Goal: Task Accomplishment & Management: Manage account settings

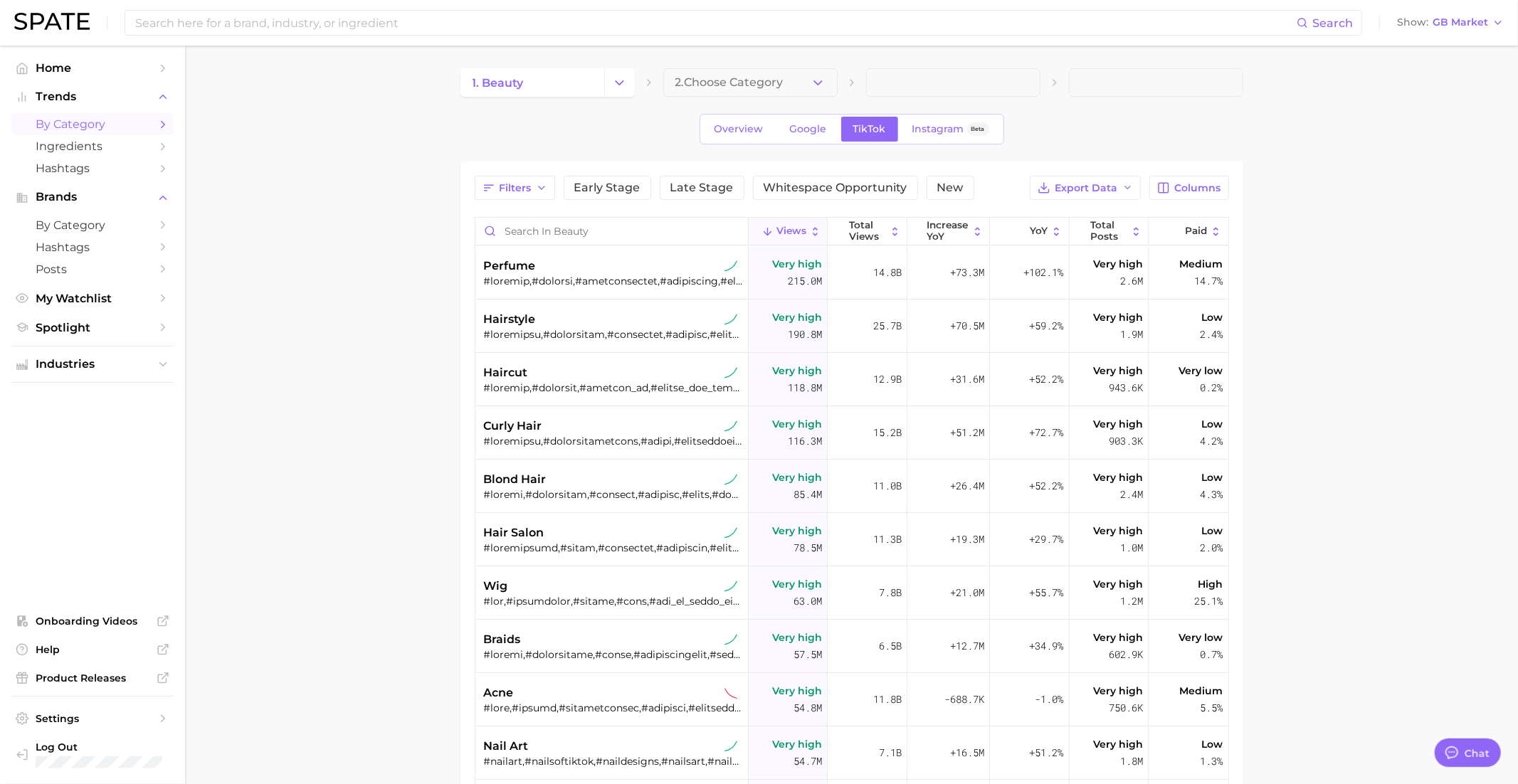
scroll to position [1378, 0]
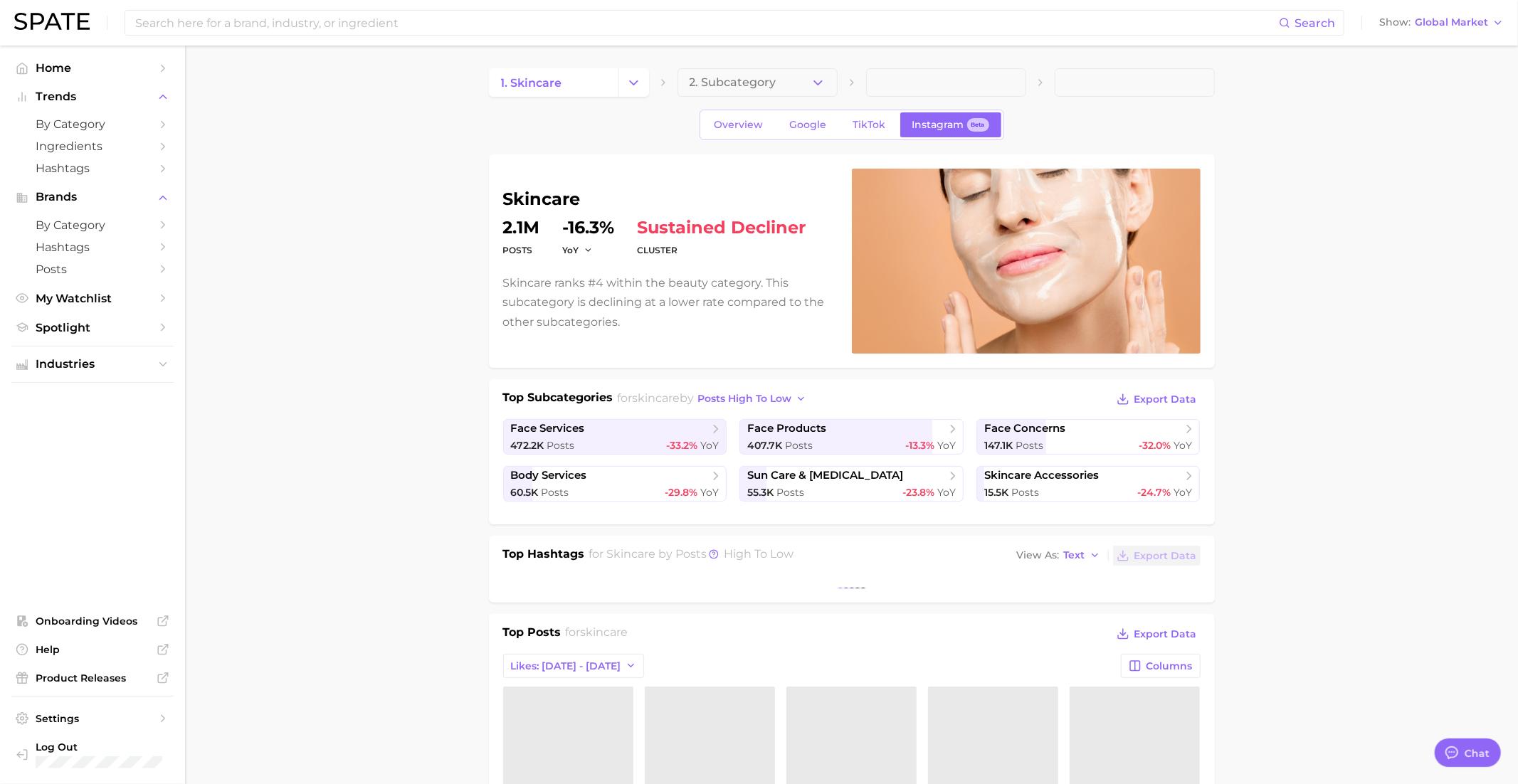
type textarea "x"
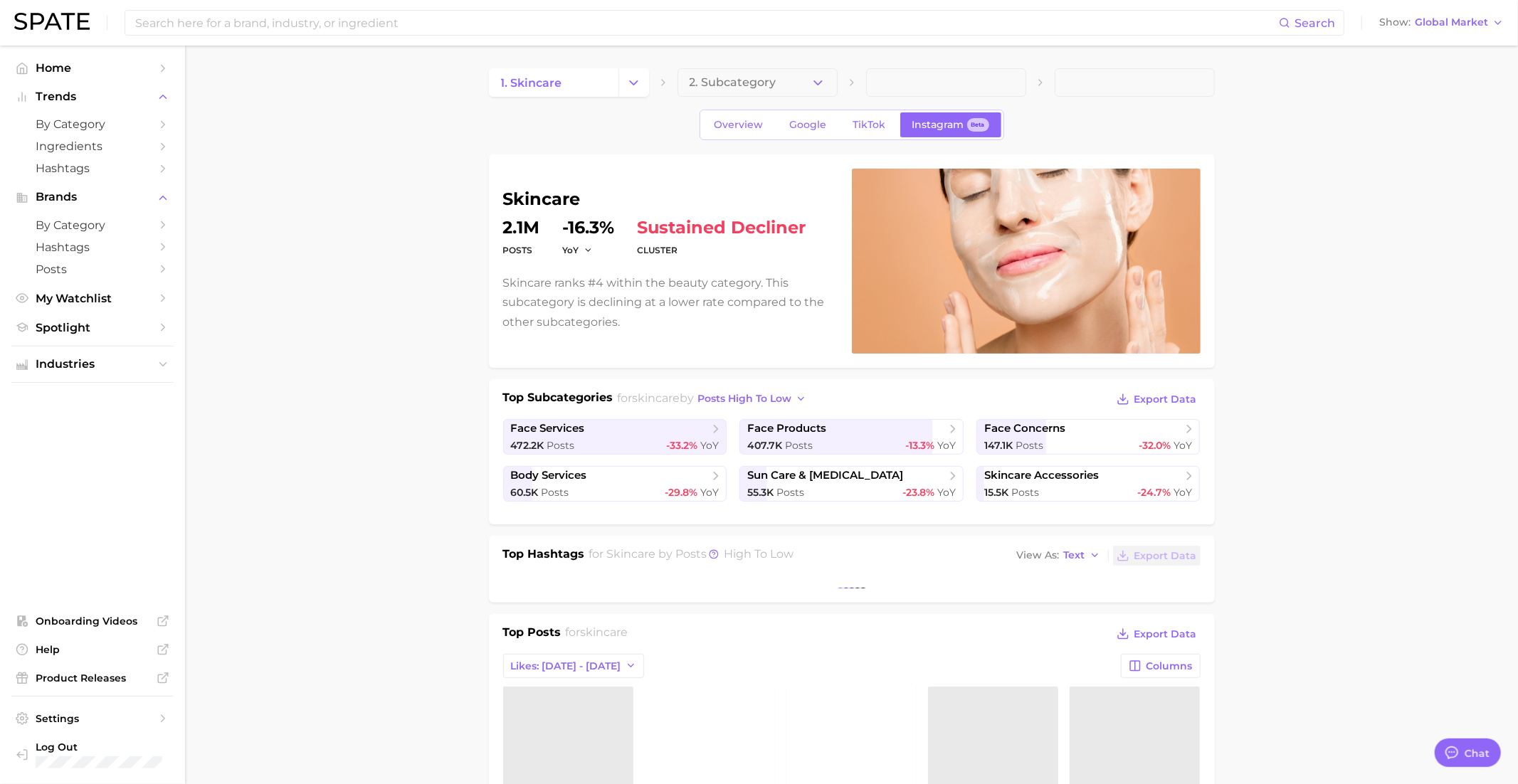
scroll to position [979, 0]
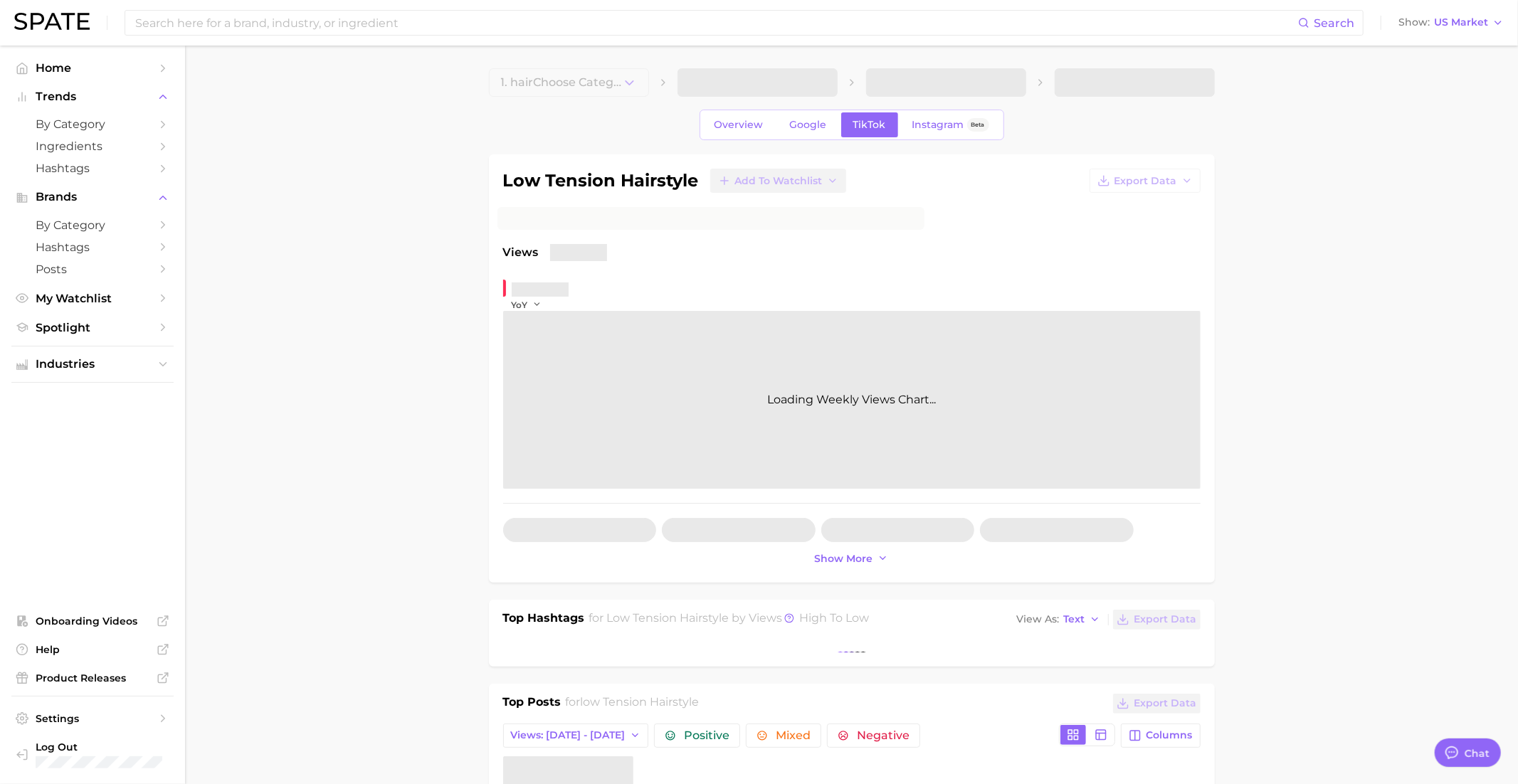
scroll to position [1094, 0]
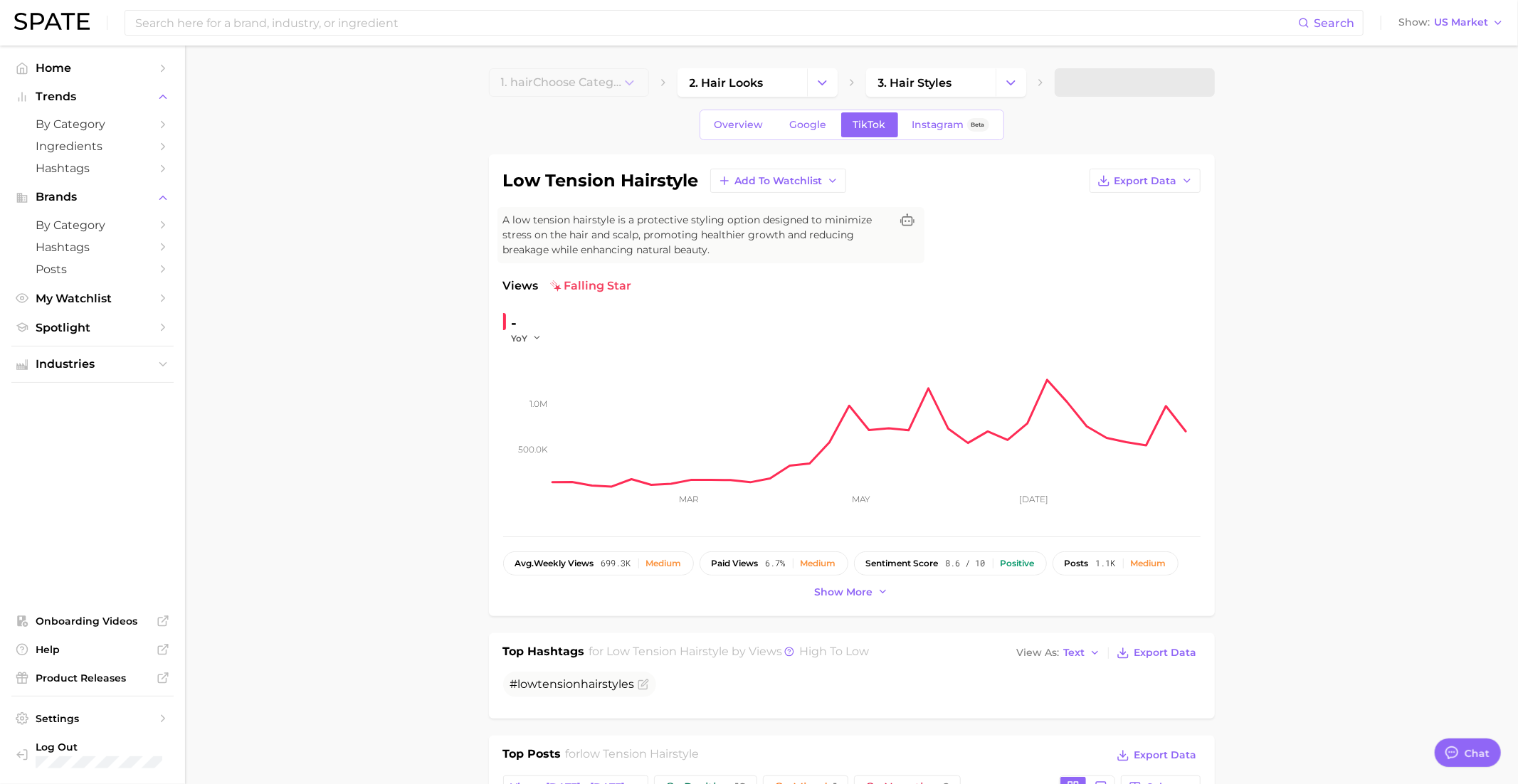
type textarea "x"
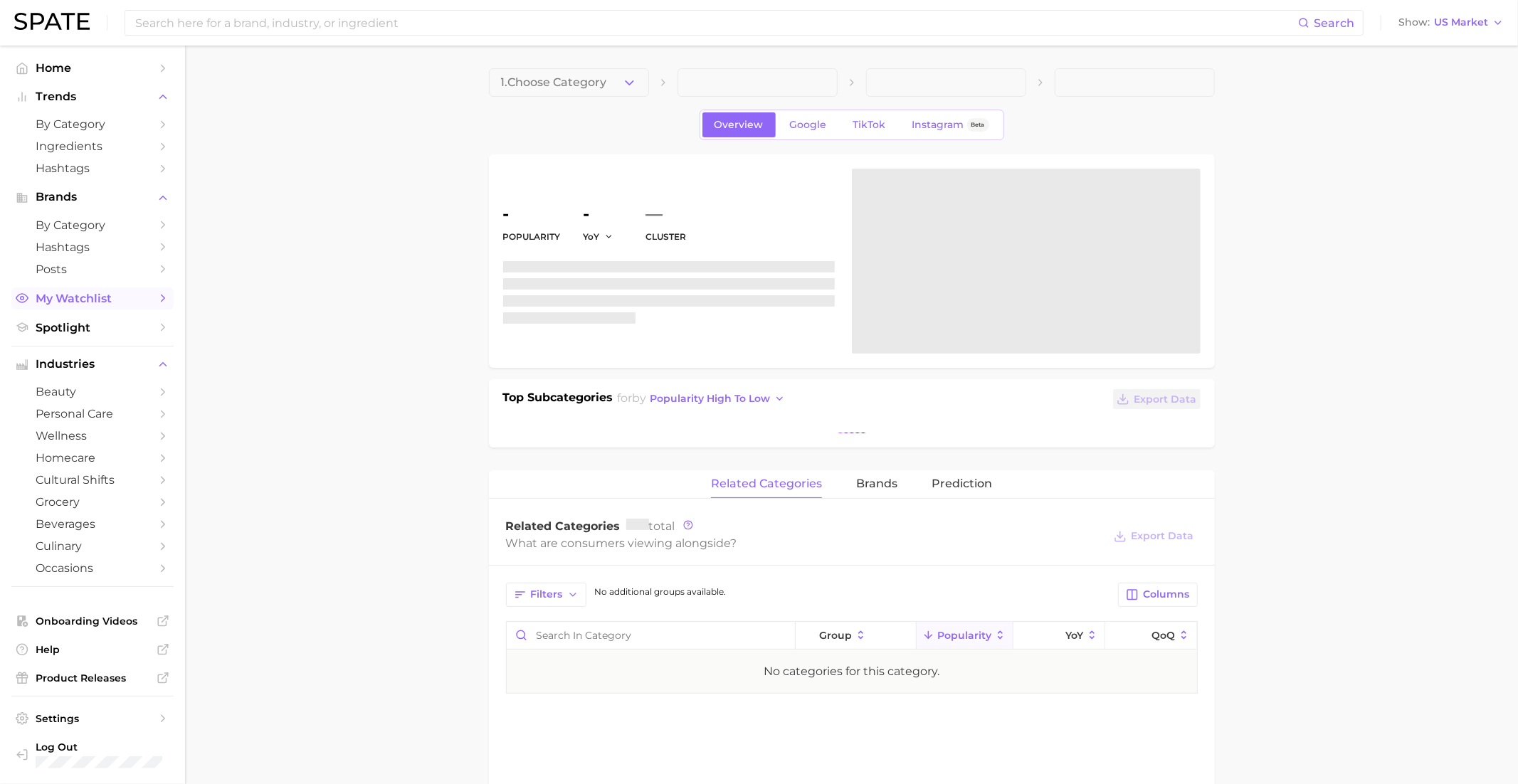
click at [86, 302] on span "My Watchlist" at bounding box center [92, 298] width 114 height 14
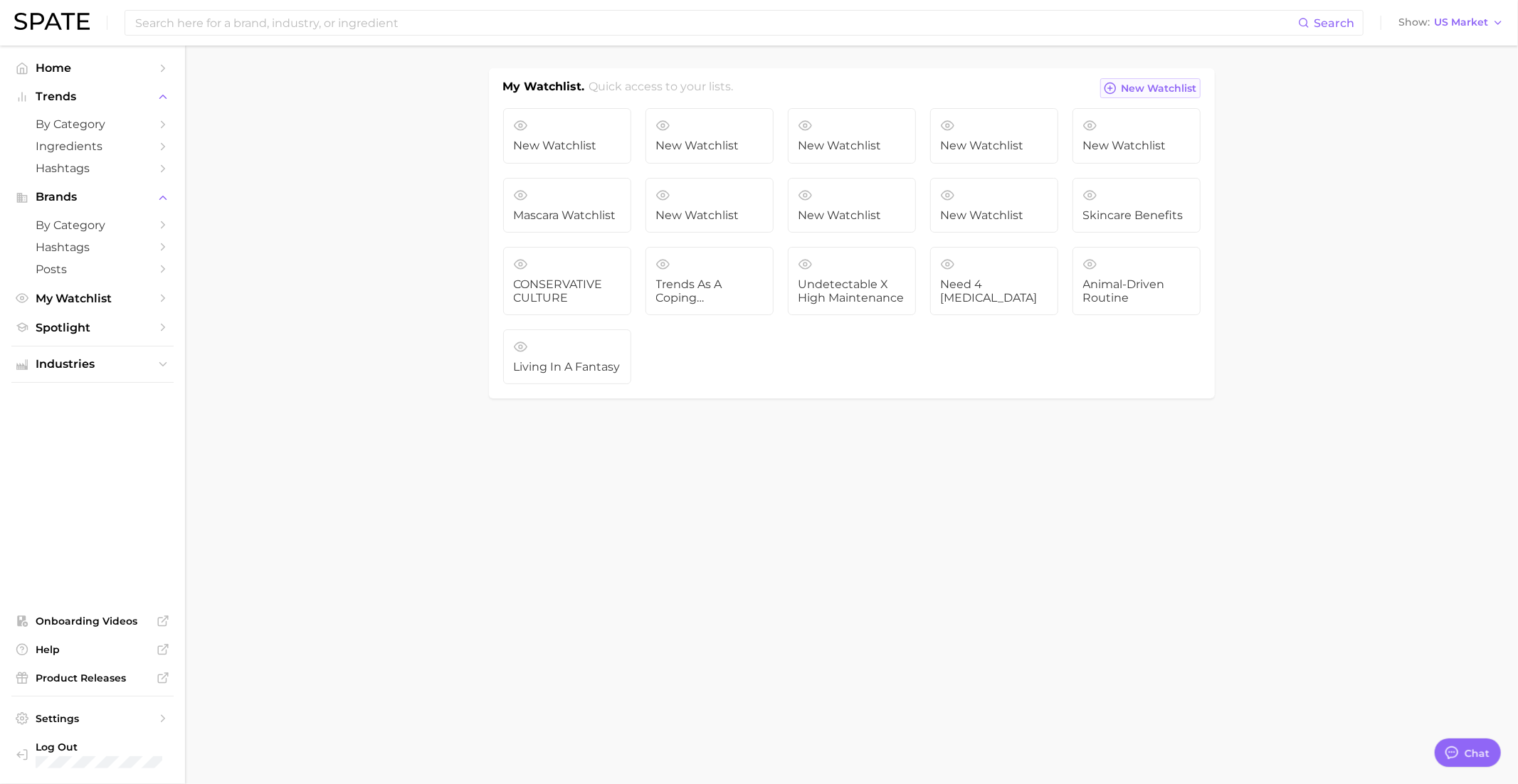
type textarea "x"
click at [1134, 87] on span "New Watchlist" at bounding box center [1159, 89] width 76 height 12
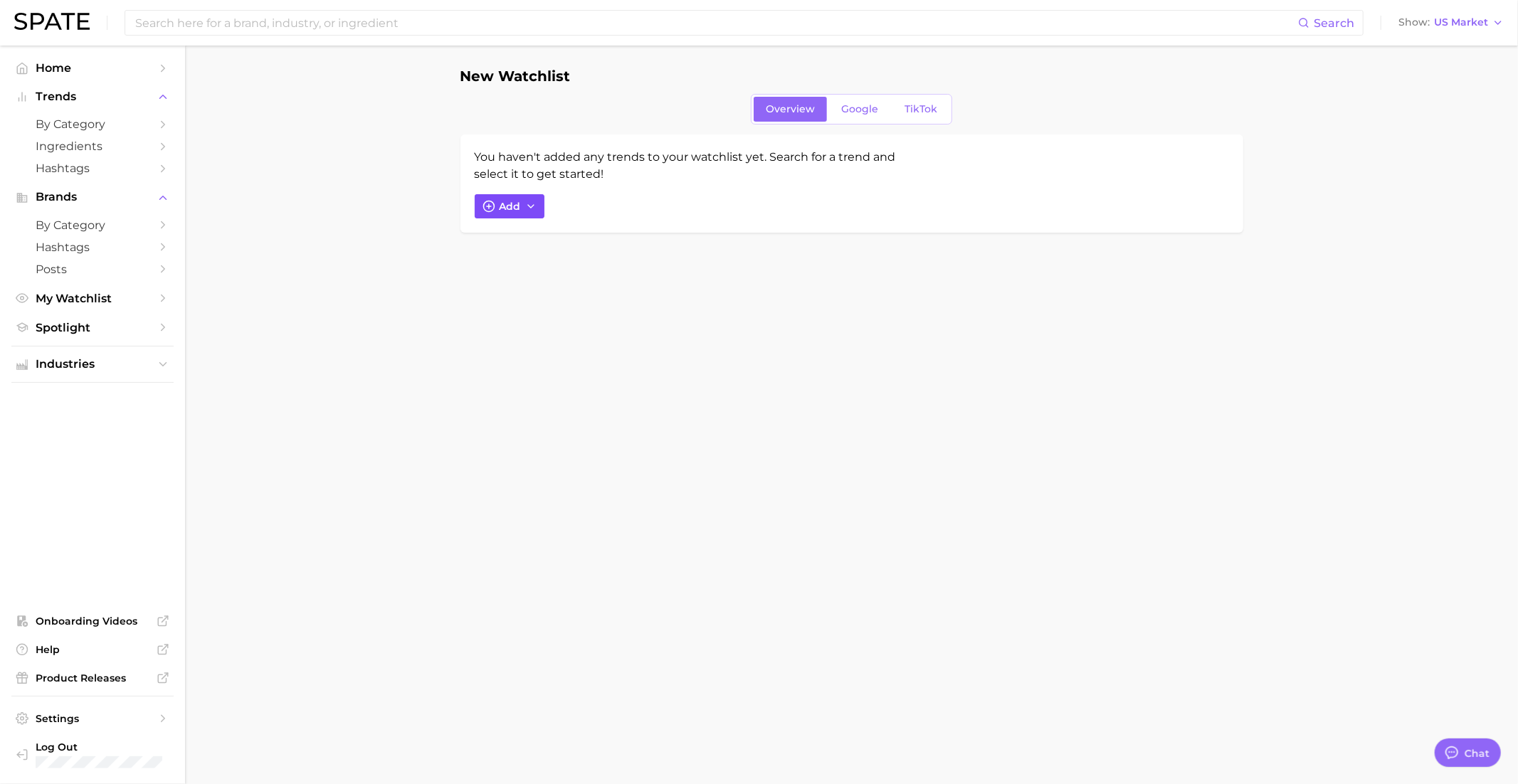
click at [501, 208] on span "Add" at bounding box center [510, 206] width 21 height 12
type input "m"
type textarea "x"
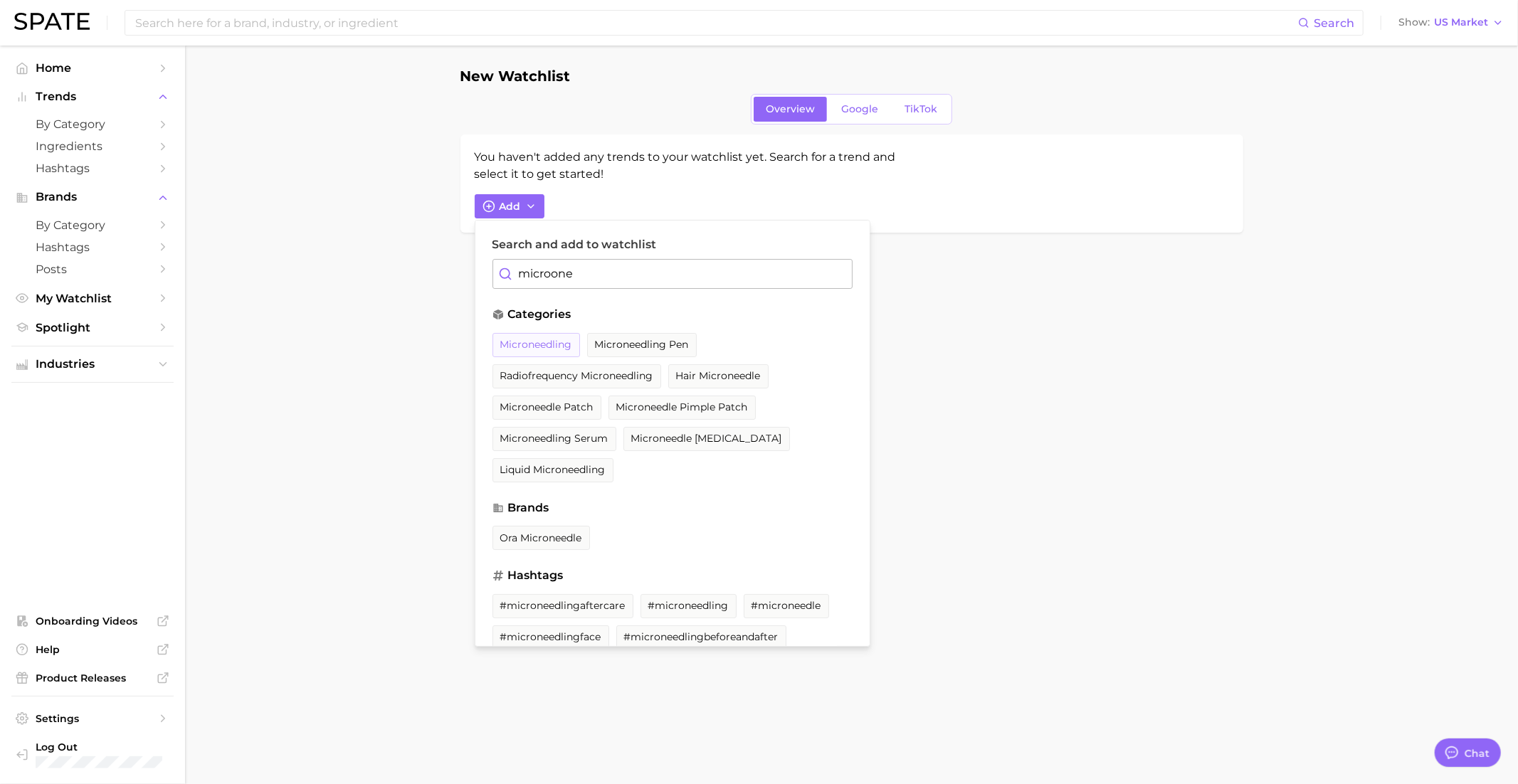
type input "microone"
click at [548, 351] on button "microneedling" at bounding box center [536, 345] width 88 height 24
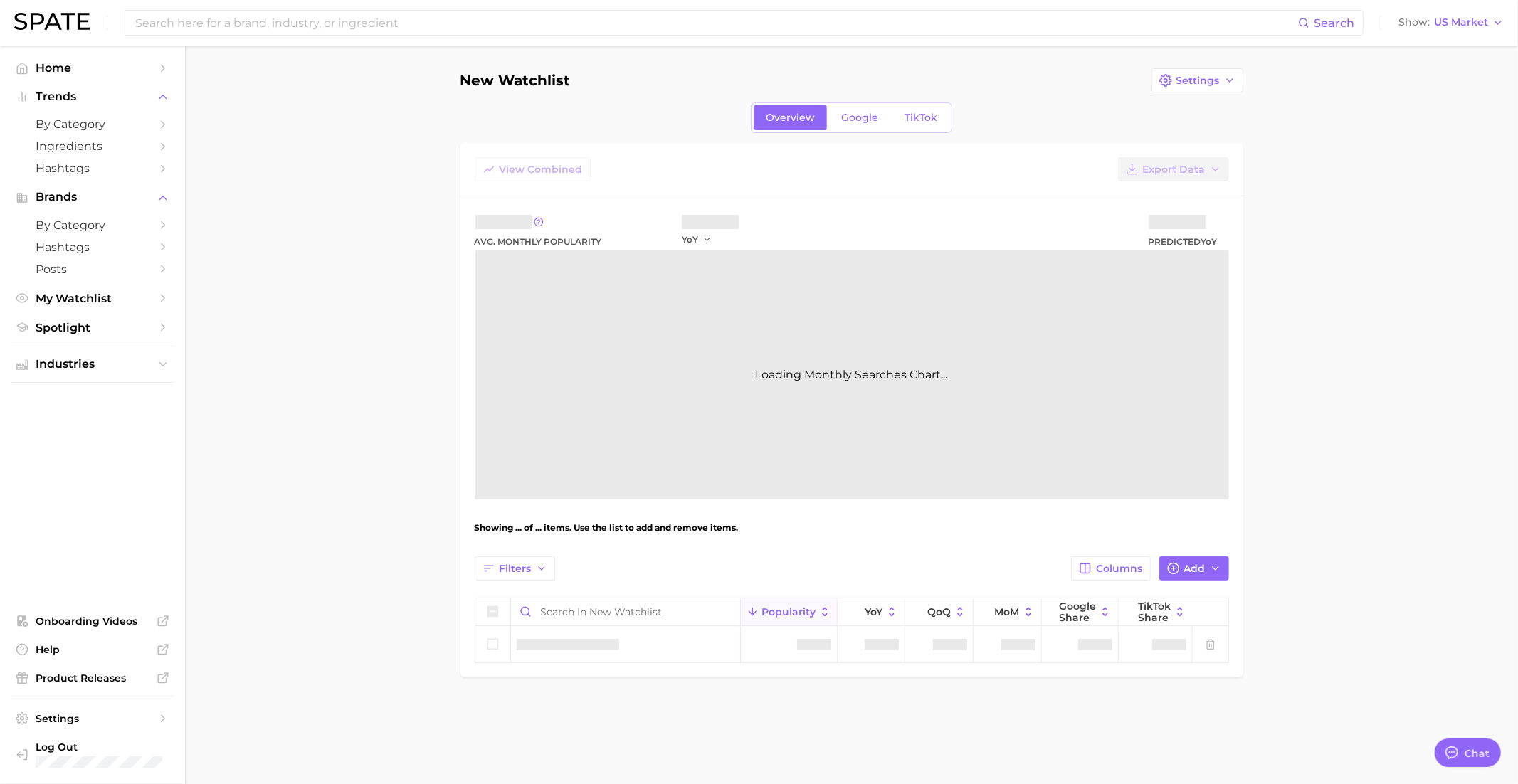
type textarea "x"
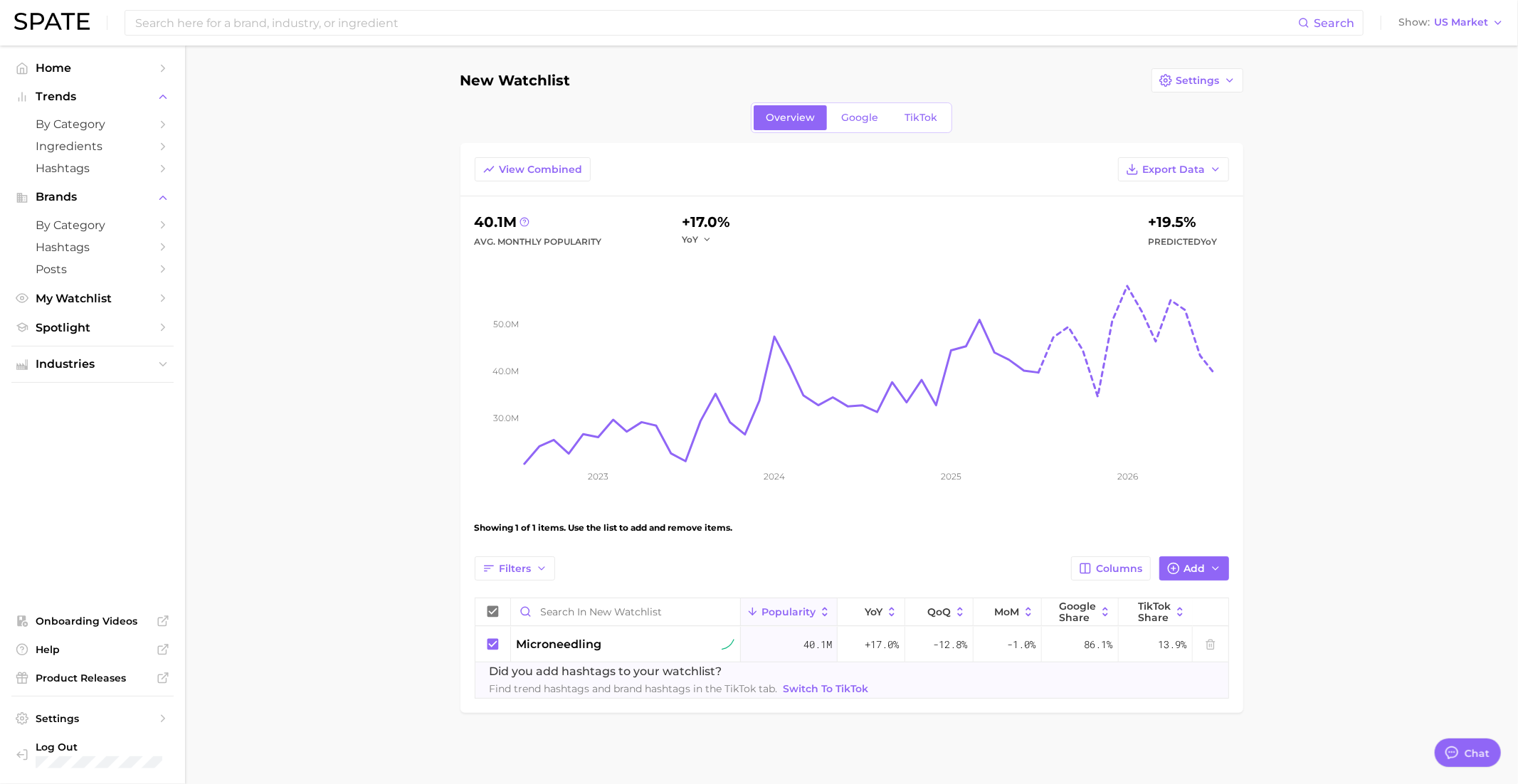
click at [512, 78] on h1 "New Watchlist" at bounding box center [516, 81] width 110 height 16
click at [1174, 81] on button "Settings" at bounding box center [1197, 81] width 92 height 24
click at [1206, 106] on span "Edit Details" at bounding box center [1205, 106] width 59 height 12
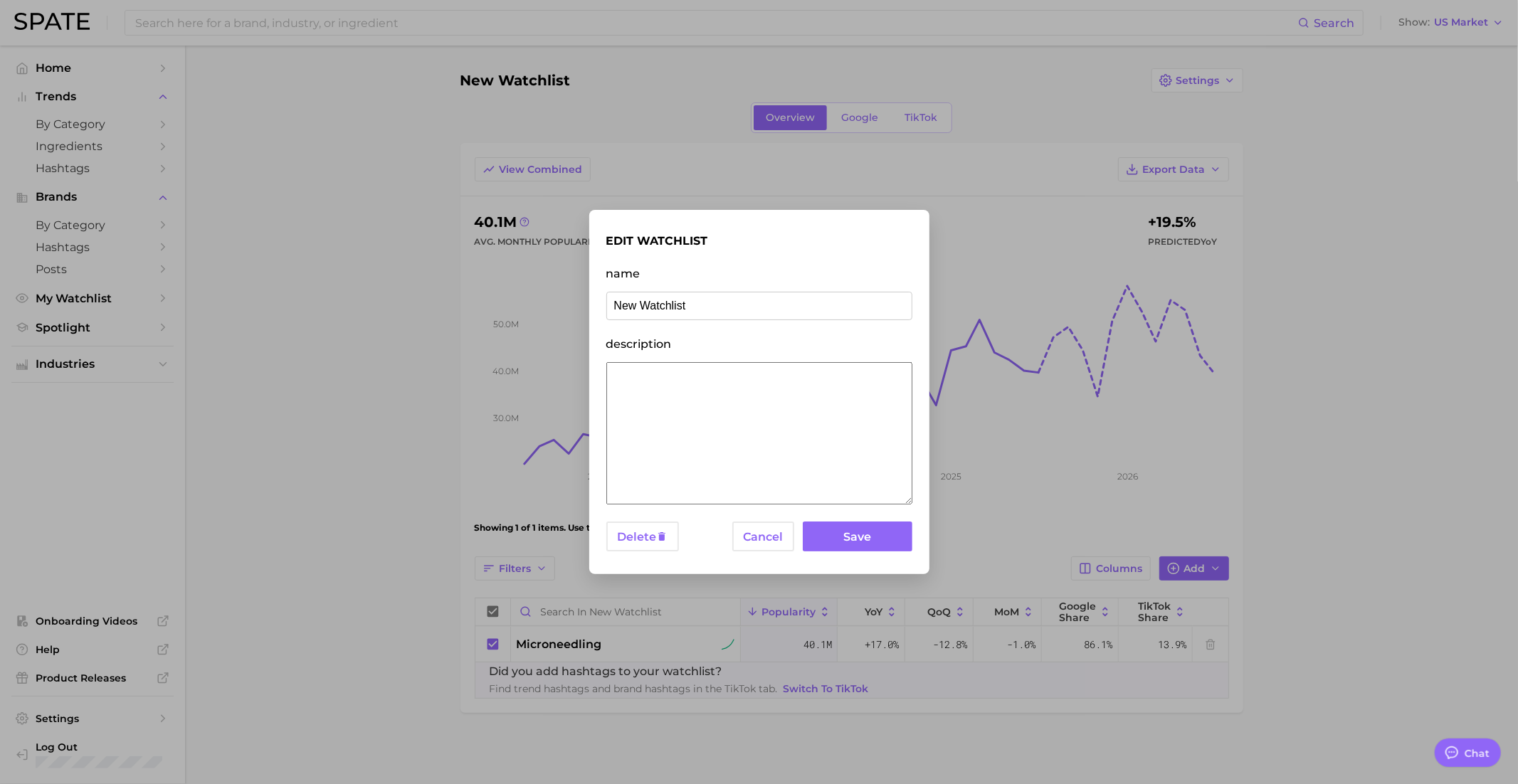
click at [661, 296] on input "New Watchlist" at bounding box center [759, 306] width 306 height 29
type input "Amorepacific - Longevity"
click at [691, 396] on textarea "description" at bounding box center [759, 433] width 306 height 142
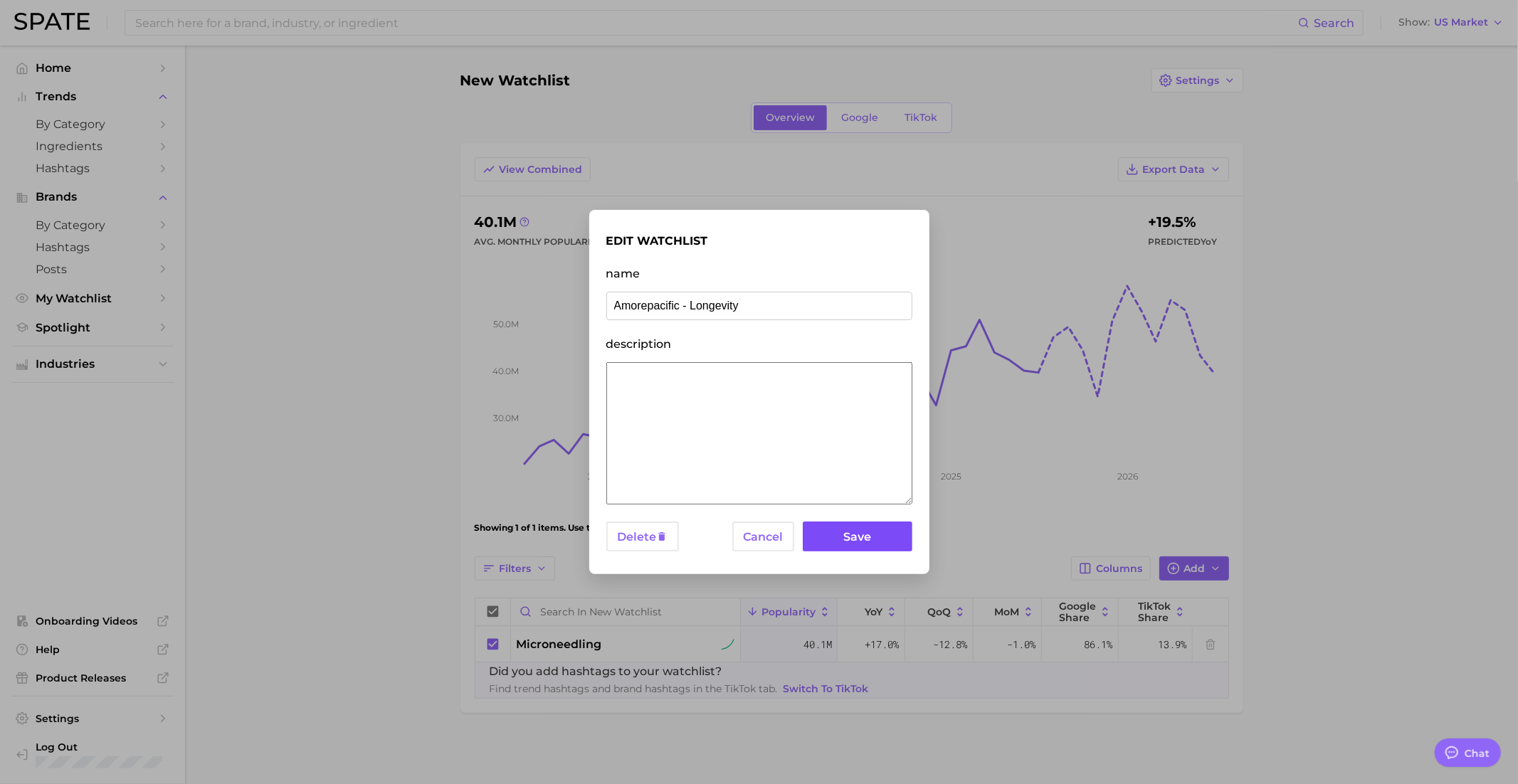
click at [882, 541] on button "Save" at bounding box center [857, 536] width 109 height 31
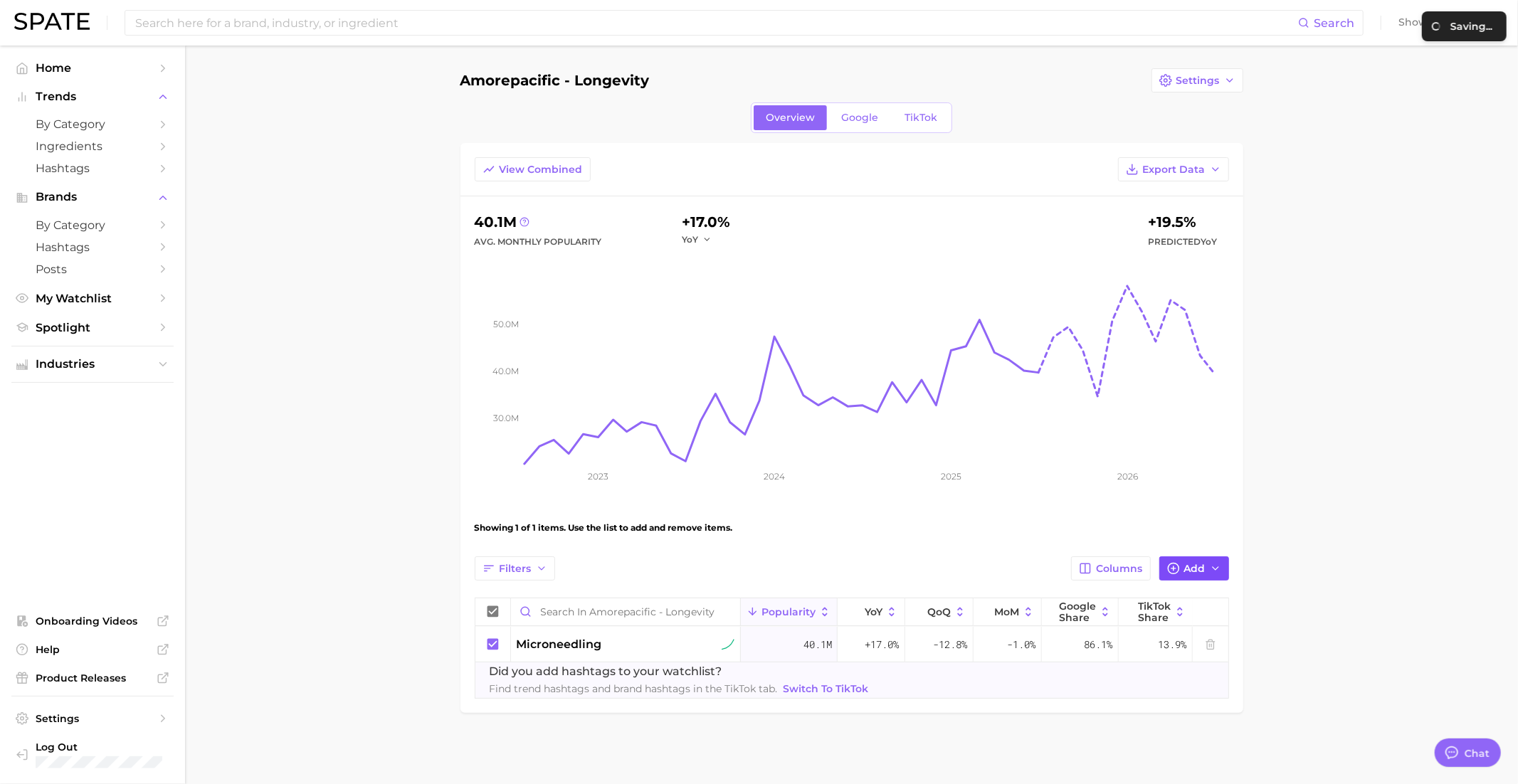
click at [1200, 570] on span "Add" at bounding box center [1195, 568] width 21 height 12
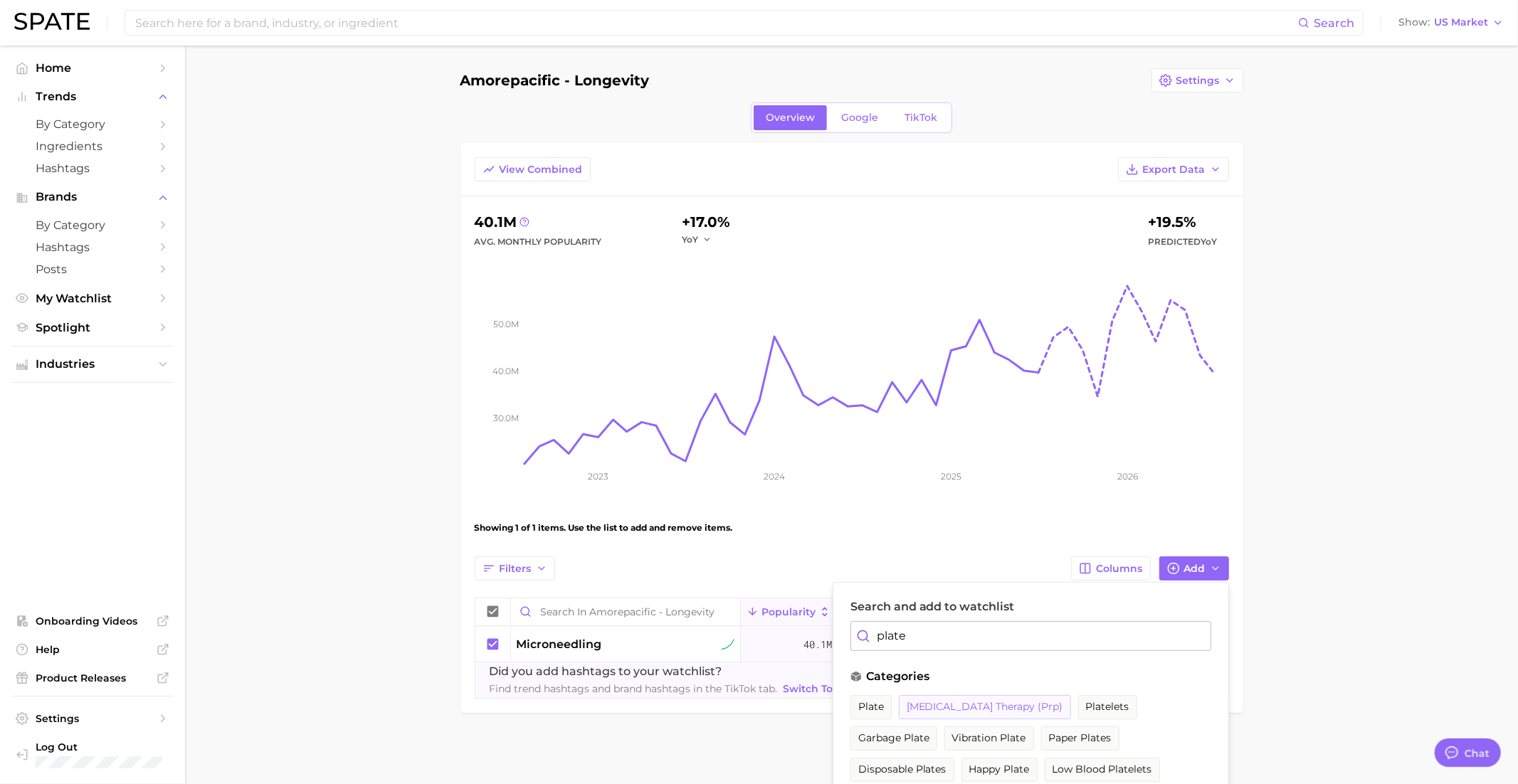
click at [1004, 705] on span "platelet-rich plasma therapy (prp)" at bounding box center [984, 706] width 156 height 12
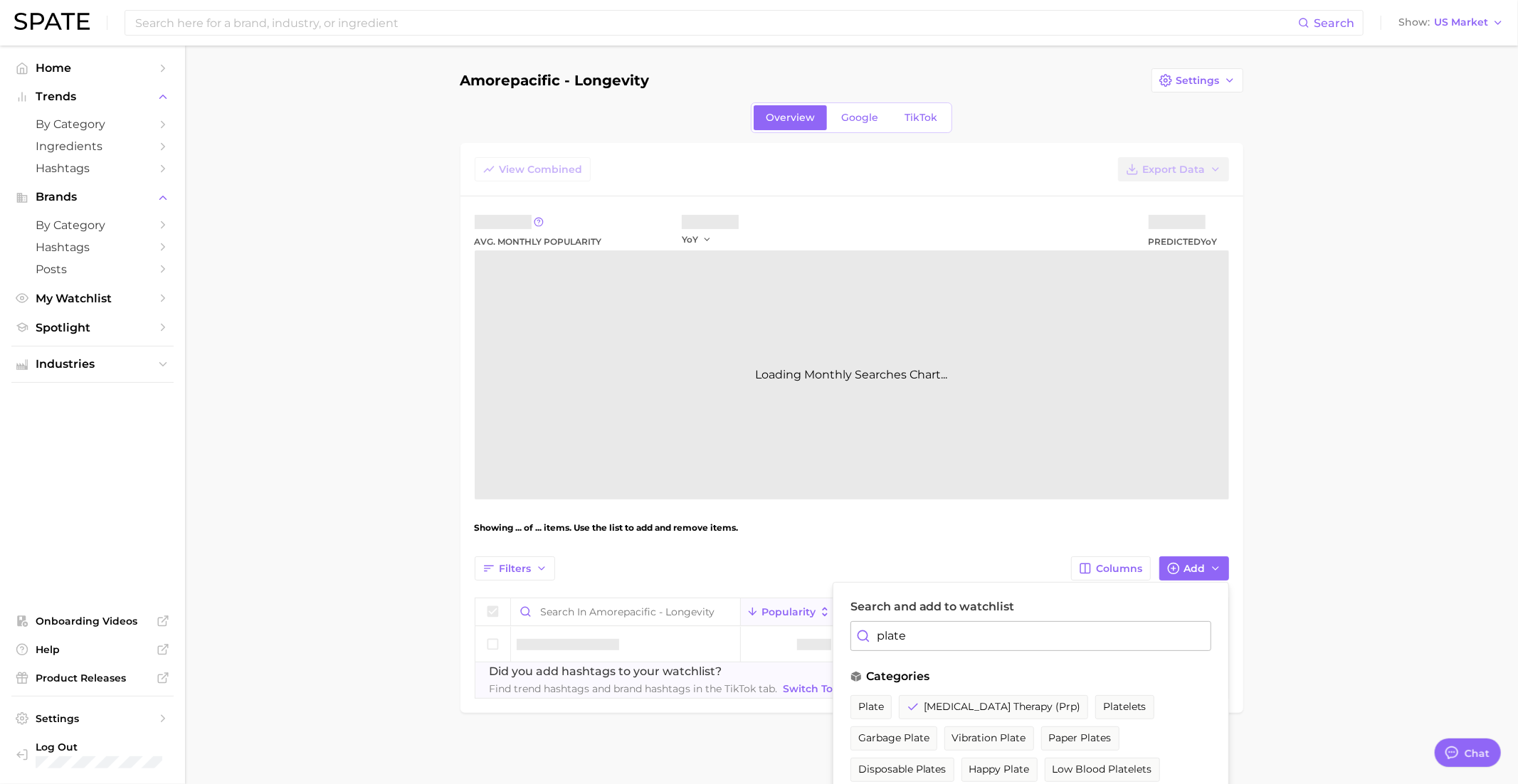
click at [937, 640] on input "plate" at bounding box center [1030, 636] width 361 height 30
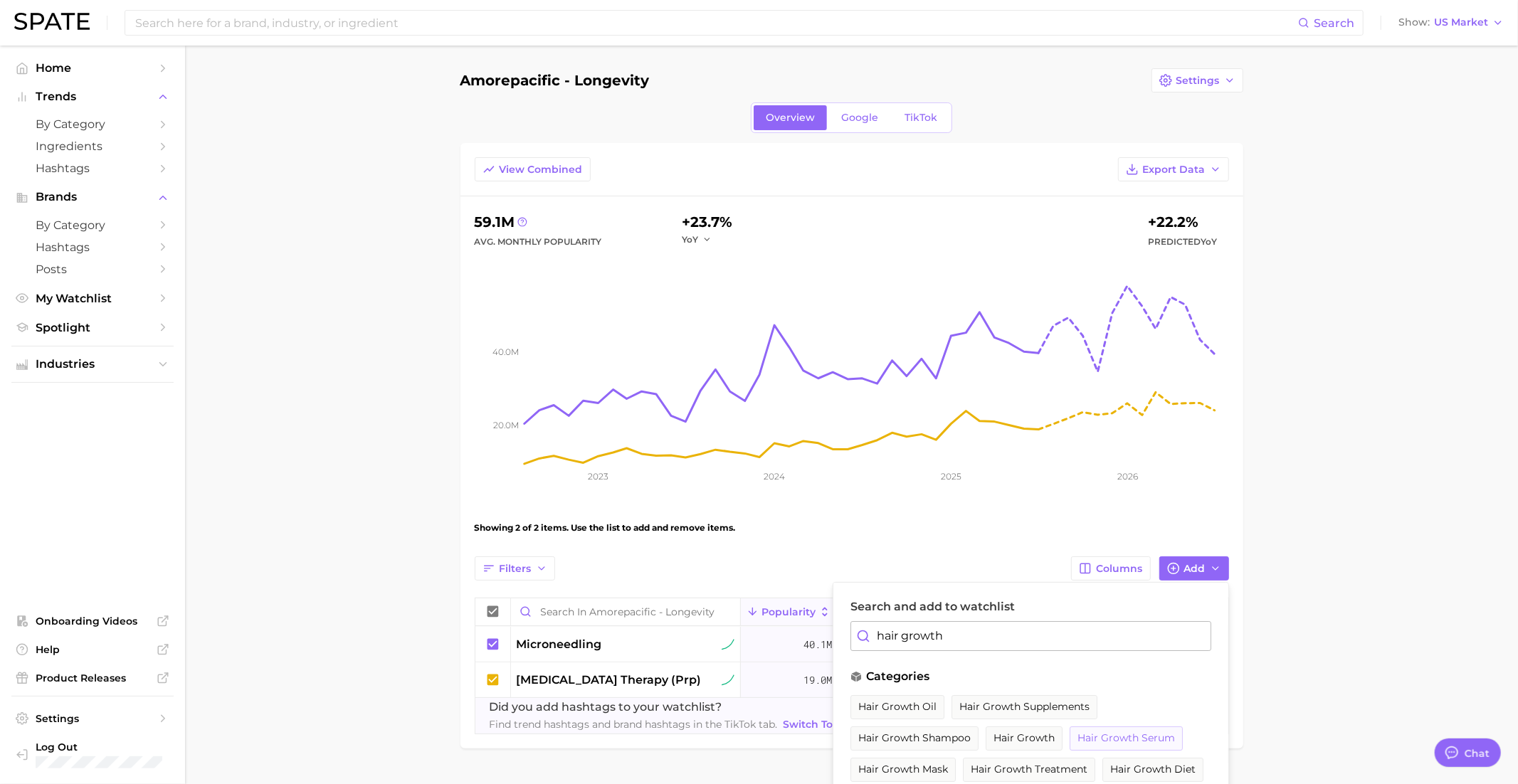
click at [1114, 732] on span "hair growth serum" at bounding box center [1126, 738] width 97 height 12
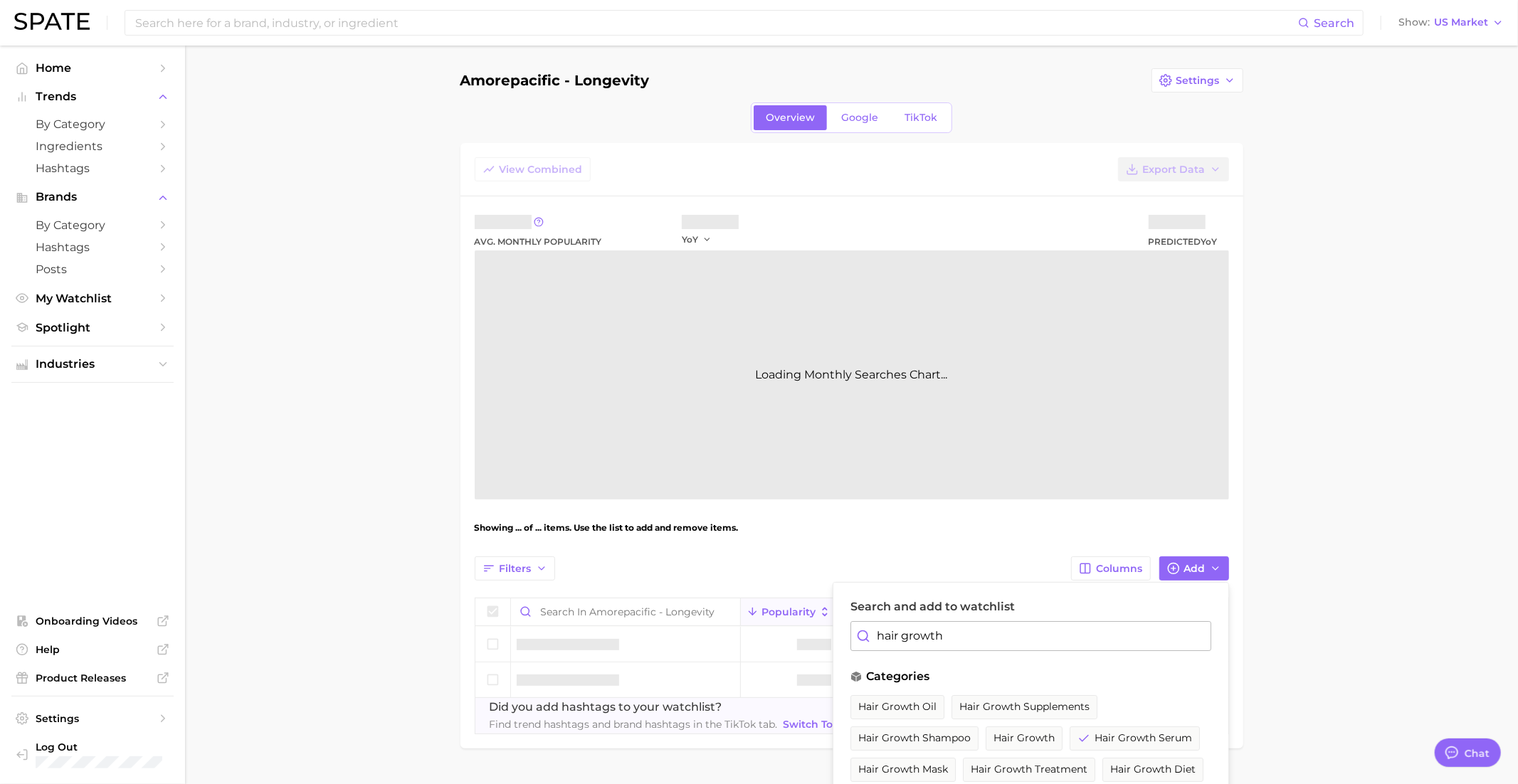
click at [926, 632] on input "hair growth" at bounding box center [1030, 636] width 361 height 30
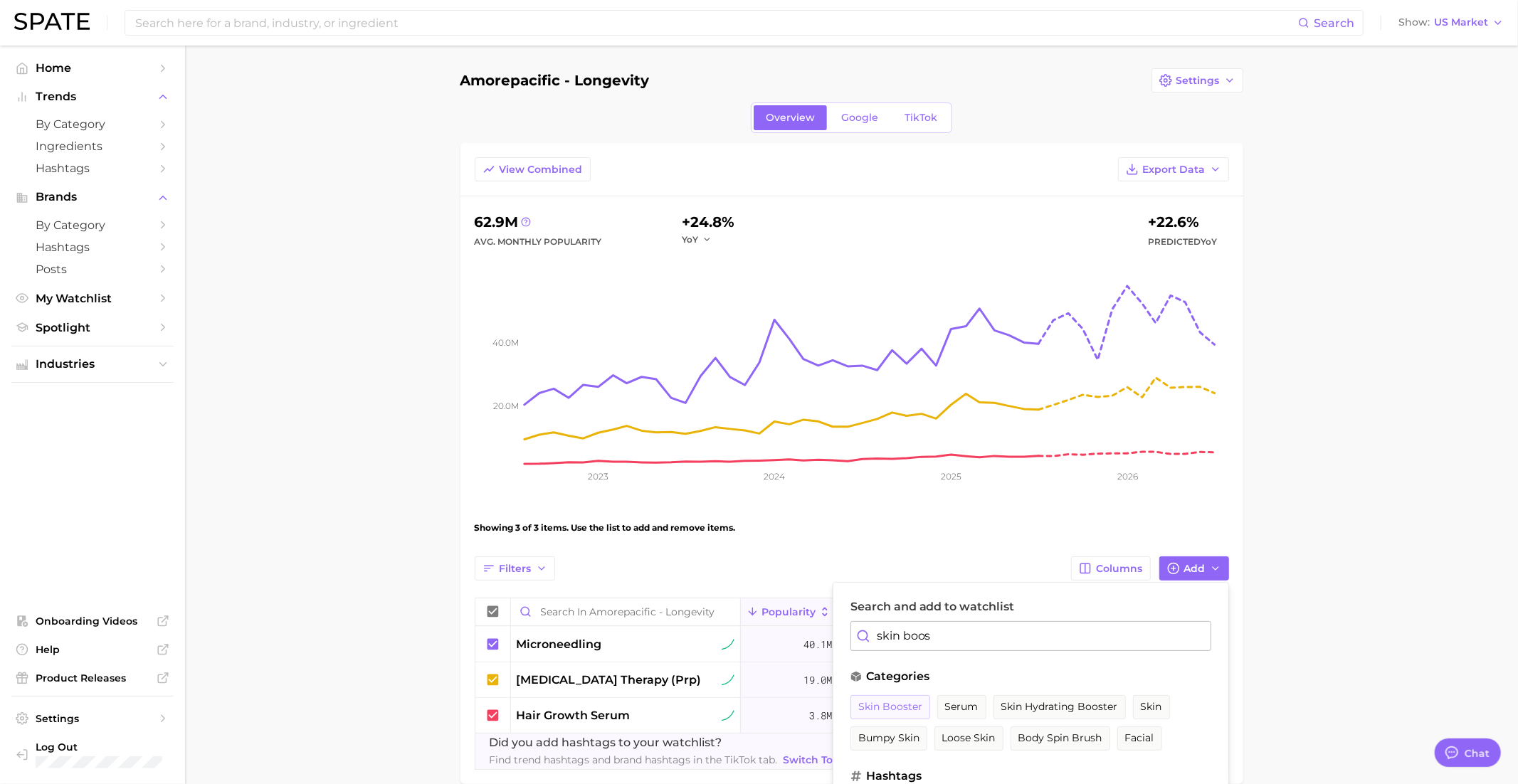
click at [900, 700] on span "skin booster" at bounding box center [890, 706] width 64 height 12
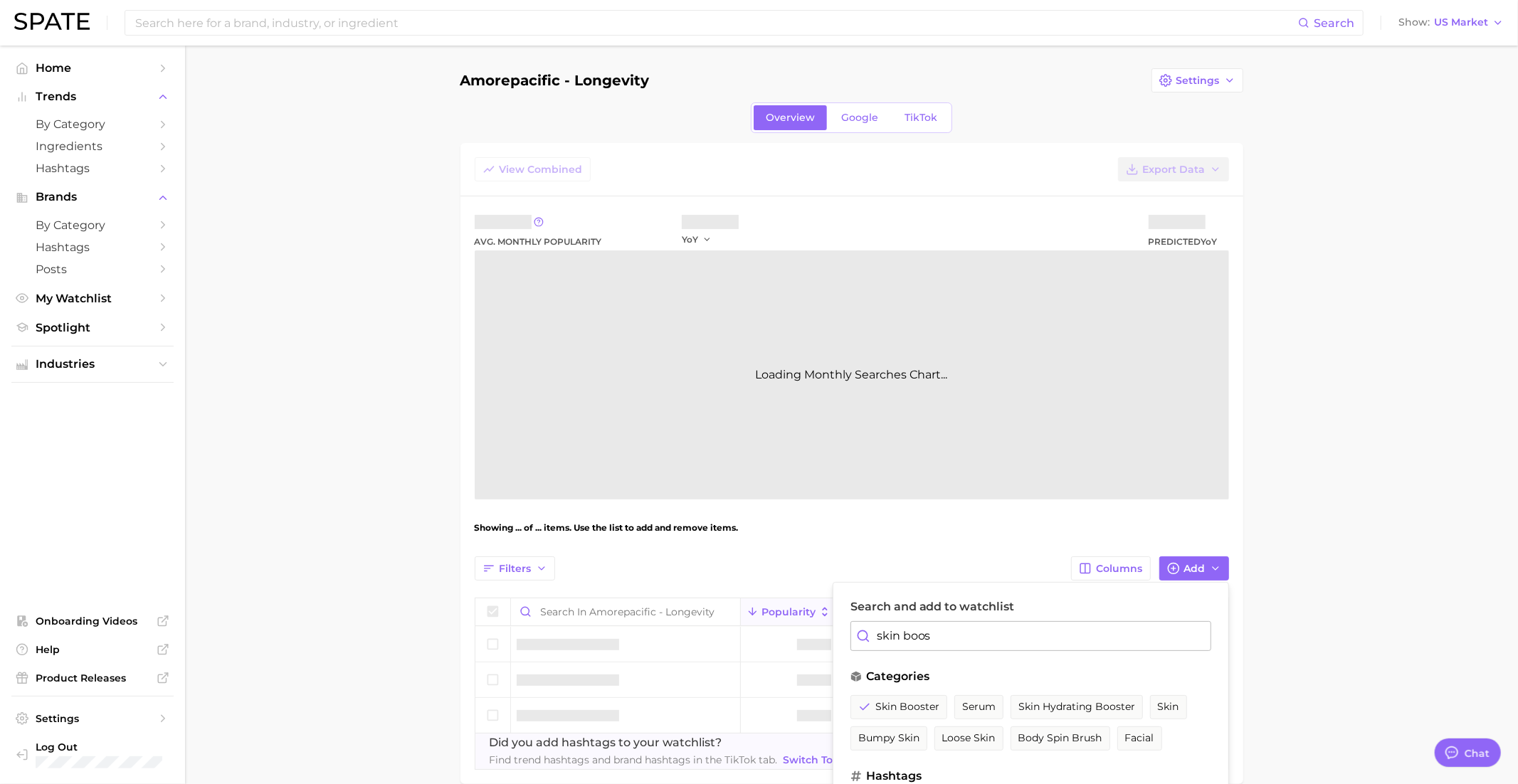
click at [900, 628] on input "skin boos" at bounding box center [1030, 636] width 361 height 30
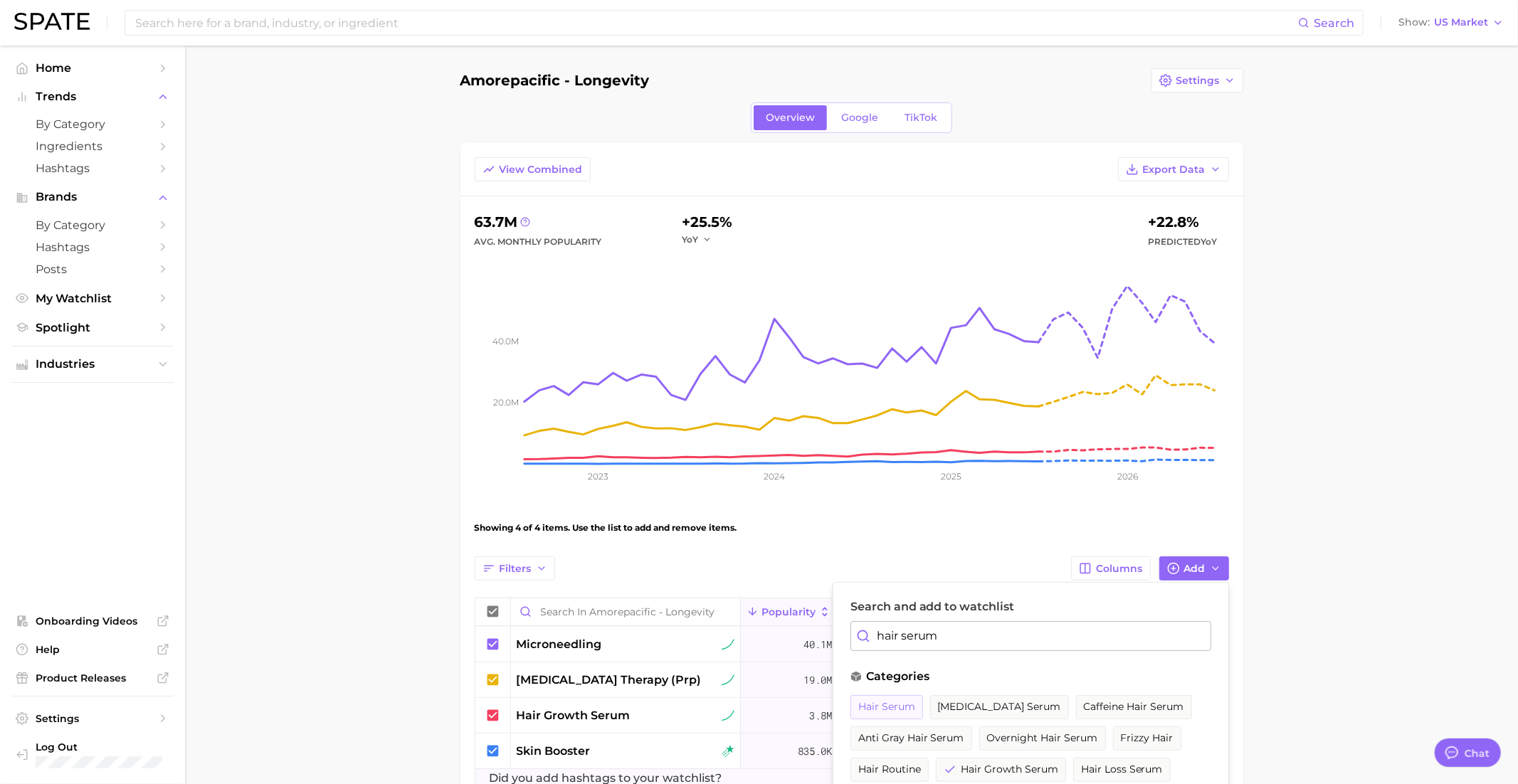
click at [905, 702] on span "hair serum" at bounding box center [887, 706] width 57 height 12
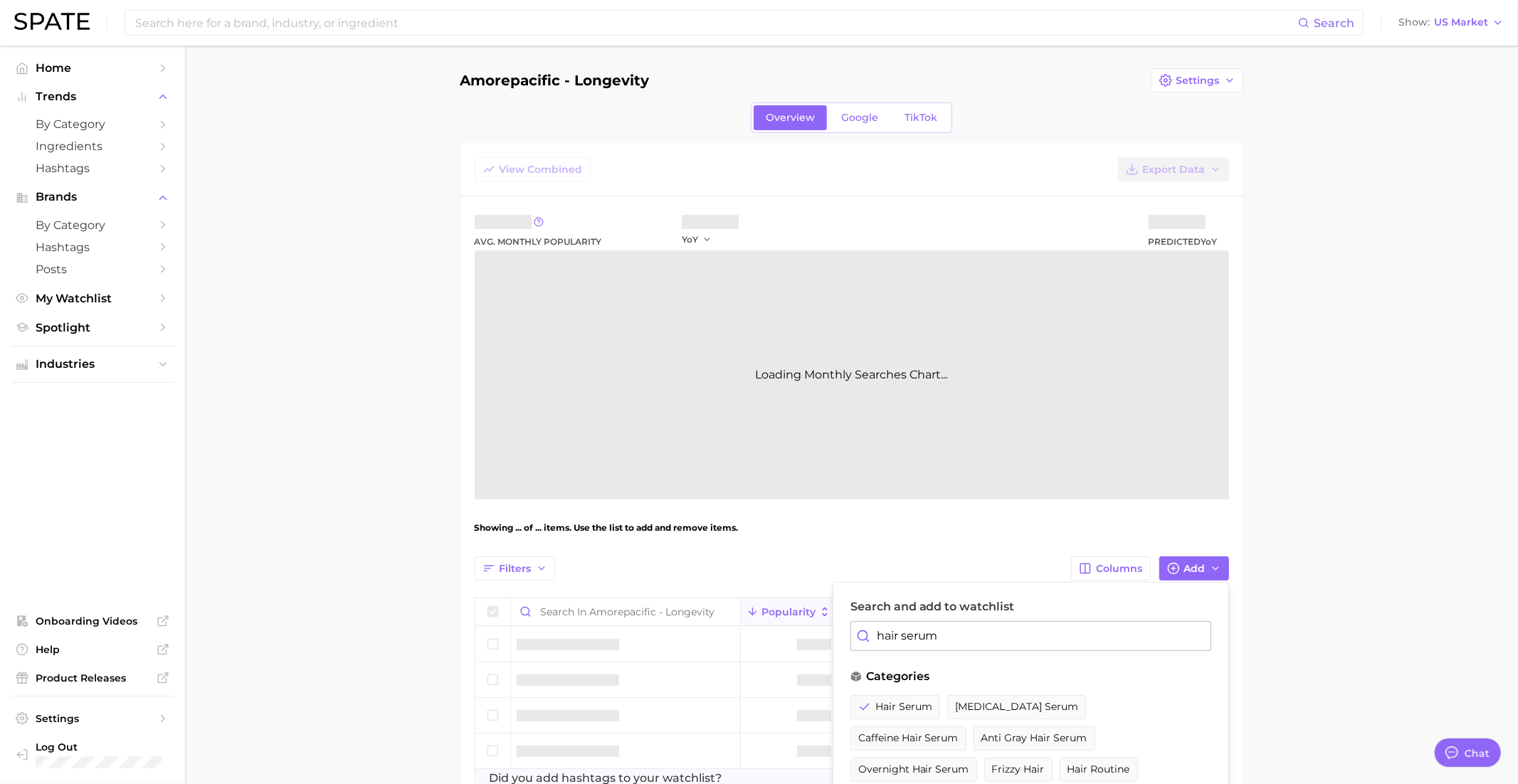
click at [905, 628] on input "hair serum" at bounding box center [1030, 636] width 361 height 30
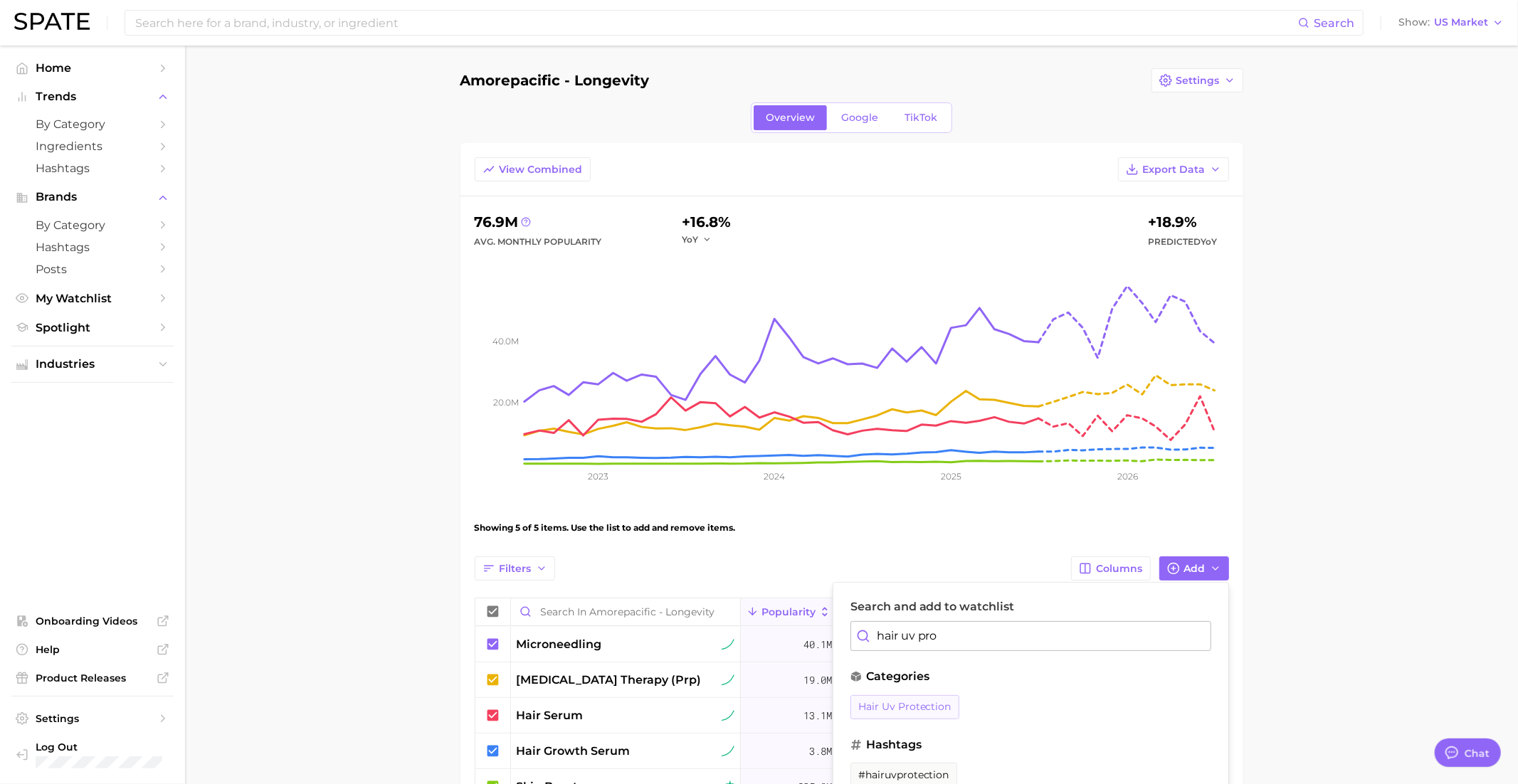
click at [918, 709] on span "hair uv protection" at bounding box center [904, 706] width 93 height 12
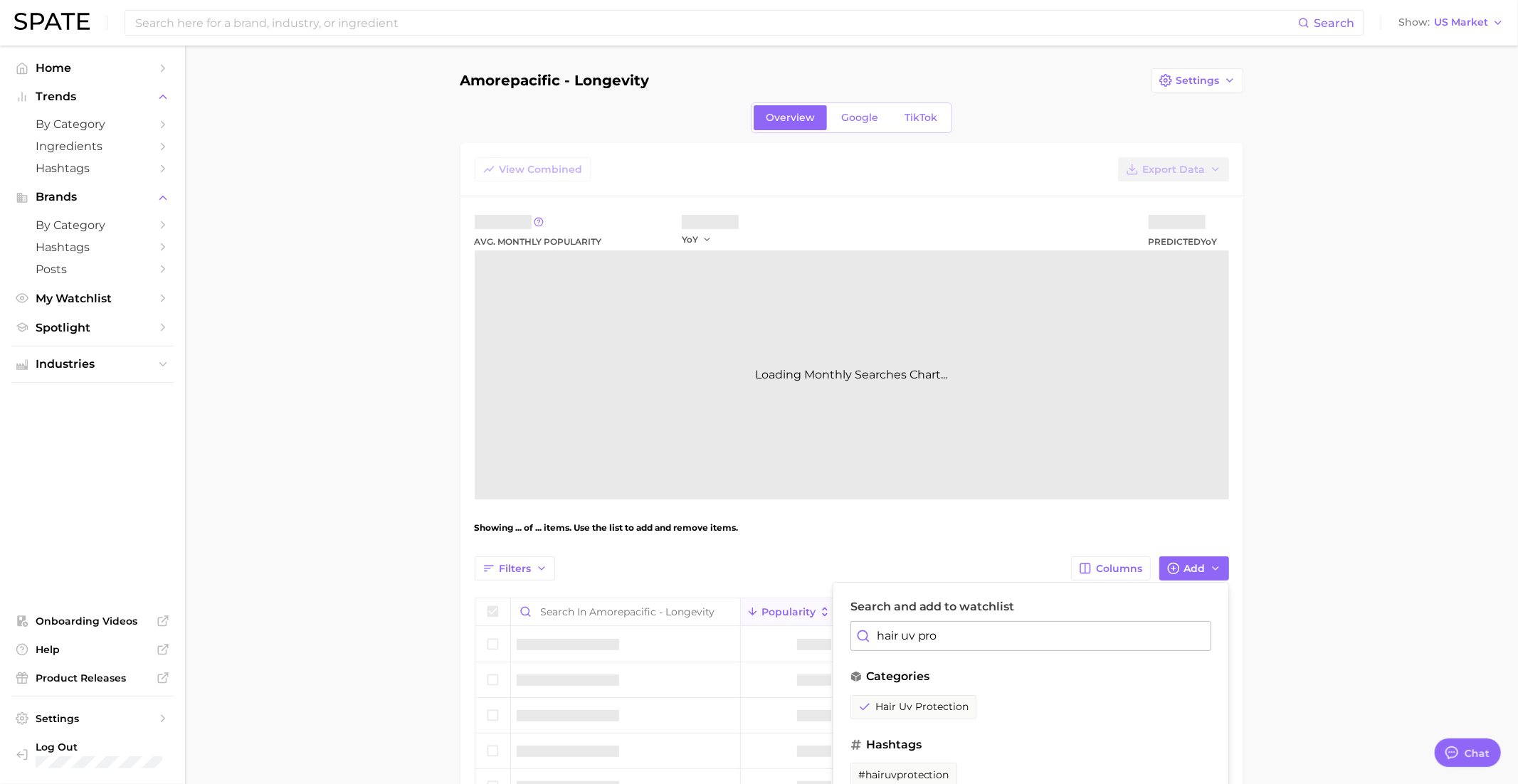
click at [919, 625] on input "hair uv pro" at bounding box center [1030, 636] width 361 height 30
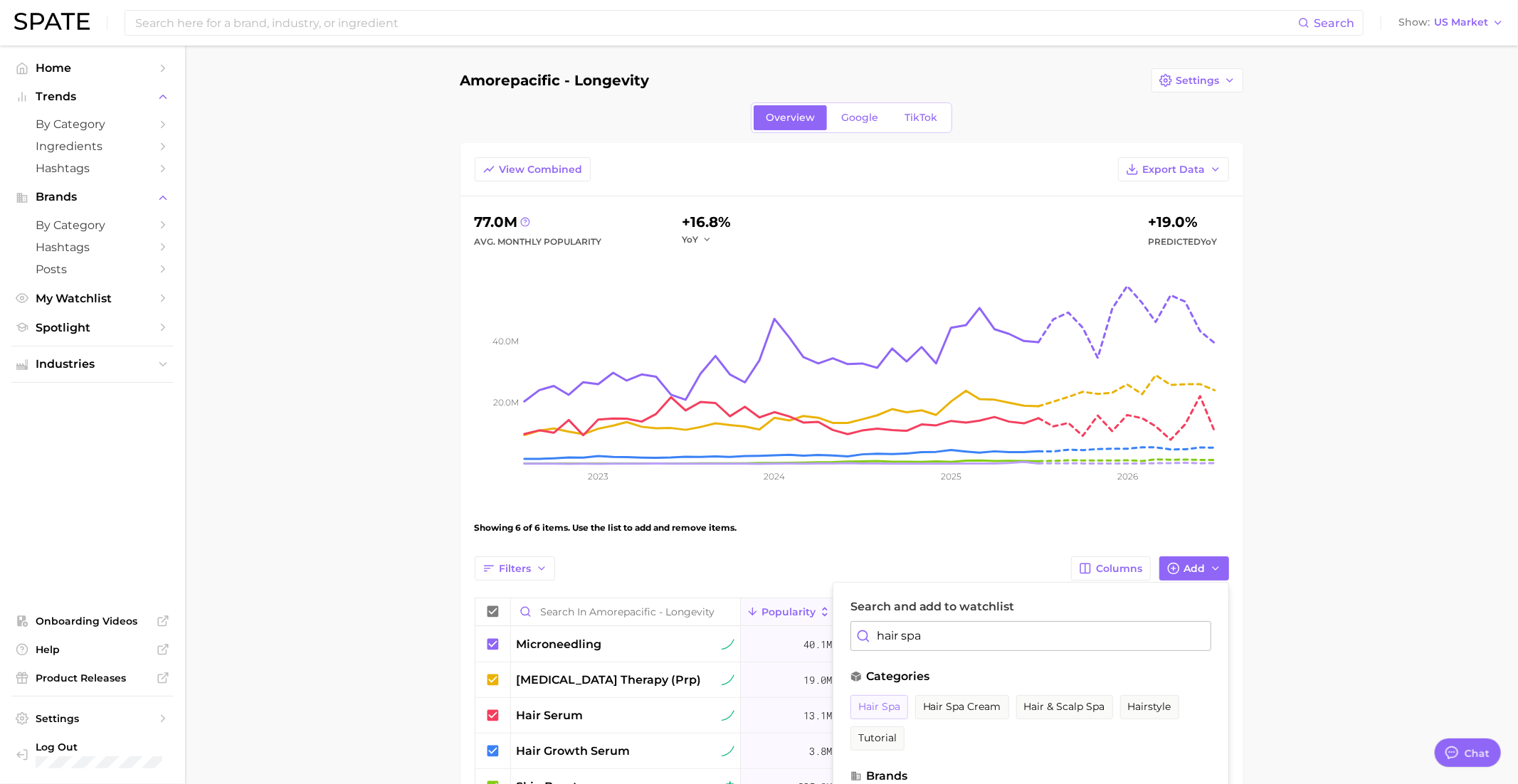
click at [887, 703] on span "hair spa" at bounding box center [879, 706] width 42 height 12
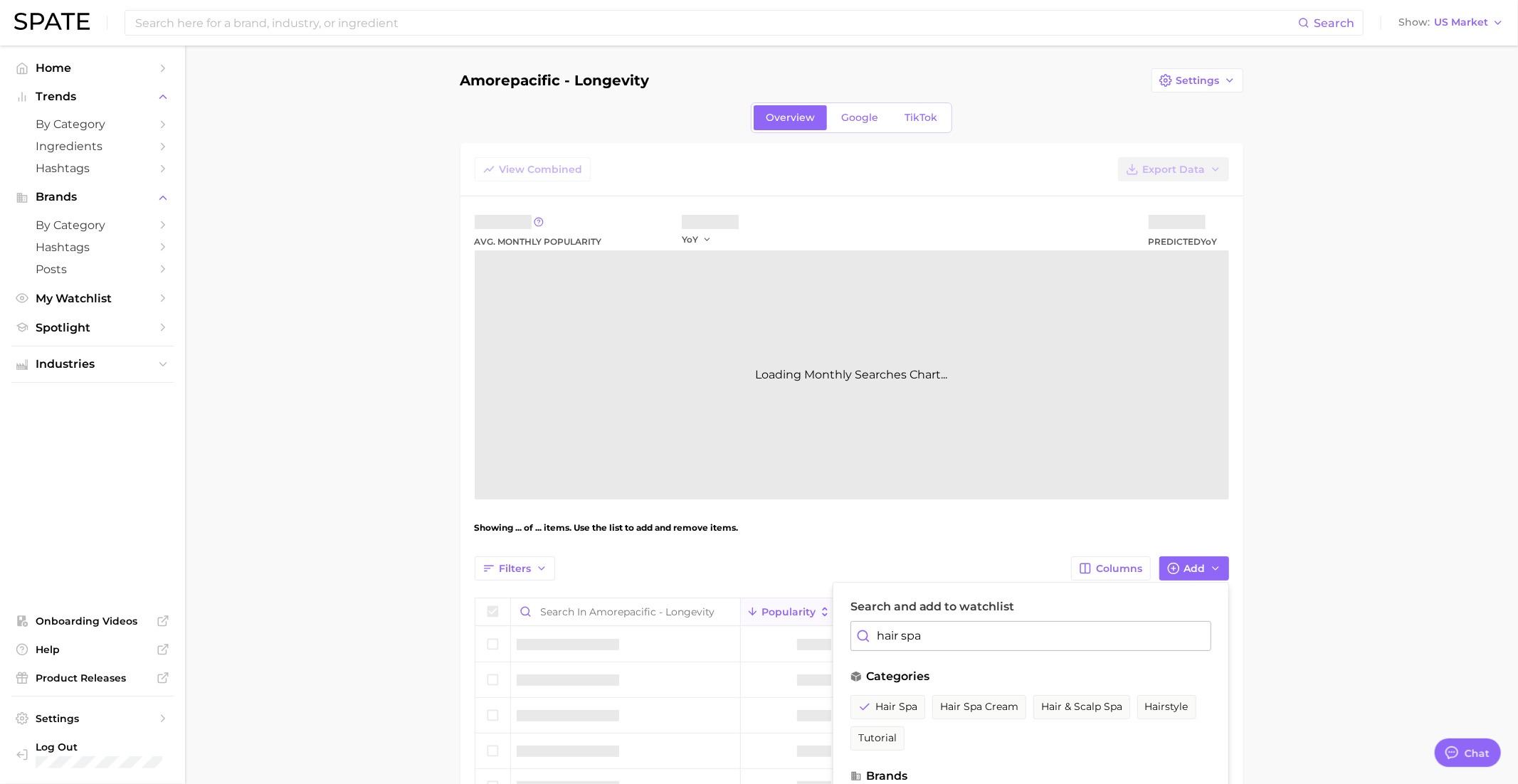
click at [904, 629] on input "hair spa" at bounding box center [1030, 636] width 361 height 30
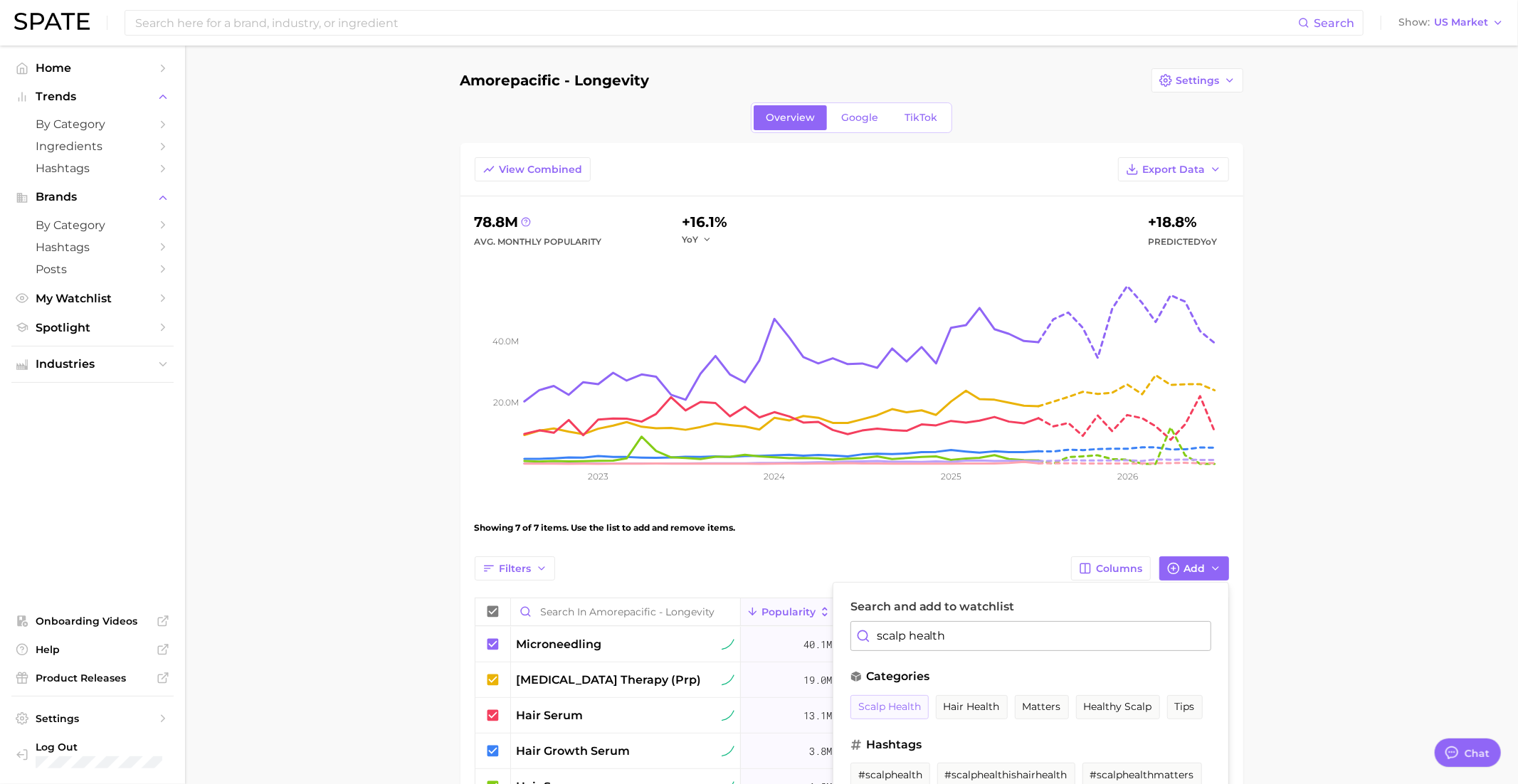
click at [900, 702] on span "scalp health" at bounding box center [889, 706] width 63 height 12
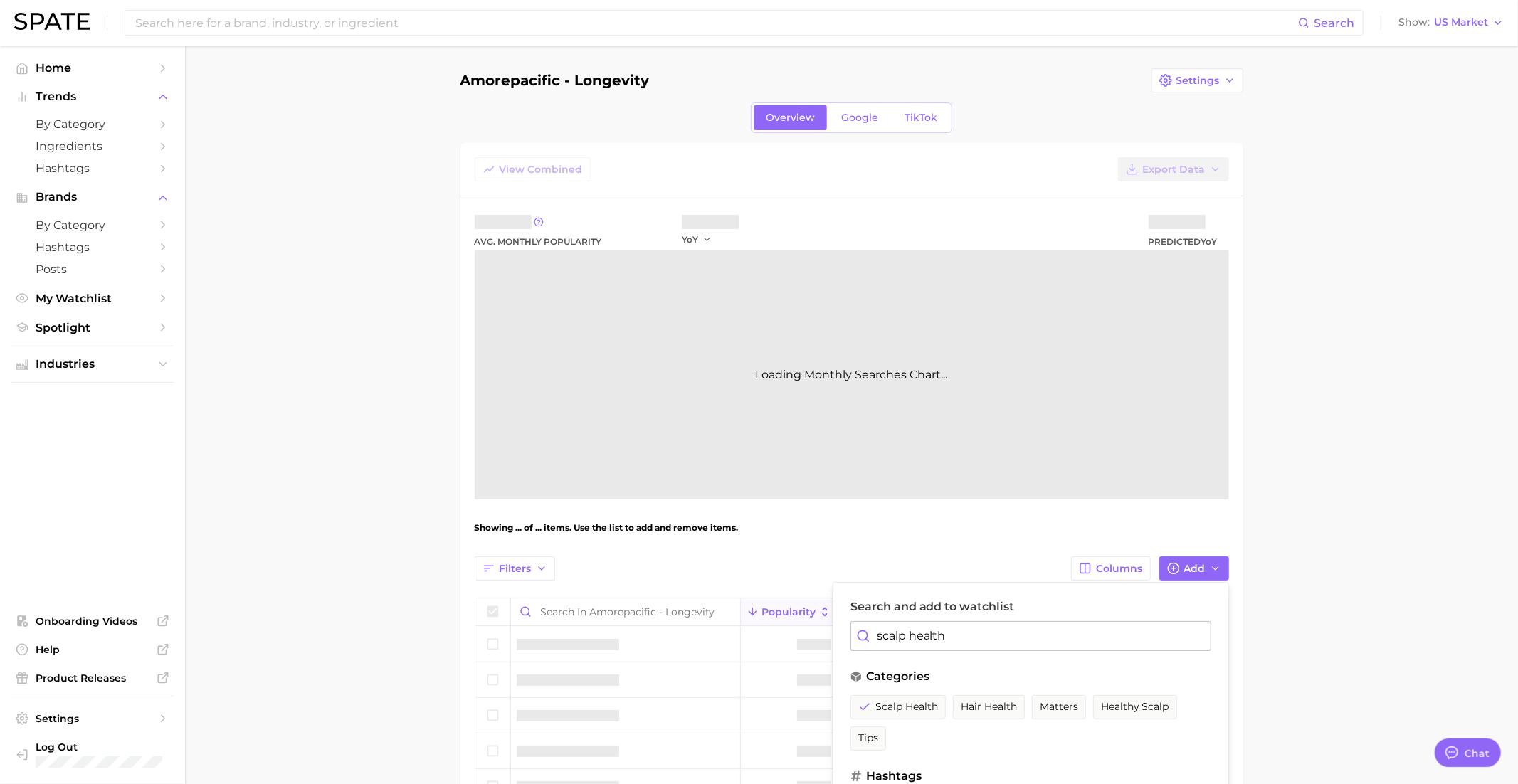
click at [900, 638] on input "scalp health" at bounding box center [1030, 636] width 361 height 30
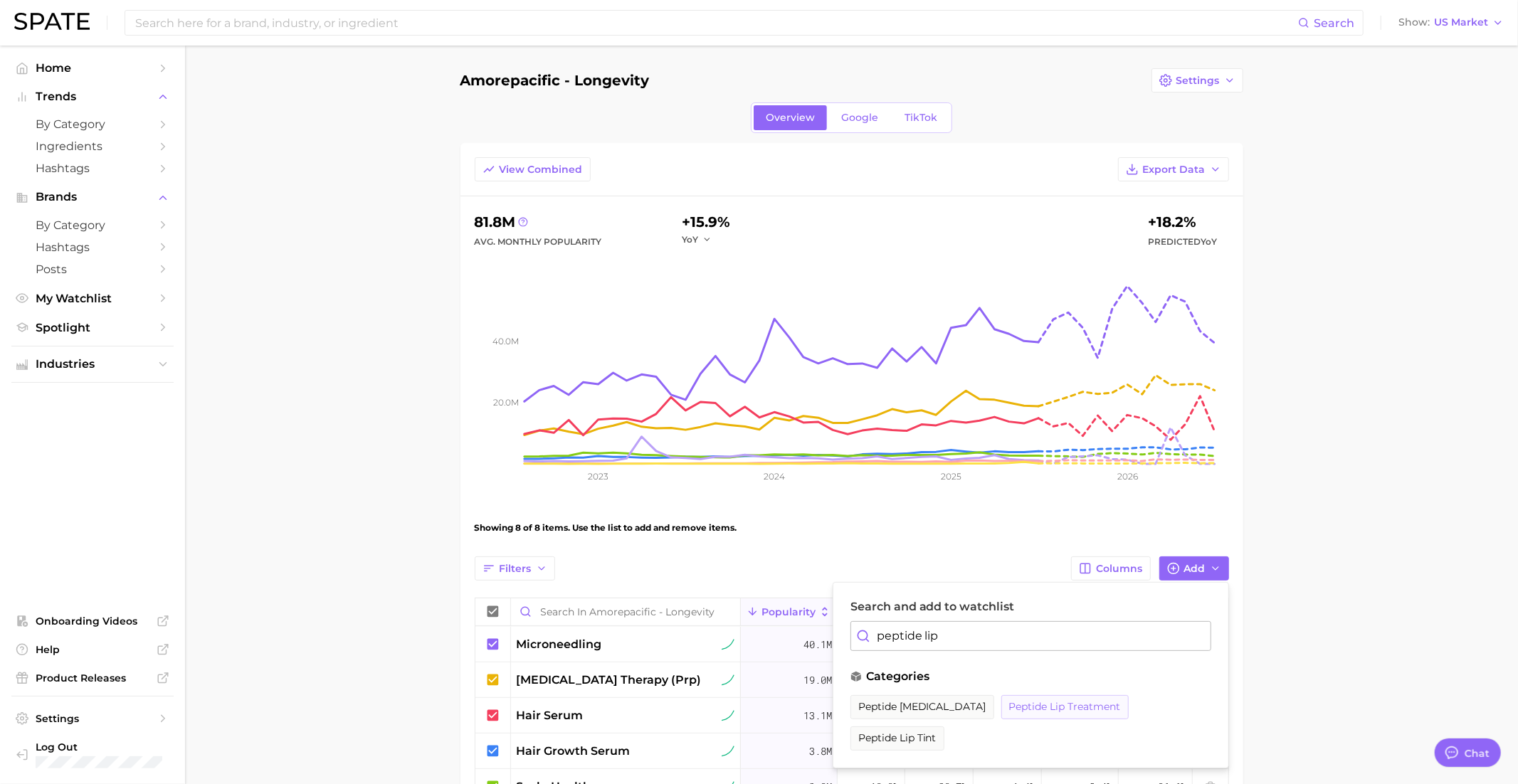
click at [1016, 701] on span "peptide lip treatment" at bounding box center [1065, 706] width 111 height 12
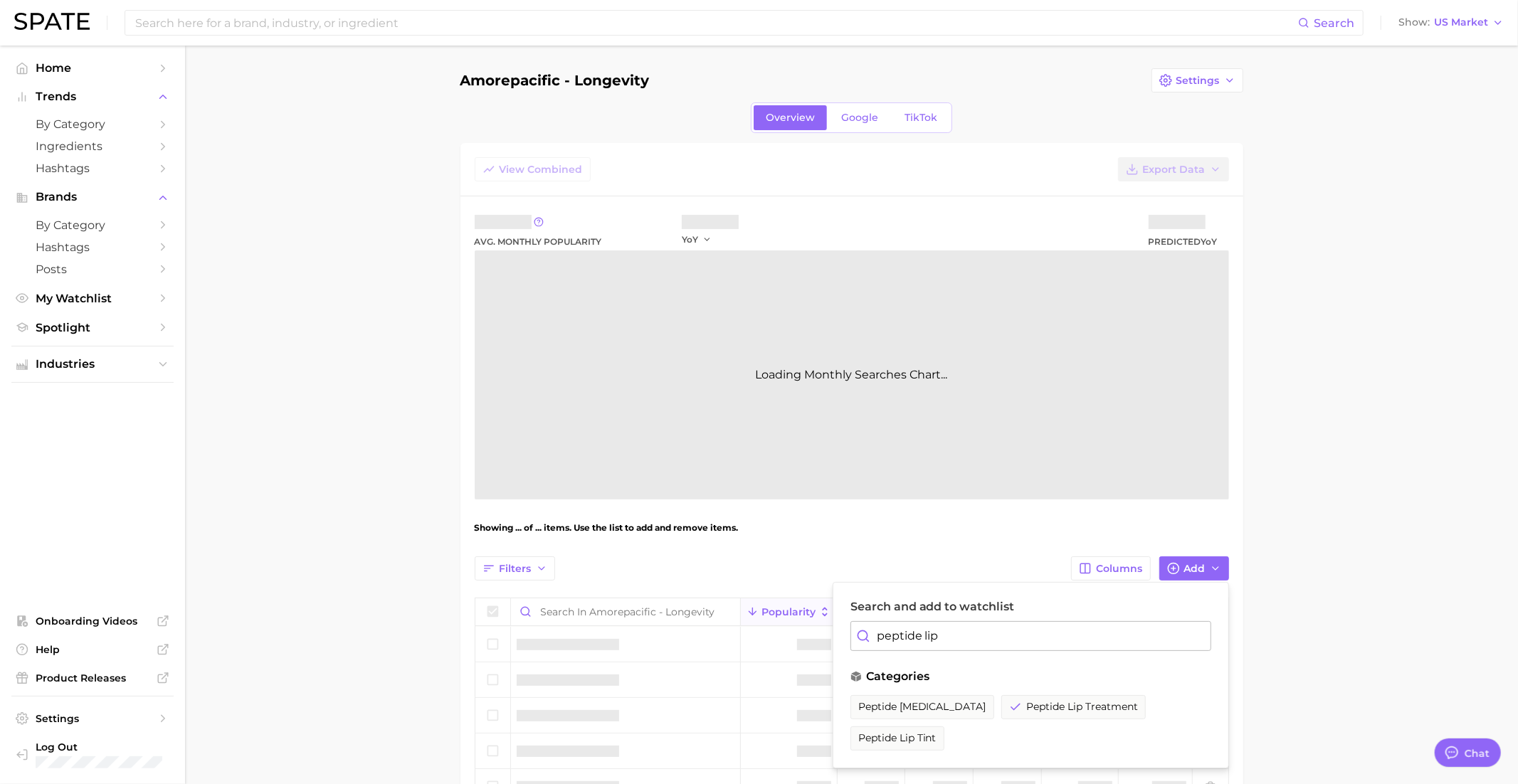
click at [990, 637] on input "peptide lip" at bounding box center [1030, 636] width 361 height 30
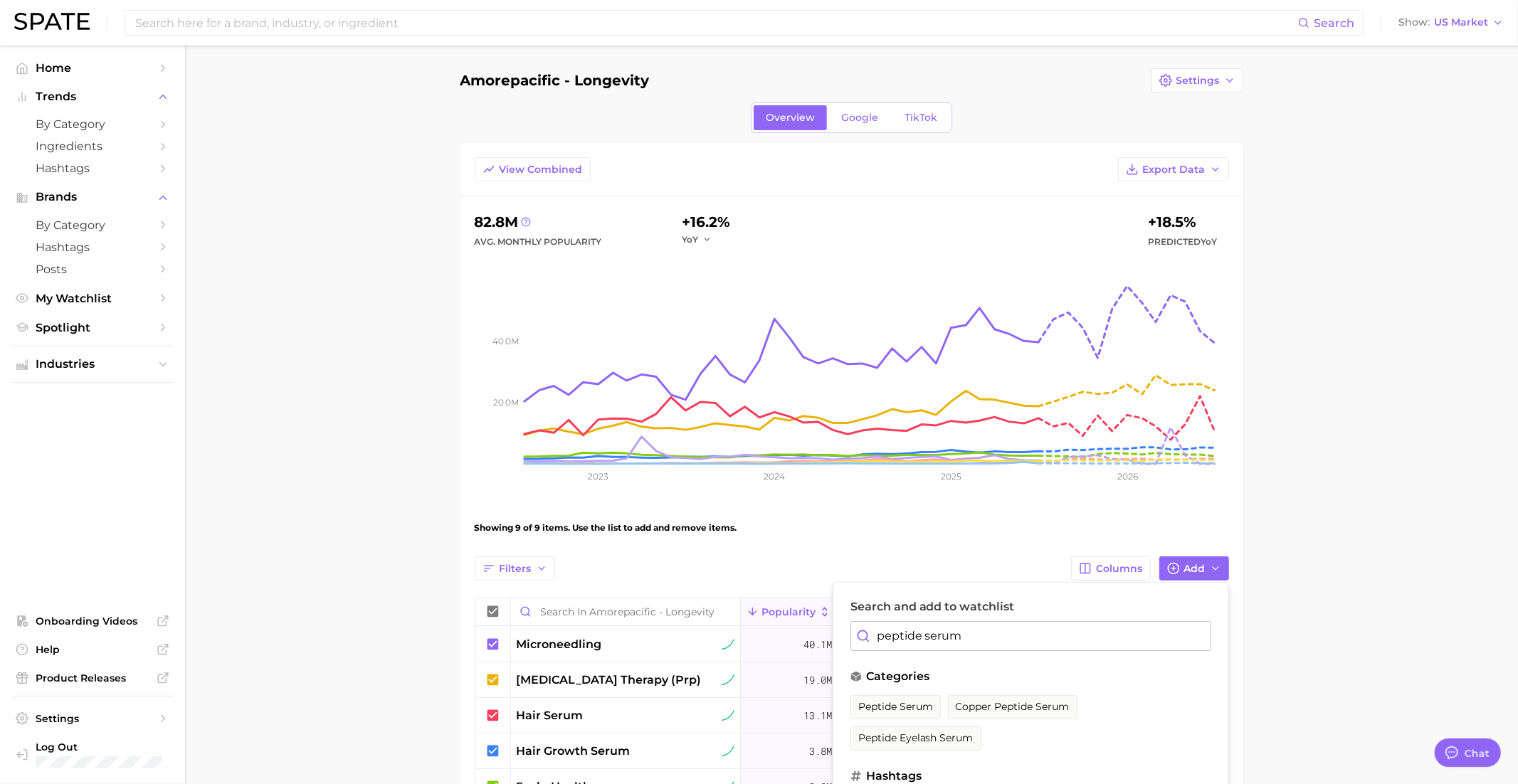
click at [908, 708] on span "peptide serum" at bounding box center [895, 706] width 75 height 12
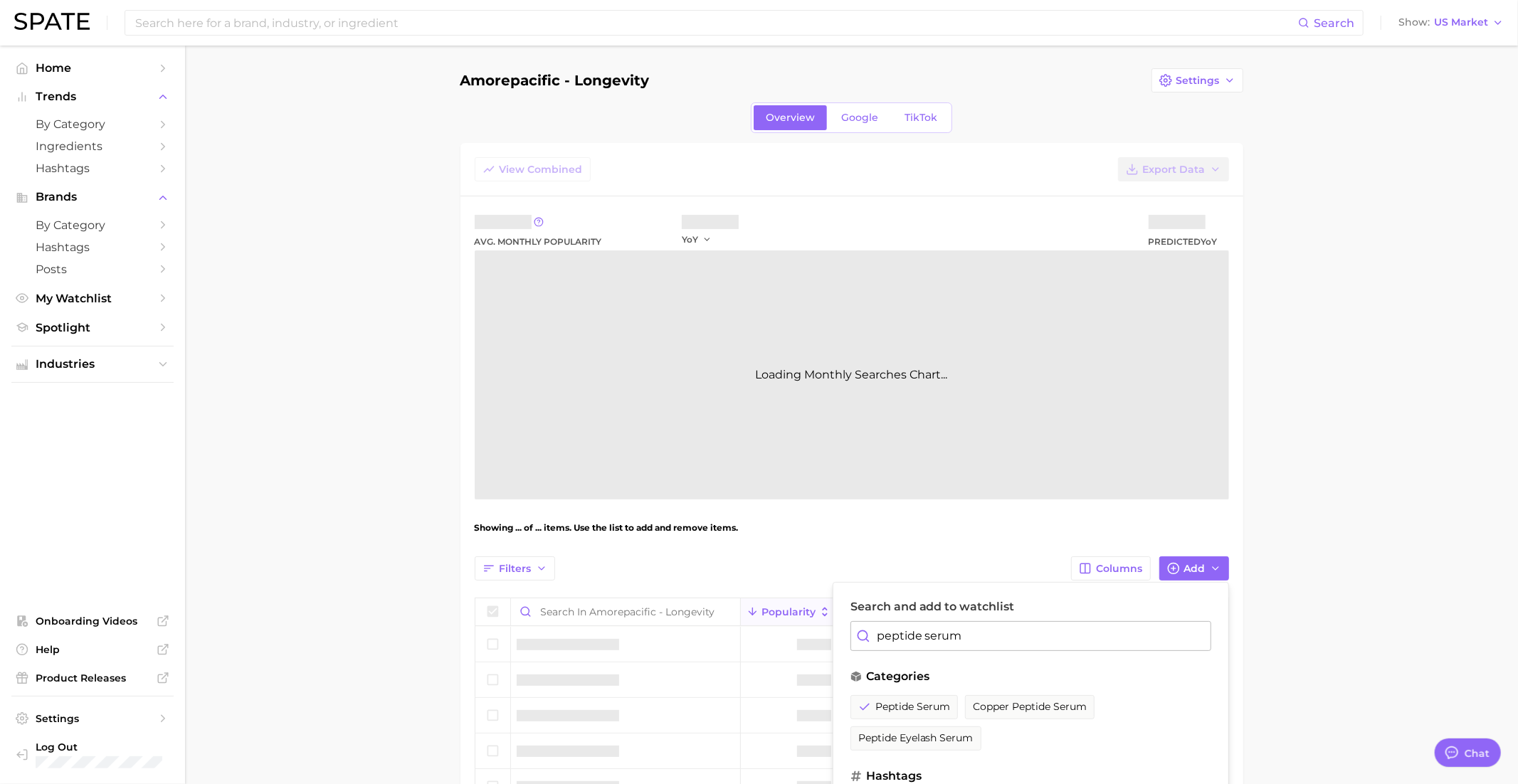
click at [911, 633] on input "peptide serum" at bounding box center [1030, 636] width 361 height 30
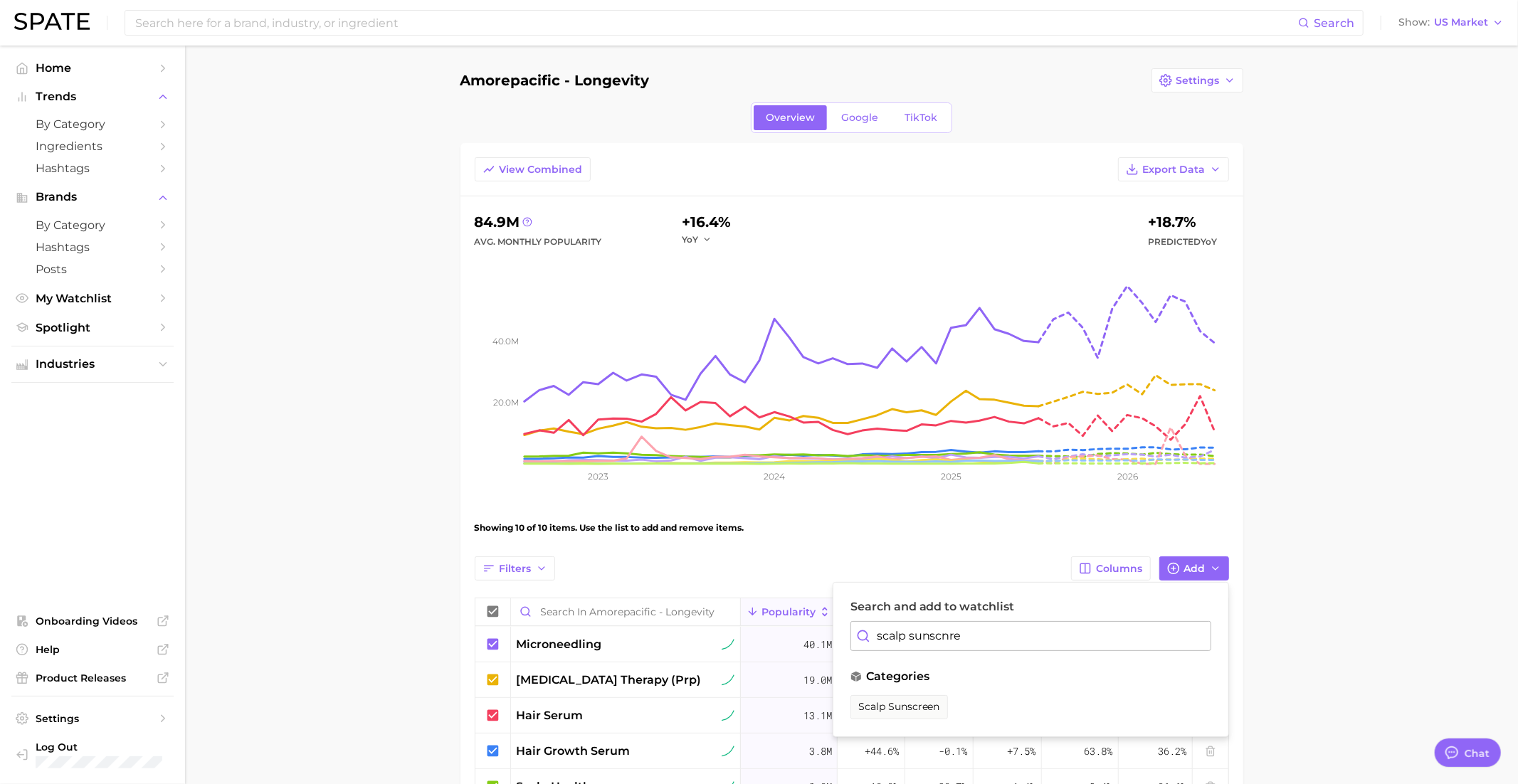
drag, startPoint x: 907, startPoint y: 695, endPoint x: 907, endPoint y: 655, distance: 40.0
click at [907, 695] on button "scalp sunscreen" at bounding box center [899, 707] width 97 height 24
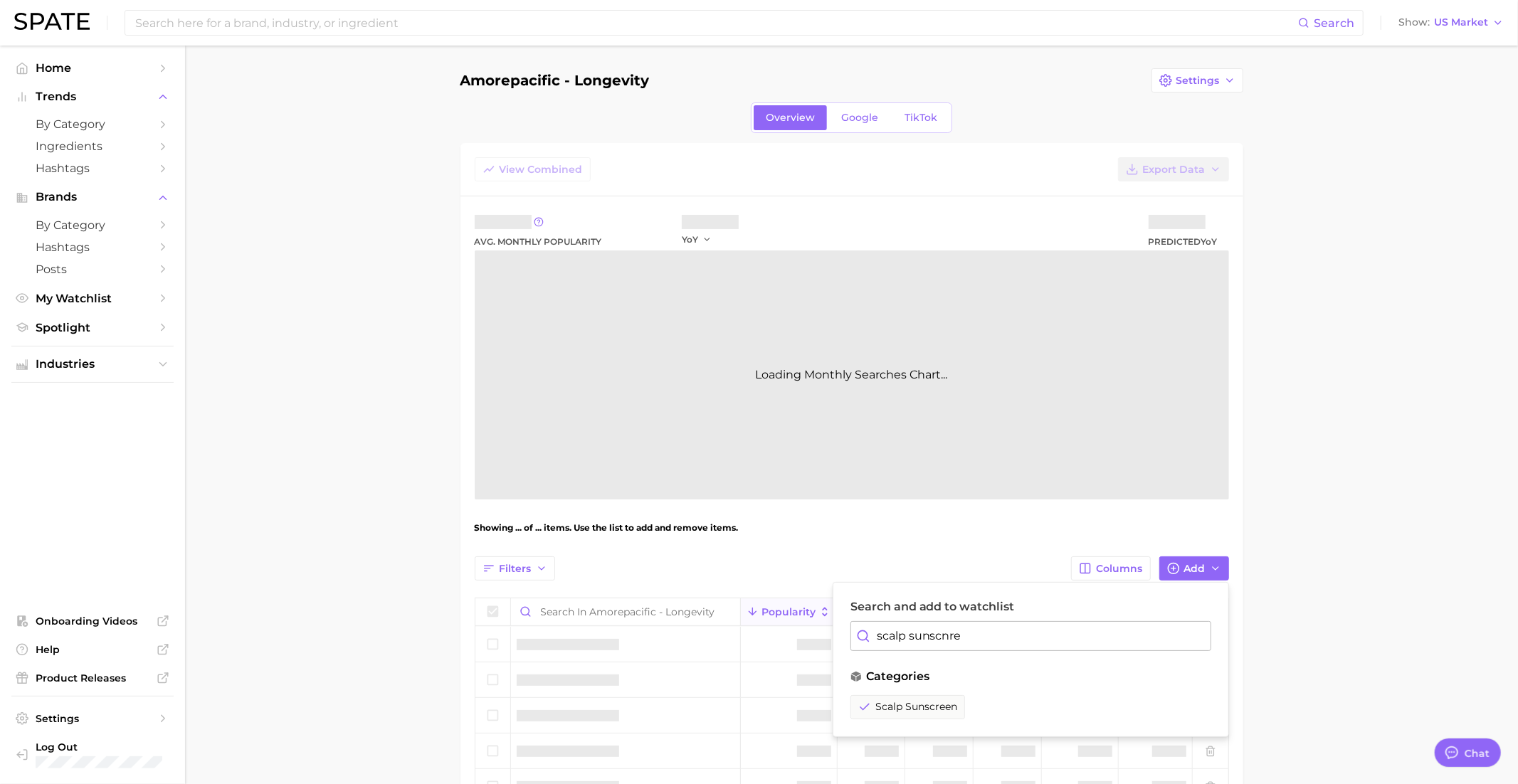
click at [907, 638] on input "scalp sunscnre" at bounding box center [1030, 636] width 361 height 30
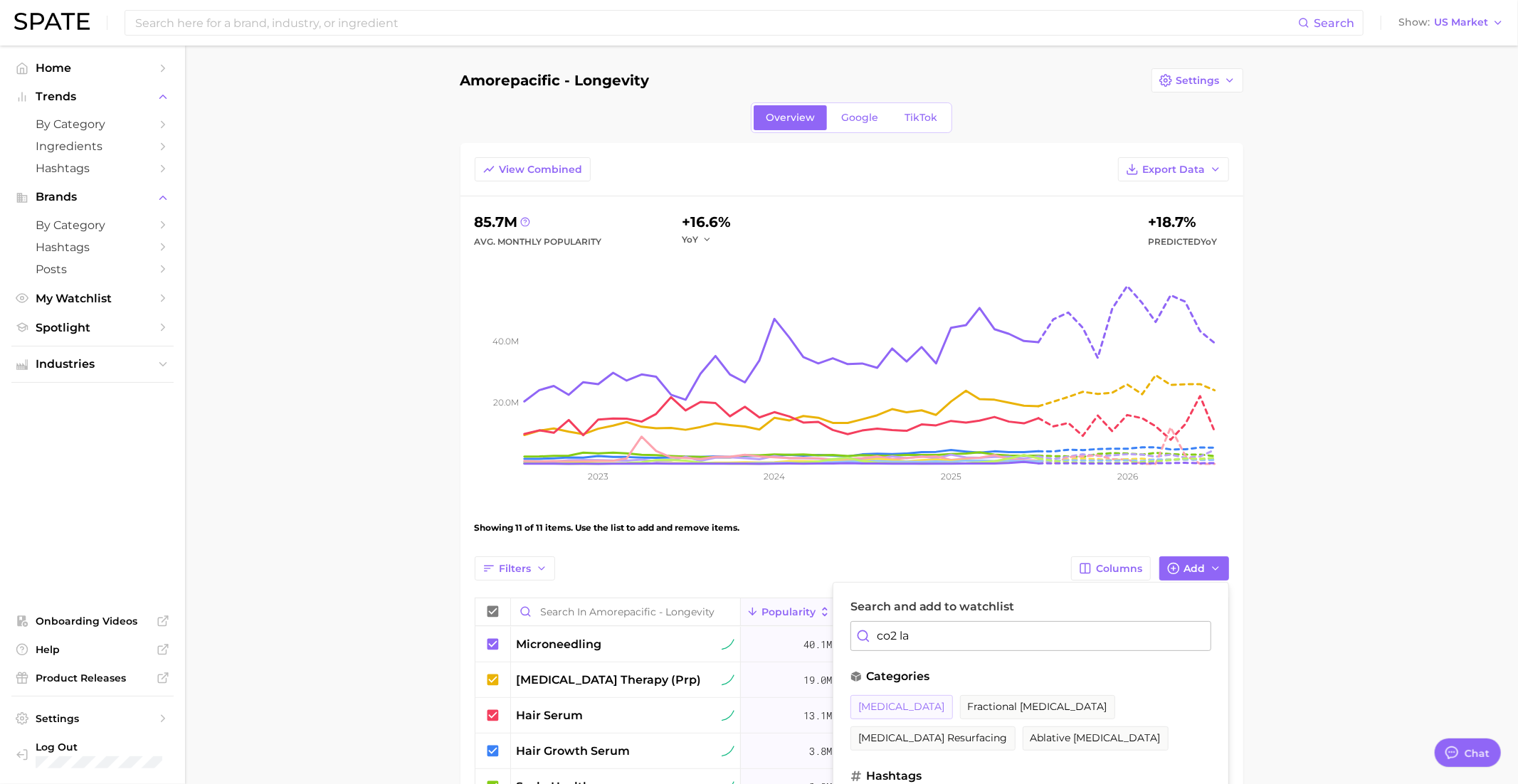
click at [889, 707] on span "co2 laser" at bounding box center [902, 706] width 87 height 12
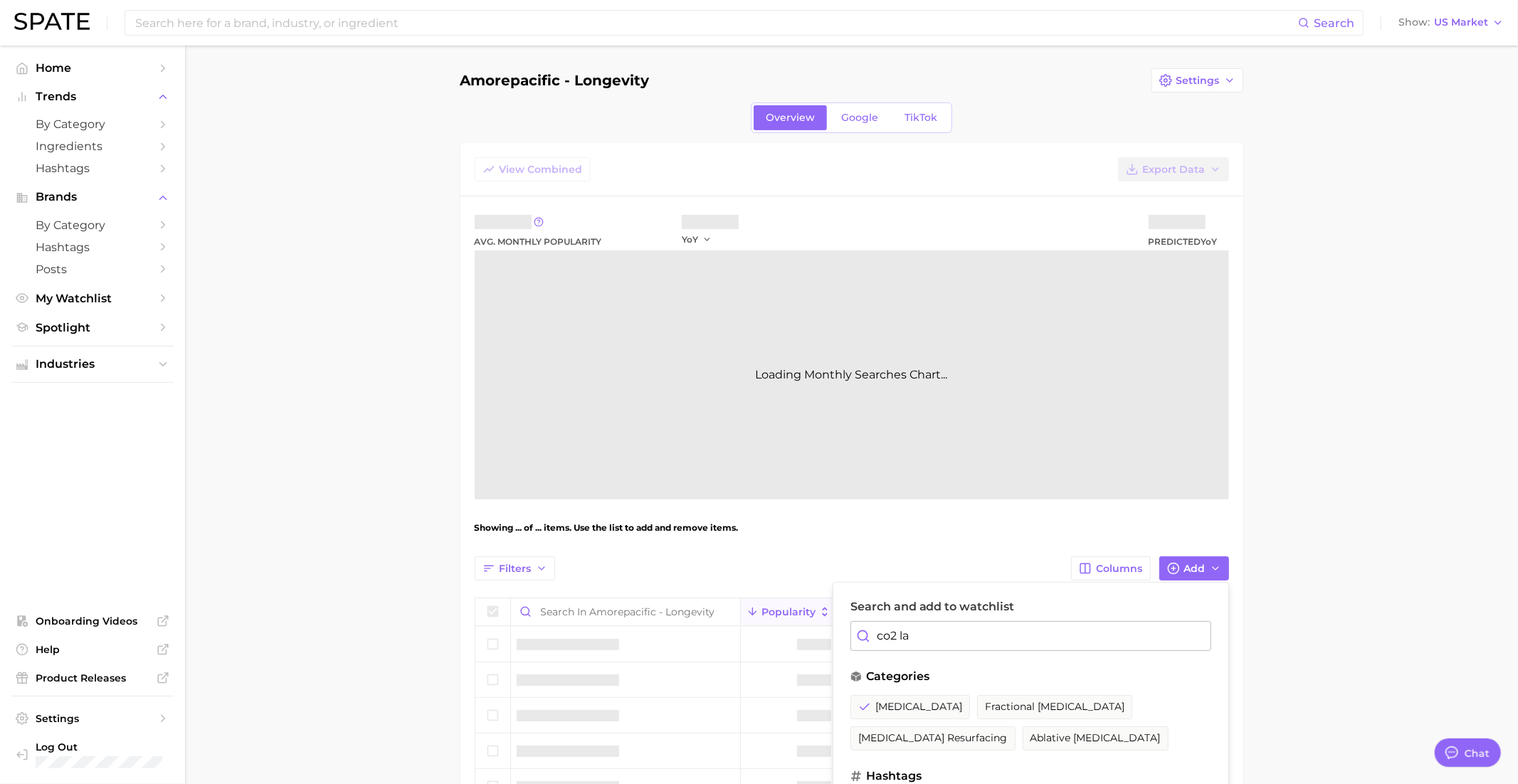
click at [907, 636] on input "co2 la" at bounding box center [1030, 636] width 361 height 30
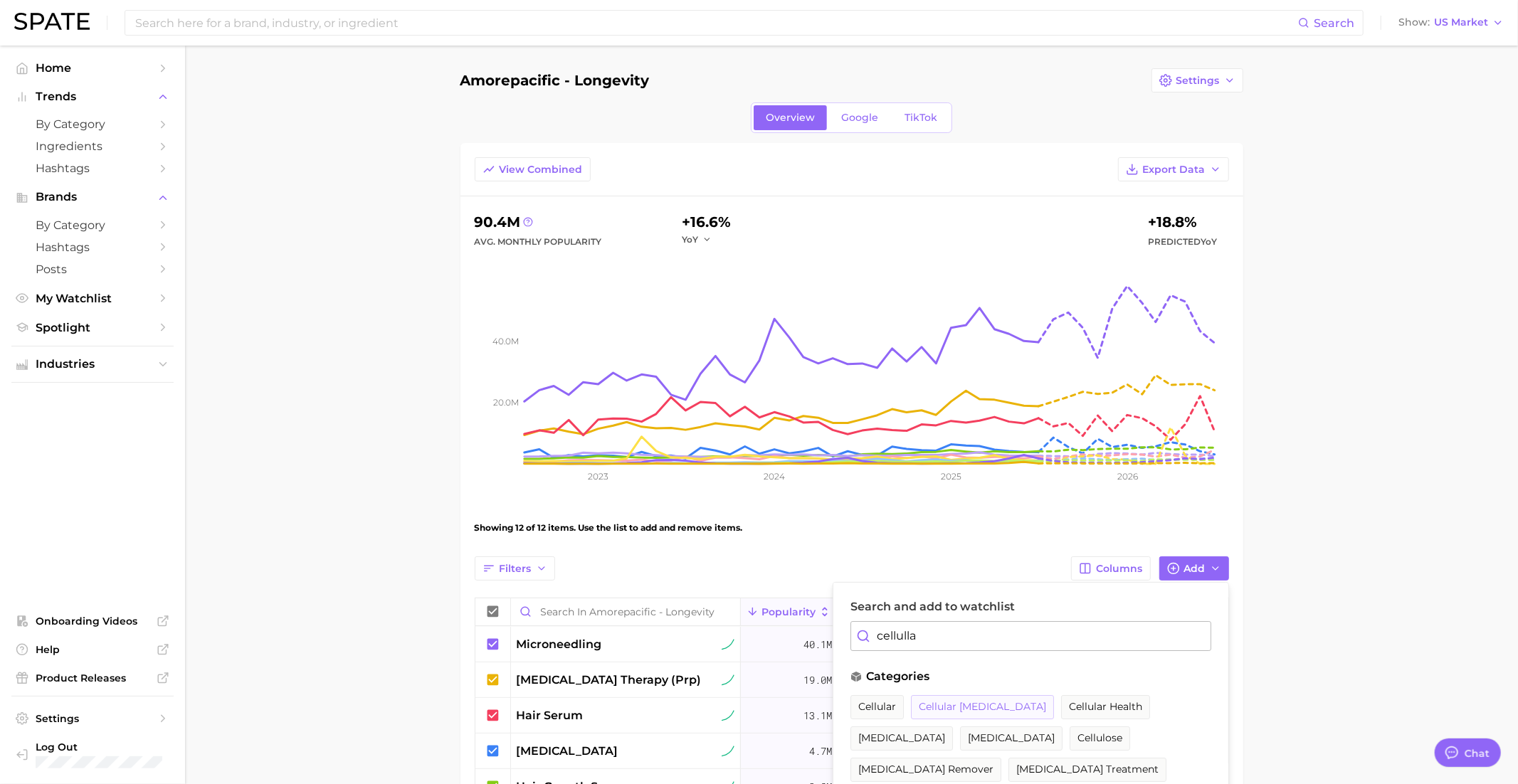
click at [979, 700] on span "cellular senescence" at bounding box center [982, 706] width 127 height 12
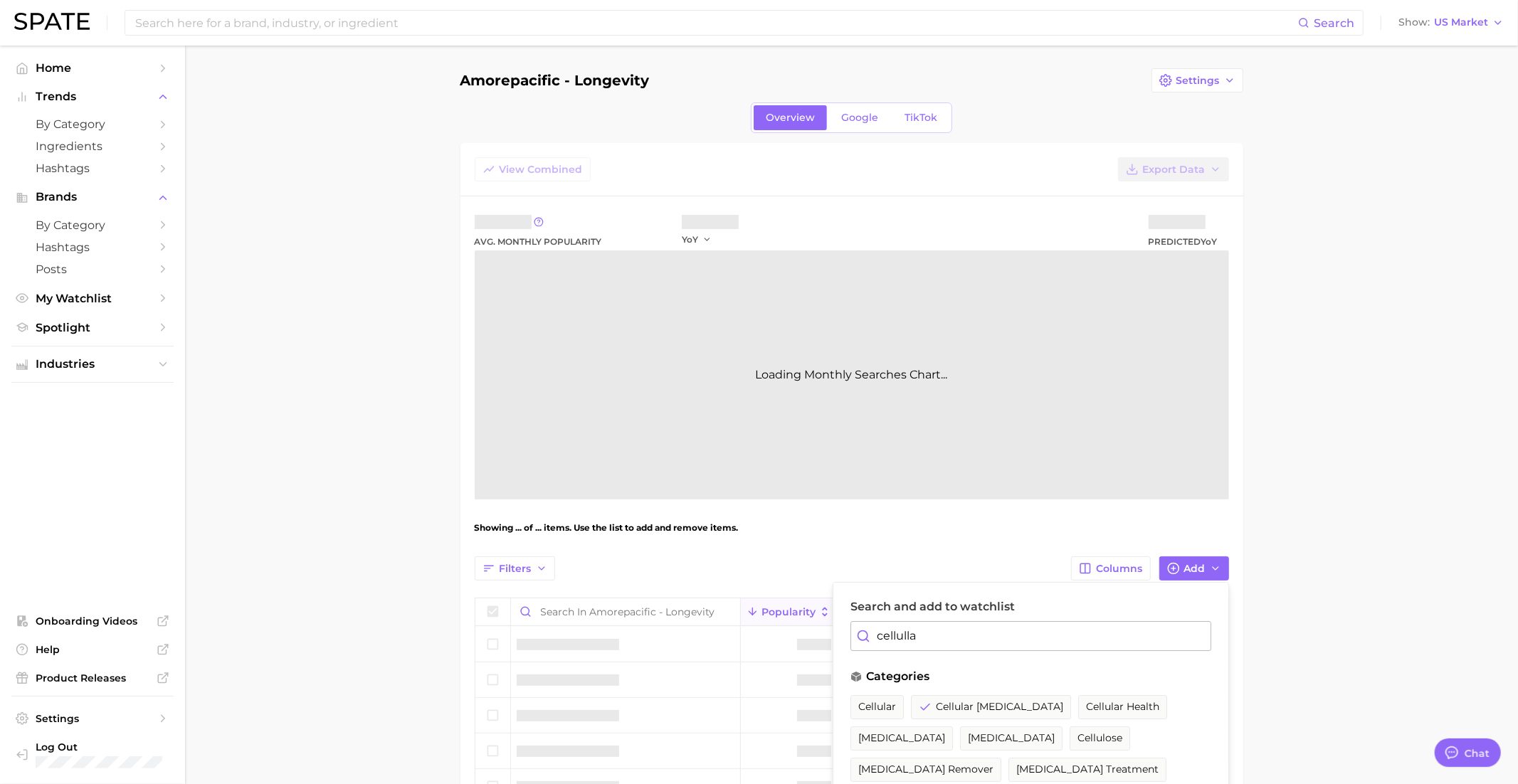
click at [935, 636] on input "cellulla" at bounding box center [1030, 636] width 361 height 30
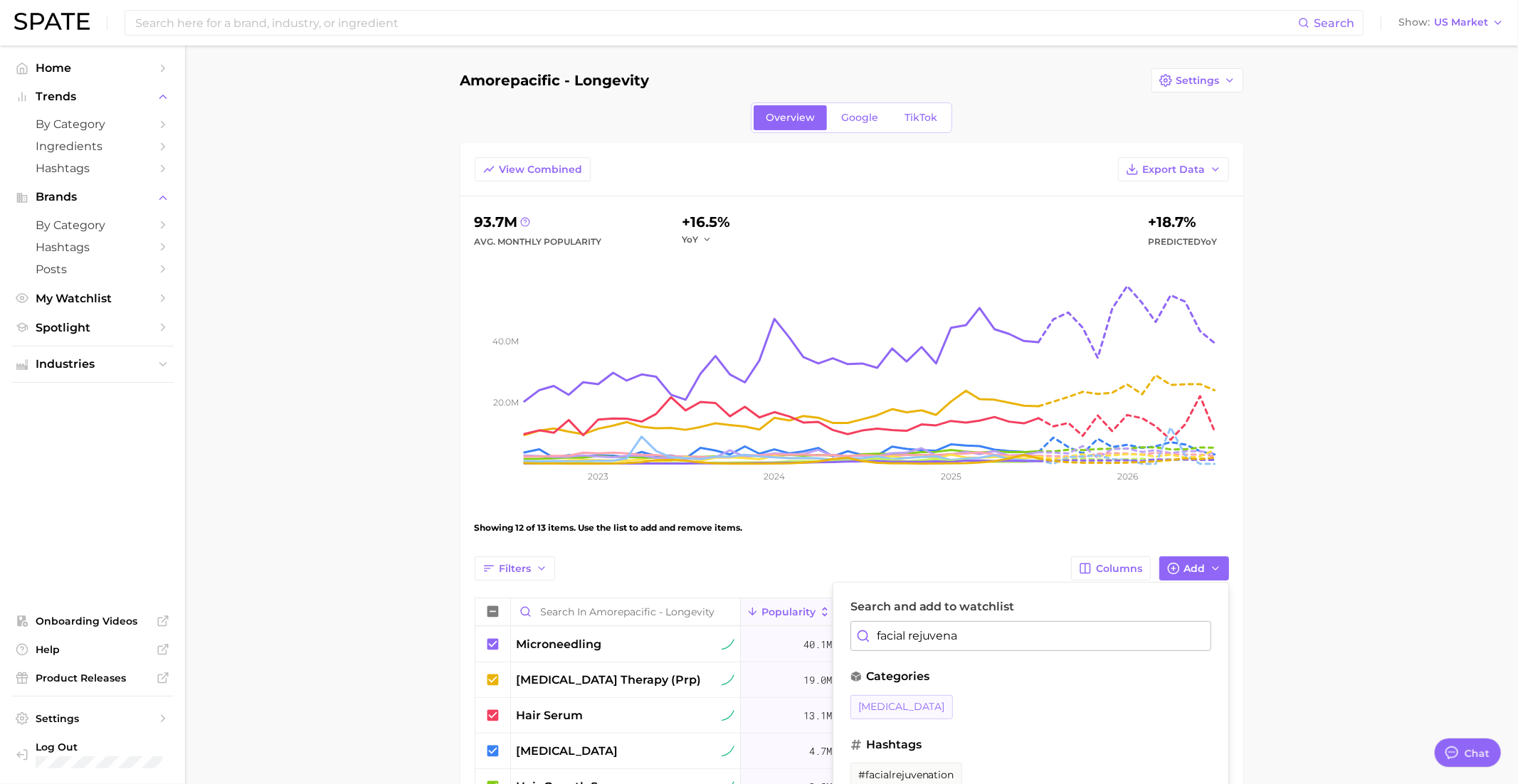
click at [927, 700] on span "facial rejuvenation" at bounding box center [902, 706] width 87 height 12
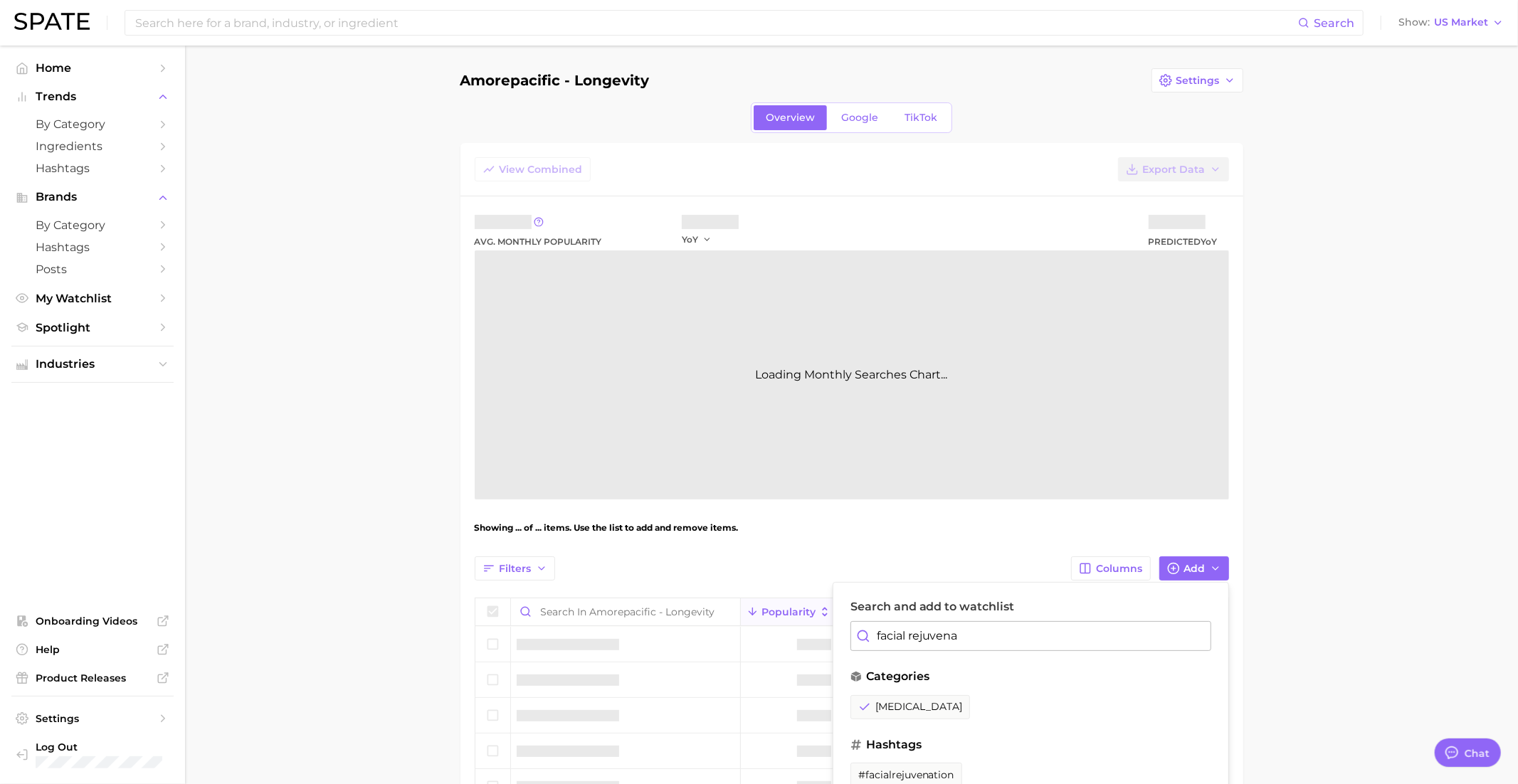
click at [927, 643] on input "facial rejuvena" at bounding box center [1030, 636] width 361 height 30
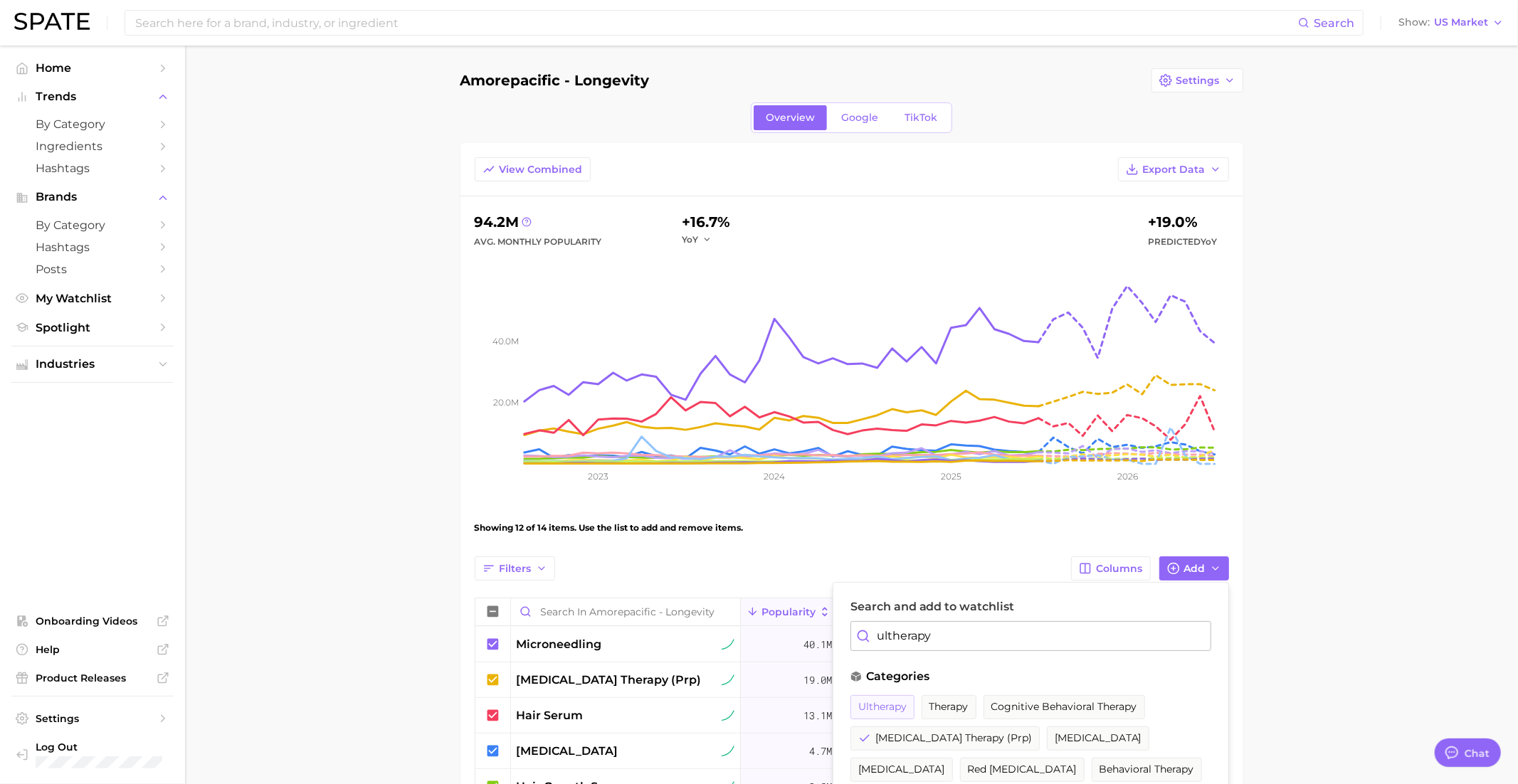
click at [892, 695] on button "ultherapy" at bounding box center [882, 707] width 64 height 24
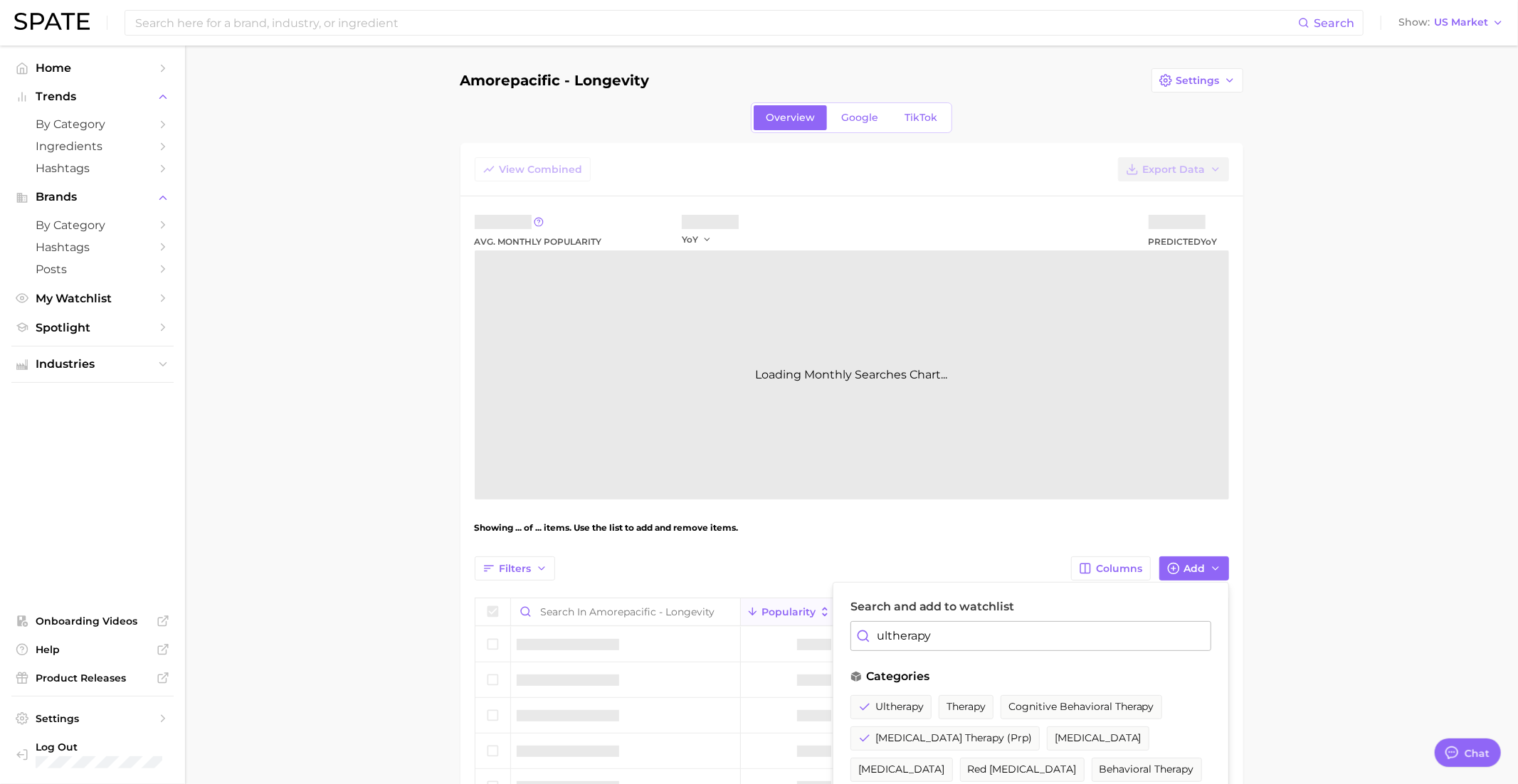
click at [897, 635] on input "ultherapy" at bounding box center [1030, 636] width 361 height 30
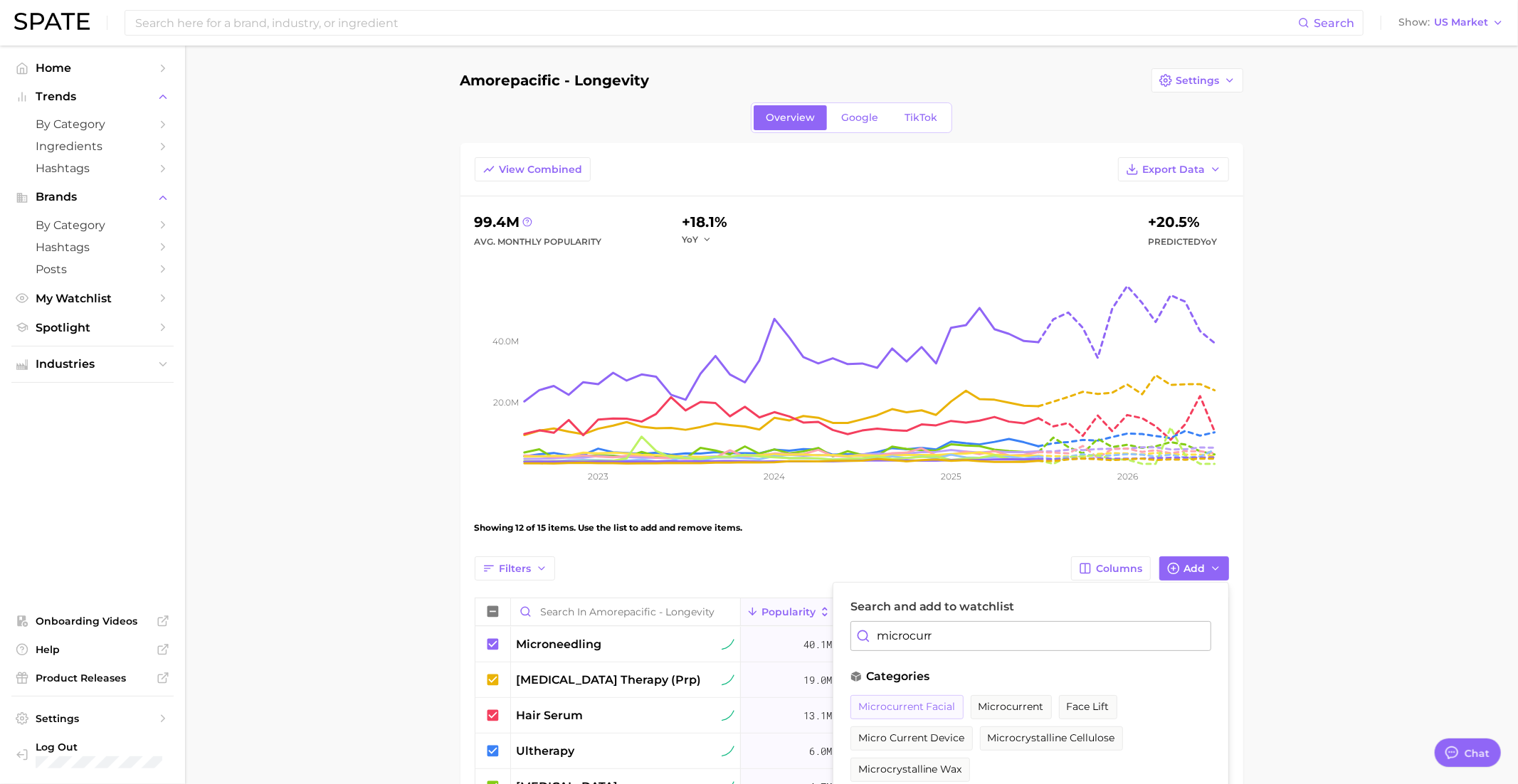
click at [918, 703] on span "microcurrent facial" at bounding box center [907, 706] width 97 height 12
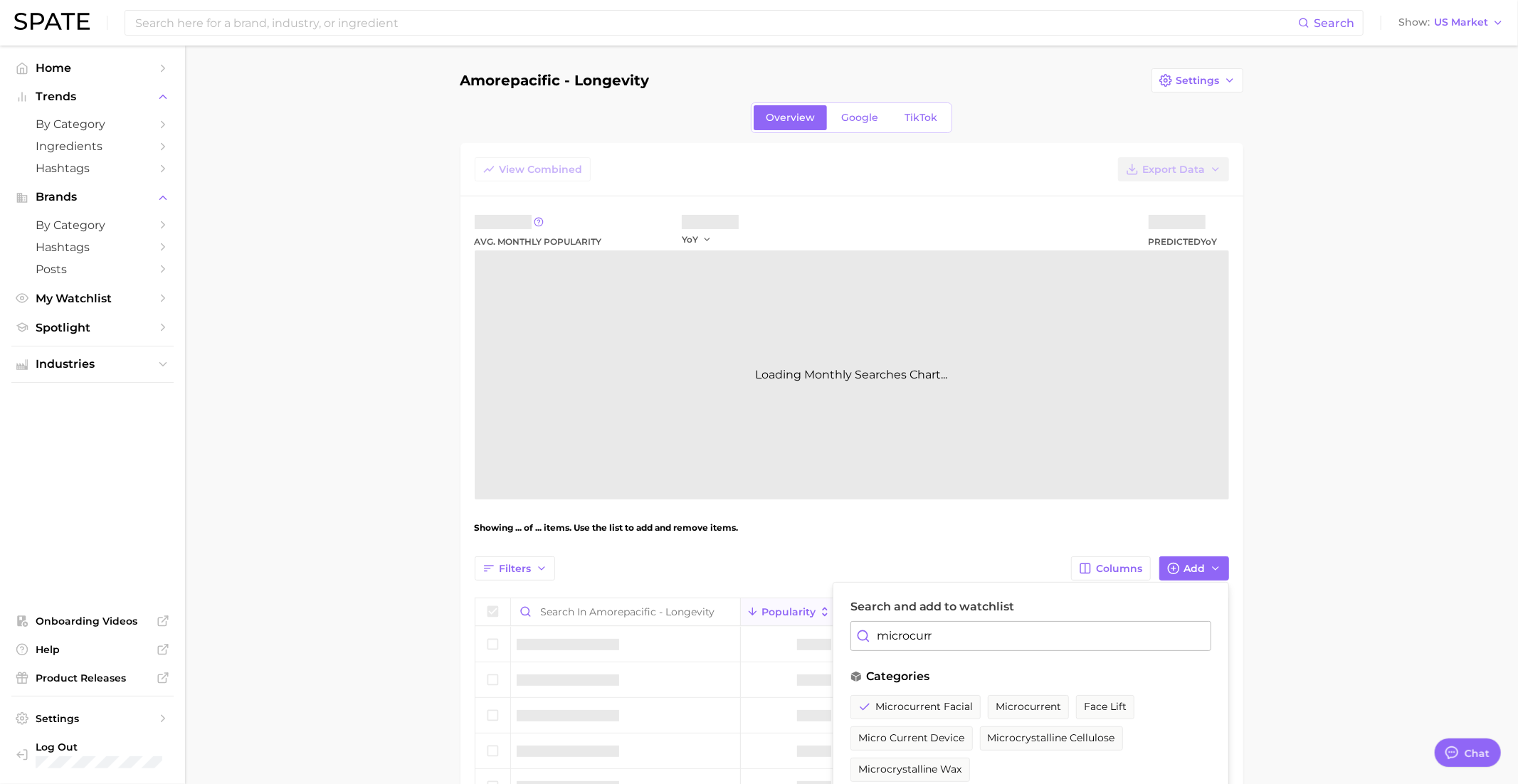
click at [920, 630] on input "microcurr" at bounding box center [1030, 636] width 361 height 30
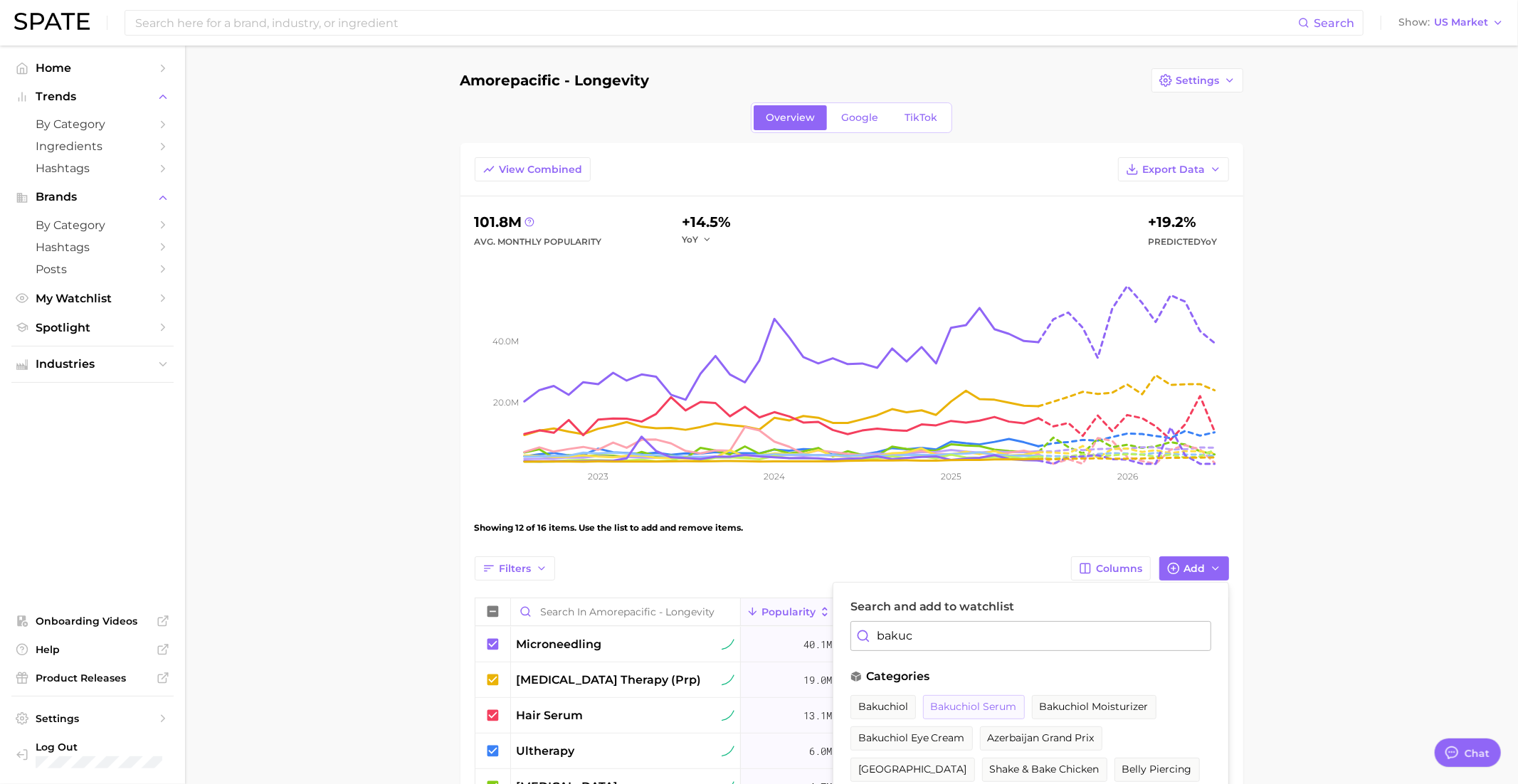
click at [965, 706] on span "bakuchiol serum" at bounding box center [974, 706] width 86 height 12
click at [934, 640] on input "bakuc" at bounding box center [1030, 636] width 361 height 30
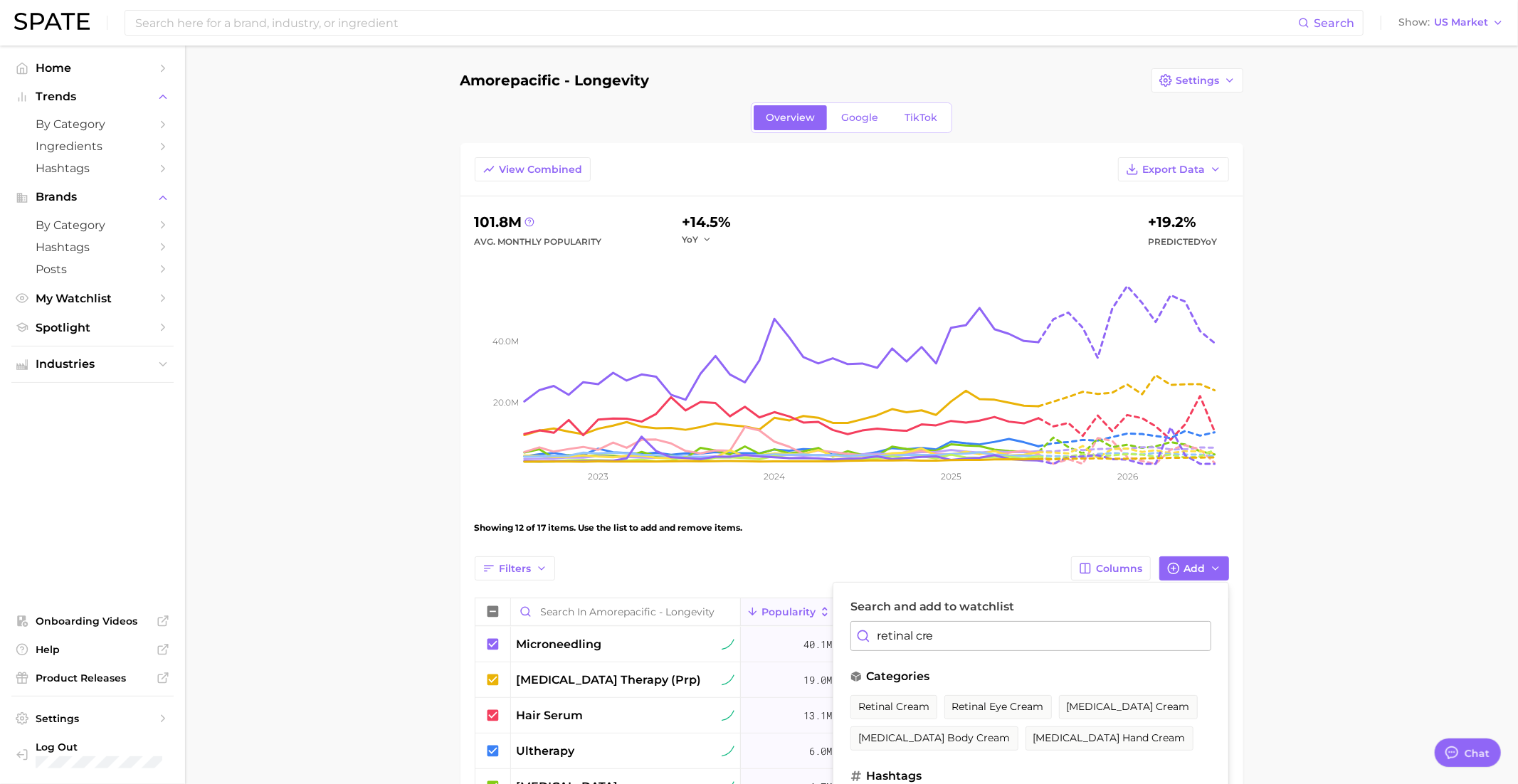
drag, startPoint x: 929, startPoint y: 698, endPoint x: 929, endPoint y: 690, distance: 8.0
click at [929, 698] on button "retinal cream" at bounding box center [894, 707] width 87 height 24
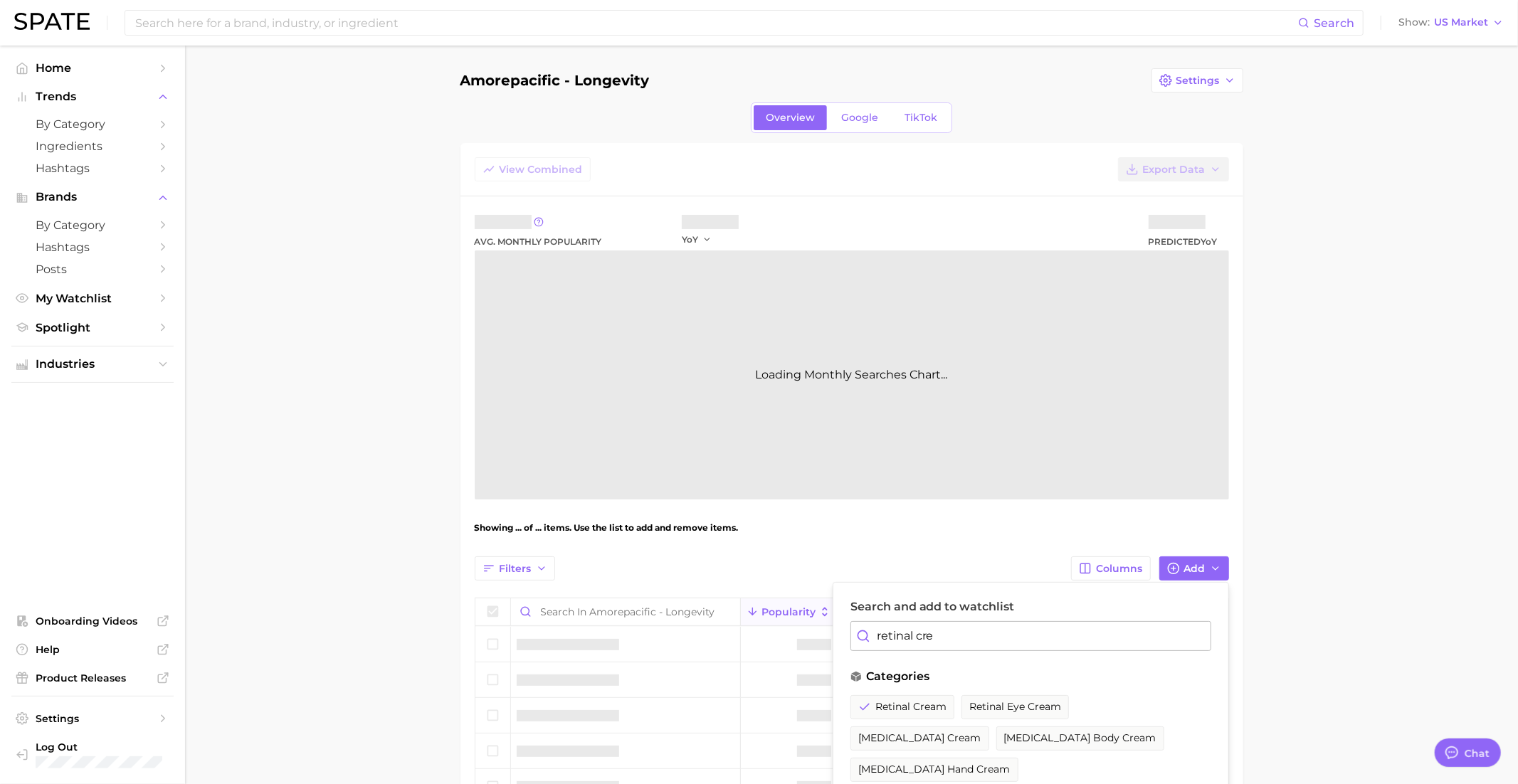
click at [929, 632] on input "retinal cre" at bounding box center [1030, 636] width 361 height 30
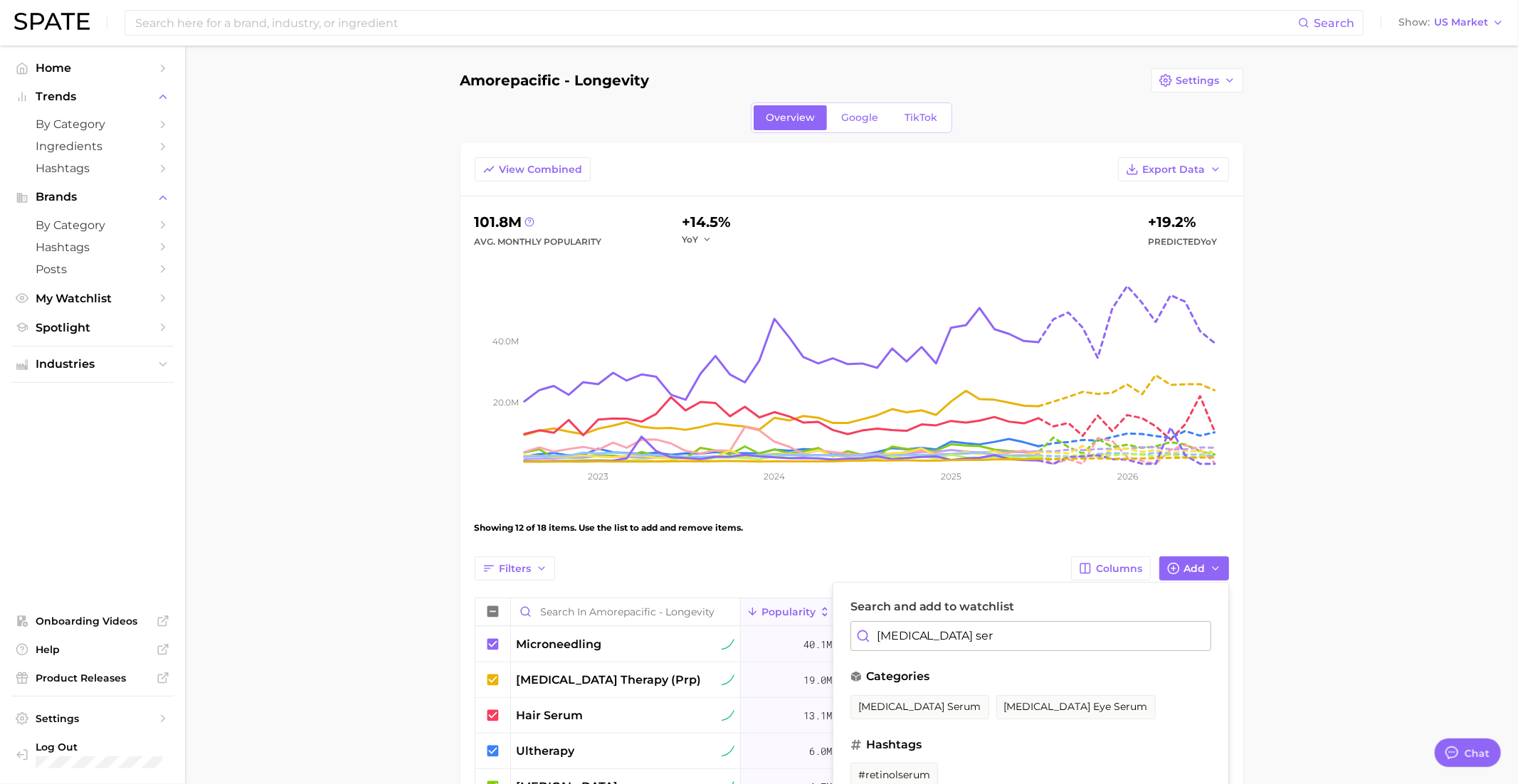
click at [920, 688] on div "categories retinol serum retinol eye serum" at bounding box center [1030, 697] width 361 height 59
click at [914, 703] on span "retinol serum" at bounding box center [919, 706] width 123 height 12
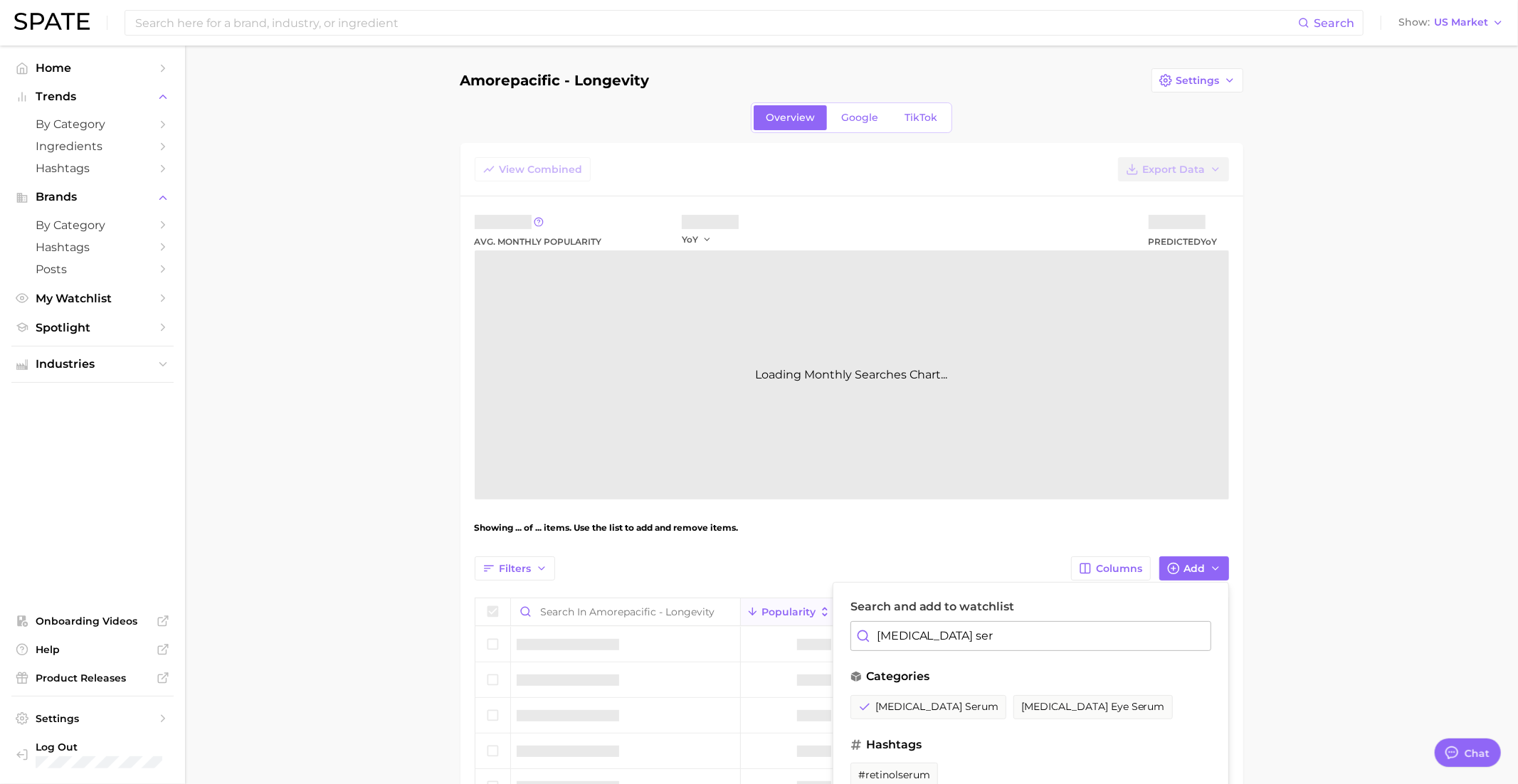
click at [914, 623] on input "retinol ser" at bounding box center [1030, 636] width 361 height 30
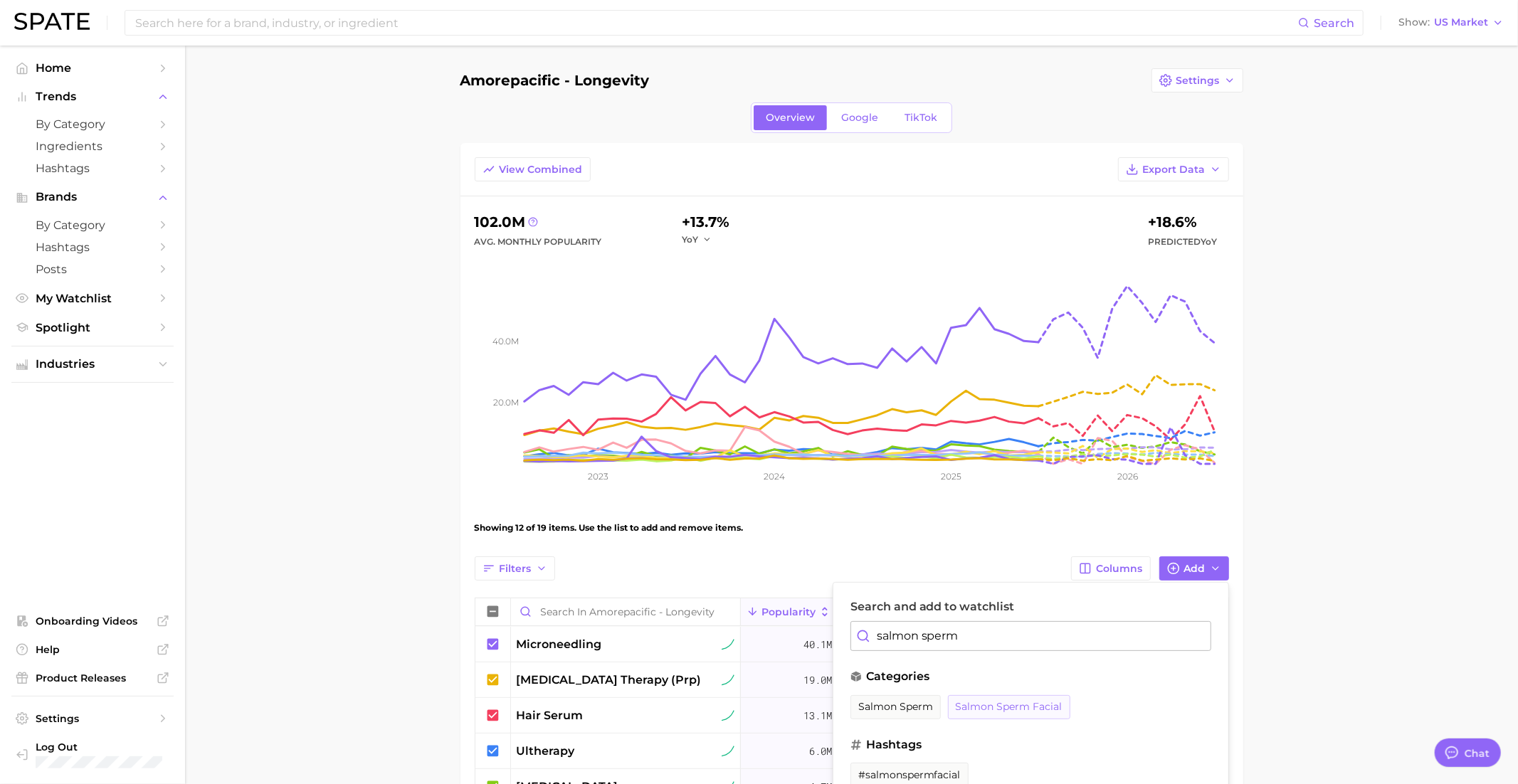
click at [994, 706] on span "salmon sperm facial" at bounding box center [1009, 706] width 106 height 12
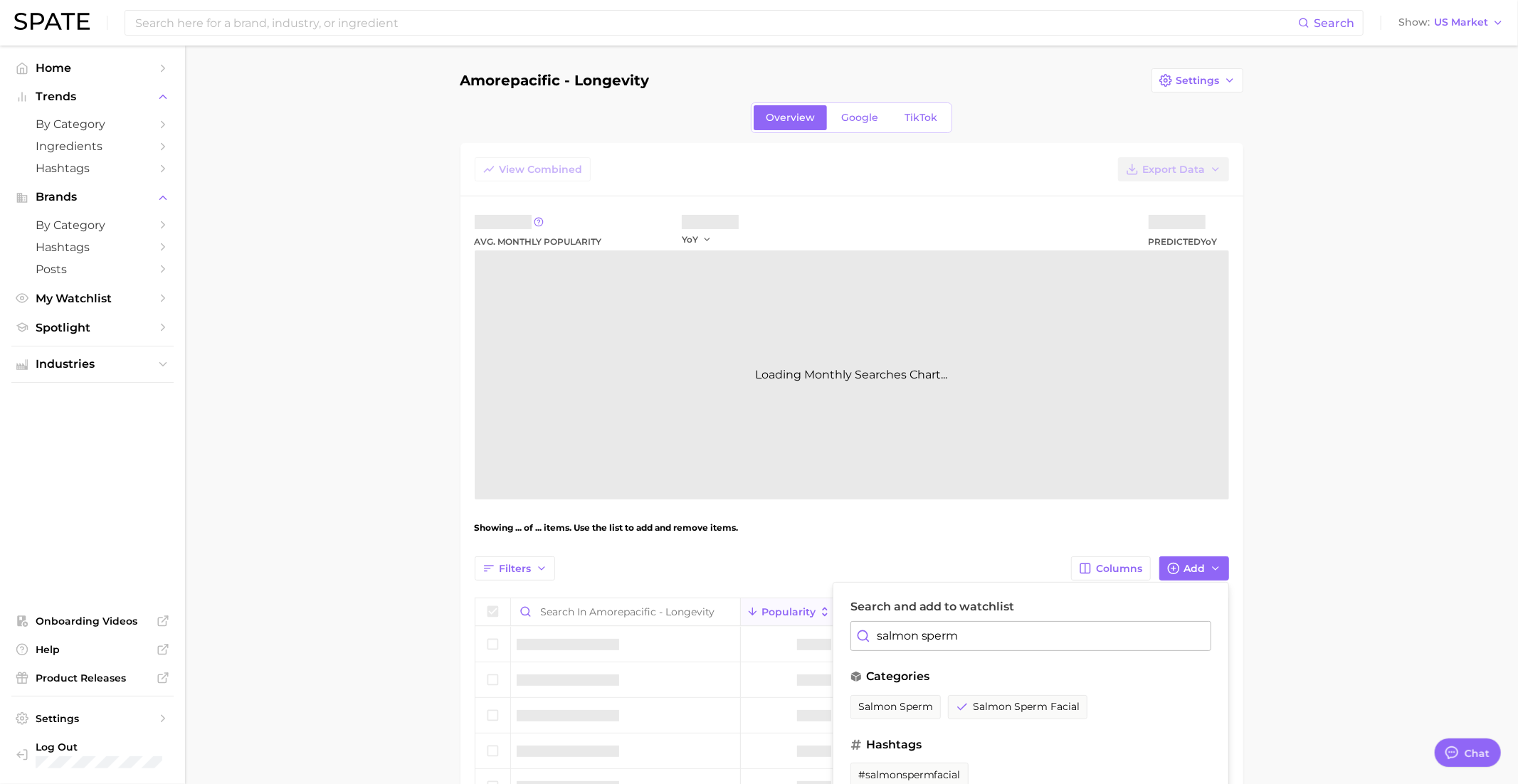
click at [977, 638] on input "salmon sperm" at bounding box center [1030, 636] width 361 height 30
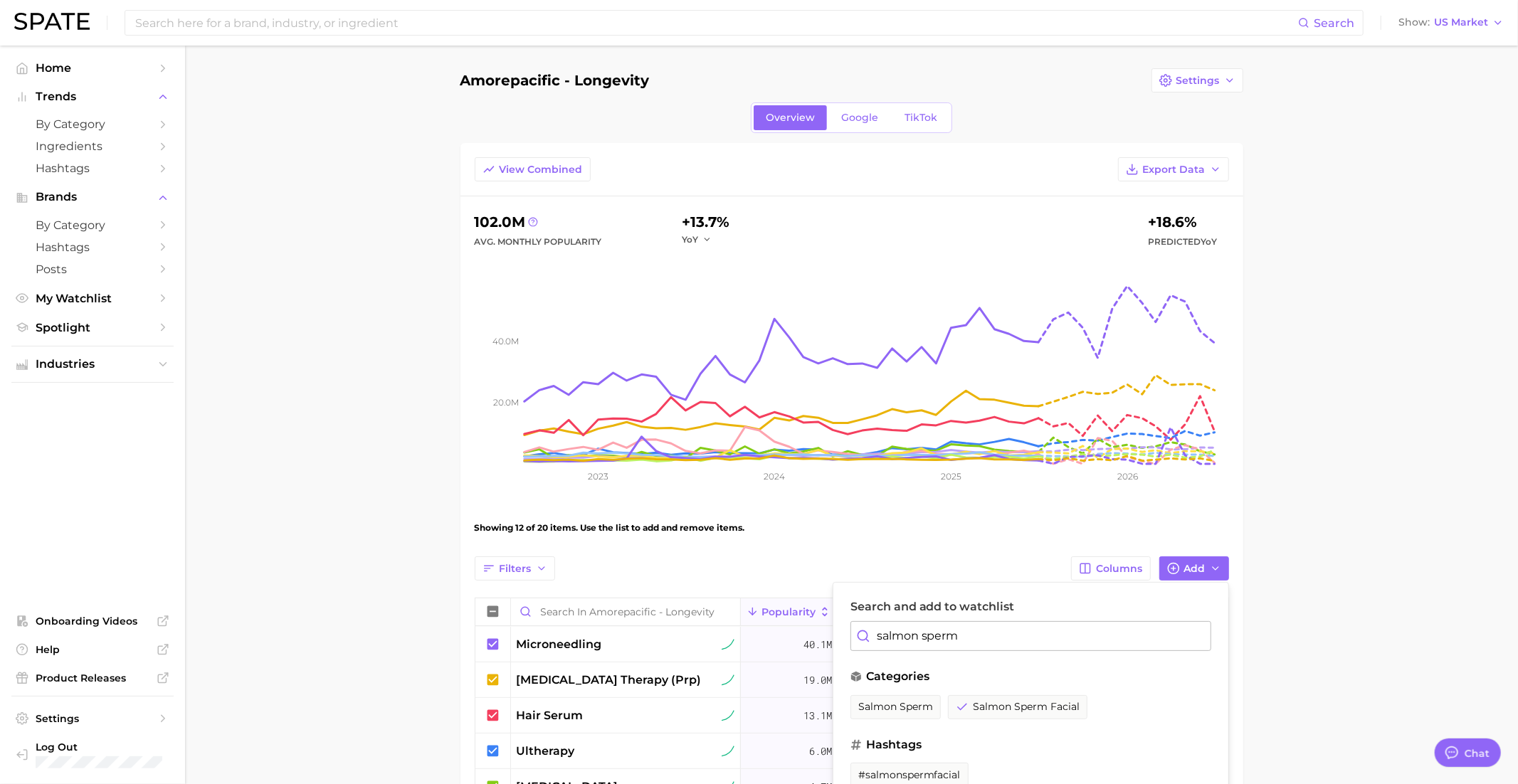
click at [977, 638] on input "salmon sperm" at bounding box center [1030, 636] width 361 height 30
click at [1014, 763] on span "growth factor serum" at bounding box center [1075, 769] width 123 height 12
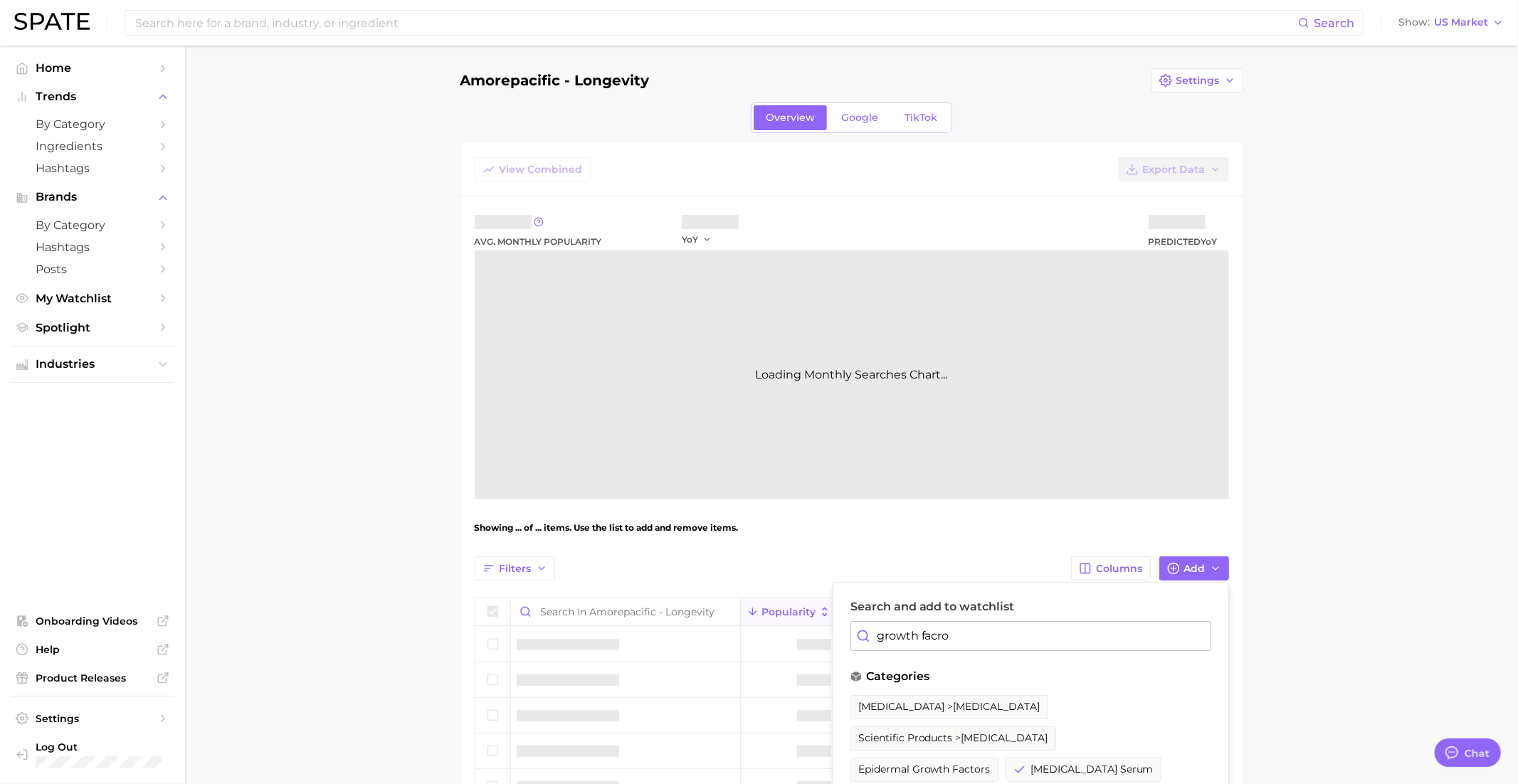
click at [939, 632] on input "growth facro" at bounding box center [1030, 636] width 361 height 30
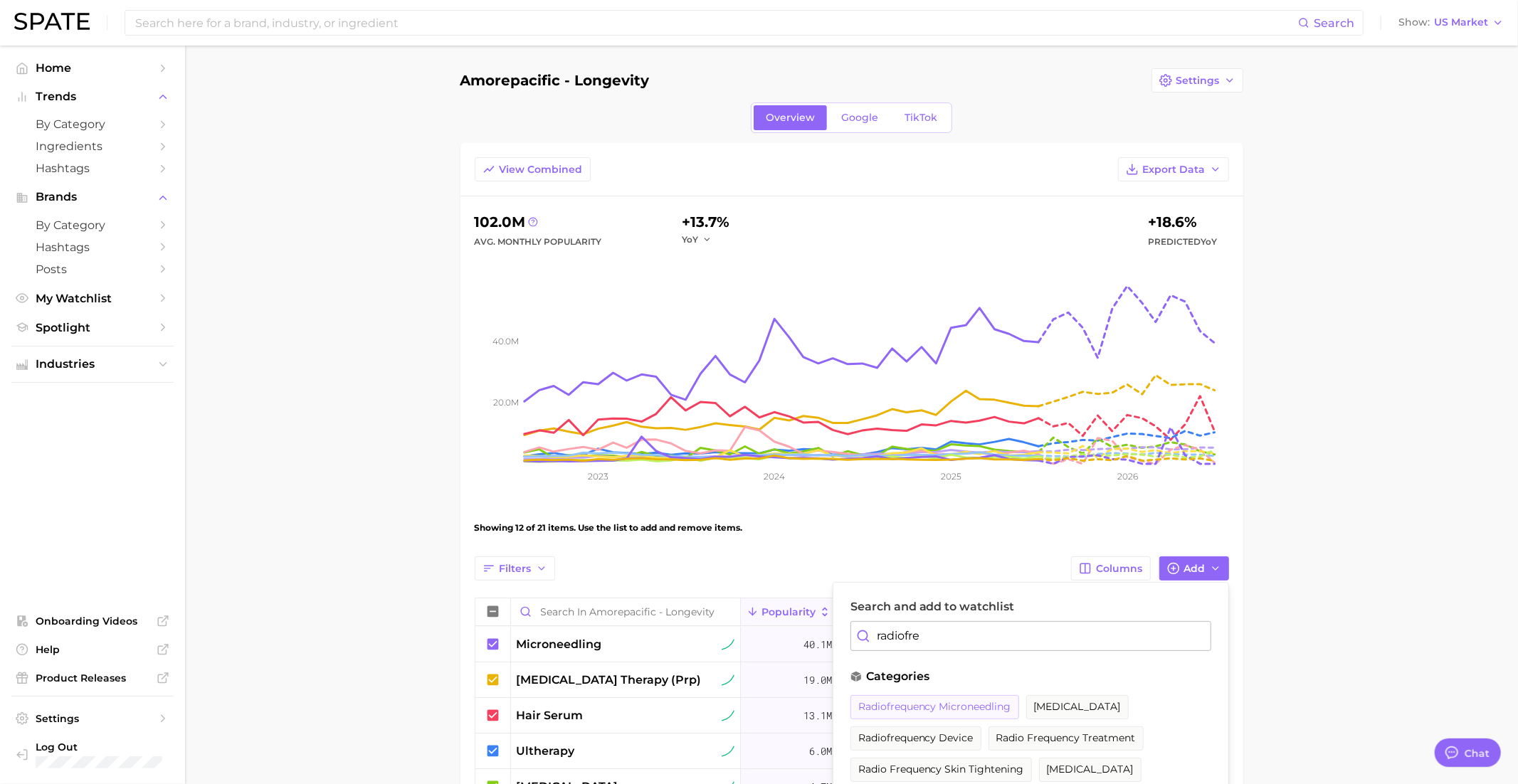
click at [959, 704] on span "radiofrequency microneedling" at bounding box center [934, 706] width 153 height 12
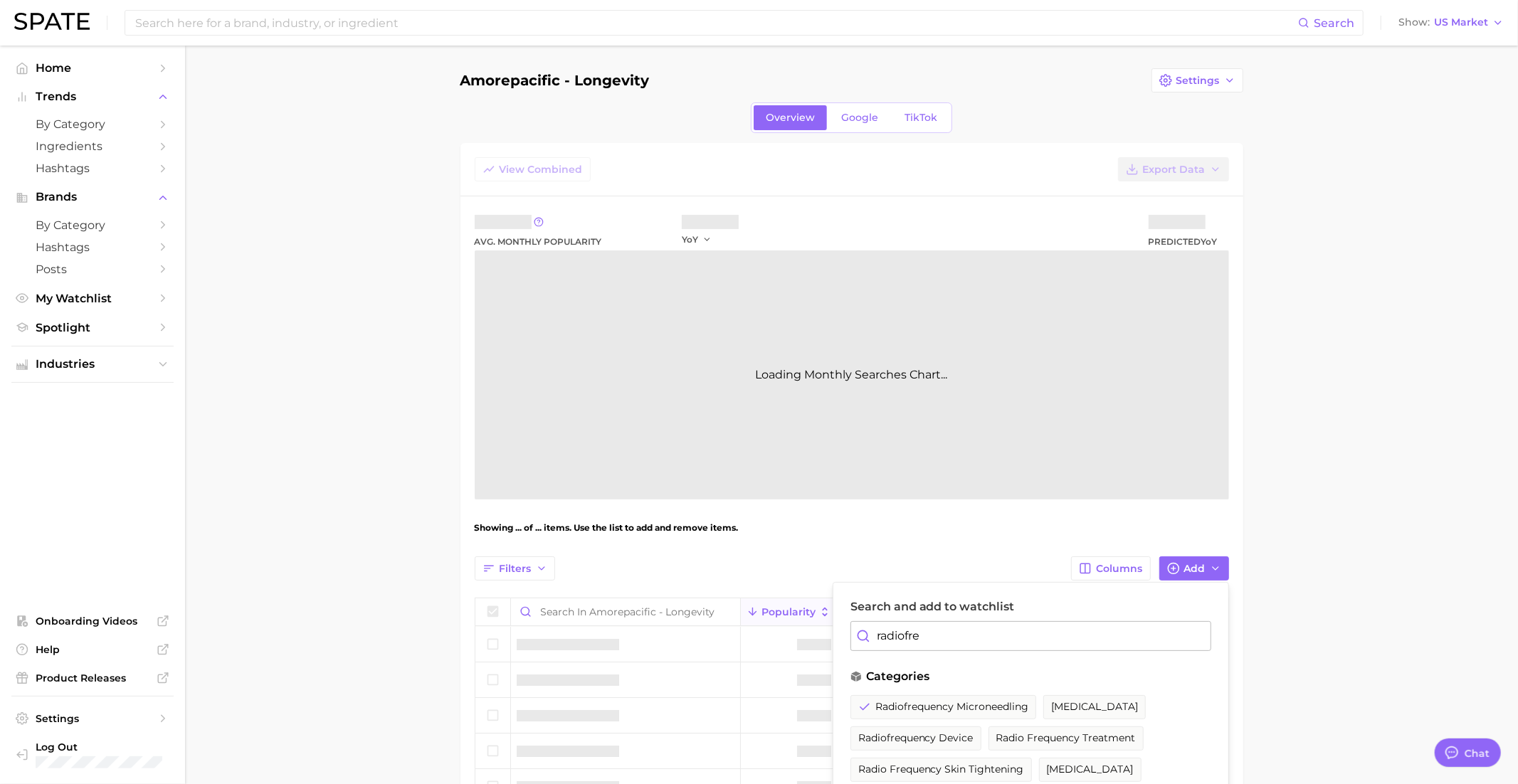
click at [962, 627] on input "radiofre" at bounding box center [1030, 636] width 361 height 30
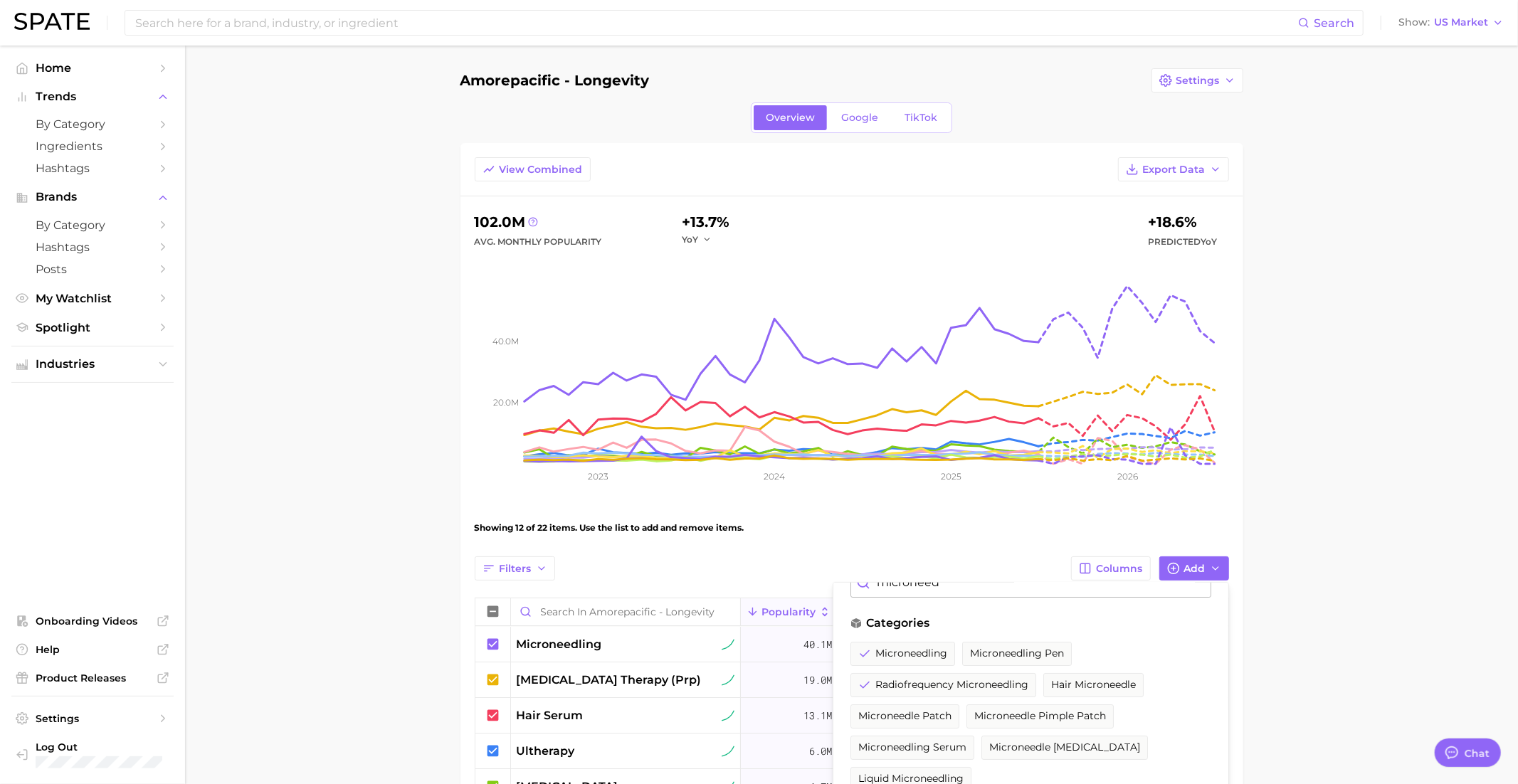
scroll to position [68, 0]
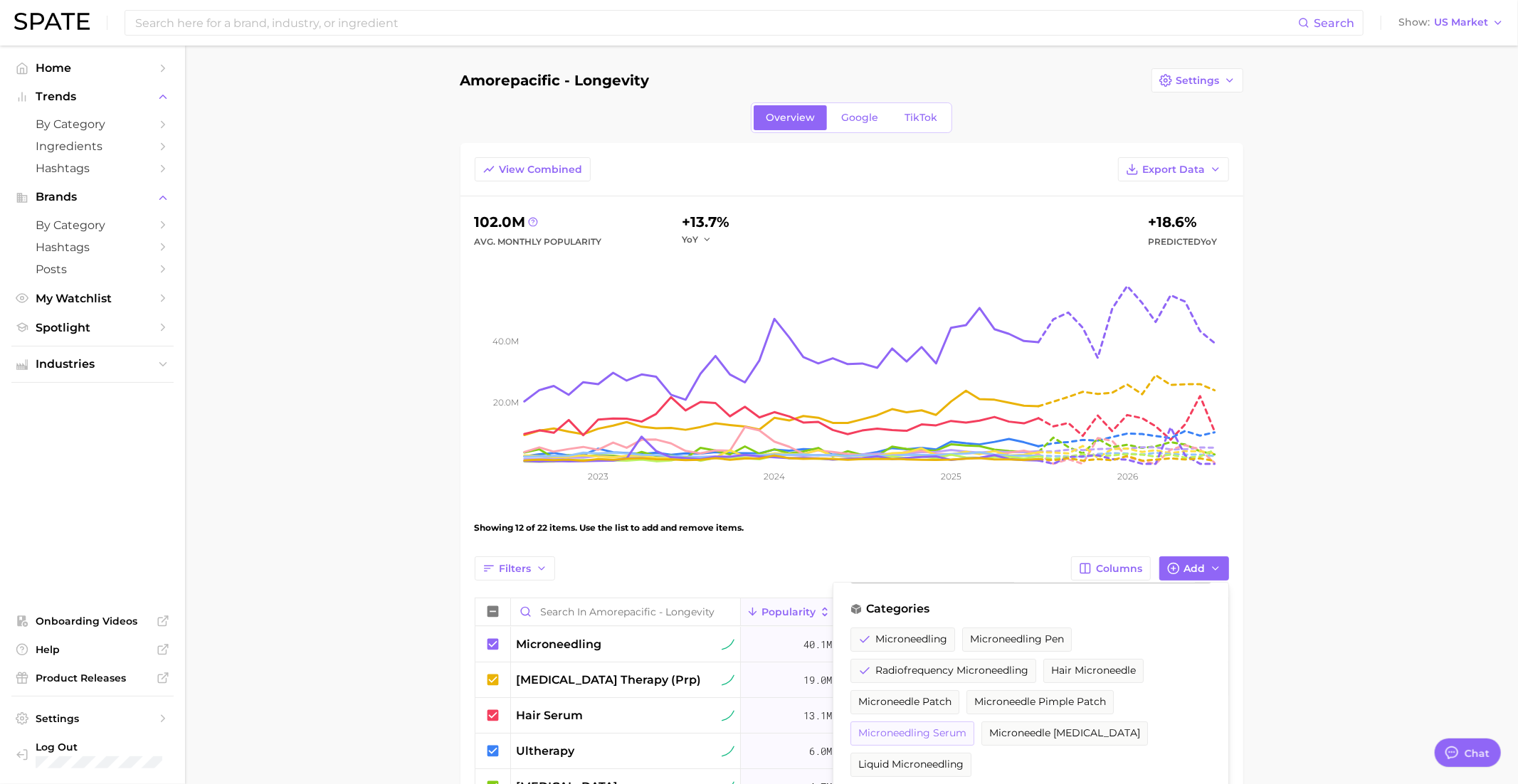
click at [932, 738] on button "microneedling serum" at bounding box center [912, 733] width 124 height 24
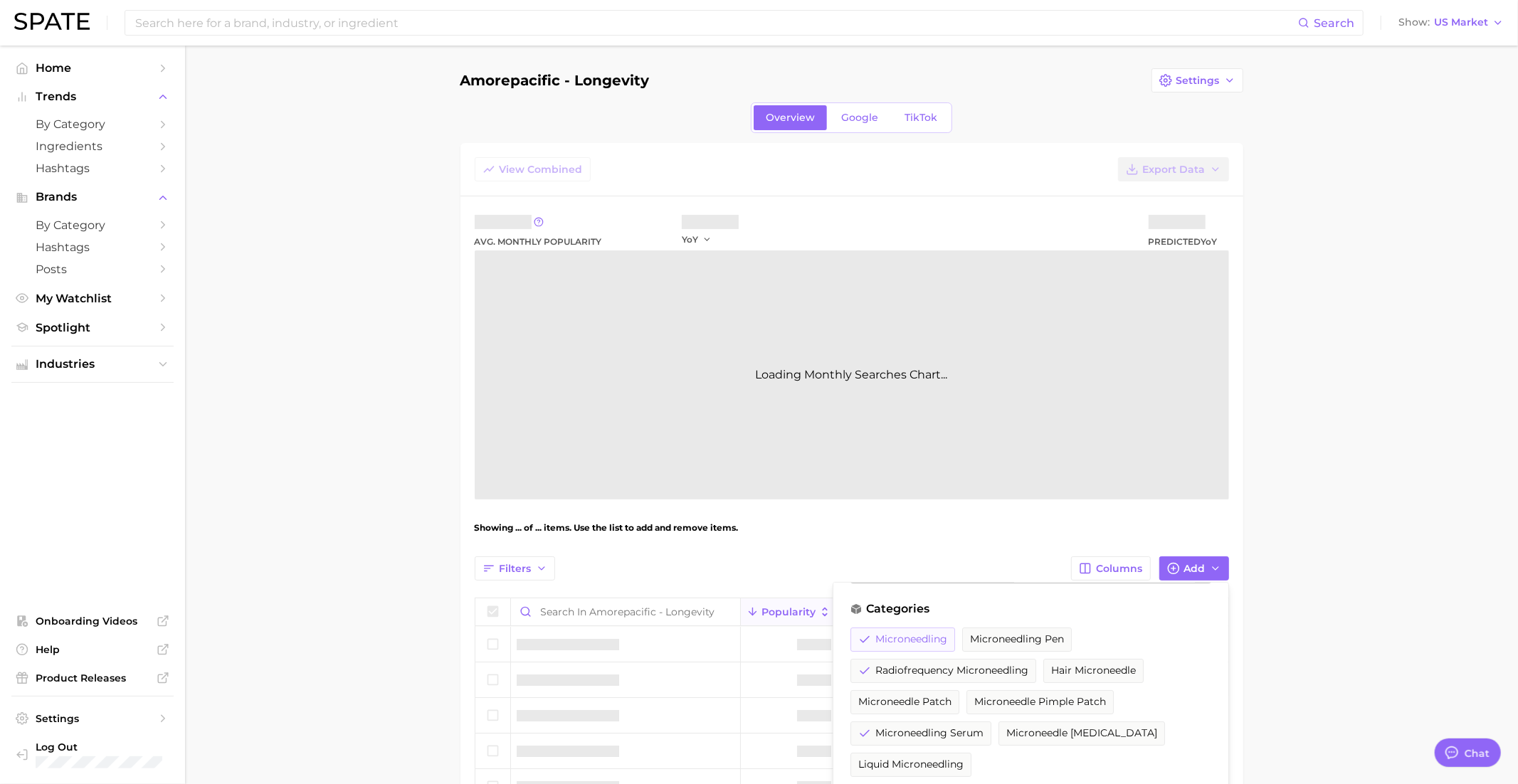
scroll to position [0, 0]
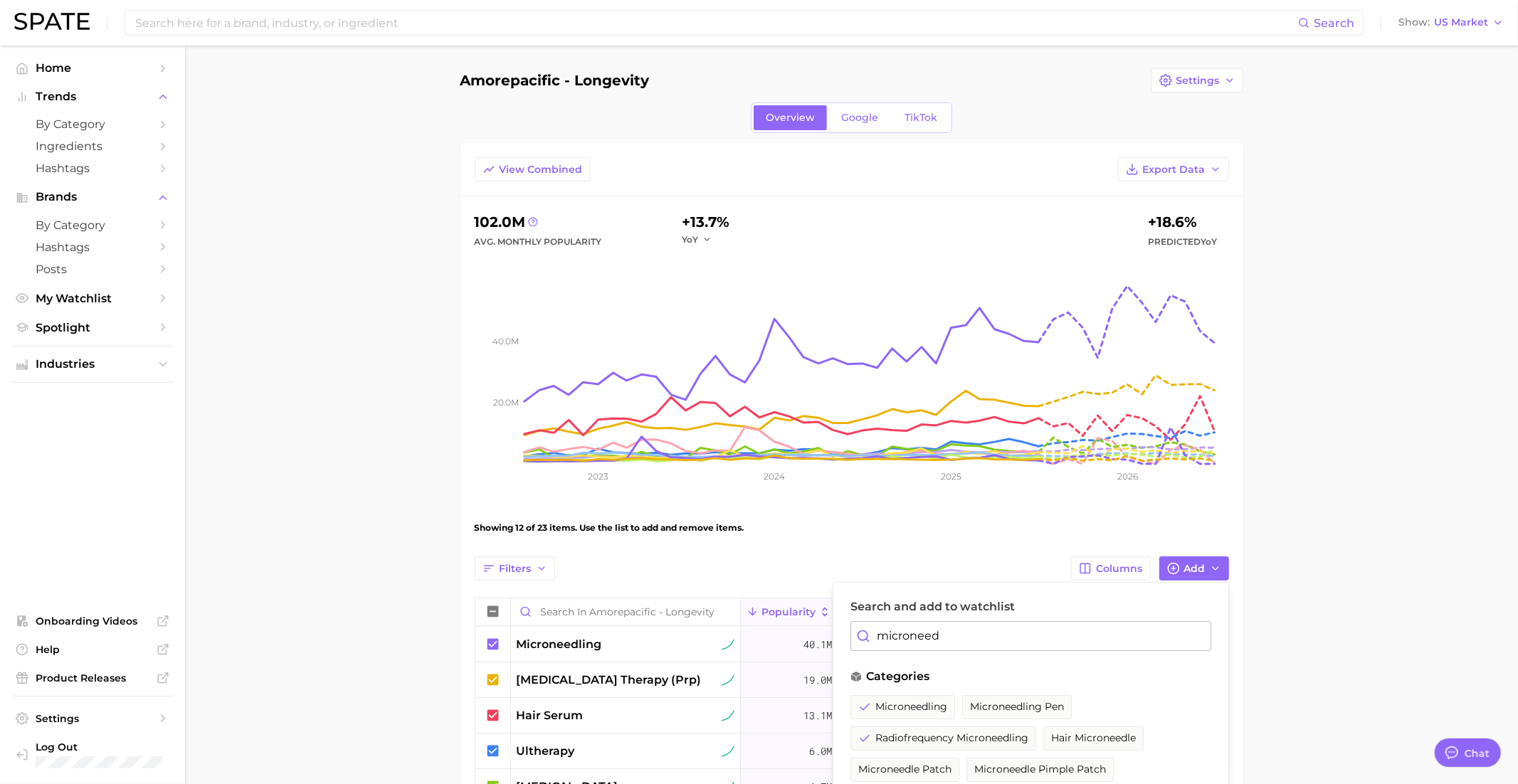
click at [939, 623] on input "microneed" at bounding box center [1030, 636] width 361 height 30
type input "hair micron"
click at [927, 700] on span "hair microneedle" at bounding box center [900, 706] width 85 height 12
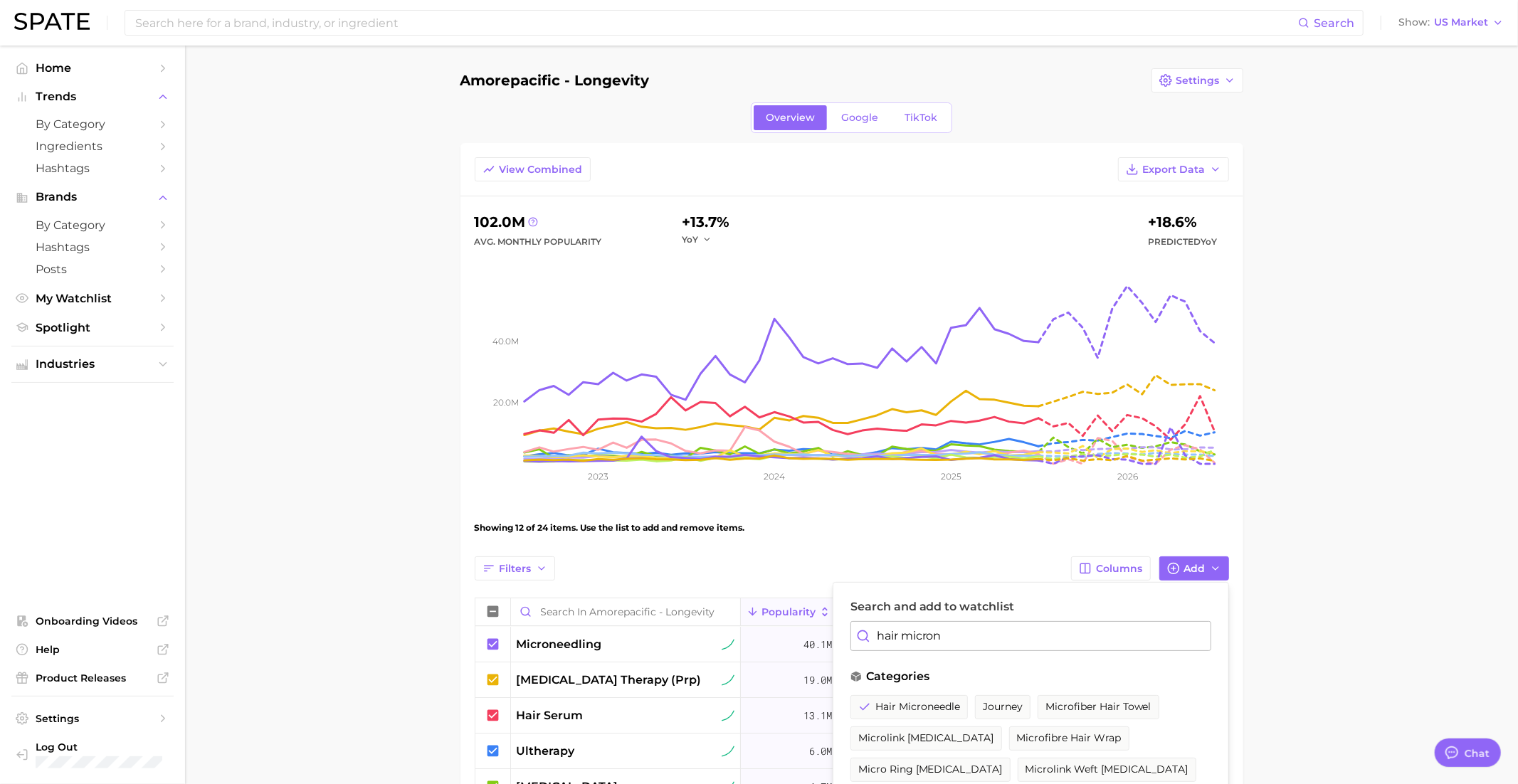
click at [991, 534] on div "Showing 12 of 24 items. Use the list to add and remove items." at bounding box center [852, 528] width 754 height 40
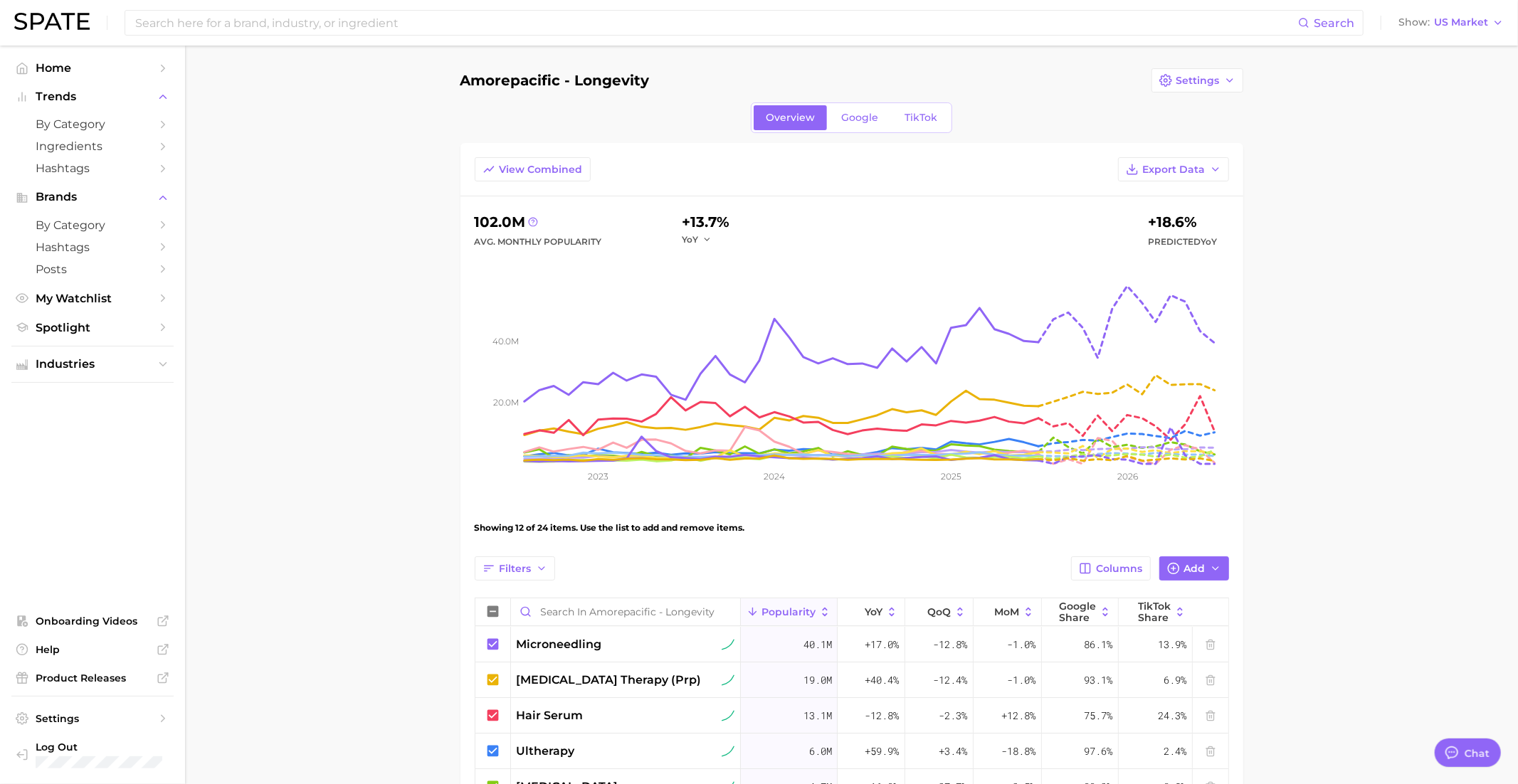
click at [541, 180] on div "View Combined Export Data" at bounding box center [852, 176] width 783 height 39
click at [551, 164] on span "View Combined" at bounding box center [541, 169] width 84 height 12
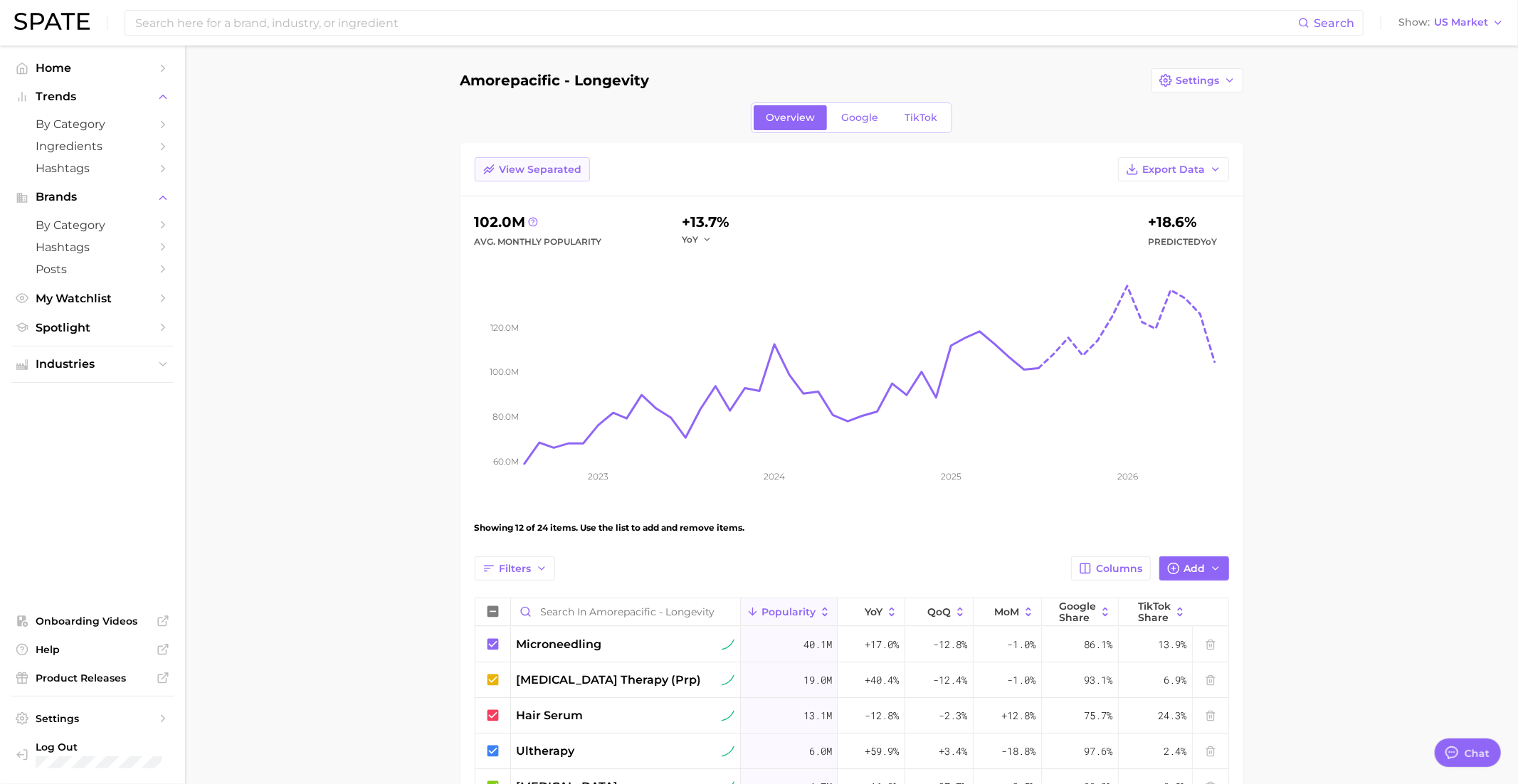
click at [553, 164] on span "View Separated" at bounding box center [541, 169] width 83 height 12
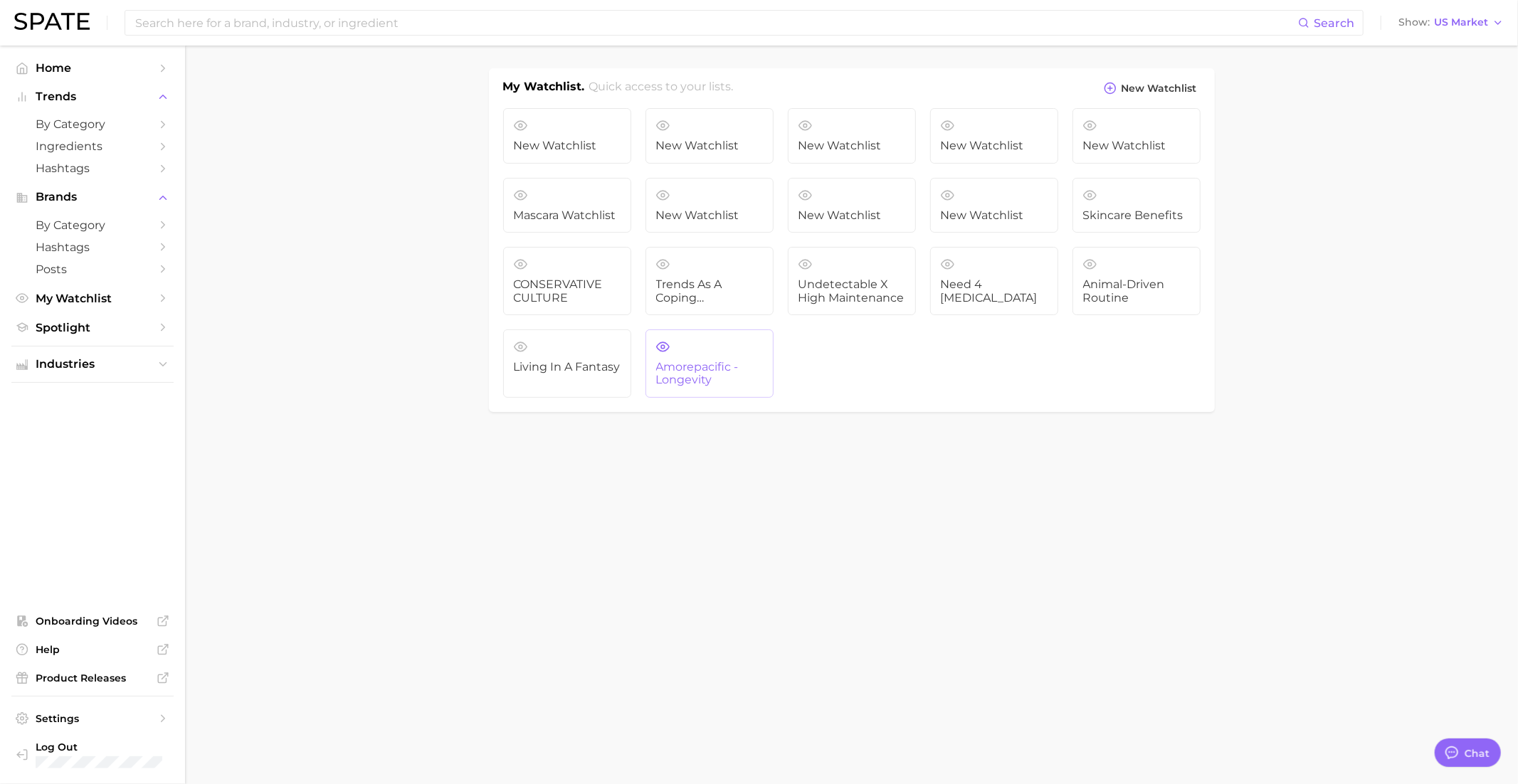
click at [699, 351] on link "Amorepacific - Longevity" at bounding box center [709, 363] width 128 height 69
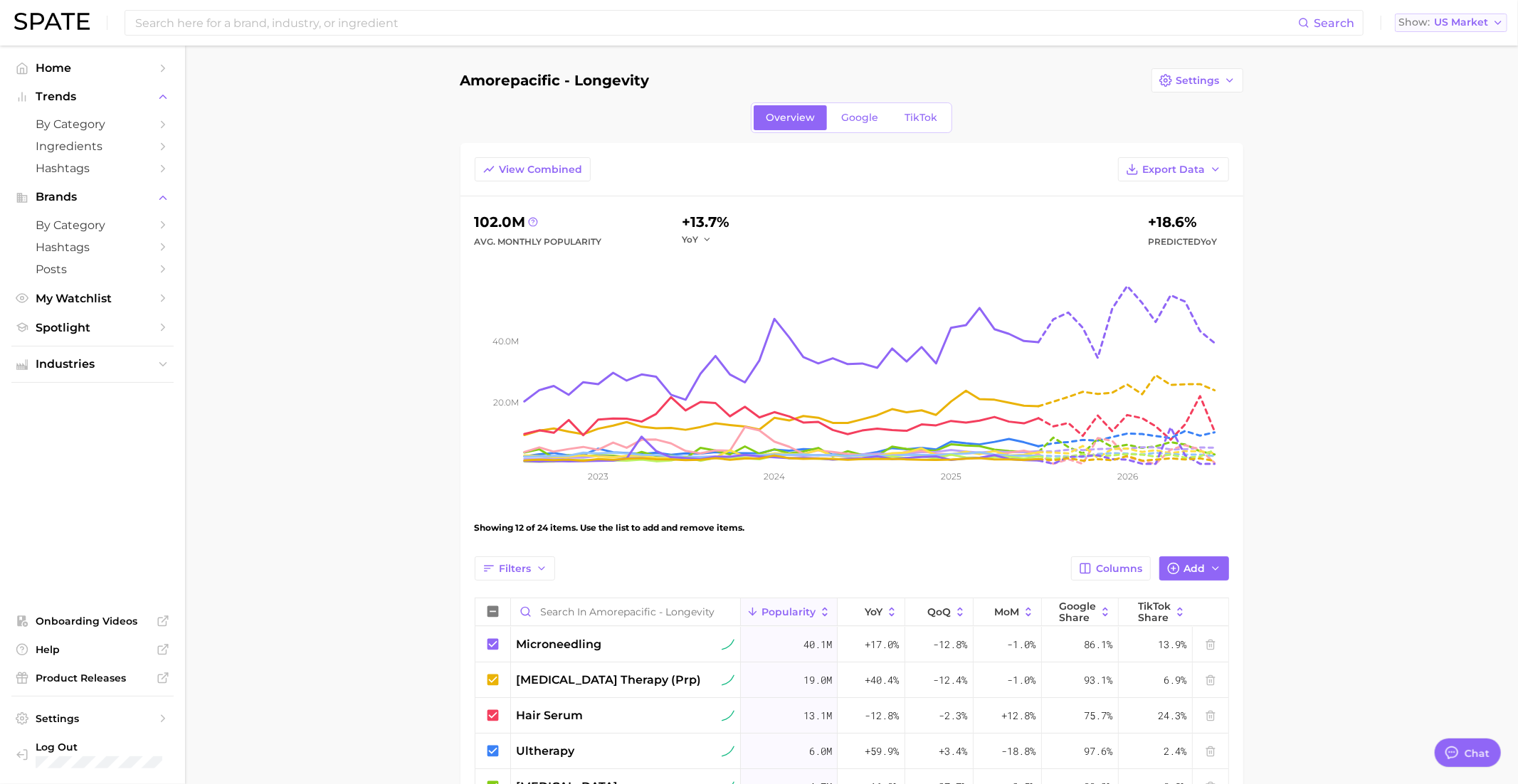
click at [1450, 22] on span "US Market" at bounding box center [1461, 22] width 54 height 8
click at [1434, 79] on button "United Kingdom" at bounding box center [1457, 72] width 124 height 26
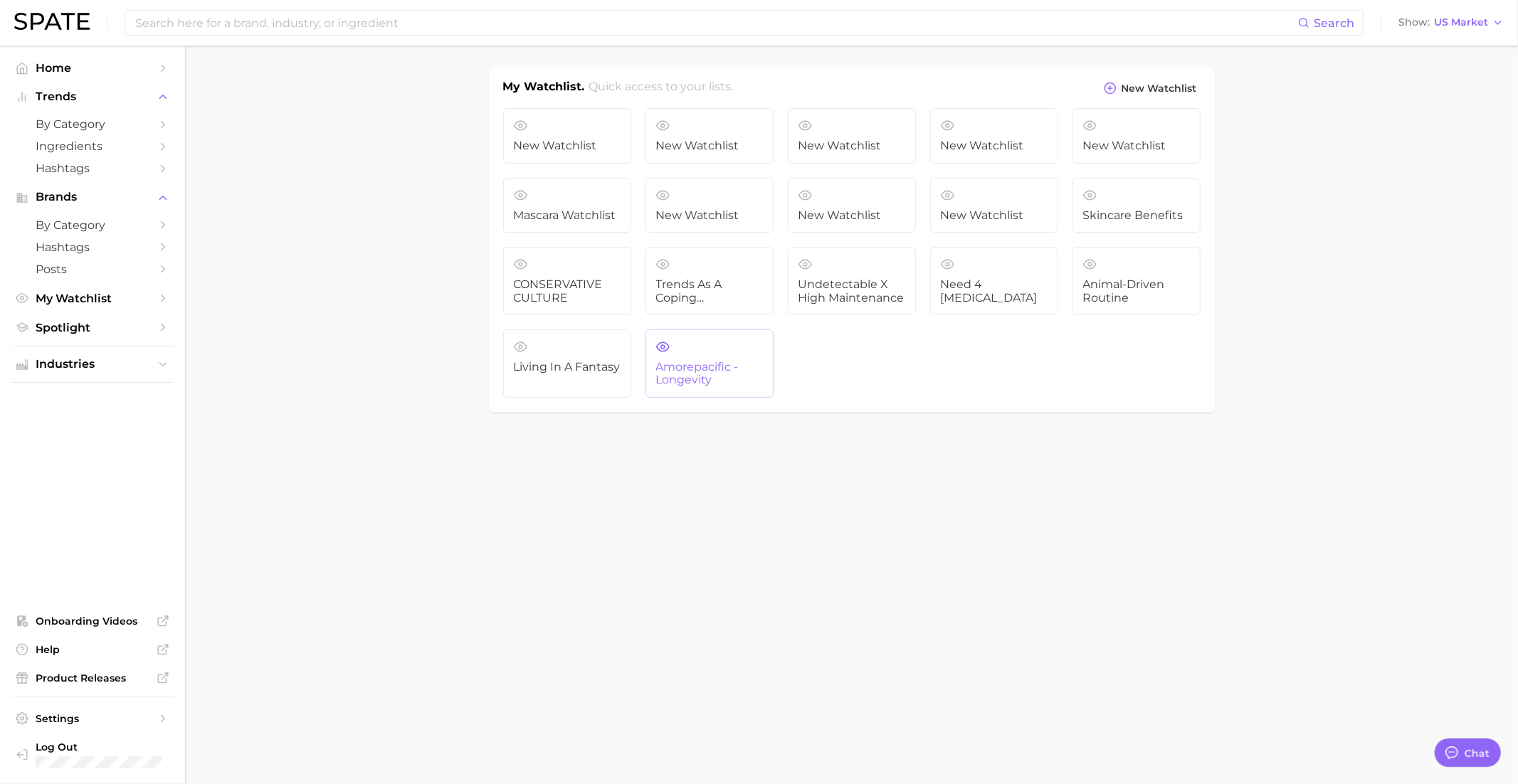
click at [720, 372] on span "Amorepacific - Longevity" at bounding box center [709, 373] width 106 height 26
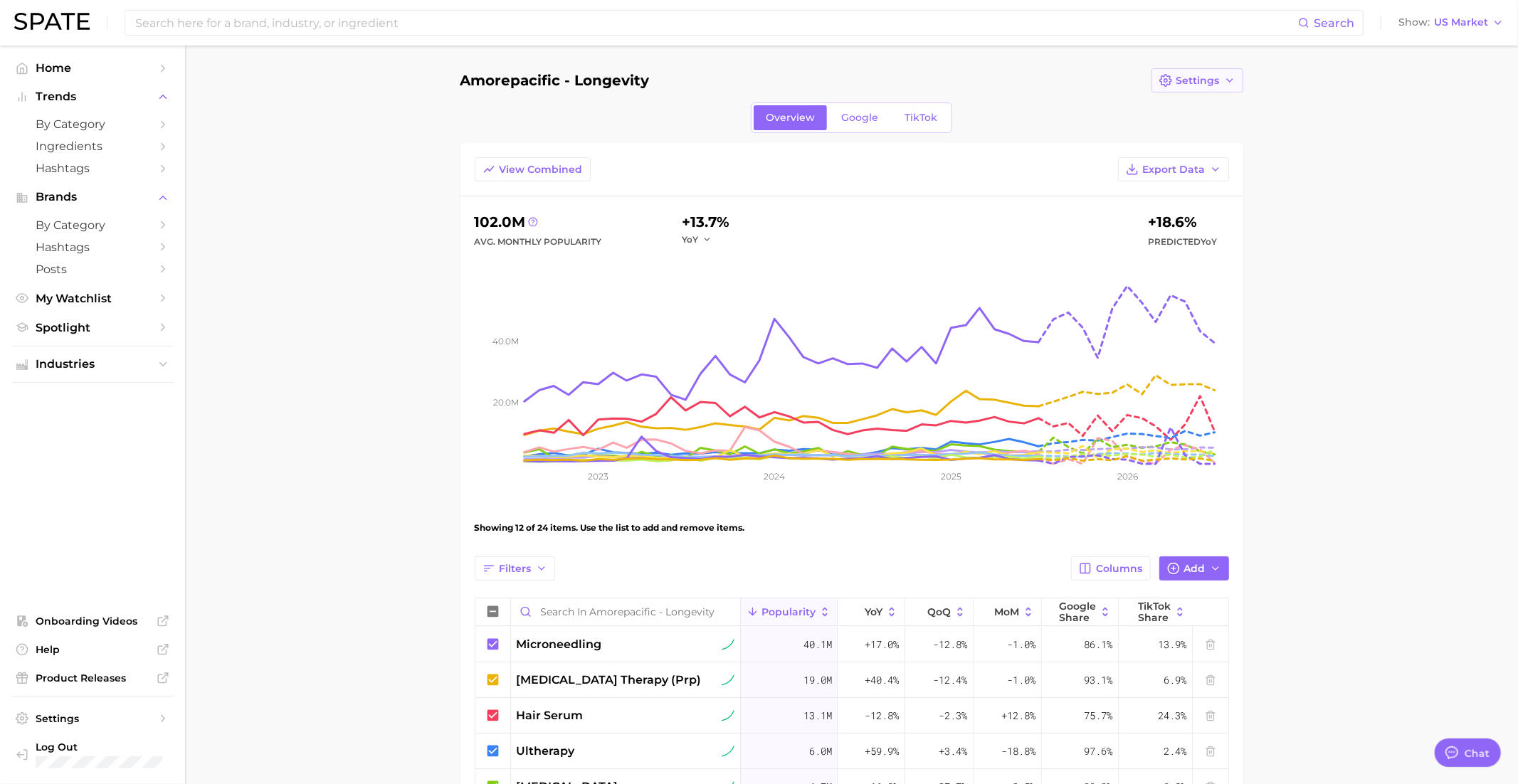
click at [1167, 81] on icon "button" at bounding box center [1166, 81] width 13 height 13
click at [1192, 116] on button "Edit Details" at bounding box center [1229, 106] width 156 height 26
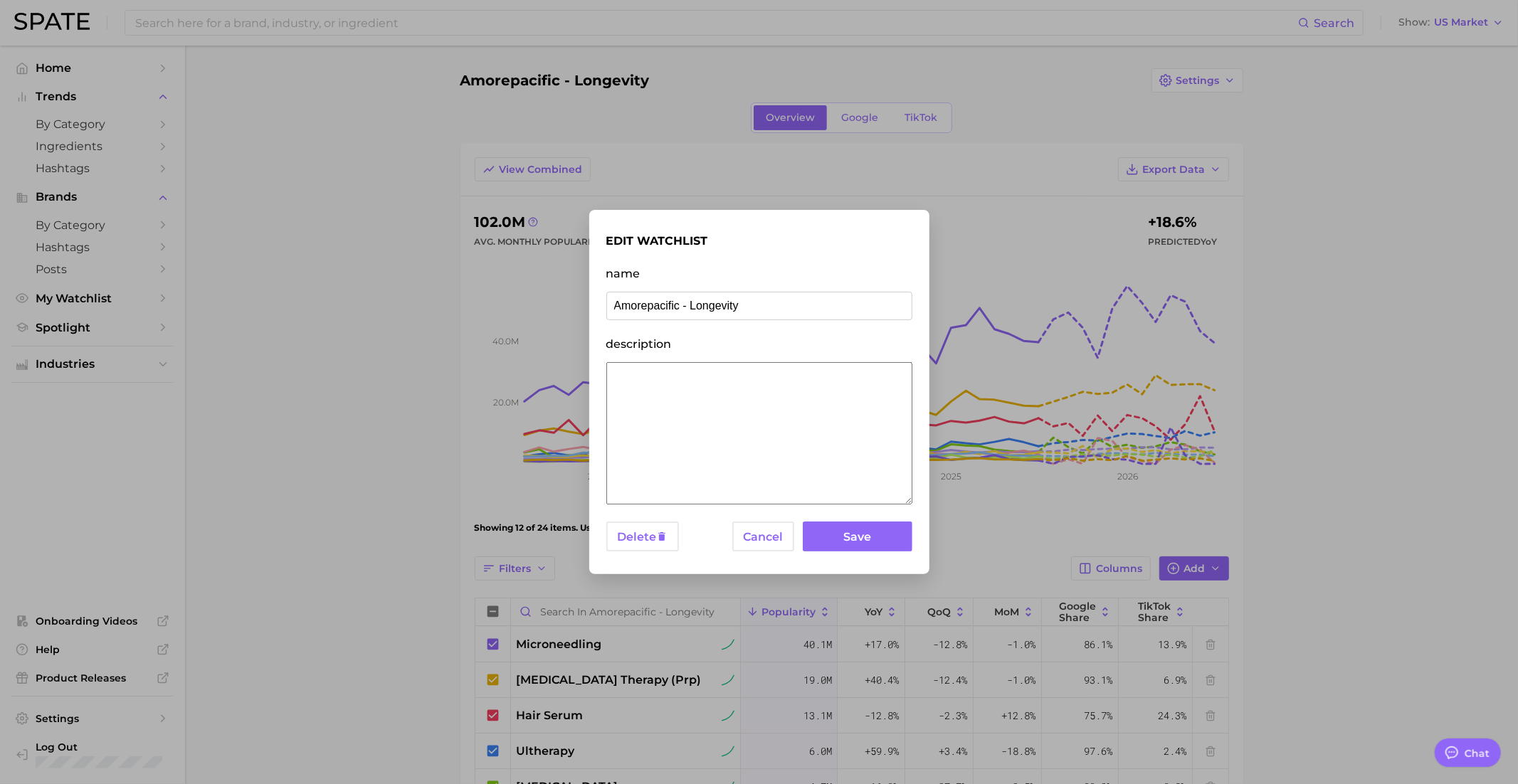
click at [706, 311] on input "Amorepacific - Longevity" at bounding box center [759, 306] width 306 height 29
type input "Amorepacific - Longevity"
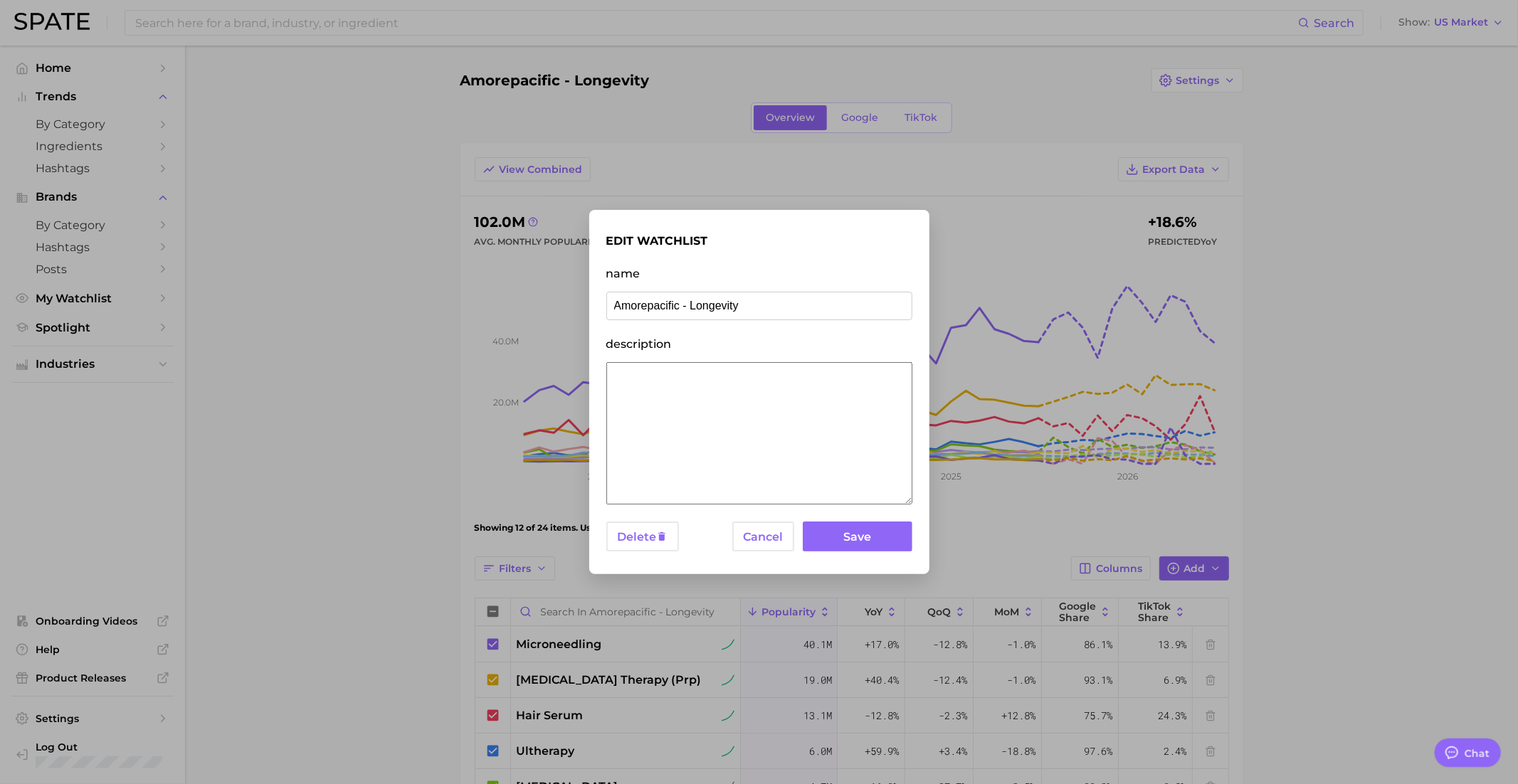
click at [694, 435] on textarea "description" at bounding box center [759, 433] width 306 height 142
paste textarea "LONGEVITY: THE STRATEGIC AGING INVESTMENT"
click at [609, 386] on textarea "LONGEVITY: THE STRATEGIC AGING INVESTMENT" at bounding box center [759, 433] width 306 height 142
type textarea "LONGEVITY: THE STRATEGIC AGING INVESTMENT"
click at [879, 537] on button "Save" at bounding box center [857, 536] width 109 height 31
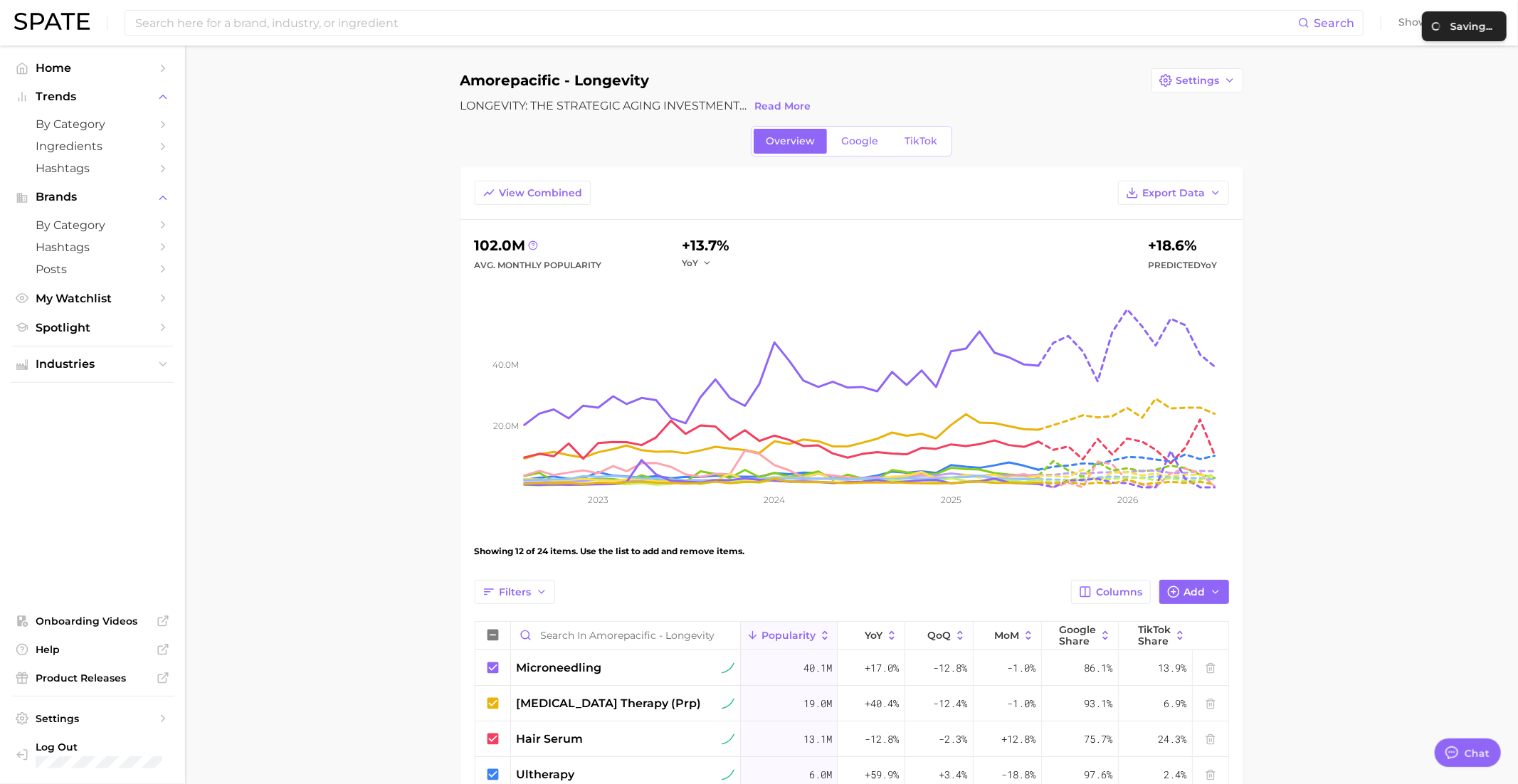
click at [93, 284] on ul "Home Trends by Category Ingredients Hashtags Brands by Category Hashtags Posts …" at bounding box center [92, 198] width 162 height 281
click at [94, 294] on span "My Watchlist" at bounding box center [92, 298] width 114 height 14
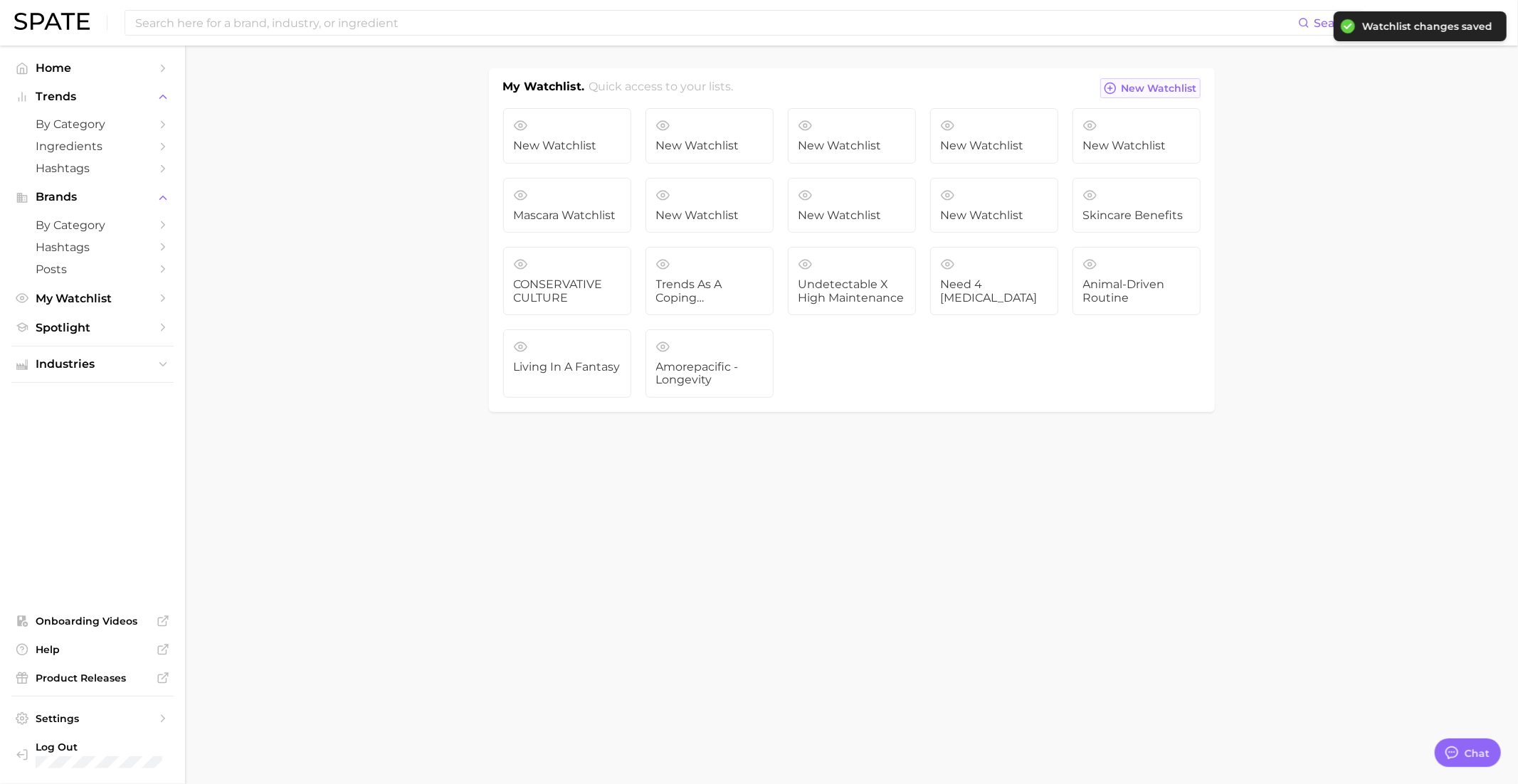
click at [1124, 88] on span "New Watchlist" at bounding box center [1159, 89] width 76 height 12
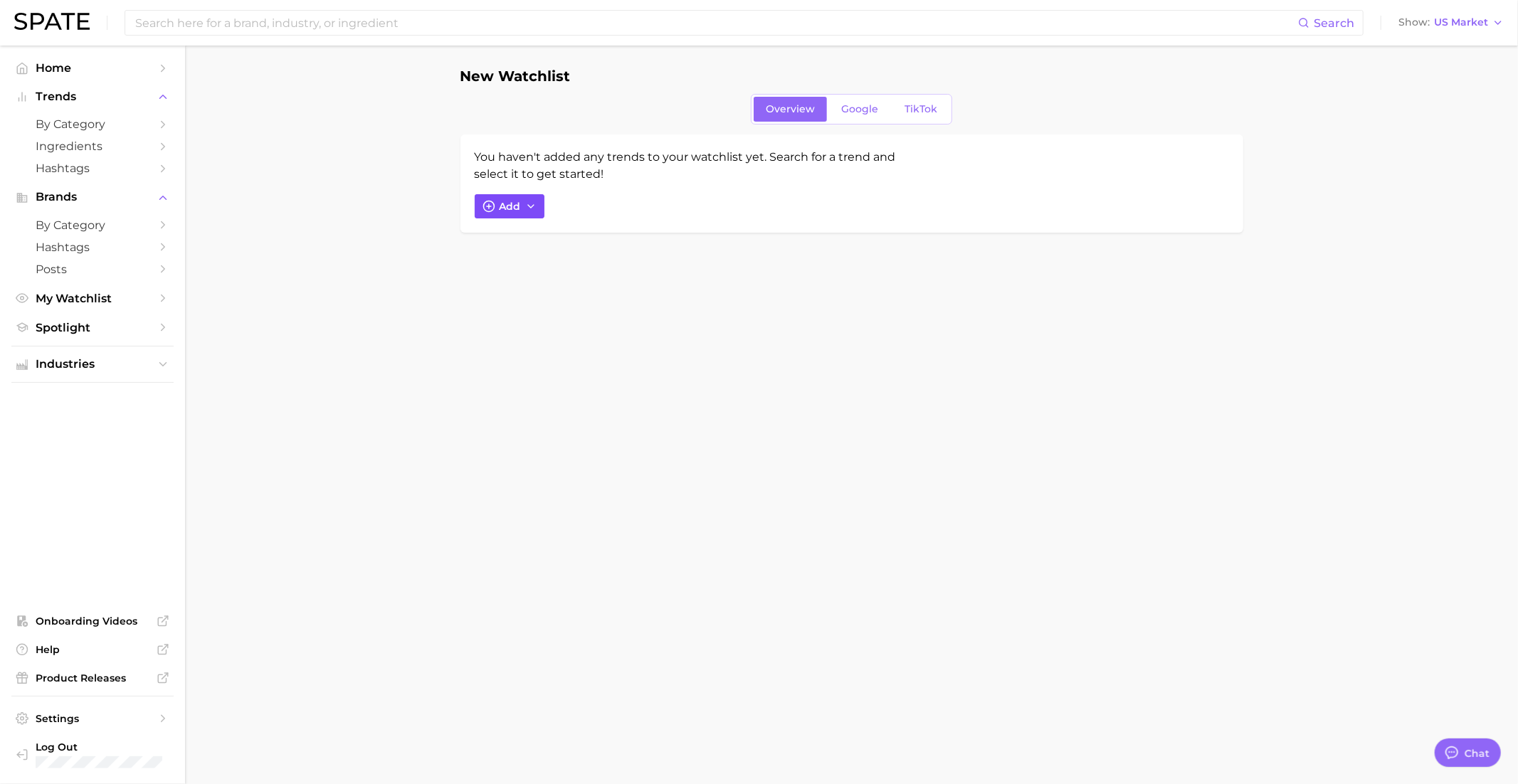
click at [514, 201] on span "Add" at bounding box center [510, 206] width 21 height 12
click at [639, 270] on input "Search and add to watchlist" at bounding box center [672, 274] width 361 height 30
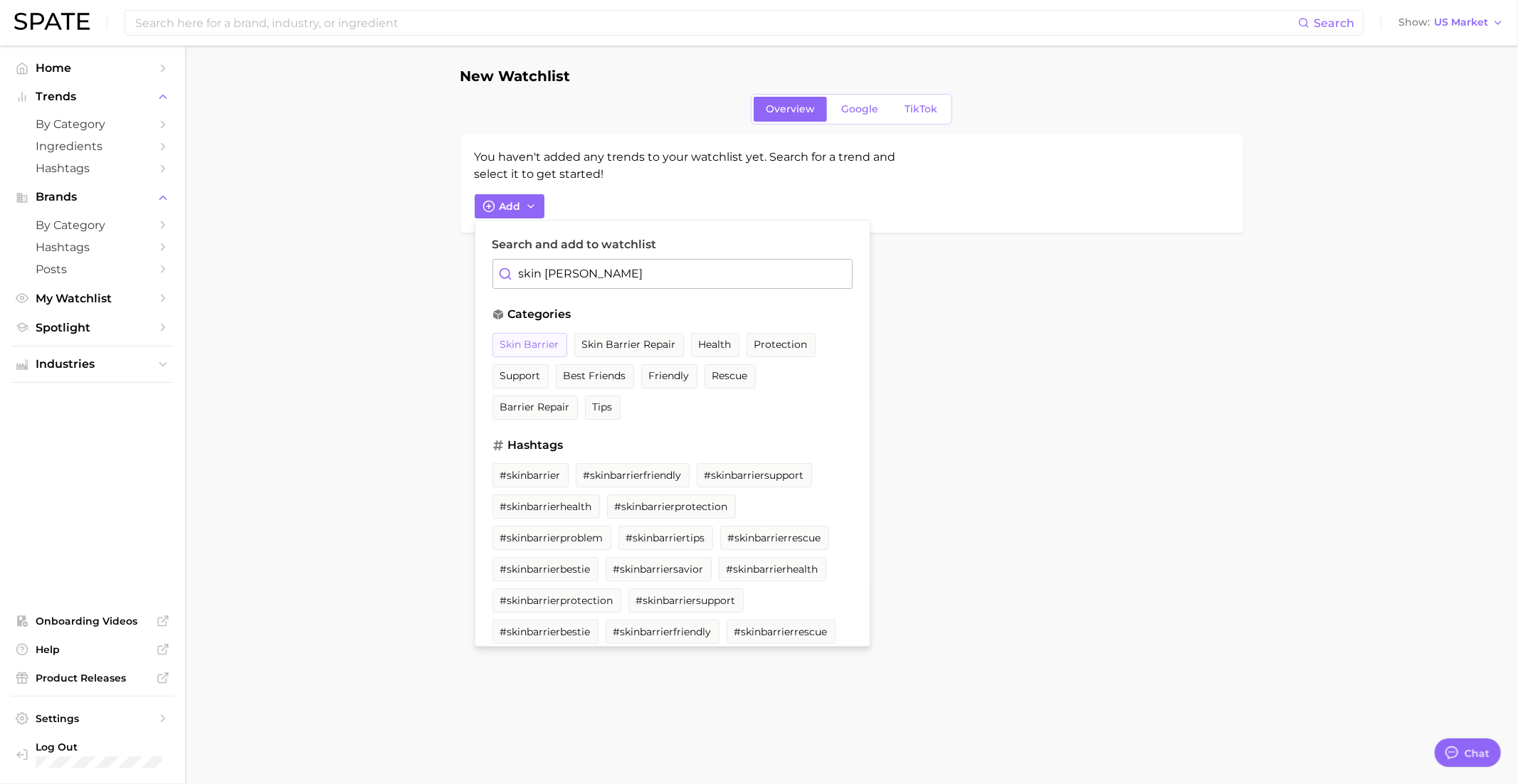
type input "skin barr"
click at [542, 339] on span "skin barrier" at bounding box center [529, 344] width 59 height 12
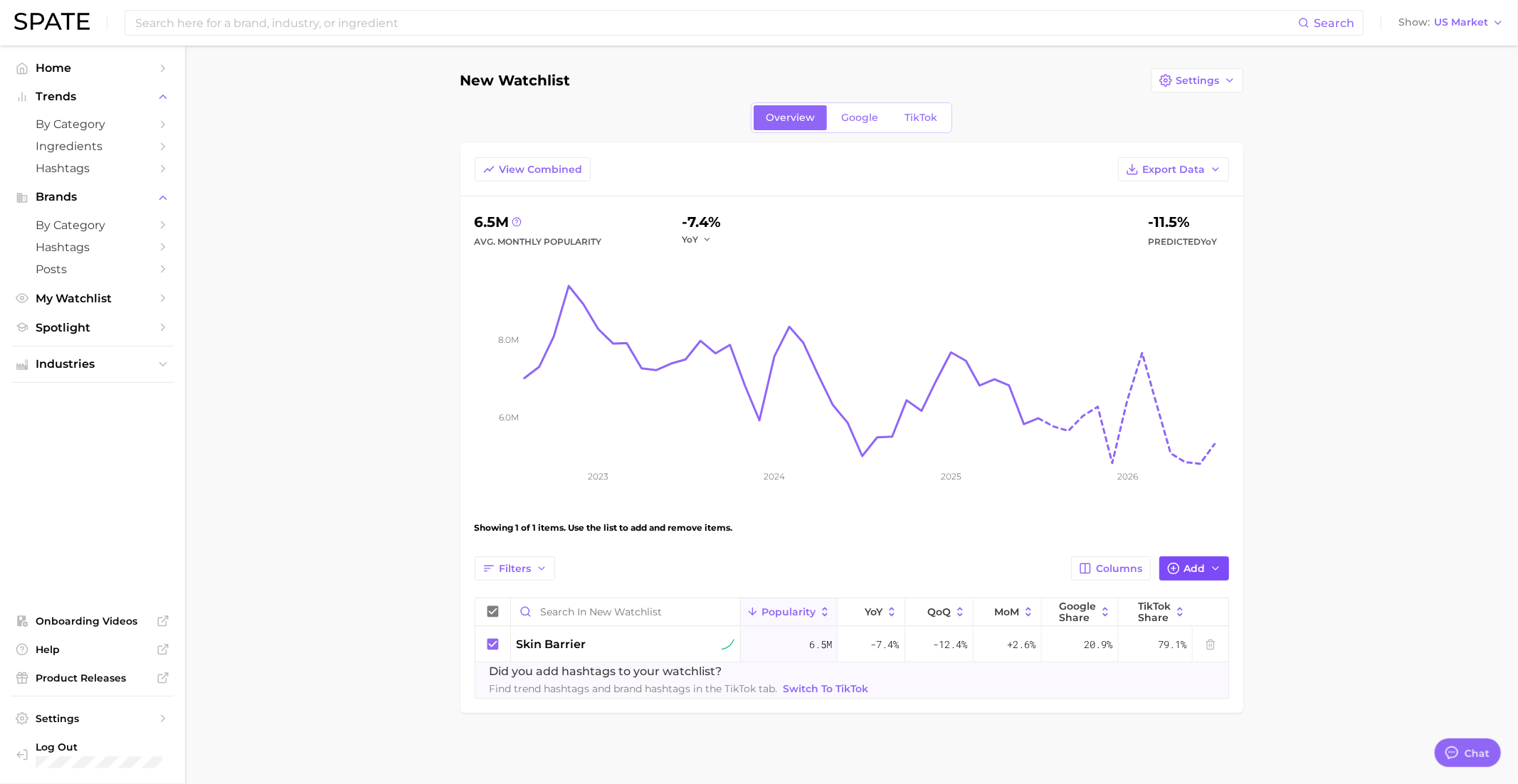
click at [1179, 568] on circle "button" at bounding box center [1173, 568] width 11 height 11
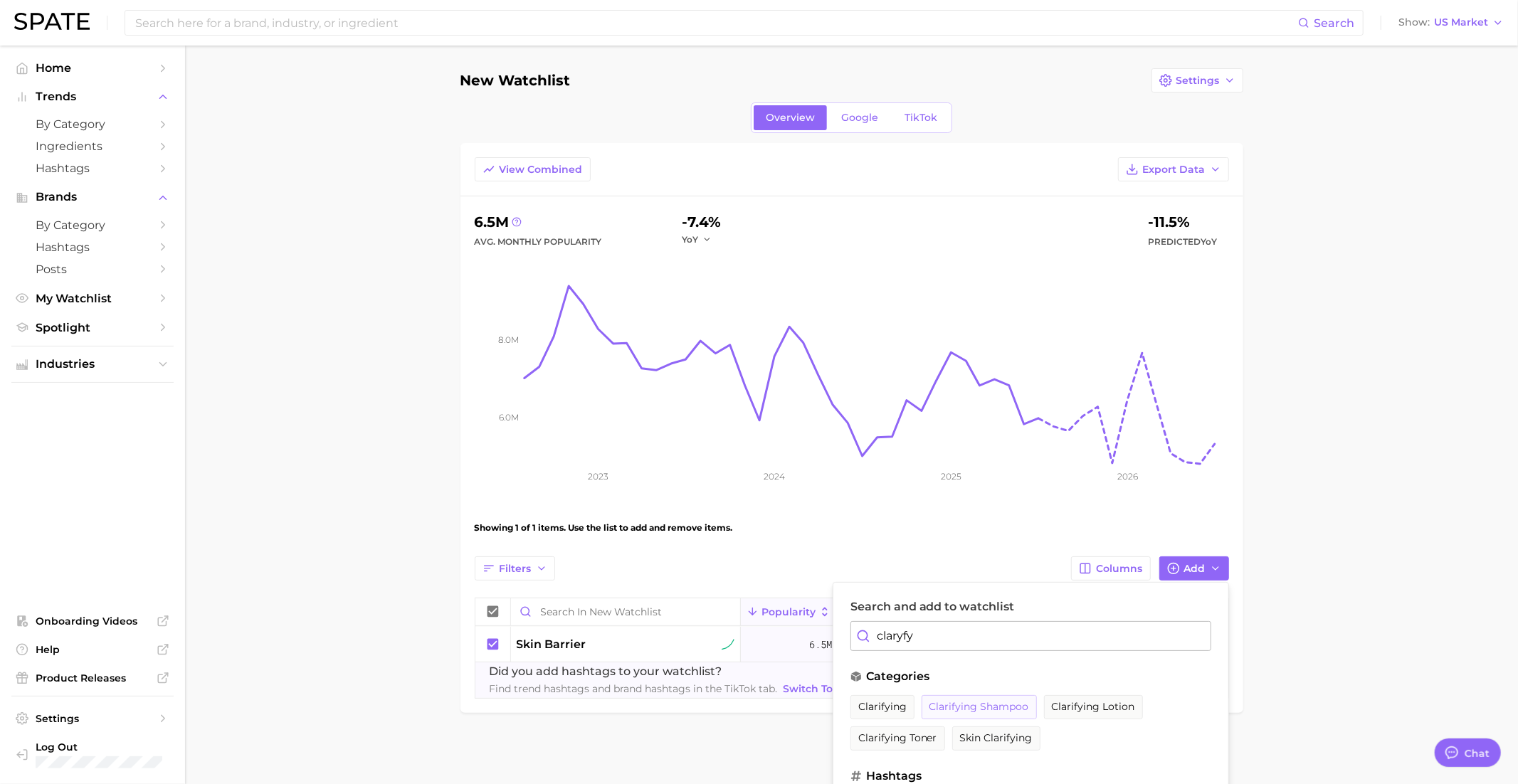
click at [992, 710] on button "clarifying shampoo" at bounding box center [979, 707] width 115 height 24
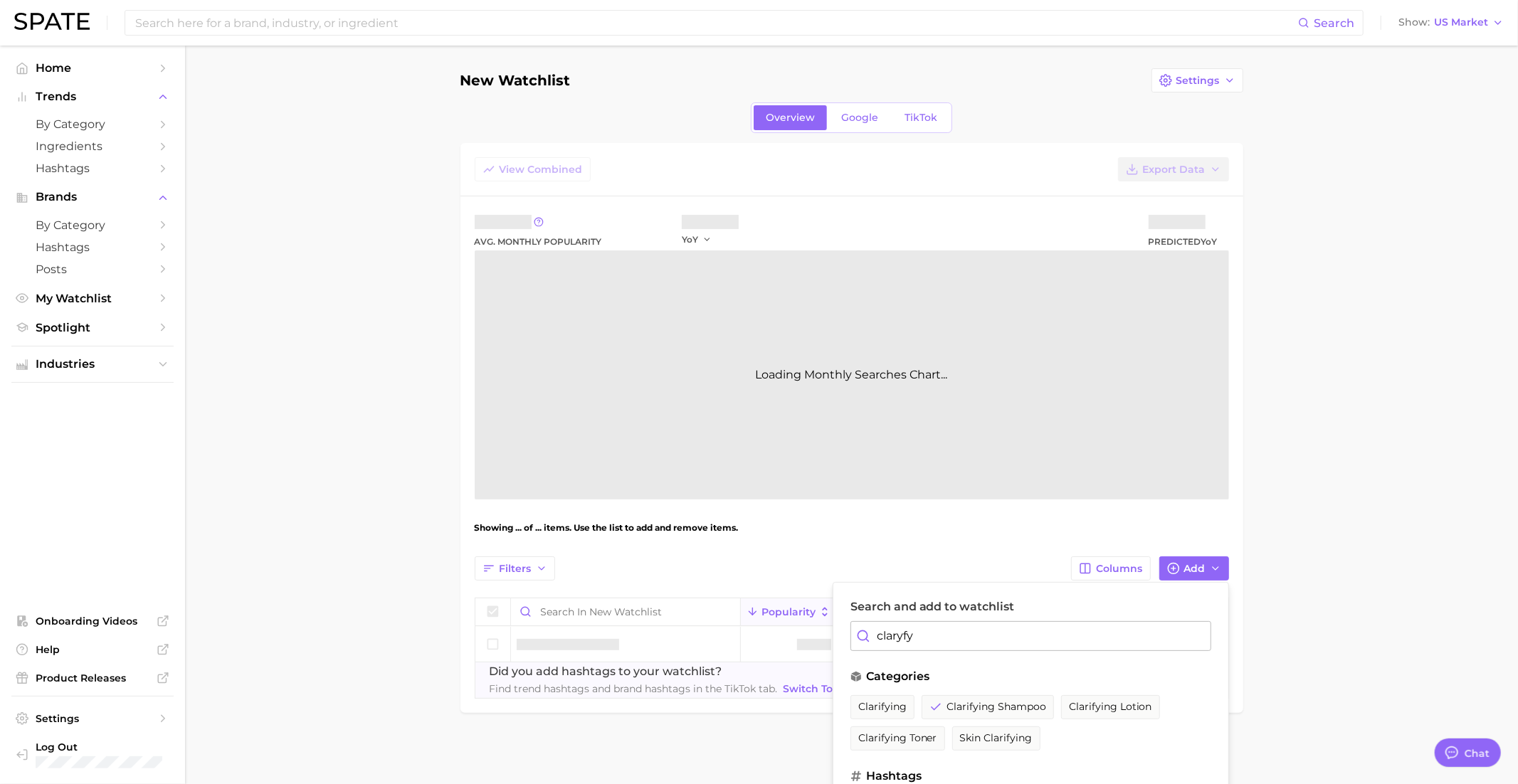
click at [909, 642] on input "claryfy" at bounding box center [1030, 636] width 361 height 30
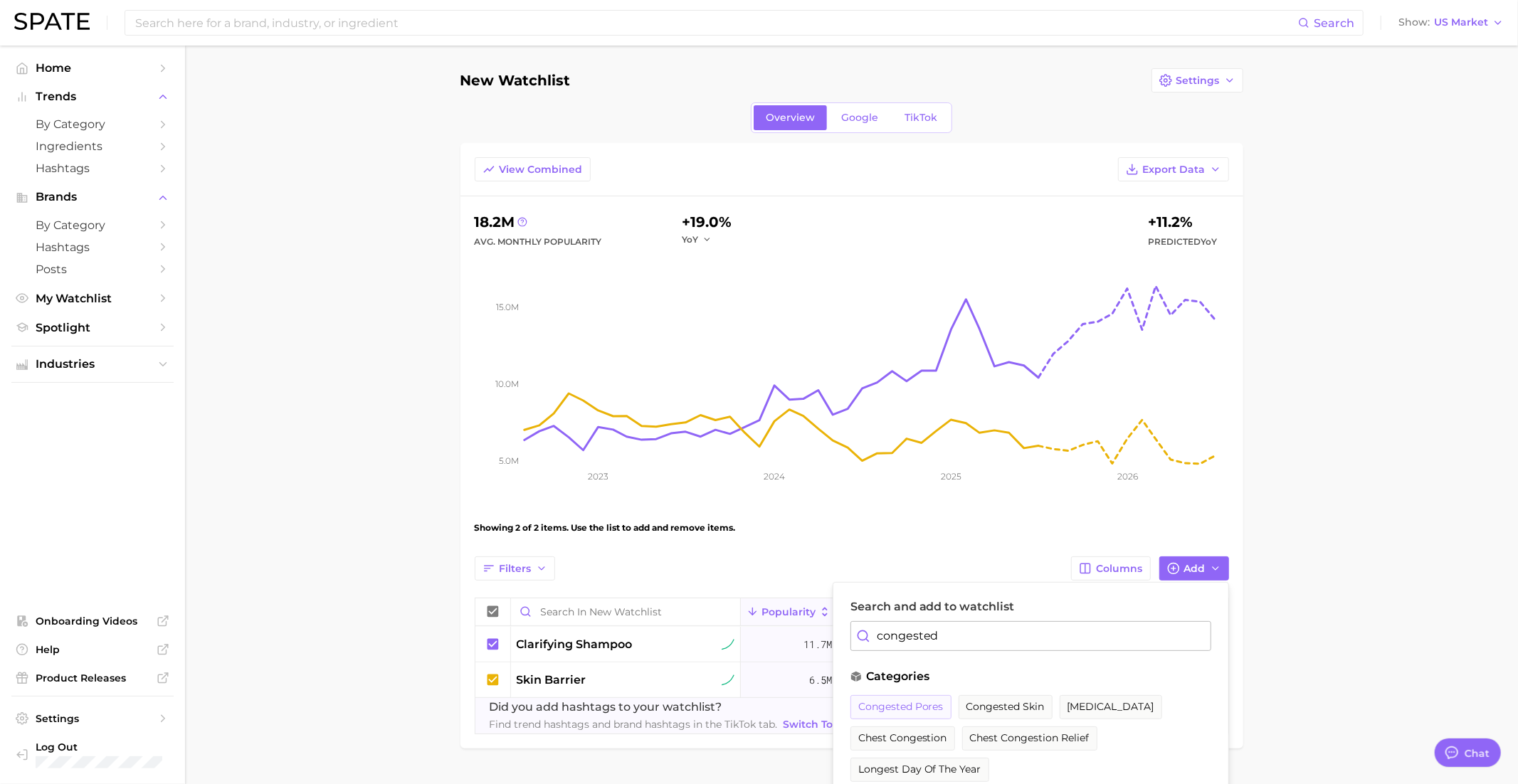
click at [925, 703] on span "congested pores" at bounding box center [901, 706] width 86 height 12
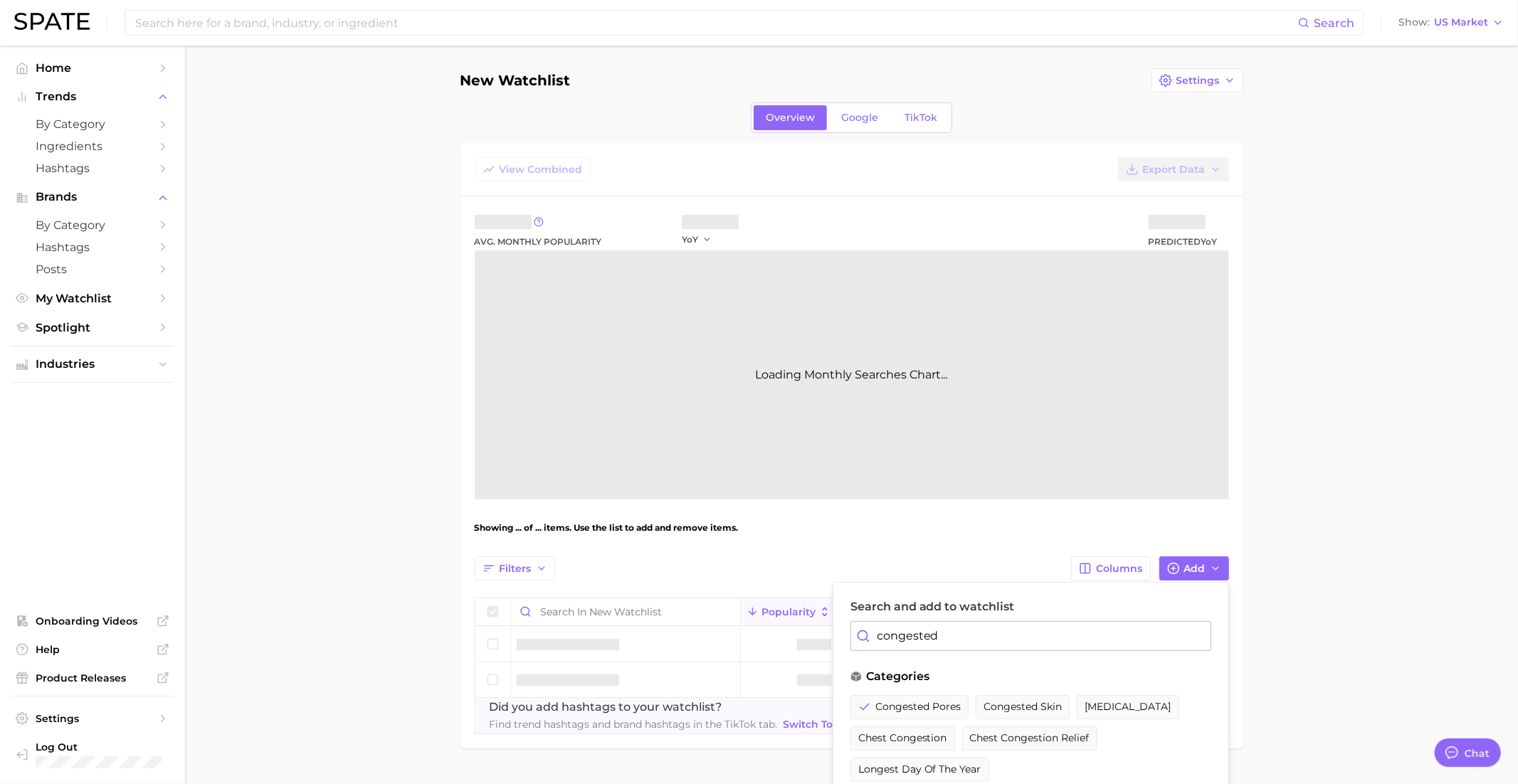
click at [925, 633] on input "congested" at bounding box center [1030, 636] width 361 height 30
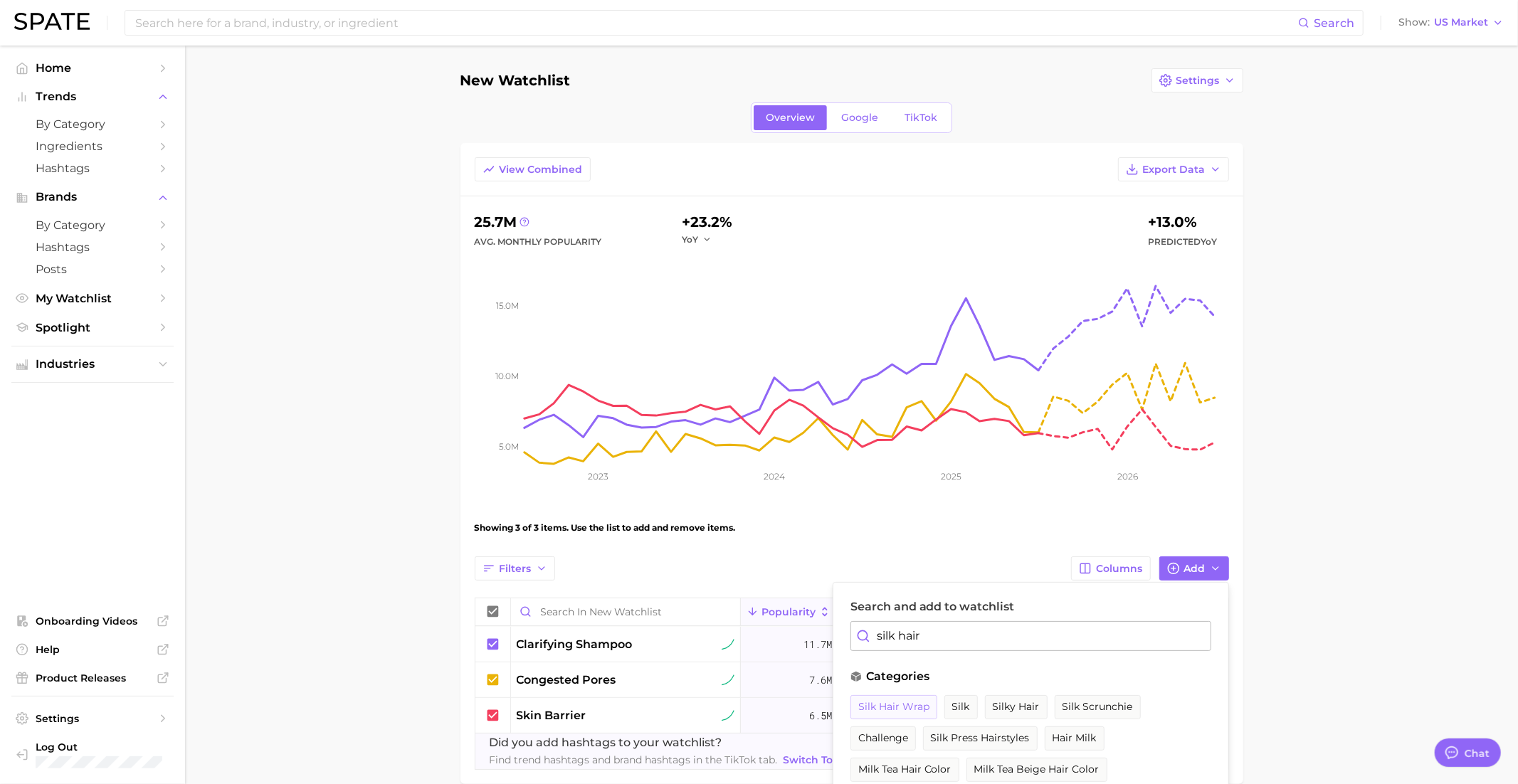
click at [916, 706] on span "silk hair wrap" at bounding box center [894, 706] width 71 height 12
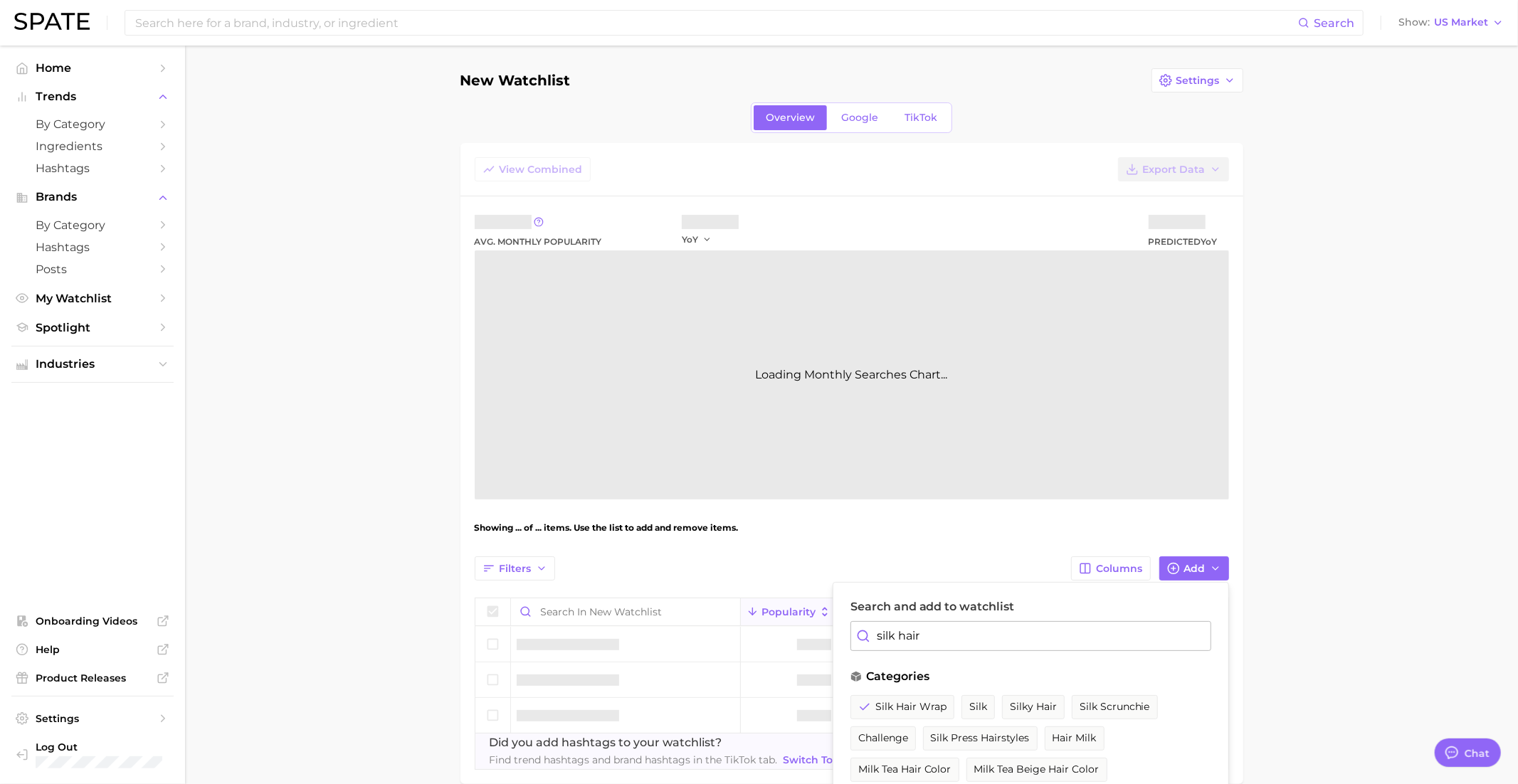
click at [916, 630] on input "silk hair" at bounding box center [1030, 636] width 361 height 30
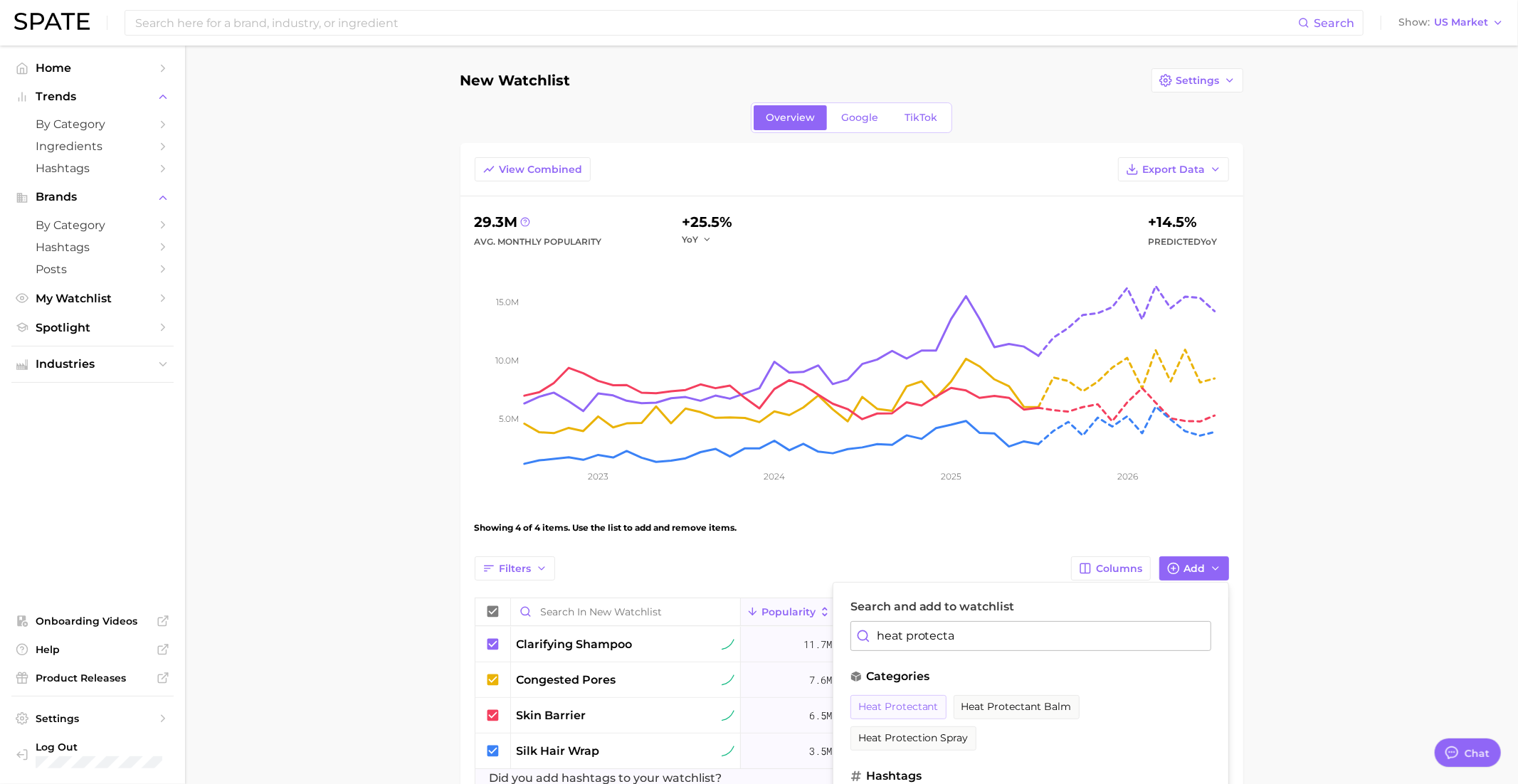
click at [896, 711] on button "heat protectant" at bounding box center [898, 707] width 96 height 24
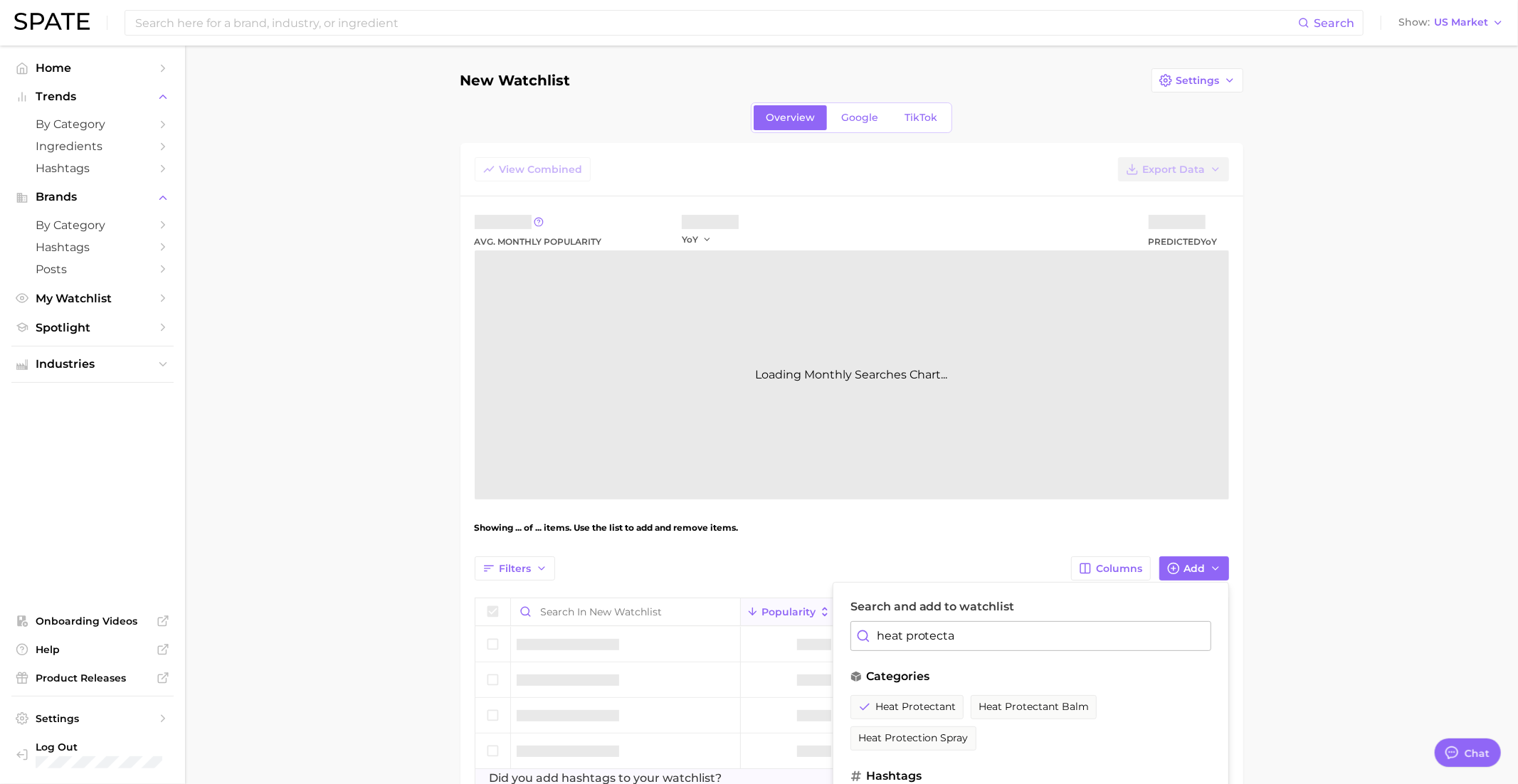
click at [908, 635] on input "heat protecta" at bounding box center [1030, 636] width 361 height 30
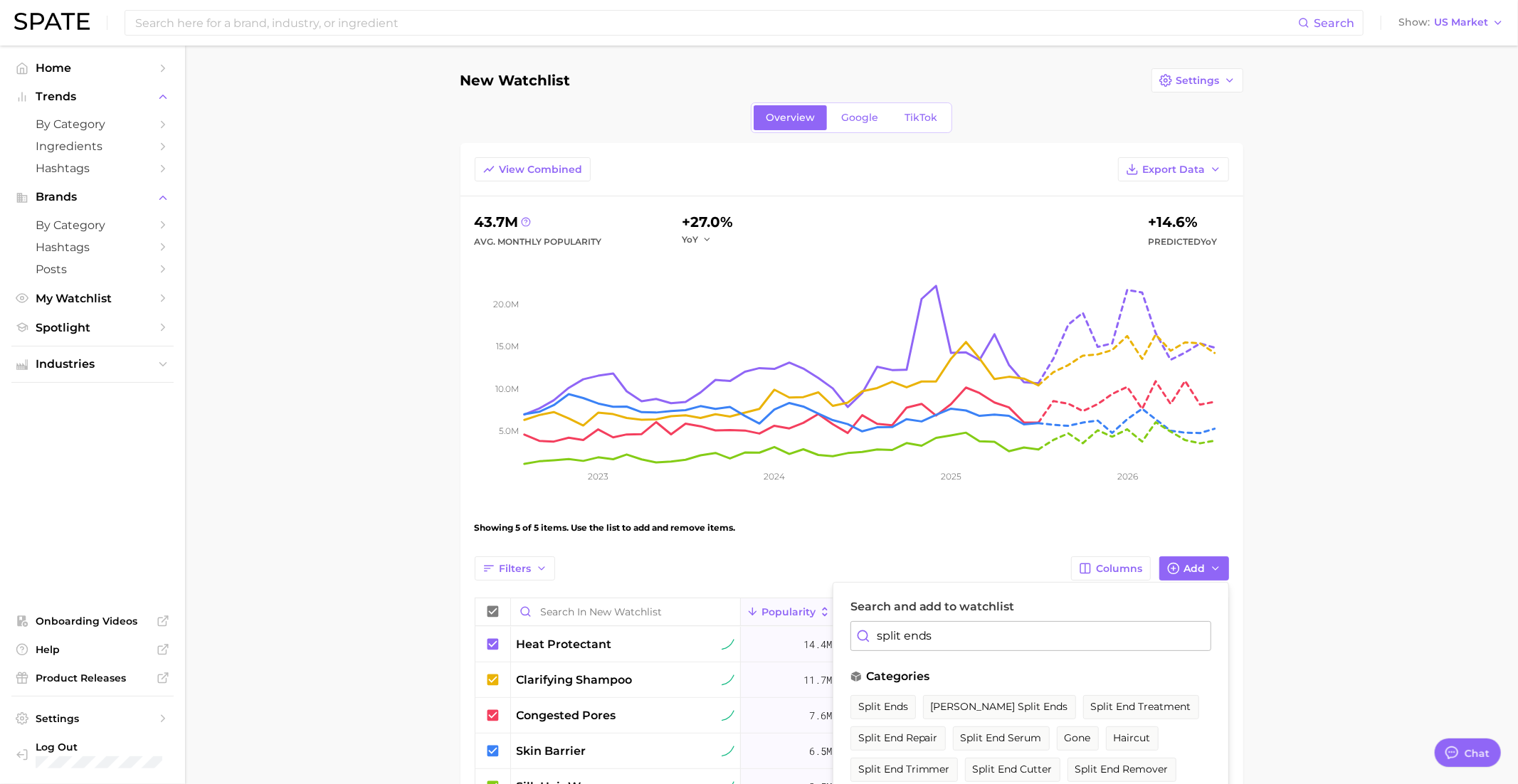
click at [892, 702] on span "split ends" at bounding box center [883, 706] width 50 height 12
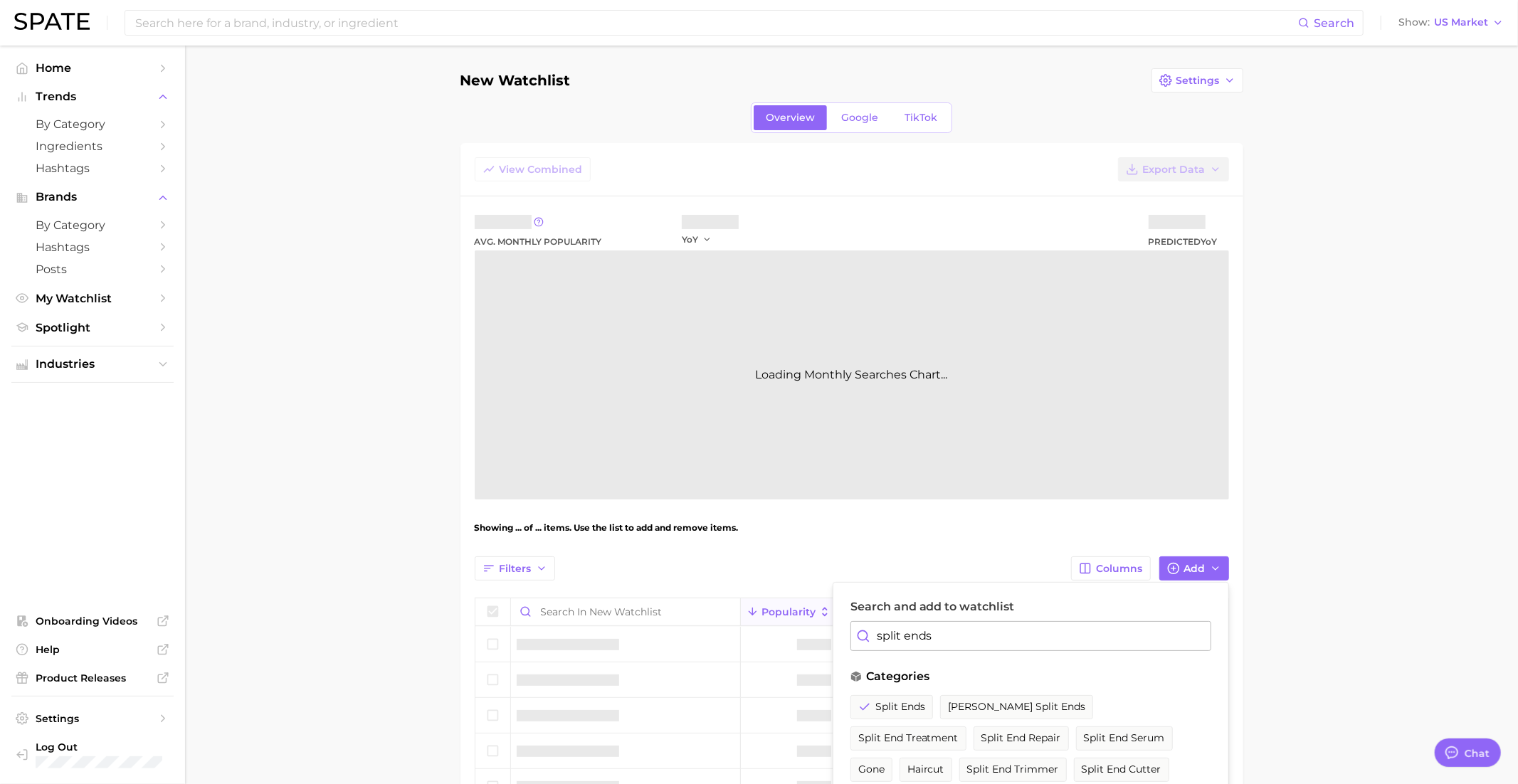
click at [913, 640] on input "split ends" at bounding box center [1030, 636] width 361 height 30
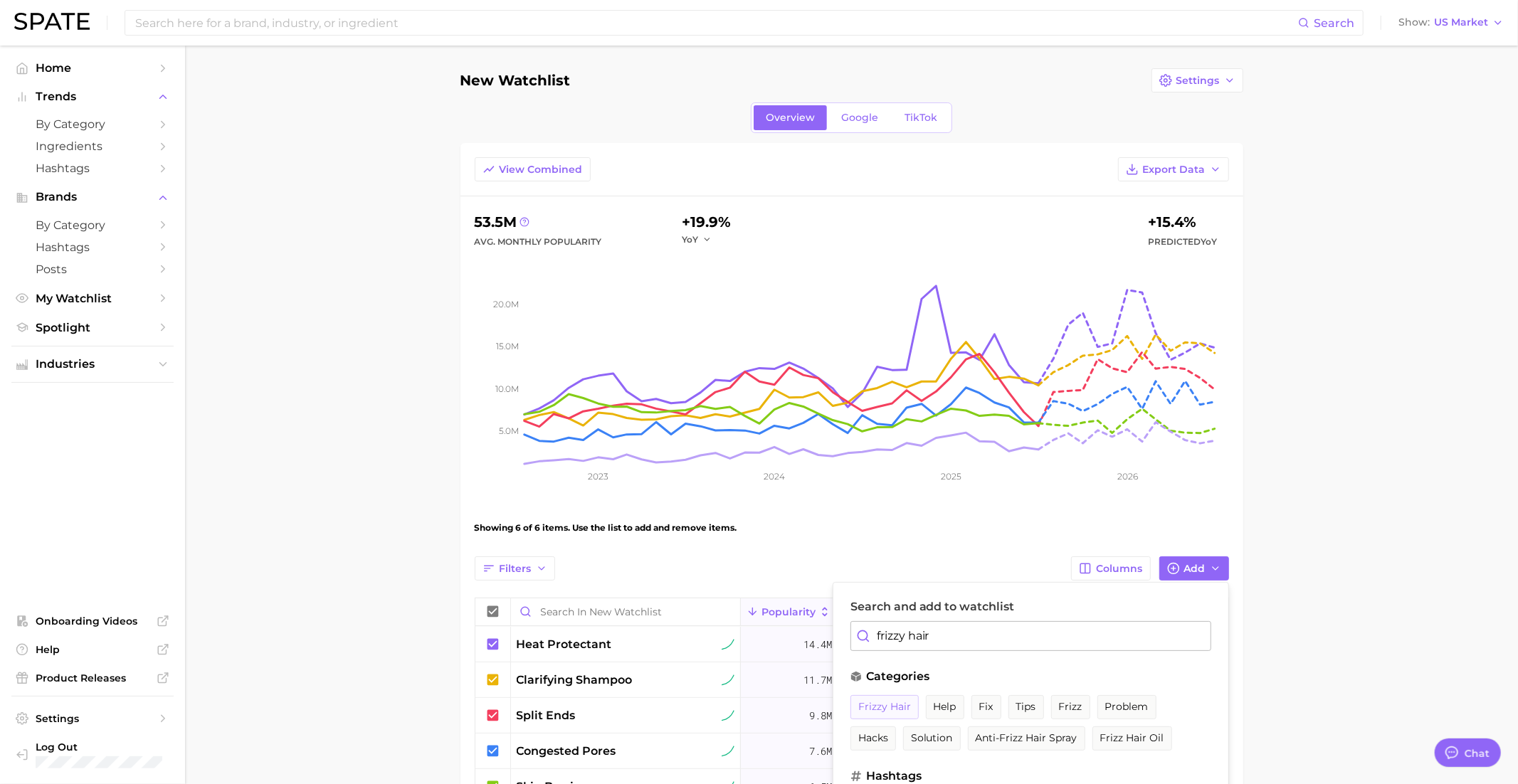
click at [892, 700] on span "frizzy hair" at bounding box center [884, 706] width 53 height 12
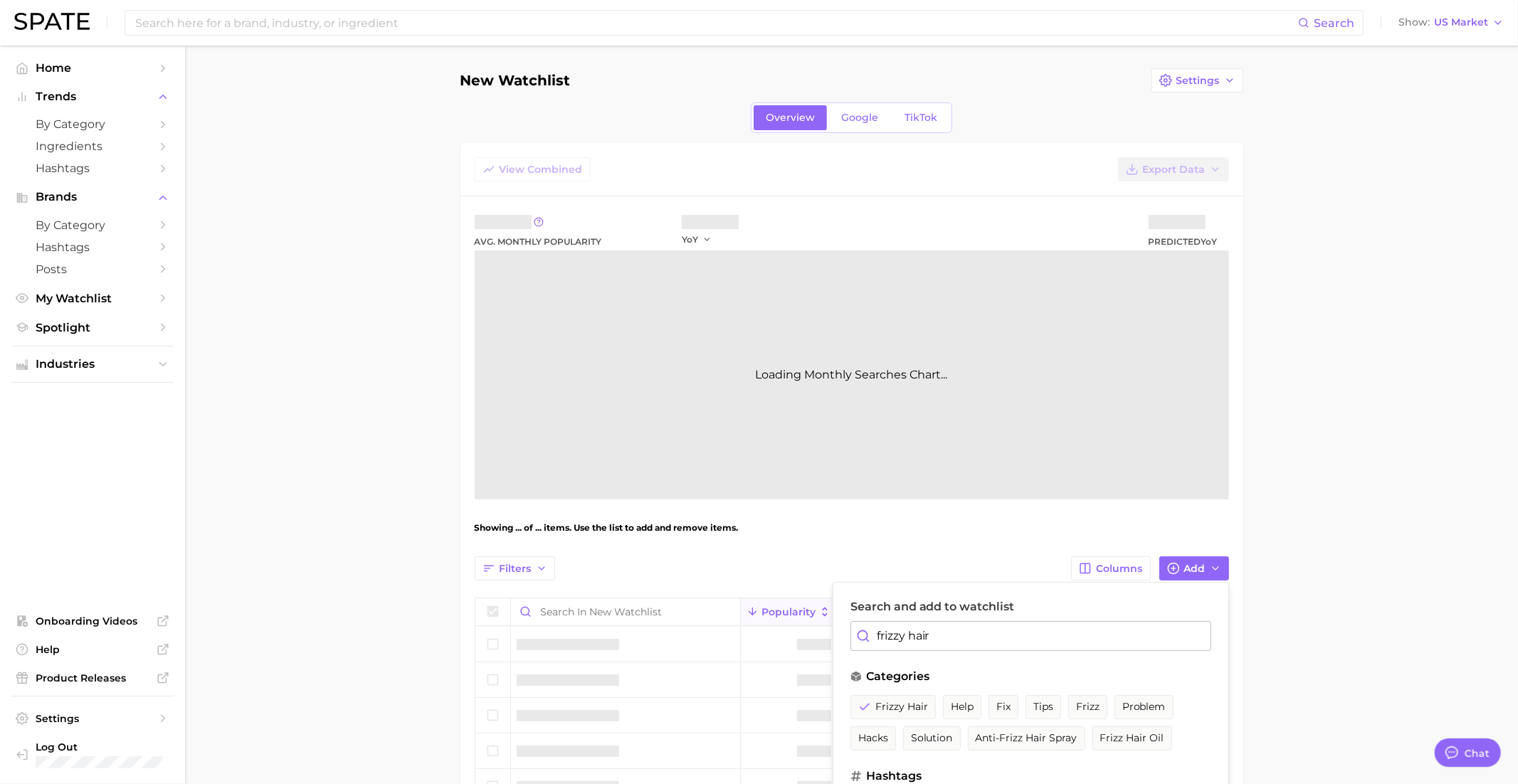
click at [895, 635] on input "frizzy hair" at bounding box center [1030, 636] width 361 height 30
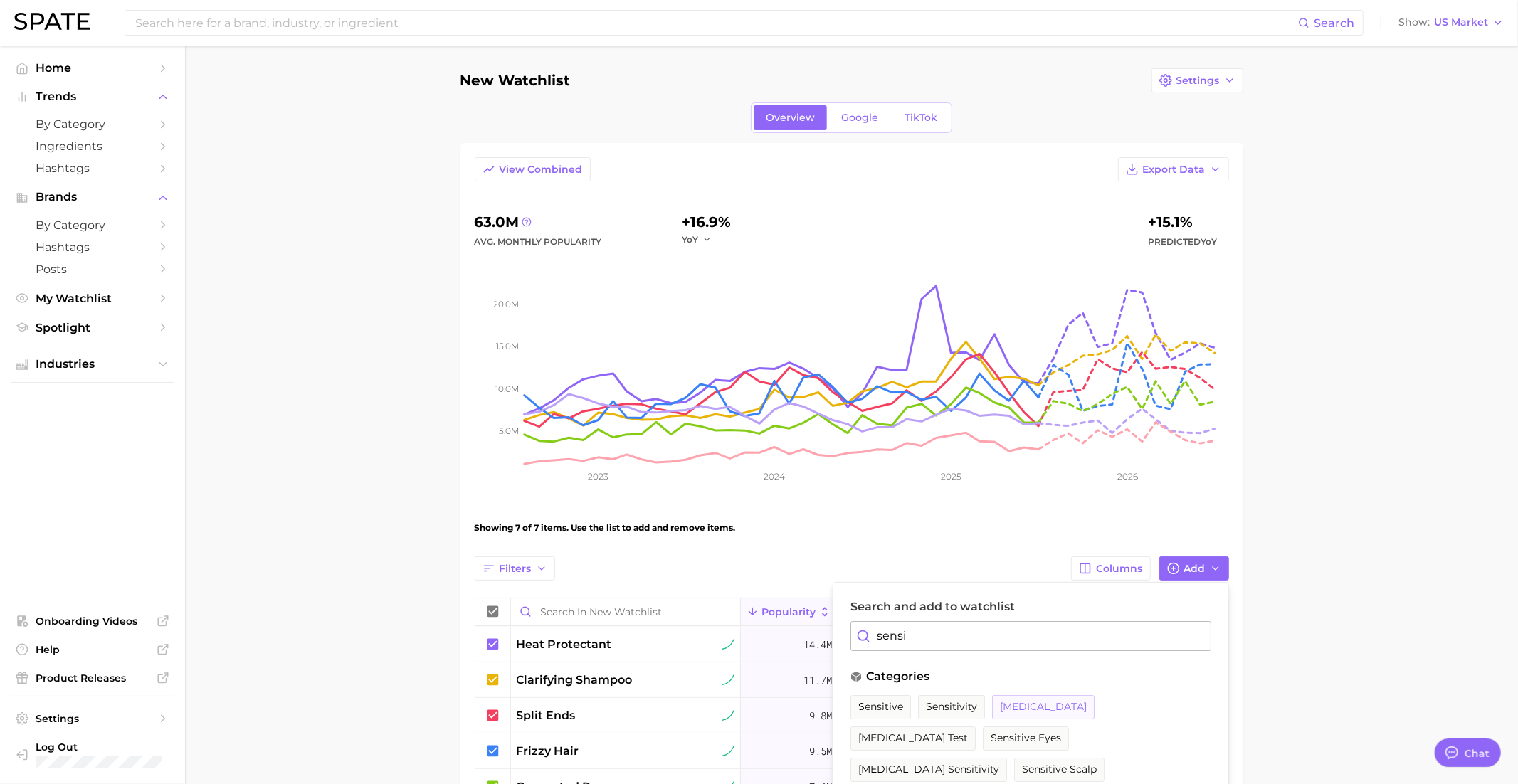
click at [1028, 695] on button "sensitive skin" at bounding box center [1043, 707] width 102 height 24
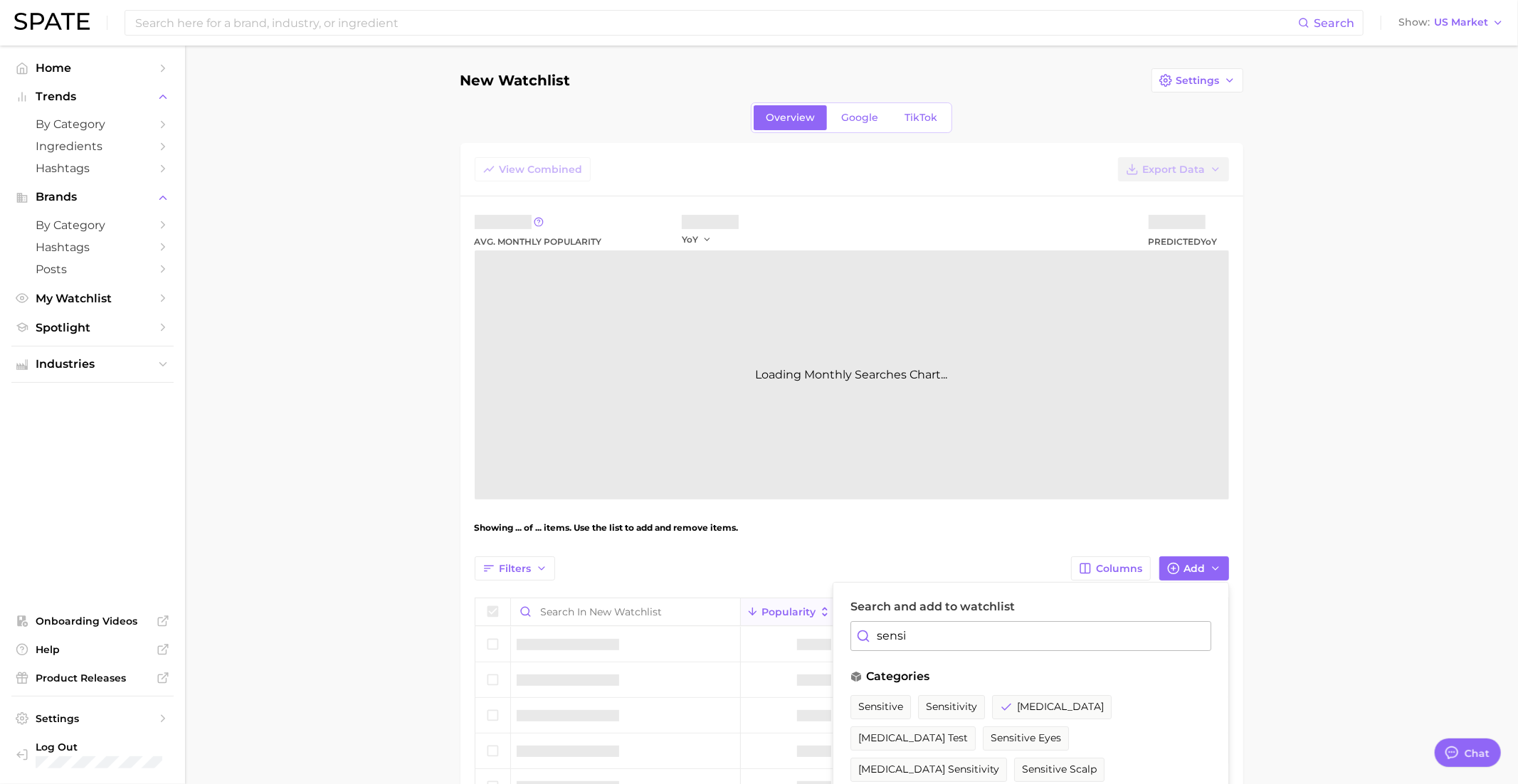
click at [923, 623] on input "sensi" at bounding box center [1030, 636] width 361 height 30
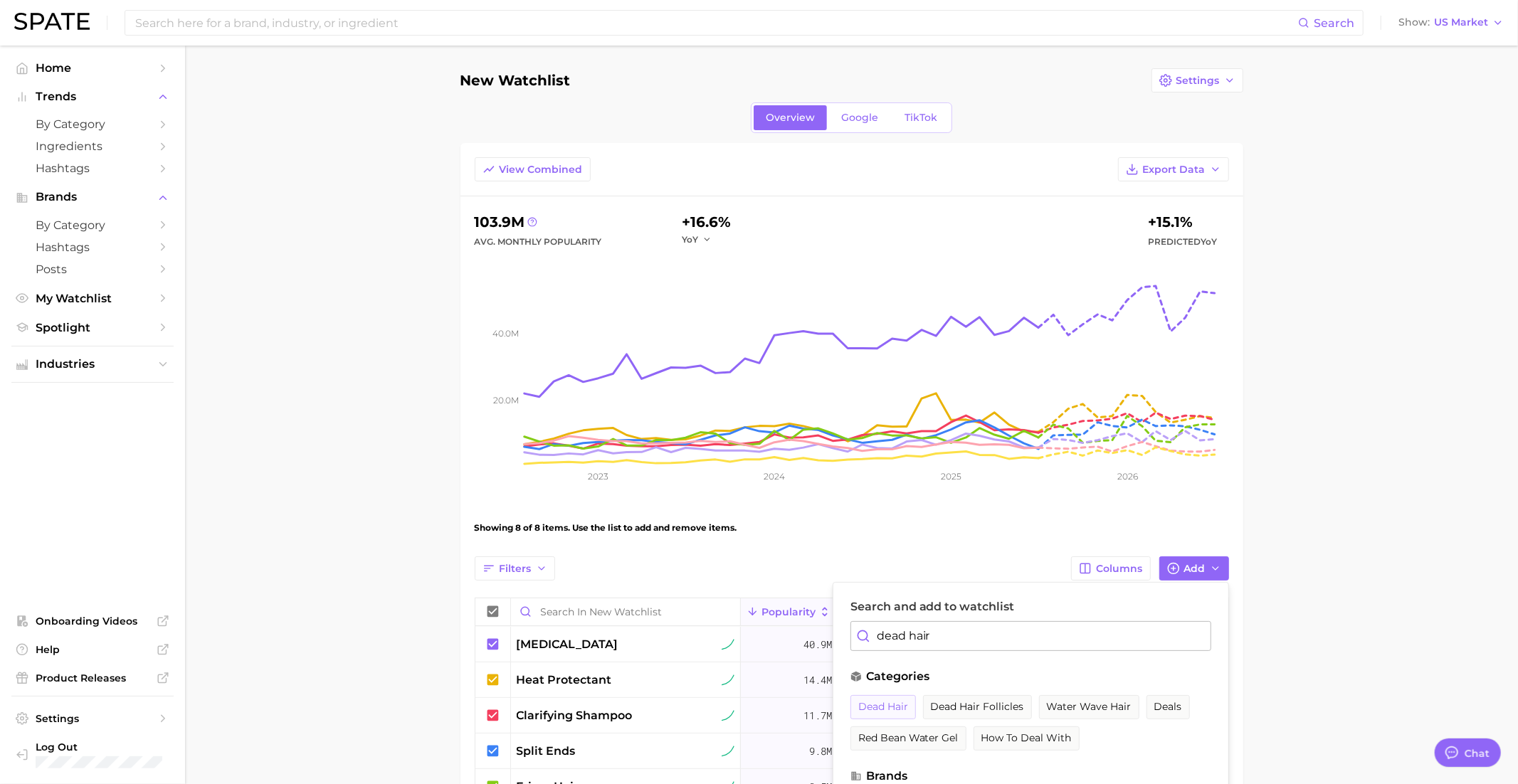
click at [910, 710] on button "dead hair" at bounding box center [883, 707] width 66 height 24
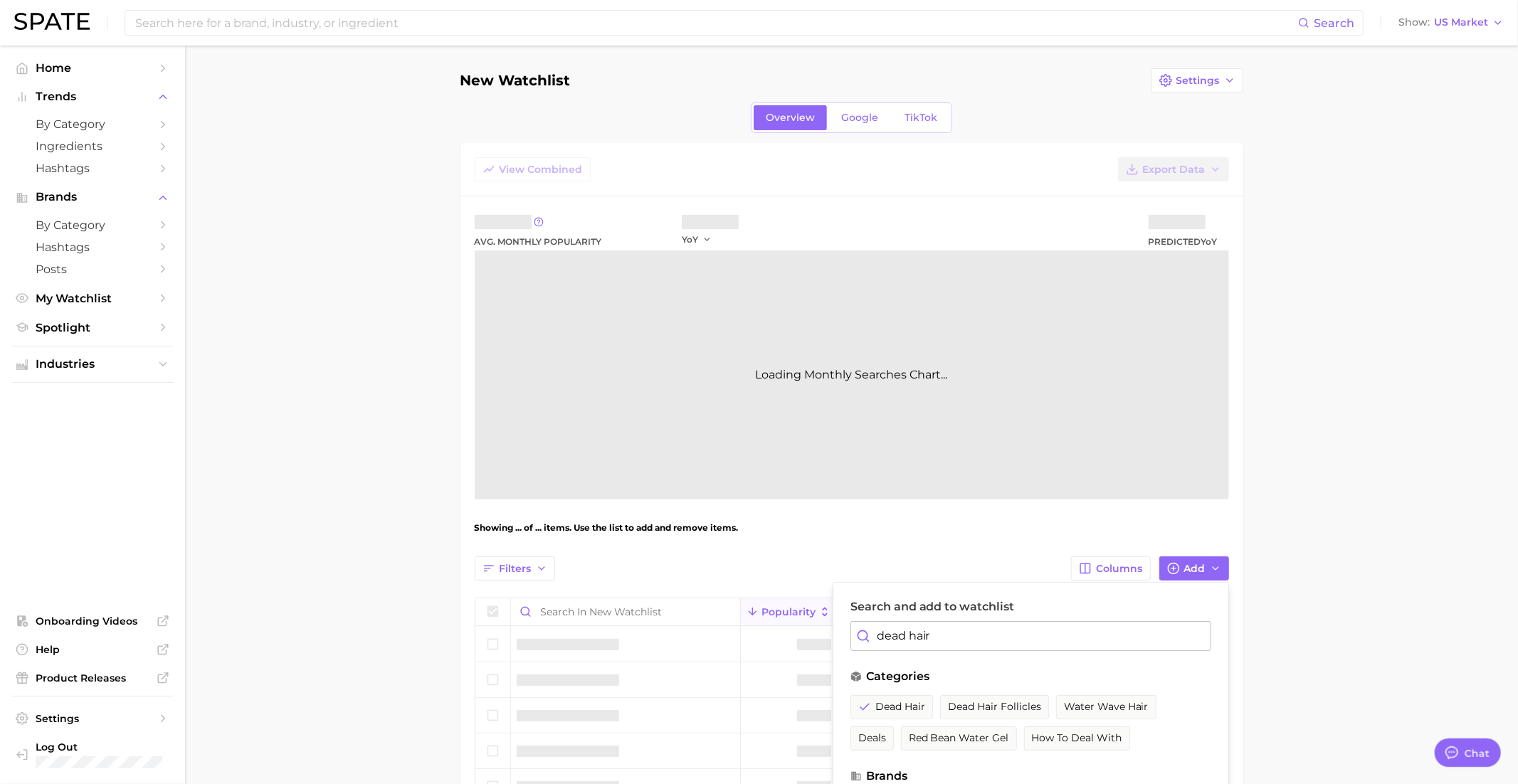
click at [908, 632] on input "dead hair" at bounding box center [1030, 636] width 361 height 30
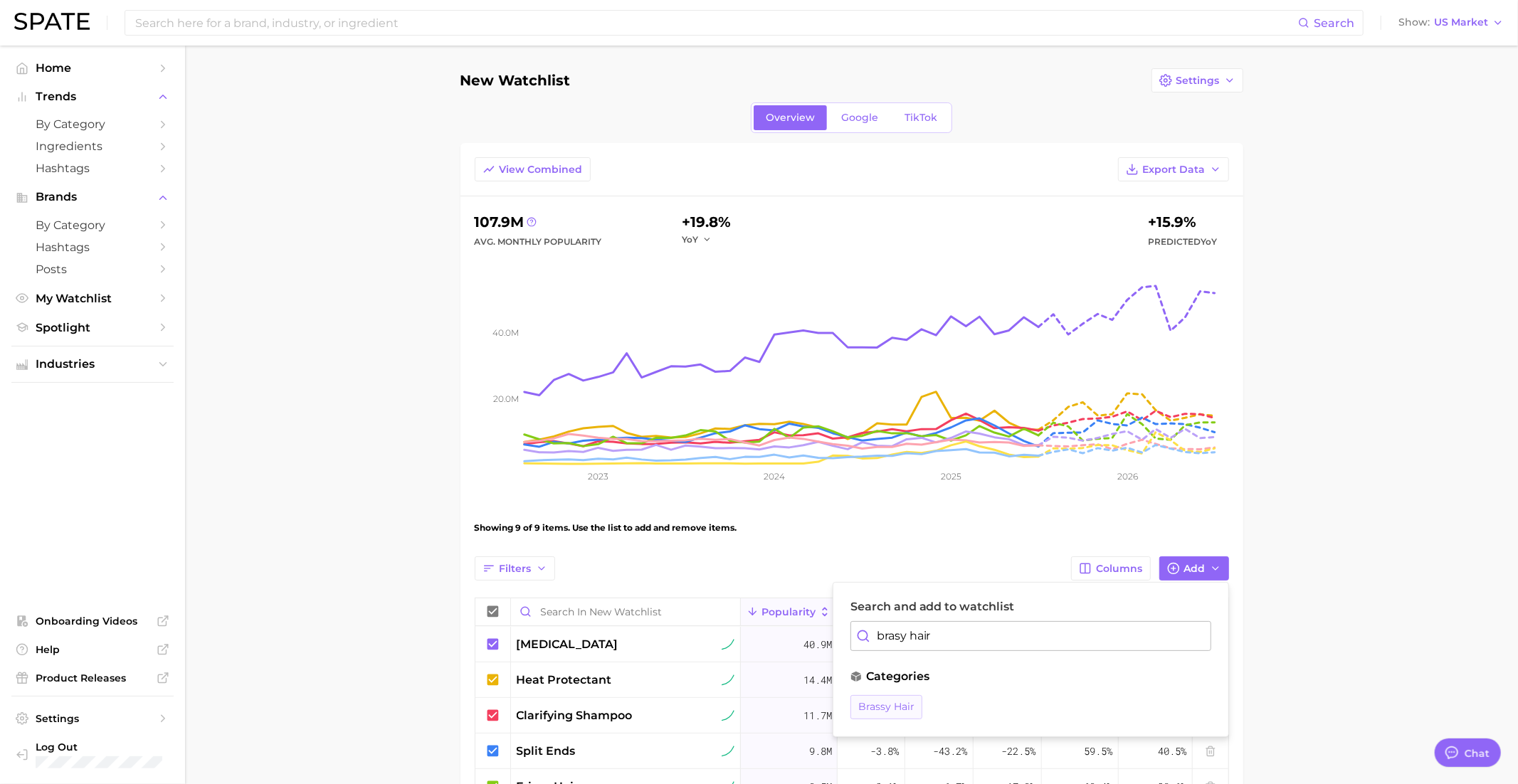
click at [892, 703] on span "brassy hair" at bounding box center [886, 706] width 56 height 12
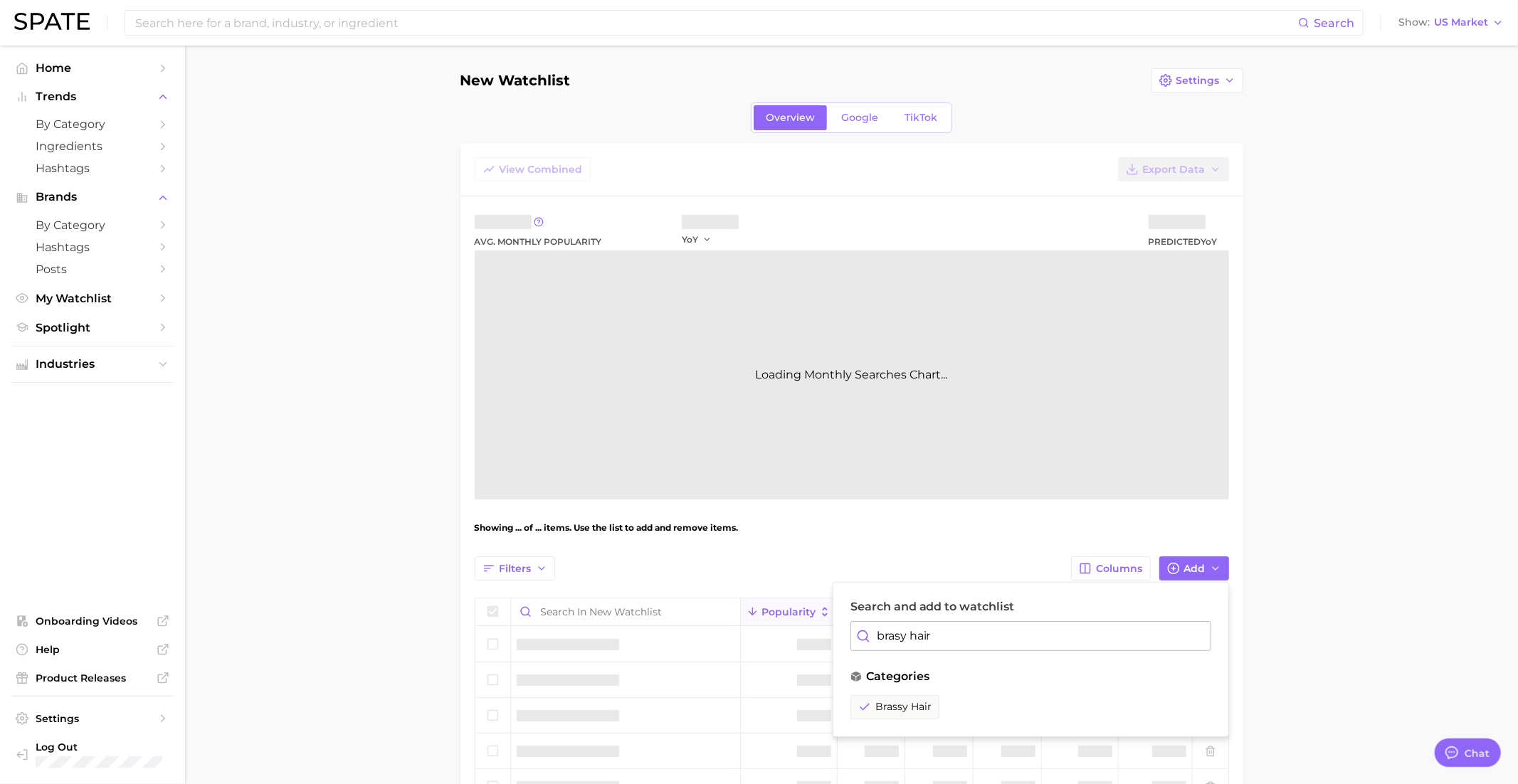
click at [901, 626] on input "brasy hair" at bounding box center [1030, 636] width 361 height 30
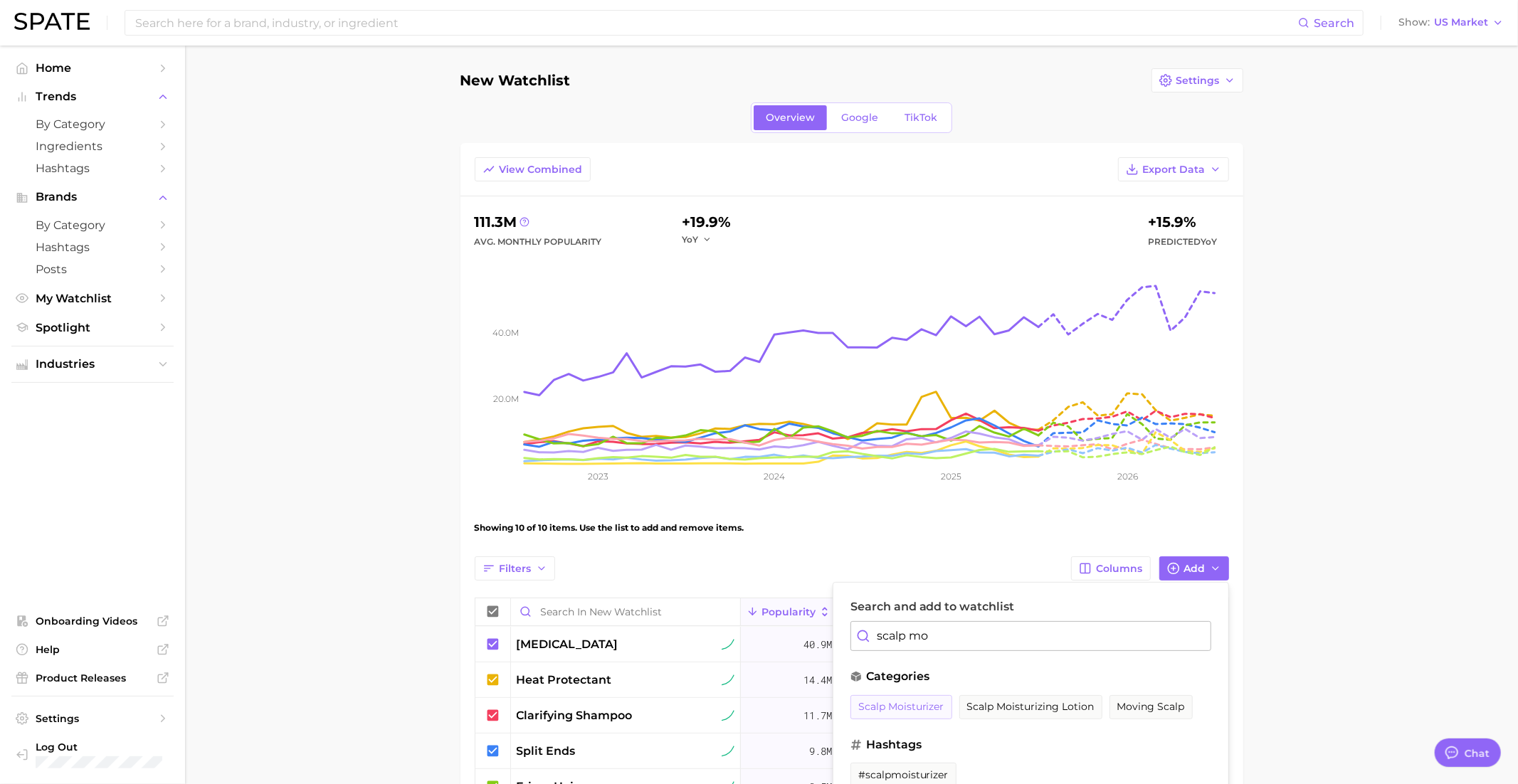
click at [895, 705] on span "scalp moisturizer" at bounding box center [901, 706] width 86 height 12
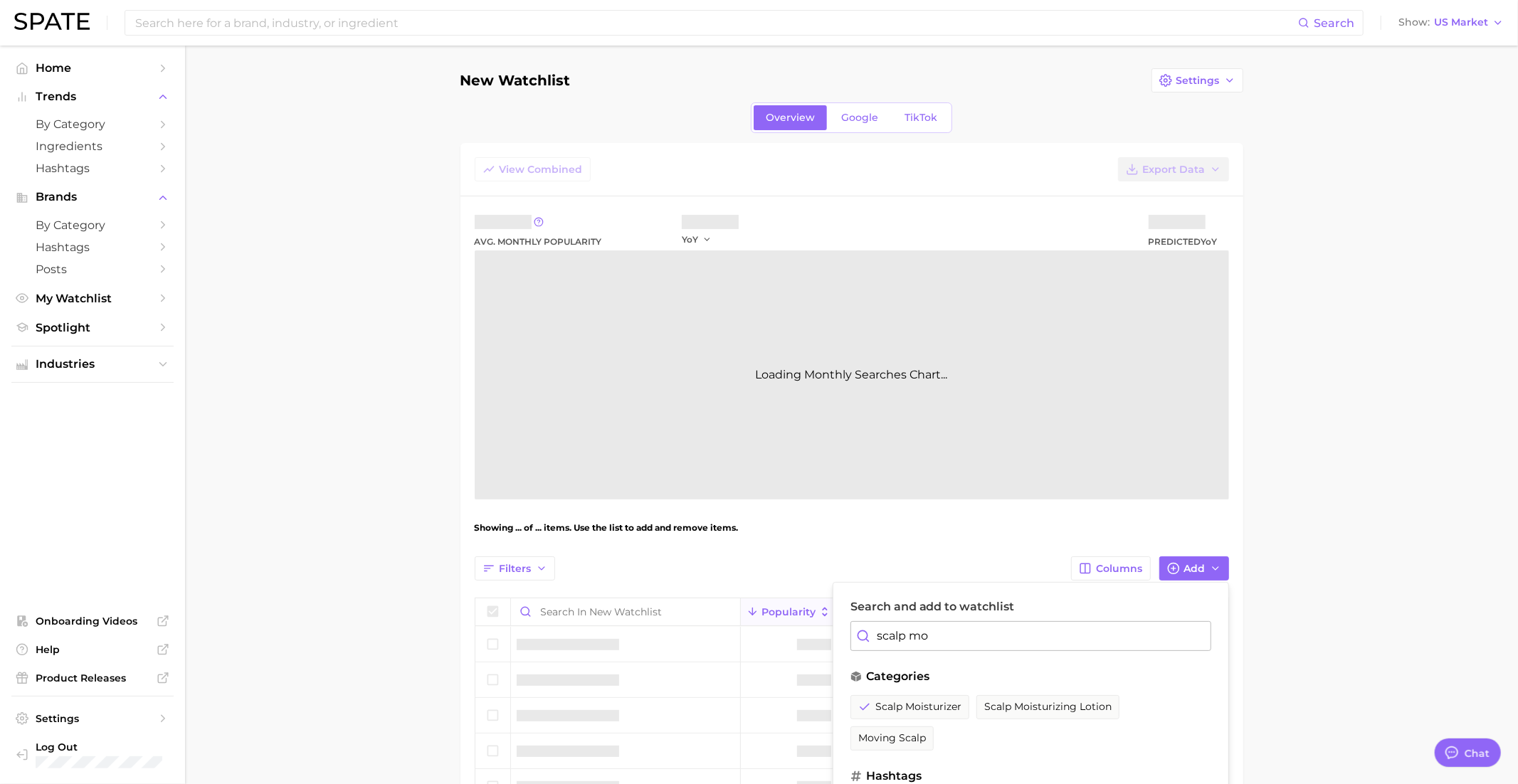
click at [924, 616] on div "Search and add to watchlist scalp mo" at bounding box center [1030, 625] width 361 height 51
click at [924, 632] on input "scalp mo" at bounding box center [1030, 636] width 361 height 30
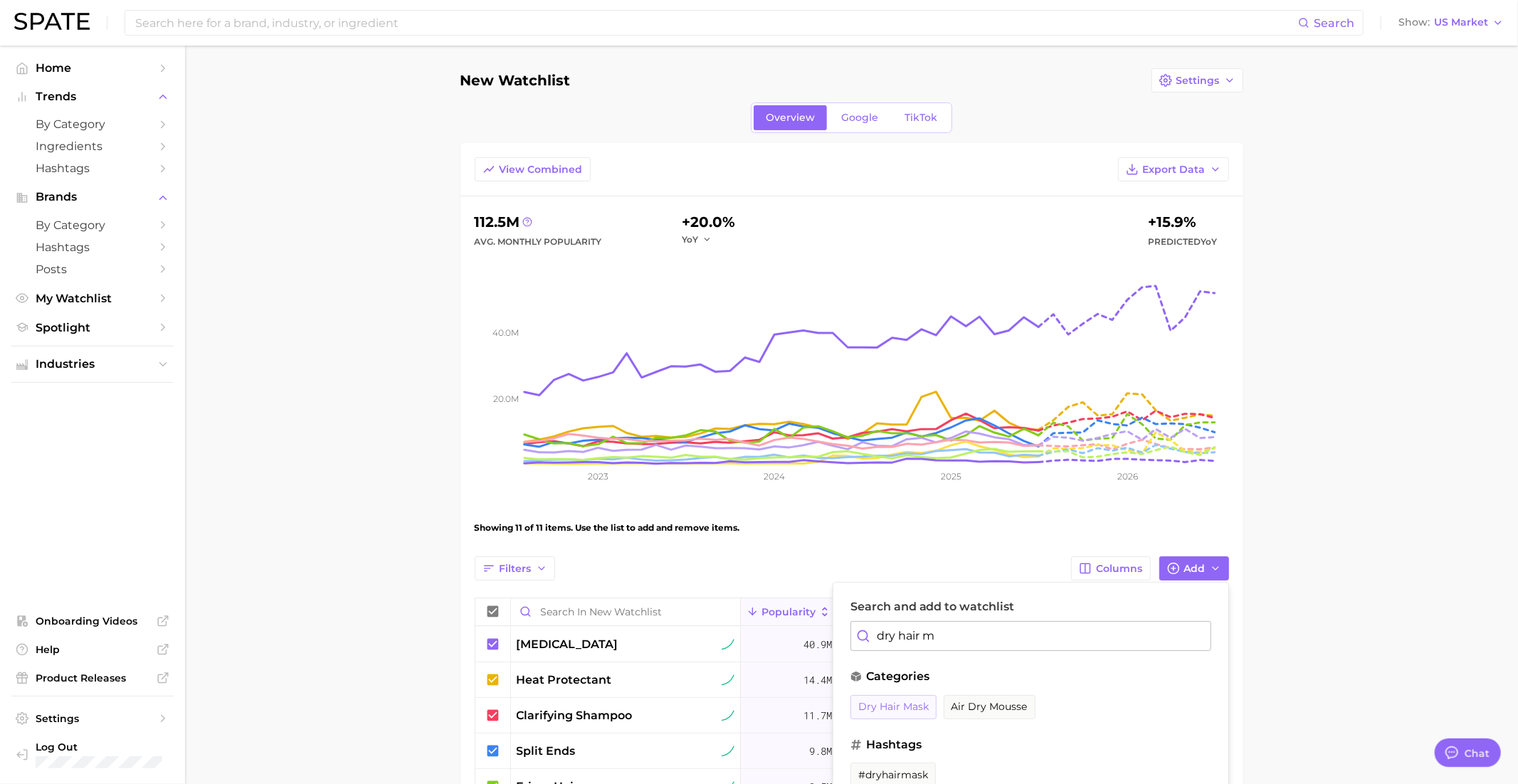
click at [910, 711] on button "dry hair mask" at bounding box center [893, 707] width 86 height 24
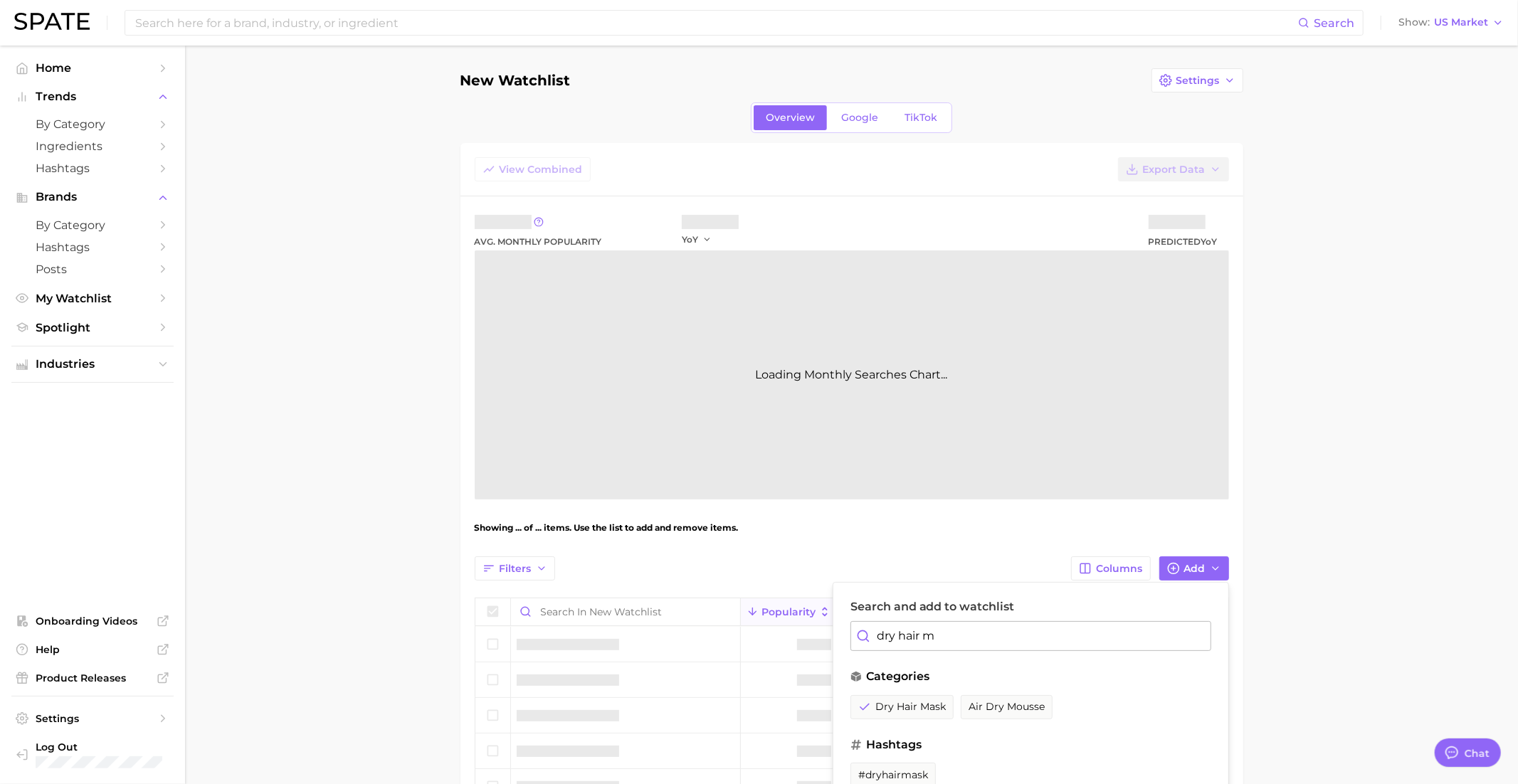
click at [912, 635] on input "dry hair m" at bounding box center [1030, 636] width 361 height 30
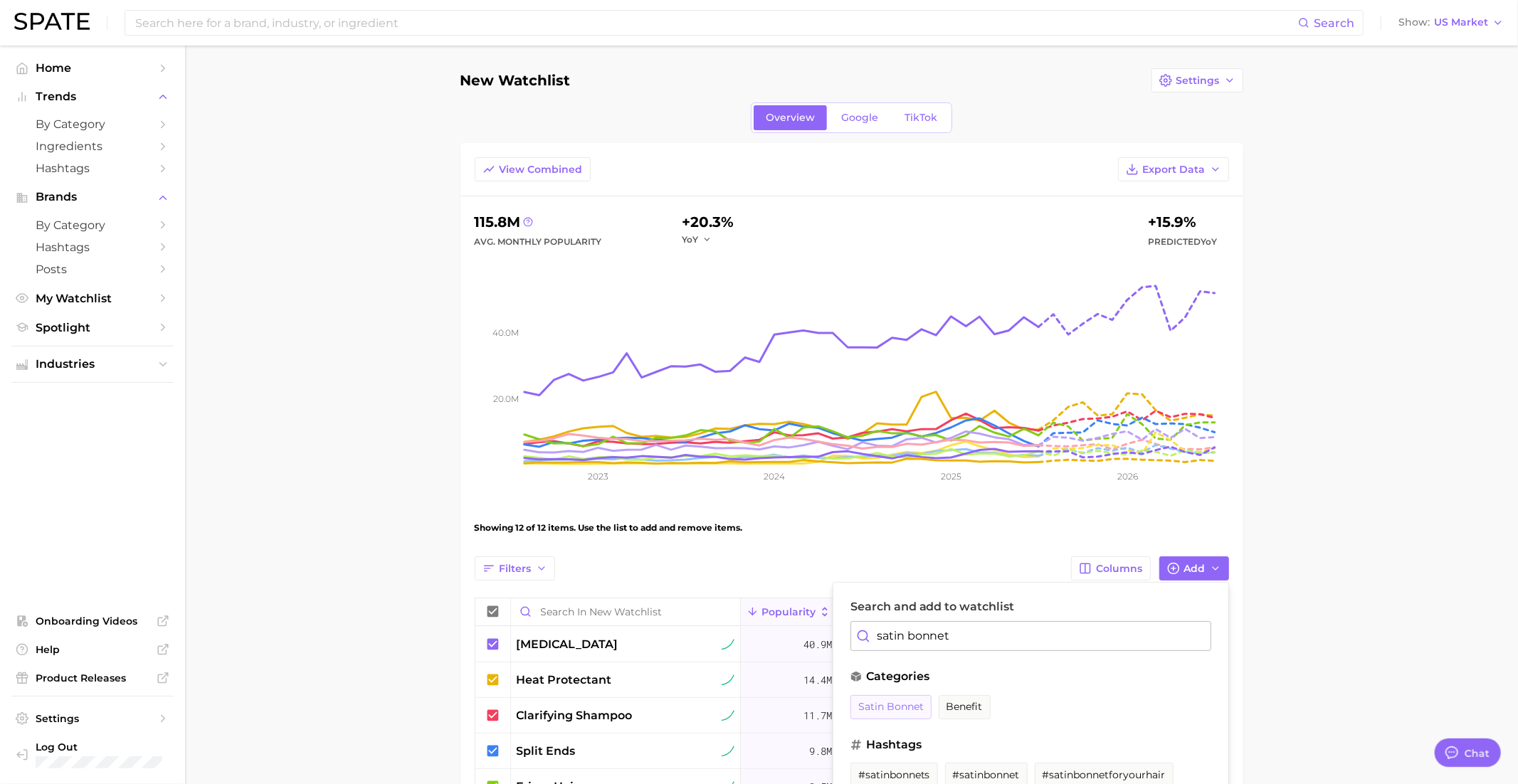
click at [891, 706] on span "satin bonnet" at bounding box center [891, 706] width 66 height 12
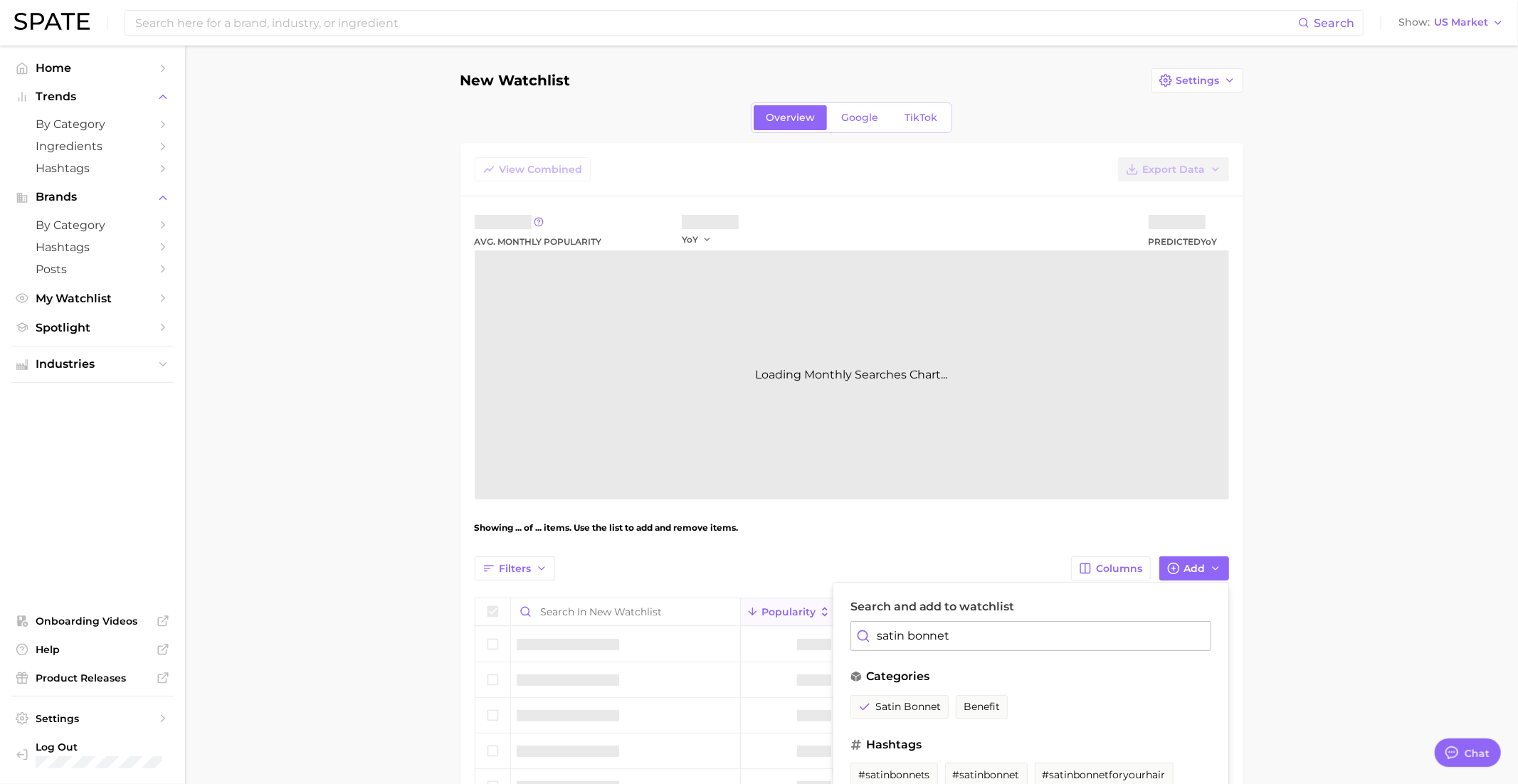
click at [911, 638] on input "satin bonnet" at bounding box center [1030, 636] width 361 height 30
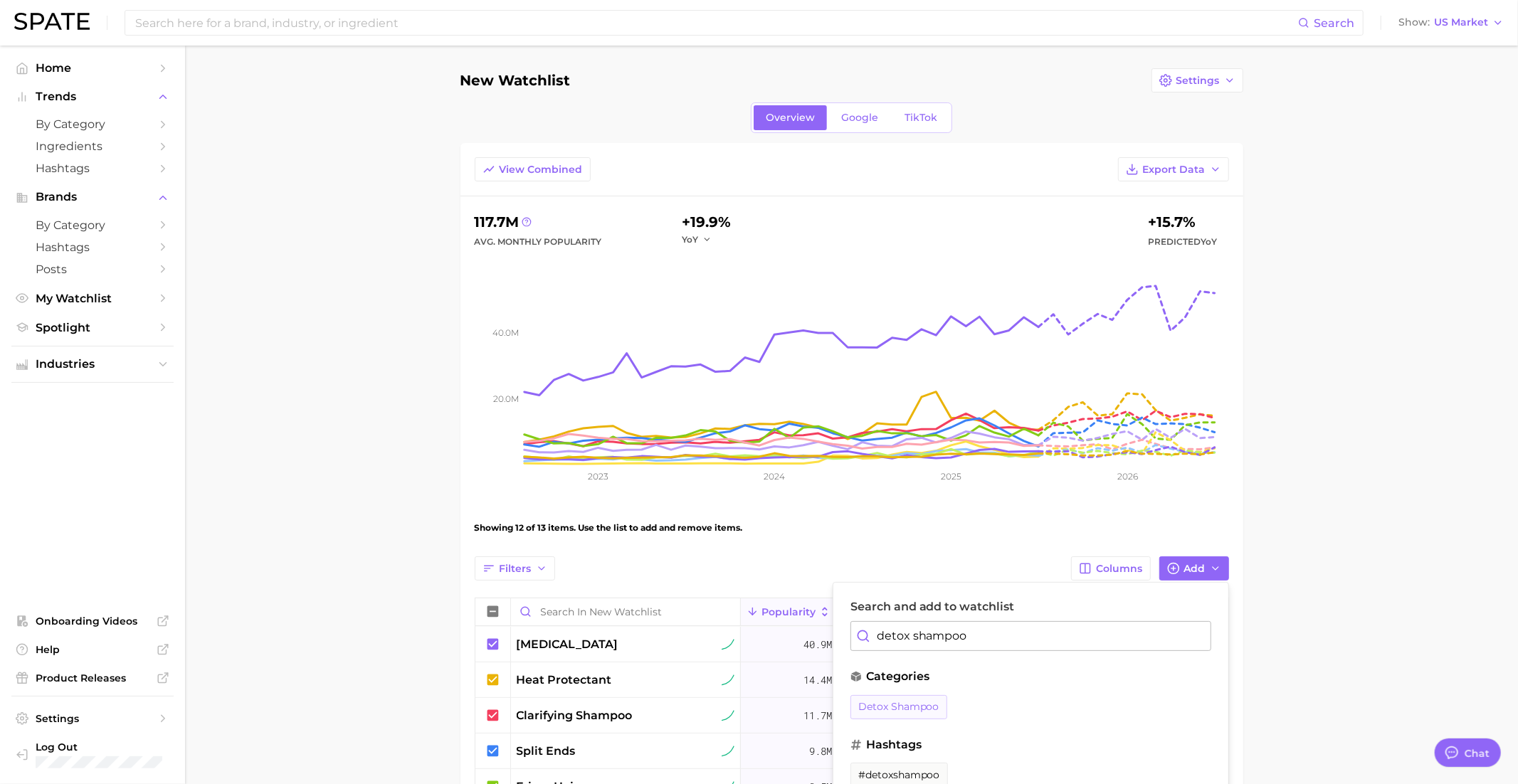
click at [901, 706] on span "detox shampoo" at bounding box center [899, 706] width 81 height 12
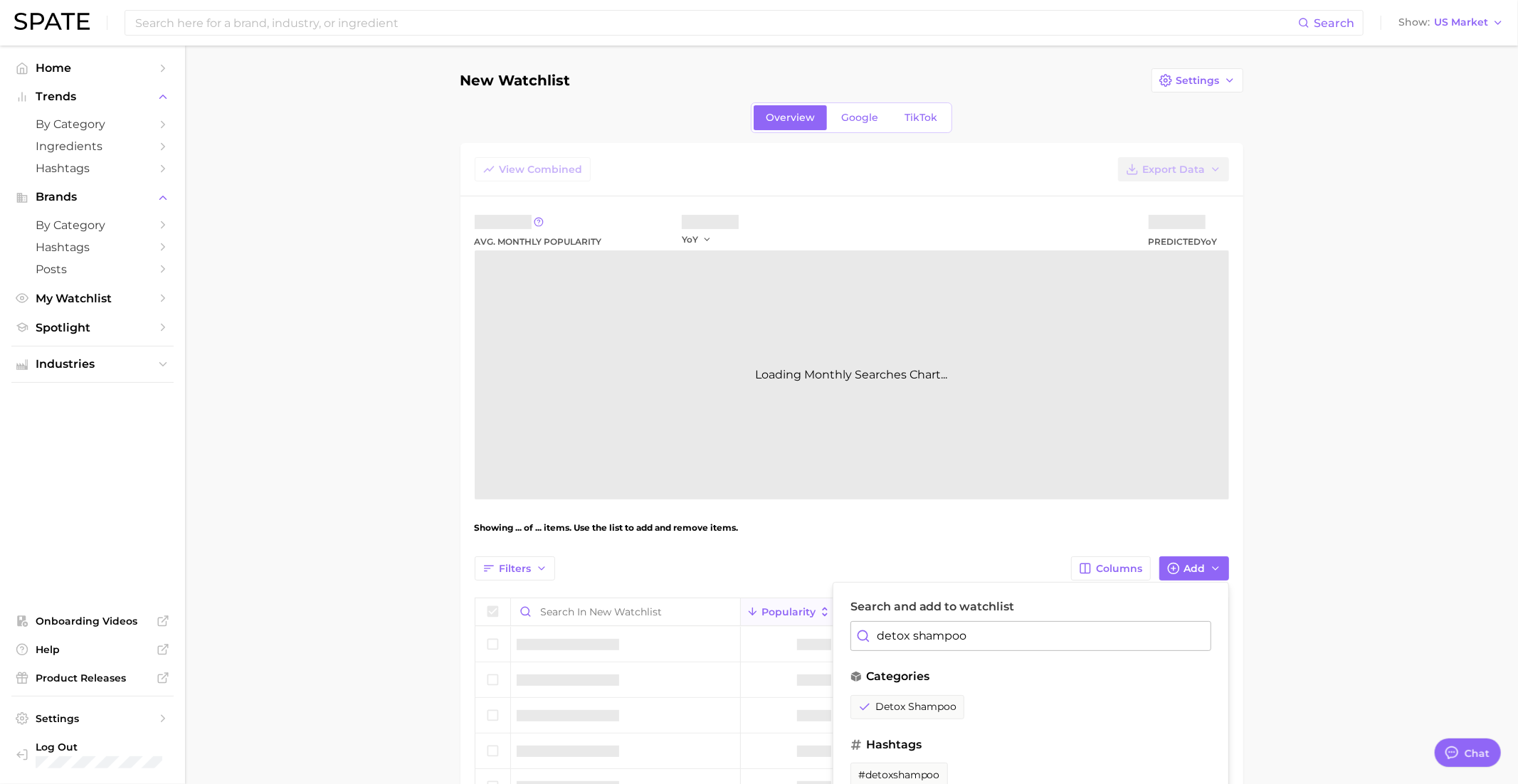
click at [902, 647] on input "detox shampoo" at bounding box center [1030, 636] width 361 height 30
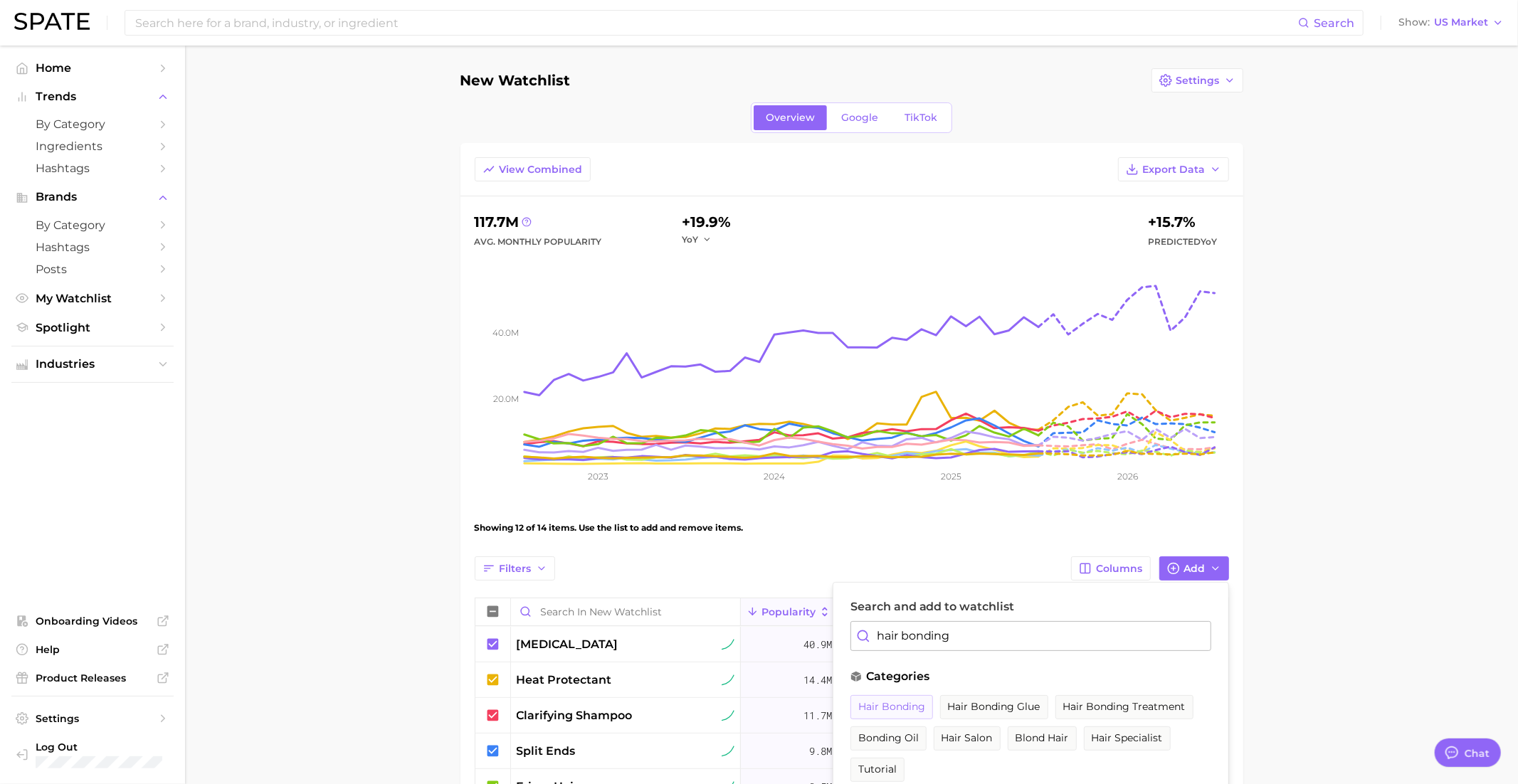
click at [899, 695] on button "hair bonding" at bounding box center [892, 707] width 83 height 24
click at [914, 635] on input "hair bonding" at bounding box center [1030, 636] width 361 height 30
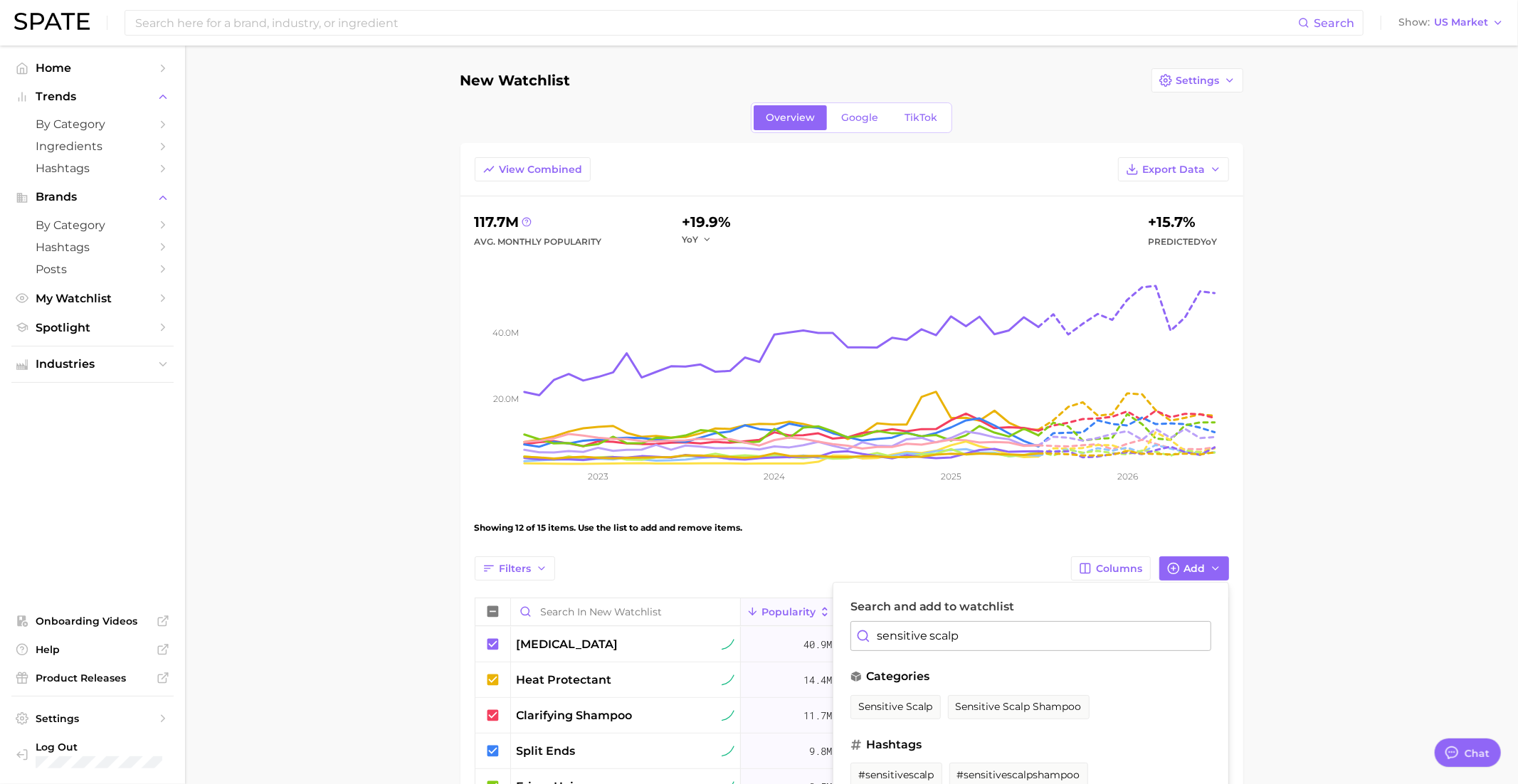
click at [902, 703] on span "sensitive scalp" at bounding box center [895, 706] width 75 height 12
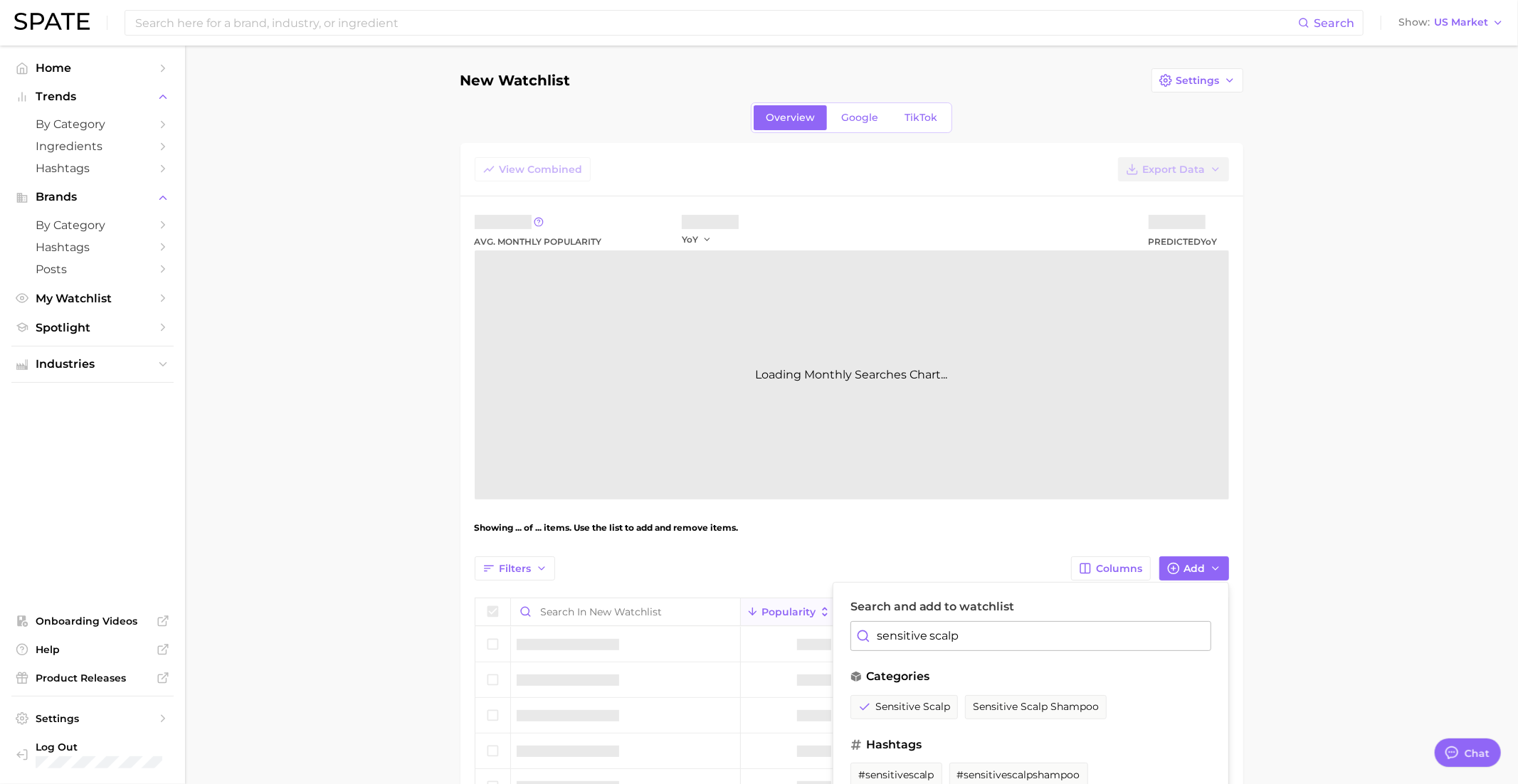
click at [902, 638] on input "sensitive scalp" at bounding box center [1030, 636] width 361 height 30
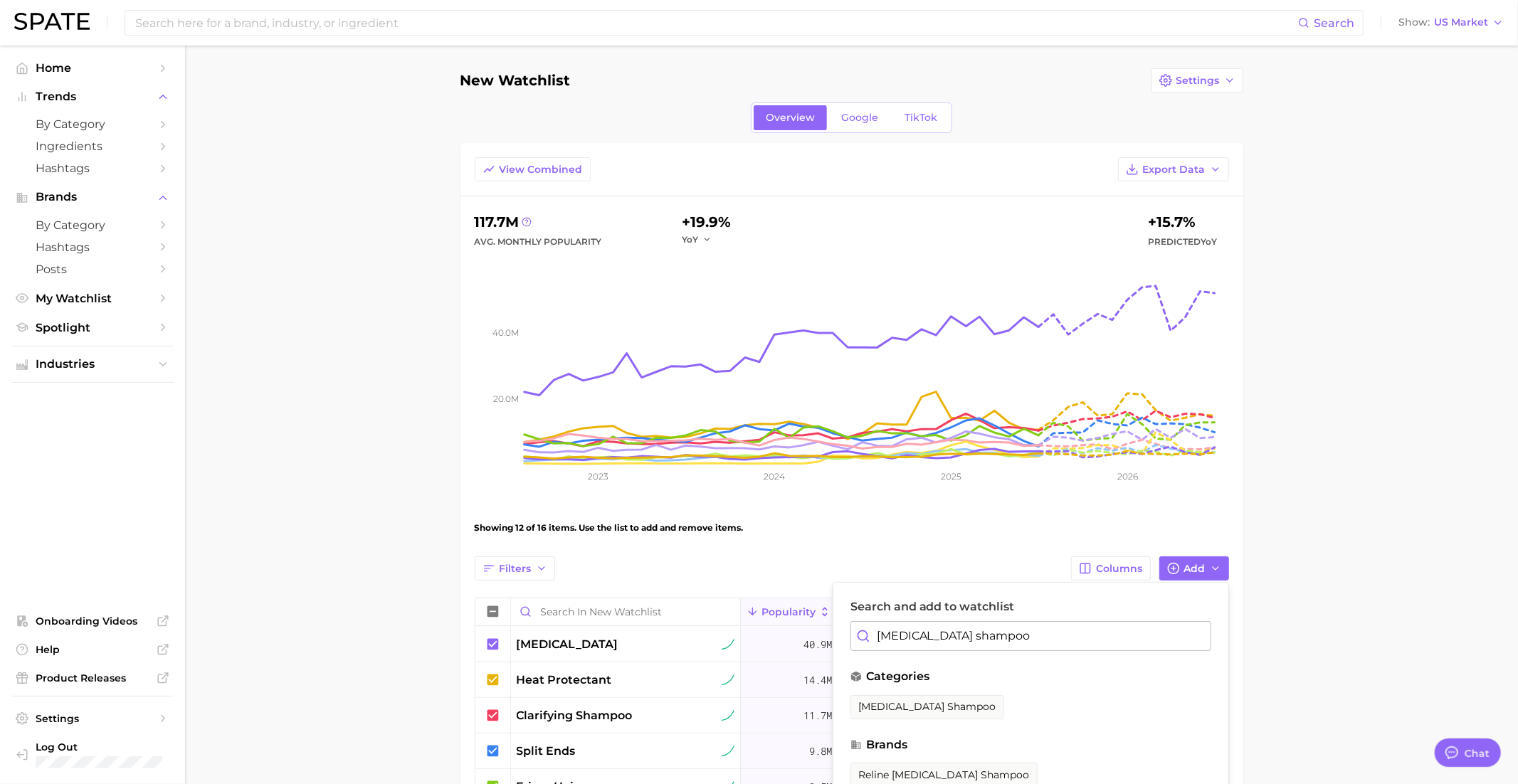
drag, startPoint x: 893, startPoint y: 697, endPoint x: 899, endPoint y: 665, distance: 32.6
click at [893, 697] on button "biotin shampoo" at bounding box center [927, 707] width 154 height 24
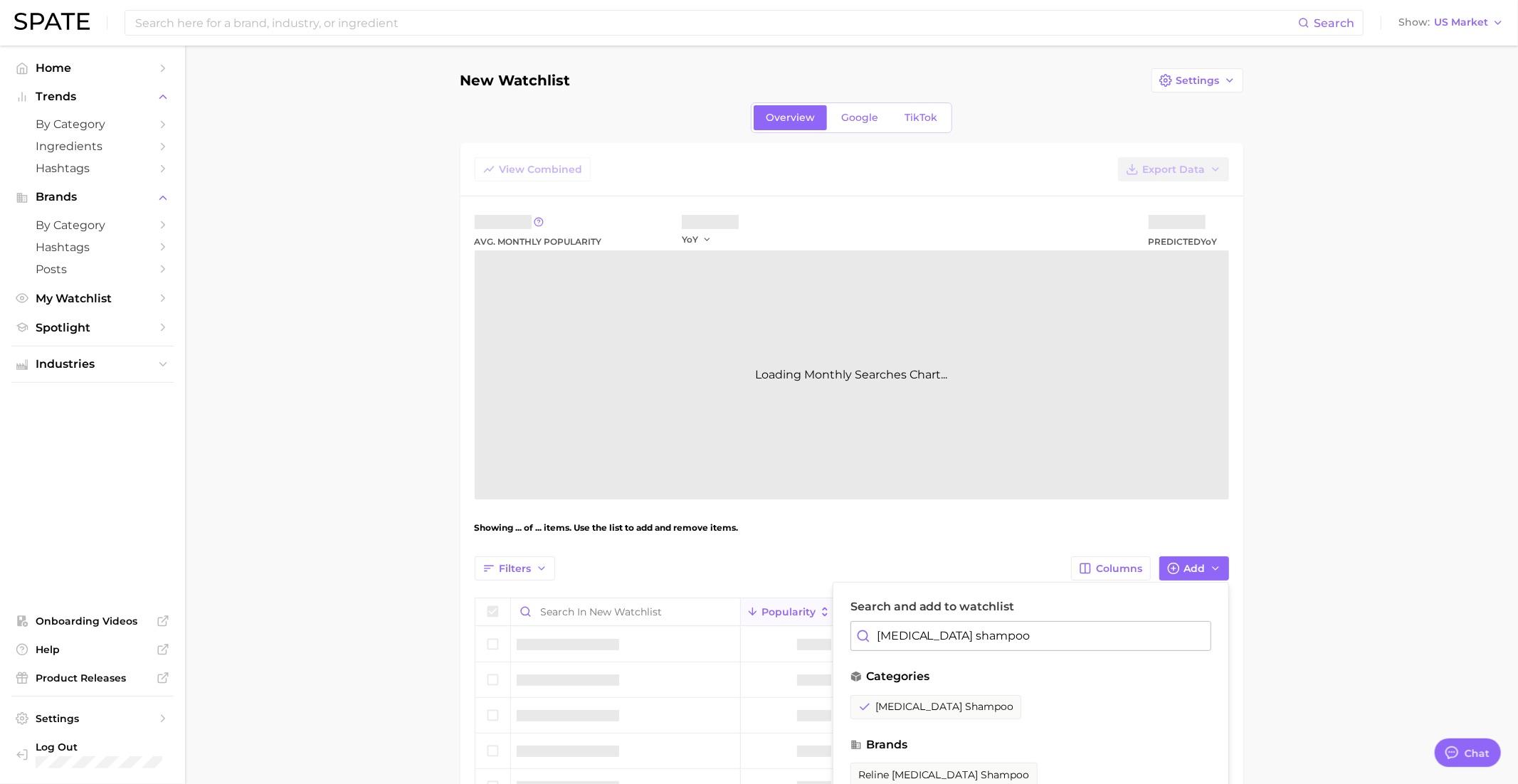
click at [907, 641] on input "biotin shampoo" at bounding box center [1030, 636] width 361 height 30
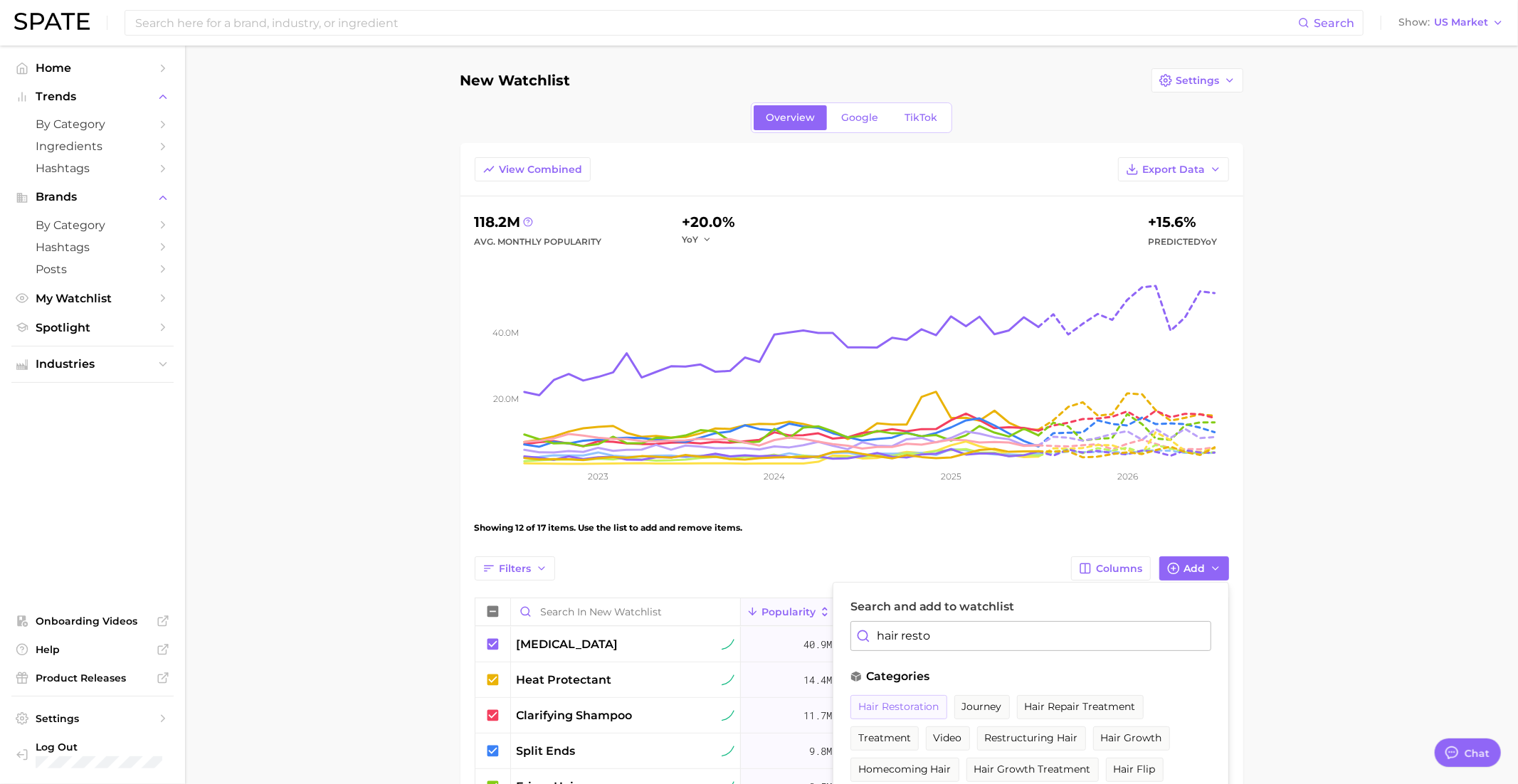
click at [888, 700] on span "hair restoration" at bounding box center [899, 706] width 81 height 12
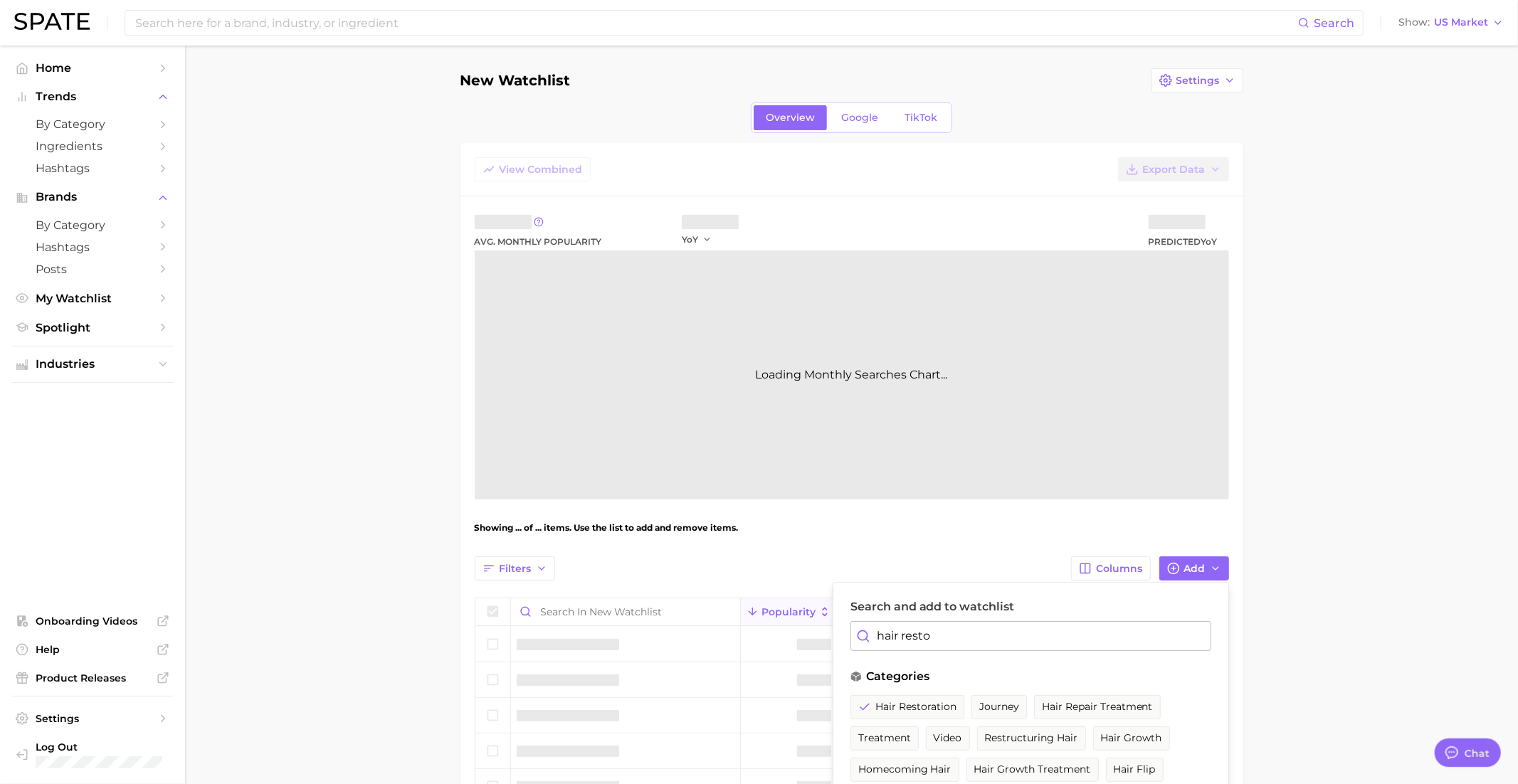
click at [901, 628] on input "hair resto" at bounding box center [1030, 636] width 361 height 30
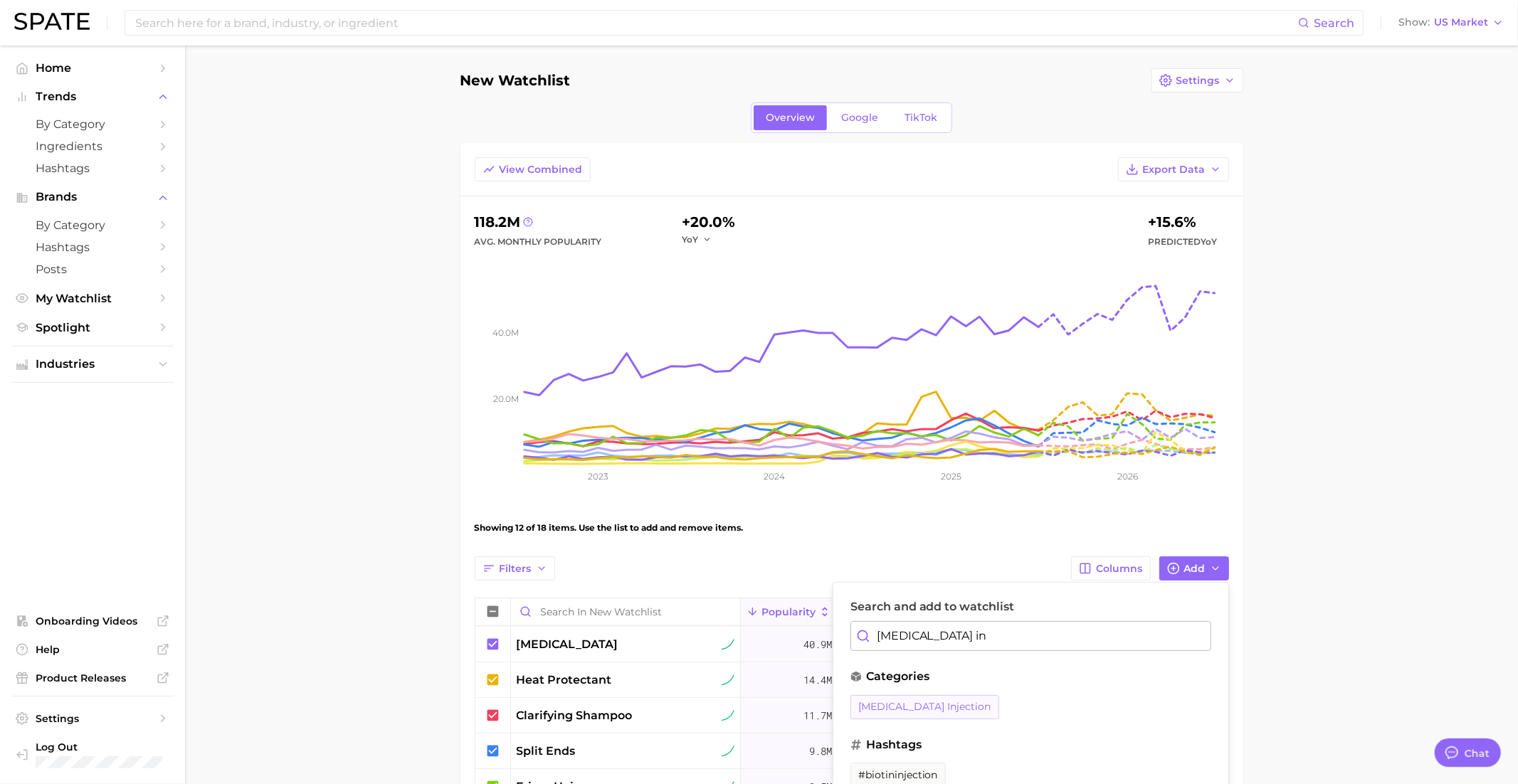
click at [905, 700] on span "biotin injection" at bounding box center [924, 706] width 133 height 12
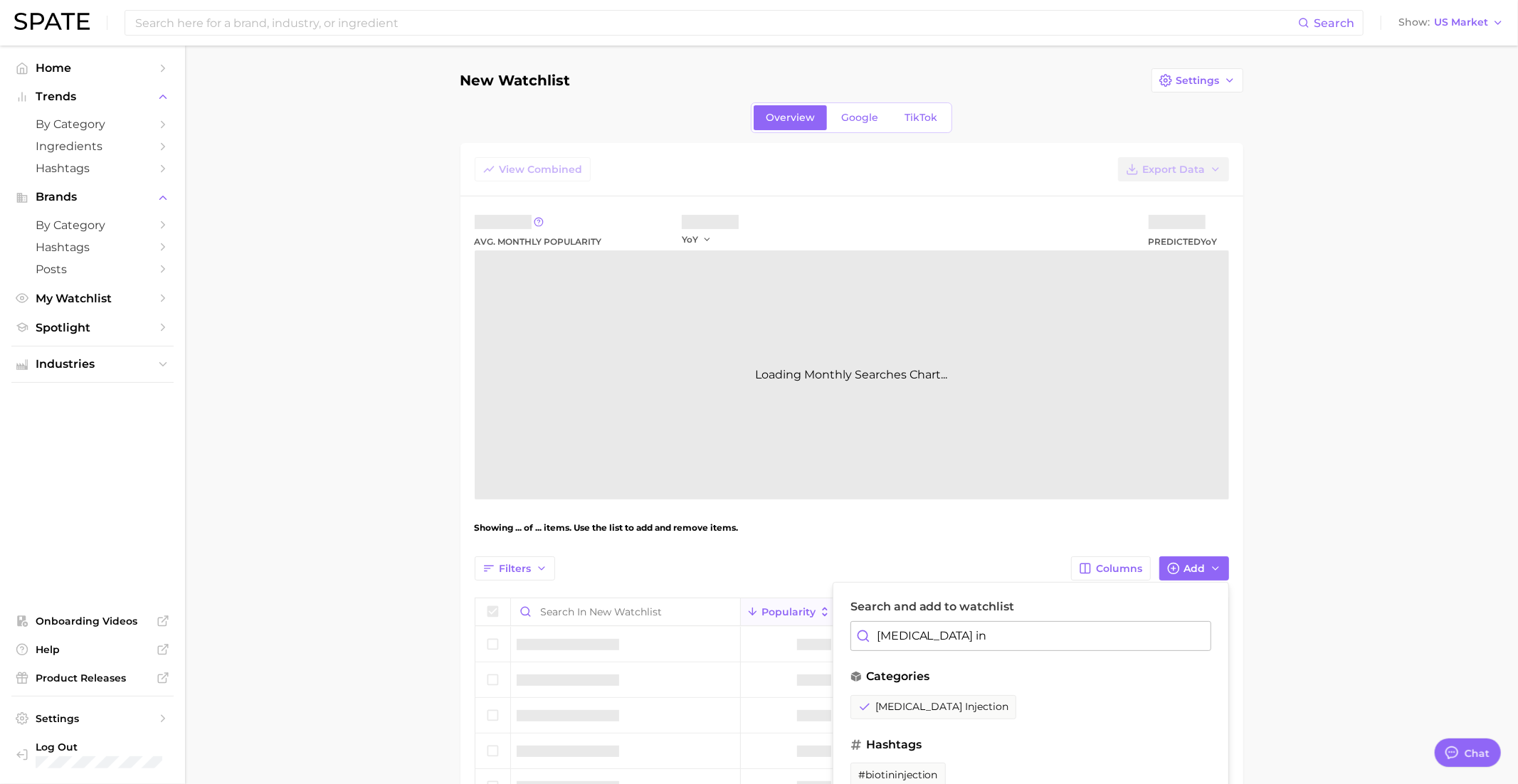
click at [904, 635] on input "biotin in" at bounding box center [1030, 636] width 361 height 30
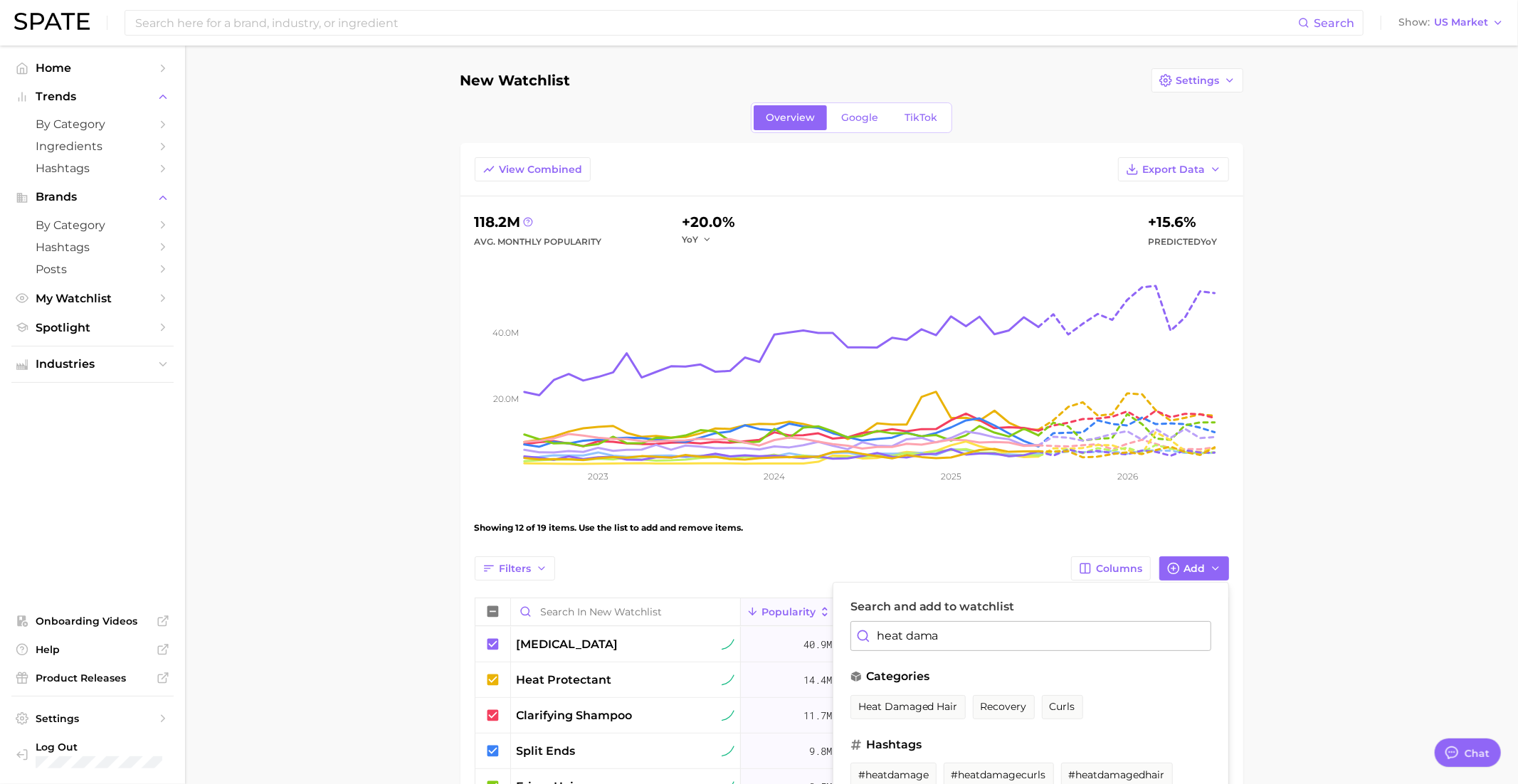
drag, startPoint x: 918, startPoint y: 707, endPoint x: 918, endPoint y: 670, distance: 37.0
click at [918, 707] on span "heat damaged hair" at bounding box center [907, 706] width 99 height 12
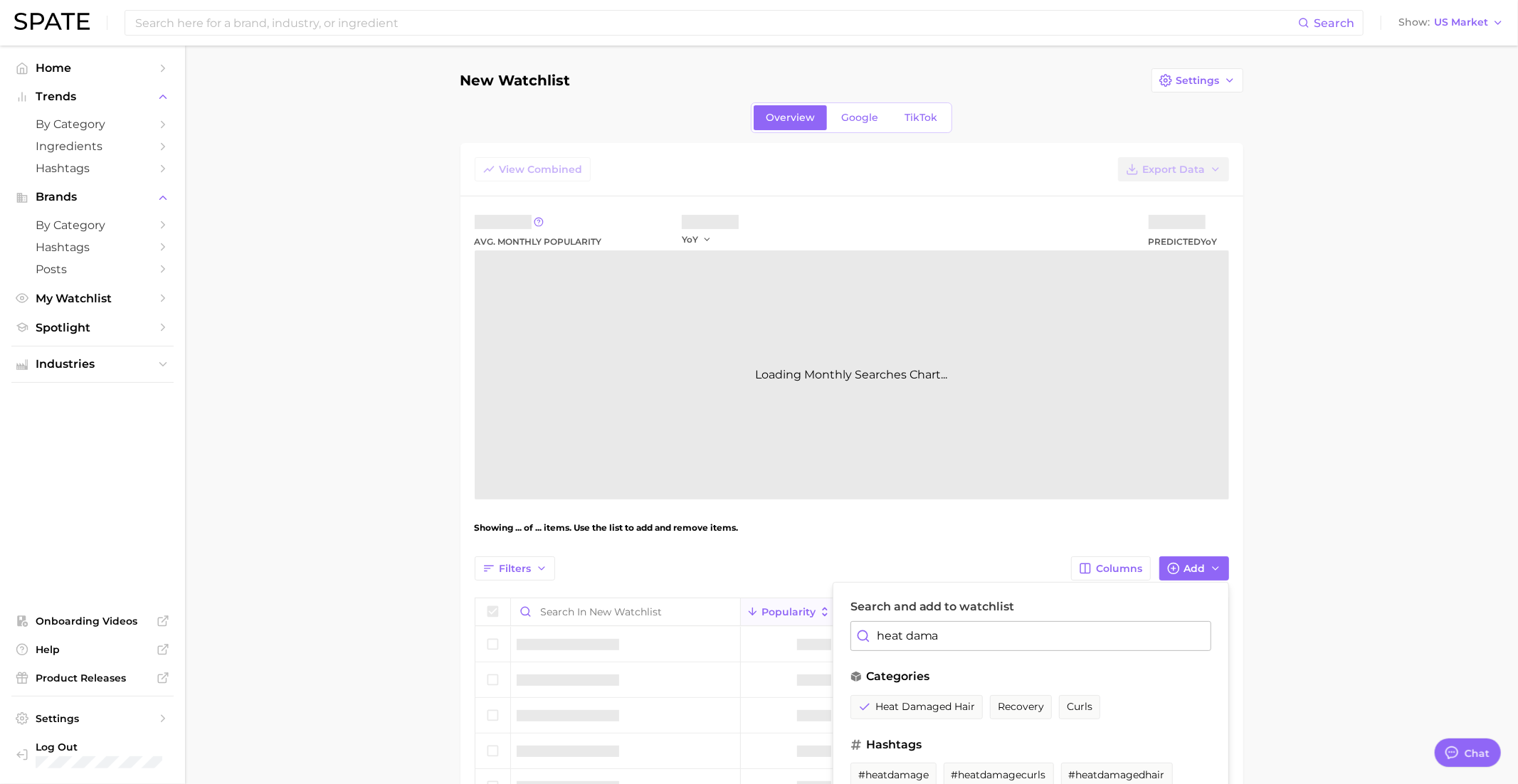
click at [927, 623] on input "heat dama" at bounding box center [1030, 636] width 361 height 30
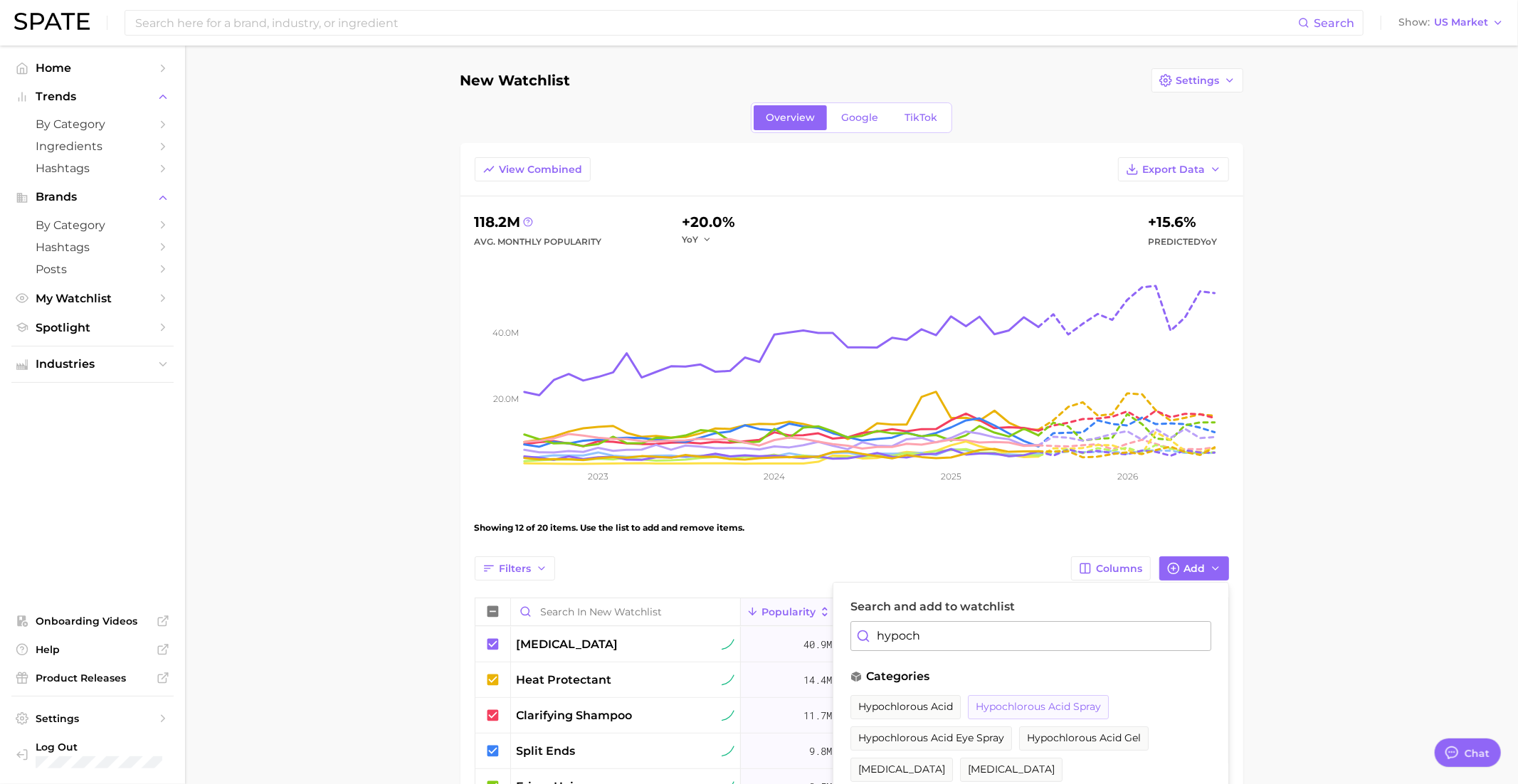
click at [1020, 705] on span "hypochlorous acid spray" at bounding box center [1038, 706] width 125 height 12
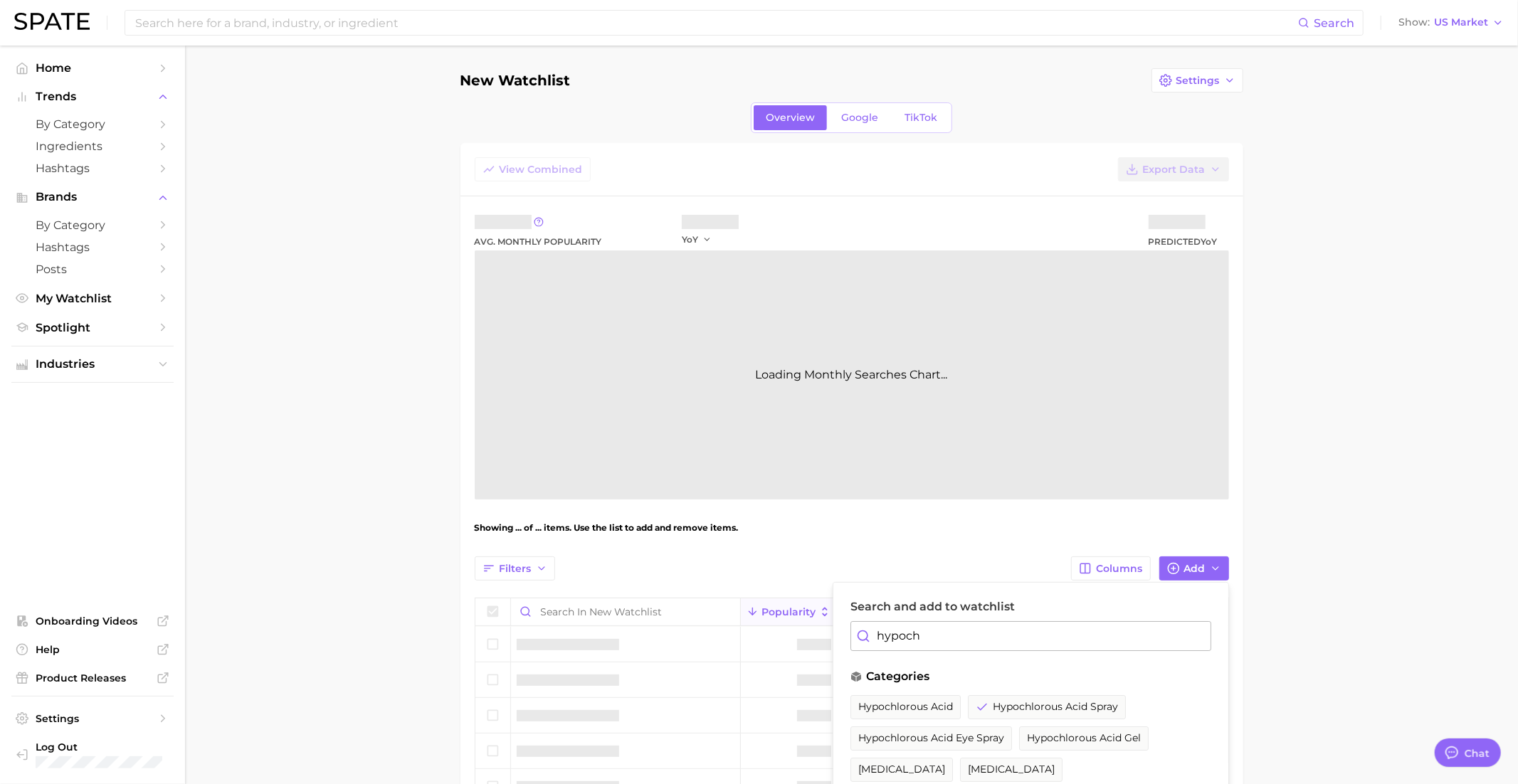
click at [972, 649] on div "Search and add to watchlist hypoch categories hypochlorous acid hypochlorous ac…" at bounding box center [1031, 795] width 396 height 427
click at [972, 646] on input "hypoch" at bounding box center [1030, 636] width 361 height 30
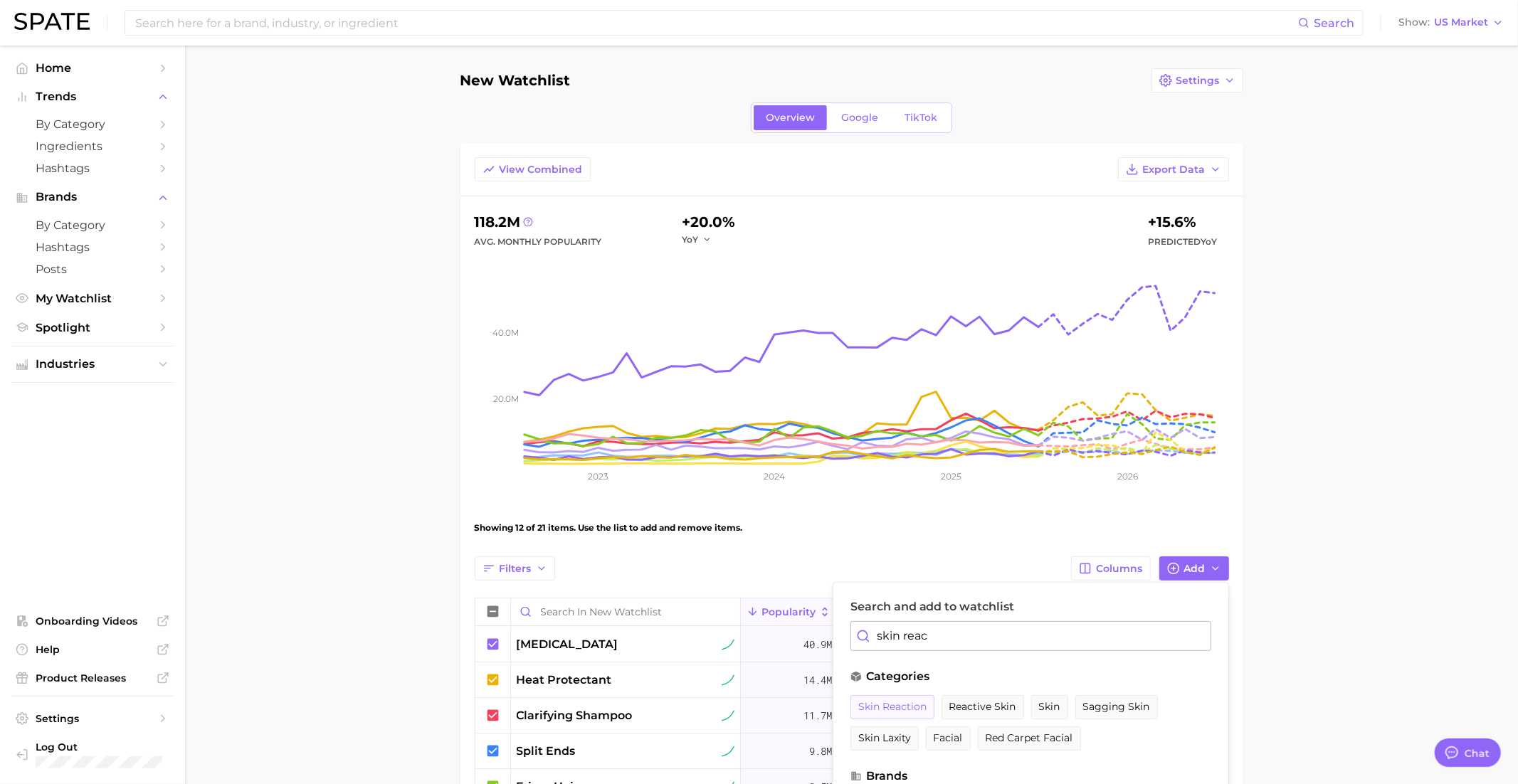
click at [904, 710] on span "skin reaction" at bounding box center [892, 706] width 69 height 12
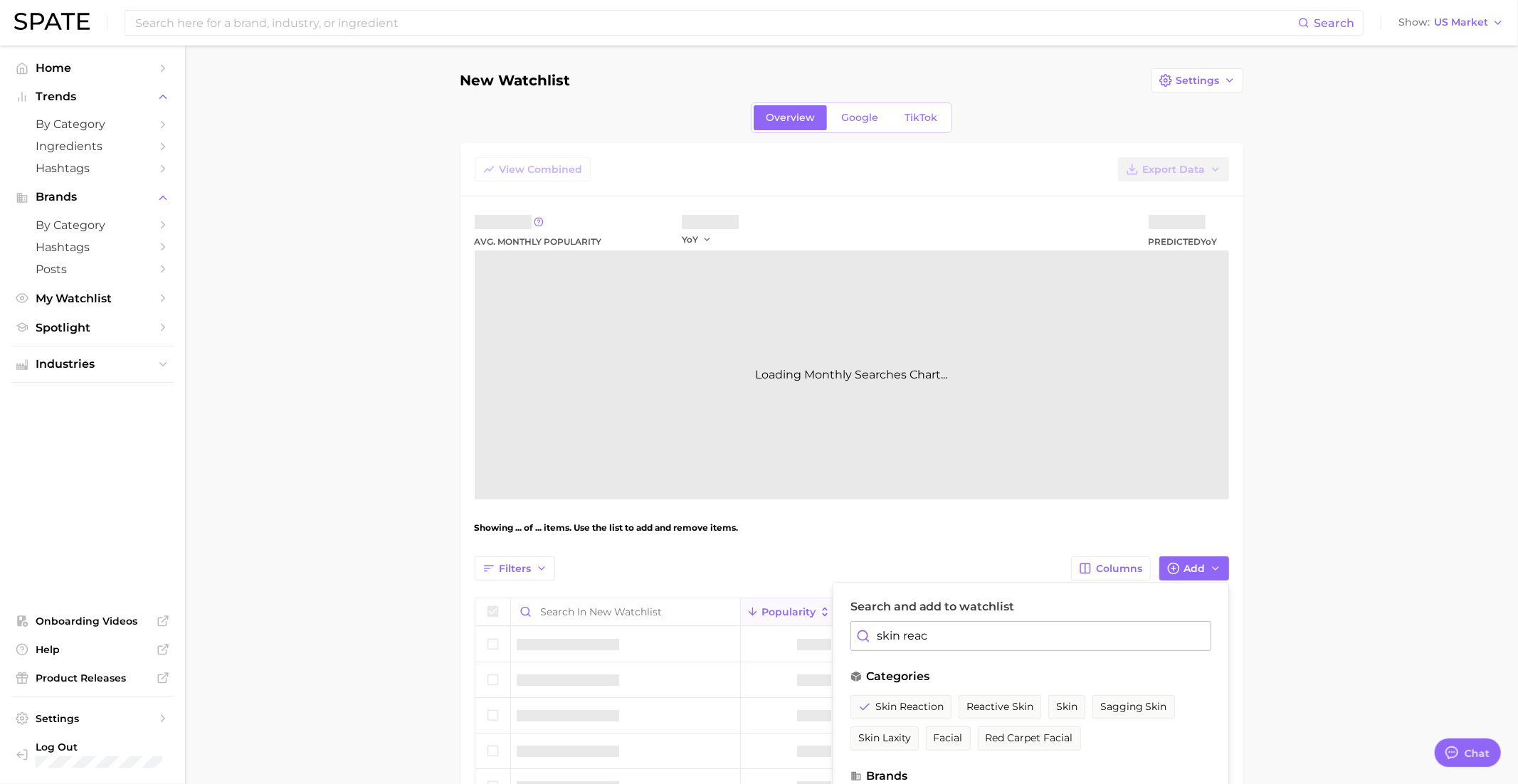
click at [908, 640] on input "skin reac" at bounding box center [1030, 636] width 361 height 30
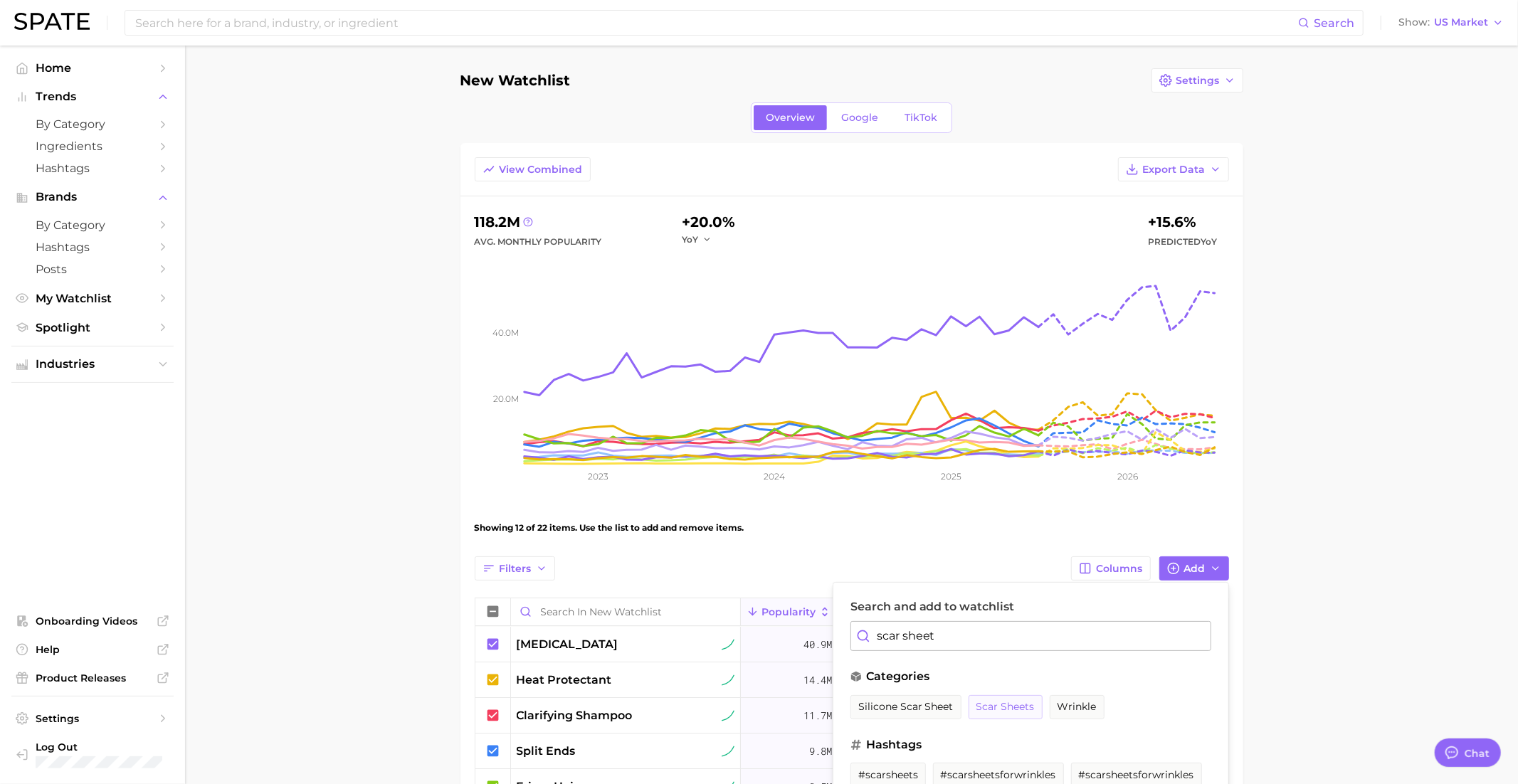
click at [1019, 708] on span "scar sheets" at bounding box center [1006, 706] width 59 height 12
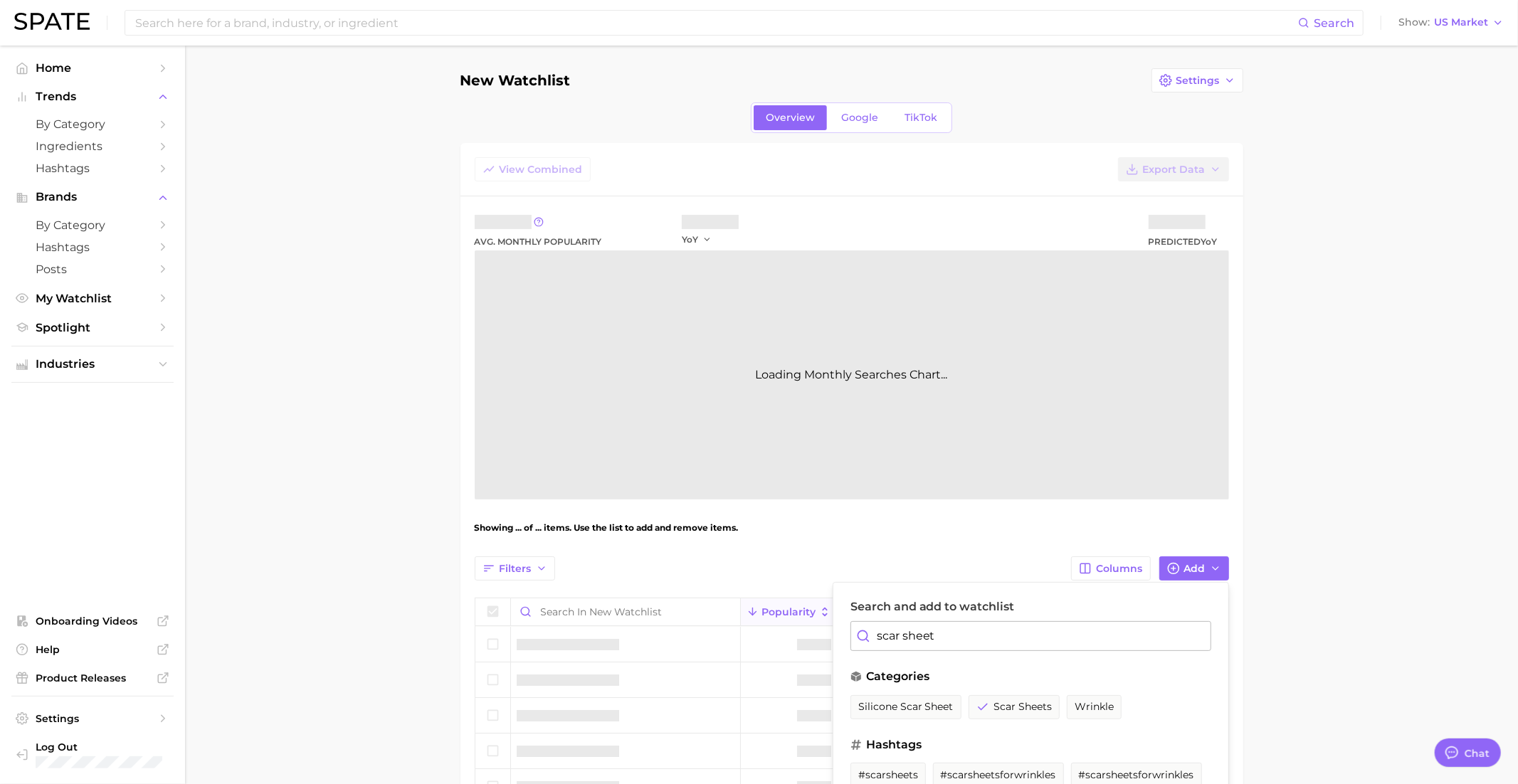
click at [982, 645] on input "scar sheet" at bounding box center [1030, 636] width 361 height 30
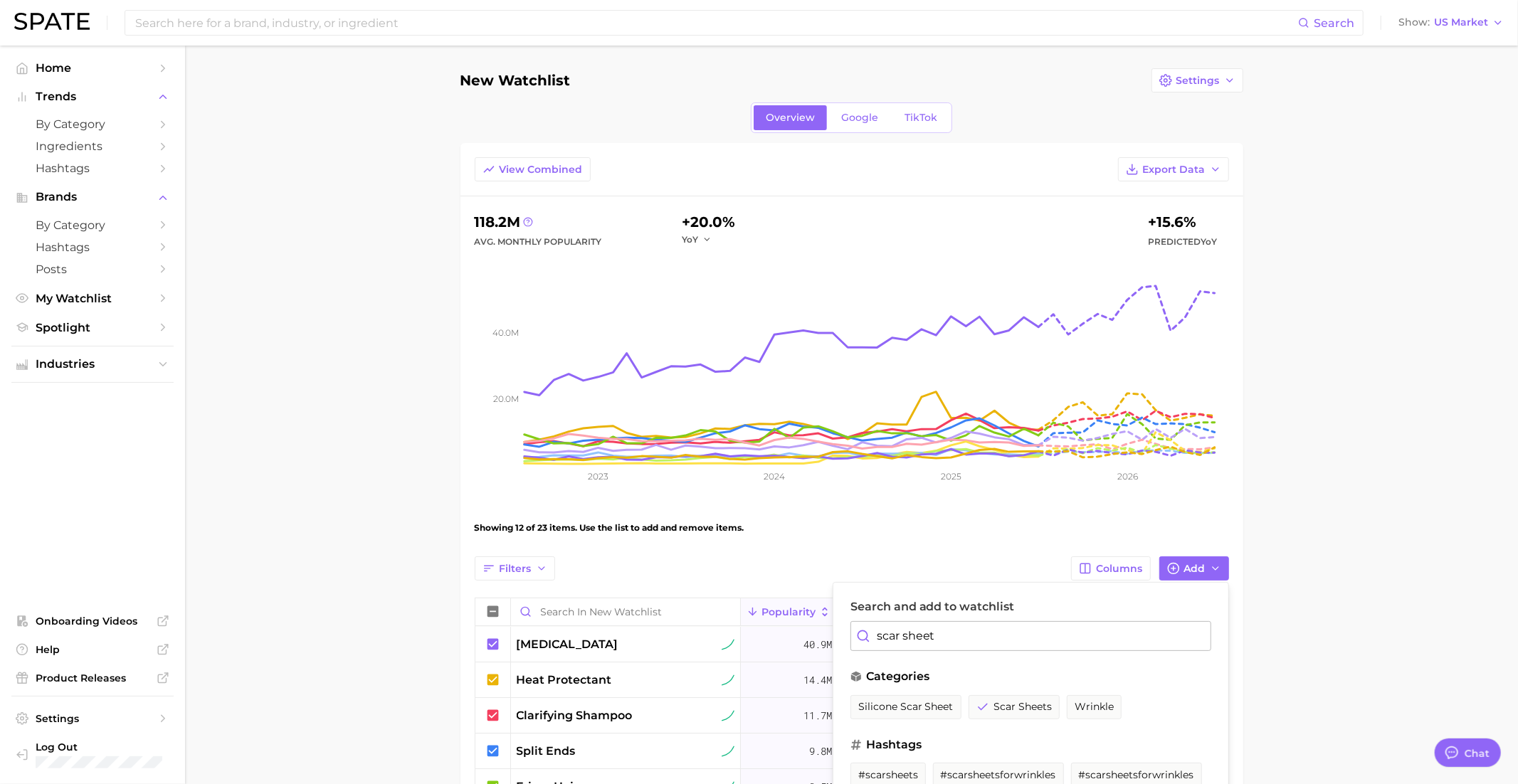
click at [982, 645] on input "scar sheet" at bounding box center [1030, 636] width 361 height 30
click at [904, 702] on span "skin purging" at bounding box center [891, 706] width 66 height 12
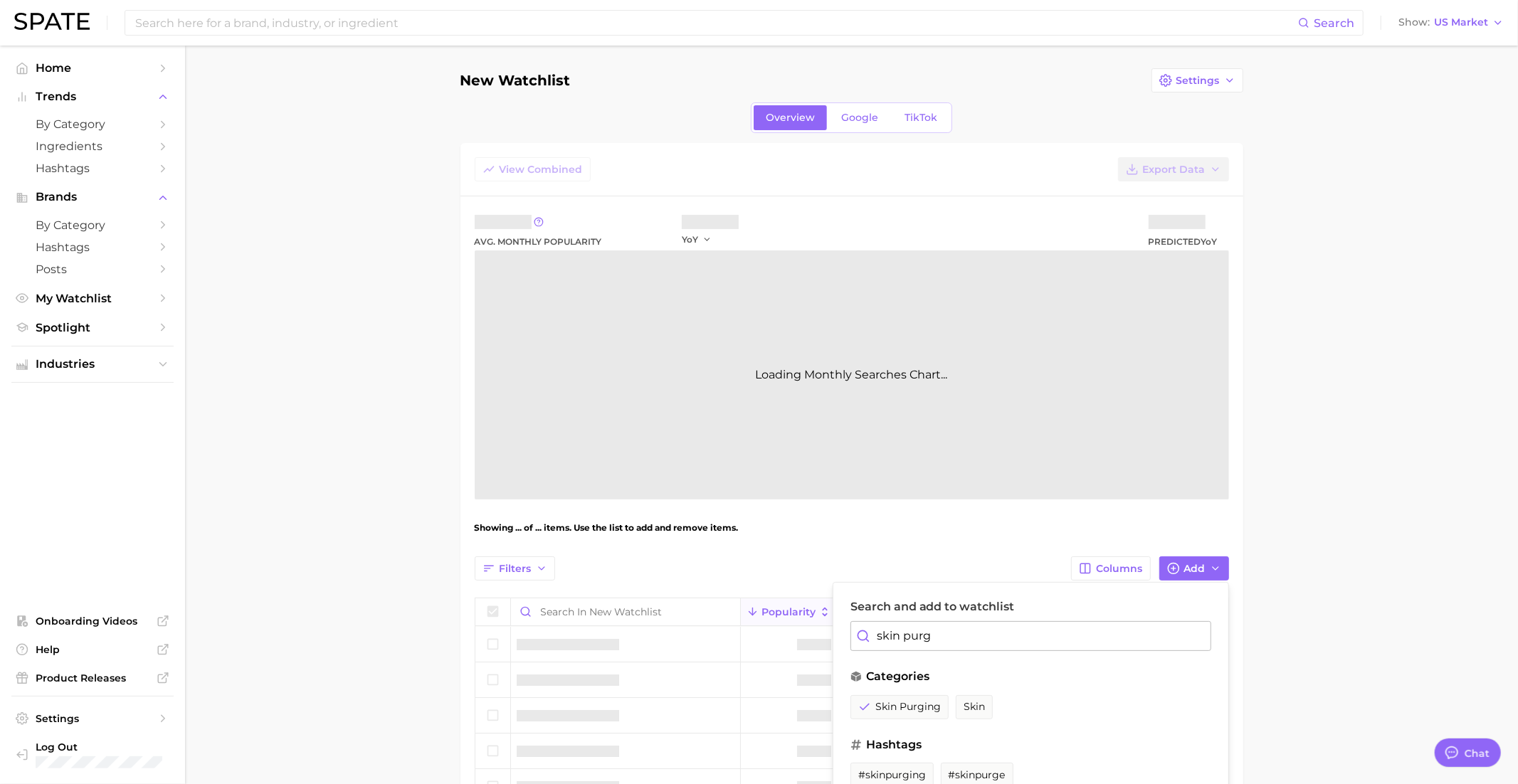
click at [909, 648] on div "Search and add to watchlist skin purg categories skin purging skin hashtags #sk…" at bounding box center [1031, 693] width 396 height 223
click at [909, 637] on input "skin purg" at bounding box center [1030, 636] width 361 height 30
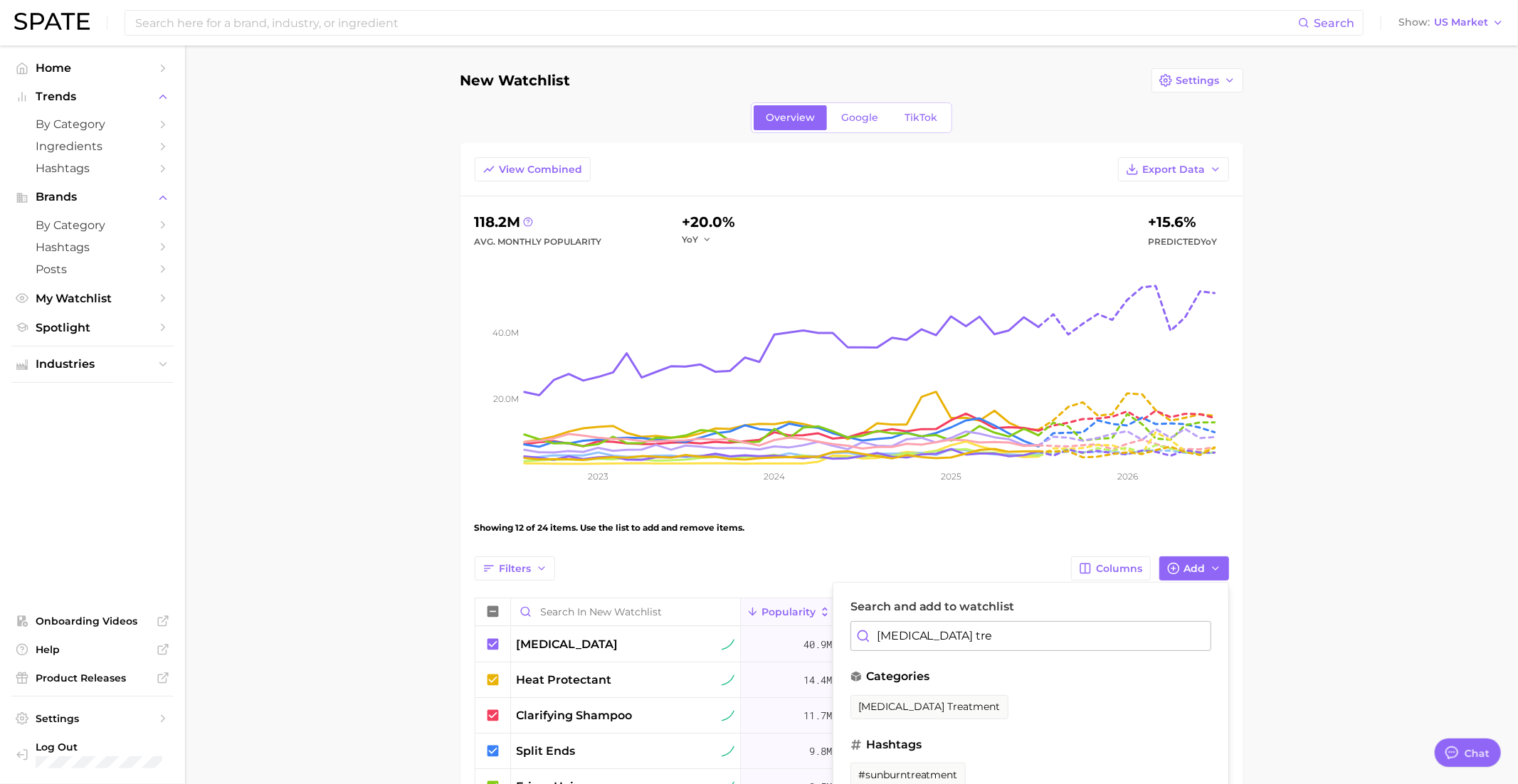
click at [918, 700] on span "sunburn treatment" at bounding box center [929, 706] width 142 height 12
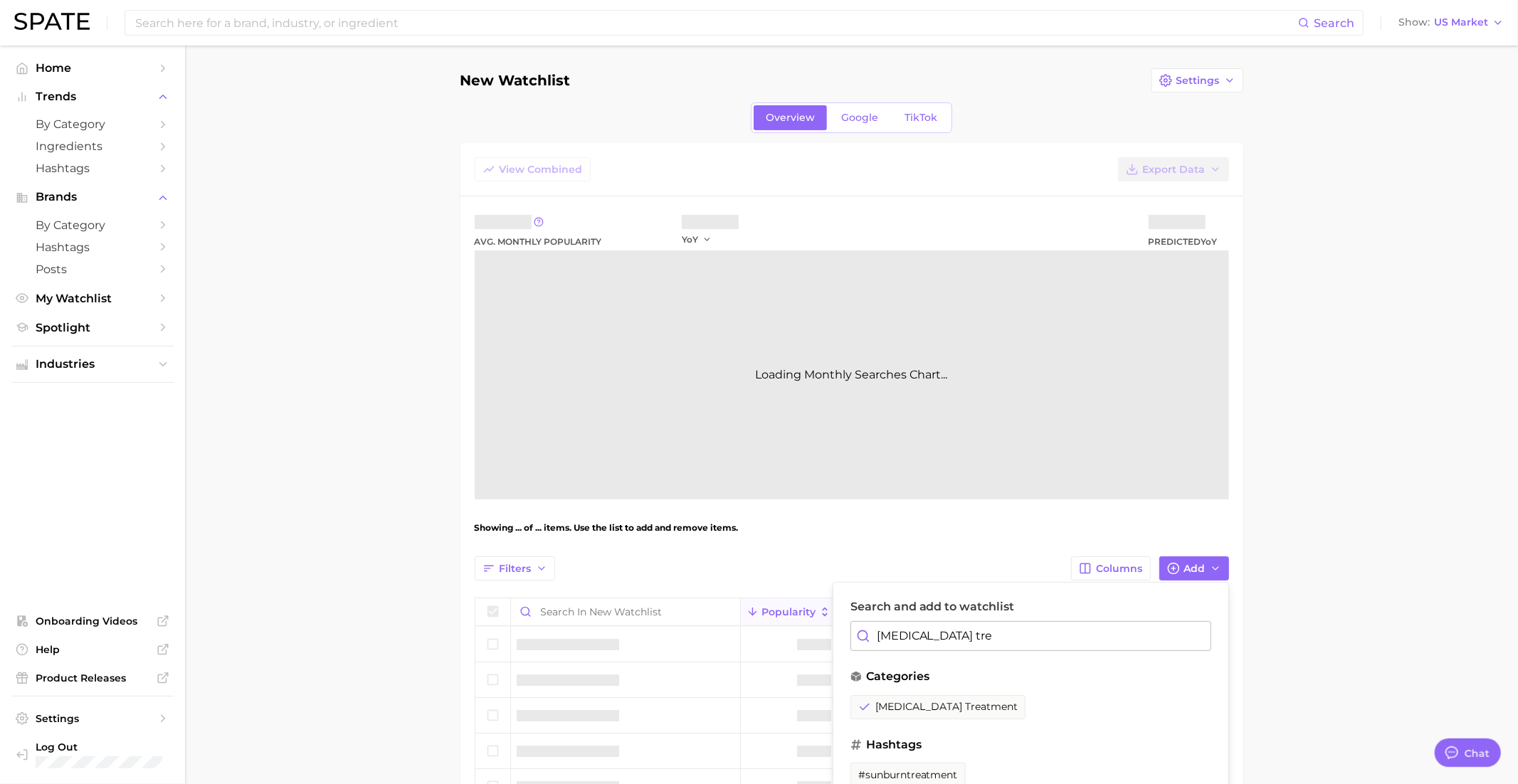
click at [918, 637] on input "sunburn tre" at bounding box center [1030, 636] width 361 height 30
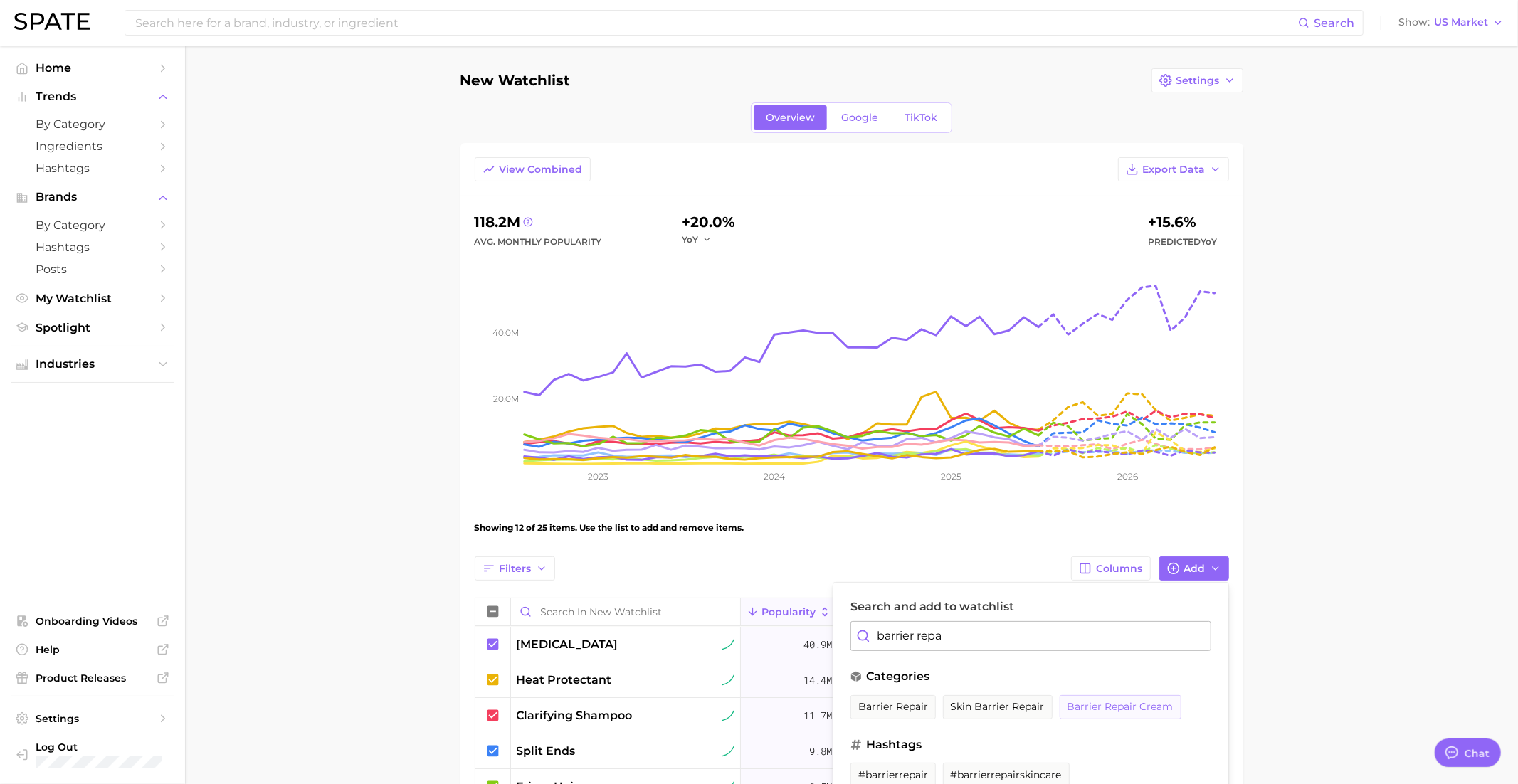
click at [1134, 709] on span "barrier repair cream" at bounding box center [1120, 706] width 106 height 12
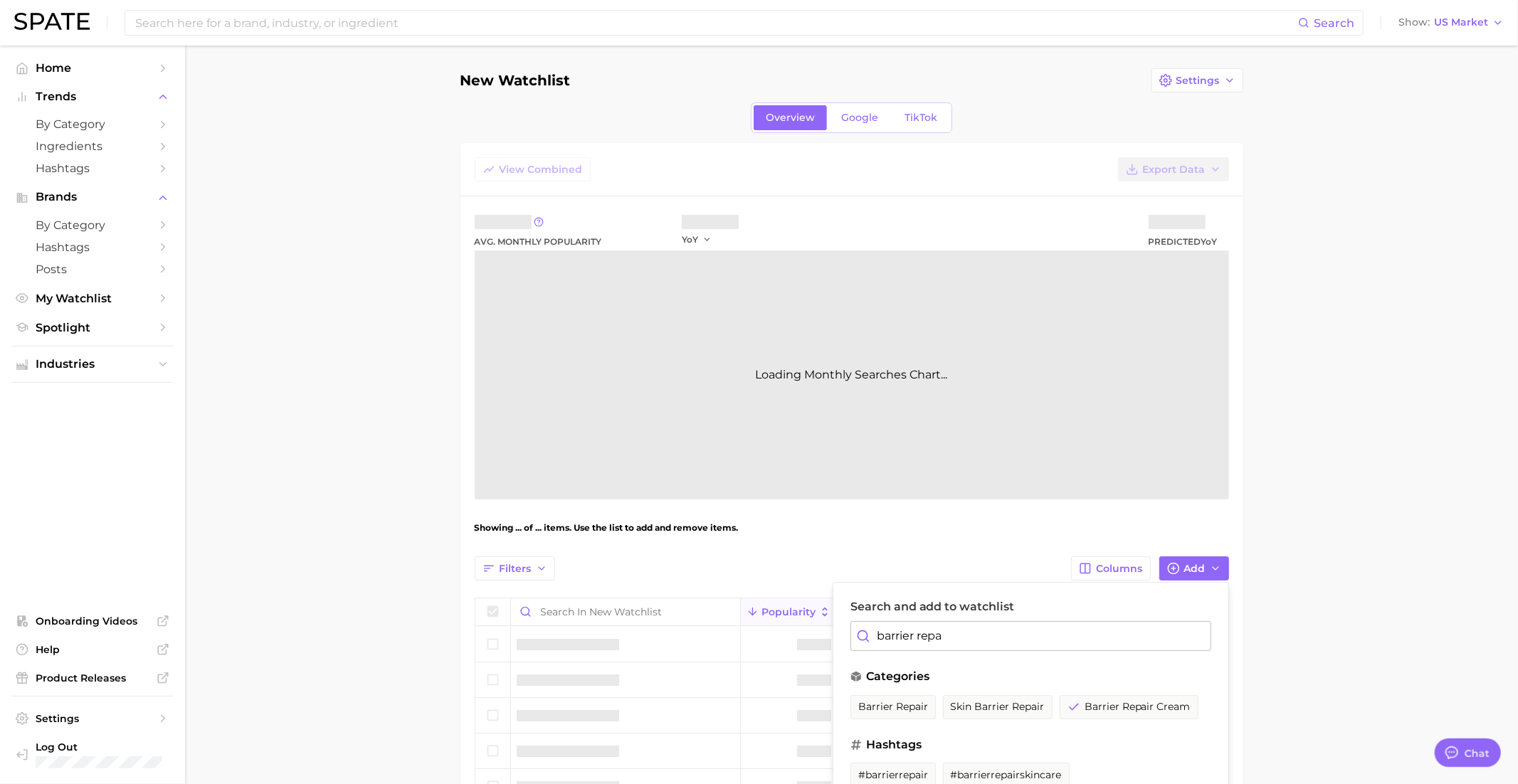
click at [959, 643] on input "barrier repa" at bounding box center [1030, 636] width 361 height 30
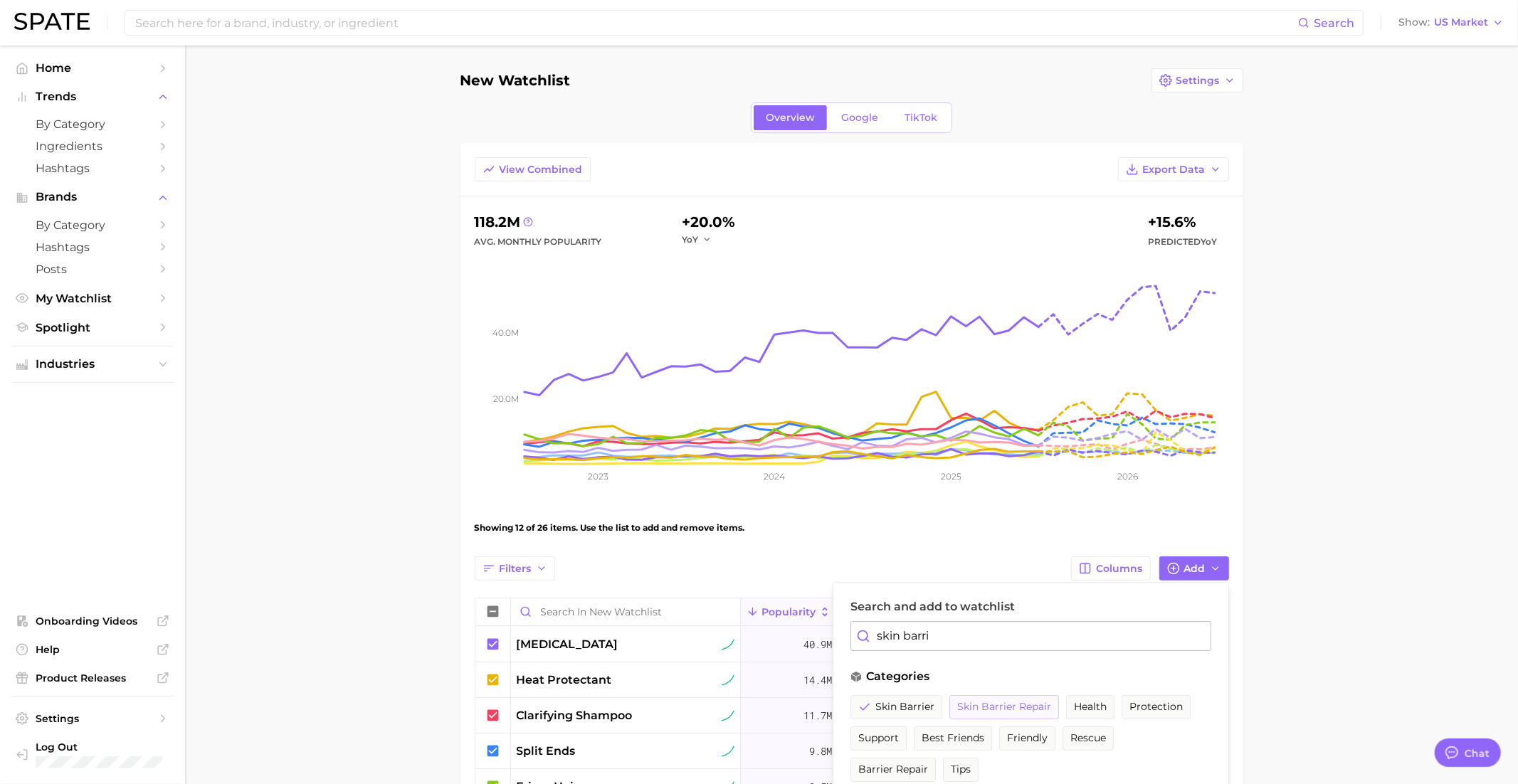
click at [1004, 706] on span "skin barrier repair" at bounding box center [1004, 706] width 94 height 12
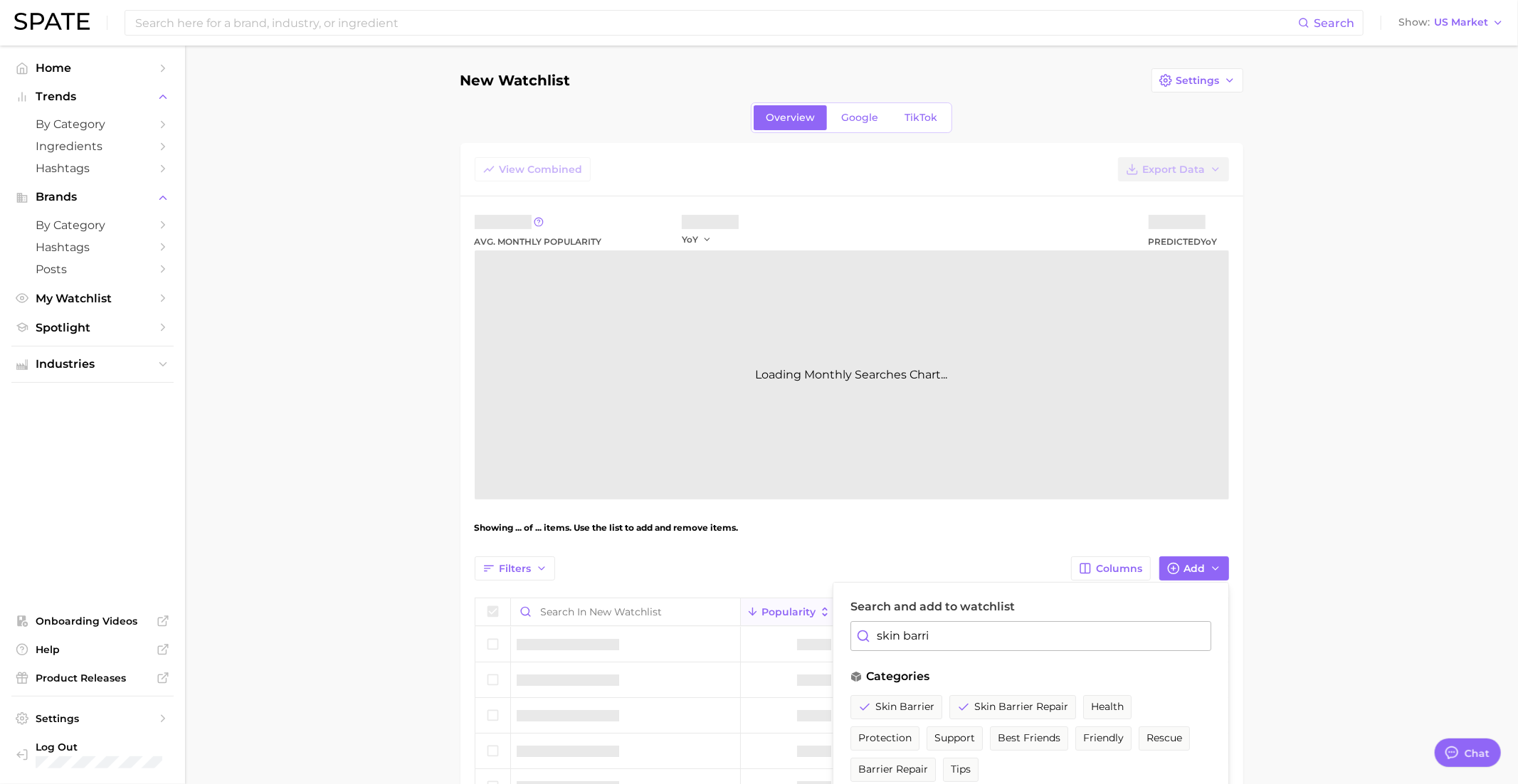
click at [955, 636] on input "skin barri" at bounding box center [1030, 636] width 361 height 30
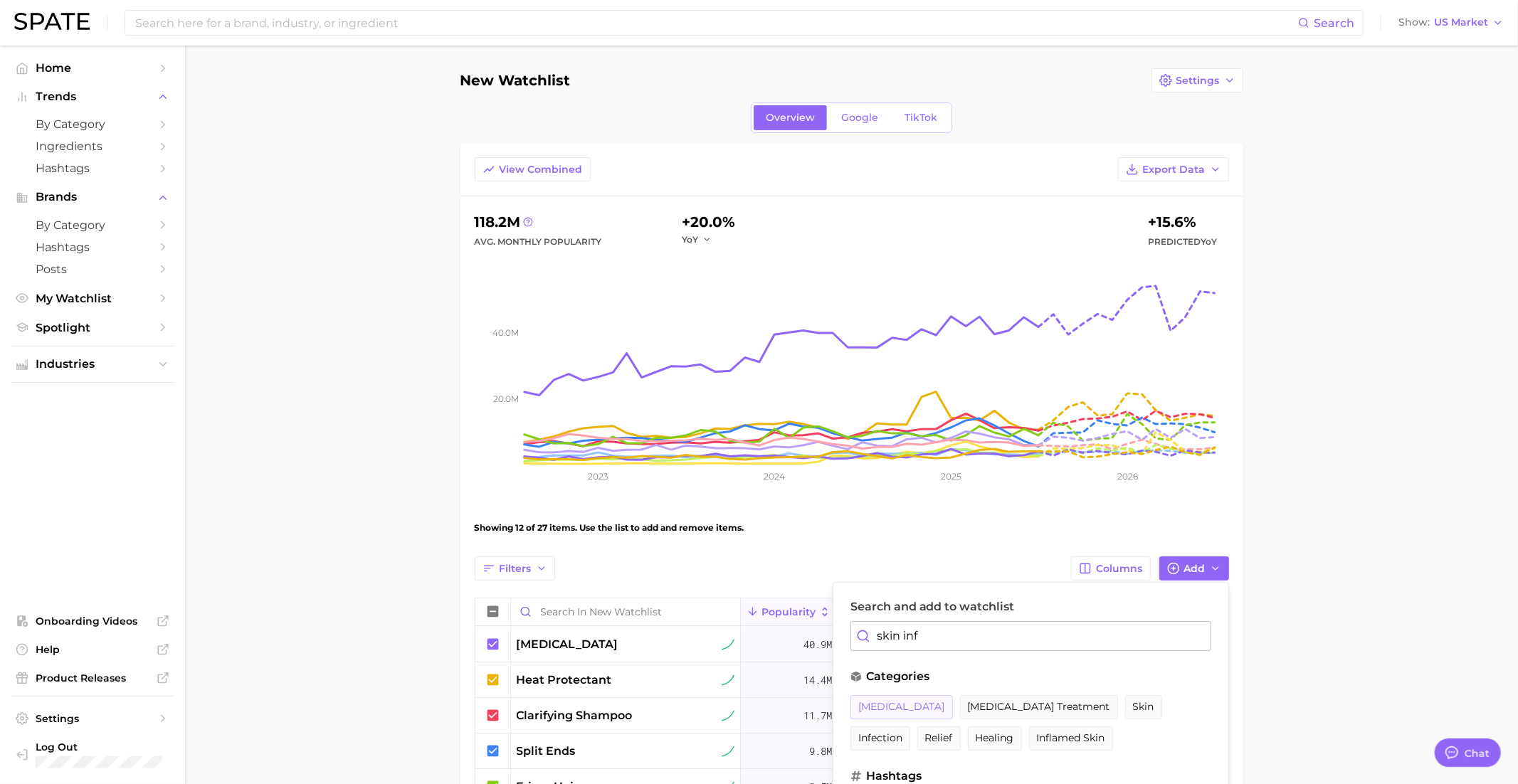
click at [929, 704] on span "skin inflammation" at bounding box center [902, 706] width 87 height 12
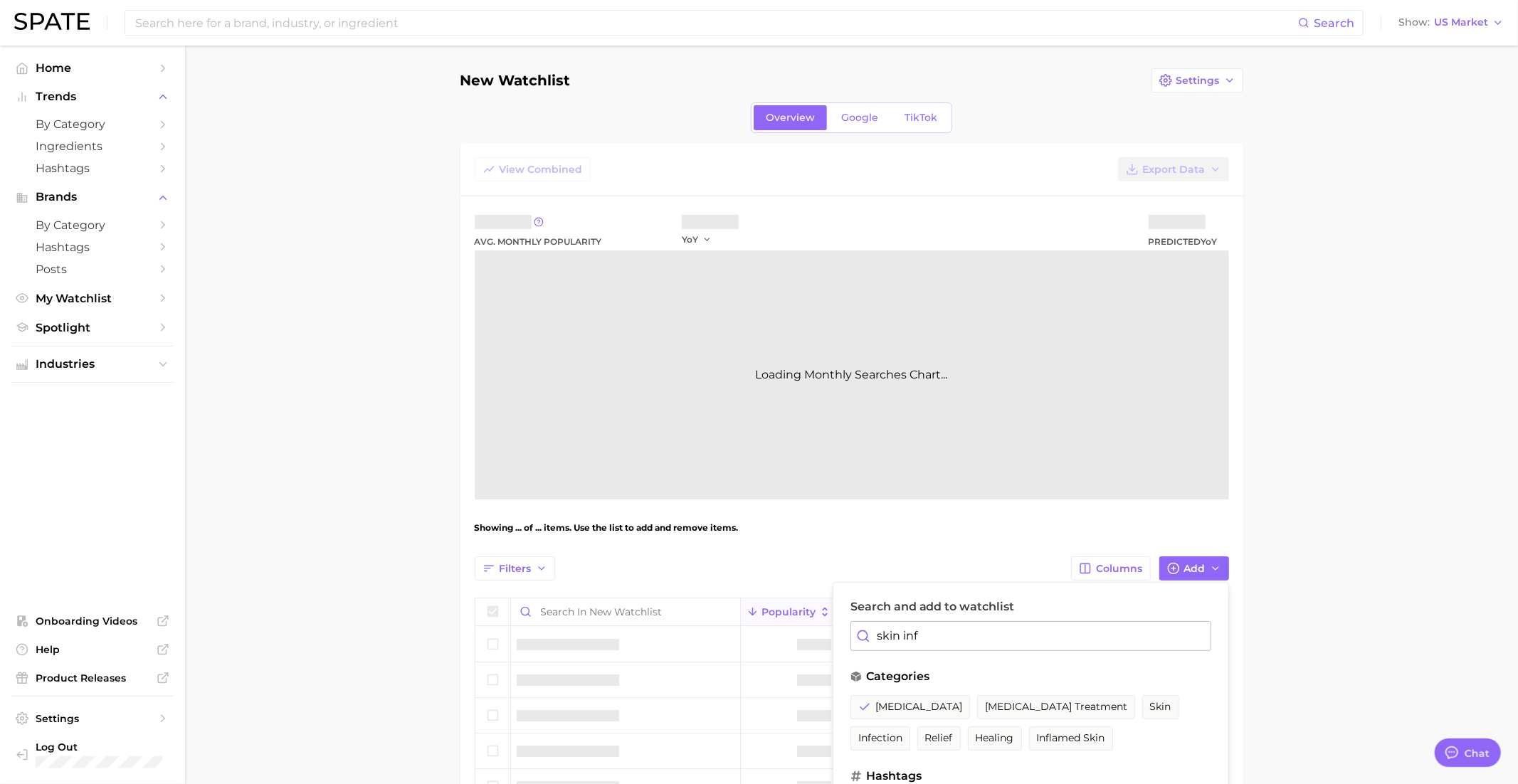
click at [927, 636] on input "skin inf" at bounding box center [1030, 636] width 361 height 30
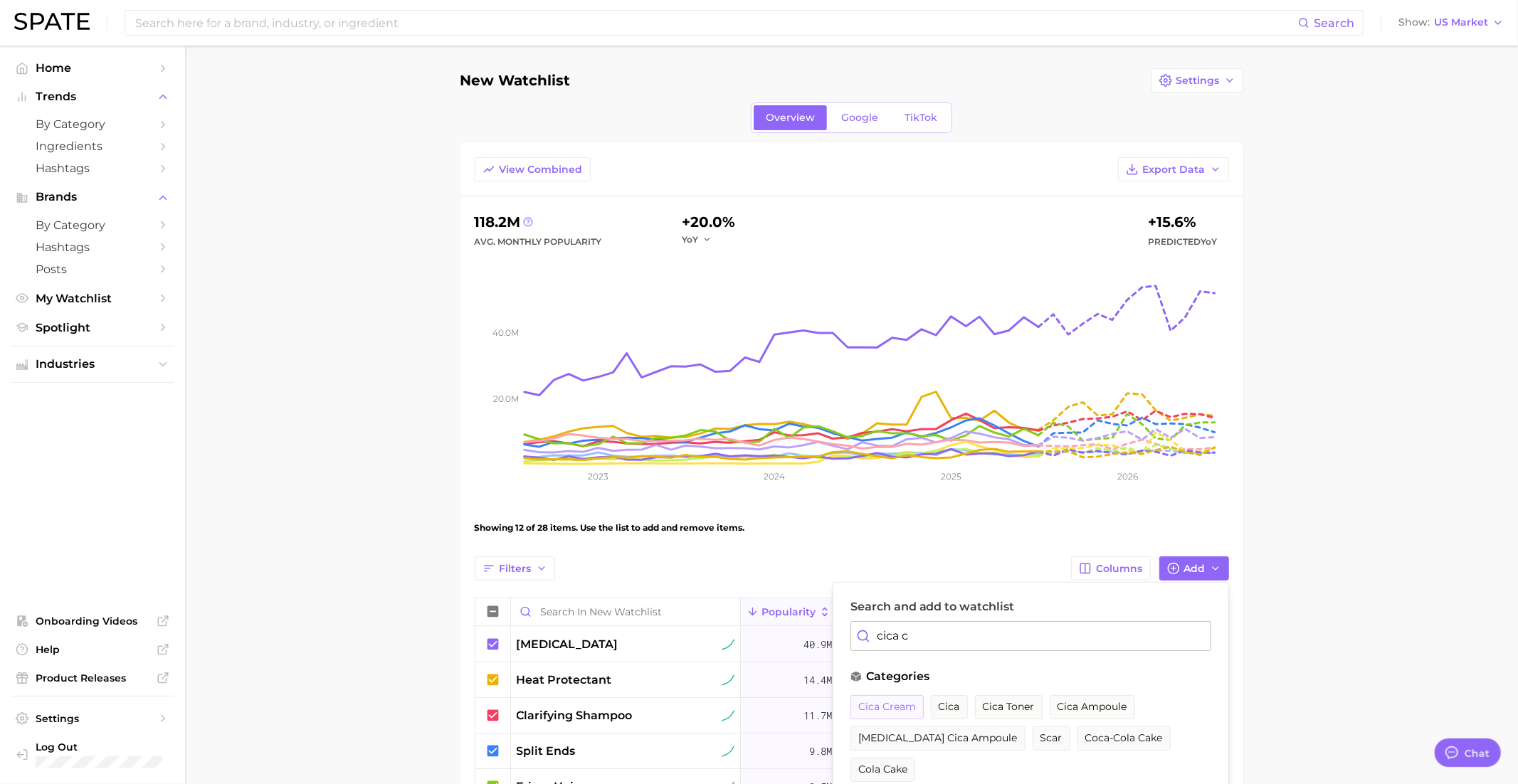
click at [906, 701] on span "cica cream" at bounding box center [887, 706] width 58 height 12
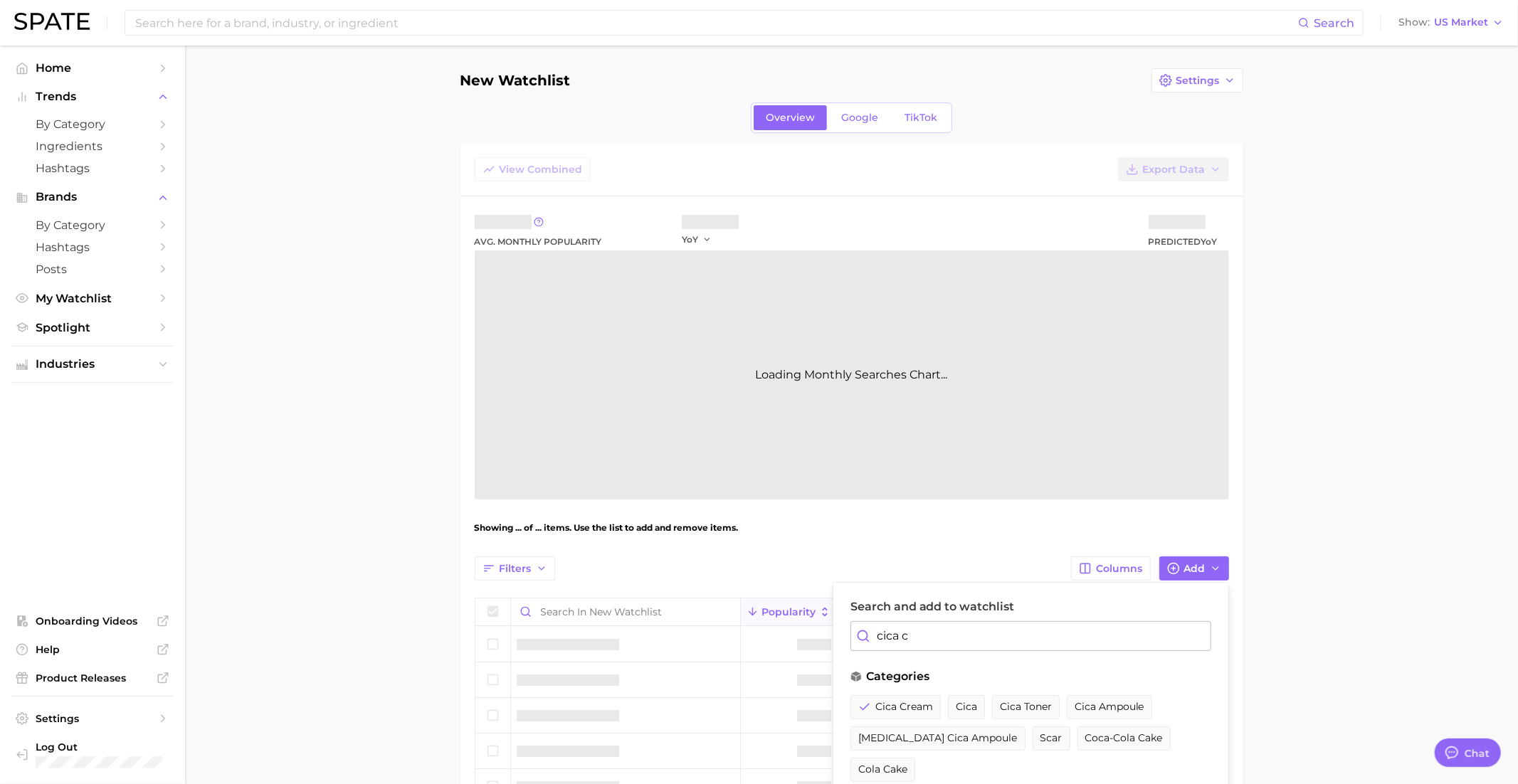
click at [908, 629] on input "cica c" at bounding box center [1030, 636] width 361 height 30
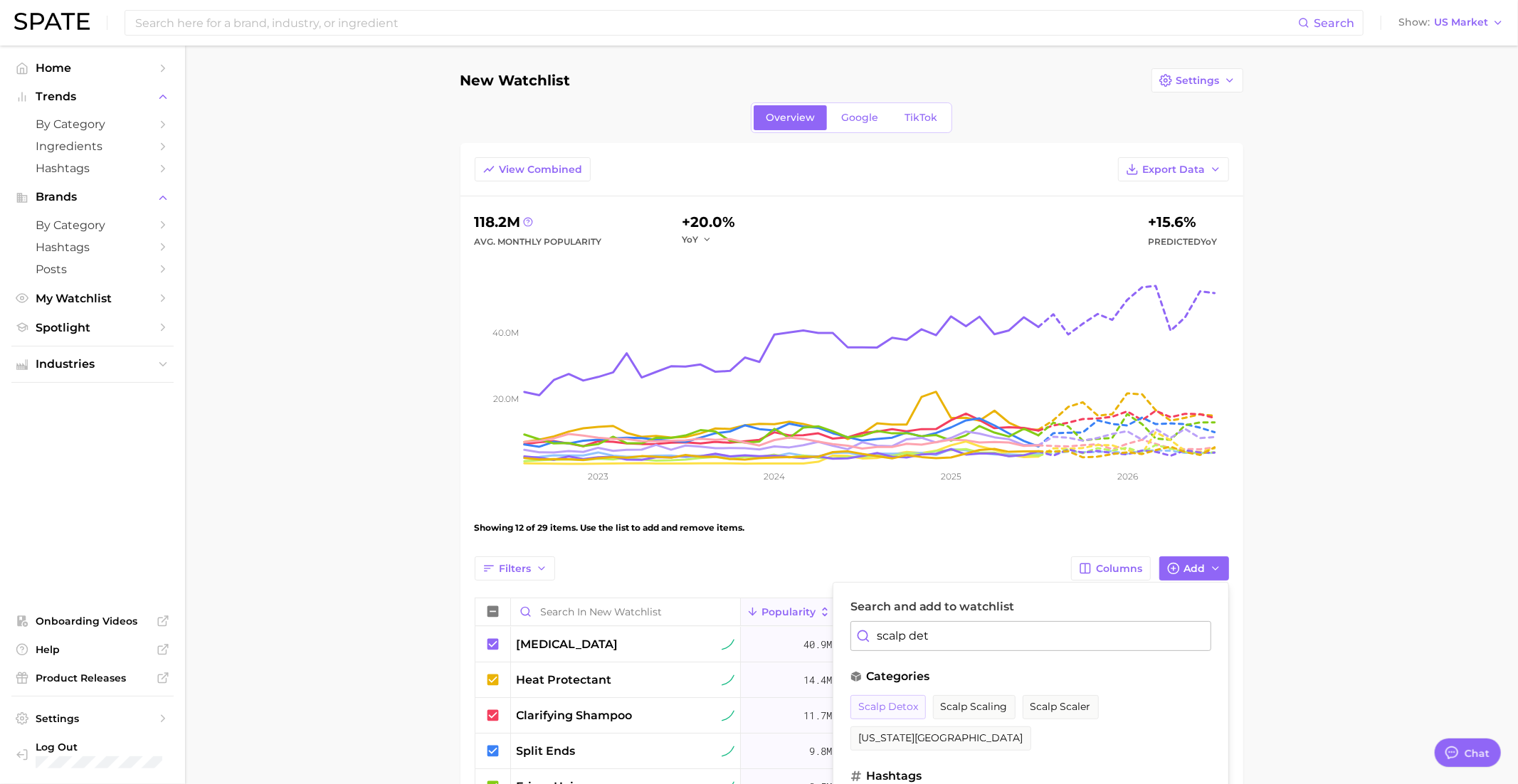
type input "scalp det"
click at [881, 706] on span "scalp detox" at bounding box center [888, 706] width 60 height 12
click at [1295, 378] on main "New Watchlist Settings Overview Google TikTok View Combined Export Data 118.2m …" at bounding box center [852, 756] width 1333 height 1421
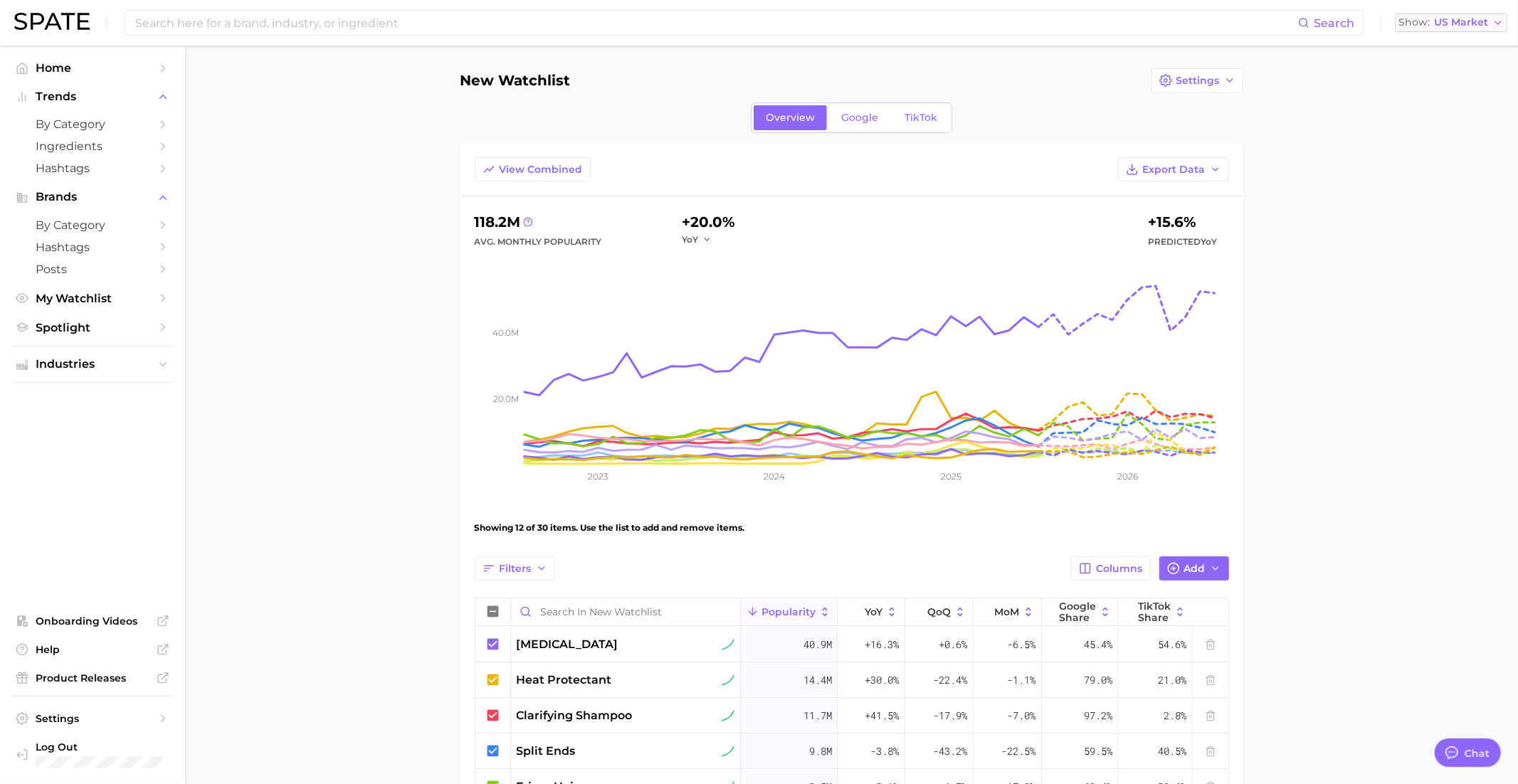
click at [1469, 19] on span "US Market" at bounding box center [1461, 22] width 54 height 8
click at [1450, 71] on span "United Kingdom" at bounding box center [1457, 71] width 110 height 12
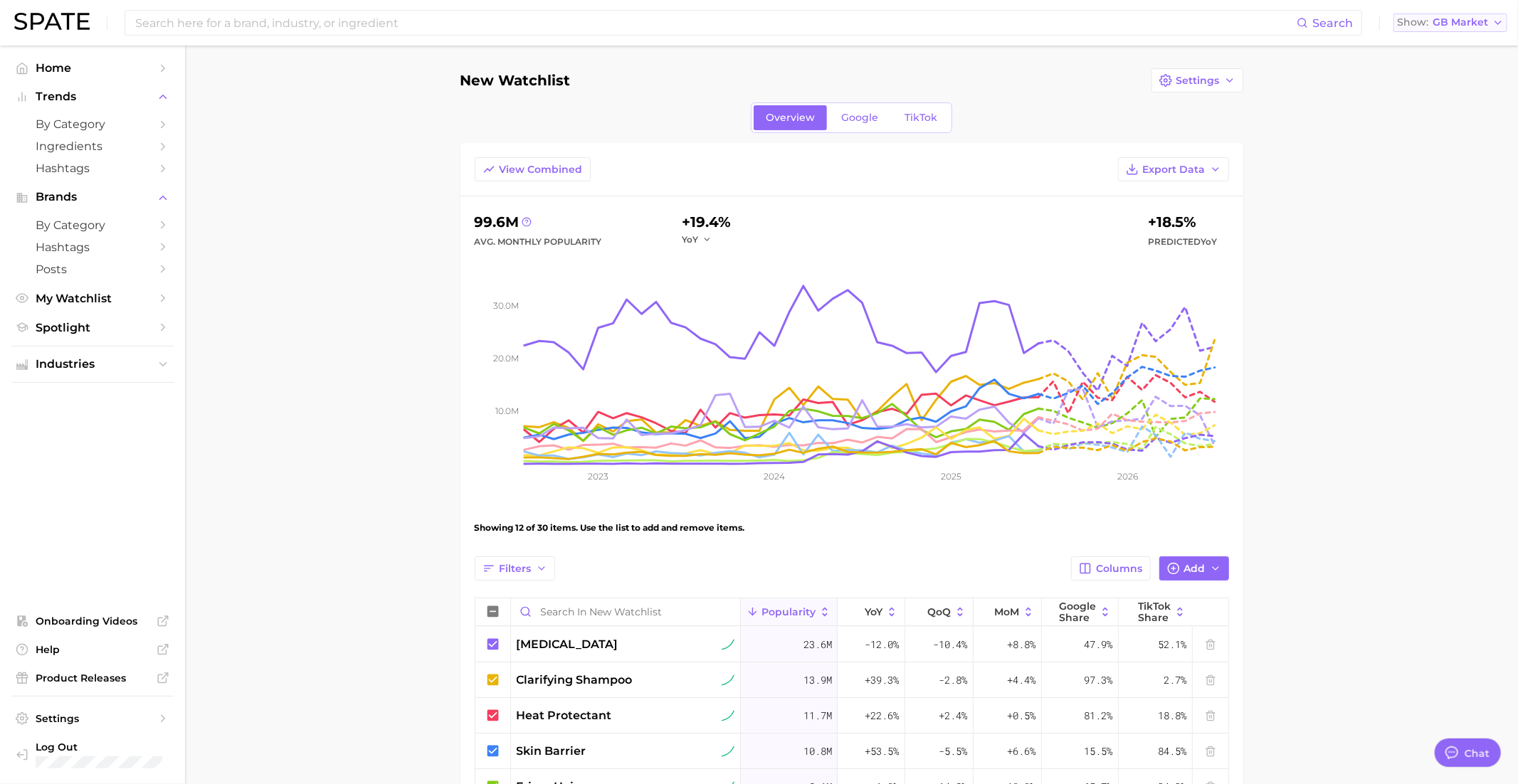
click at [1447, 23] on span "GB Market" at bounding box center [1460, 22] width 56 height 8
click at [1435, 48] on span "United States" at bounding box center [1455, 46] width 110 height 12
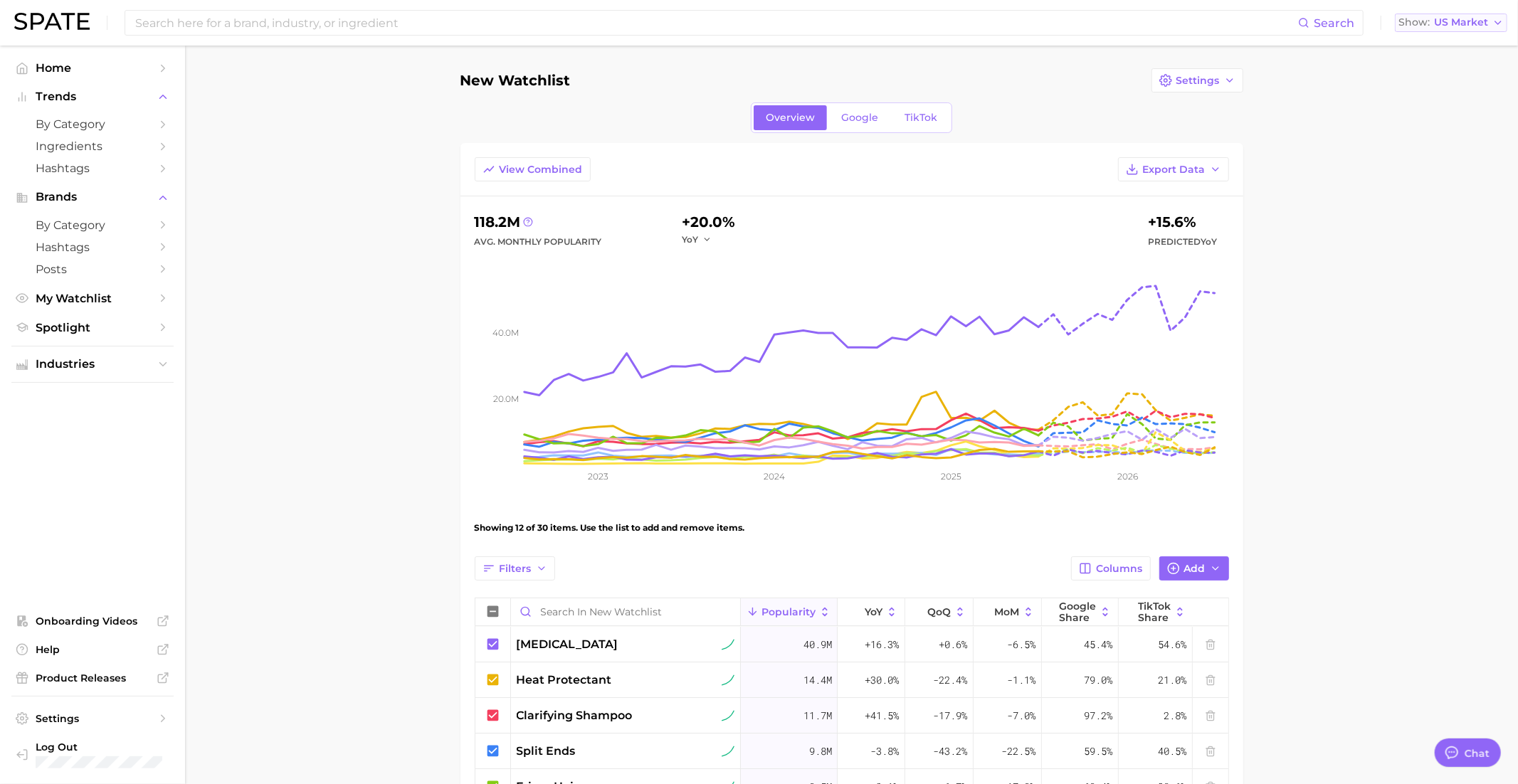
click at [1452, 29] on button "Show US Market" at bounding box center [1450, 23] width 112 height 19
click at [1435, 67] on span "United Kingdom" at bounding box center [1457, 71] width 110 height 12
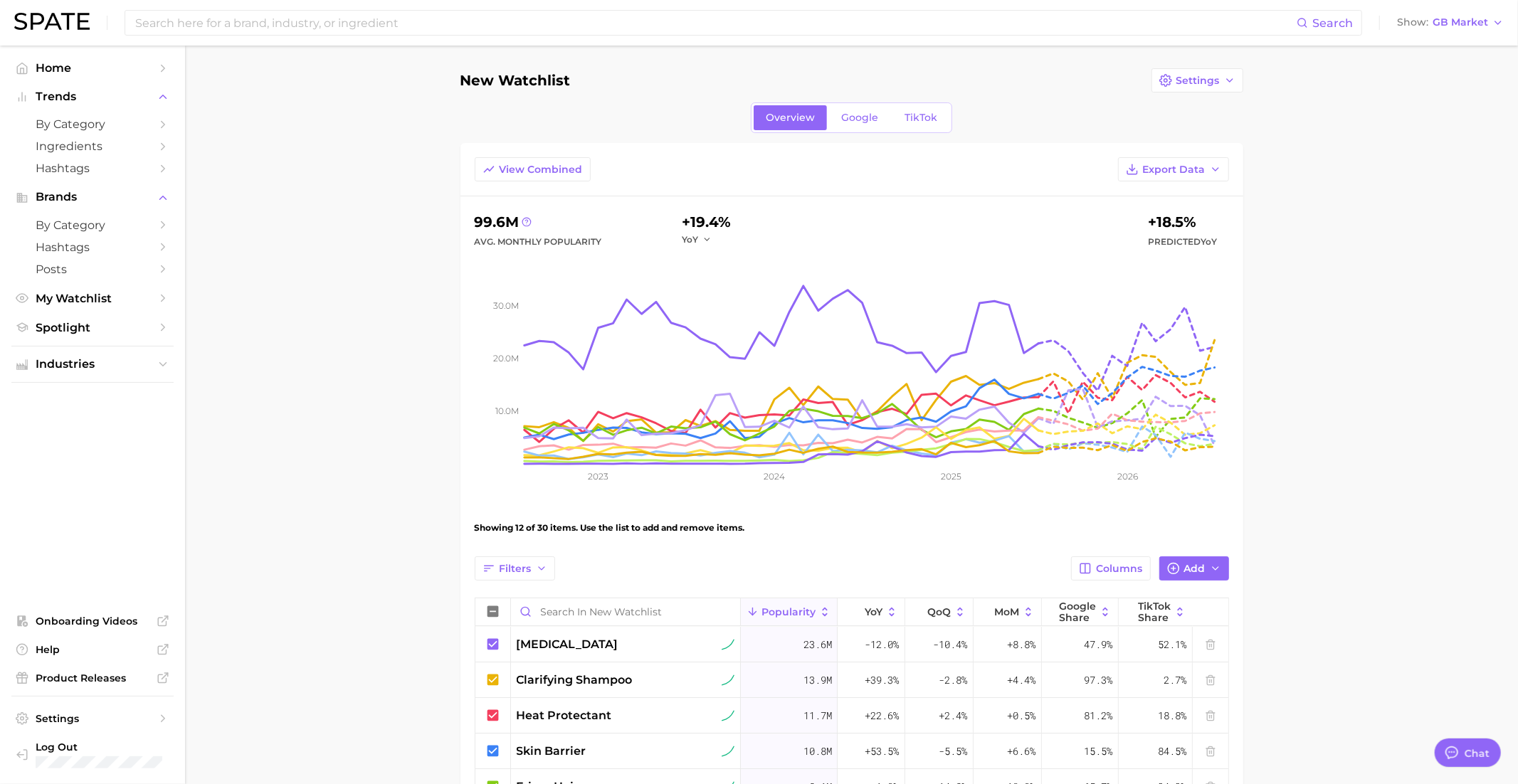
click at [1432, 32] on div "Search Show GB Market" at bounding box center [759, 23] width 1489 height 46
click at [1186, 76] on span "Settings" at bounding box center [1198, 81] width 44 height 12
click at [1190, 108] on span "Edit Details" at bounding box center [1205, 106] width 59 height 12
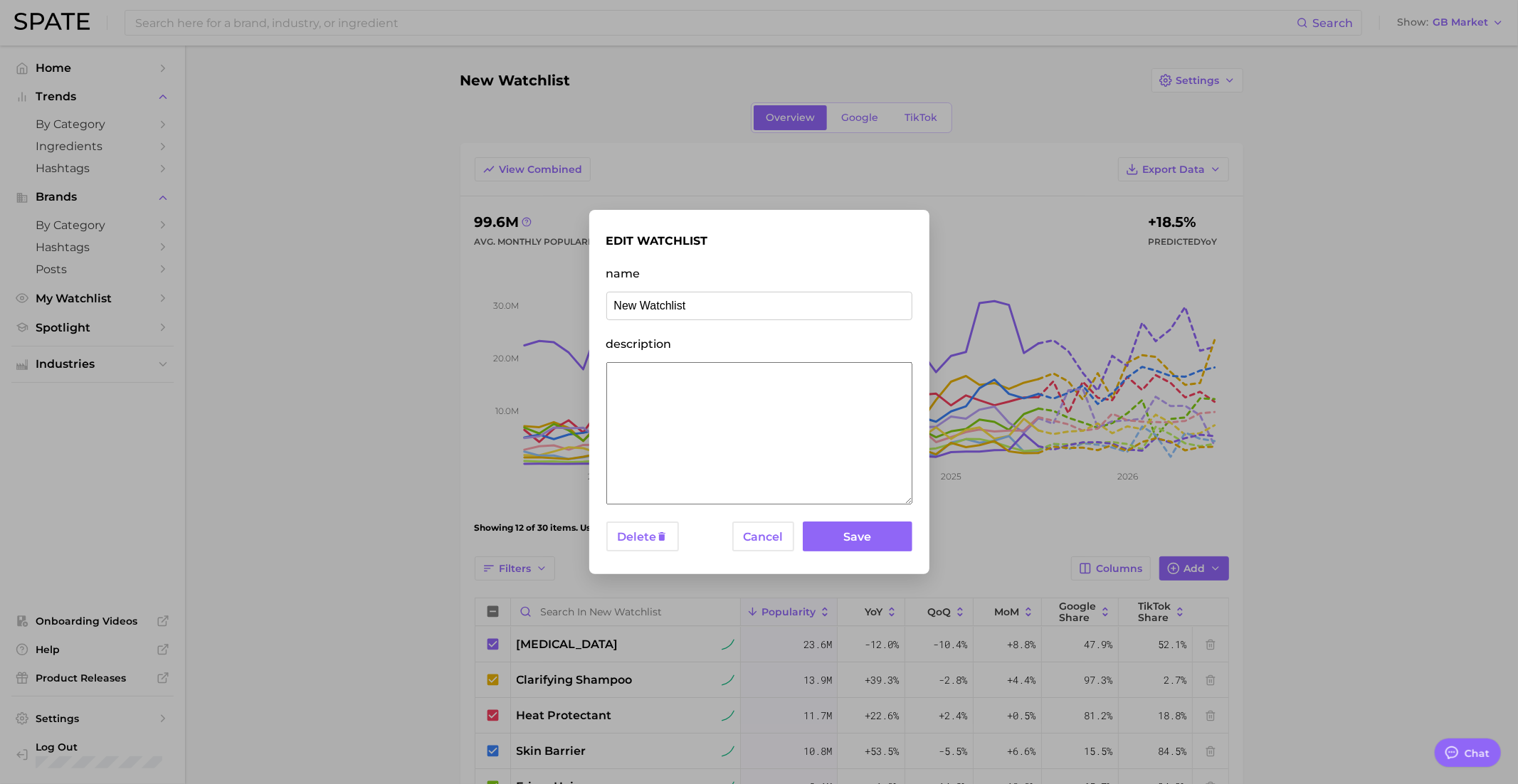
drag, startPoint x: 753, startPoint y: 317, endPoint x: 579, endPoint y: 320, distance: 174.0
click at [579, 320] on div "edit watchlist name New Watchlist description Delete Cancel Save" at bounding box center [759, 392] width 1518 height 784
click at [639, 308] on input "New Watchlist" at bounding box center [759, 306] width 306 height 29
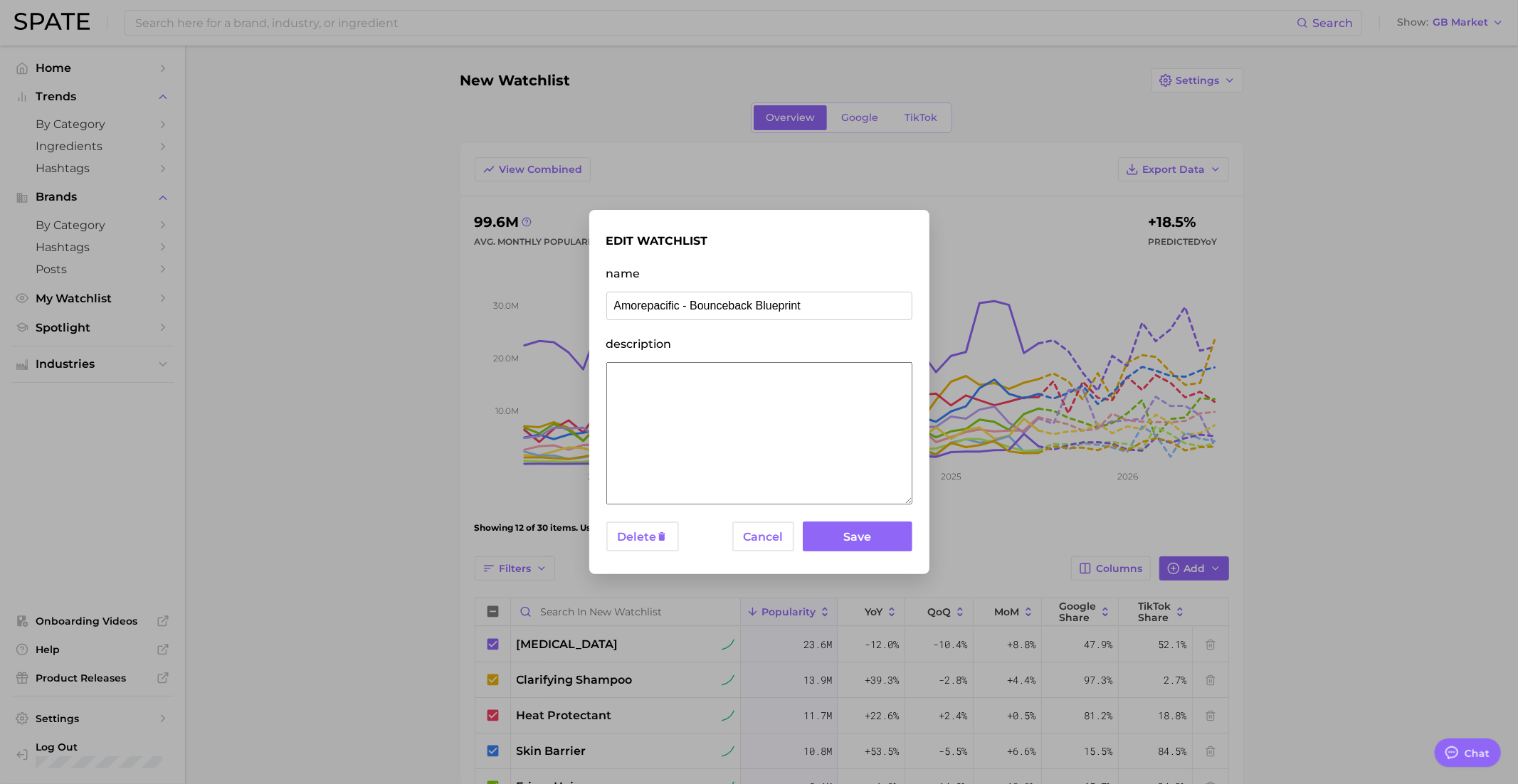
click at [734, 308] on input "Amorepacific - Bounceback Blueprint" at bounding box center [759, 306] width 306 height 29
type input "Amorepacific - Bounce Back Blueprint"
click at [878, 544] on button "Save" at bounding box center [857, 536] width 109 height 31
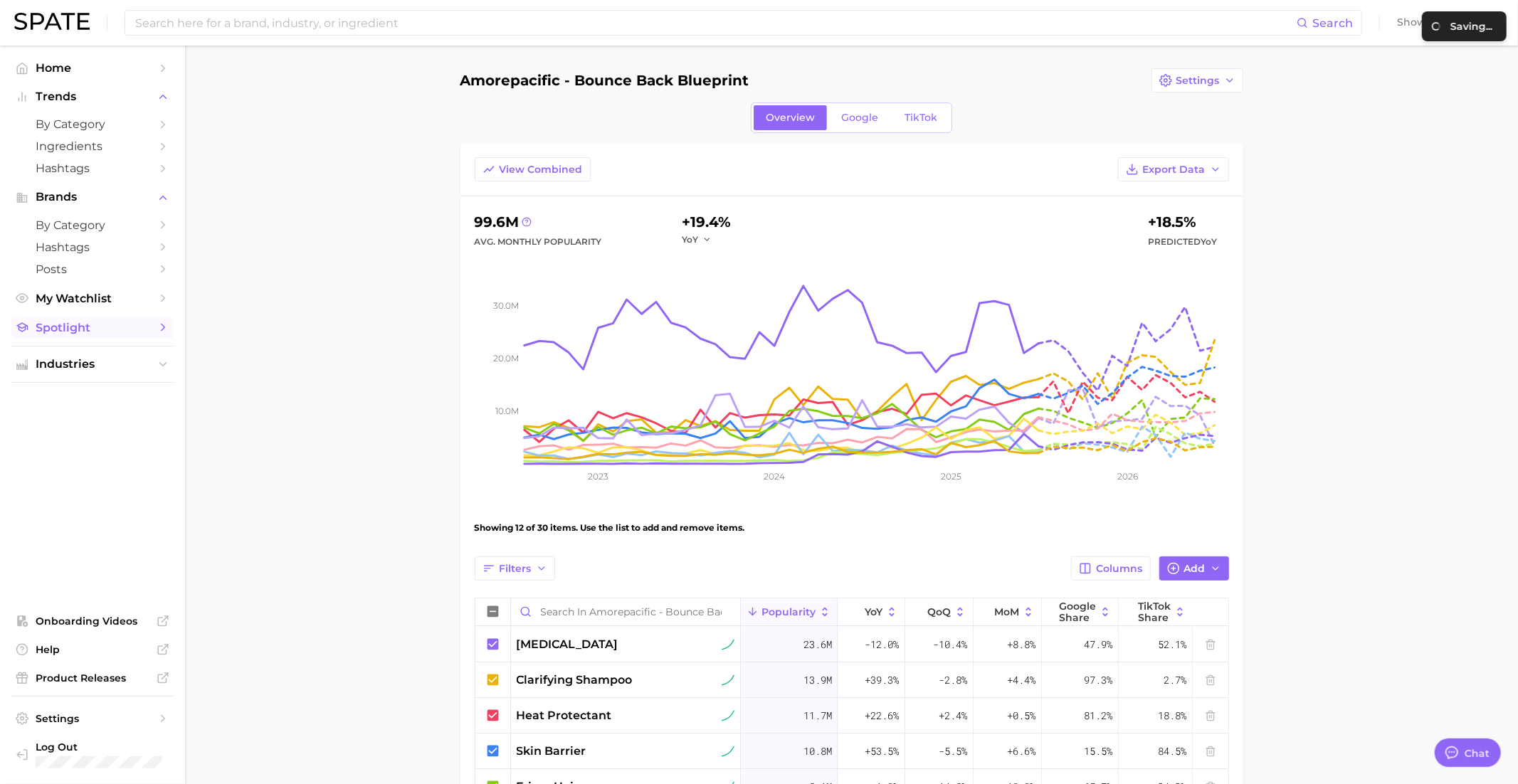
click at [62, 334] on span "Spotlight" at bounding box center [92, 327] width 114 height 14
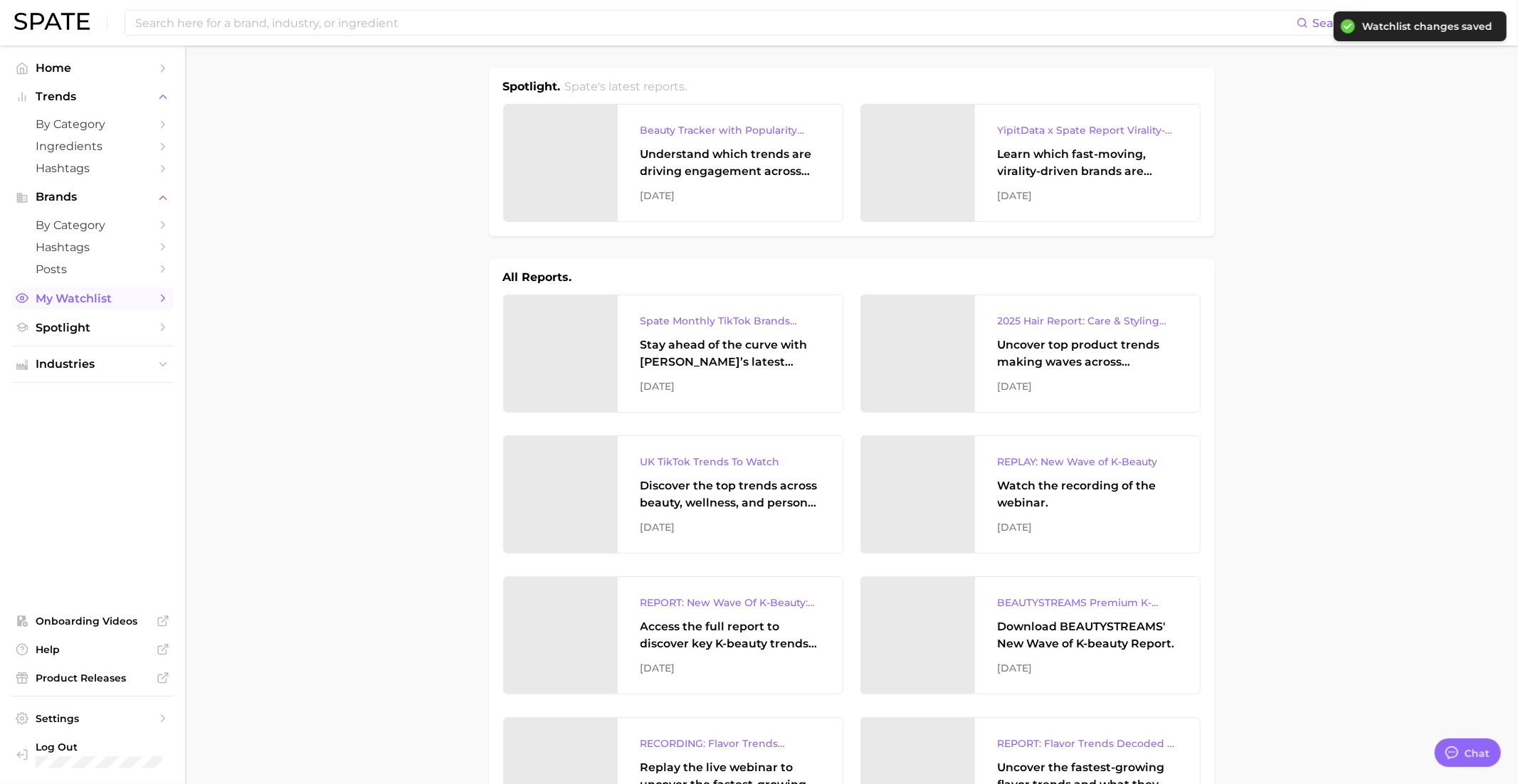
click at [83, 295] on span "My Watchlist" at bounding box center [92, 298] width 114 height 14
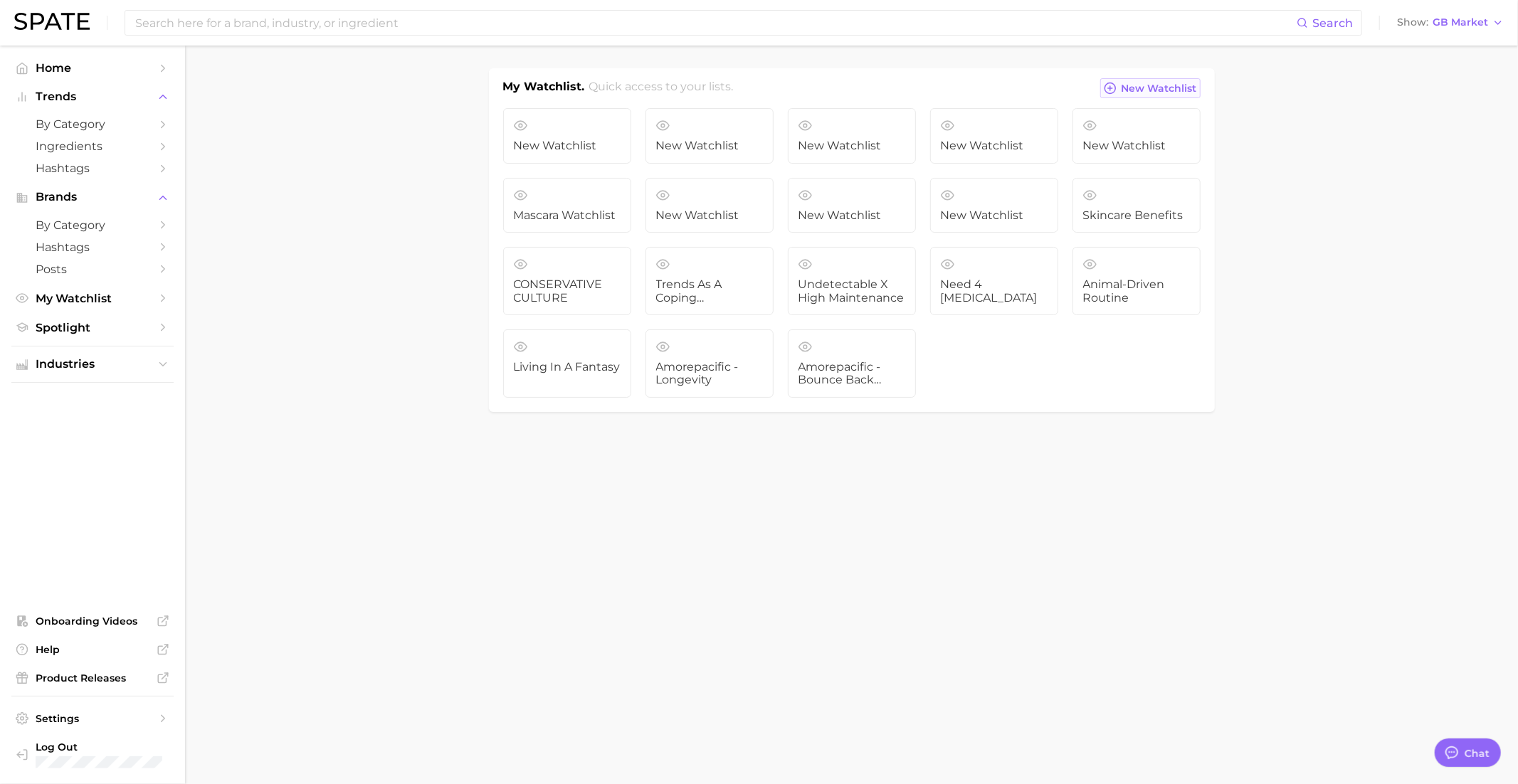
click at [1164, 95] on button "New Watchlist" at bounding box center [1149, 89] width 99 height 20
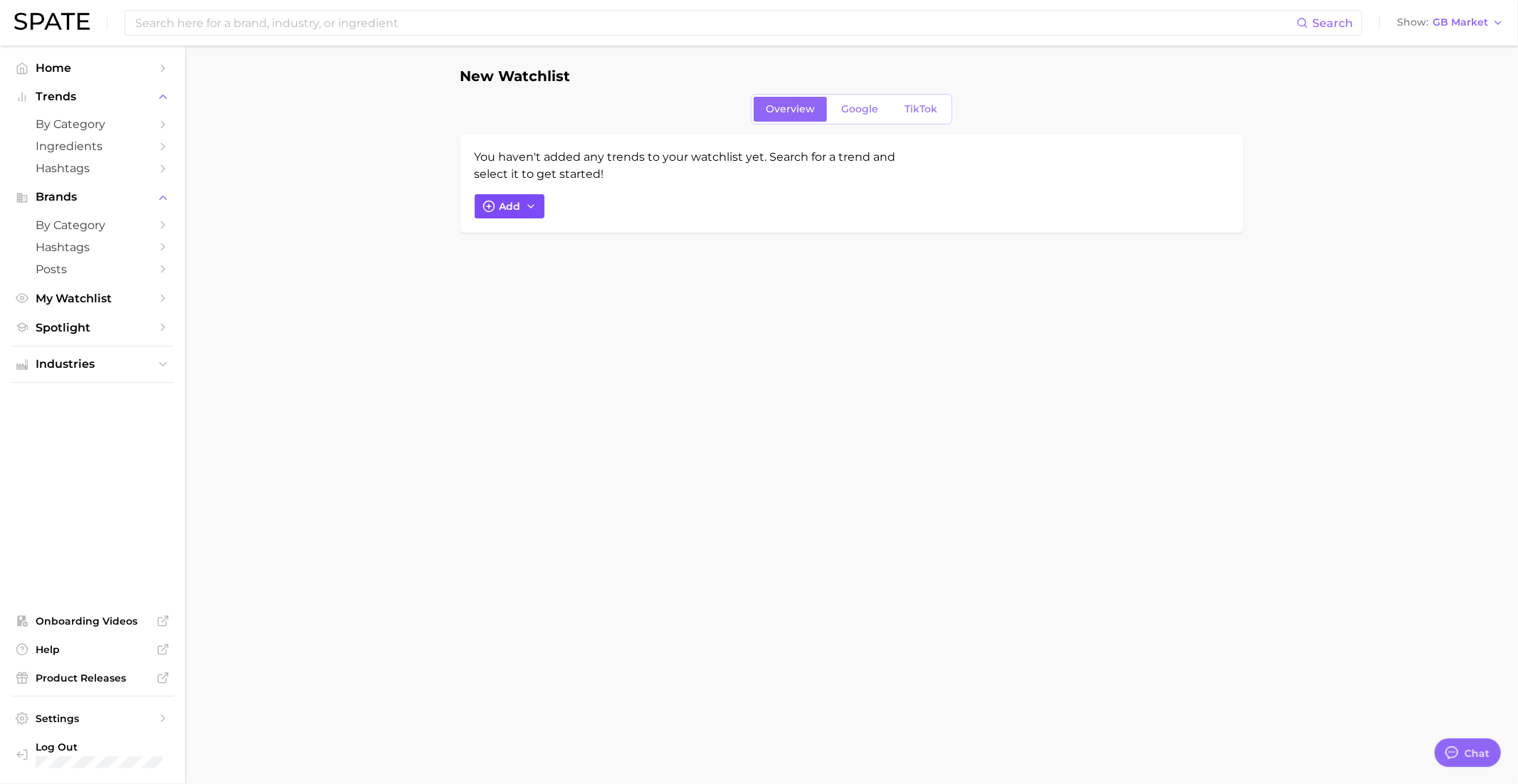
click at [526, 206] on icon "button" at bounding box center [531, 206] width 11 height 11
type input "slik bonne"
click at [527, 341] on span "silk bonnet" at bounding box center [529, 344] width 58 height 12
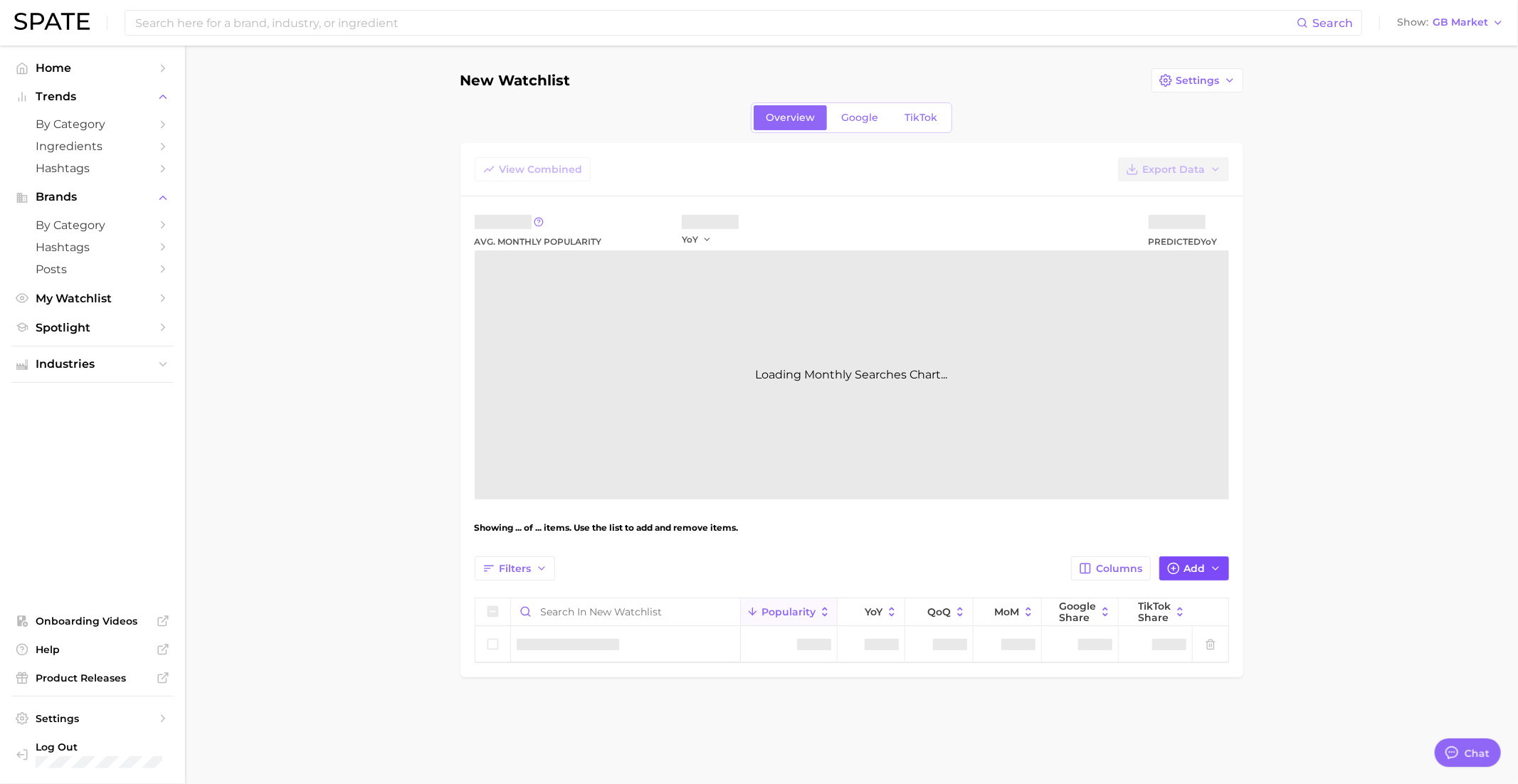
click at [1181, 563] on button "Add" at bounding box center [1194, 568] width 70 height 24
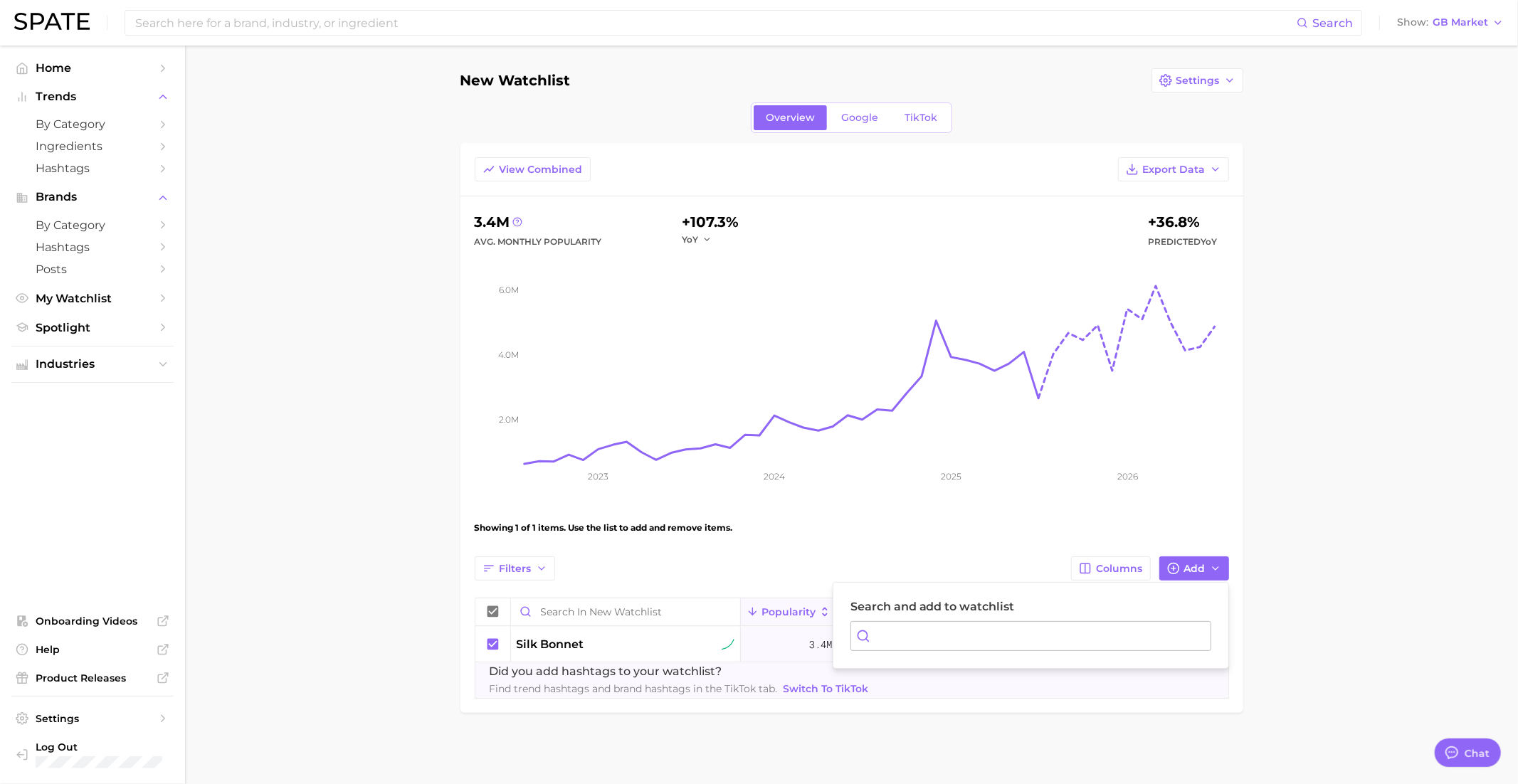
click at [1001, 642] on input "Search and add to watchlist" at bounding box center [1030, 636] width 361 height 30
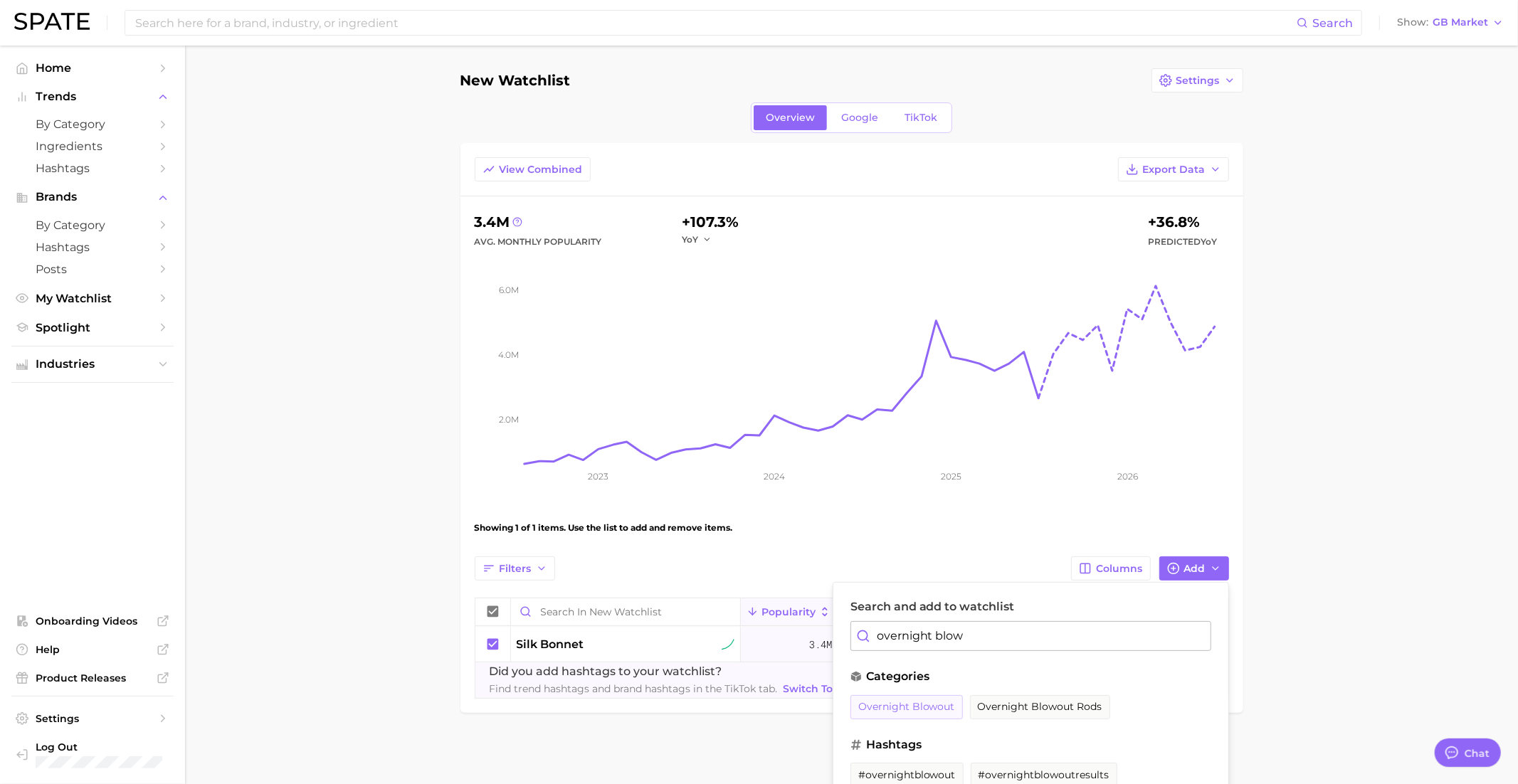
type input "overnight blow"
click at [932, 705] on span "overnight blowout" at bounding box center [906, 706] width 96 height 12
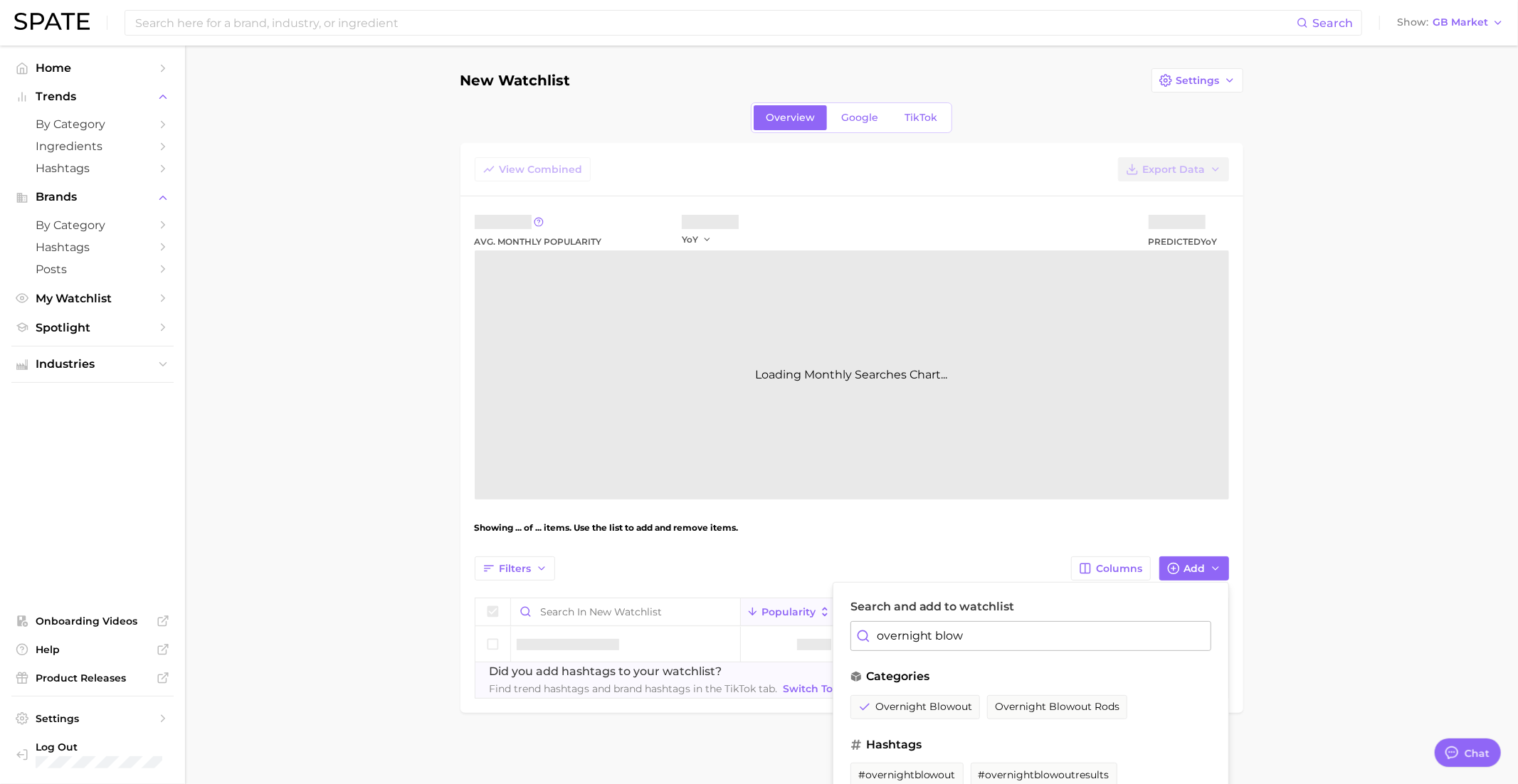
click at [950, 635] on input "overnight blow" at bounding box center [1030, 636] width 361 height 30
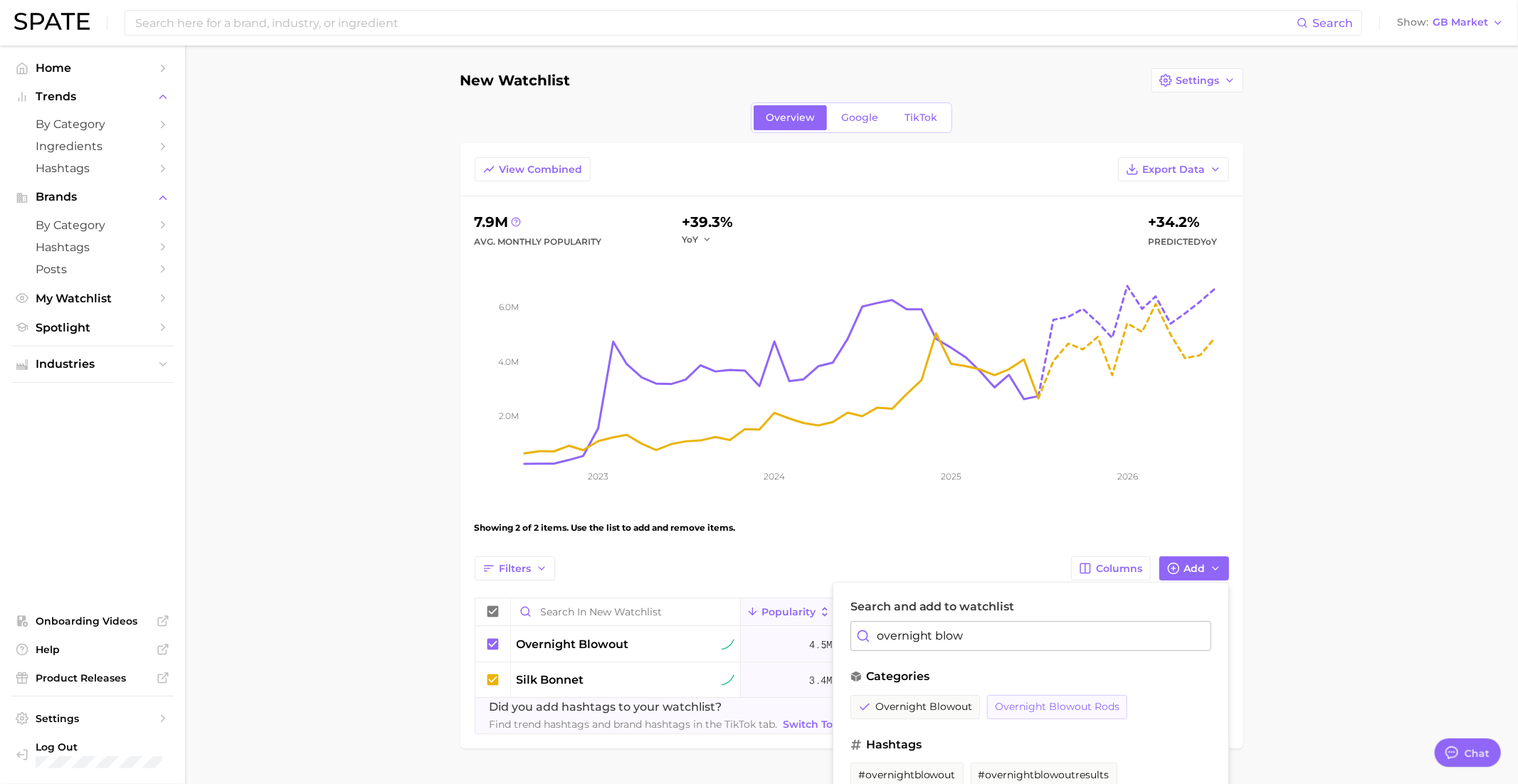
click at [1028, 702] on span "overnight blowout rods" at bounding box center [1057, 706] width 124 height 12
click at [1266, 639] on main "New Watchlist Settings Overview Google TikTok View Combined Export Data 7.9m Av…" at bounding box center [852, 433] width 1333 height 774
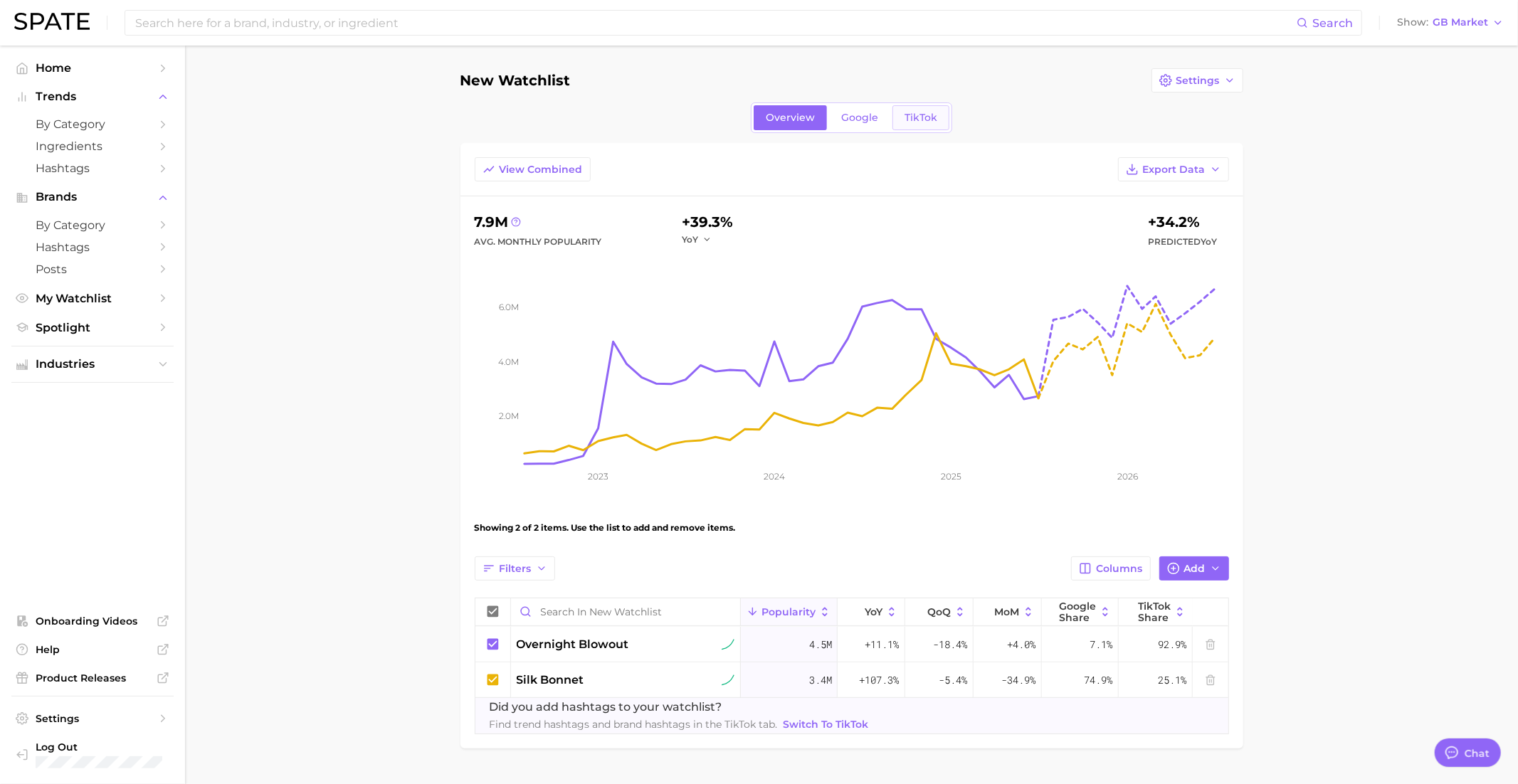
click at [925, 116] on span "TikTok" at bounding box center [921, 117] width 33 height 12
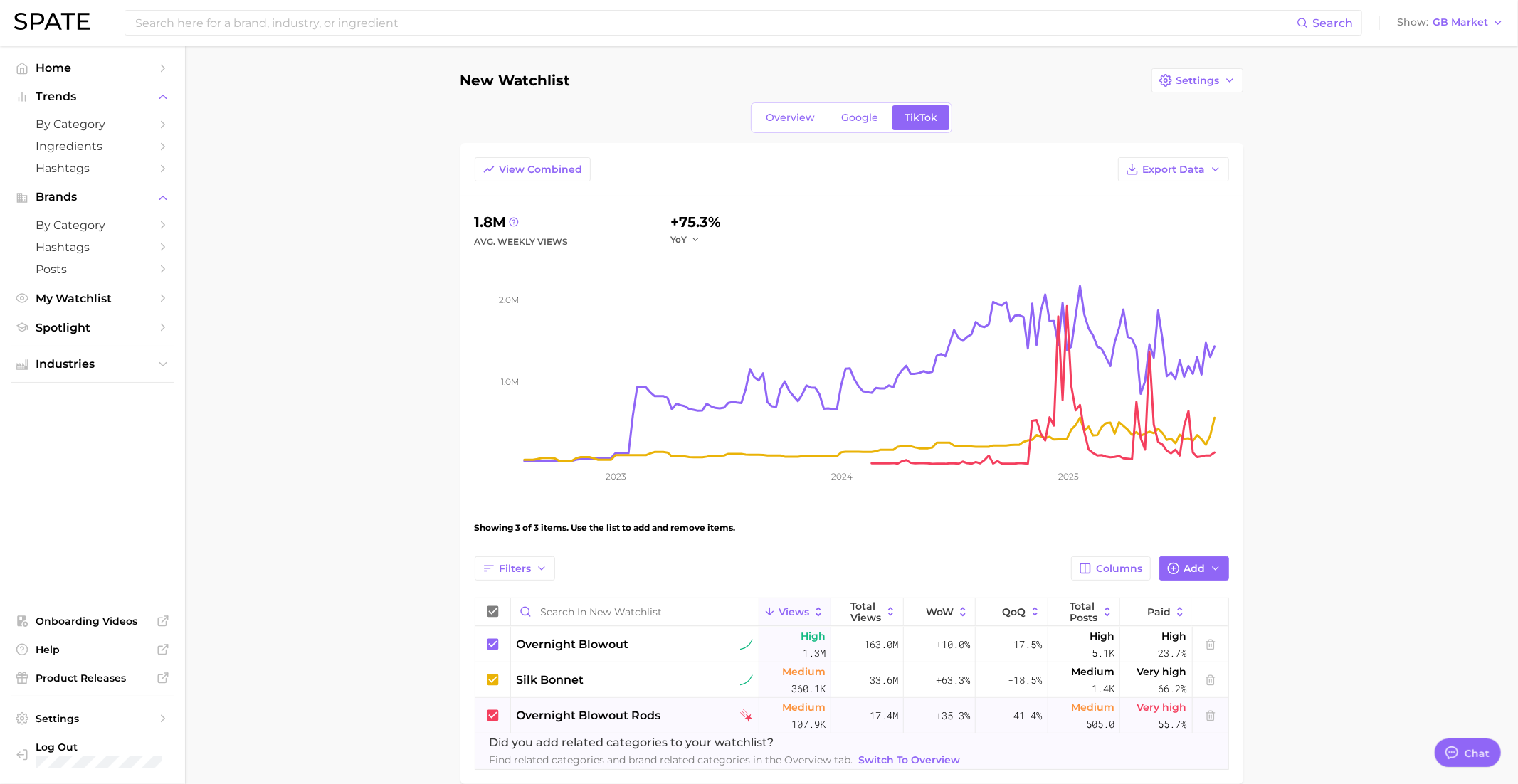
click at [493, 716] on icon at bounding box center [492, 715] width 11 height 11
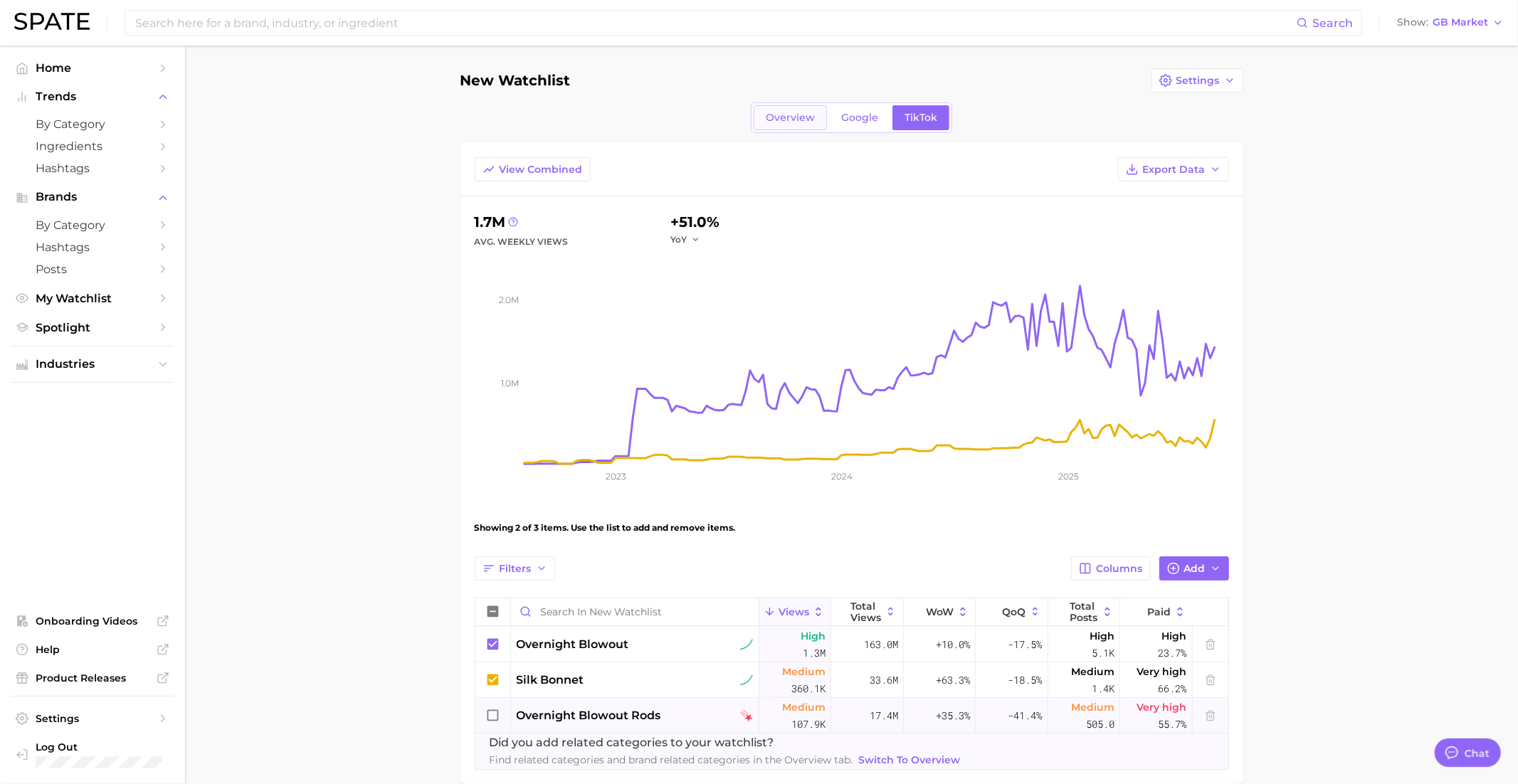
click at [779, 118] on span "Overview" at bounding box center [790, 117] width 49 height 12
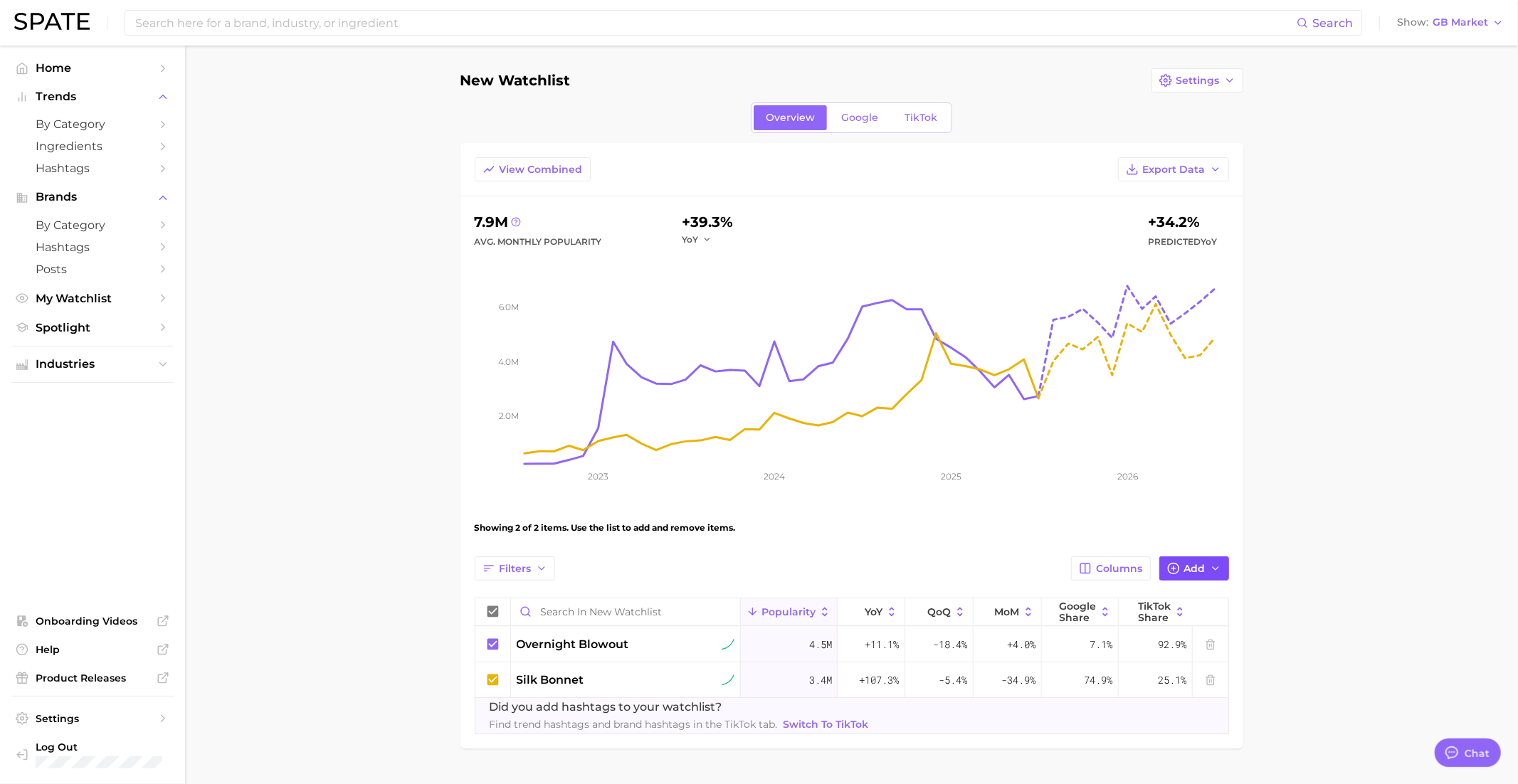
click at [1197, 571] on span "Add" at bounding box center [1195, 568] width 21 height 12
click at [997, 630] on input "Search and add to watchlist" at bounding box center [1030, 636] width 361 height 30
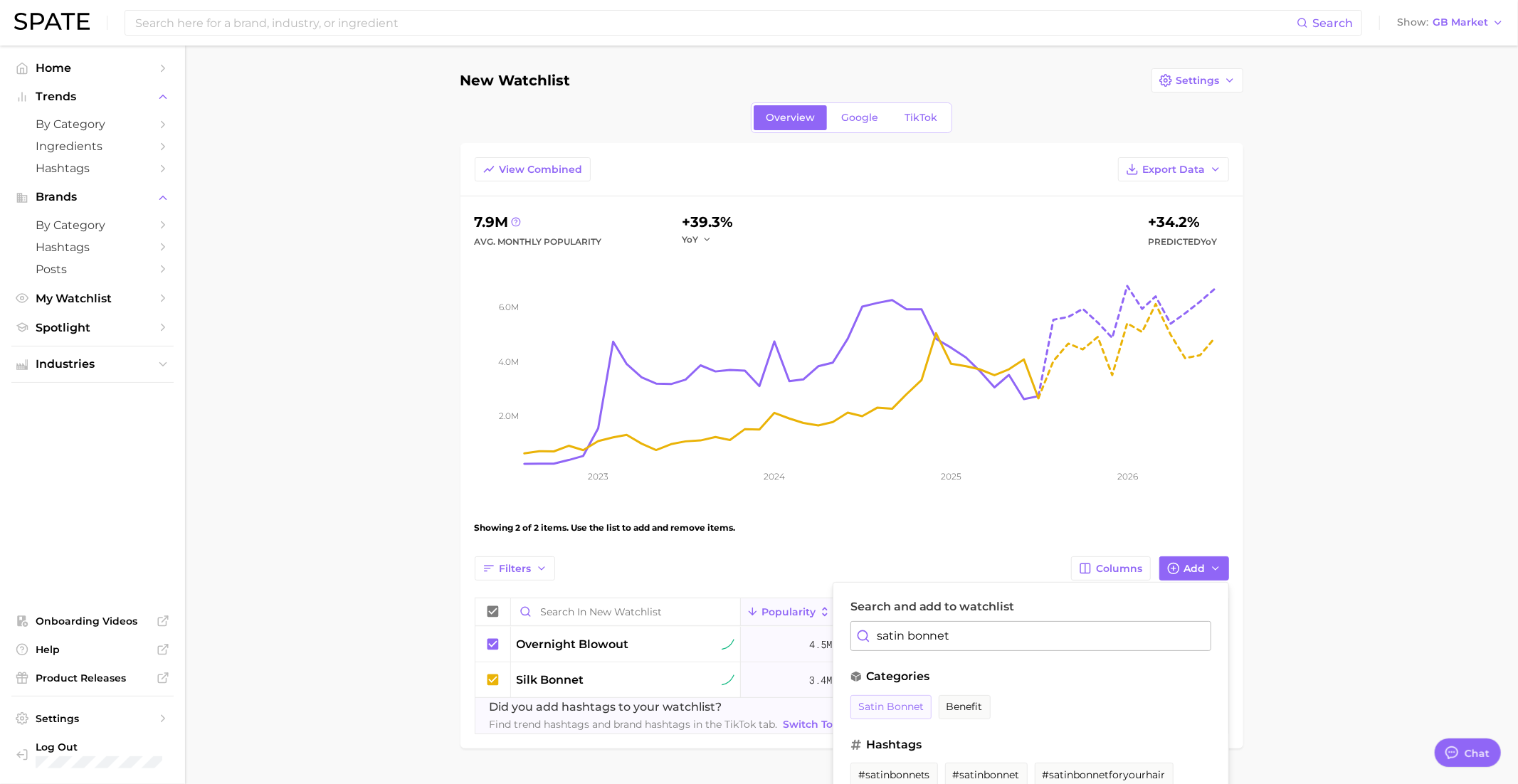
click at [894, 710] on button "satin bonnet" at bounding box center [891, 707] width 81 height 24
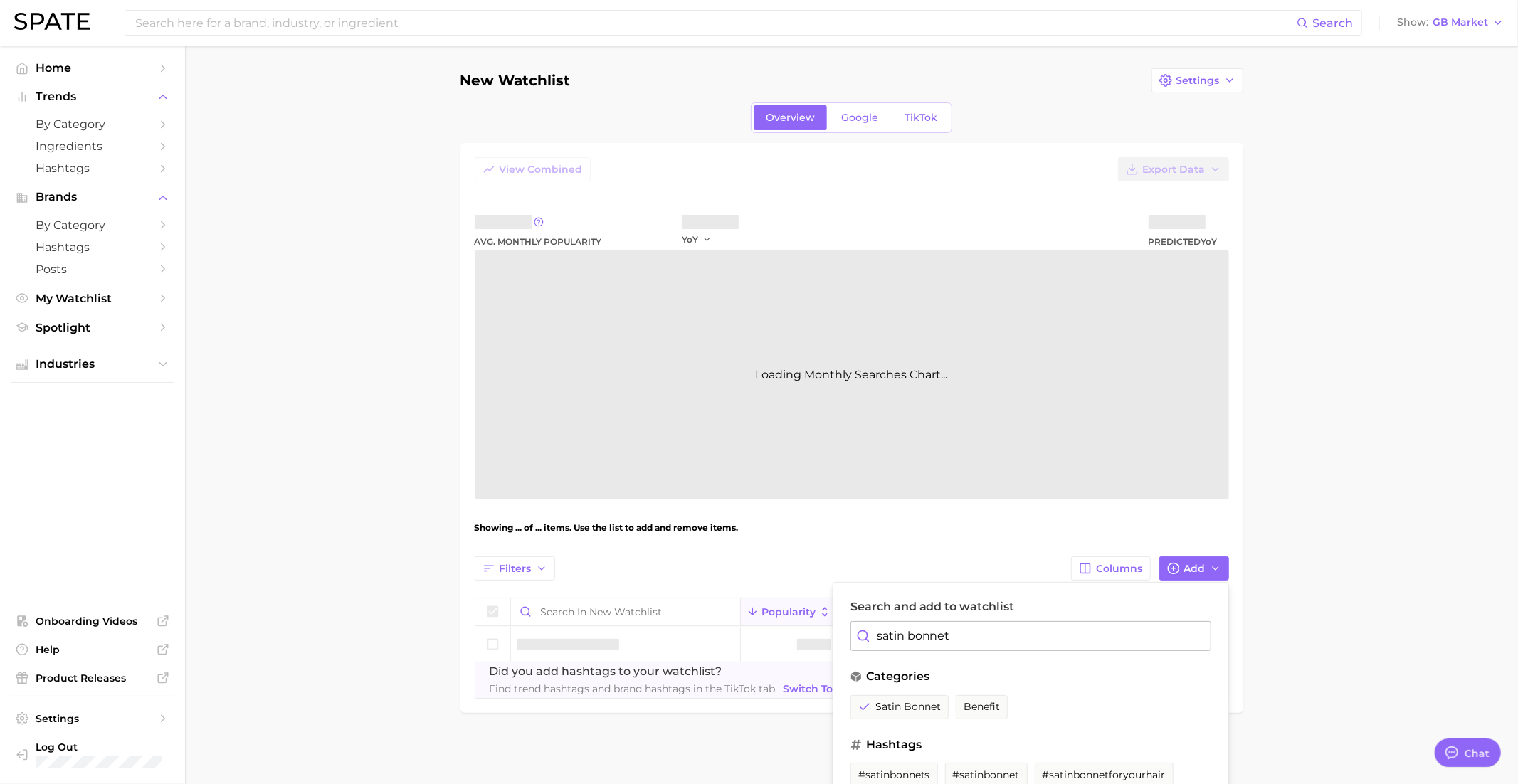
click at [899, 638] on input "satin bonnet" at bounding box center [1030, 636] width 361 height 30
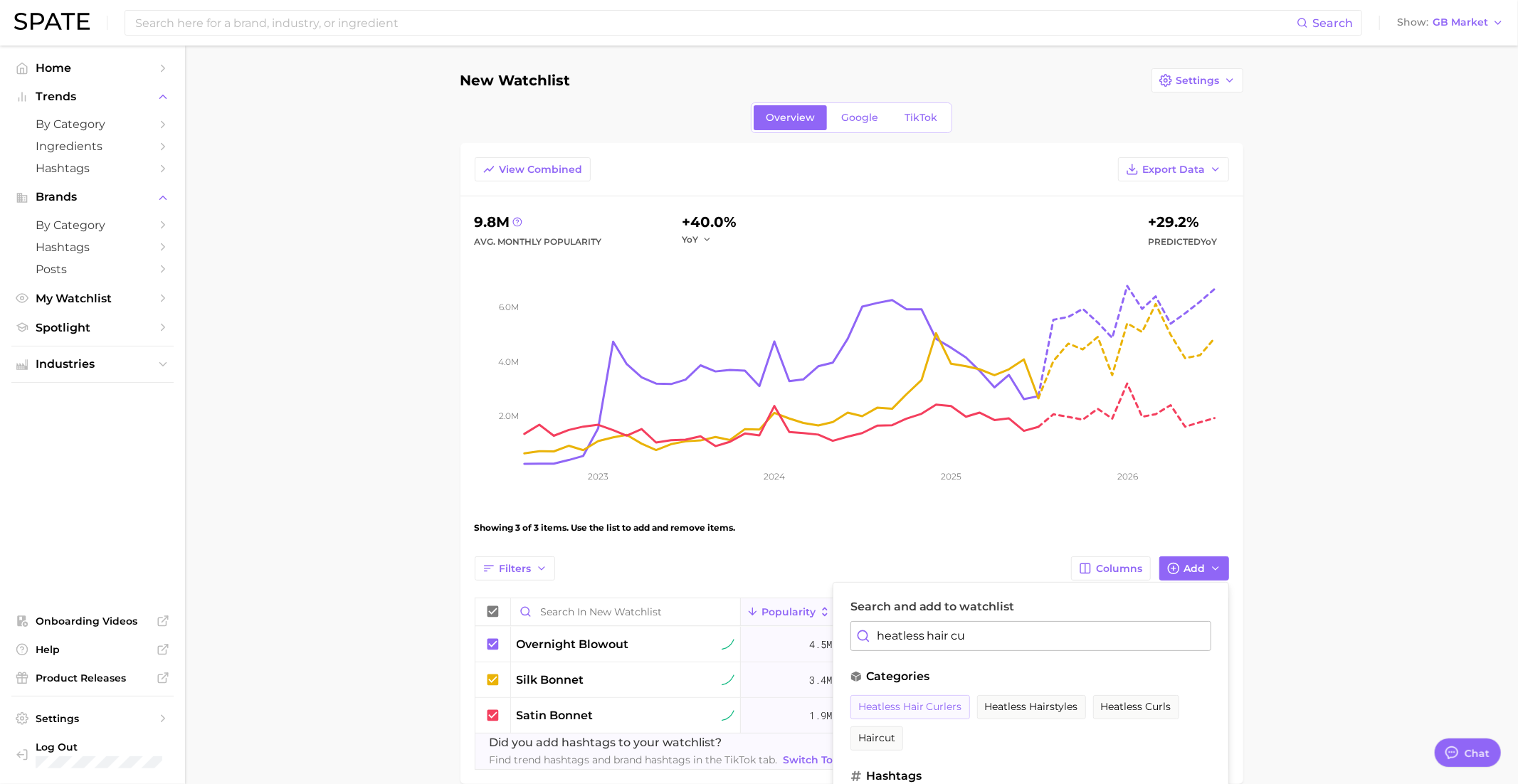
drag, startPoint x: 901, startPoint y: 708, endPoint x: 902, endPoint y: 695, distance: 13.0
click at [901, 708] on span "heatless hair curlers" at bounding box center [909, 706] width 104 height 12
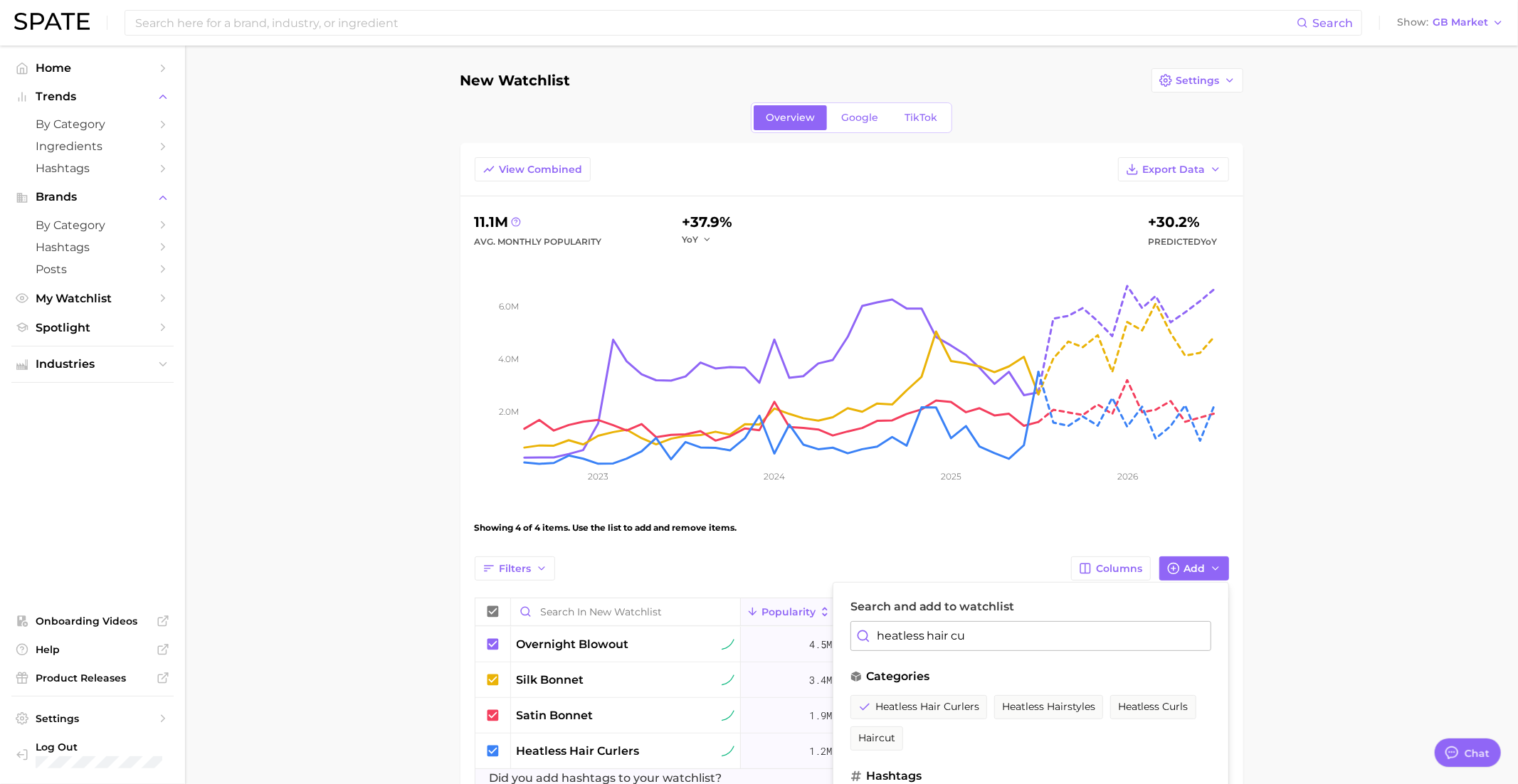
click at [959, 628] on input "heatless hair cu" at bounding box center [1030, 636] width 361 height 30
click at [938, 704] on span "overnight face mask" at bounding box center [911, 706] width 106 height 12
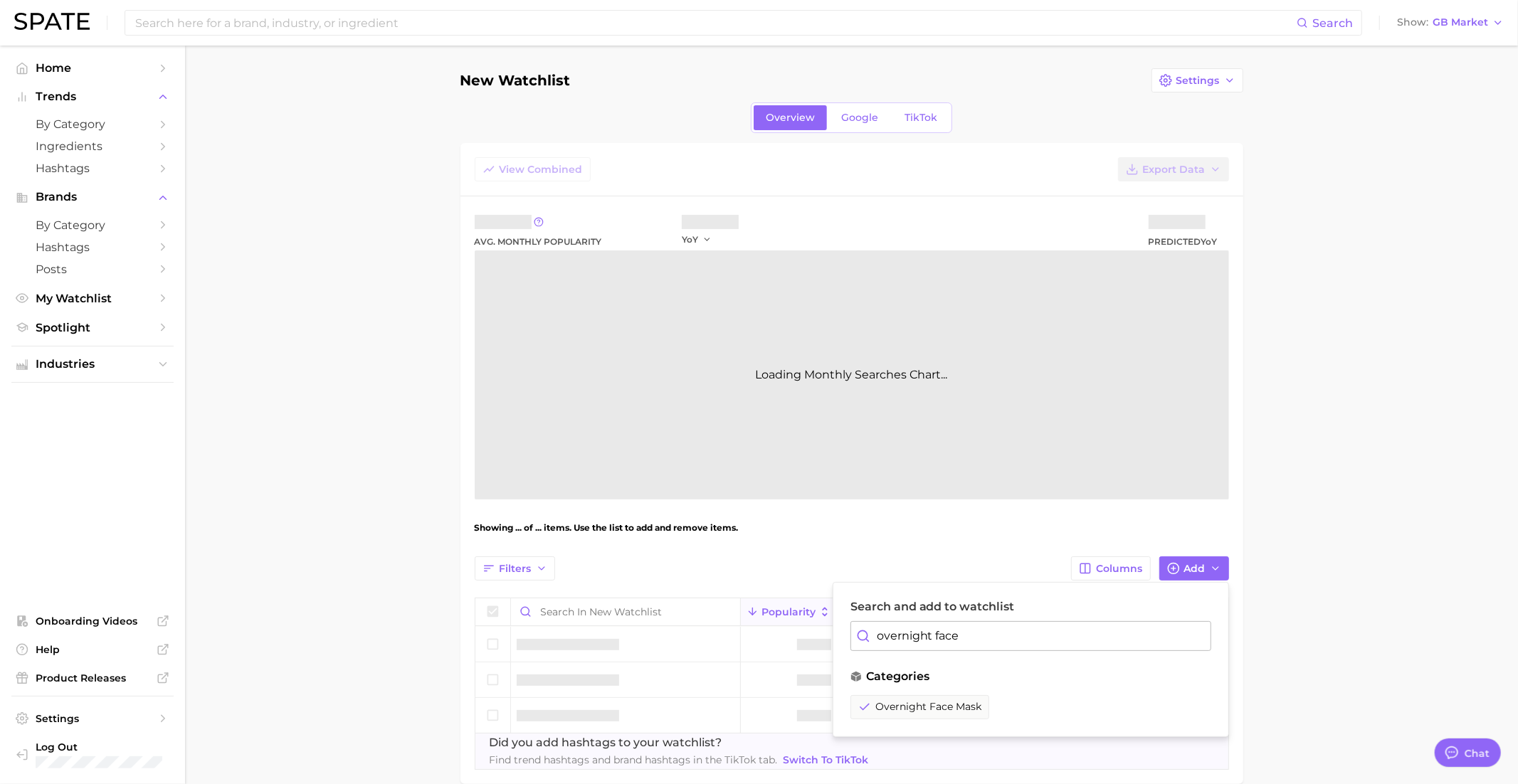
click at [938, 639] on input "overnight face" at bounding box center [1030, 636] width 361 height 30
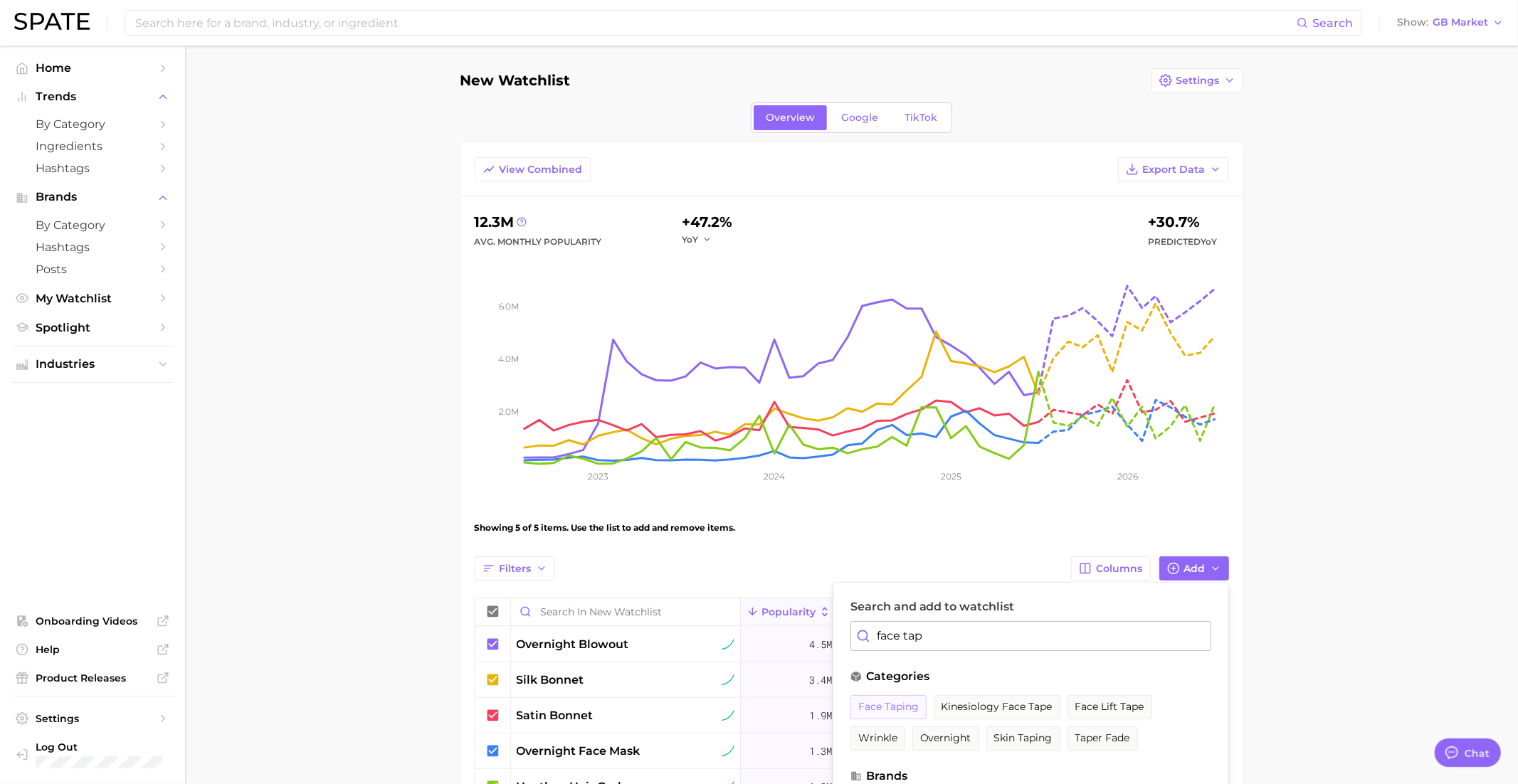
click at [904, 697] on button "face taping" at bounding box center [888, 707] width 76 height 24
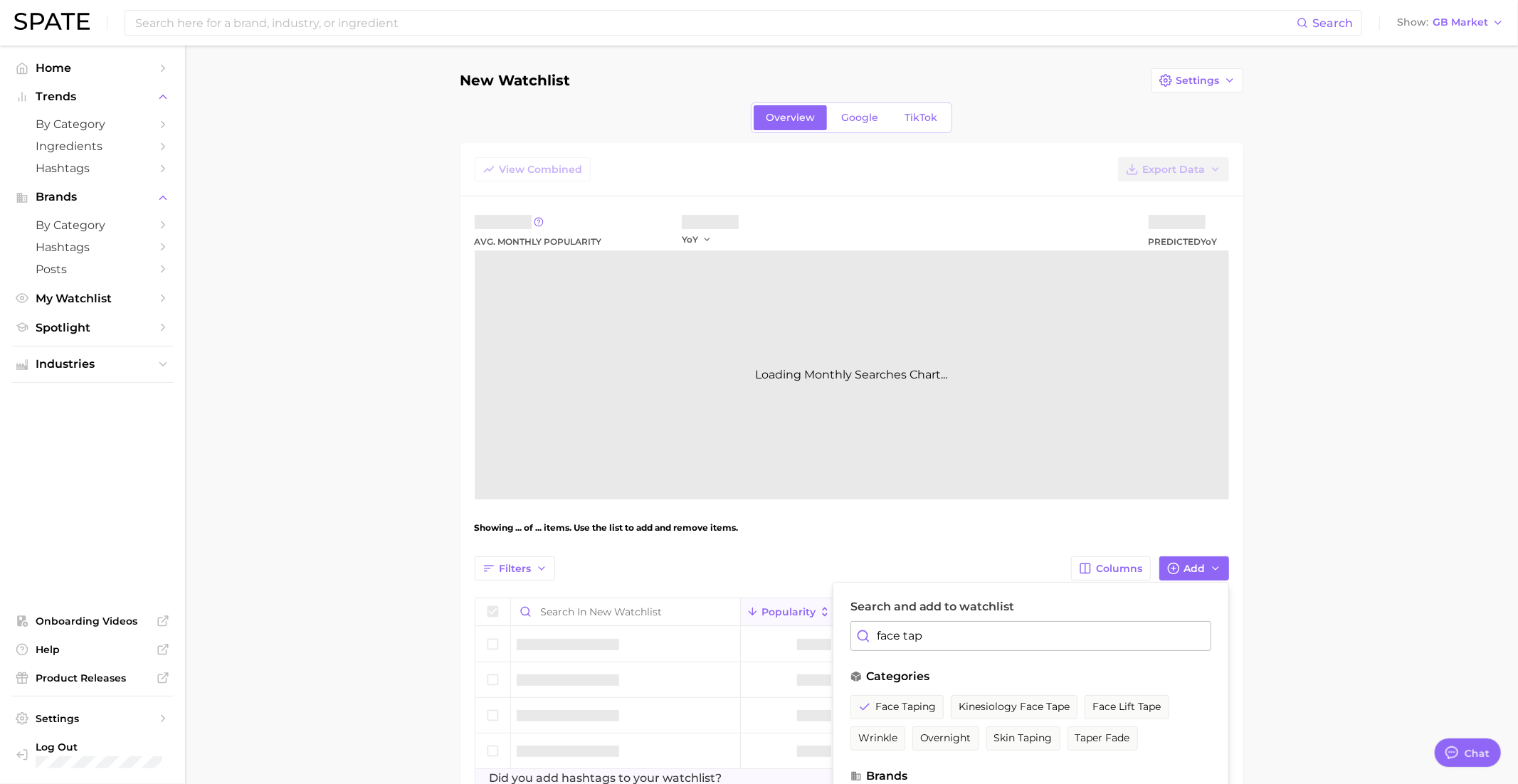
click at [909, 647] on input "face tap" at bounding box center [1030, 636] width 361 height 30
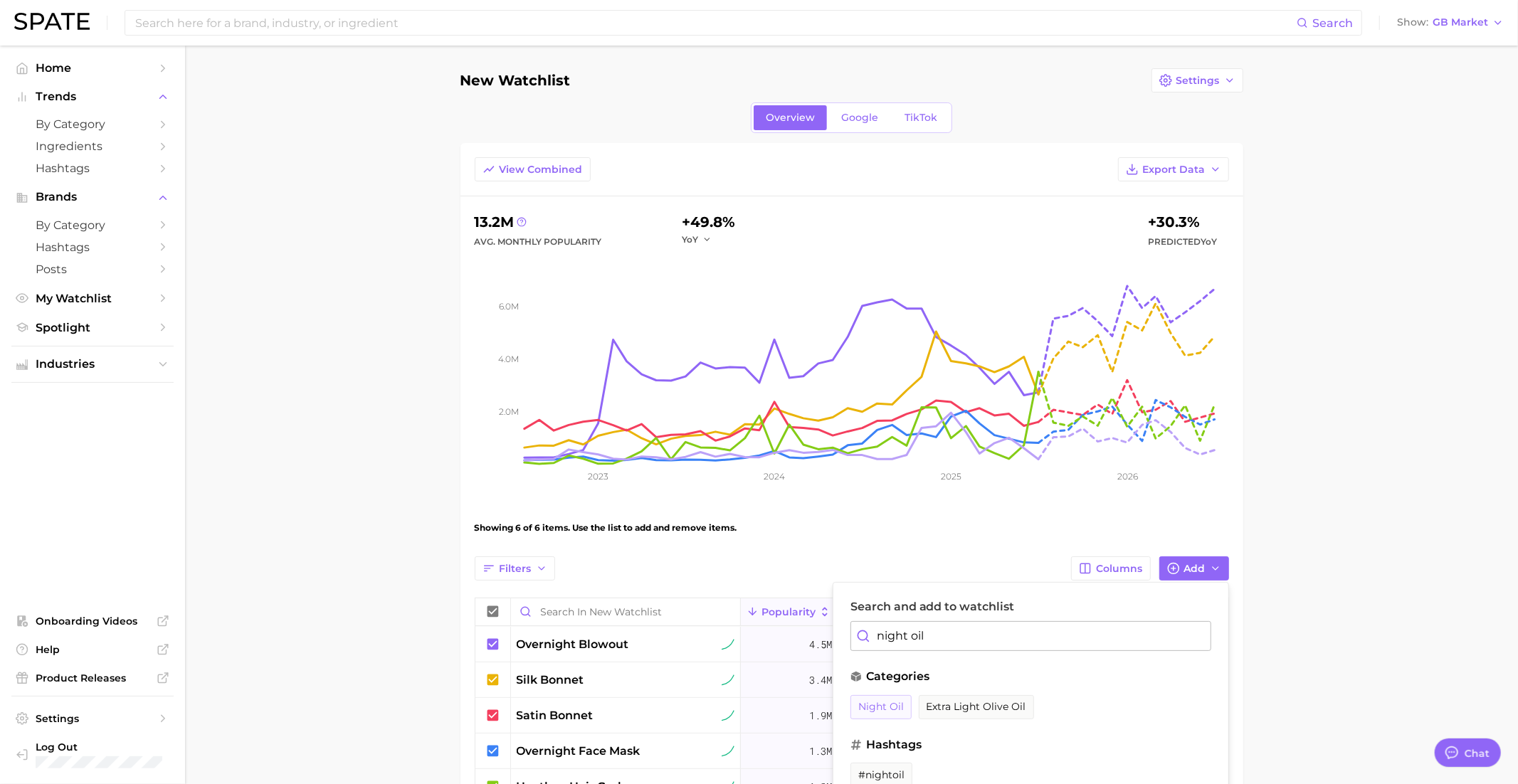
click at [879, 700] on span "night oil" at bounding box center [881, 706] width 46 height 12
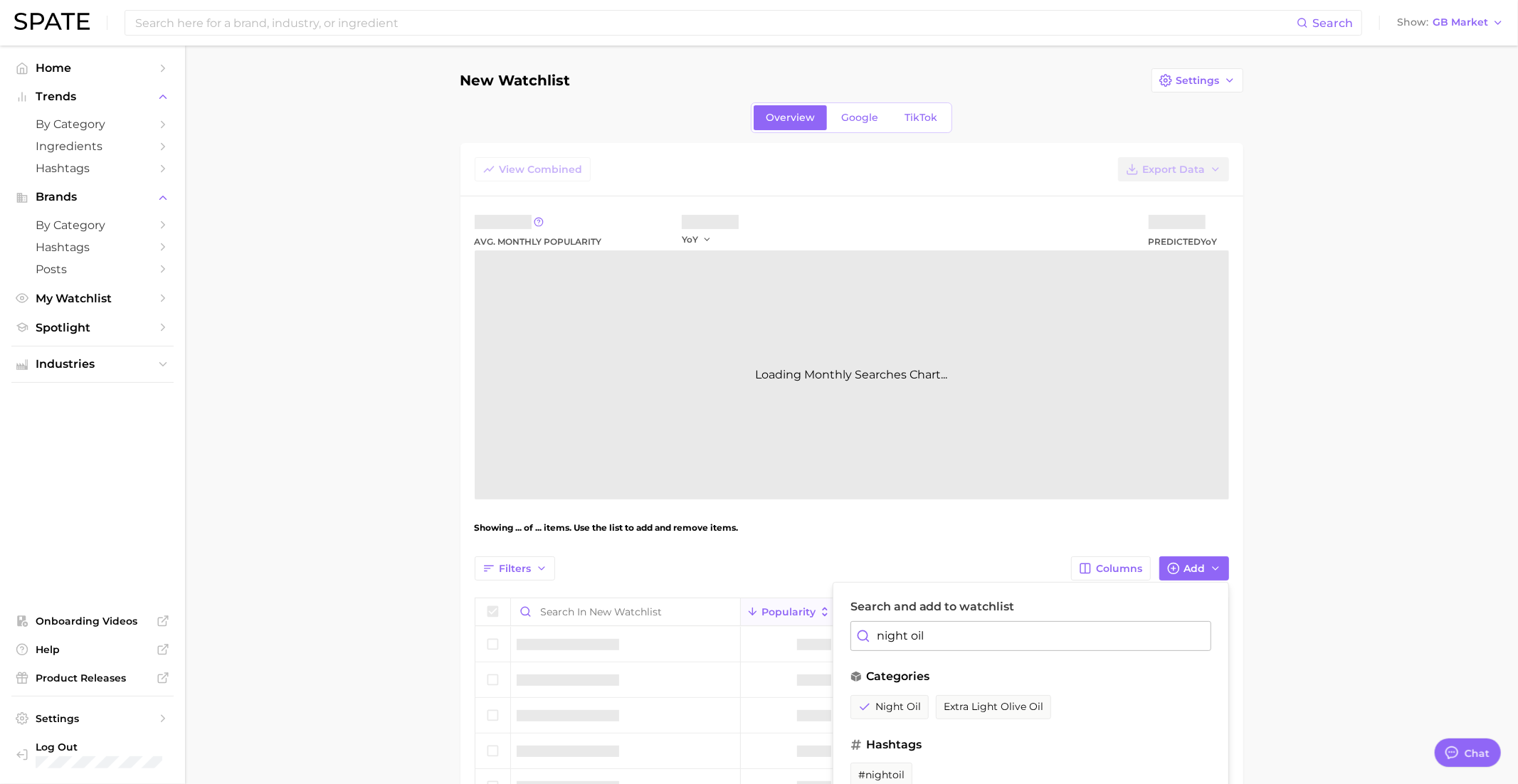
click at [914, 638] on input "night oil" at bounding box center [1030, 636] width 361 height 30
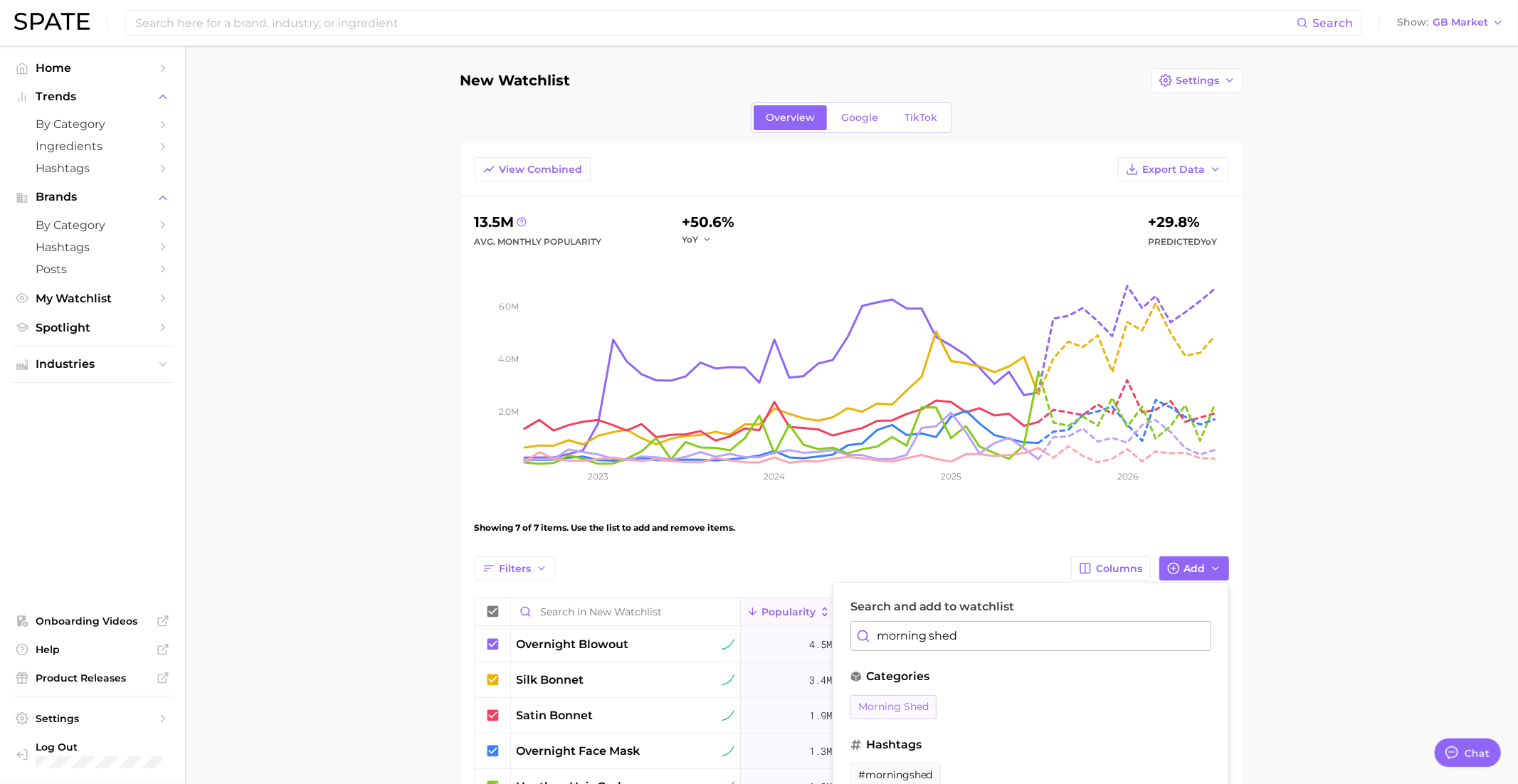
click at [897, 695] on button "morning shed" at bounding box center [893, 707] width 86 height 24
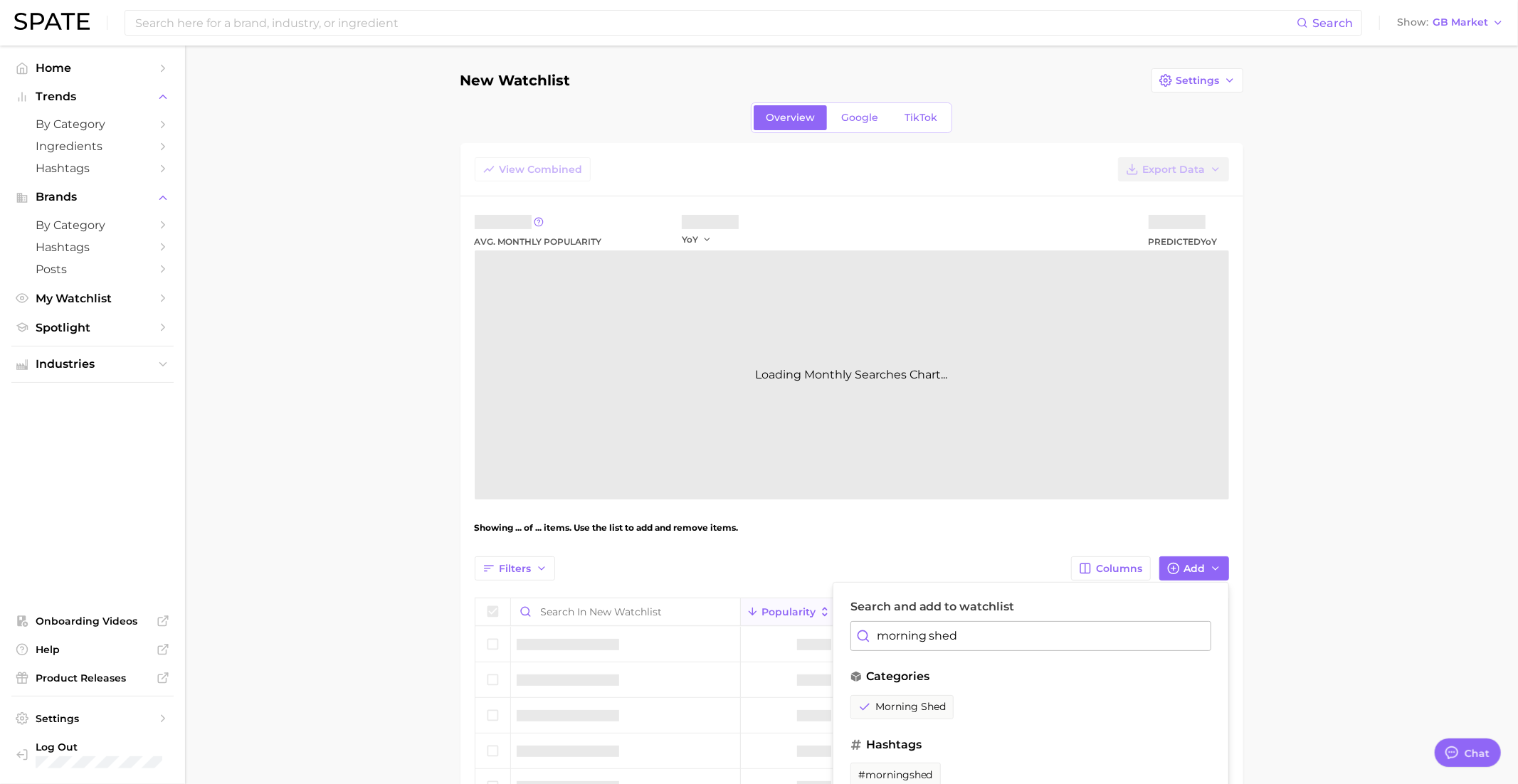
click at [905, 644] on input "morning shed" at bounding box center [1030, 636] width 361 height 30
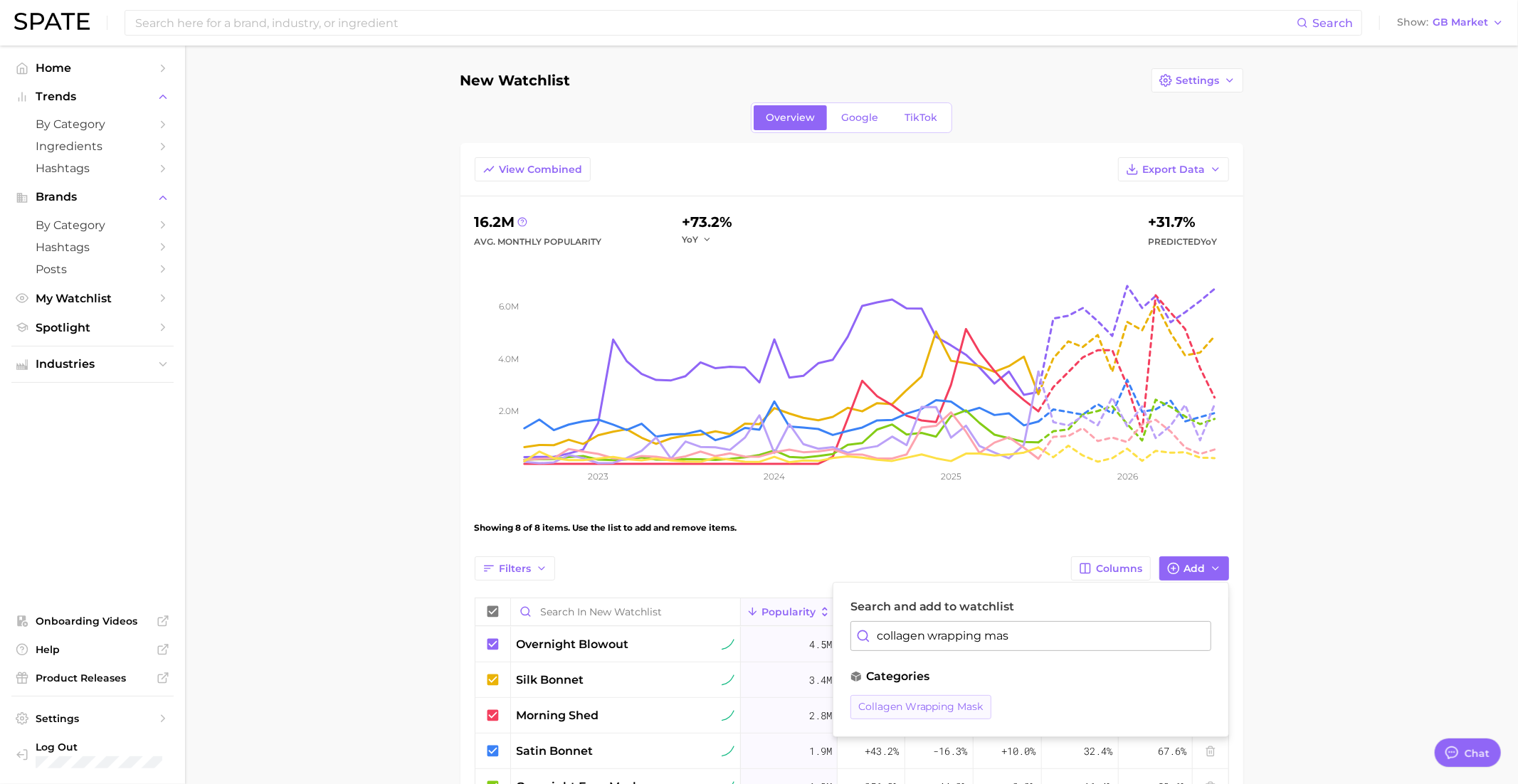
click at [900, 700] on span "collagen wrapping mask" at bounding box center [920, 706] width 125 height 12
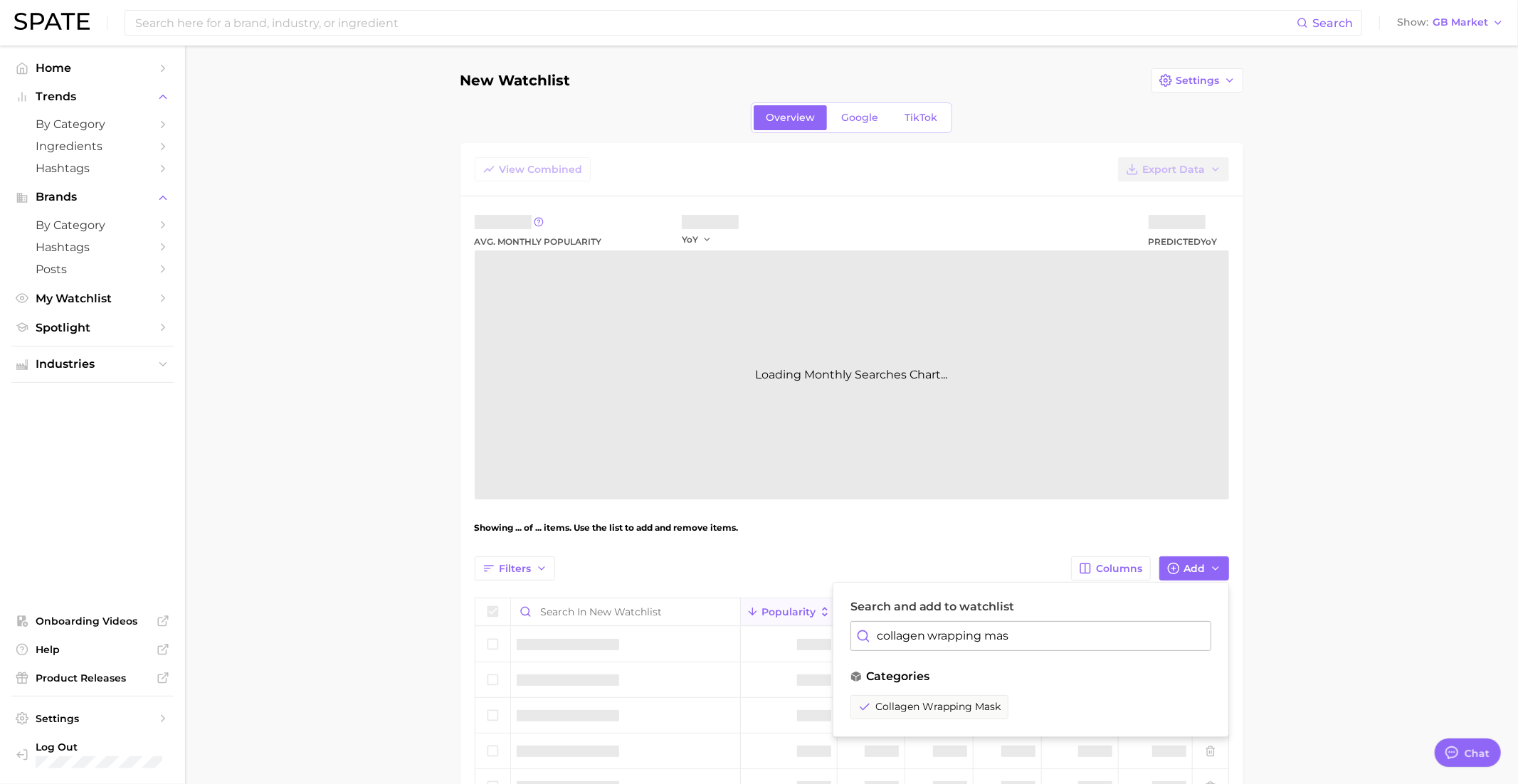
click at [908, 636] on input "collagen wrapping mas" at bounding box center [1030, 636] width 361 height 30
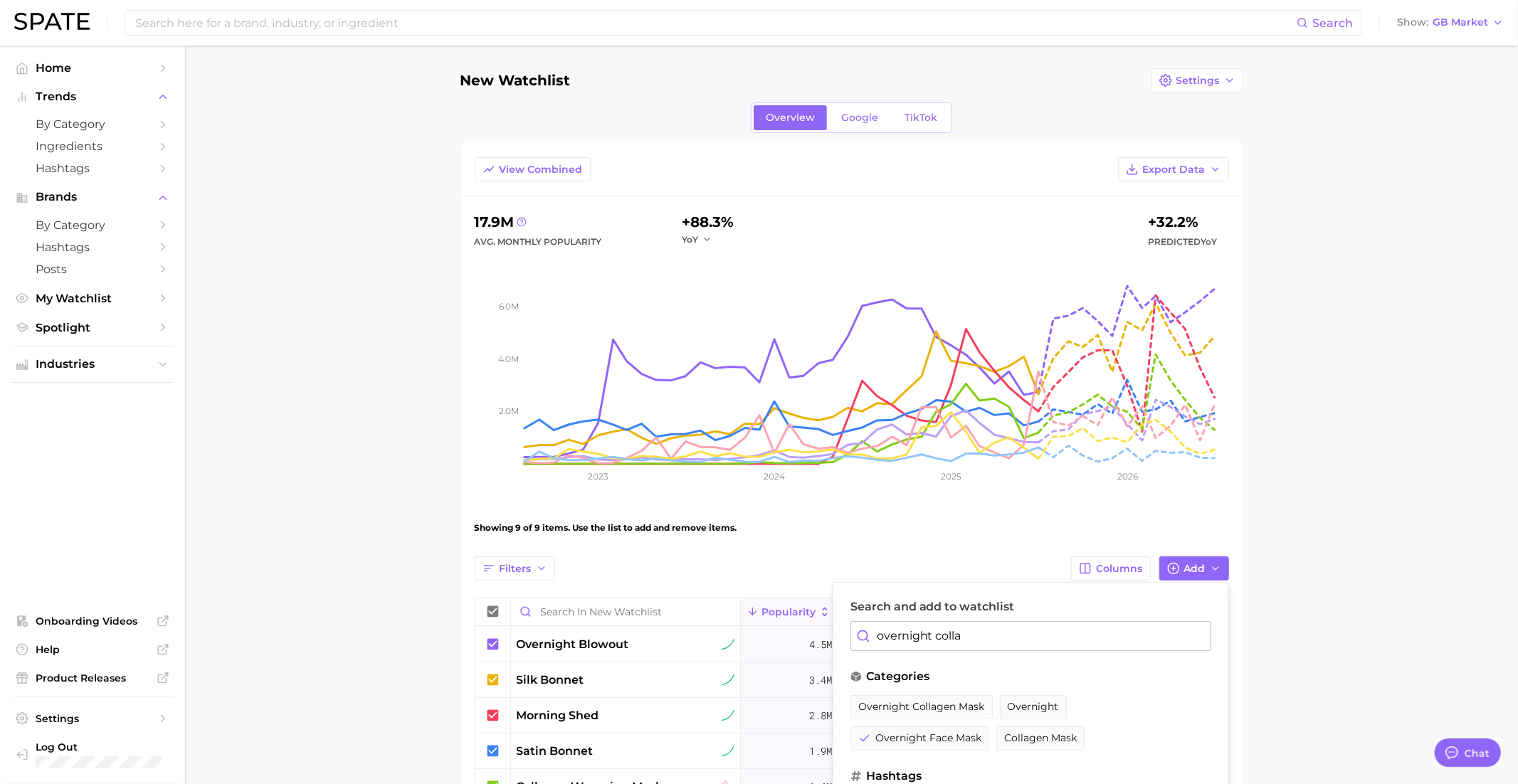
click at [914, 696] on button "overnight collagen mask" at bounding box center [921, 707] width 142 height 24
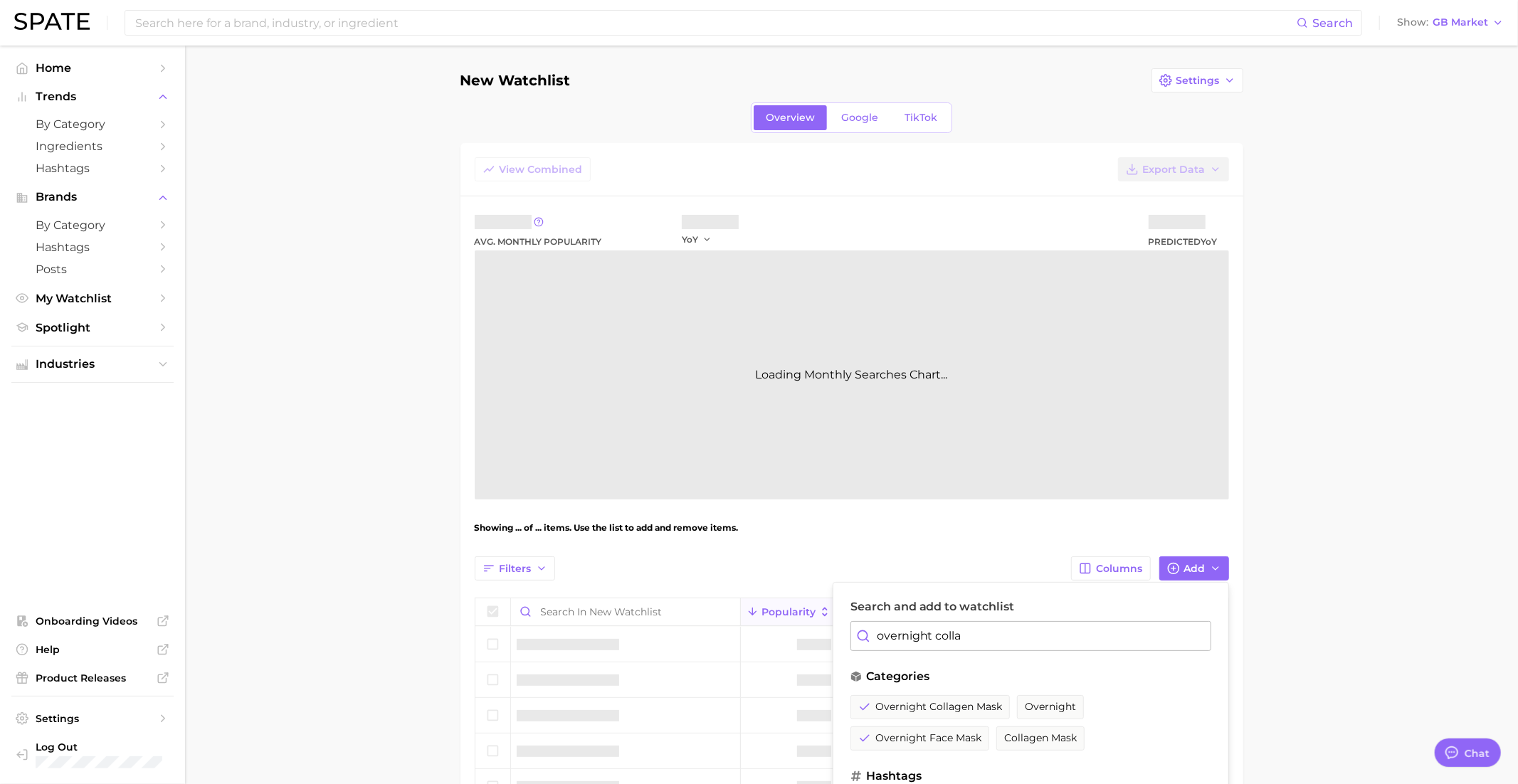
click at [935, 634] on input "overnight colla" at bounding box center [1030, 636] width 361 height 30
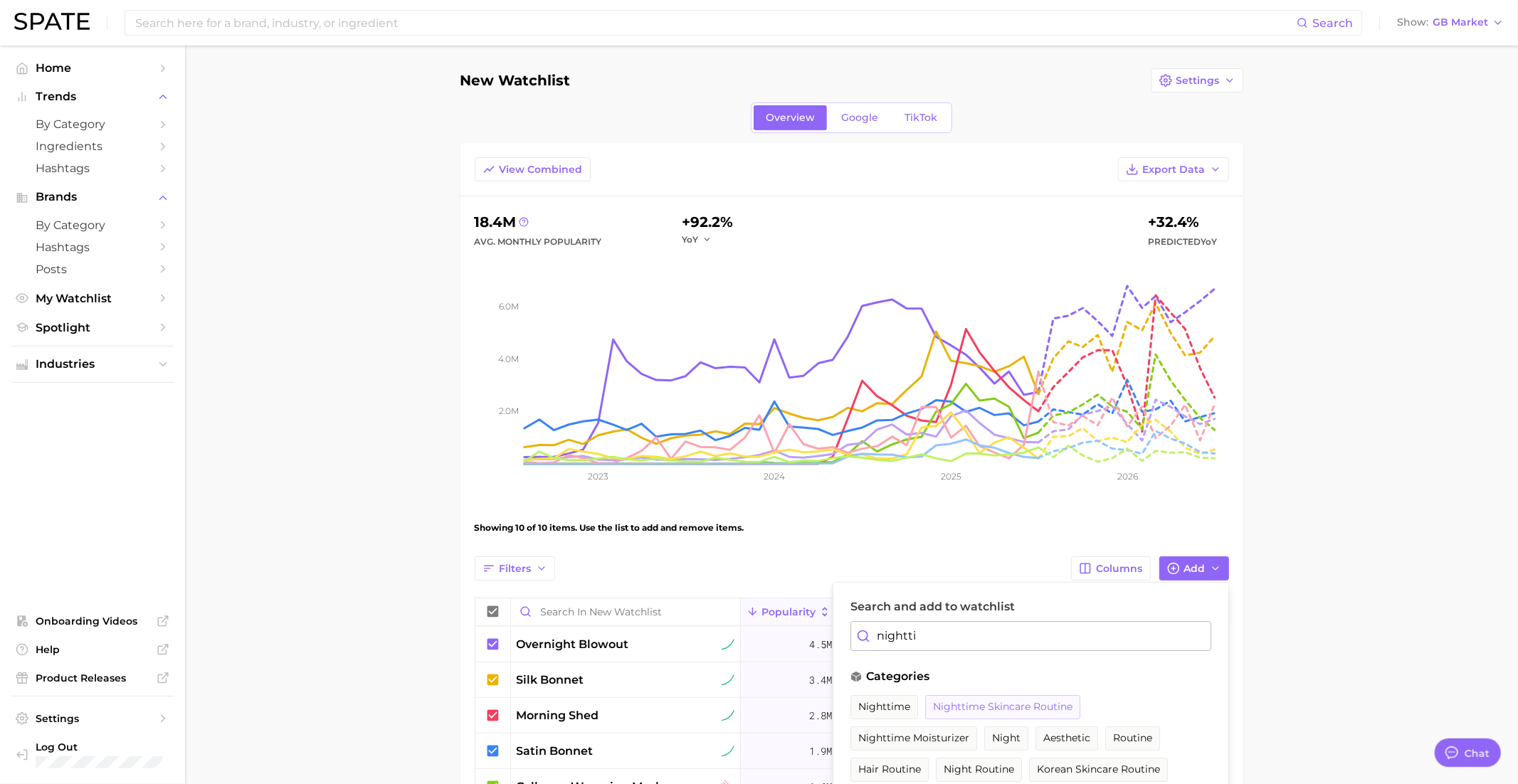
click at [982, 706] on span "nighttime skincare routine" at bounding box center [1002, 706] width 139 height 12
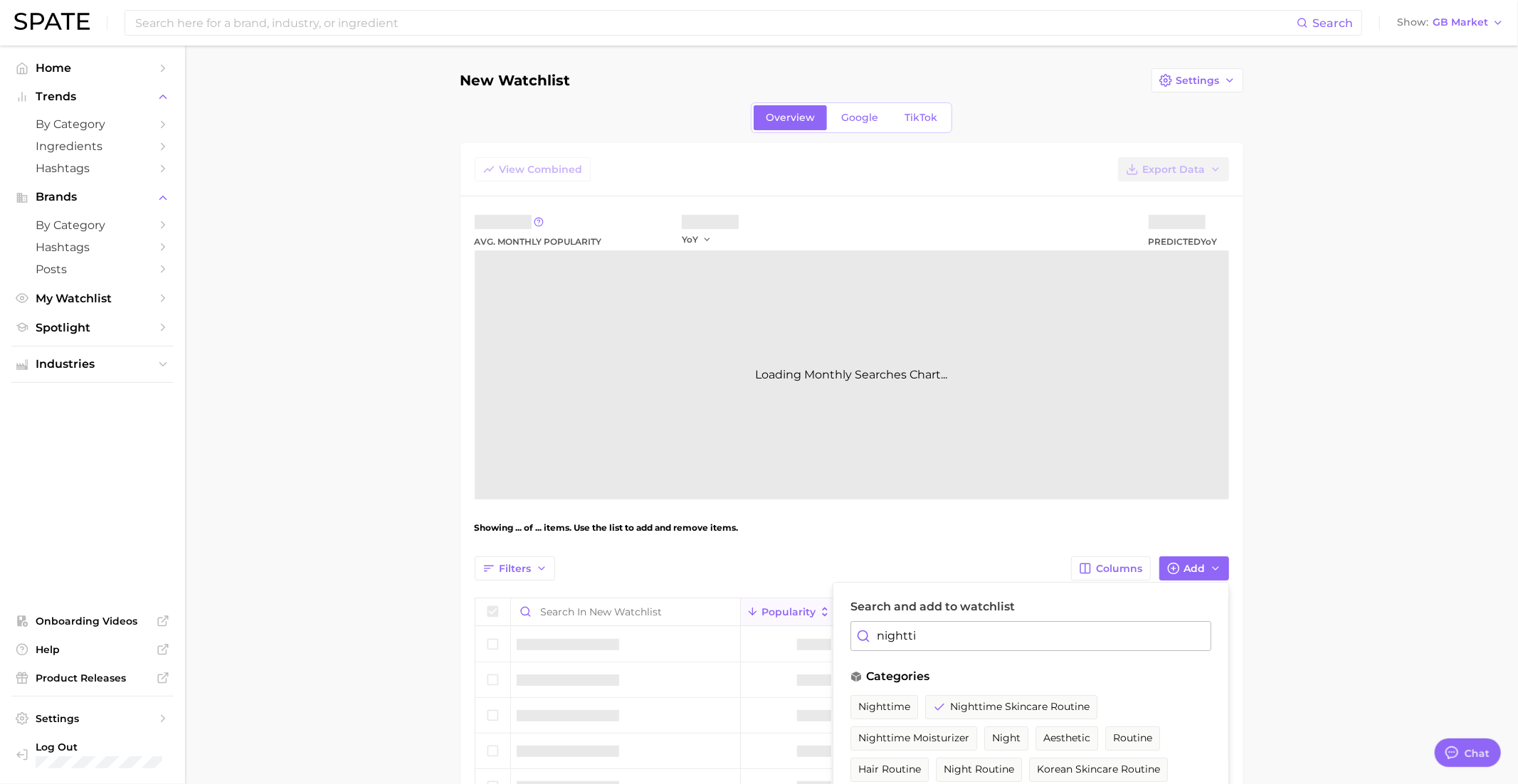
click at [932, 630] on input "nightti" at bounding box center [1030, 636] width 361 height 30
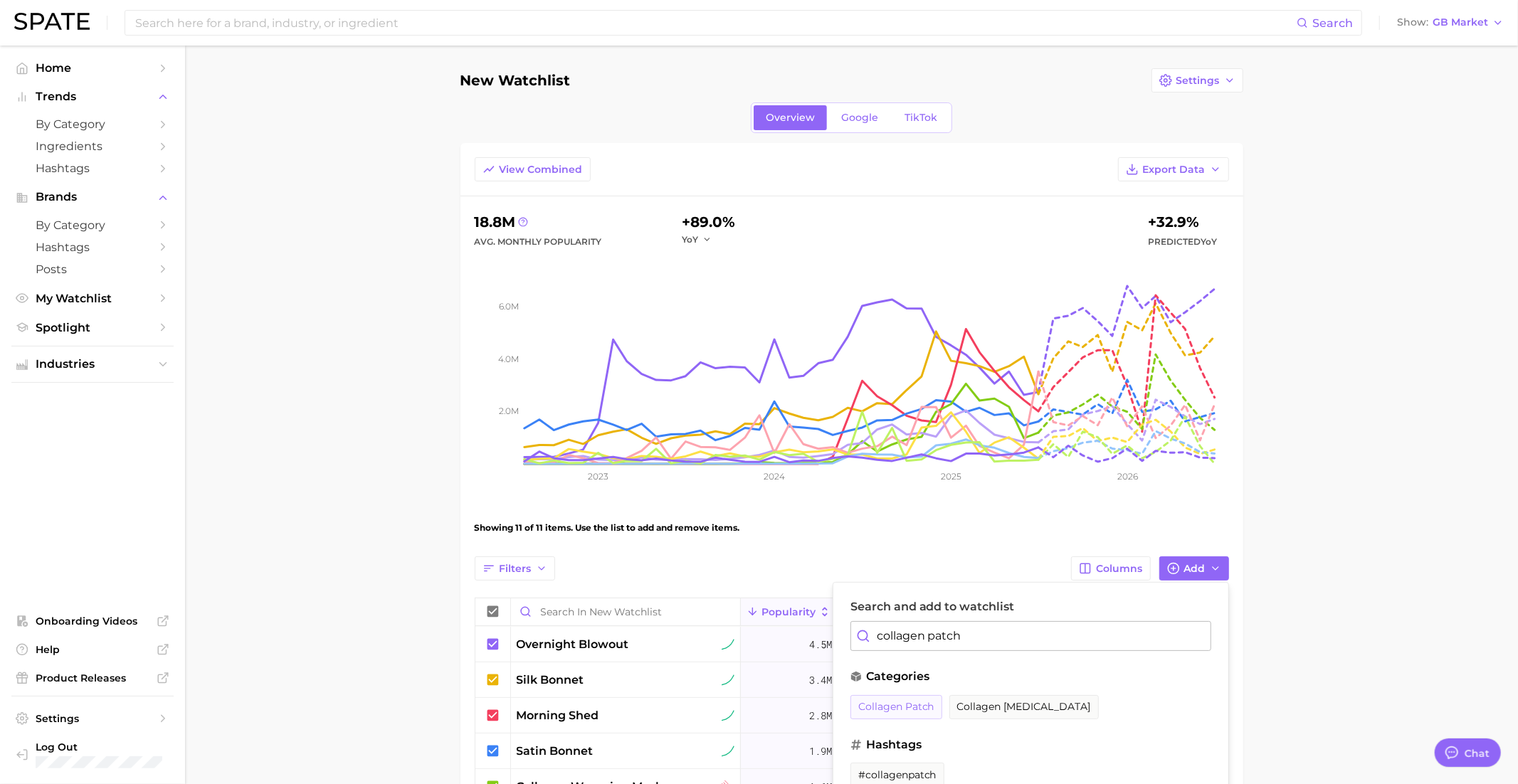
click at [911, 711] on button "collagen patch" at bounding box center [896, 707] width 92 height 24
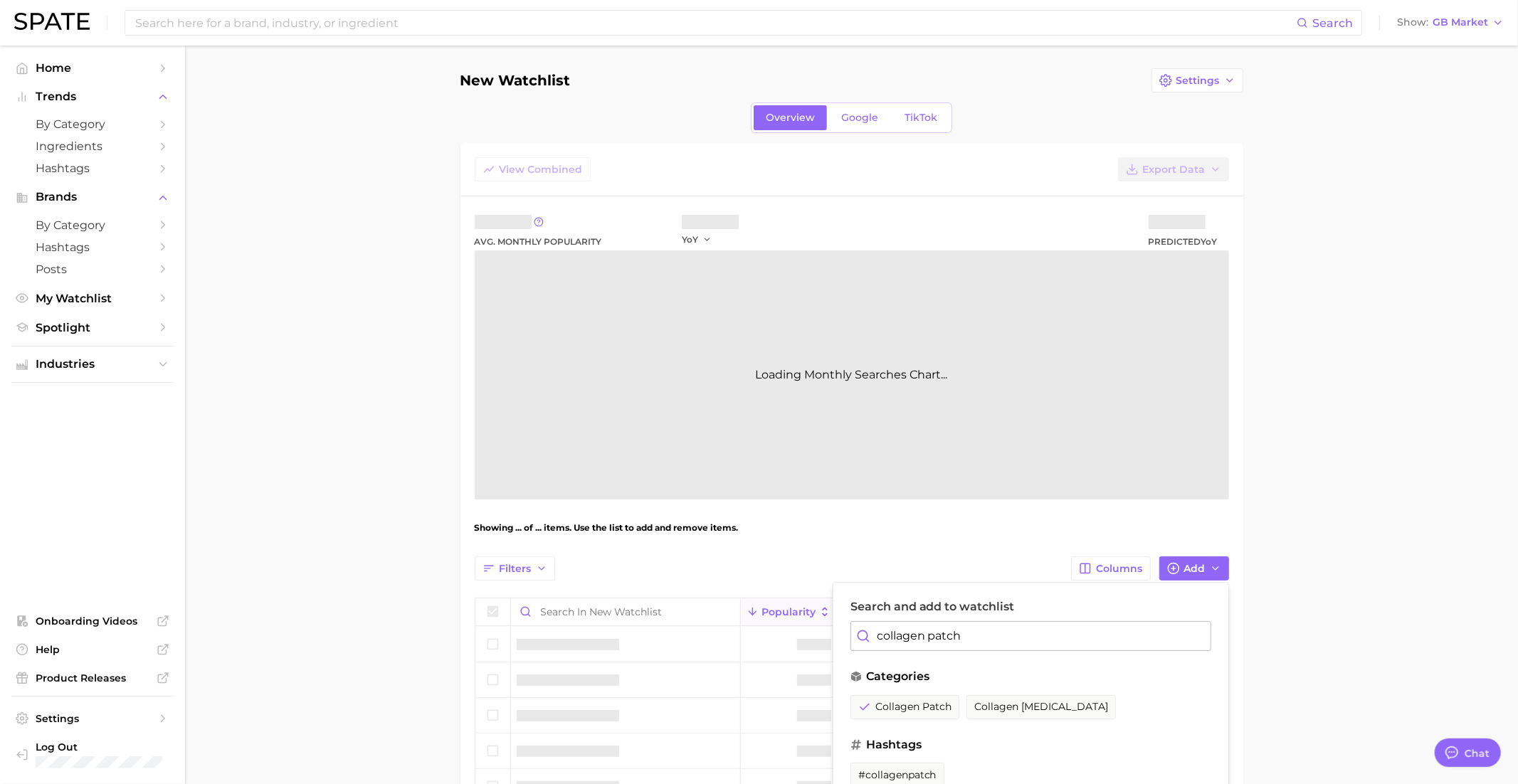
click at [937, 640] on input "collagen patch" at bounding box center [1030, 636] width 361 height 30
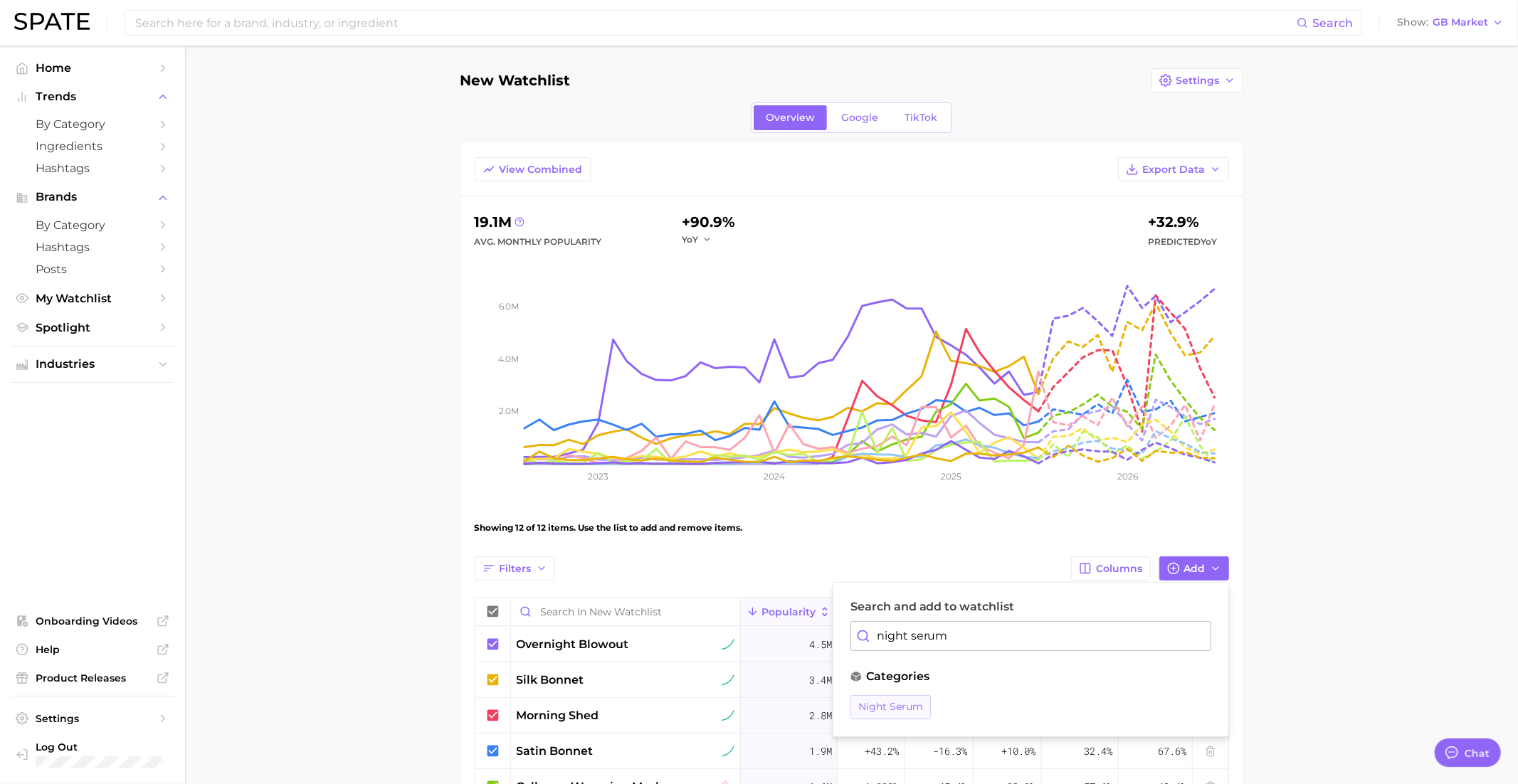
click at [897, 710] on button "night serum" at bounding box center [890, 707] width 81 height 24
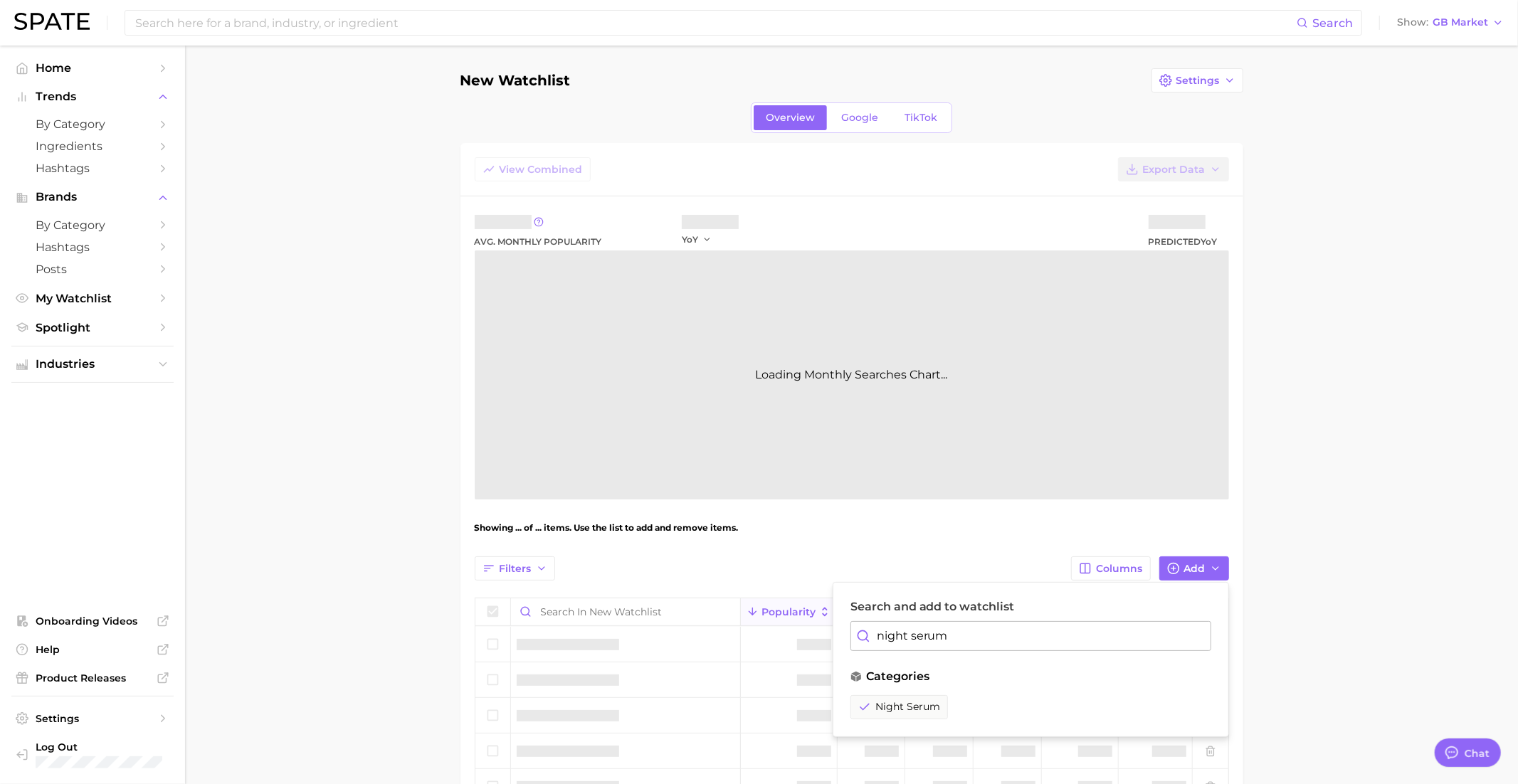
click at [924, 640] on input "night serum" at bounding box center [1030, 636] width 361 height 30
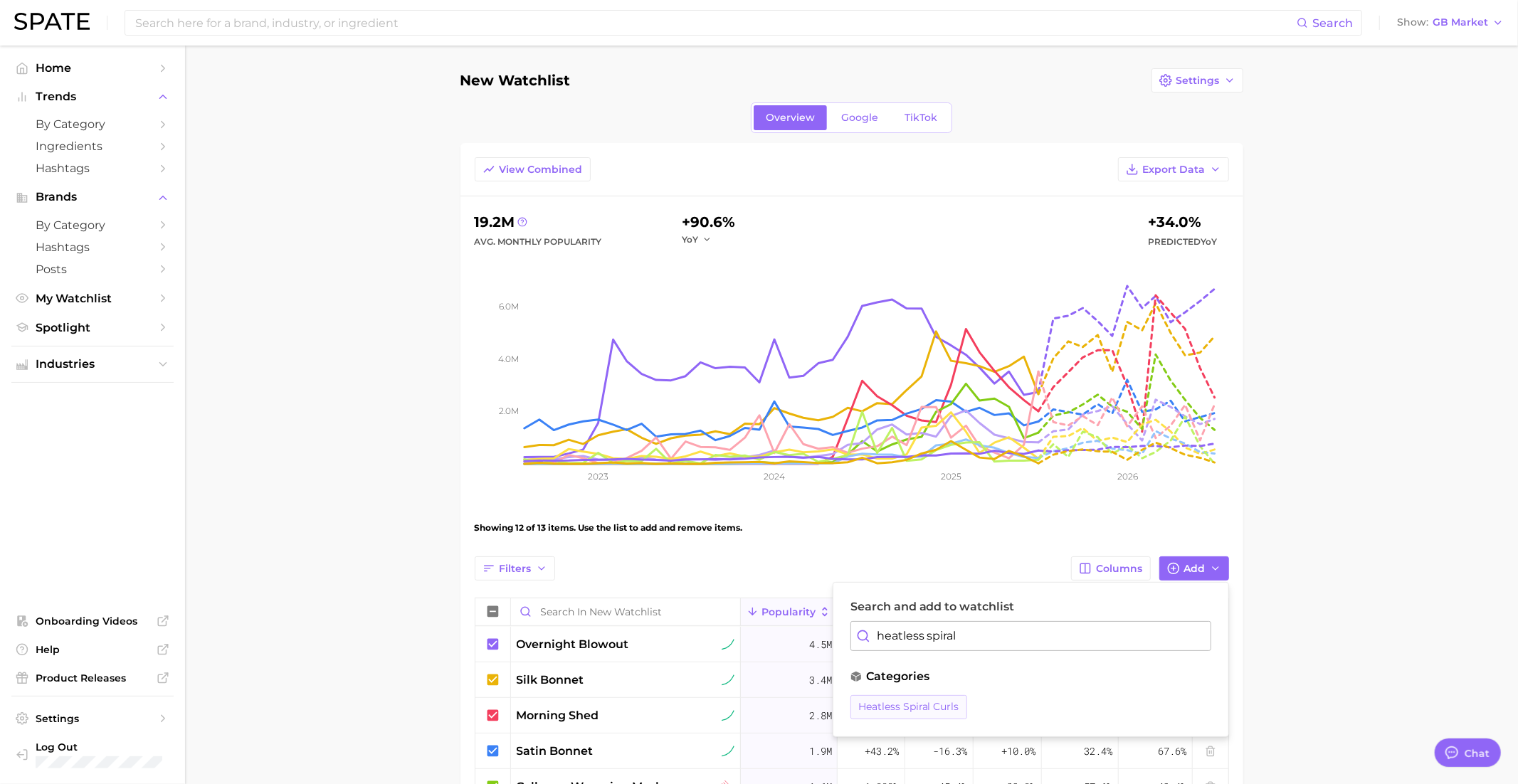
click at [902, 704] on span "heatless spiral curls" at bounding box center [908, 706] width 101 height 12
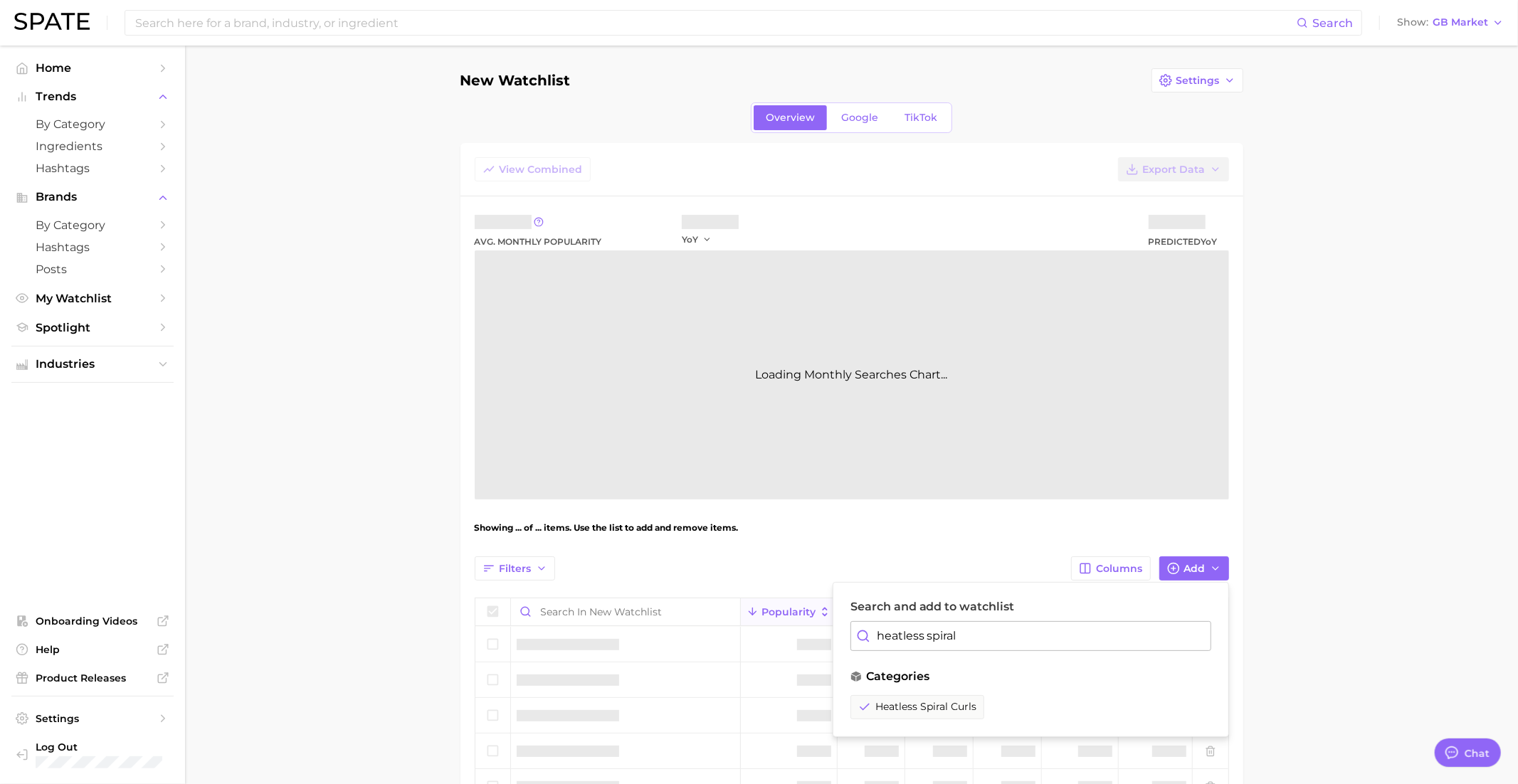
click at [916, 639] on input "heatless spiral" at bounding box center [1030, 636] width 361 height 30
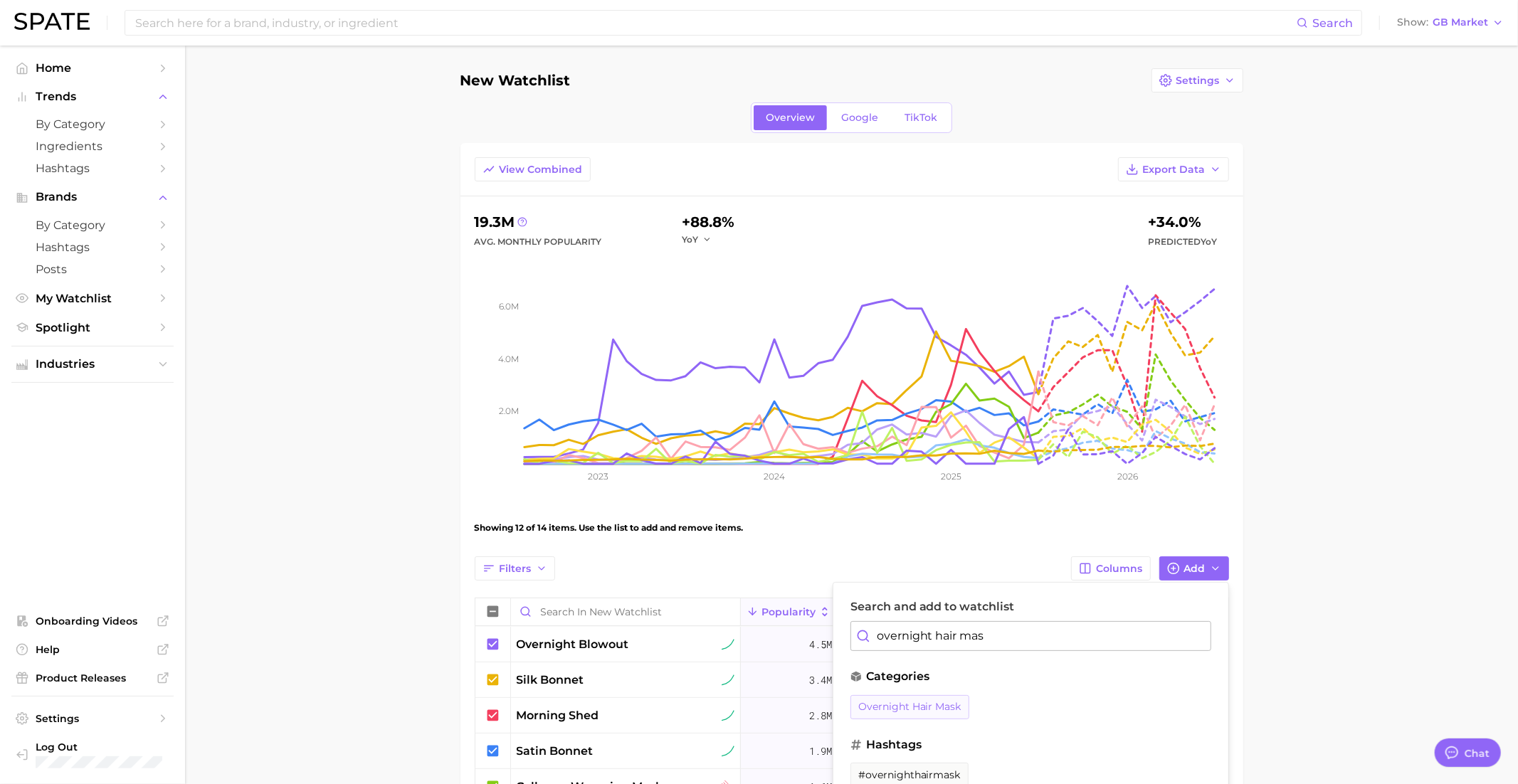
click at [900, 702] on span "overnight hair mask" at bounding box center [909, 706] width 103 height 12
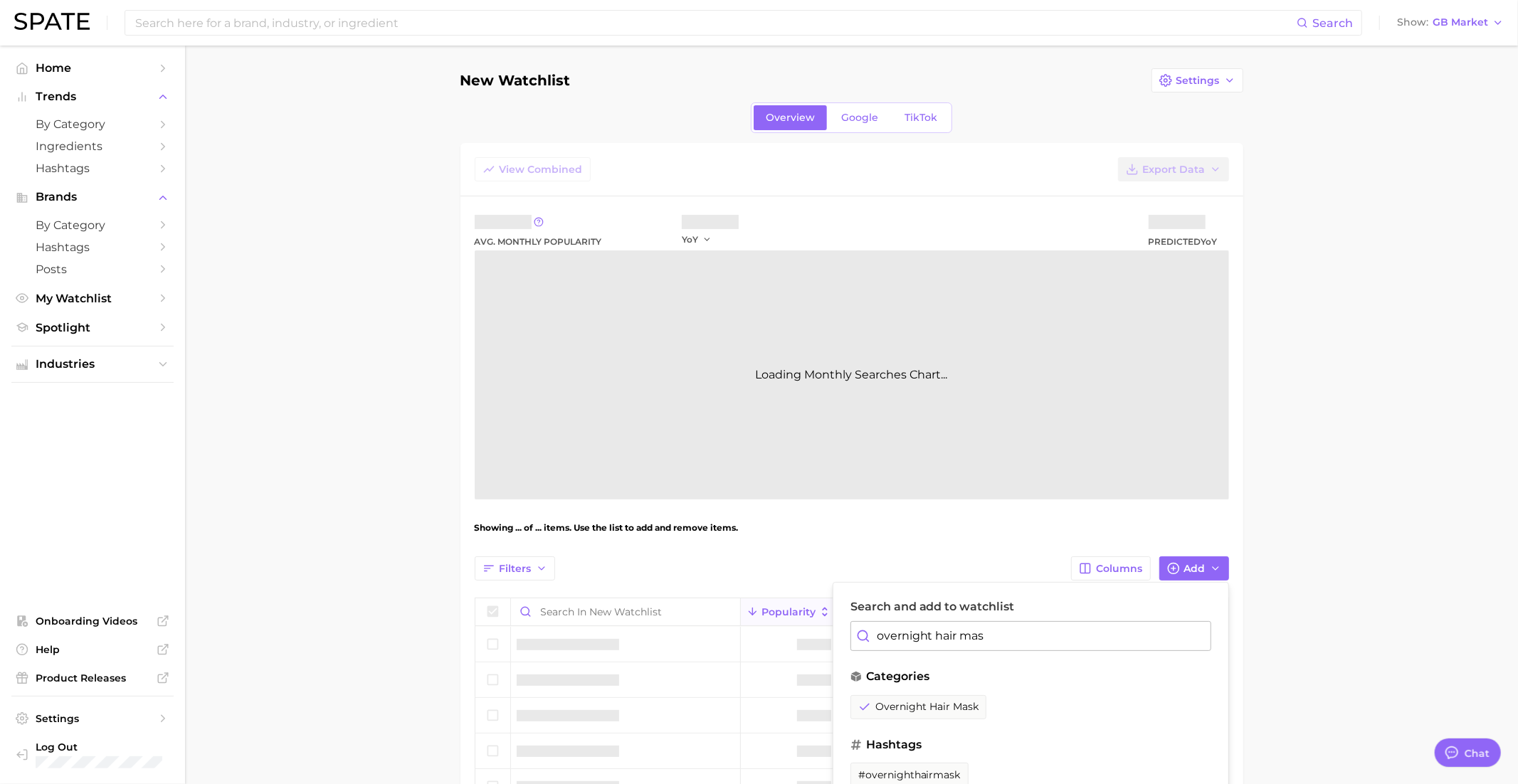
click at [934, 638] on input "overnight hair mas" at bounding box center [1030, 636] width 361 height 30
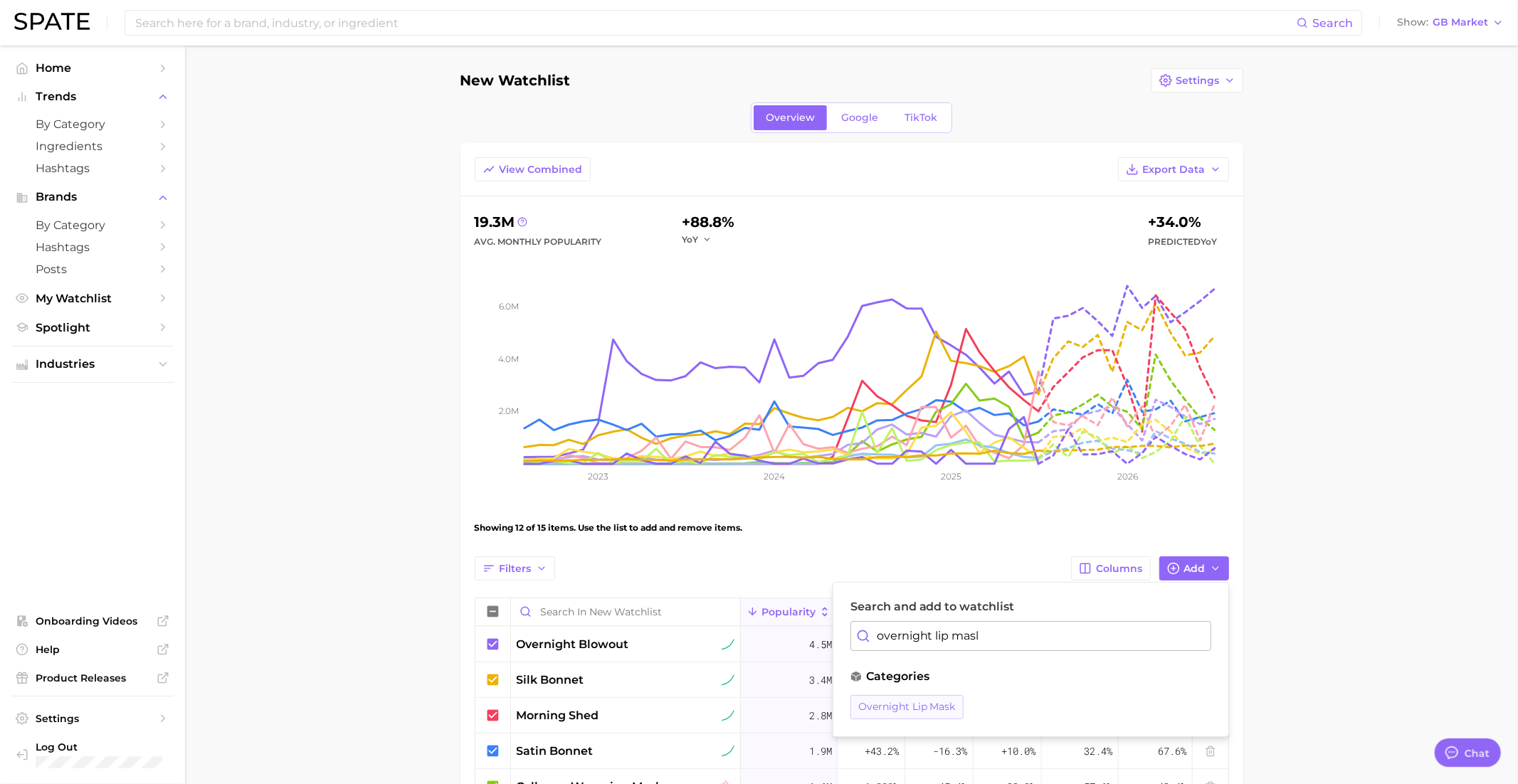
type input "overnight lip masl"
click at [938, 703] on span "overnight lip mask" at bounding box center [907, 706] width 97 height 12
click at [1267, 561] on main "New Watchlist Settings Overview Google TikTok View Combined Export Data 19.3m A…" at bounding box center [852, 681] width 1333 height 1272
click at [1422, 25] on span "Show" at bounding box center [1412, 22] width 31 height 8
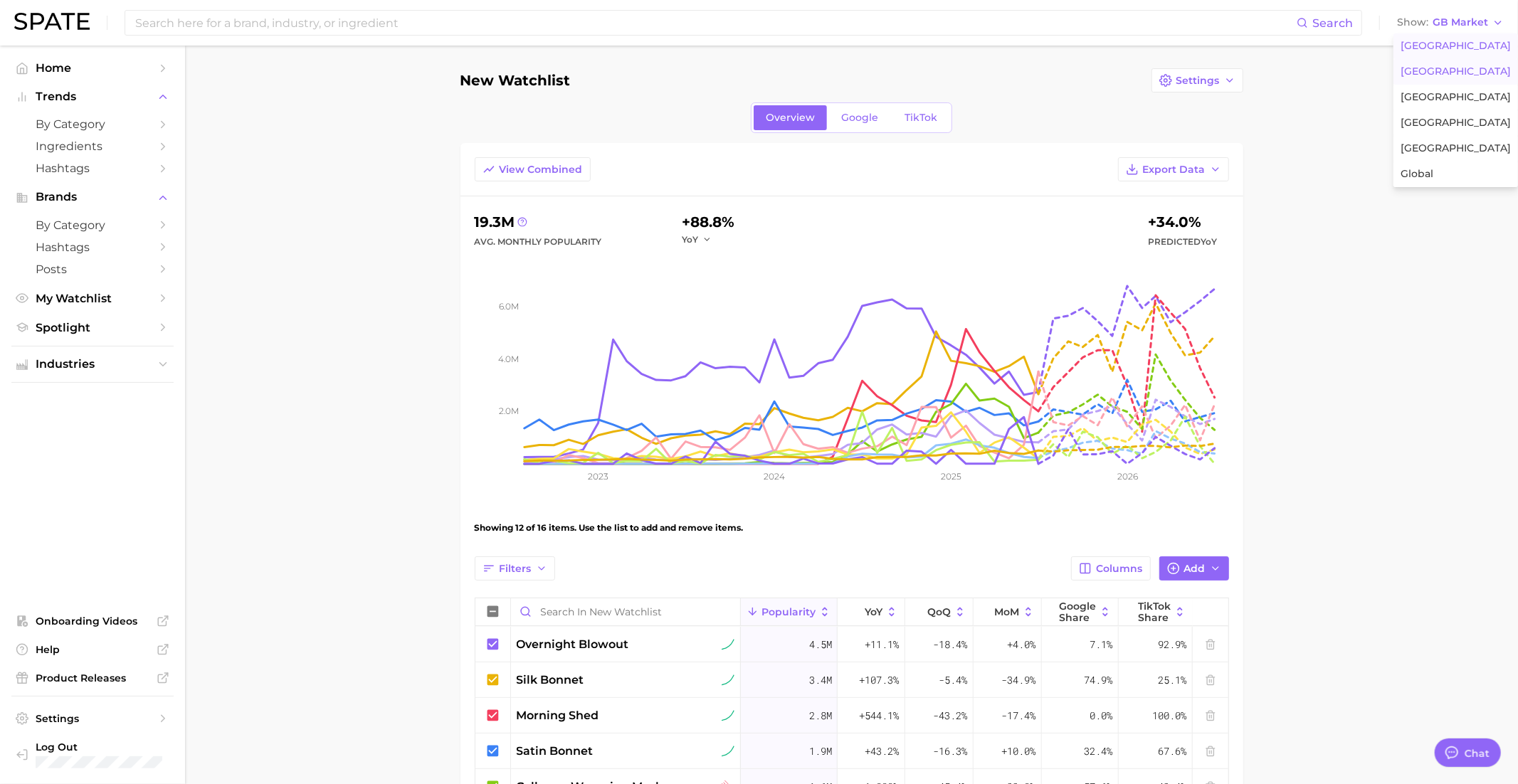
click at [1422, 48] on span "United States" at bounding box center [1455, 46] width 110 height 12
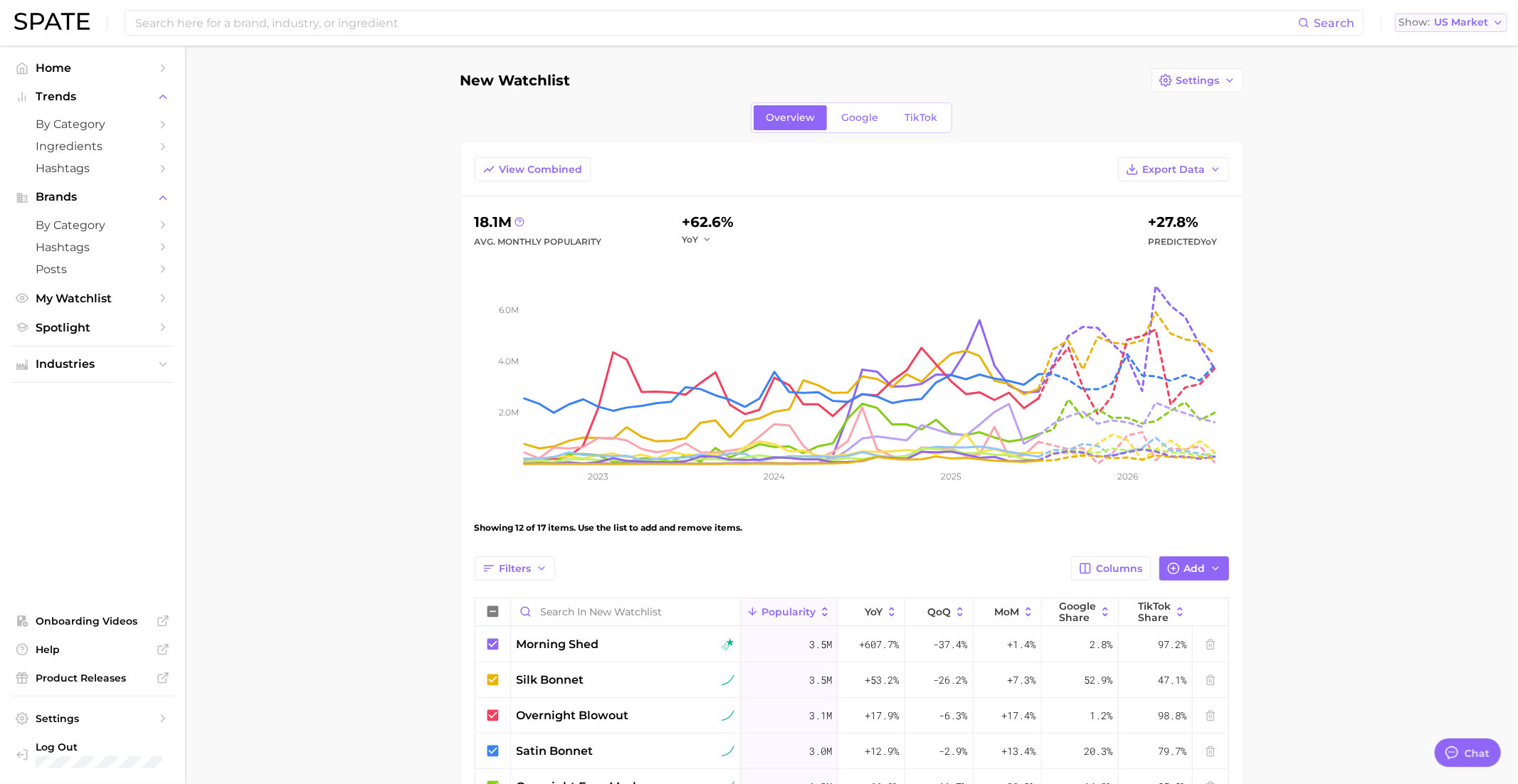
click at [1439, 29] on button "Show US Market" at bounding box center [1450, 23] width 112 height 19
click at [1439, 68] on span "United Kingdom" at bounding box center [1457, 71] width 110 height 12
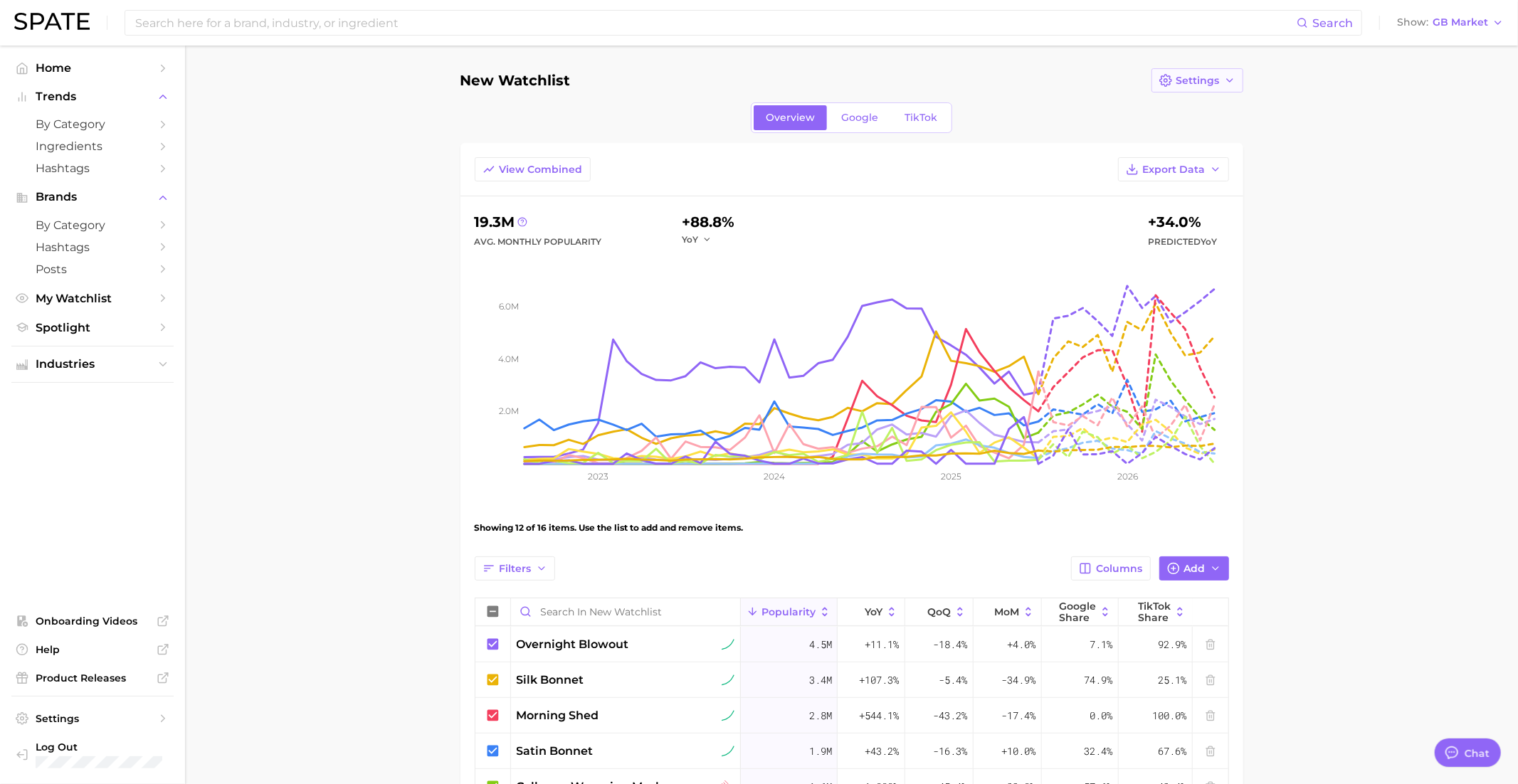
click at [1164, 76] on icon "button" at bounding box center [1166, 81] width 13 height 13
click at [1201, 113] on button "Edit Details" at bounding box center [1229, 106] width 156 height 26
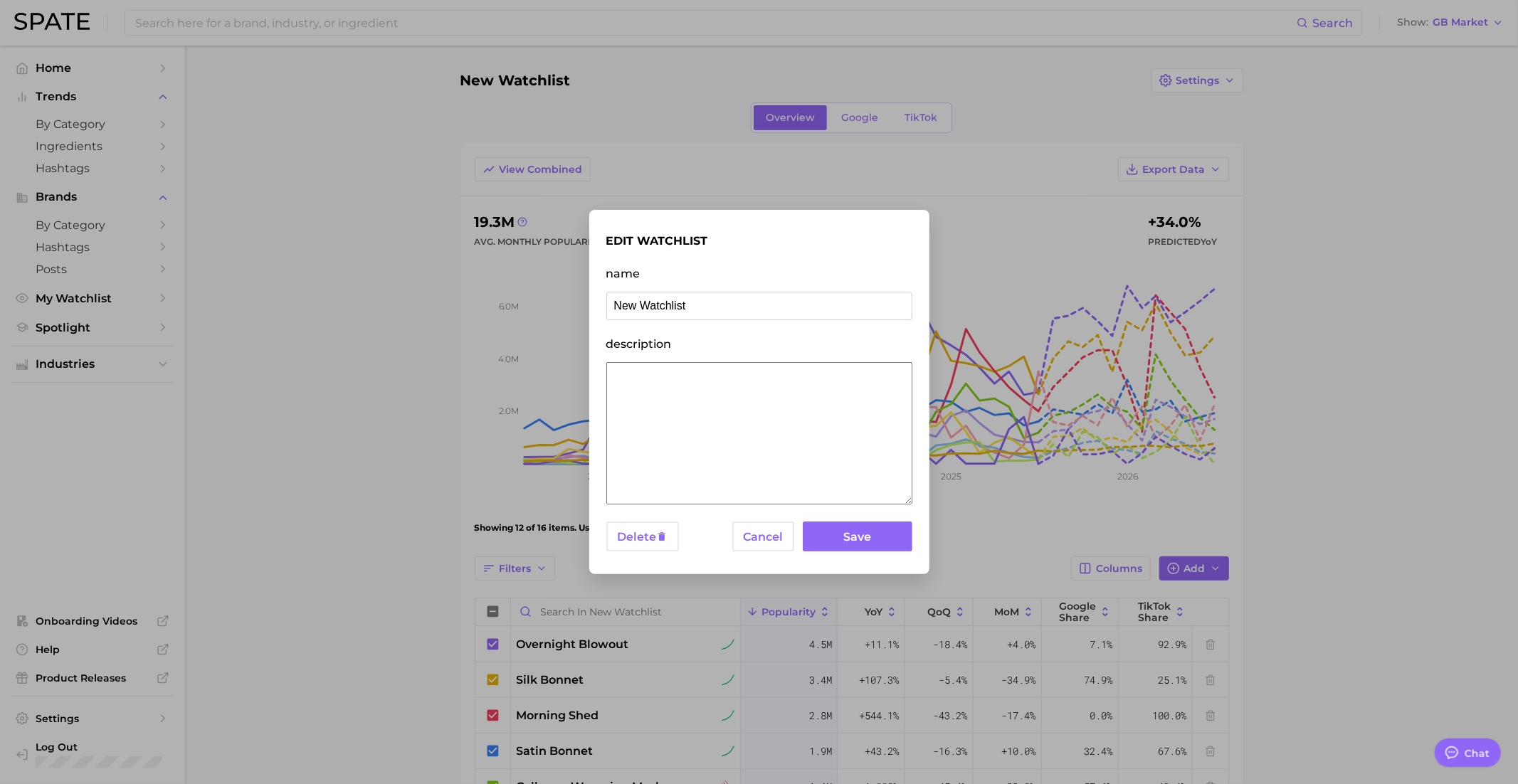
click at [704, 308] on input "New Watchlist" at bounding box center [759, 306] width 306 height 29
click at [709, 312] on input "Amorepacific - Longevity" at bounding box center [759, 306] width 306 height 29
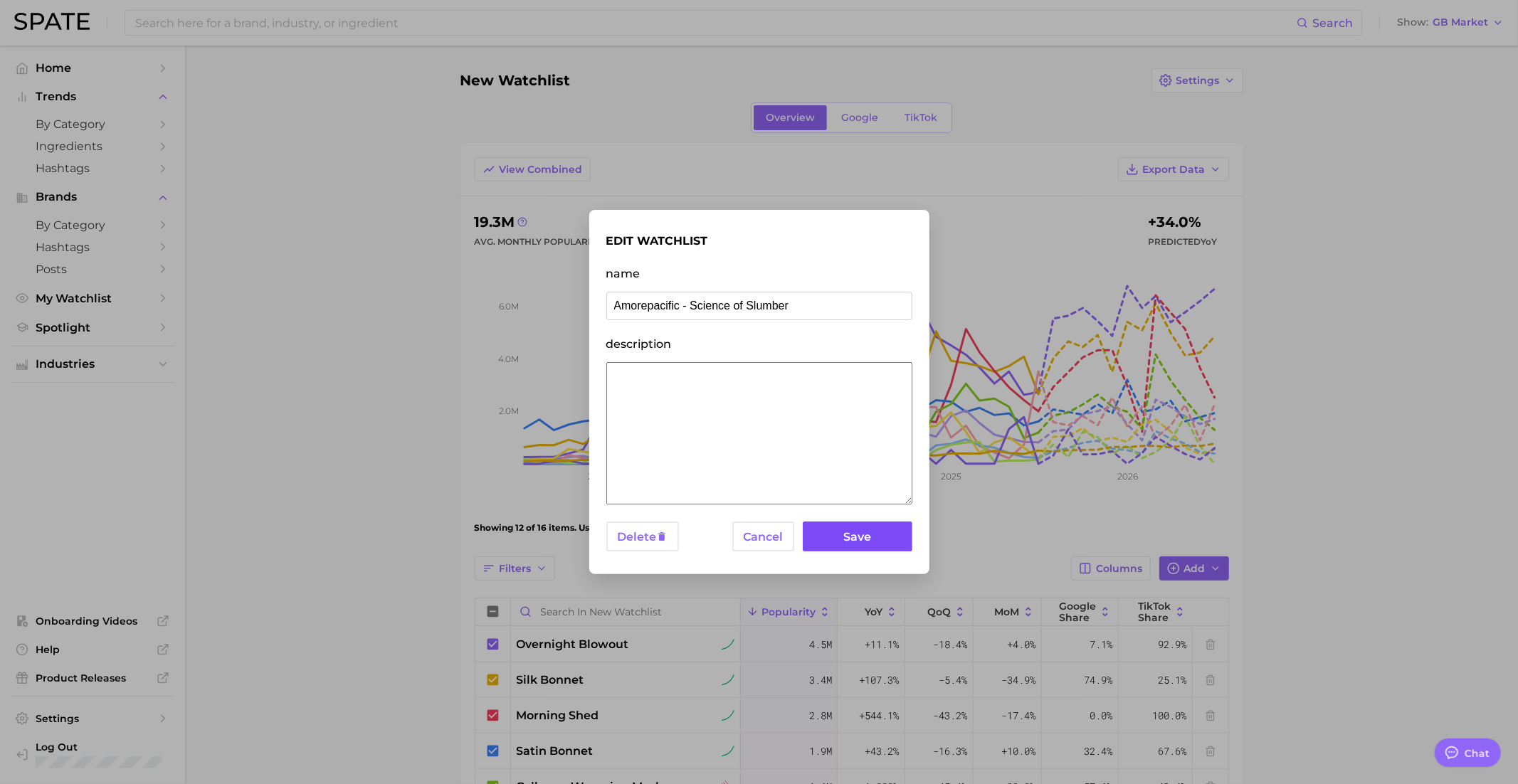
type input "Amorepacific - Science of Slumber"
click at [849, 542] on button "Save" at bounding box center [857, 536] width 109 height 31
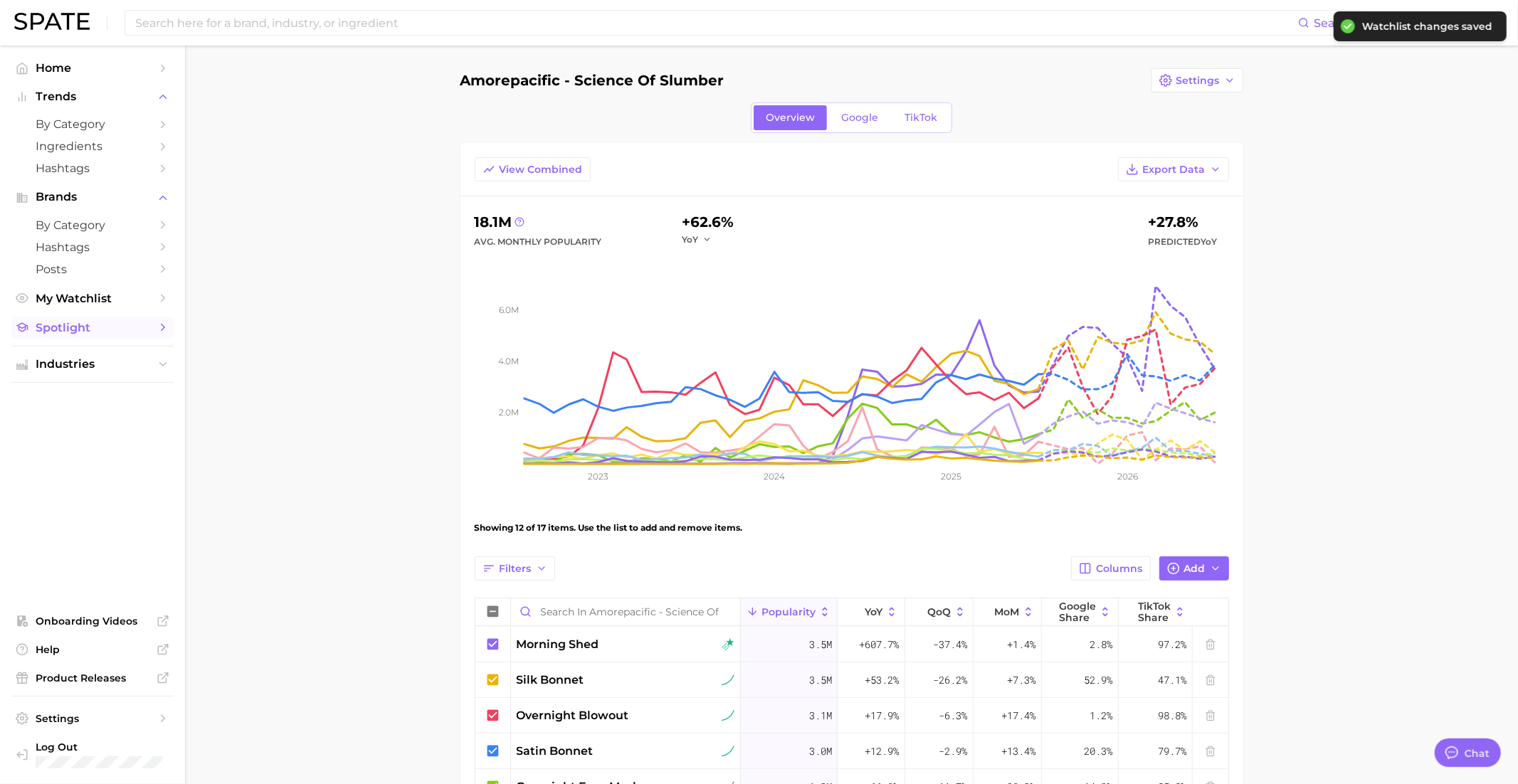
click at [74, 334] on span "Spotlight" at bounding box center [92, 327] width 114 height 14
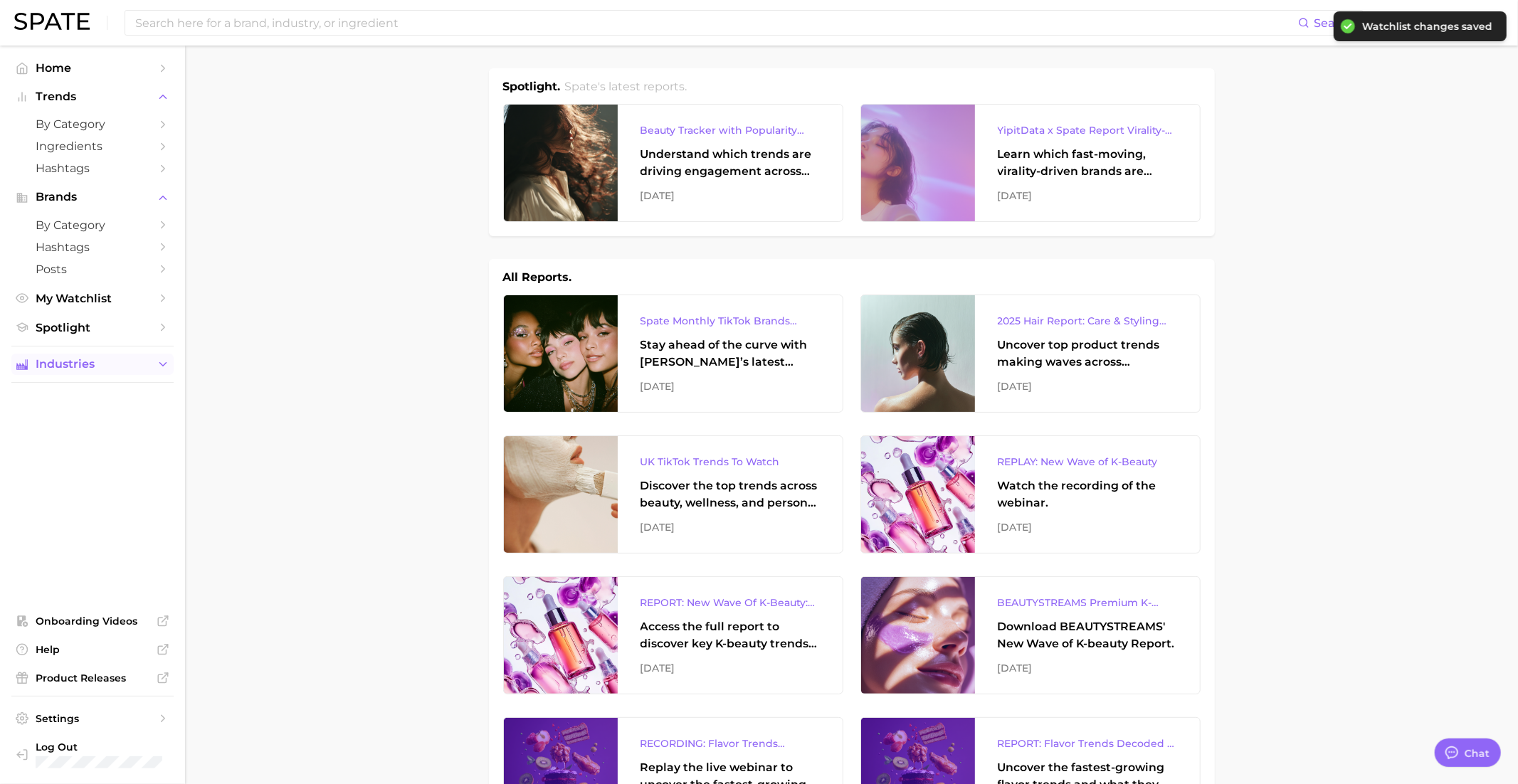
click at [78, 366] on span "Industries" at bounding box center [92, 364] width 114 height 13
click at [76, 298] on span "My Watchlist" at bounding box center [92, 298] width 114 height 14
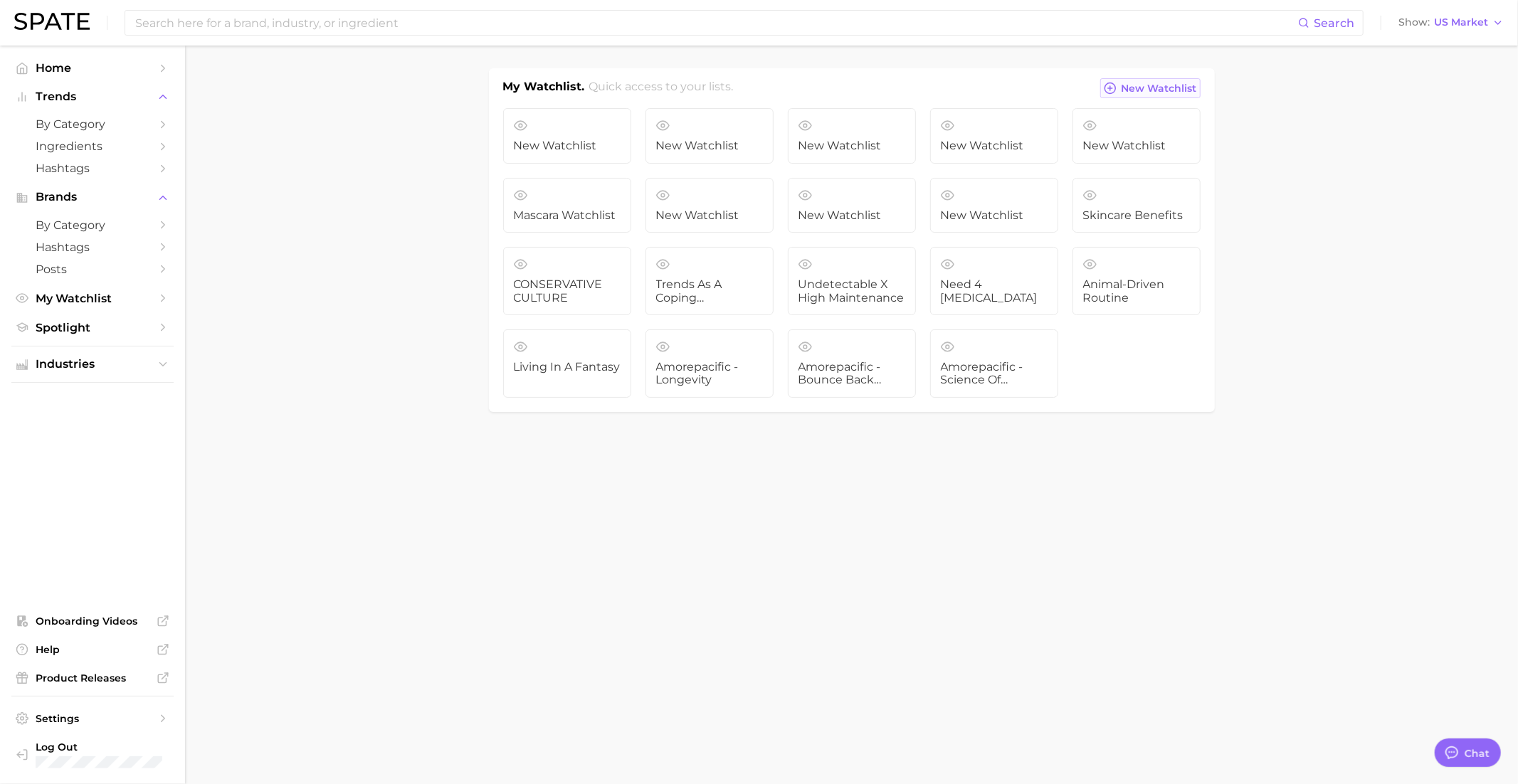
click at [1148, 83] on span "New Watchlist" at bounding box center [1159, 89] width 76 height 12
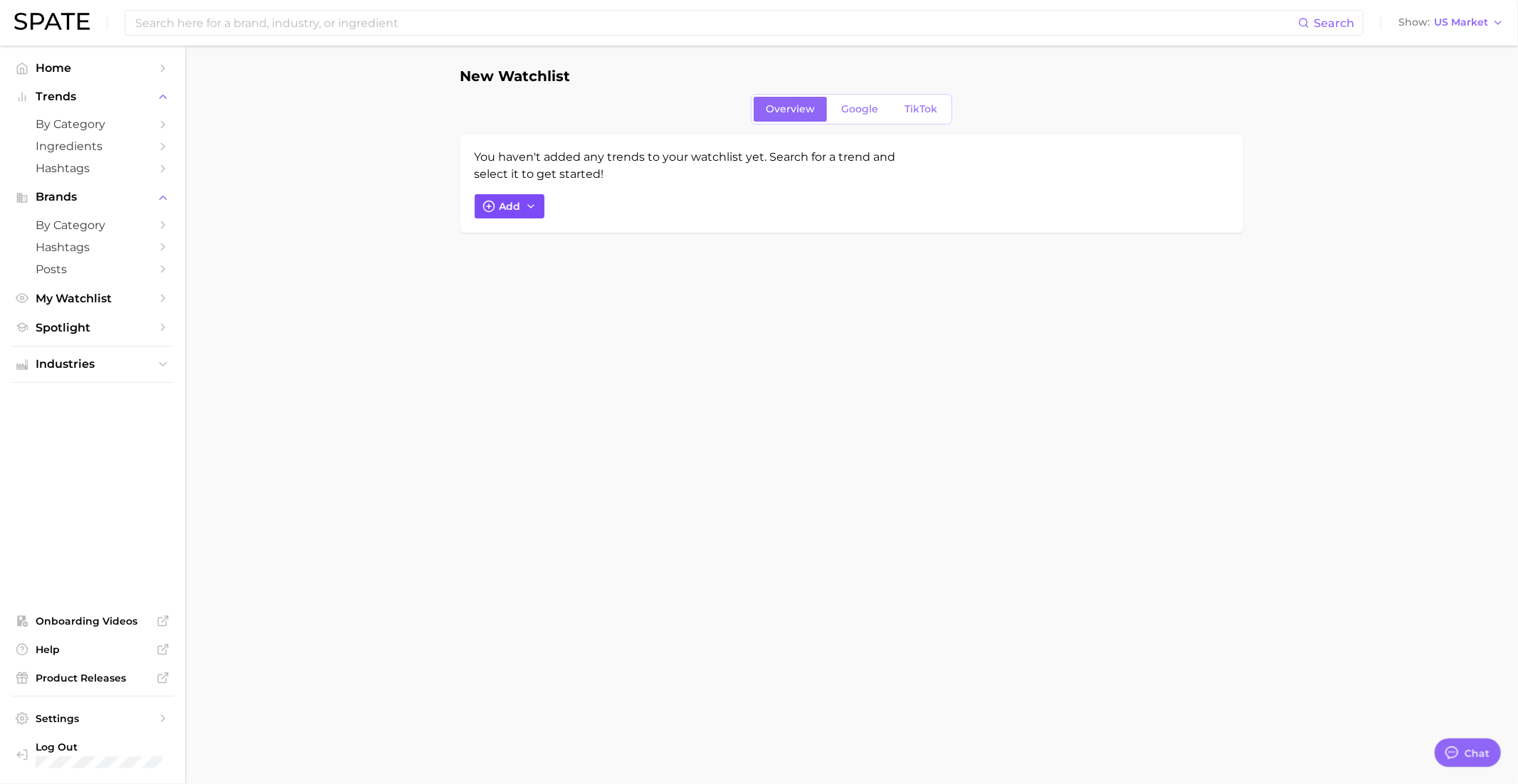
click at [514, 213] on button "Add" at bounding box center [509, 206] width 70 height 24
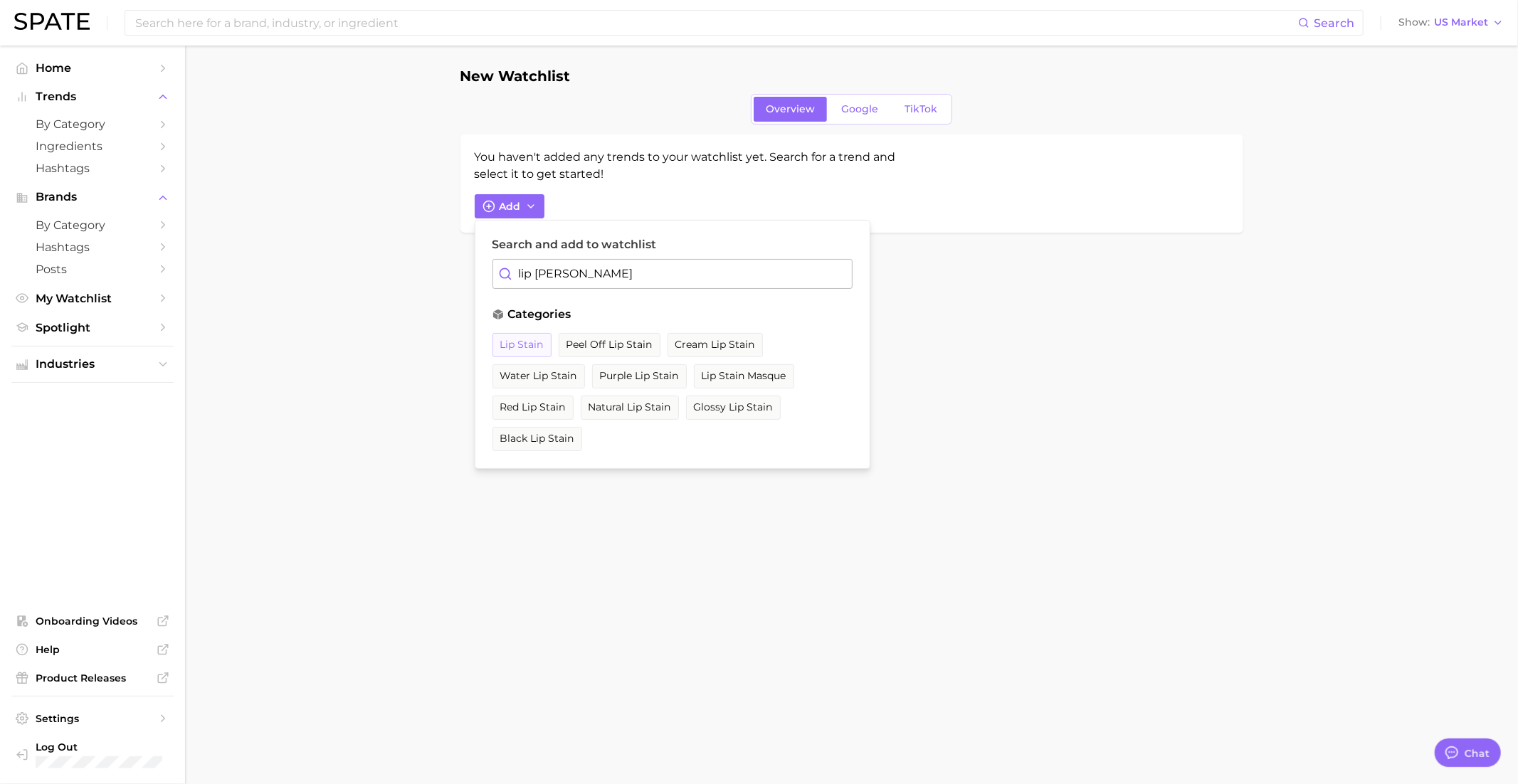
type input "lip stan"
click at [515, 341] on span "lip stain" at bounding box center [521, 344] width 44 height 12
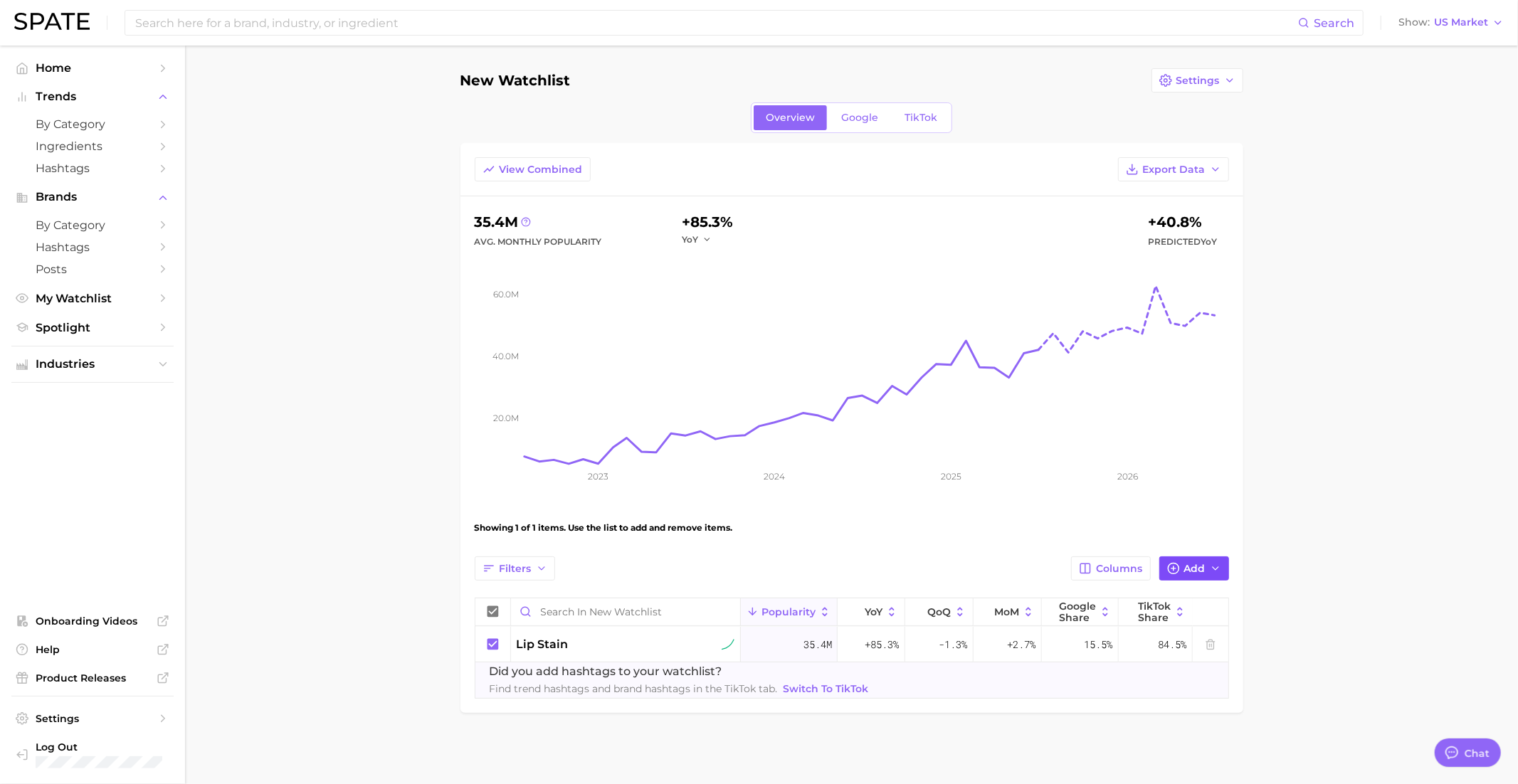
click at [1172, 572] on icon "button" at bounding box center [1174, 568] width 13 height 13
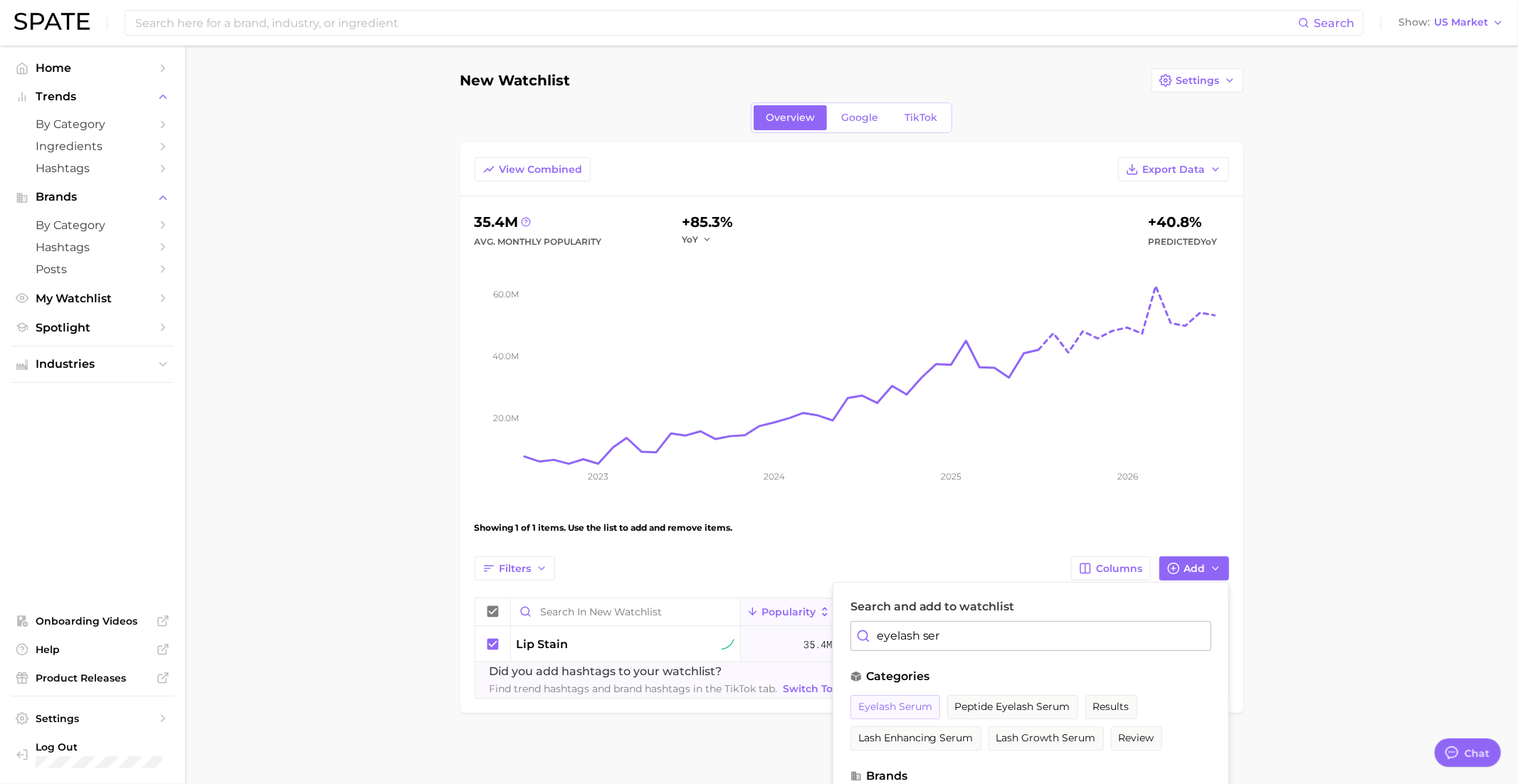
click at [904, 705] on span "eyelash serum" at bounding box center [895, 706] width 74 height 12
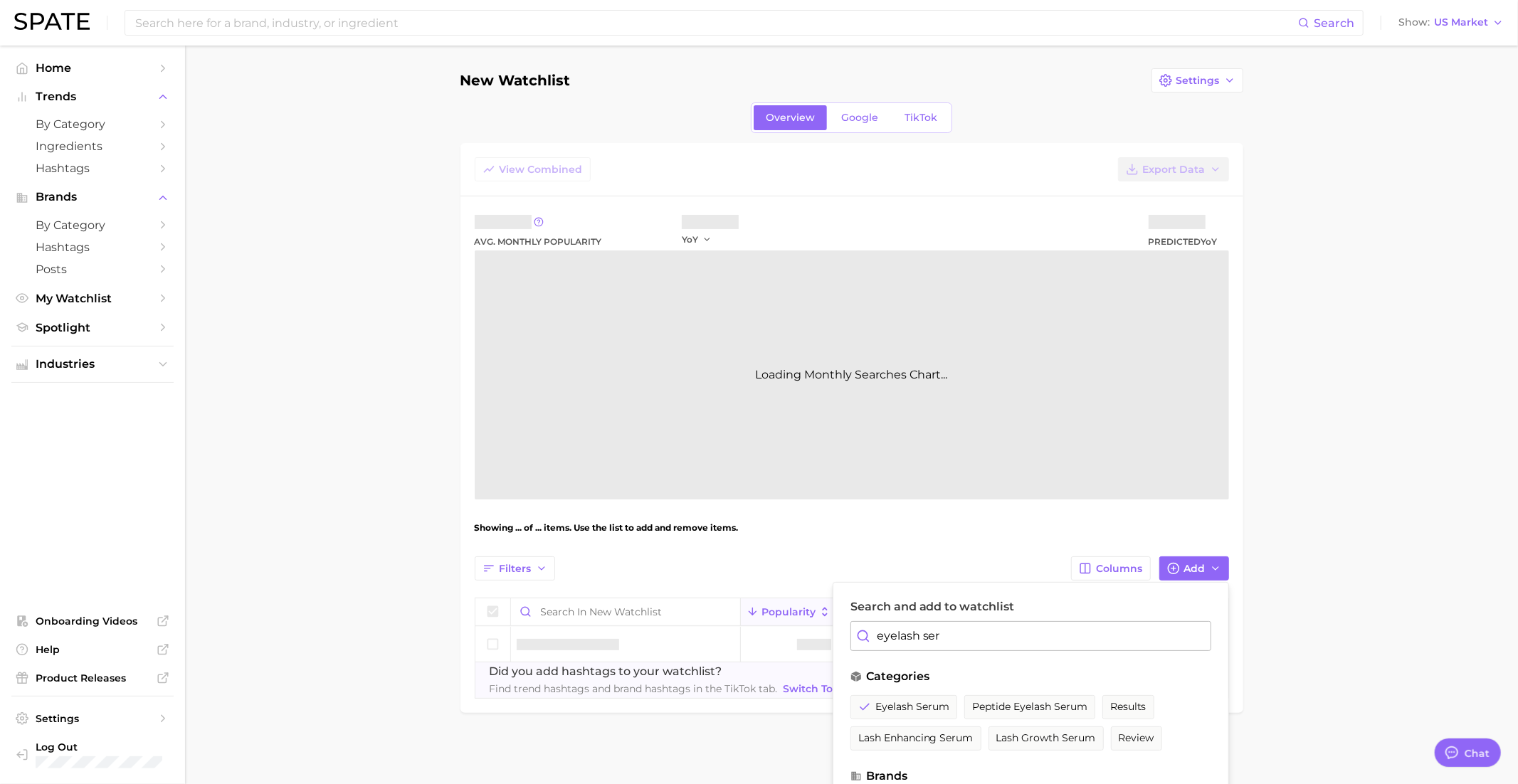
click at [920, 645] on input "eyelash ser" at bounding box center [1030, 636] width 361 height 30
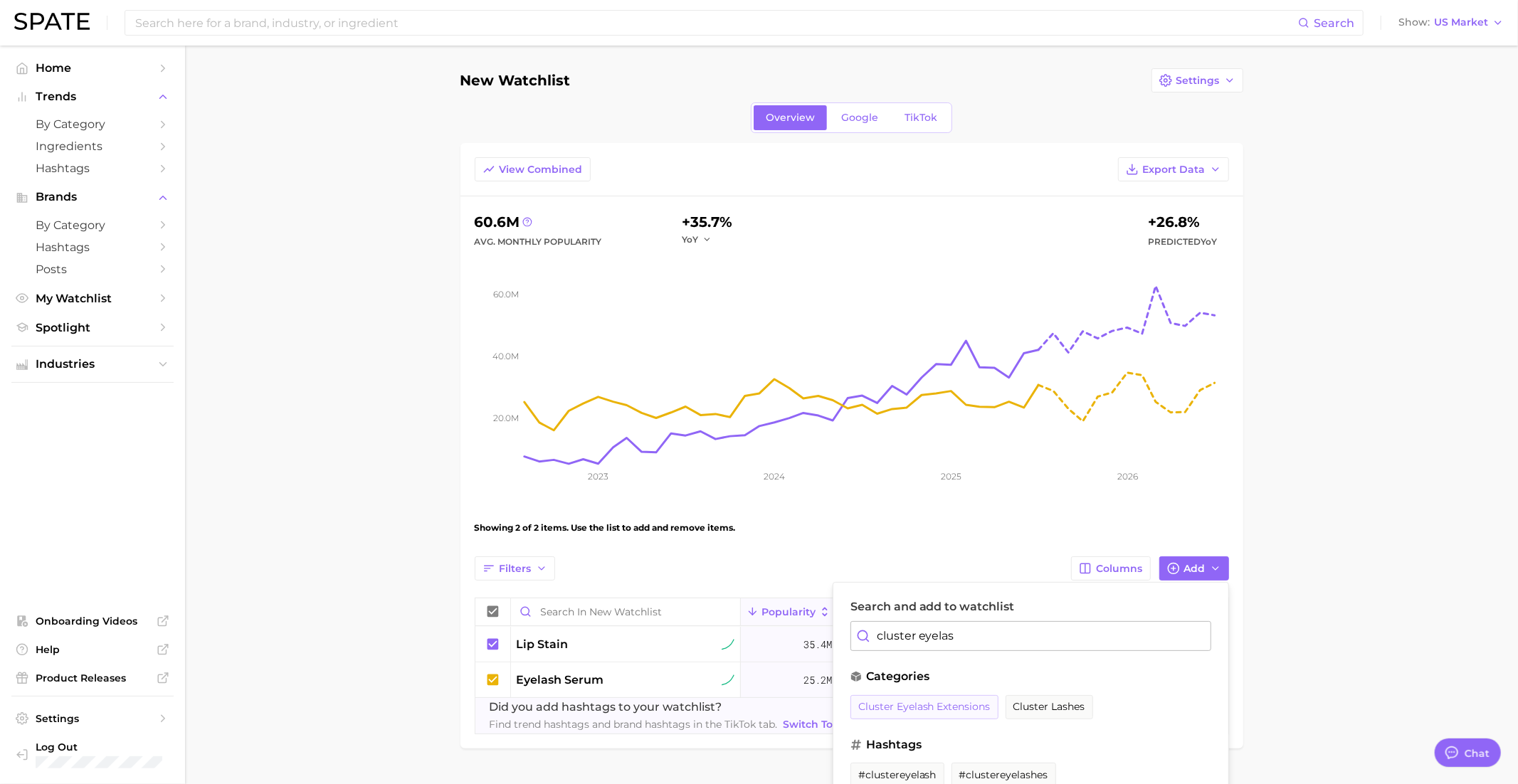
click at [928, 707] on span "cluster eyelash extensions" at bounding box center [924, 706] width 132 height 12
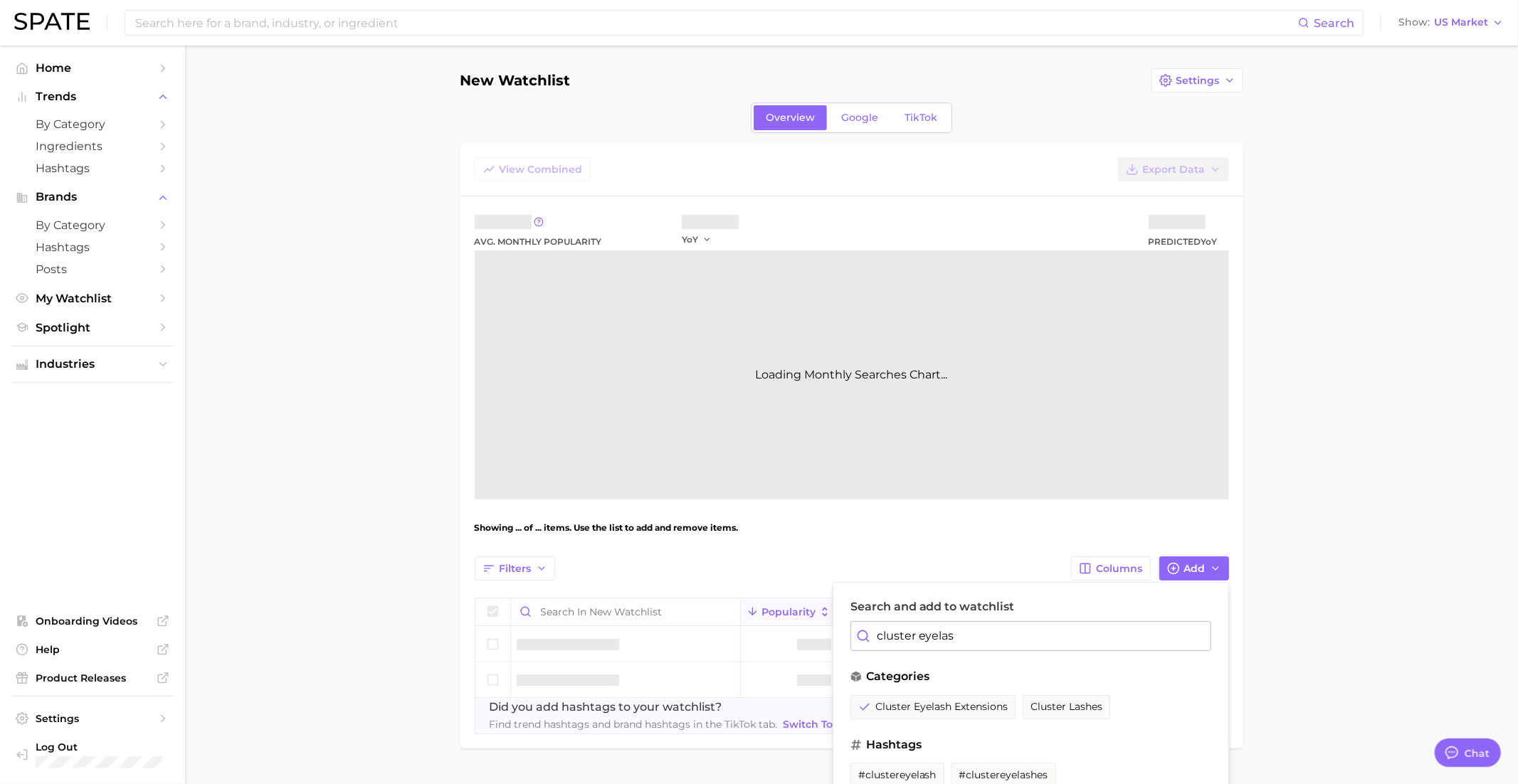
click at [928, 645] on input "cluster eyelas" at bounding box center [1030, 636] width 361 height 30
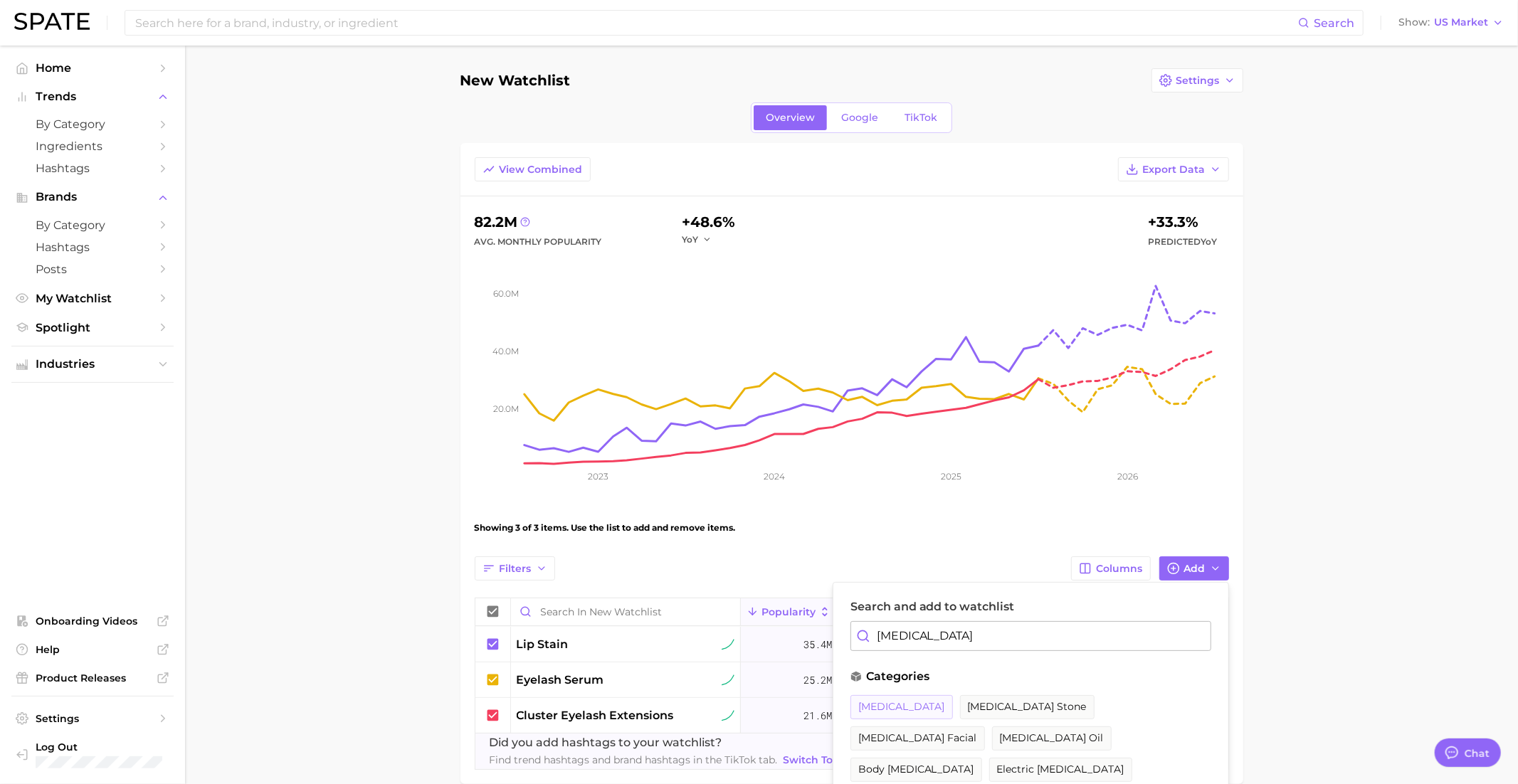
click at [889, 702] on span "gua sha" at bounding box center [902, 706] width 87 height 12
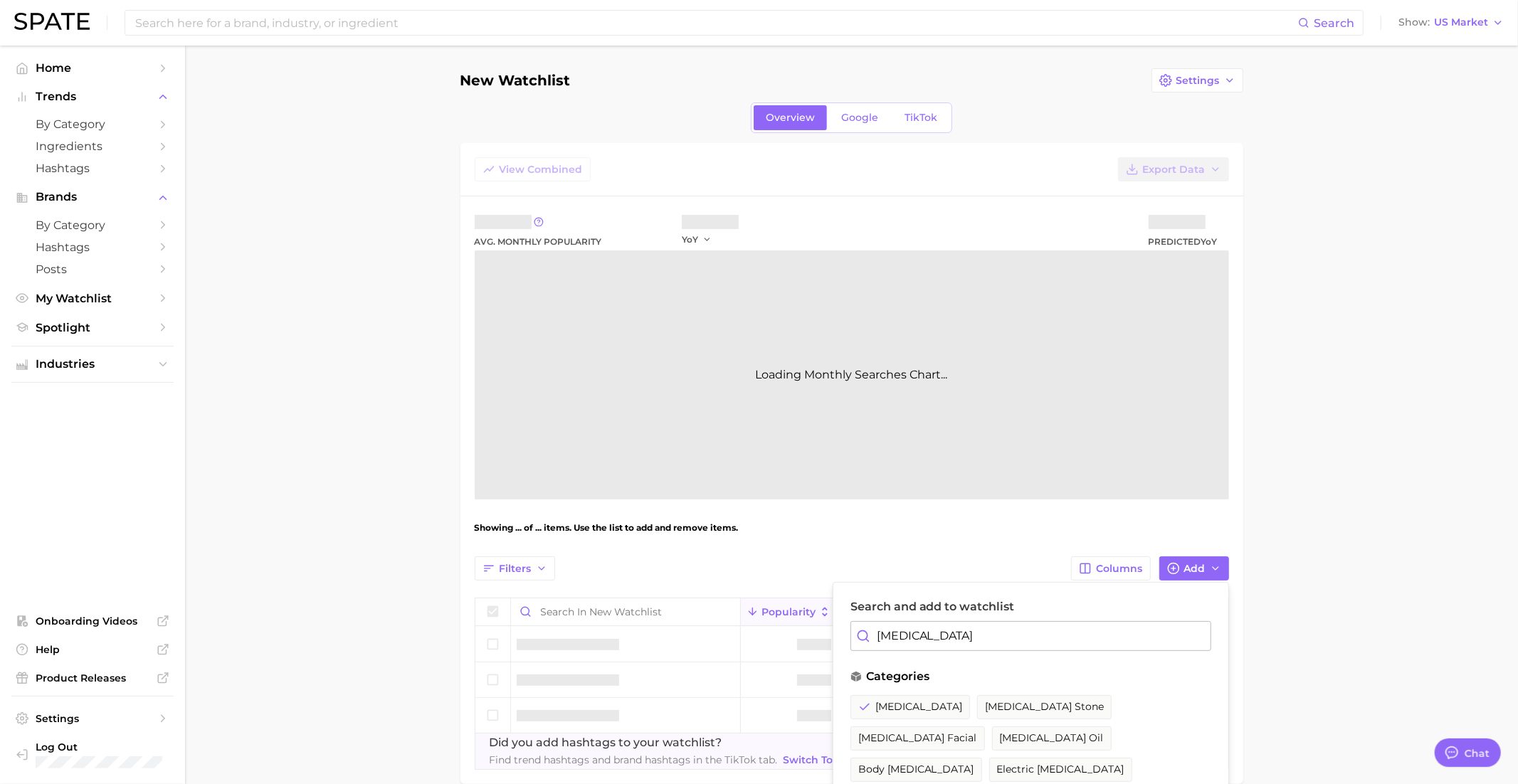
click at [899, 640] on input "gua sha" at bounding box center [1030, 636] width 361 height 30
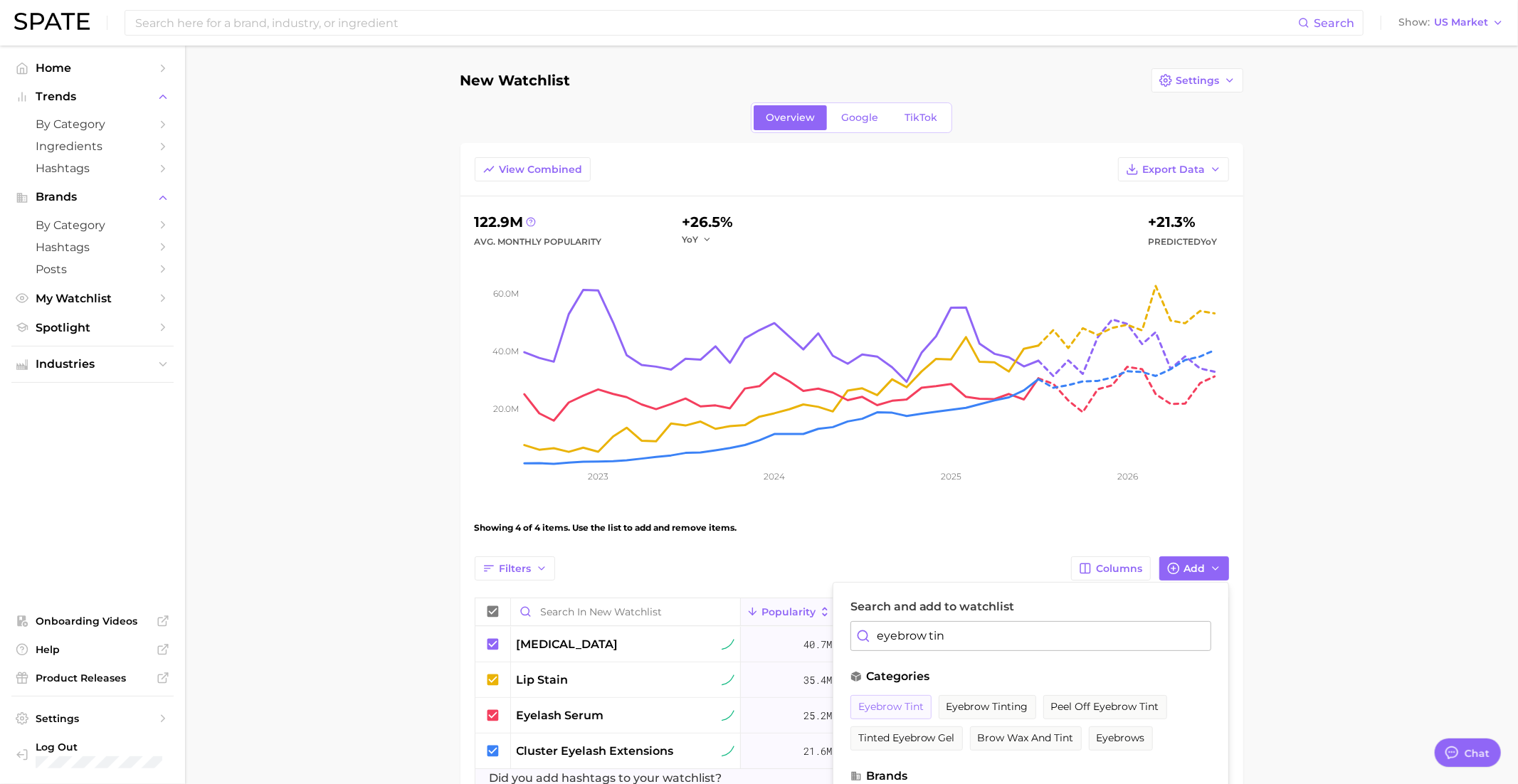
click at [884, 708] on span "eyebrow tint" at bounding box center [891, 706] width 66 height 12
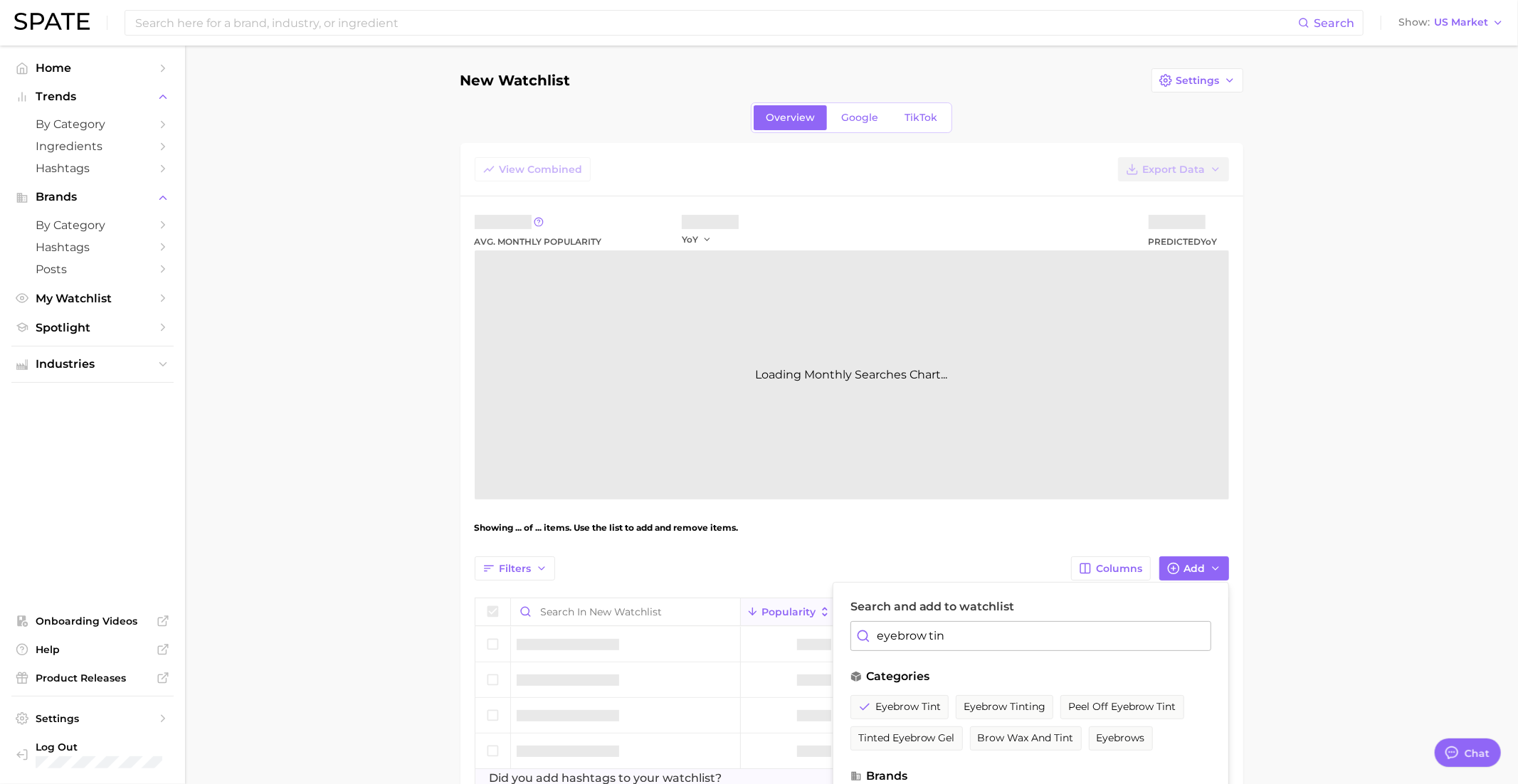
click at [904, 623] on input "eyebrow tin" at bounding box center [1030, 636] width 361 height 30
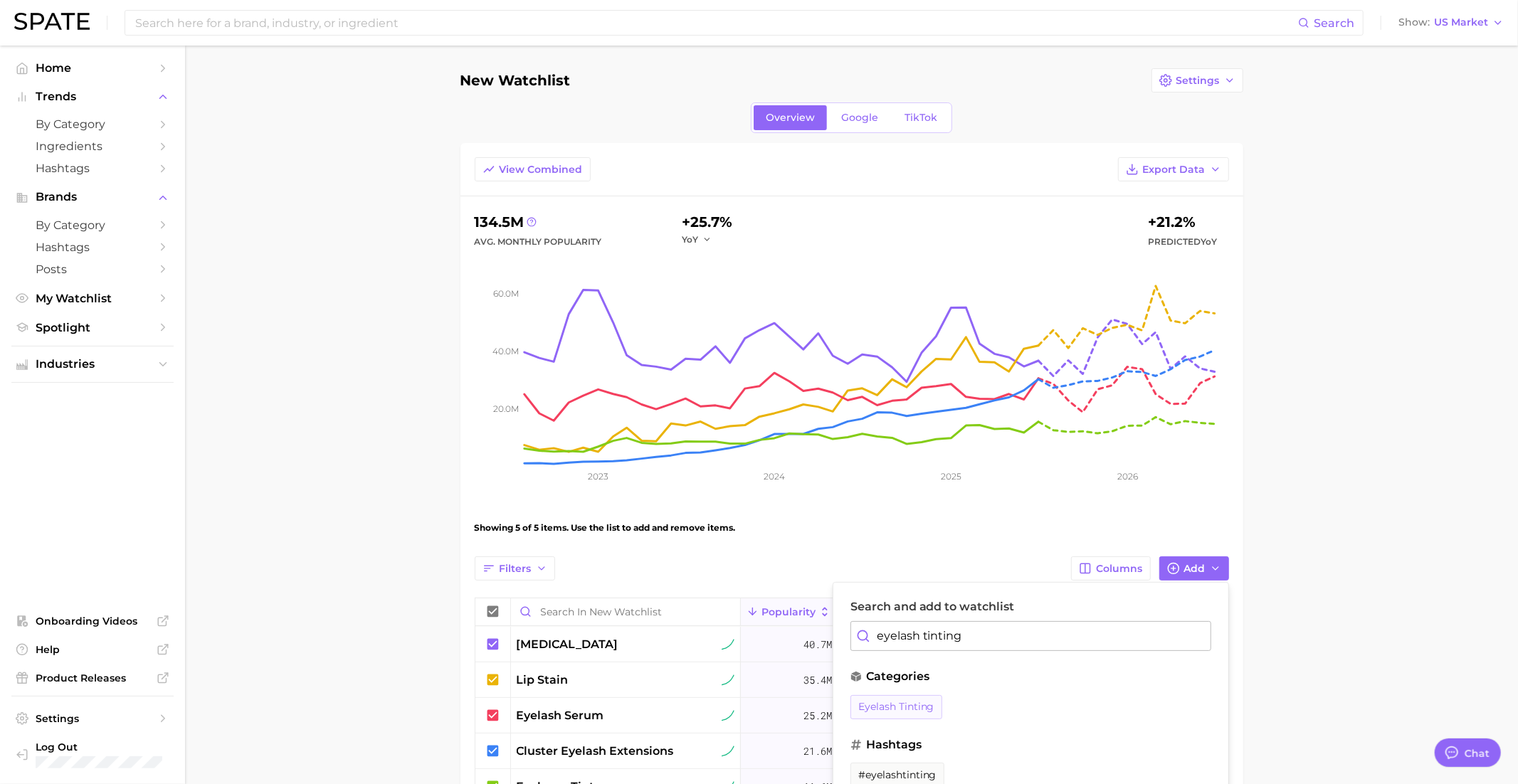
click at [865, 705] on span "eyelash tinting" at bounding box center [896, 706] width 76 height 12
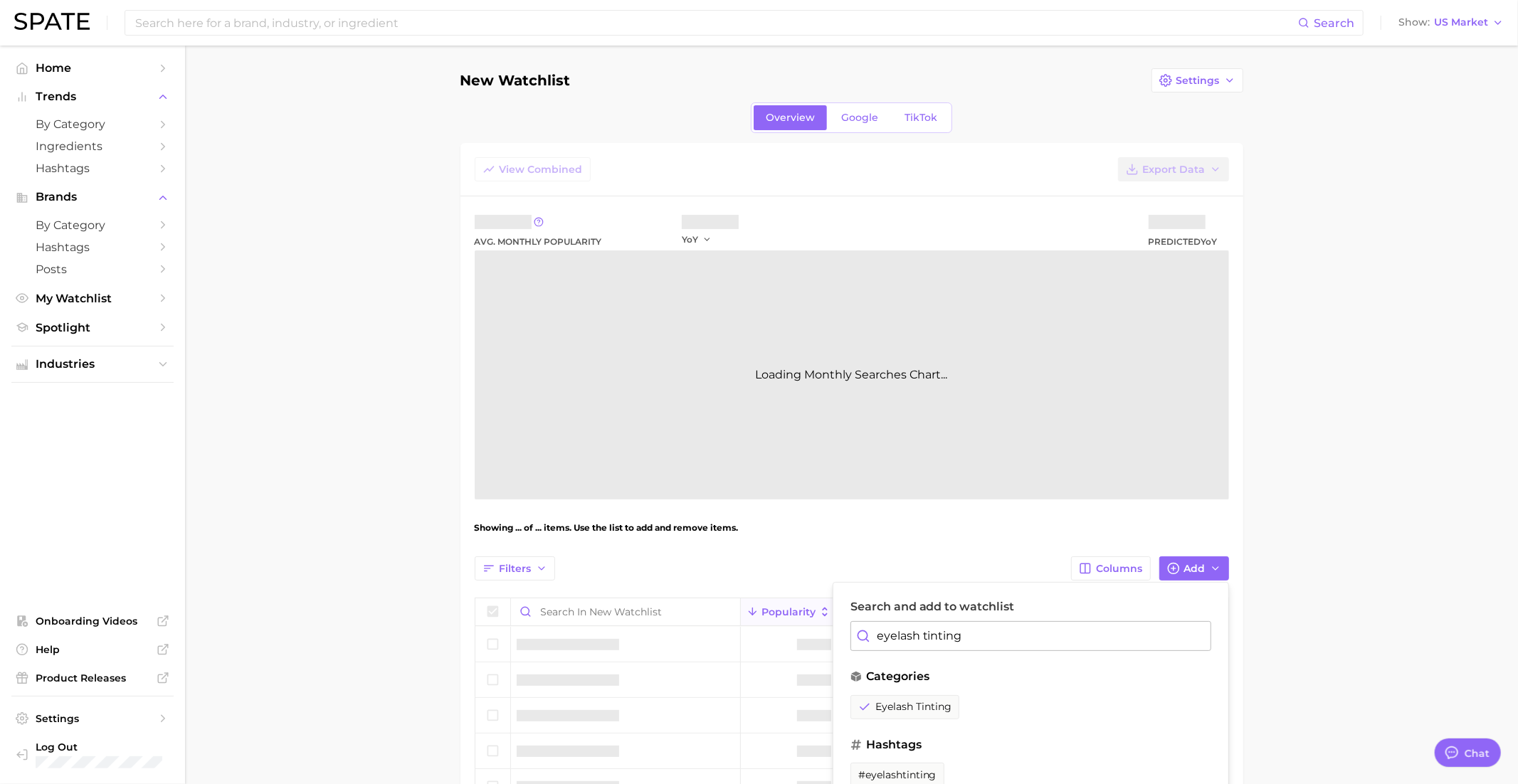
click at [899, 651] on div "Search and add to watchlist eyelash tinting categories eyelash tinting hashtags…" at bounding box center [1031, 693] width 396 height 223
click at [900, 637] on input "eyelash tinting" at bounding box center [1030, 636] width 361 height 30
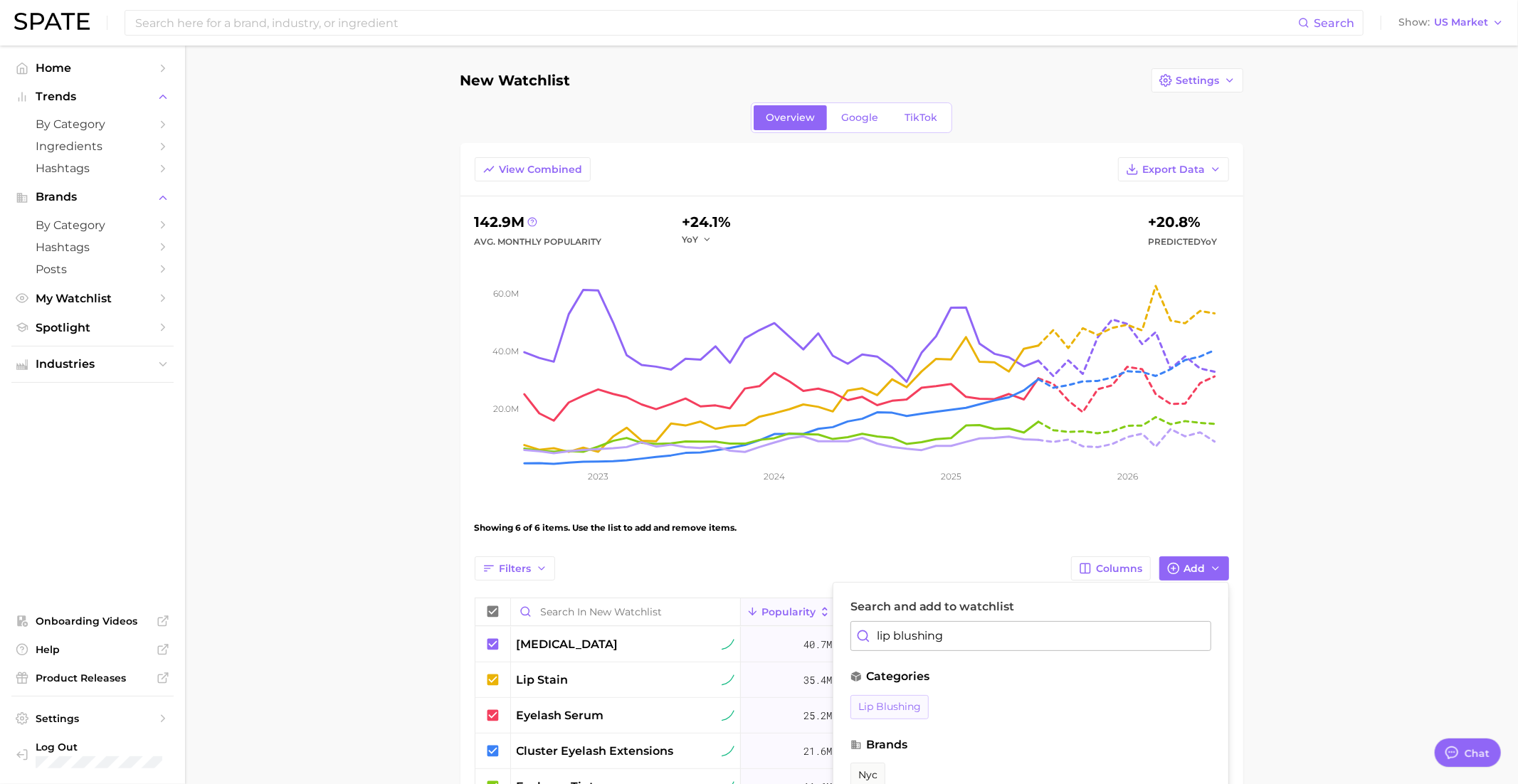
type input "lip blushing"
click at [895, 702] on span "lip blushing" at bounding box center [889, 706] width 63 height 12
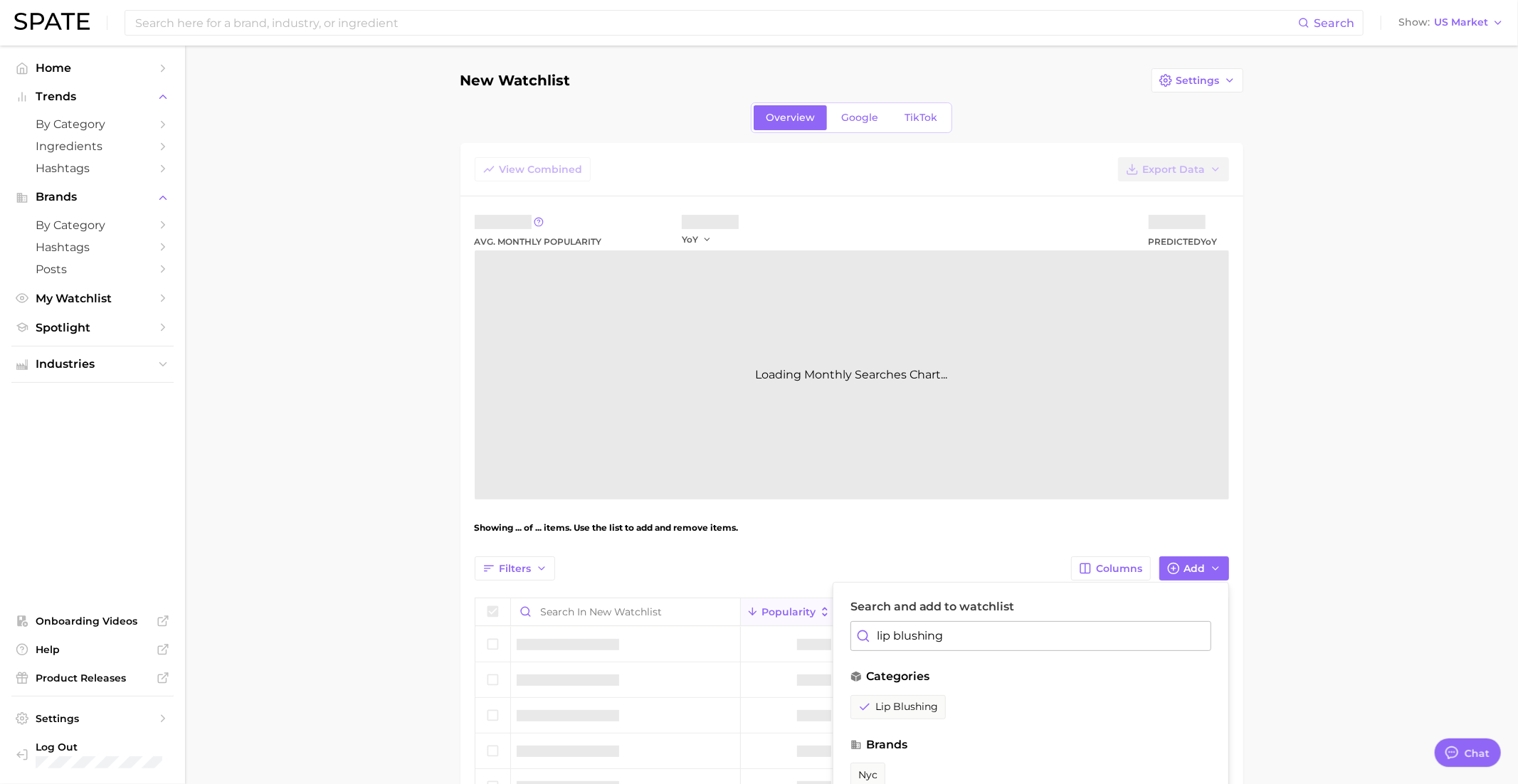
click at [947, 632] on input "lip blushing" at bounding box center [1030, 636] width 361 height 30
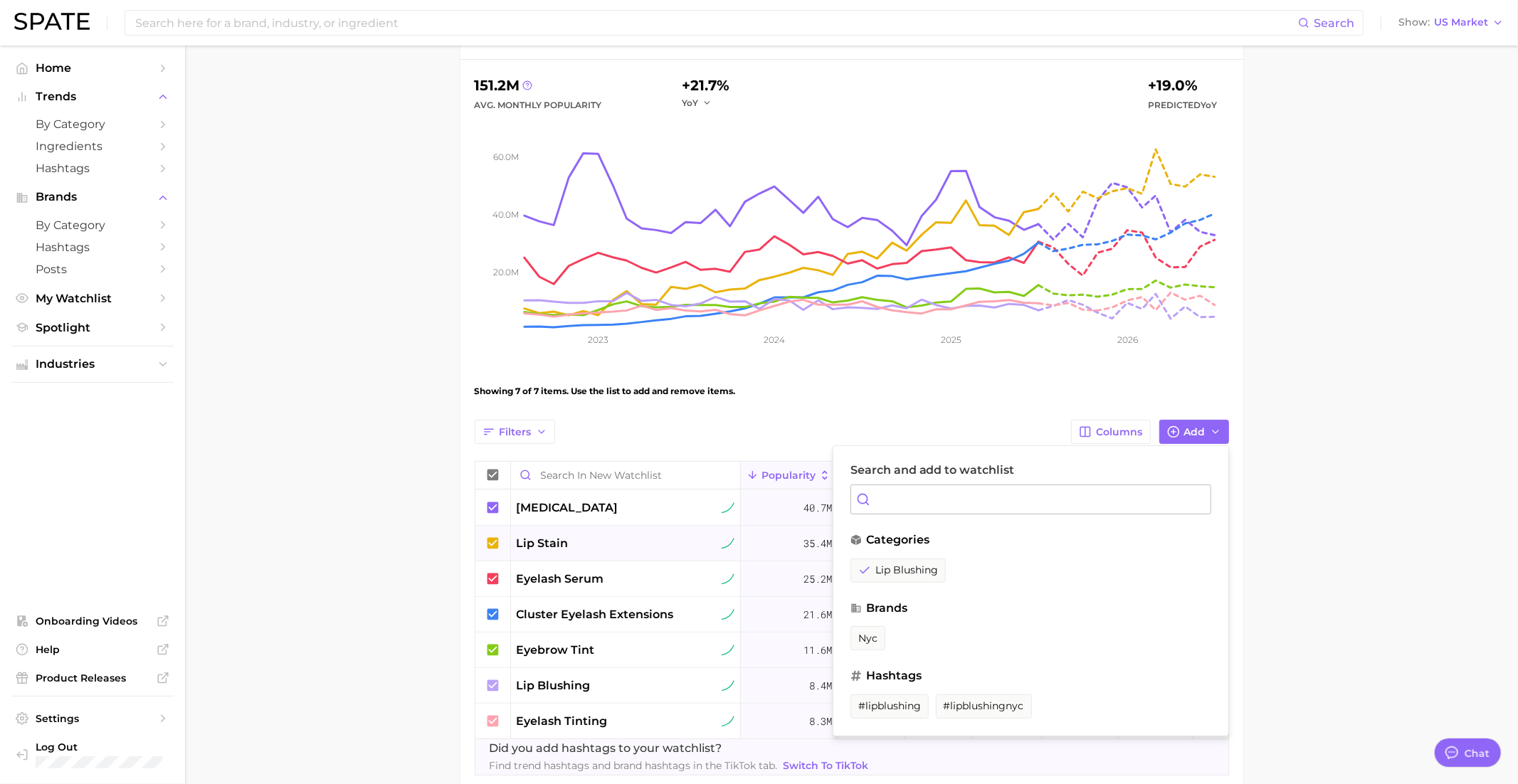
scroll to position [124, 0]
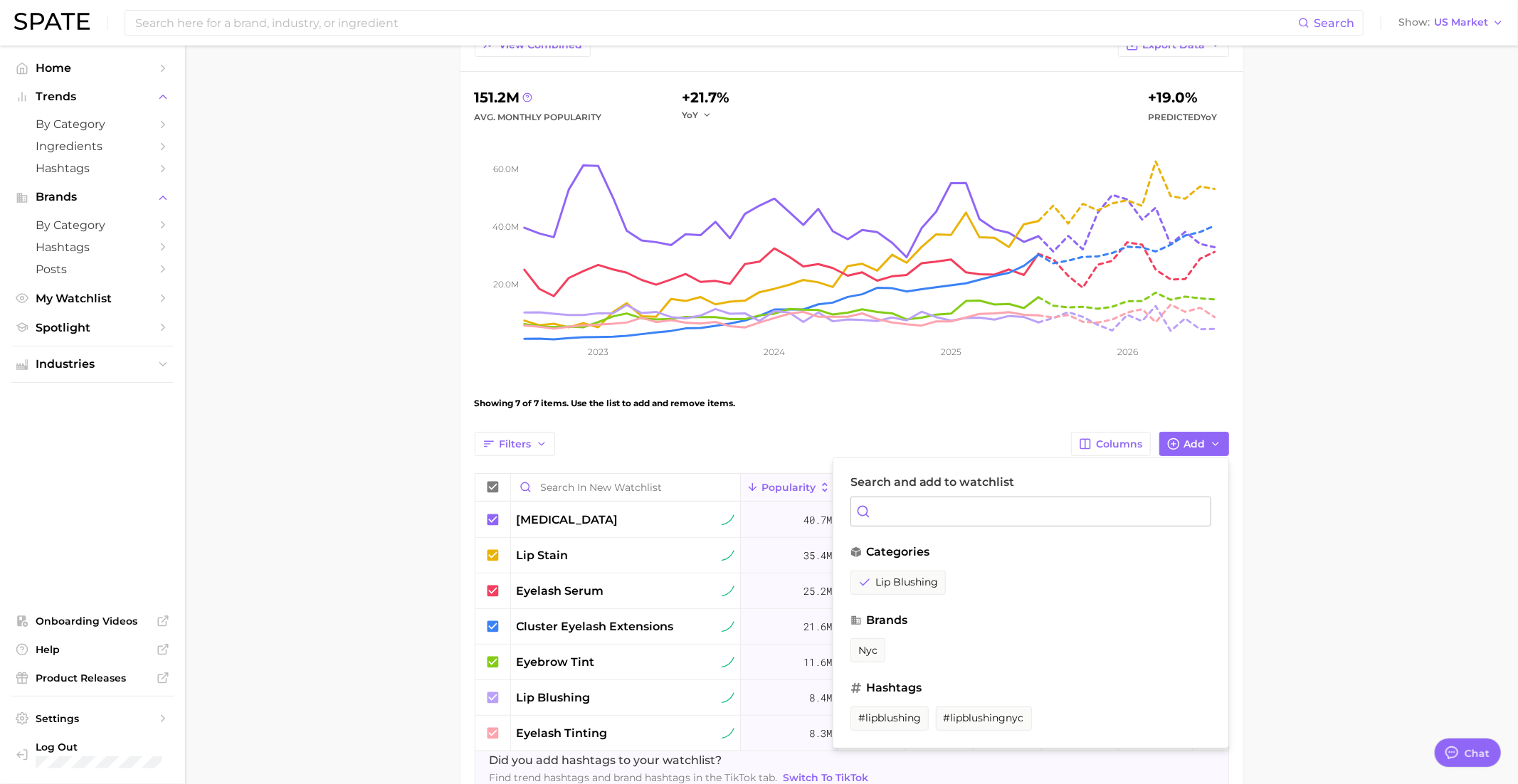
click at [939, 501] on input "Search and add to watchlist" at bounding box center [1030, 511] width 361 height 30
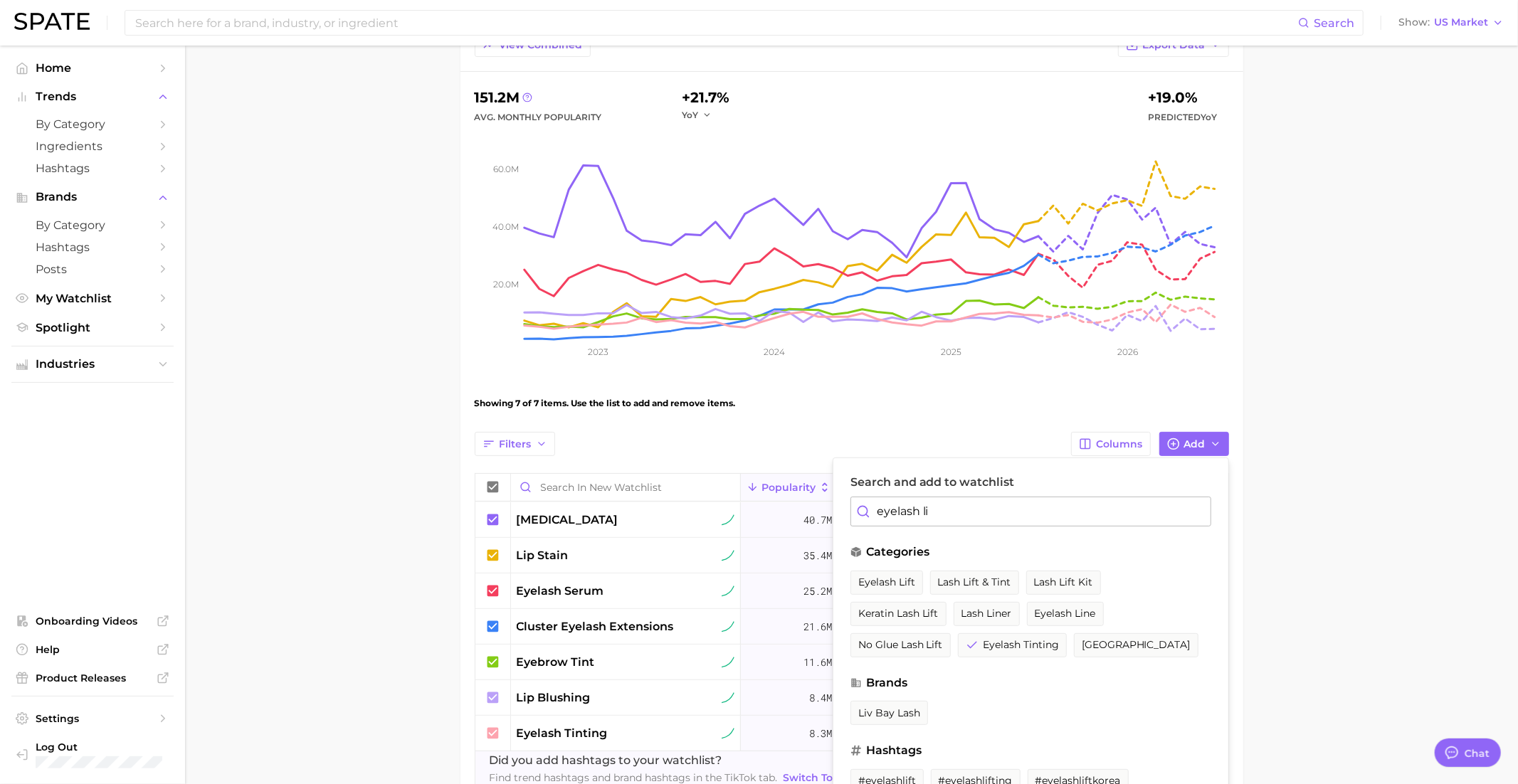
click at [874, 582] on span "eyelash lift" at bounding box center [887, 582] width 57 height 12
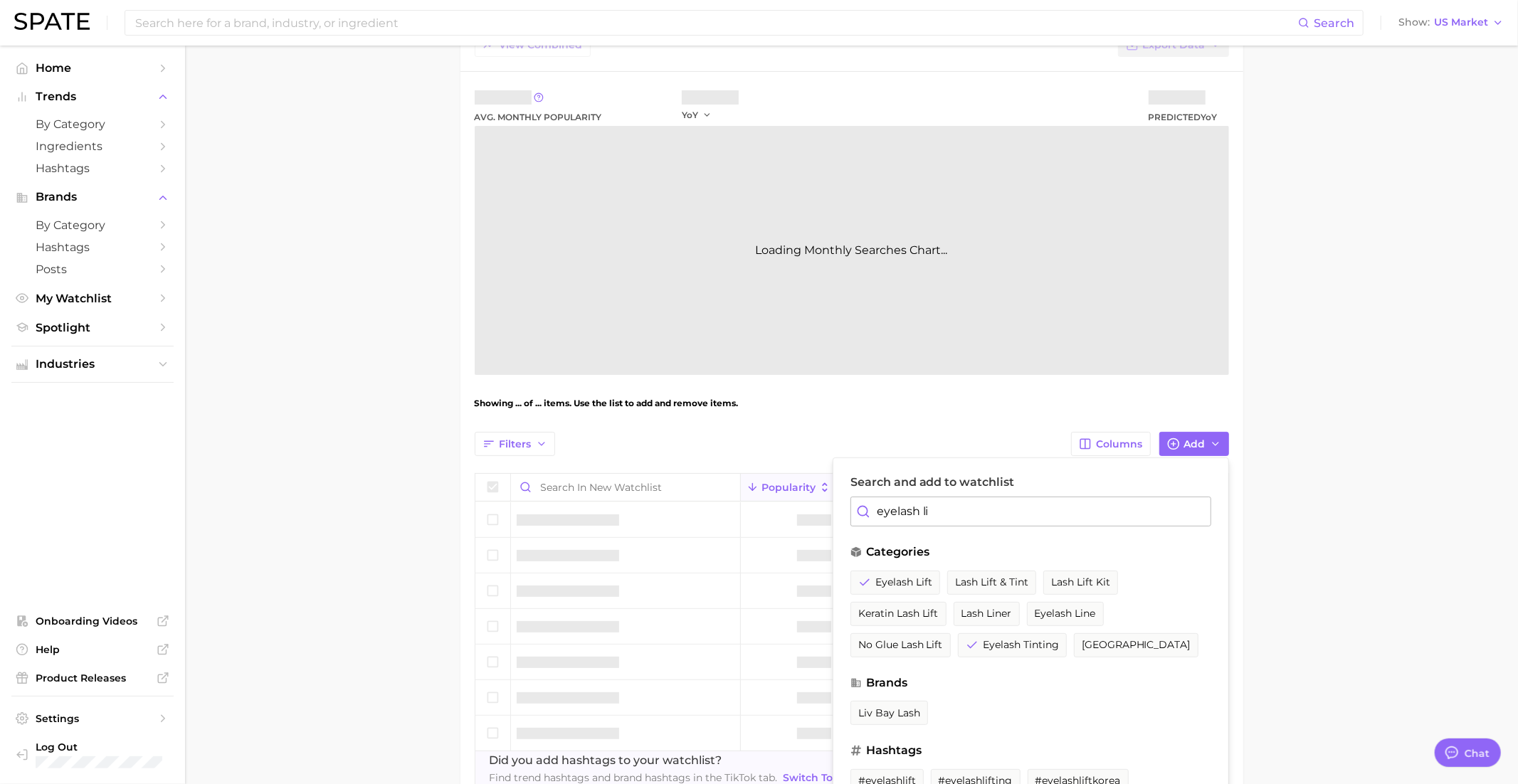
click at [909, 496] on input "eyelash li" at bounding box center [1030, 511] width 361 height 30
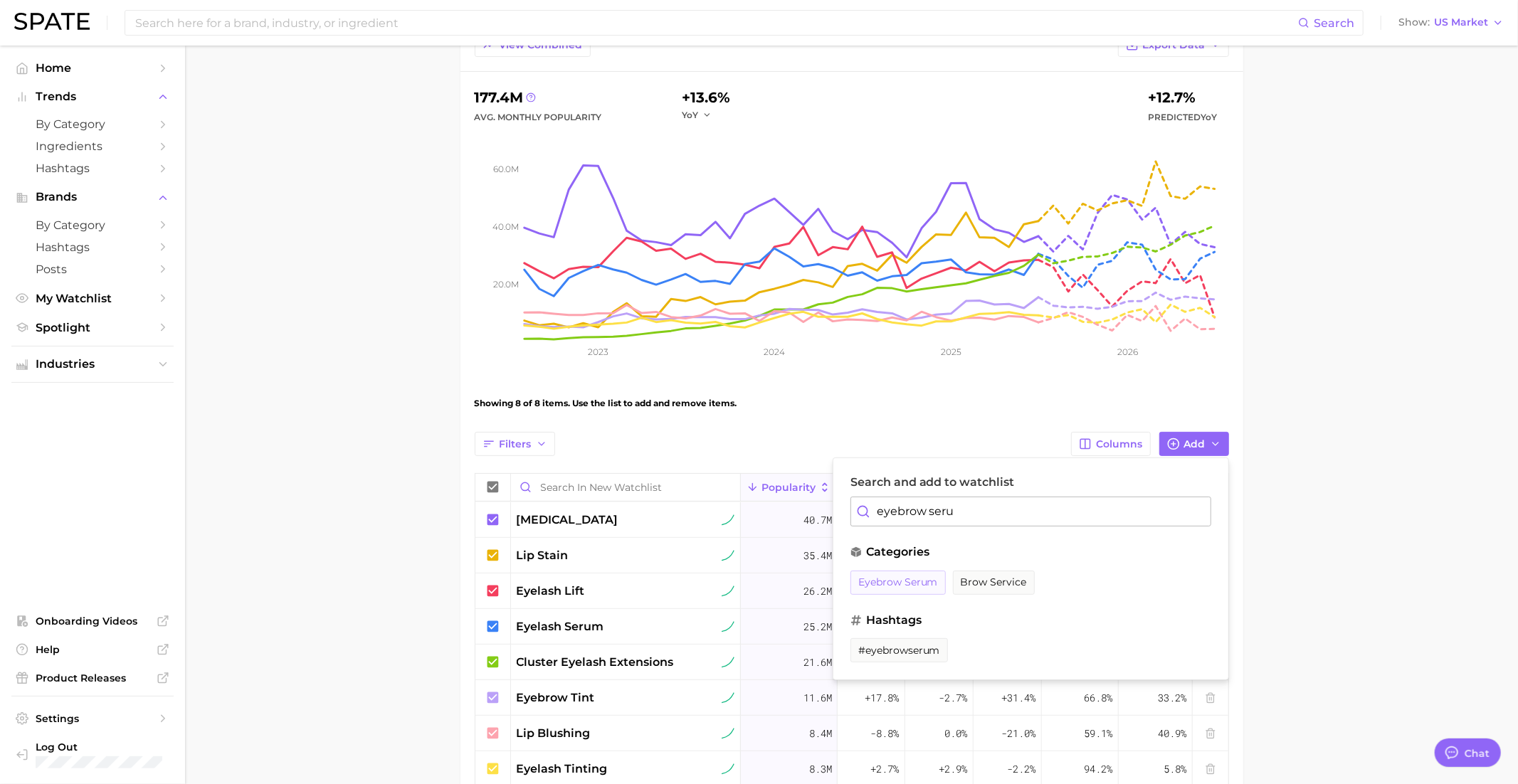
click at [888, 578] on span "eyebrow serum" at bounding box center [898, 582] width 80 height 12
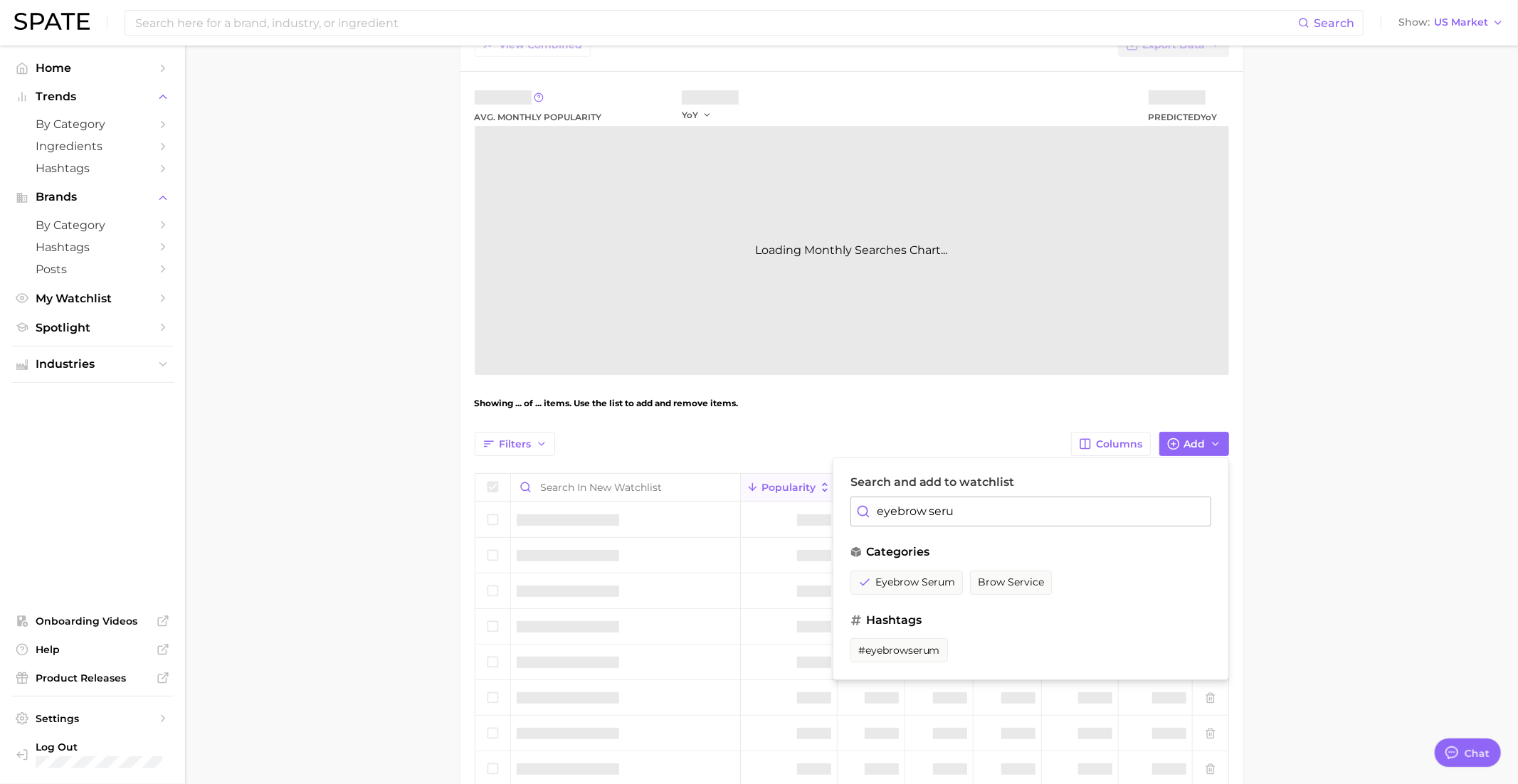
click at [942, 496] on input "eyebrow seru" at bounding box center [1030, 511] width 361 height 30
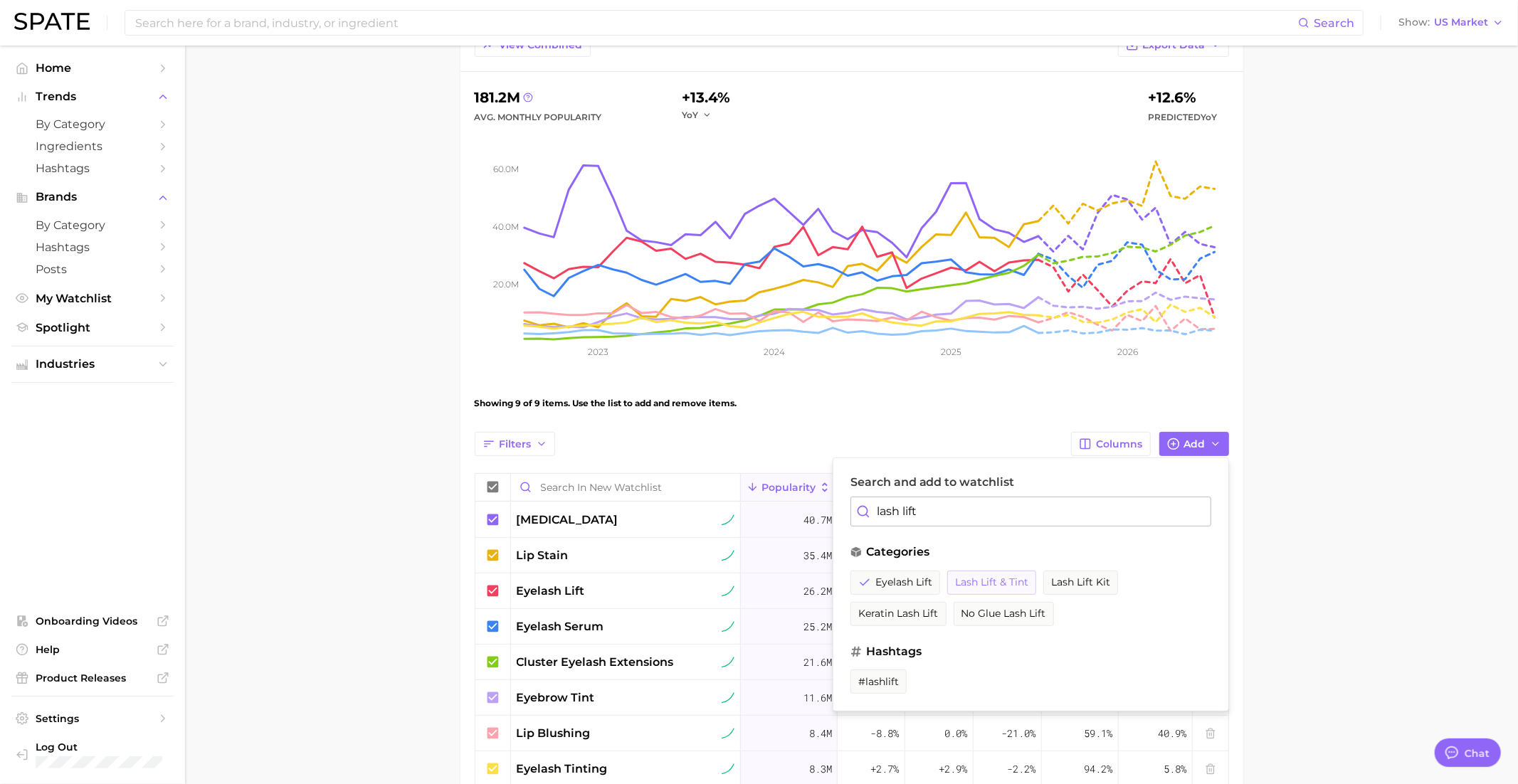
click at [996, 571] on button "lash lift & tint" at bounding box center [992, 583] width 89 height 24
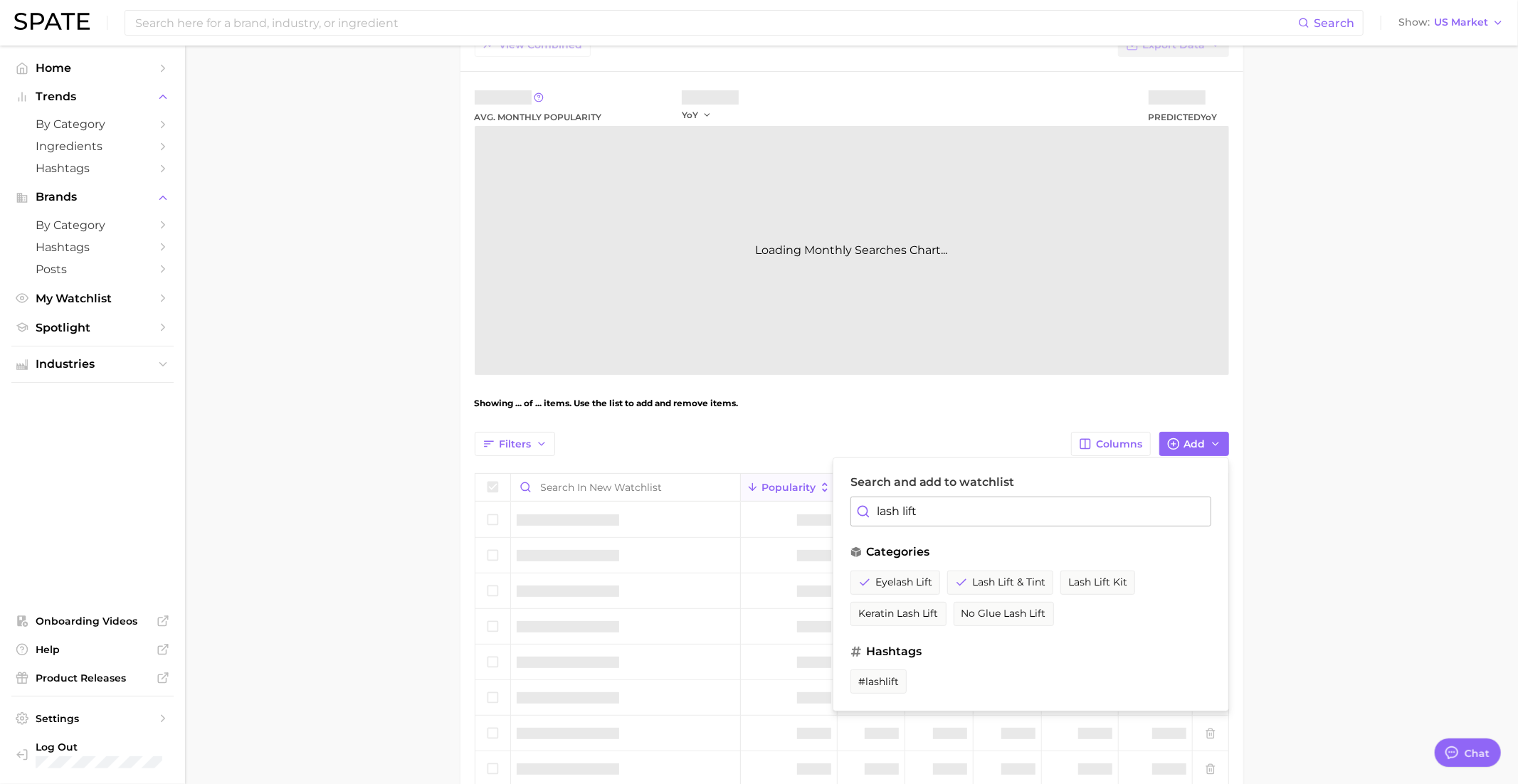
click at [947, 506] on input "lash lift" at bounding box center [1030, 511] width 361 height 30
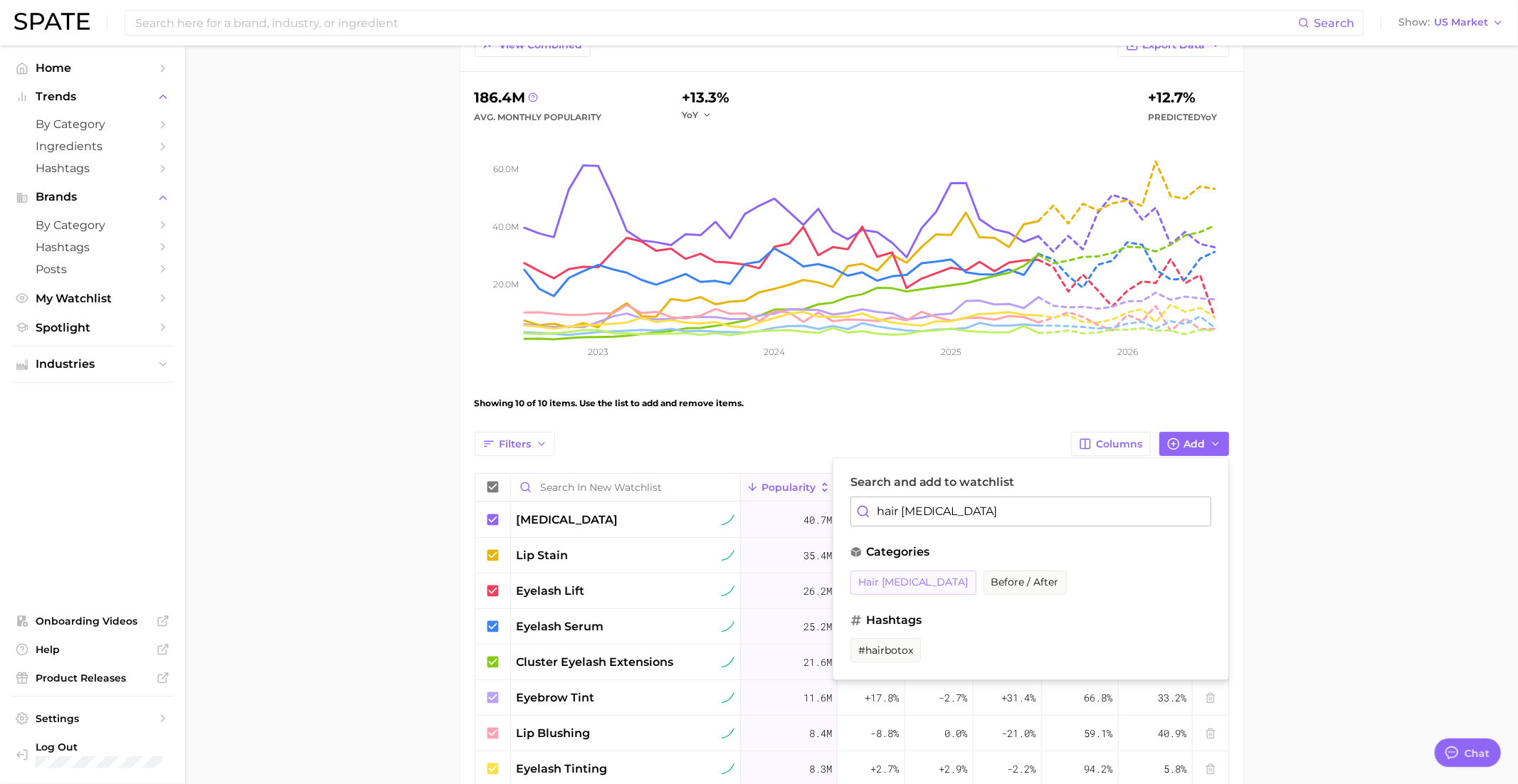
click at [892, 586] on button "hair botox" at bounding box center [913, 583] width 126 height 24
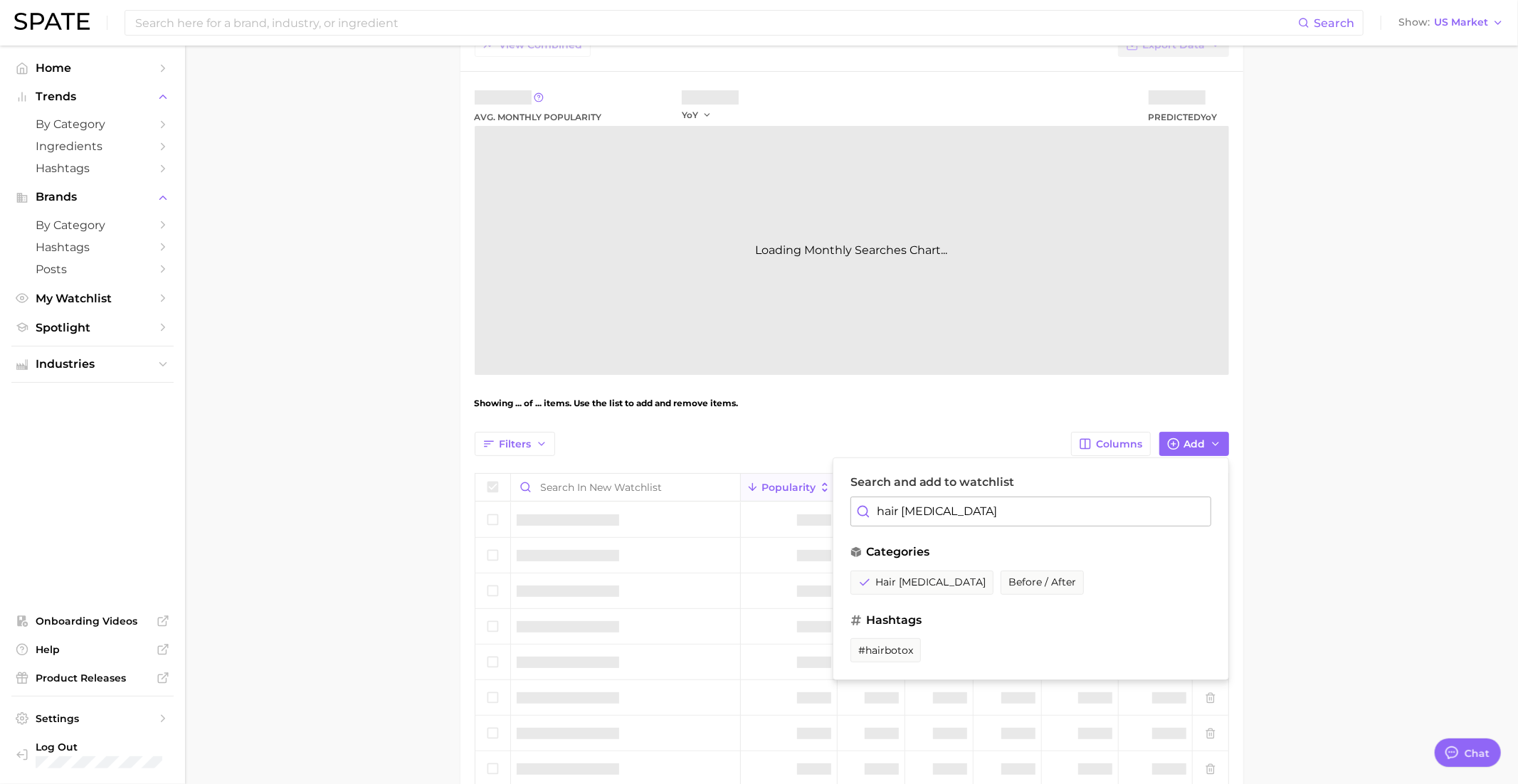
click at [947, 508] on input "hair botox" at bounding box center [1030, 511] width 361 height 30
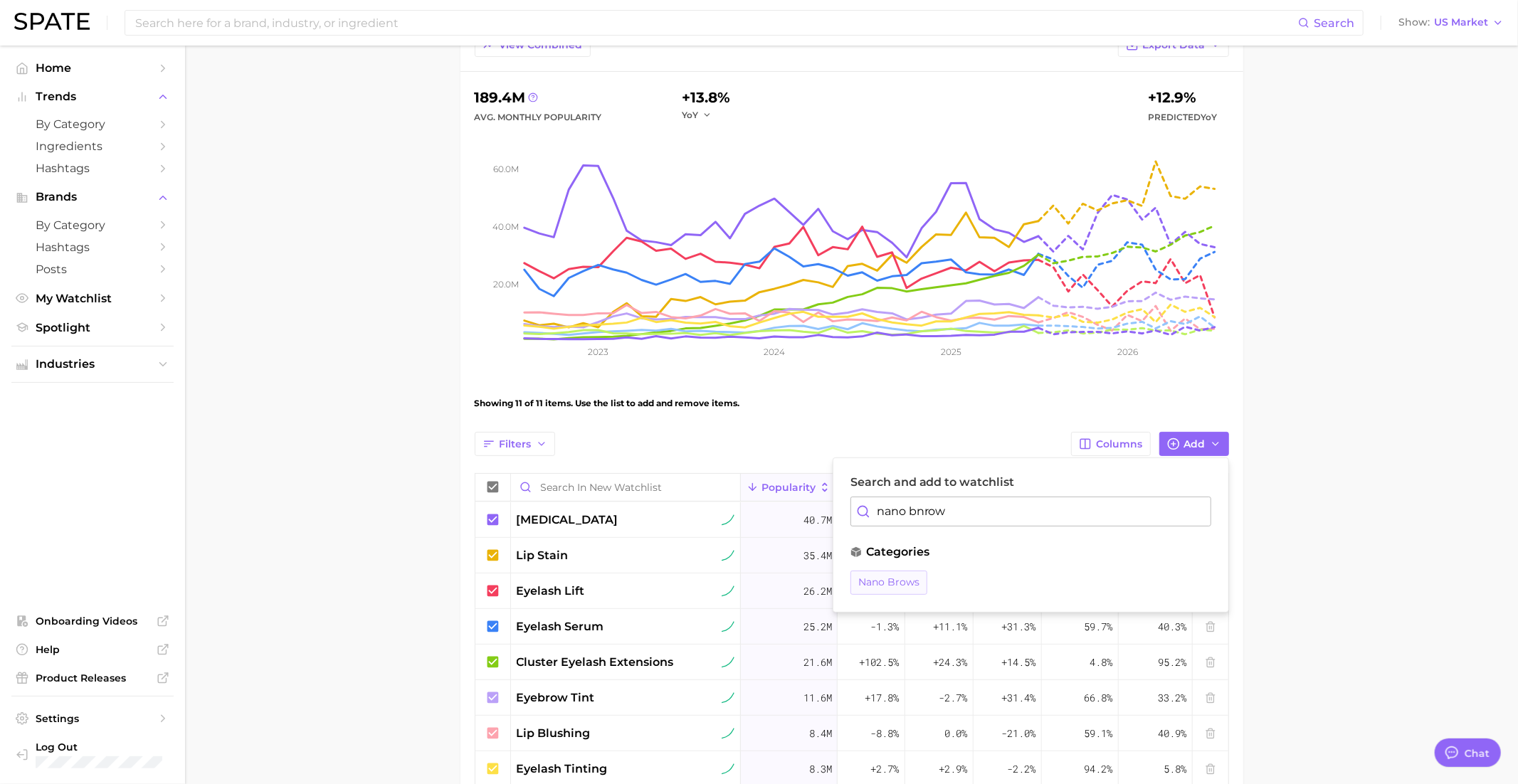
click at [889, 589] on button "nano brows" at bounding box center [889, 583] width 77 height 24
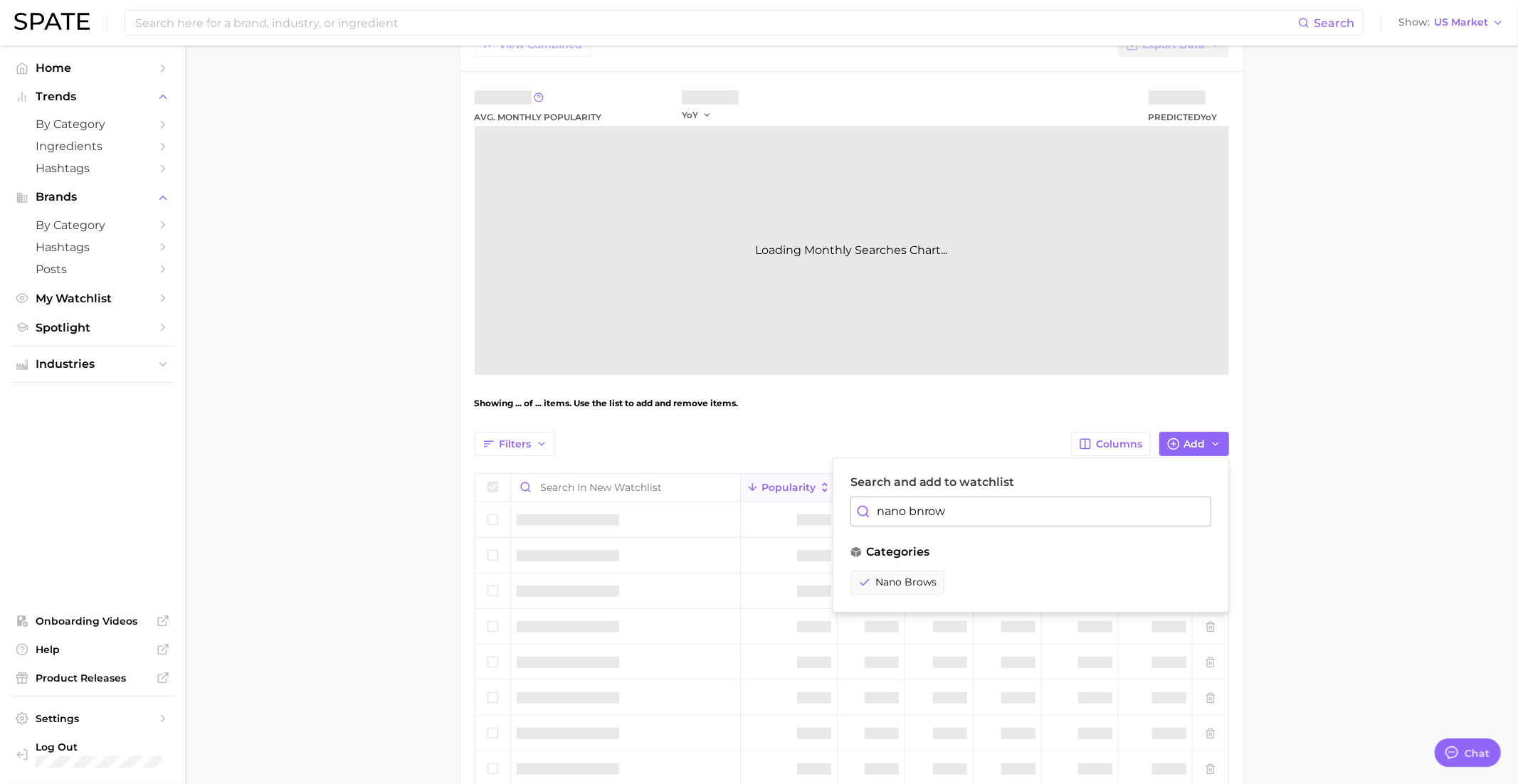
click at [907, 503] on input "nano bnrow" at bounding box center [1030, 511] width 361 height 30
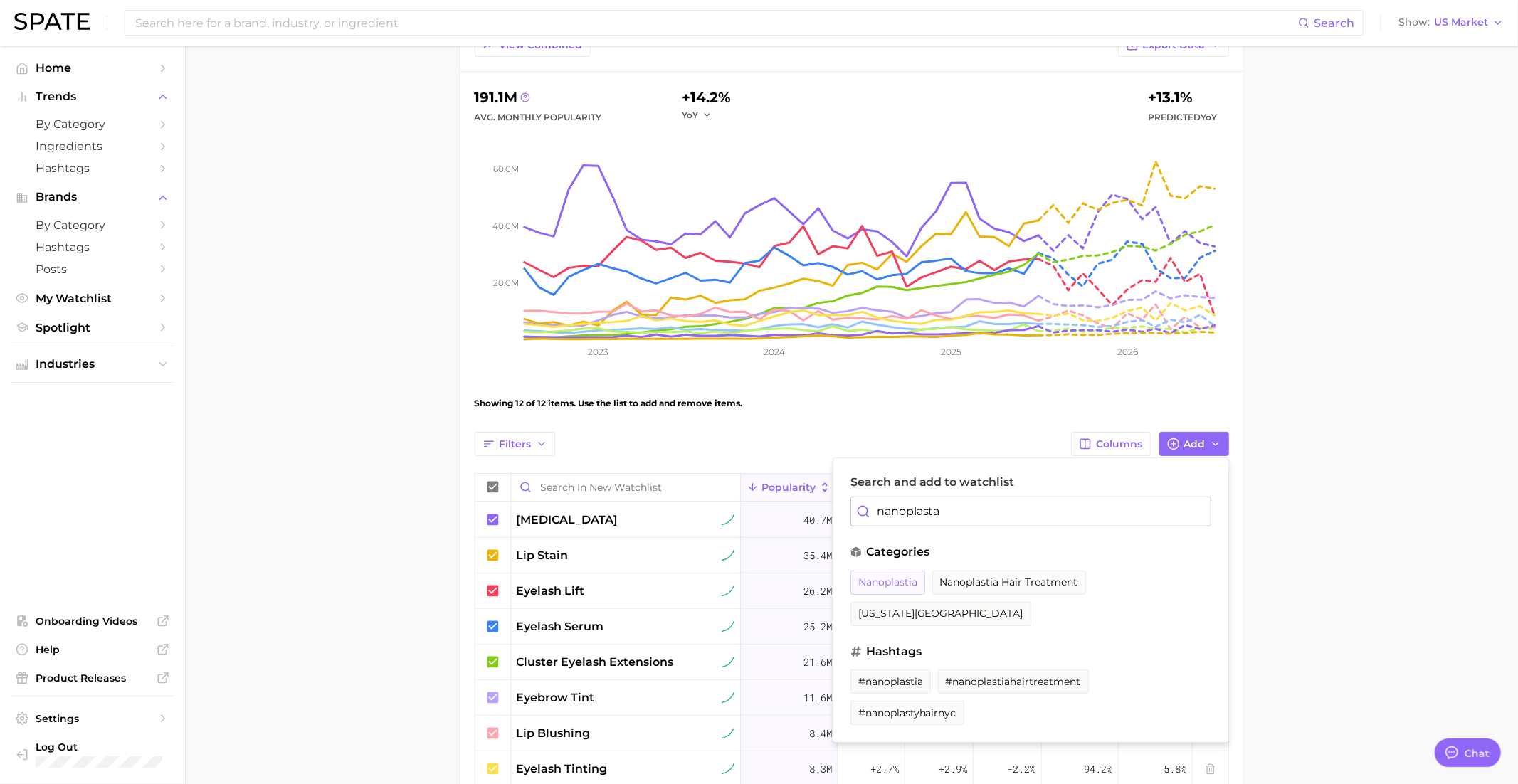
click at [898, 571] on button "nanoplastia" at bounding box center [887, 583] width 75 height 24
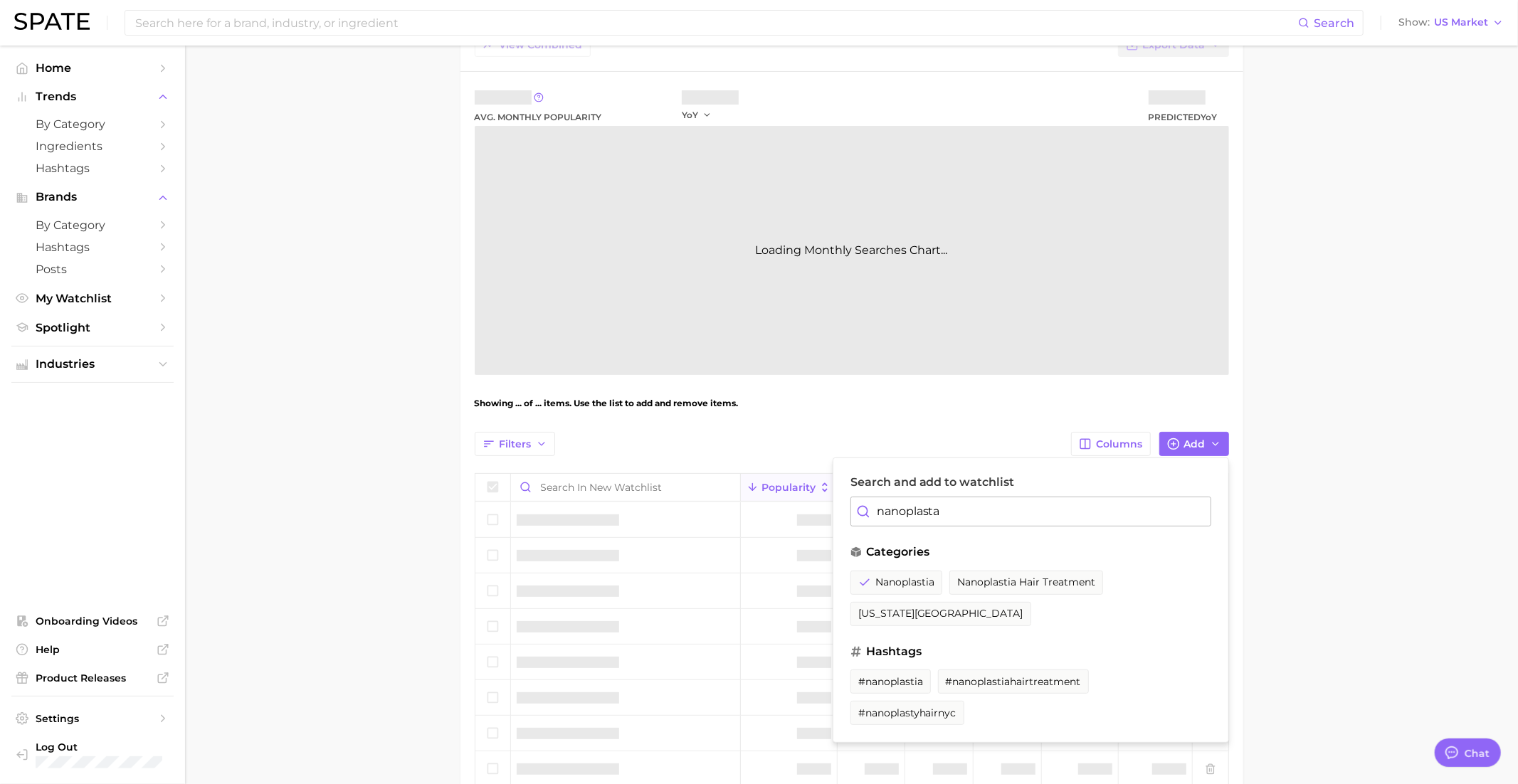
click at [919, 499] on input "nanoplasta" at bounding box center [1030, 511] width 361 height 30
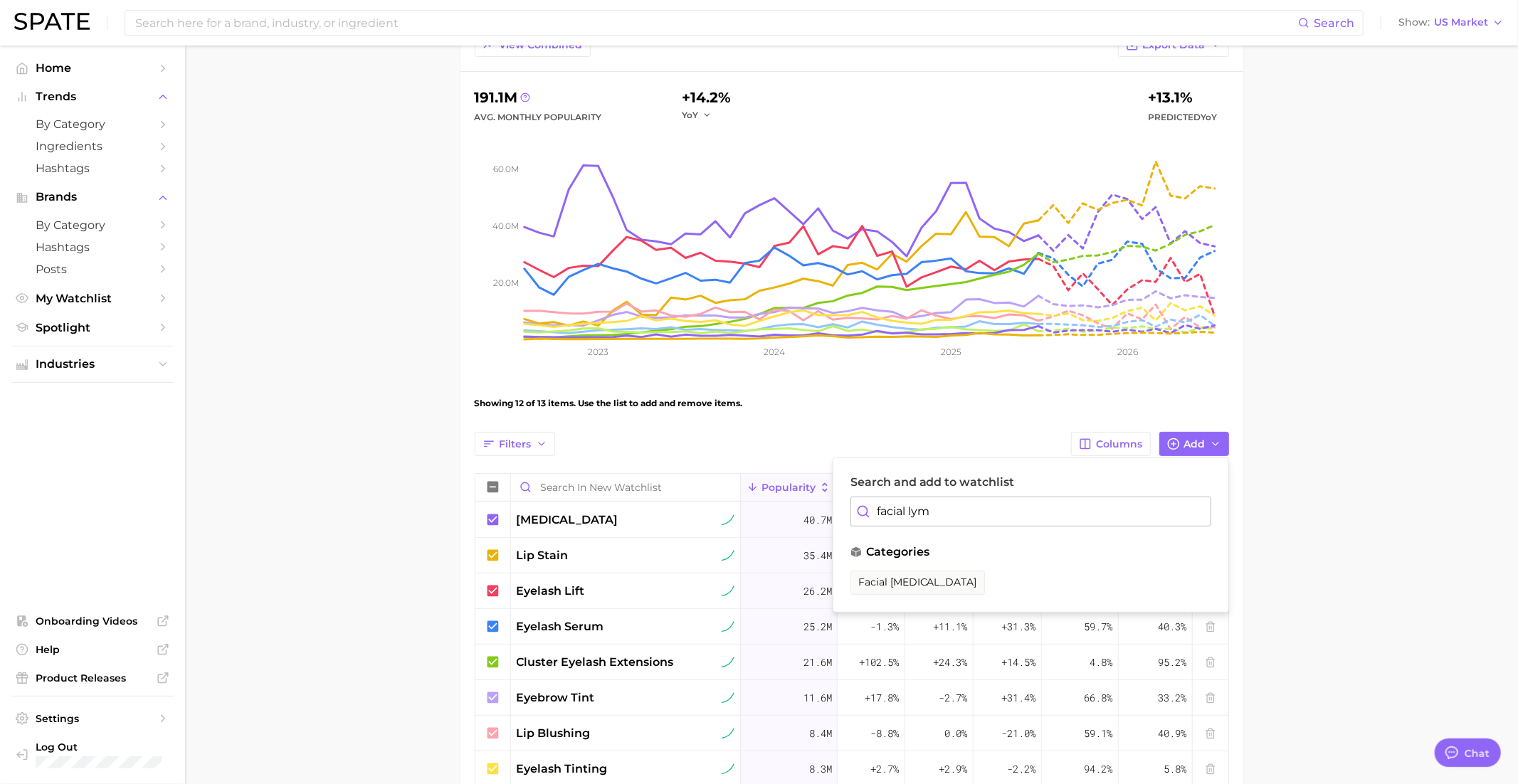
drag, startPoint x: 922, startPoint y: 577, endPoint x: 919, endPoint y: 540, distance: 37.1
click at [922, 577] on span "facial lymphatic drainage" at bounding box center [917, 582] width 119 height 12
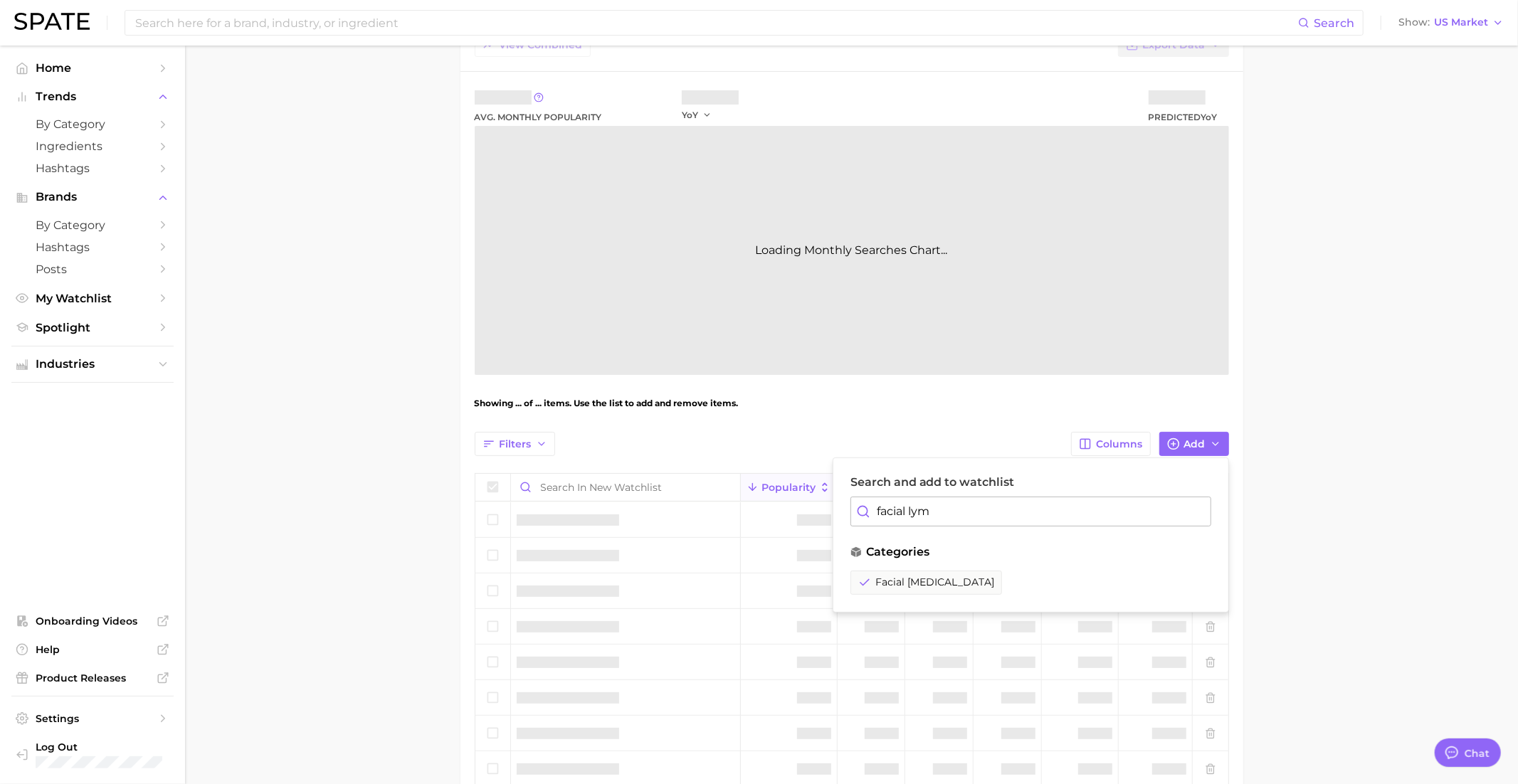
click at [919, 517] on input "facial lym" at bounding box center [1030, 511] width 361 height 30
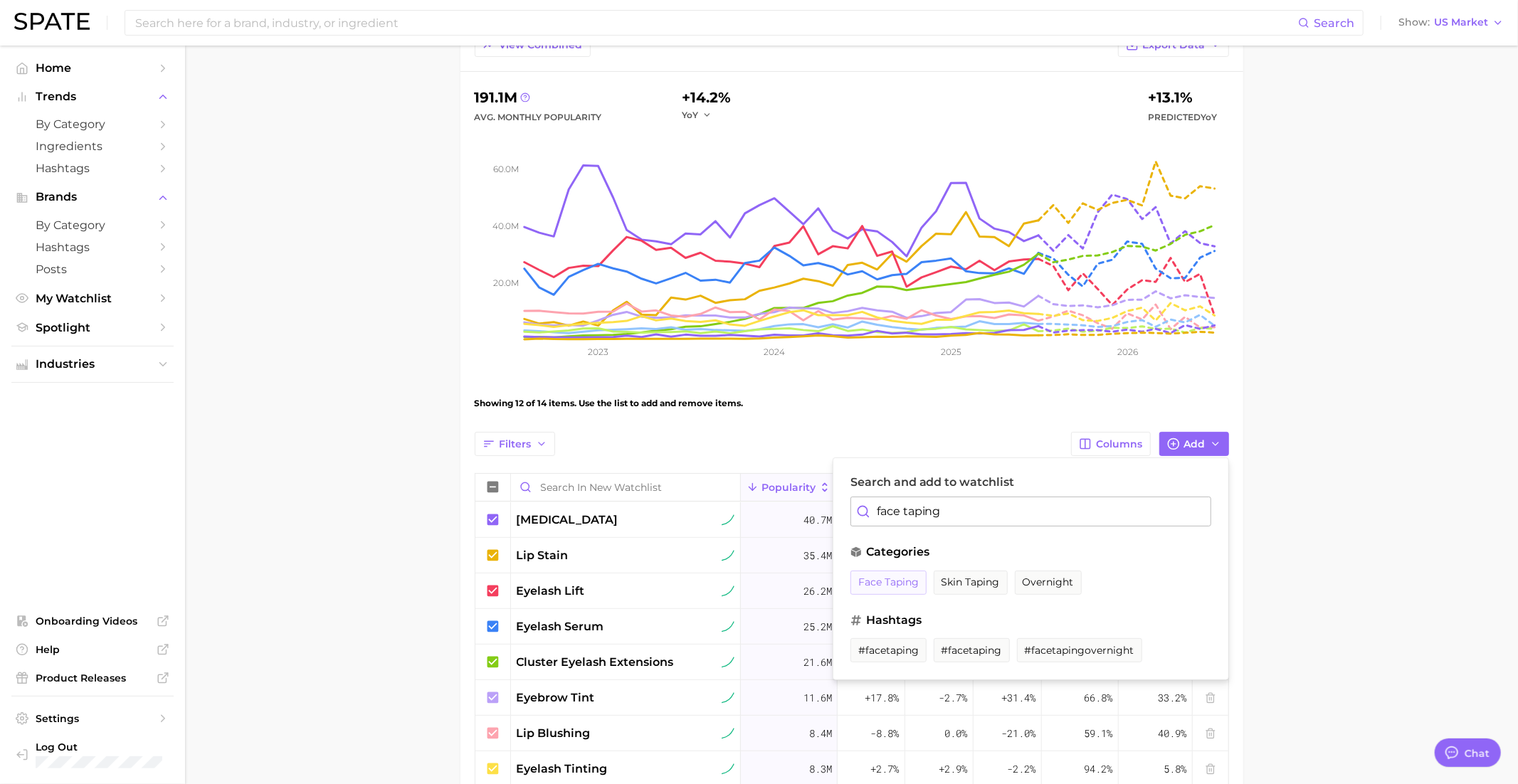
type input "face taping"
click at [896, 577] on span "face taping" at bounding box center [888, 582] width 61 height 12
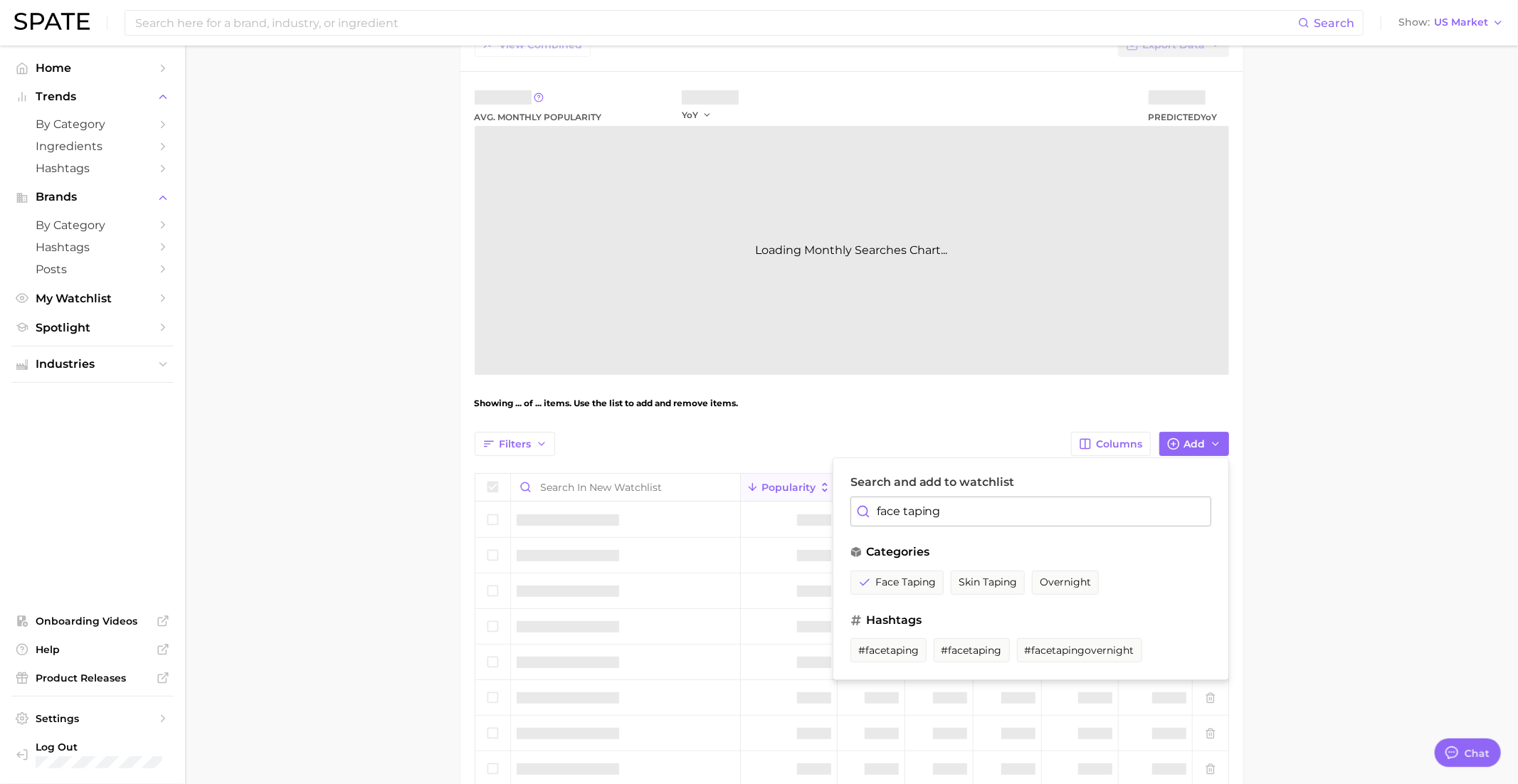
click at [1252, 410] on main "New Watchlist Settings Overview Google TikTok View Combined Export Data Avg. Mo…" at bounding box center [852, 521] width 1333 height 1201
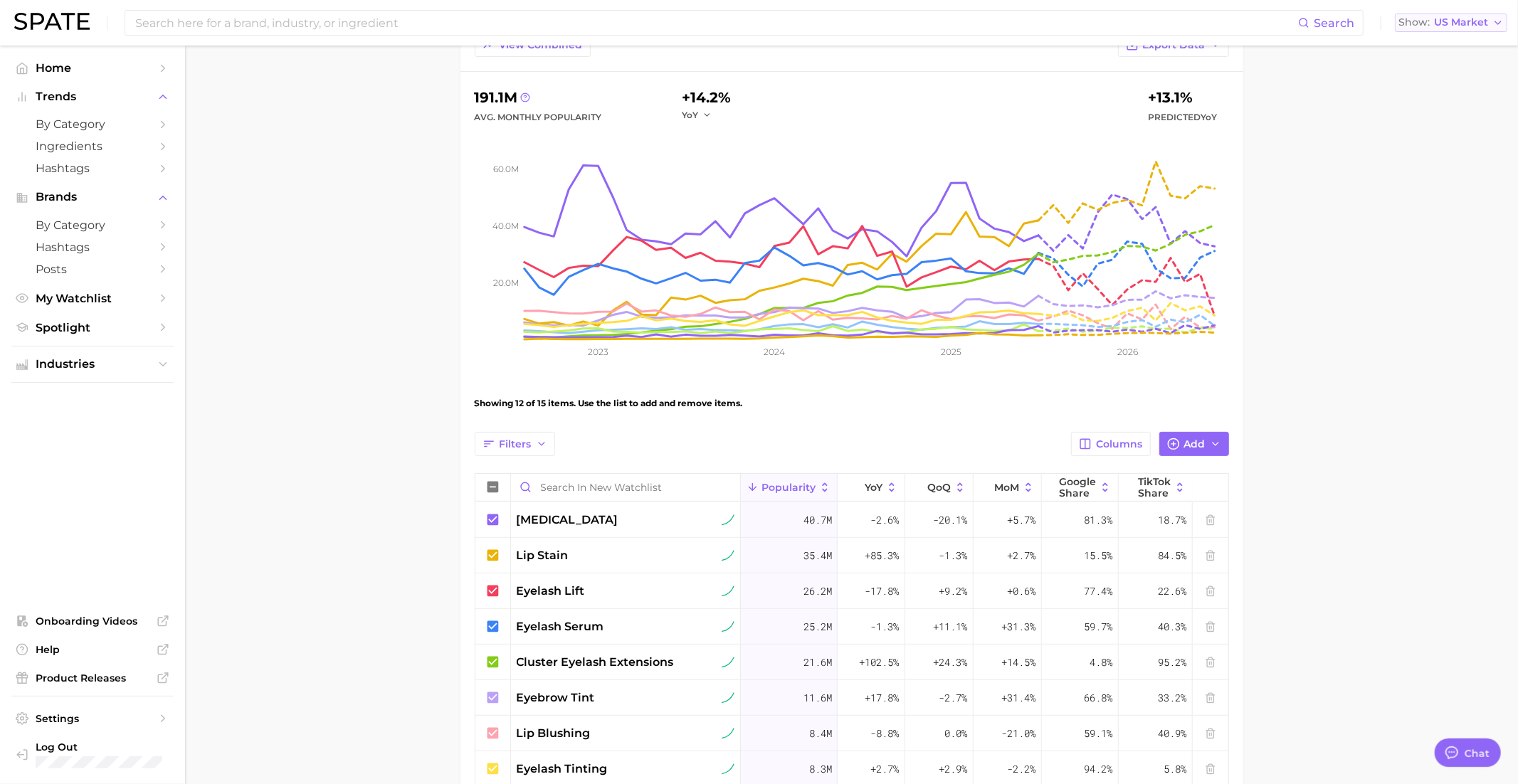
click at [1435, 20] on span "US Market" at bounding box center [1461, 22] width 54 height 8
click at [1435, 69] on span "United Kingdom" at bounding box center [1457, 71] width 110 height 12
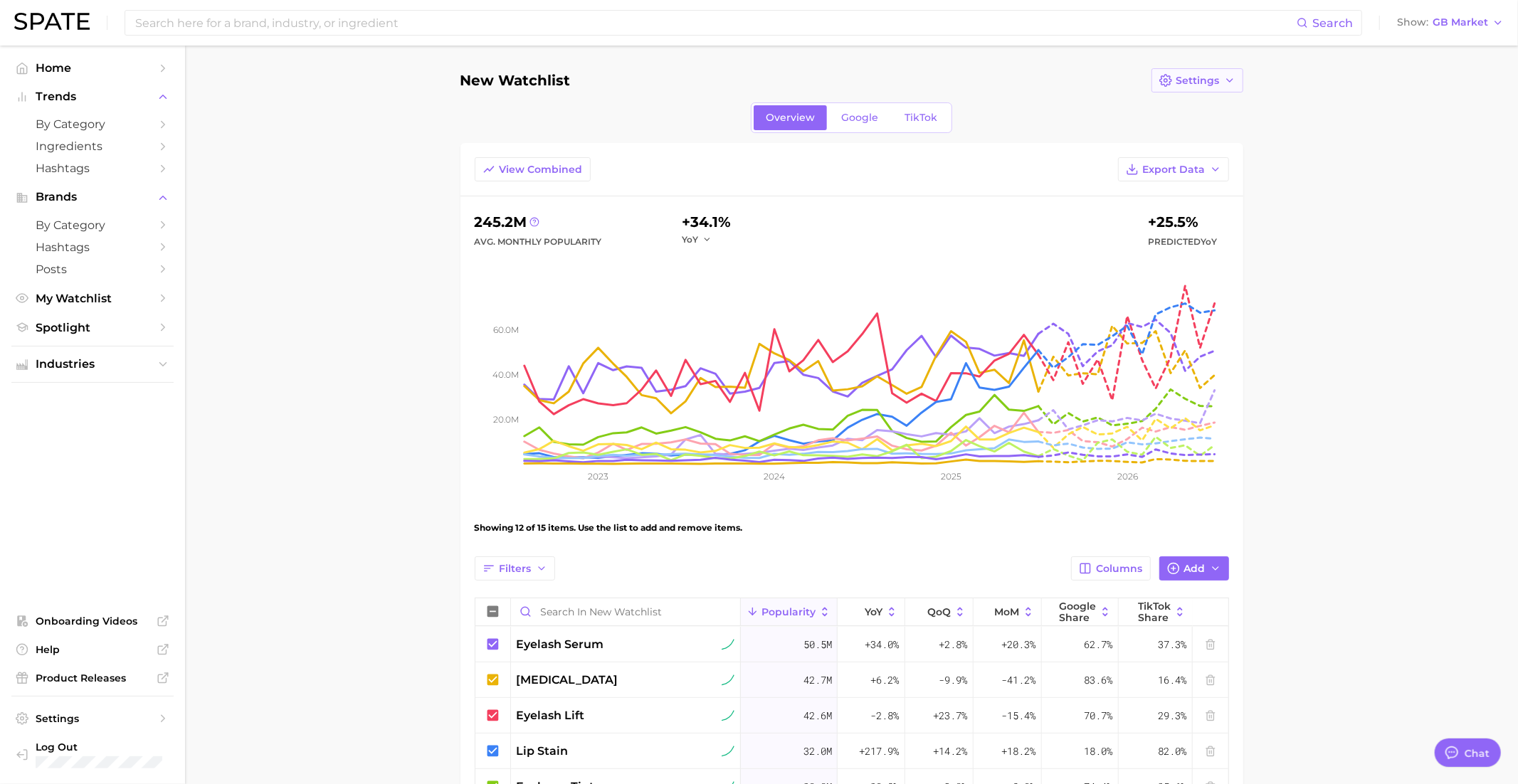
click at [1209, 81] on span "Settings" at bounding box center [1198, 81] width 44 height 12
click at [1199, 105] on span "Edit Details" at bounding box center [1205, 106] width 59 height 12
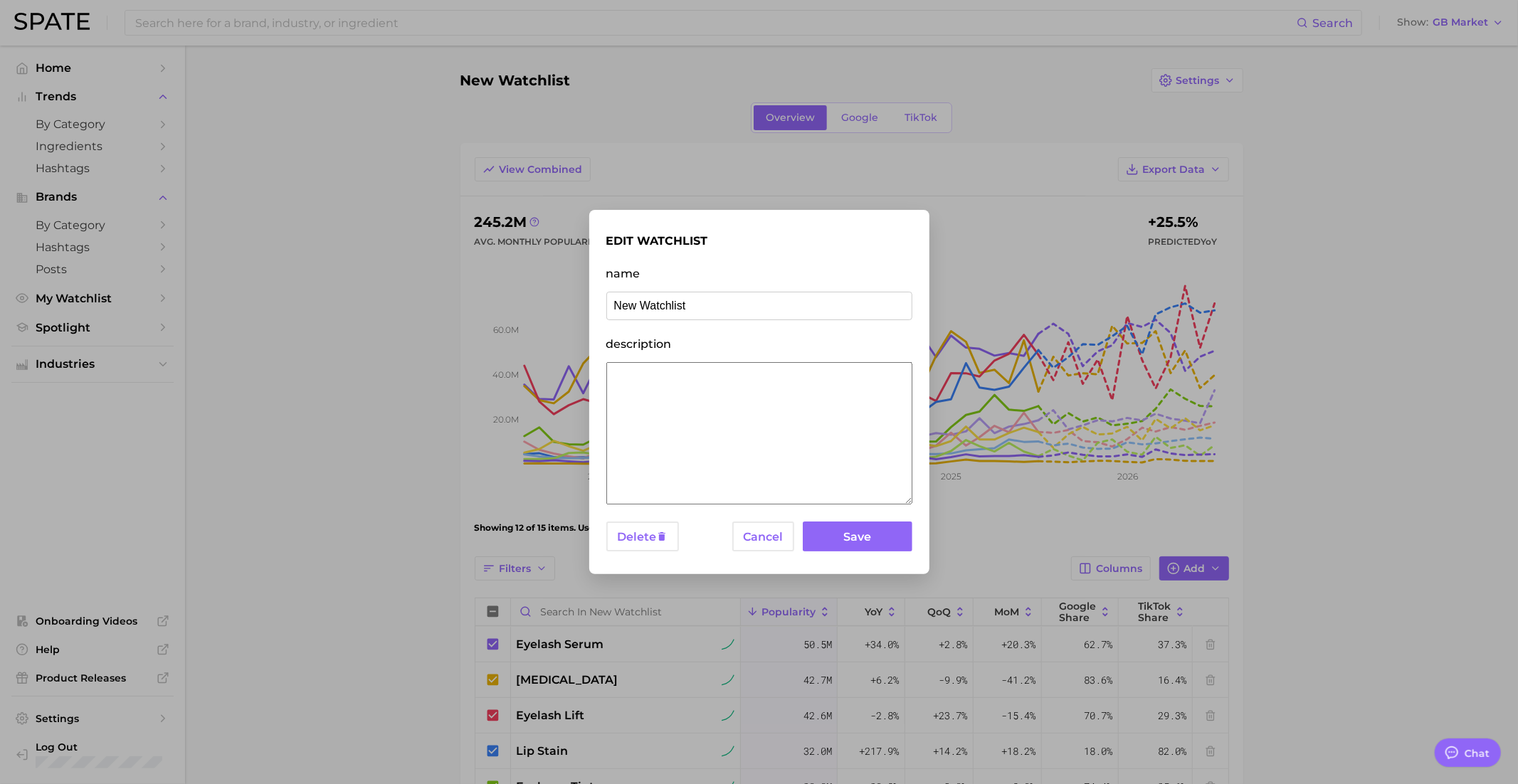
drag, startPoint x: 709, startPoint y: 307, endPoint x: 547, endPoint y: 308, distance: 162.0
click at [547, 308] on div "edit watchlist name New Watchlist description Delete Cancel Save" at bounding box center [759, 392] width 1518 height 784
click at [714, 313] on input "Amorepacific - Longevity" at bounding box center [759, 306] width 306 height 29
paste input "THE EFFICIENCY PARADOX"
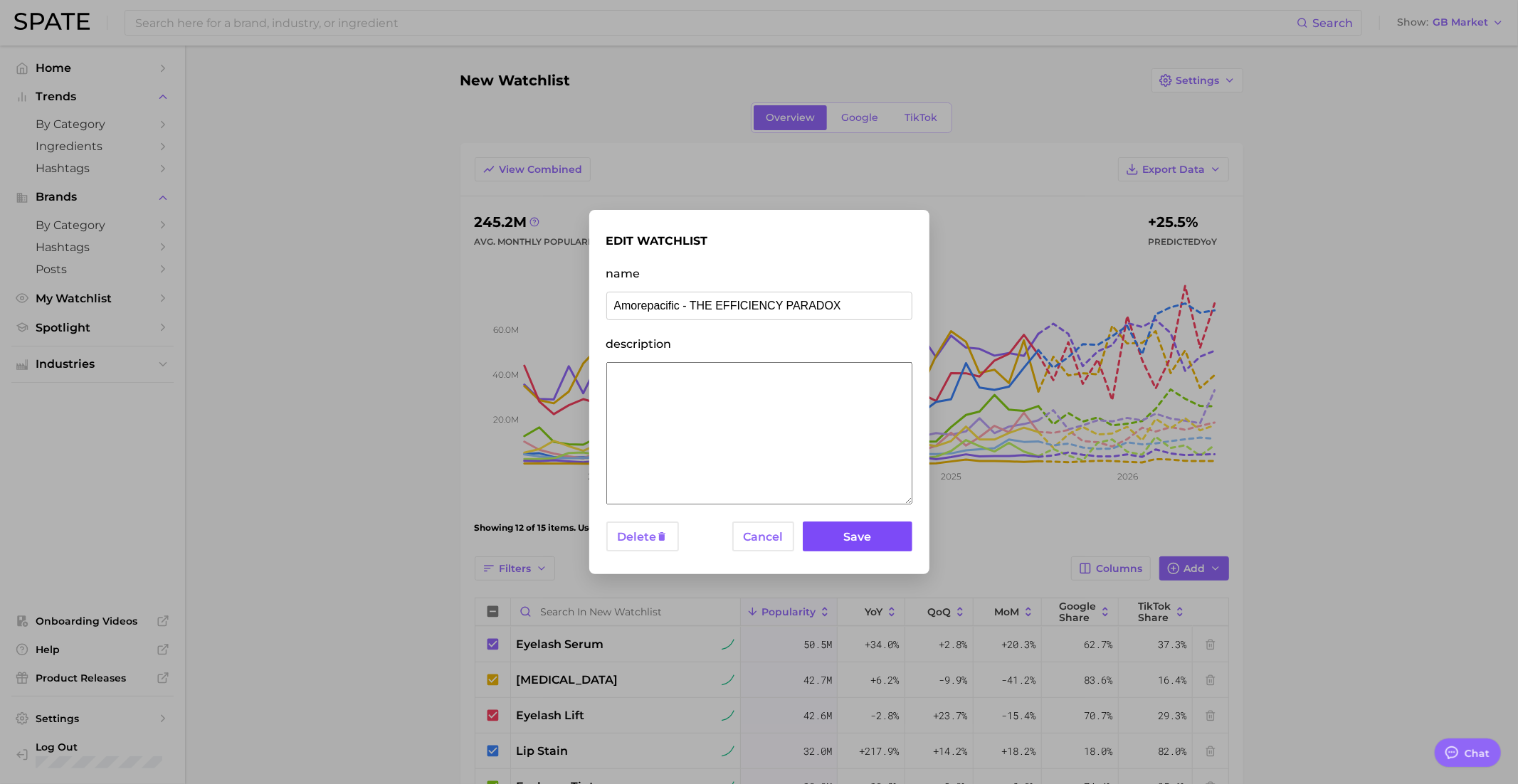
type input "Amorepacific - THE EFFICIENCY PARADOX"
click at [879, 533] on button "Save" at bounding box center [857, 536] width 109 height 31
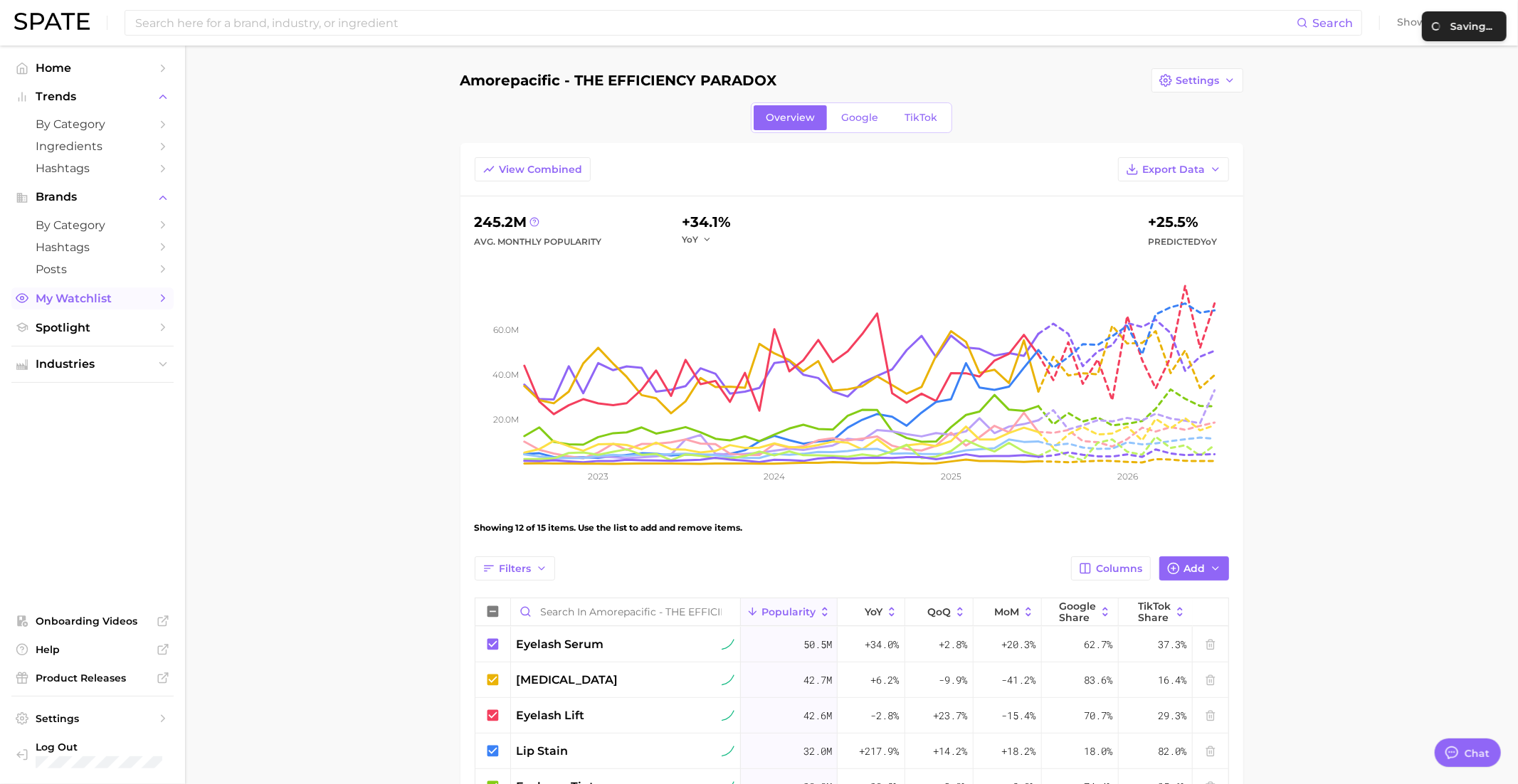
click at [82, 300] on span "My Watchlist" at bounding box center [92, 298] width 114 height 14
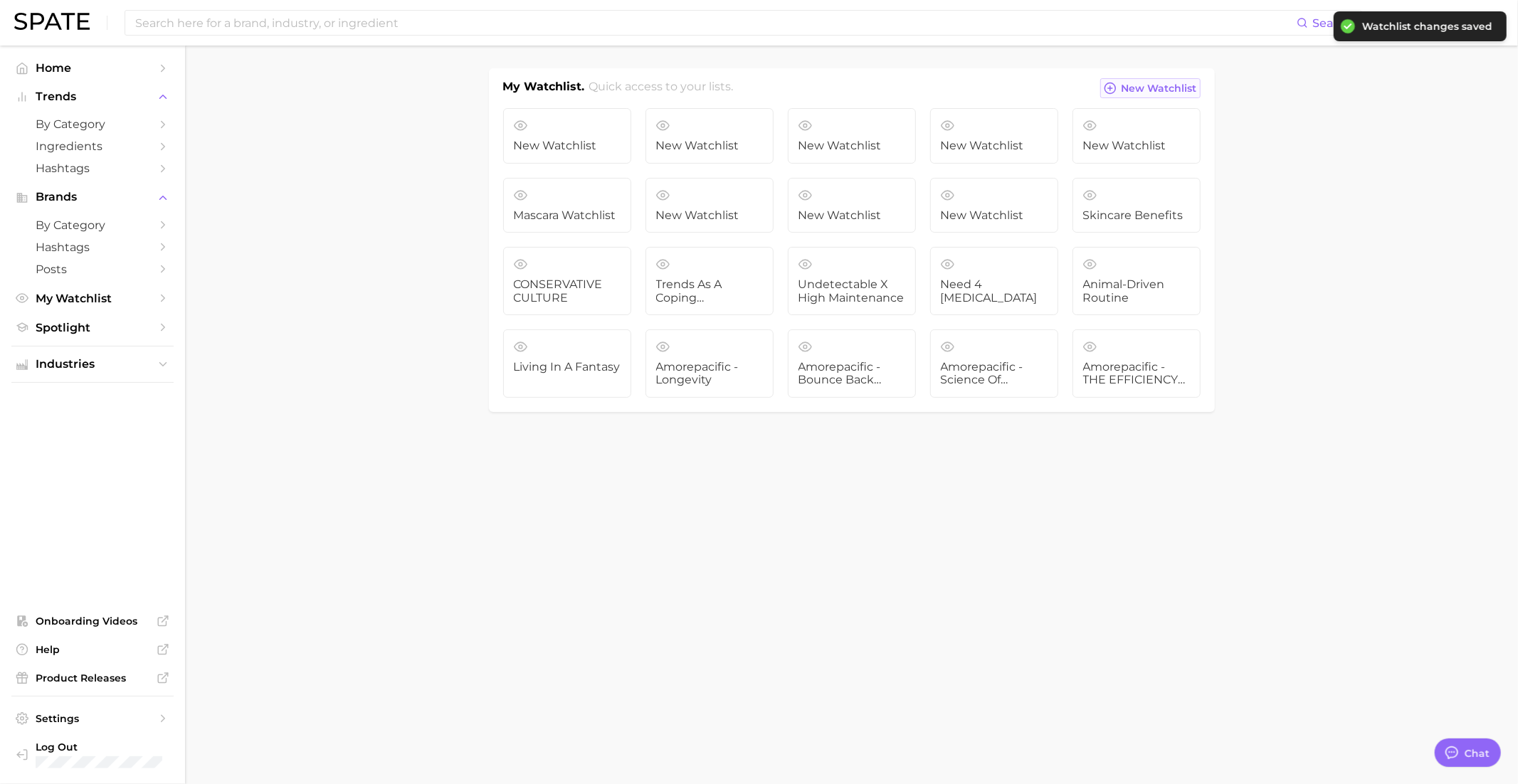
click at [1131, 89] on span "New Watchlist" at bounding box center [1159, 89] width 76 height 12
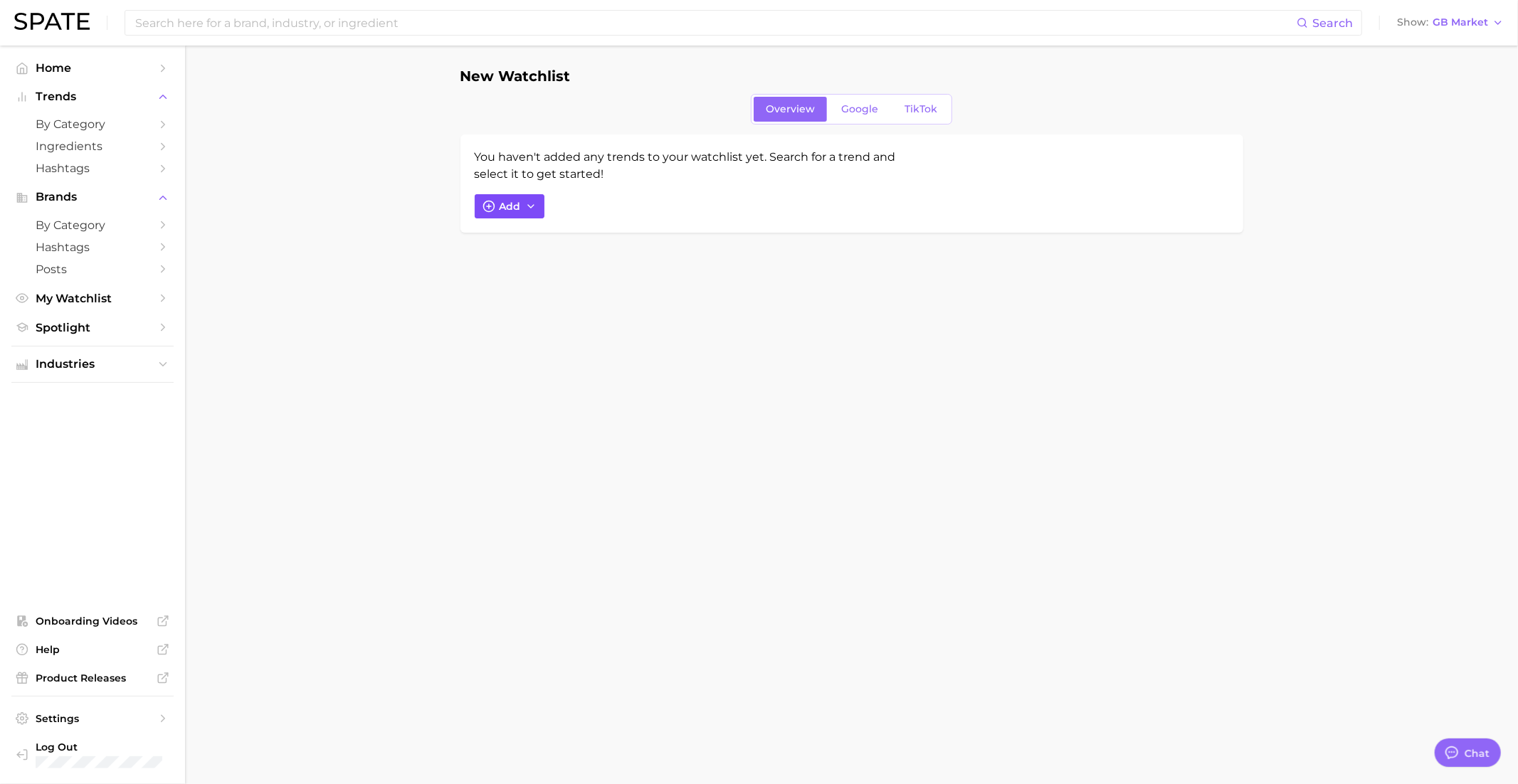
click at [524, 211] on button "Add" at bounding box center [509, 206] width 70 height 24
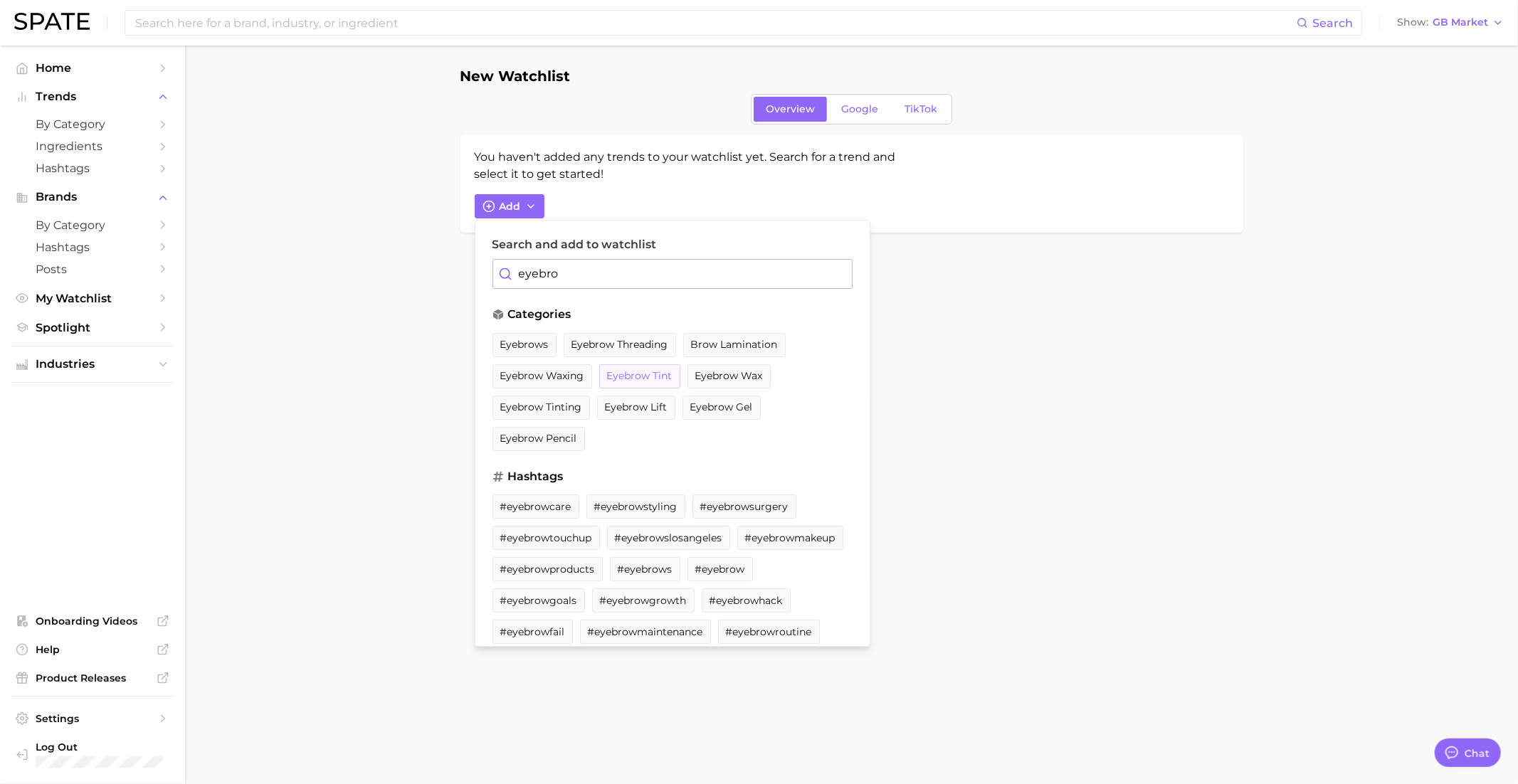
type input "eyebro"
click at [634, 378] on span "eyebrow tint" at bounding box center [640, 376] width 66 height 12
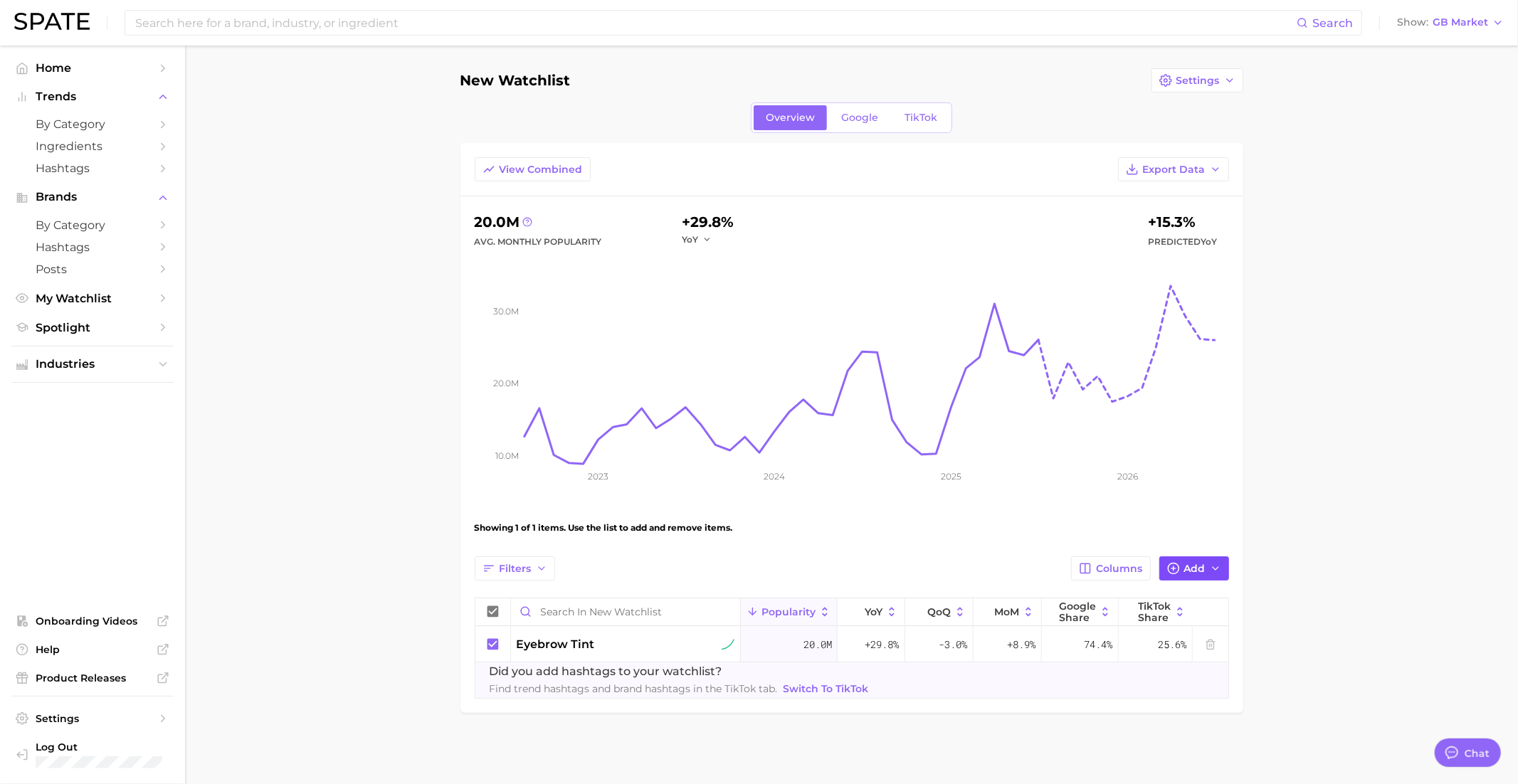
click at [1182, 563] on button "Add" at bounding box center [1194, 568] width 70 height 24
click at [906, 703] on span "eyelash tinting" at bounding box center [896, 706] width 76 height 12
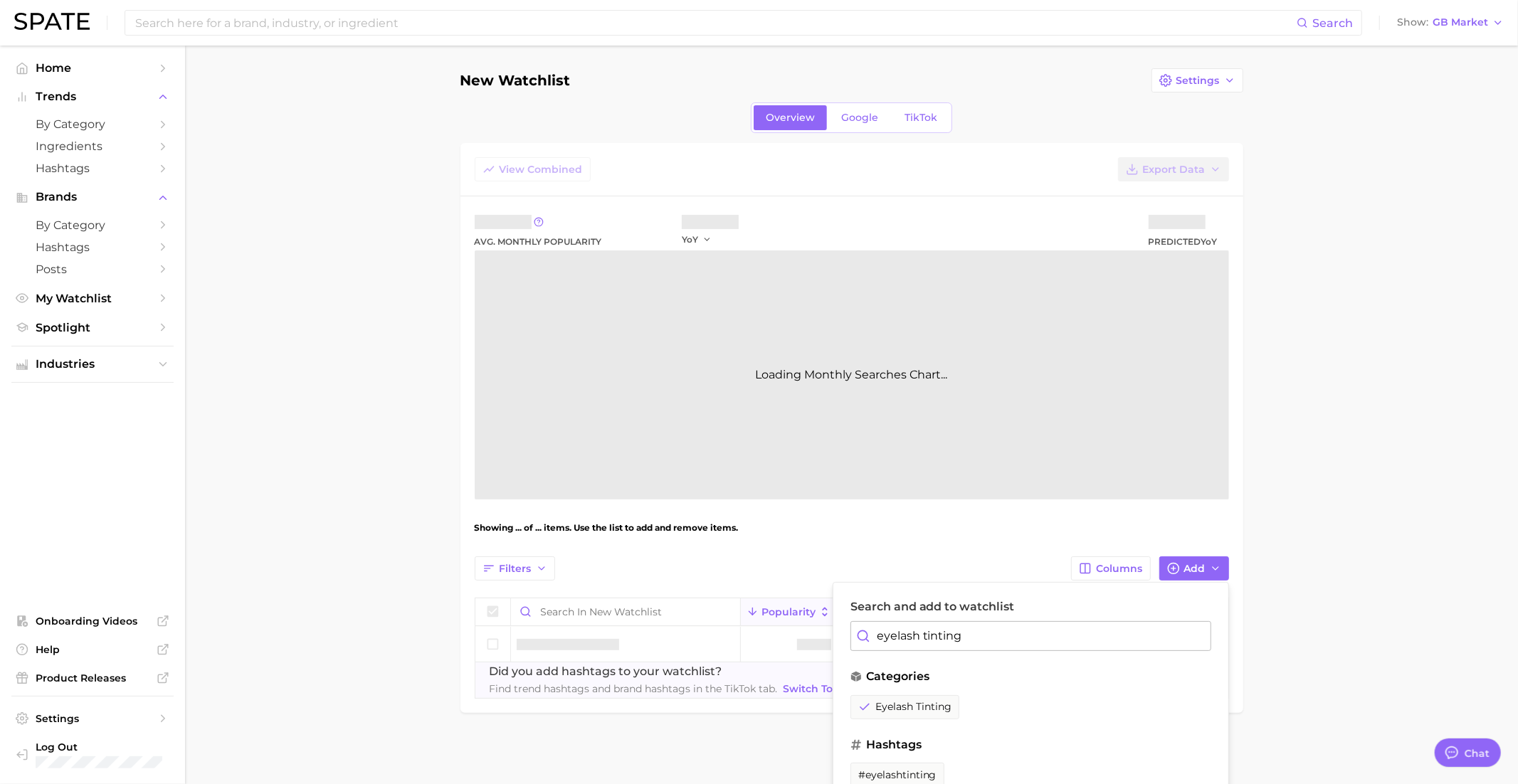
click at [909, 637] on input "eyelash tinting" at bounding box center [1030, 636] width 361 height 30
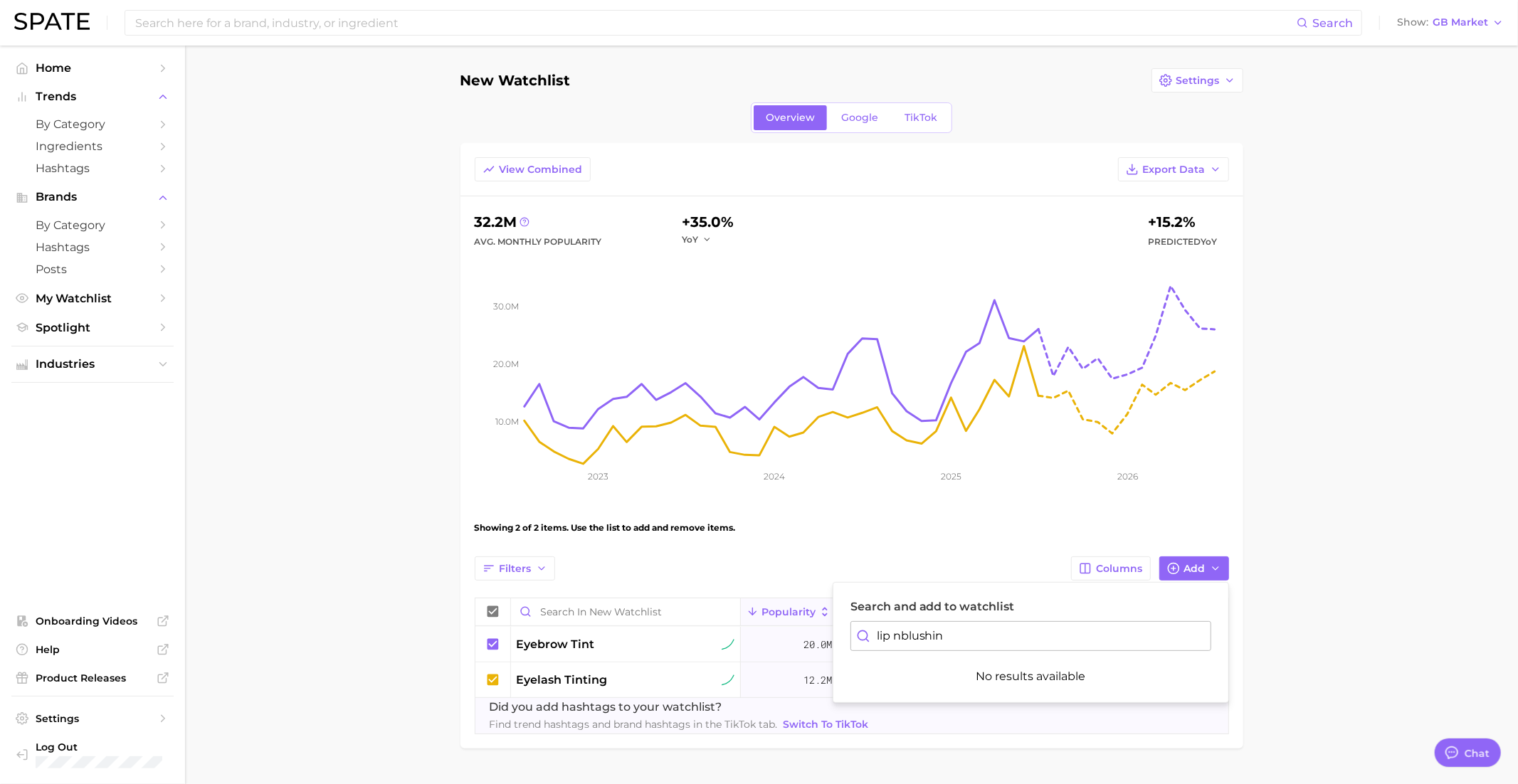
click at [892, 640] on input "lip nblushin" at bounding box center [1030, 636] width 361 height 30
click at [902, 700] on span "lip blushing" at bounding box center [889, 706] width 63 height 12
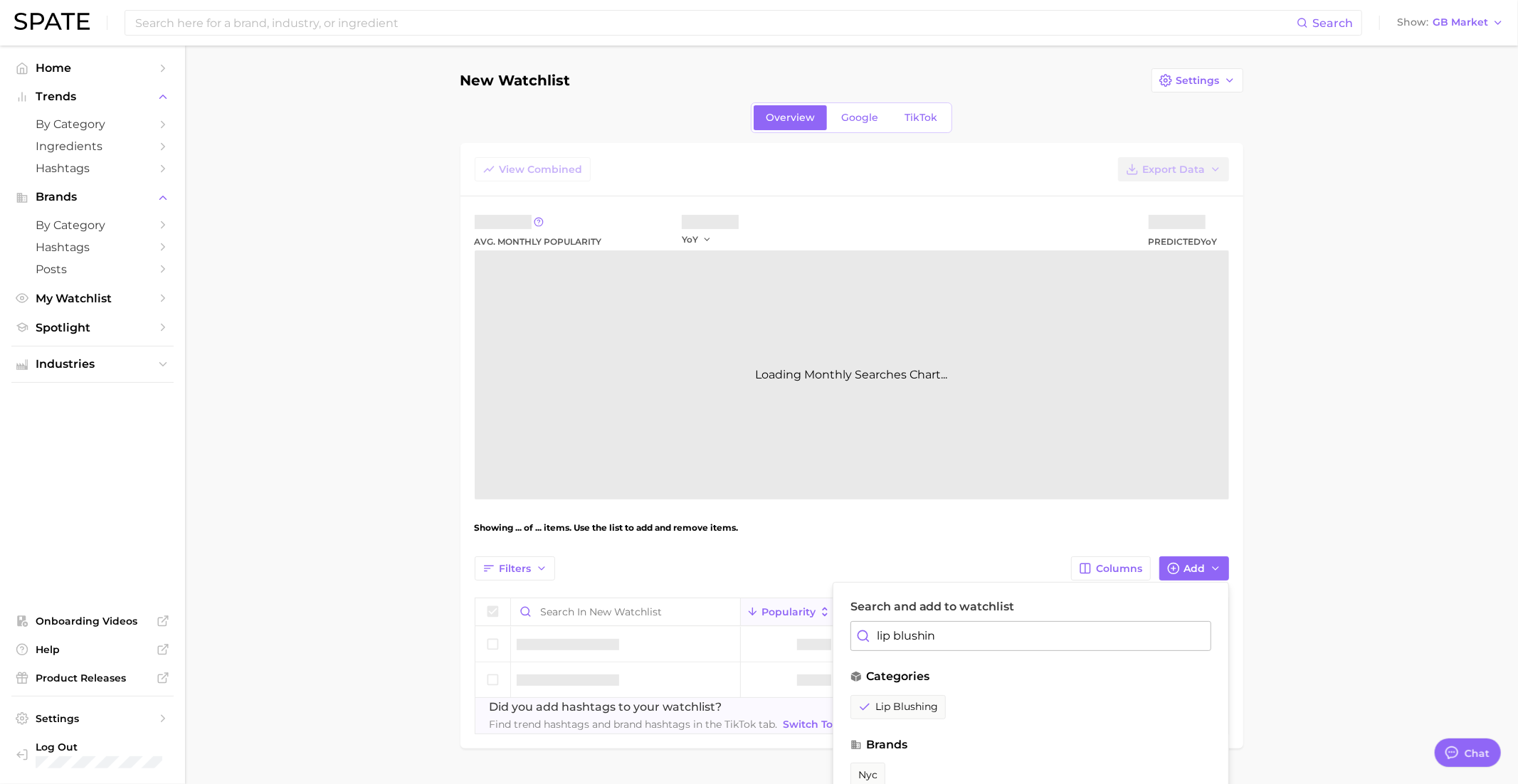
click at [901, 650] on div "Search and add to watchlist lip blushin categories lip blushing brands nyc hash…" at bounding box center [1031, 727] width 396 height 291
click at [901, 638] on input "lip blushin" at bounding box center [1030, 636] width 361 height 30
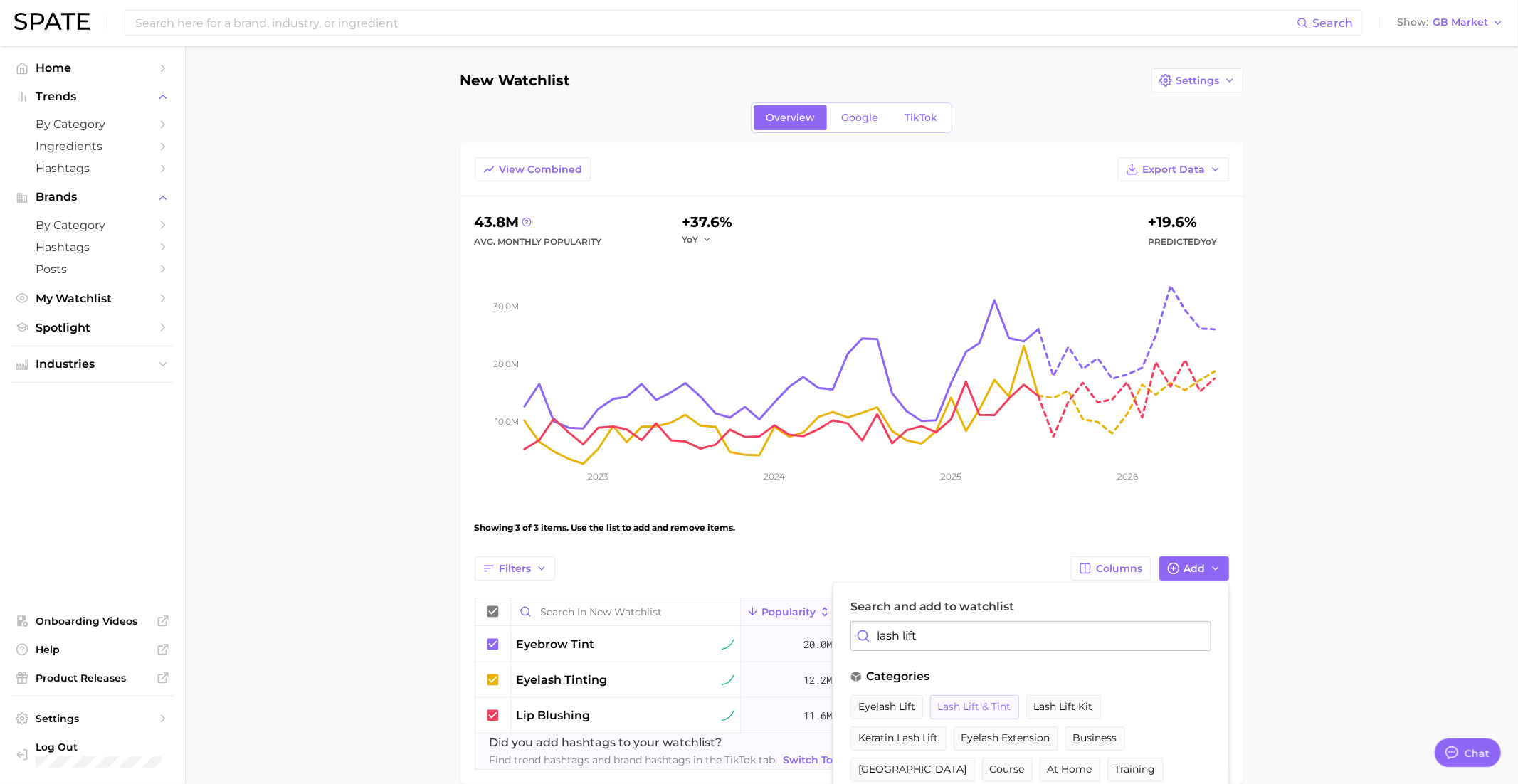
click at [989, 703] on span "lash lift & tint" at bounding box center [974, 706] width 74 height 12
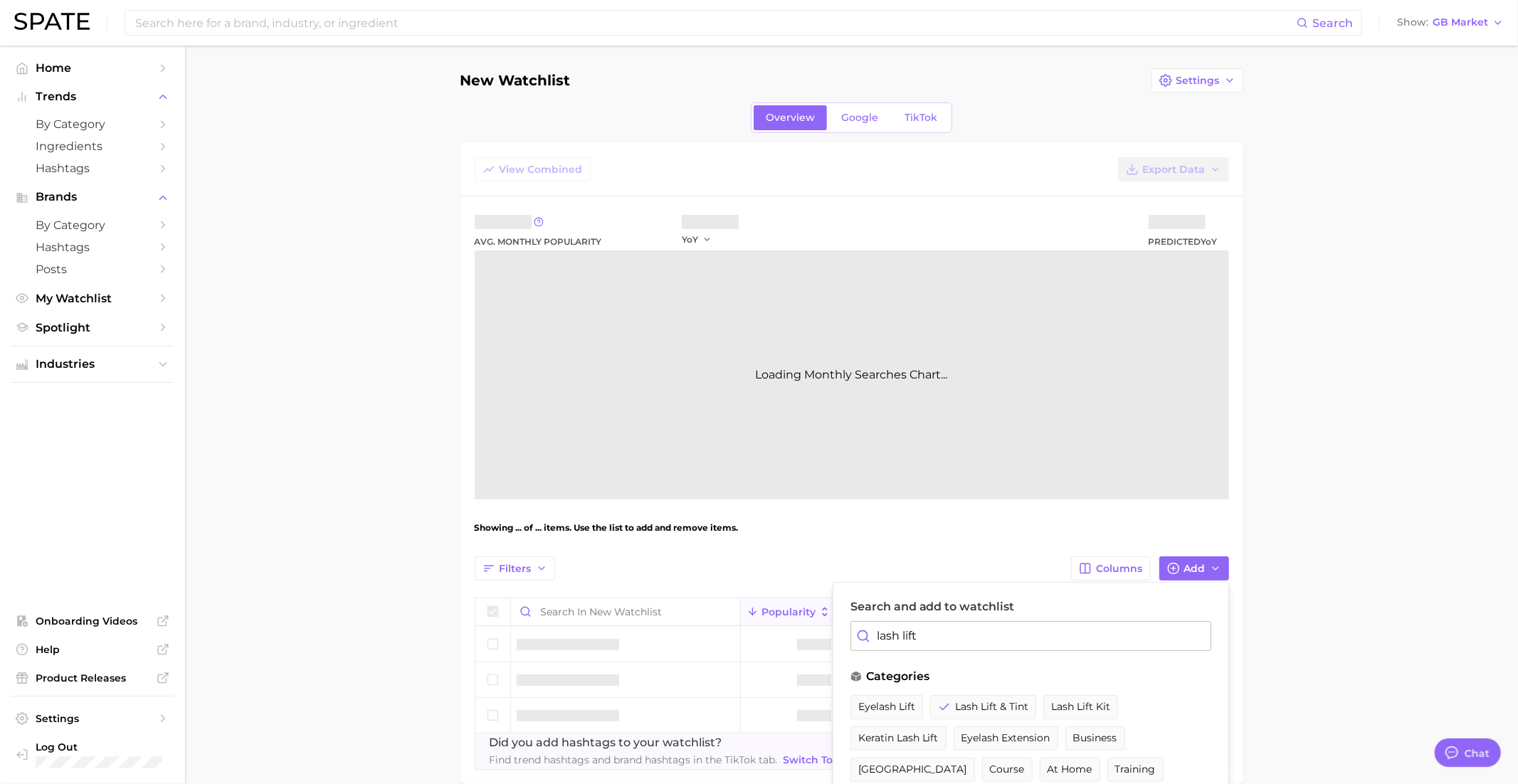
click at [932, 638] on input "lash lift" at bounding box center [1030, 636] width 361 height 30
click at [917, 702] on span "clear mascara" at bounding box center [892, 706] width 69 height 12
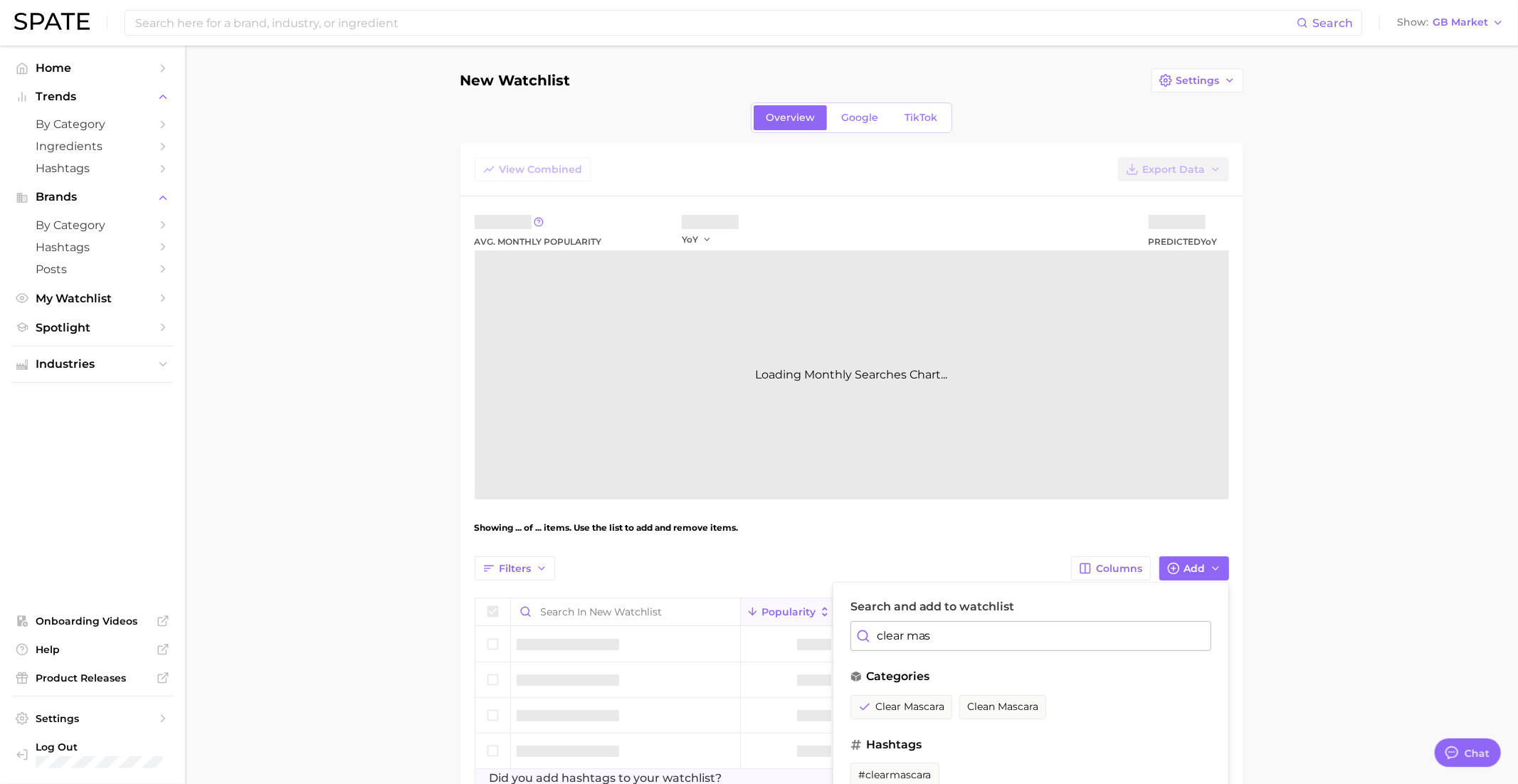
click at [940, 632] on input "clear mas" at bounding box center [1030, 636] width 361 height 30
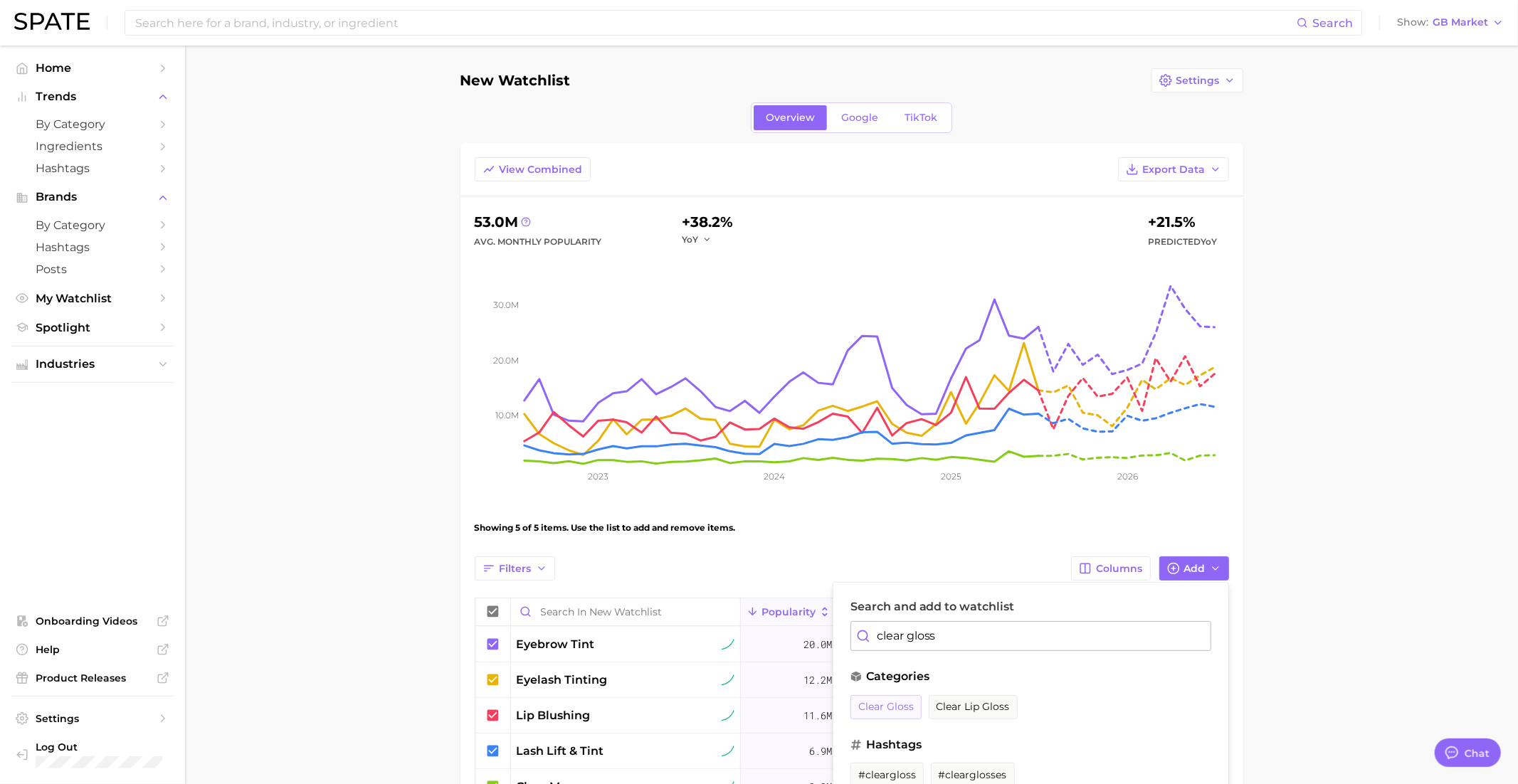
click at [887, 703] on span "clear gloss" at bounding box center [886, 706] width 56 height 12
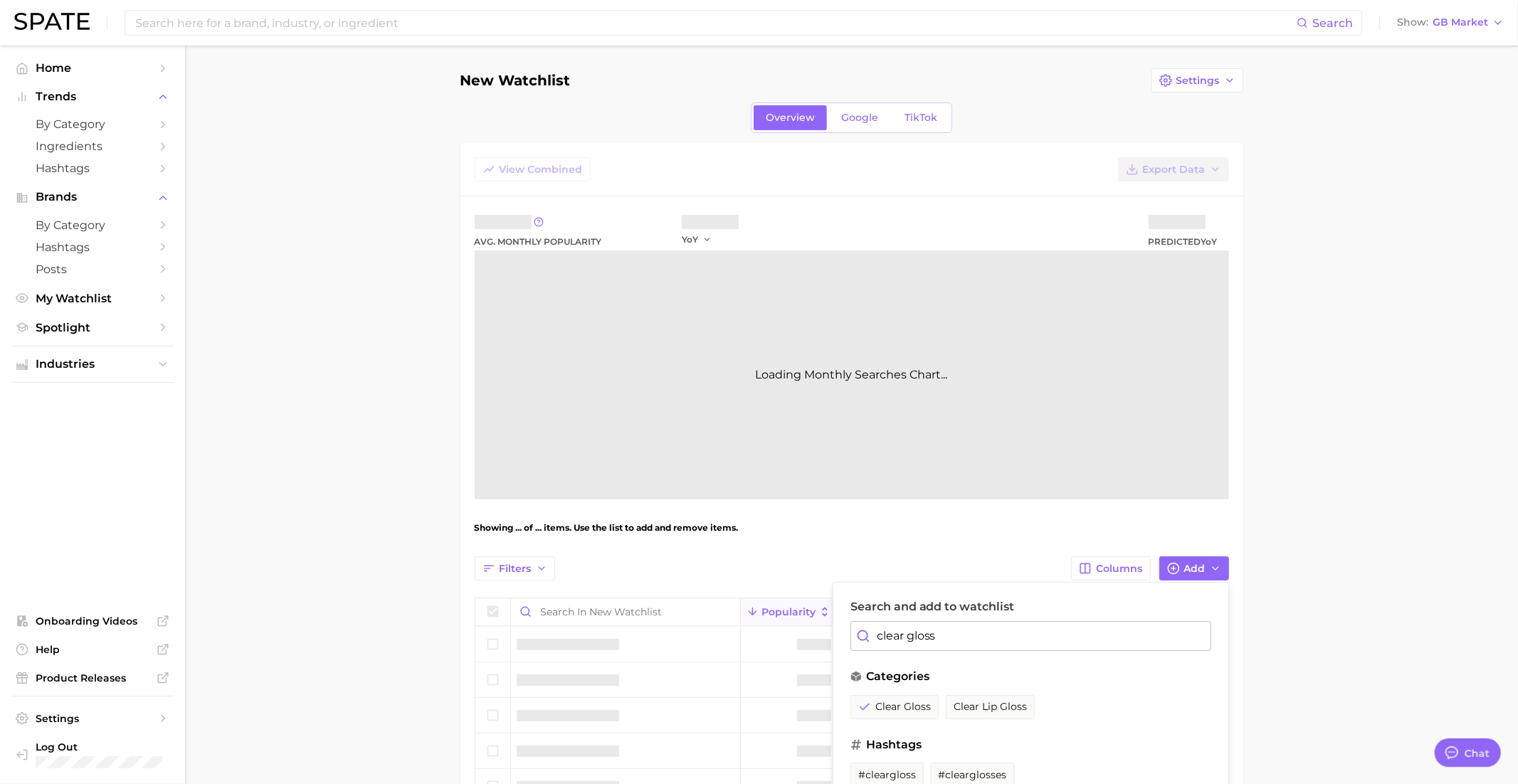
click at [905, 630] on input "clear gloss" at bounding box center [1030, 636] width 361 height 30
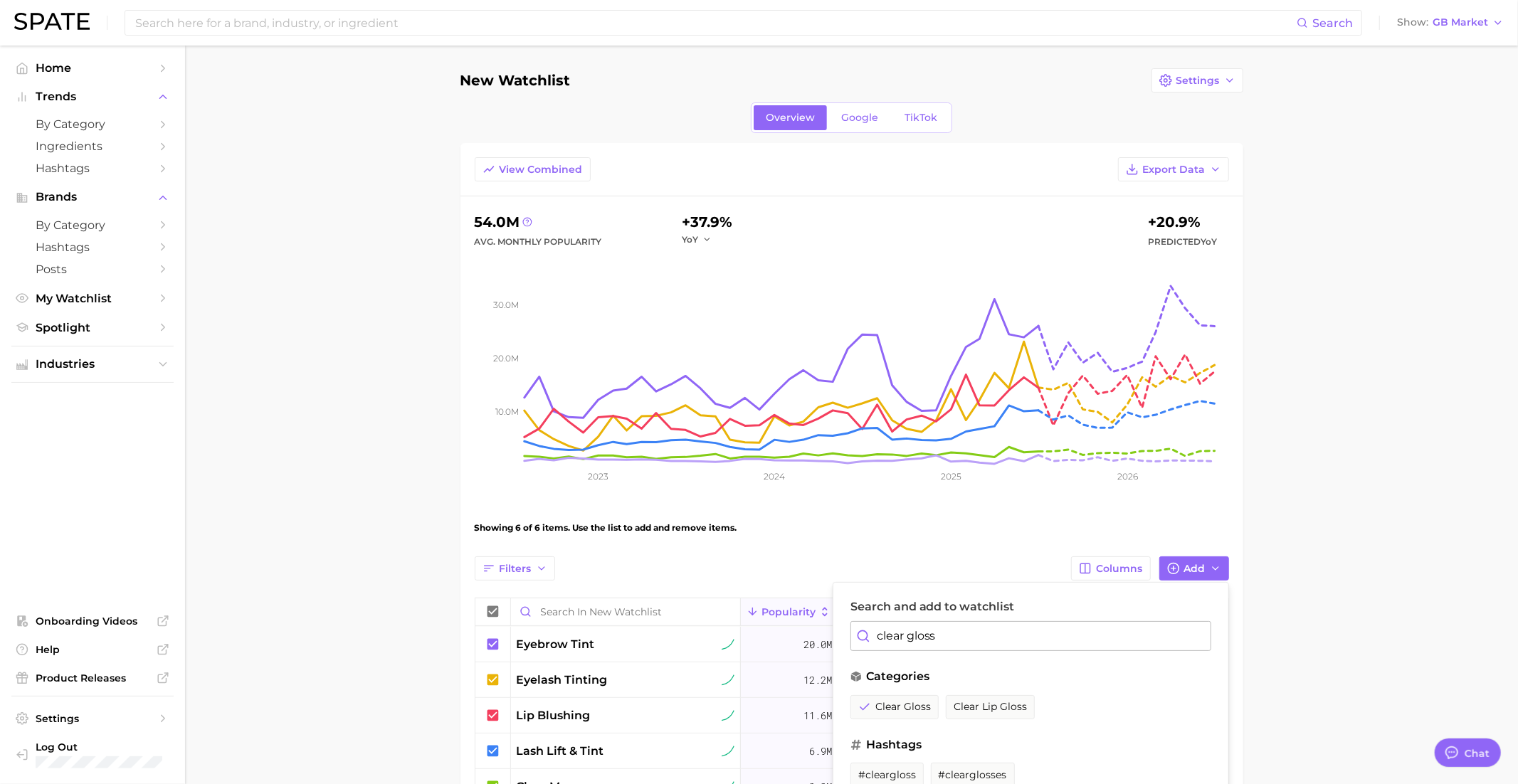
click at [905, 630] on input "clear gloss" at bounding box center [1030, 636] width 361 height 30
click at [906, 700] on span "light coverage" at bounding box center [896, 706] width 76 height 12
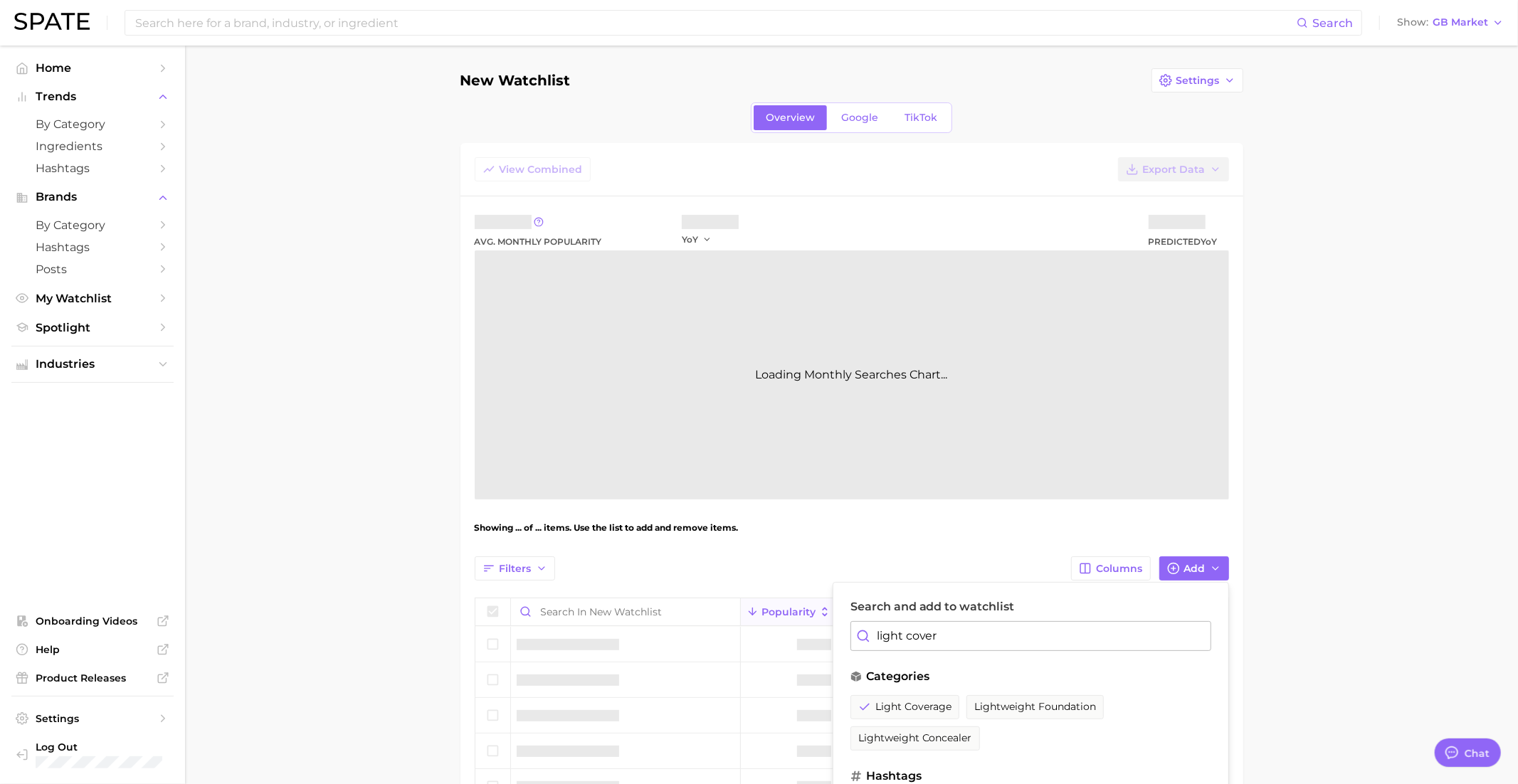
click at [907, 632] on input "light cover" at bounding box center [1030, 636] width 361 height 30
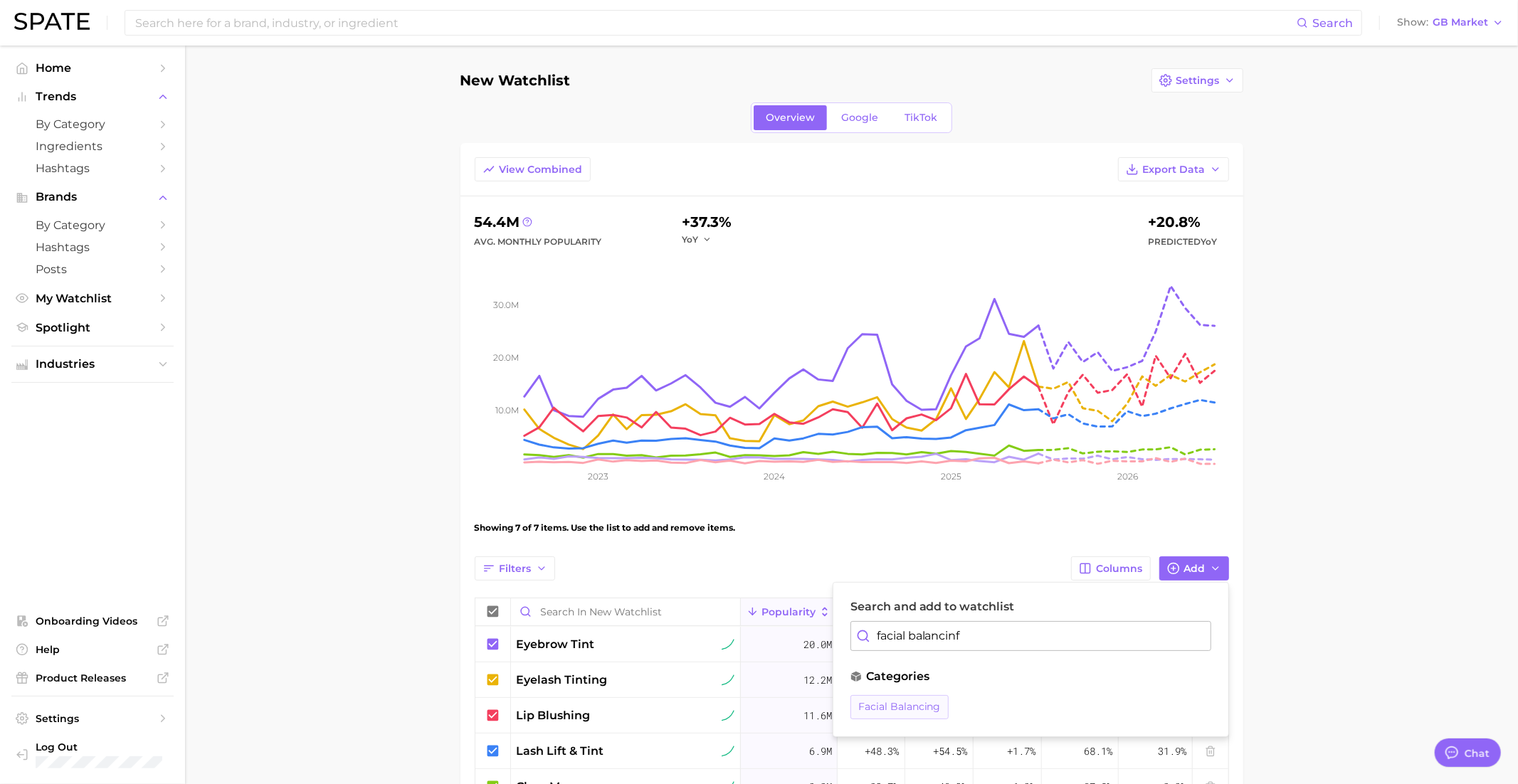
click at [881, 704] on span "facial balancing" at bounding box center [899, 706] width 83 height 12
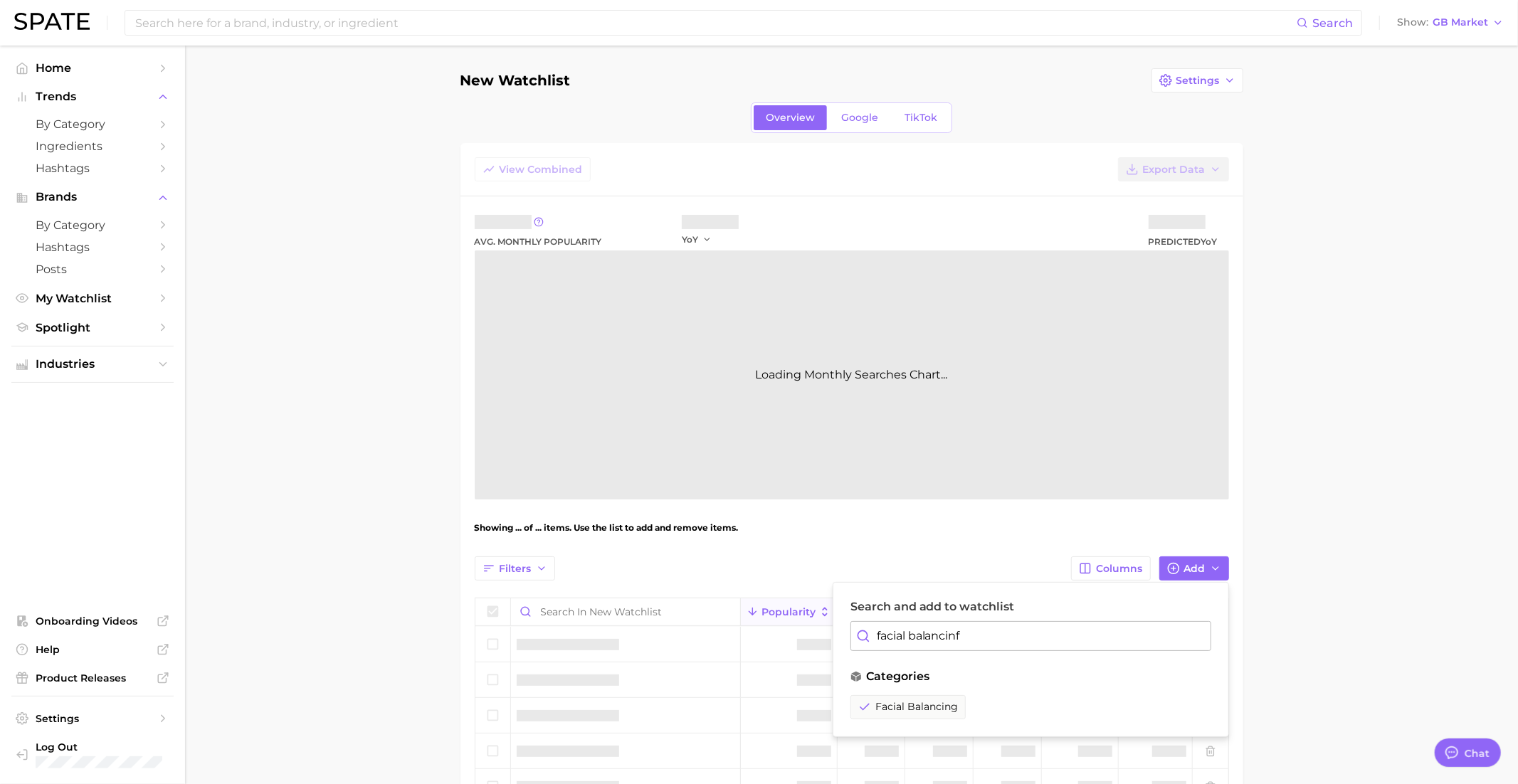
click at [900, 628] on input "facial balancinf" at bounding box center [1030, 636] width 361 height 30
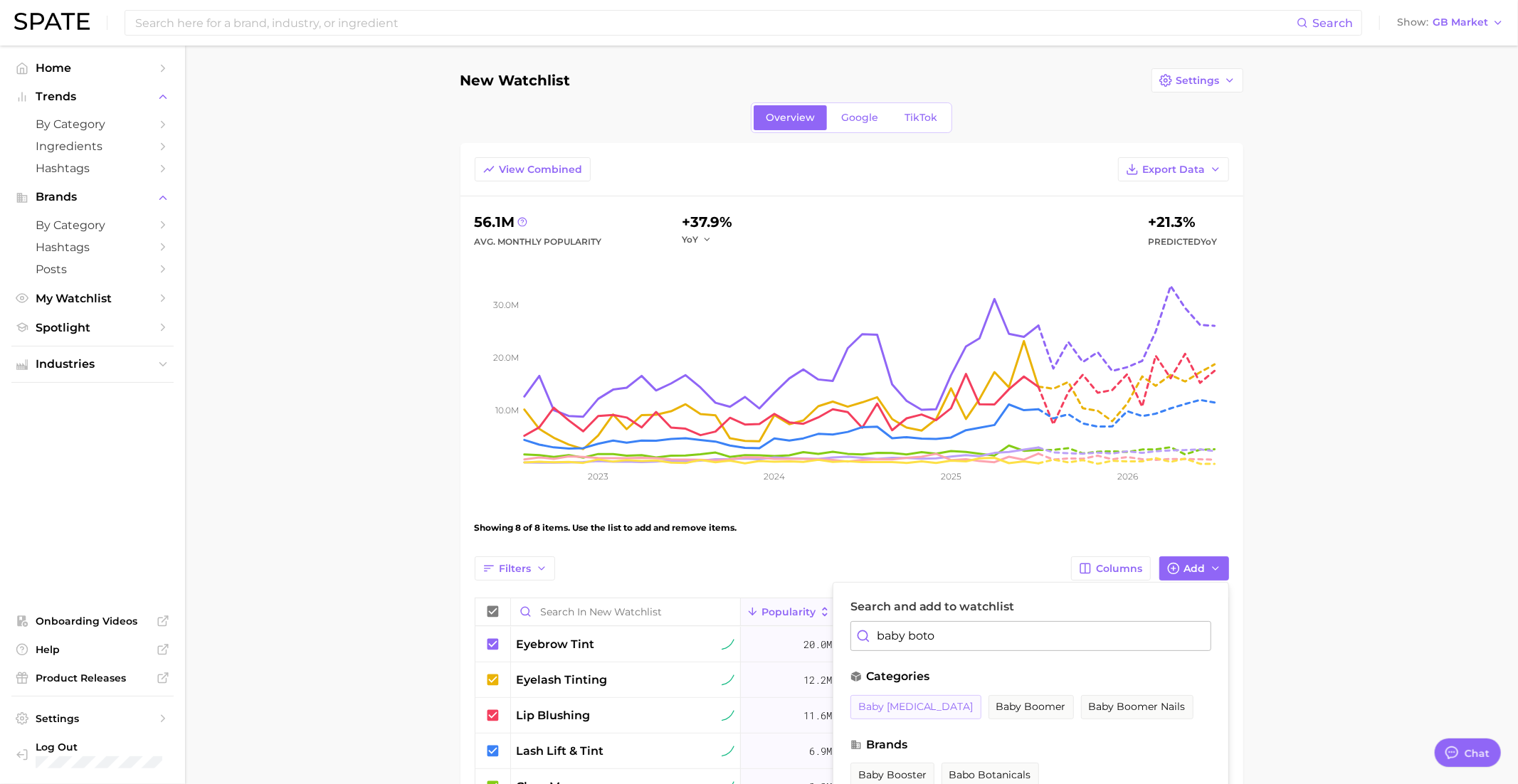
click at [878, 710] on span "baby botox" at bounding box center [915, 706] width 115 height 12
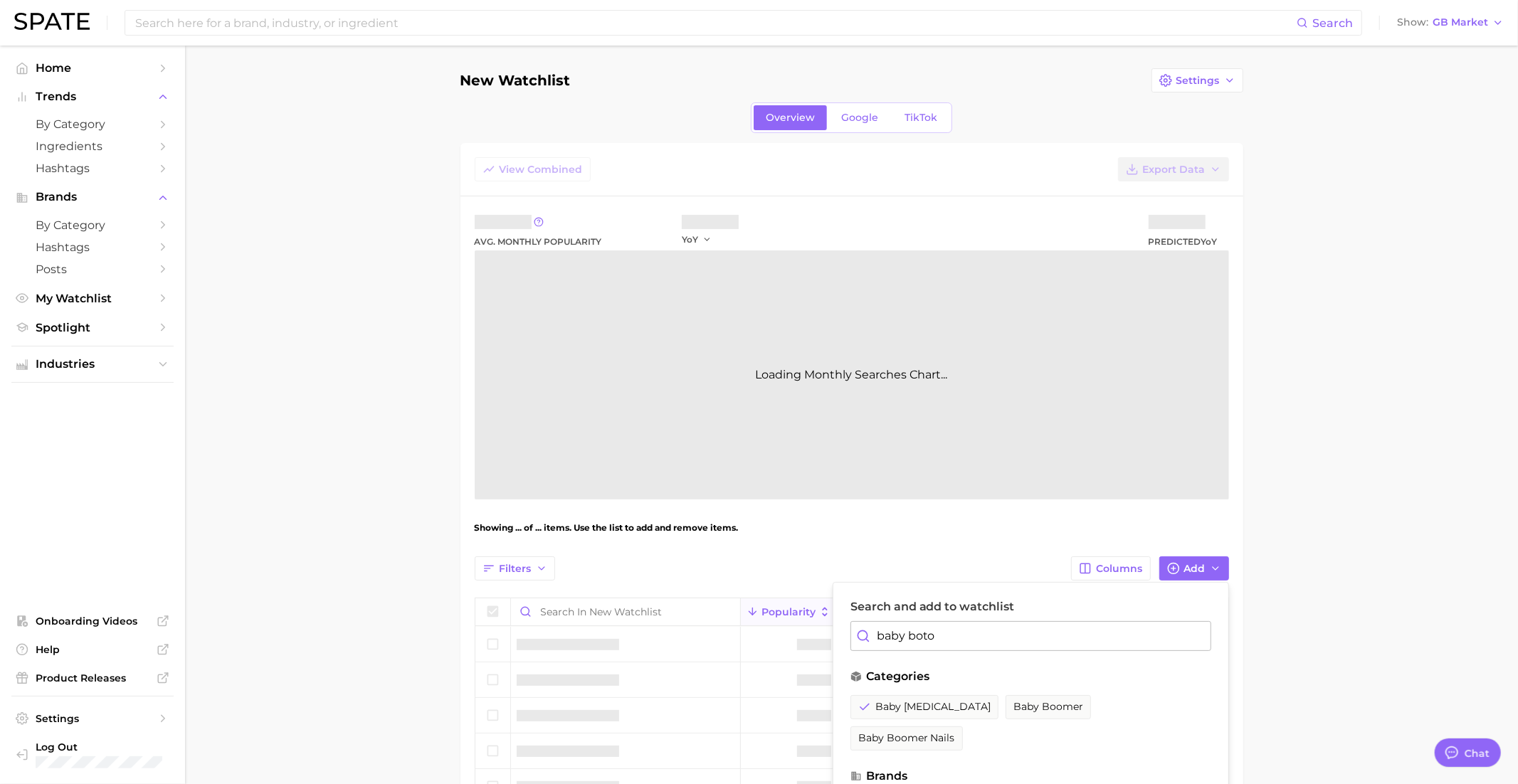
click at [919, 641] on input "baby boto" at bounding box center [1030, 636] width 361 height 30
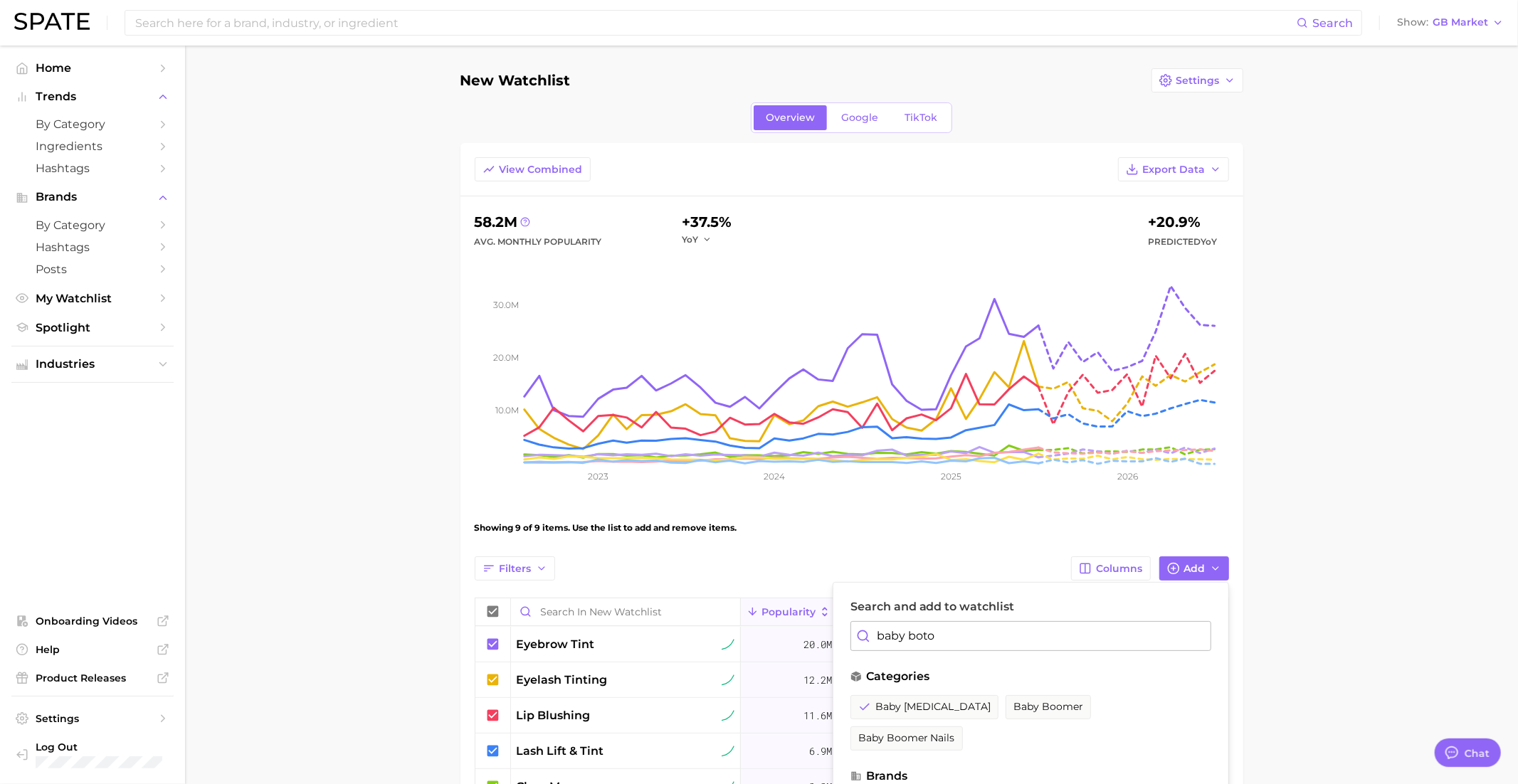
click at [919, 641] on input "baby boto" at bounding box center [1030, 636] width 361 height 30
click at [994, 700] on span "fat grafting" at bounding box center [1005, 706] width 61 height 12
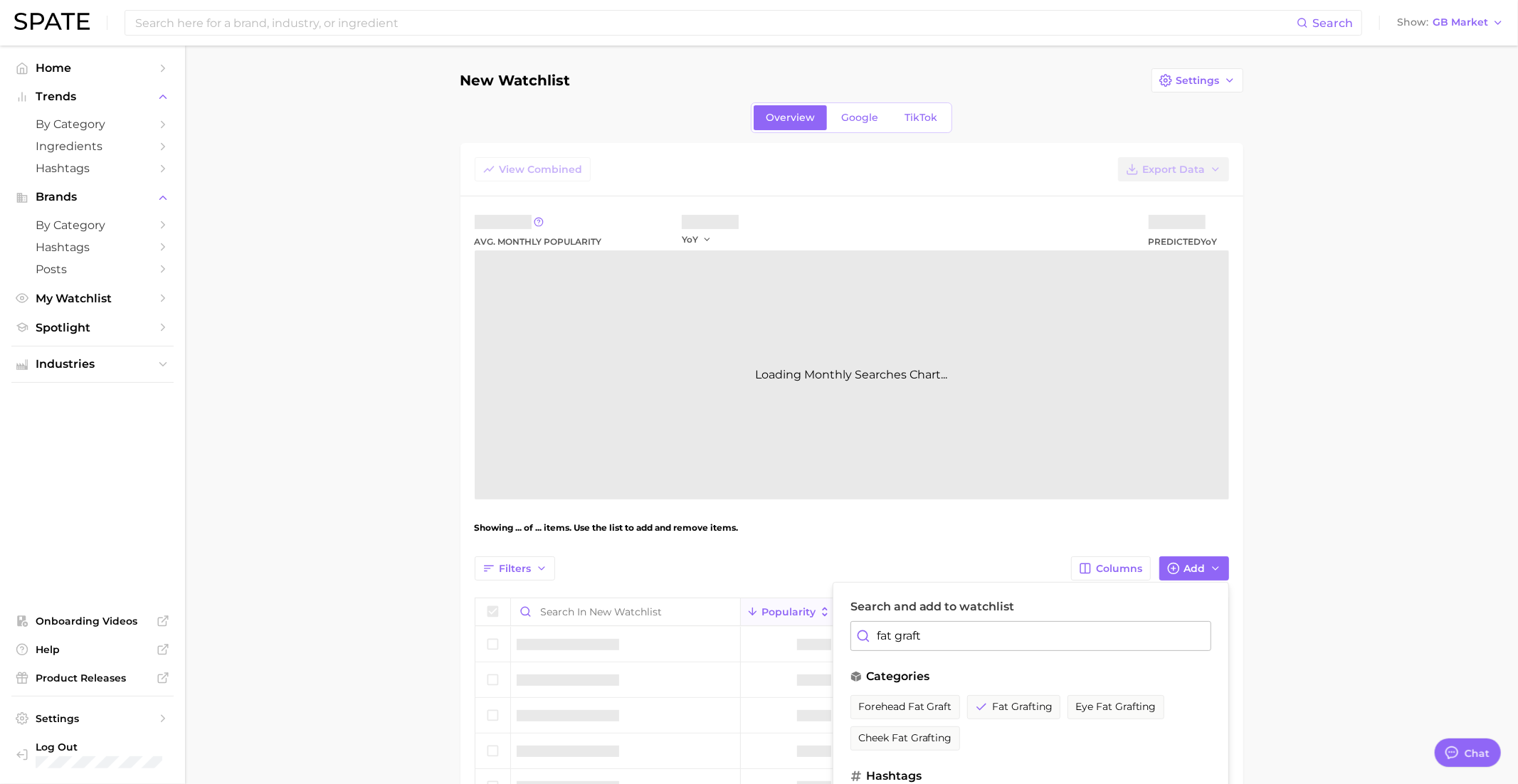
click at [963, 641] on input "fat graft" at bounding box center [1030, 636] width 361 height 30
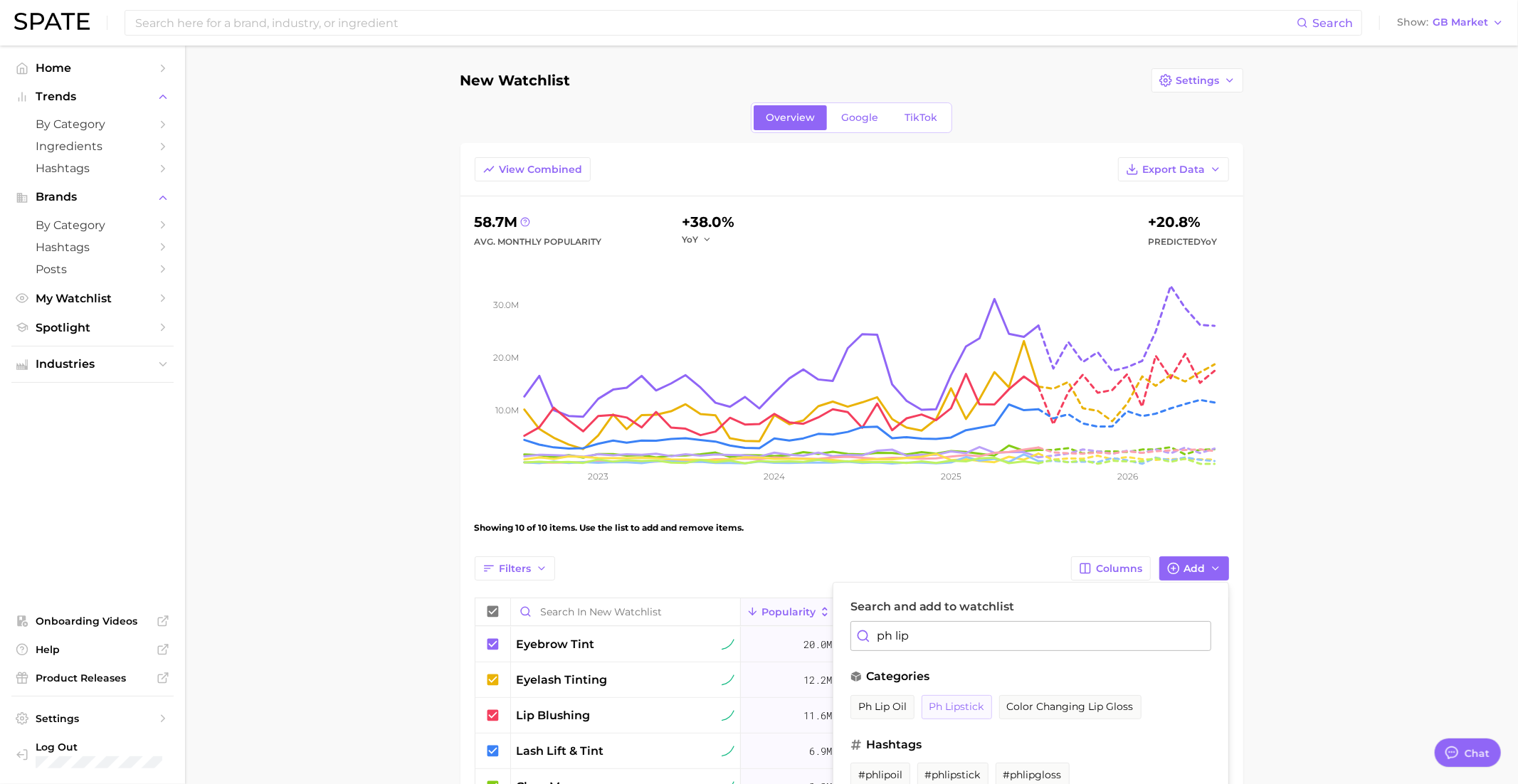
click at [972, 708] on span "ph lipstick" at bounding box center [957, 706] width 55 height 12
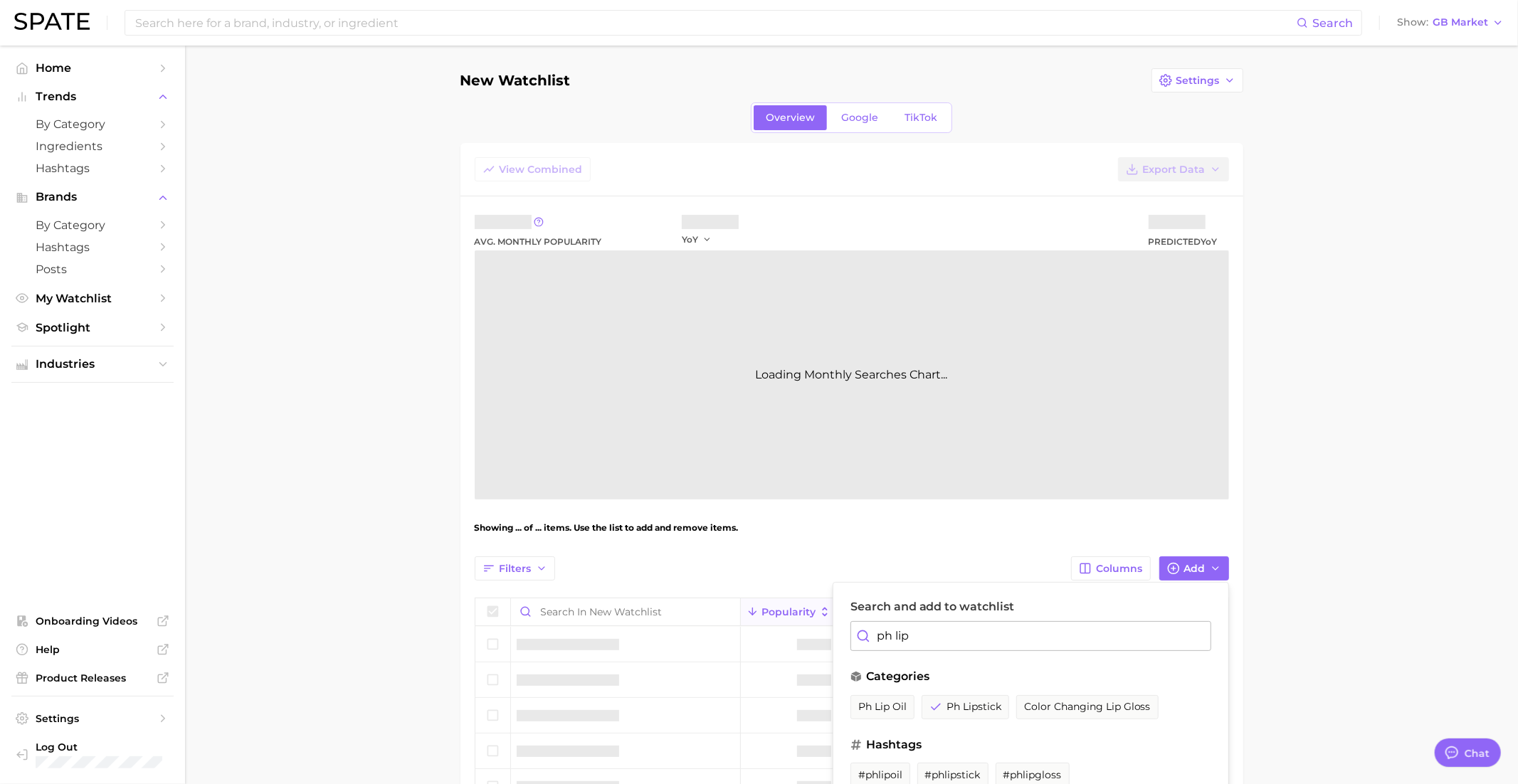
click at [939, 638] on input "ph lip" at bounding box center [1030, 636] width 361 height 30
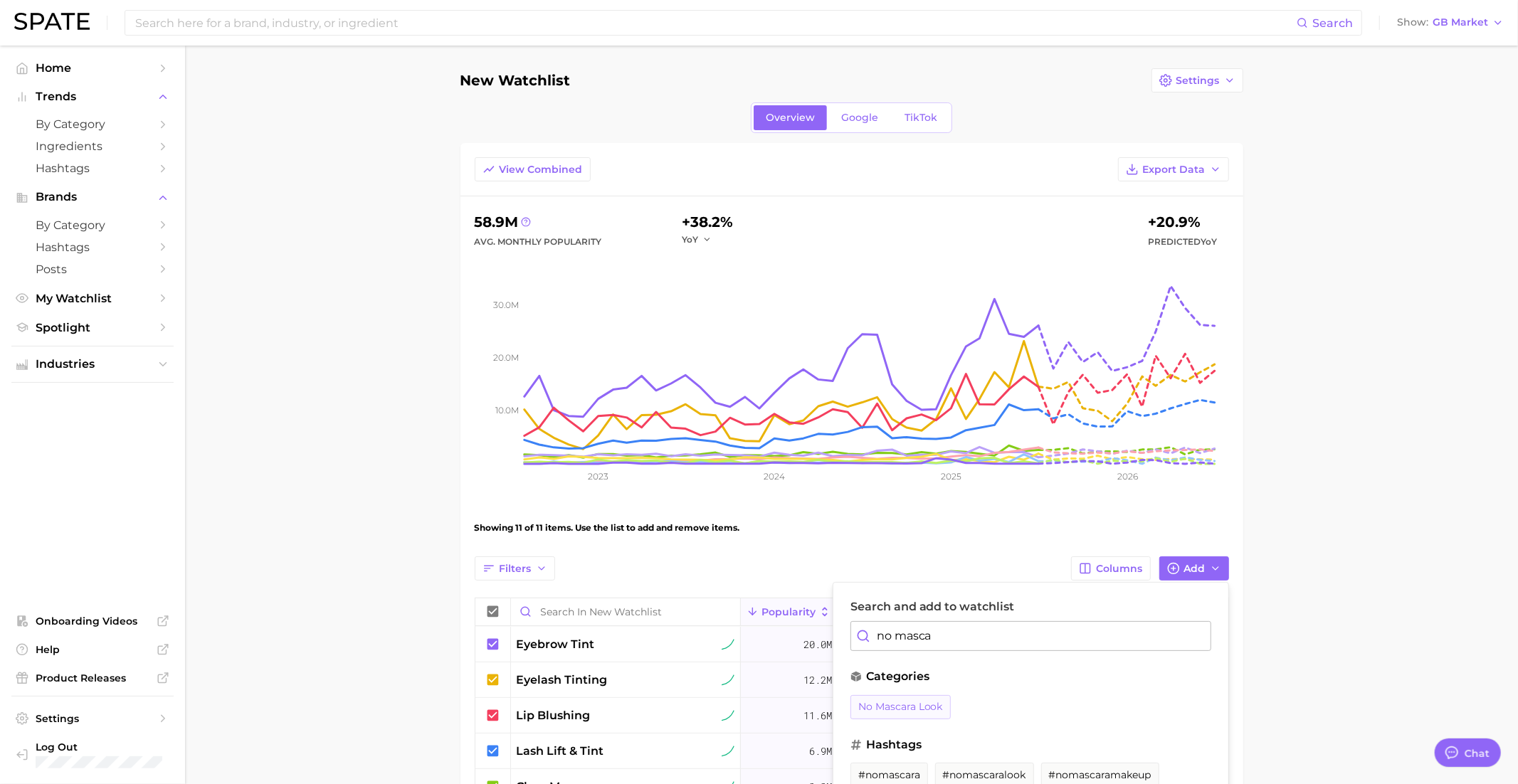
click at [922, 708] on span "no mascara look" at bounding box center [900, 706] width 85 height 12
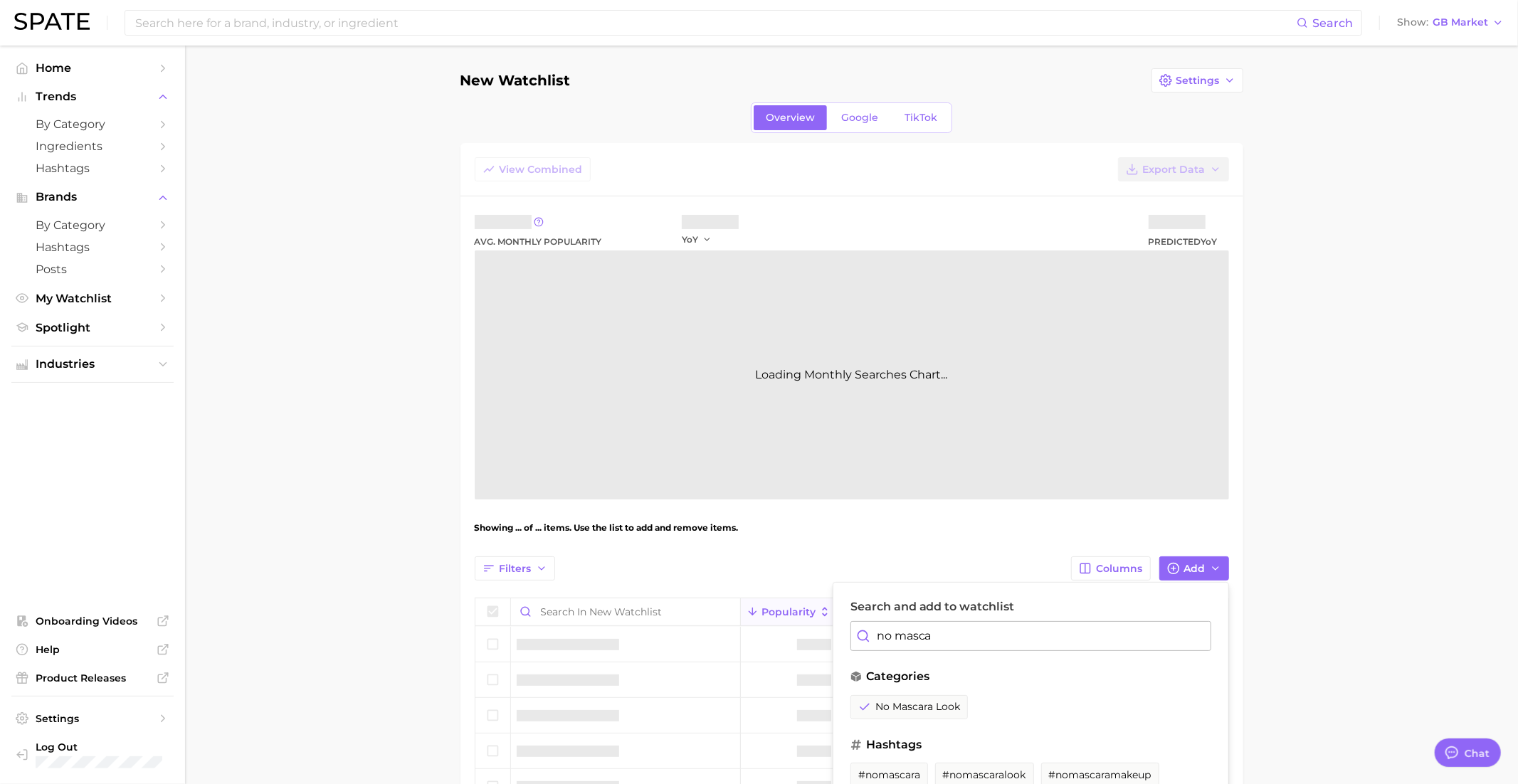
click at [932, 634] on input "no masca" at bounding box center [1030, 636] width 361 height 30
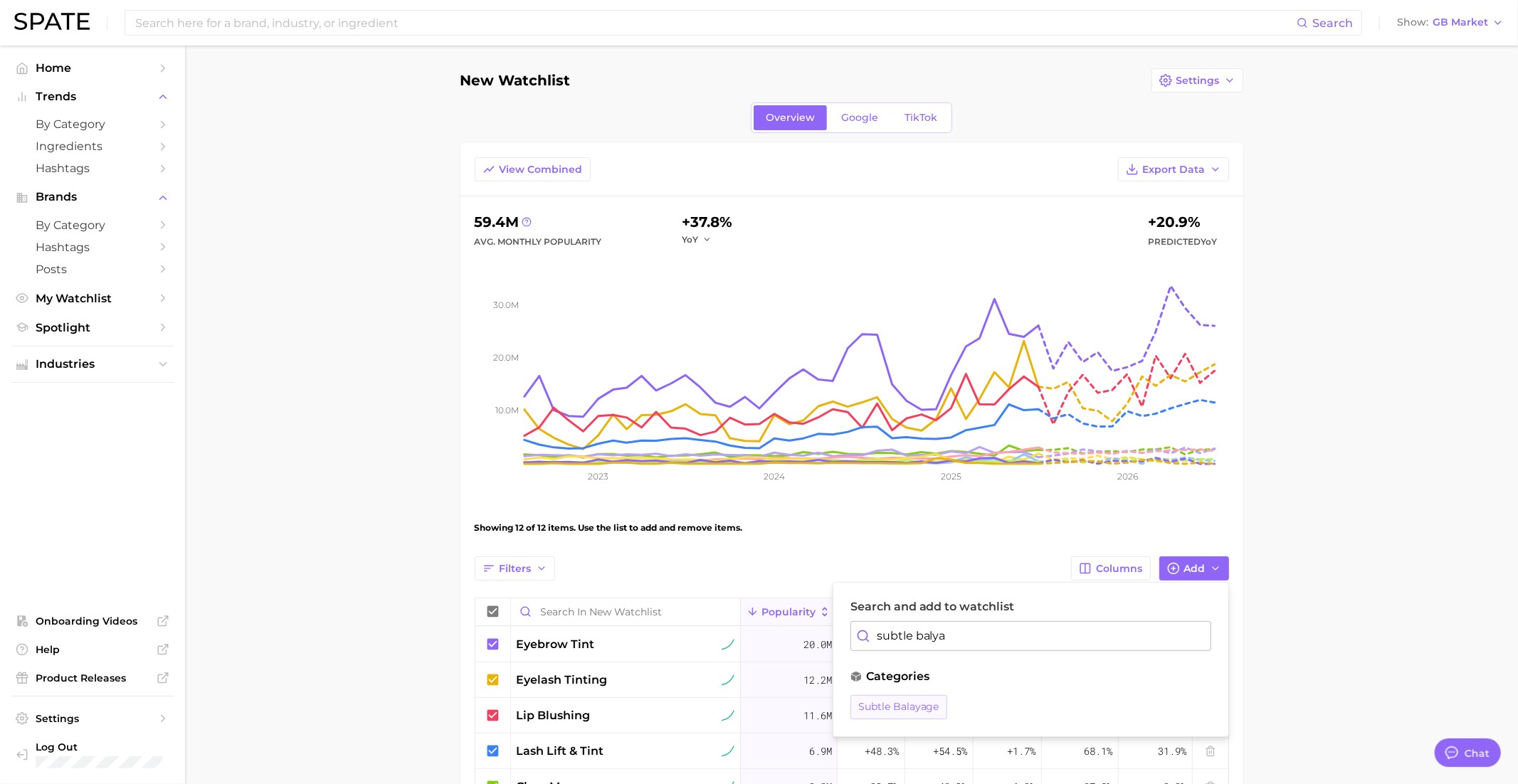
type input "subtle balya"
click at [922, 700] on span "subtle balayage" at bounding box center [899, 706] width 81 height 12
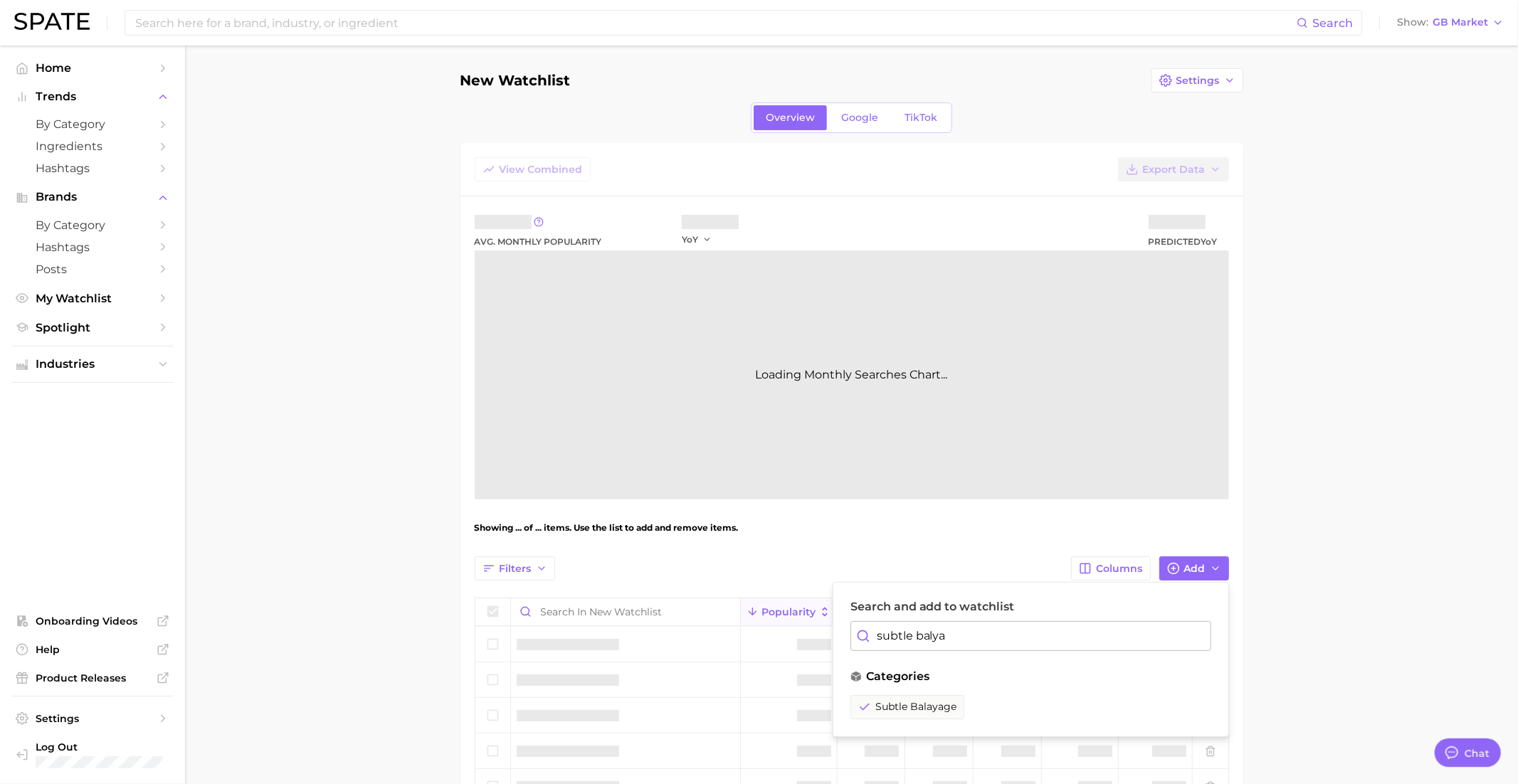
click at [977, 556] on div "Filters Columns Add Search and add to watchlist subtle balya categories subtle …" at bounding box center [852, 568] width 754 height 24
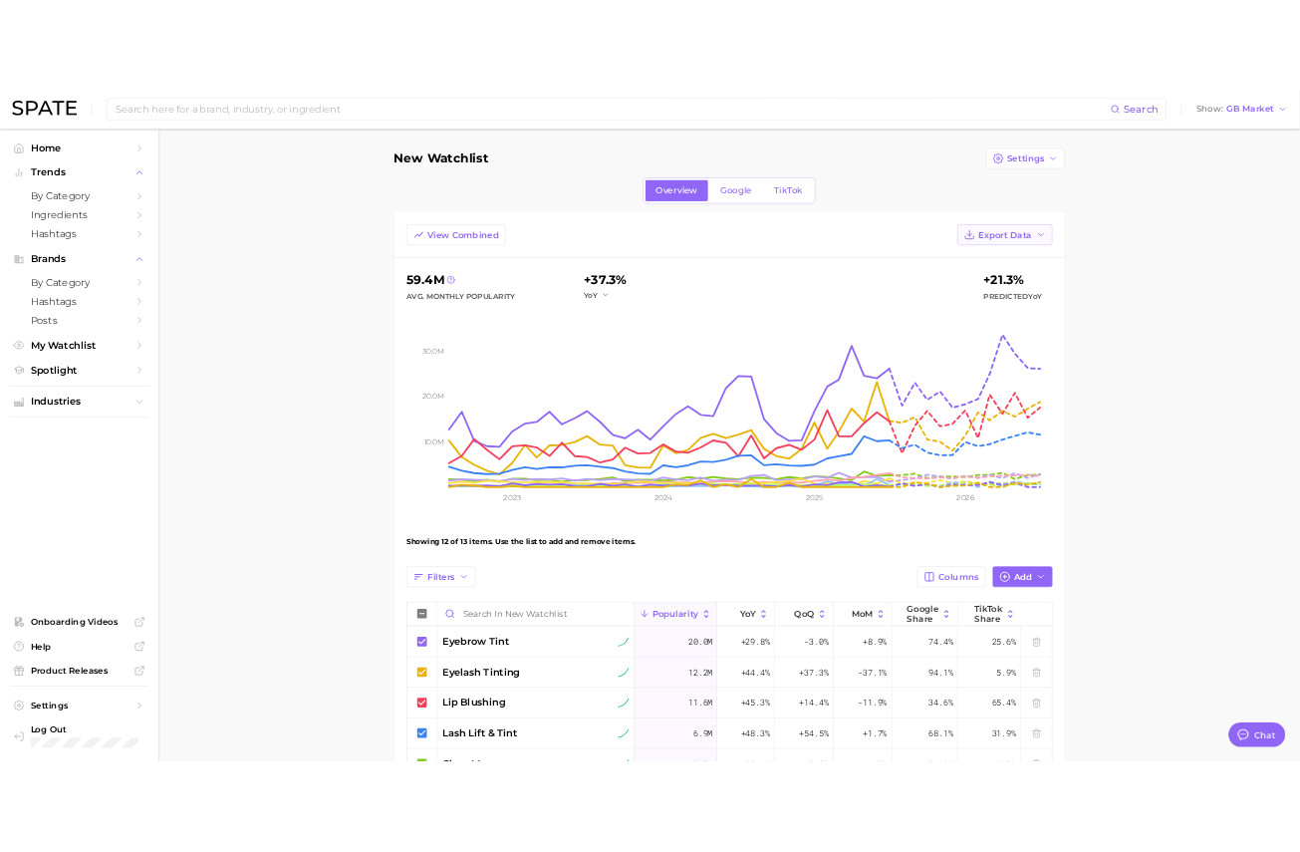
scroll to position [1930, 0]
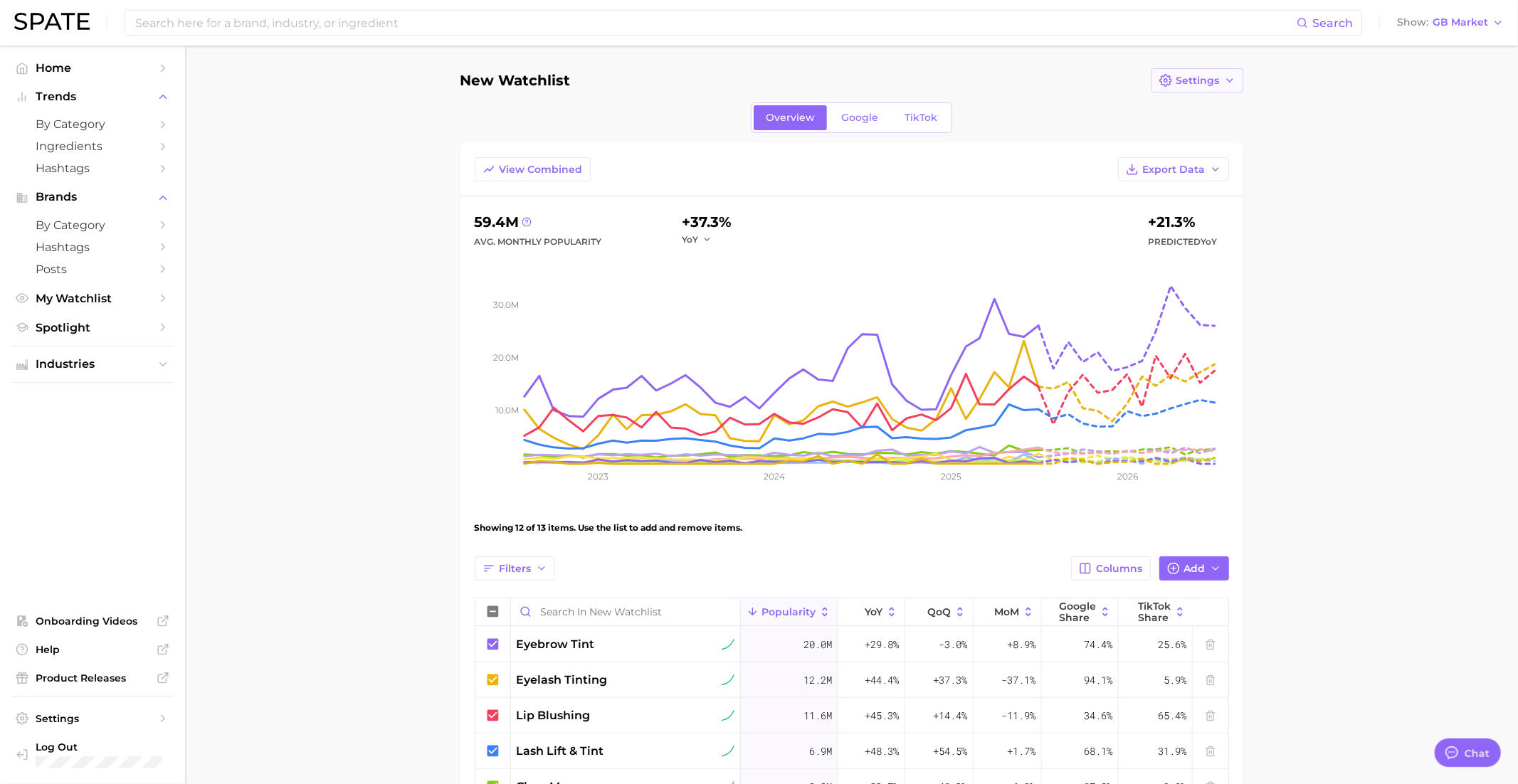
click at [1194, 75] on span "Settings" at bounding box center [1198, 81] width 44 height 12
click at [1193, 102] on span "Edit Details" at bounding box center [1205, 106] width 59 height 12
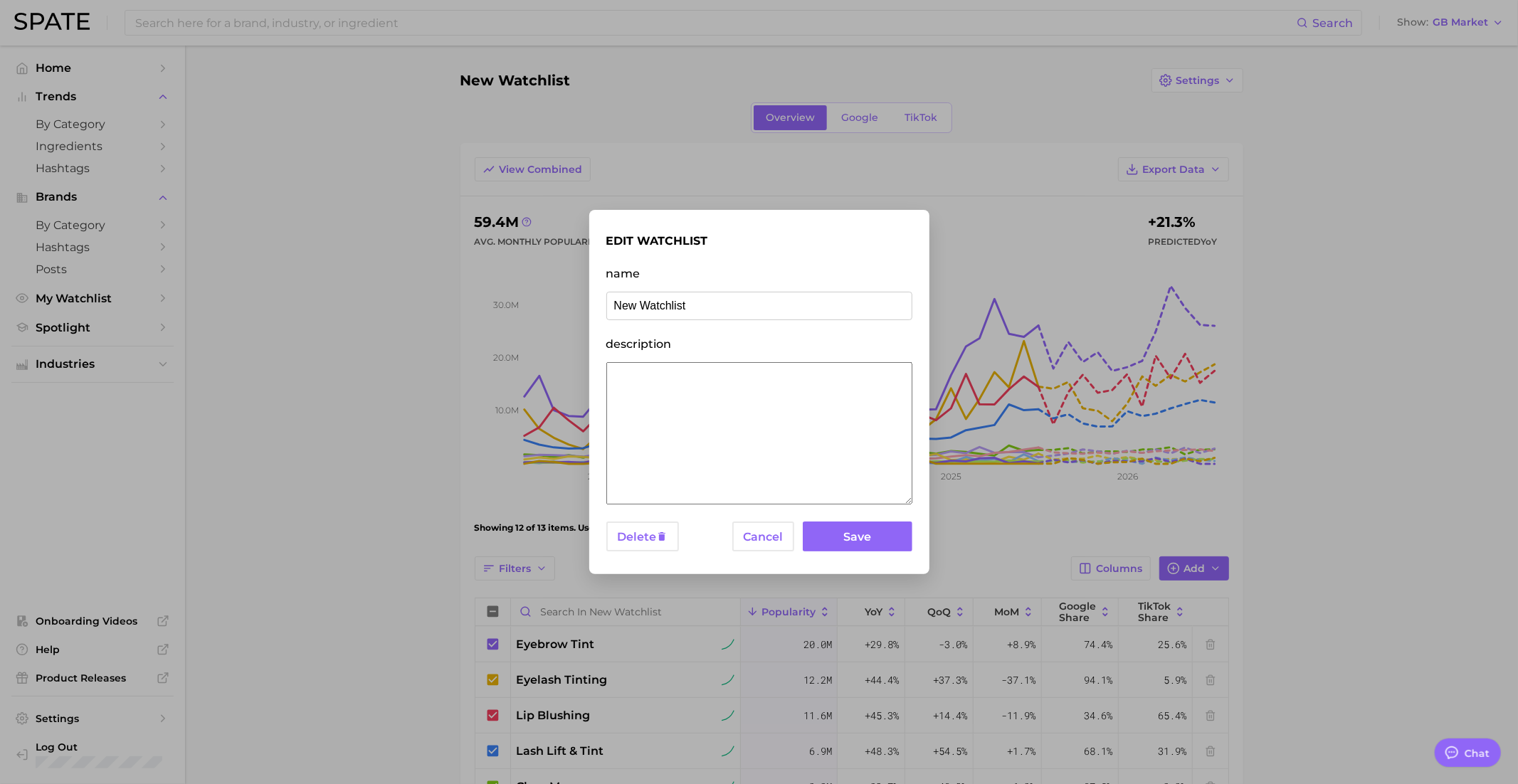
drag, startPoint x: 690, startPoint y: 303, endPoint x: 525, endPoint y: 316, distance: 165.5
click at [524, 316] on div "edit watchlist name New Watchlist description Delete Cancel Save" at bounding box center [759, 392] width 1518 height 784
click at [614, 324] on div "edit watchlist name New Watchlist description Delete Cancel Save" at bounding box center [759, 392] width 306 height 331
click at [631, 314] on input "New Watchlist" at bounding box center [759, 306] width 306 height 29
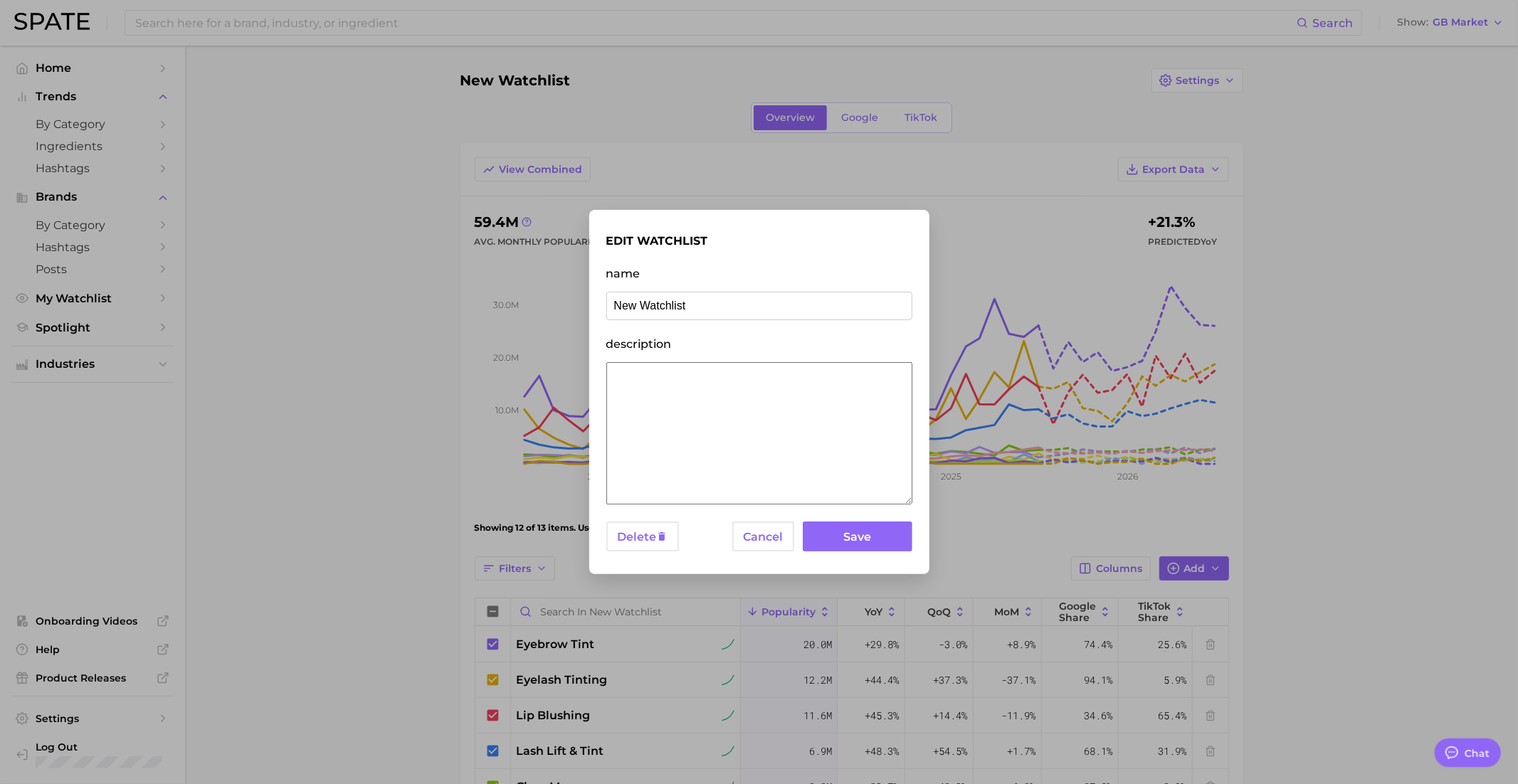
click at [631, 314] on input "New Watchlist" at bounding box center [759, 306] width 306 height 29
click at [713, 307] on input "Amorepacific - Longevity" at bounding box center [759, 306] width 306 height 29
paste input "BEAUTY IN DISGUISE"
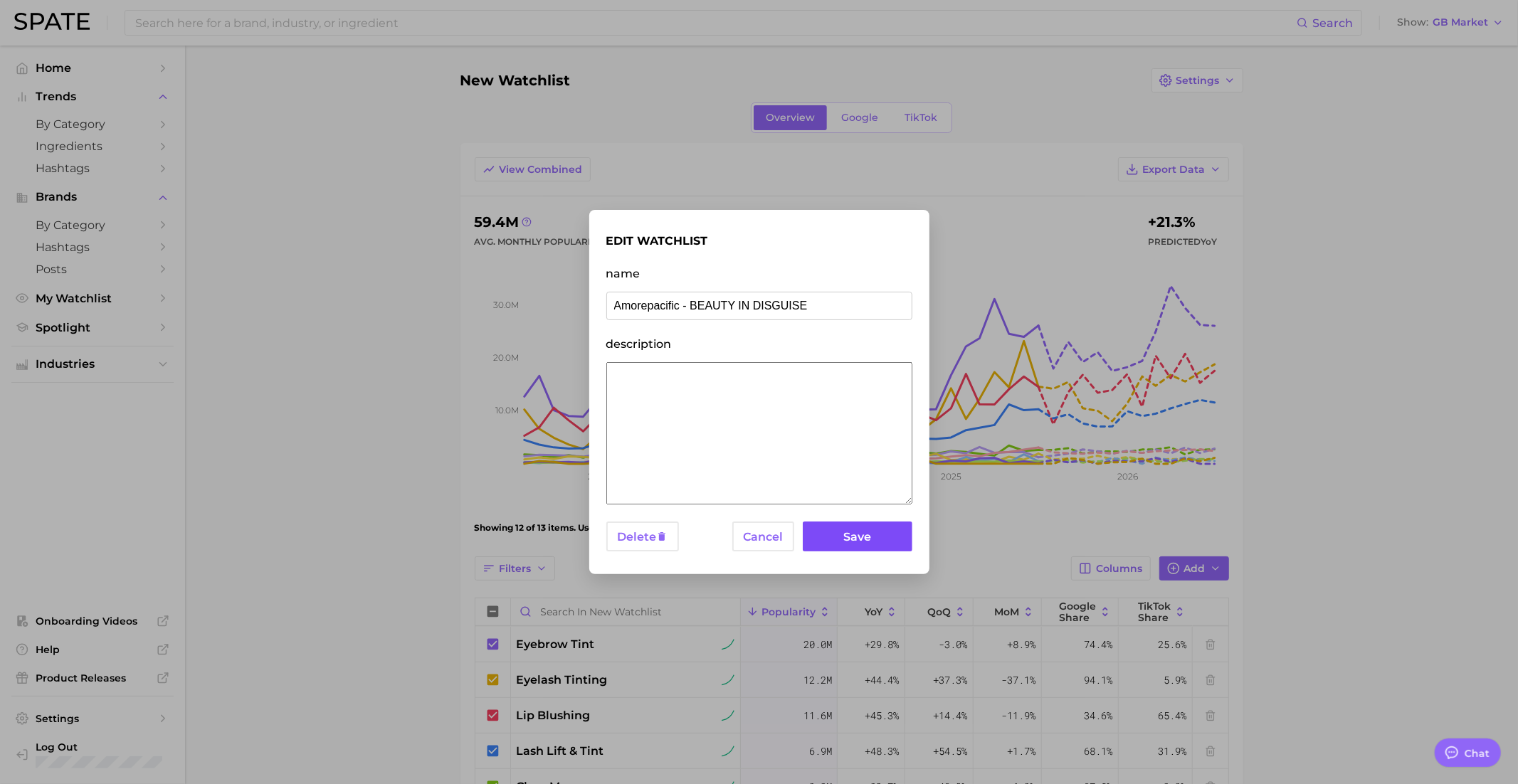
type input "Amorepacific - BEAUTY IN DISGUISE"
click at [854, 536] on button "Save" at bounding box center [857, 536] width 109 height 31
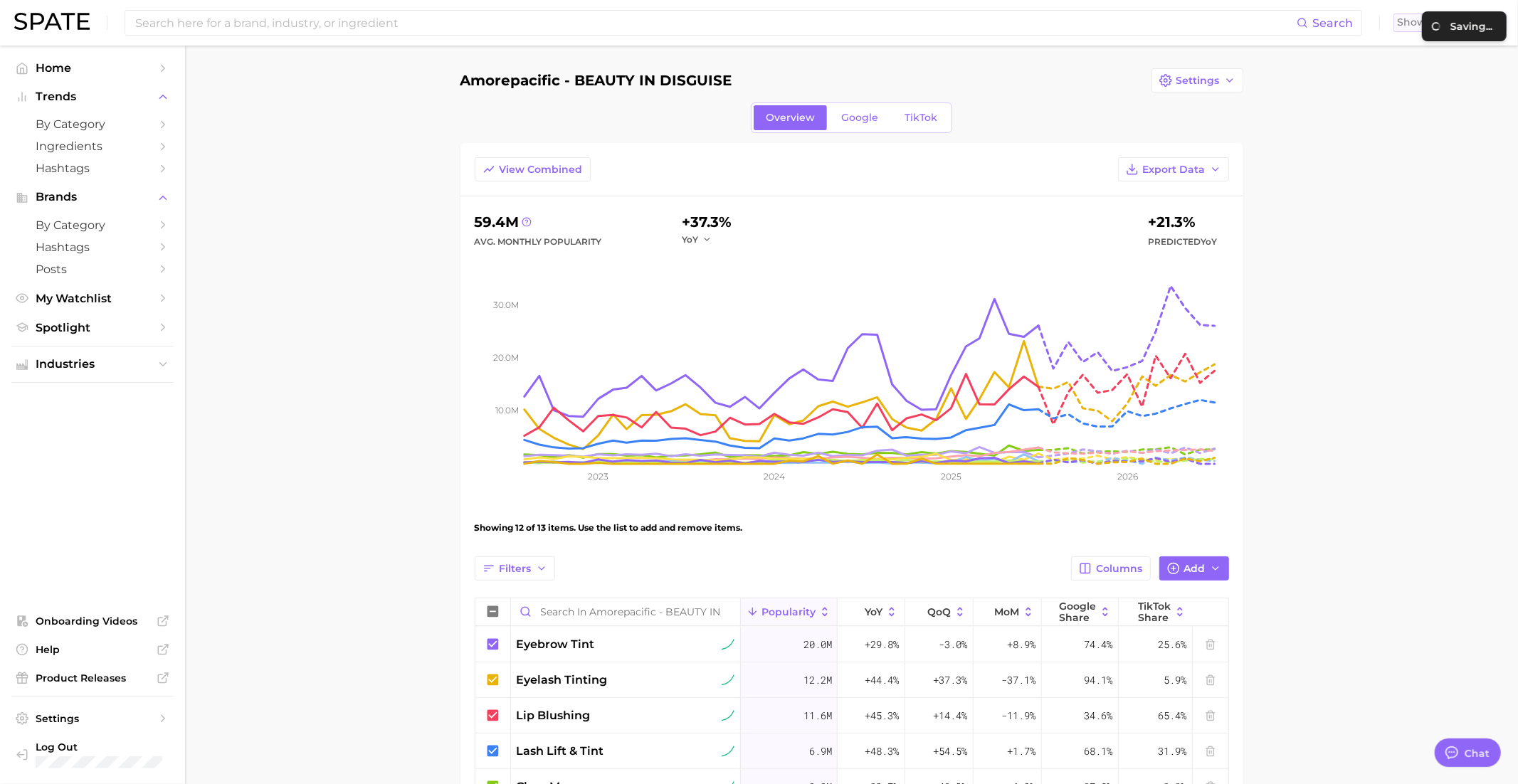
click at [1415, 21] on span "Show" at bounding box center [1412, 22] width 31 height 8
click at [1432, 46] on span "United States" at bounding box center [1455, 46] width 110 height 12
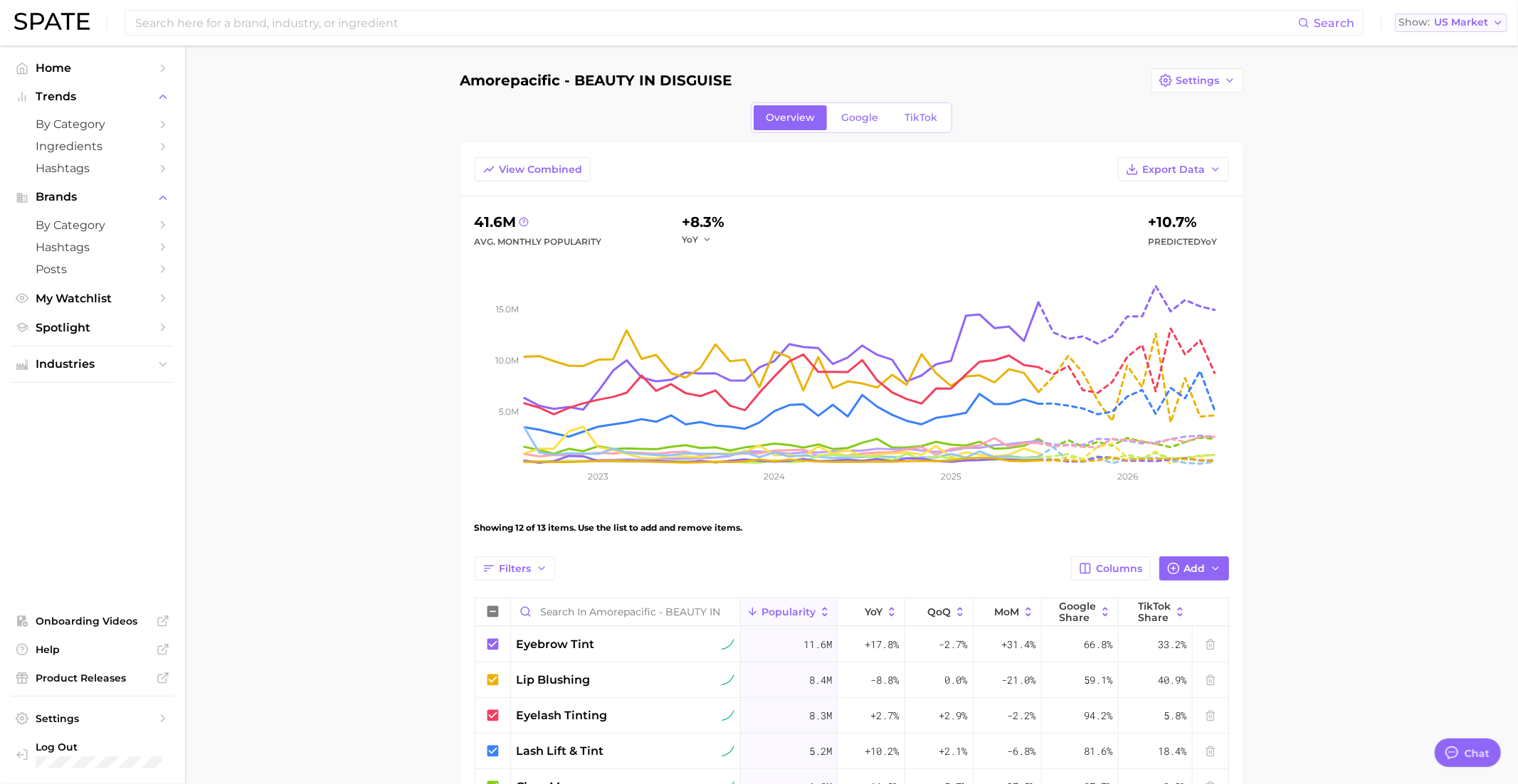
click at [1439, 25] on span "US Market" at bounding box center [1461, 22] width 54 height 8
click at [1442, 70] on span "United Kingdom" at bounding box center [1457, 71] width 110 height 12
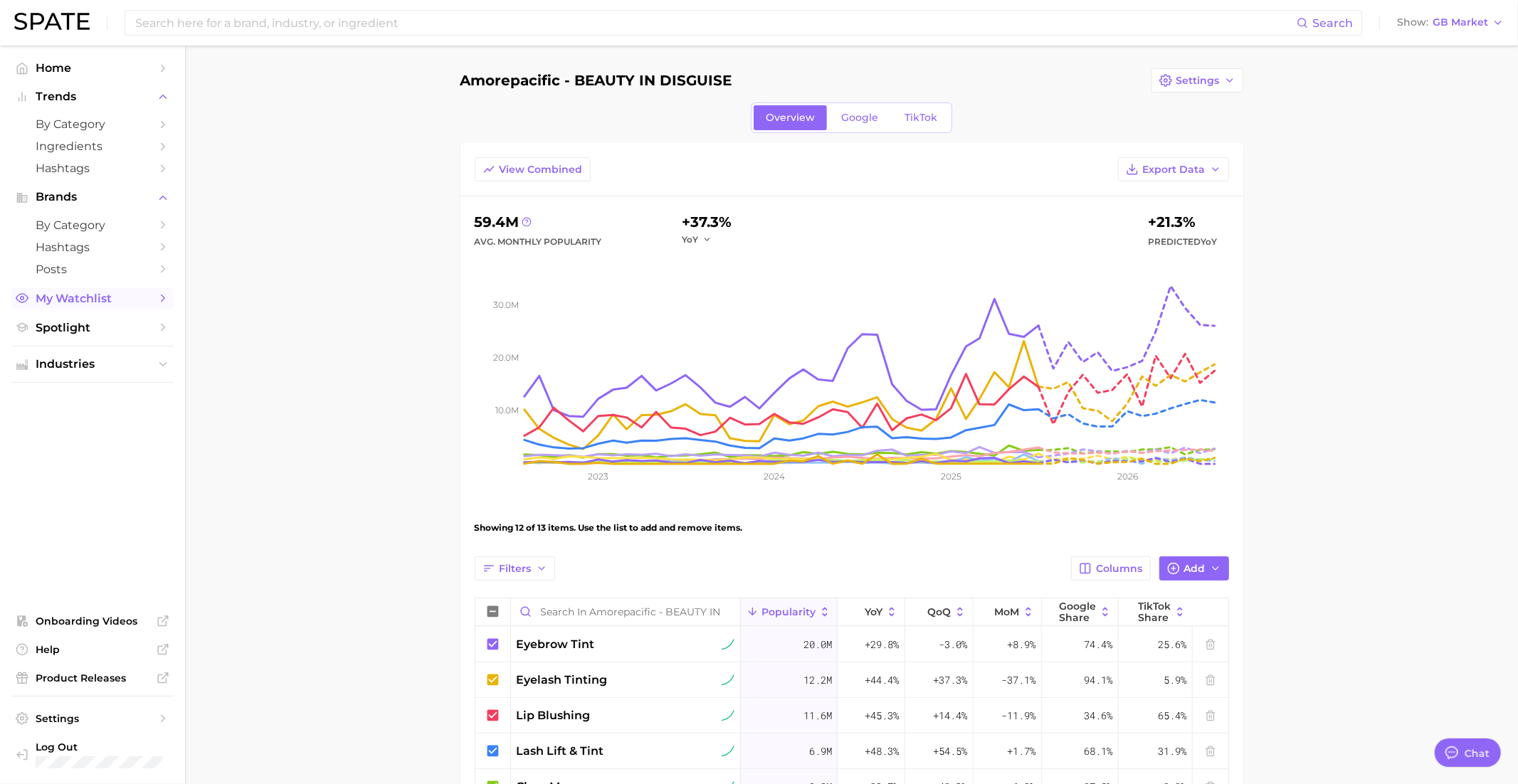
click at [91, 298] on span "My Watchlist" at bounding box center [92, 298] width 114 height 14
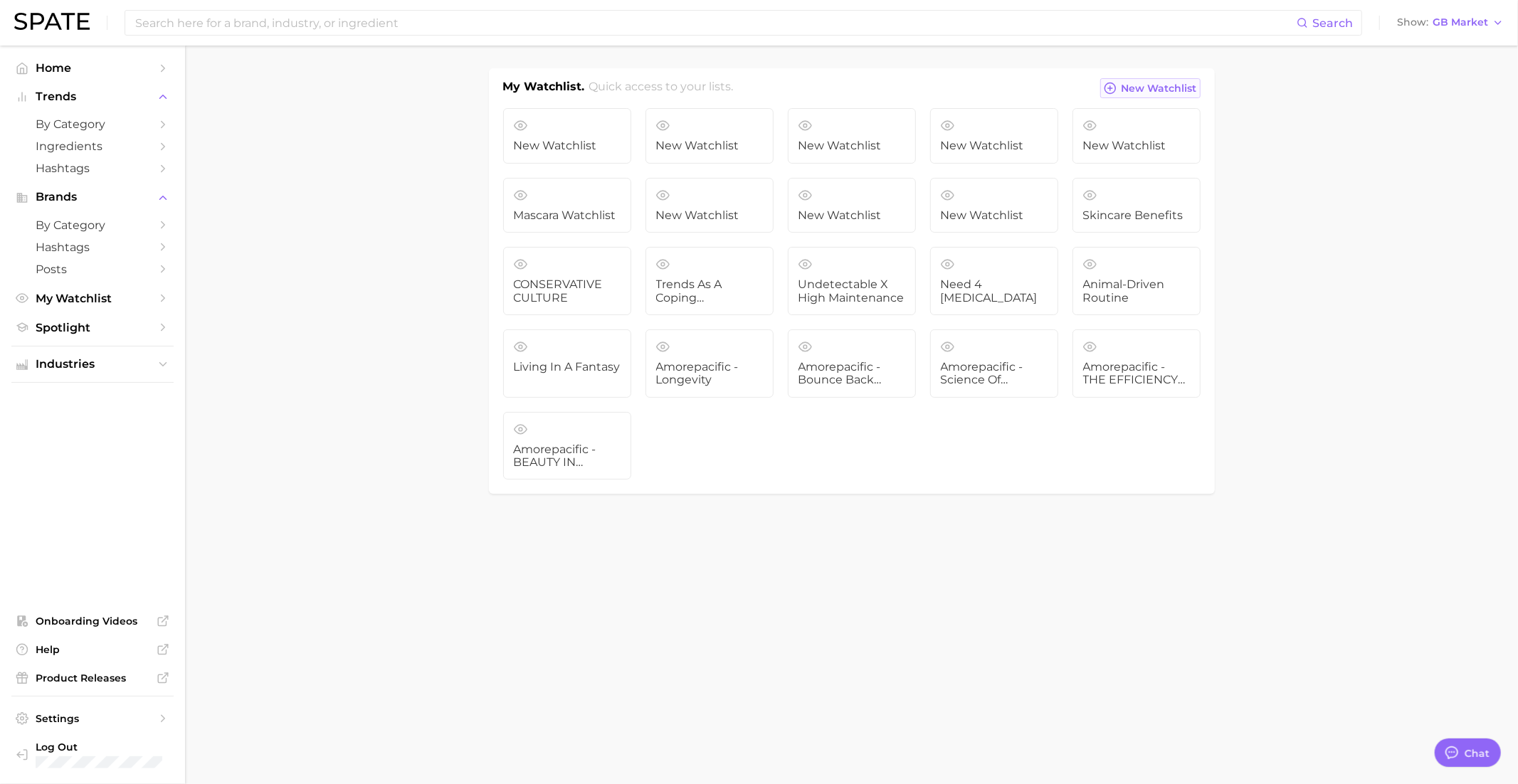
click at [1135, 91] on span "New Watchlist" at bounding box center [1159, 89] width 76 height 12
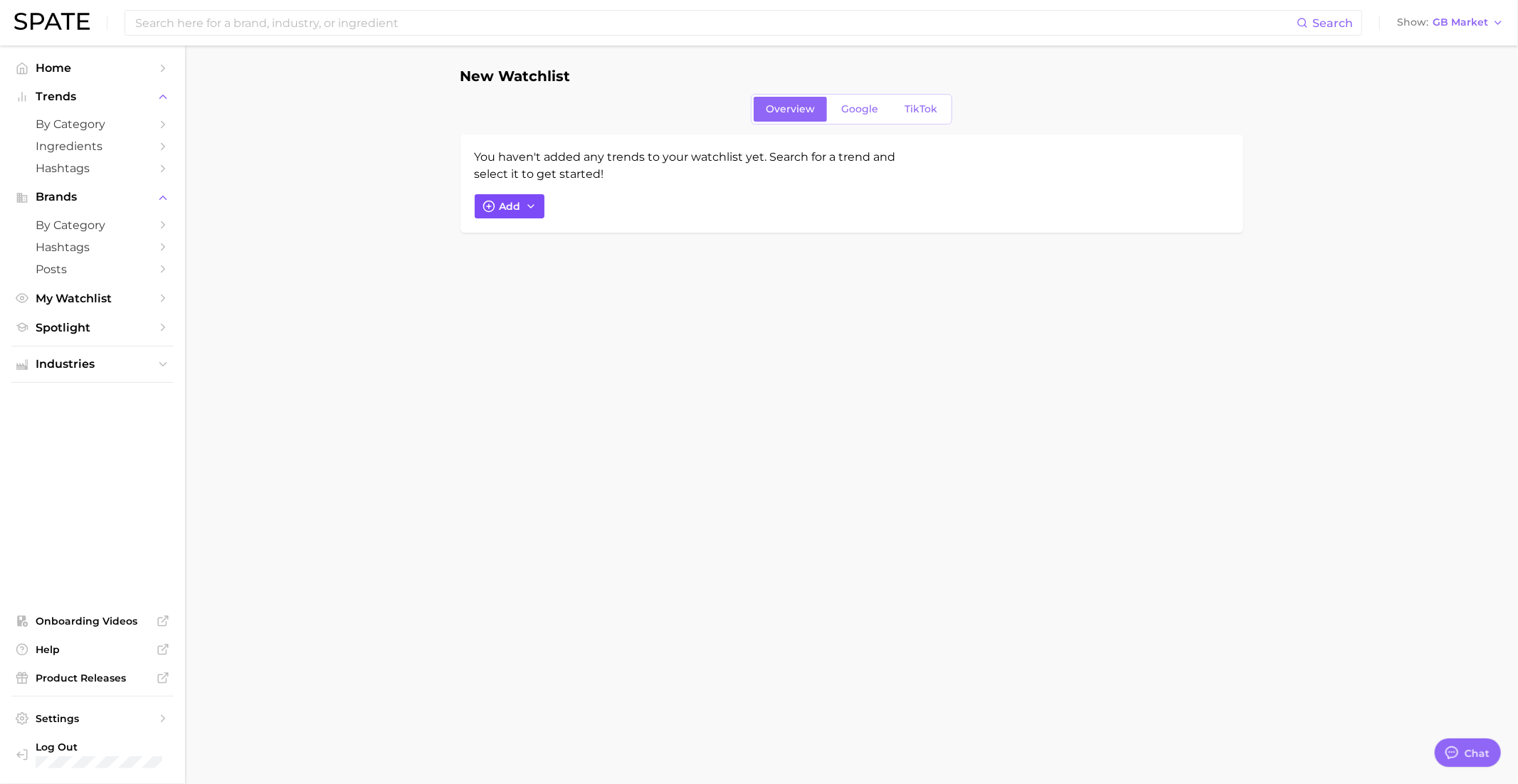
click at [517, 215] on button "Add" at bounding box center [509, 206] width 70 height 24
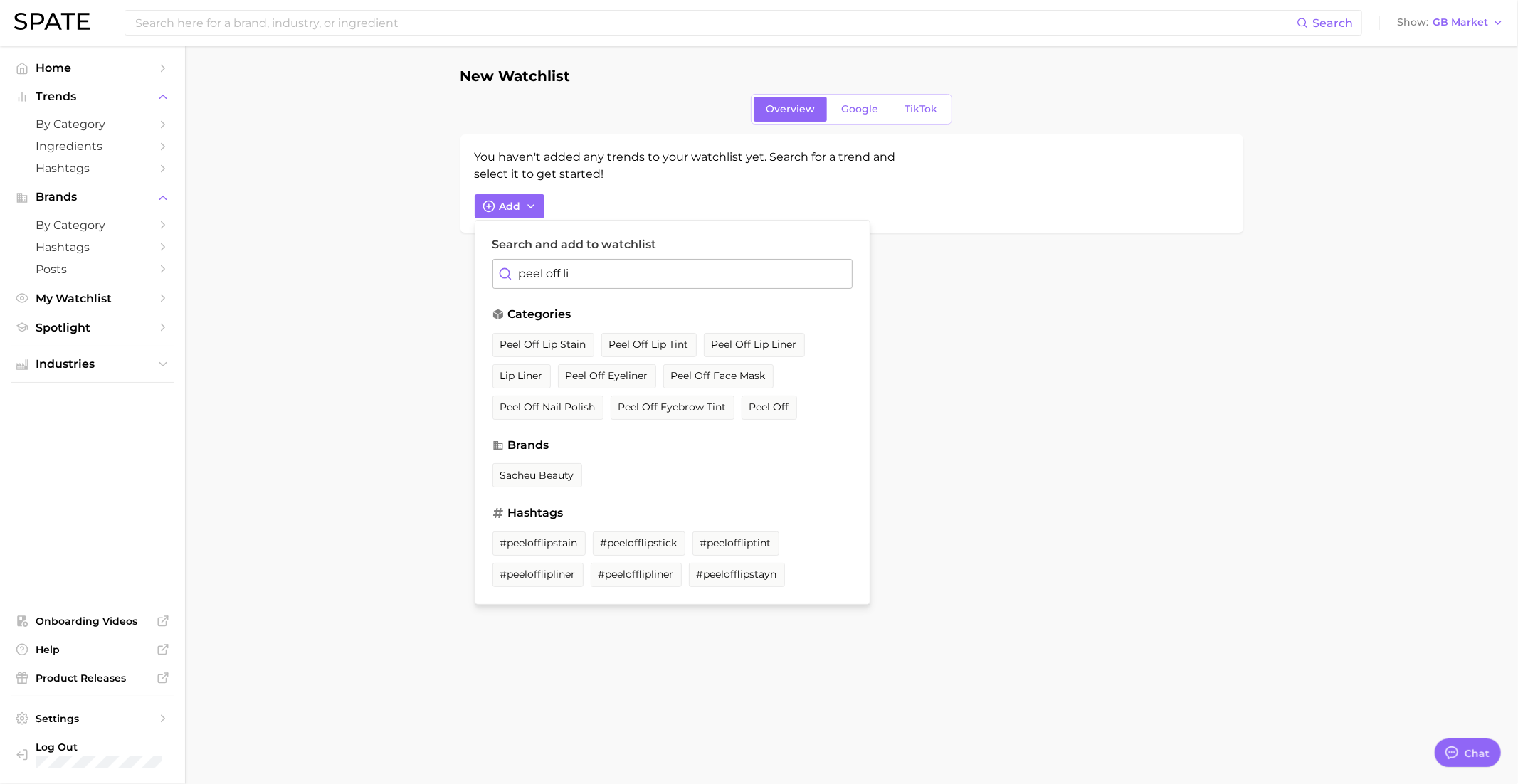
type input "peel off lip"
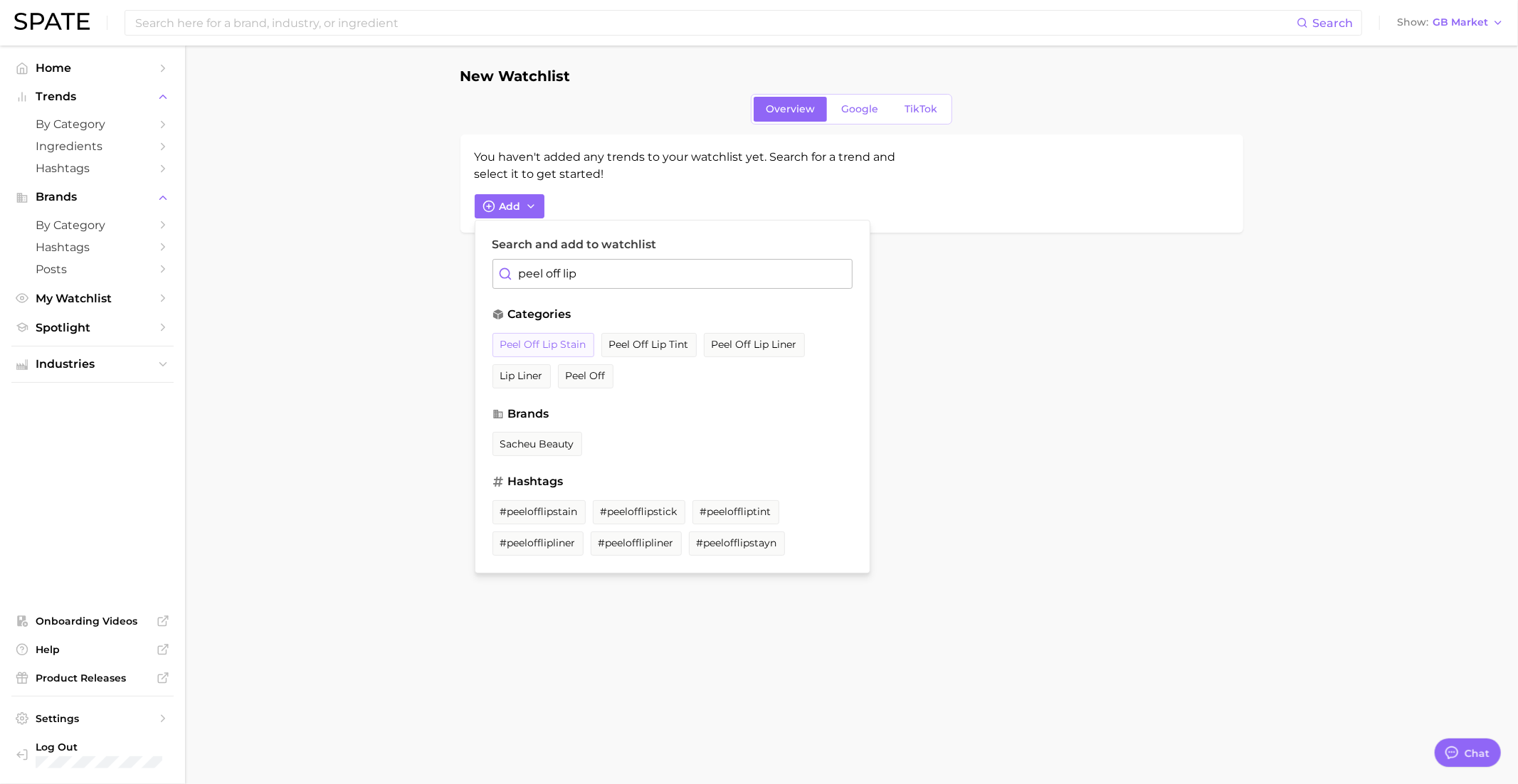
click at [550, 339] on span "peel off lip stain" at bounding box center [543, 344] width 86 height 12
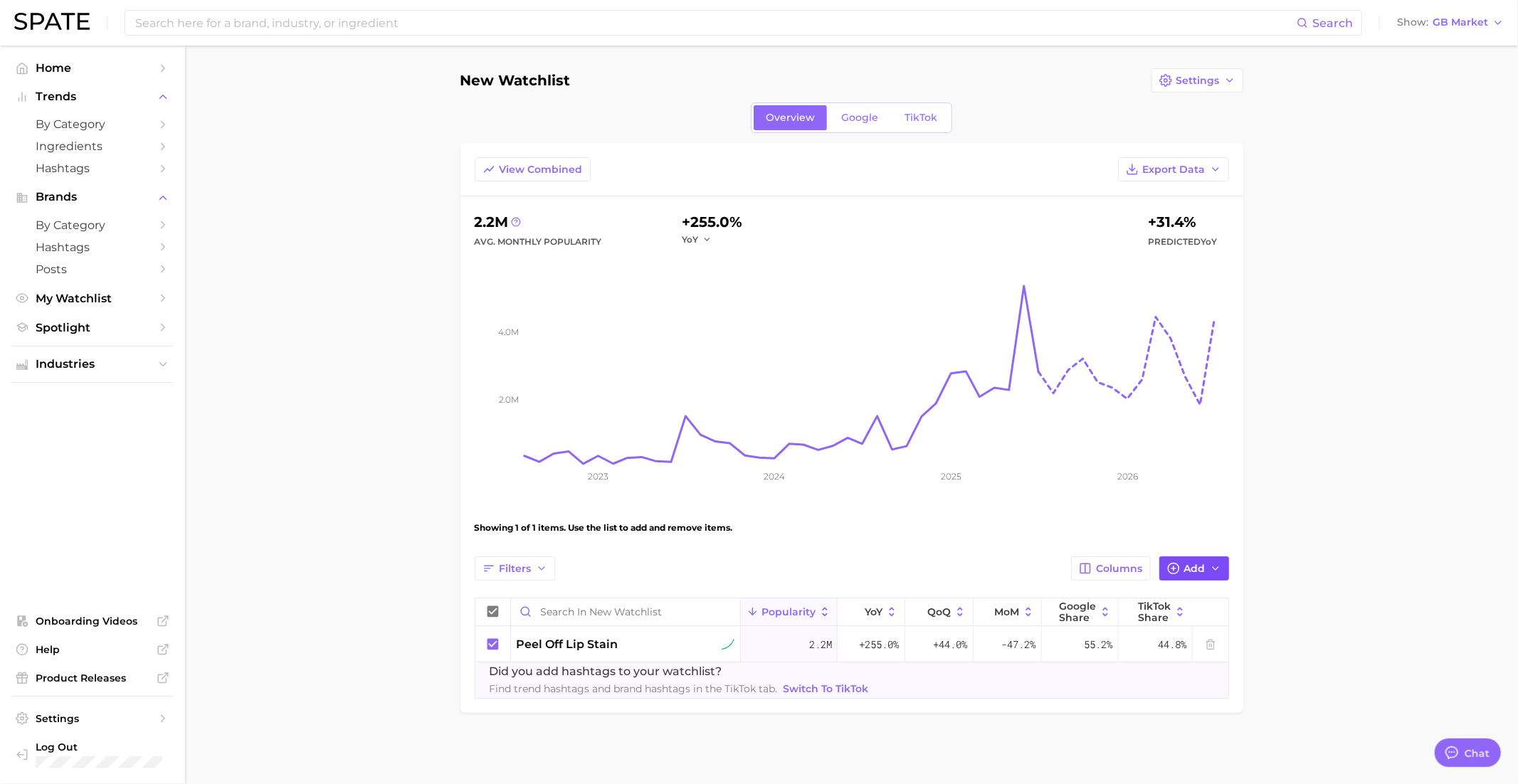
click at [1170, 568] on icon "button" at bounding box center [1174, 568] width 13 height 13
type input "tooth gem"
click at [884, 707] on span "tooth gems" at bounding box center [888, 706] width 61 height 12
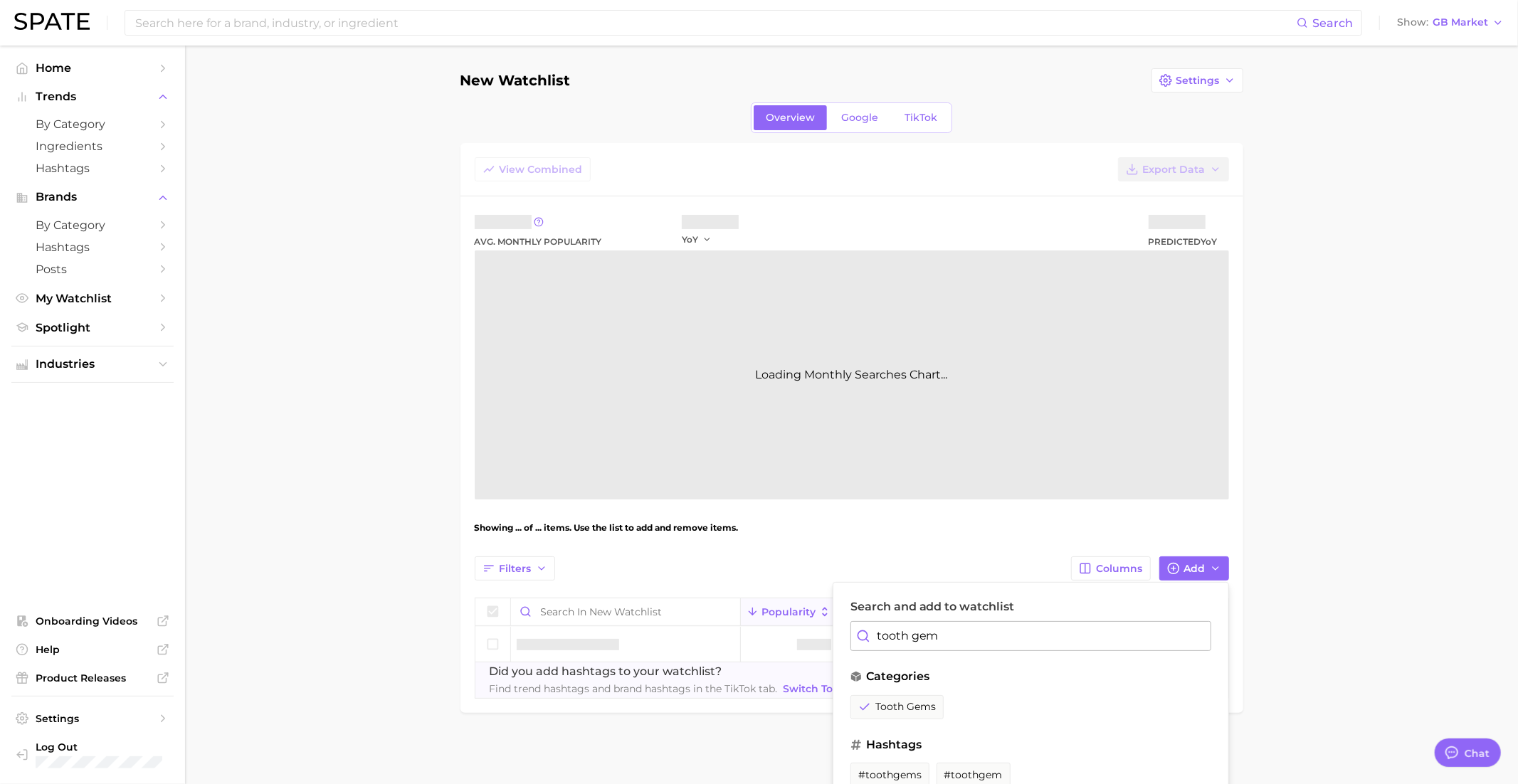
click at [922, 568] on div "Filters Columns Add Search and add to watchlist tooth gem categories tooth gems…" at bounding box center [852, 568] width 754 height 24
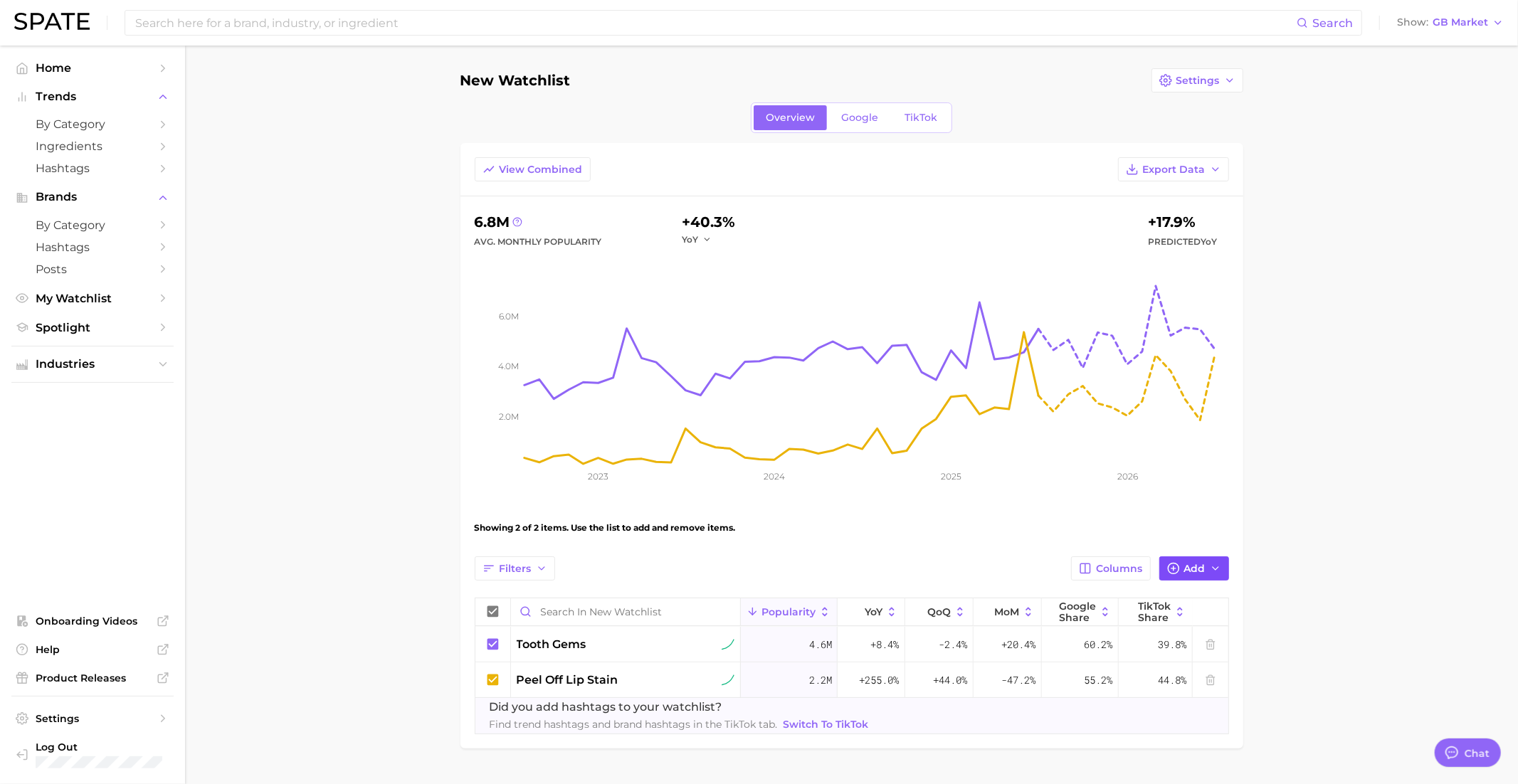
click at [1176, 567] on icon "button" at bounding box center [1174, 568] width 13 height 13
drag, startPoint x: 936, startPoint y: 638, endPoint x: 827, endPoint y: 638, distance: 109.0
click at [827, 638] on div "Filters Columns Add Search and add to watchlist tooth gemanime lashes No result…" at bounding box center [852, 645] width 754 height 178
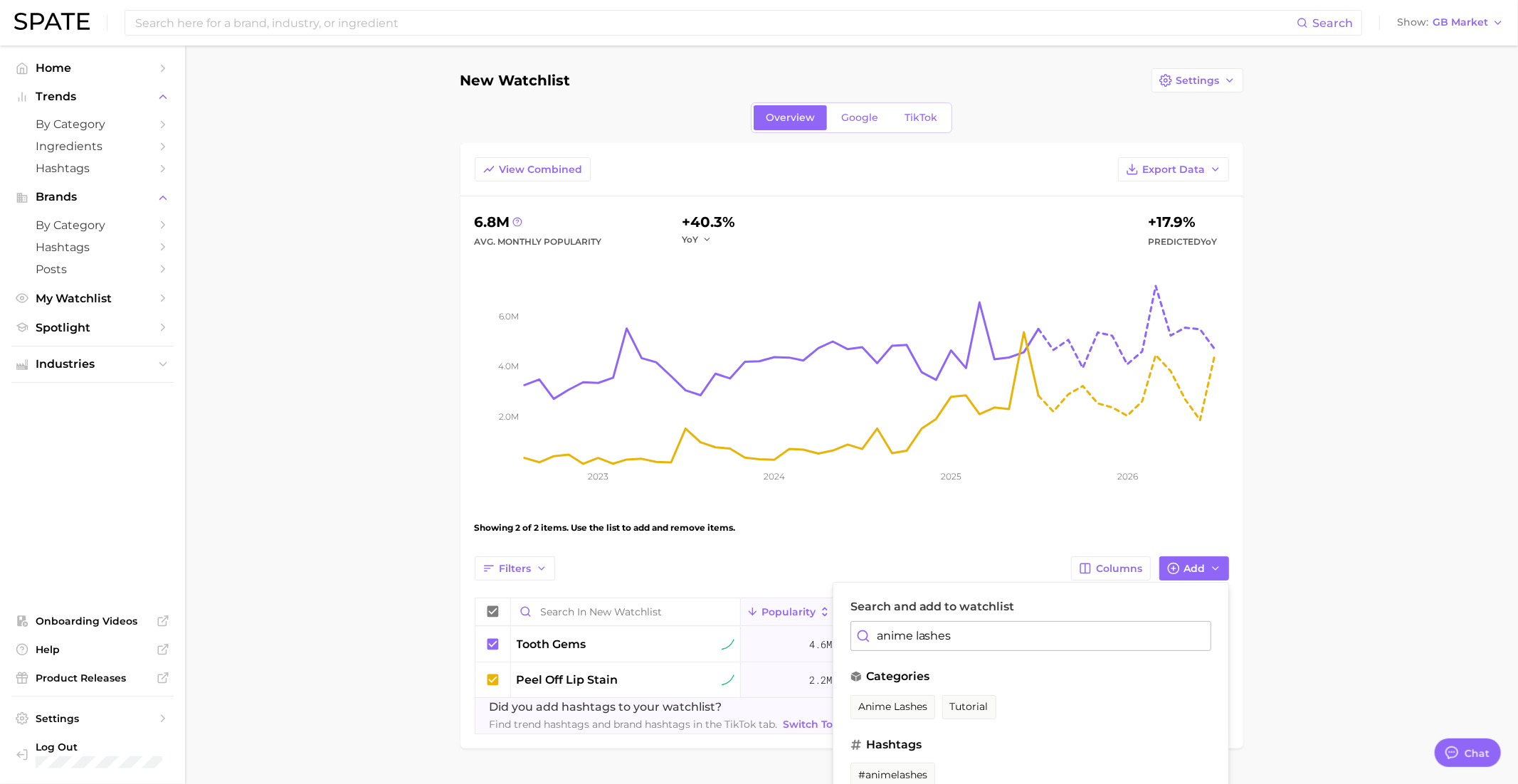
drag, startPoint x: 899, startPoint y: 697, endPoint x: 903, endPoint y: 654, distance: 43.2
click at [899, 697] on button "anime lashes" at bounding box center [892, 707] width 85 height 24
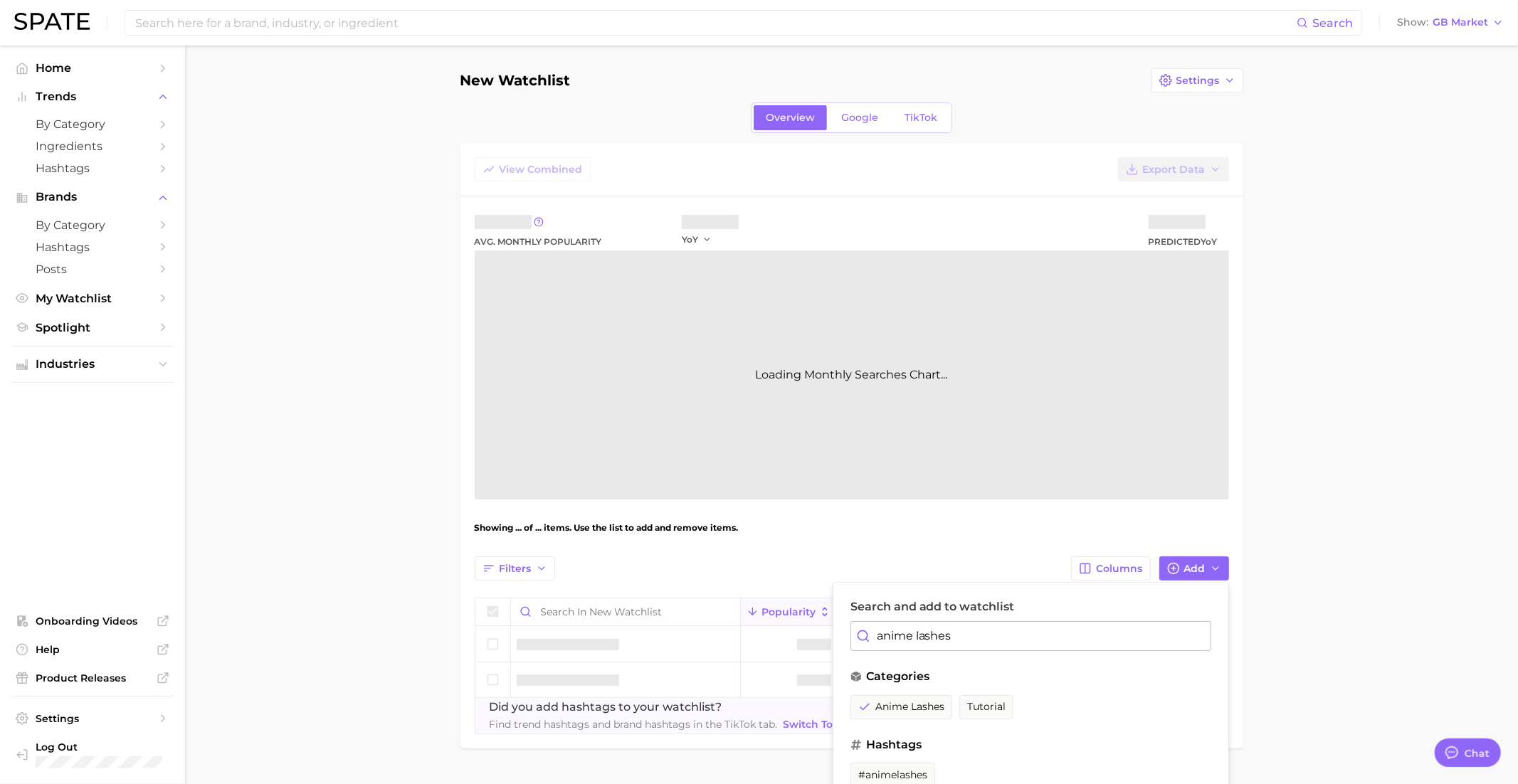
click at [912, 630] on input "anime lashes" at bounding box center [1030, 636] width 361 height 30
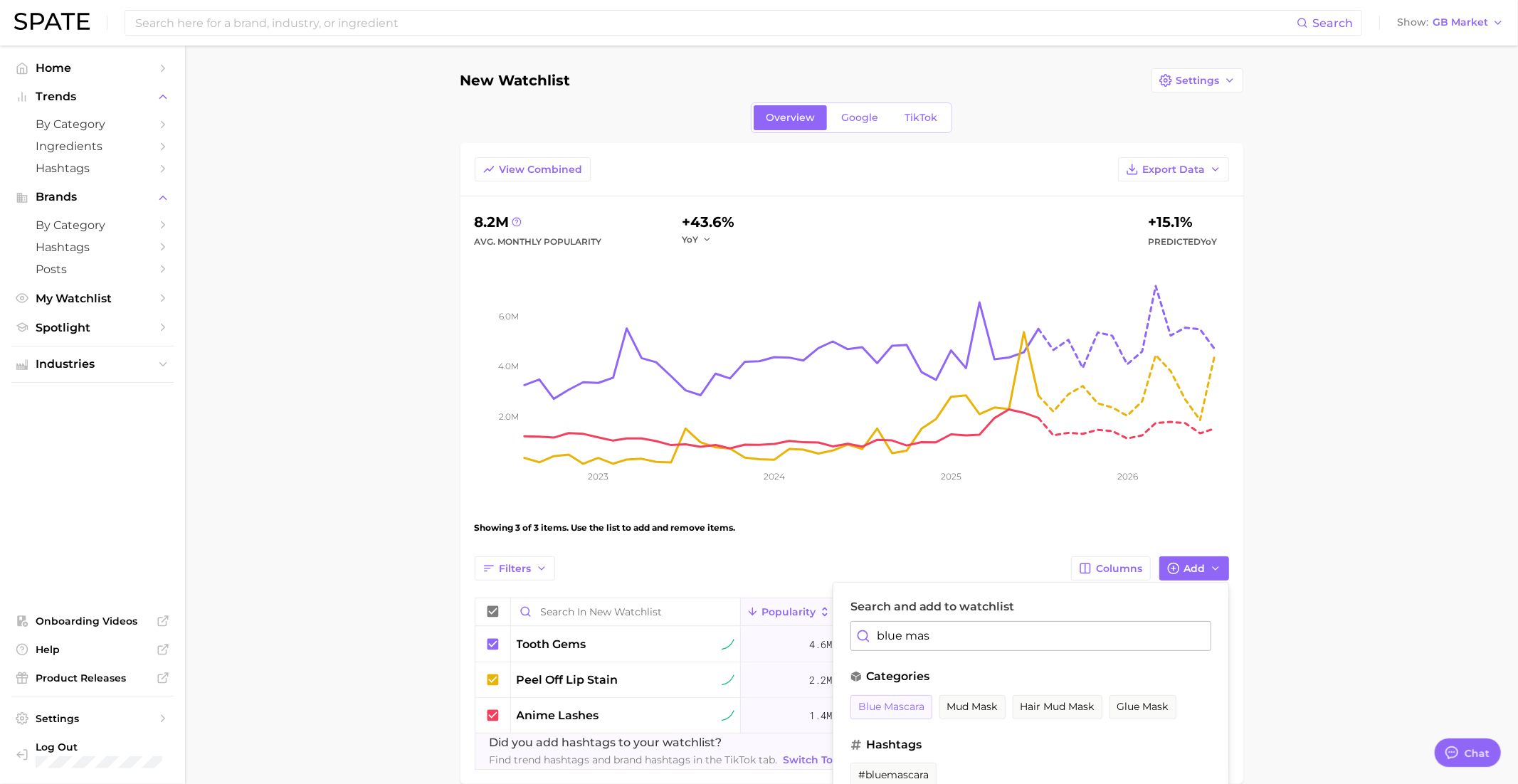
click at [887, 706] on span "blue mascara" at bounding box center [891, 706] width 66 height 12
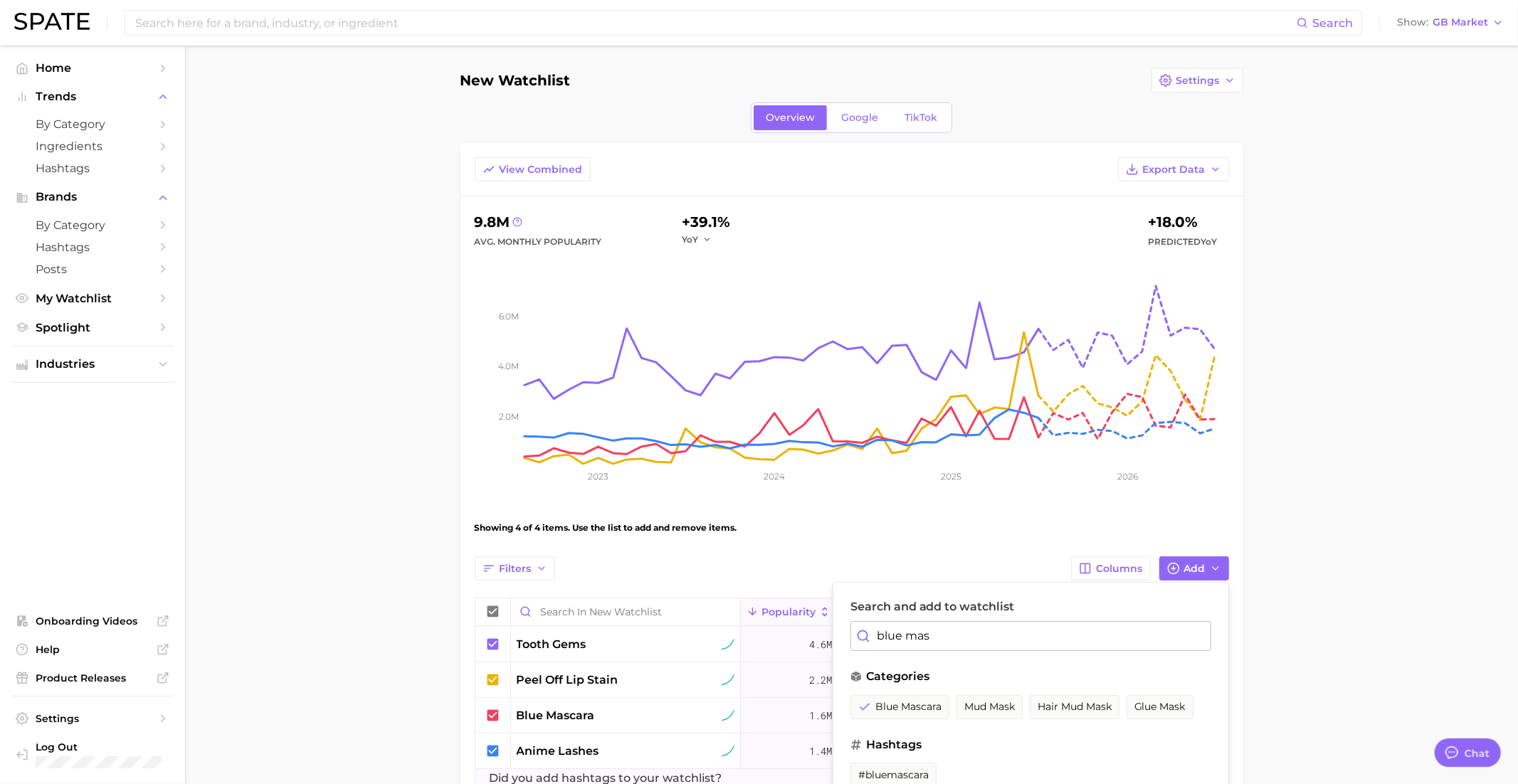
click at [899, 633] on input "blue mas" at bounding box center [1030, 636] width 361 height 30
click at [911, 633] on input "blue mas" at bounding box center [1030, 636] width 361 height 30
click at [892, 703] on span "blue eyeliner" at bounding box center [891, 706] width 66 height 12
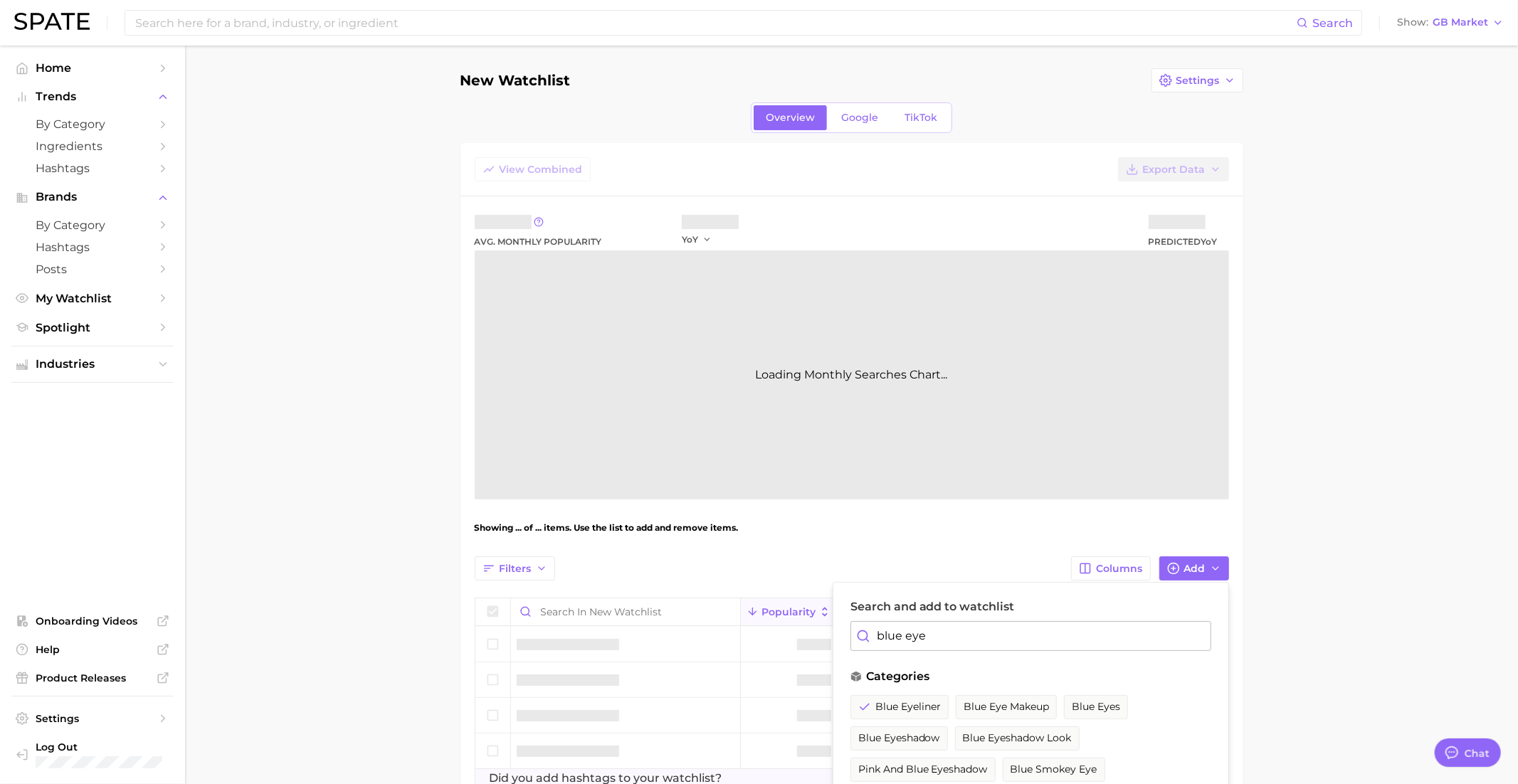
click at [918, 631] on input "blue eye" at bounding box center [1030, 636] width 361 height 30
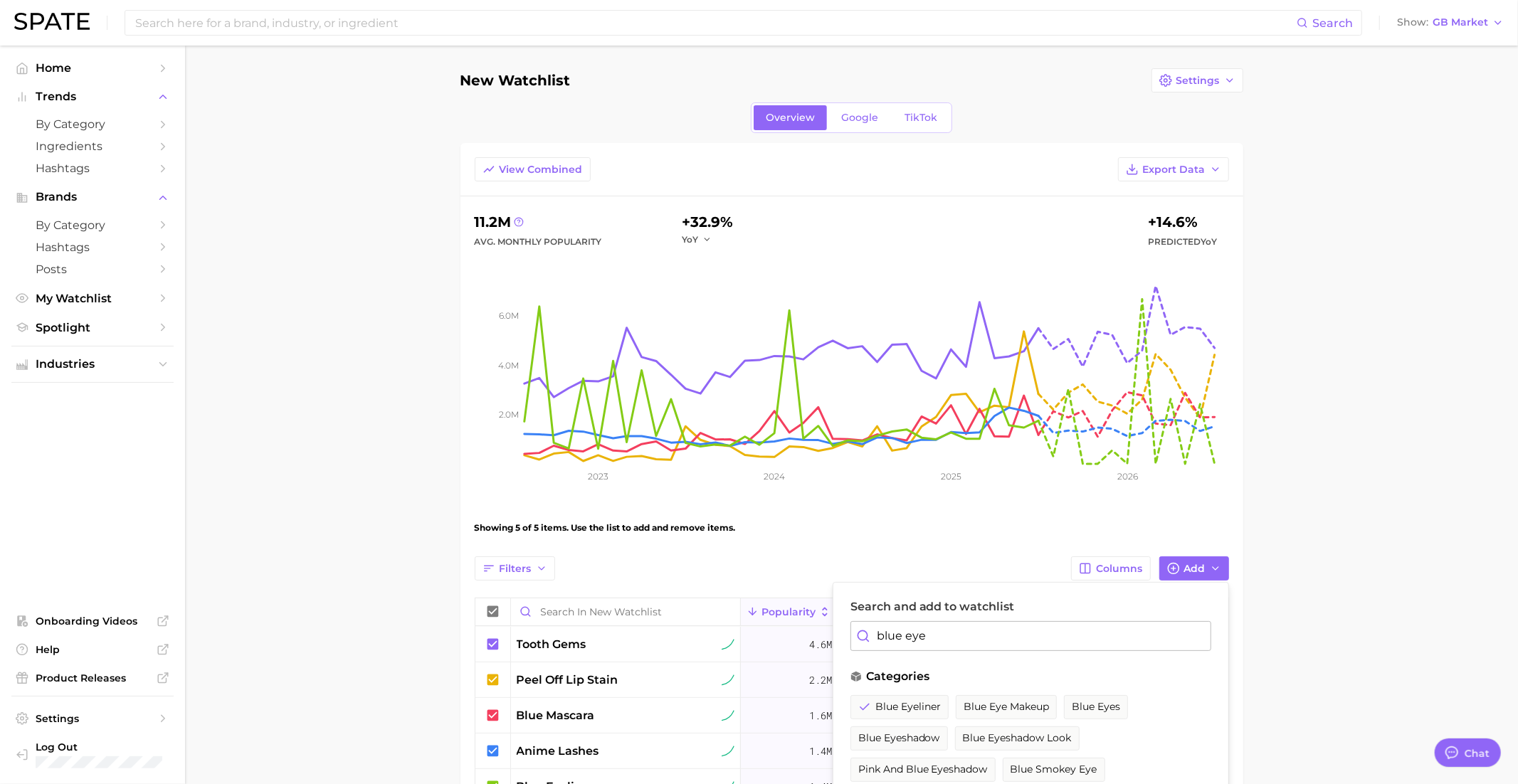
click at [918, 631] on input "blue eye" at bounding box center [1030, 636] width 361 height 30
click at [912, 707] on span "2000s makeup" at bounding box center [894, 706] width 72 height 12
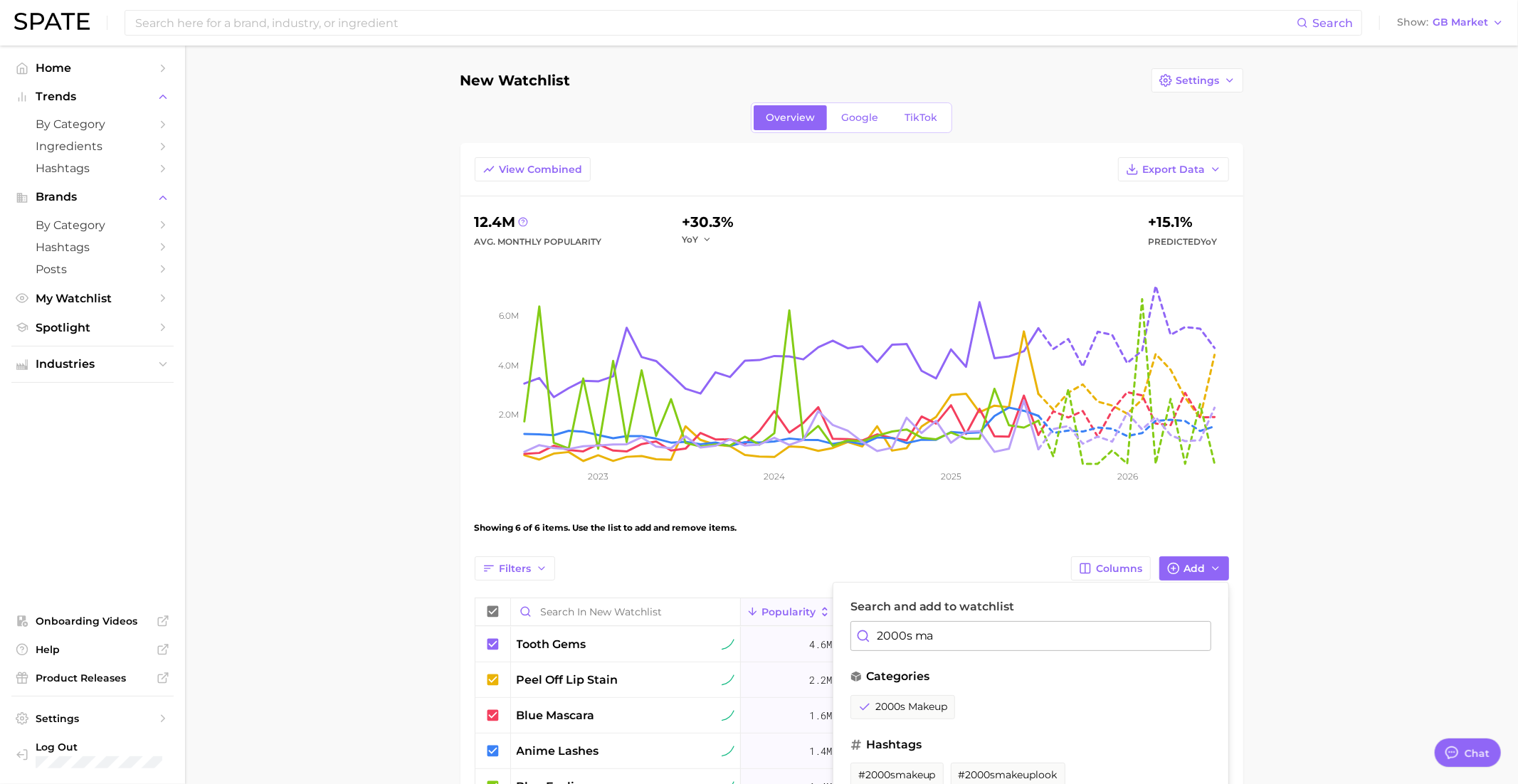
click at [912, 634] on input "2000s ma" at bounding box center [1030, 636] width 361 height 30
click at [872, 710] on button "90s makeup" at bounding box center [888, 707] width 76 height 24
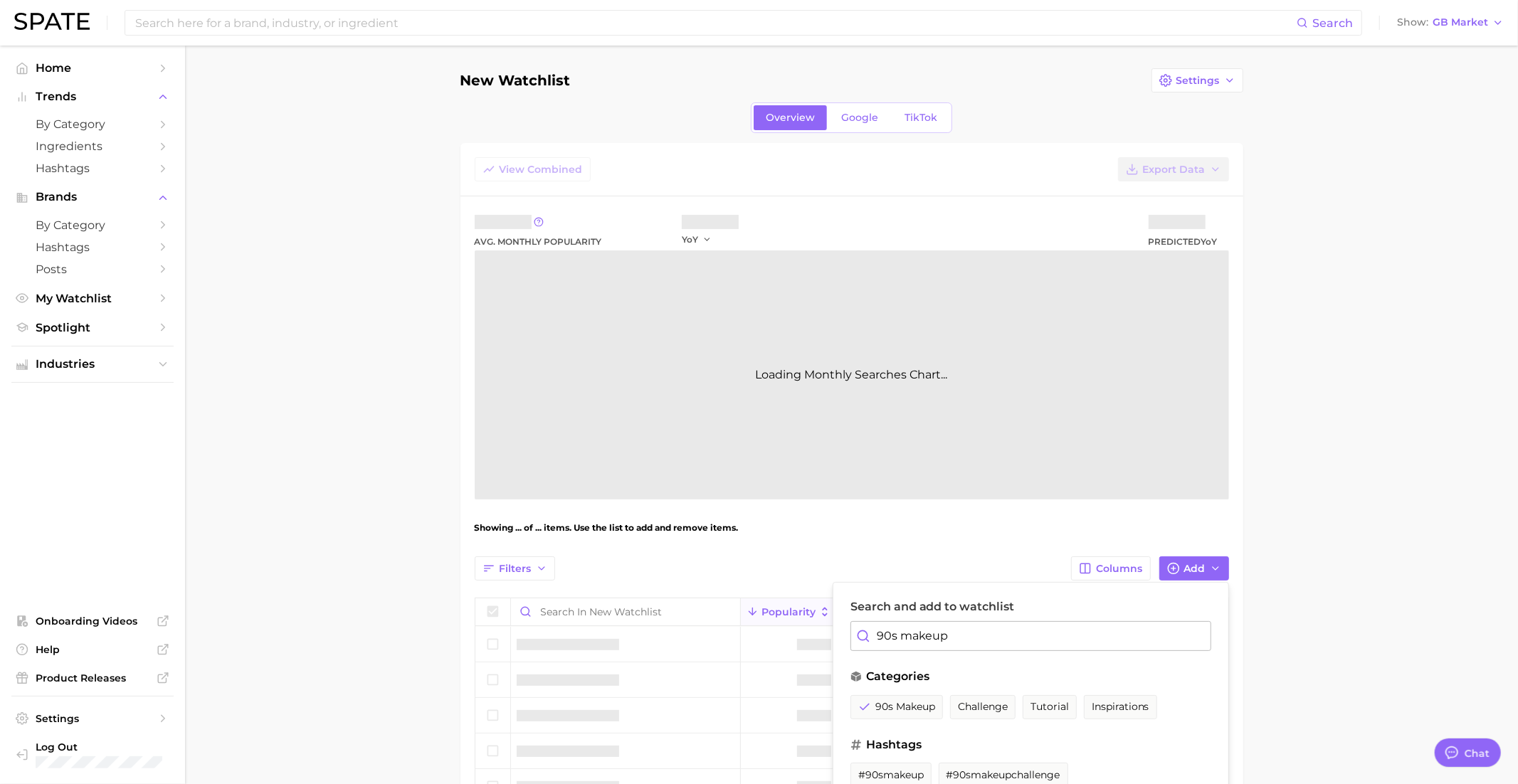
click at [896, 634] on input "90s makeup" at bounding box center [1030, 636] width 361 height 30
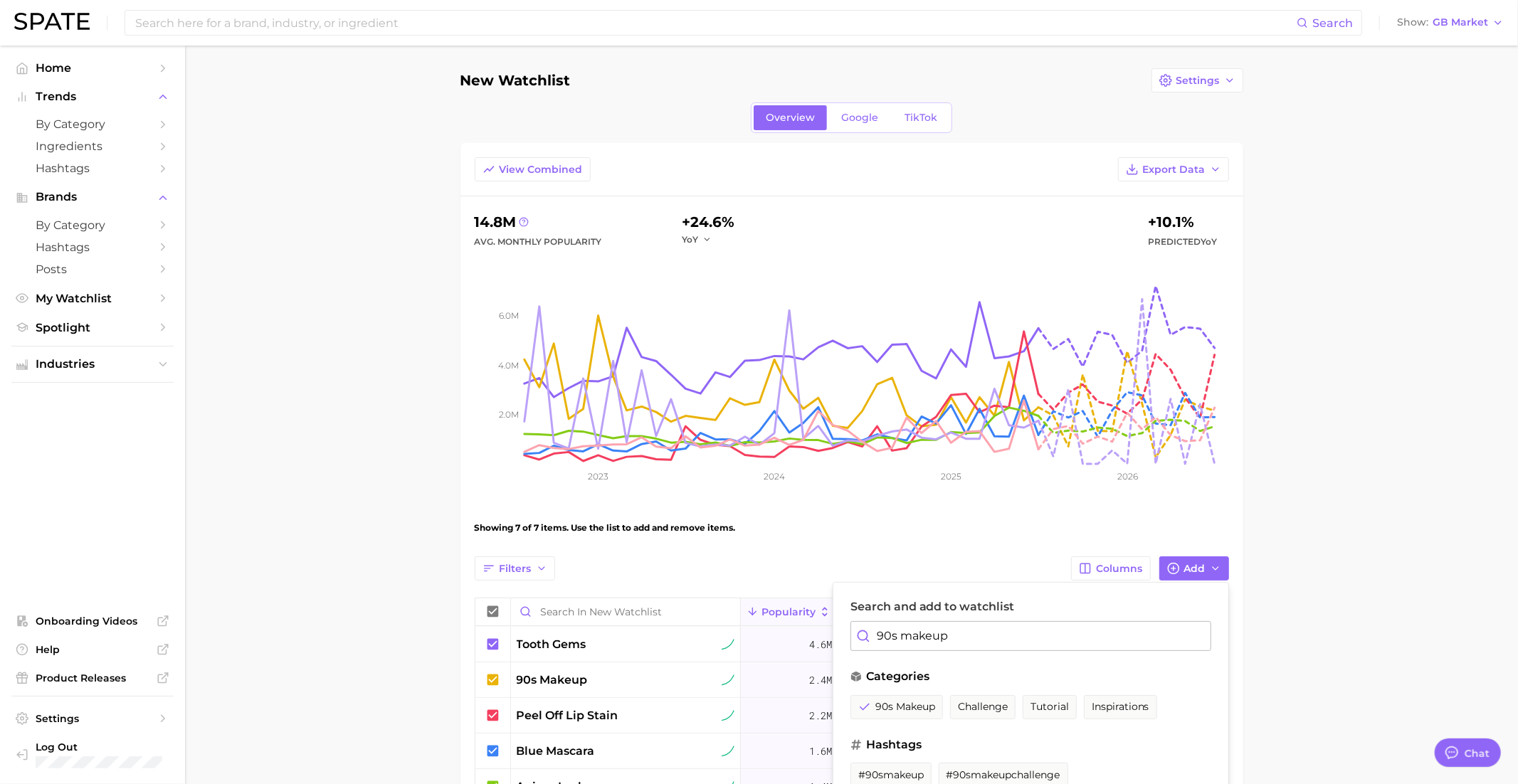
click at [896, 634] on input "90s makeup" at bounding box center [1030, 636] width 361 height 30
click at [906, 705] on span "glitter adhesive" at bounding box center [898, 706] width 80 height 12
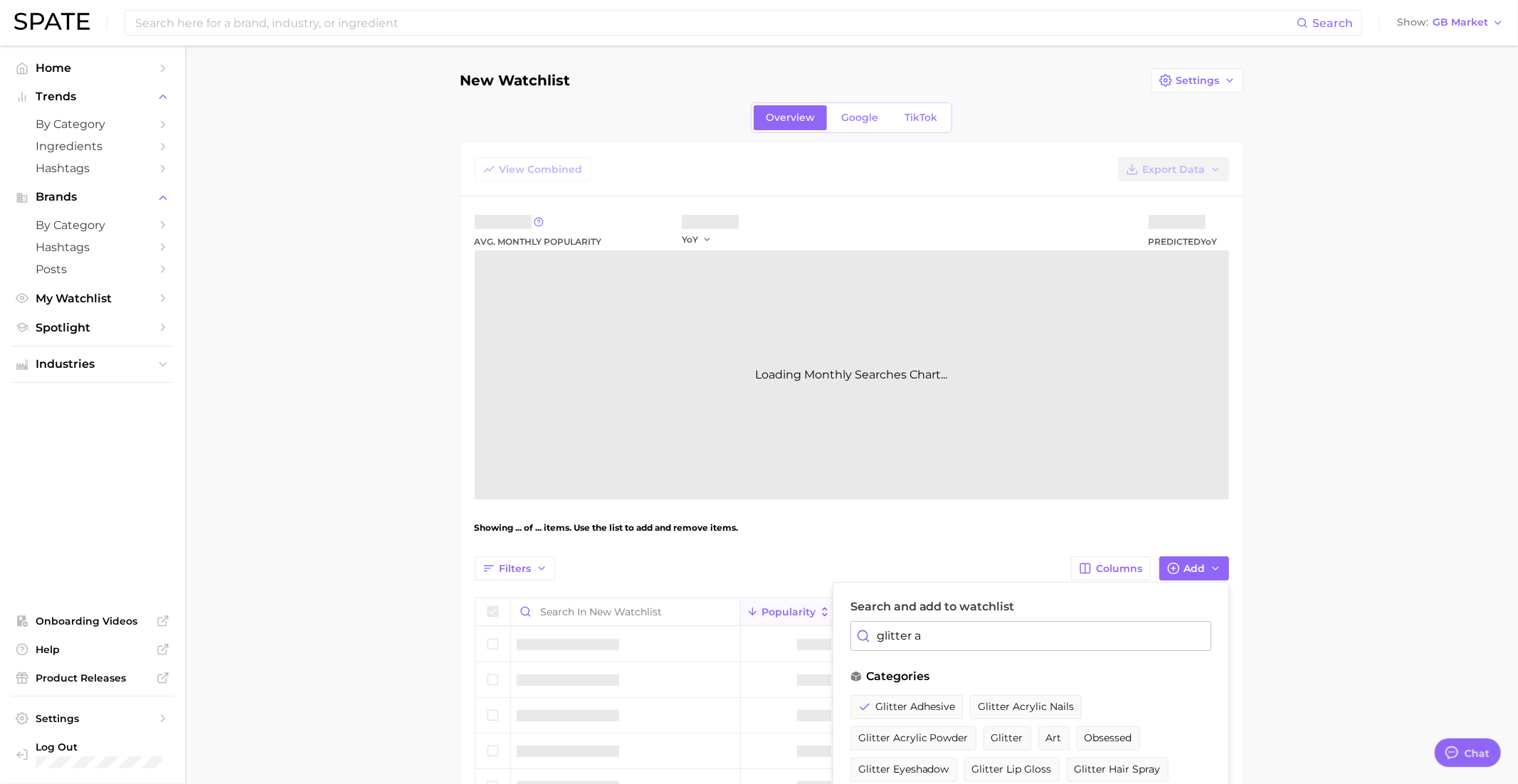
click at [906, 631] on input "glitter a" at bounding box center [1030, 636] width 361 height 30
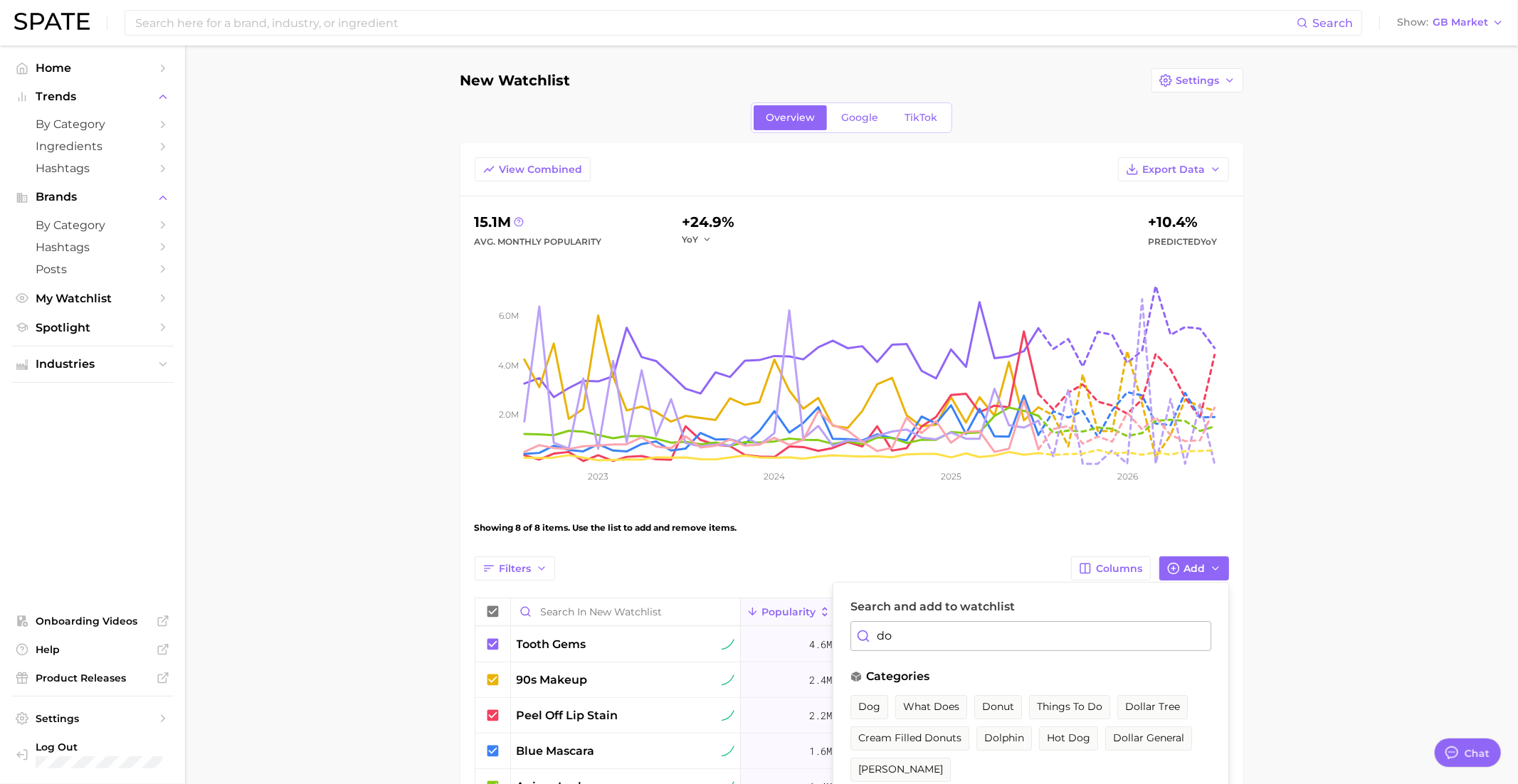
type input "d"
click at [1104, 710] on button "gold eyeshadow" at bounding box center [1124, 707] width 98 height 24
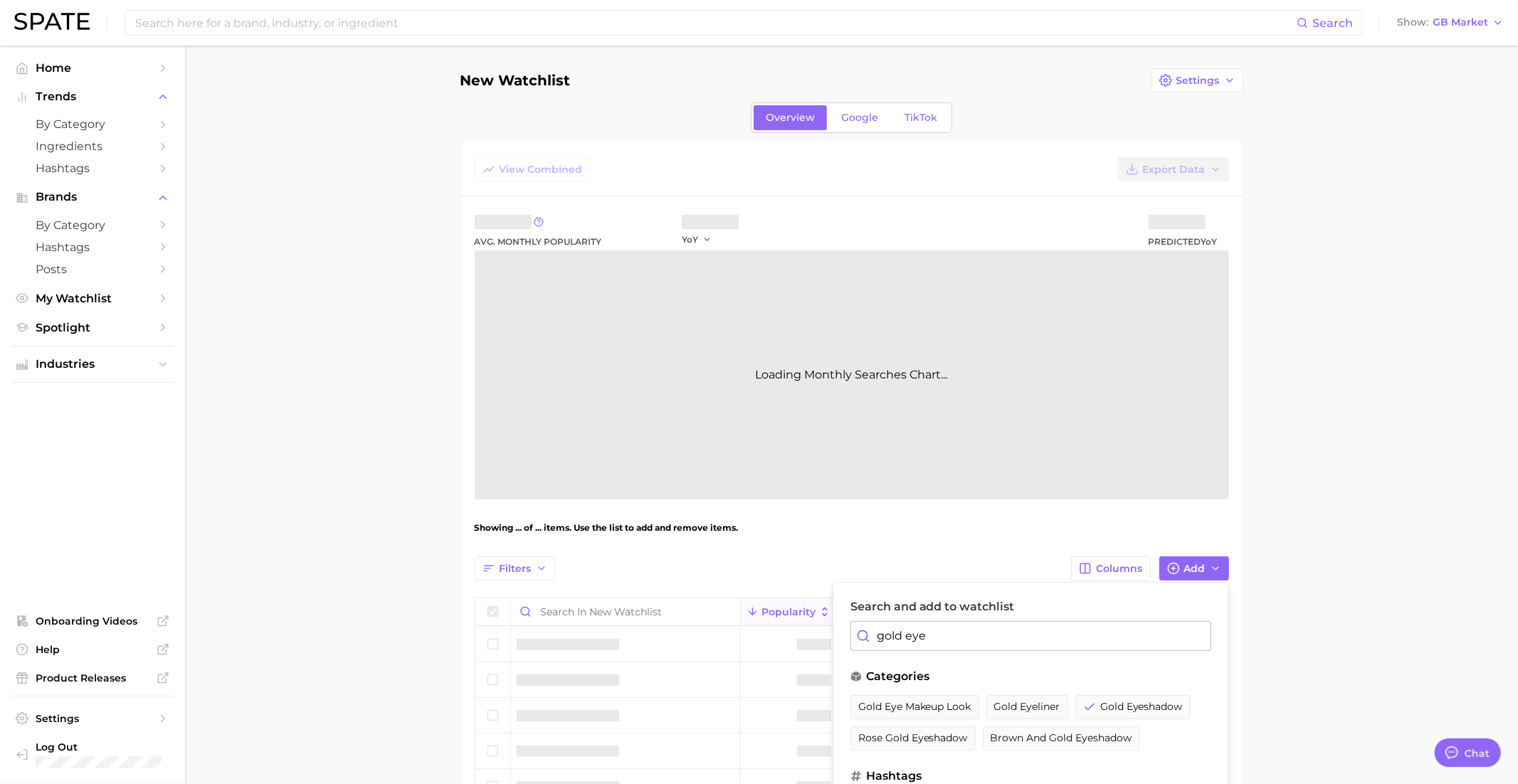
click at [909, 631] on input "gold eye" at bounding box center [1030, 636] width 361 height 30
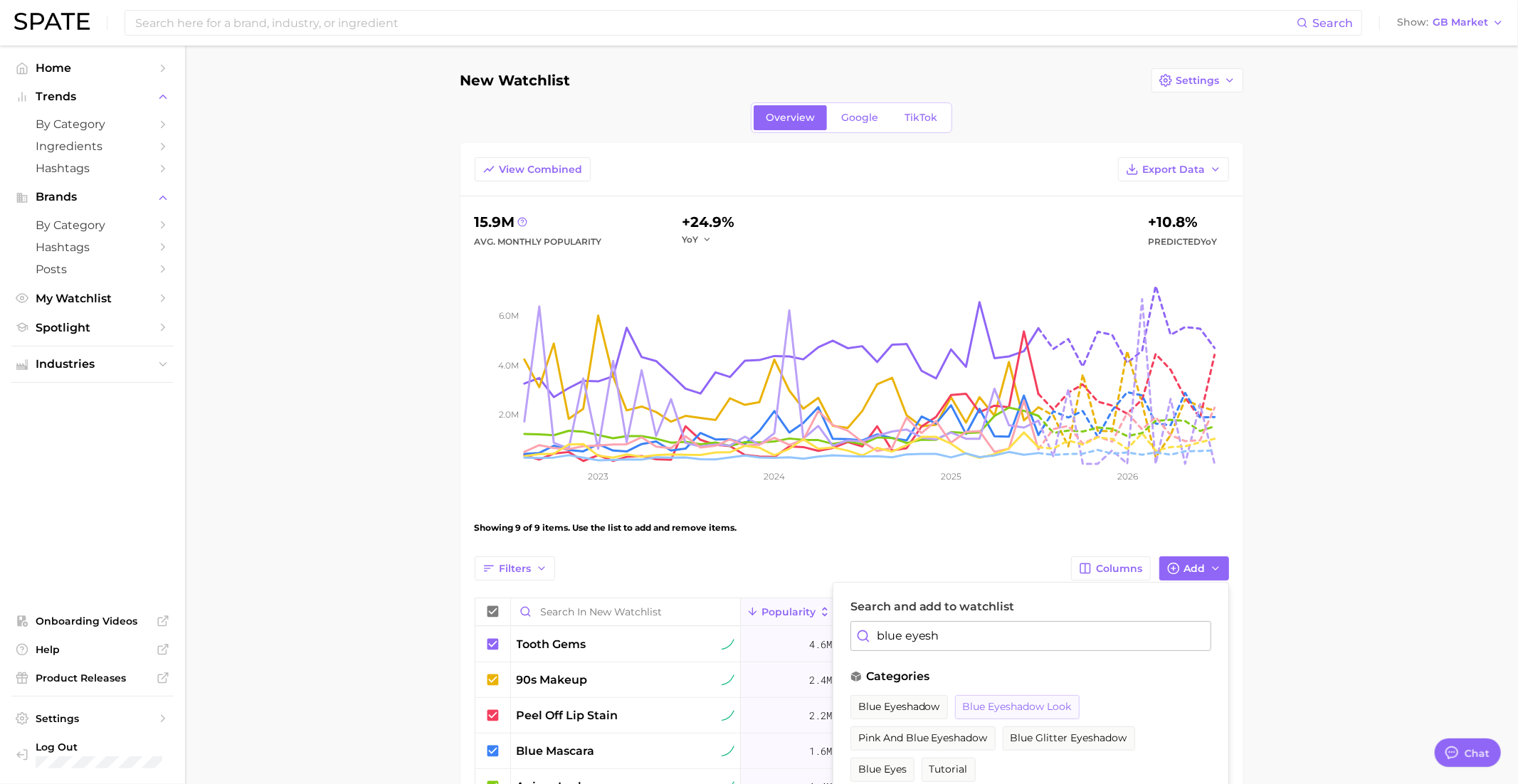
click at [1023, 695] on button "blue eyeshadow look" at bounding box center [1017, 707] width 124 height 24
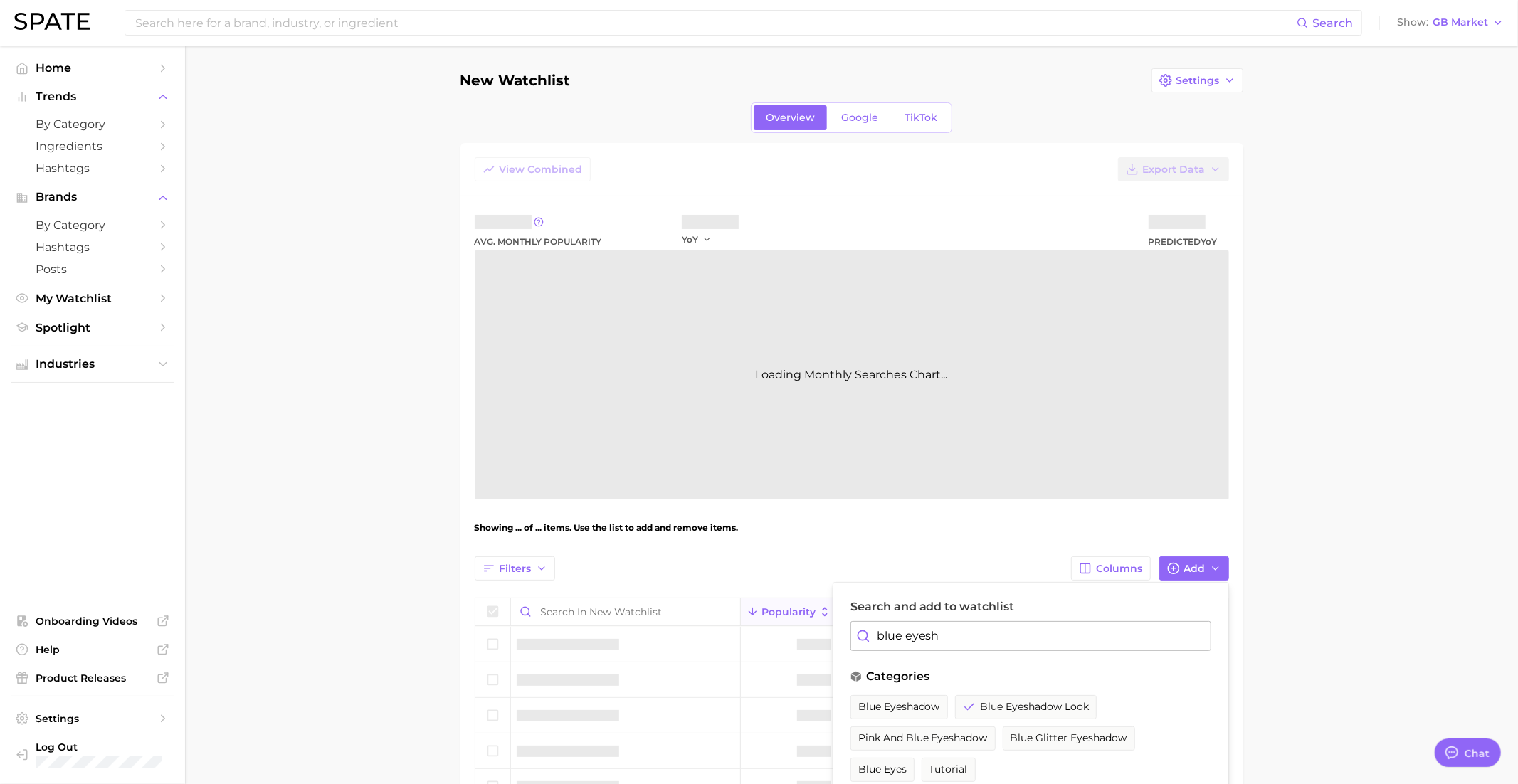
click at [958, 635] on input "blue eyesh" at bounding box center [1030, 636] width 361 height 30
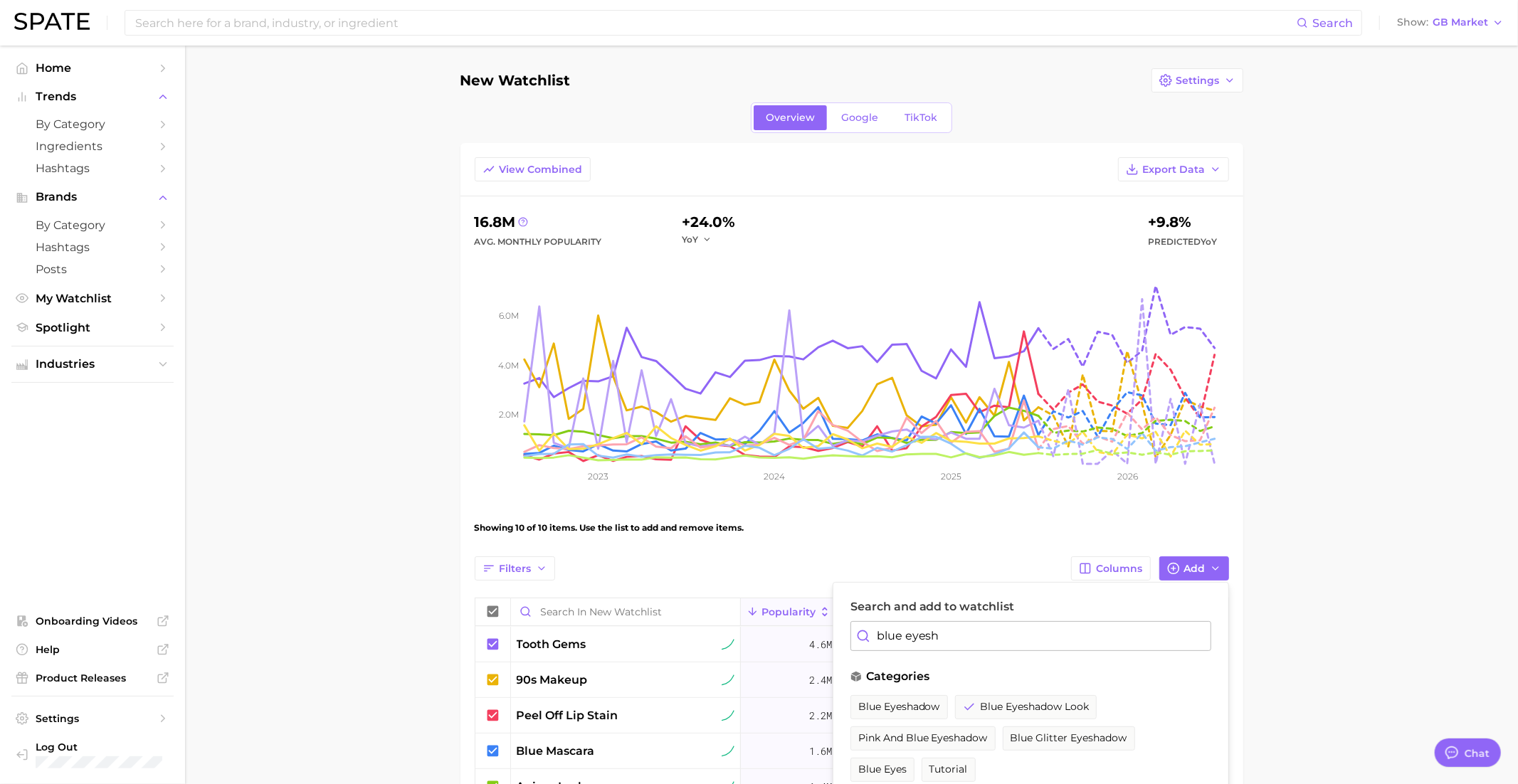
type input "g"
click at [911, 638] on input "flower hai" at bounding box center [1030, 636] width 361 height 30
click at [886, 709] on span "flower claw clip" at bounding box center [899, 706] width 84 height 12
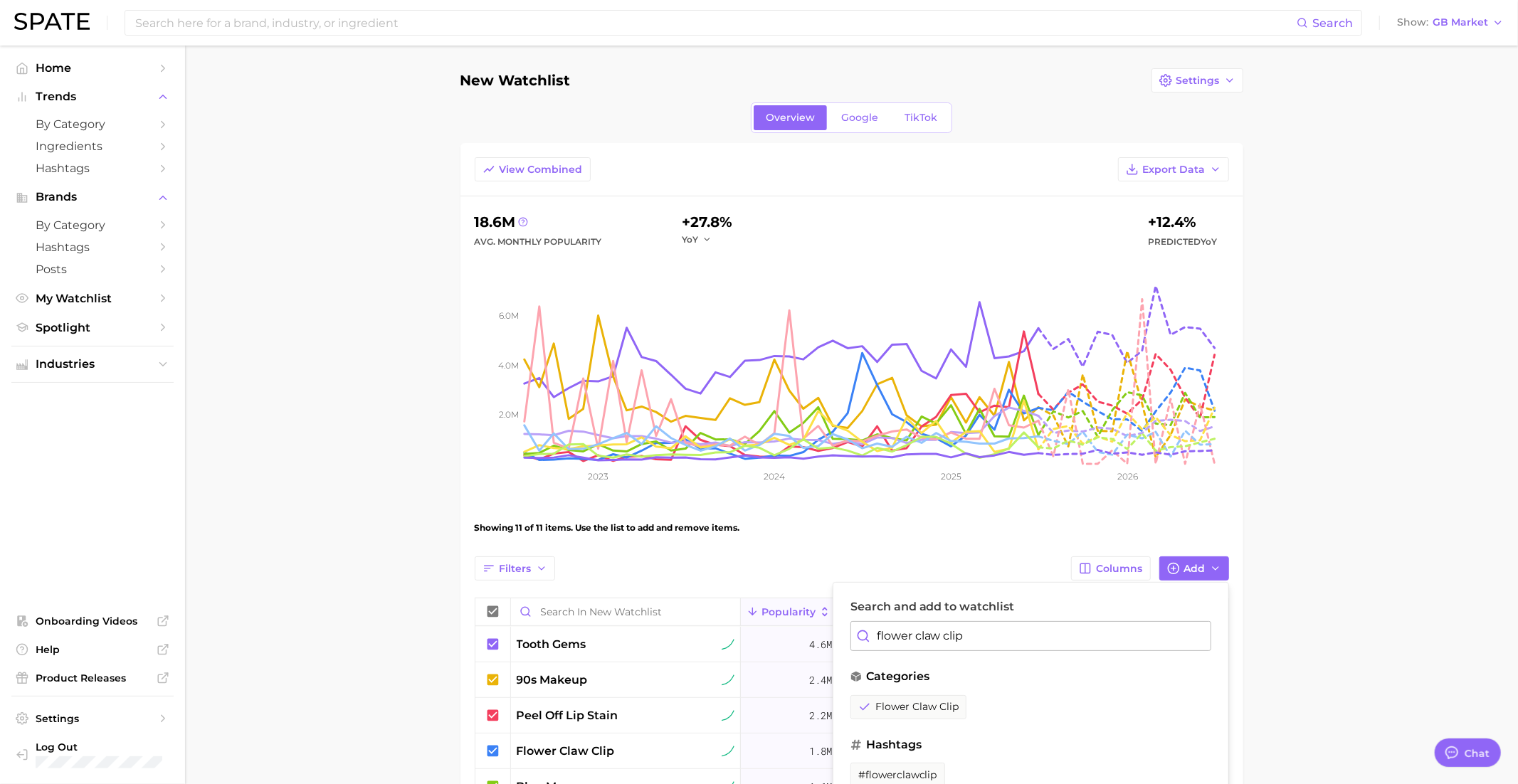
click at [919, 628] on input "flower claw clip" at bounding box center [1030, 636] width 361 height 30
click at [901, 700] on span "pastel hair" at bounding box center [885, 706] width 54 height 12
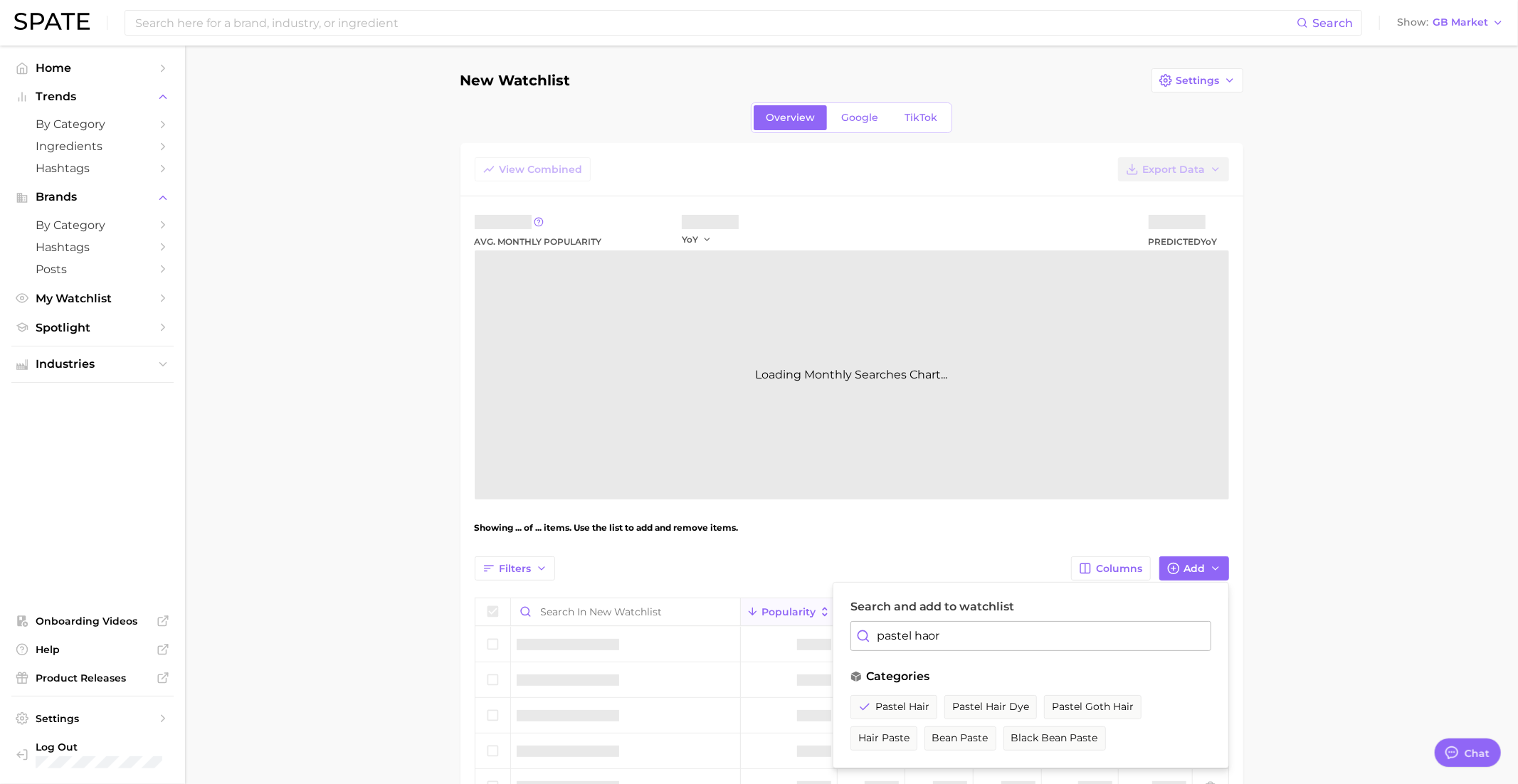
click at [922, 634] on input "pastel haor" at bounding box center [1030, 636] width 361 height 30
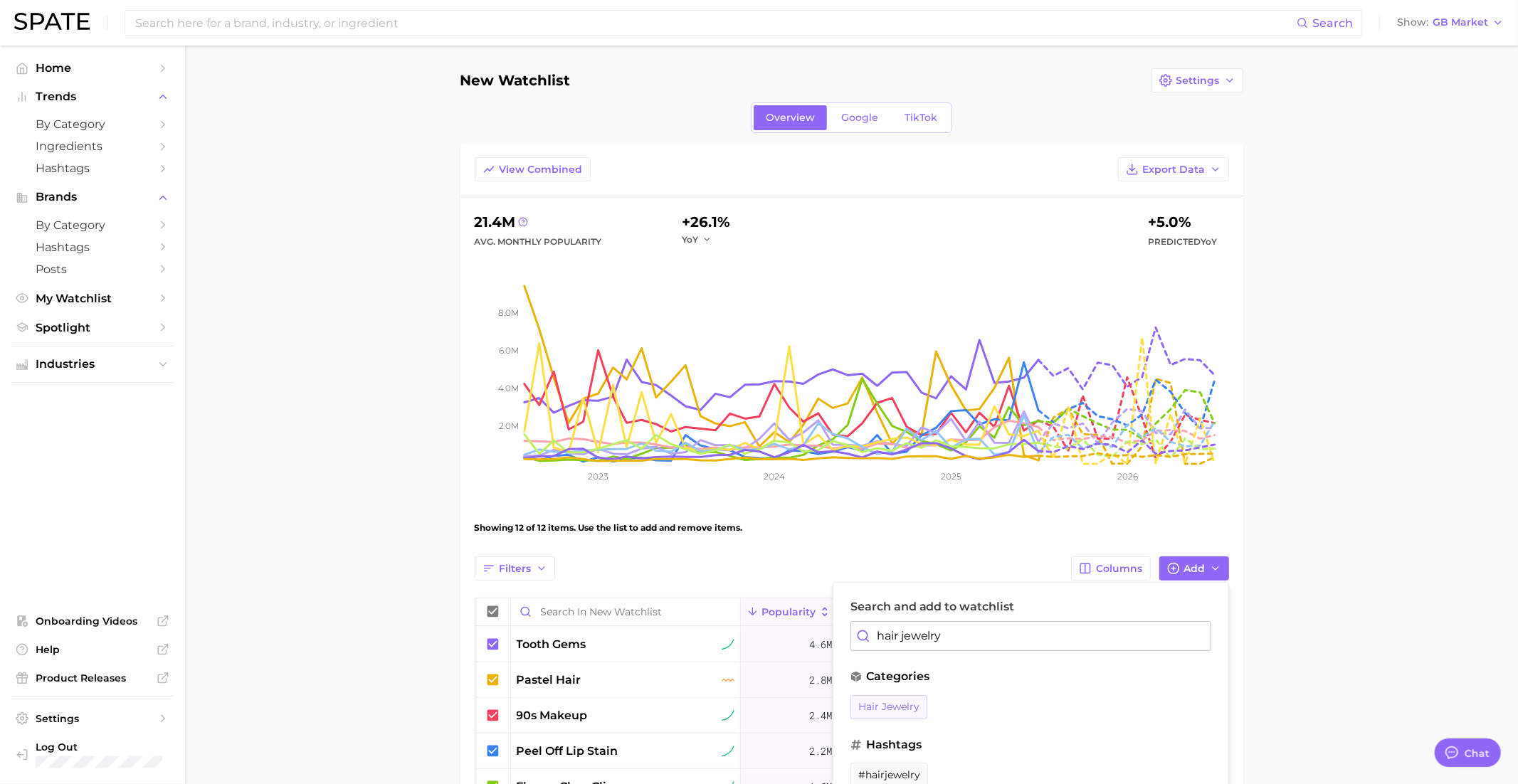
click at [898, 707] on span "hair jewelry" at bounding box center [889, 706] width 61 height 12
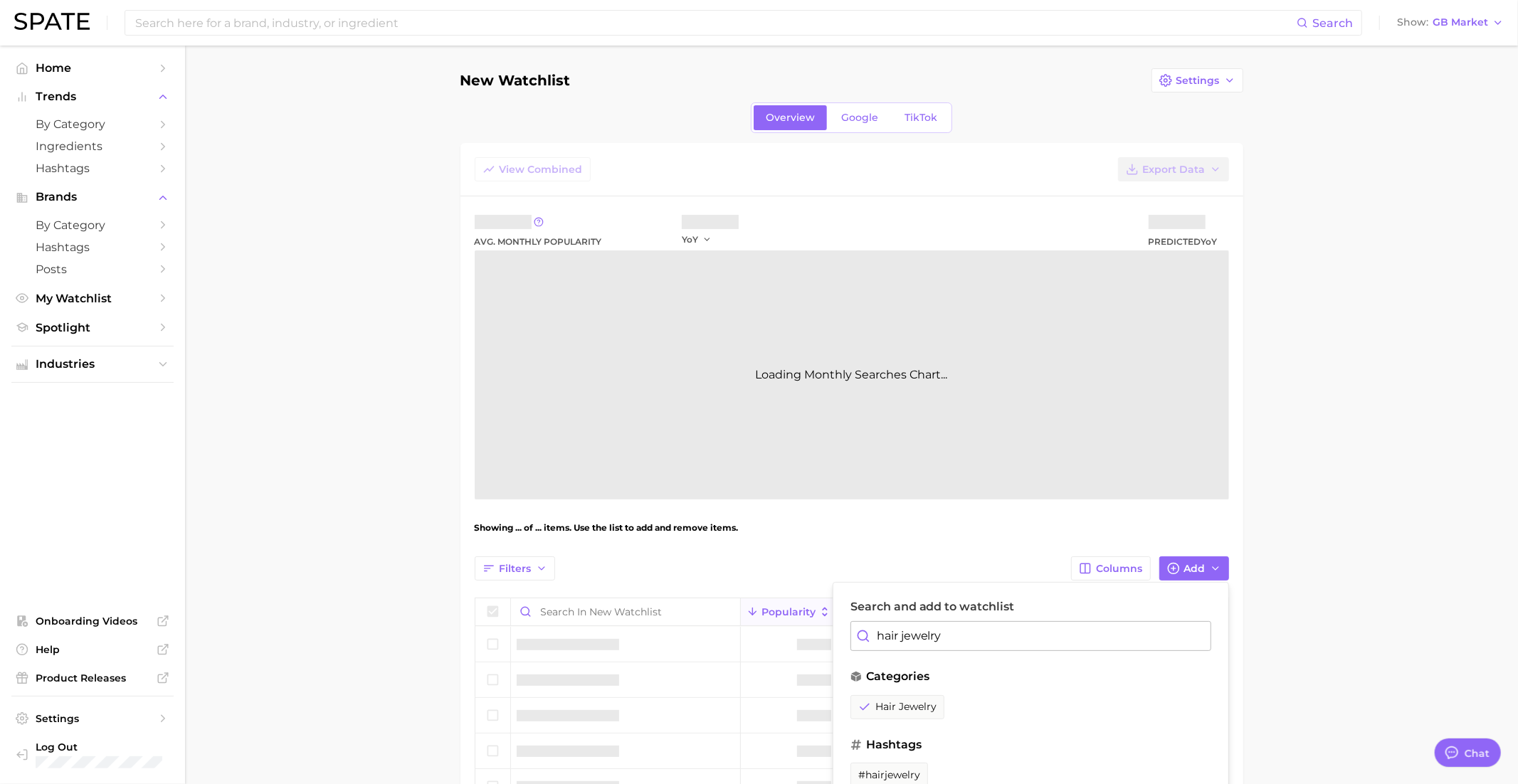
click at [929, 629] on input "hair jewelry" at bounding box center [1030, 636] width 361 height 30
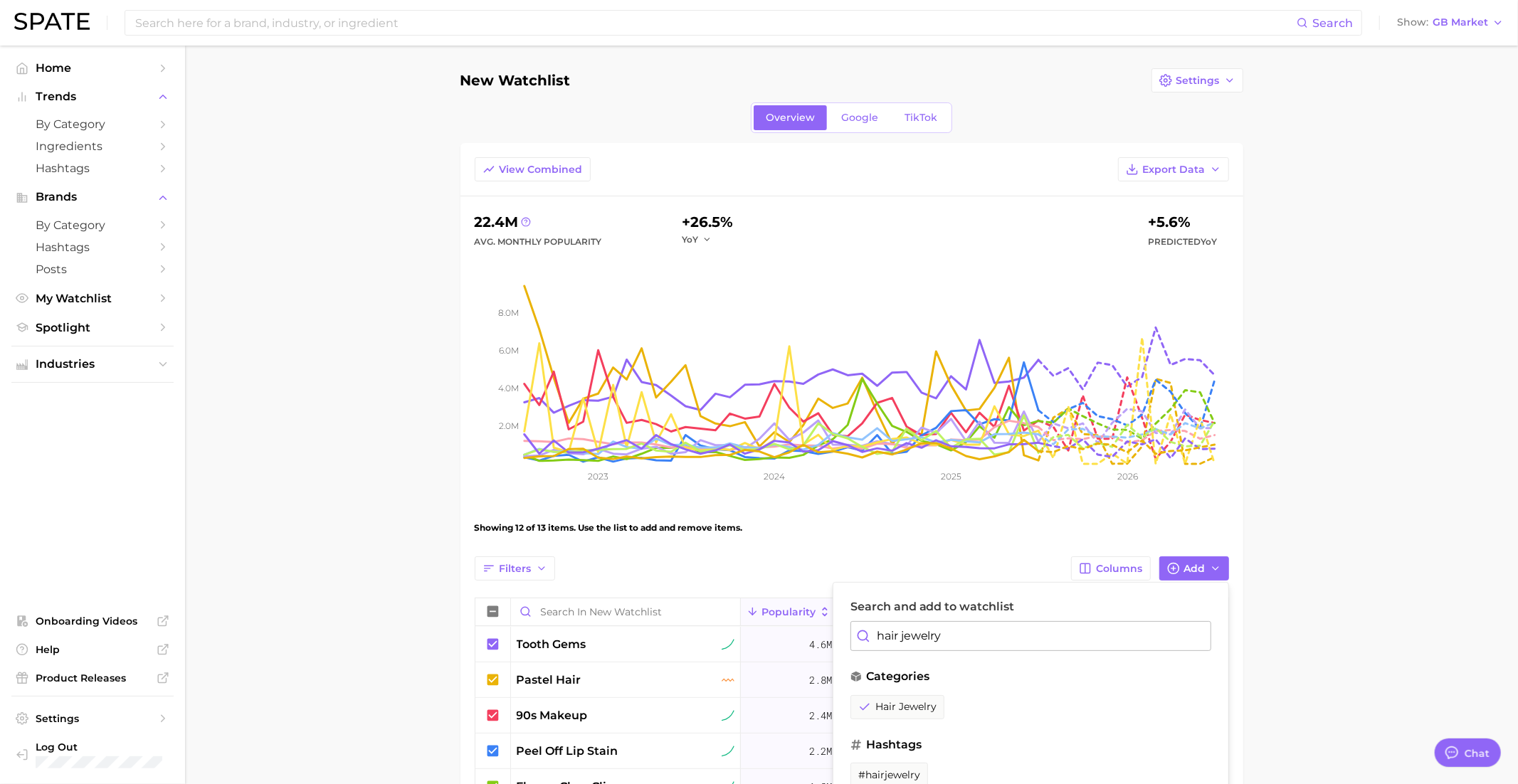
click at [929, 629] on input "hair jewelry" at bounding box center [1030, 636] width 361 height 30
click at [1070, 707] on span "temporary hair color" at bounding box center [1104, 706] width 106 height 12
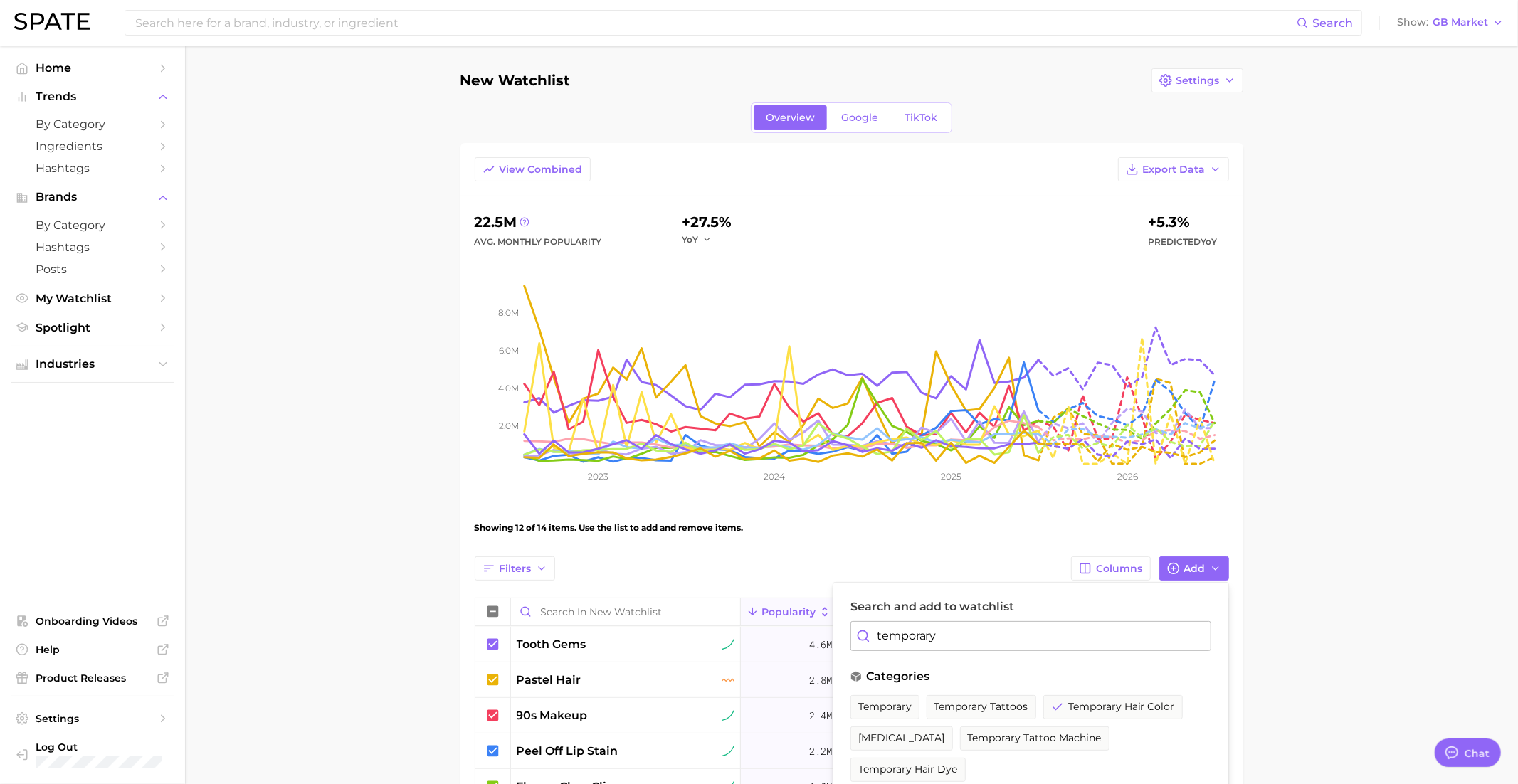
click at [909, 627] on input "temporary" at bounding box center [1030, 636] width 361 height 30
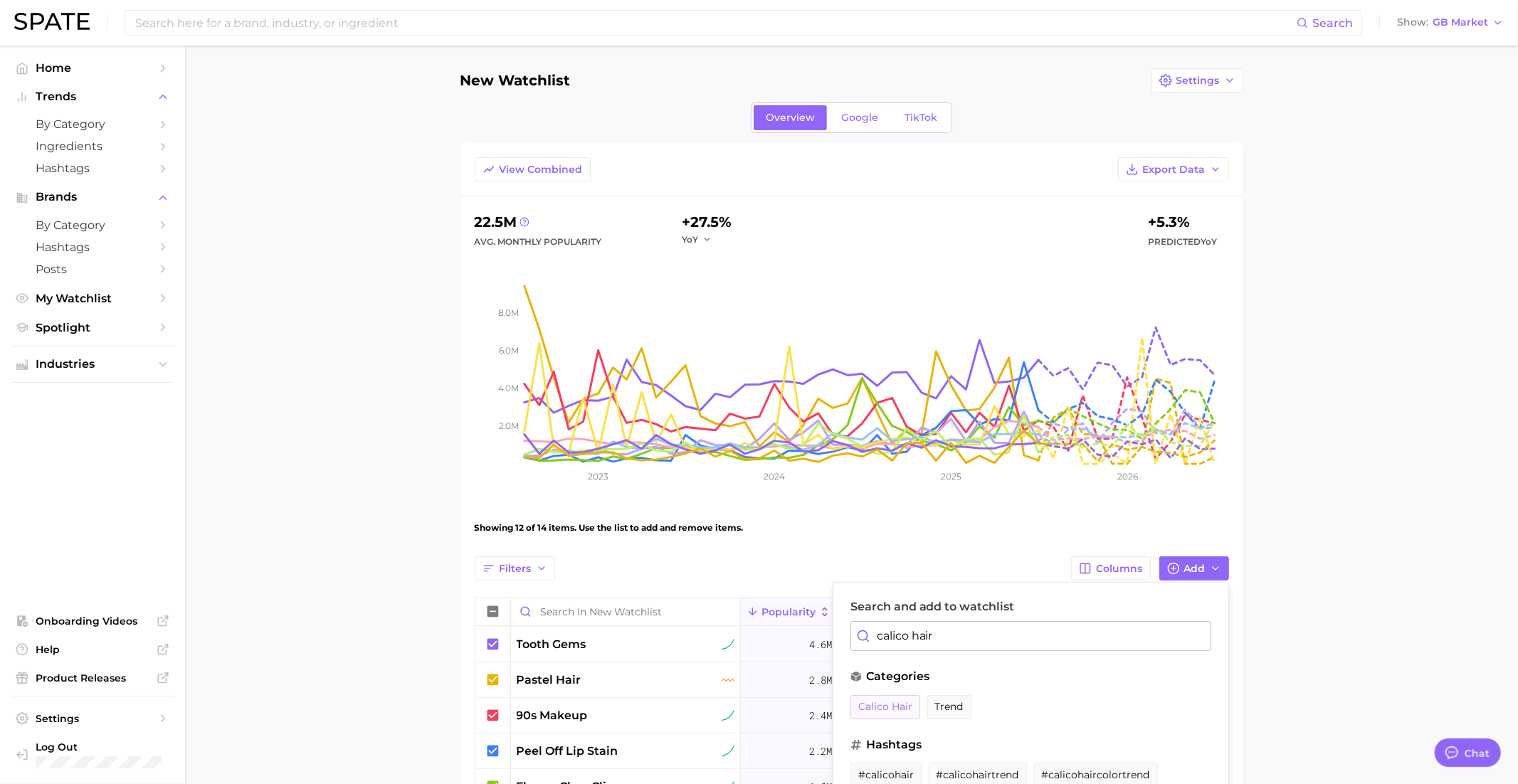
click at [896, 704] on span "calico hair" at bounding box center [885, 706] width 54 height 12
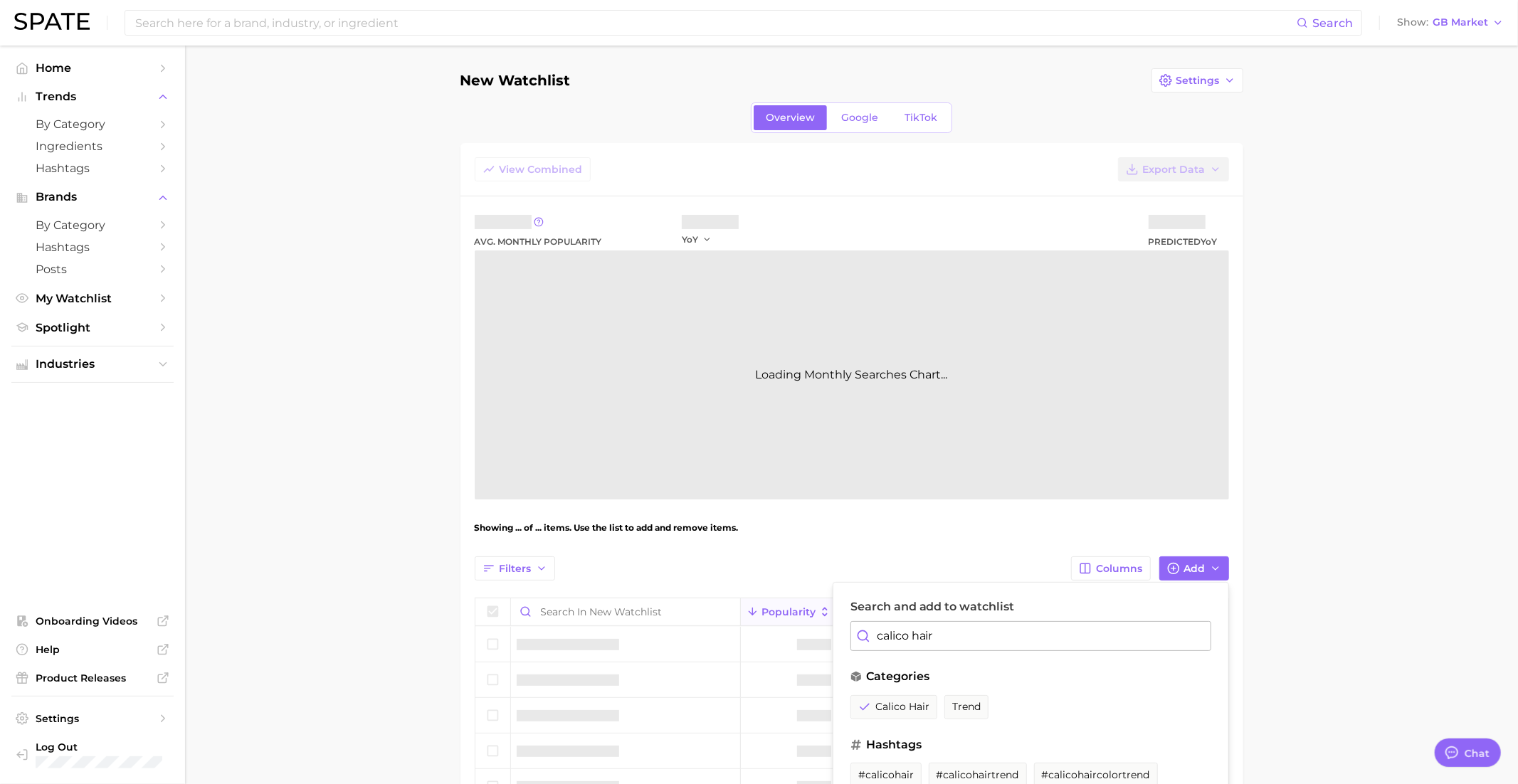
click at [913, 624] on input "calico hair" at bounding box center [1030, 636] width 361 height 30
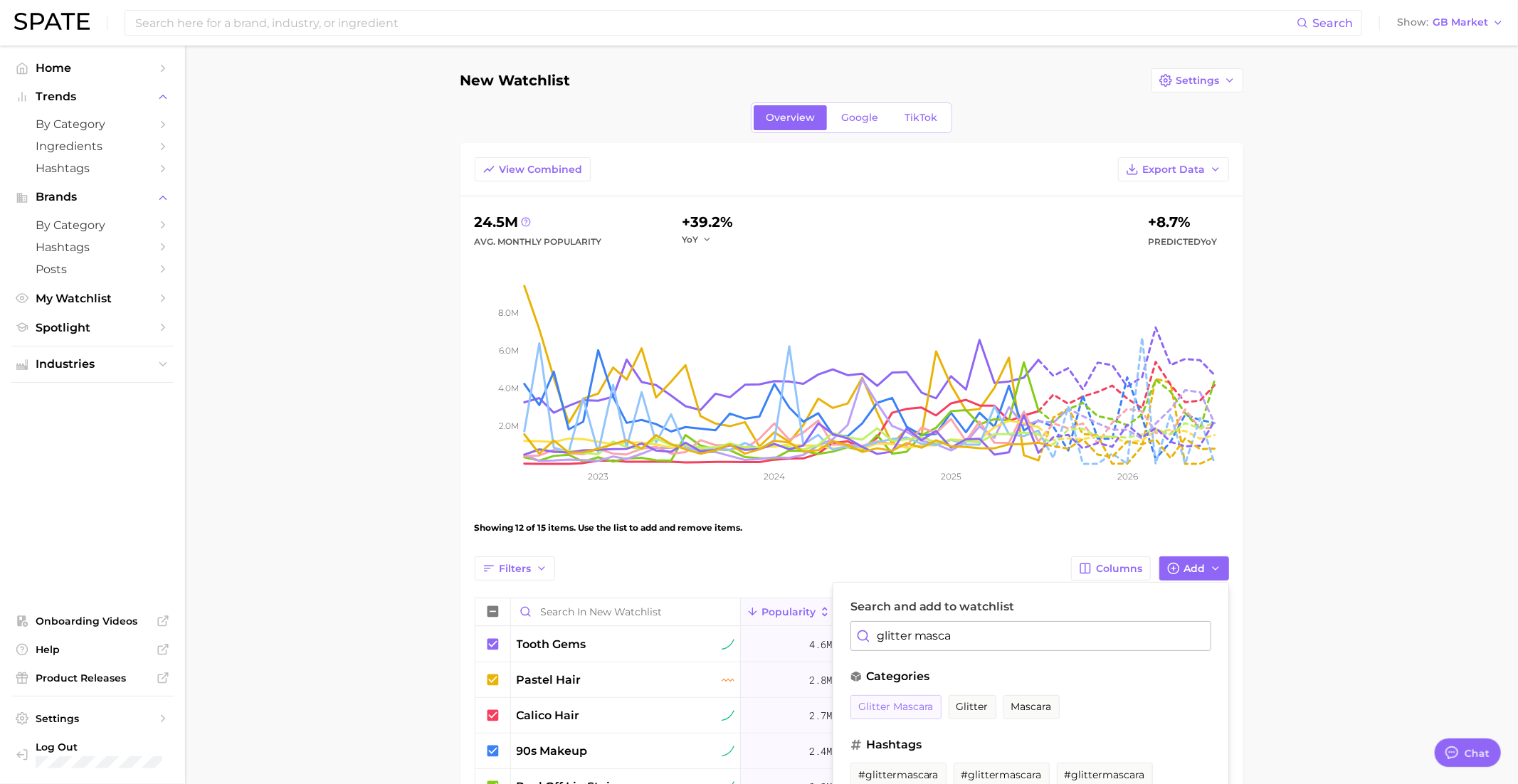
click at [877, 710] on span "glitter mascara" at bounding box center [896, 706] width 76 height 12
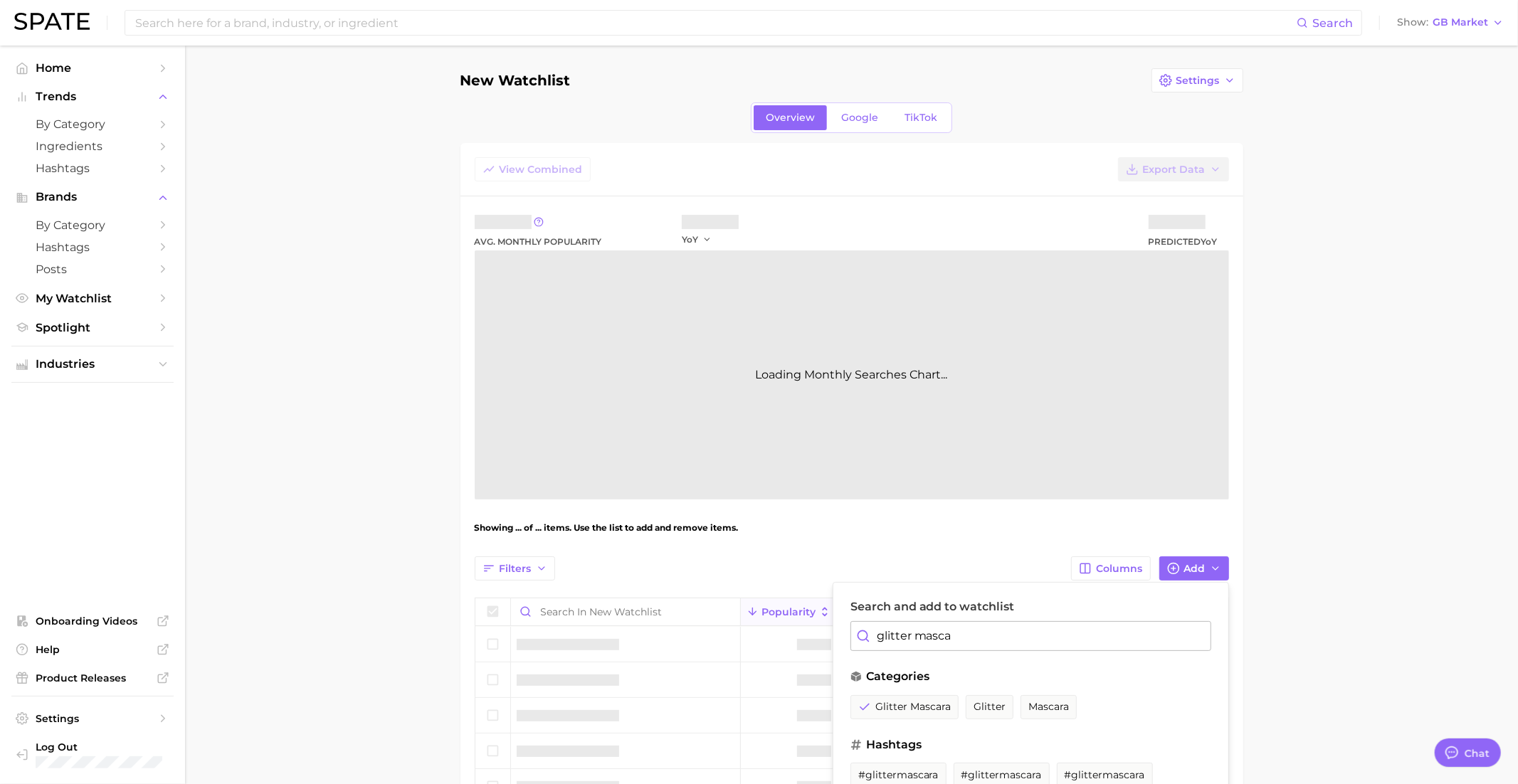
click at [936, 628] on input "glitter masca" at bounding box center [1030, 636] width 361 height 30
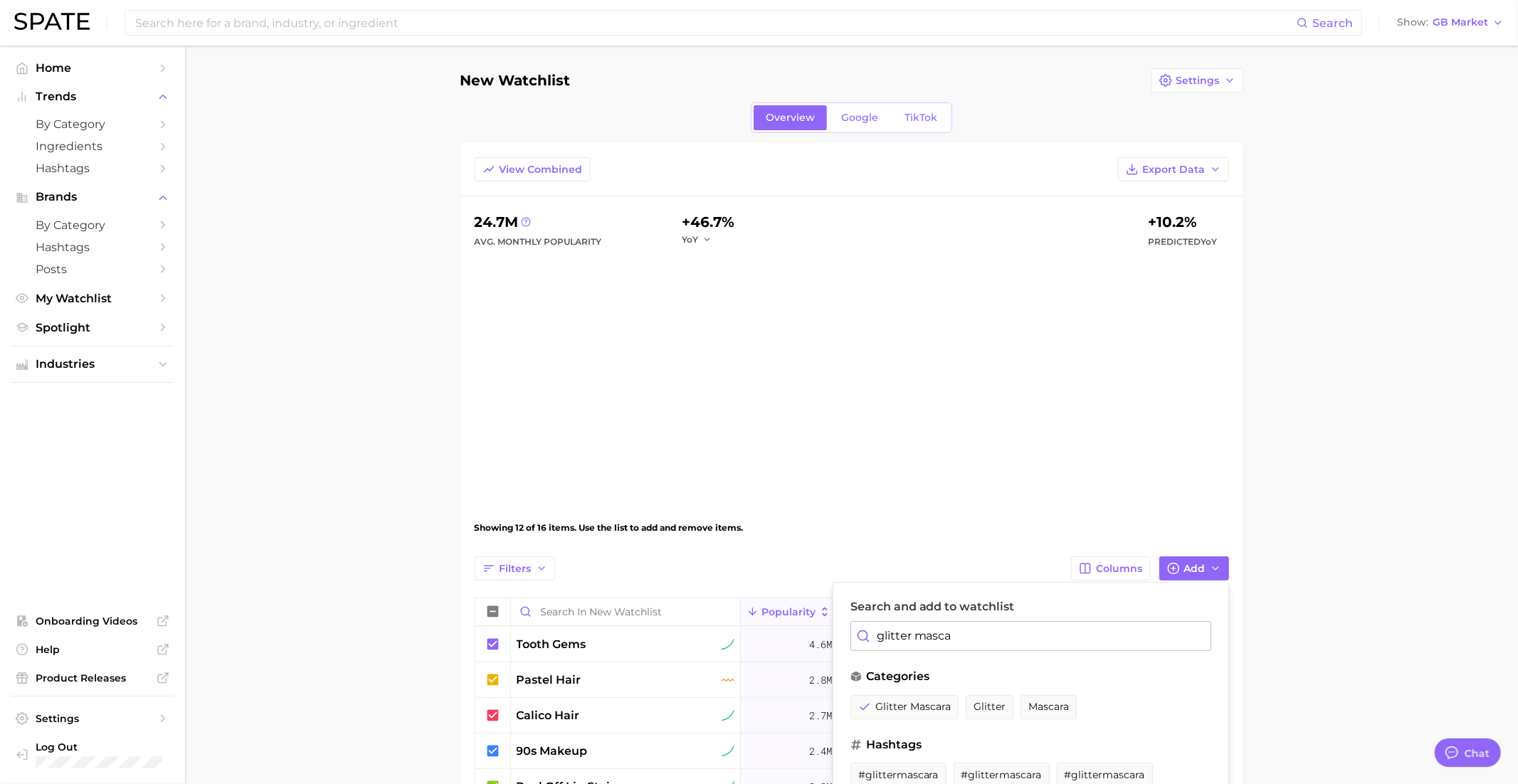
click at [936, 628] on input "glitter masca" at bounding box center [1030, 636] width 361 height 30
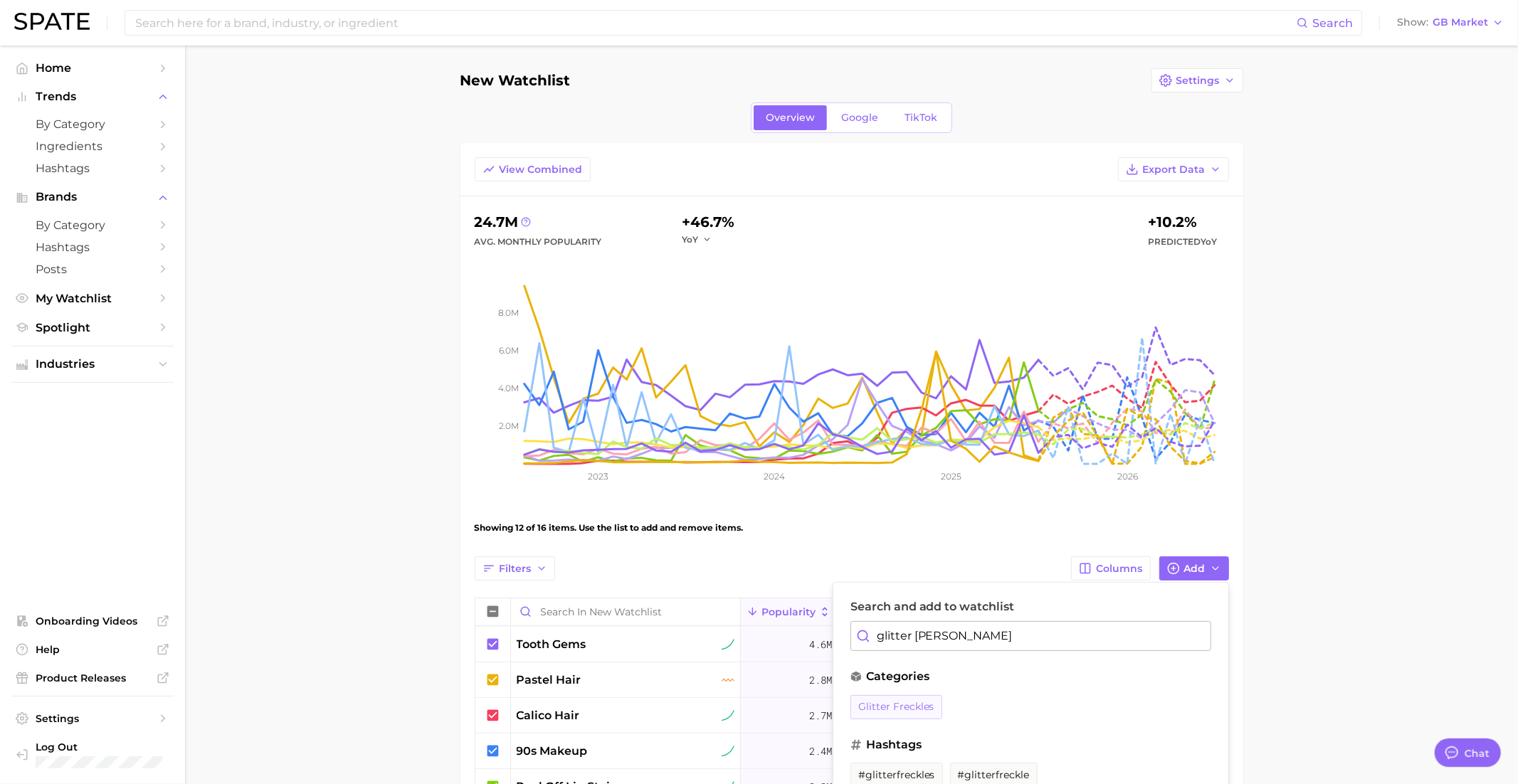
click at [910, 706] on span "glitter freckles" at bounding box center [896, 706] width 76 height 12
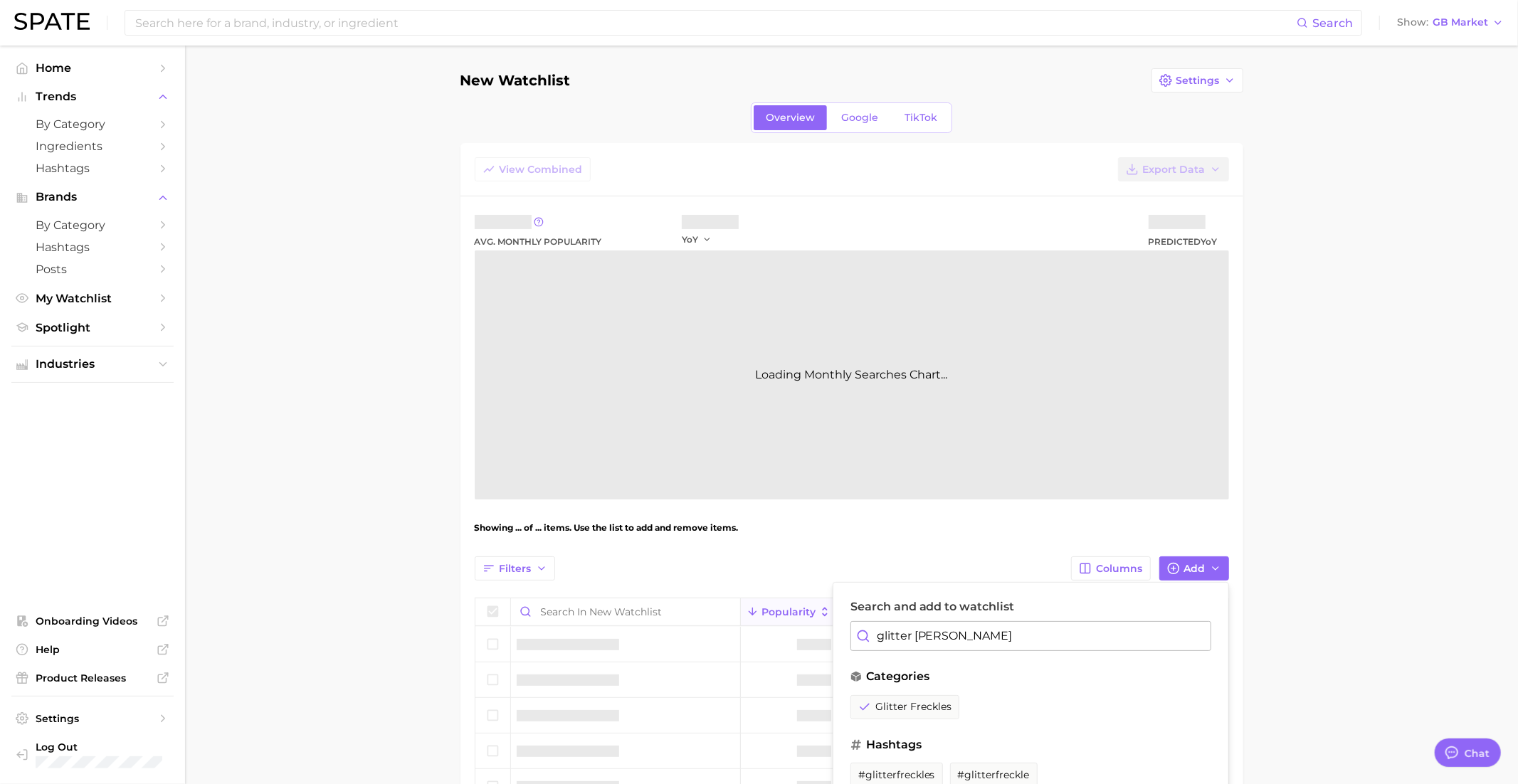
click at [912, 628] on input "glitter freck" at bounding box center [1030, 636] width 361 height 30
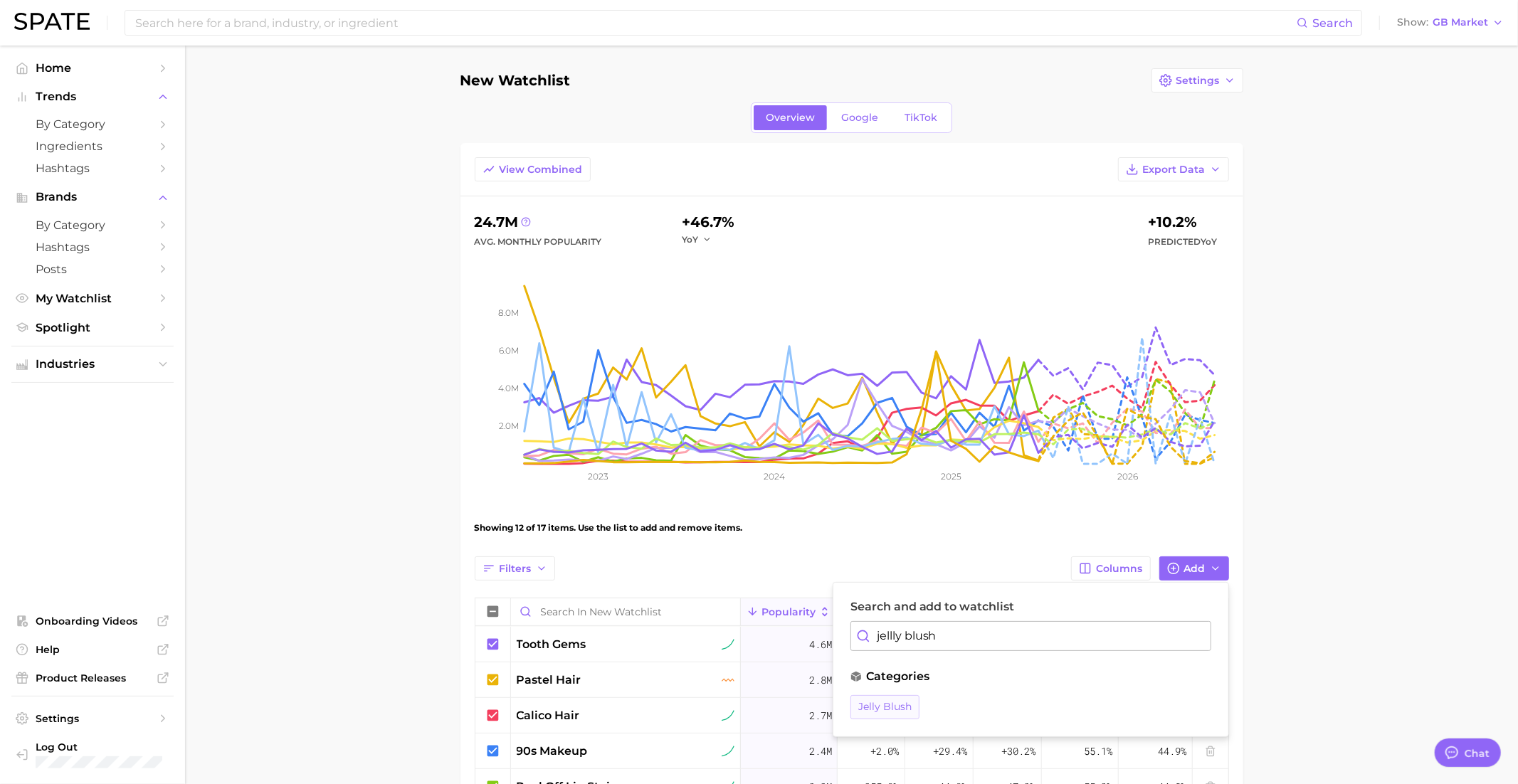
click at [899, 704] on span "jelly blush" at bounding box center [884, 706] width 54 height 12
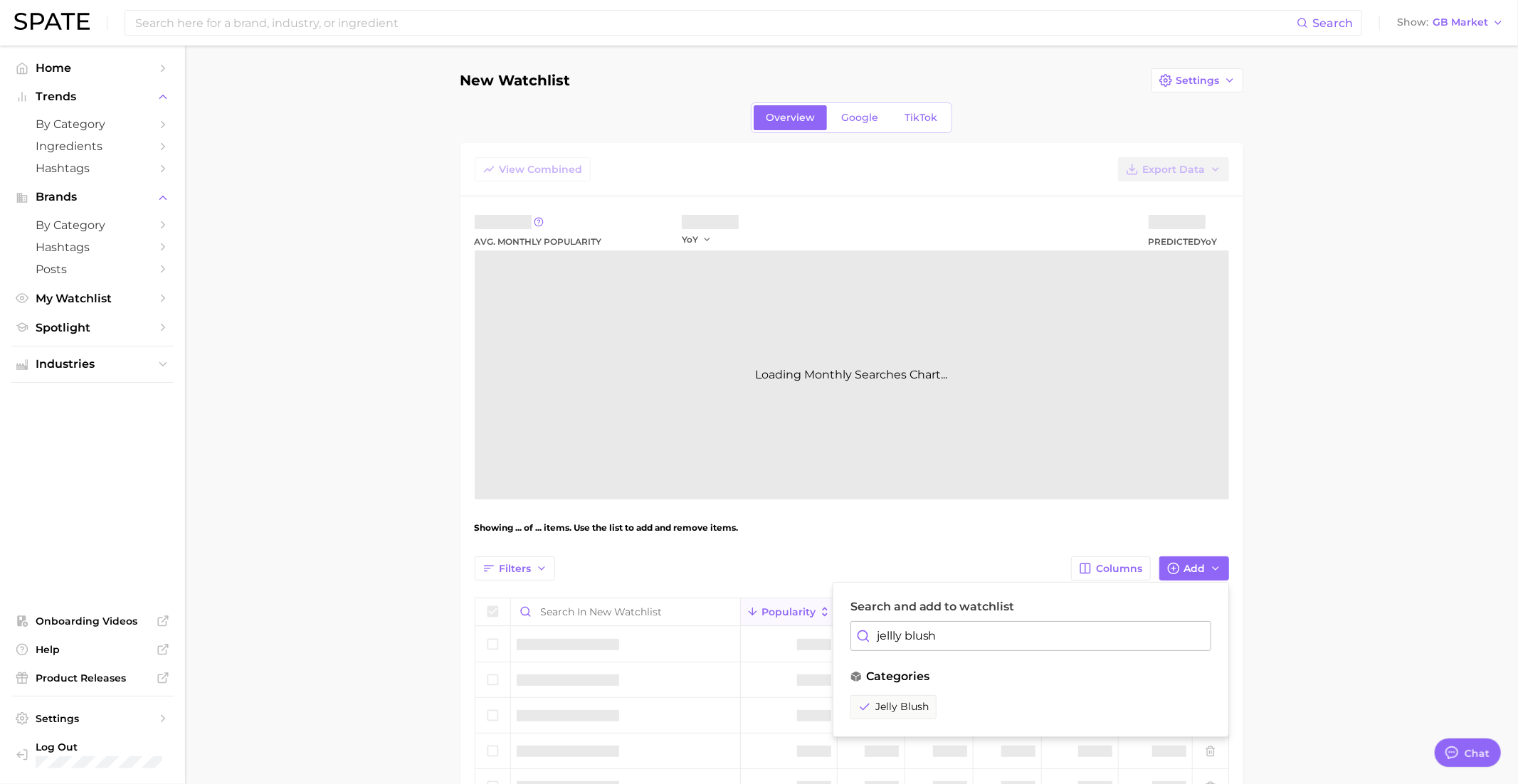
click at [904, 635] on input "jellly blush" at bounding box center [1030, 636] width 361 height 30
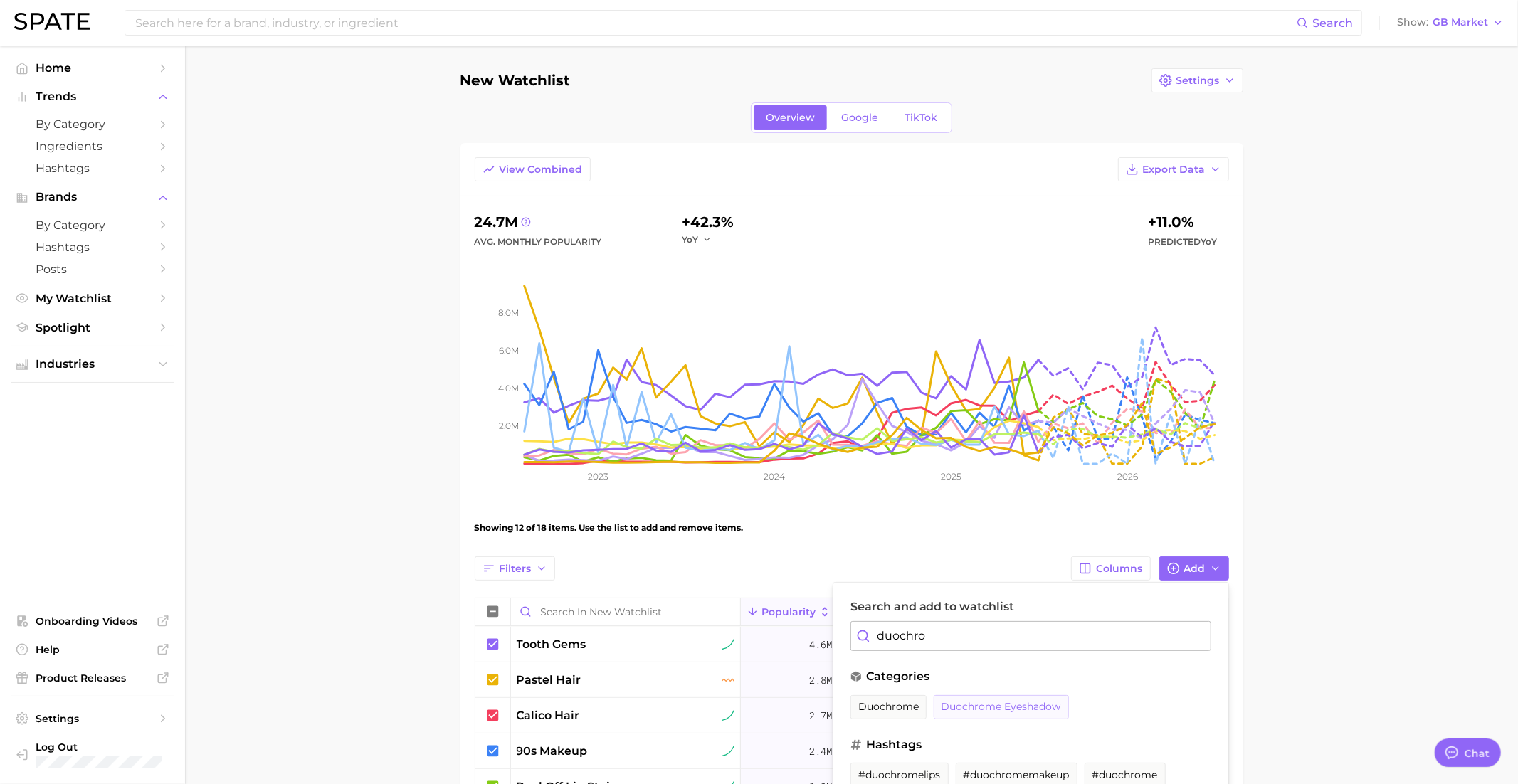
click at [968, 695] on button "duochrome eyeshadow" at bounding box center [1001, 707] width 135 height 24
click at [977, 644] on input "duochro" at bounding box center [1030, 636] width 361 height 30
type input "k"
click at [932, 705] on span "lip gloss keychain" at bounding box center [904, 706] width 93 height 12
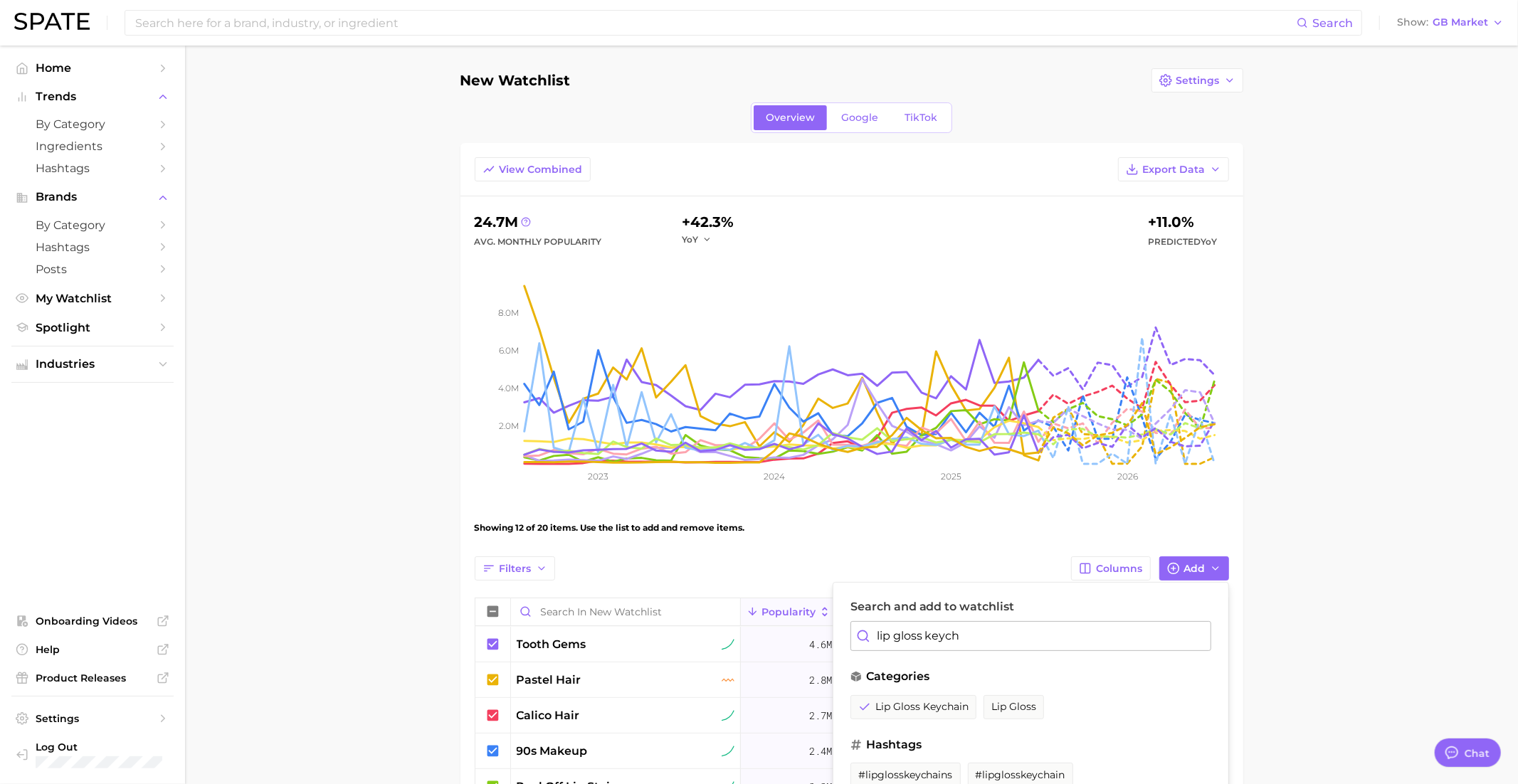
click at [905, 635] on input "lip gloss keych" at bounding box center [1030, 636] width 361 height 30
click at [894, 706] on span "lip balm keychain" at bounding box center [925, 706] width 135 height 12
click at [940, 632] on input "lip blam keych" at bounding box center [1030, 636] width 361 height 30
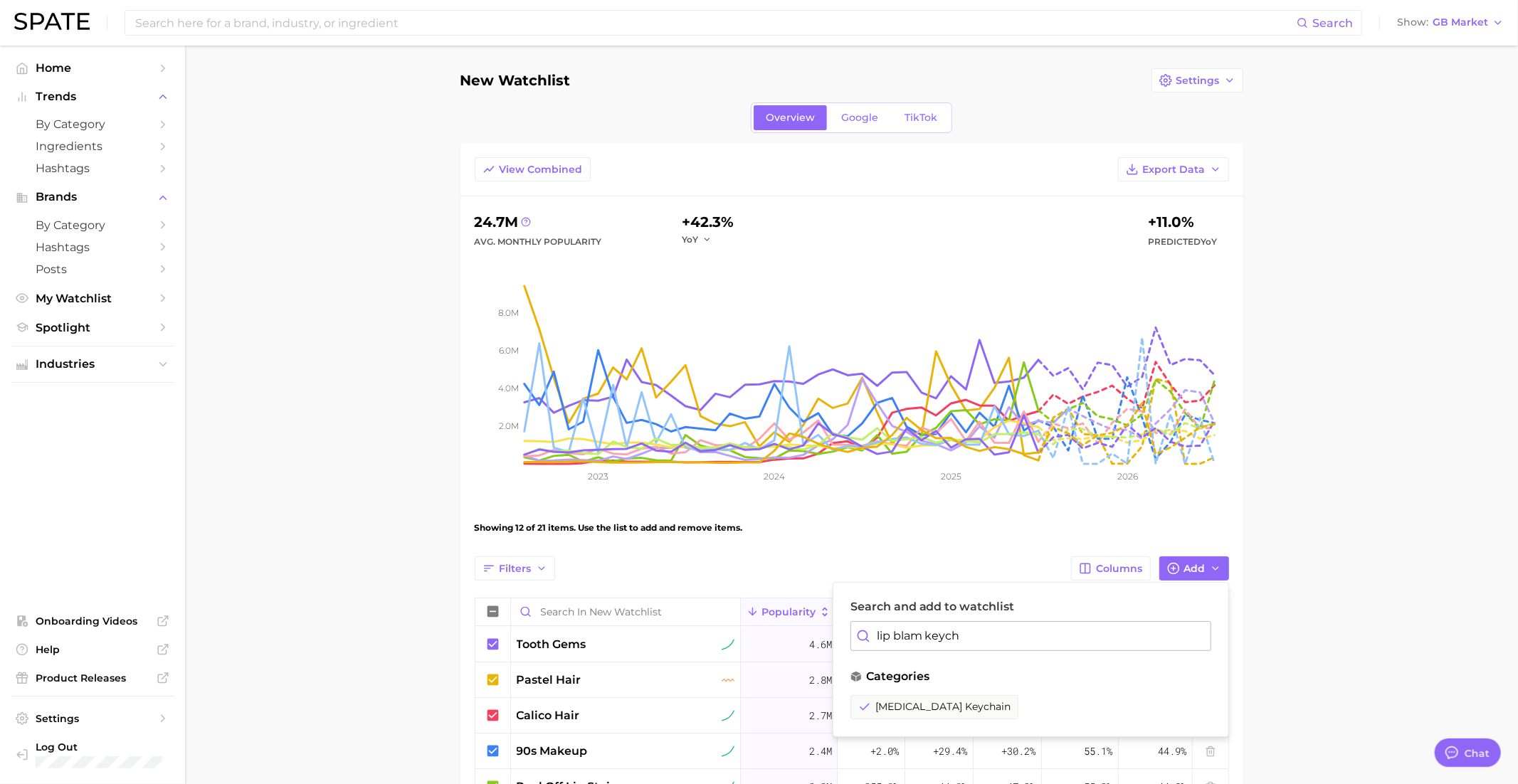
click at [940, 632] on input "lip blam keych" at bounding box center [1030, 636] width 361 height 30
click at [932, 734] on span "floral hair accessories" at bounding box center [914, 738] width 112 height 12
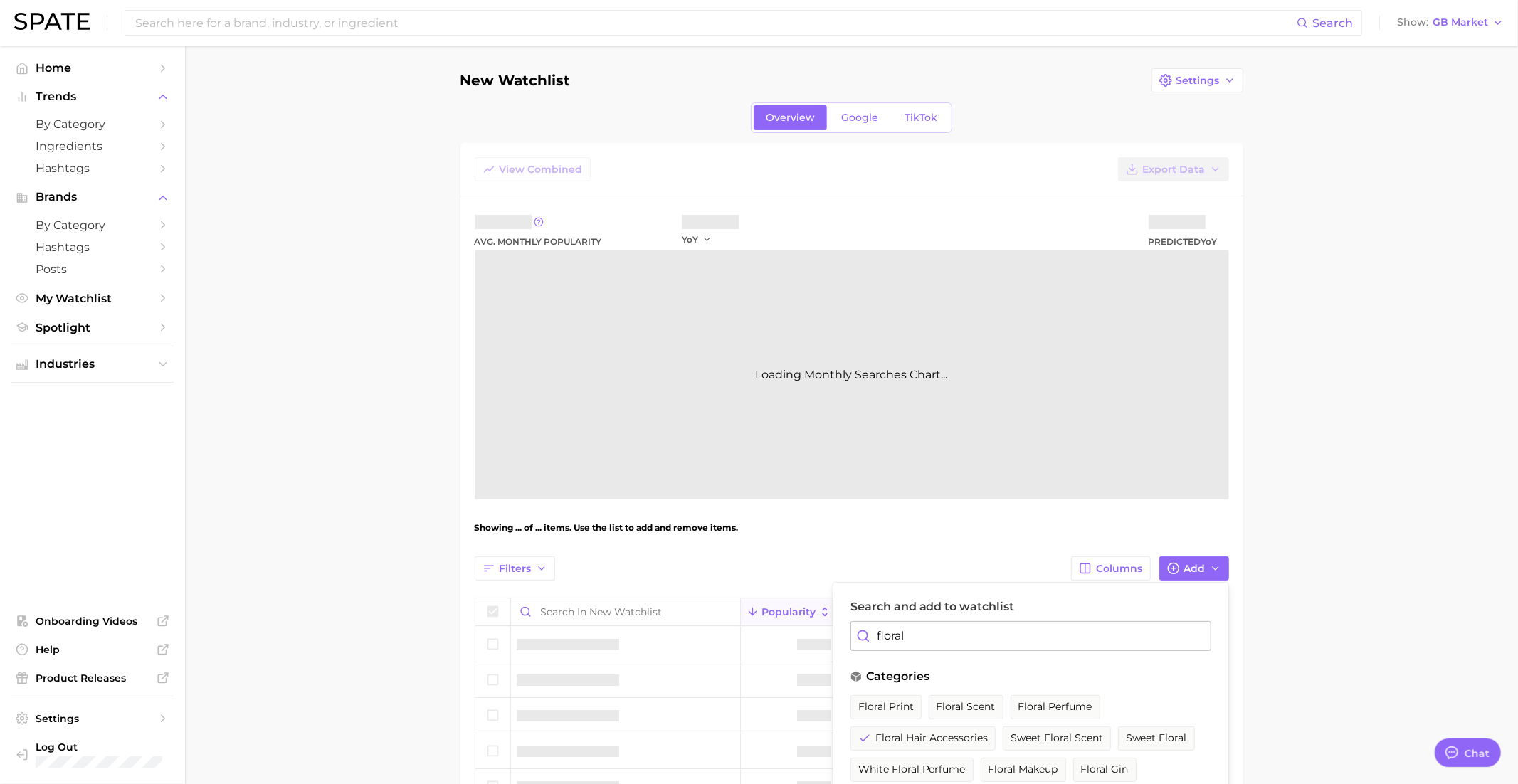
click at [947, 630] on input "floral" at bounding box center [1030, 636] width 361 height 30
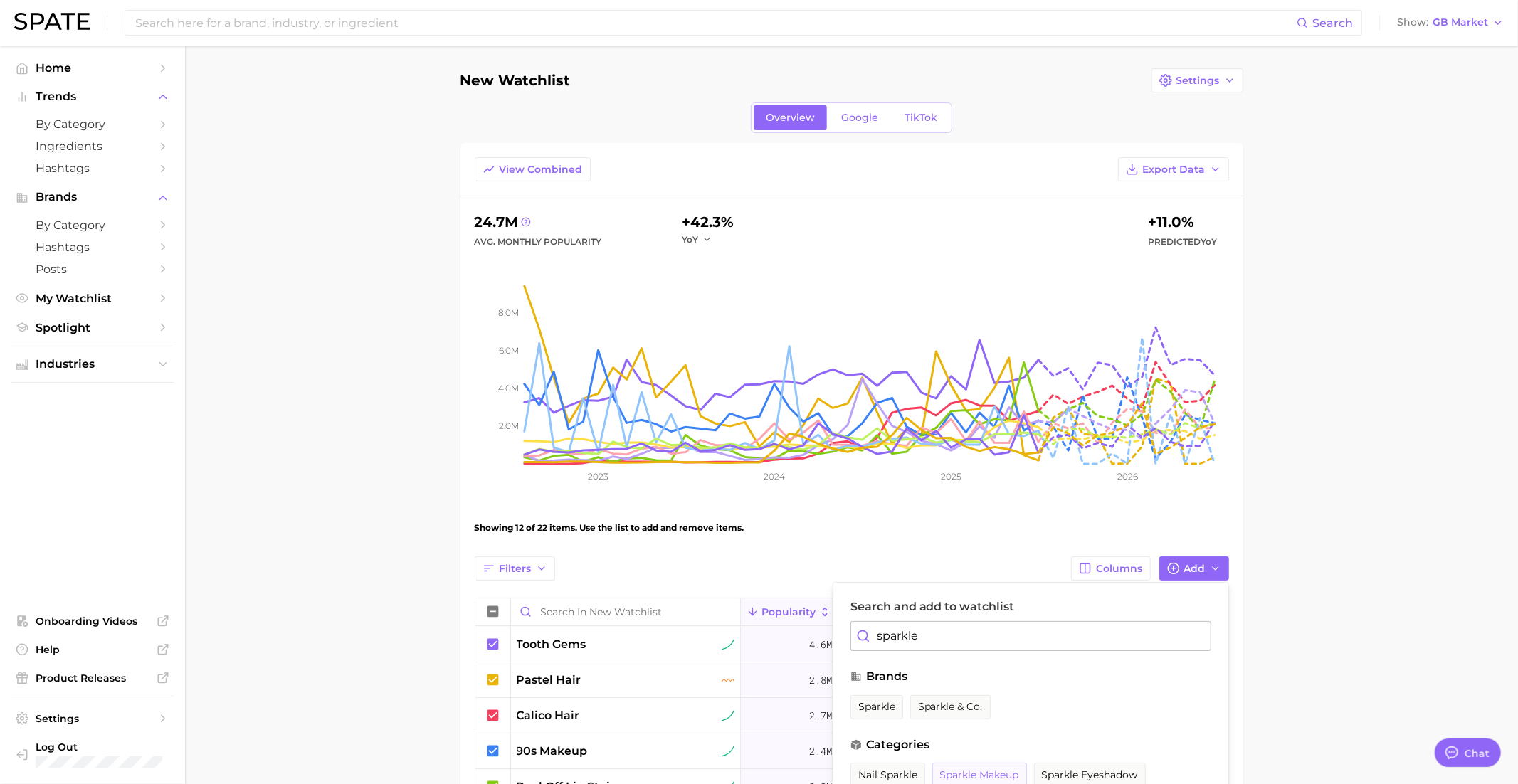
type input "sparkle"
click at [962, 769] on span "sparkle makeup" at bounding box center [979, 775] width 79 height 12
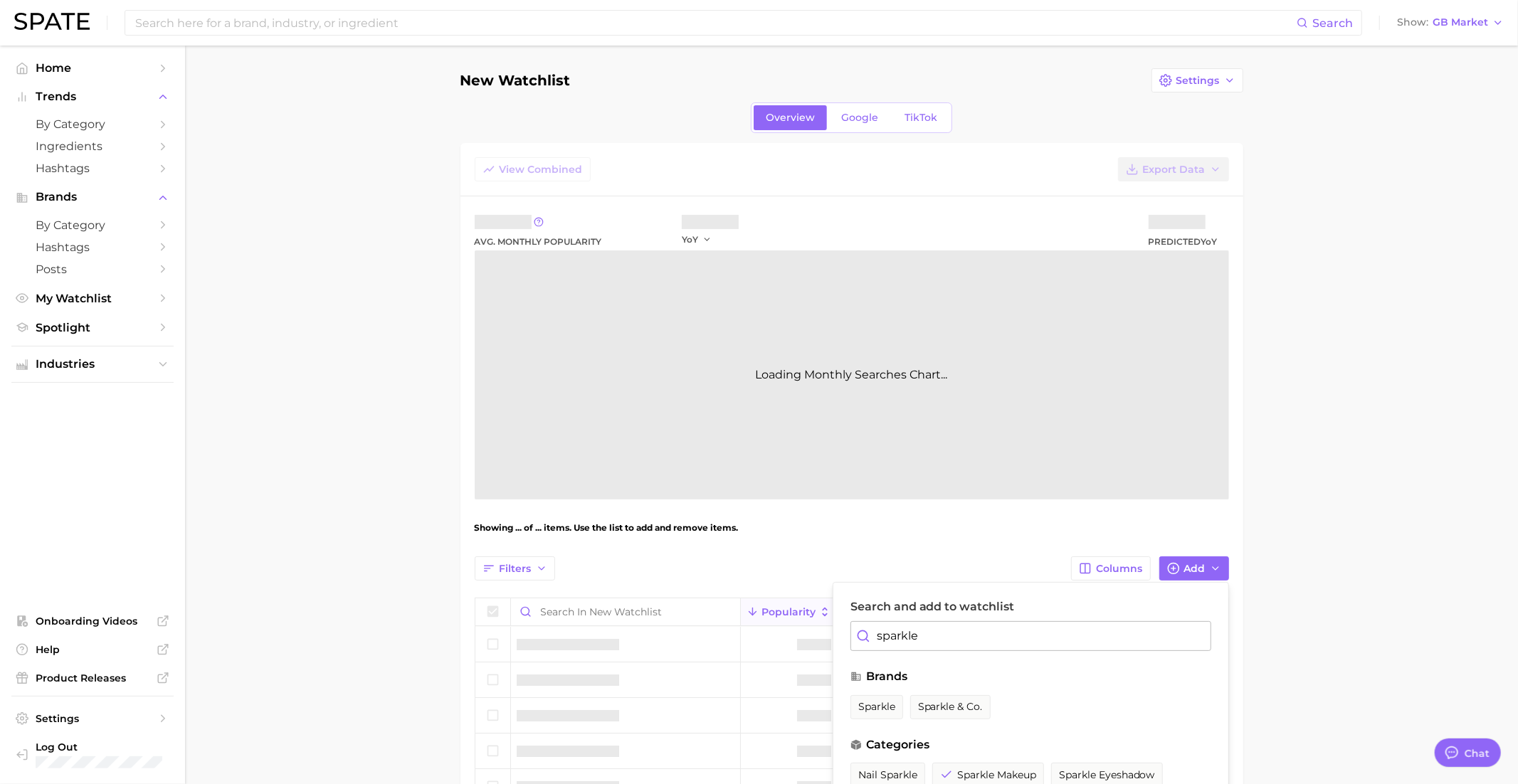
click at [965, 548] on div "View Combined Export Data Avg. Monthly Popularity YoY Predicted YoY Loading Mon…" at bounding box center [852, 769] width 754 height 1224
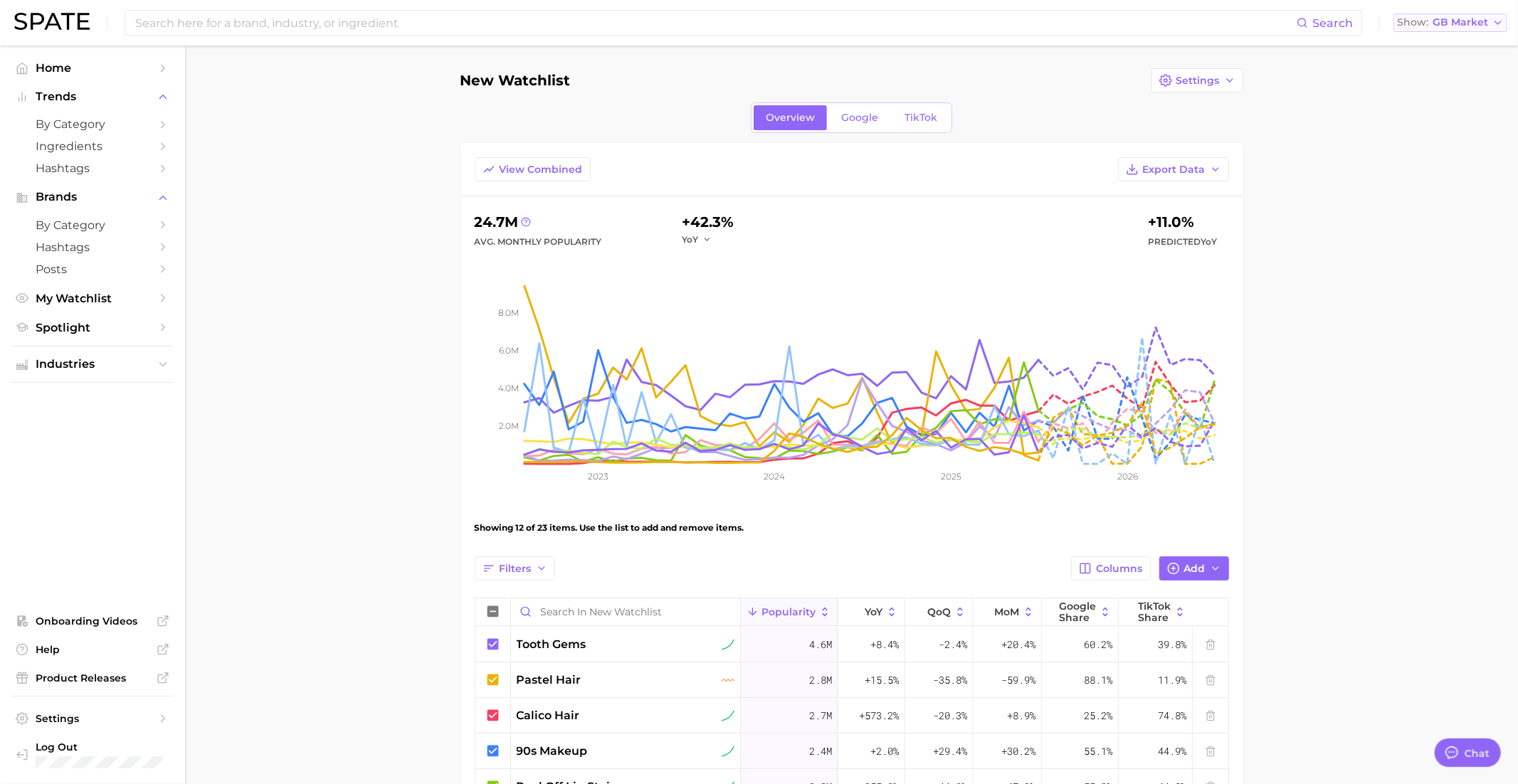
click at [1448, 24] on span "GB Market" at bounding box center [1460, 22] width 56 height 8
click at [1440, 47] on span "United States" at bounding box center [1455, 46] width 110 height 12
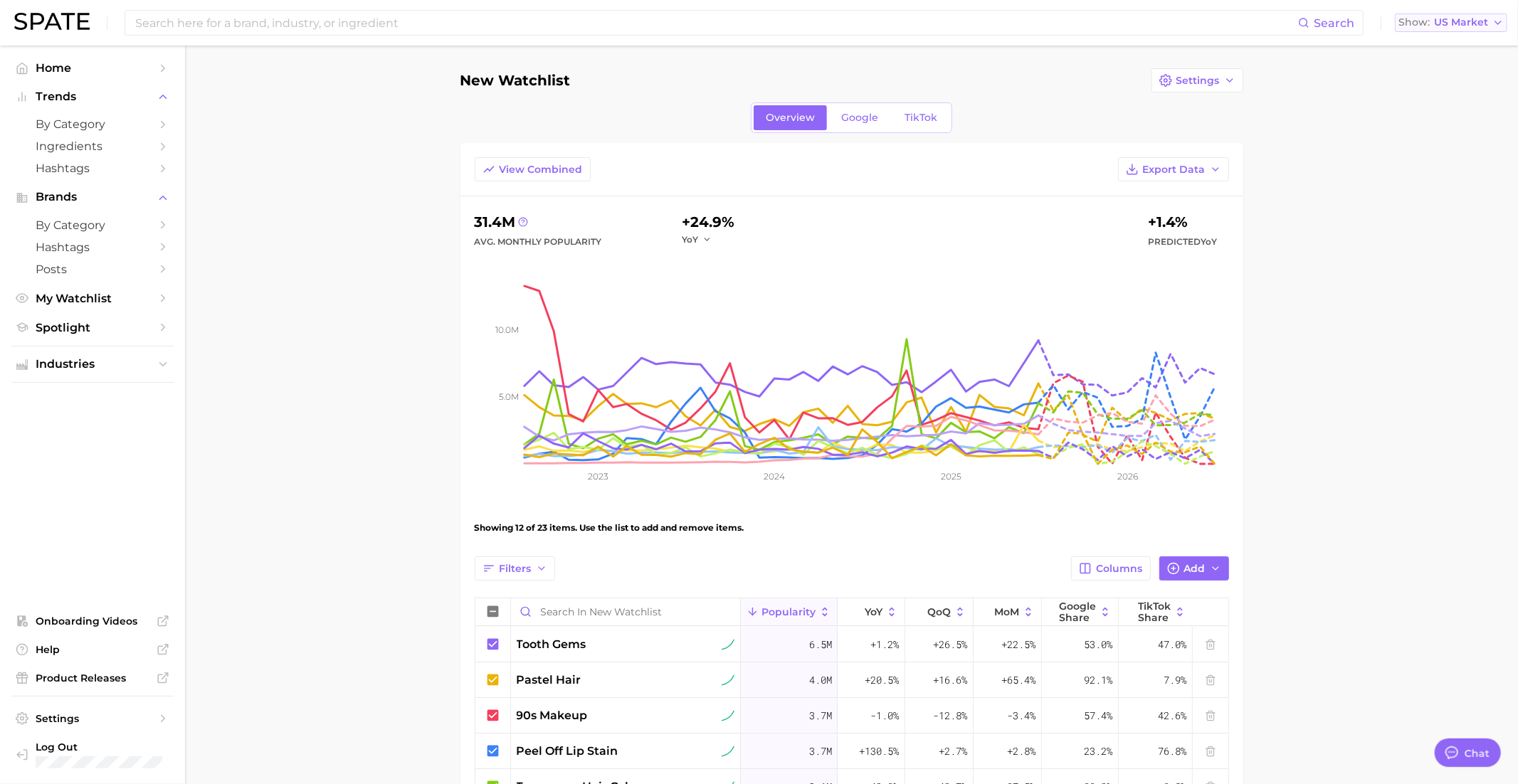
click at [1442, 24] on span "US Market" at bounding box center [1461, 22] width 54 height 8
click at [1439, 75] on span "United Kingdom" at bounding box center [1457, 71] width 110 height 12
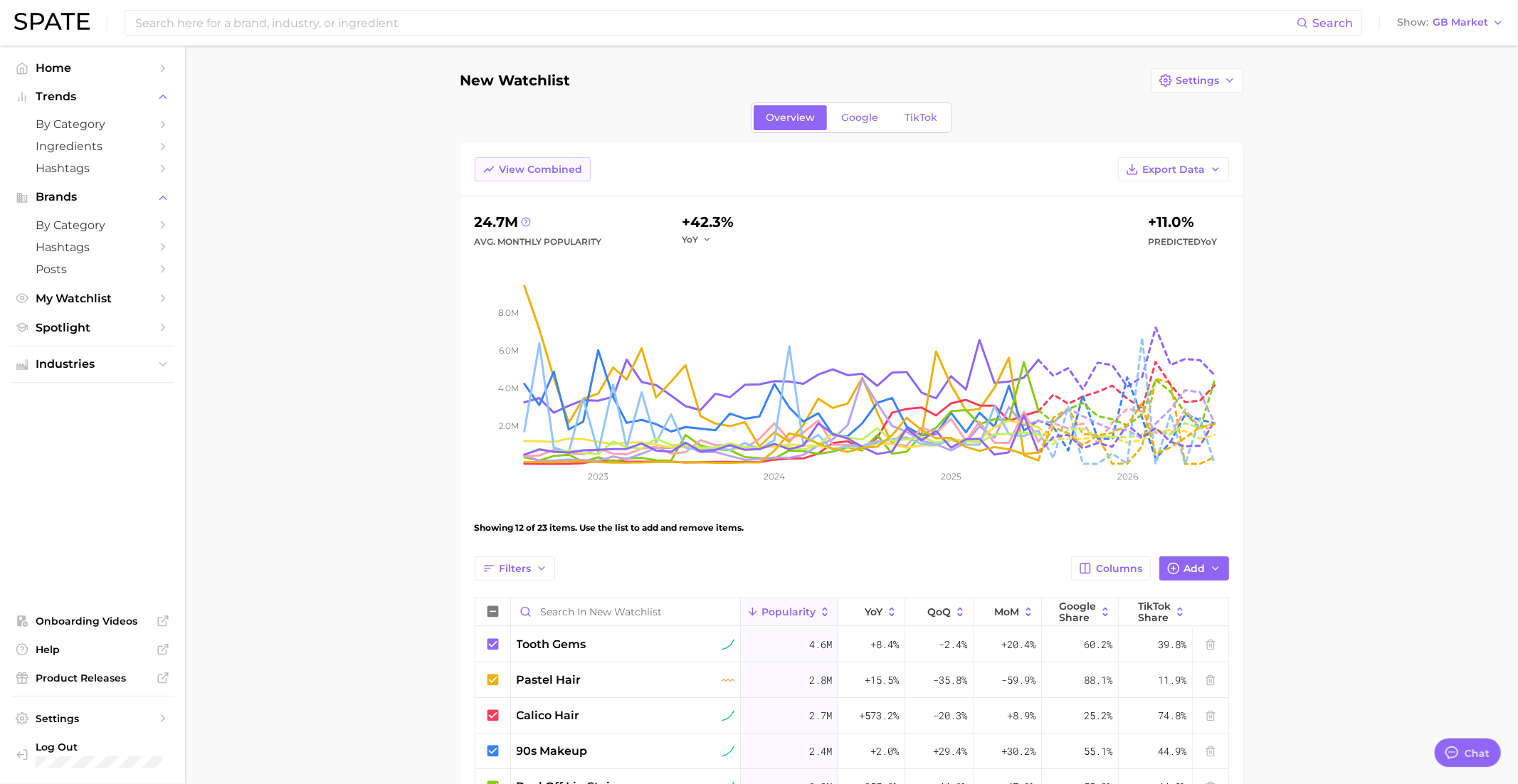
click at [516, 164] on span "View Combined" at bounding box center [541, 169] width 84 height 12
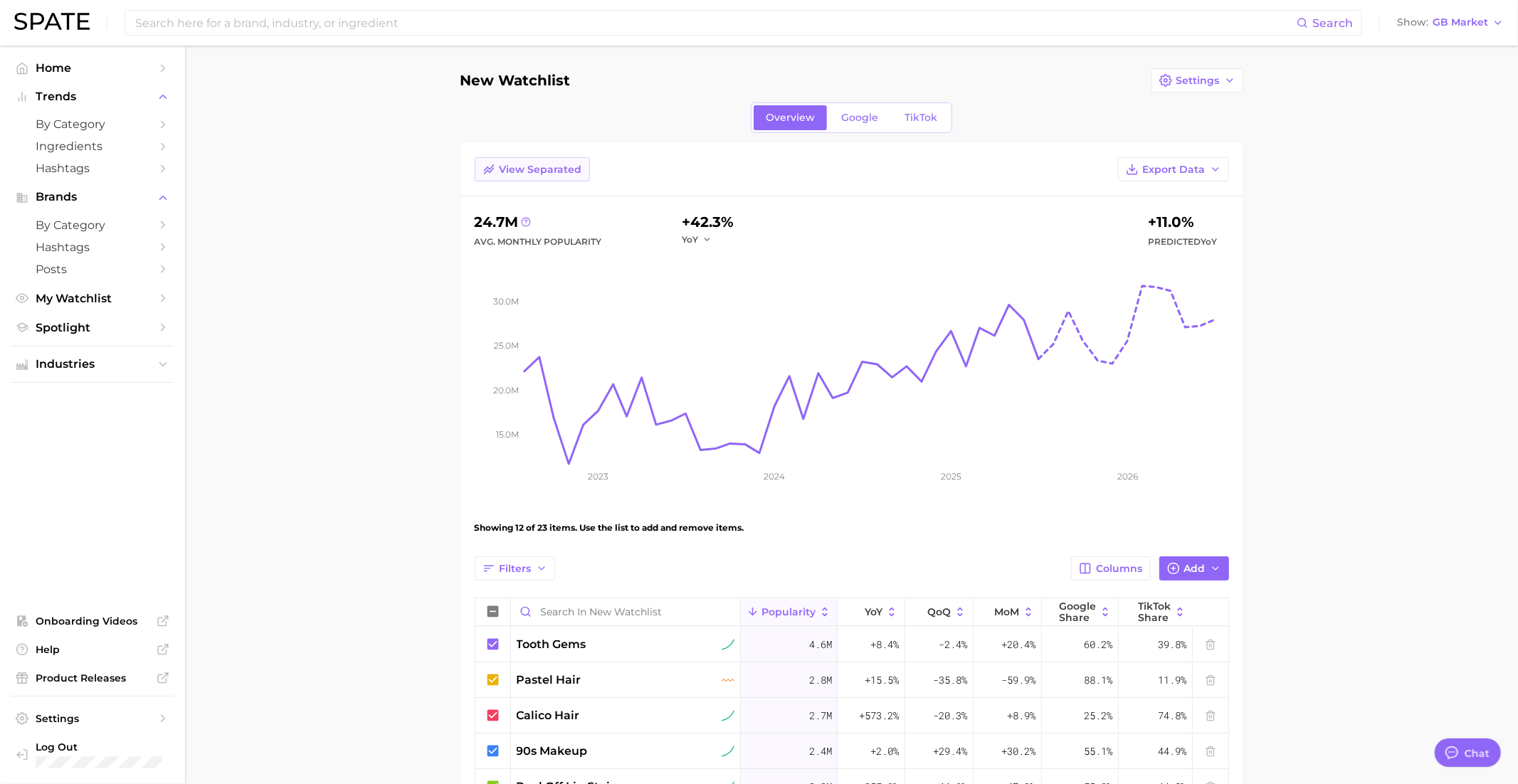
click at [516, 164] on span "View Separated" at bounding box center [541, 169] width 83 height 12
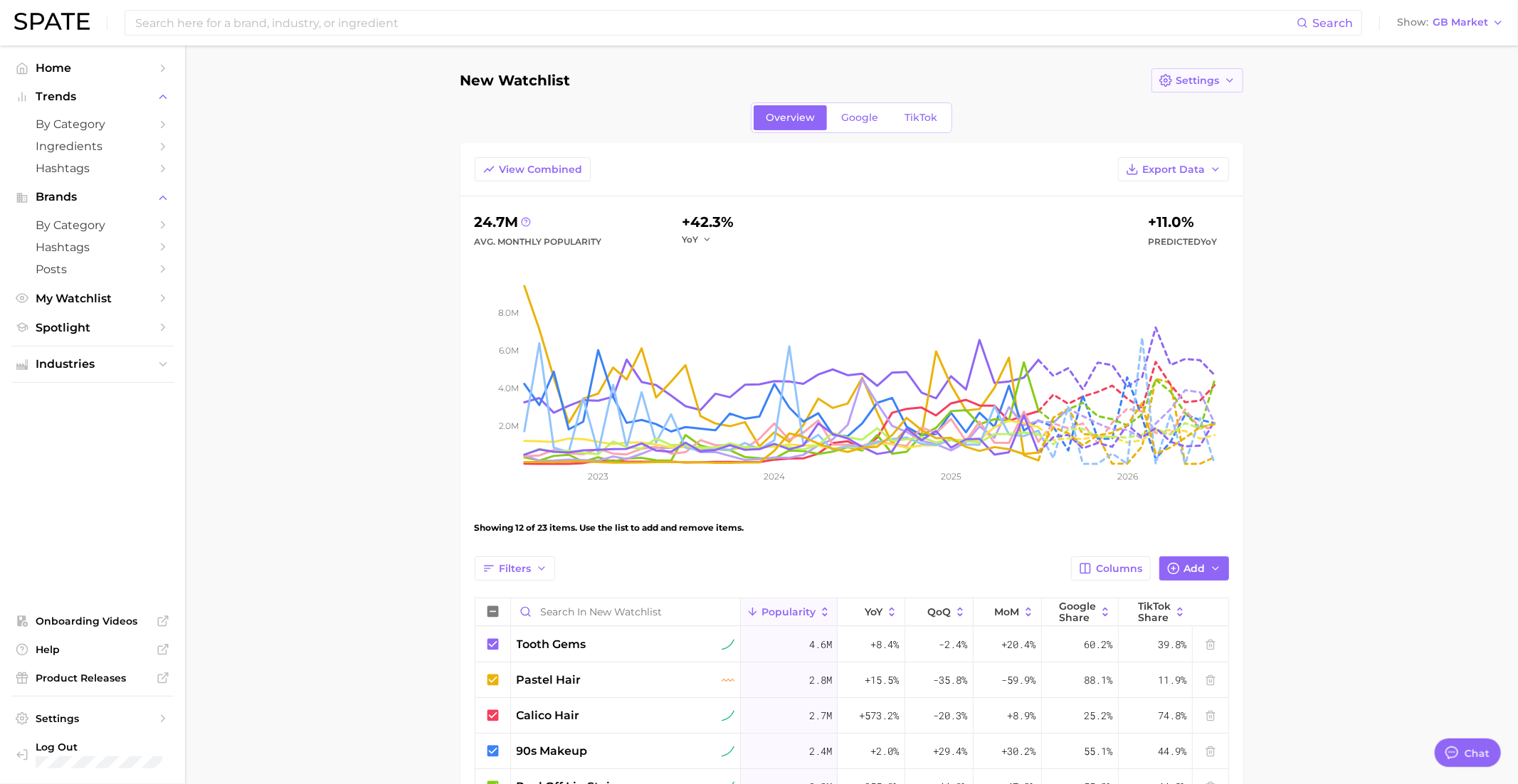
click at [1174, 77] on button "Settings" at bounding box center [1197, 81] width 92 height 24
click at [1208, 105] on span "Edit Details" at bounding box center [1205, 106] width 59 height 12
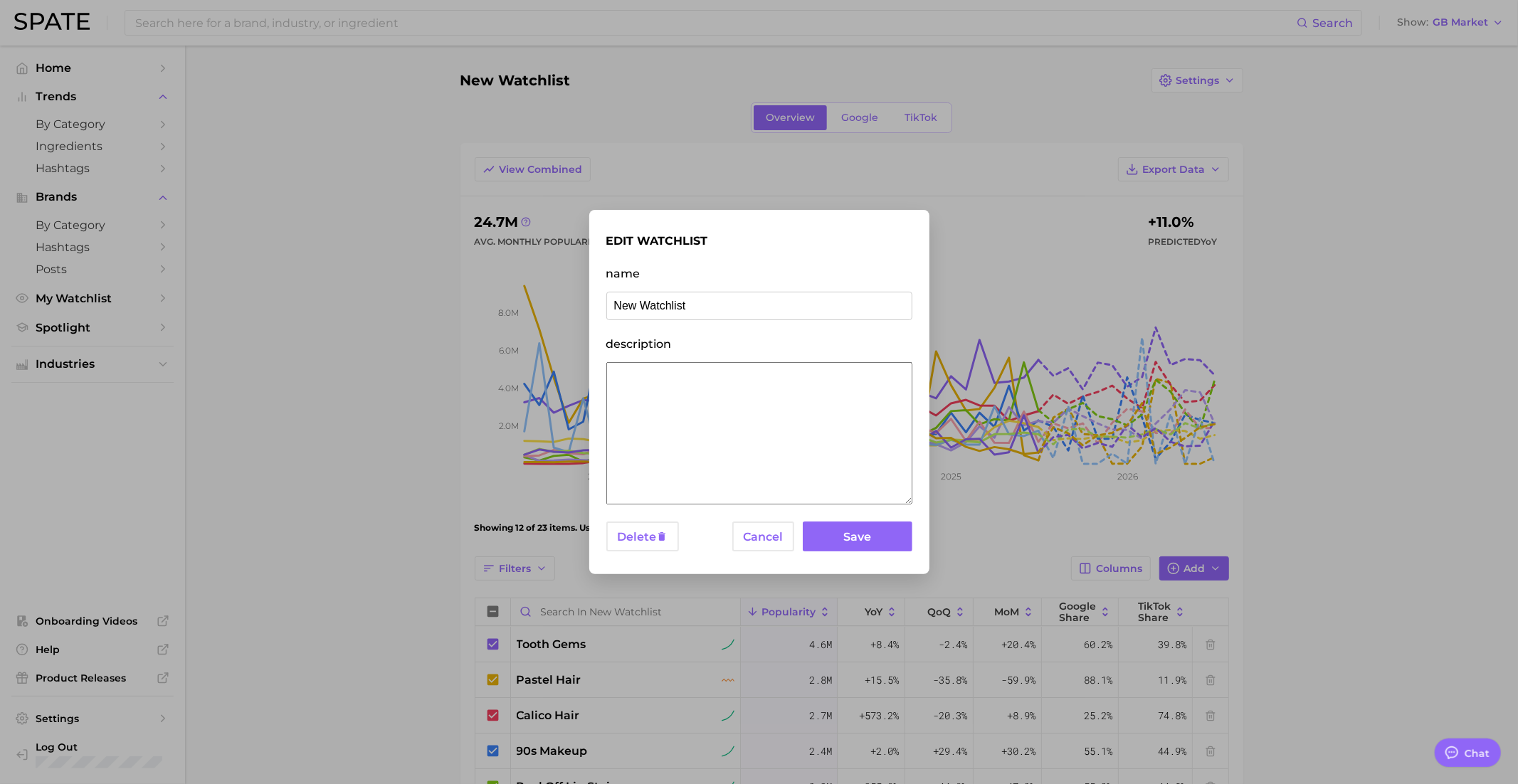
drag, startPoint x: 784, startPoint y: 302, endPoint x: 572, endPoint y: 302, distance: 212.0
click at [572, 302] on div "edit watchlist name New Watchlist description Delete Cancel Save" at bounding box center [759, 392] width 1518 height 784
click at [690, 304] on input "Amore" at bounding box center [759, 306] width 306 height 29
click at [700, 308] on input "Amorepacific - Longevity" at bounding box center [759, 306] width 306 height 29
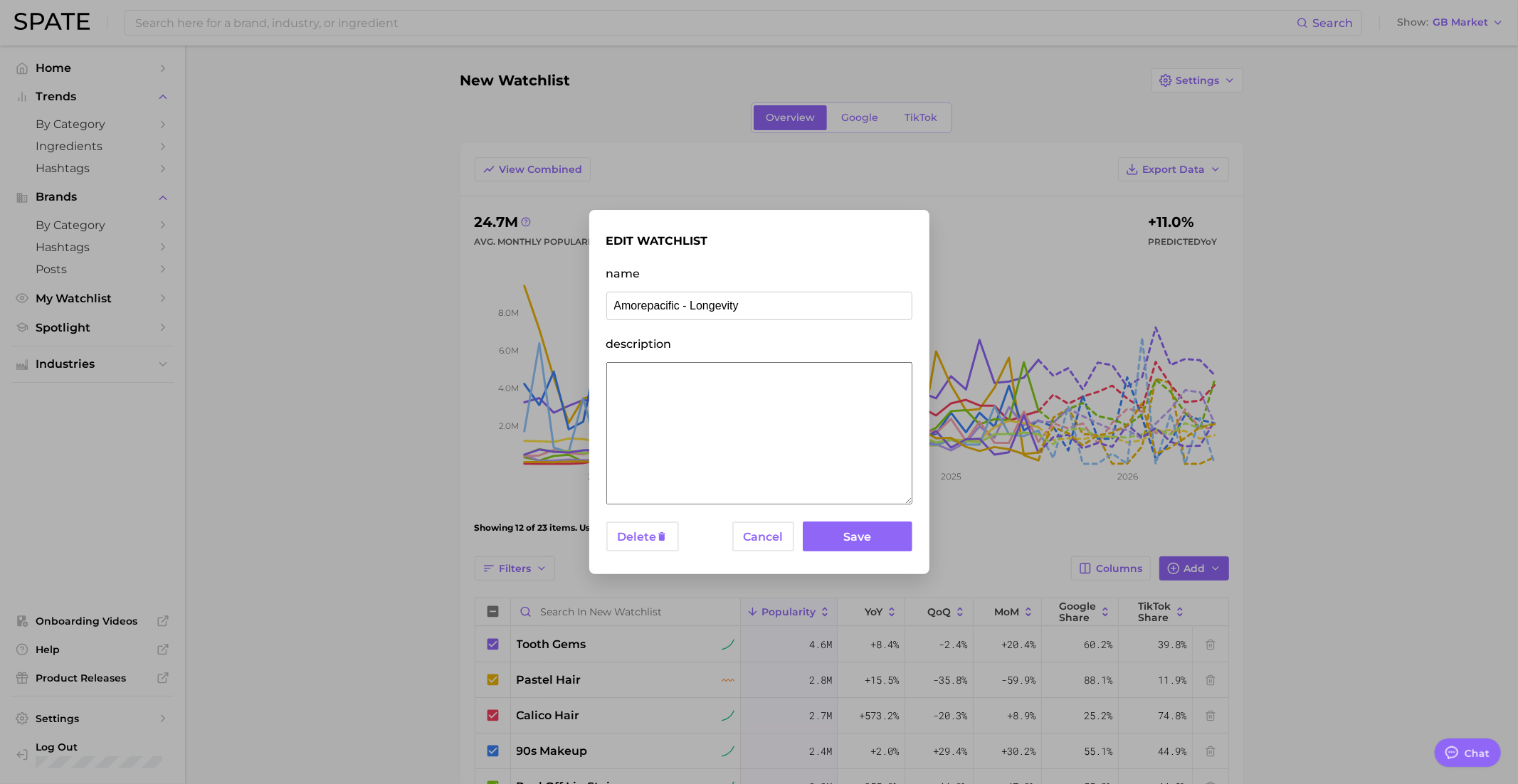
click at [700, 308] on input "Amorepacific - Longevity" at bounding box center [759, 306] width 306 height 29
type input "Amorepacific - ROUTINE BUT MAKE IT FUN"
click at [849, 555] on div "edit watchlist name Amorepacific - ROUTINE BUT MAKE IT FUN description Delete C…" at bounding box center [759, 392] width 306 height 331
click at [859, 533] on button "Save" at bounding box center [857, 536] width 109 height 31
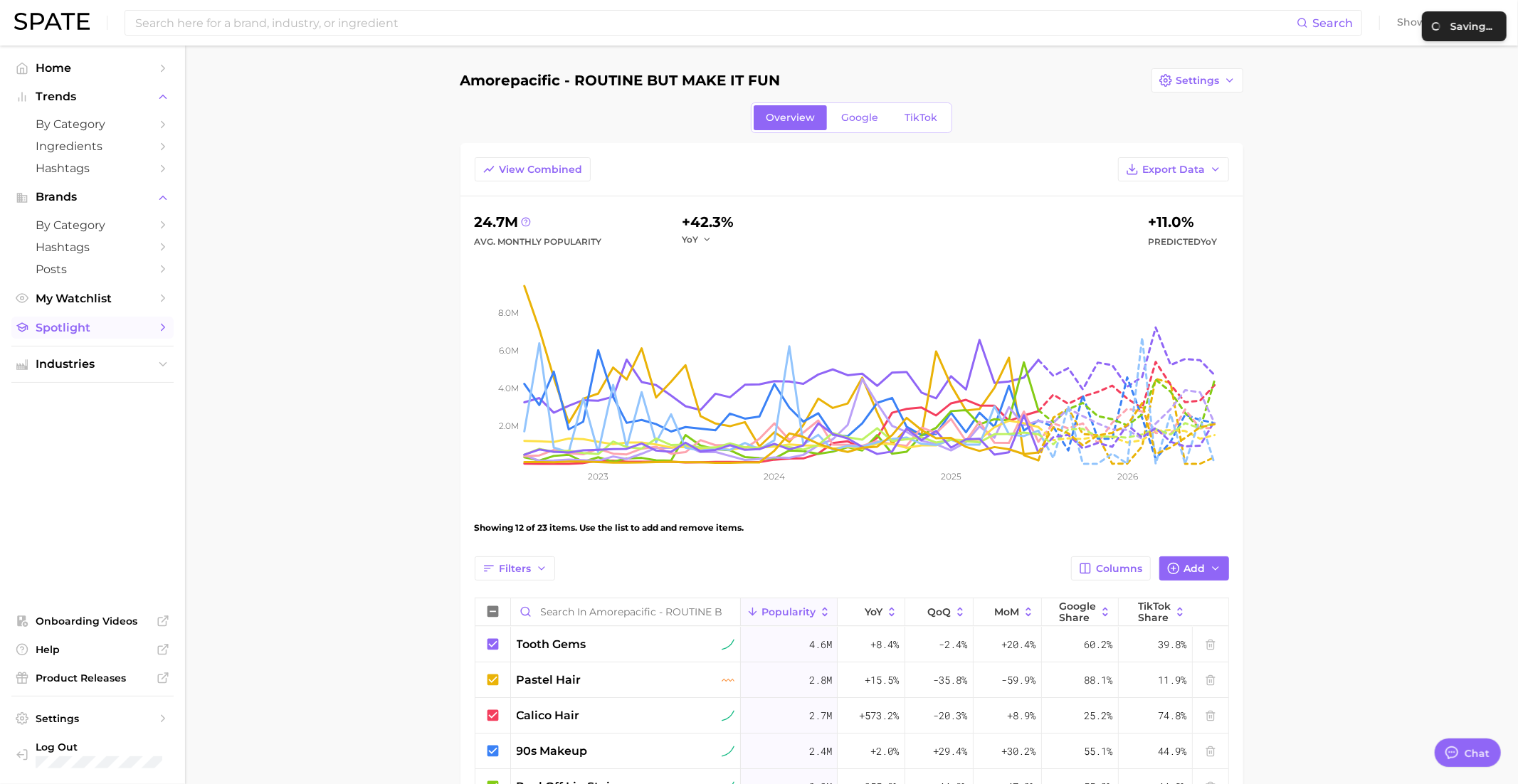
click at [75, 324] on span "Spotlight" at bounding box center [92, 327] width 114 height 14
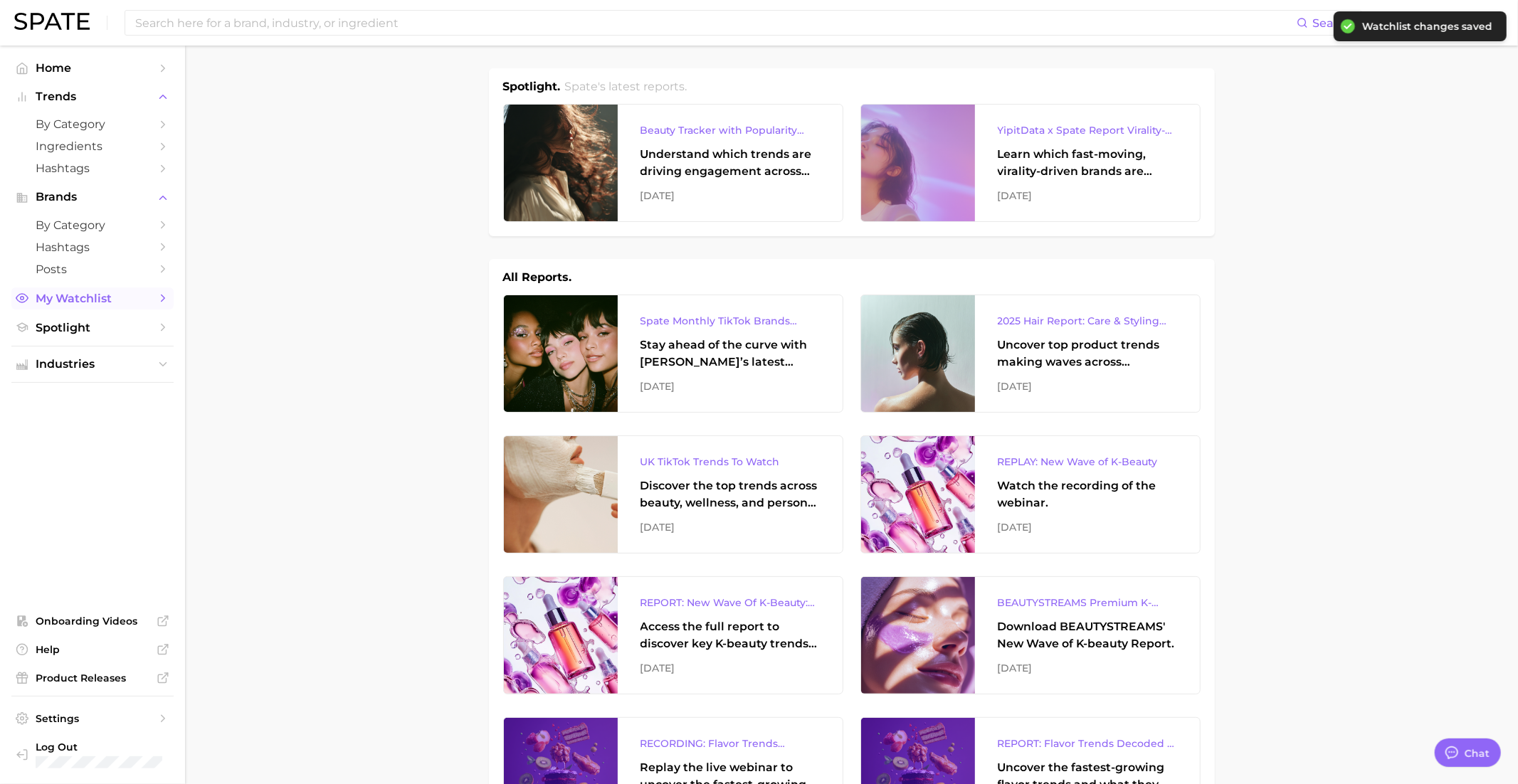
click at [56, 294] on span "My Watchlist" at bounding box center [92, 298] width 114 height 14
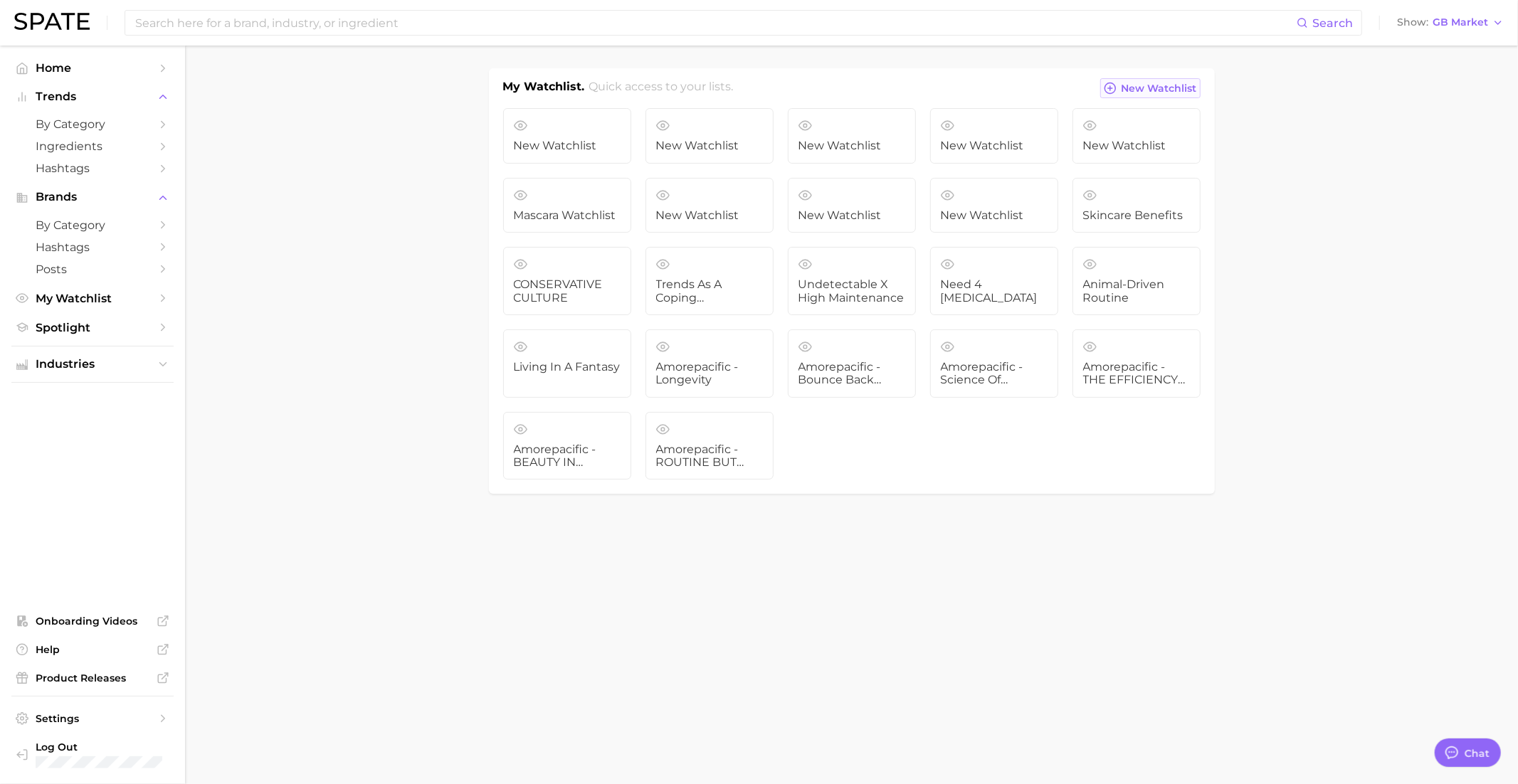
click at [1134, 86] on span "New Watchlist" at bounding box center [1159, 89] width 76 height 12
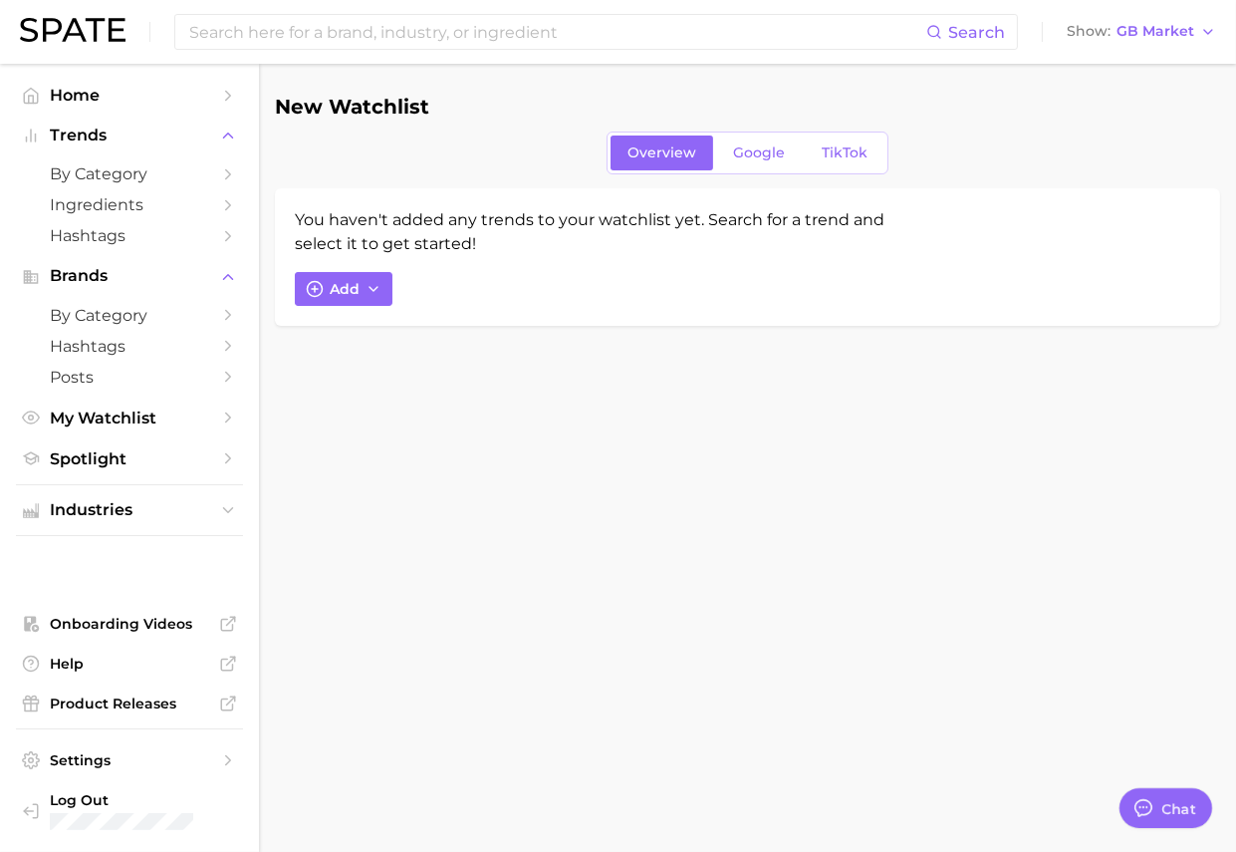
type textarea "x"
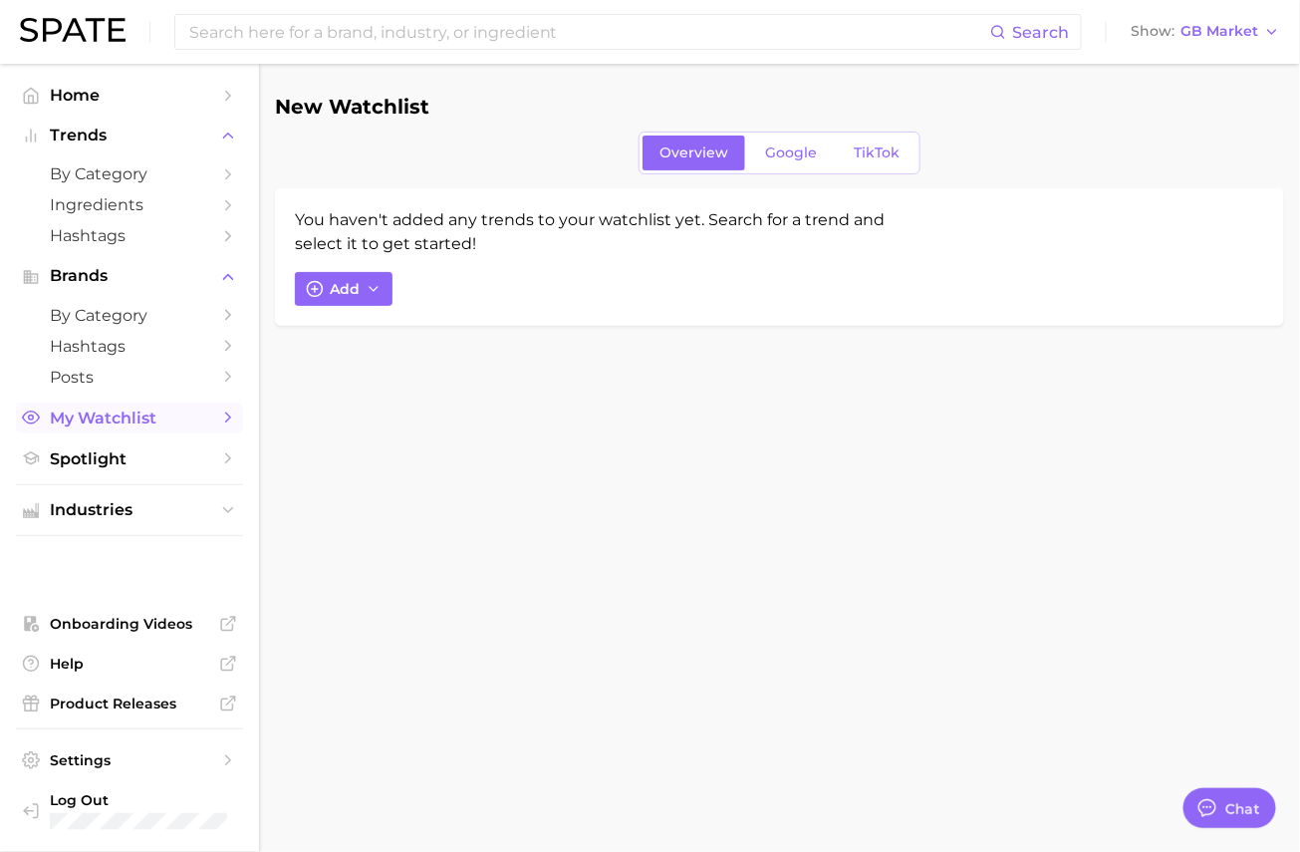
click at [120, 423] on span "My Watchlist" at bounding box center [129, 417] width 159 height 19
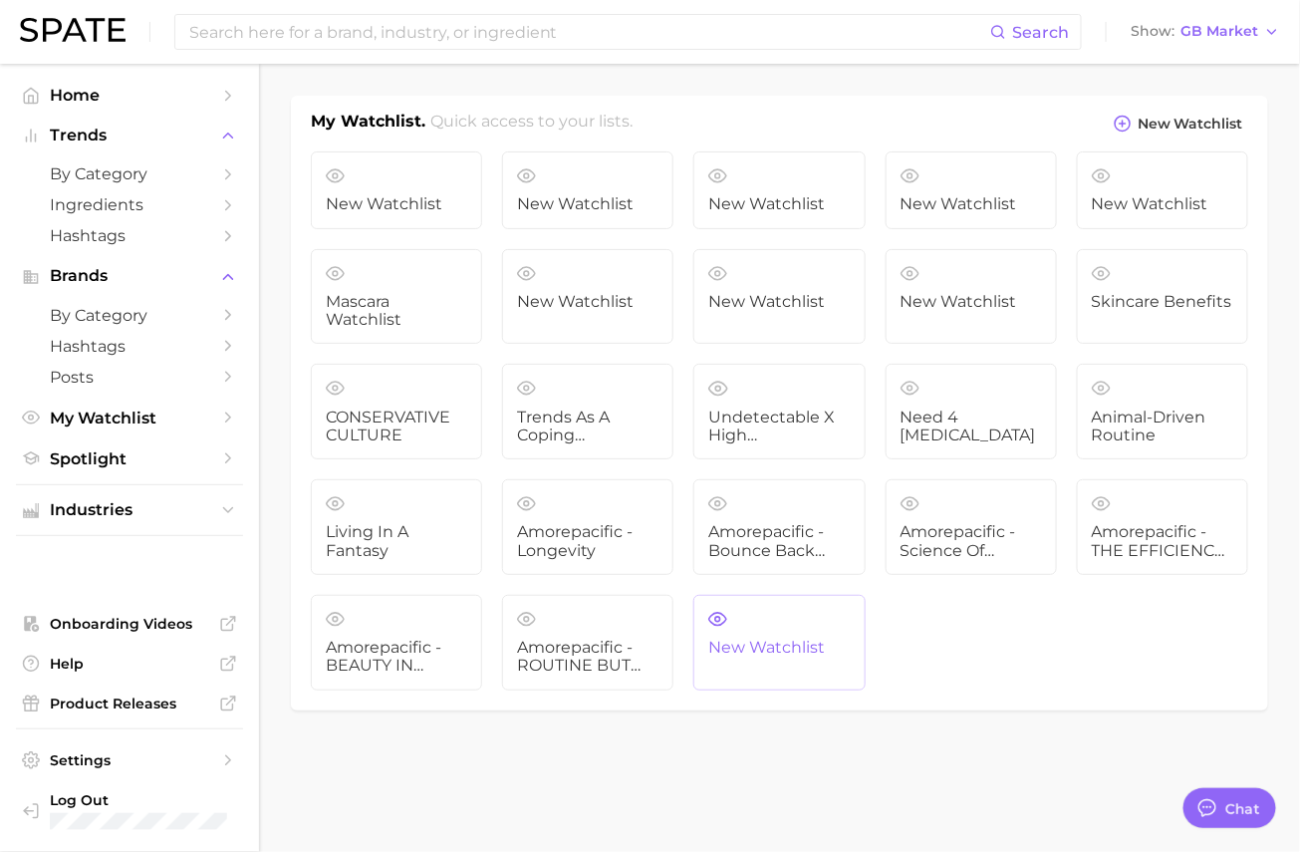
click at [783, 643] on span "New Watchlist" at bounding box center [778, 648] width 141 height 18
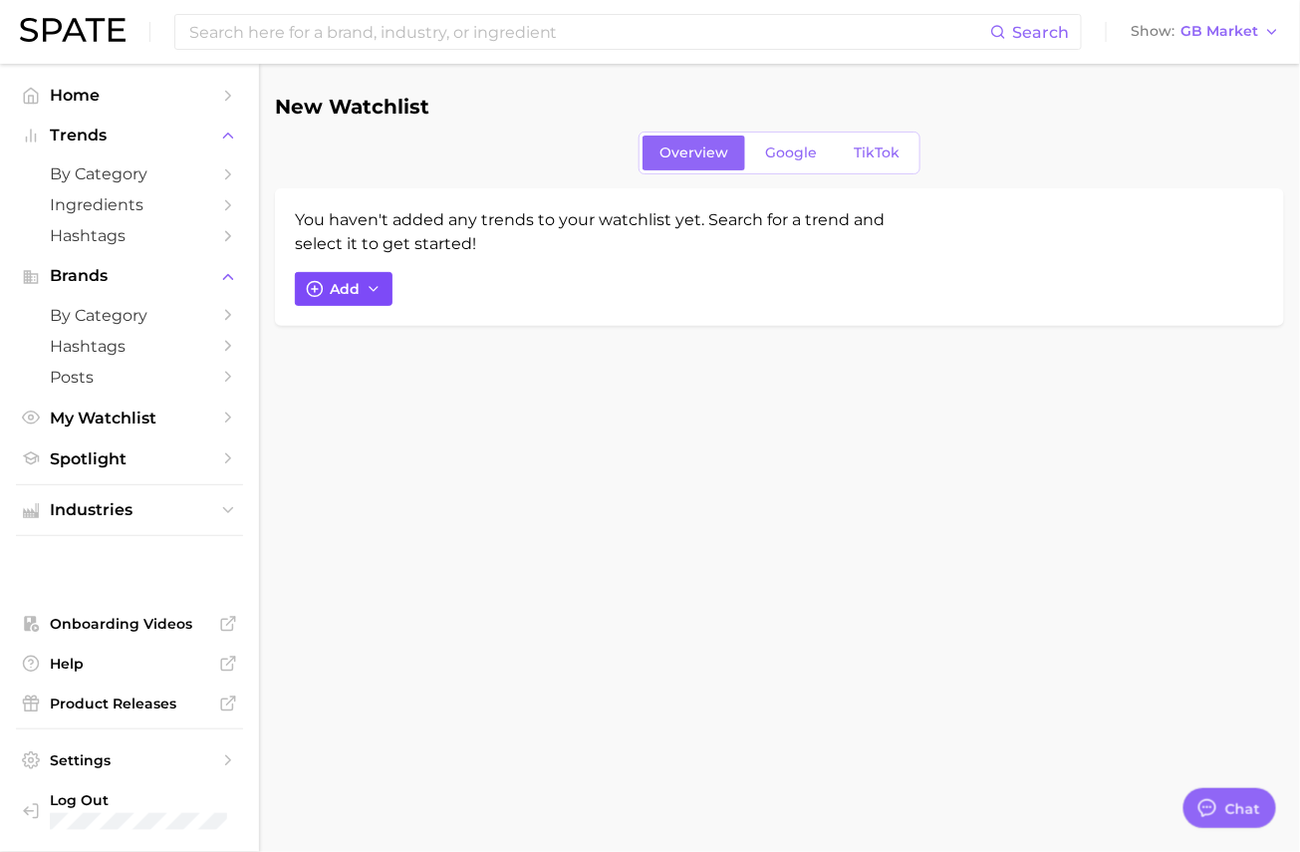
click at [341, 291] on span "Add" at bounding box center [345, 289] width 30 height 17
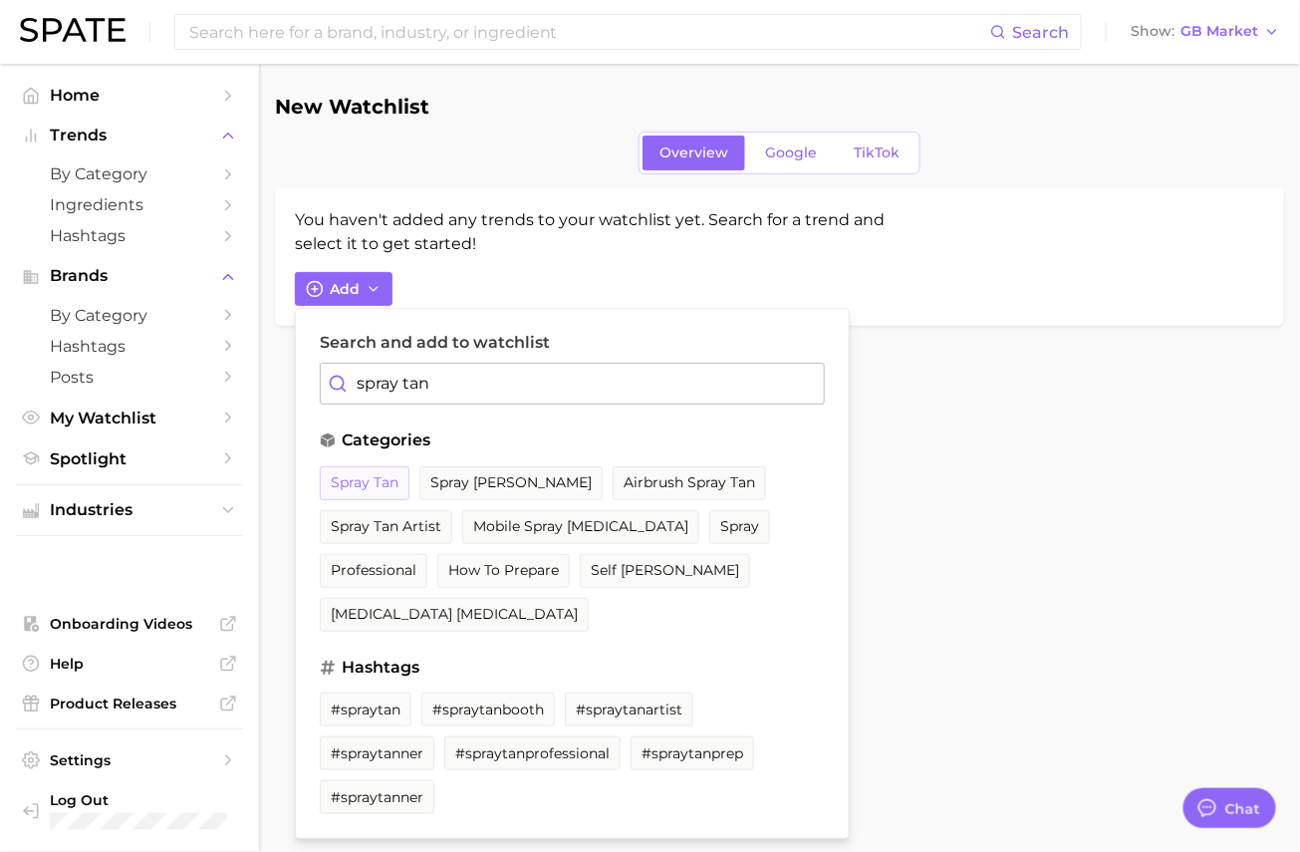
type input "spray tan"
click at [386, 470] on button "spray tan" at bounding box center [365, 483] width 90 height 34
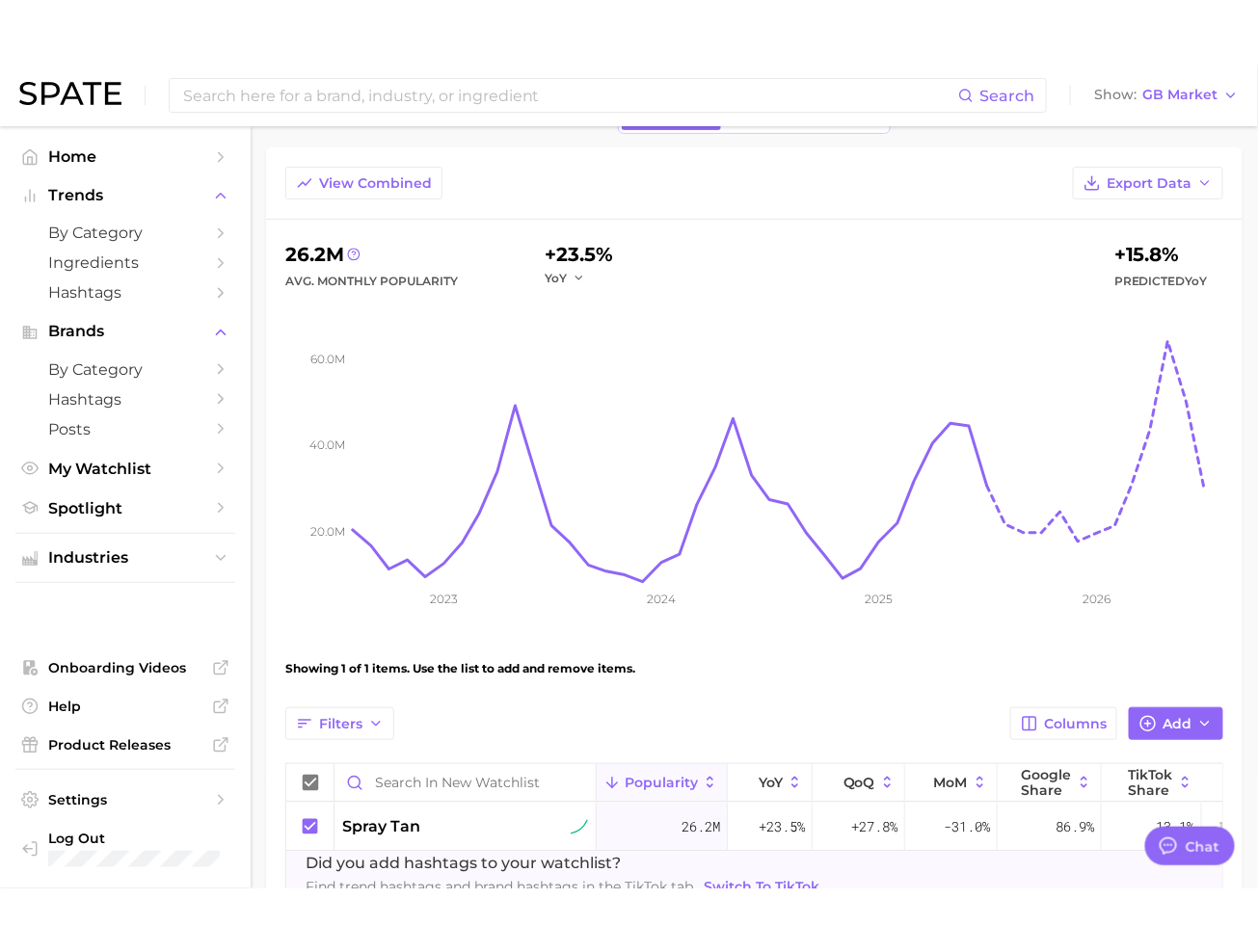
scroll to position [133, 0]
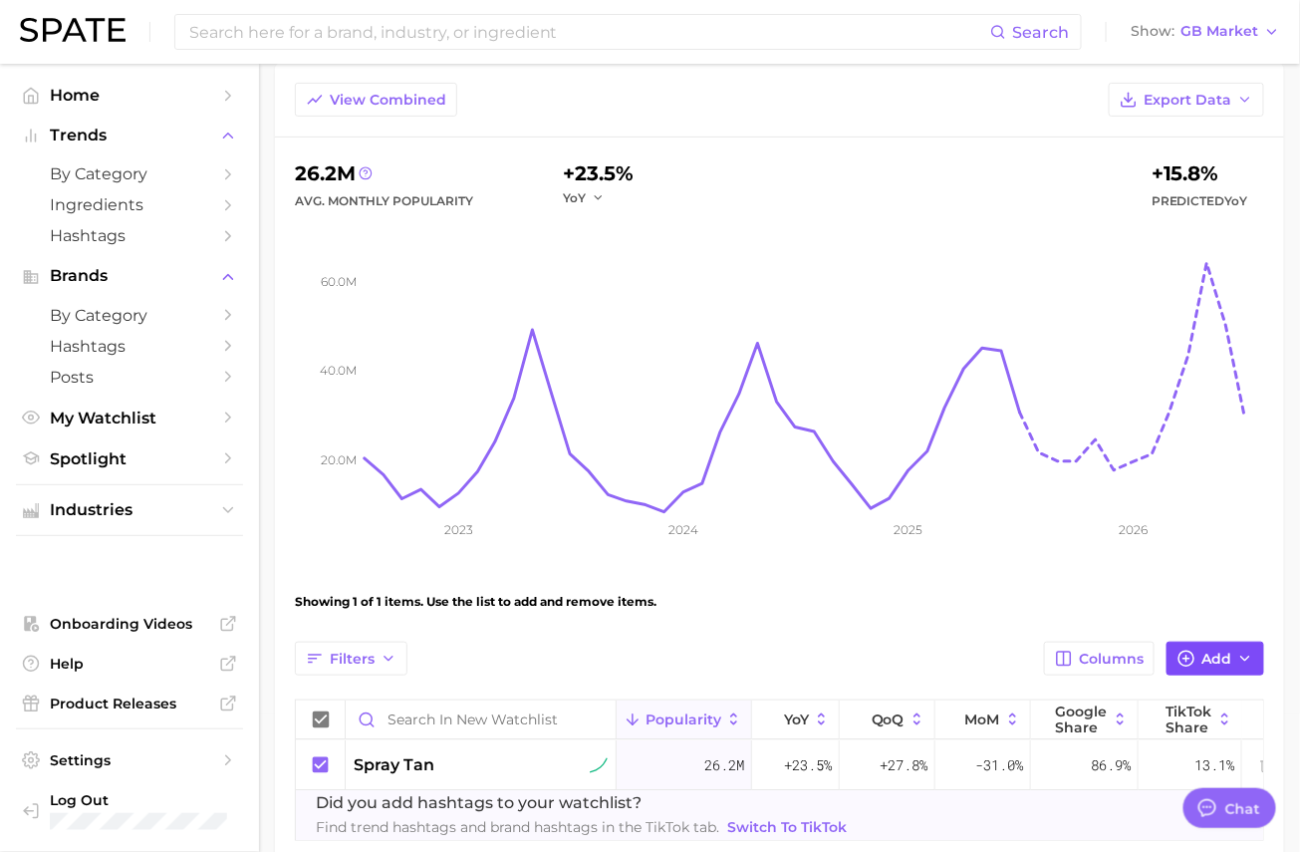
click at [1207, 651] on span "Add" at bounding box center [1216, 658] width 30 height 17
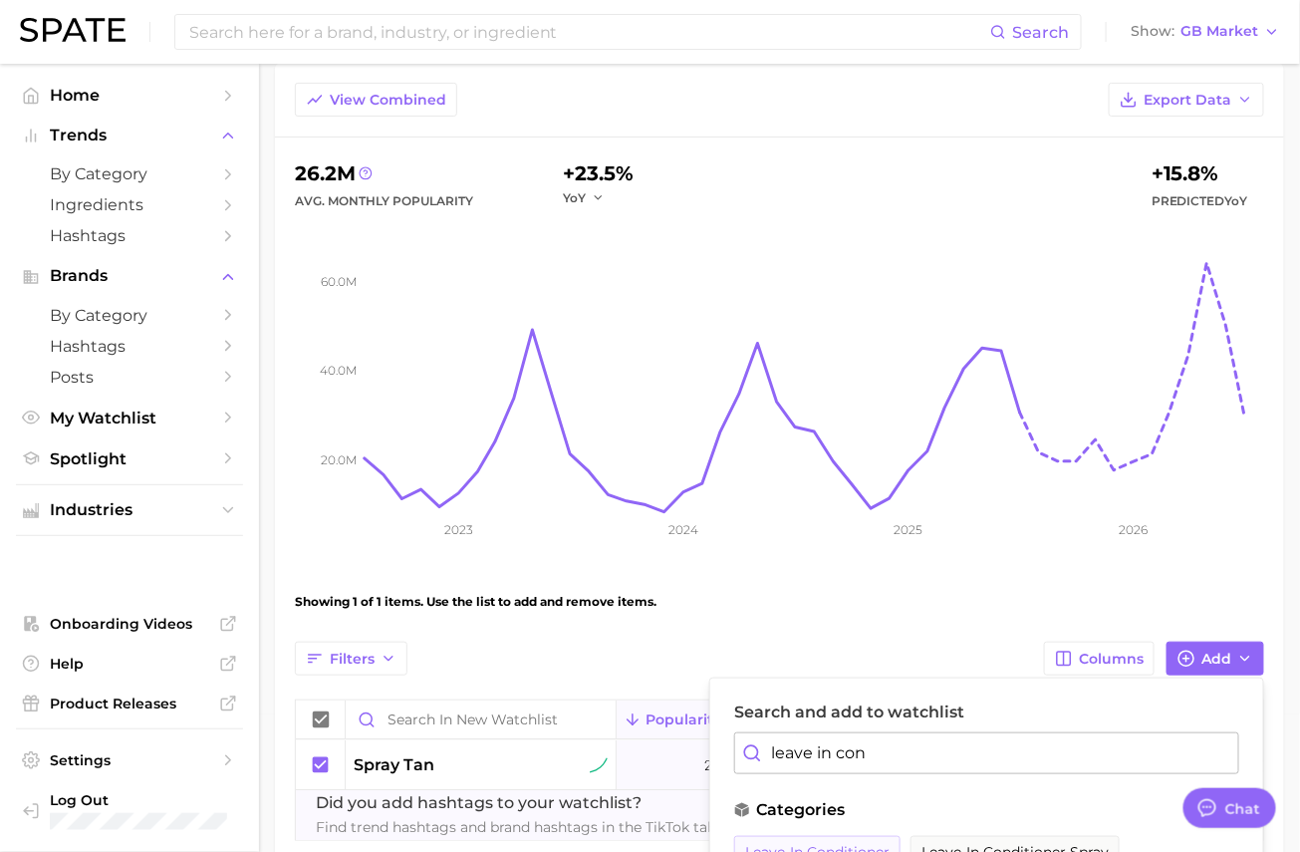
click at [848, 844] on span "leave-in conditioner" at bounding box center [817, 852] width 144 height 17
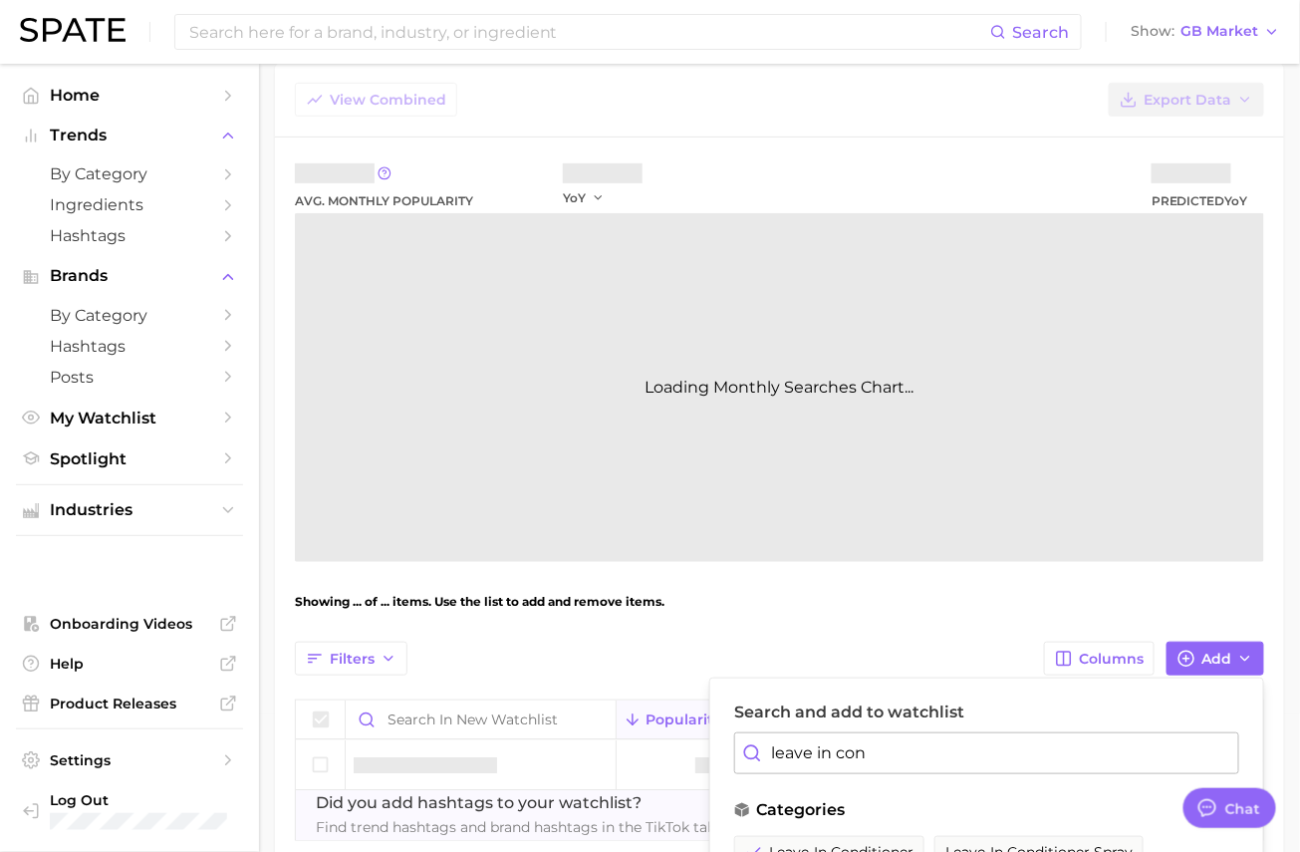
click at [872, 758] on input "leave in con" at bounding box center [986, 753] width 505 height 42
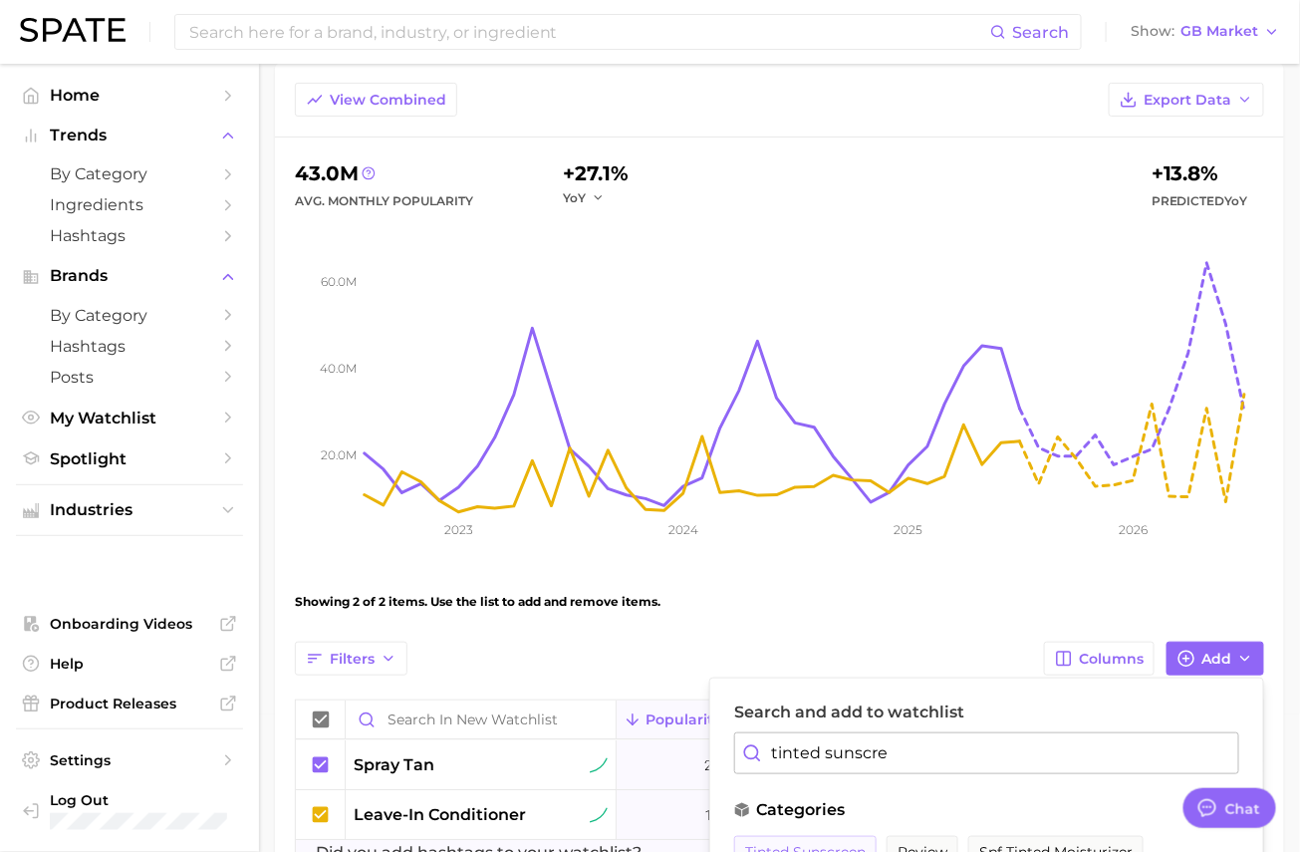
click at [821, 845] on span "tinted sunscreen" at bounding box center [805, 852] width 121 height 17
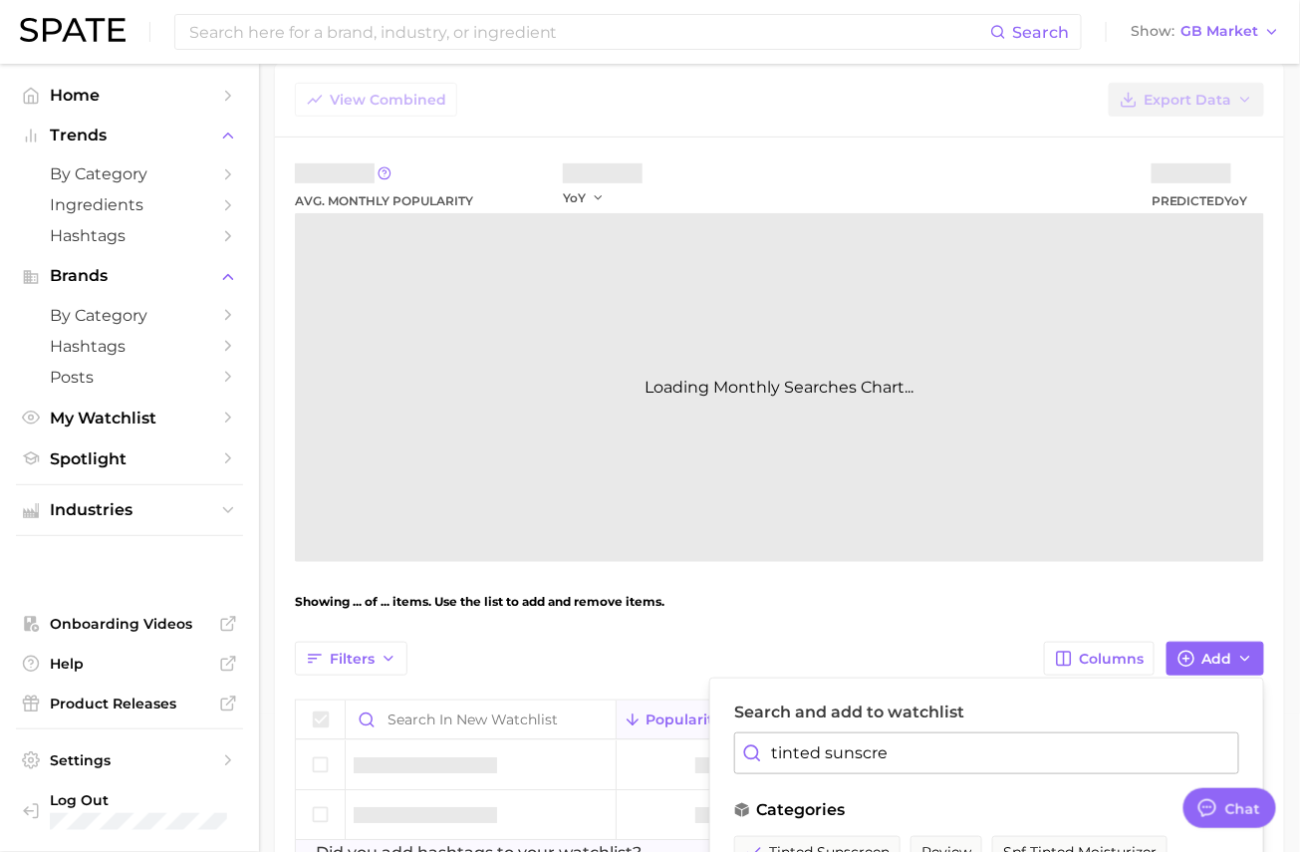
click at [855, 753] on input "tinted sunscre" at bounding box center [986, 753] width 505 height 42
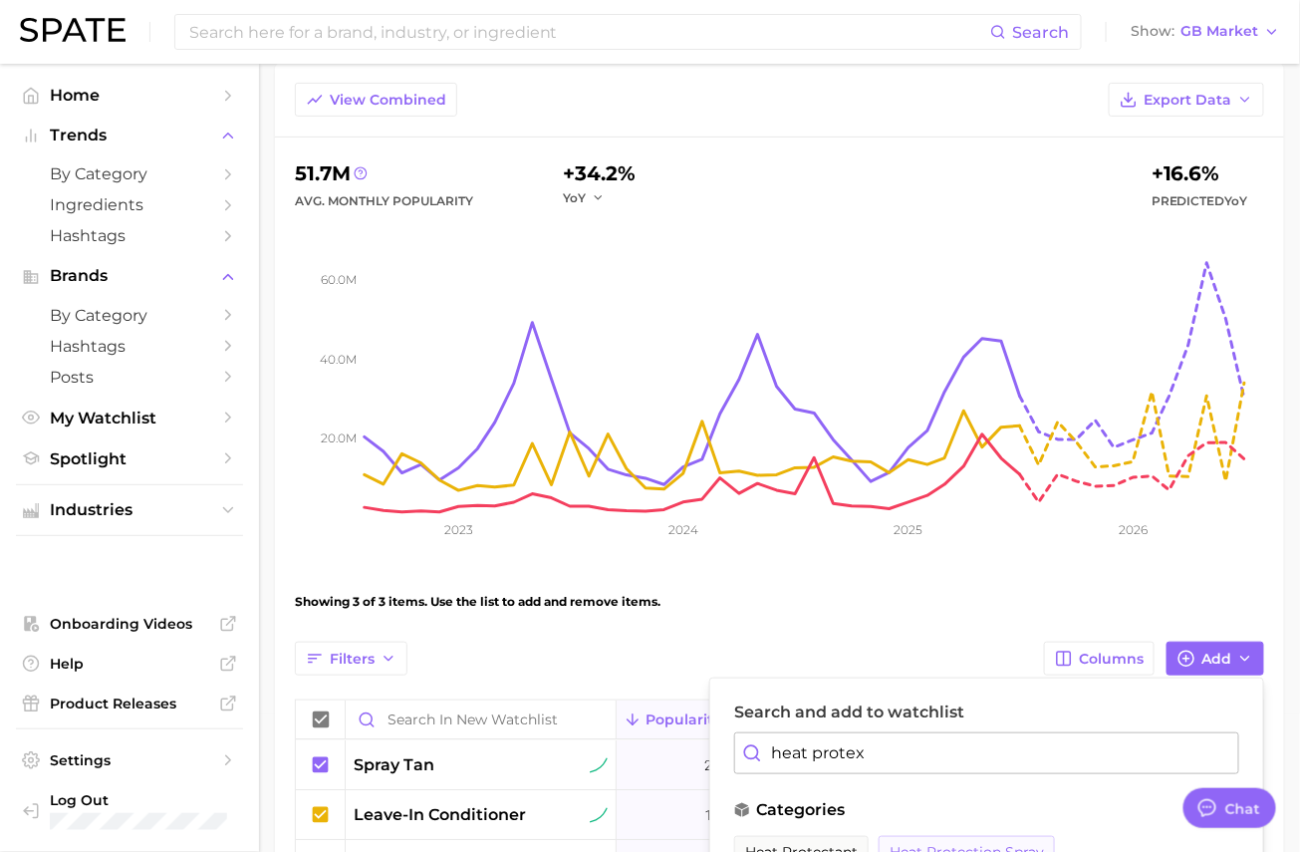
click at [941, 844] on span "heat protection spray" at bounding box center [967, 852] width 154 height 17
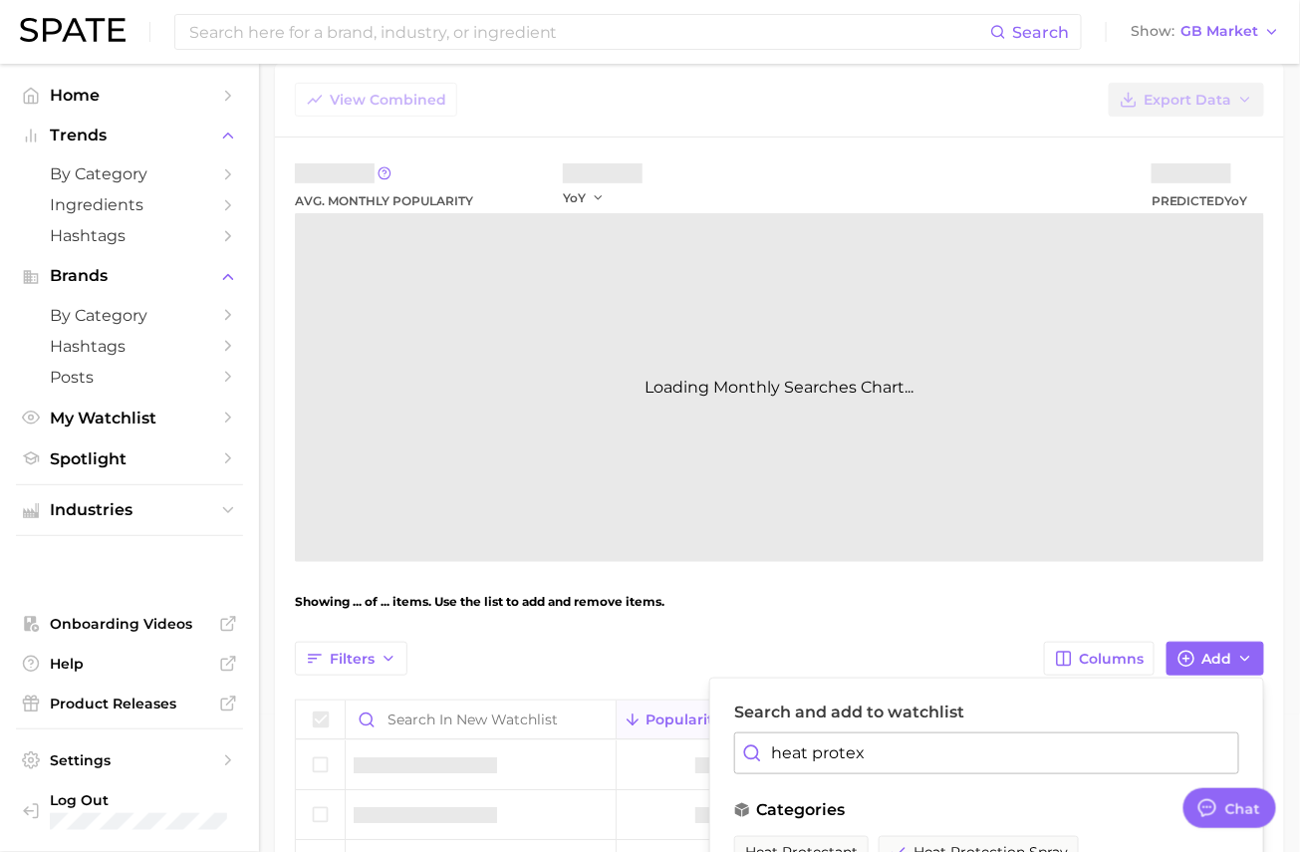
click at [891, 745] on input "heat protex" at bounding box center [986, 753] width 505 height 42
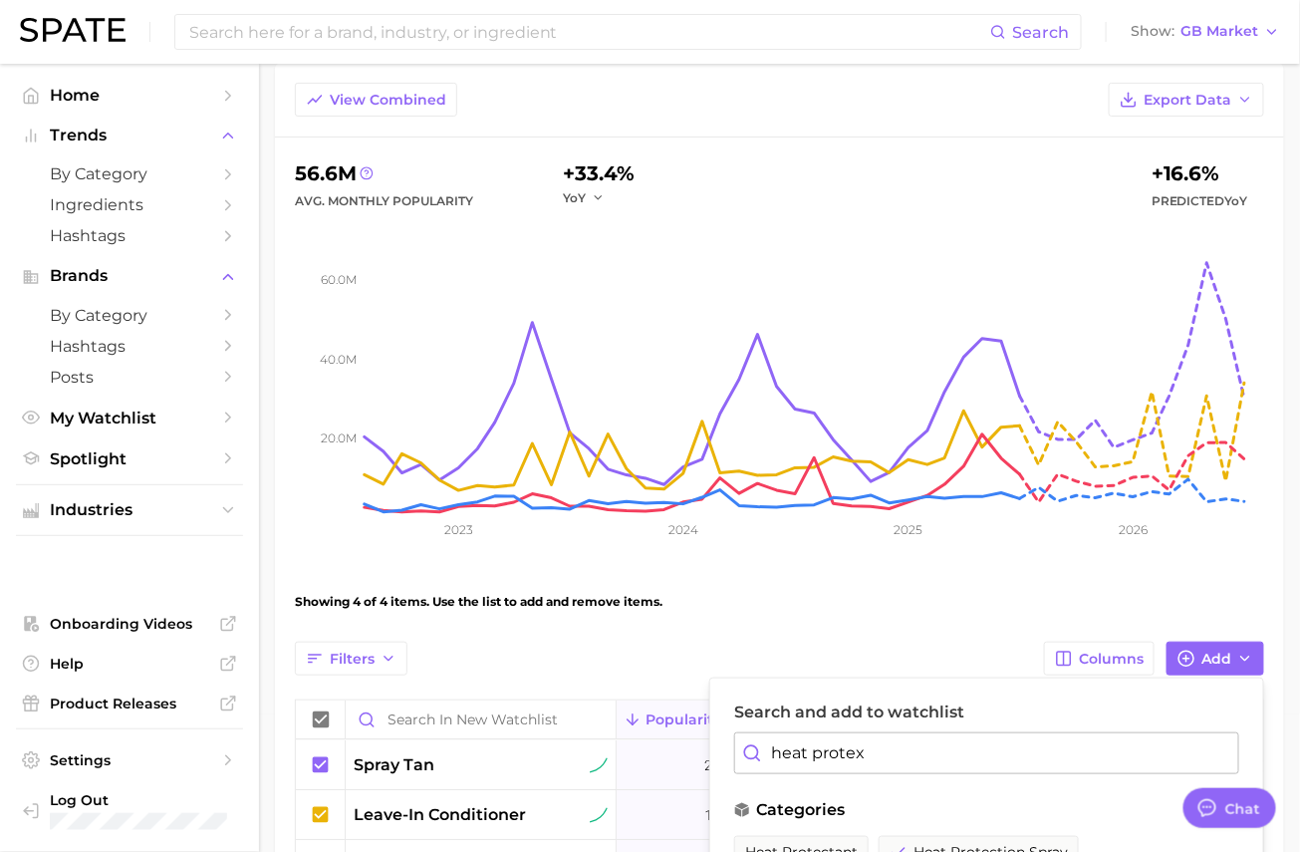
click at [891, 745] on input "heat protex" at bounding box center [986, 753] width 505 height 42
click at [808, 837] on button "shower cap" at bounding box center [787, 853] width 106 height 34
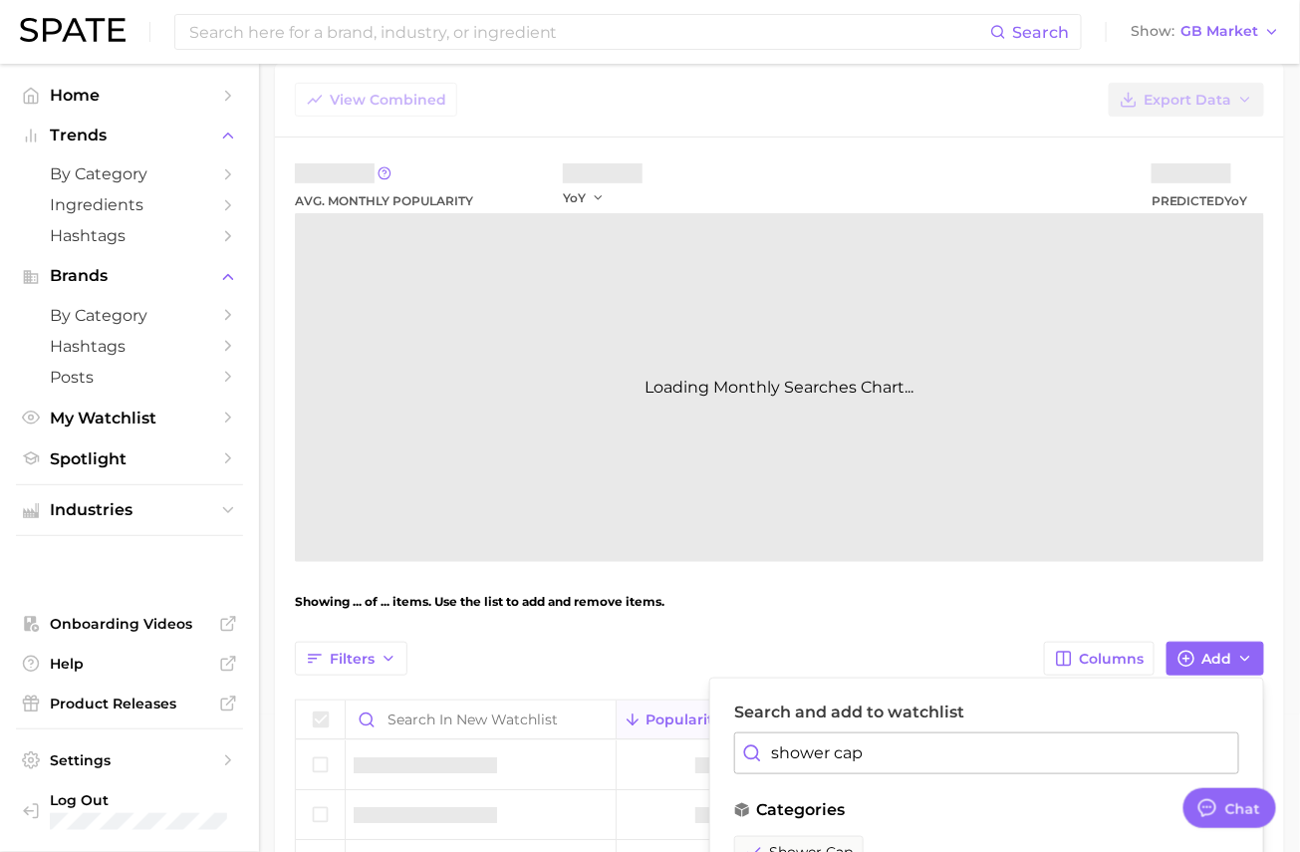
click at [819, 754] on input "shower cap" at bounding box center [986, 753] width 505 height 42
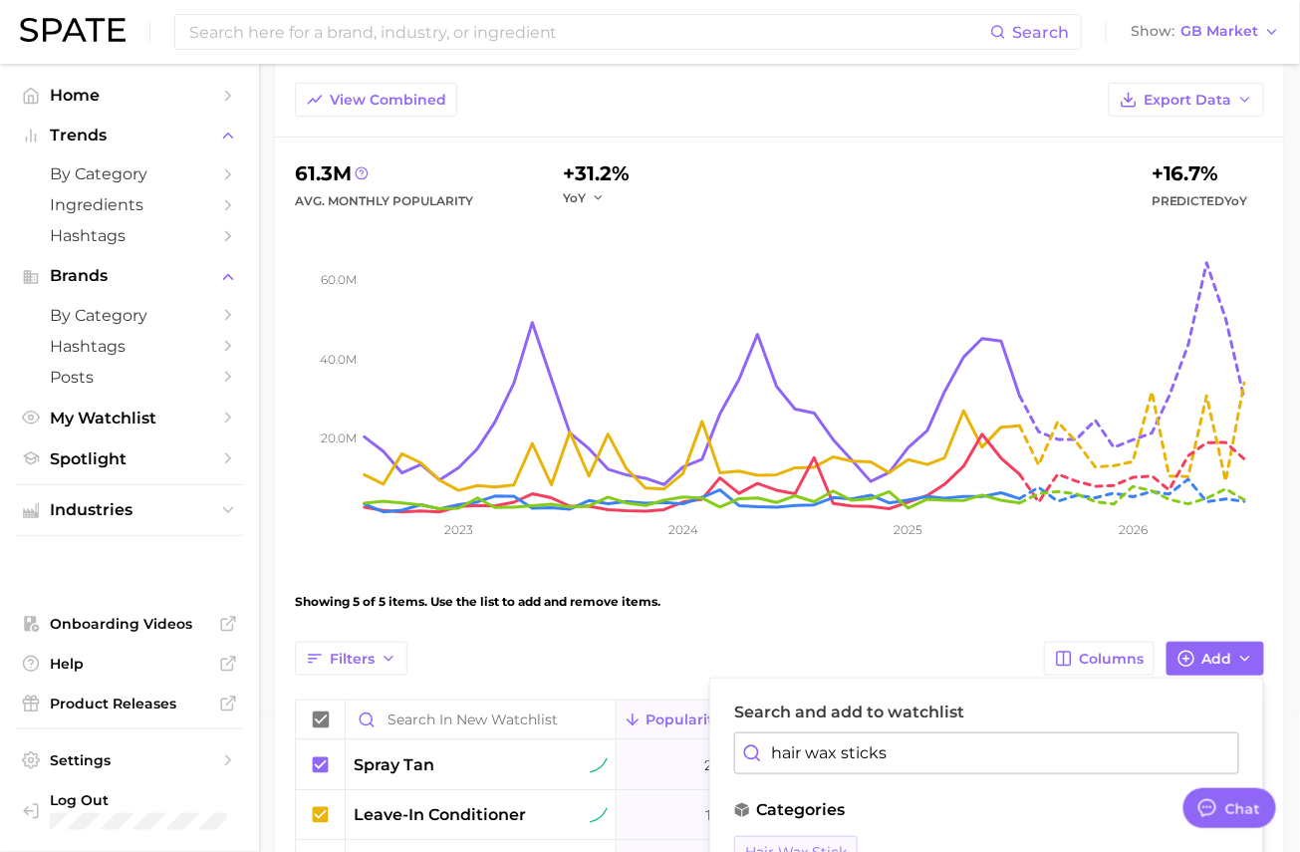
type input "hair wax sticks"
click at [810, 844] on span "hair wax stick" at bounding box center [796, 852] width 102 height 17
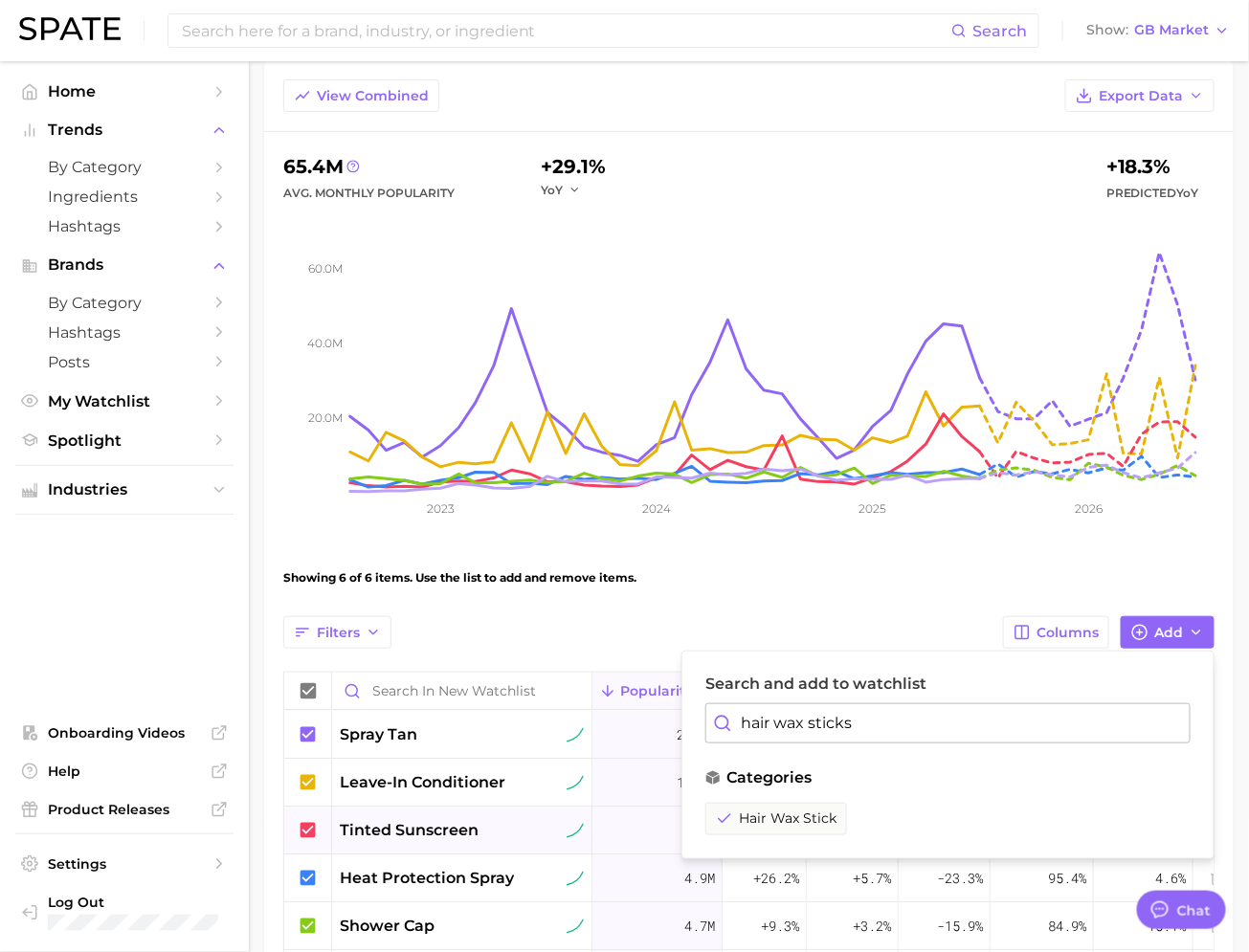
type textarea "x"
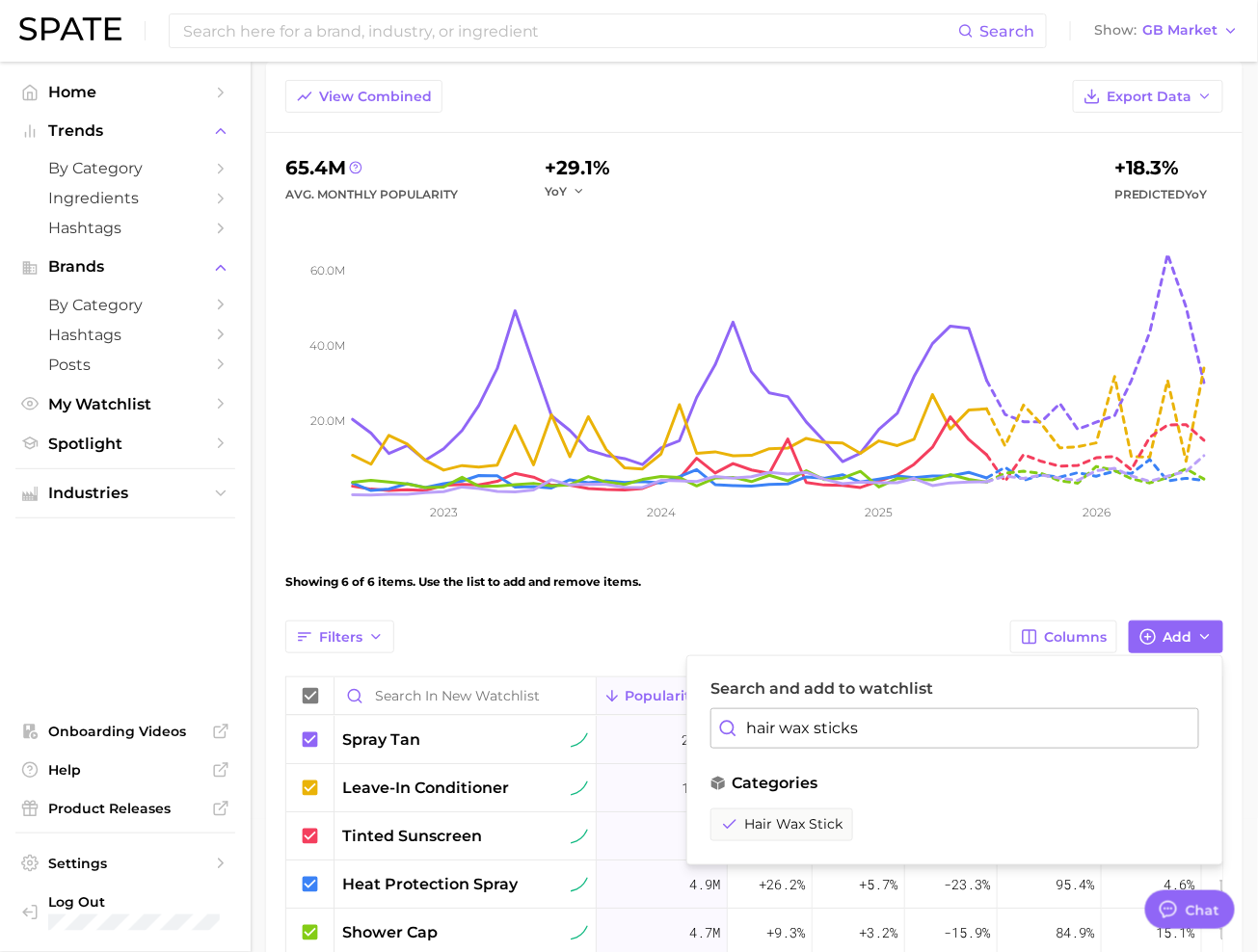
click at [825, 729] on input "hair wax sticks" at bounding box center [954, 729] width 489 height 41
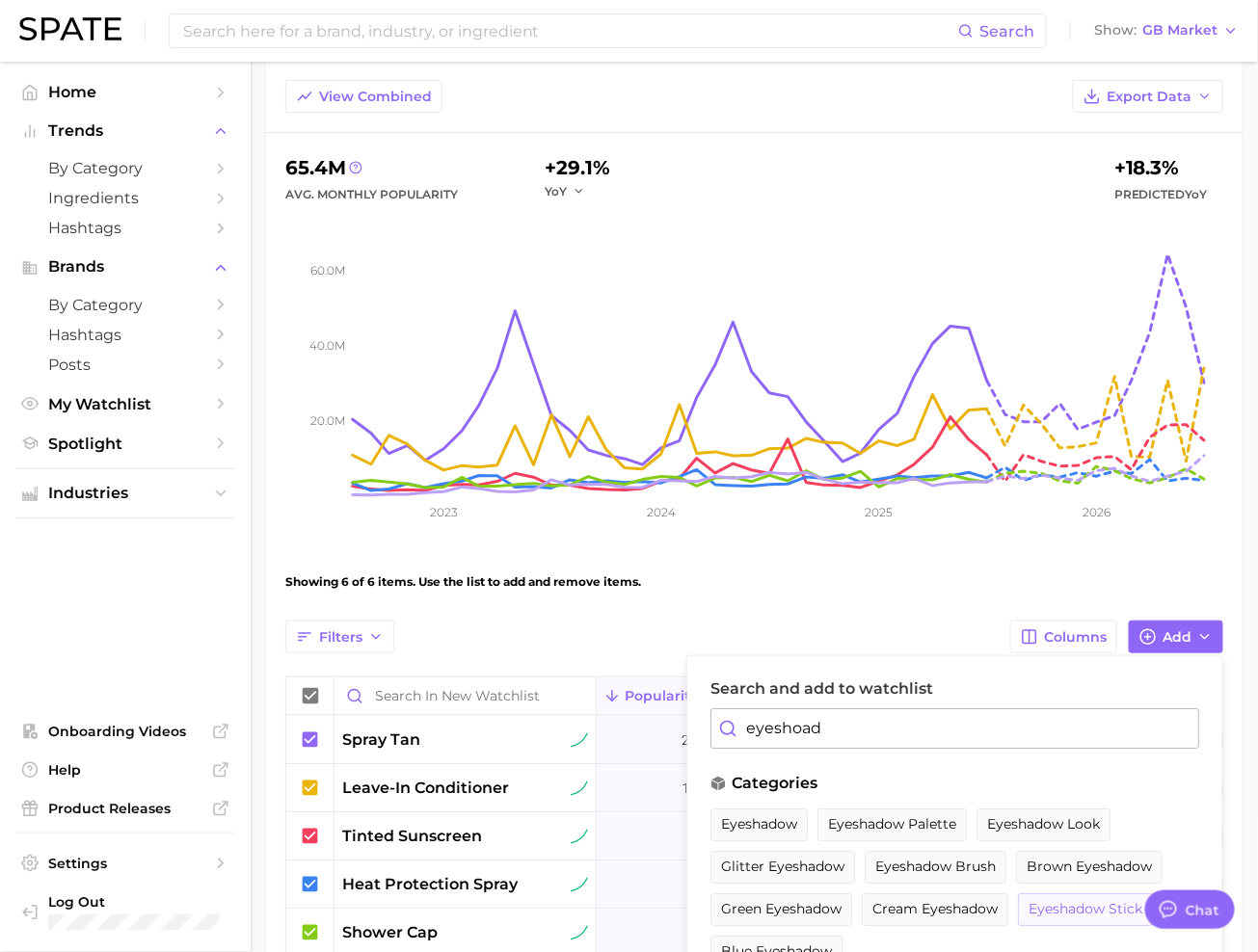
click at [1066, 909] on span "eyeshadow stick" at bounding box center [1086, 908] width 114 height 16
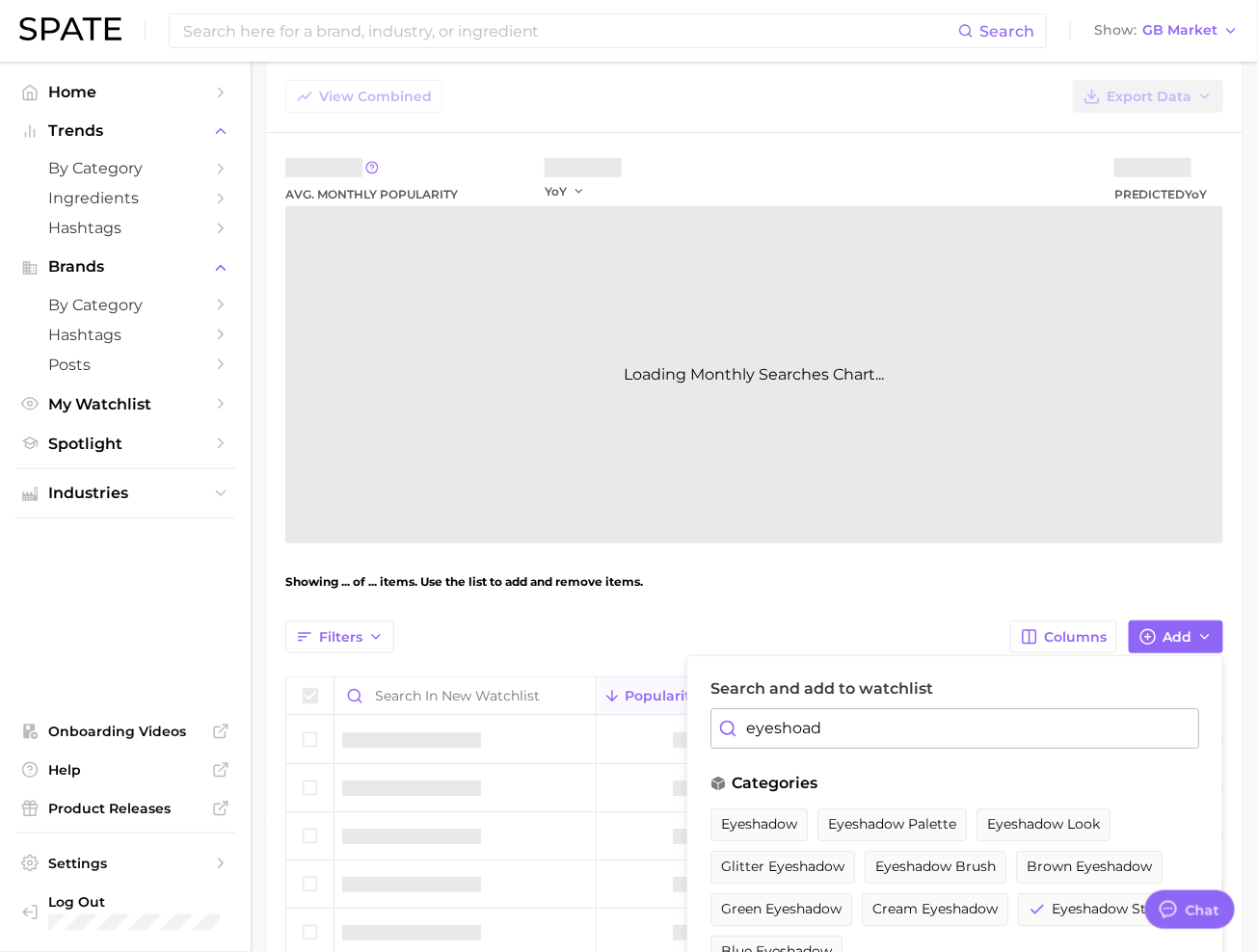
click at [907, 726] on input "eyeshoad" at bounding box center [954, 729] width 489 height 41
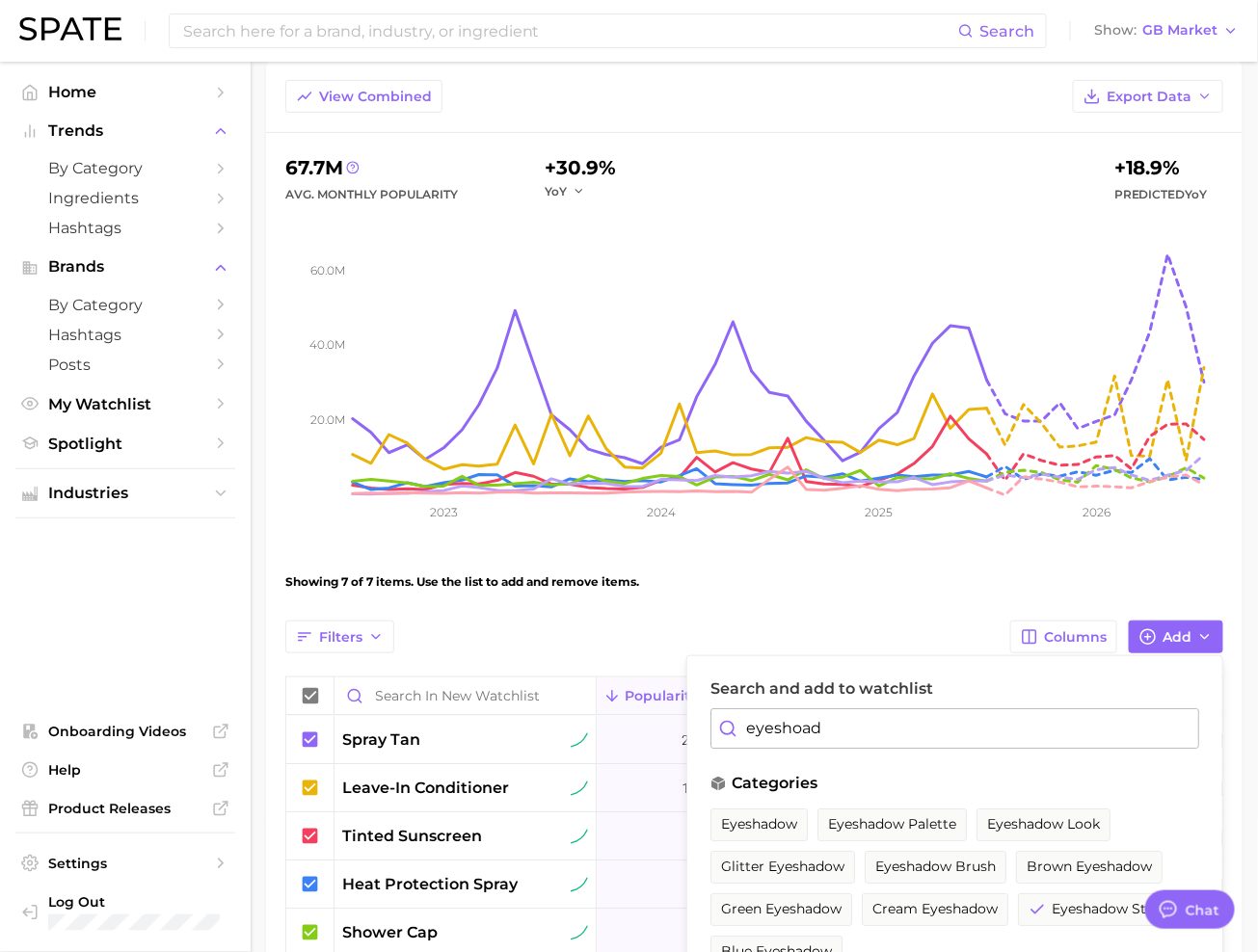
click at [907, 726] on input "eyeshoad" at bounding box center [954, 729] width 489 height 41
click at [798, 817] on span "foundation stick" at bounding box center [779, 824] width 116 height 16
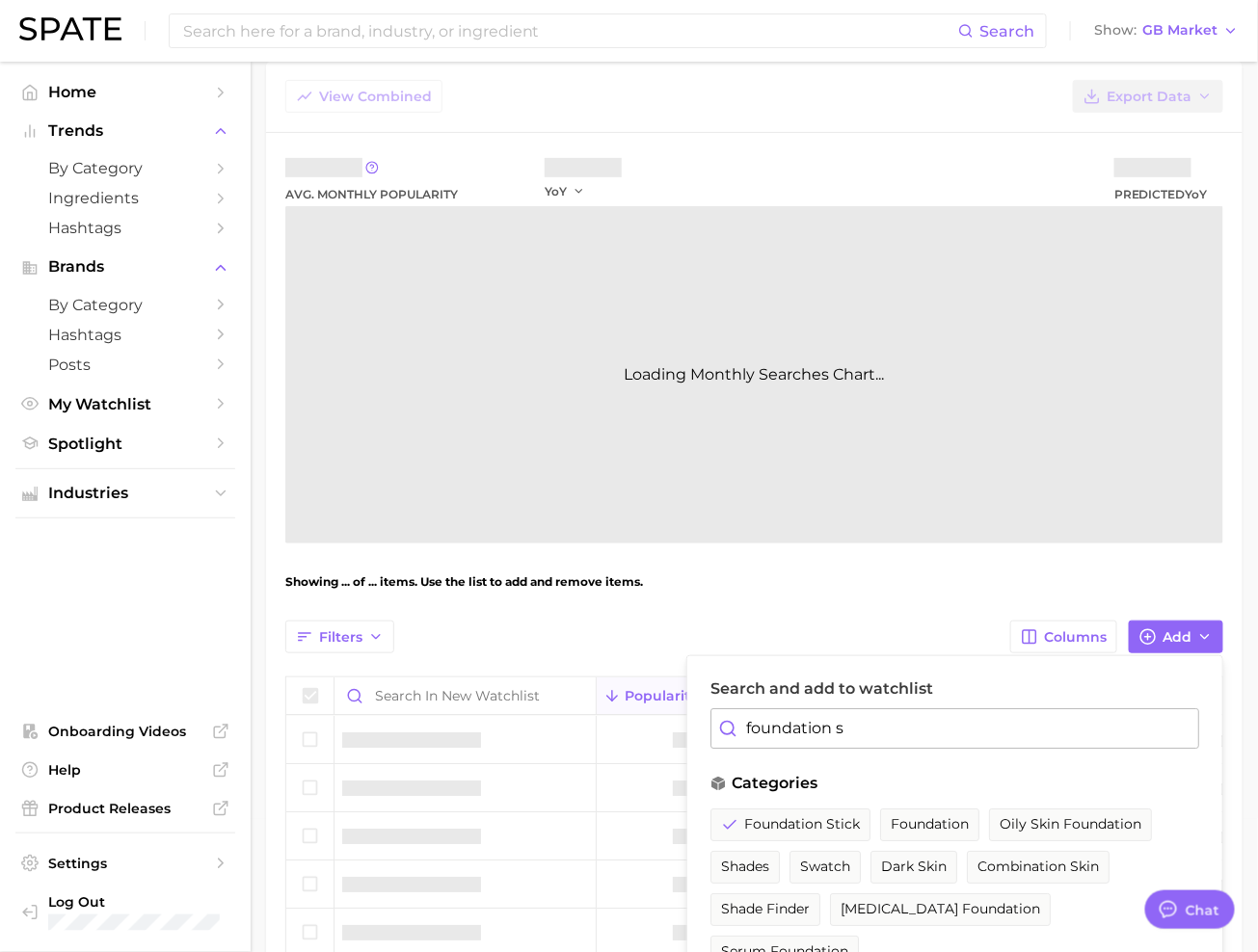
click at [826, 723] on input "foundation s" at bounding box center [954, 729] width 489 height 41
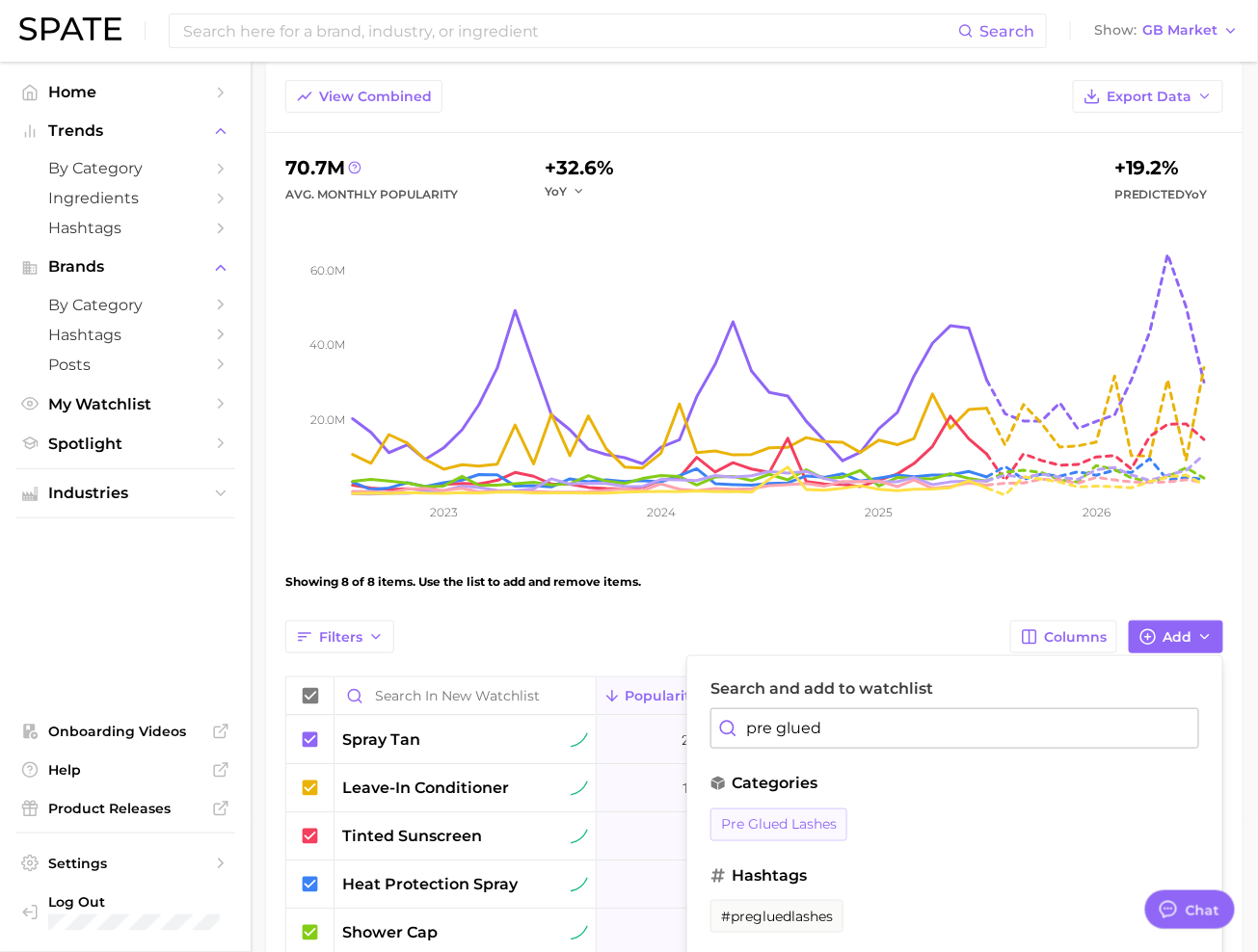
click at [793, 817] on span "pre glued lashes" at bounding box center [779, 824] width 116 height 16
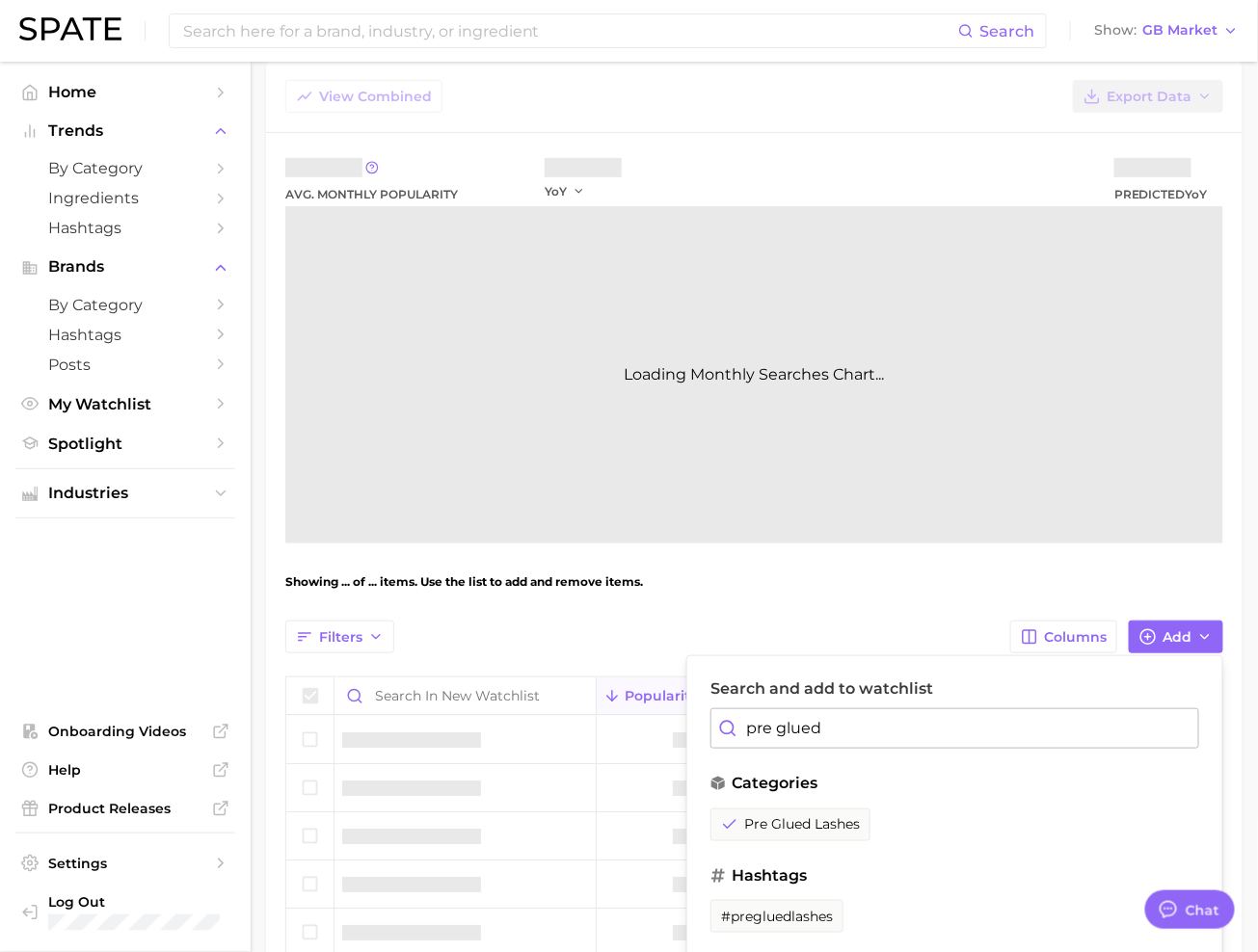
click at [860, 703] on div "Search and add to watchlist pre glued" at bounding box center [954, 714] width 489 height 70
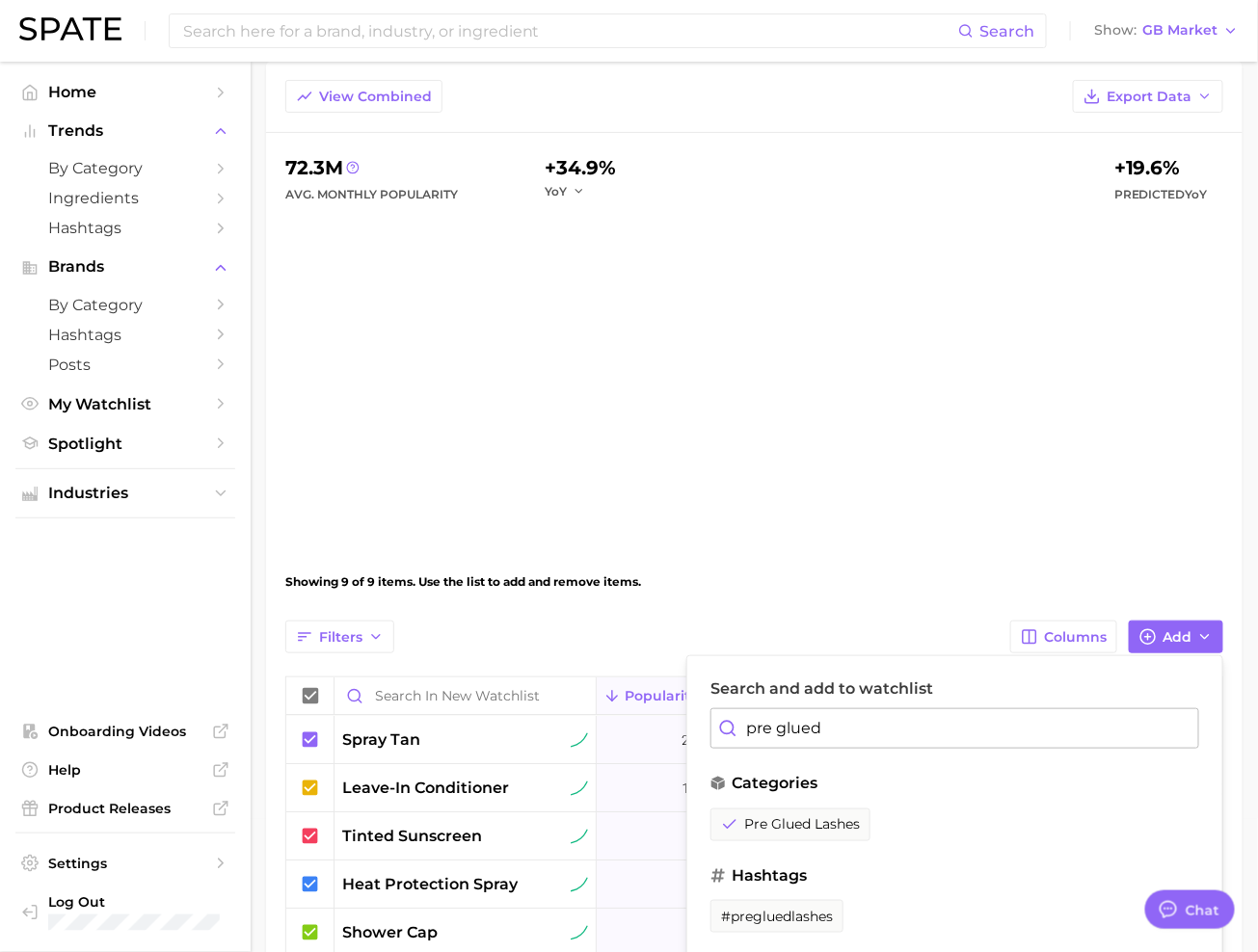
click at [860, 729] on input "pre glued" at bounding box center [954, 729] width 489 height 41
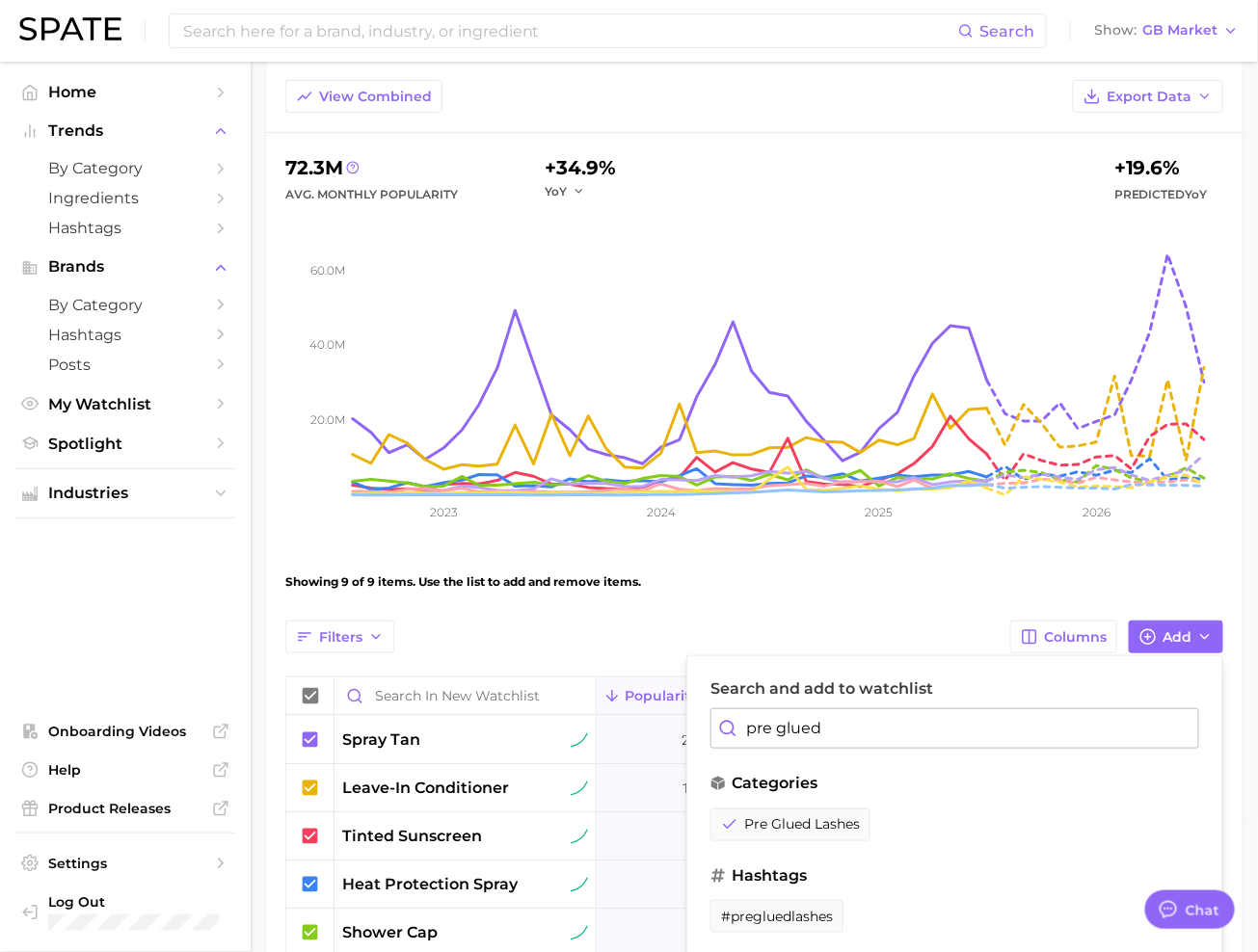
click at [860, 729] on input "pre glued" at bounding box center [954, 729] width 489 height 41
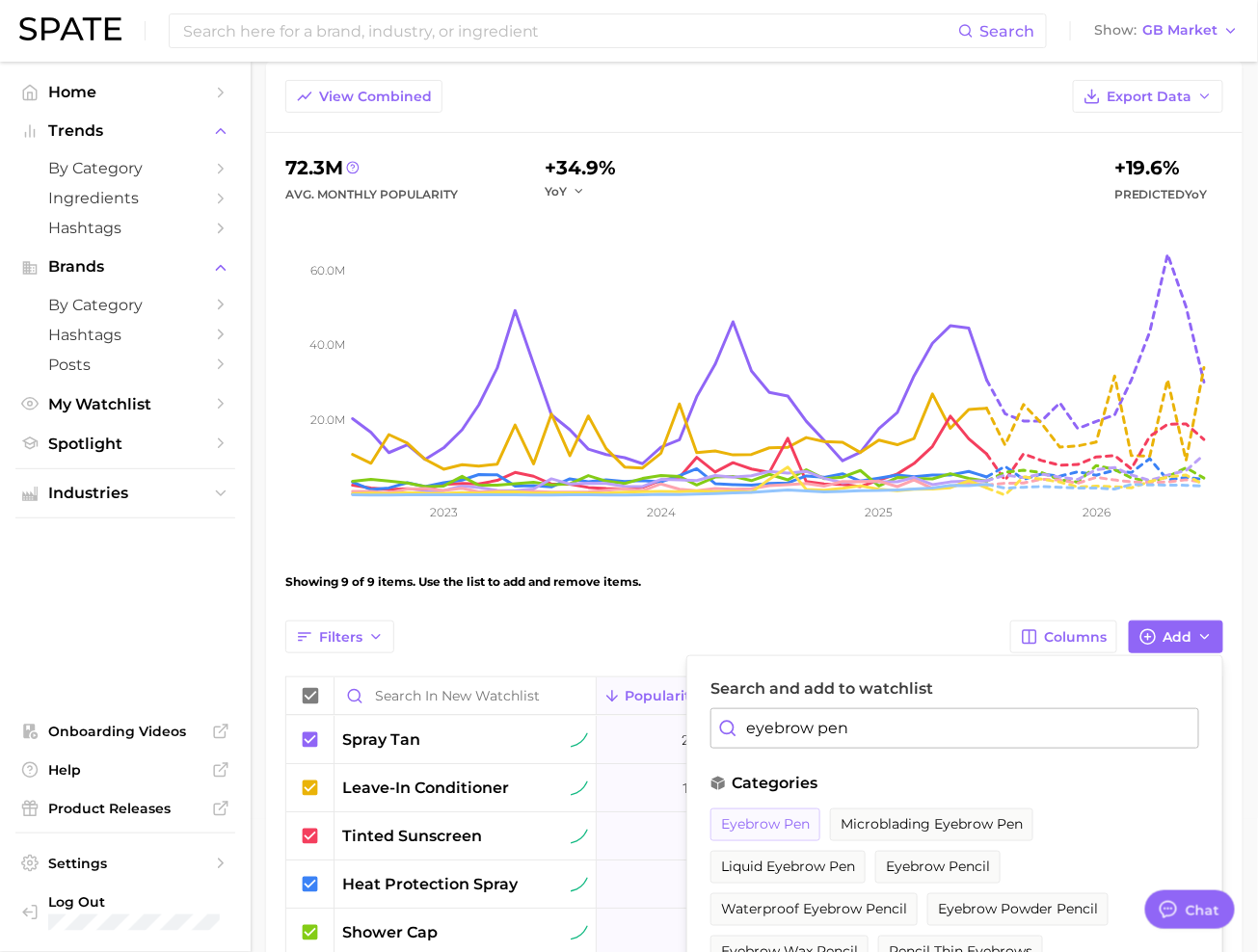
click at [768, 819] on span "eyebrow pen" at bounding box center [765, 824] width 89 height 16
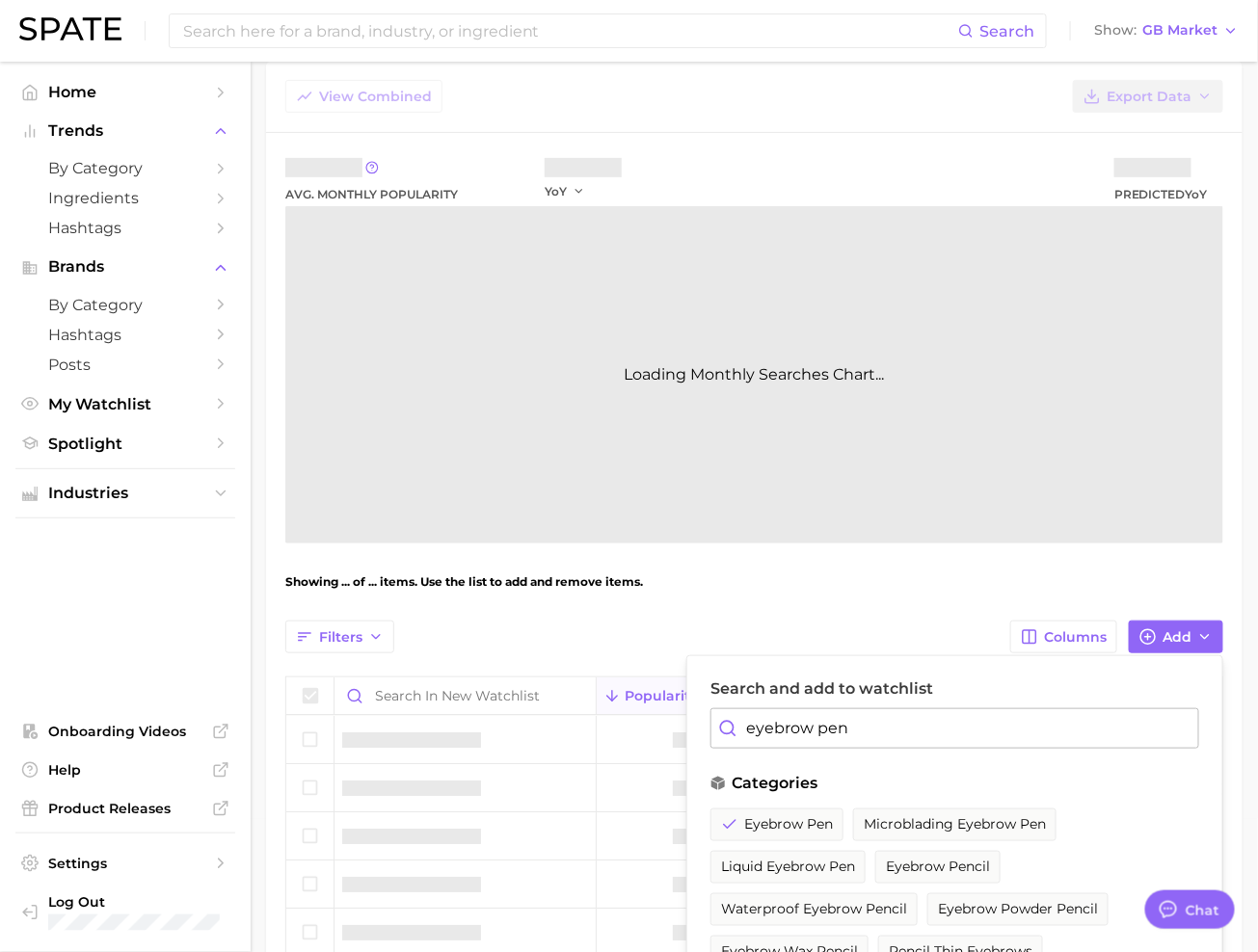
click at [824, 736] on input "eyebrow pen" at bounding box center [954, 729] width 489 height 41
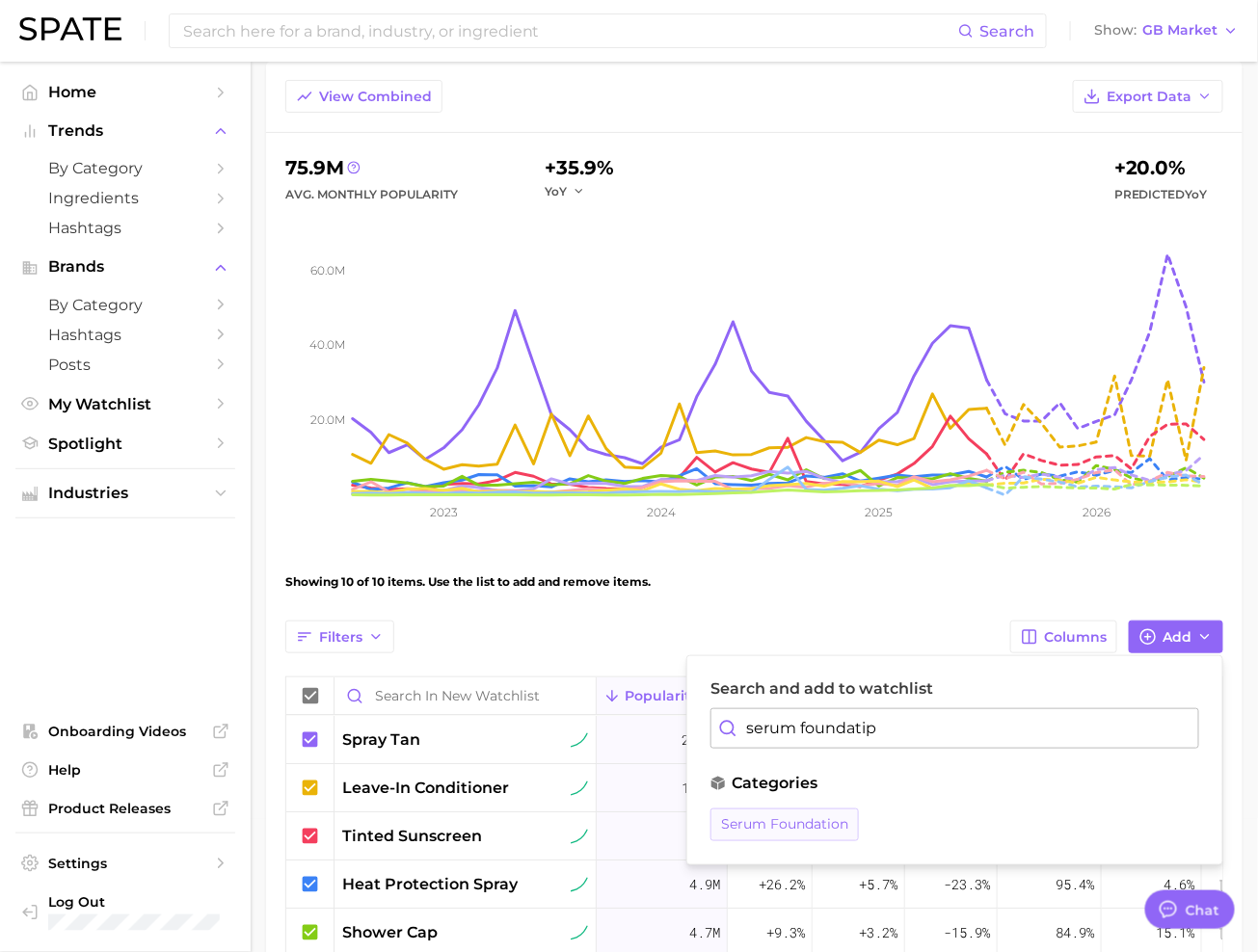
click at [739, 830] on button "serum foundation" at bounding box center [784, 825] width 148 height 33
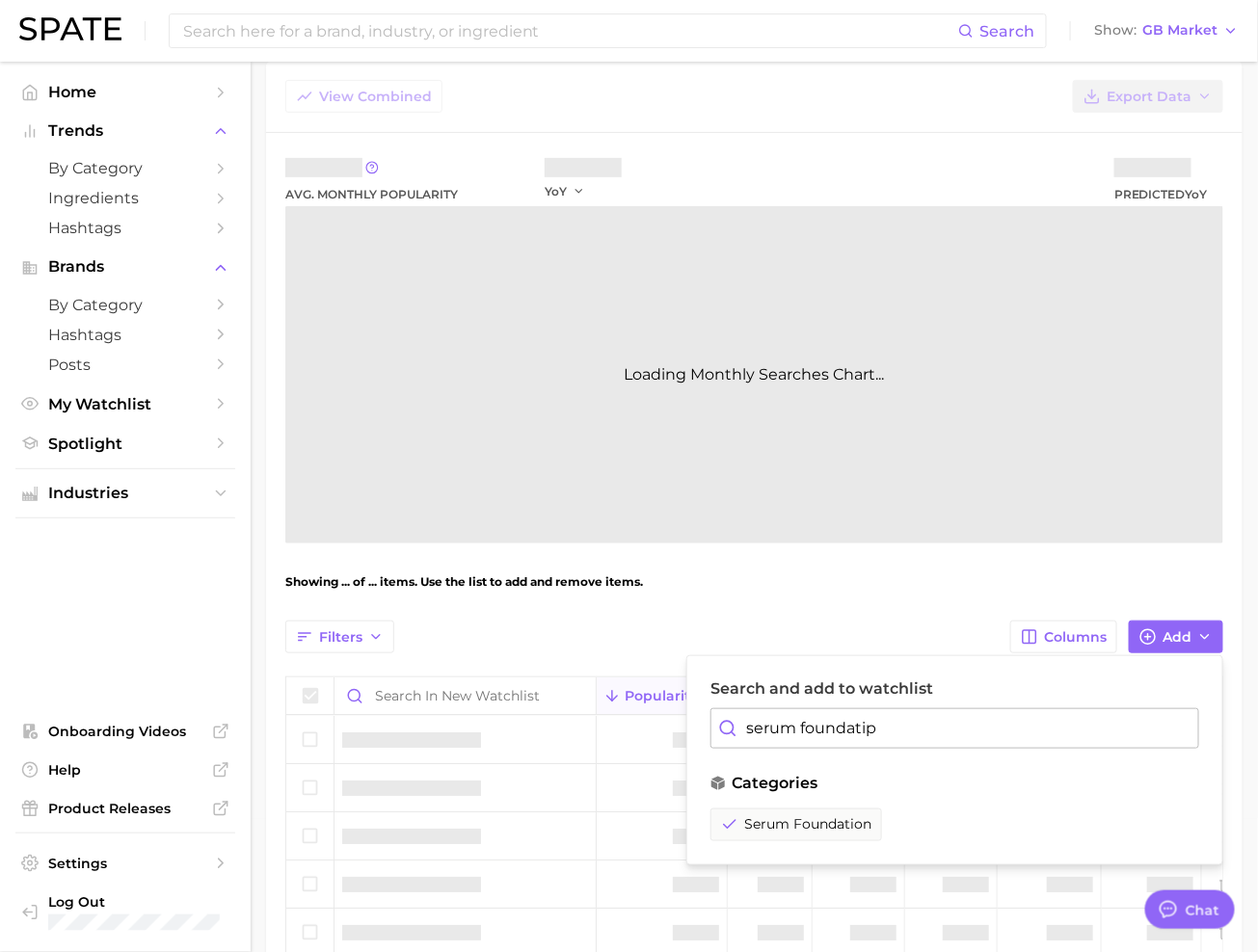
click at [837, 715] on input "serum foundatip" at bounding box center [954, 729] width 489 height 41
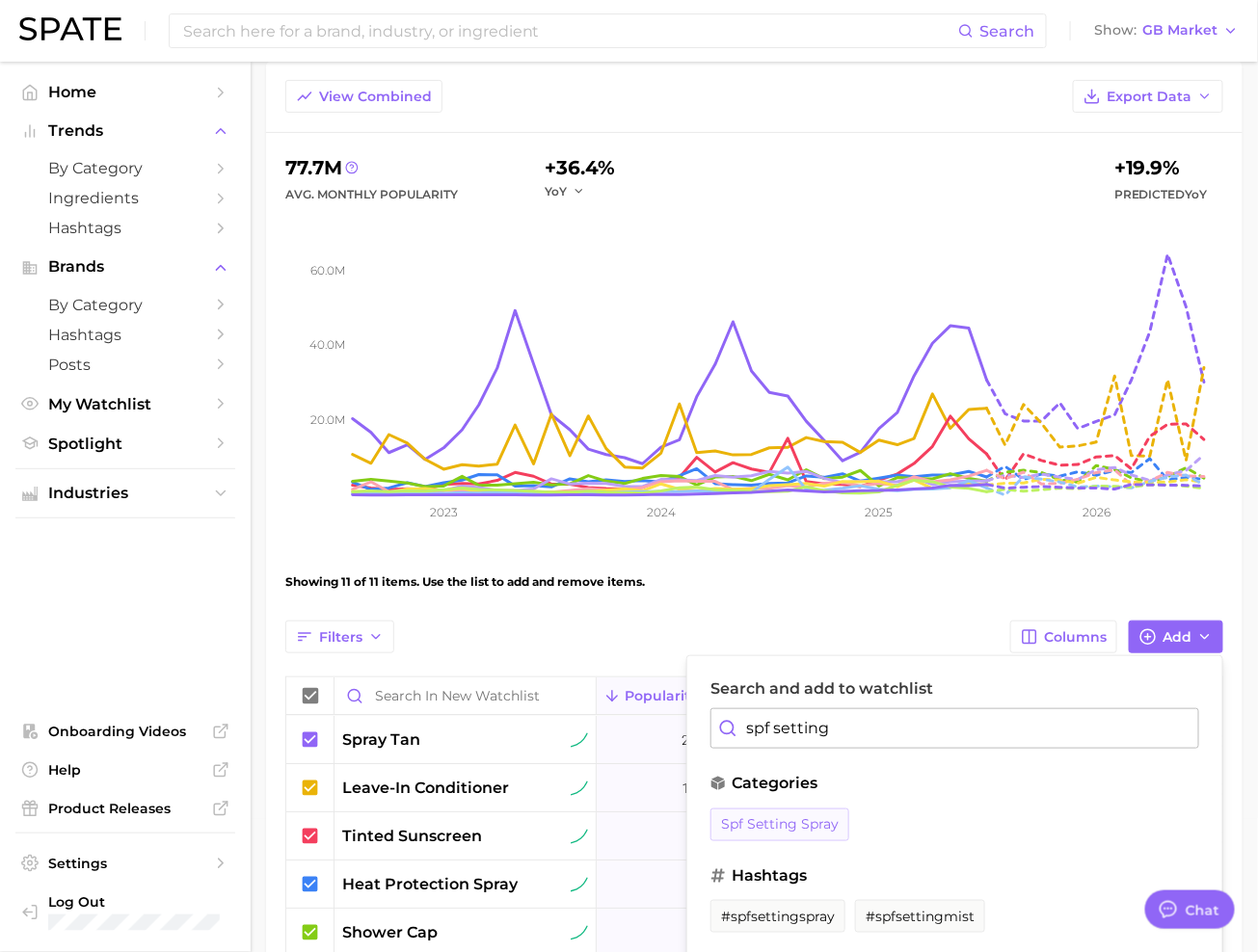
click at [802, 817] on span "spf setting spray" at bounding box center [780, 824] width 118 height 16
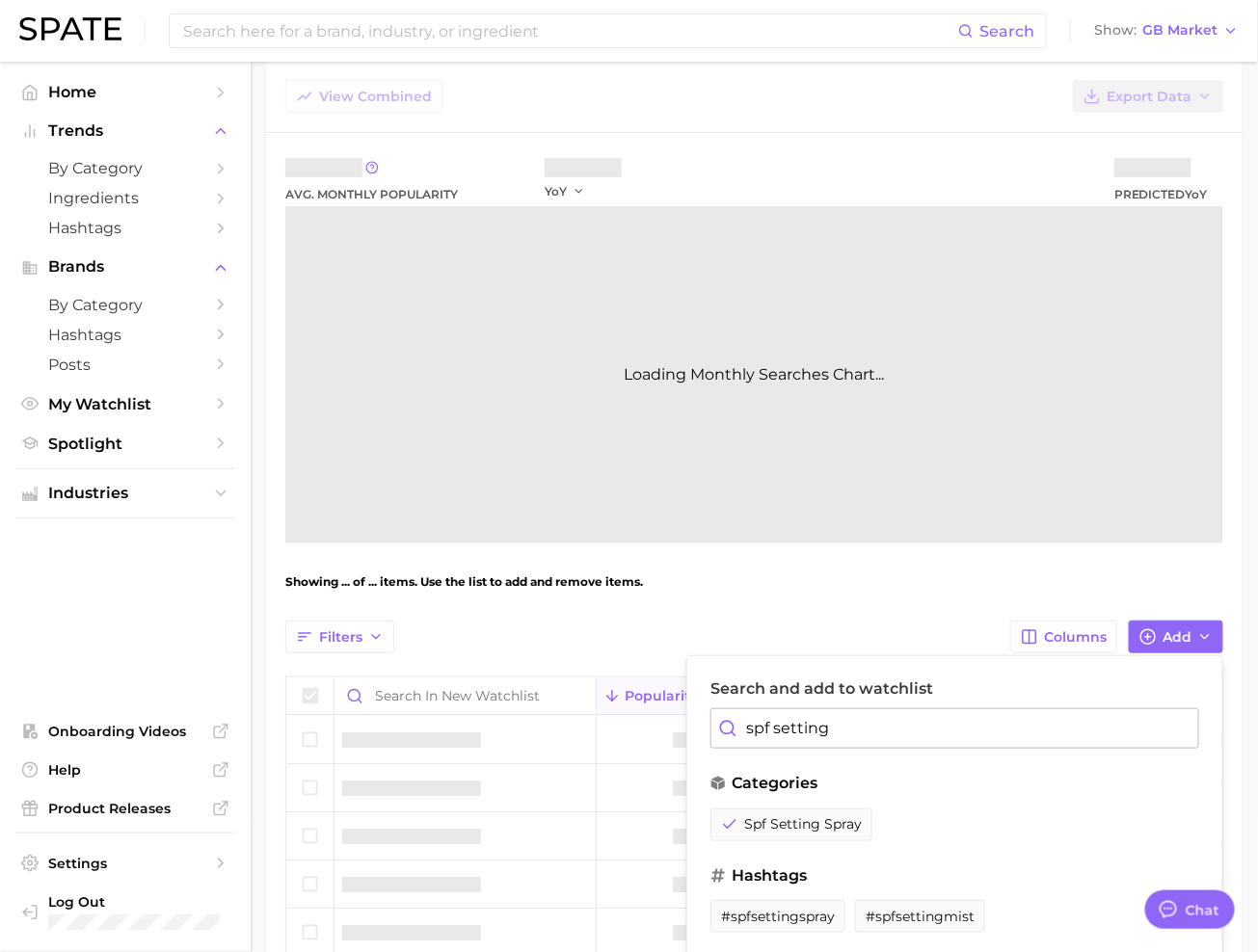
click at [806, 725] on input "spf setting" at bounding box center [954, 729] width 489 height 41
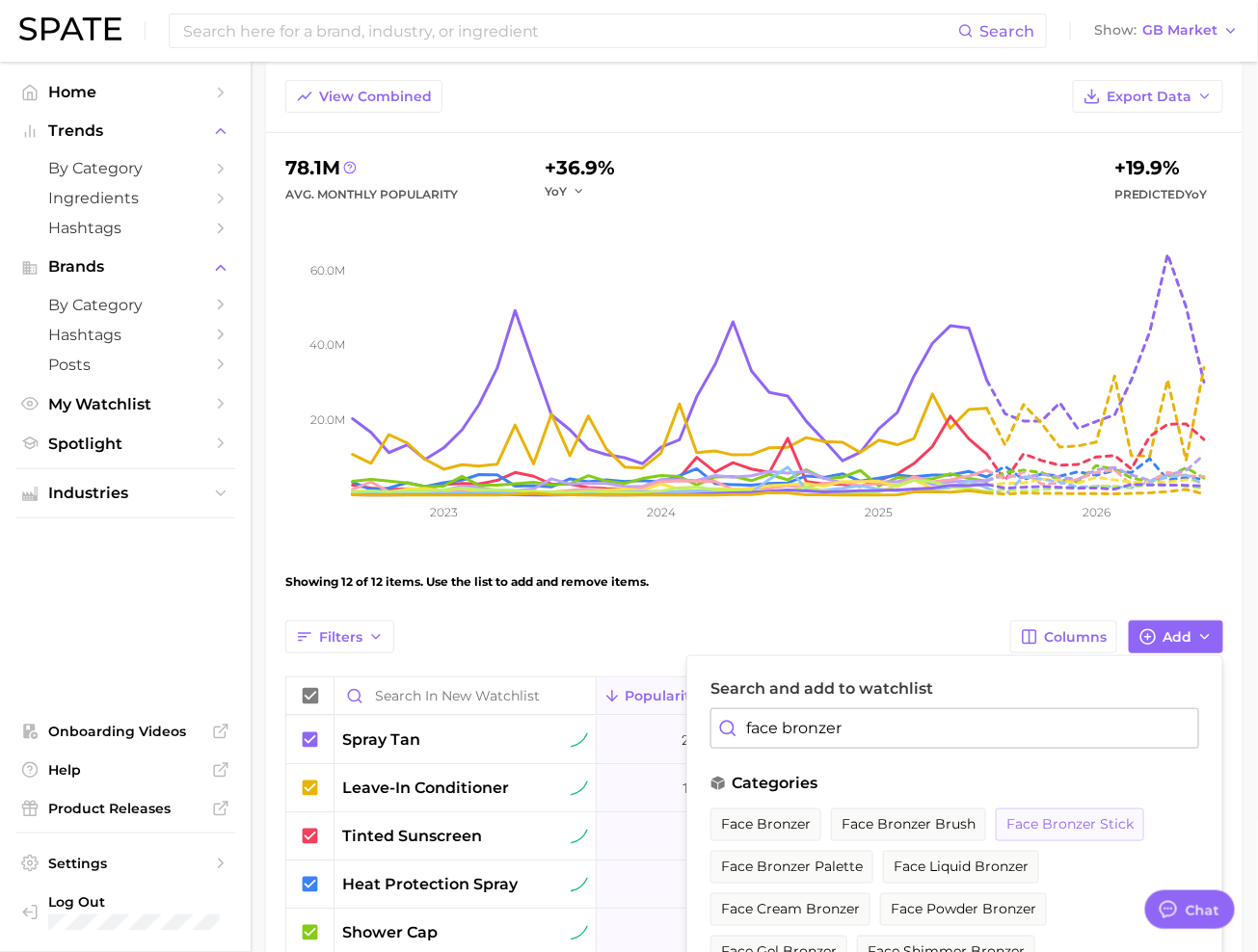
click at [1037, 818] on span "face bronzer stick" at bounding box center [1069, 824] width 127 height 16
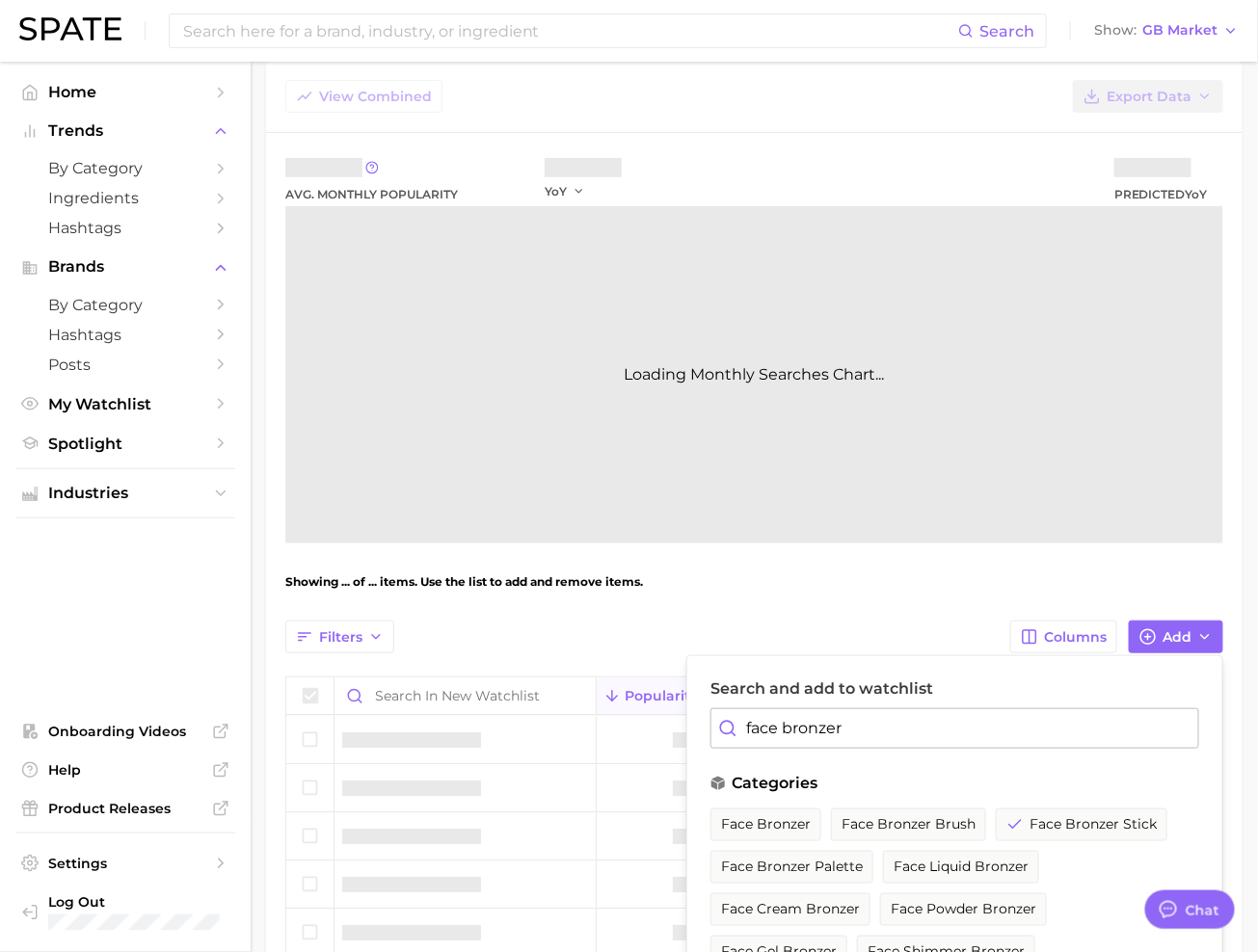
click at [905, 718] on input "face bronzer" at bounding box center [954, 729] width 489 height 41
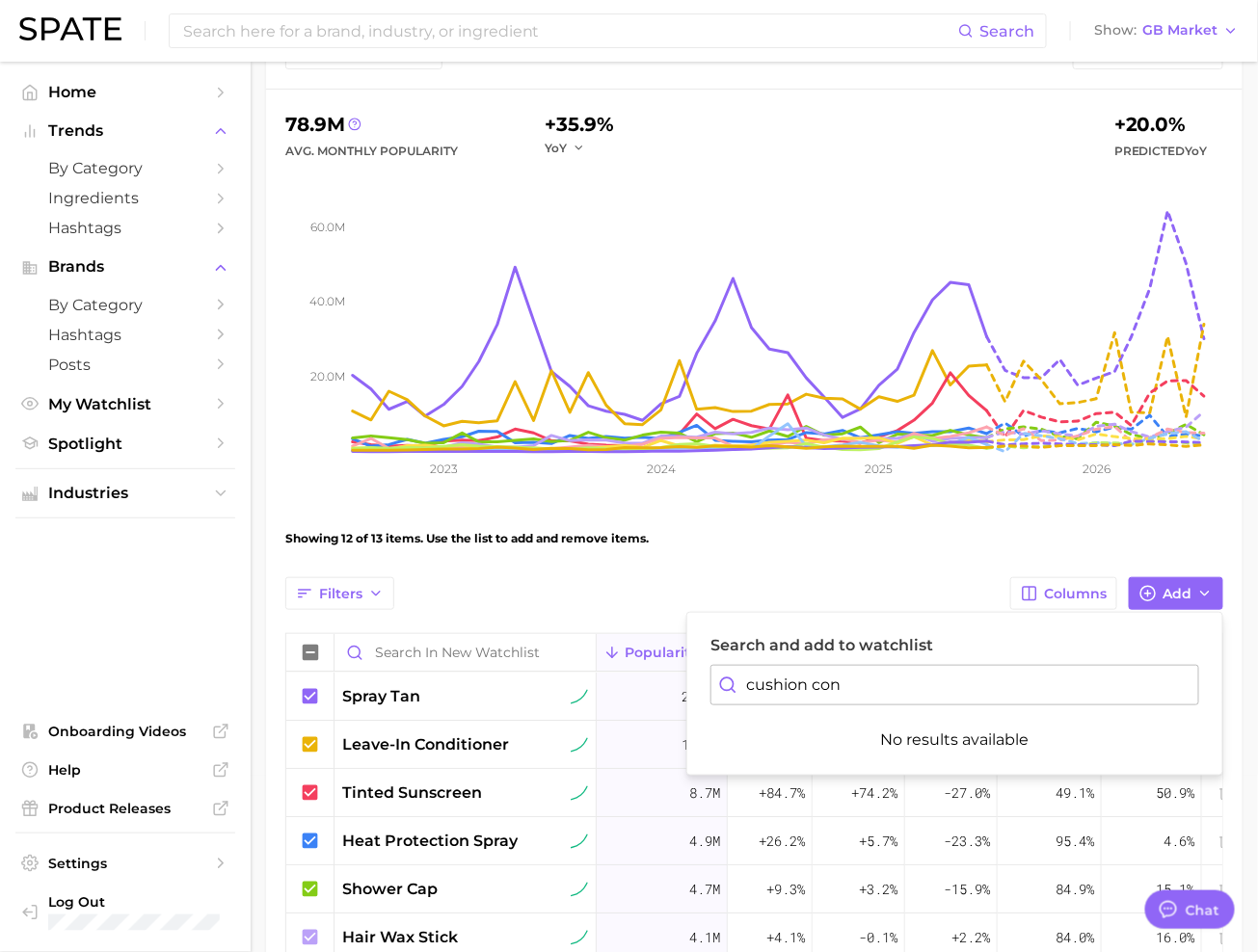
scroll to position [197, 0]
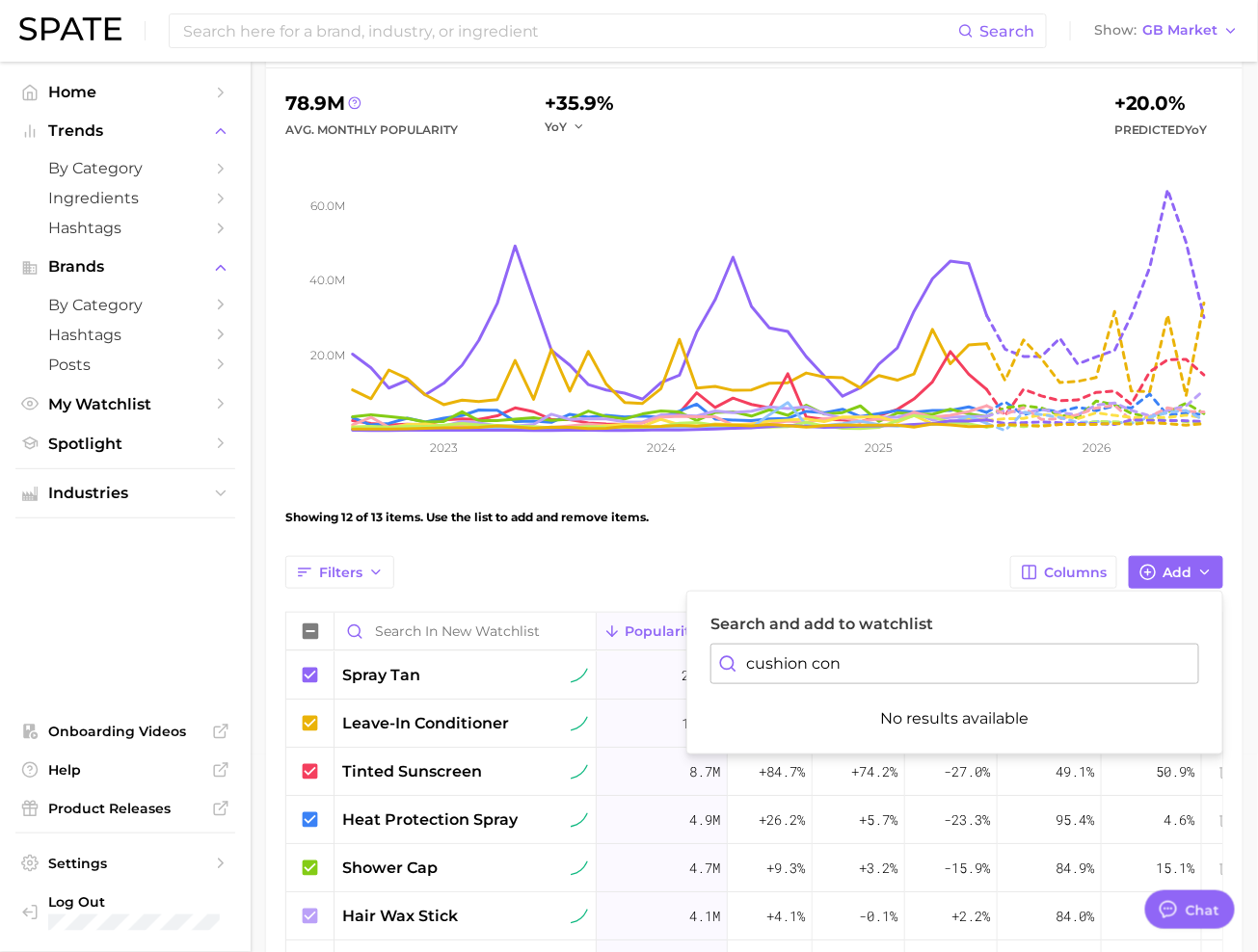
click at [868, 658] on input "cushion con" at bounding box center [954, 664] width 489 height 41
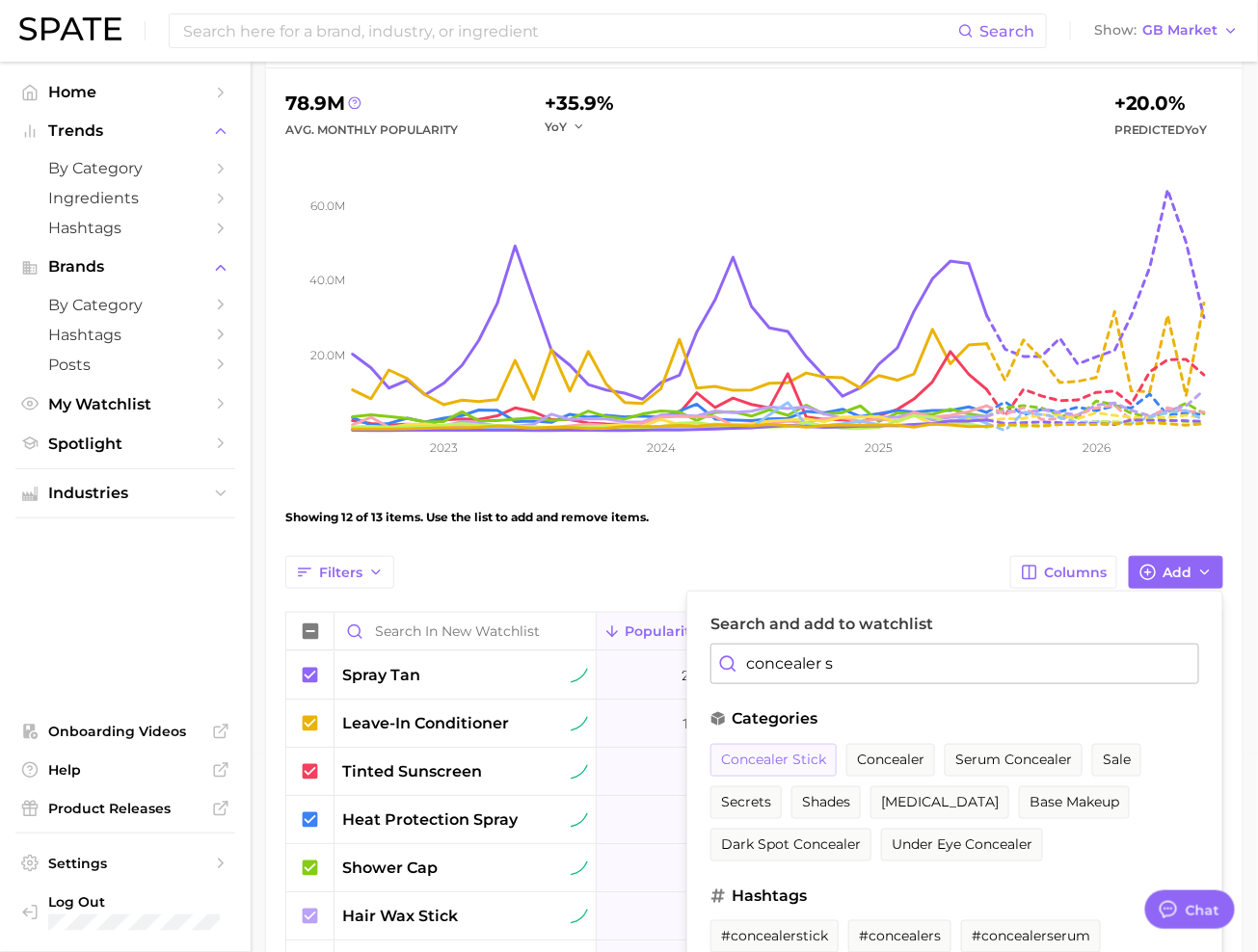
click at [797, 758] on span "concealer stick" at bounding box center [773, 759] width 105 height 16
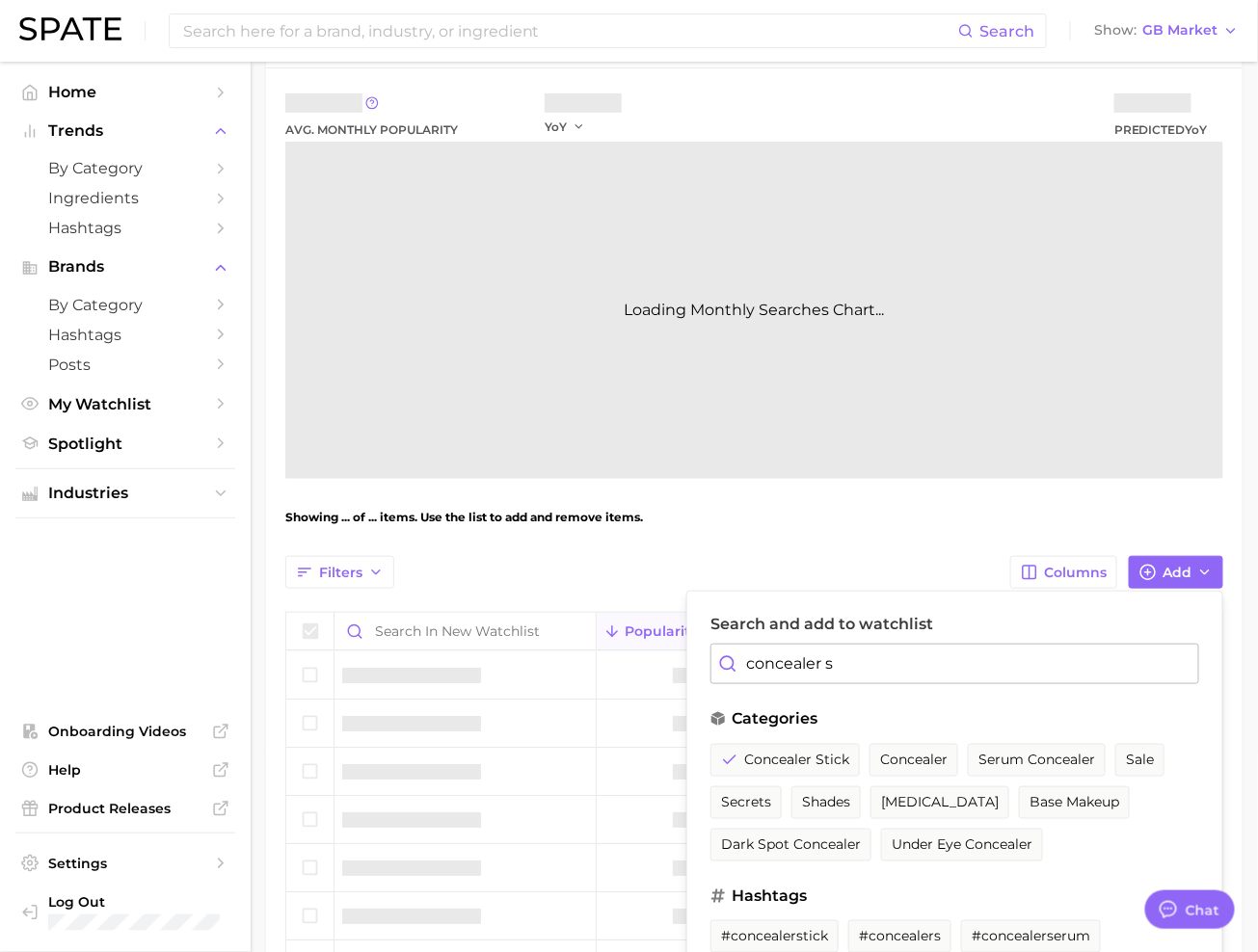
click at [854, 659] on input "concealer s" at bounding box center [954, 664] width 489 height 41
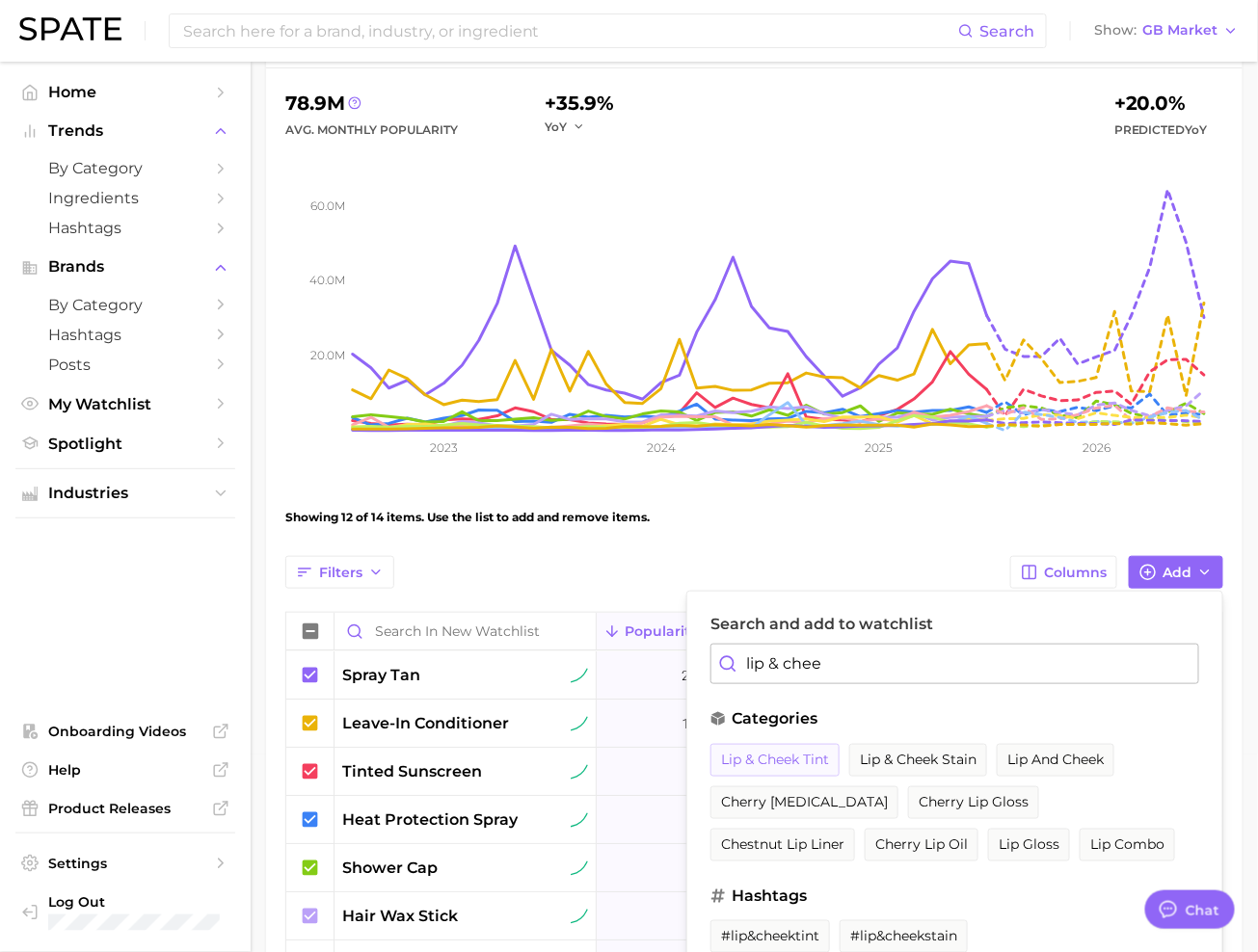
click at [790, 759] on span "lip & cheek tint" at bounding box center [775, 759] width 108 height 16
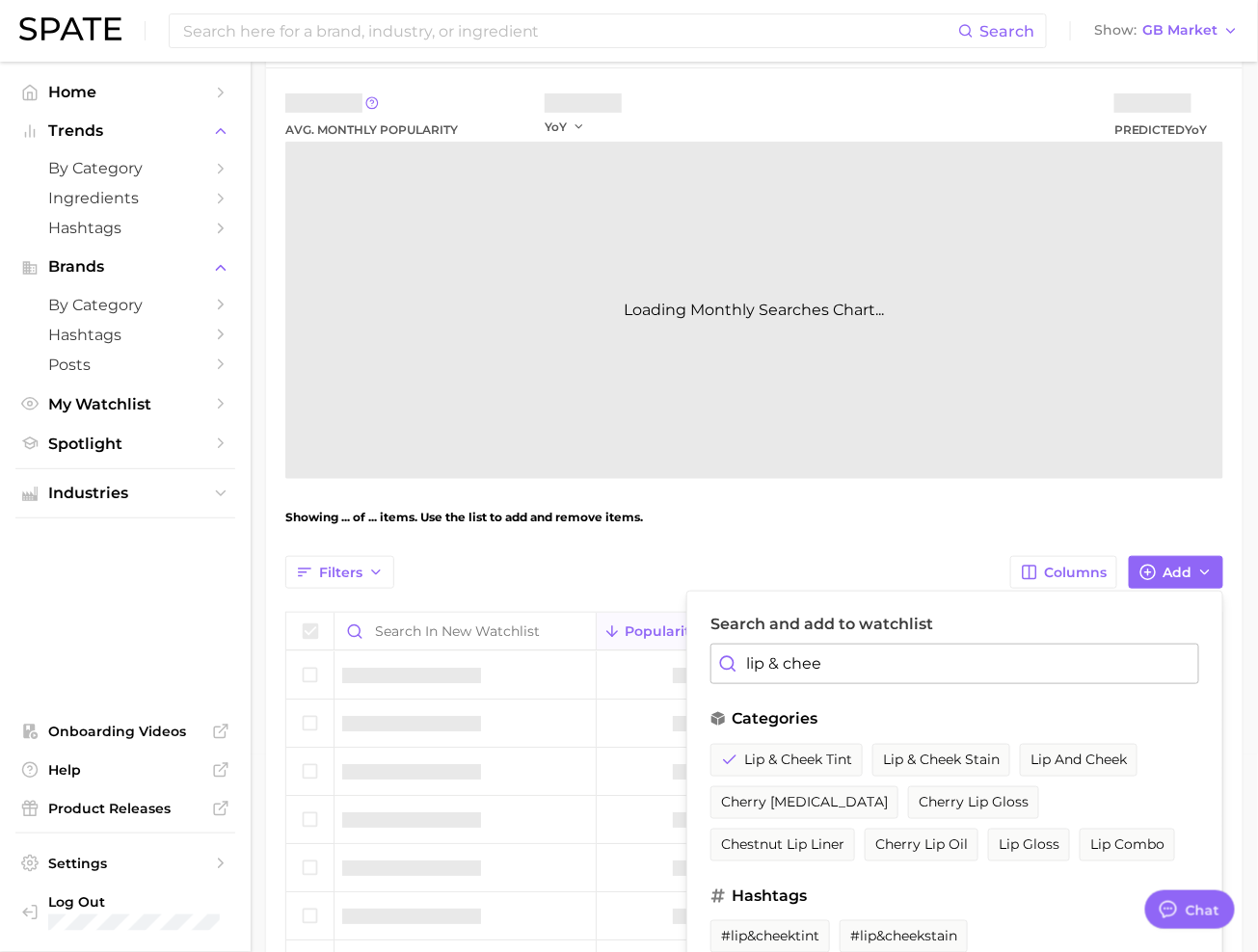
click at [819, 659] on input "lip & chee" at bounding box center [954, 664] width 489 height 41
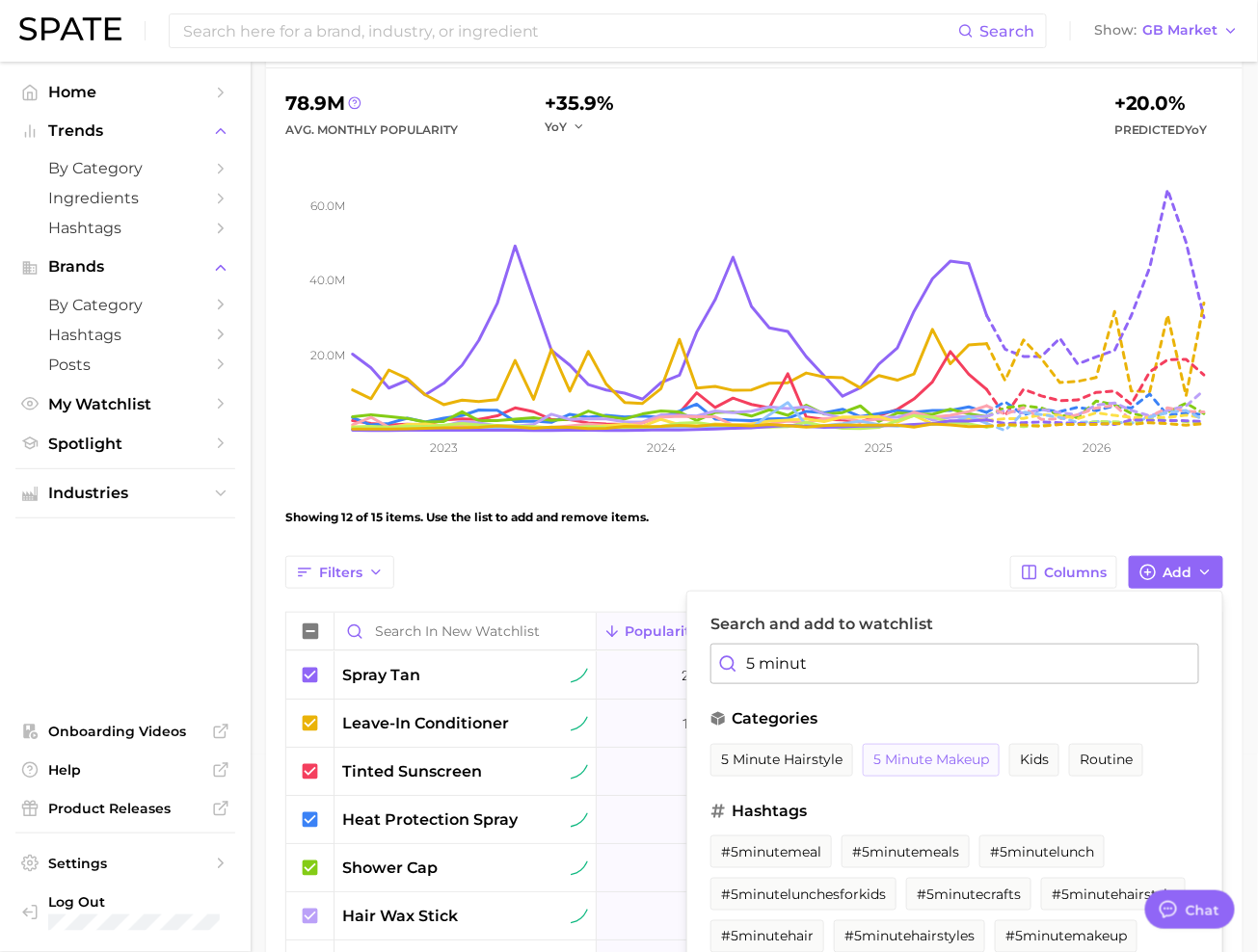
click at [948, 764] on button "5 minute makeup" at bounding box center [931, 760] width 136 height 33
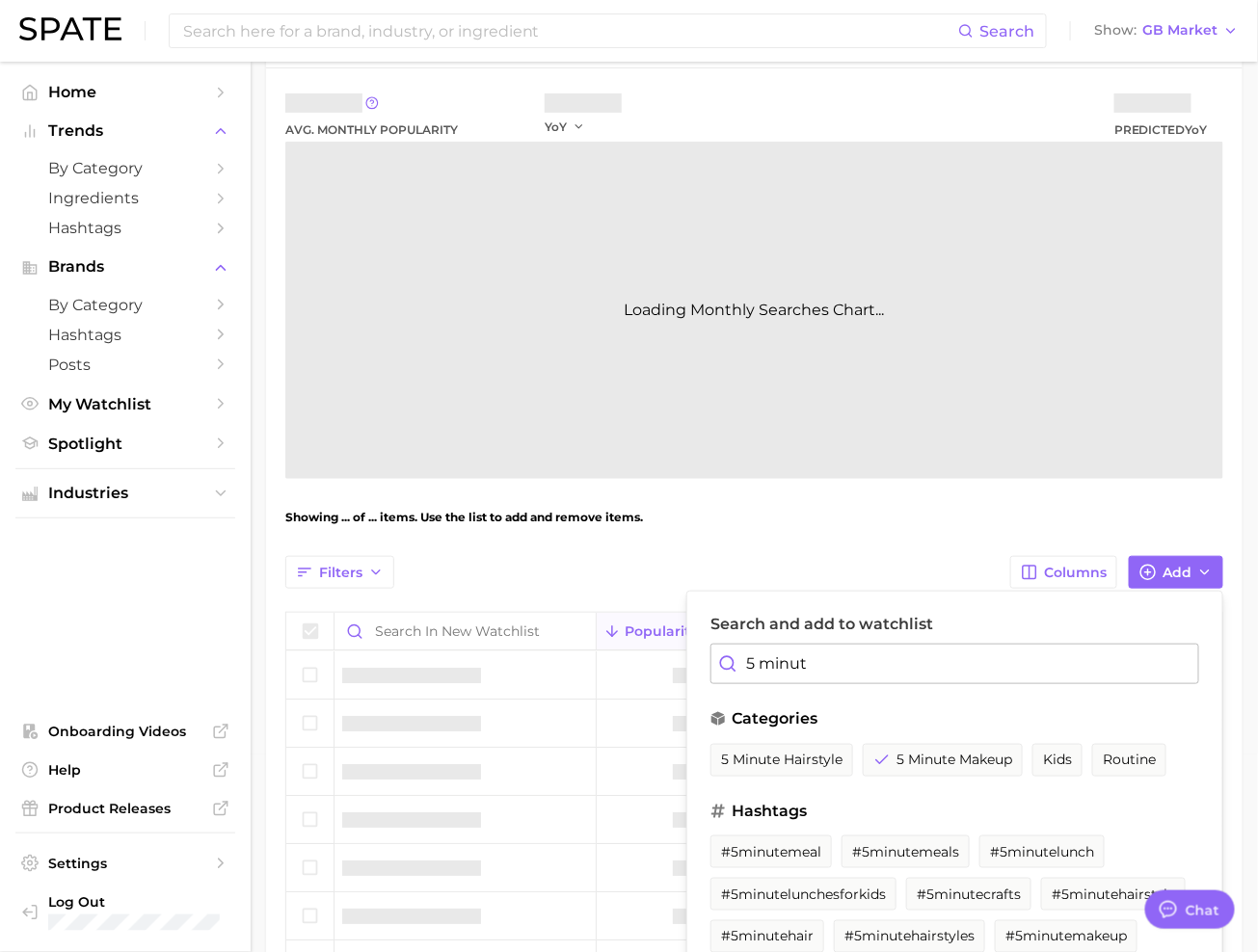
click at [930, 650] on input "5 minut" at bounding box center [954, 664] width 489 height 41
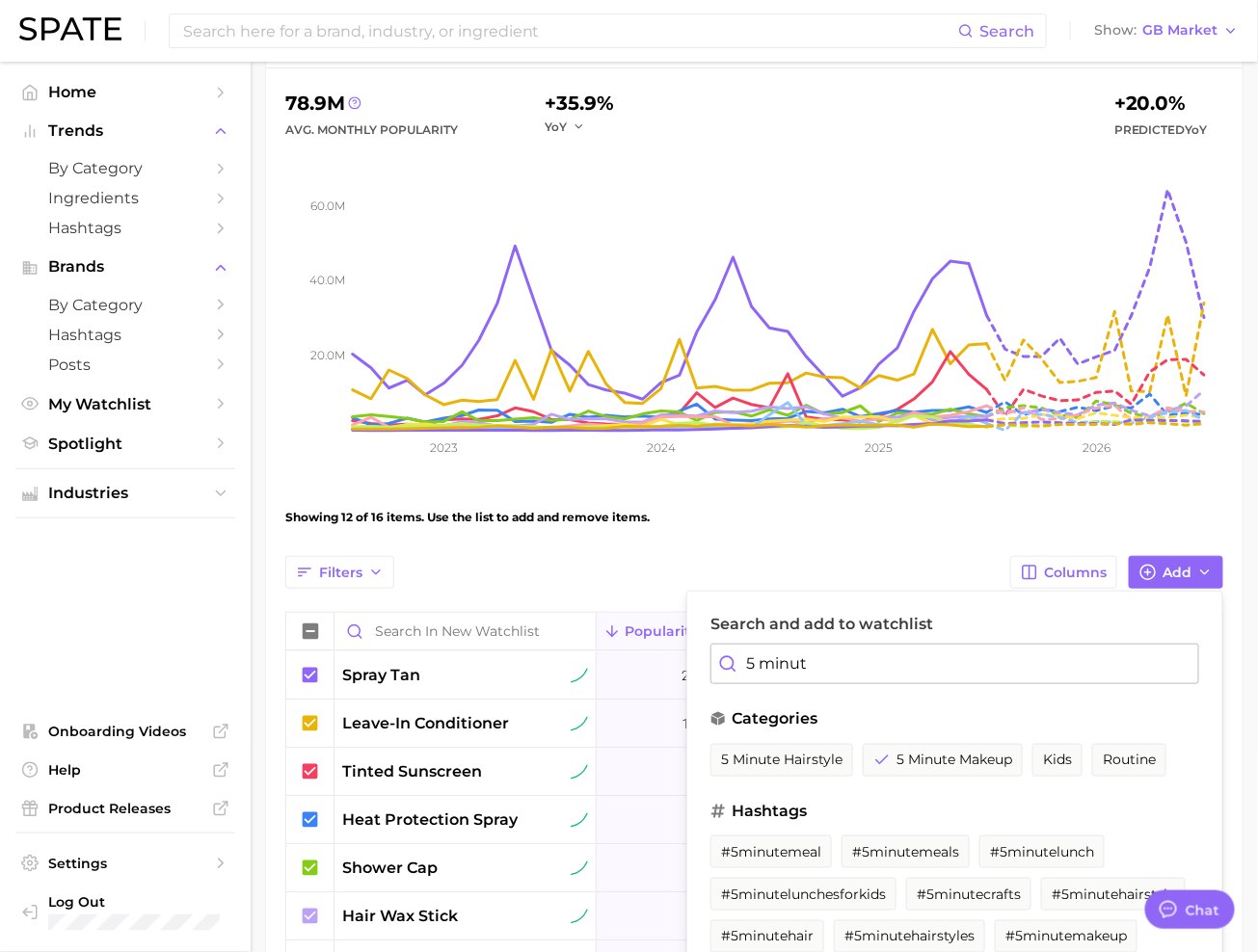
type input "t"
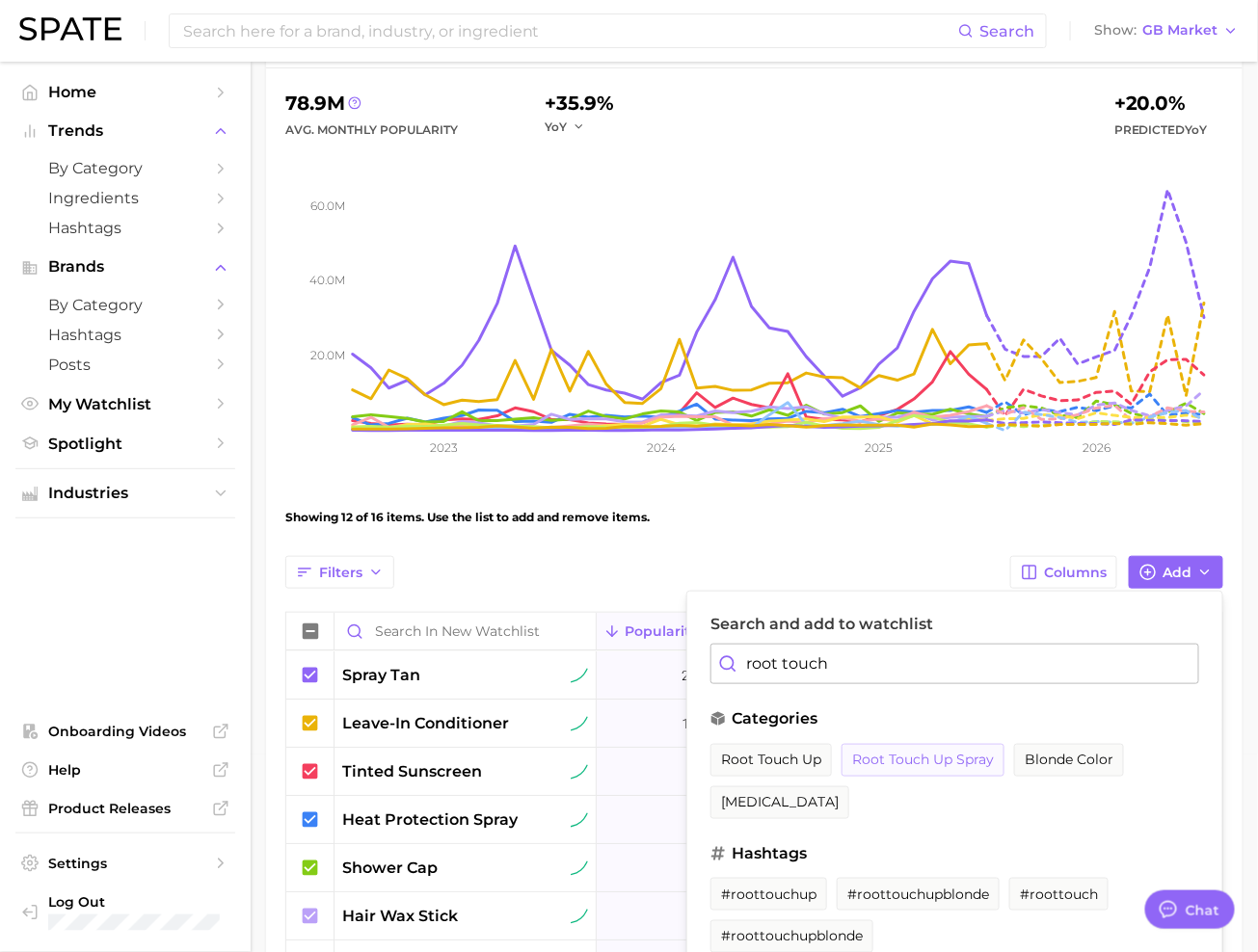
click at [961, 759] on span "root touch up spray" at bounding box center [923, 759] width 141 height 16
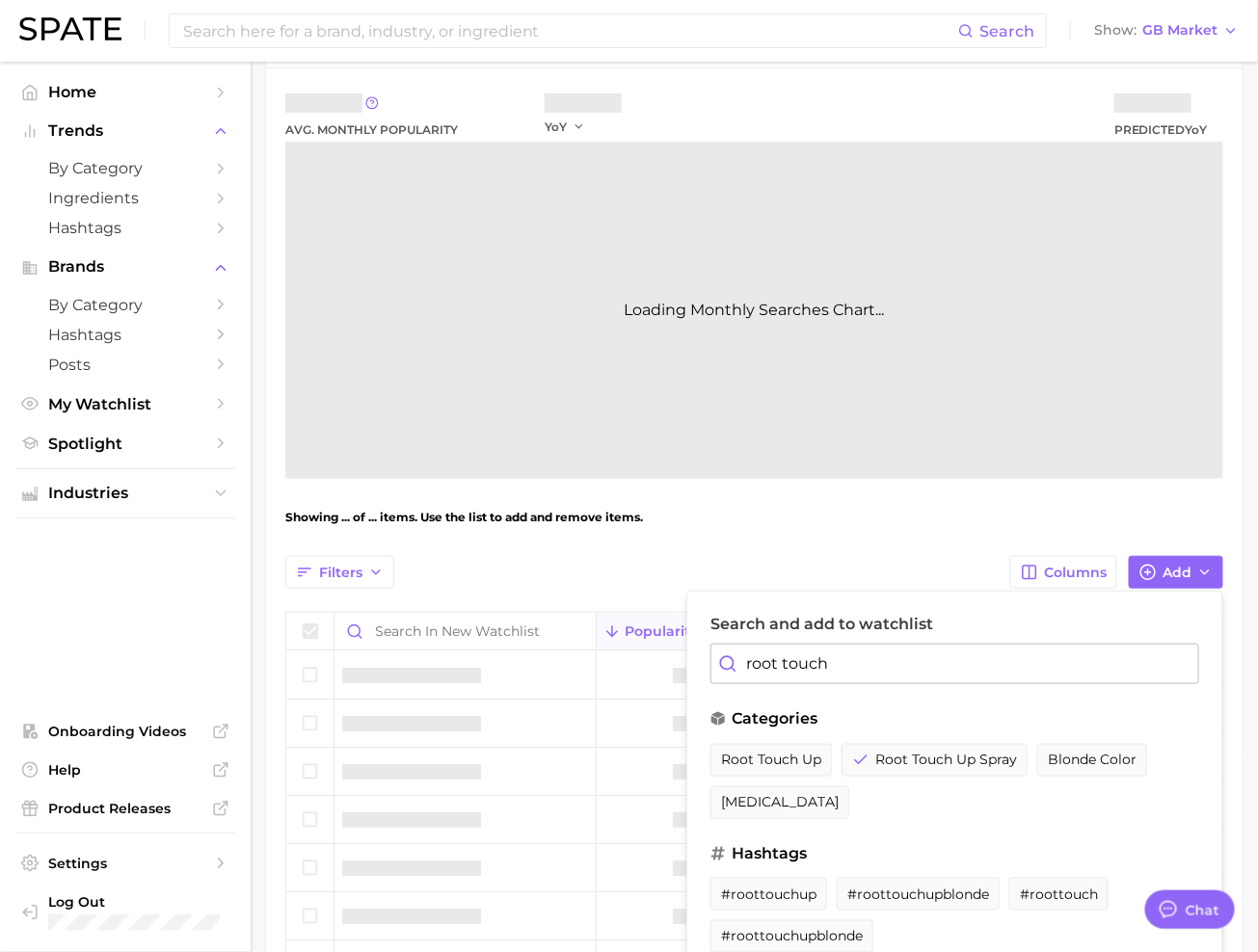
click at [951, 664] on input "root touch" at bounding box center [954, 664] width 489 height 41
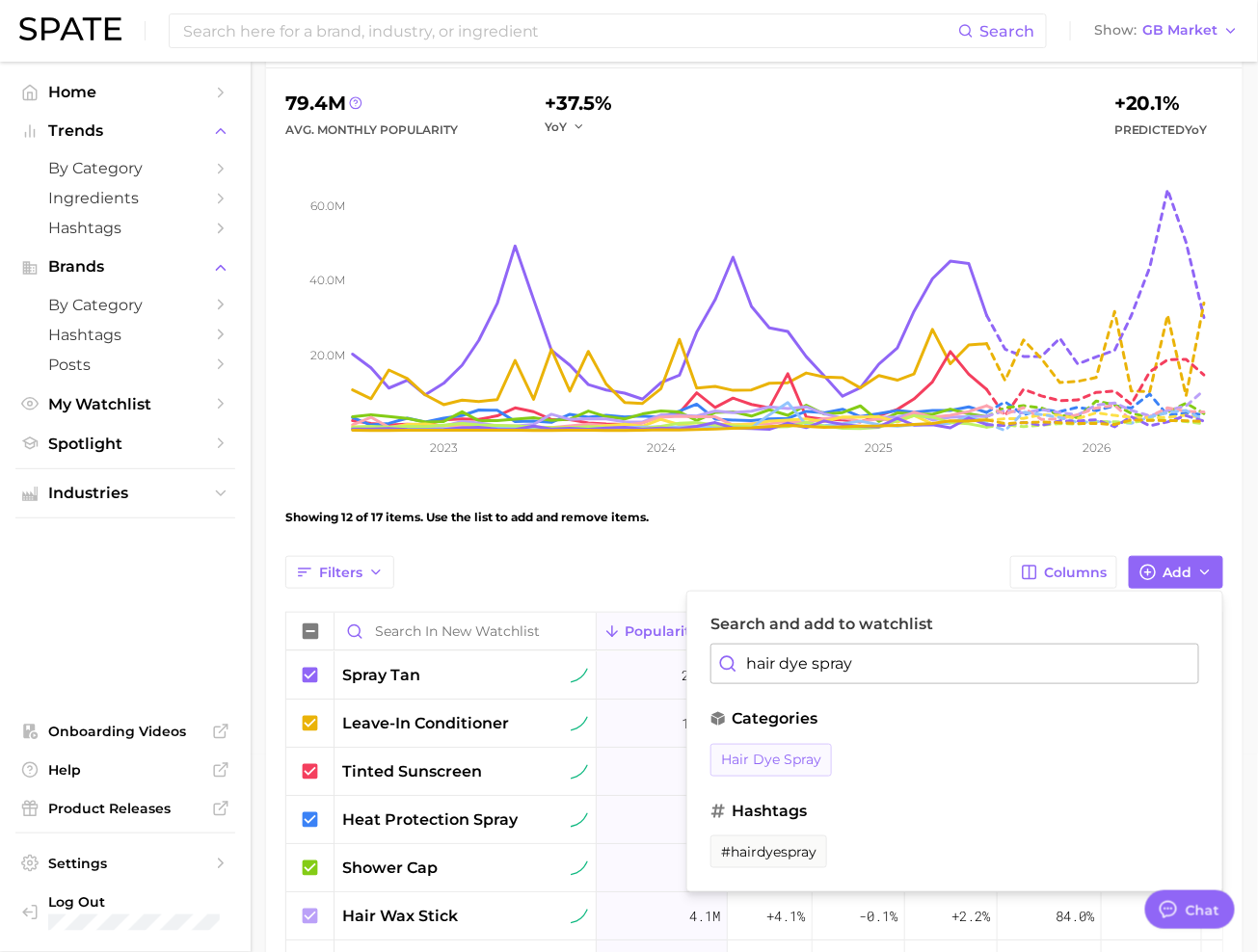
click at [777, 753] on span "hair dye spray" at bounding box center [771, 759] width 101 height 16
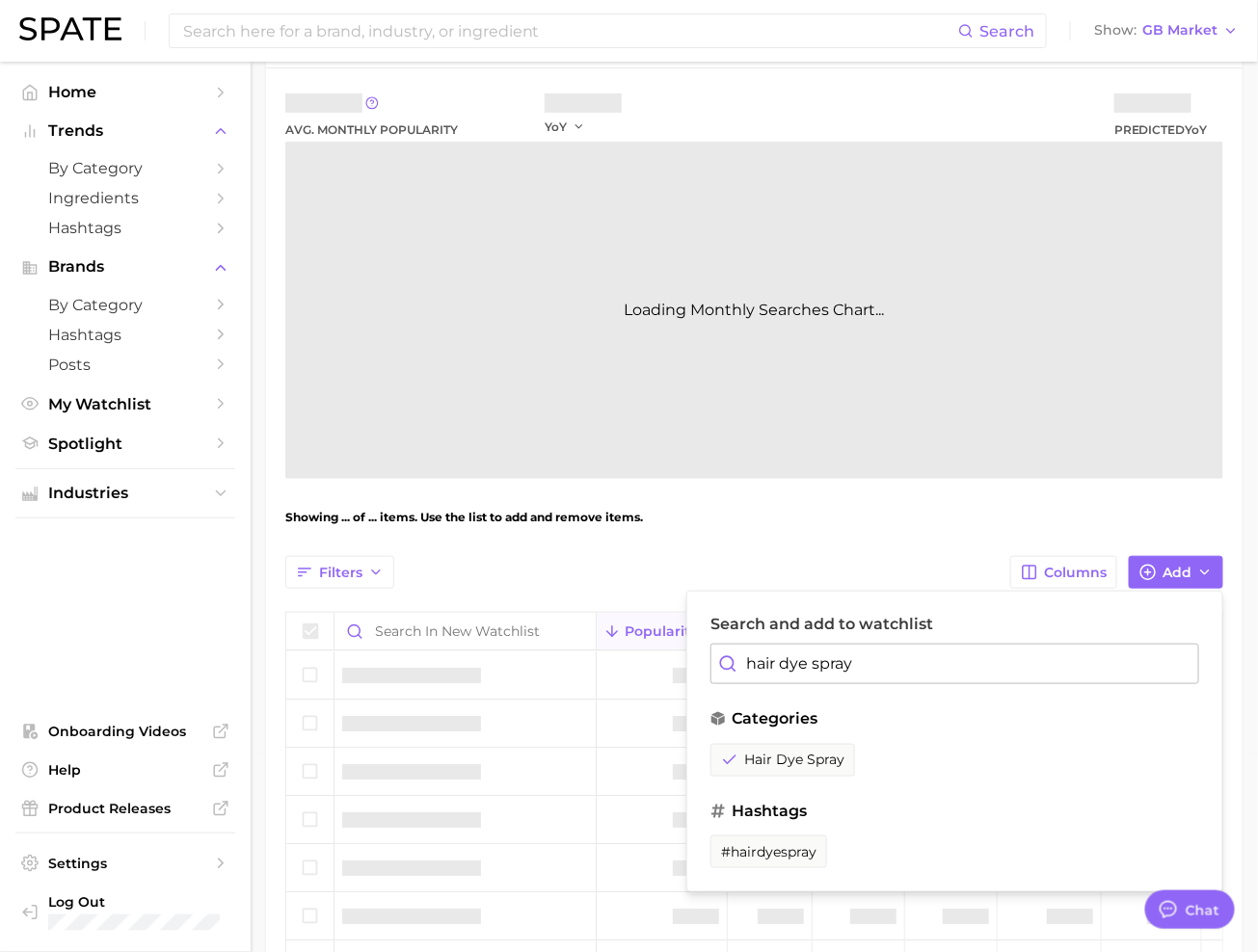
click at [818, 650] on input "hair dye spray" at bounding box center [954, 664] width 489 height 41
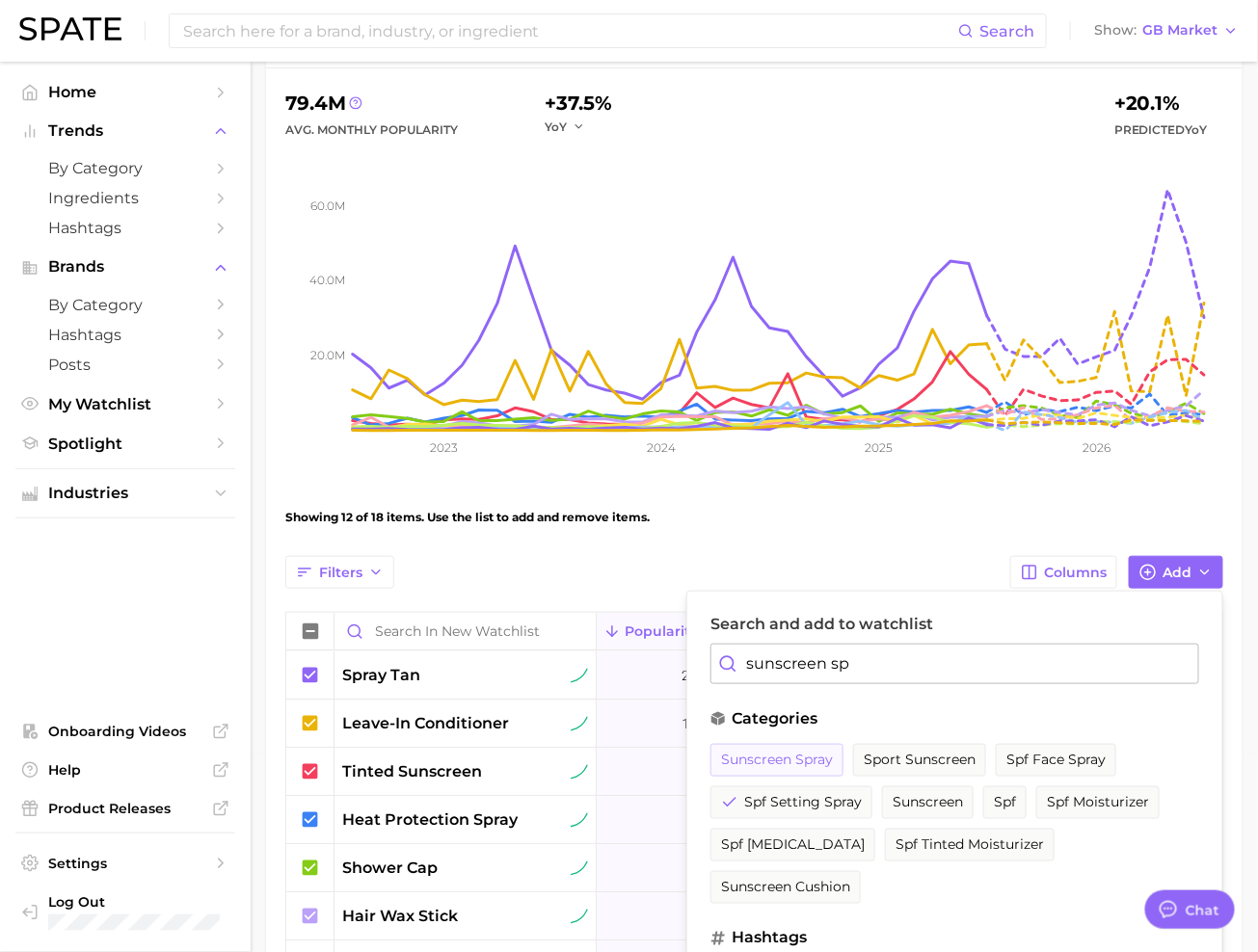
click at [785, 746] on button "sunscreen spray" at bounding box center [776, 760] width 133 height 33
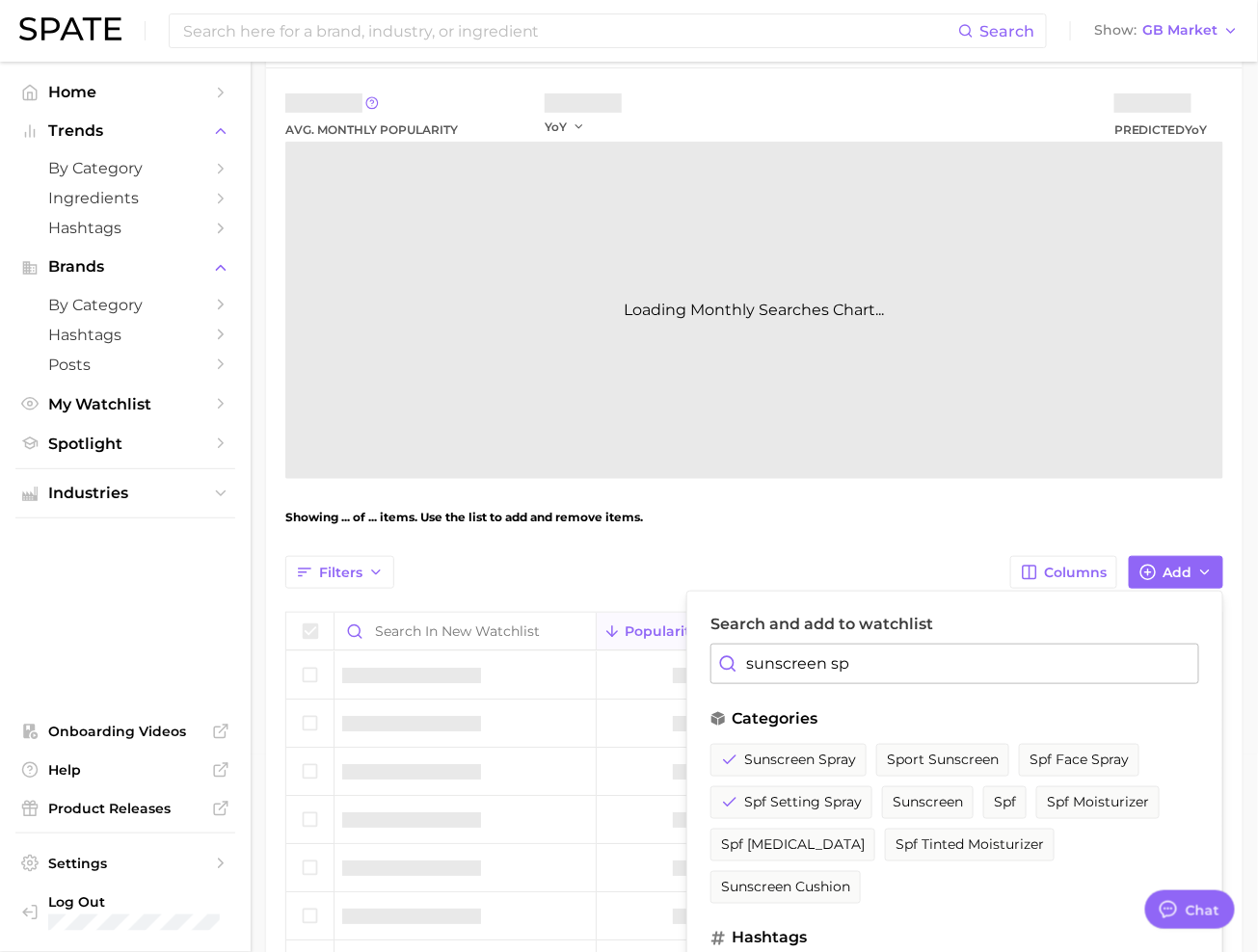
click at [837, 657] on input "sunscreen sp" at bounding box center [954, 664] width 489 height 41
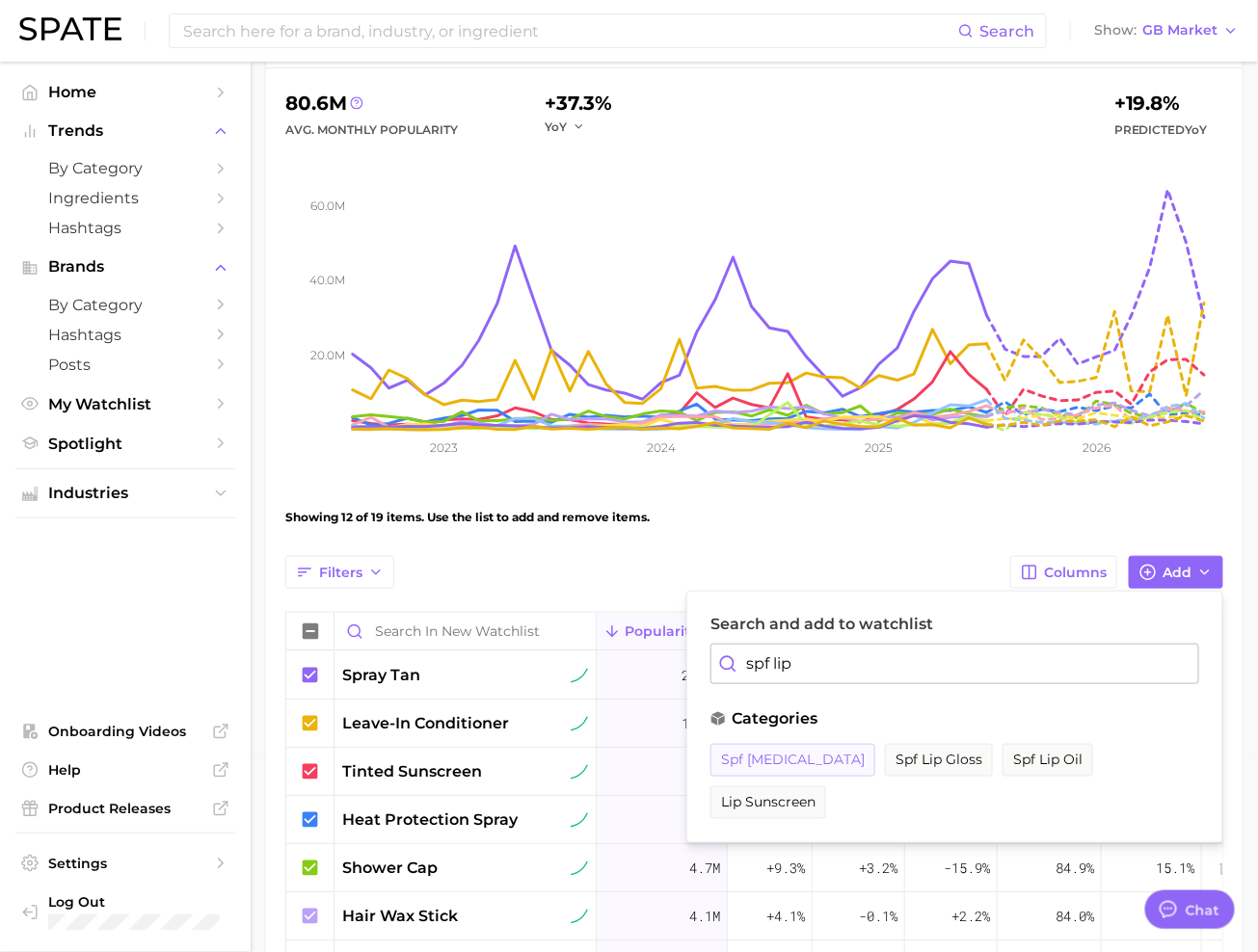
click at [794, 752] on span "spf lip balm" at bounding box center [793, 759] width 143 height 16
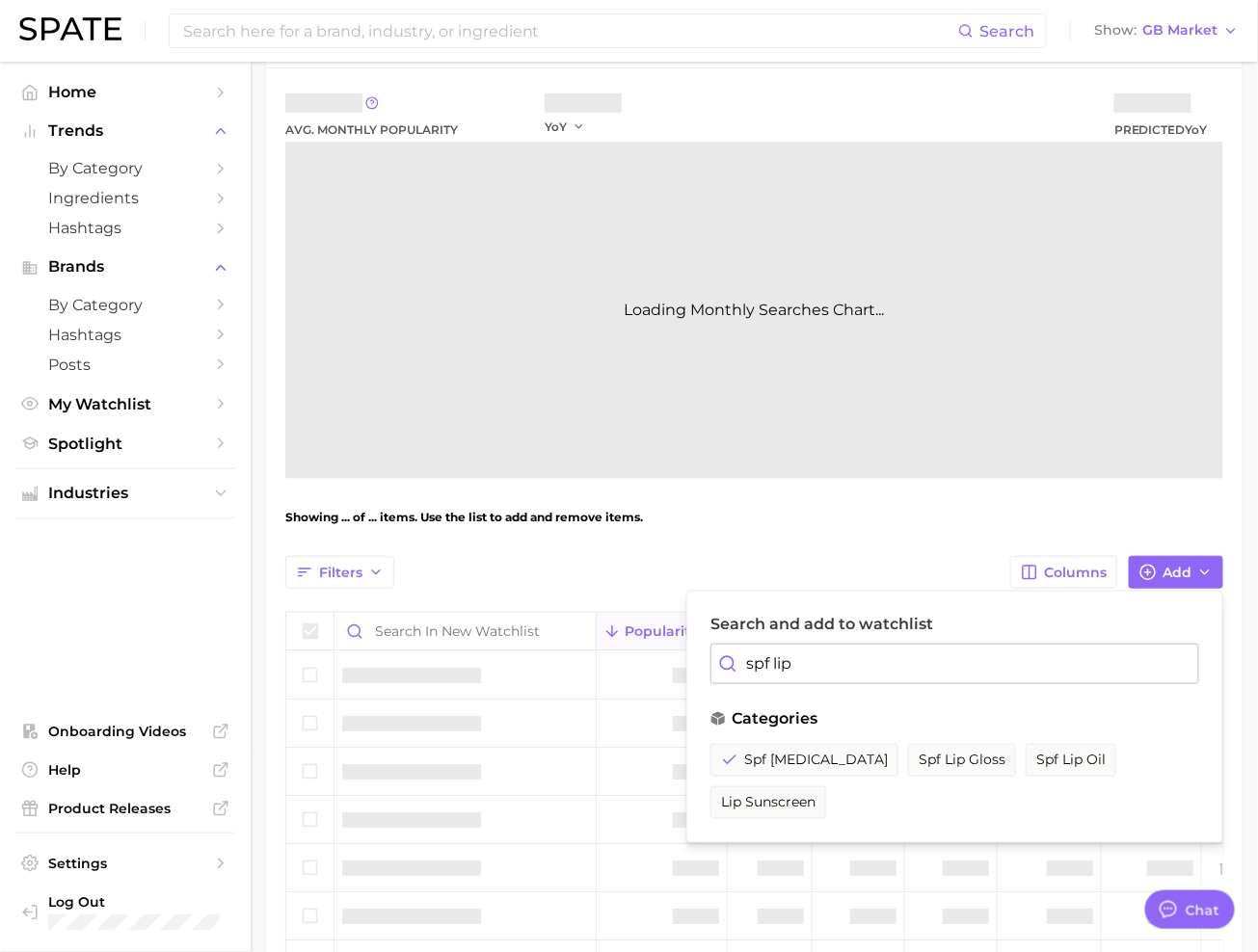
click at [823, 646] on input "spf lip" at bounding box center [954, 664] width 489 height 41
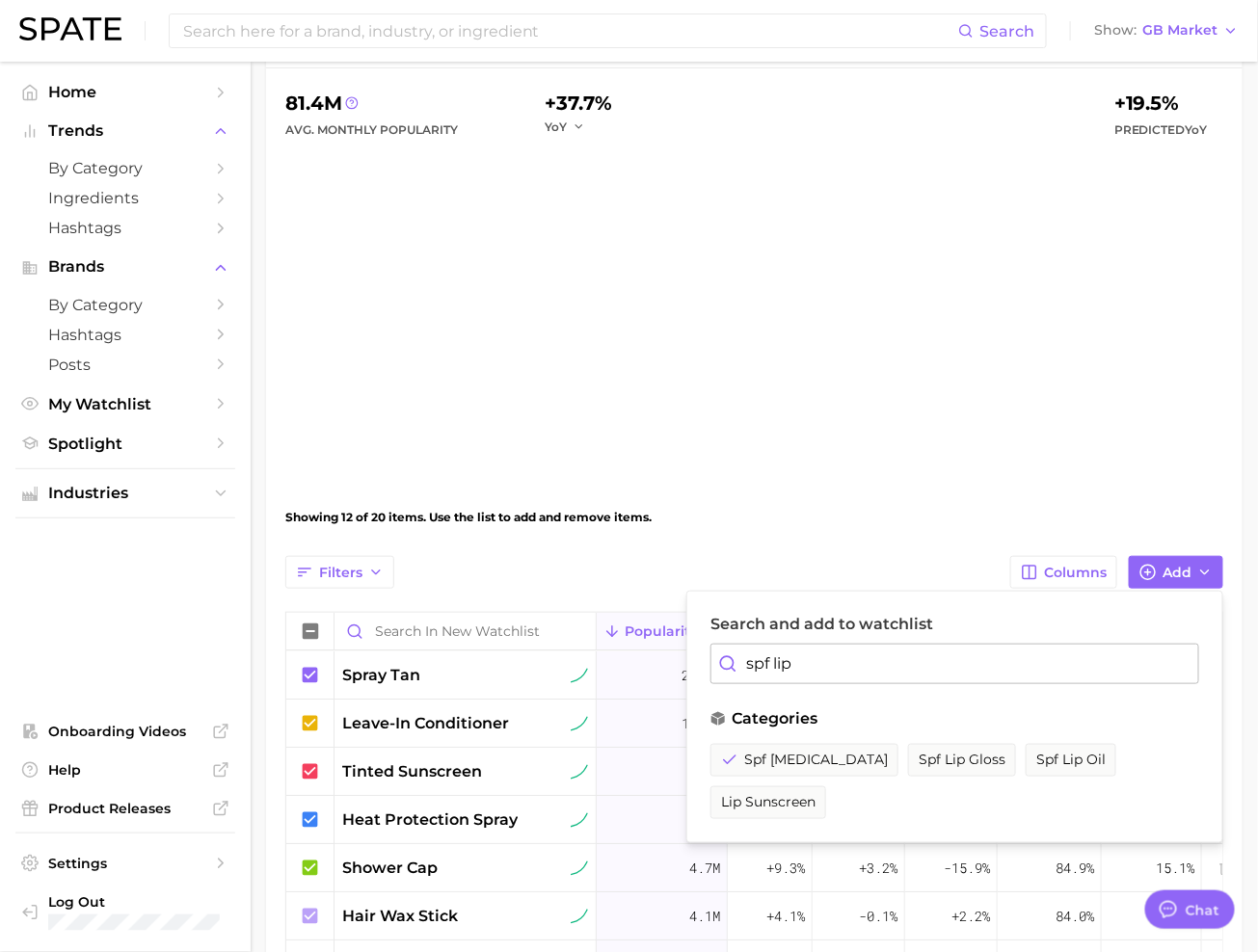
click at [823, 646] on input "spf lip" at bounding box center [954, 664] width 489 height 41
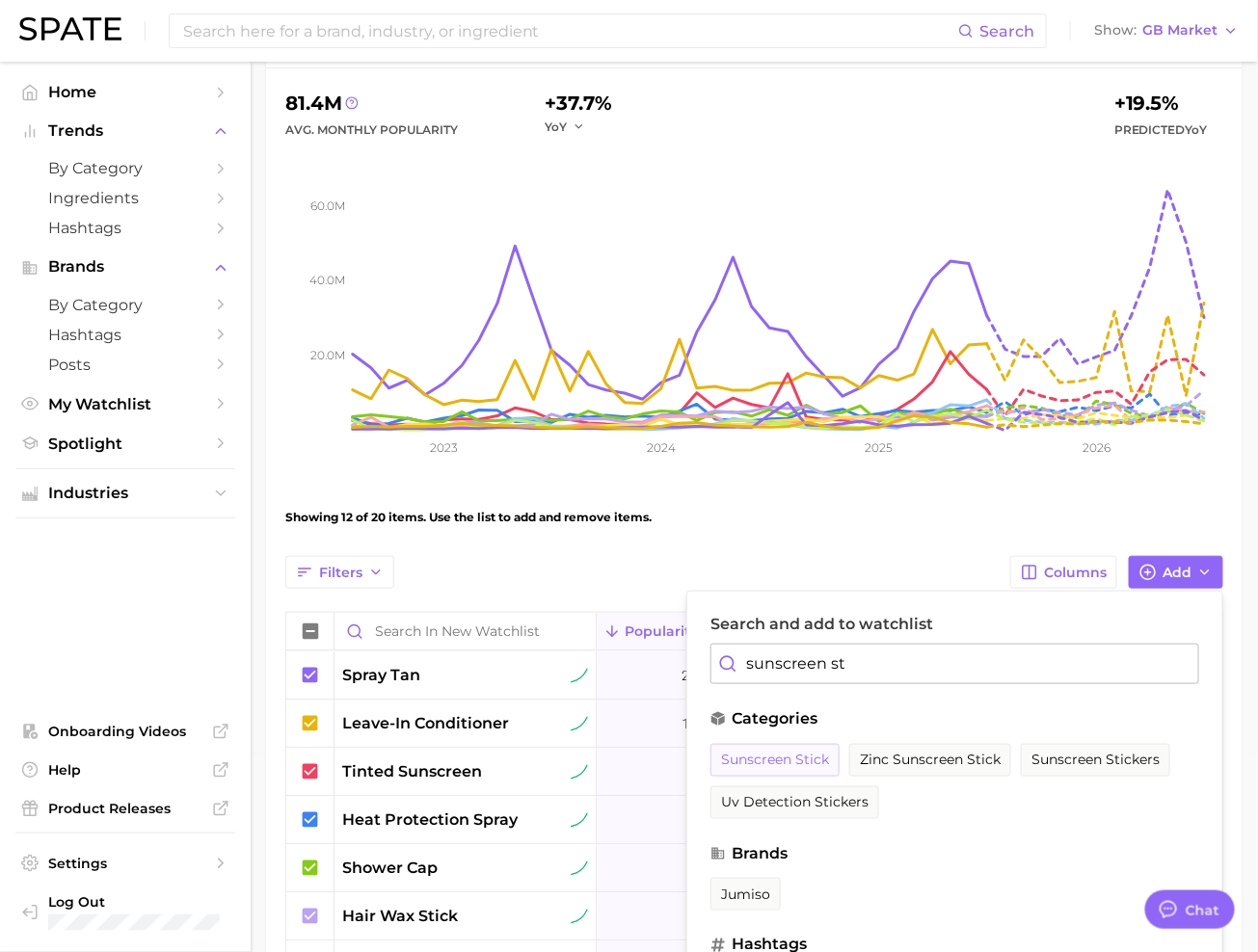
click at [775, 761] on span "sunscreen stick" at bounding box center [775, 759] width 108 height 16
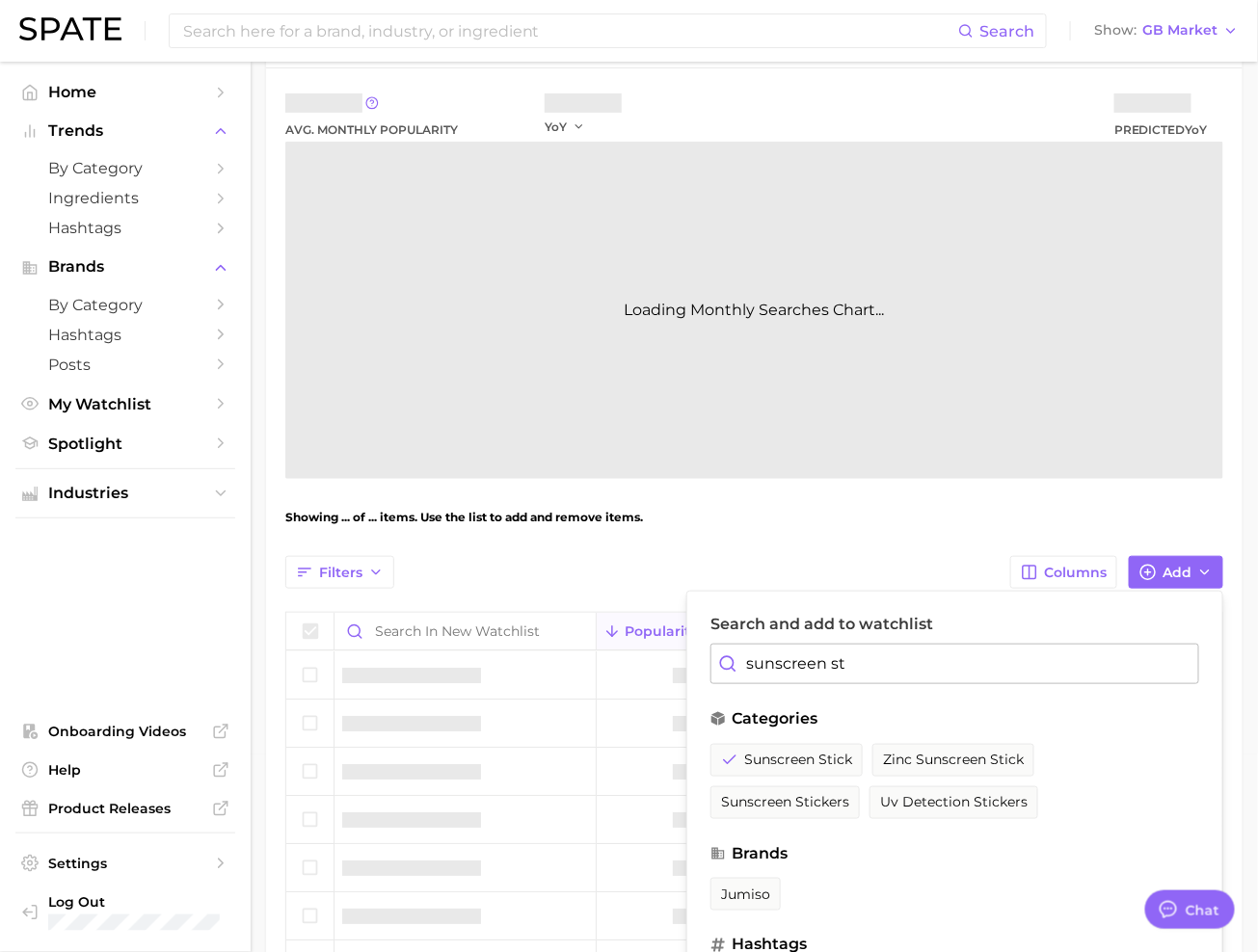
click at [837, 657] on input "sunscreen st" at bounding box center [954, 664] width 489 height 41
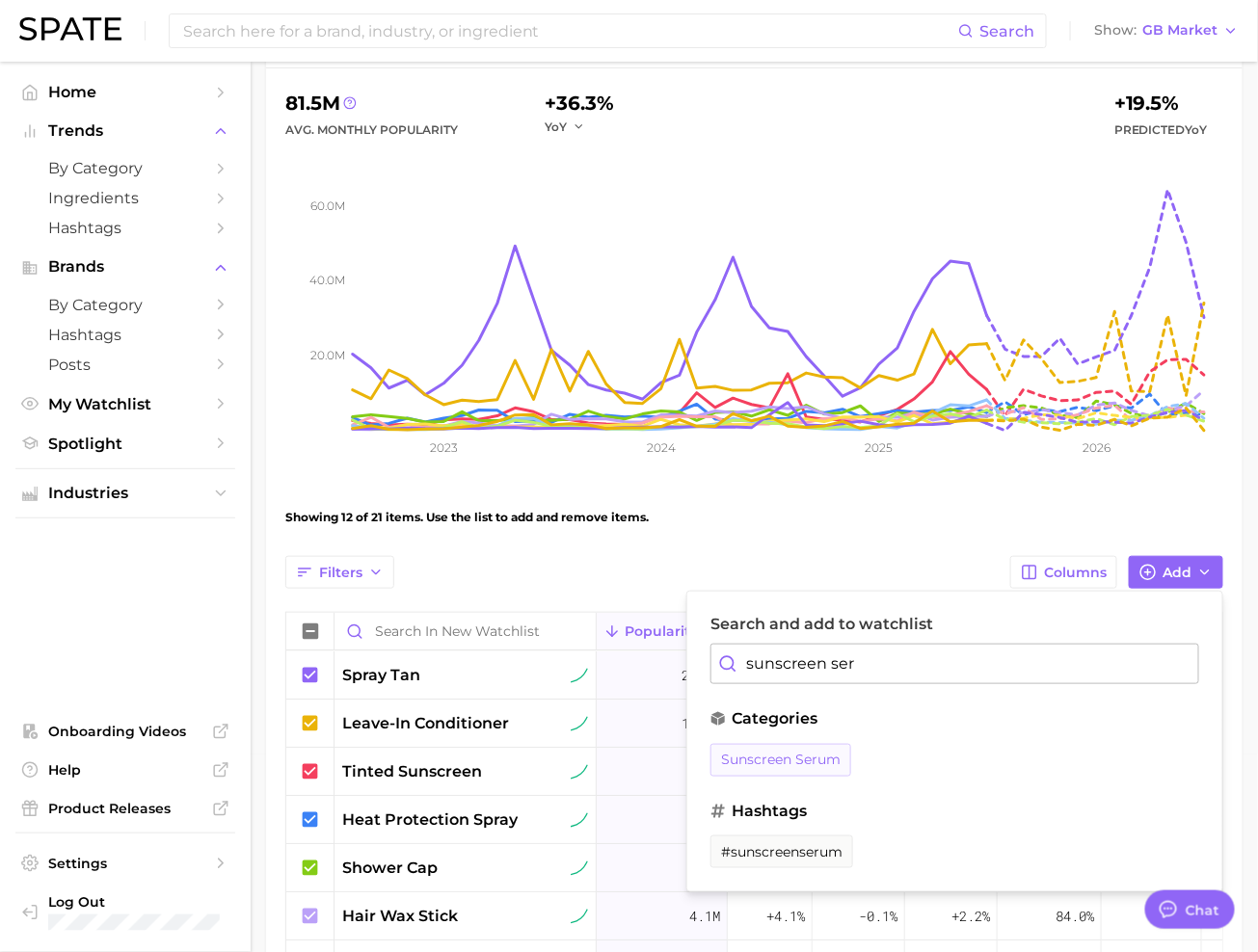
click at [816, 760] on span "sunscreen serum" at bounding box center [781, 759] width 120 height 16
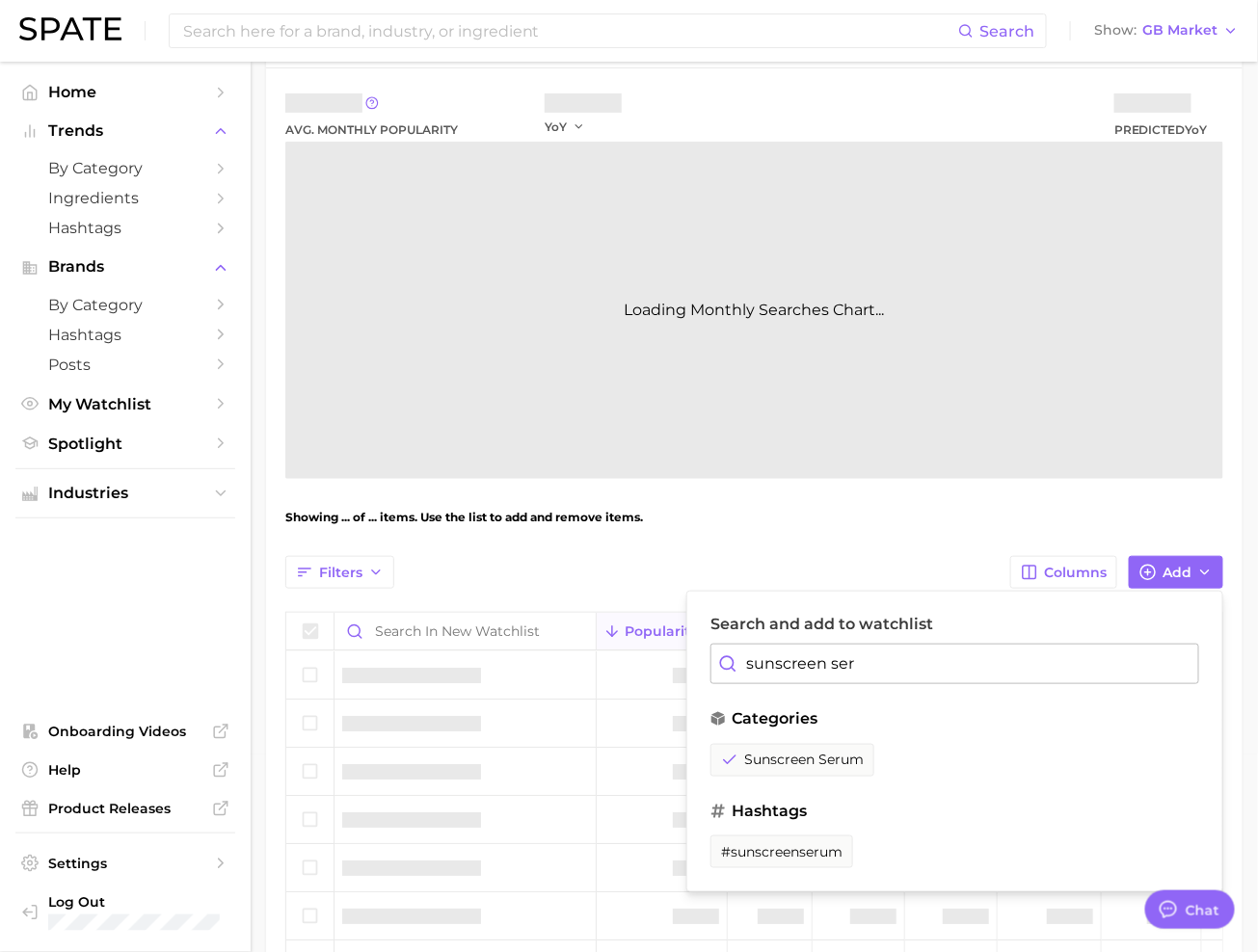
click at [914, 672] on input "sunscreen ser" at bounding box center [954, 664] width 489 height 41
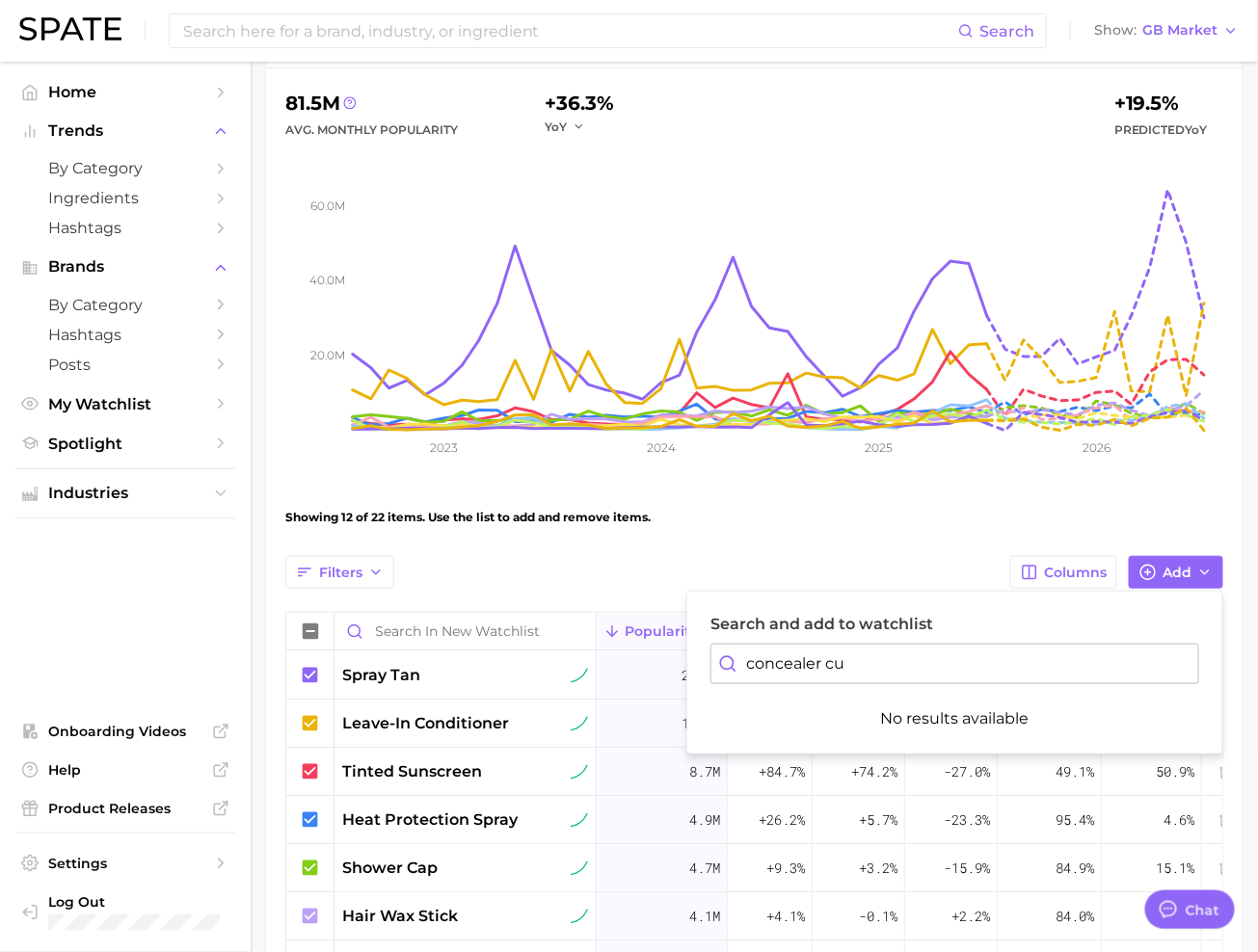
click at [766, 644] on input "concealer cu" at bounding box center [954, 664] width 489 height 41
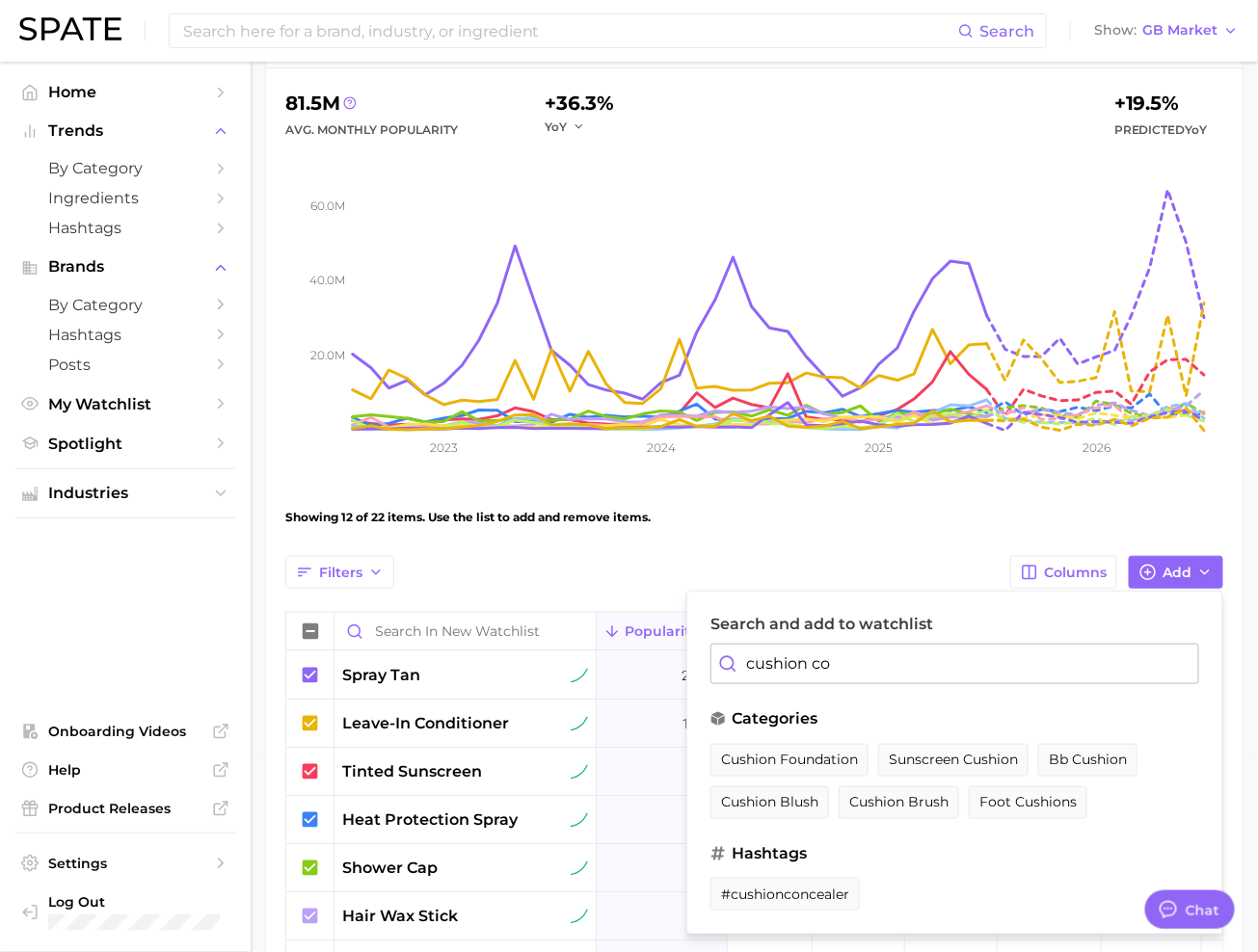
type input "cushion c"
click at [1174, 39] on button "Show GB Market" at bounding box center [1166, 31] width 154 height 25
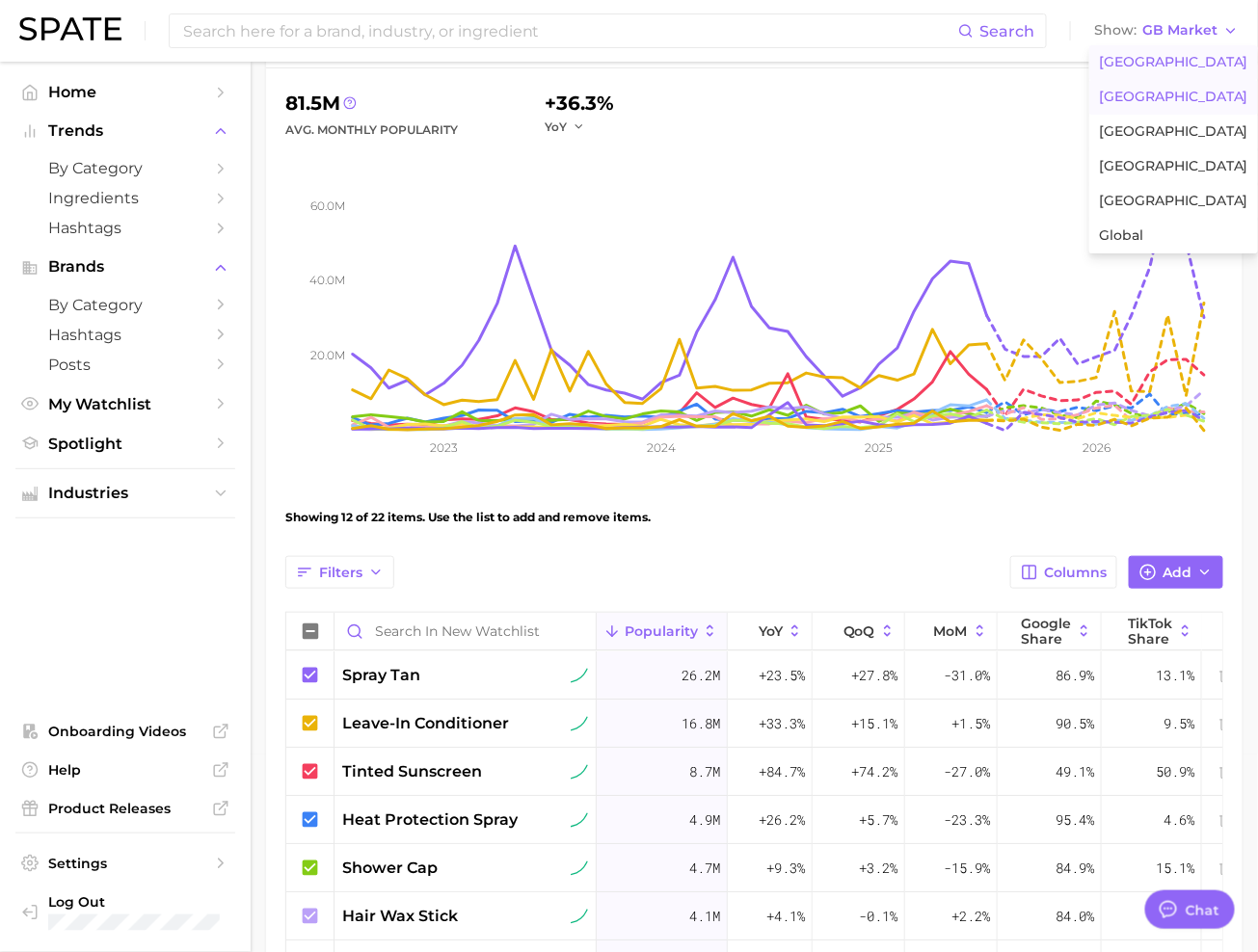
click at [1168, 60] on span "United States" at bounding box center [1174, 62] width 149 height 16
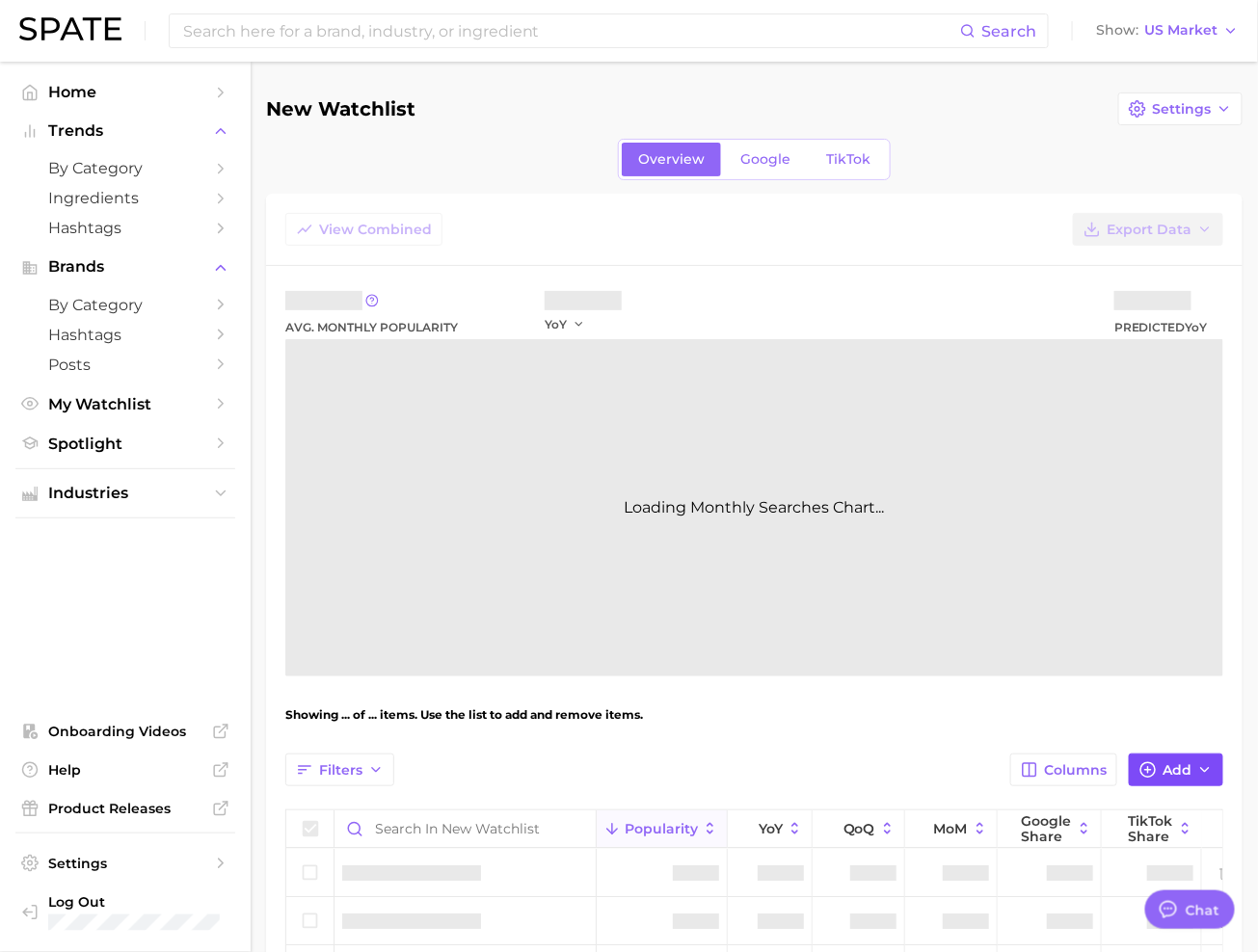
click at [1153, 767] on icon "button" at bounding box center [1148, 770] width 17 height 17
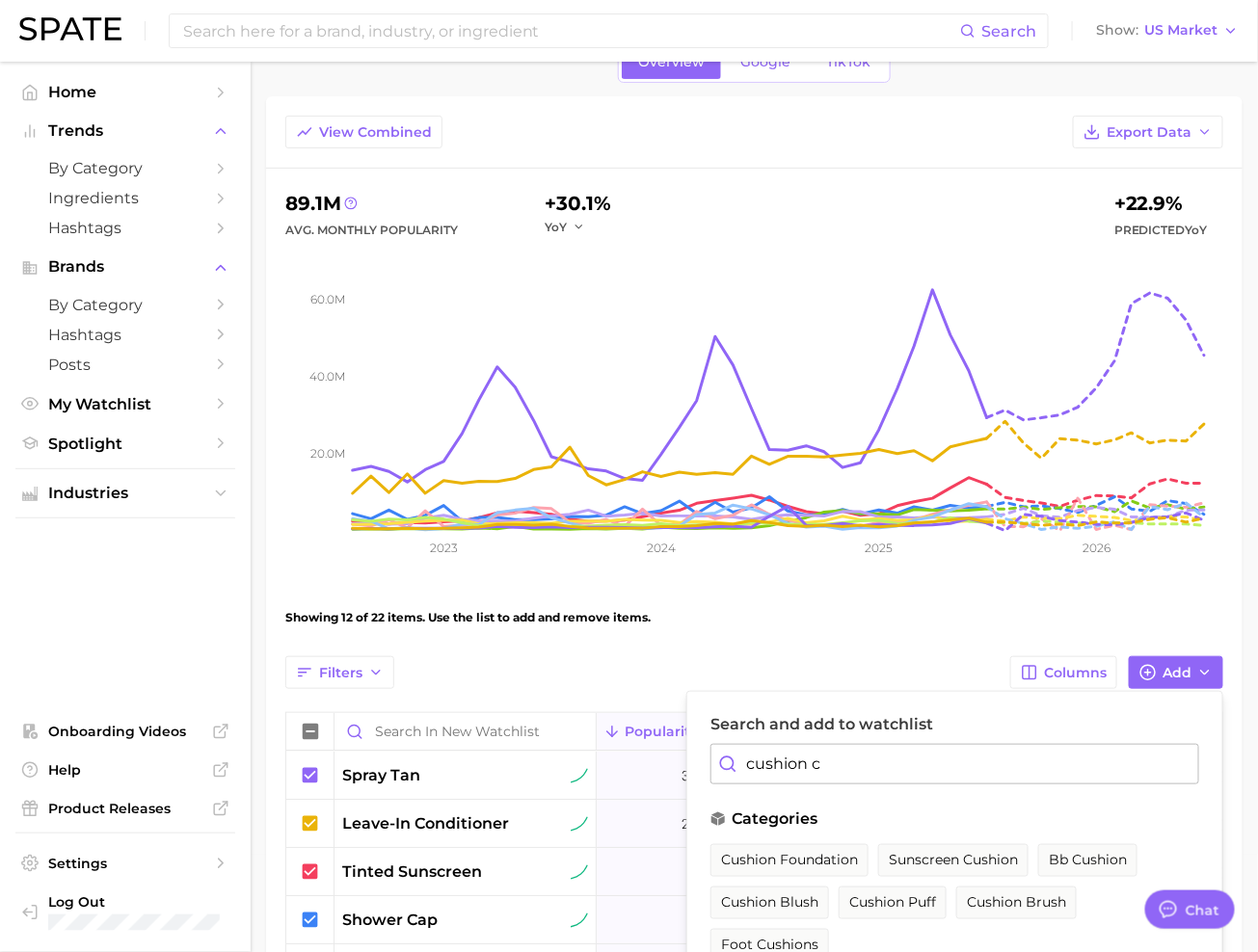
scroll to position [109, 0]
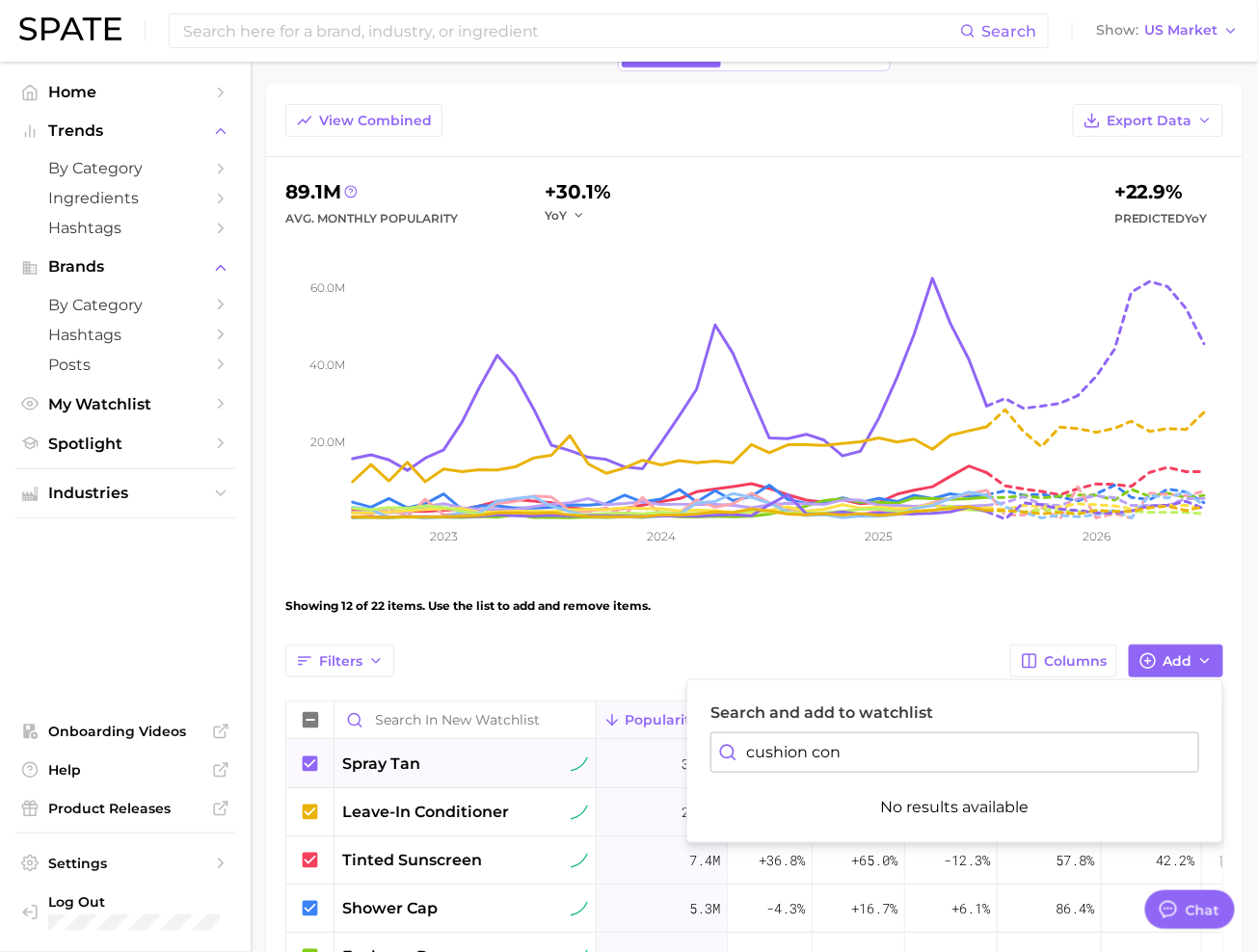
drag, startPoint x: 925, startPoint y: 762, endPoint x: 648, endPoint y: 763, distance: 277.0
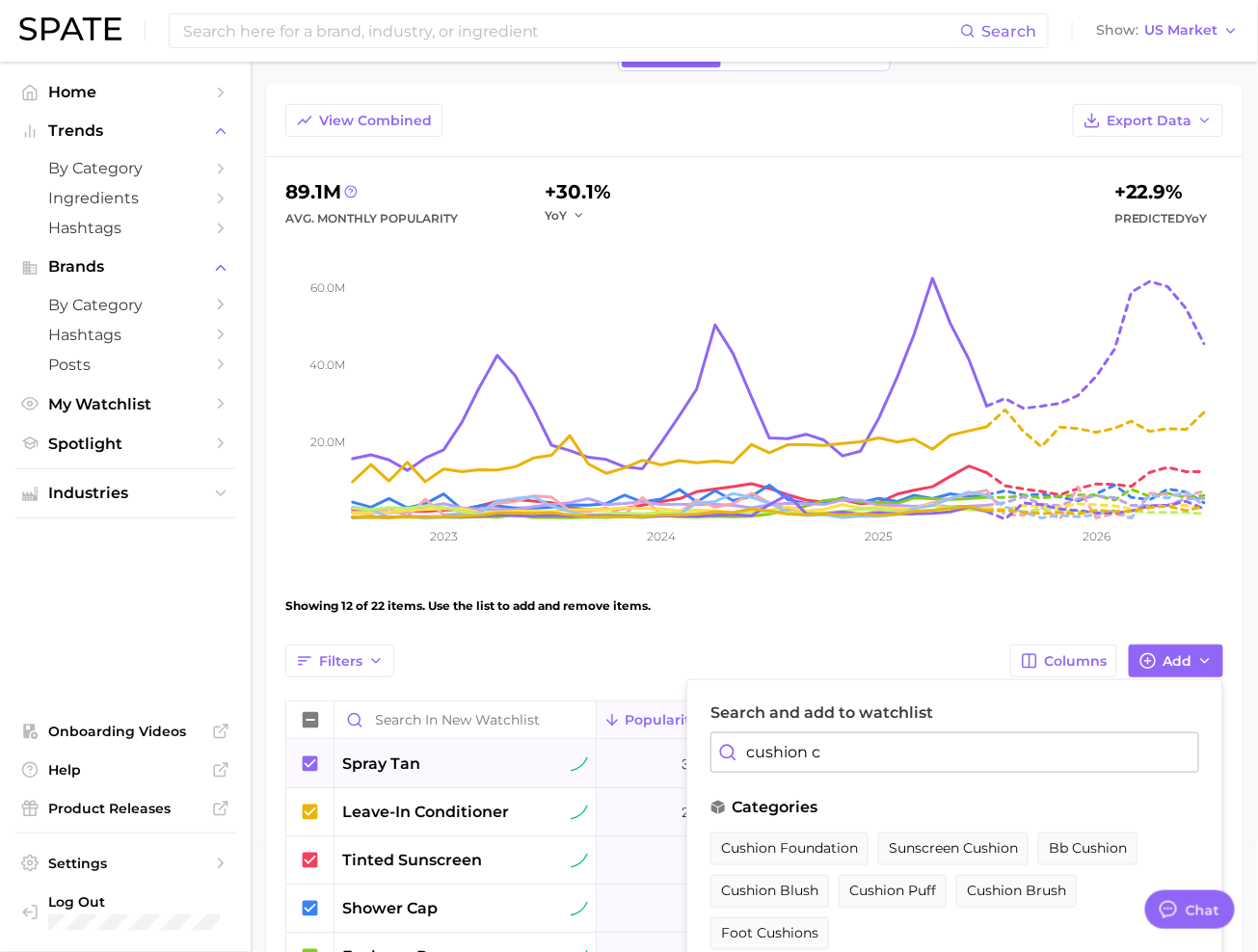
type input "cushion"
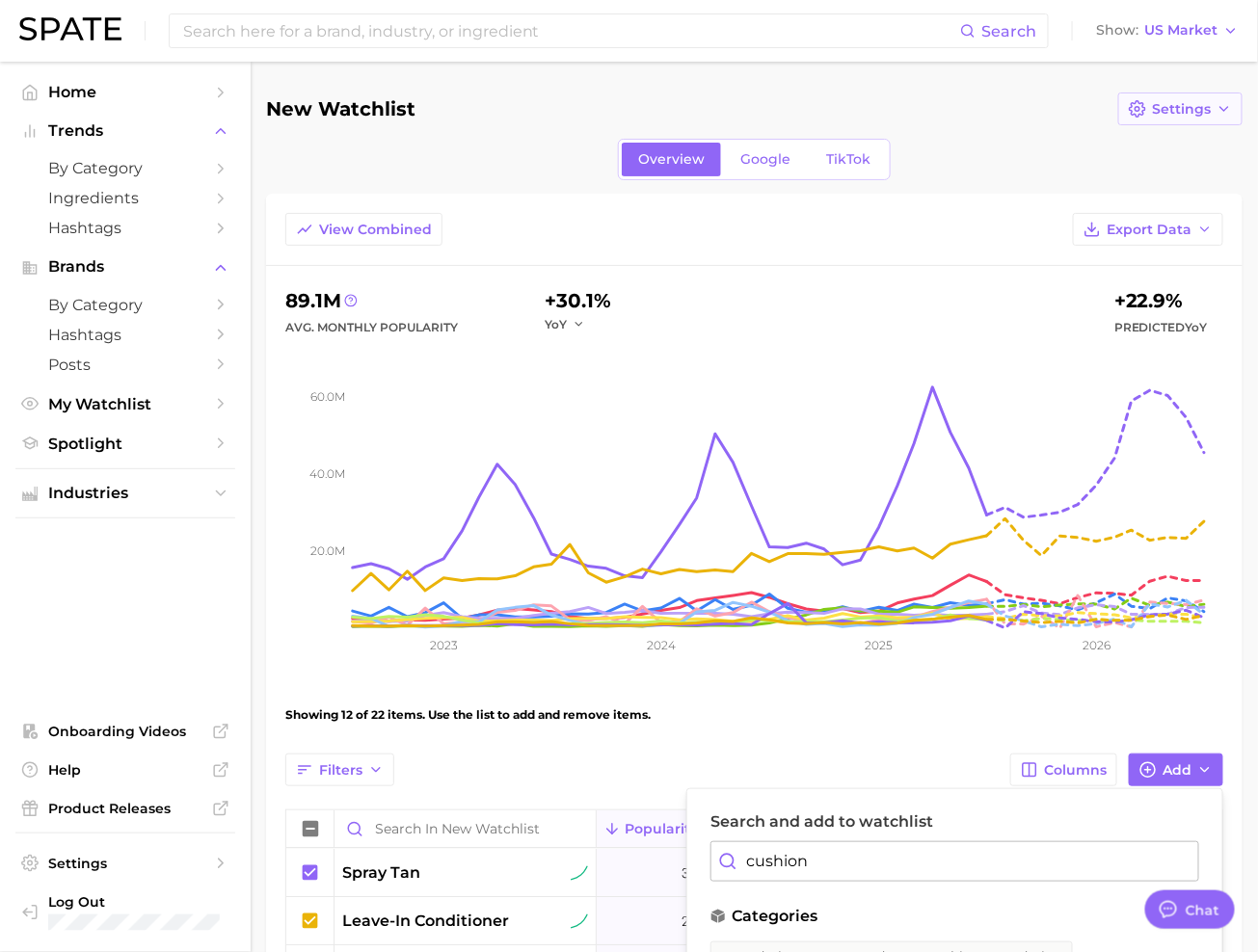
click at [1189, 116] on span "Settings" at bounding box center [1181, 109] width 59 height 16
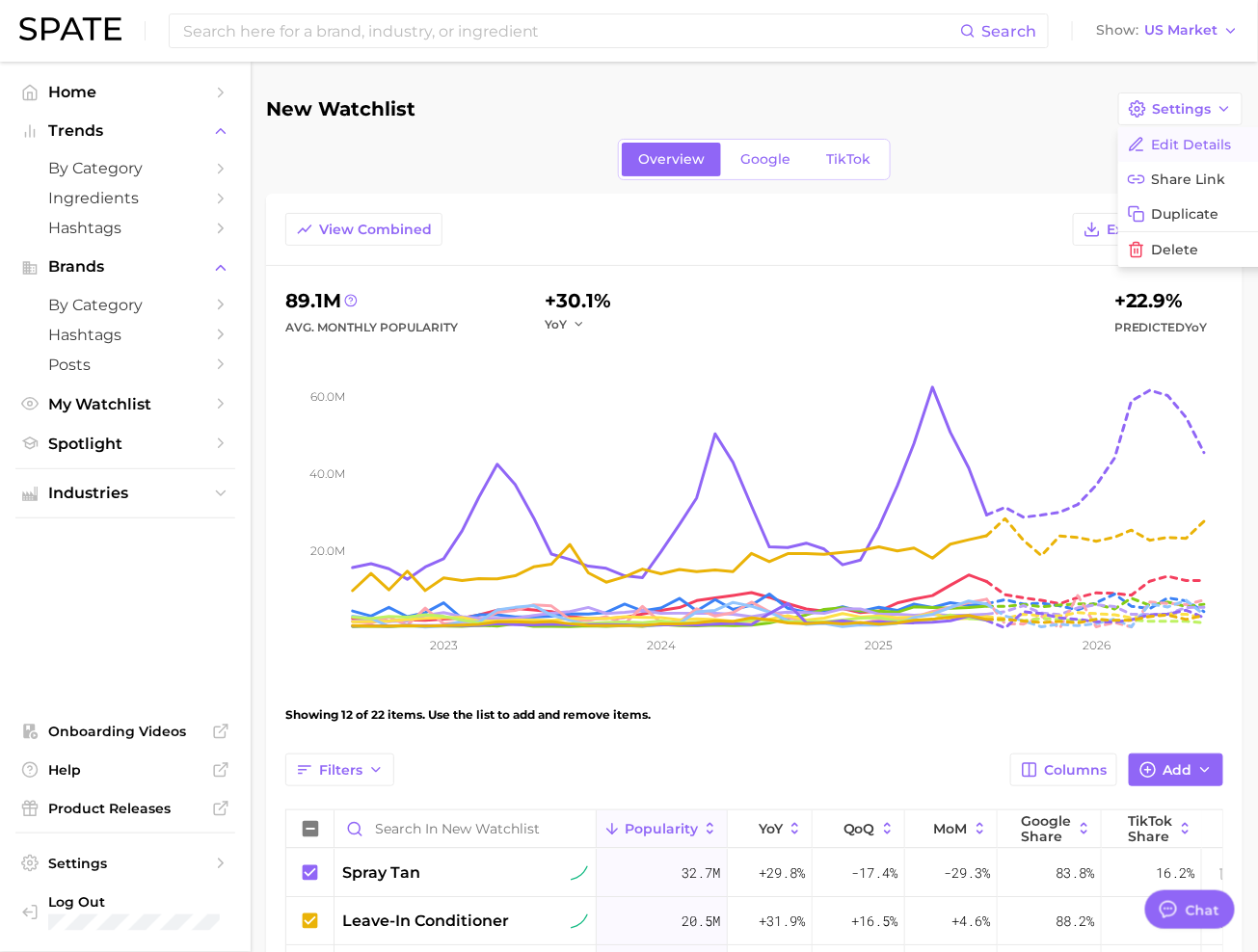
click at [1169, 147] on button "Edit Details" at bounding box center [1224, 144] width 212 height 35
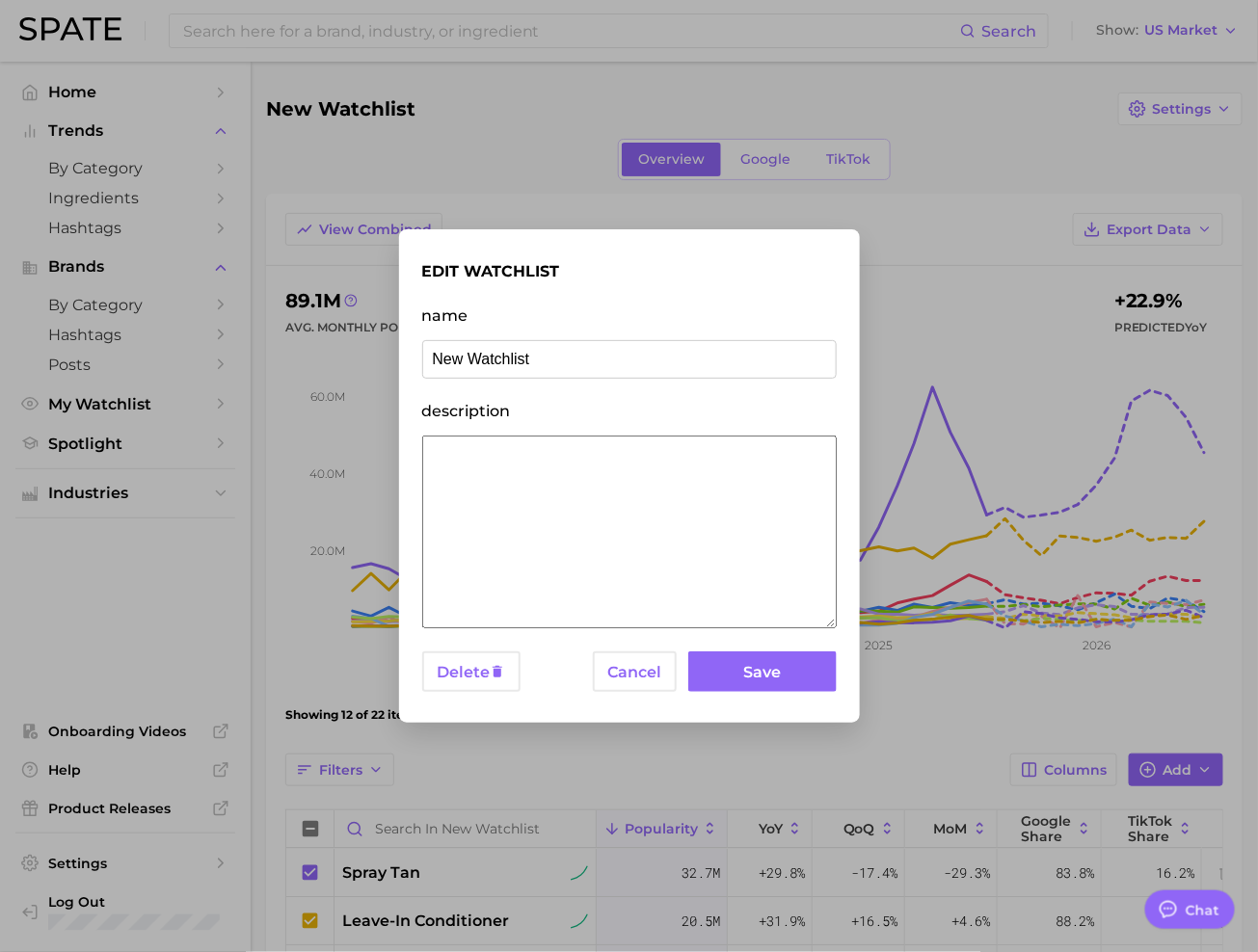
click at [533, 352] on input "New Watchlist" at bounding box center [629, 360] width 414 height 39
click at [554, 352] on input "New Watchlist" at bounding box center [629, 360] width 414 height 39
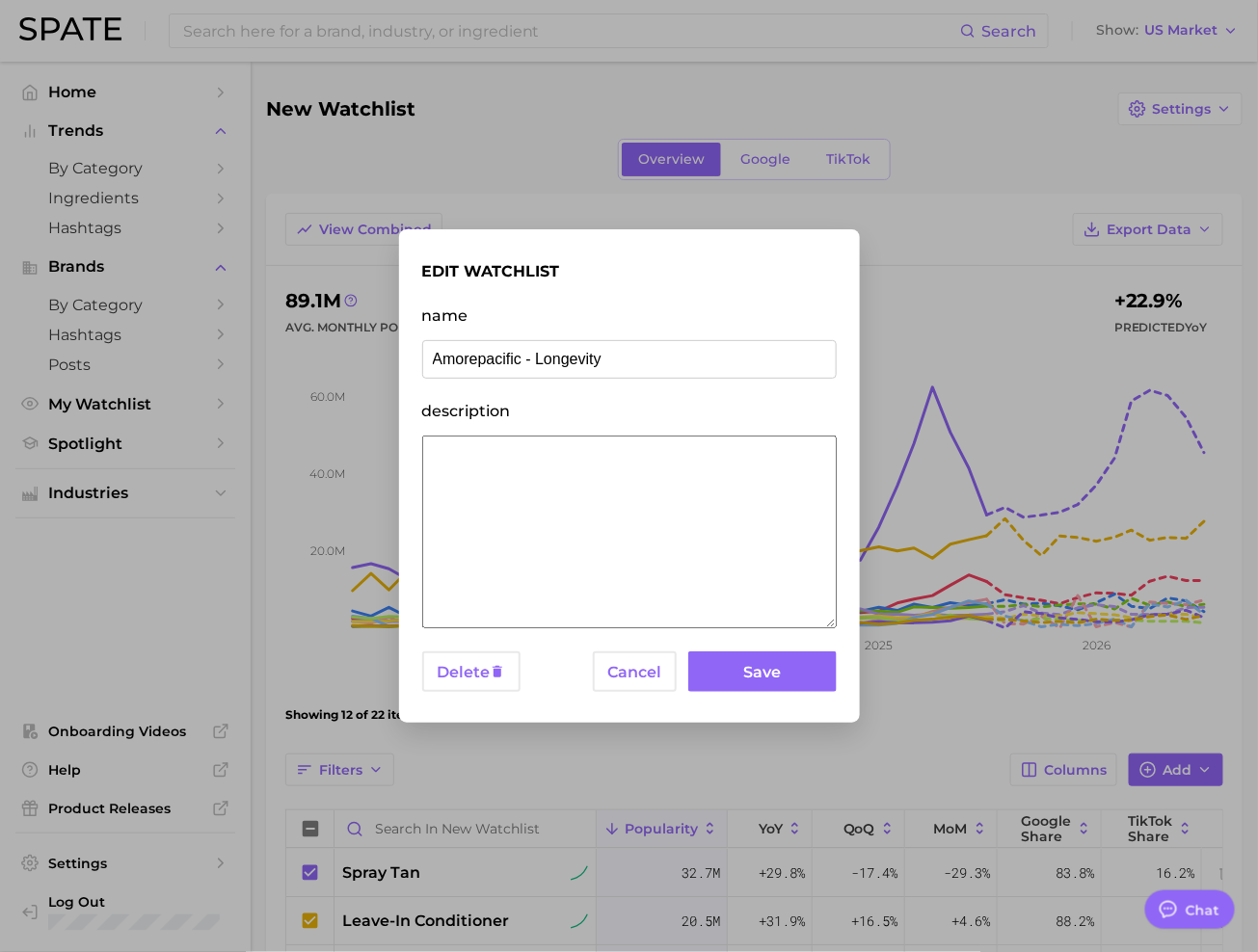
click at [570, 356] on input "Amorepacific - Longevity" at bounding box center [629, 360] width 414 height 39
type input "Amorepacific - Beauty Multitaskers"
click at [774, 663] on button "Save" at bounding box center [762, 671] width 147 height 42
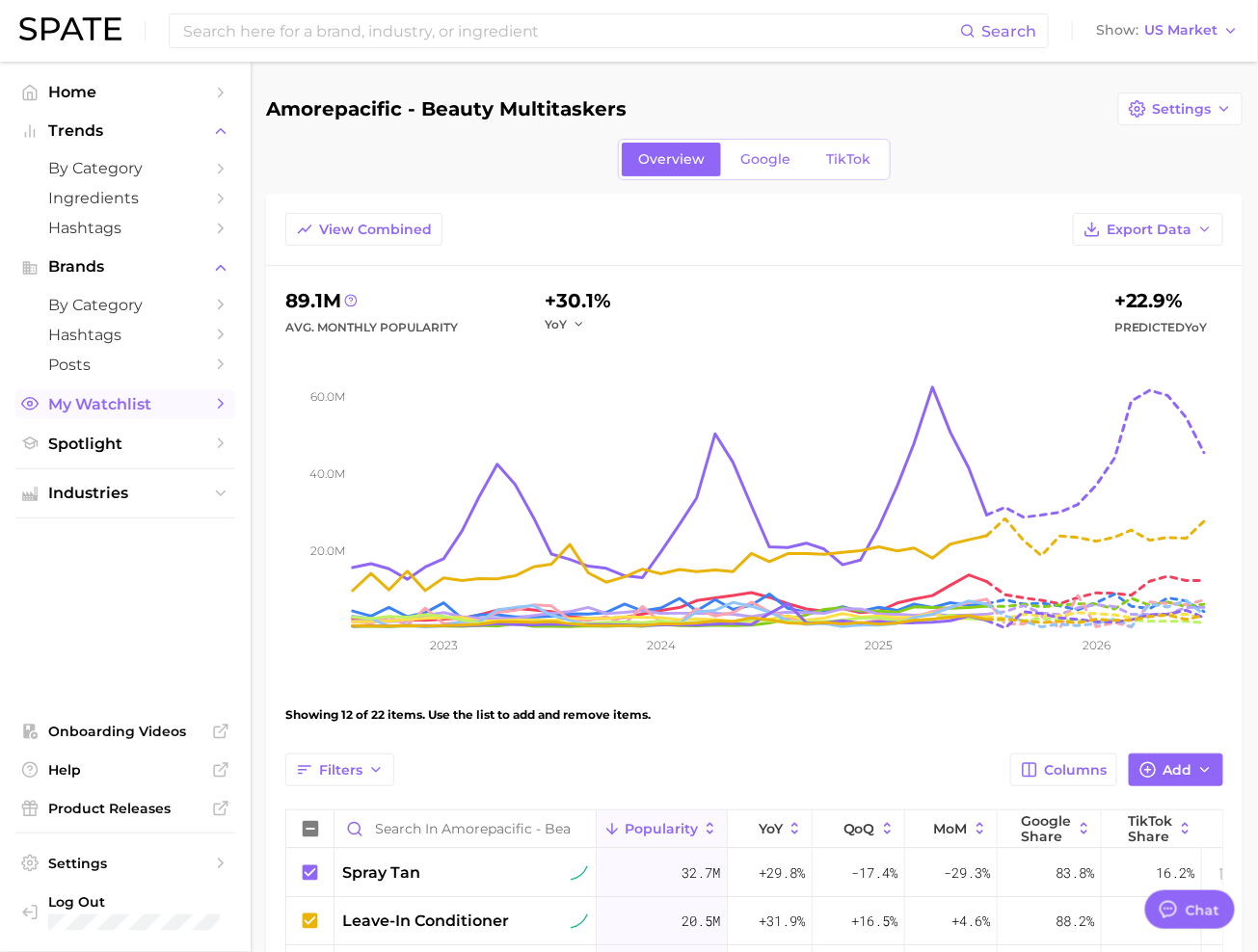
click at [120, 401] on span "My Watchlist" at bounding box center [125, 403] width 154 height 18
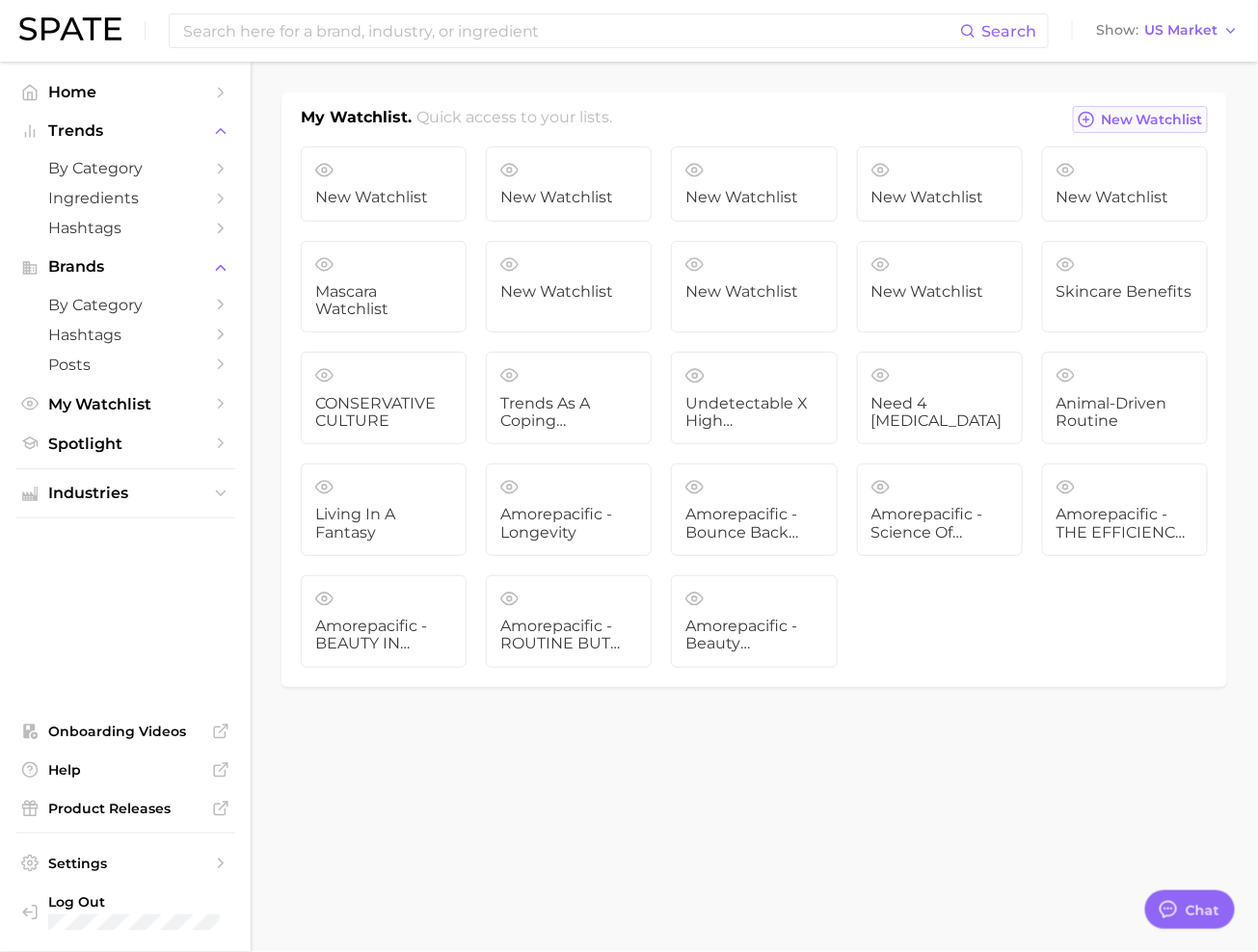
click at [1144, 119] on span "New Watchlist" at bounding box center [1153, 120] width 103 height 16
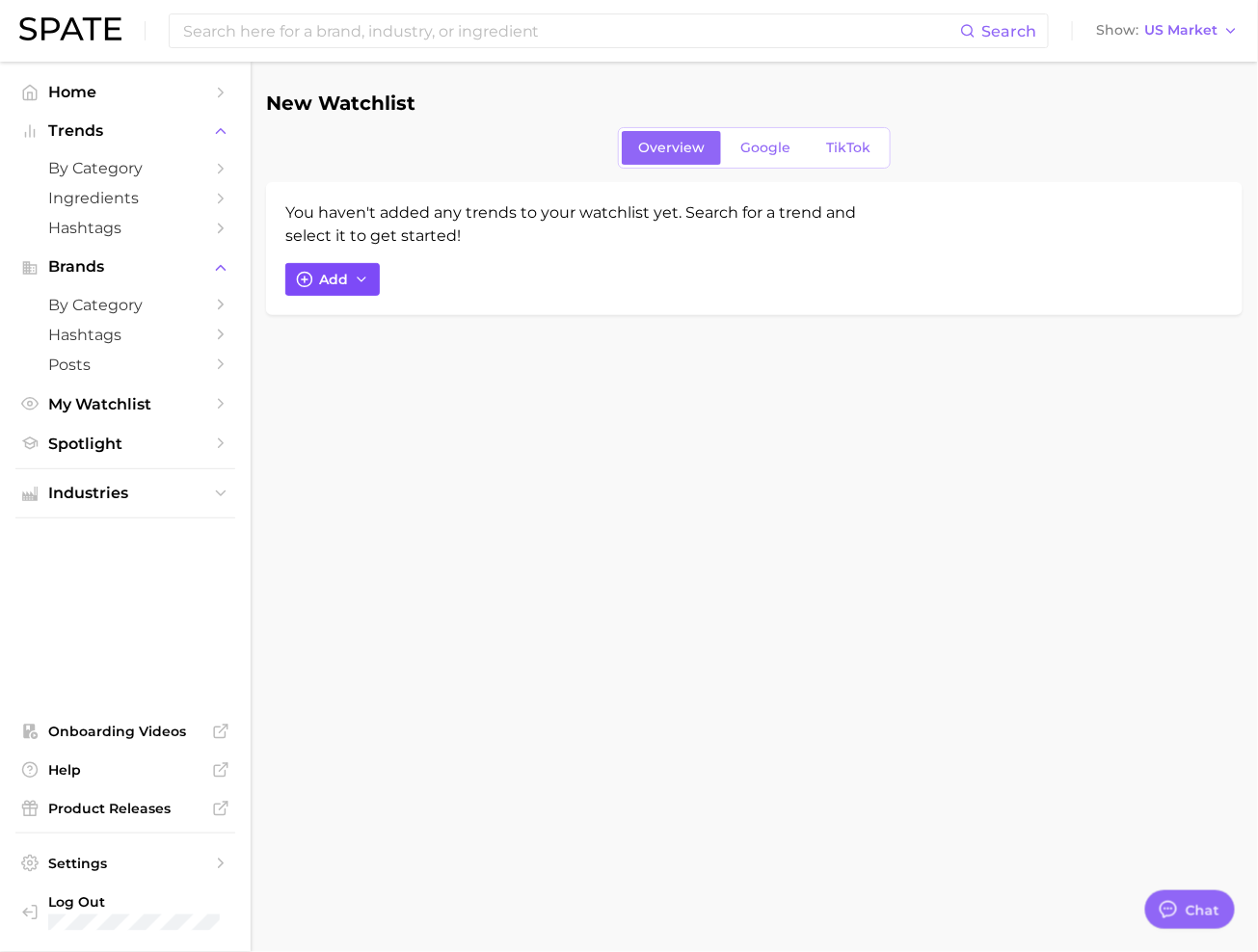
click at [332, 278] on span "Add" at bounding box center [334, 280] width 29 height 16
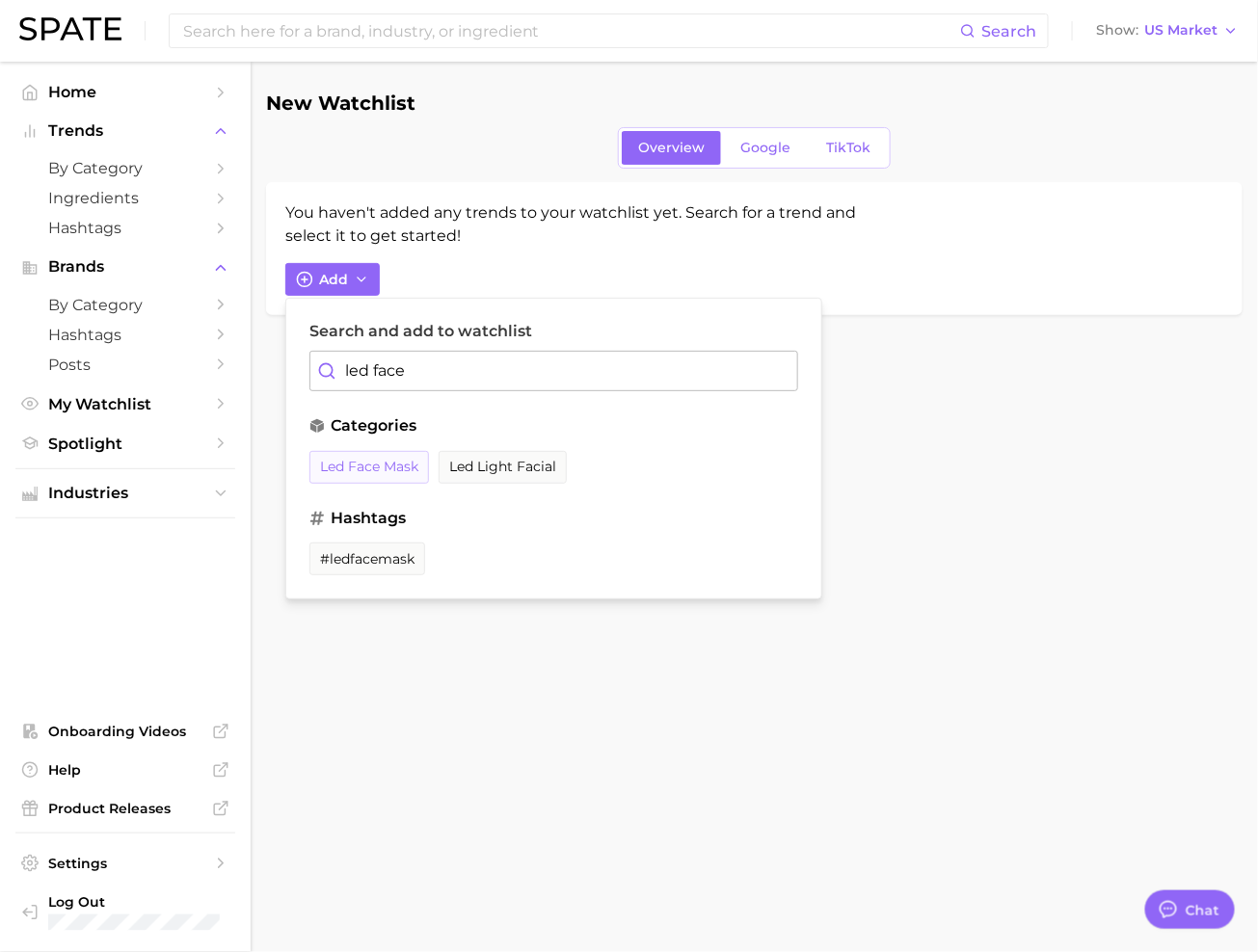
type input "led face"
click at [347, 474] on button "led face mask" at bounding box center [370, 467] width 120 height 33
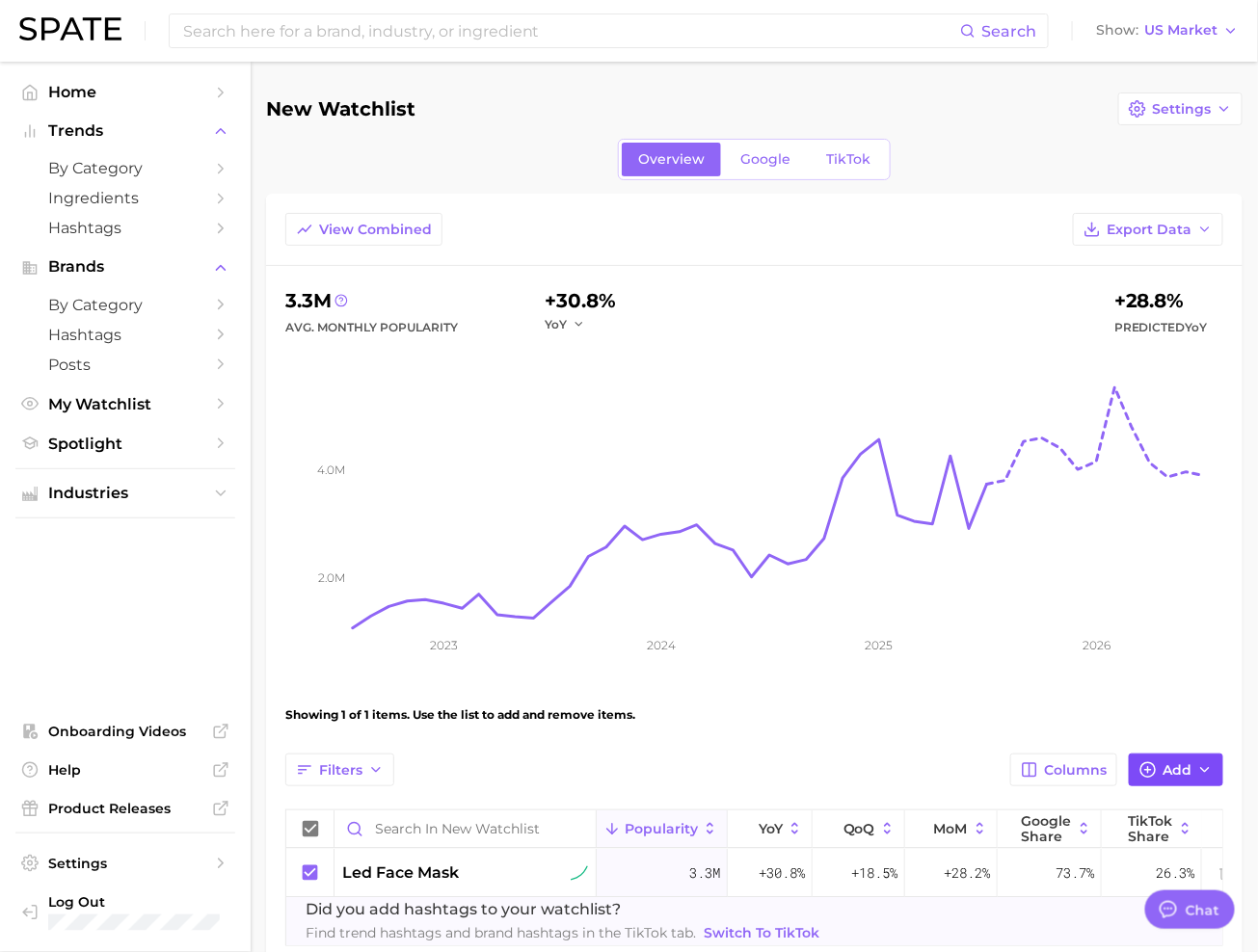
click at [1150, 771] on icon "button" at bounding box center [1148, 770] width 17 height 17
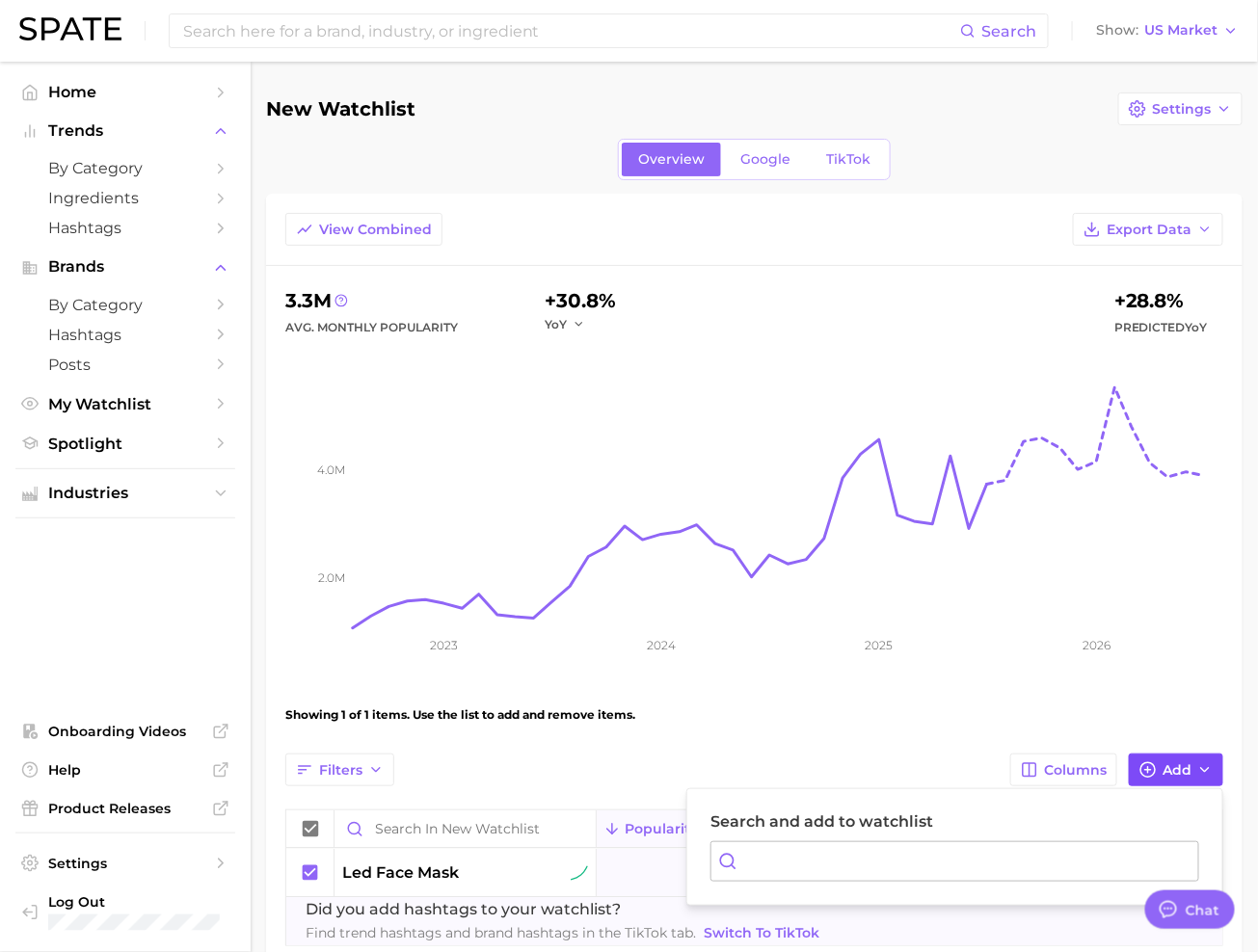
type input "h"
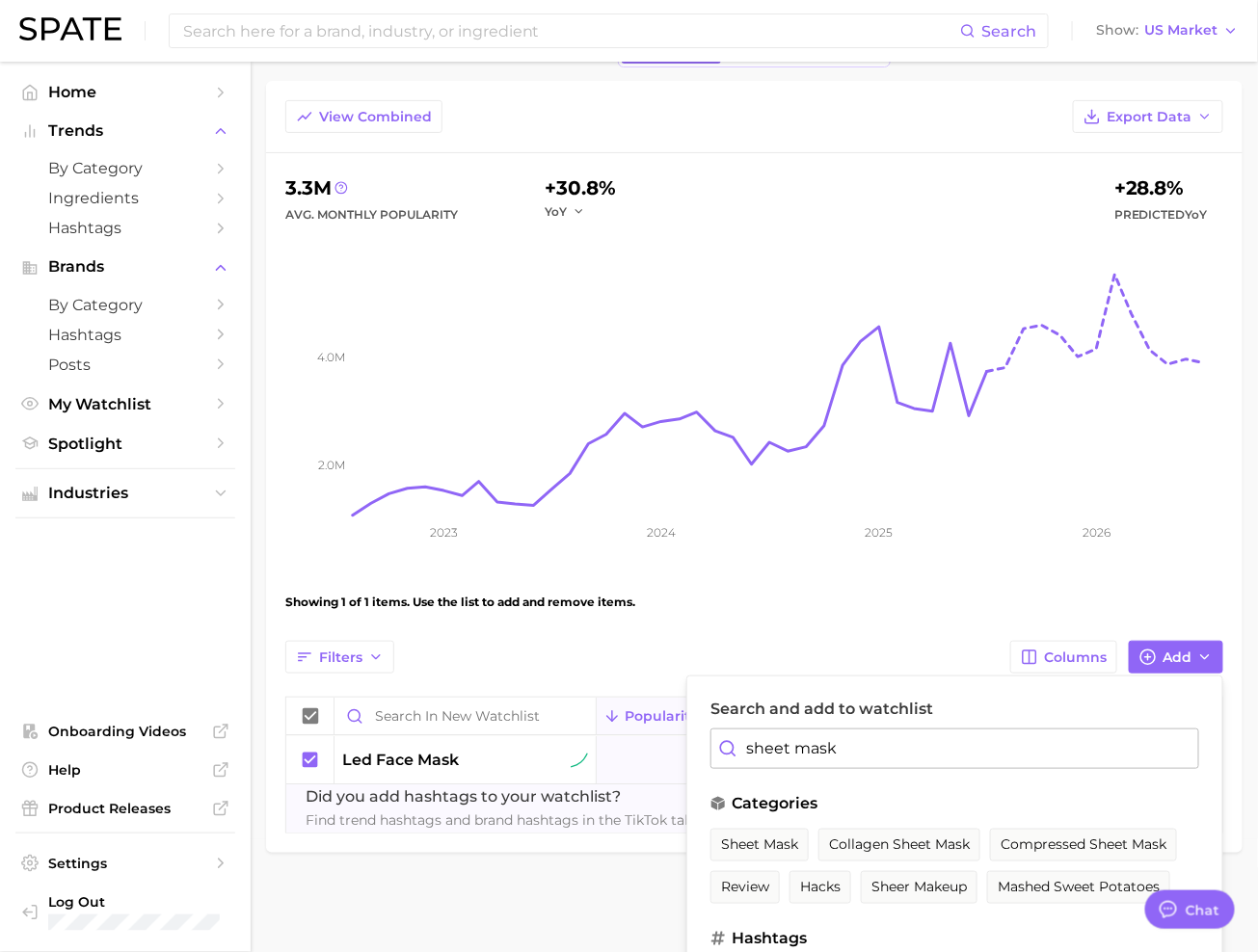
scroll to position [139, 0]
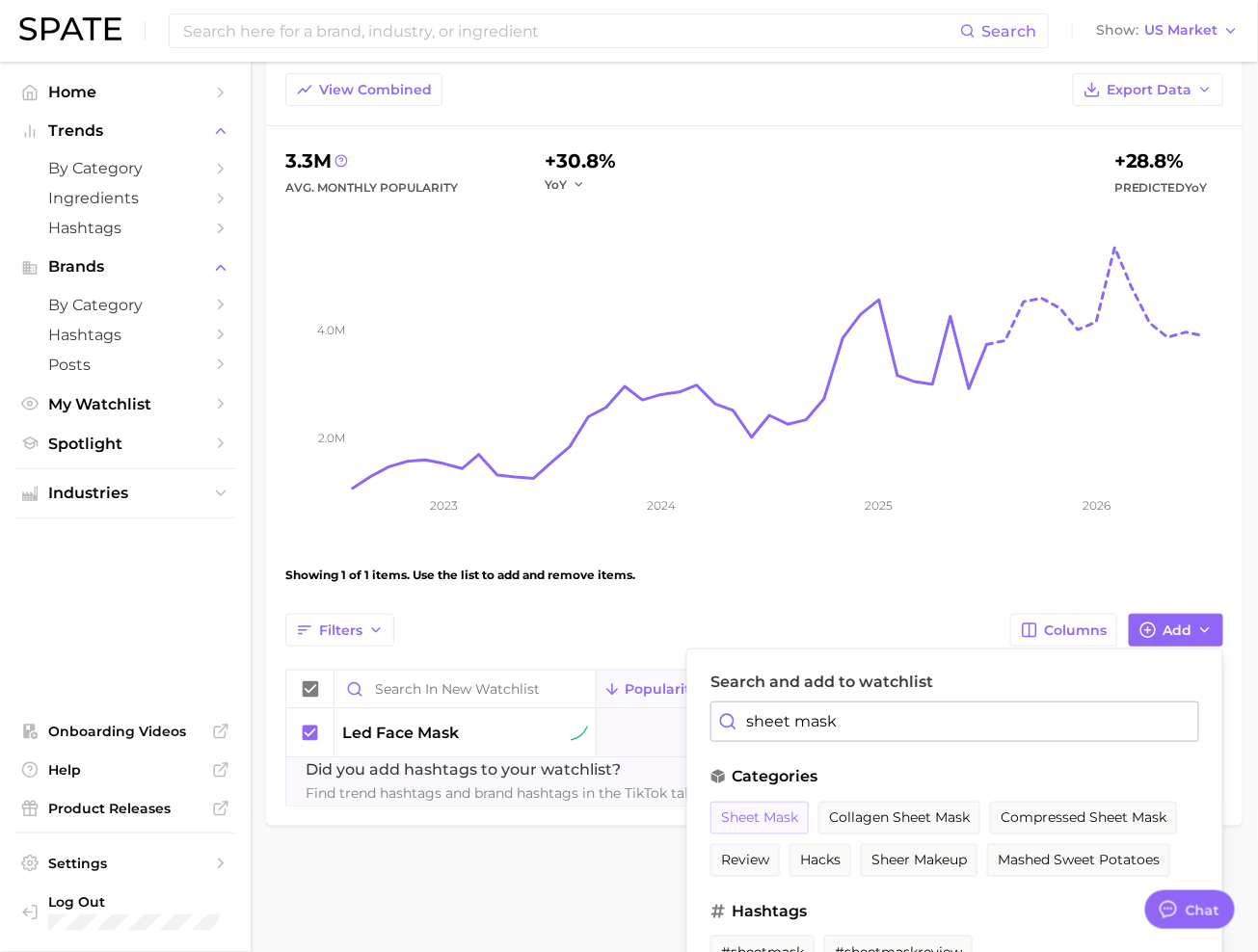
click at [785, 816] on span "sheet mask" at bounding box center [760, 818] width 77 height 16
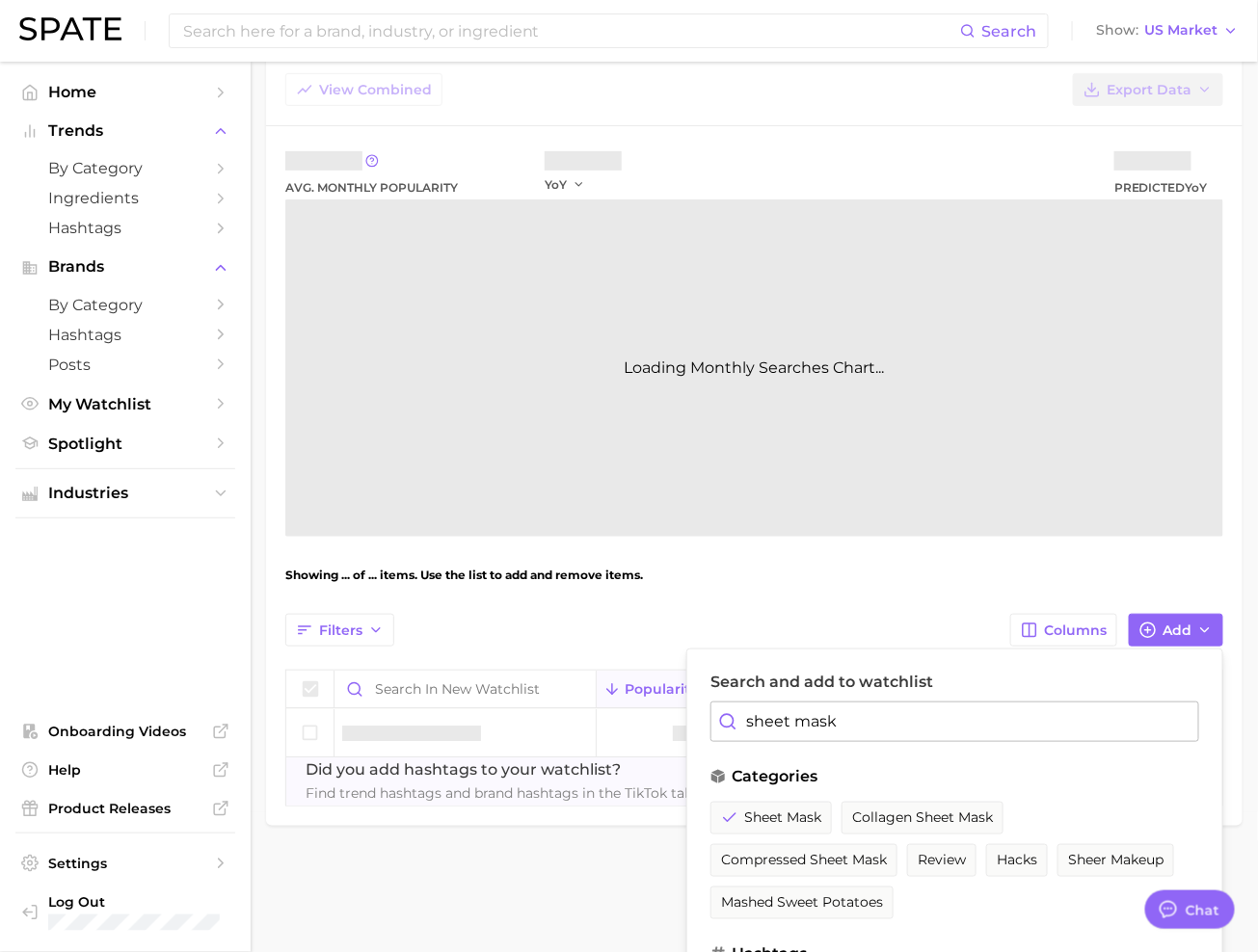
click at [814, 724] on input "sheet mask" at bounding box center [954, 722] width 489 height 41
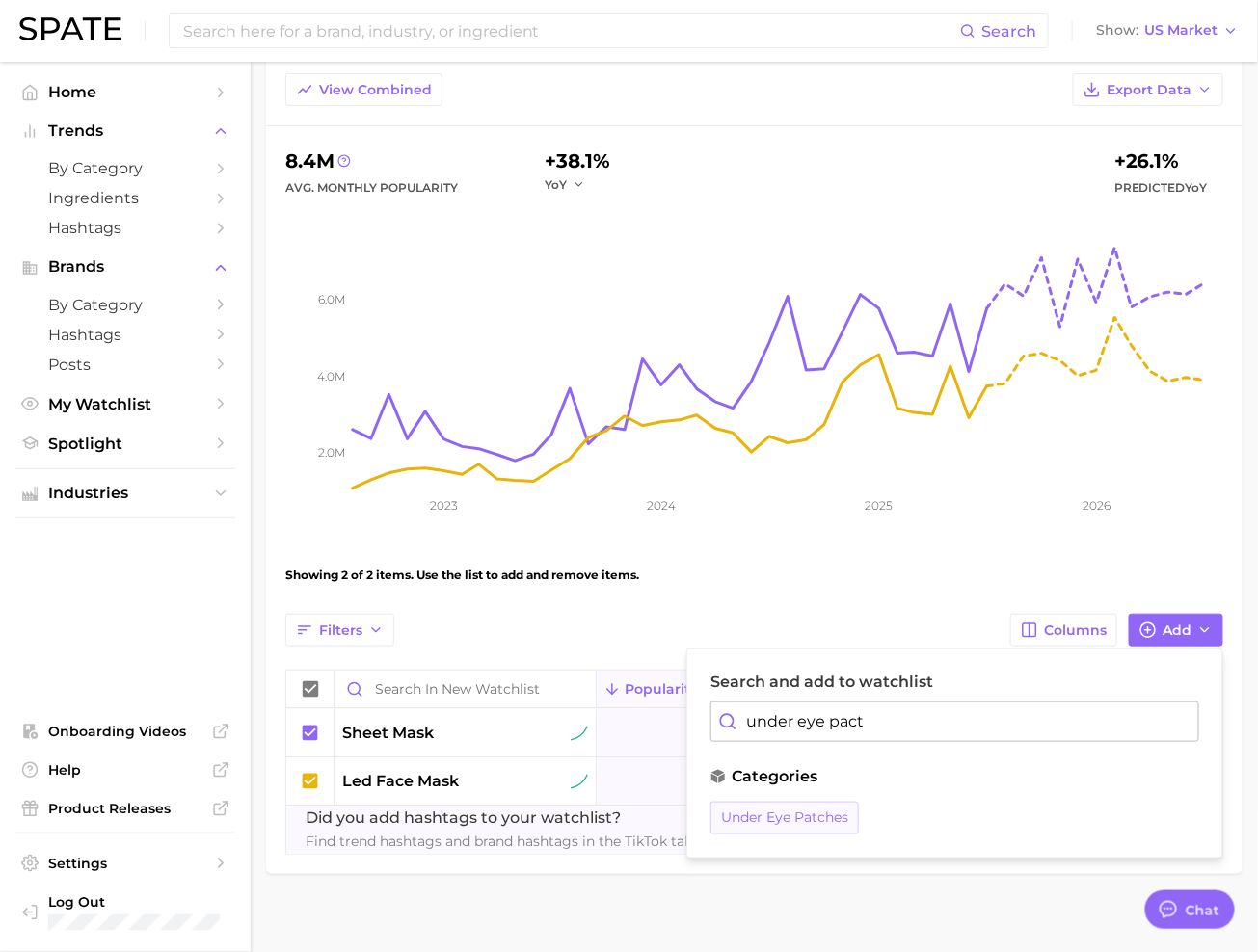
click at [791, 810] on span "under eye patches" at bounding box center [784, 818] width 127 height 16
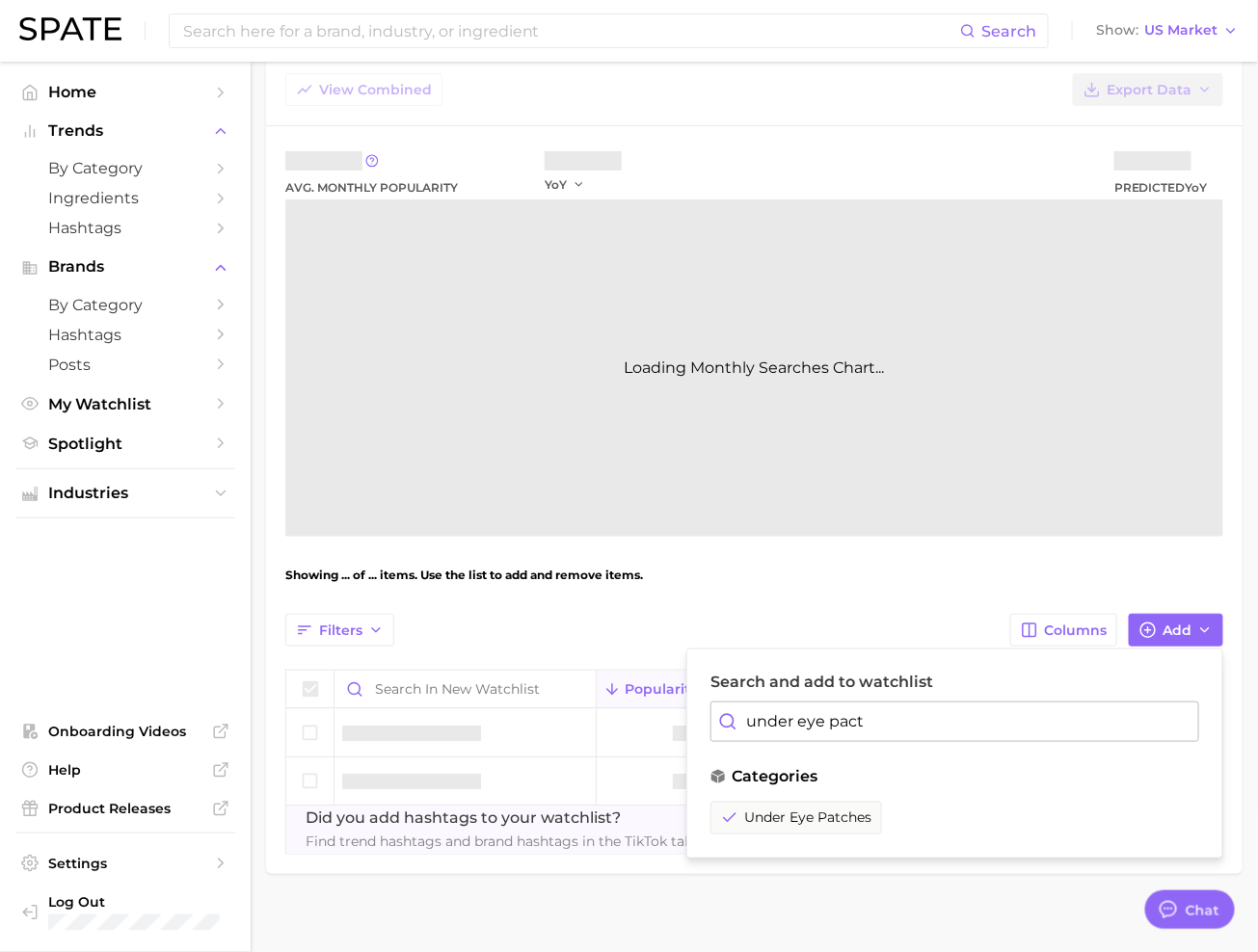
click at [800, 720] on input "under eye pact" at bounding box center [954, 722] width 489 height 41
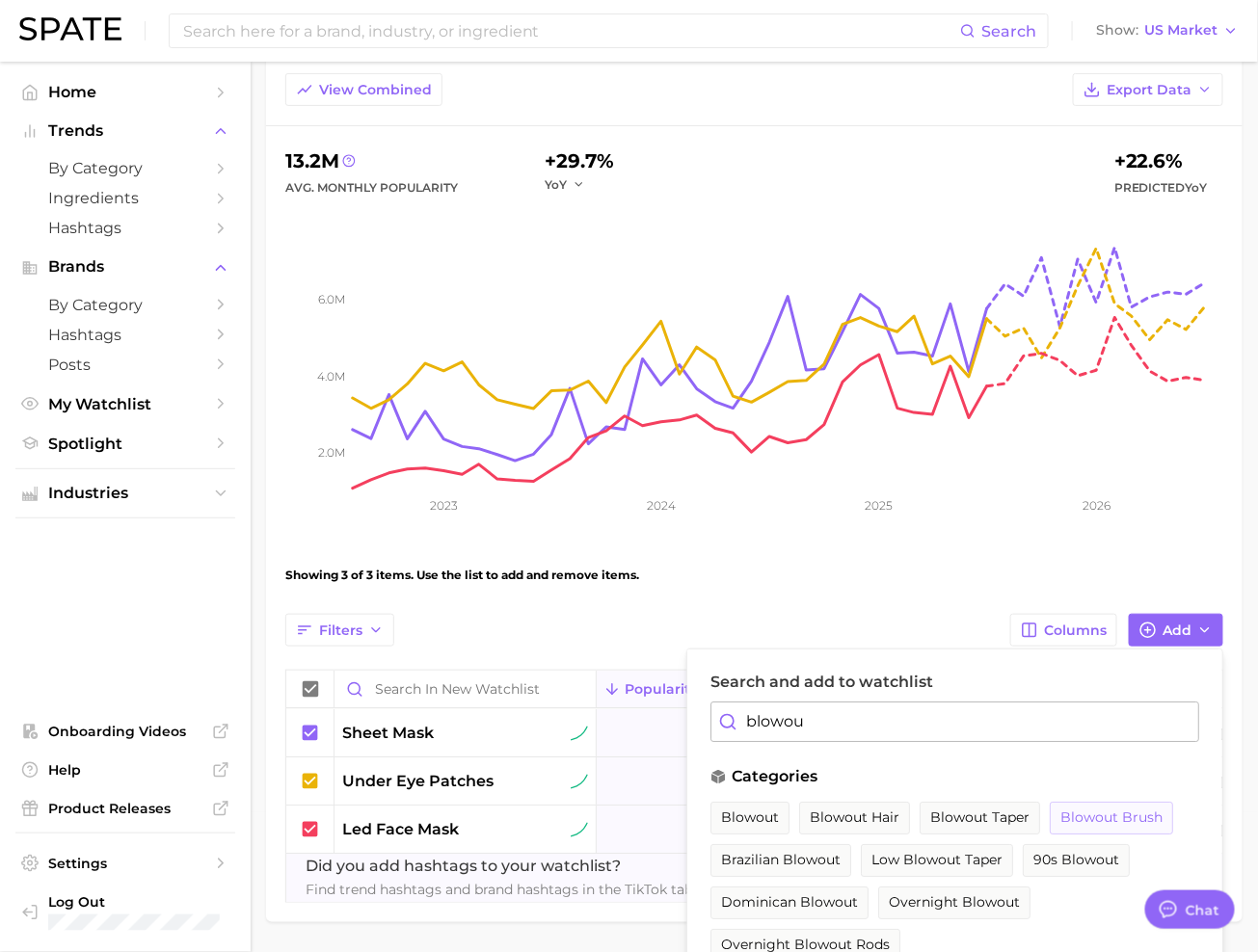
click at [1129, 813] on span "blowout brush" at bounding box center [1112, 818] width 103 height 16
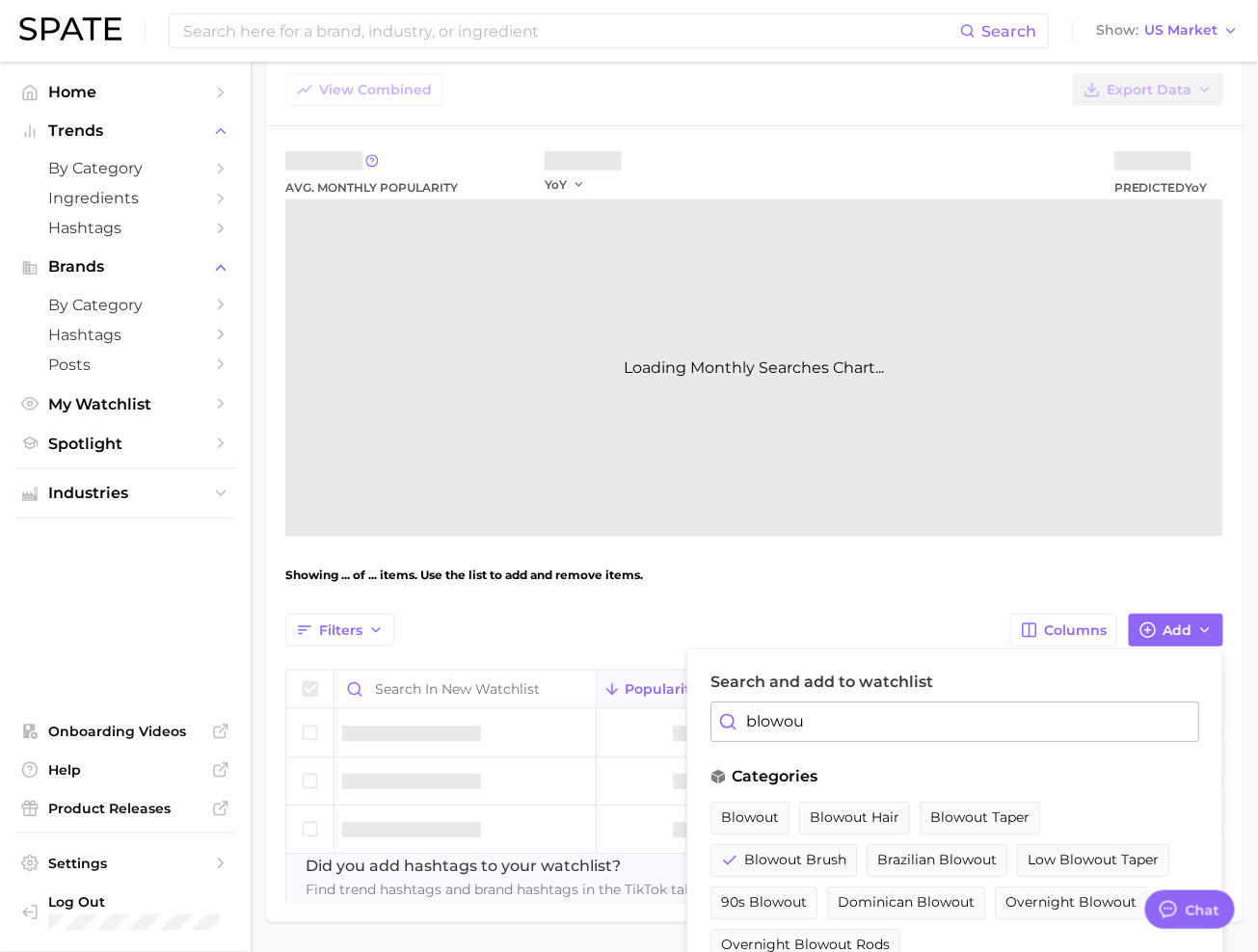
click at [825, 723] on input "blowou" at bounding box center [954, 722] width 489 height 41
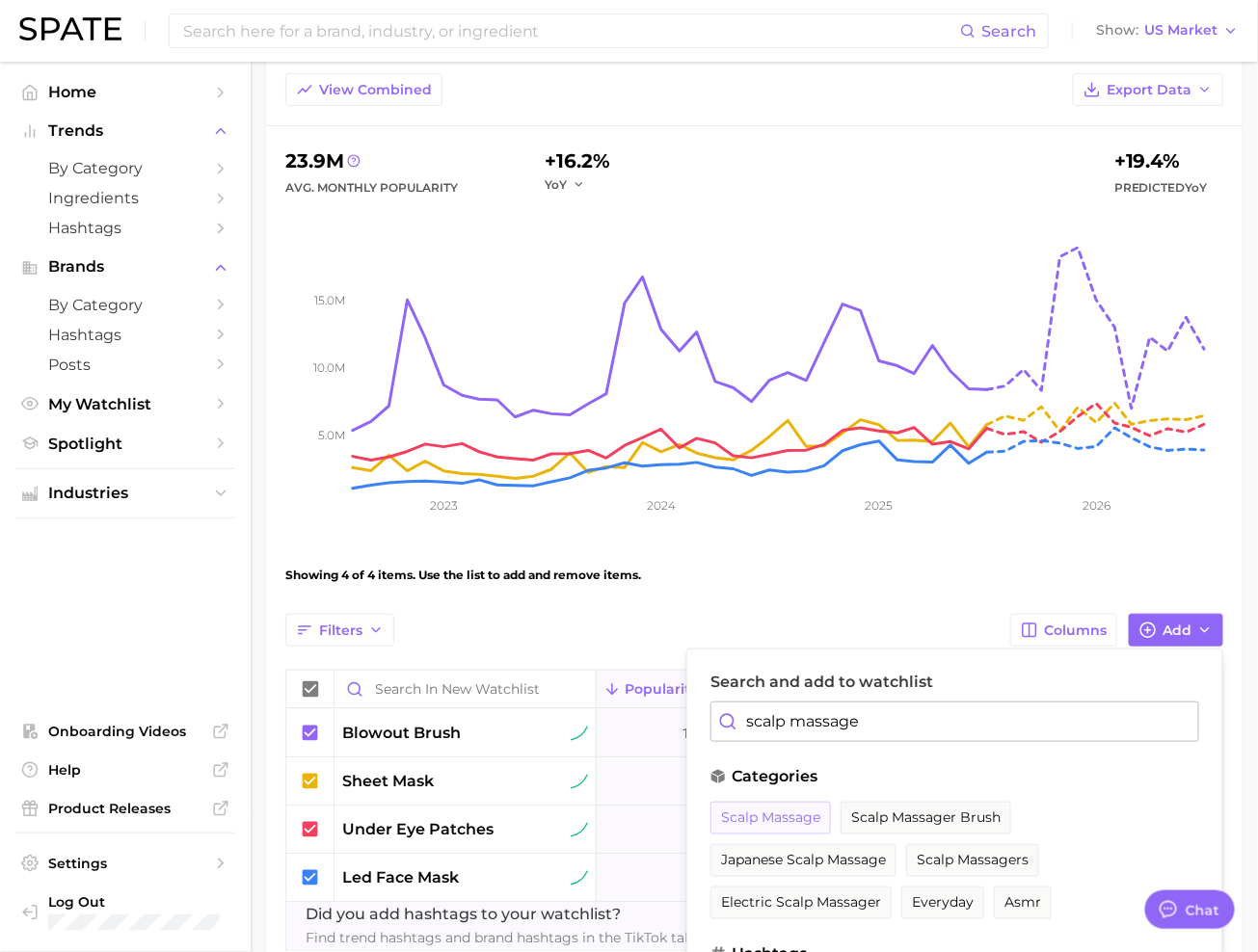
click at [753, 813] on span "scalp massage" at bounding box center [770, 818] width 100 height 16
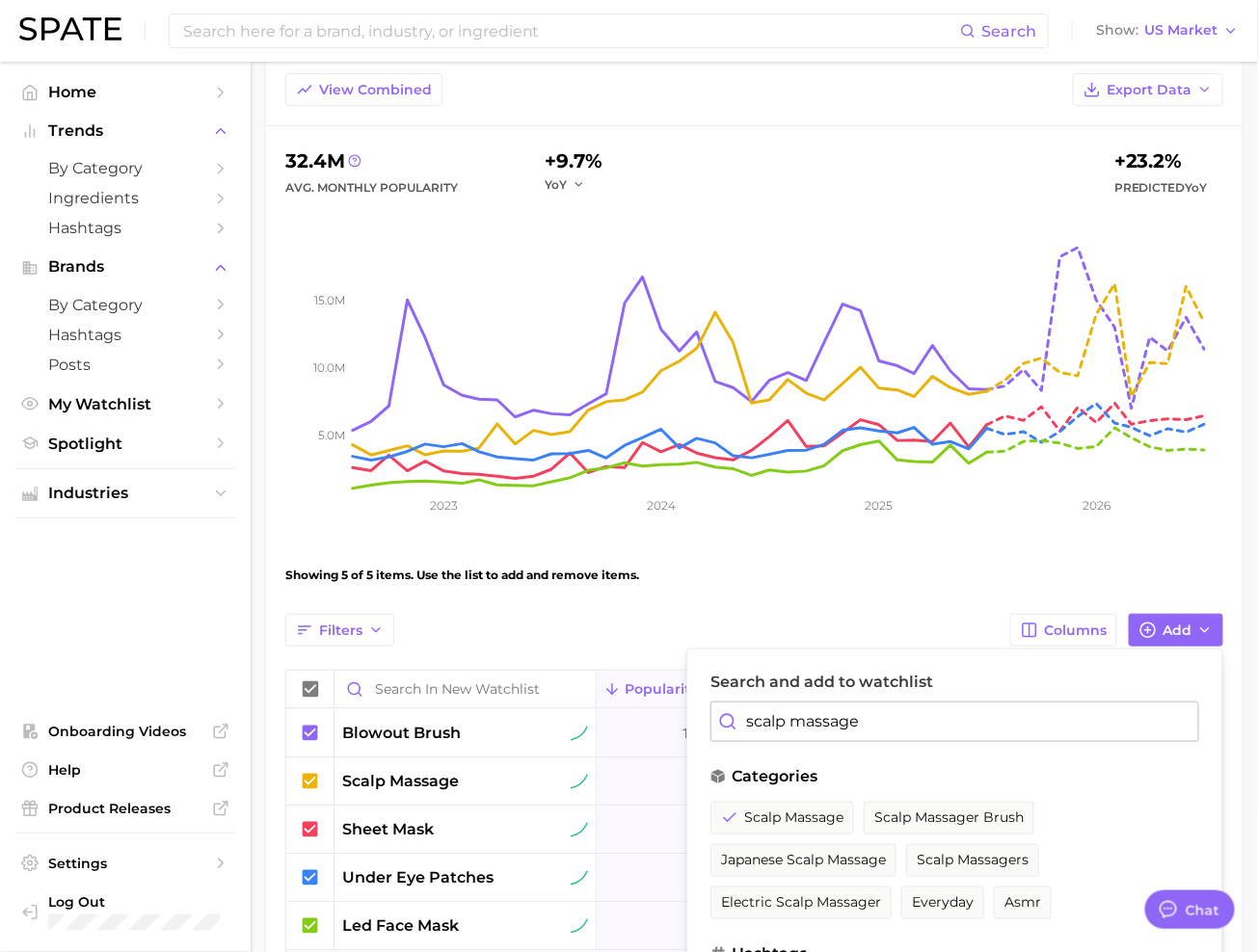
click at [828, 717] on input "scalp massage" at bounding box center [954, 722] width 489 height 41
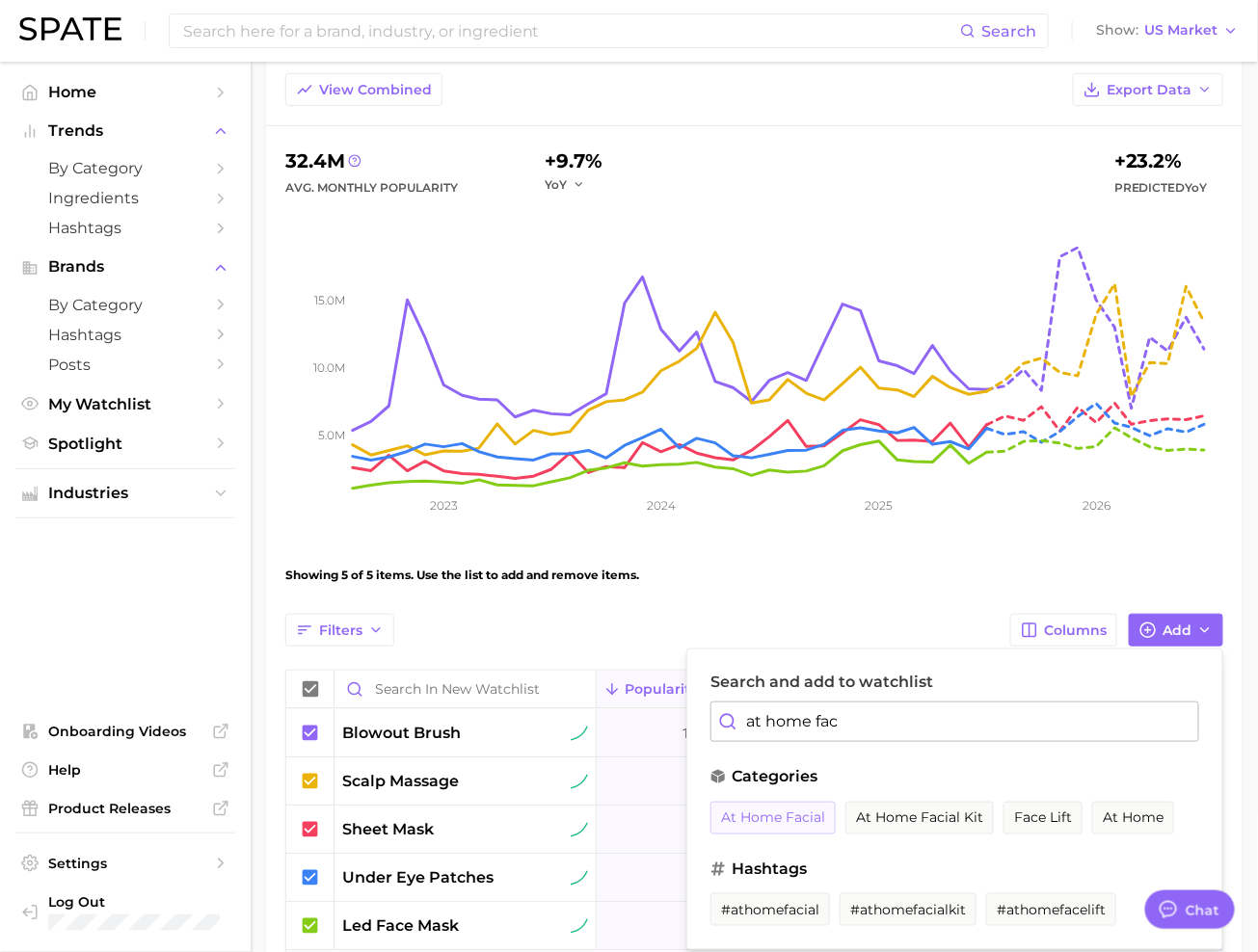
click at [783, 814] on span "at home facial" at bounding box center [773, 818] width 105 height 16
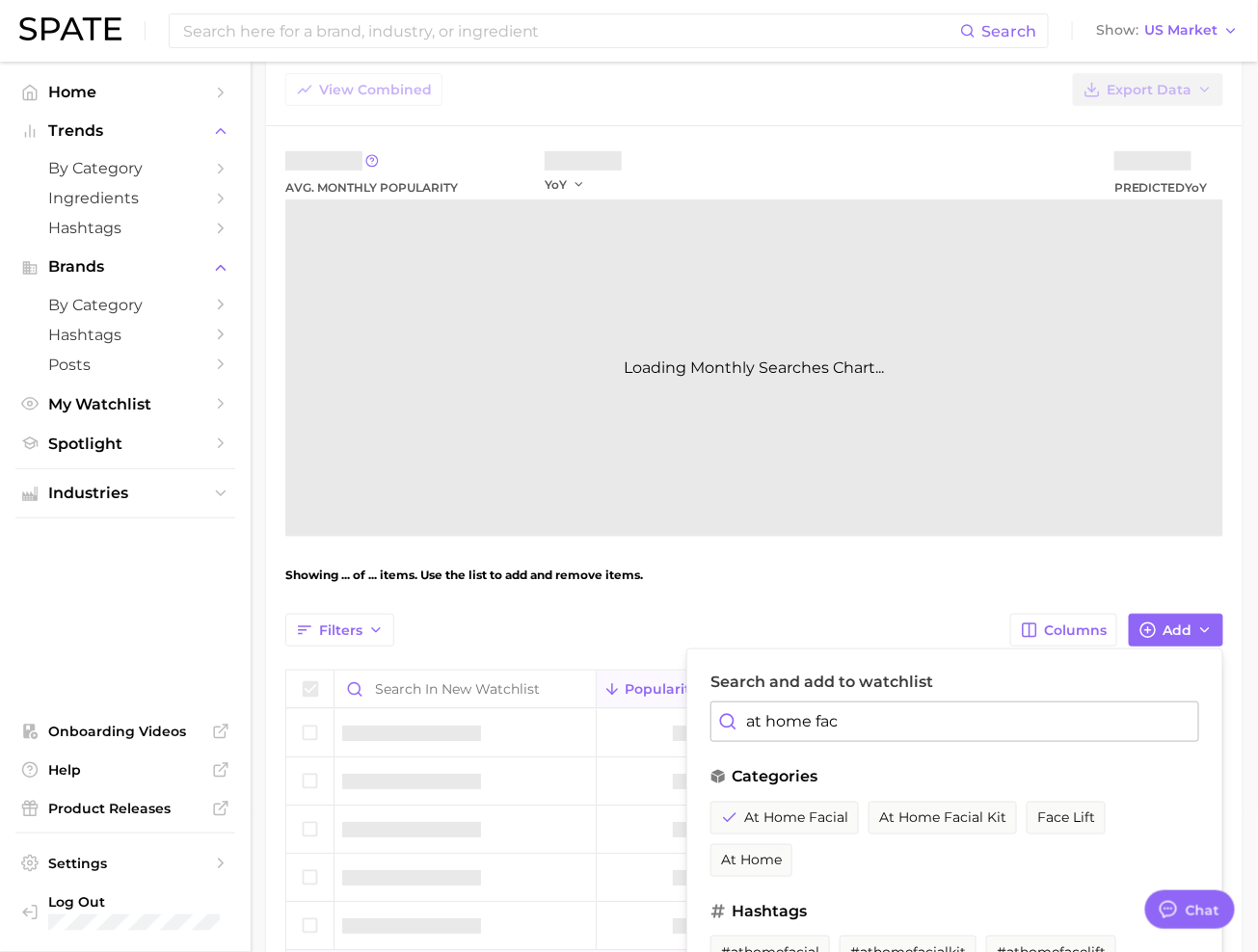
click at [810, 728] on input "at home fac" at bounding box center [954, 722] width 489 height 41
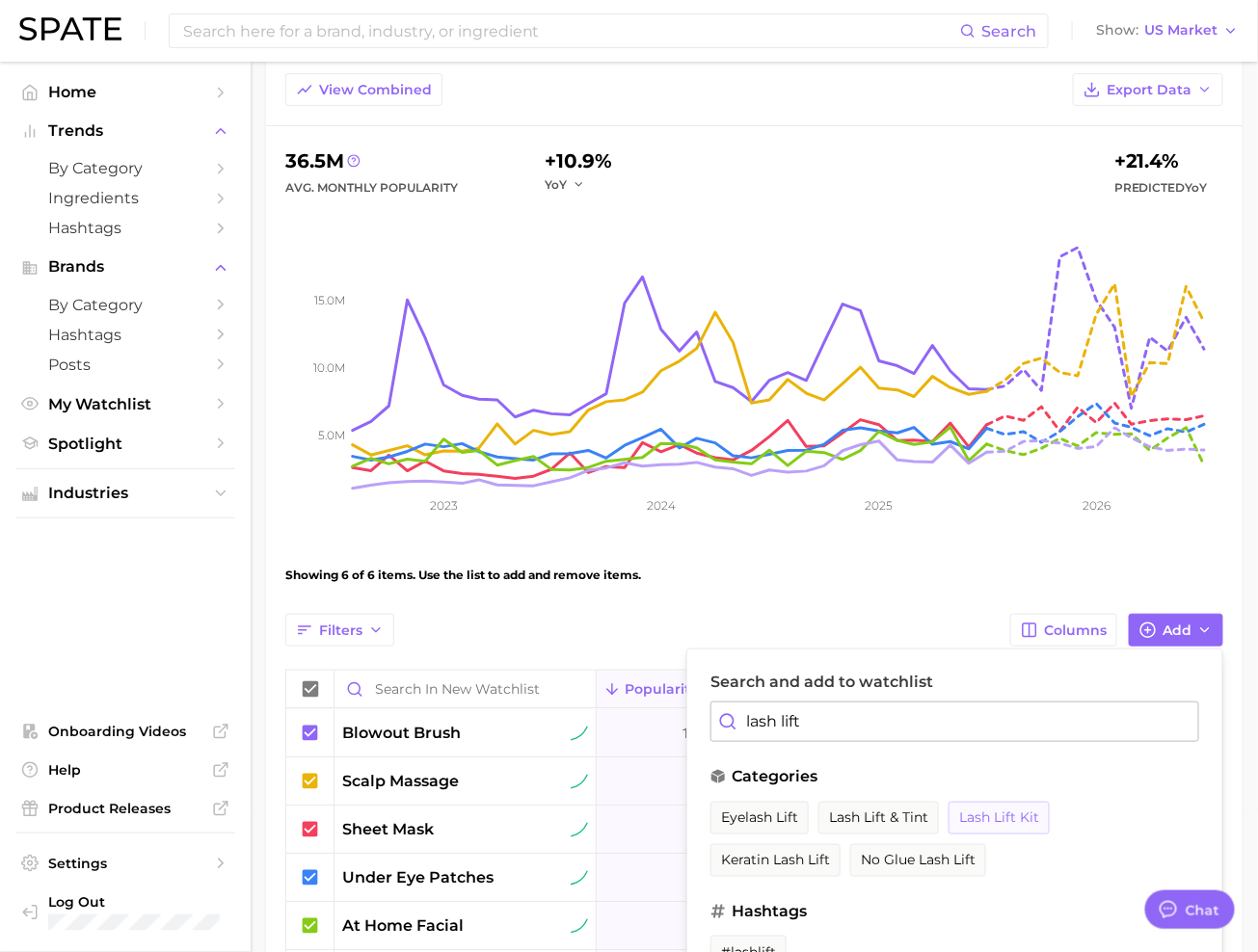
click at [981, 815] on span "lash lift kit" at bounding box center [999, 818] width 80 height 16
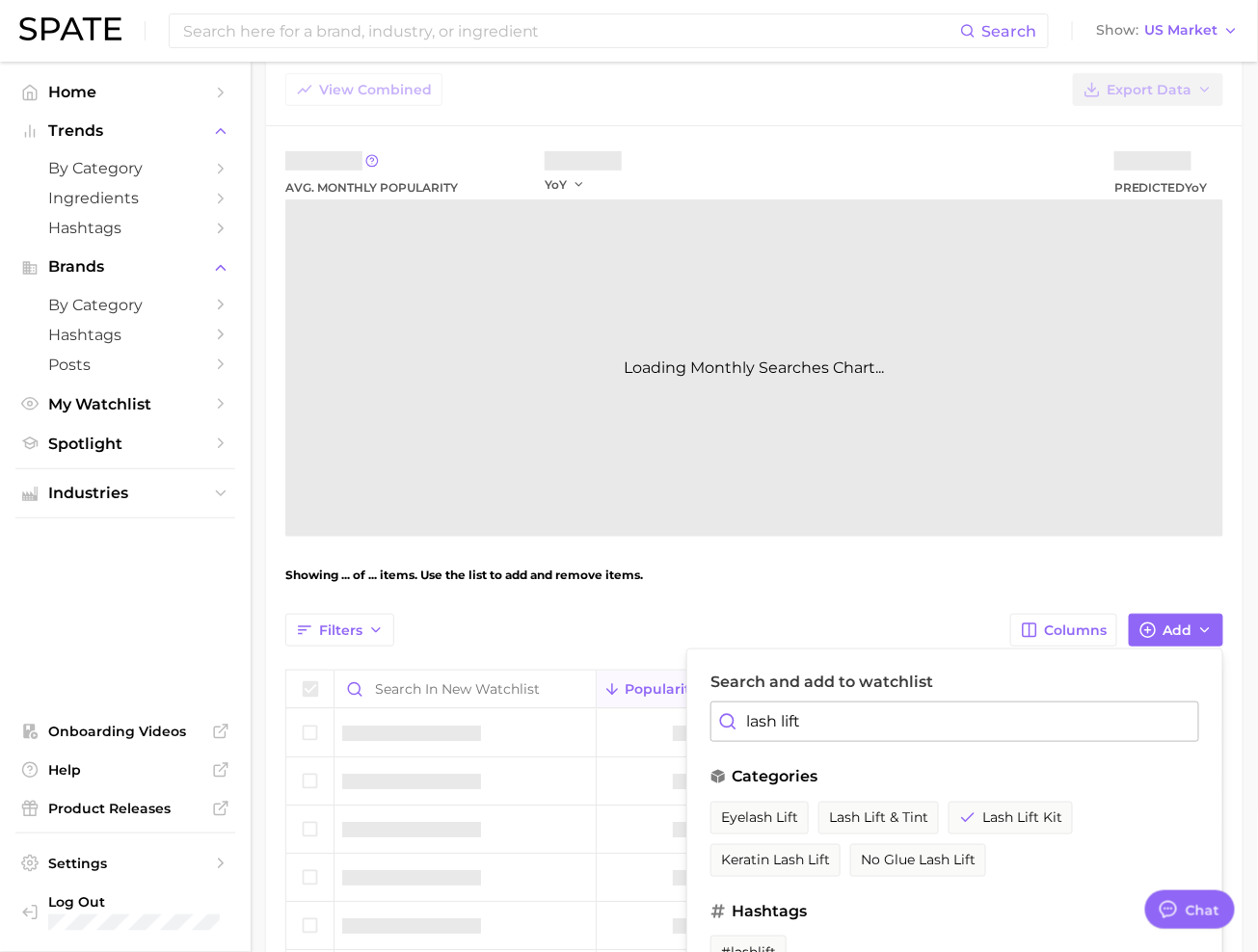
click at [879, 711] on input "lash lift" at bounding box center [954, 722] width 489 height 41
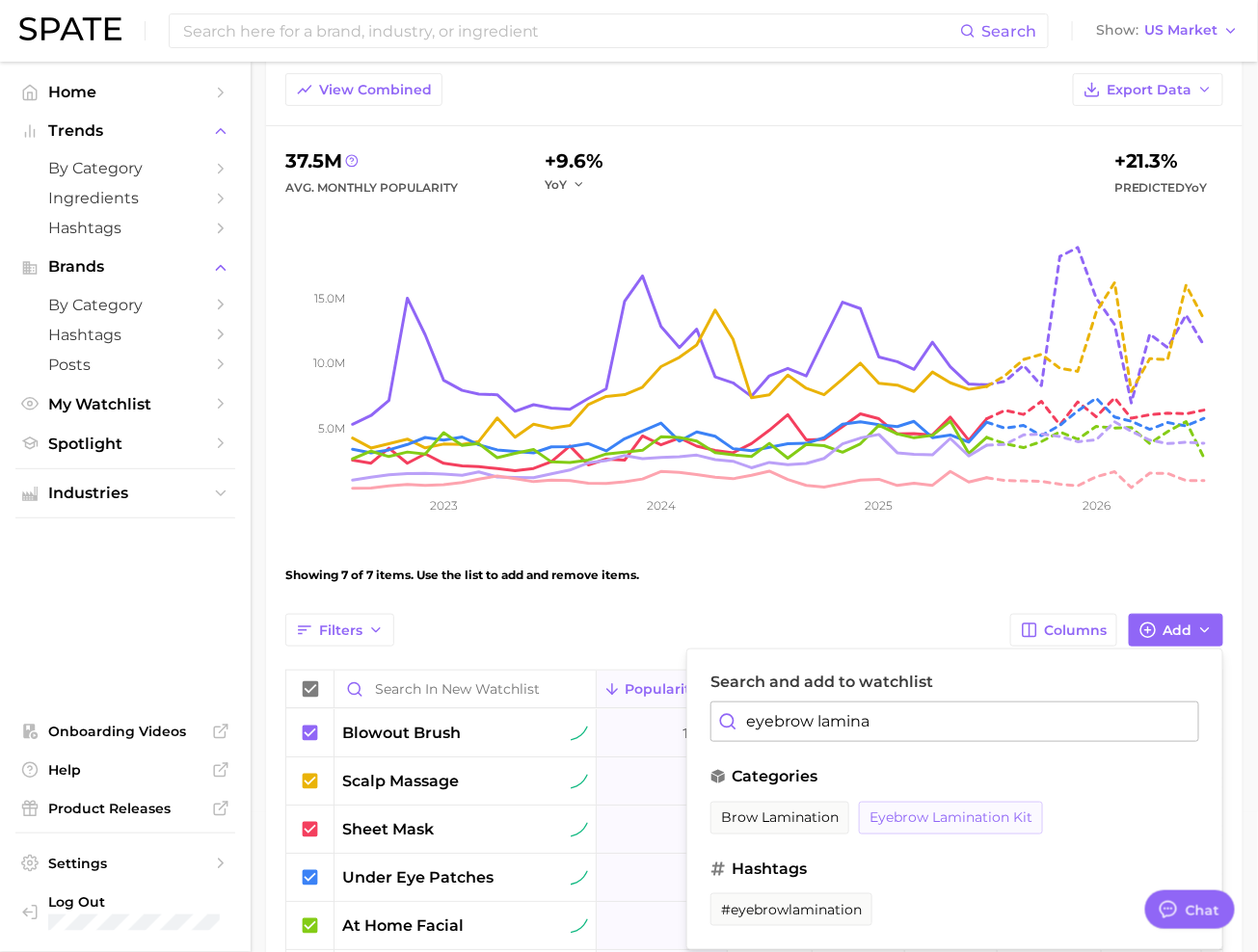
click at [921, 805] on button "eyebrow lamination kit" at bounding box center [951, 818] width 184 height 33
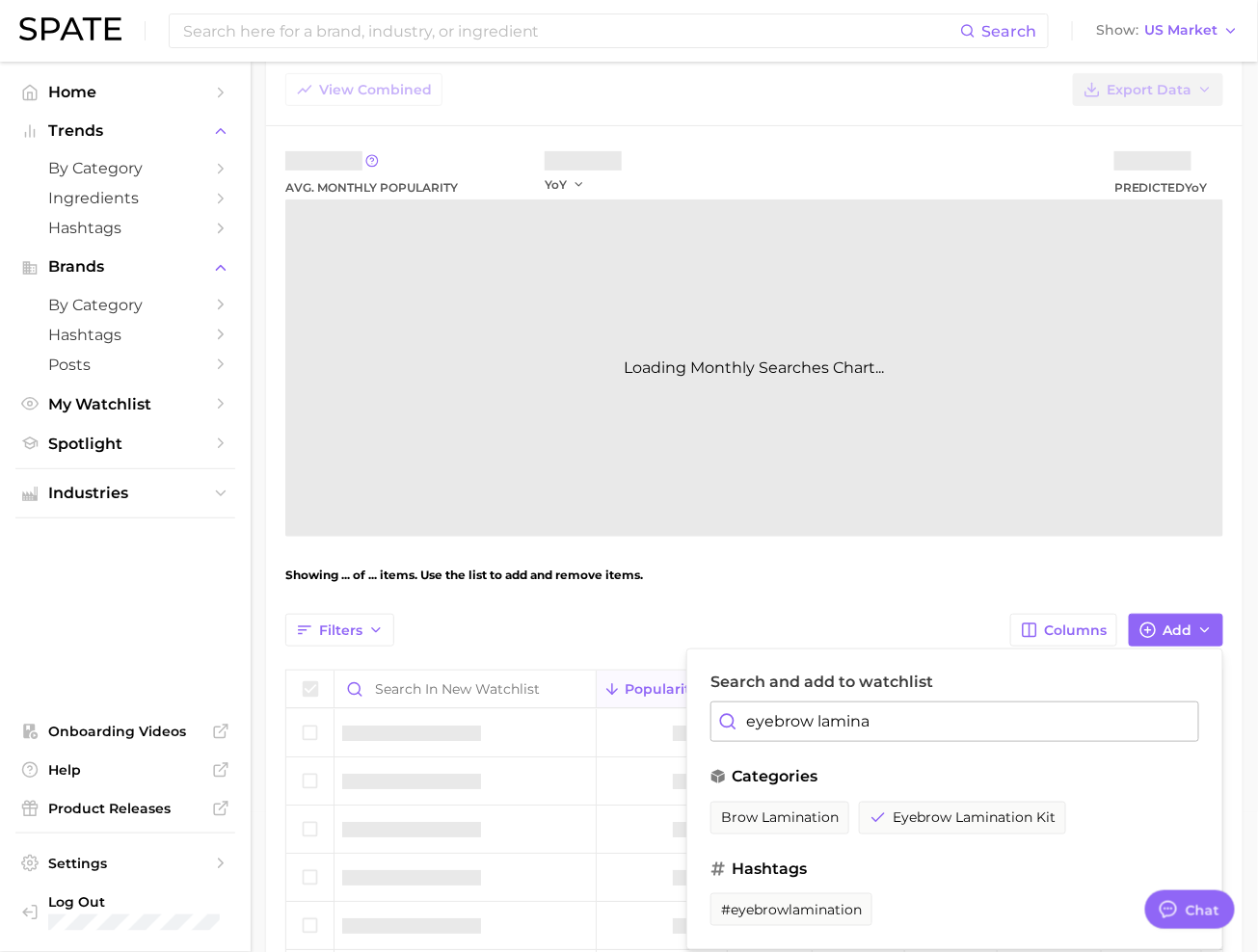
click at [884, 722] on input "eyebrow lamina" at bounding box center [954, 722] width 489 height 41
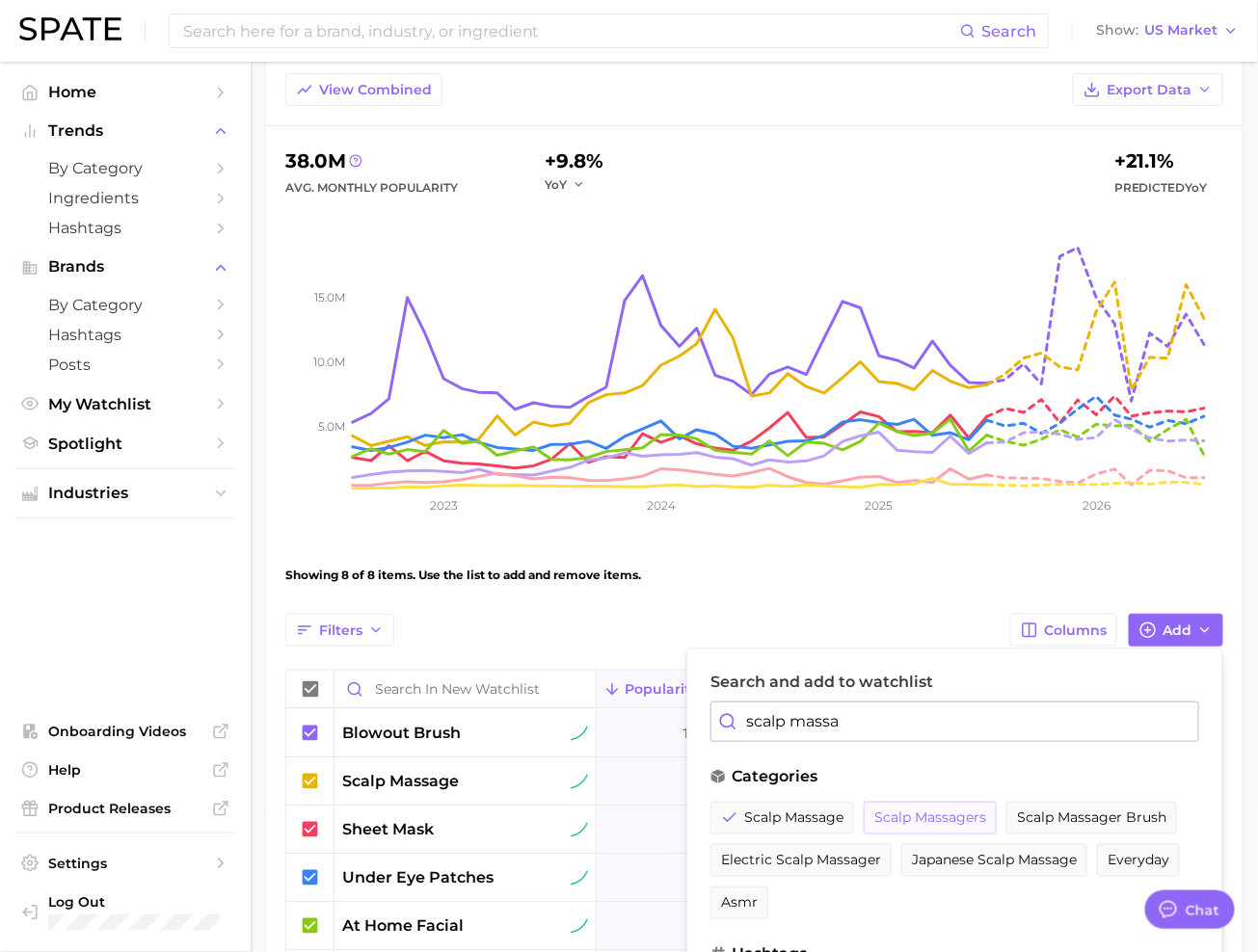
click at [964, 810] on span "scalp massagers" at bounding box center [931, 818] width 112 height 16
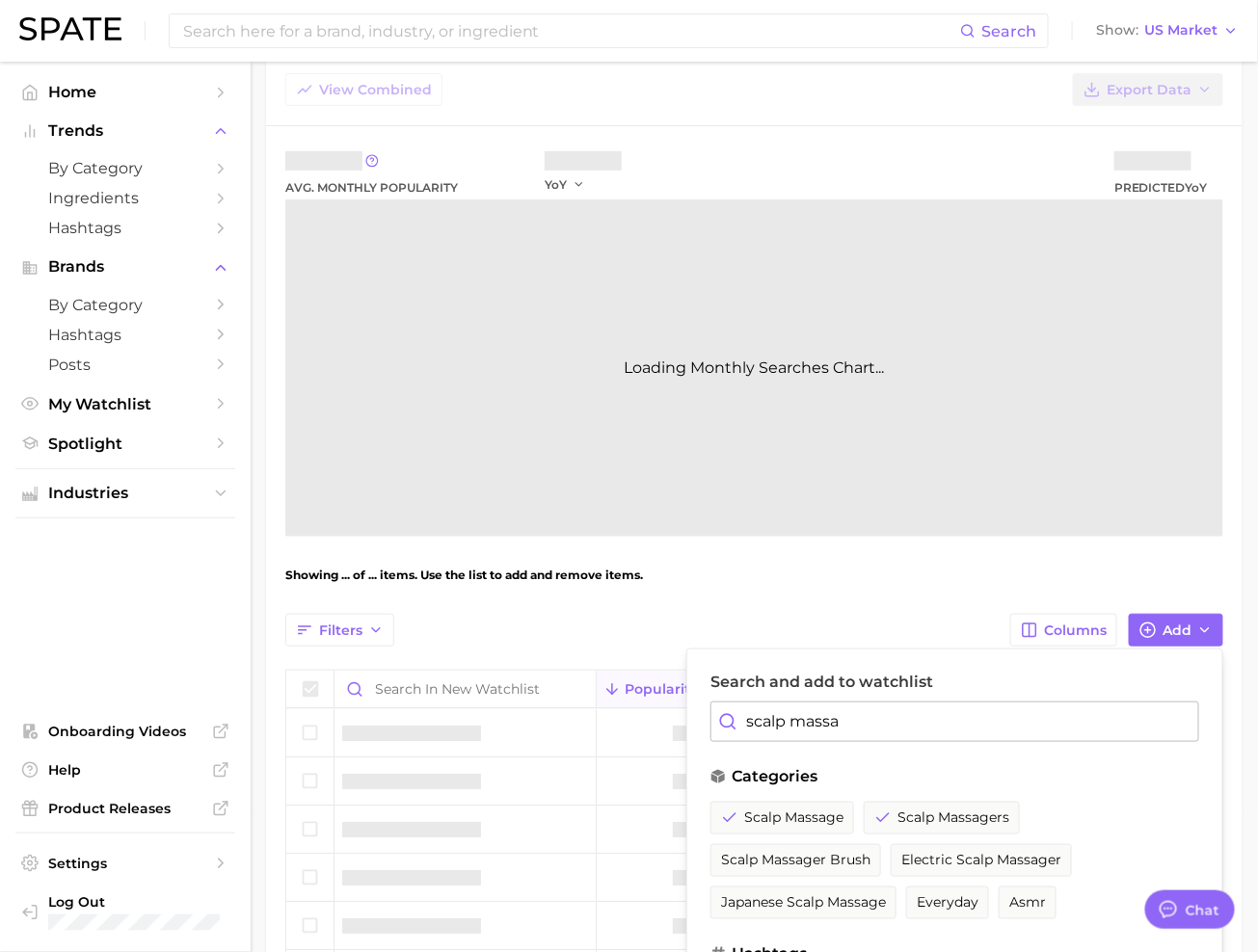
click at [919, 721] on input "scalp massa" at bounding box center [954, 722] width 489 height 41
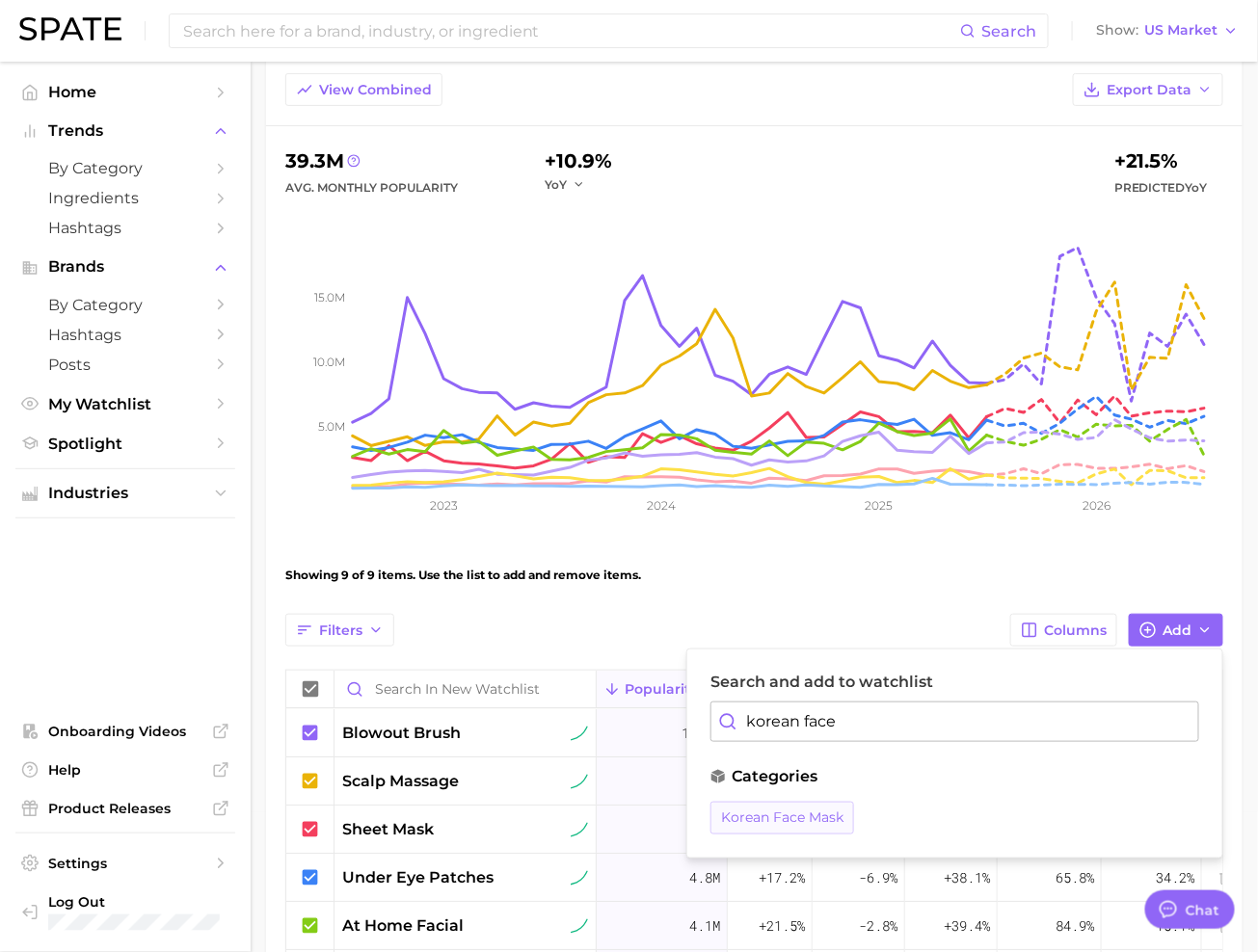
click at [792, 822] on button "korean face mask" at bounding box center [782, 818] width 143 height 33
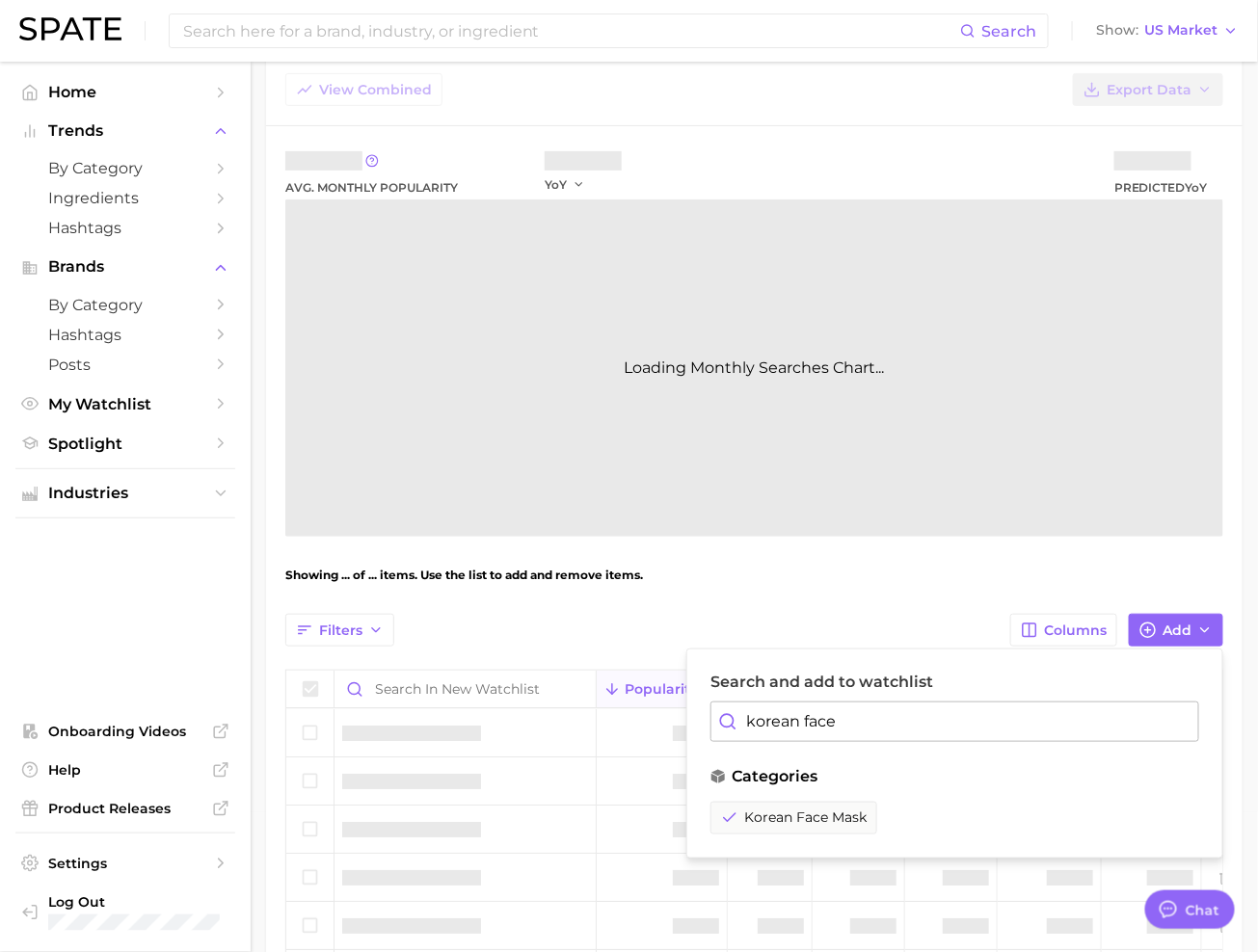
click at [820, 724] on input "korean face" at bounding box center [954, 722] width 489 height 41
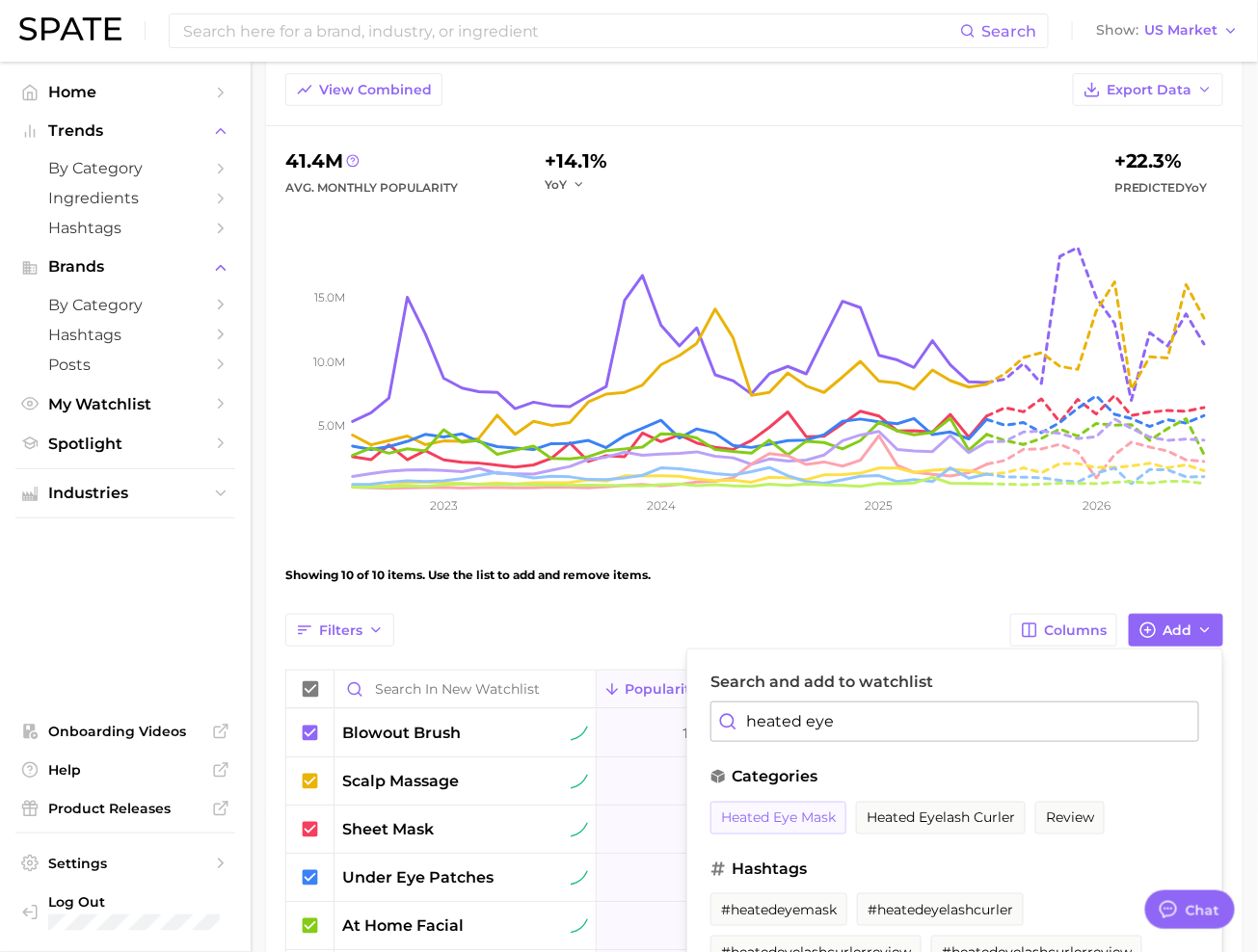
click at [770, 810] on span "heated eye mask" at bounding box center [778, 818] width 115 height 16
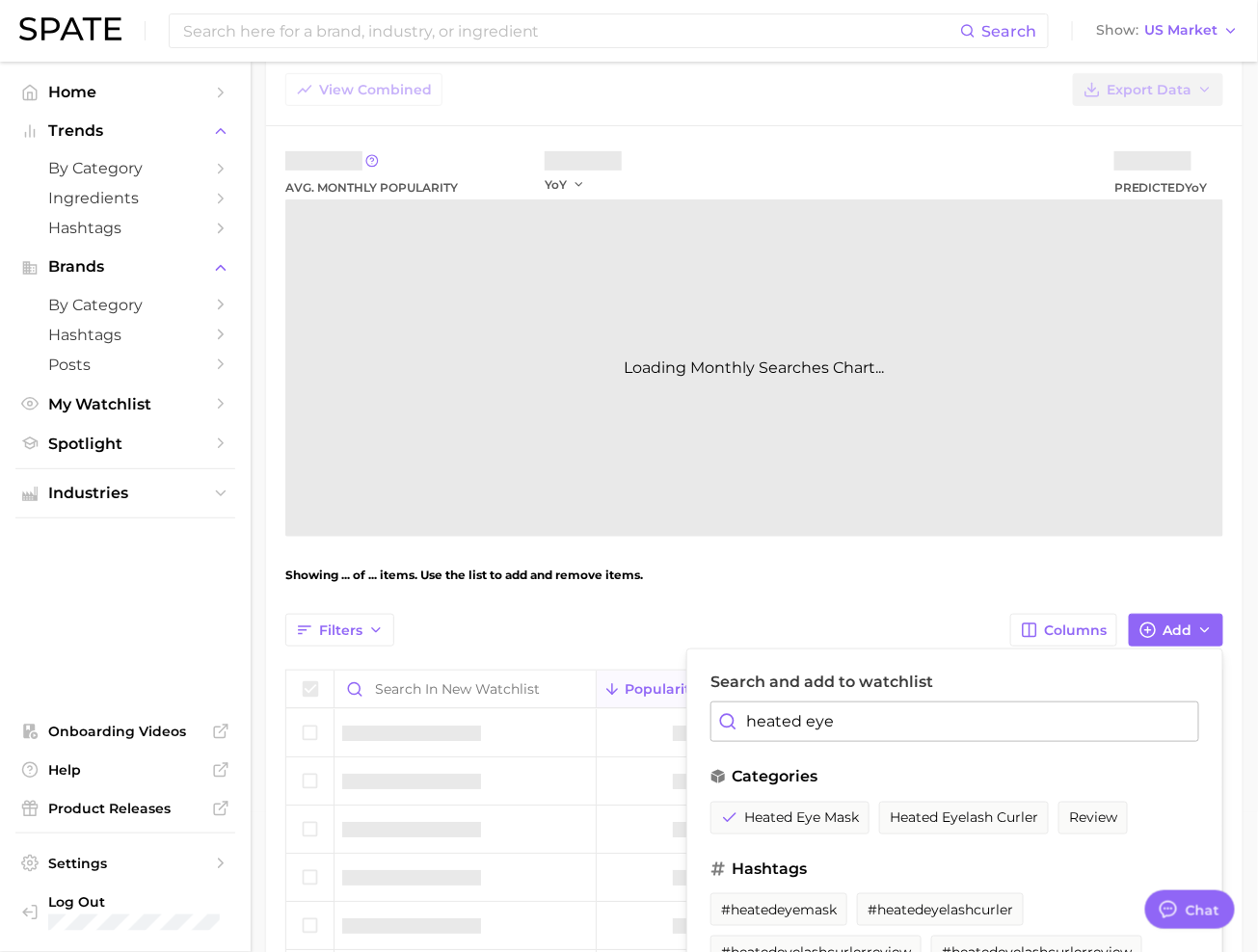
click at [858, 729] on input "heated eye" at bounding box center [954, 722] width 489 height 41
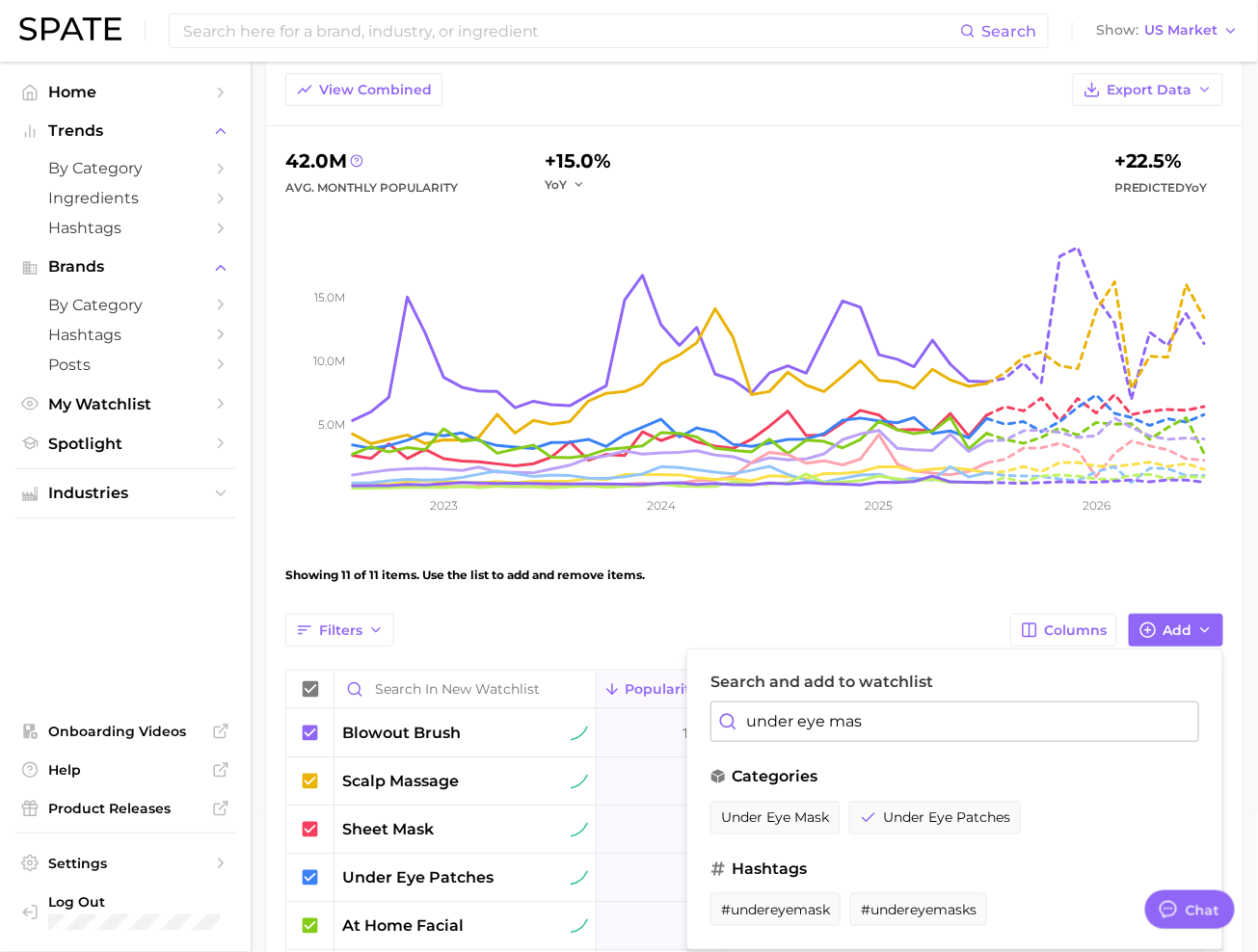
click at [808, 805] on button "under eye mask" at bounding box center [774, 818] width 129 height 33
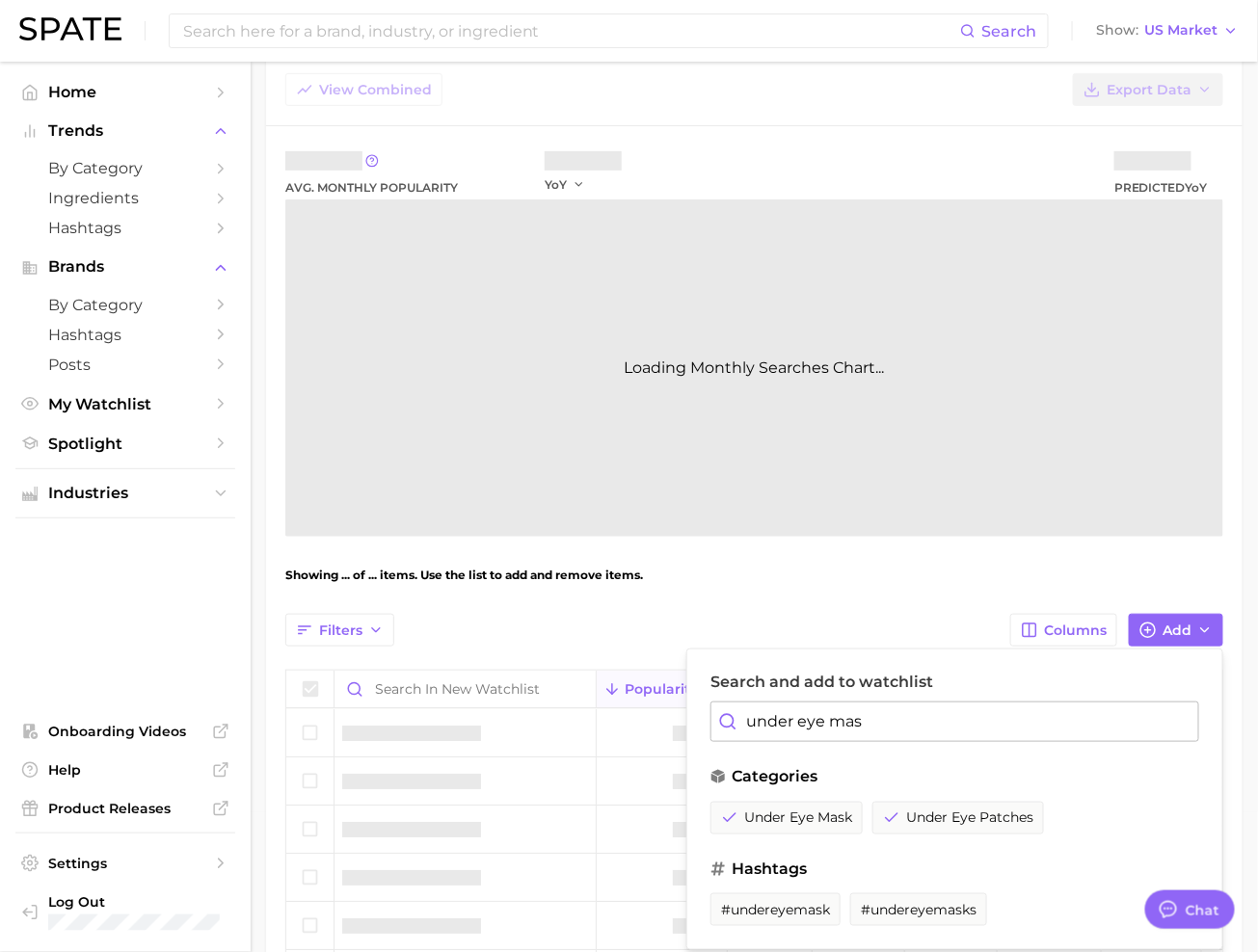
click at [863, 716] on input "under eye mas" at bounding box center [954, 722] width 489 height 41
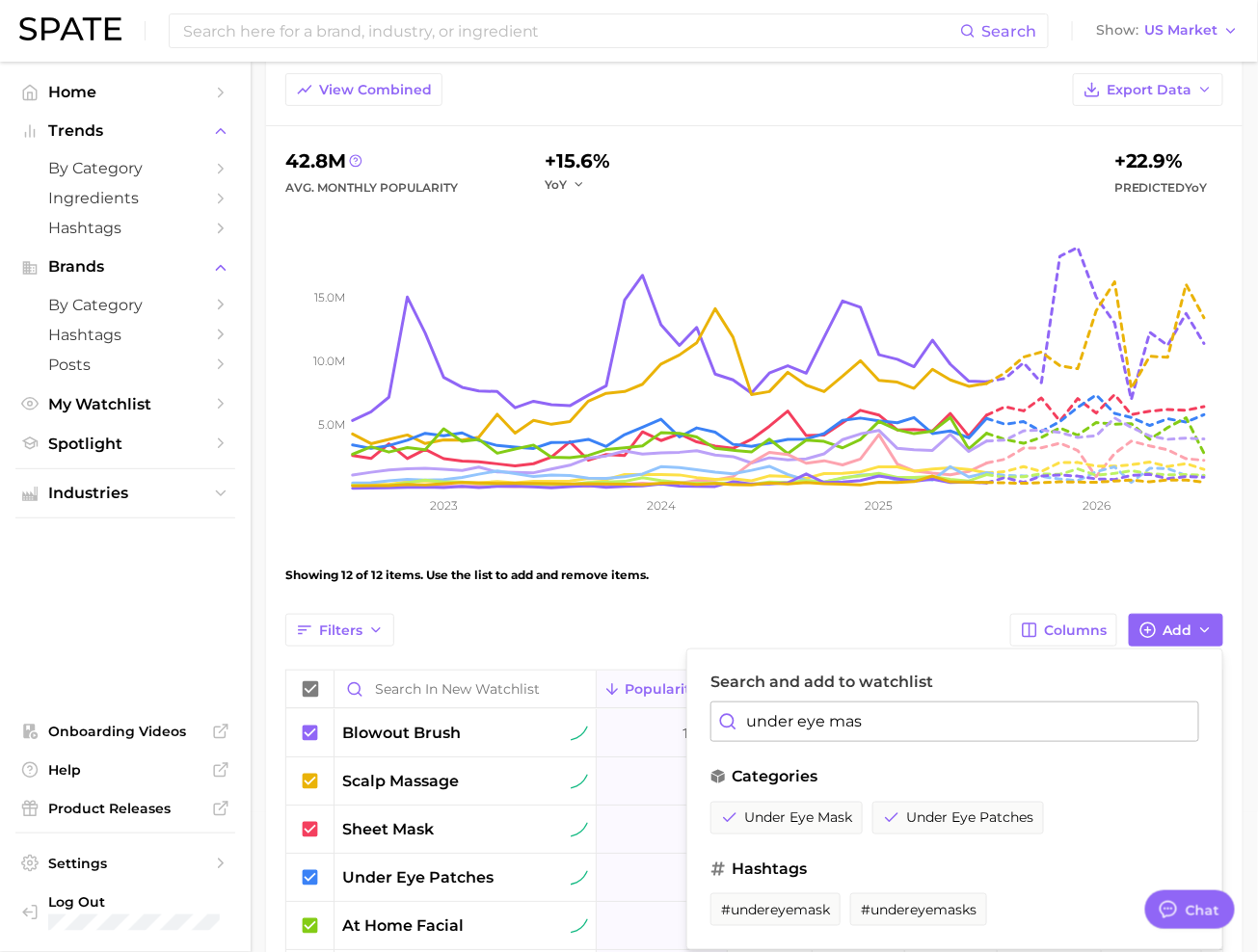
type input "f"
click at [775, 821] on button "facial steamer" at bounding box center [771, 818] width 123 height 33
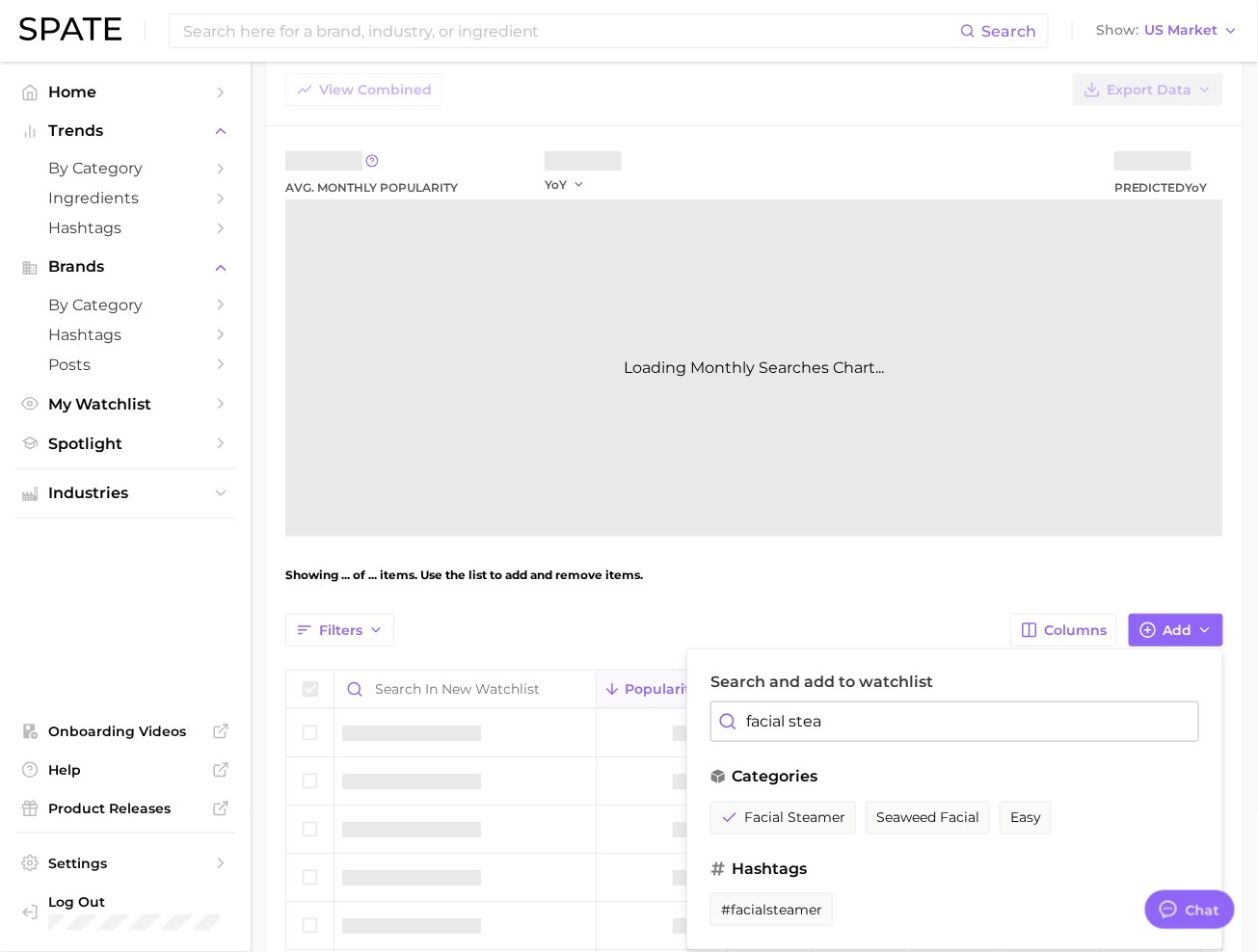
click at [848, 711] on input "facial stea" at bounding box center [954, 722] width 489 height 41
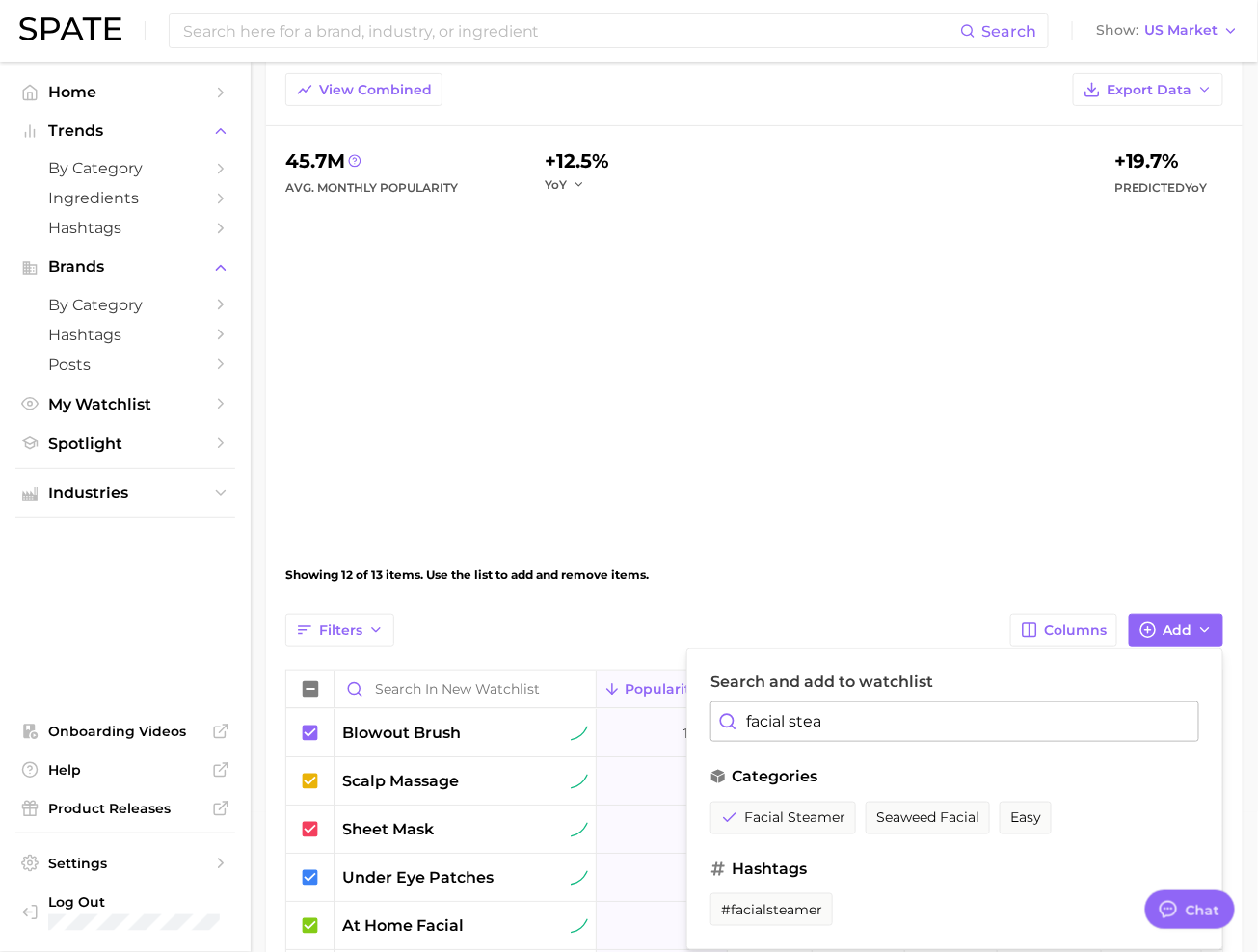
click at [848, 711] on input "facial stea" at bounding box center [954, 722] width 489 height 41
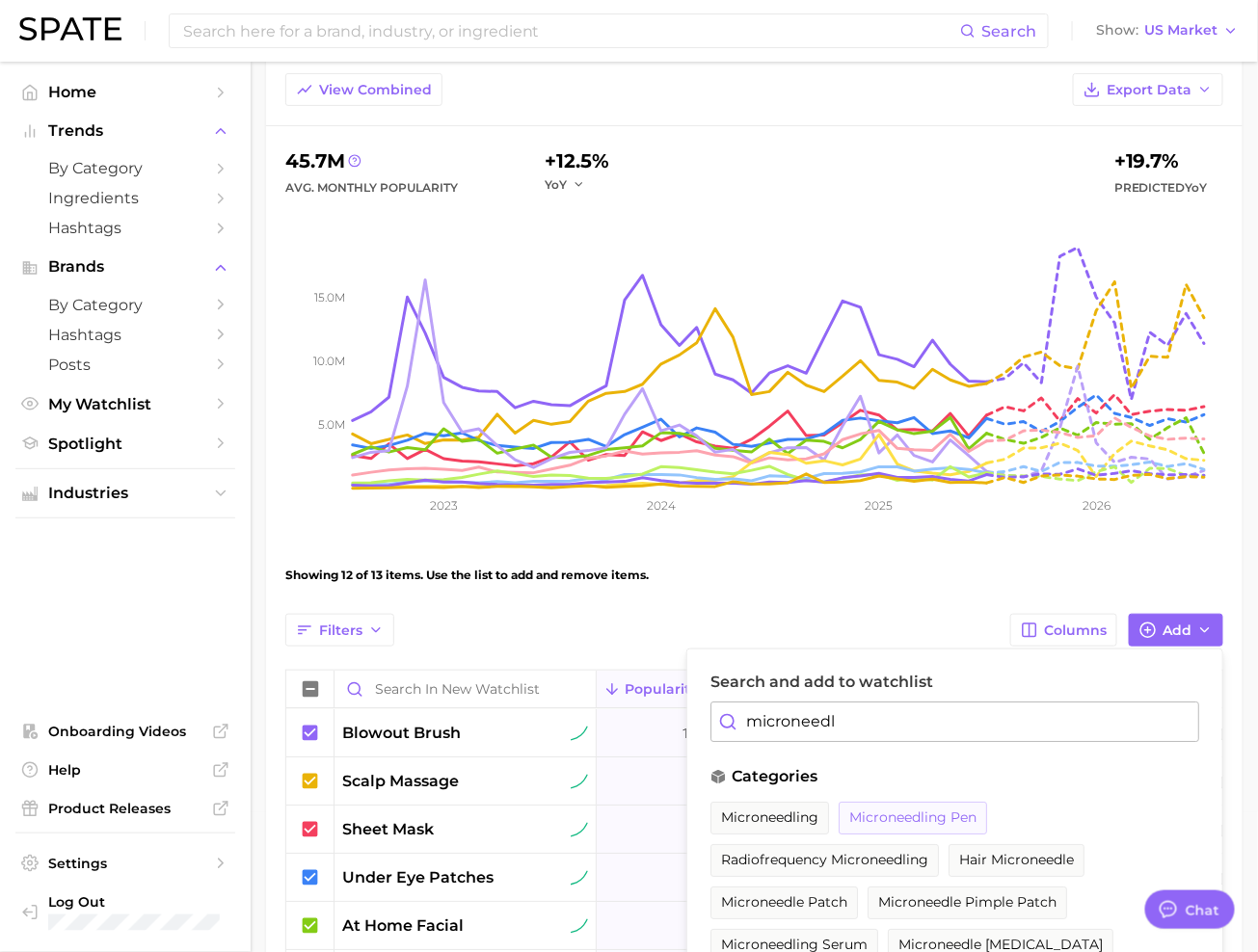
click at [901, 814] on span "microneedling pen" at bounding box center [913, 818] width 127 height 16
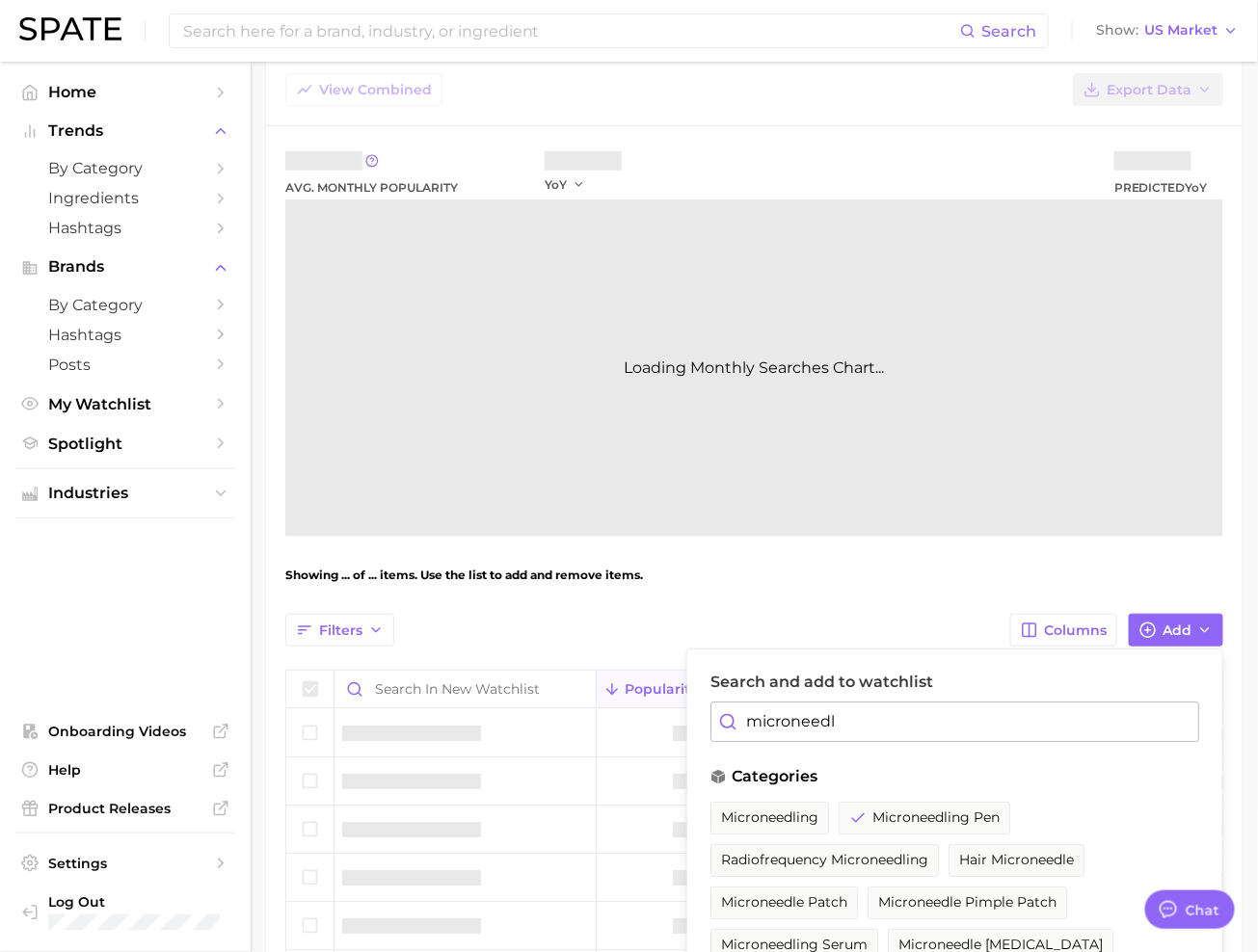
click at [865, 735] on input "microneedl" at bounding box center [954, 722] width 489 height 41
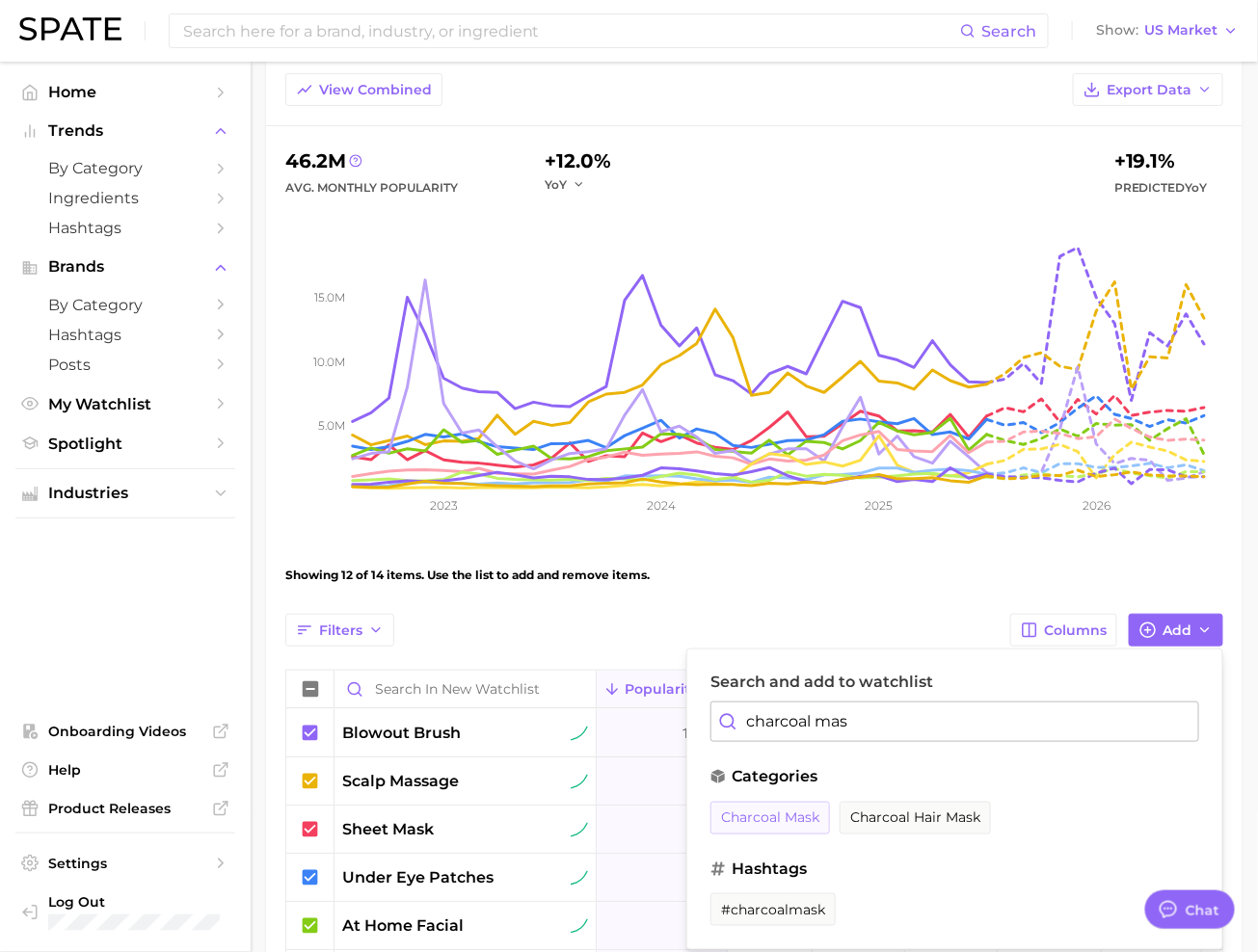
click at [770, 826] on button "charcoal mask" at bounding box center [770, 818] width 120 height 33
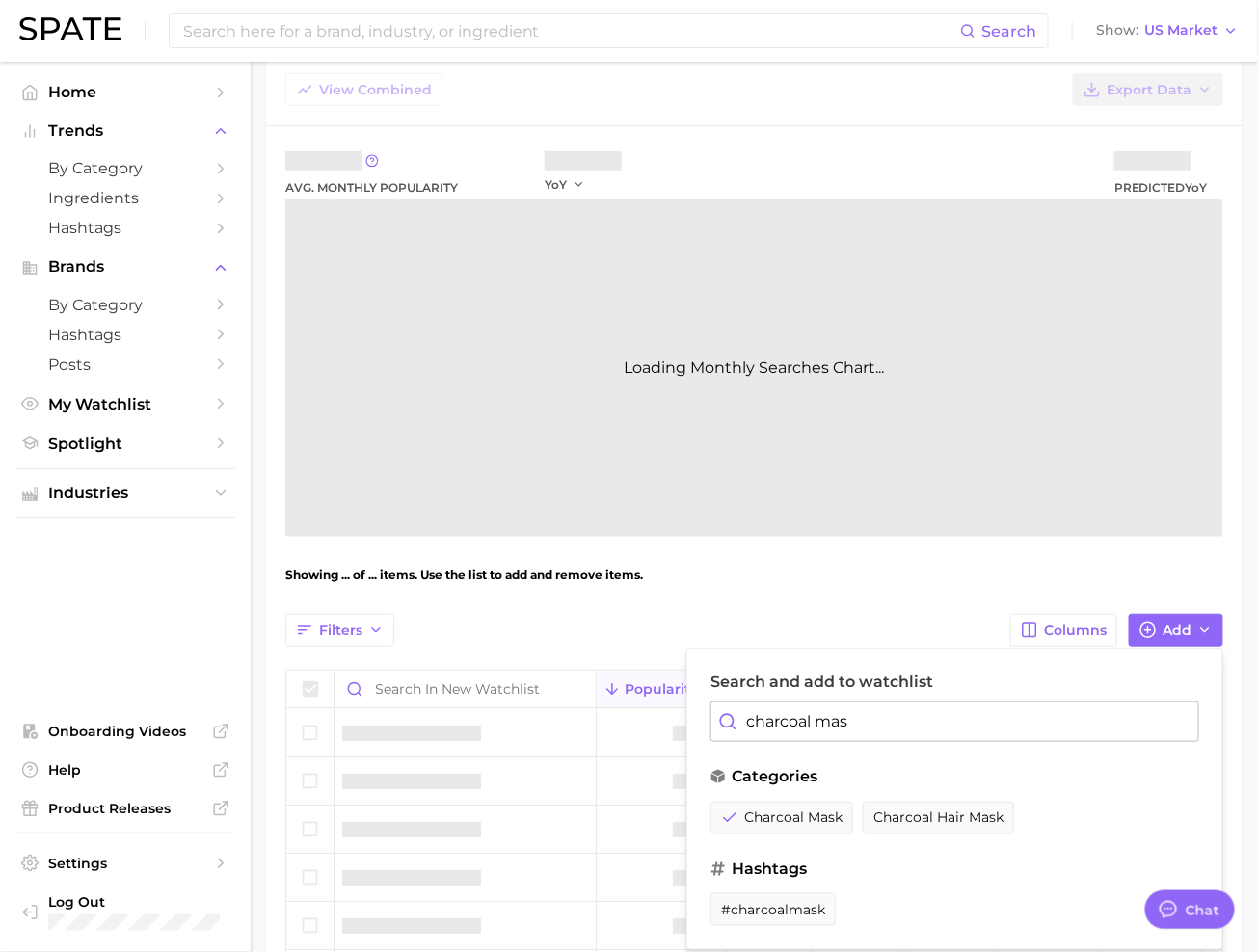
click at [833, 723] on input "charcoal mas" at bounding box center [954, 722] width 489 height 41
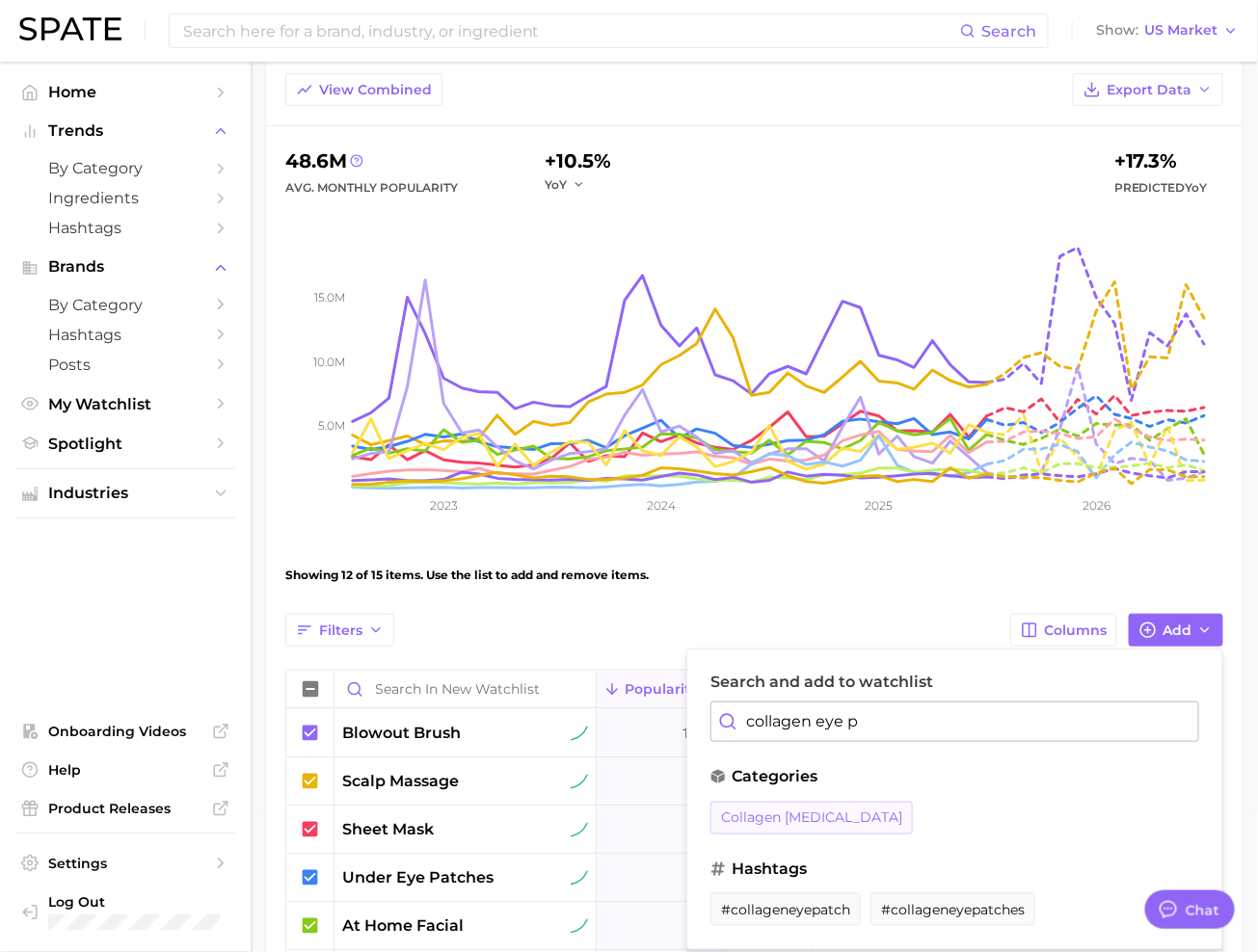
click at [801, 810] on span "collagen eye patch" at bounding box center [811, 818] width 181 height 16
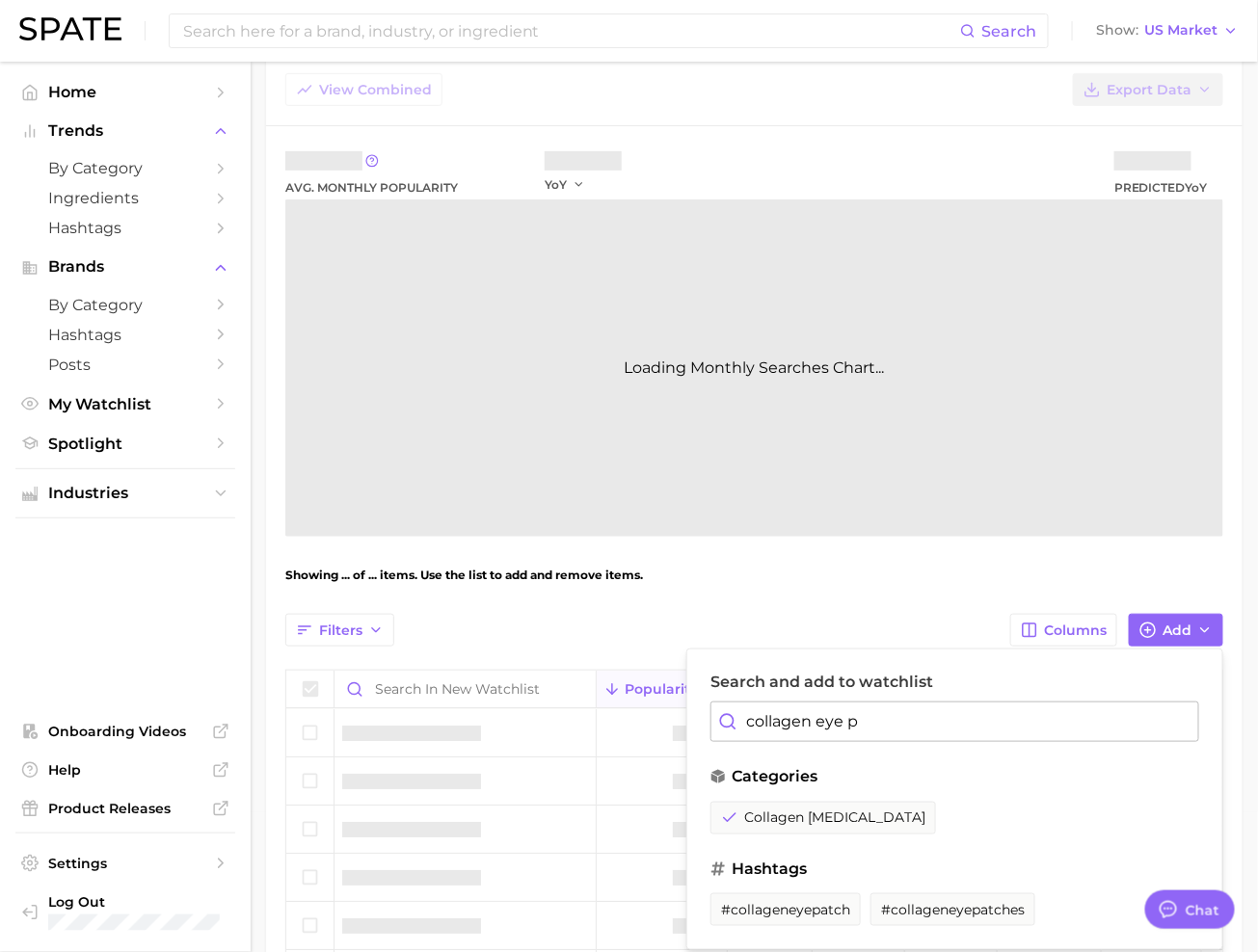
click at [830, 707] on input "collagen eye p" at bounding box center [954, 722] width 489 height 41
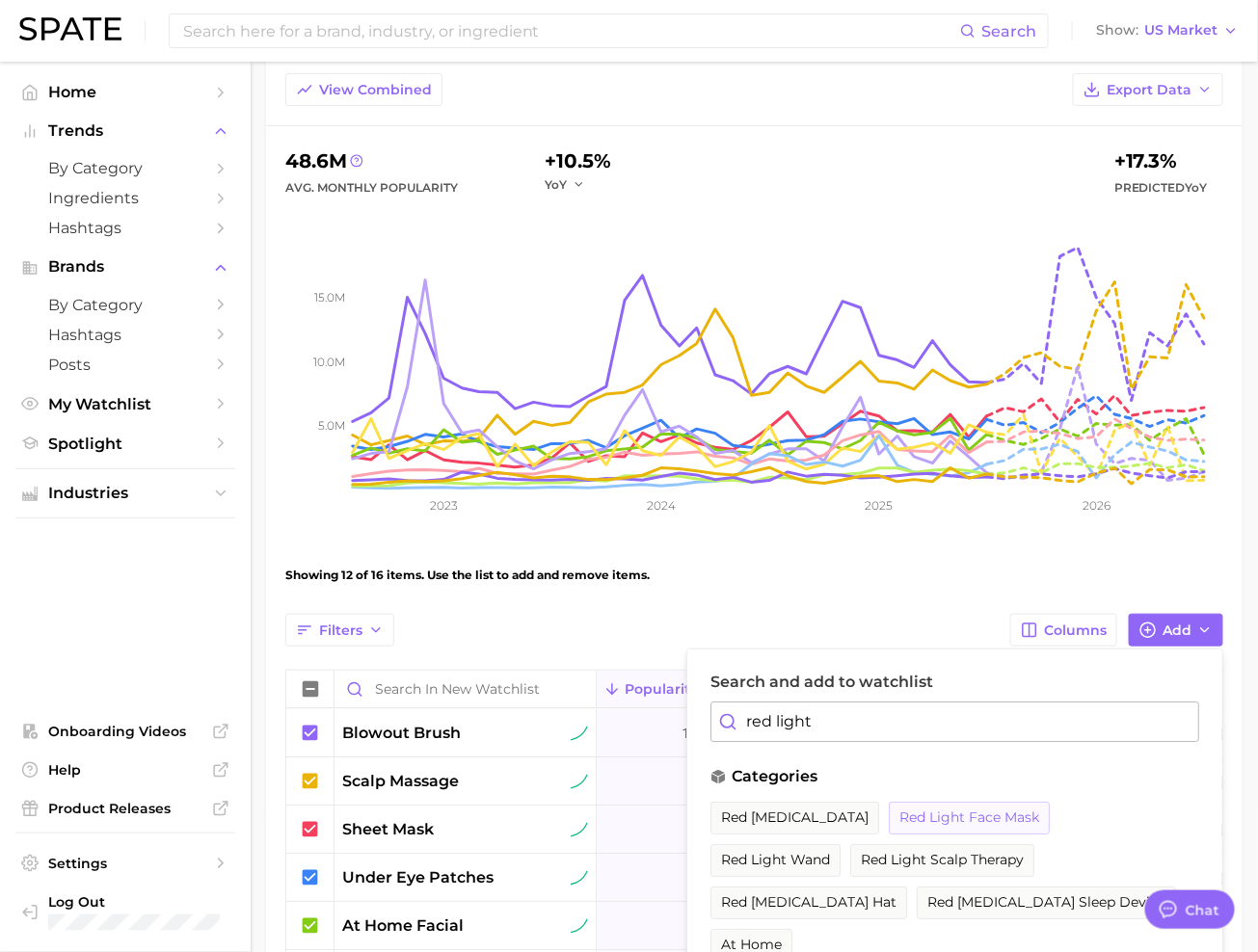
click at [905, 810] on span "red light face mask" at bounding box center [969, 818] width 139 height 16
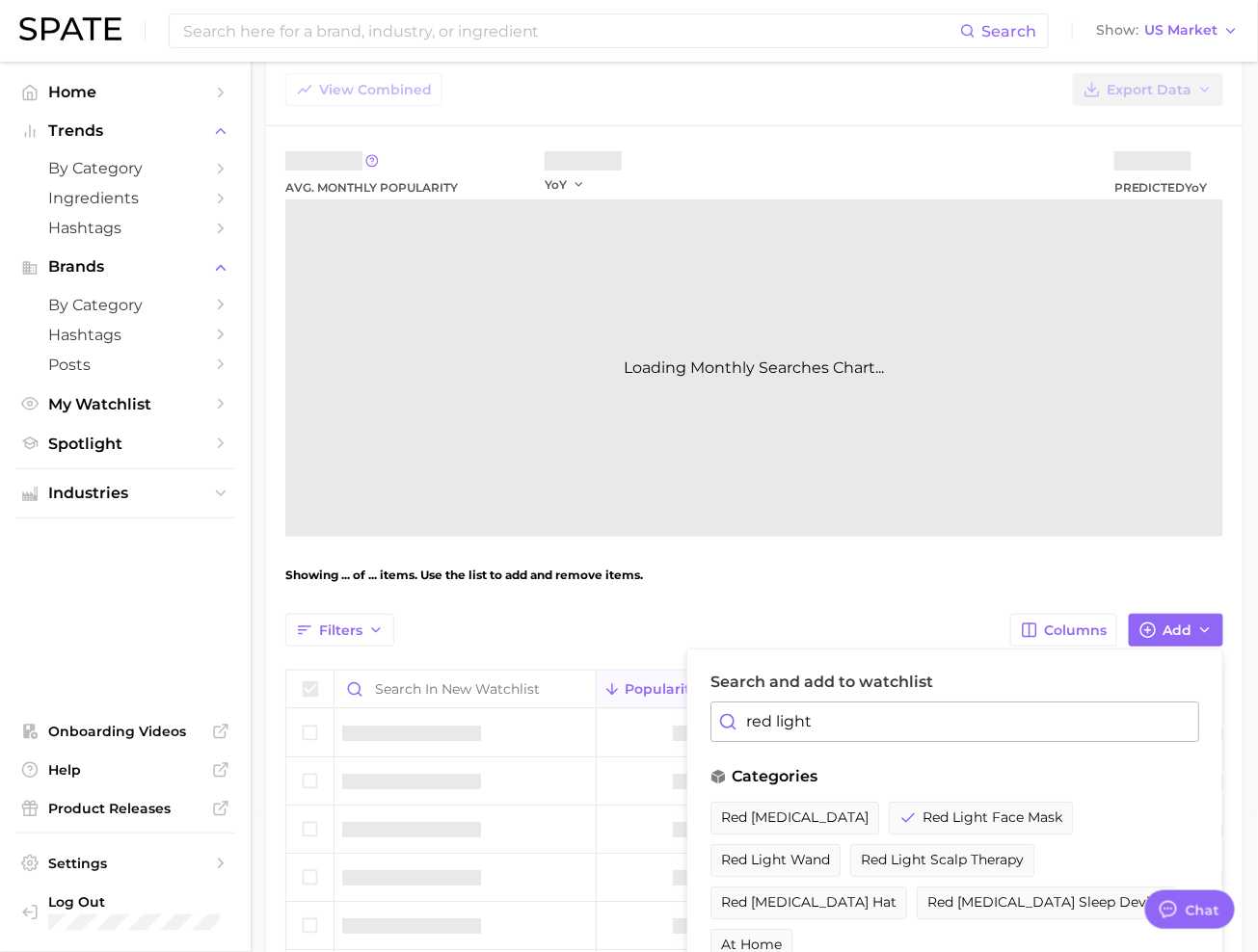
click at [888, 721] on input "red light" at bounding box center [954, 722] width 489 height 41
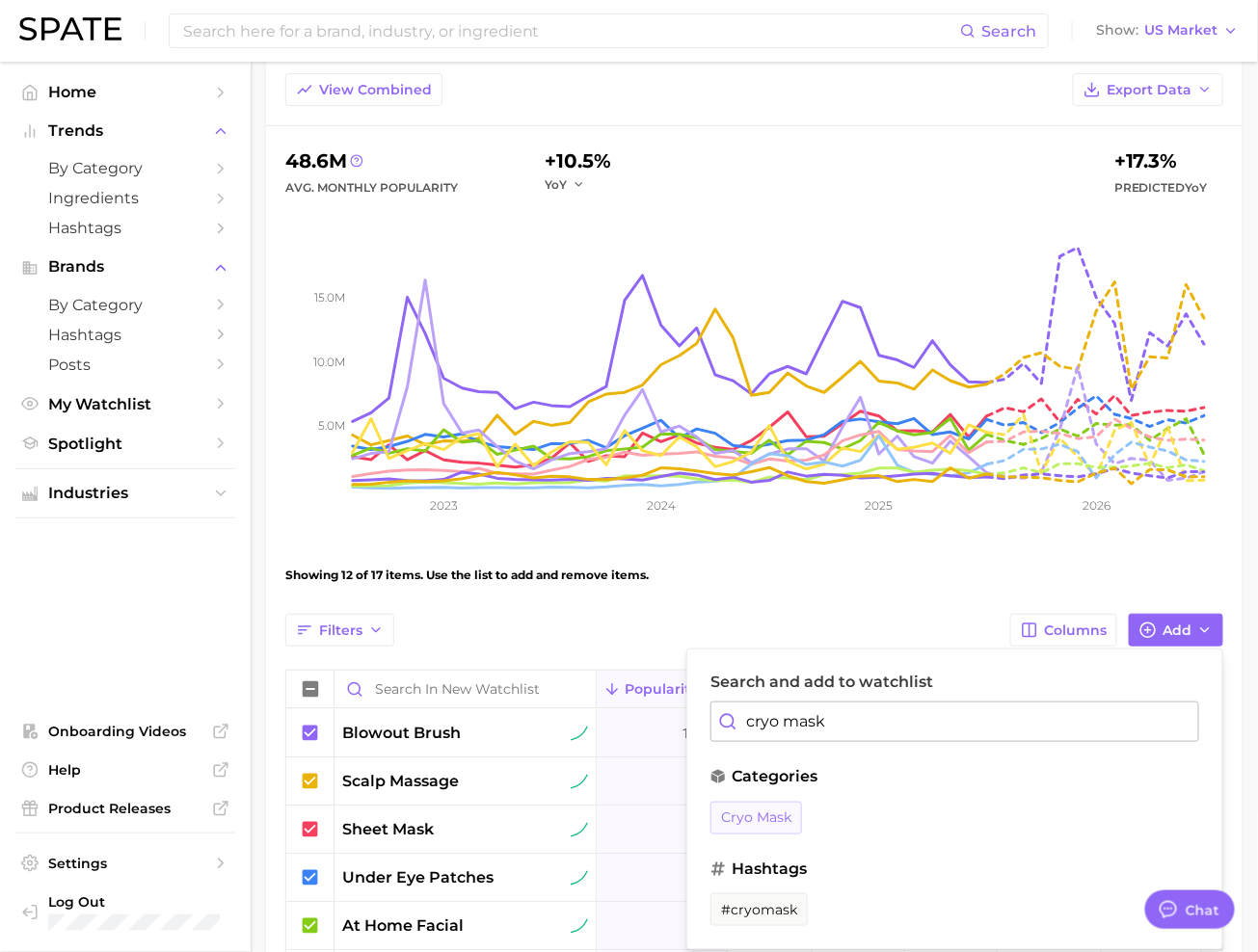
click at [756, 810] on span "cryo mask" at bounding box center [756, 818] width 71 height 16
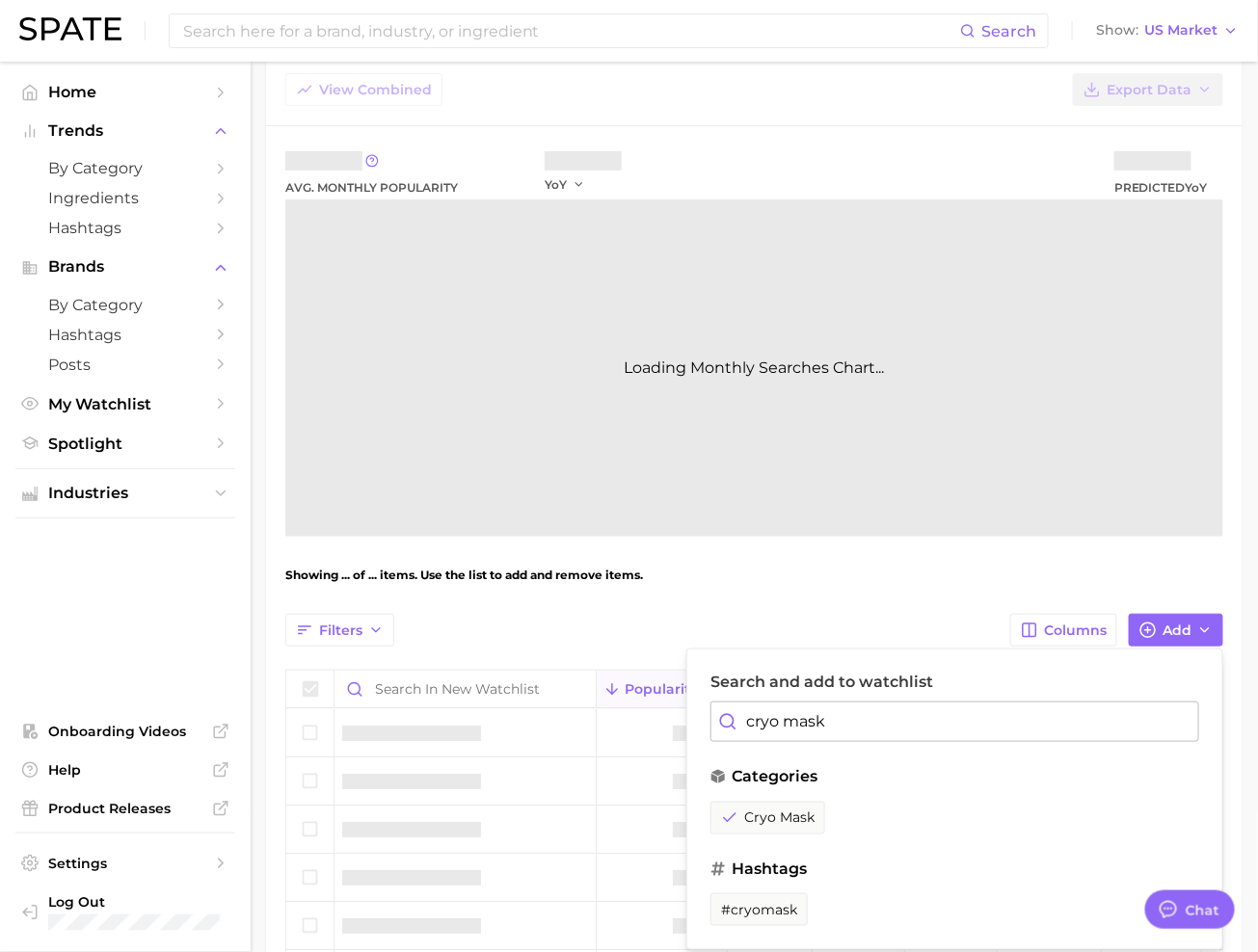
click at [796, 721] on input "cryo mask" at bounding box center [954, 722] width 489 height 41
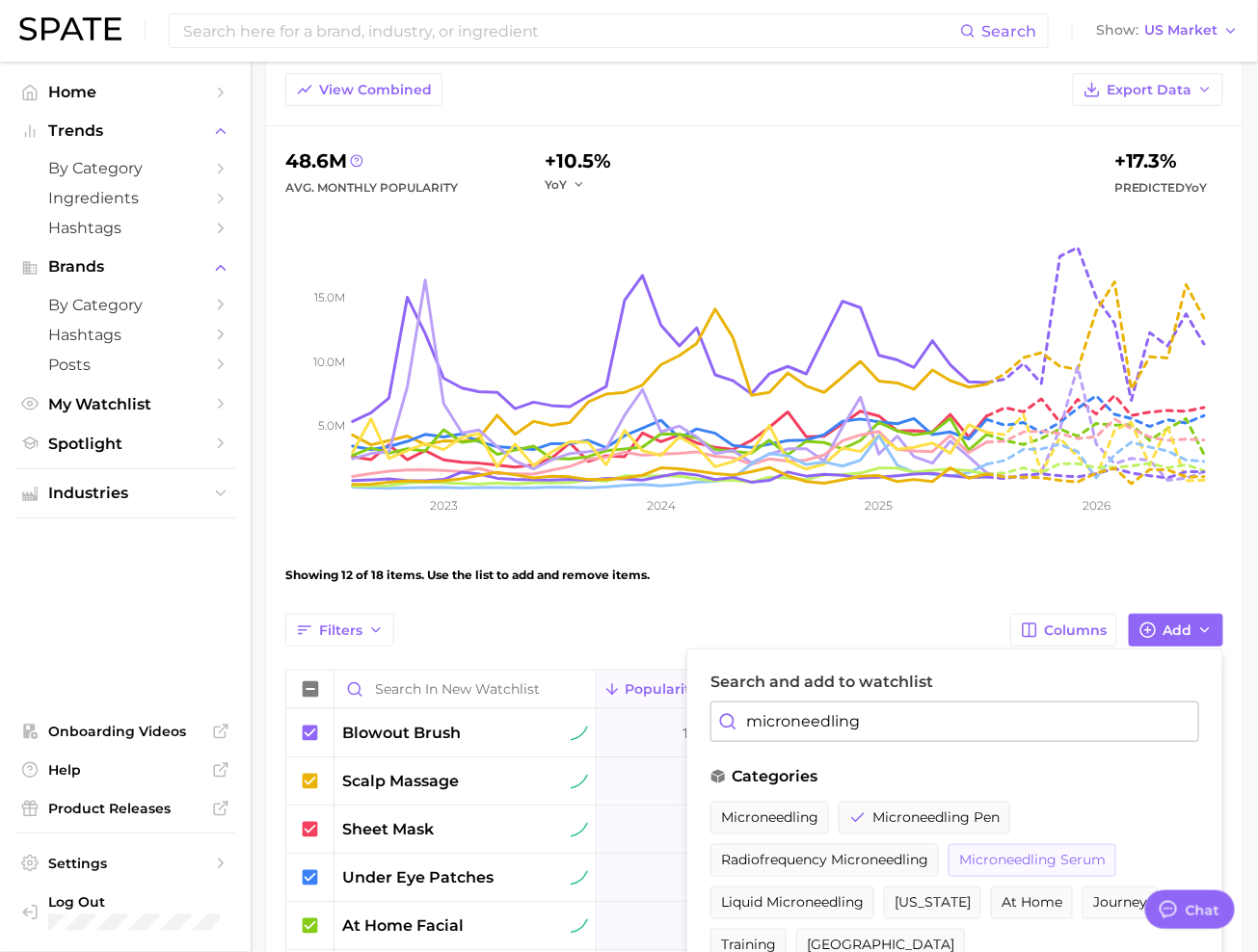
click at [1009, 859] on span "microneedling serum" at bounding box center [1032, 860] width 146 height 16
click at [820, 720] on input "microneedling" at bounding box center [954, 722] width 489 height 41
type input "a"
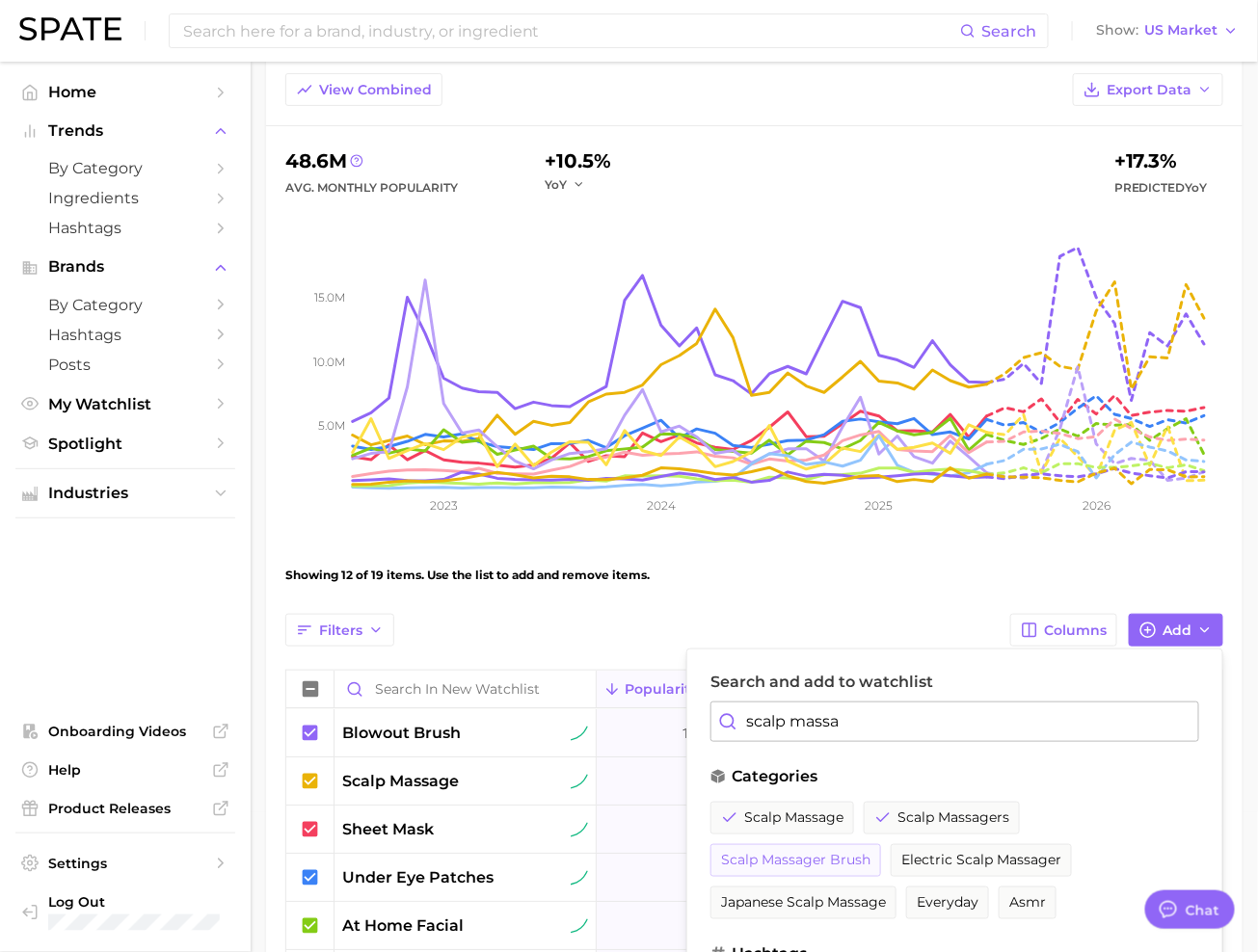
click at [825, 867] on button "scalp massager brush" at bounding box center [795, 861] width 170 height 33
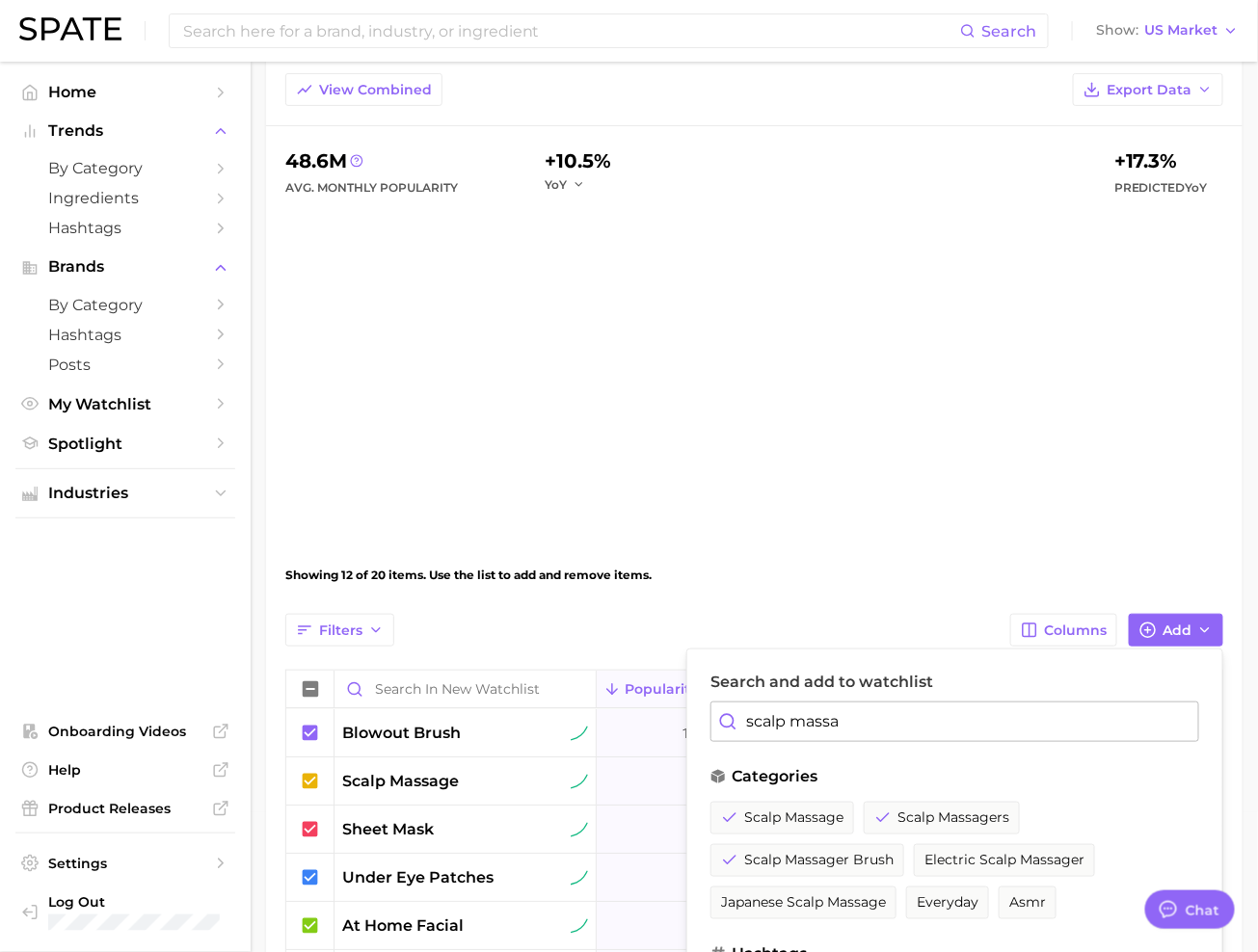
click at [858, 712] on input "scalp massa" at bounding box center [954, 722] width 489 height 41
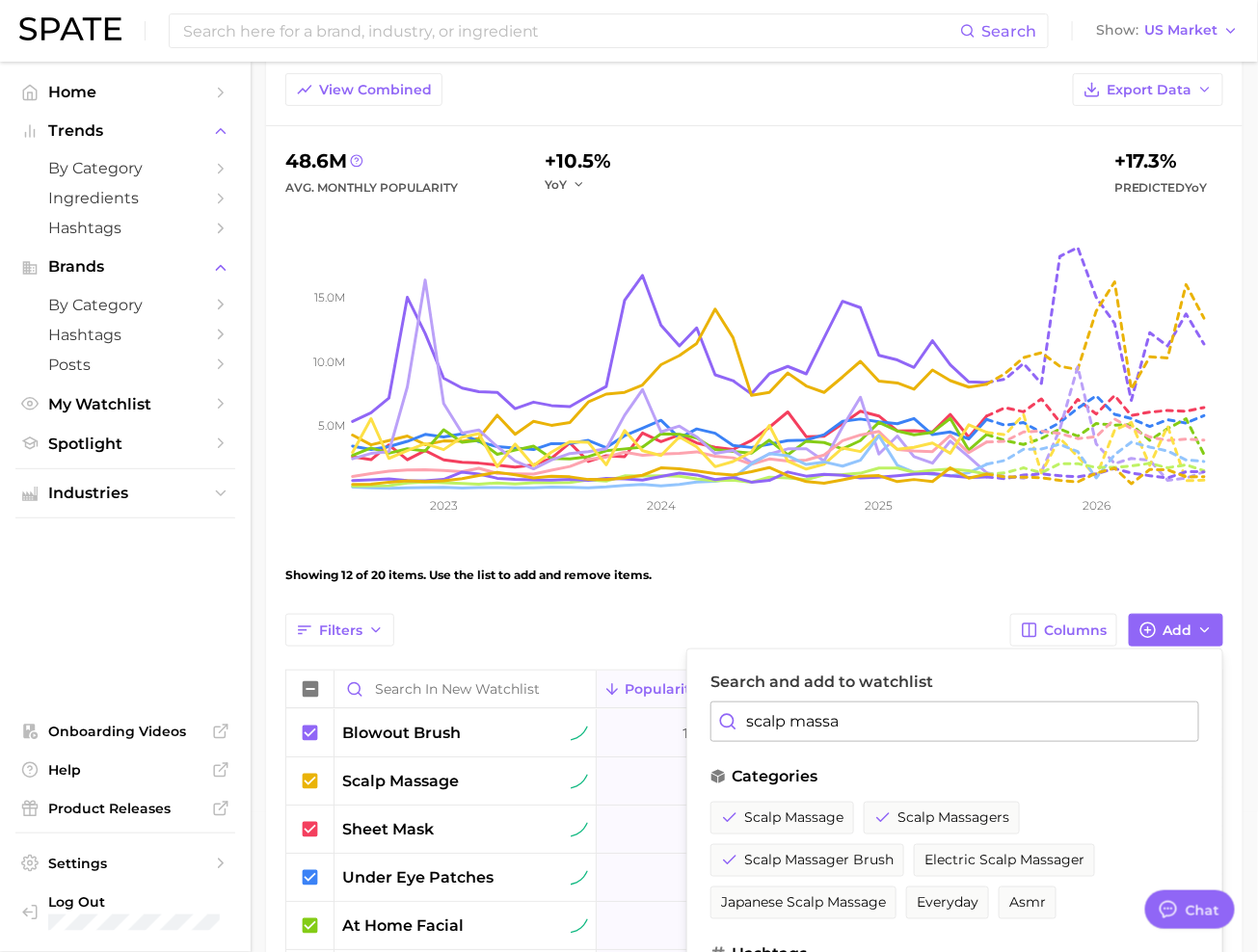
click at [858, 712] on input "scalp massa" at bounding box center [954, 722] width 489 height 41
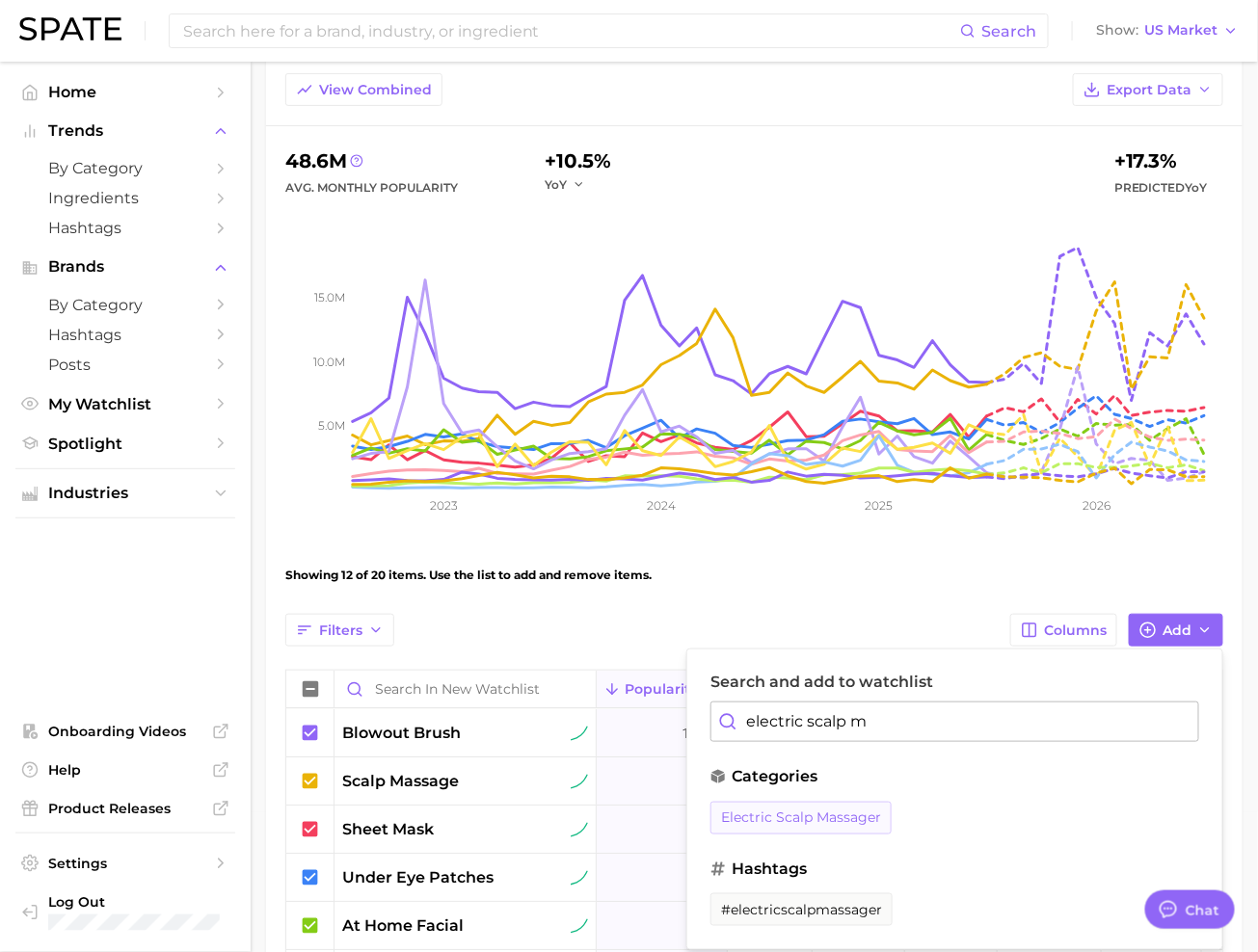
click at [836, 810] on span "electric scalp massager" at bounding box center [800, 818] width 160 height 16
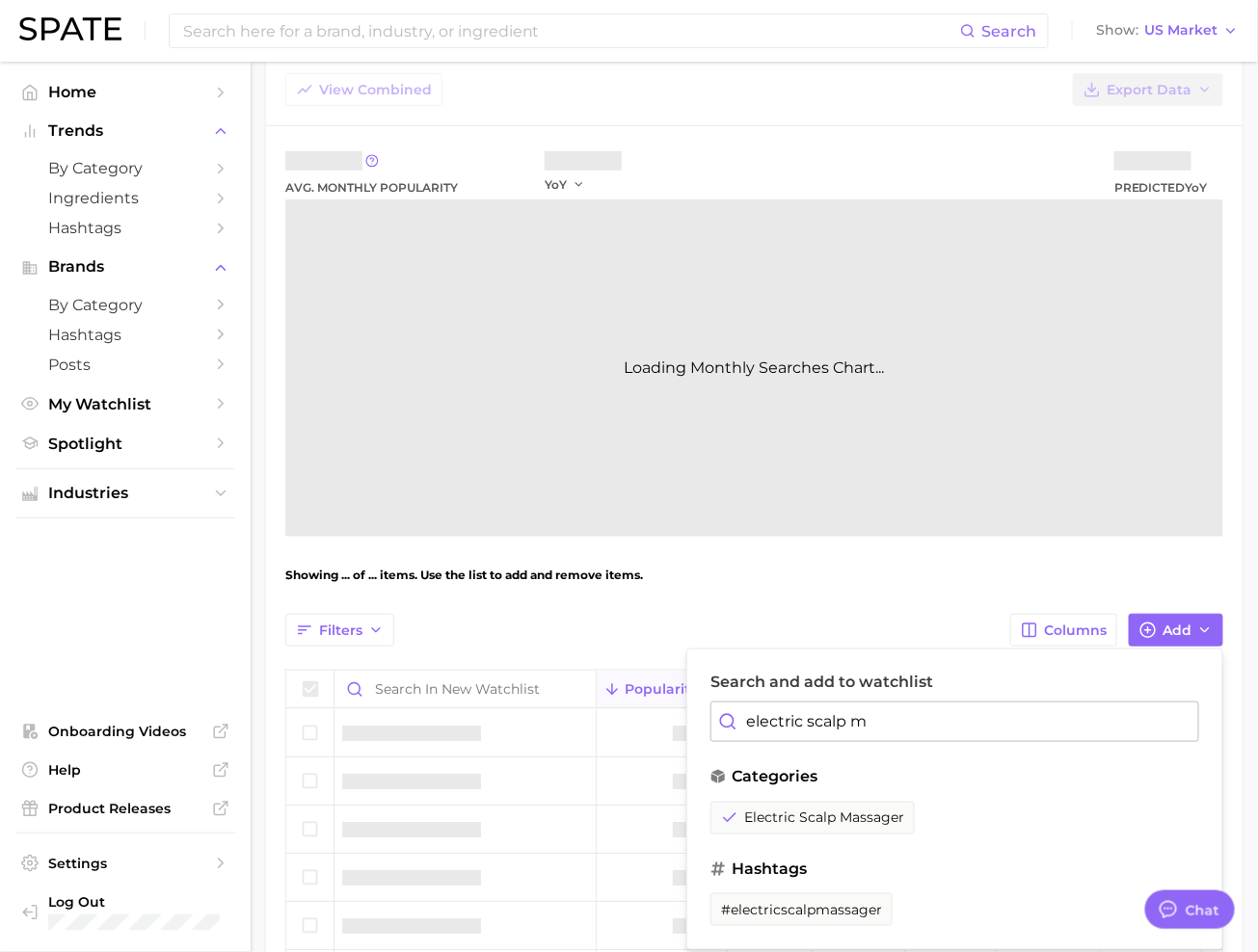
click at [875, 719] on input "electric scalp m" at bounding box center [954, 722] width 489 height 41
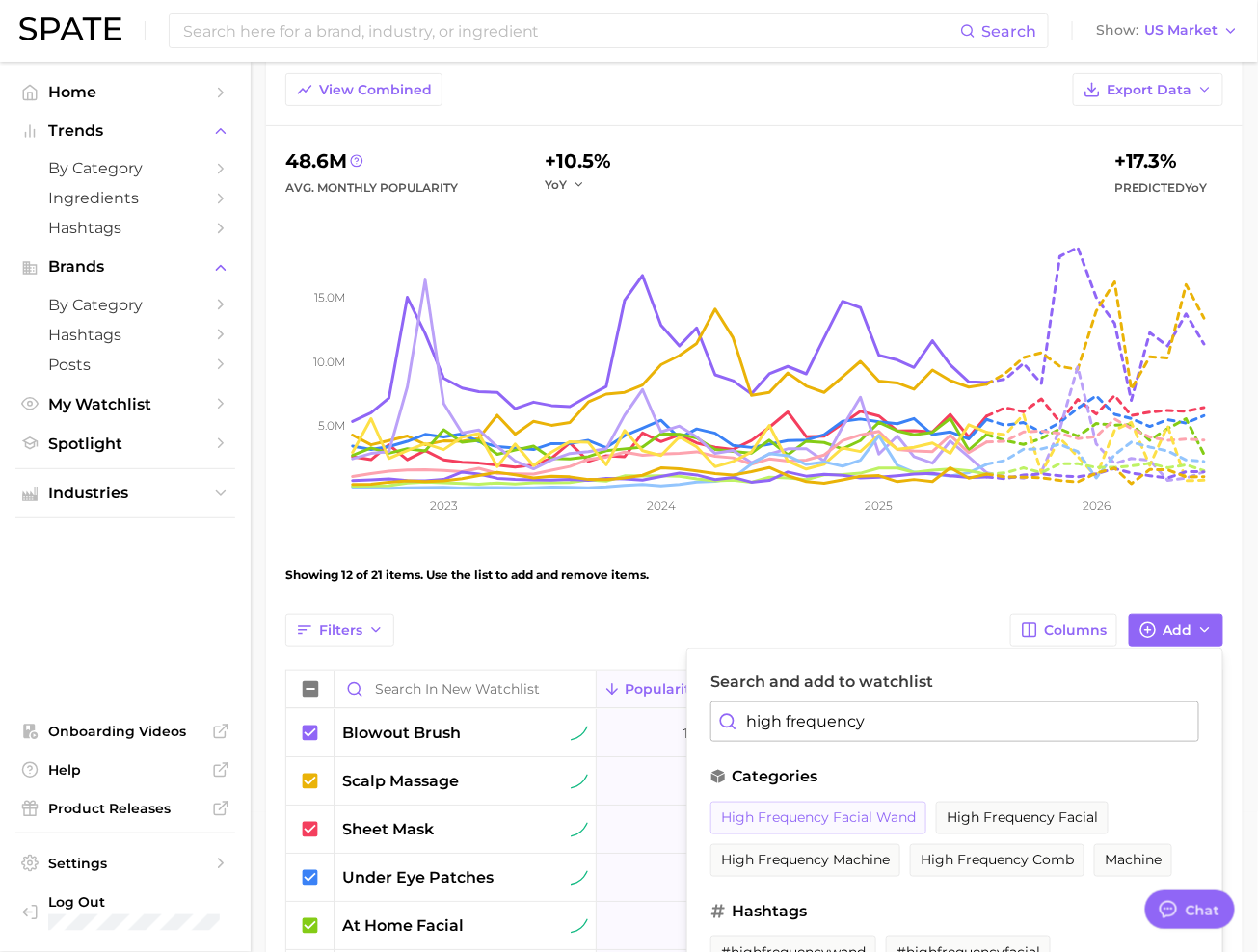
type input "high frequency"
click at [872, 817] on span "high frequency facial wand" at bounding box center [818, 818] width 195 height 16
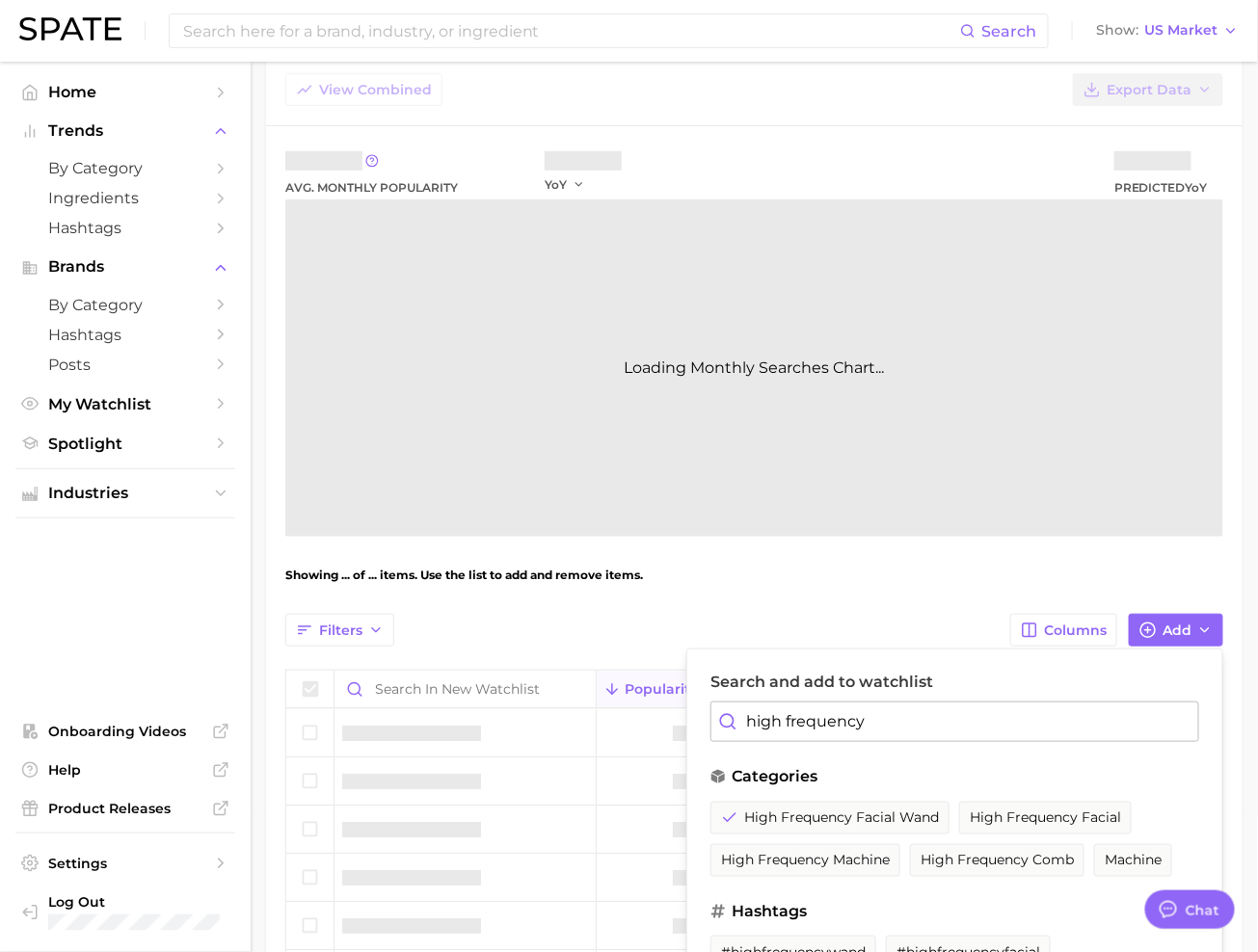
click at [952, 619] on div "Filters Columns Add Search and add to watchlist high frequency categories high …" at bounding box center [754, 631] width 938 height 33
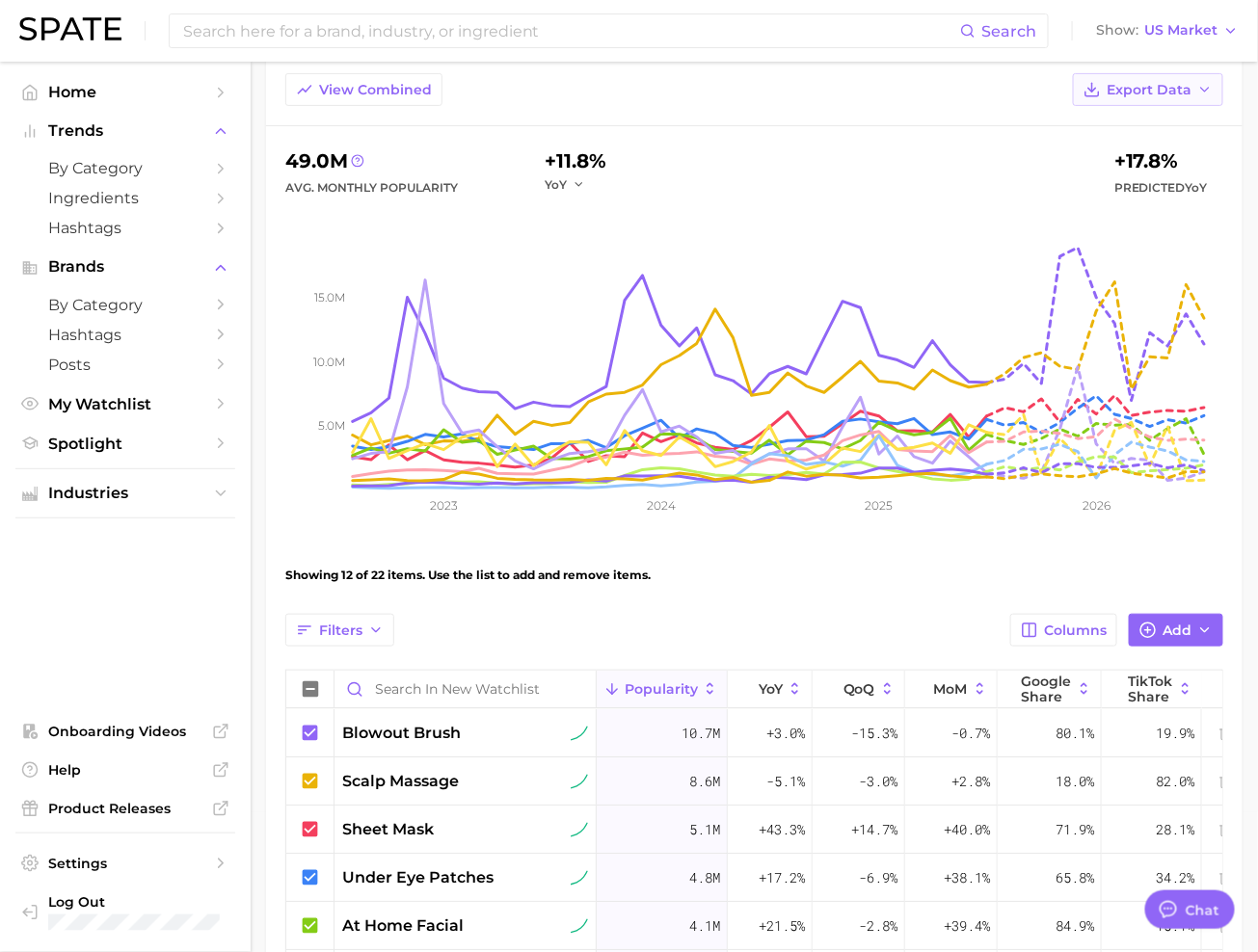
click at [1145, 91] on span "Export Data" at bounding box center [1150, 90] width 85 height 16
click at [962, 90] on div "View Combined Export Data Table Data CSV Time Series CSV Time Series Image" at bounding box center [754, 100] width 976 height 53
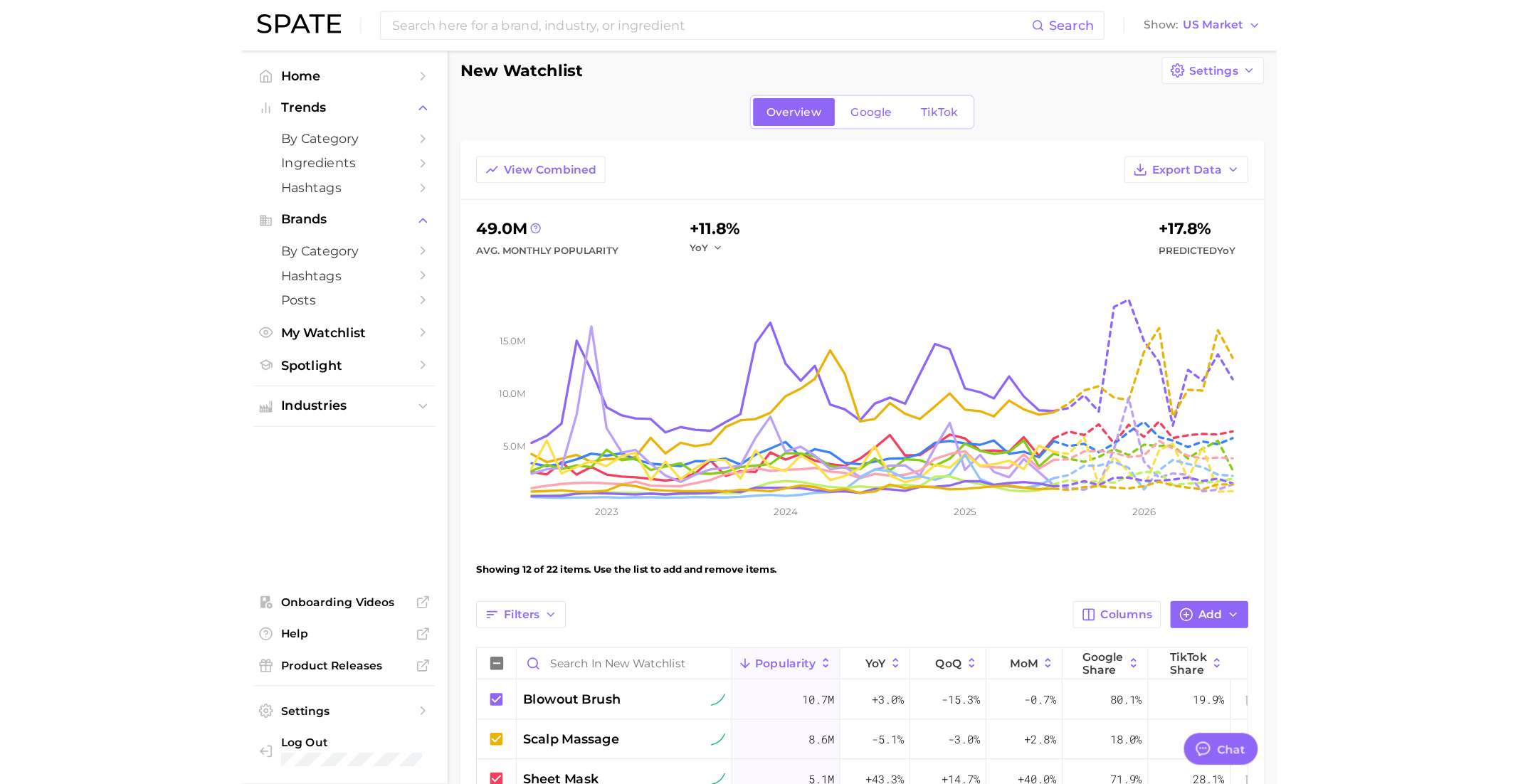
scroll to position [1, 0]
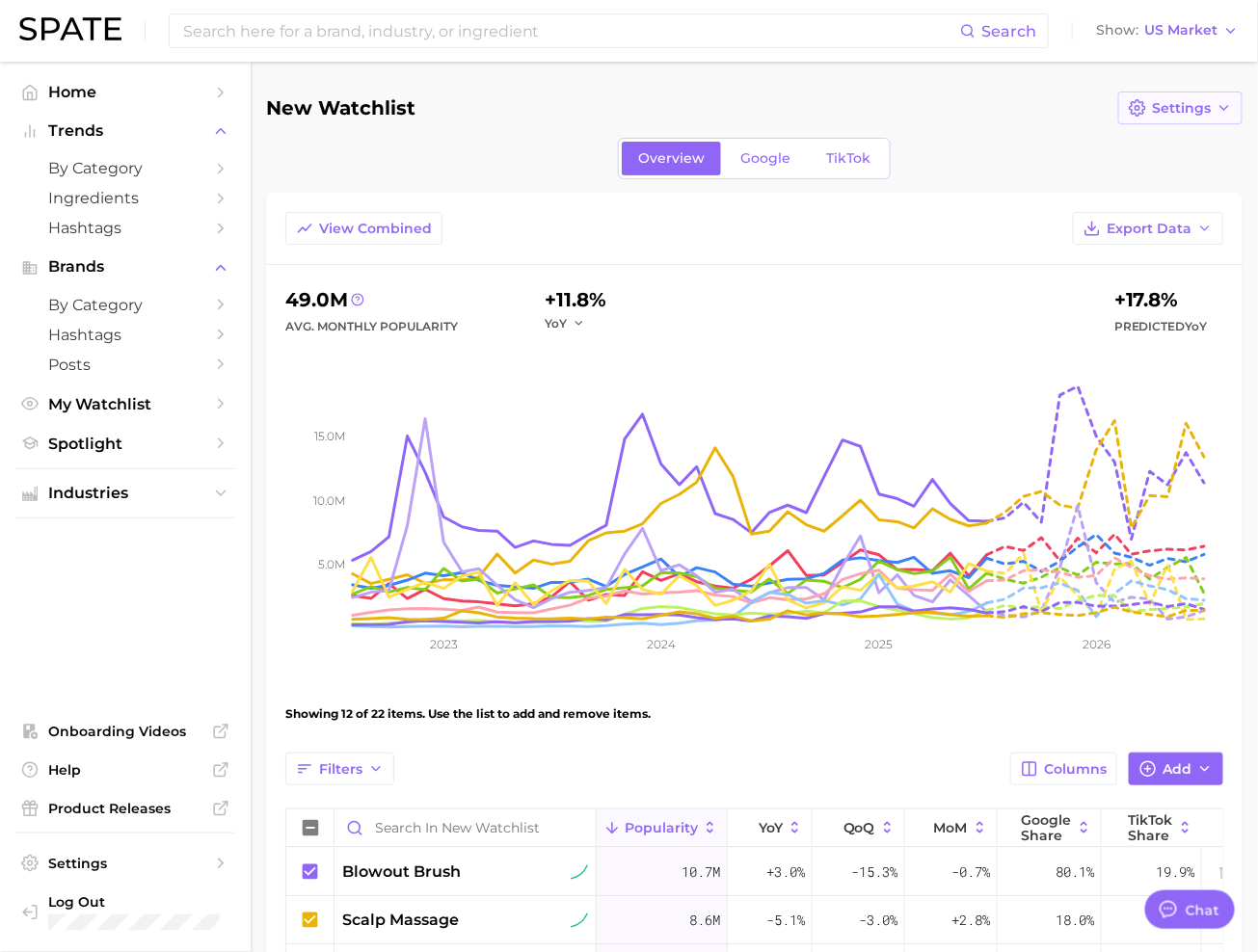
click at [1184, 115] on span "Settings" at bounding box center [1181, 108] width 59 height 16
click at [1173, 145] on button "Edit Details" at bounding box center [1224, 143] width 212 height 35
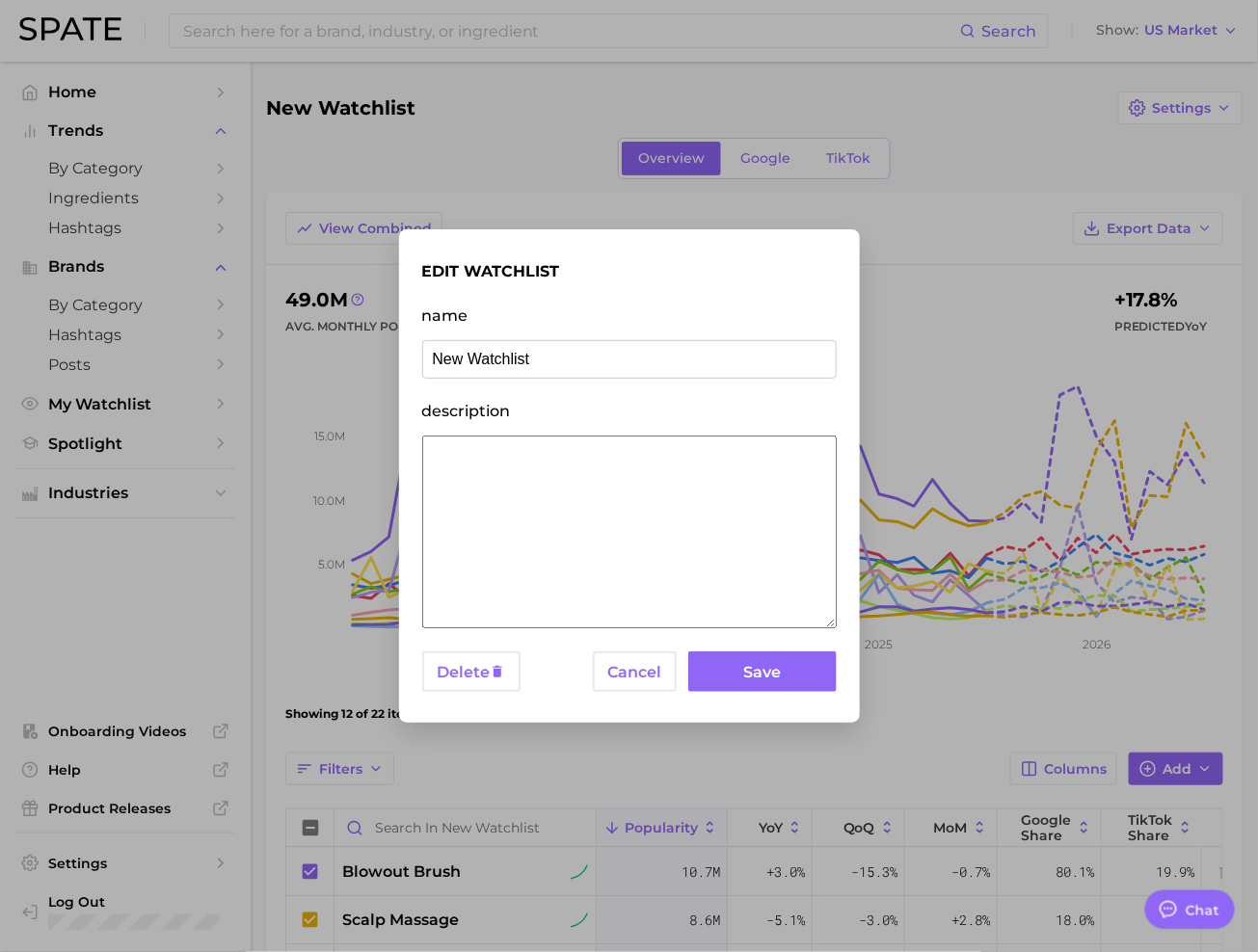
drag, startPoint x: 534, startPoint y: 354, endPoint x: 414, endPoint y: 354, distance: 120.0
click at [414, 354] on div "edit watchlist name New Watchlist description Delete Cancel Save" at bounding box center [629, 476] width 461 height 494
click at [573, 361] on input "Amorepacific - Longevity" at bounding box center [629, 360] width 414 height 39
type input "Amorepacific - Spa Day, Every Day"
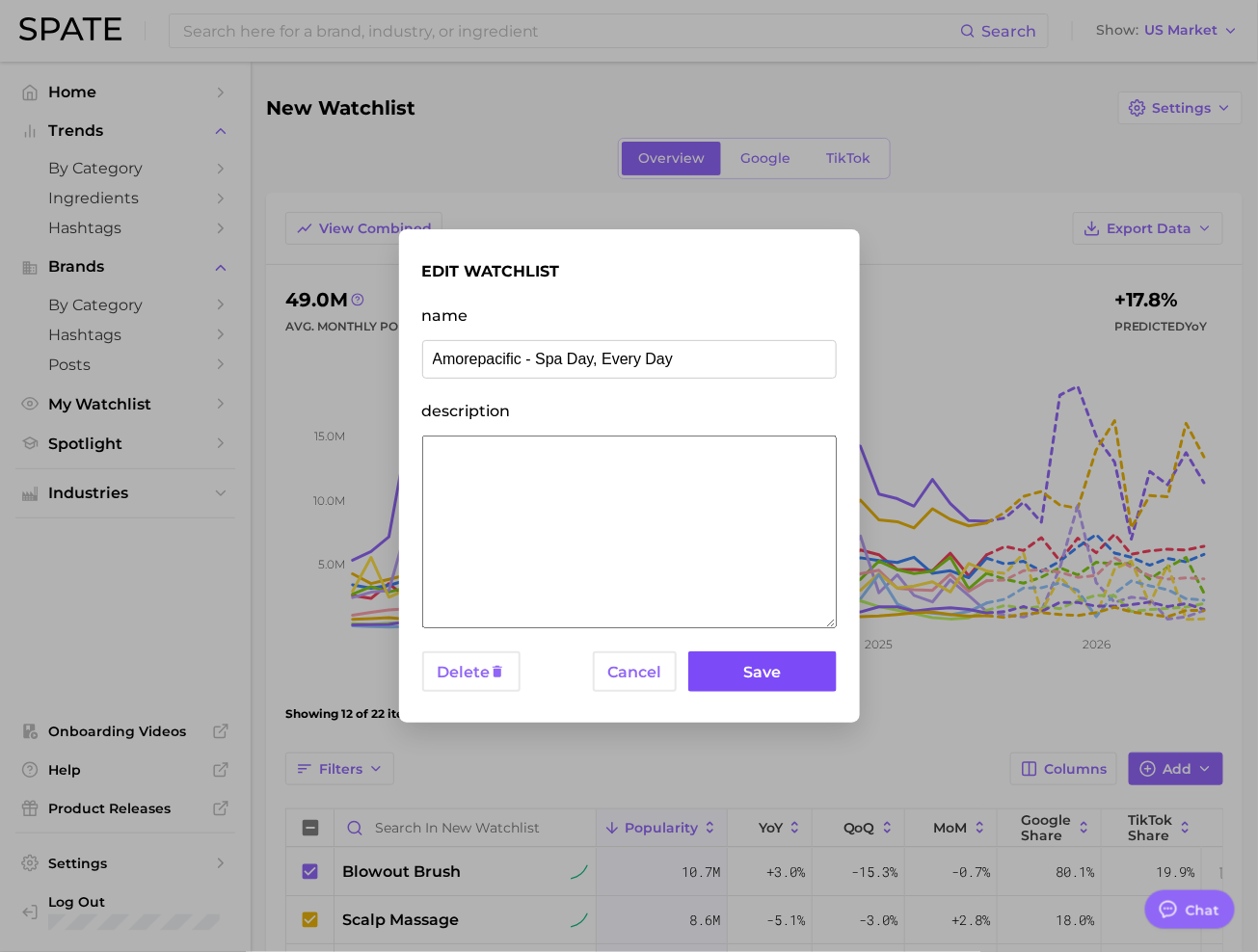
click at [736, 664] on button "Save" at bounding box center [762, 671] width 147 height 42
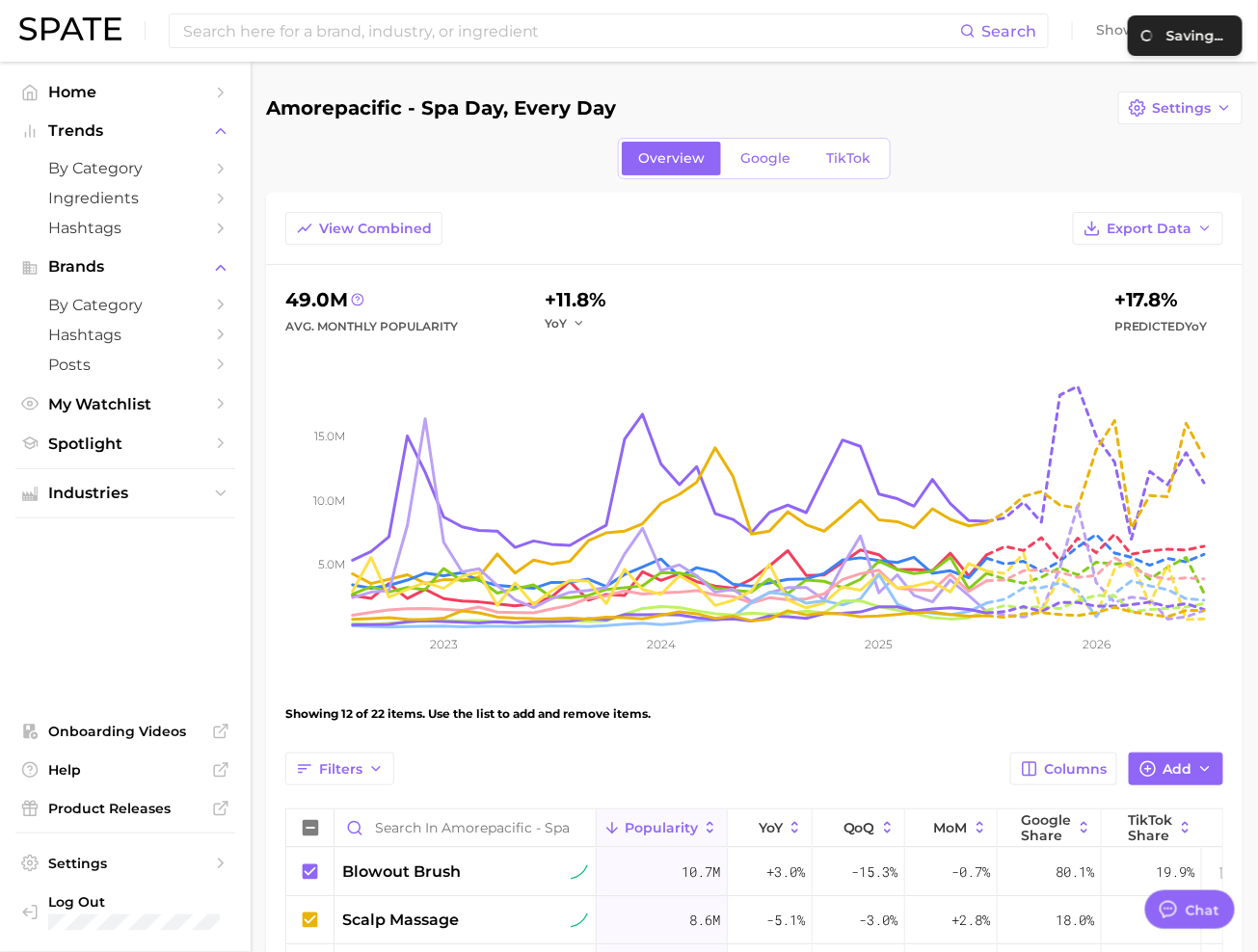
click at [1095, 73] on main "Amorepacific - Spa Day, Every Day Settings Overview Google TikTok View Combined…" at bounding box center [754, 968] width 1007 height 1816
click at [1075, 83] on main "Amorepacific - Spa Day, Every Day Settings Overview Google TikTok View Combined…" at bounding box center [754, 968] width 1007 height 1816
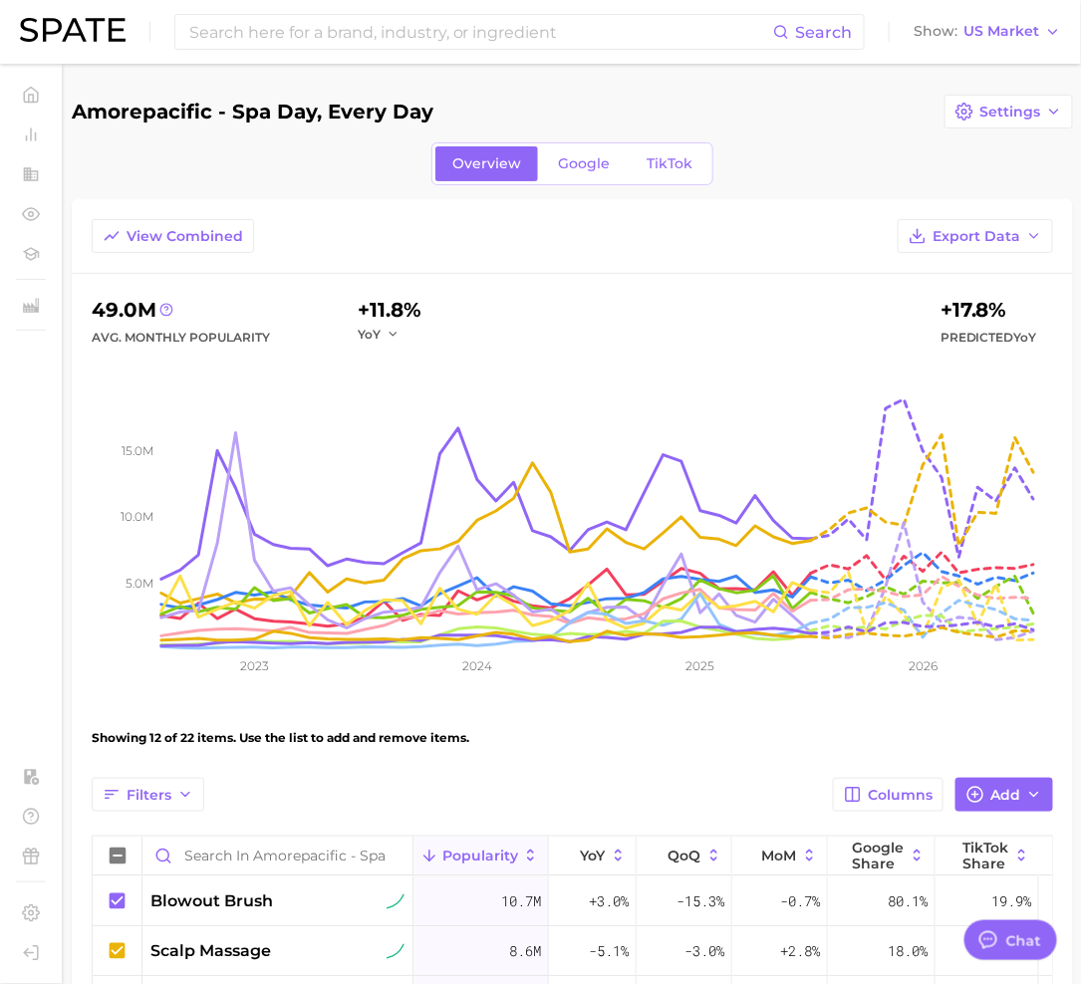
type textarea "x"
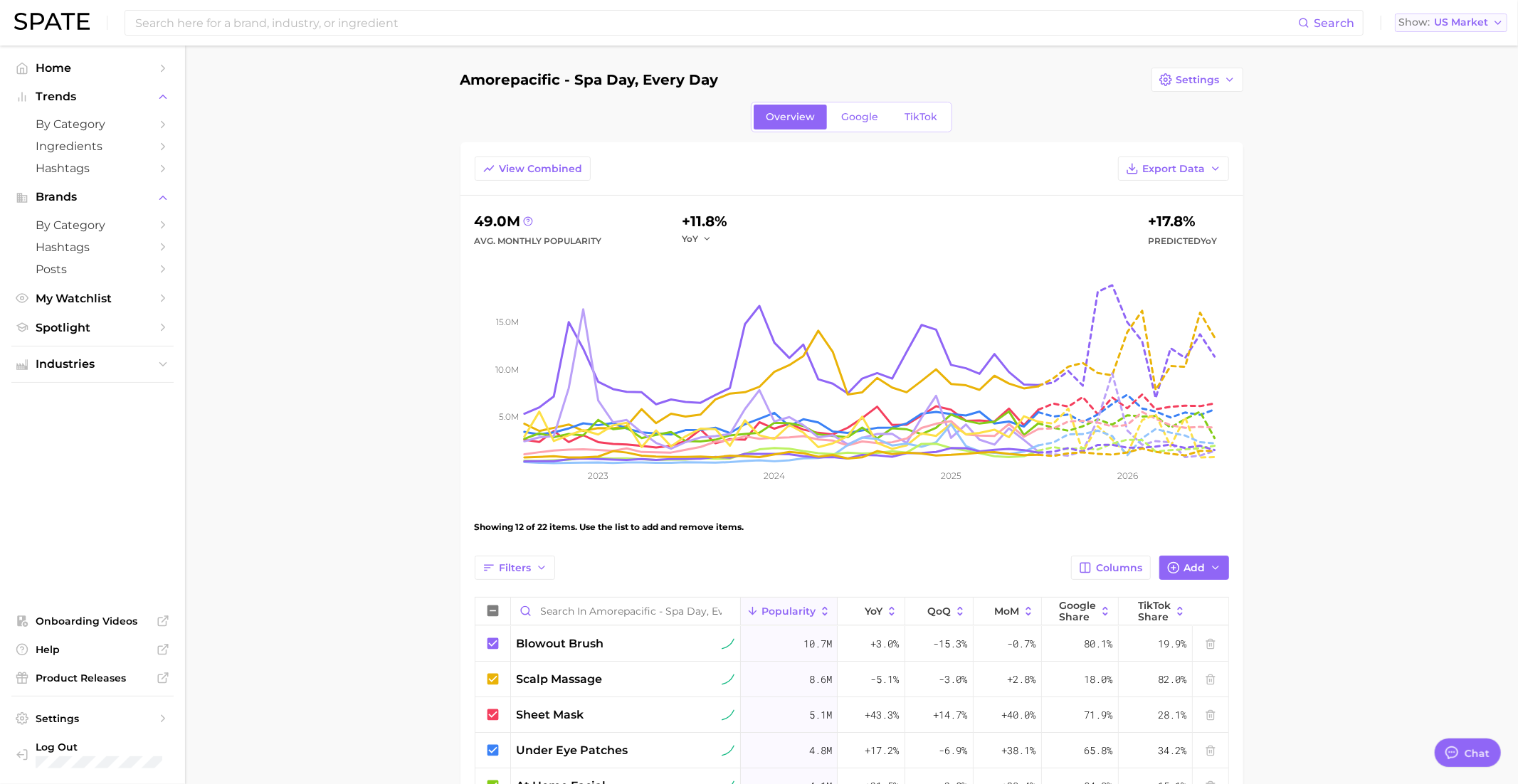
click at [1469, 22] on span "US Market" at bounding box center [1461, 22] width 54 height 8
click at [1444, 72] on span "United Kingdom" at bounding box center [1457, 71] width 110 height 12
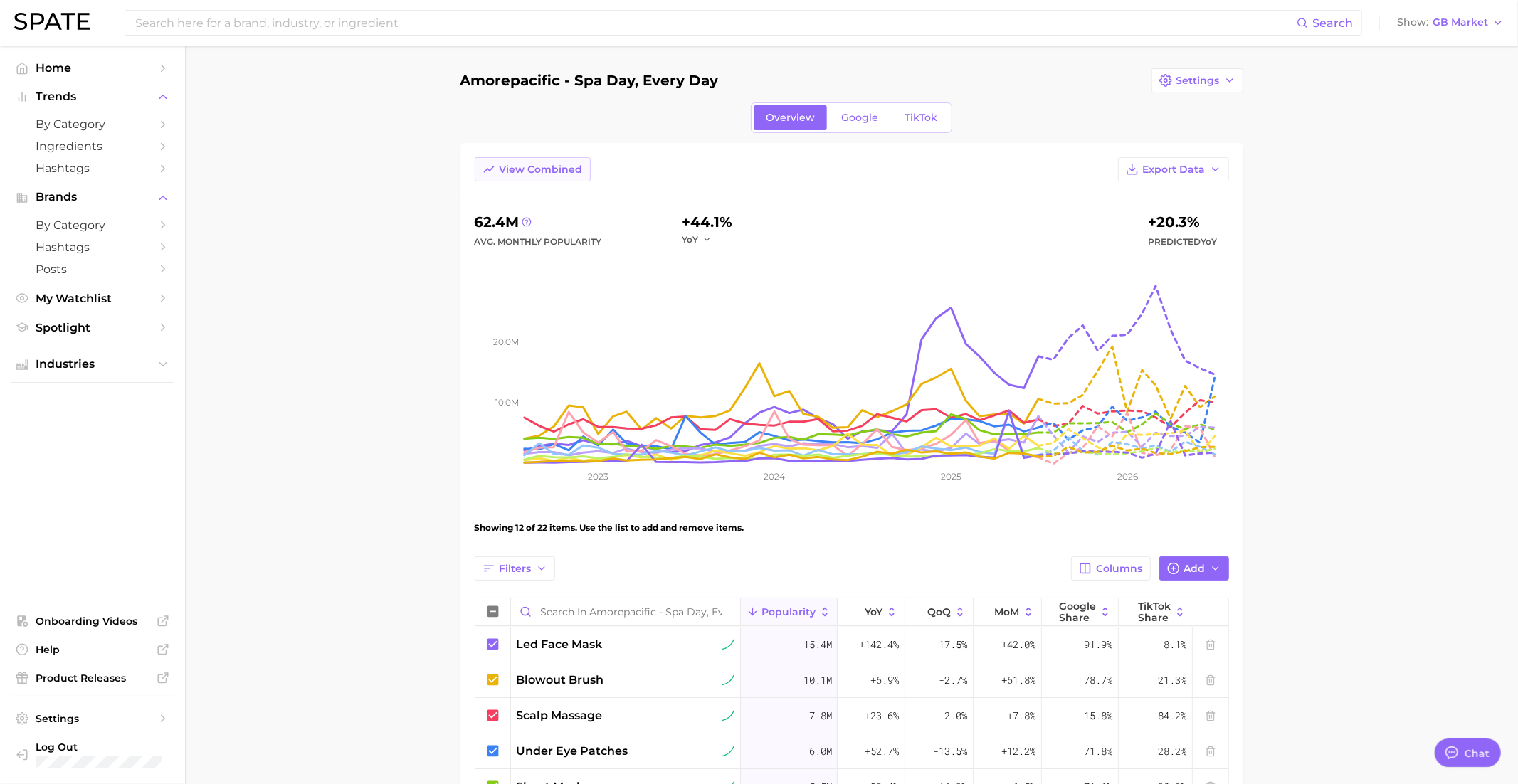
click at [546, 161] on button "View Combined" at bounding box center [532, 169] width 116 height 24
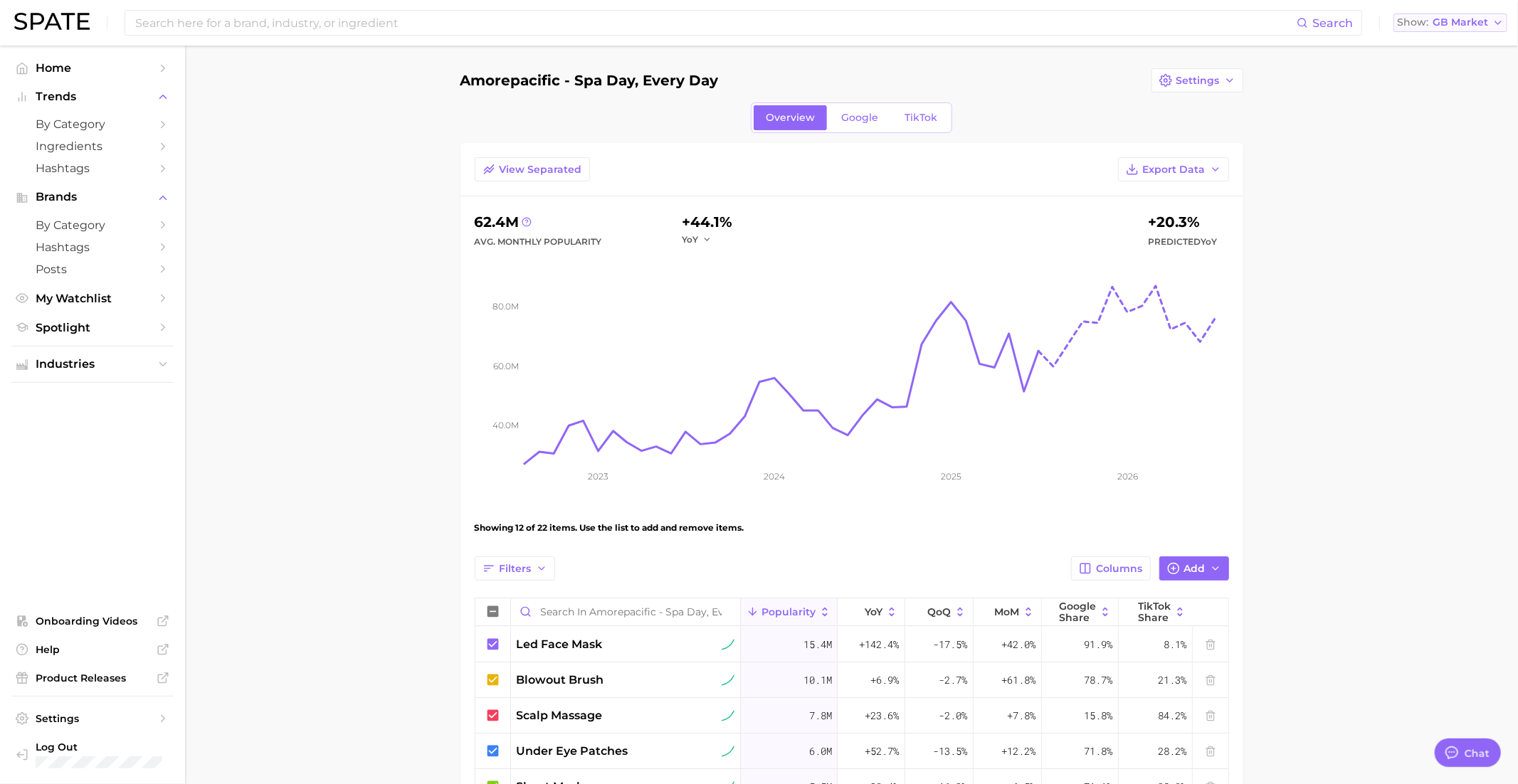
click at [1458, 19] on span "GB Market" at bounding box center [1460, 22] width 56 height 8
click at [1437, 41] on span "United States" at bounding box center [1455, 46] width 110 height 12
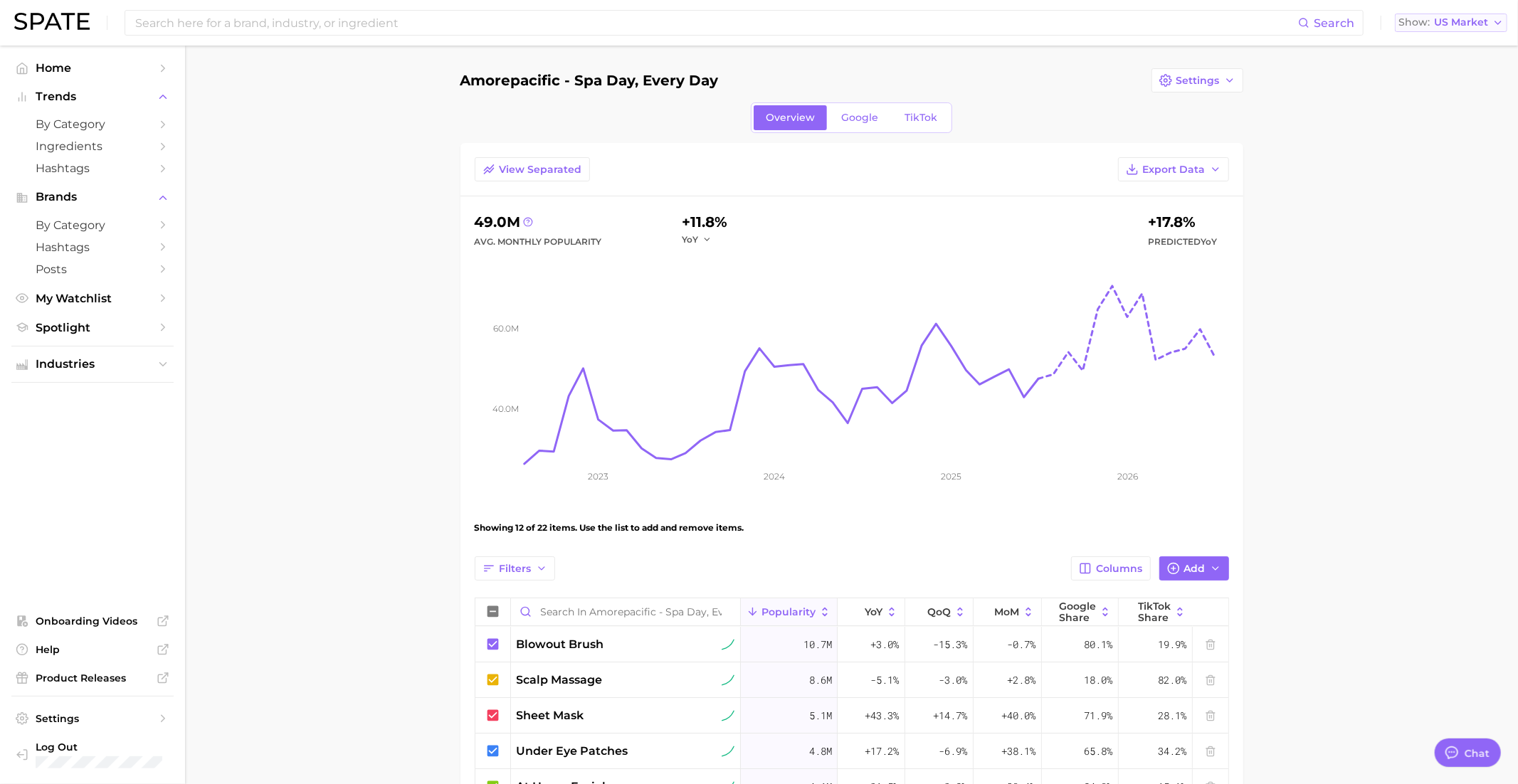
click at [1452, 26] on span "US Market" at bounding box center [1461, 22] width 54 height 8
click at [1445, 67] on span "United Kingdom" at bounding box center [1457, 71] width 110 height 12
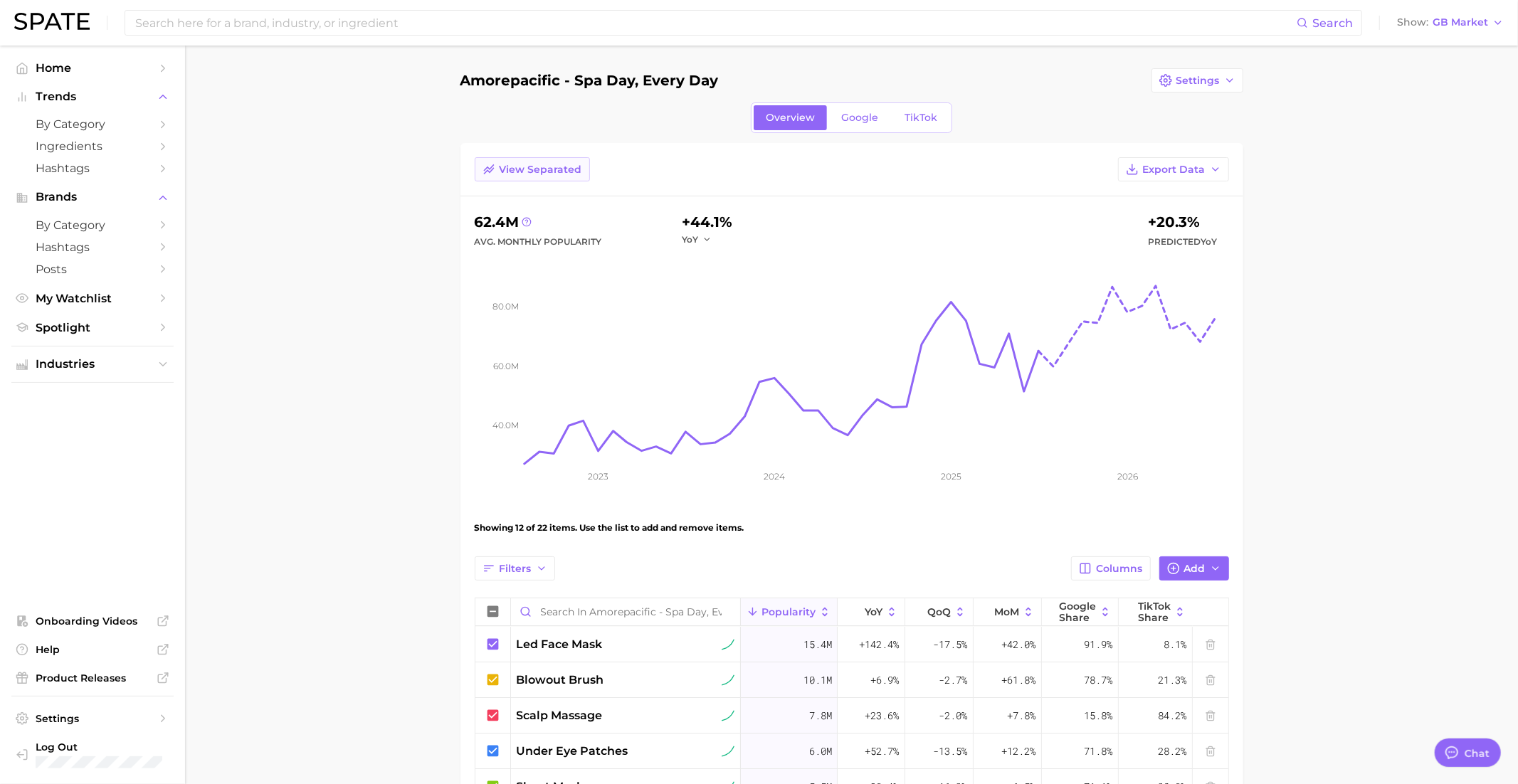
click at [512, 176] on button "View Separated" at bounding box center [531, 169] width 115 height 24
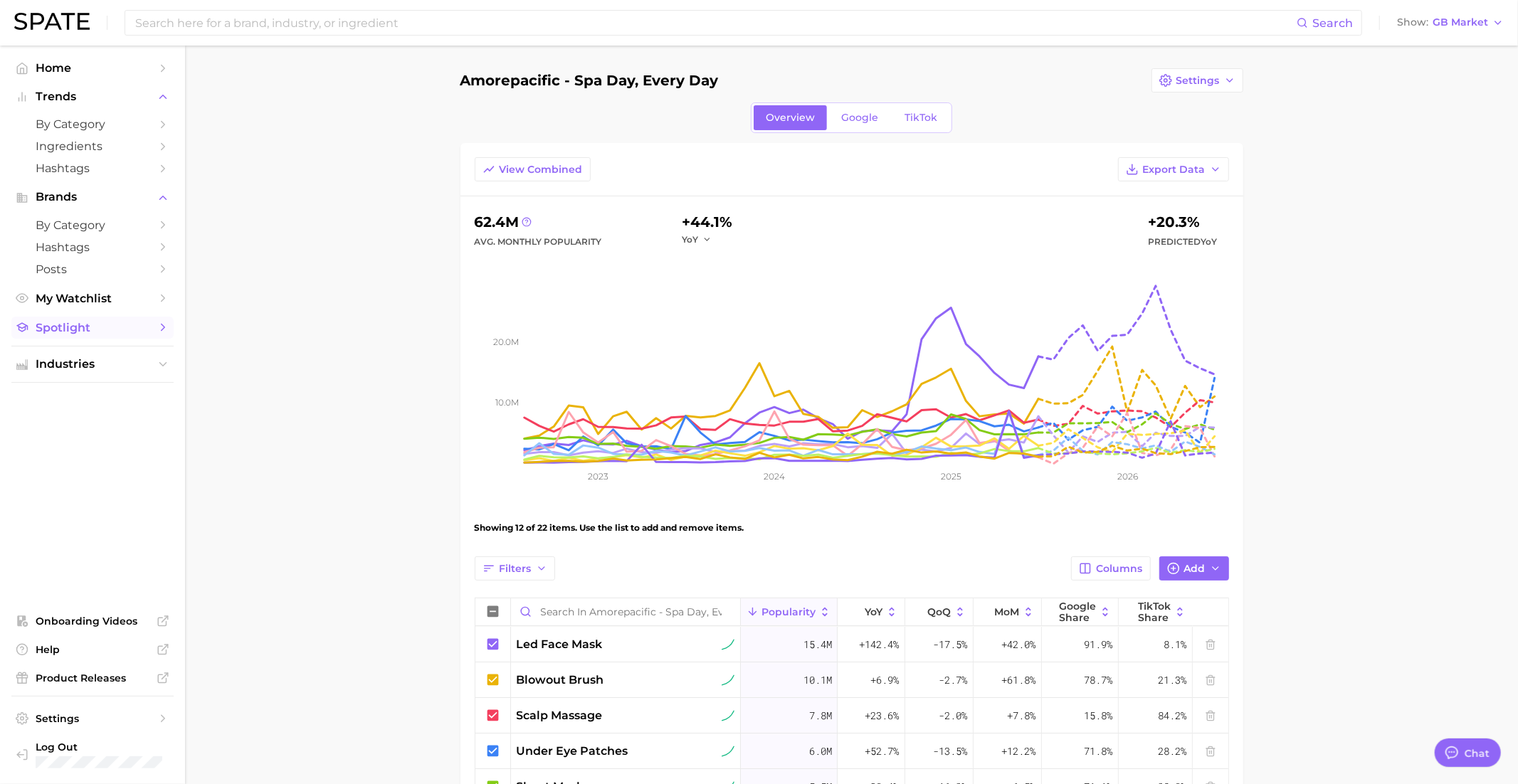
click at [116, 329] on span "Spotlight" at bounding box center [92, 327] width 114 height 14
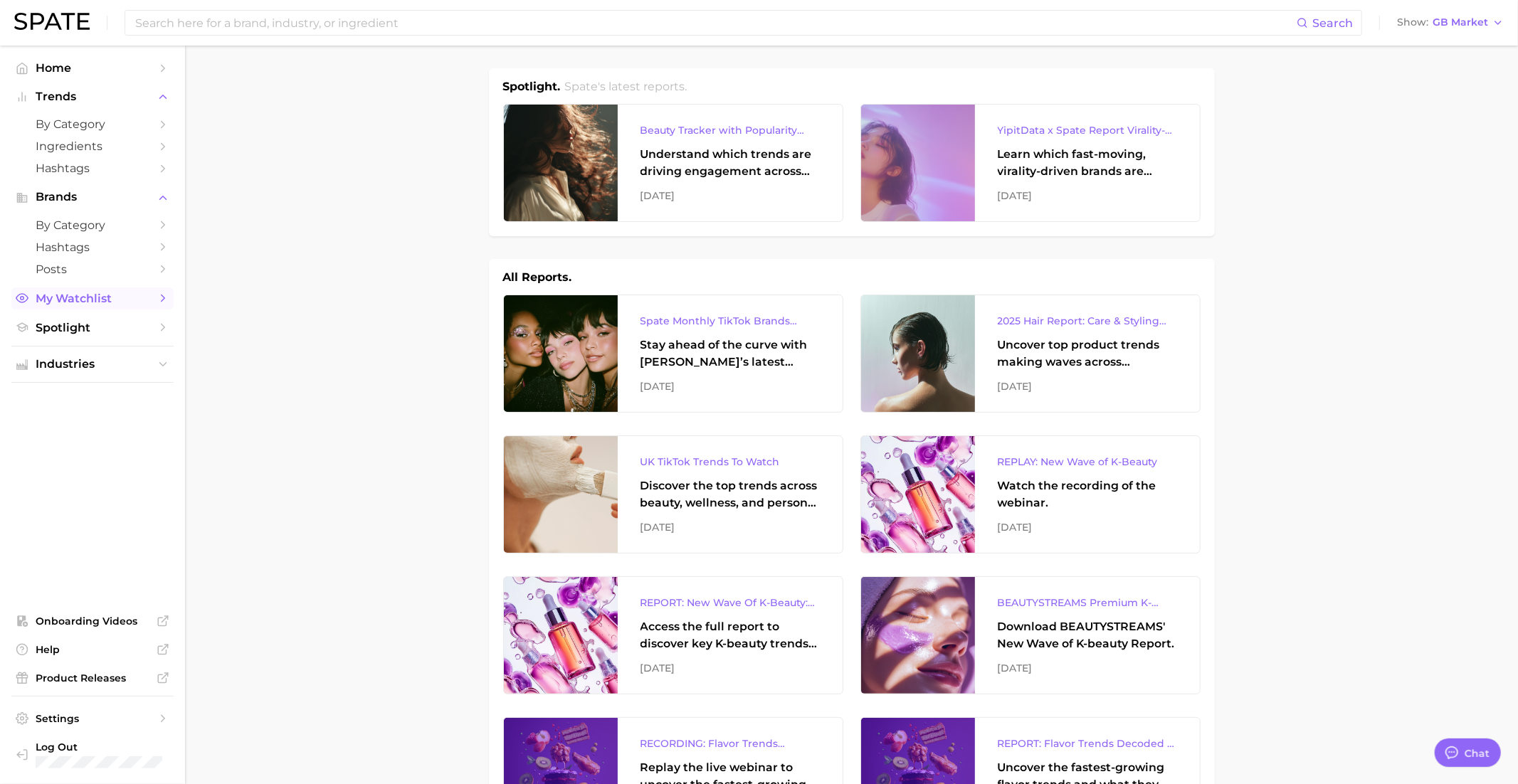
click at [61, 303] on span "My Watchlist" at bounding box center [92, 298] width 114 height 14
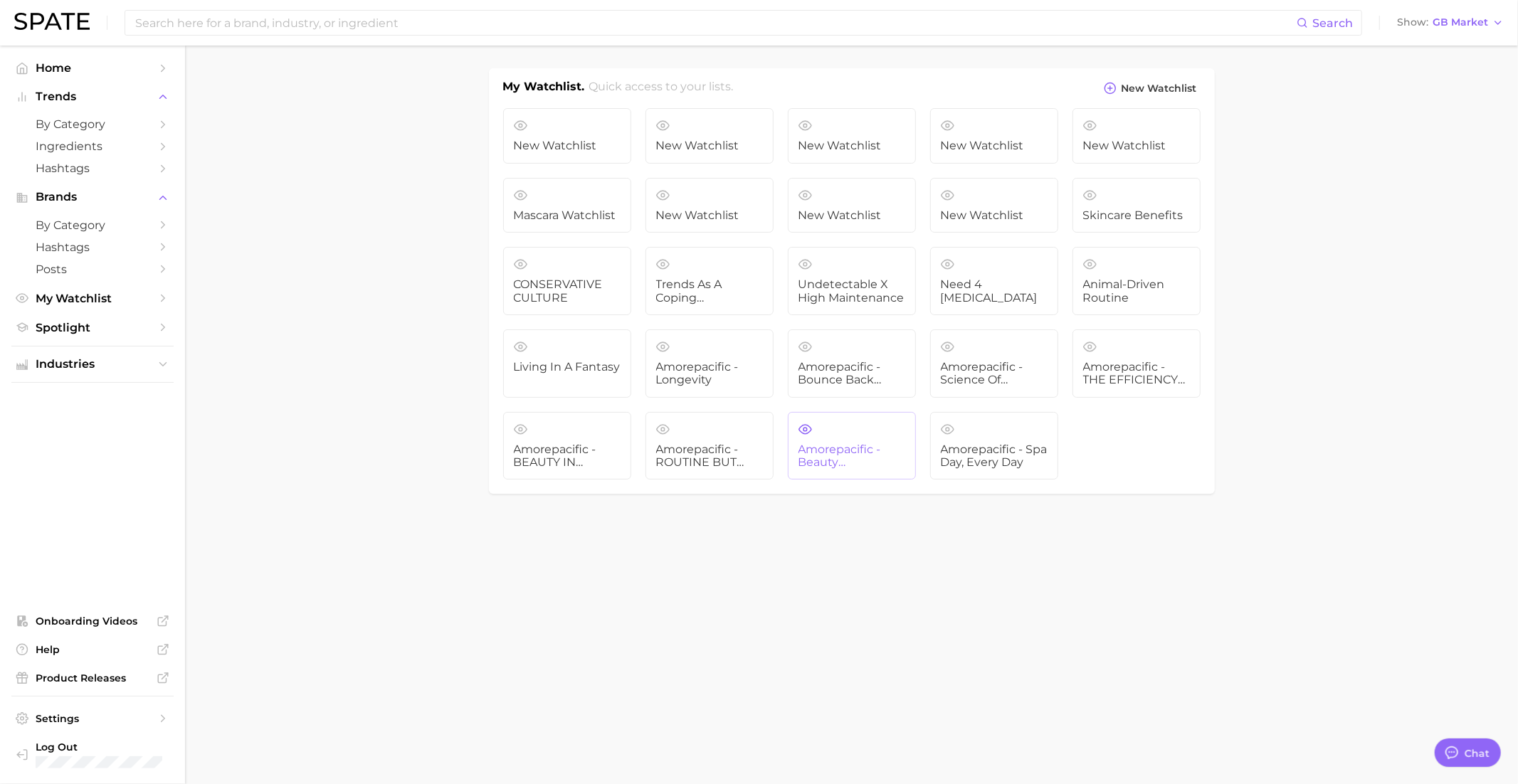
click at [867, 429] on link "Amorepacific - Beauty Multitaskers" at bounding box center [852, 446] width 128 height 69
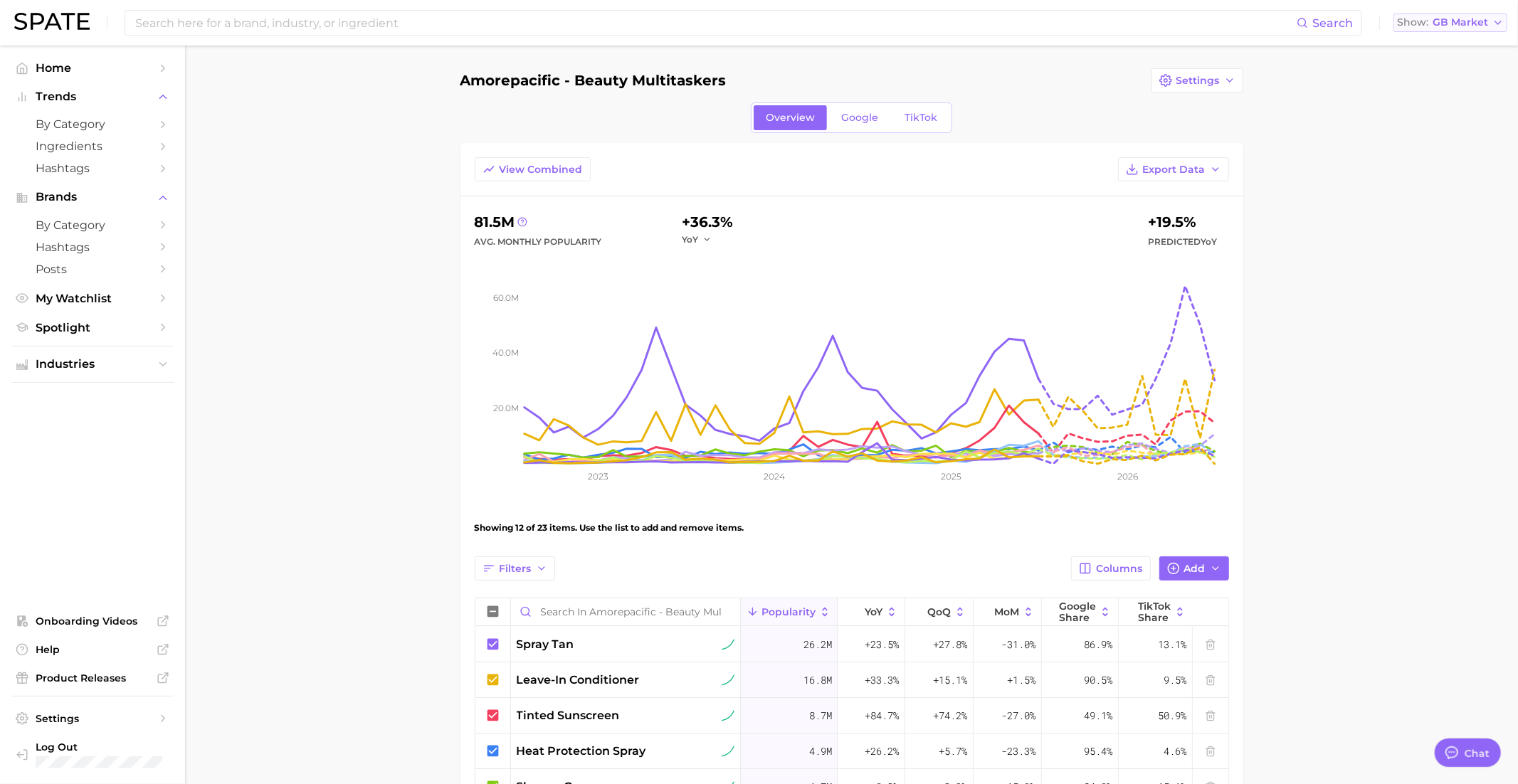
click at [1455, 24] on span "GB Market" at bounding box center [1460, 22] width 56 height 8
click at [1434, 52] on button "United States" at bounding box center [1455, 46] width 124 height 26
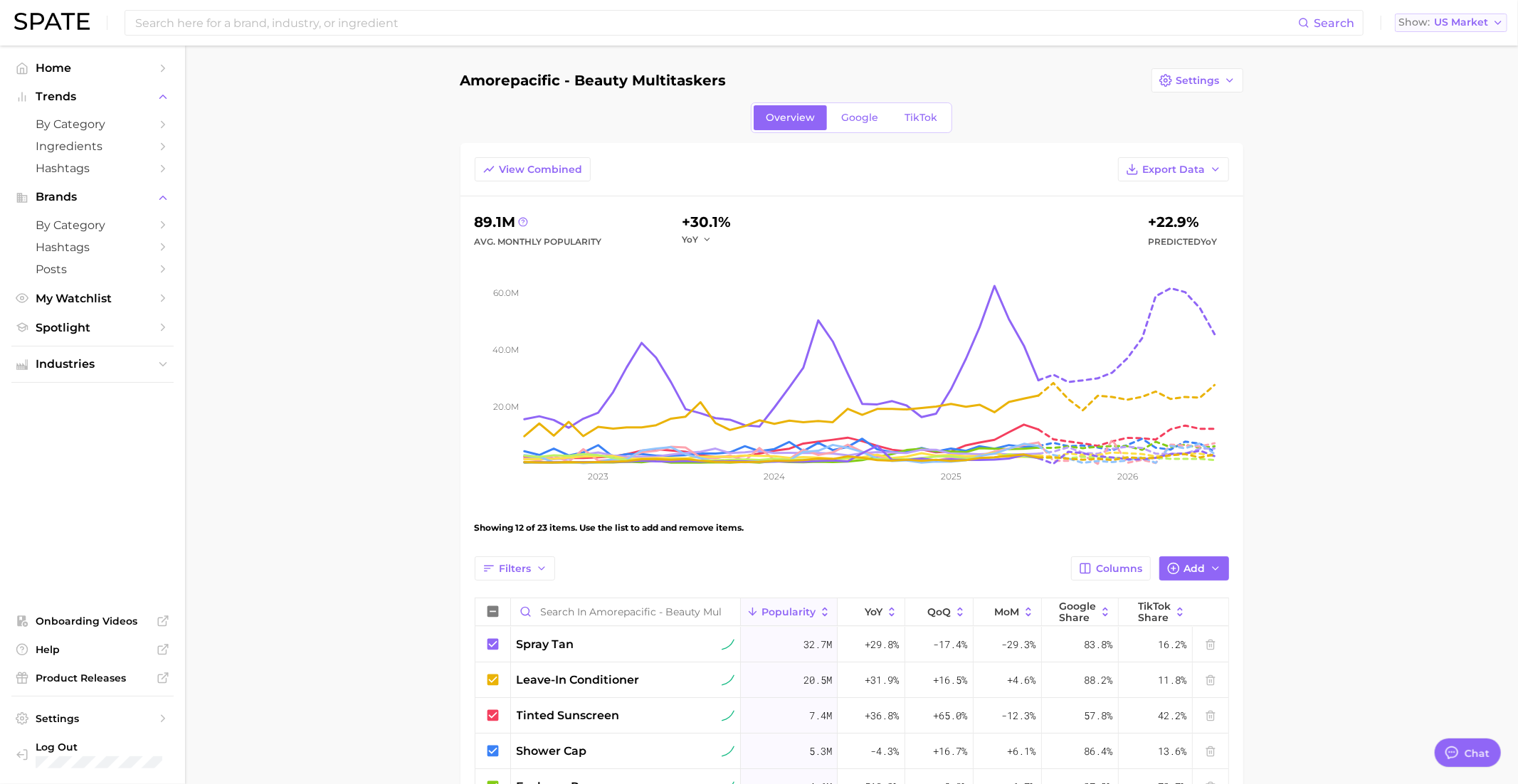
click at [1444, 23] on span "US Market" at bounding box center [1461, 22] width 54 height 8
click at [1444, 72] on span "United Kingdom" at bounding box center [1457, 71] width 110 height 12
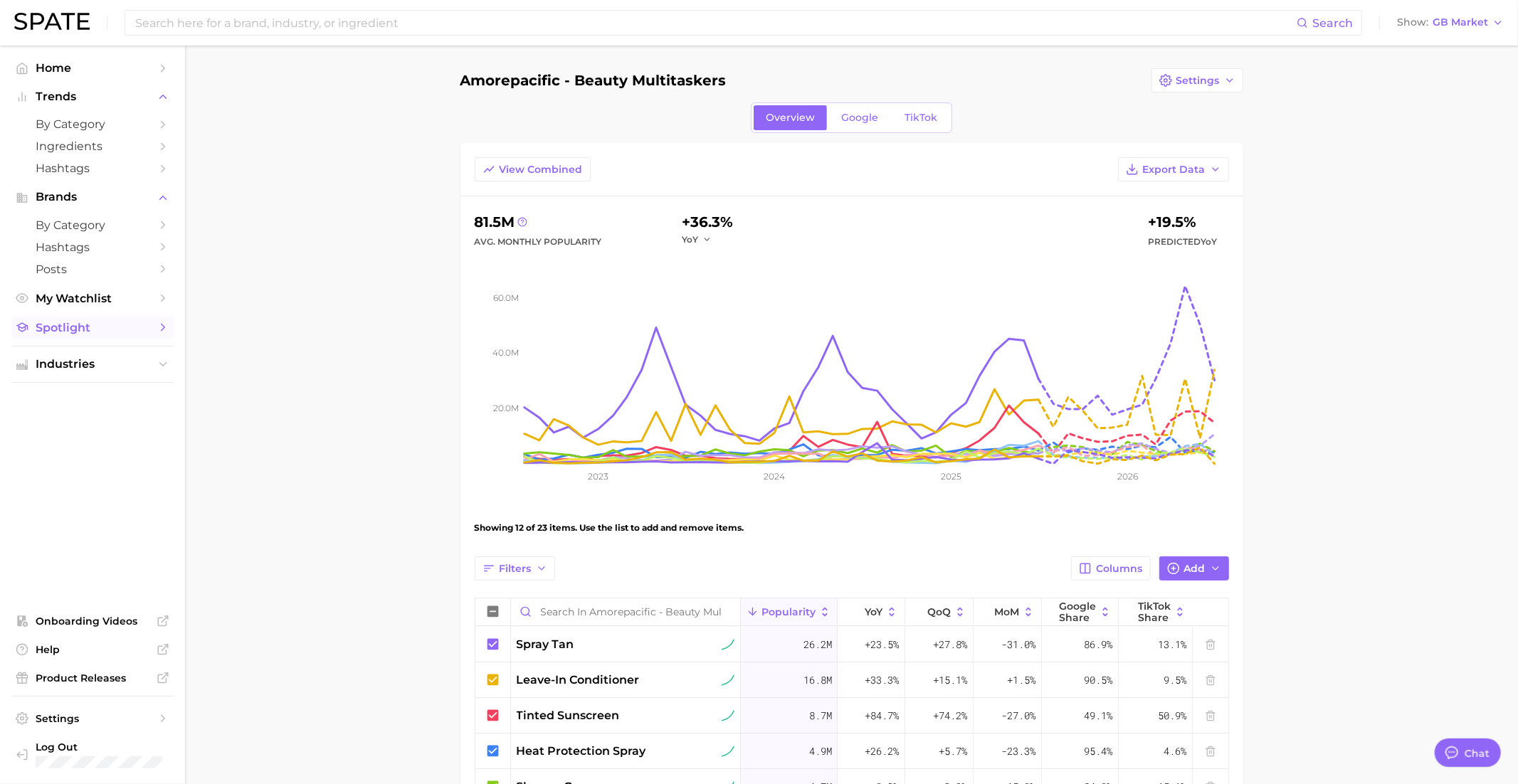
click at [97, 328] on span "Spotlight" at bounding box center [92, 327] width 114 height 14
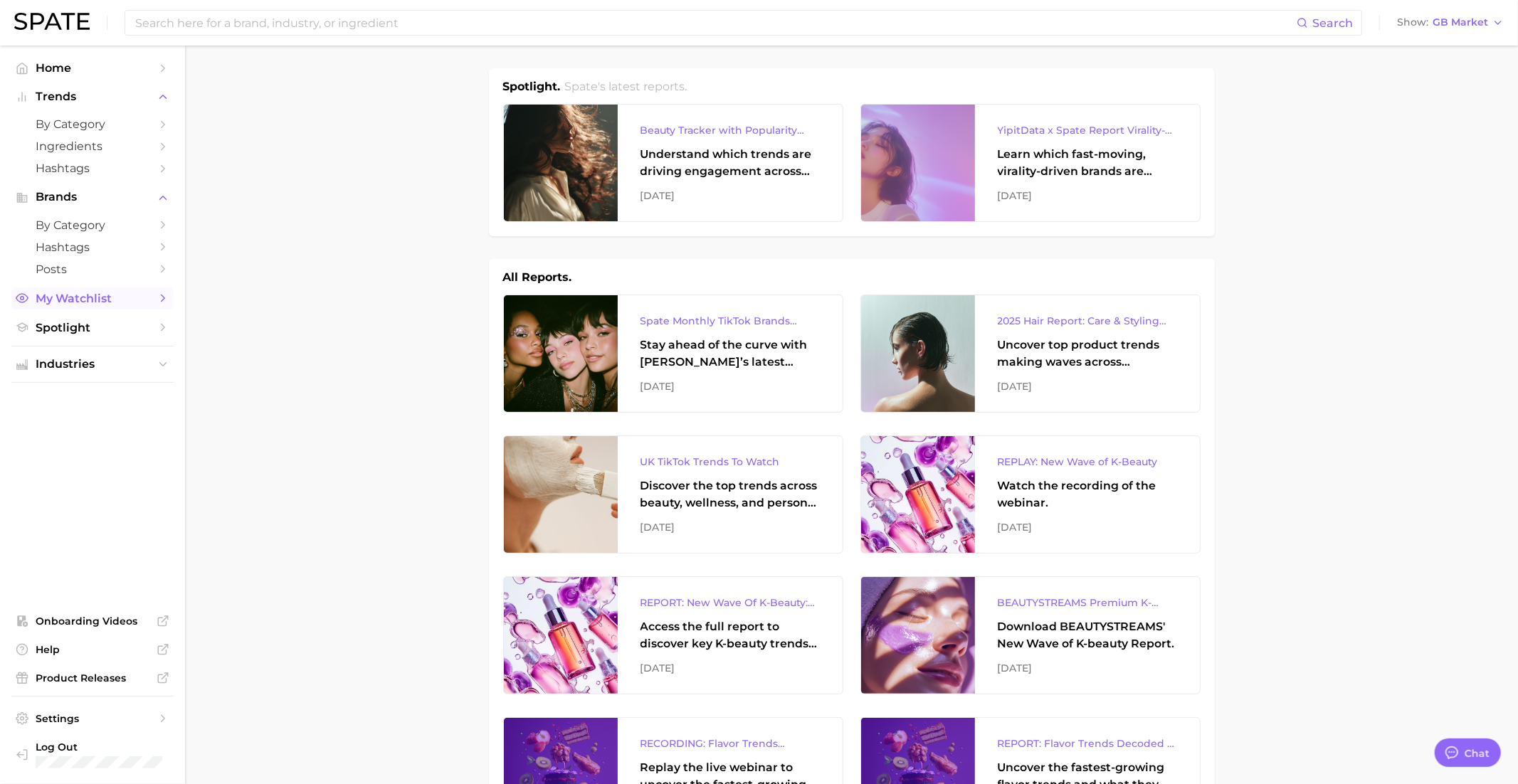
click at [106, 300] on span "My Watchlist" at bounding box center [92, 298] width 114 height 14
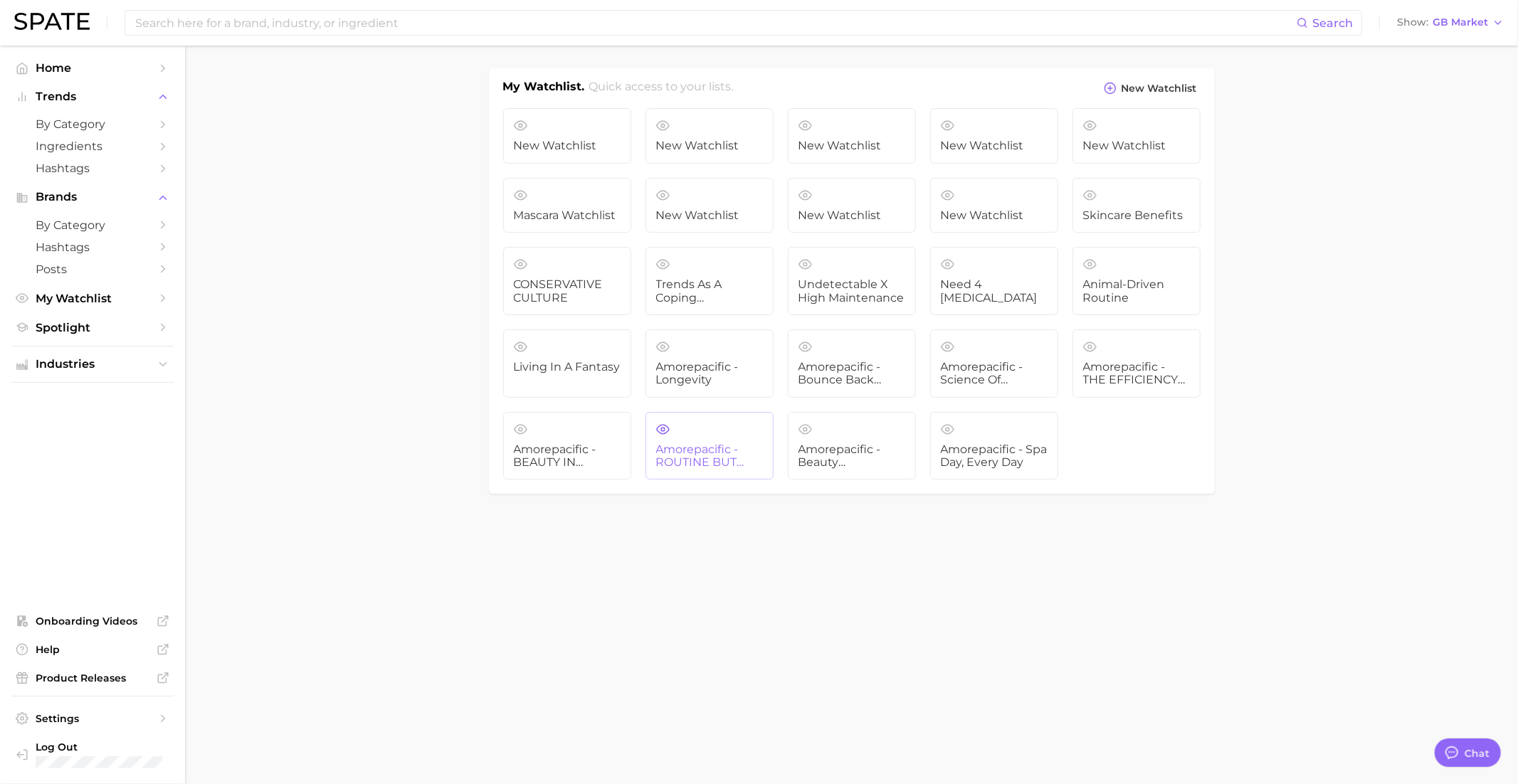
click at [700, 443] on span "Amorepacific - ROUTINE BUT MAKE IT FUN" at bounding box center [709, 456] width 106 height 26
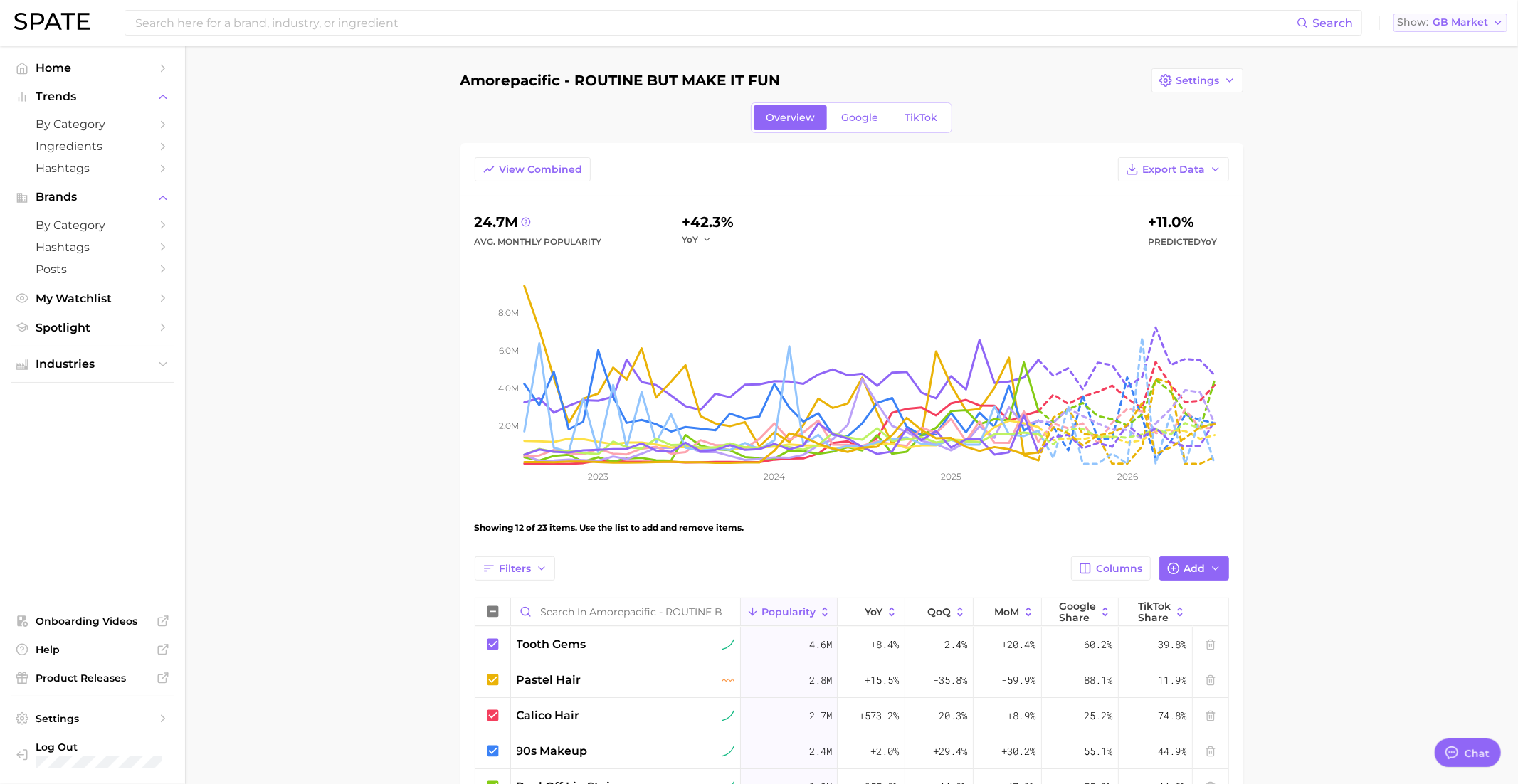
click at [1452, 20] on span "GB Market" at bounding box center [1460, 22] width 56 height 8
click at [1438, 44] on span "United States" at bounding box center [1455, 46] width 110 height 12
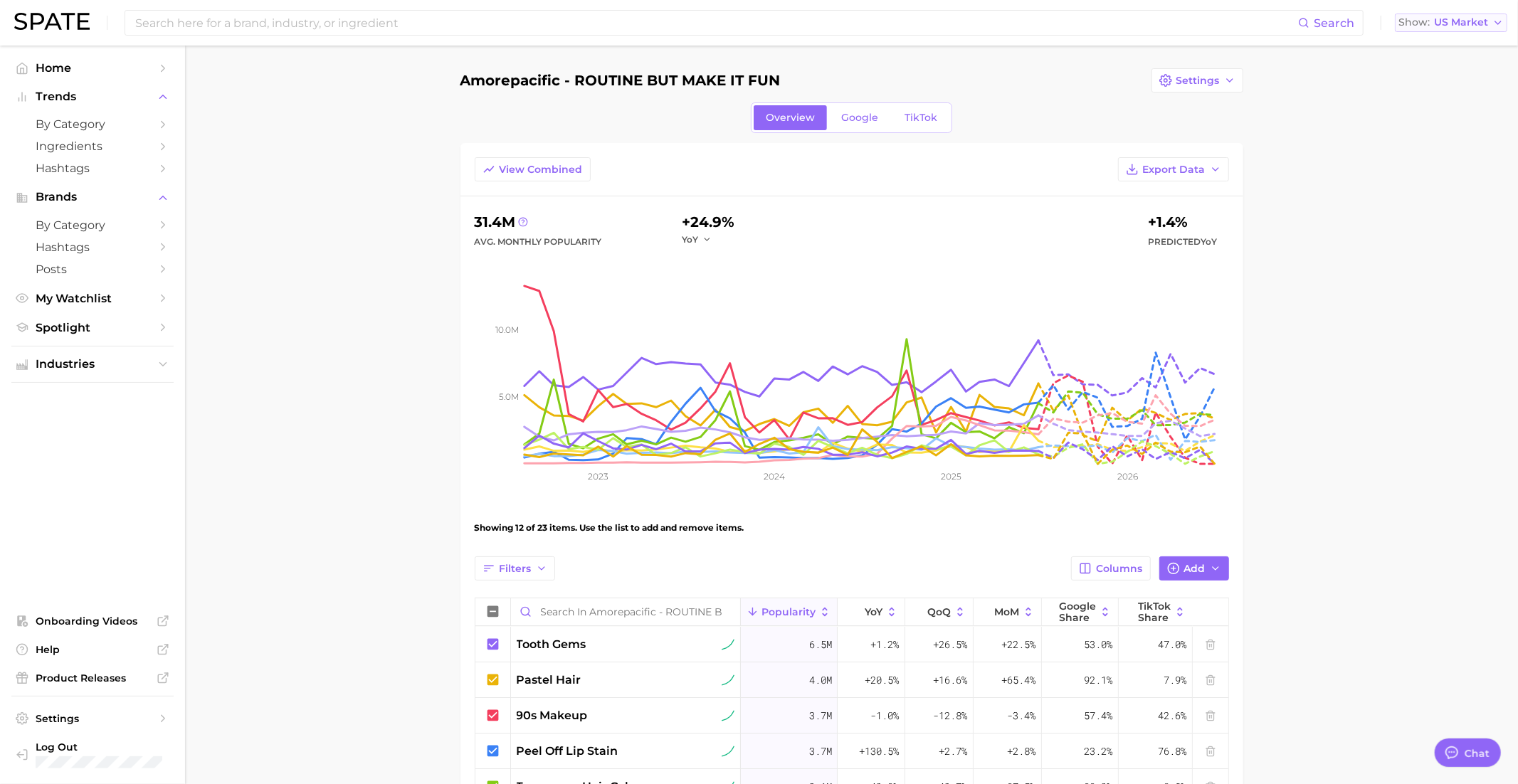
click at [1442, 23] on span "US Market" at bounding box center [1461, 22] width 54 height 8
click at [1441, 66] on span "United Kingdom" at bounding box center [1457, 71] width 110 height 12
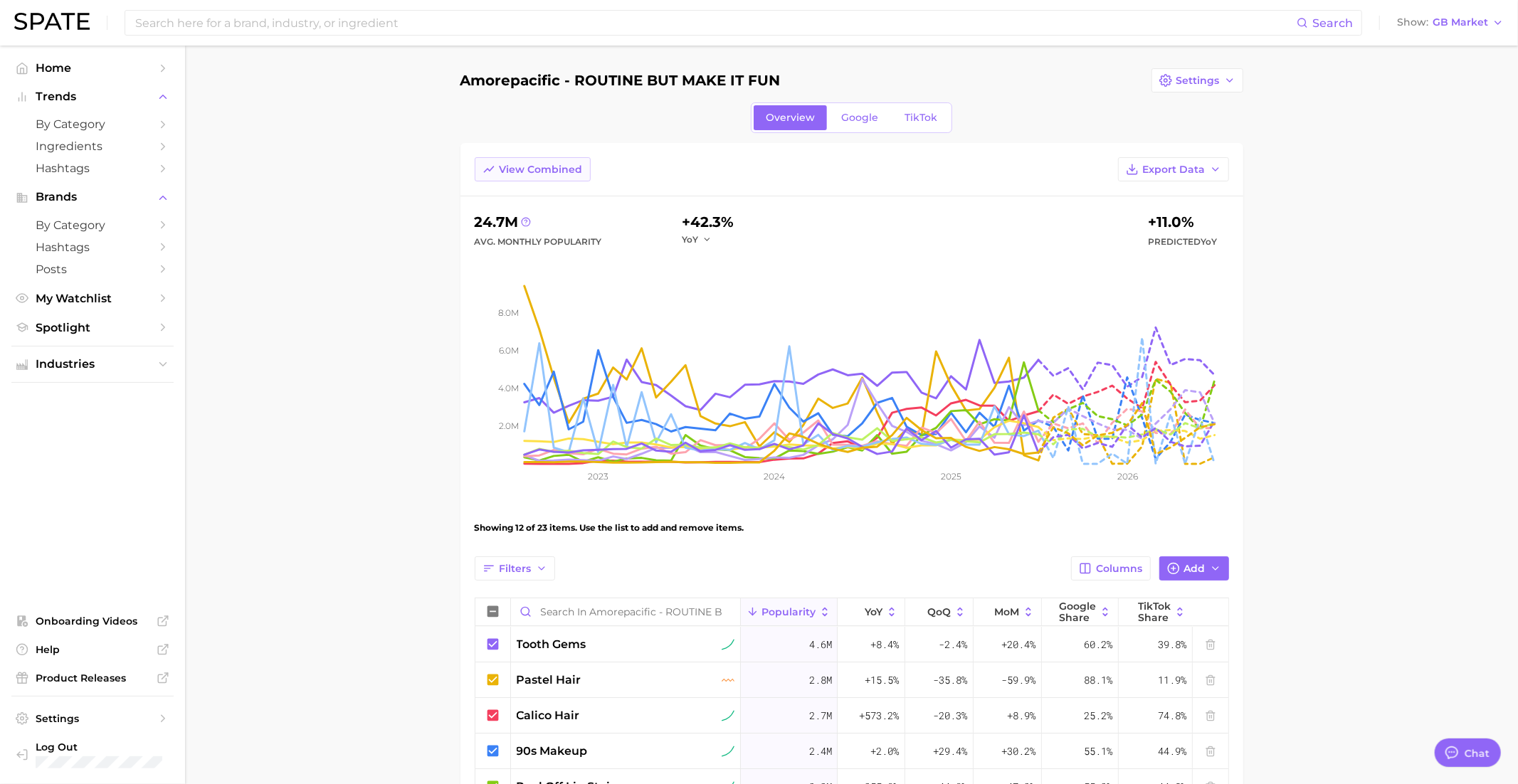
click at [506, 179] on button "View Combined" at bounding box center [532, 169] width 116 height 24
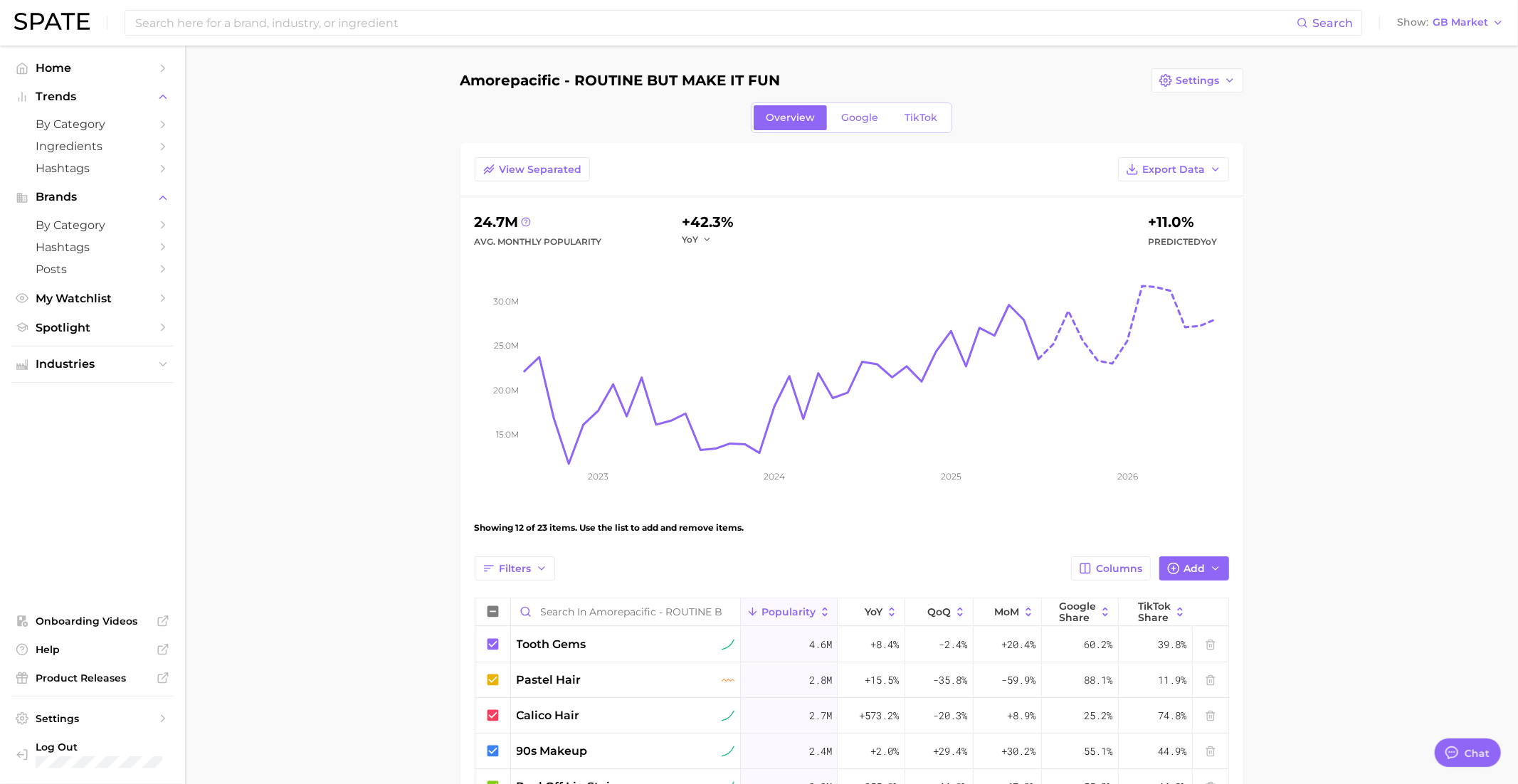
click at [525, 181] on div "View Separated Export Data" at bounding box center [852, 176] width 783 height 39
click at [1441, 15] on button "Show GB Market" at bounding box center [1449, 23] width 114 height 19
click at [1434, 48] on span "United States" at bounding box center [1455, 46] width 110 height 12
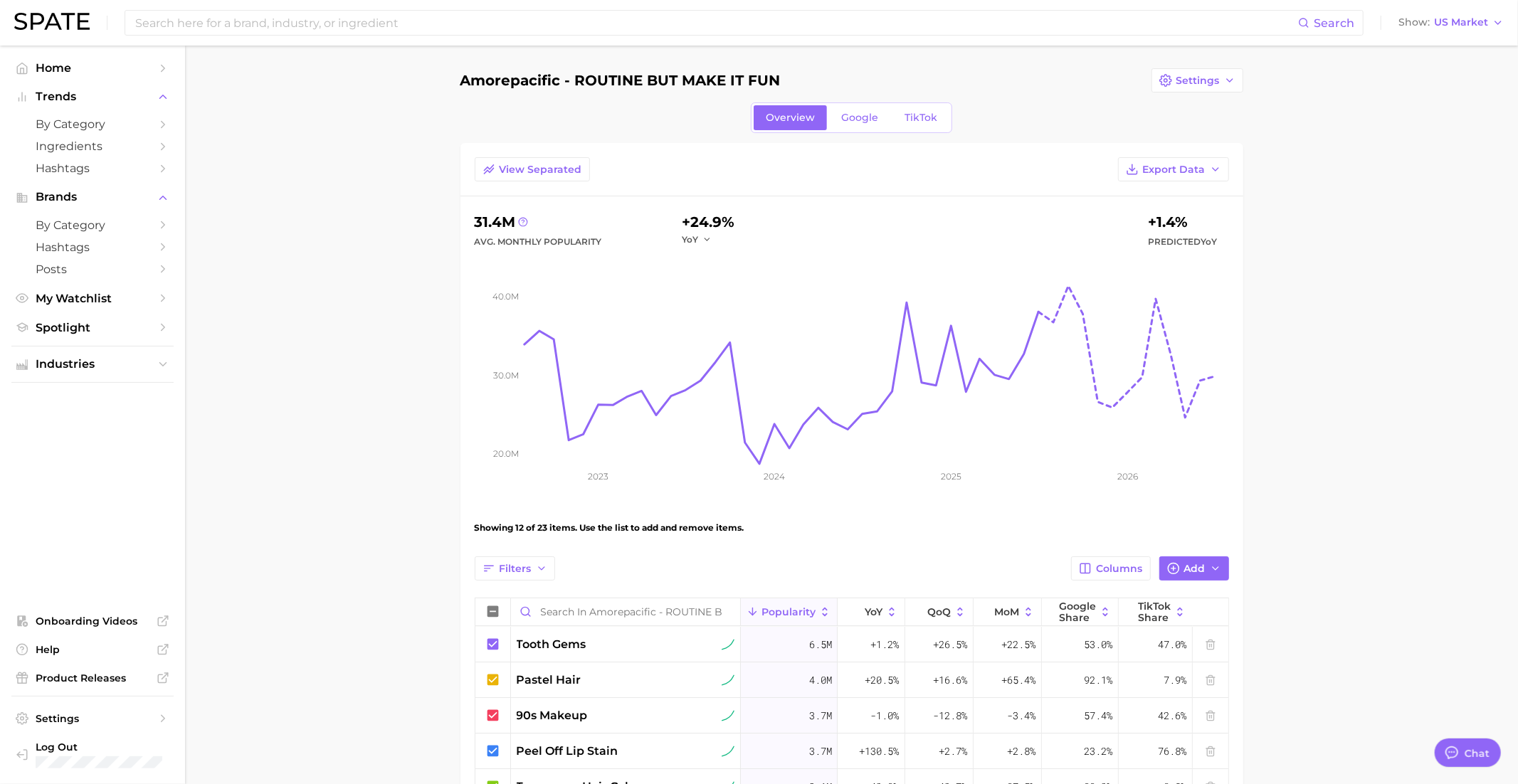
click at [1440, 34] on div "Search Show US Market" at bounding box center [759, 23] width 1489 height 46
drag, startPoint x: 1441, startPoint y: 17, endPoint x: 1441, endPoint y: 26, distance: 9.0
click at [1441, 19] on span "US Market" at bounding box center [1461, 22] width 54 height 8
click at [1439, 68] on span "United Kingdom" at bounding box center [1457, 71] width 110 height 12
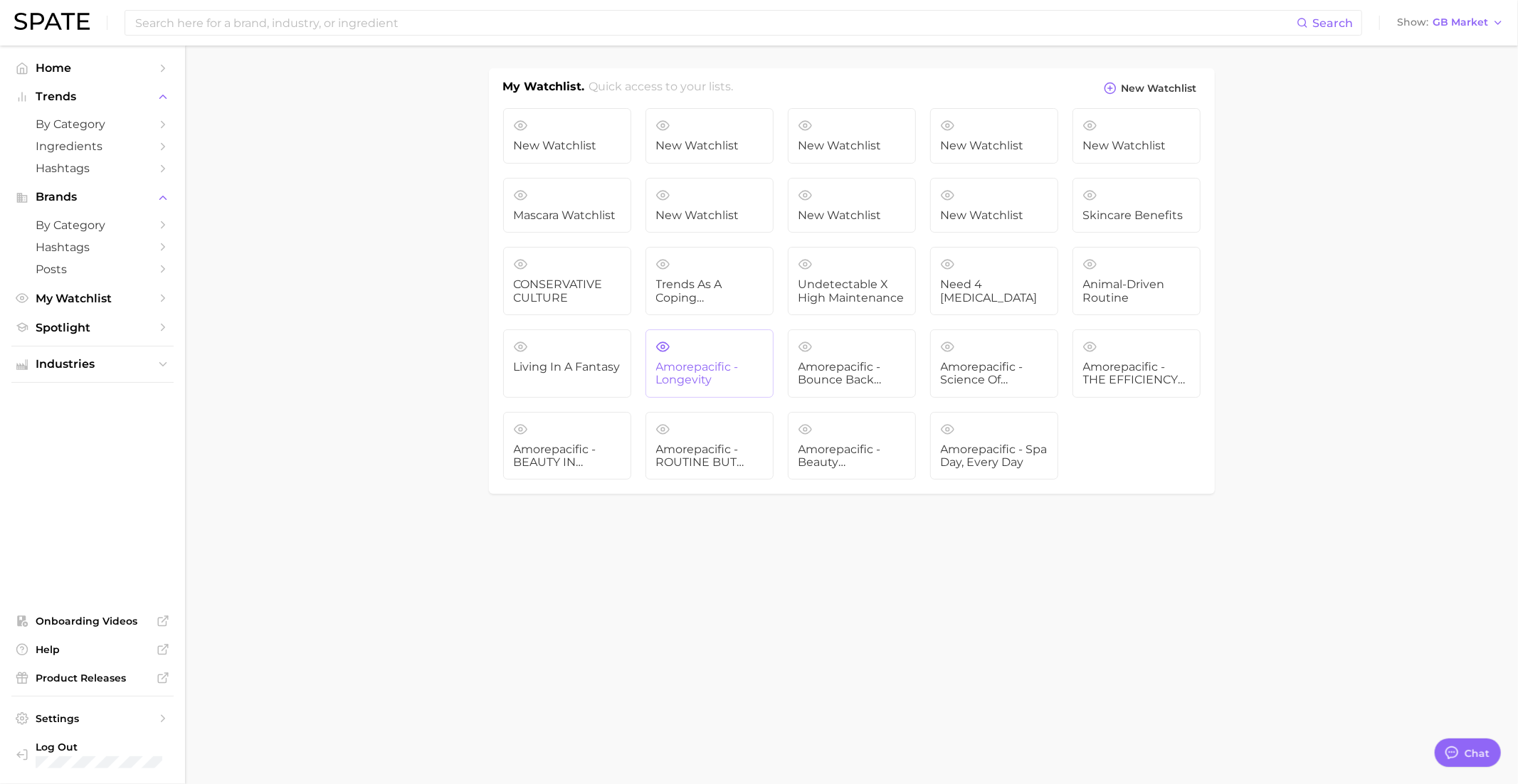
click at [736, 366] on span "Amorepacific - Longevity" at bounding box center [709, 373] width 106 height 26
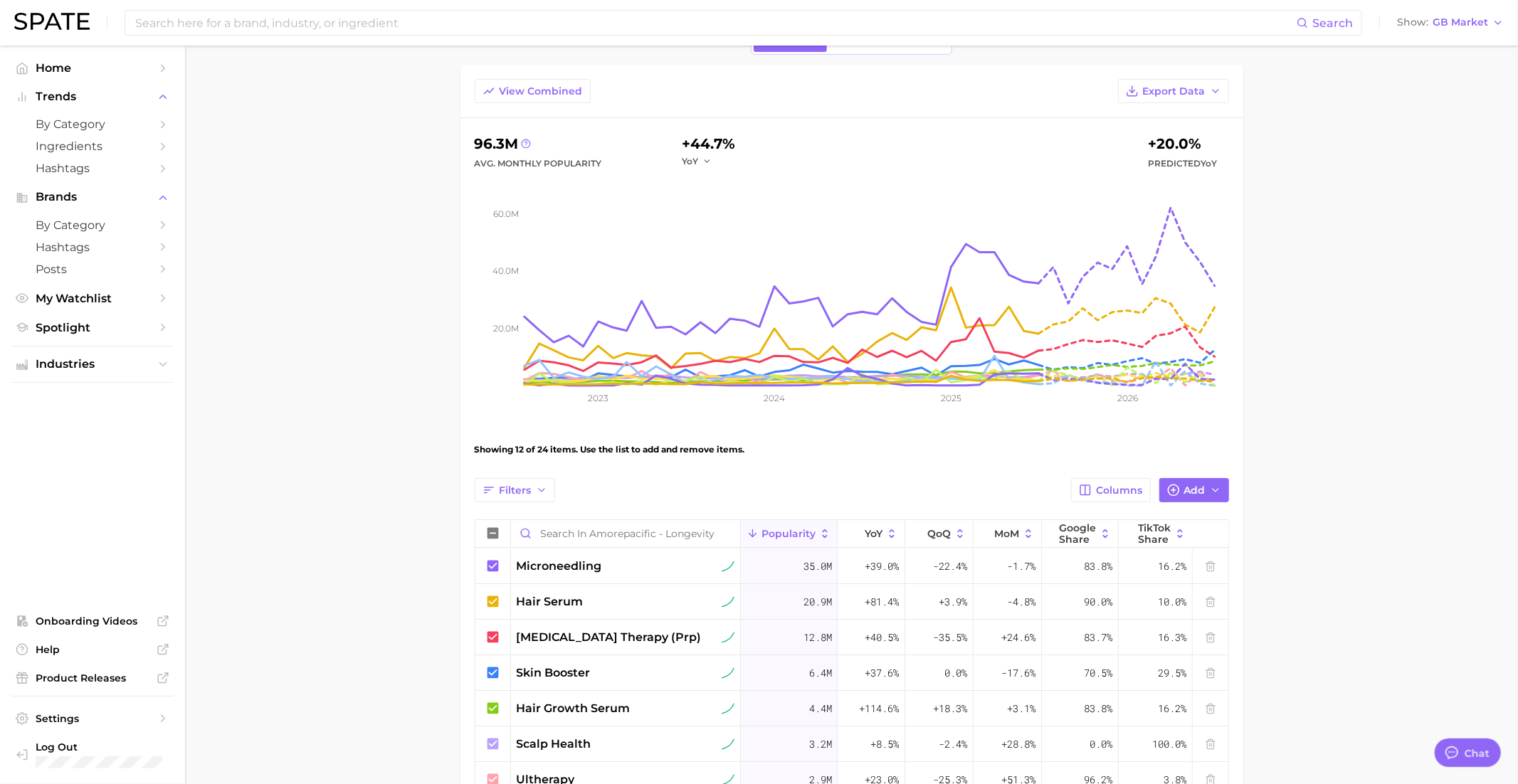
scroll to position [102, 0]
click at [1437, 11] on div "Search Show GB Market" at bounding box center [759, 23] width 1489 height 46
click at [501, 92] on span "View Combined" at bounding box center [541, 91] width 84 height 12
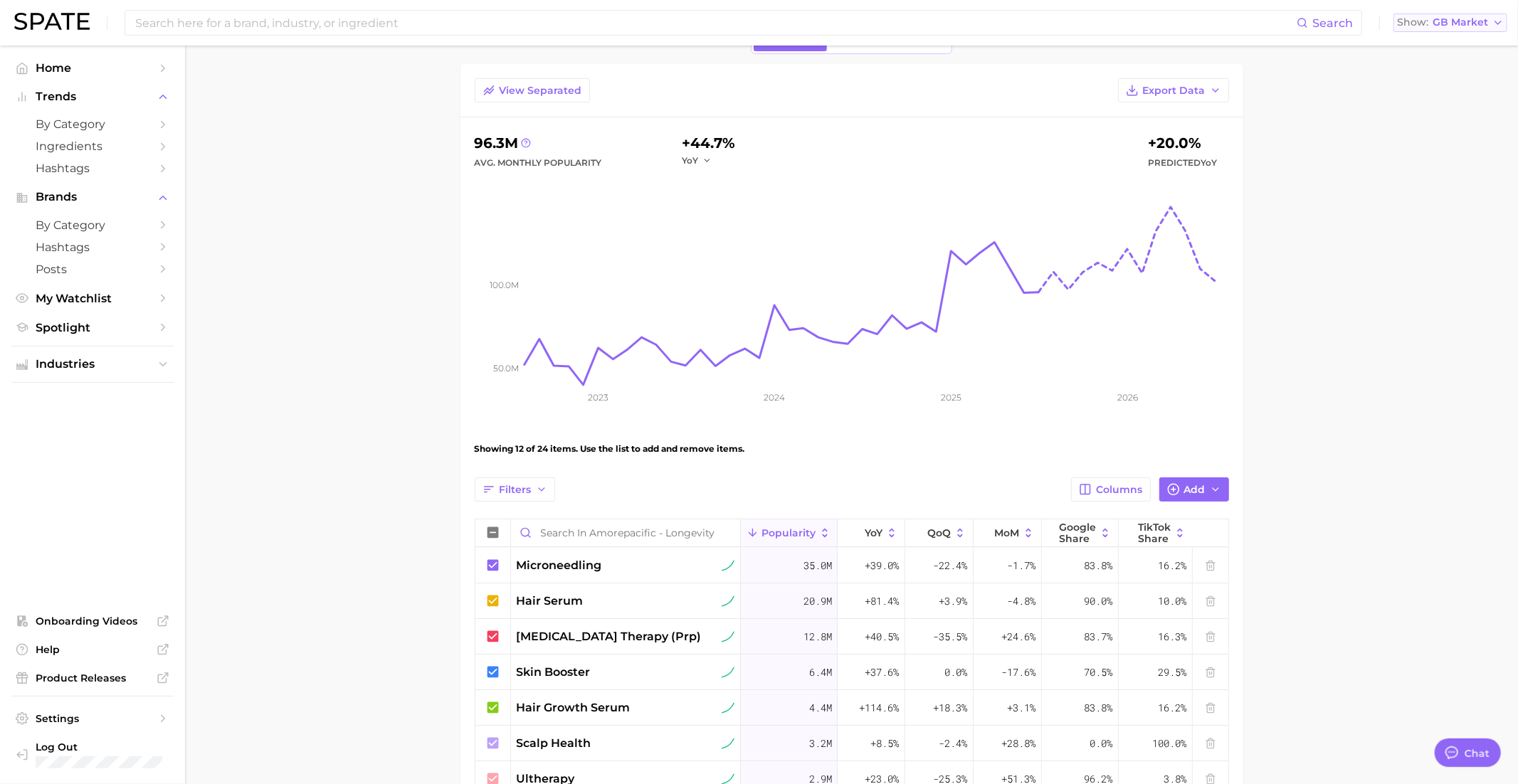
click at [1465, 26] on span "GB Market" at bounding box center [1460, 22] width 56 height 8
click at [1428, 45] on span "United States" at bounding box center [1455, 46] width 110 height 12
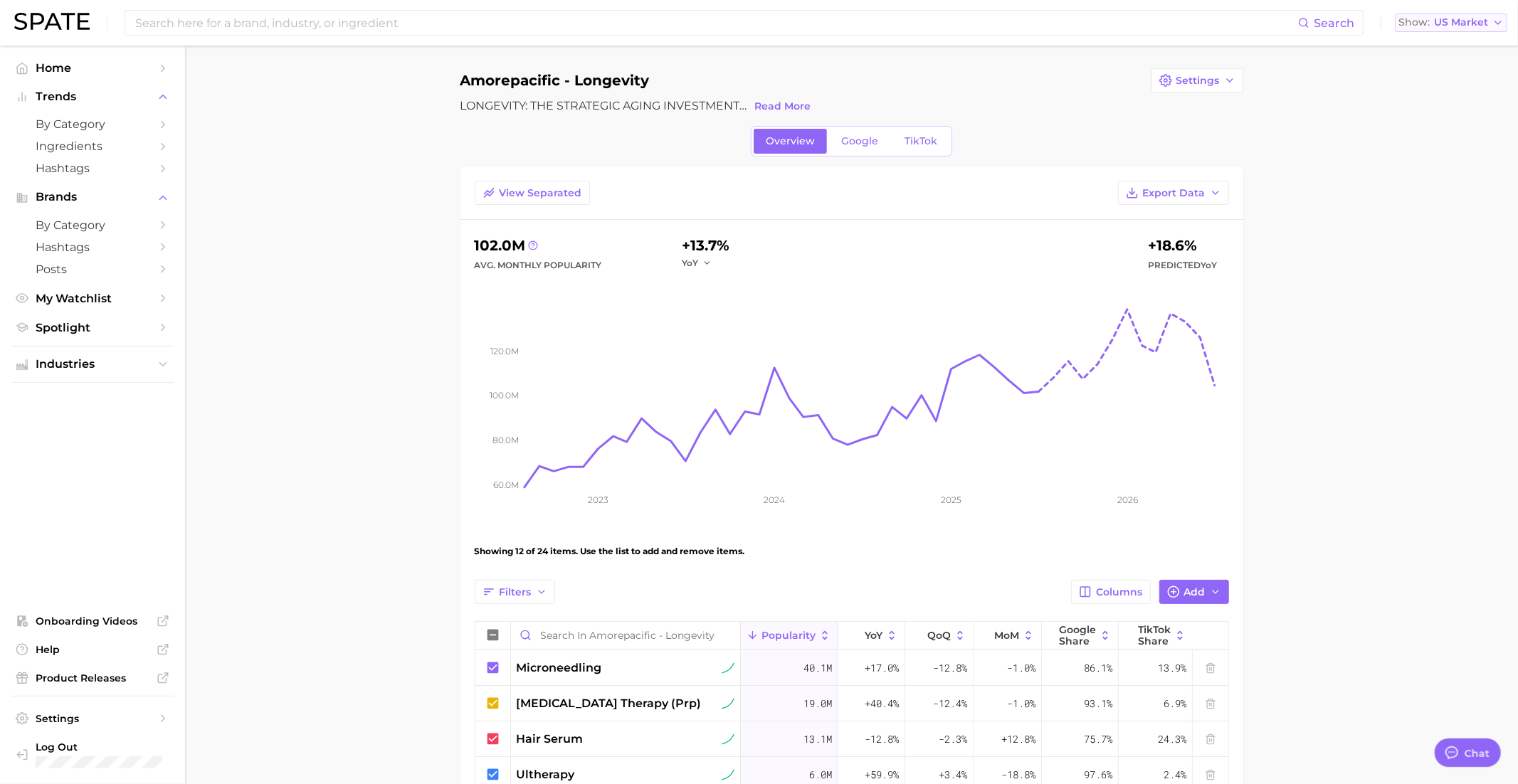
click at [1444, 19] on span "US Market" at bounding box center [1461, 22] width 54 height 8
click at [1437, 71] on span "United Kingdom" at bounding box center [1457, 71] width 110 height 12
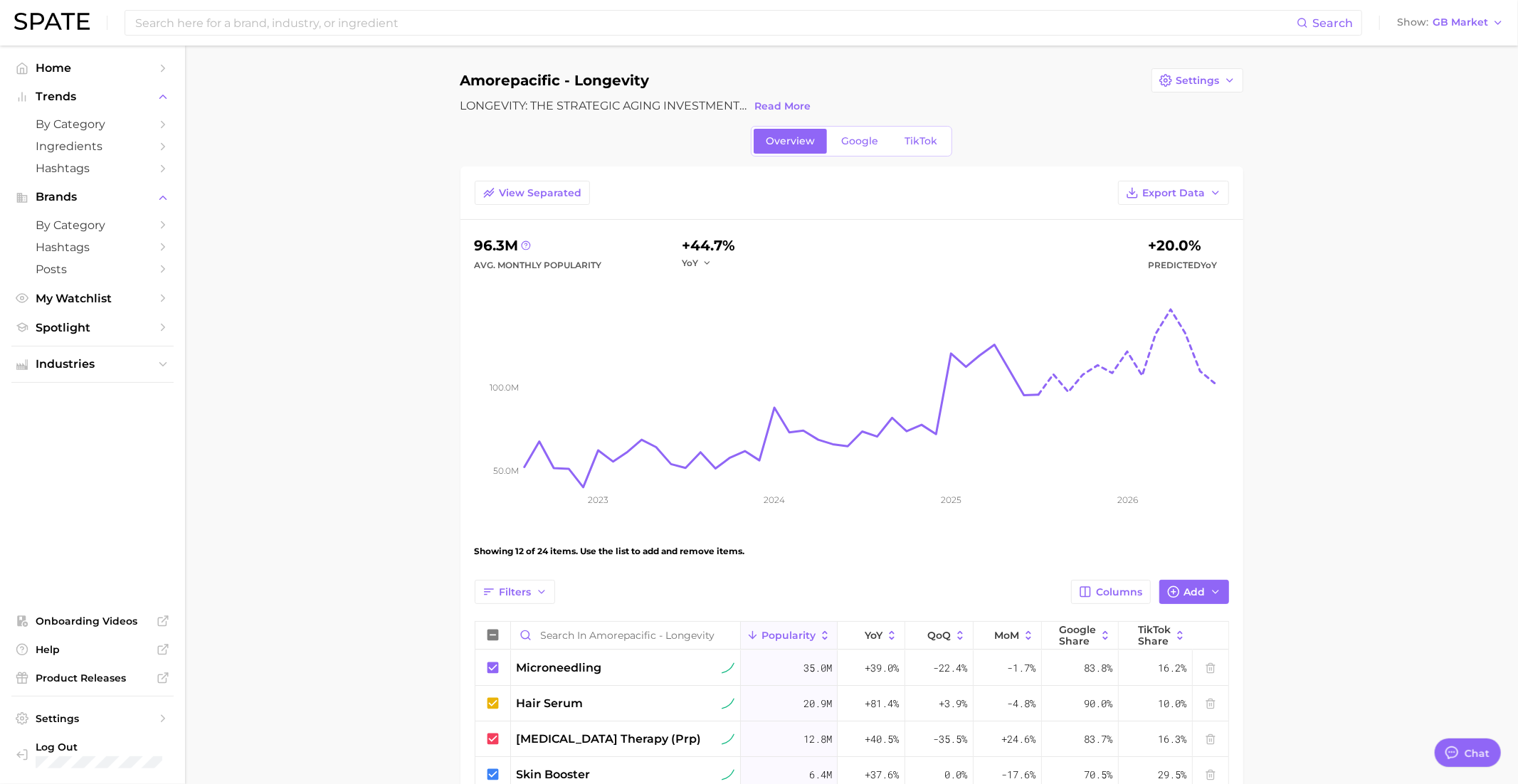
scroll to position [1, 0]
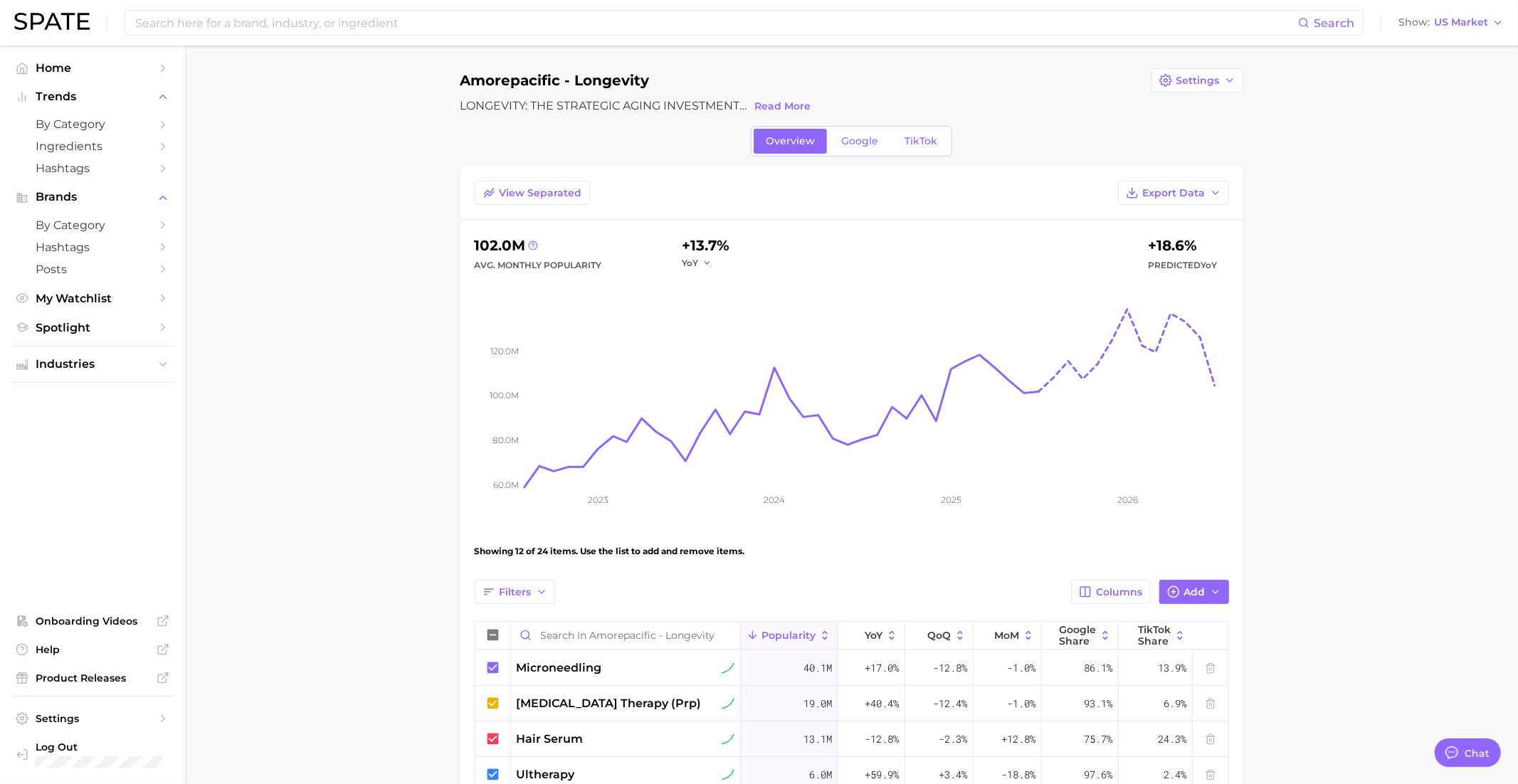
scroll to position [102, 0]
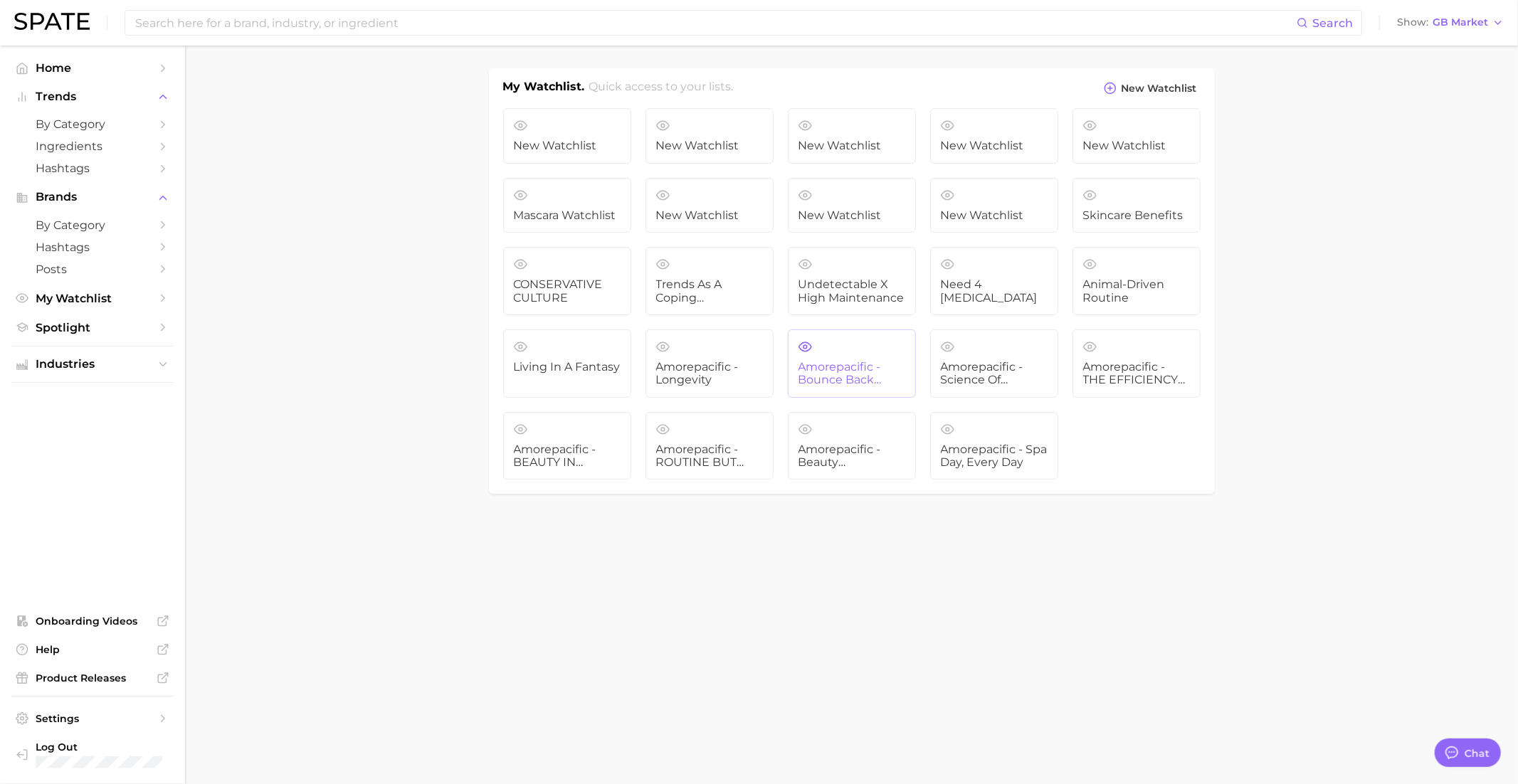
click at [852, 371] on span "Amorepacific - Bounce Back Blueprint" at bounding box center [852, 373] width 106 height 26
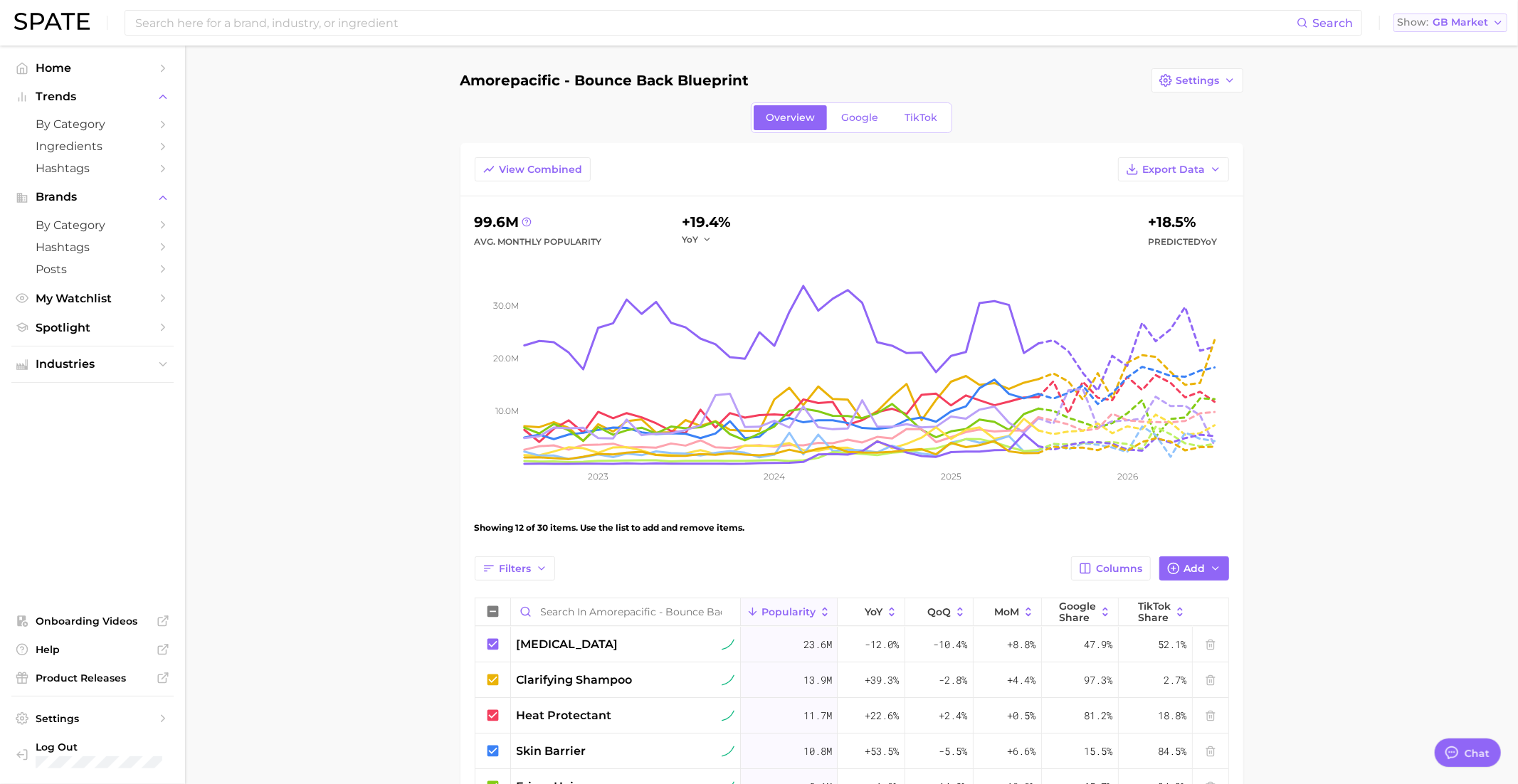
click at [1437, 26] on span "GB Market" at bounding box center [1460, 22] width 56 height 8
click at [1441, 43] on span "United States" at bounding box center [1455, 46] width 110 height 12
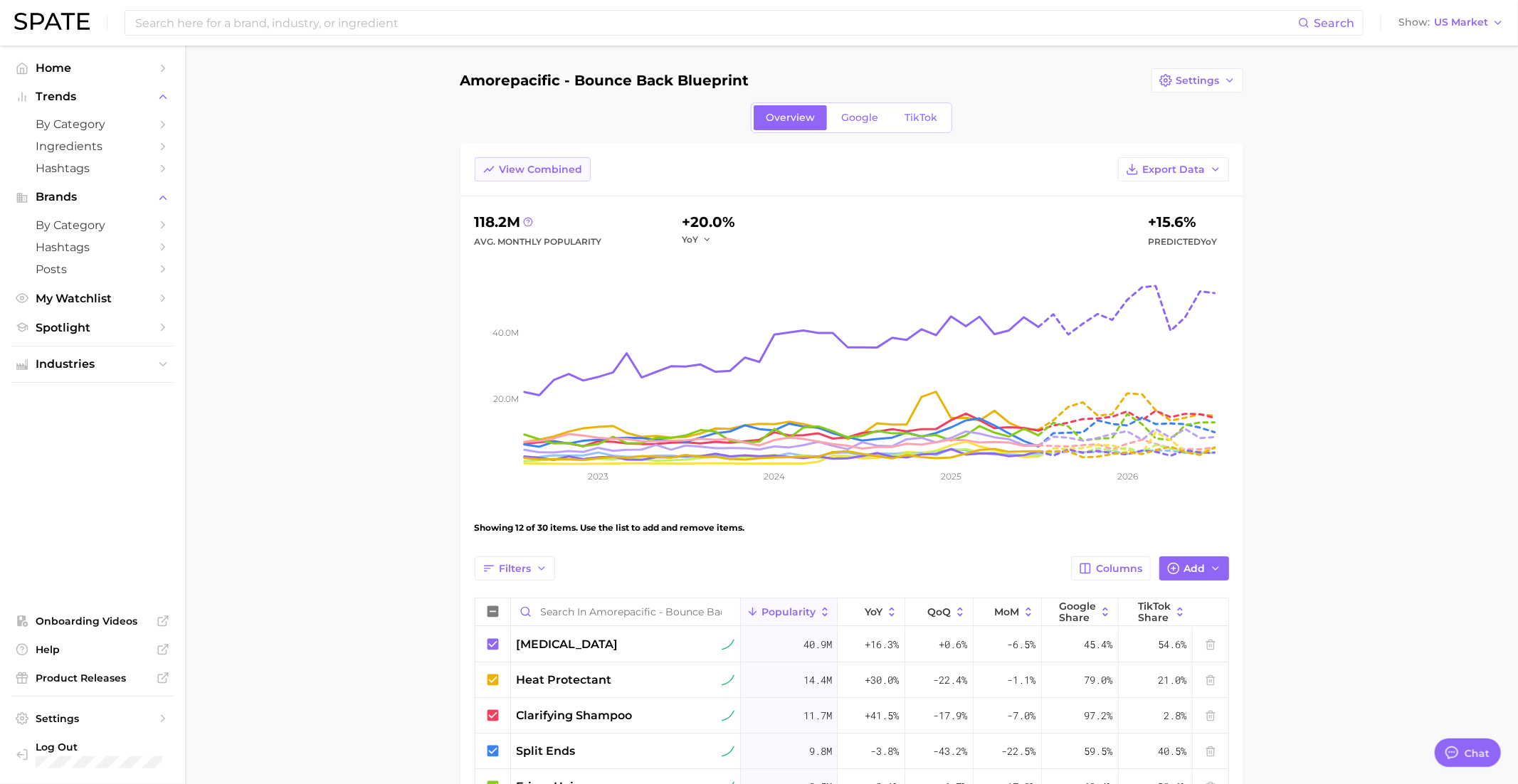
click at [529, 175] on button "View Combined" at bounding box center [532, 169] width 116 height 24
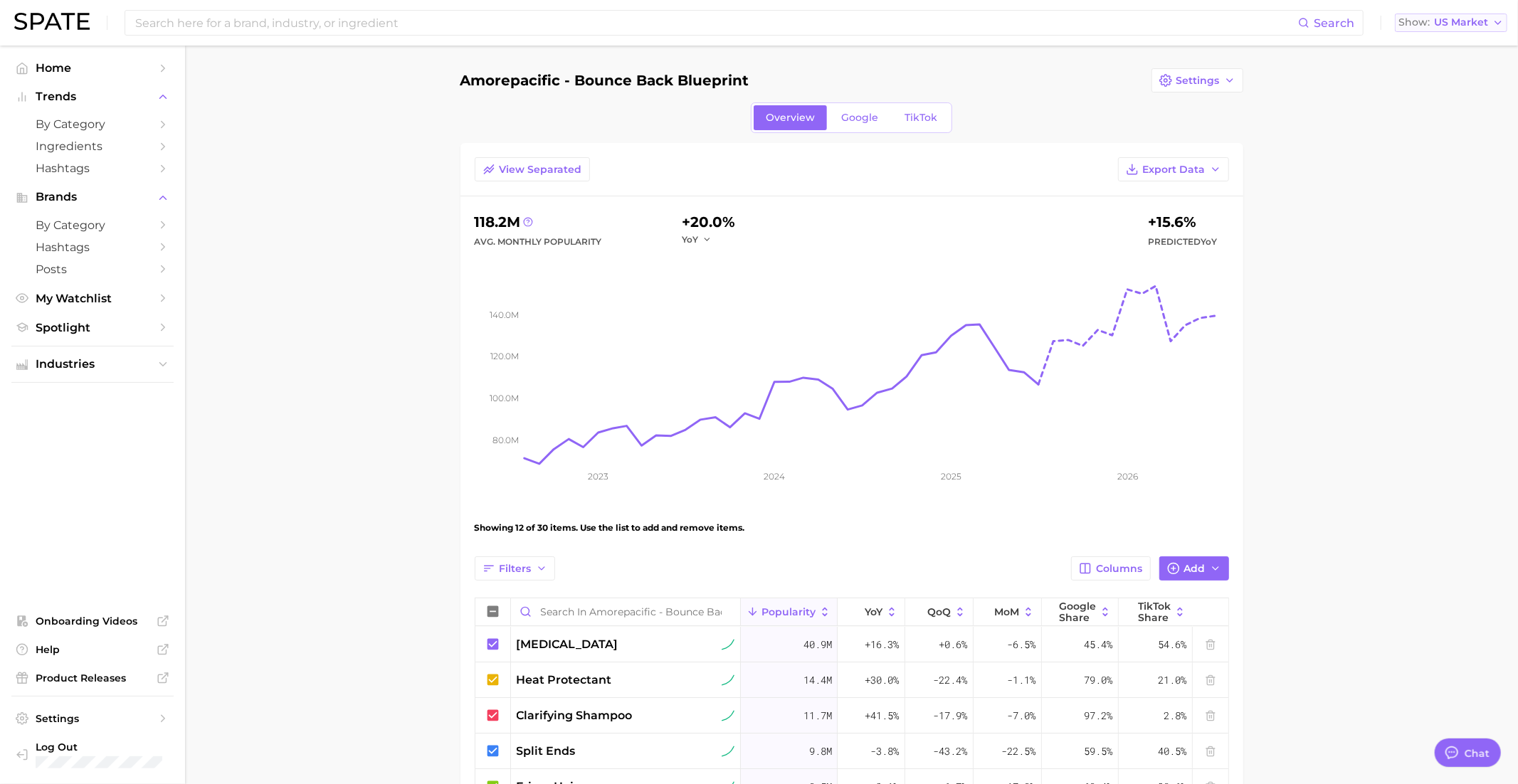
click at [1454, 23] on span "US Market" at bounding box center [1461, 22] width 54 height 8
click at [1452, 69] on span "United Kingdom" at bounding box center [1457, 71] width 110 height 12
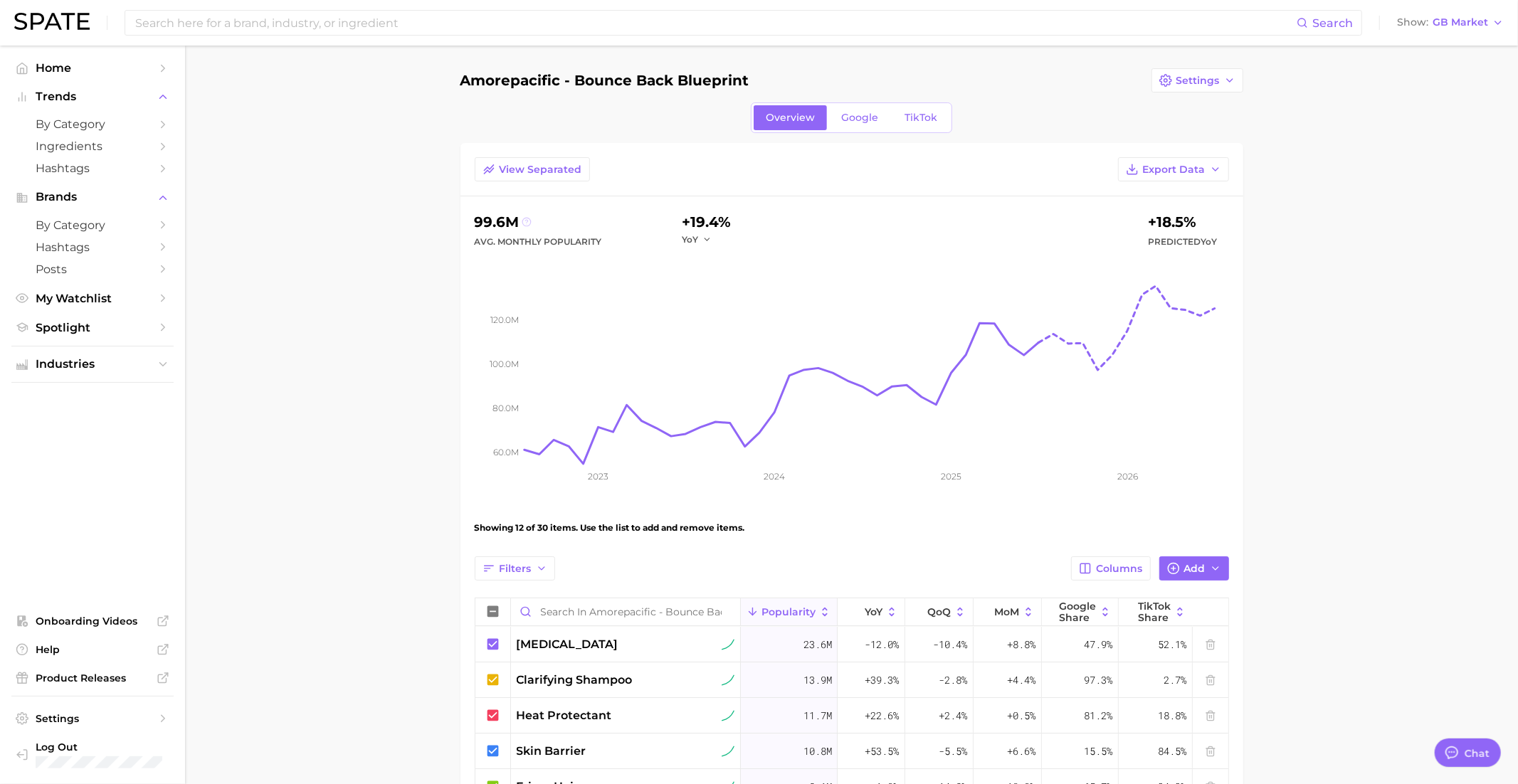
scroll to position [1, 0]
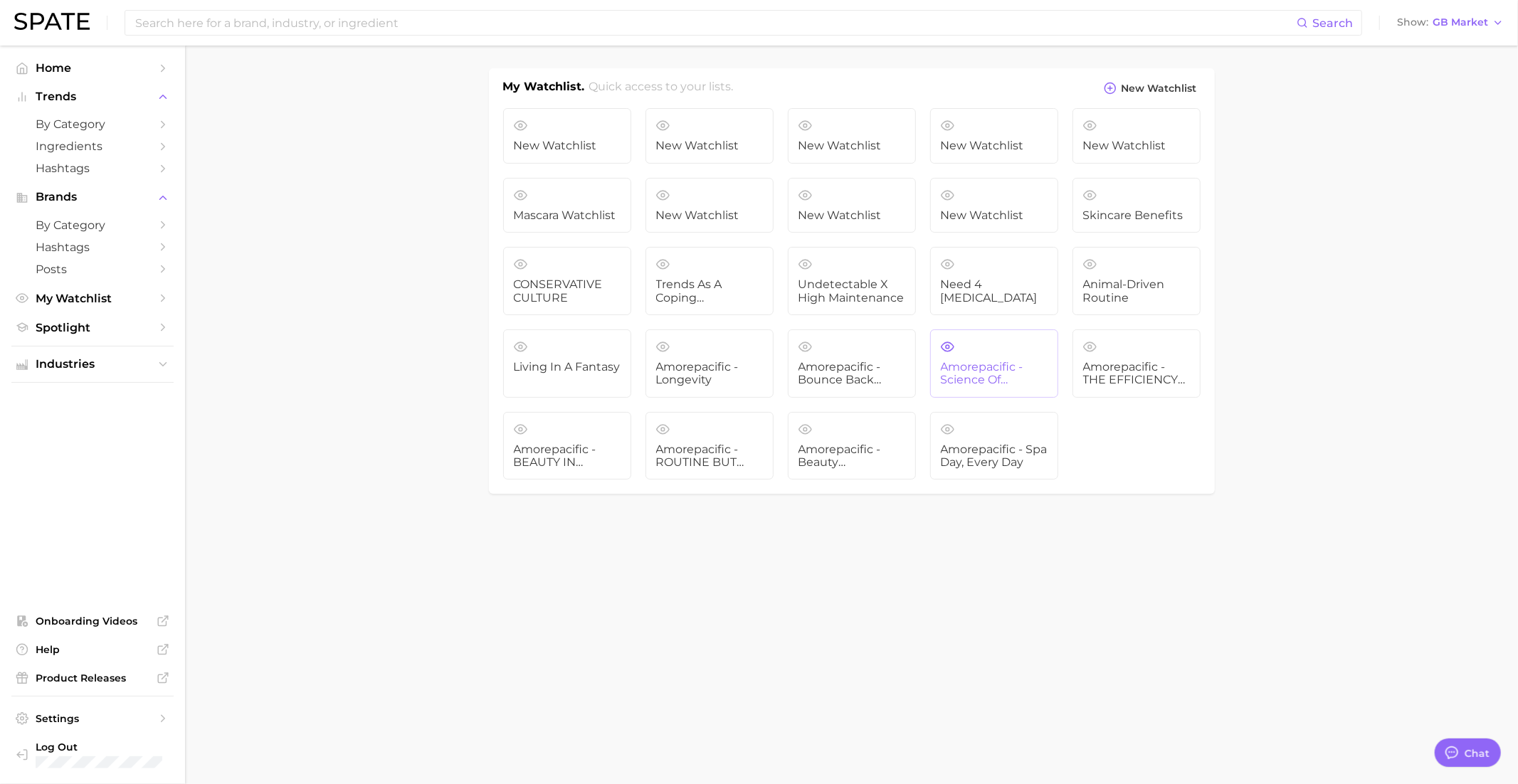
click at [1017, 362] on span "Amorepacific - Science of Slumber" at bounding box center [994, 373] width 106 height 26
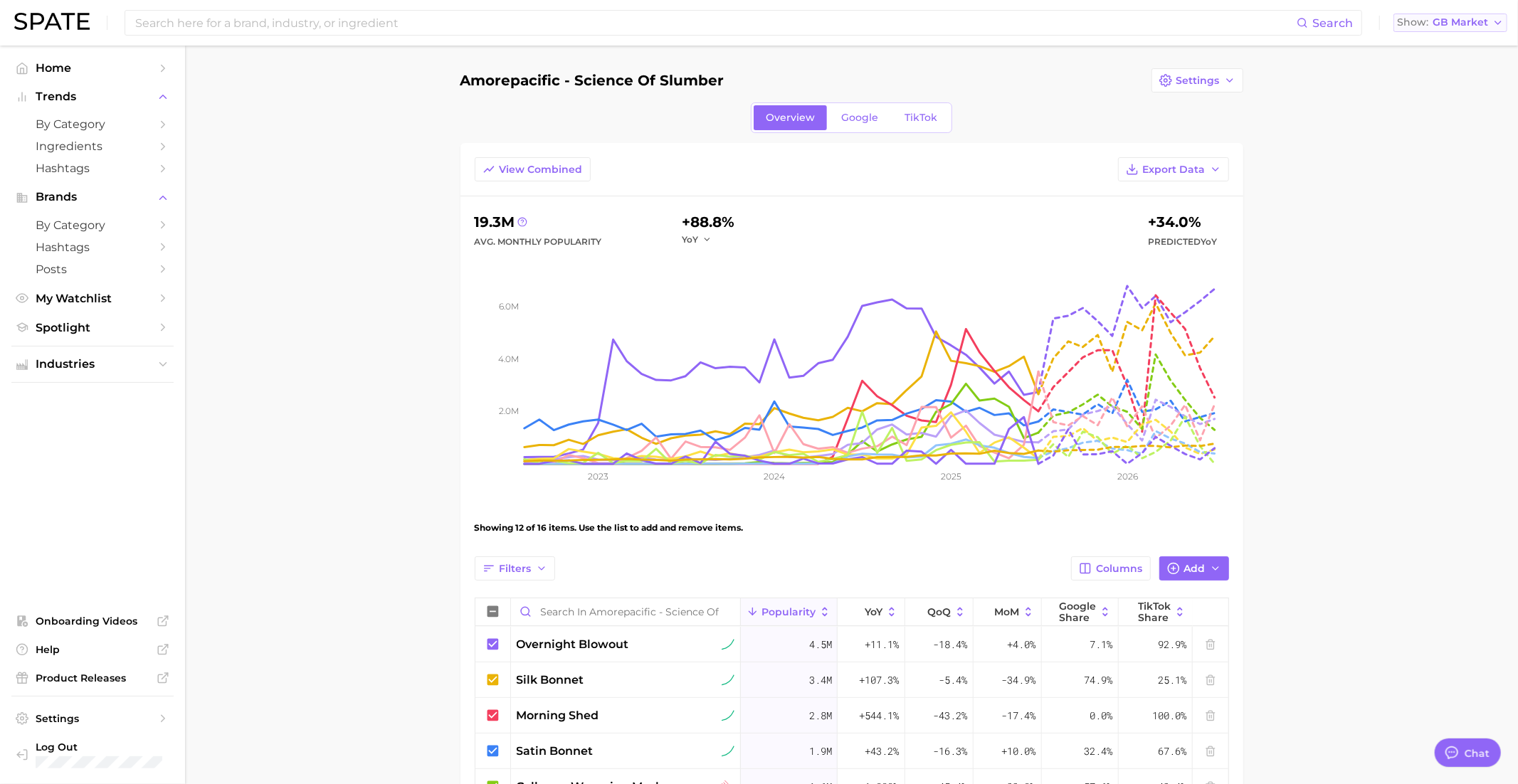
click at [1435, 14] on button "Show GB Market" at bounding box center [1449, 23] width 114 height 19
click at [1436, 16] on button "Show GB Market" at bounding box center [1449, 23] width 114 height 19
click at [511, 176] on button "View Combined" at bounding box center [532, 169] width 116 height 24
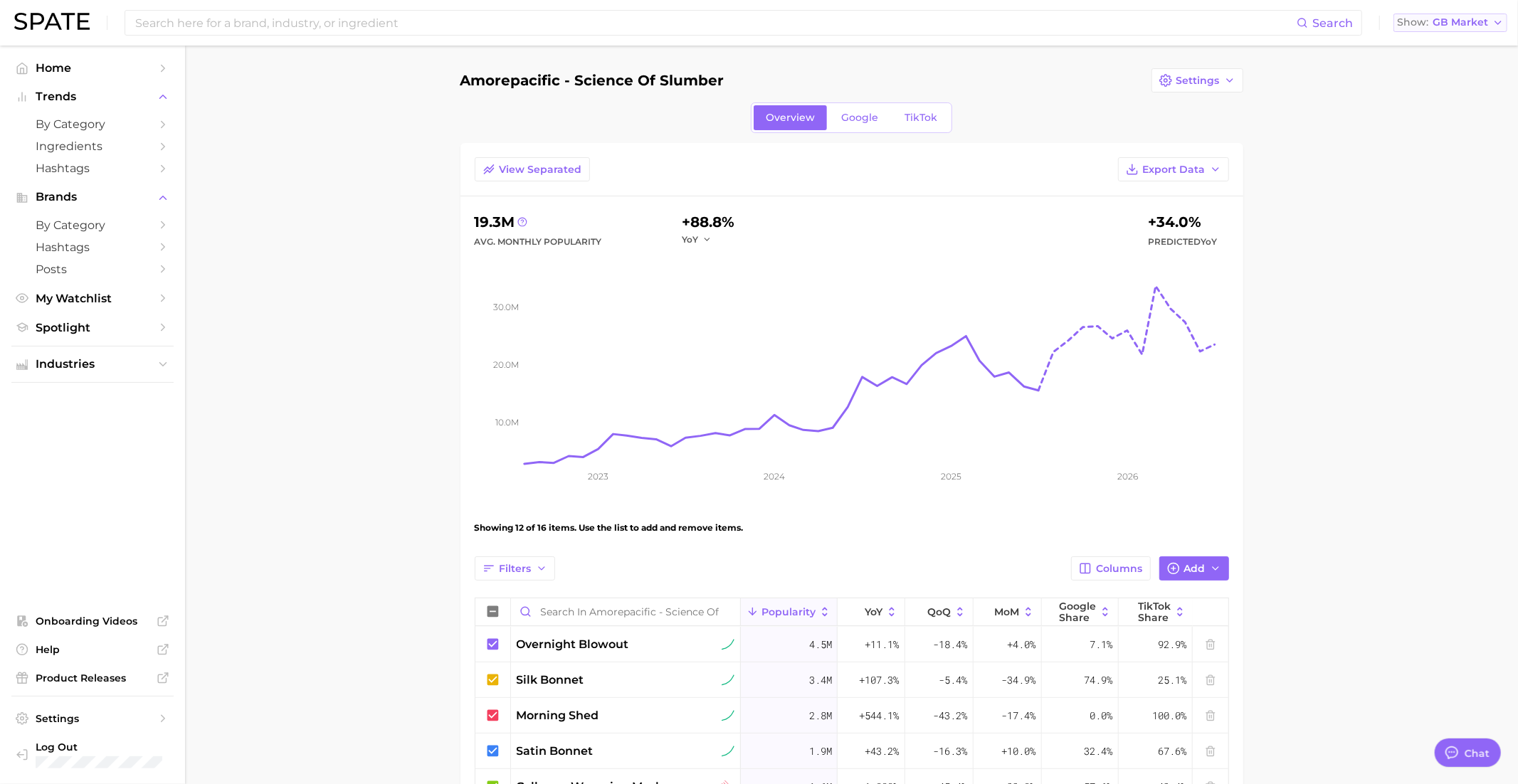
click at [1419, 26] on span "Show" at bounding box center [1412, 22] width 31 height 8
click at [1429, 49] on span "United States" at bounding box center [1455, 46] width 110 height 12
click at [1433, 27] on button "Show US Market" at bounding box center [1450, 23] width 112 height 19
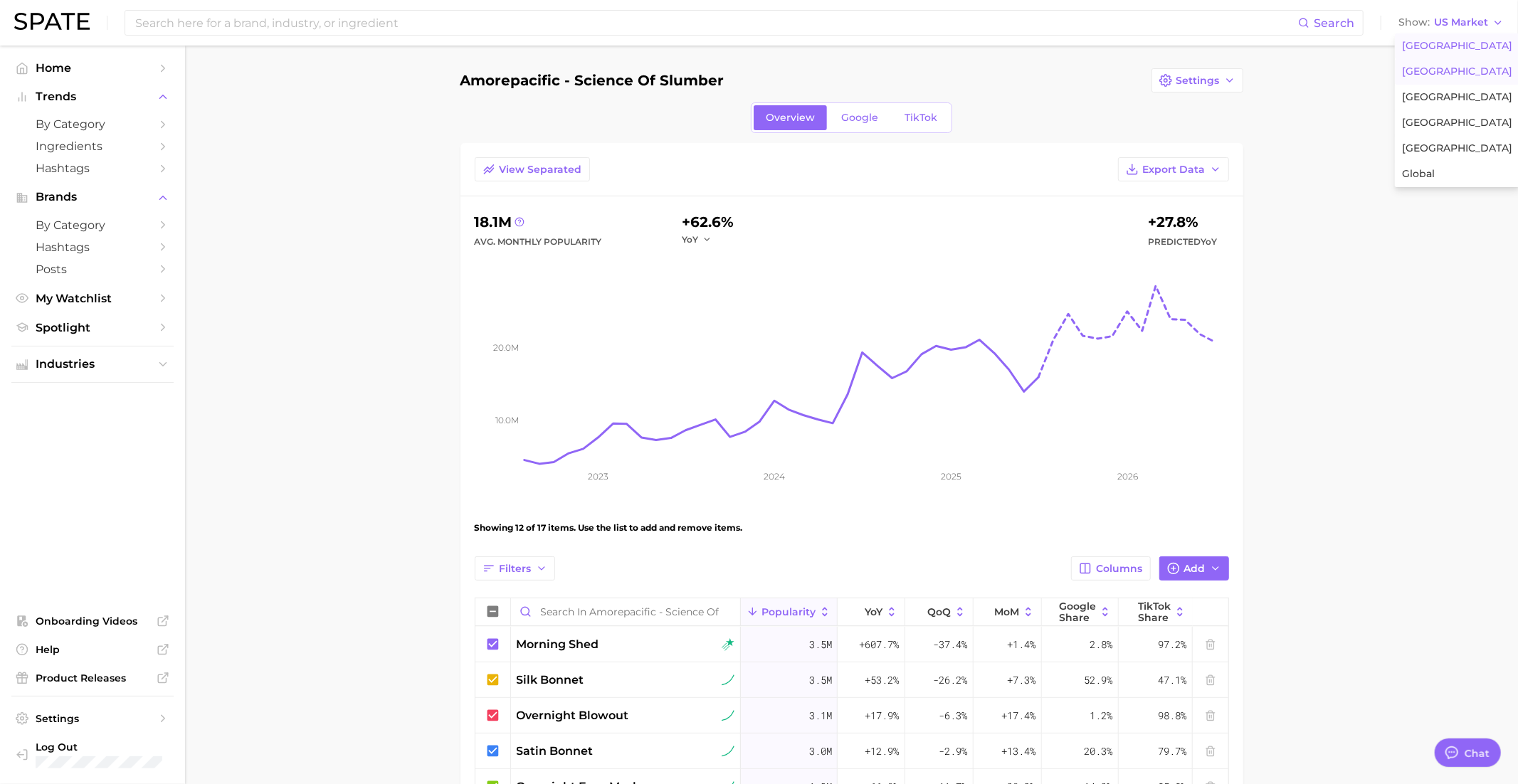
click at [1428, 67] on span "United Kingdom" at bounding box center [1457, 71] width 110 height 12
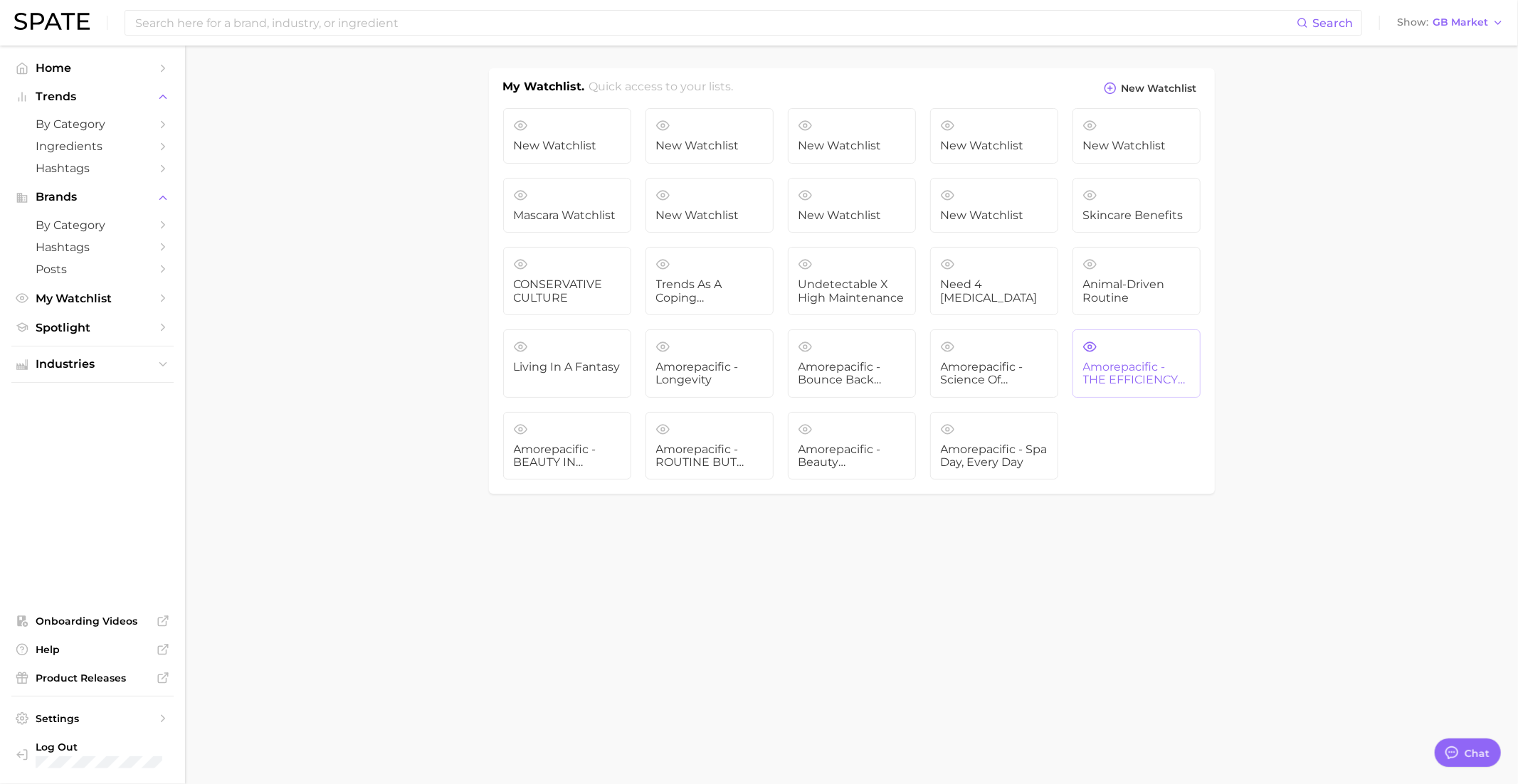
click at [1089, 348] on icon at bounding box center [1089, 346] width 13 height 9
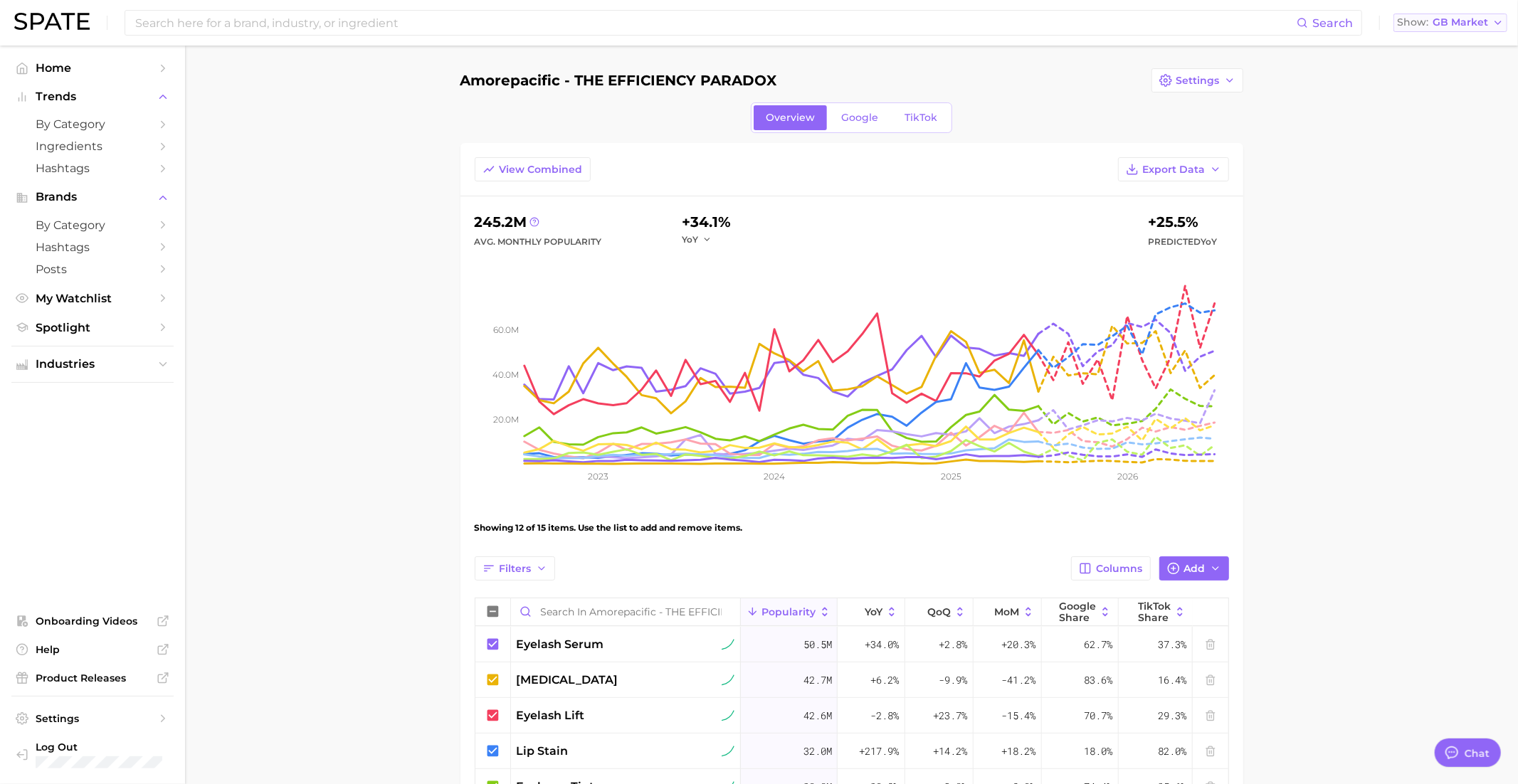
click at [1464, 21] on span "GB Market" at bounding box center [1460, 22] width 56 height 8
click at [514, 174] on button "View Combined" at bounding box center [532, 169] width 116 height 24
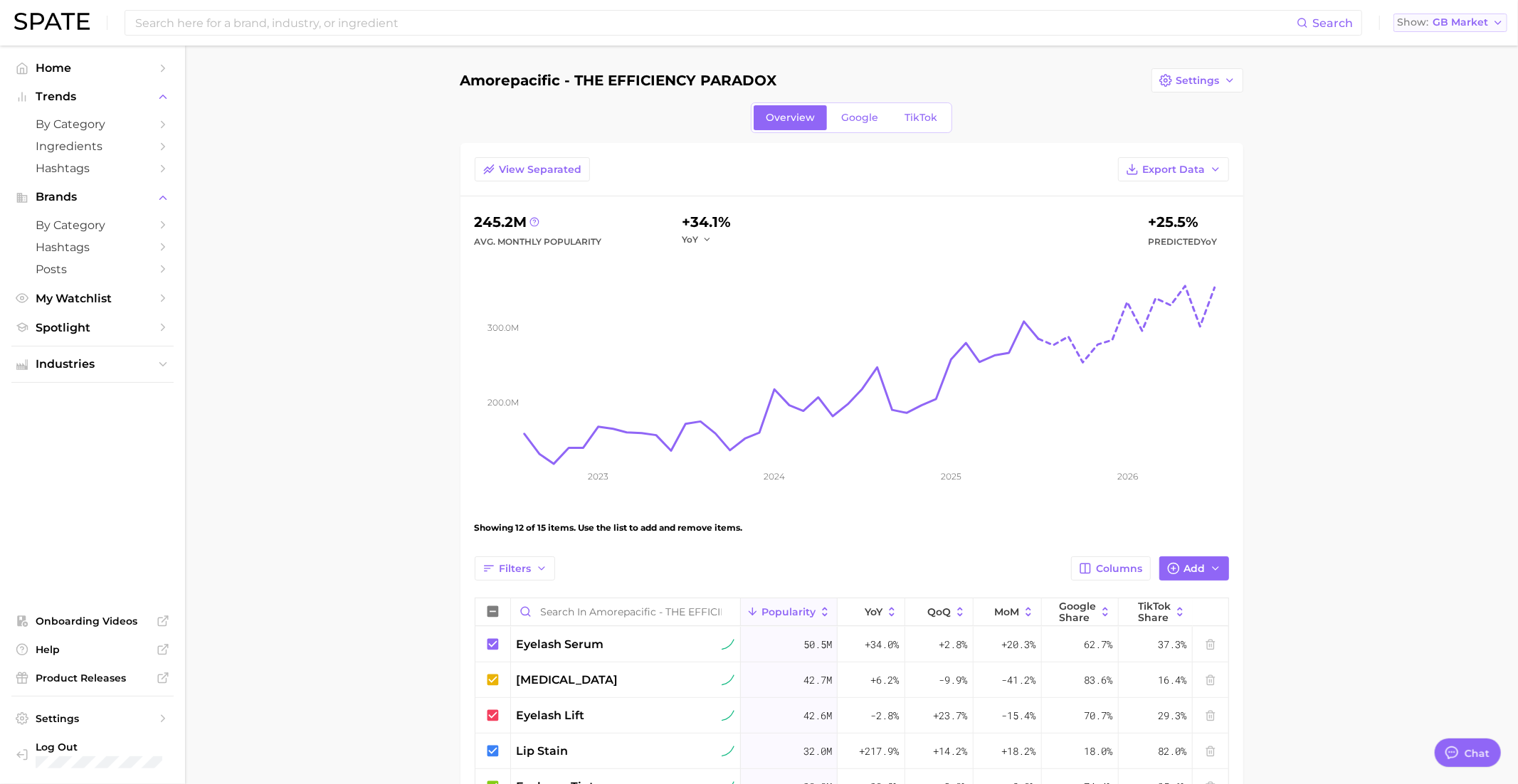
click at [1460, 19] on span "GB Market" at bounding box center [1460, 22] width 56 height 8
click at [1445, 43] on span "United States" at bounding box center [1455, 46] width 110 height 12
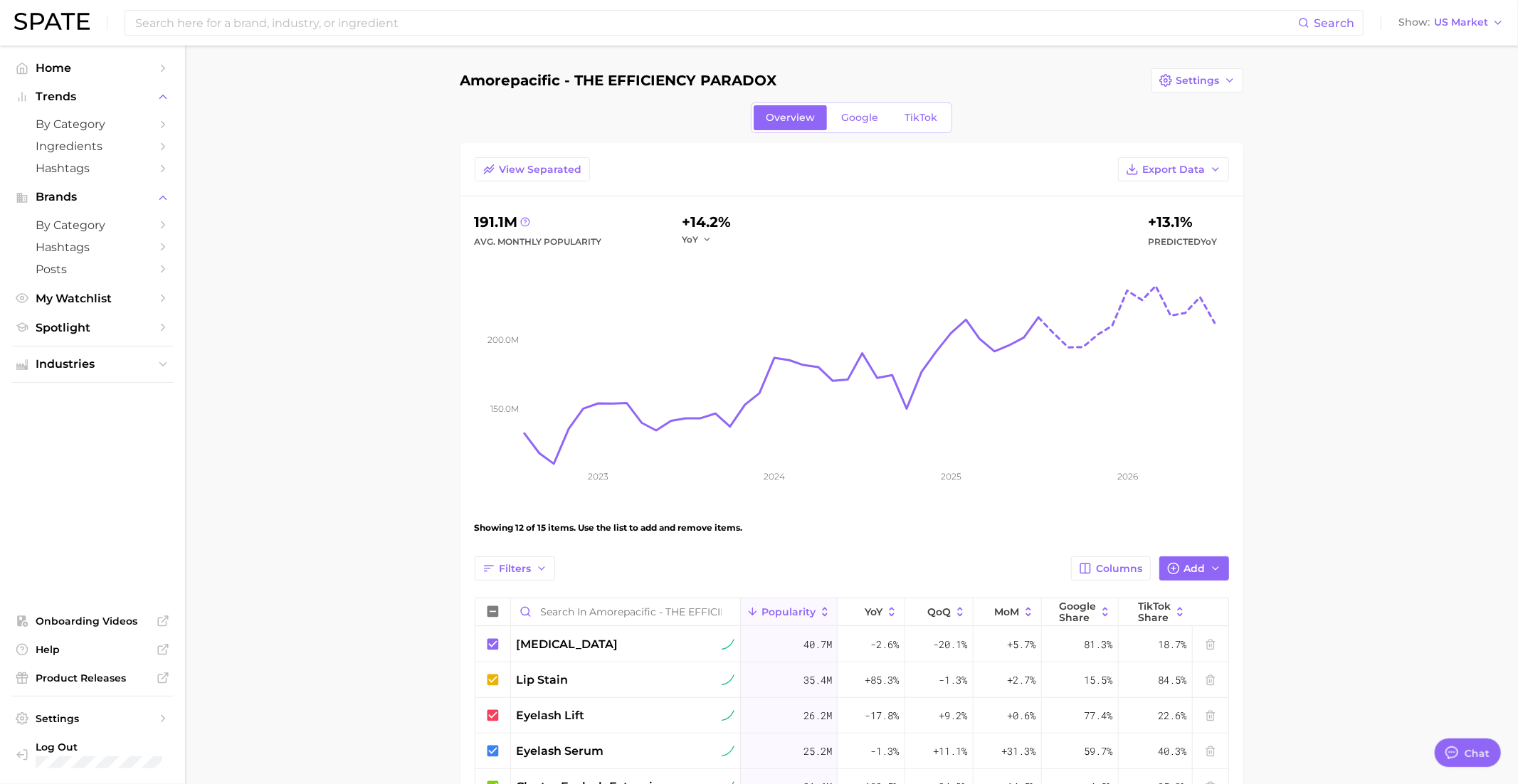
scroll to position [1, 0]
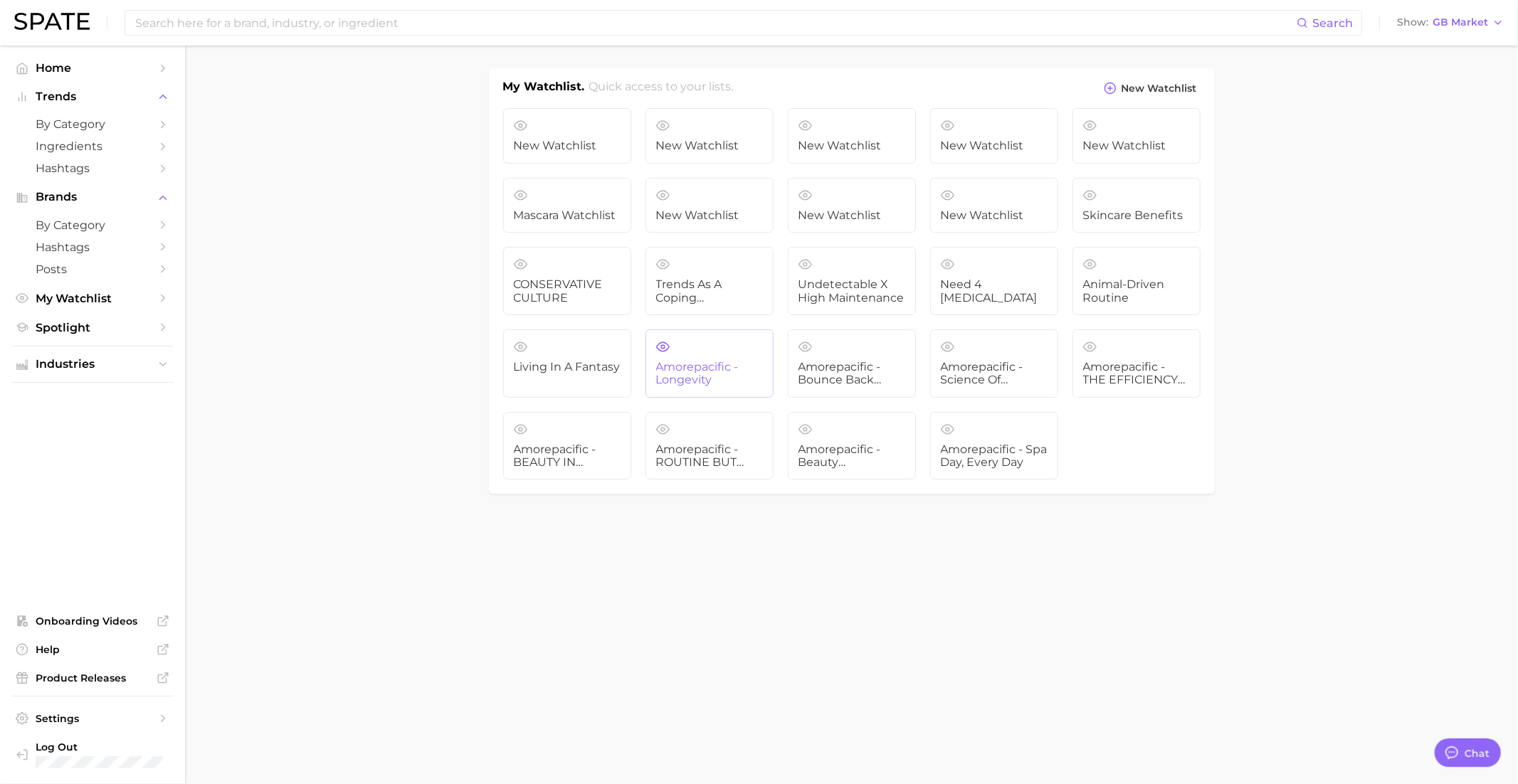
click at [724, 353] on link "Amorepacific - Longevity" at bounding box center [709, 363] width 128 height 69
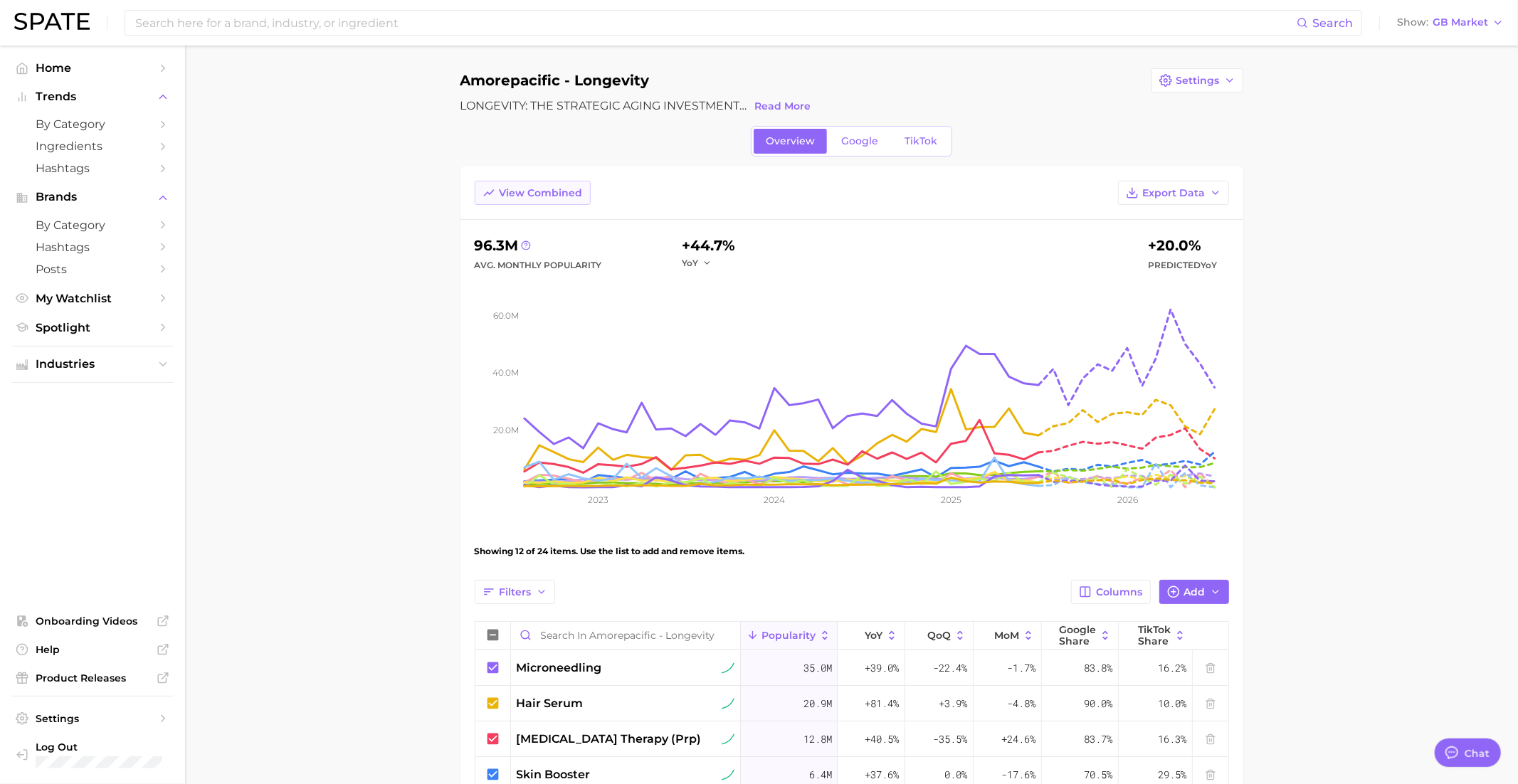
click at [520, 191] on span "View Combined" at bounding box center [541, 193] width 84 height 12
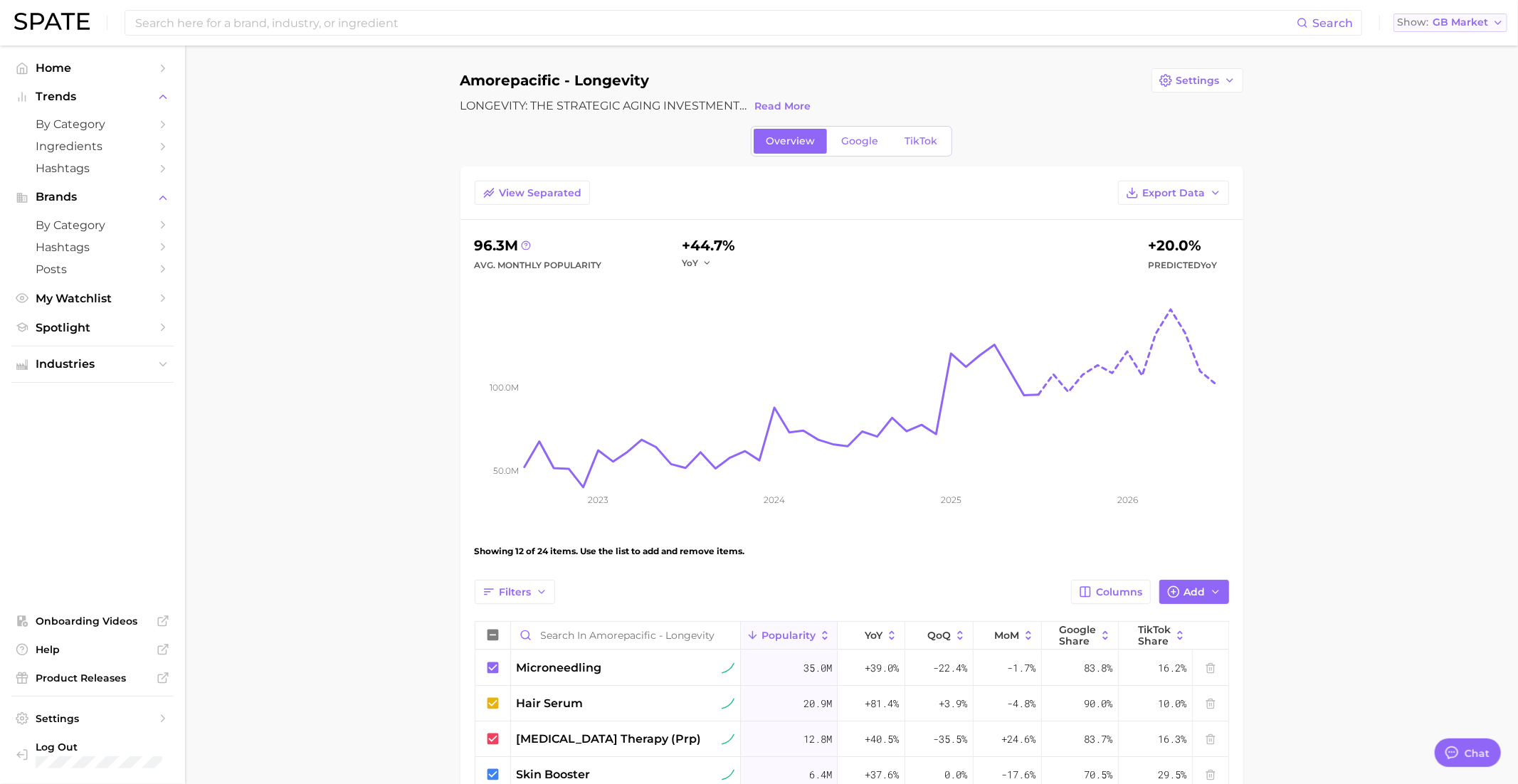
click at [1450, 30] on button "Show GB Market" at bounding box center [1449, 23] width 114 height 19
click at [1447, 52] on button "United States" at bounding box center [1455, 46] width 124 height 26
click at [62, 305] on span "My Watchlist" at bounding box center [92, 298] width 114 height 14
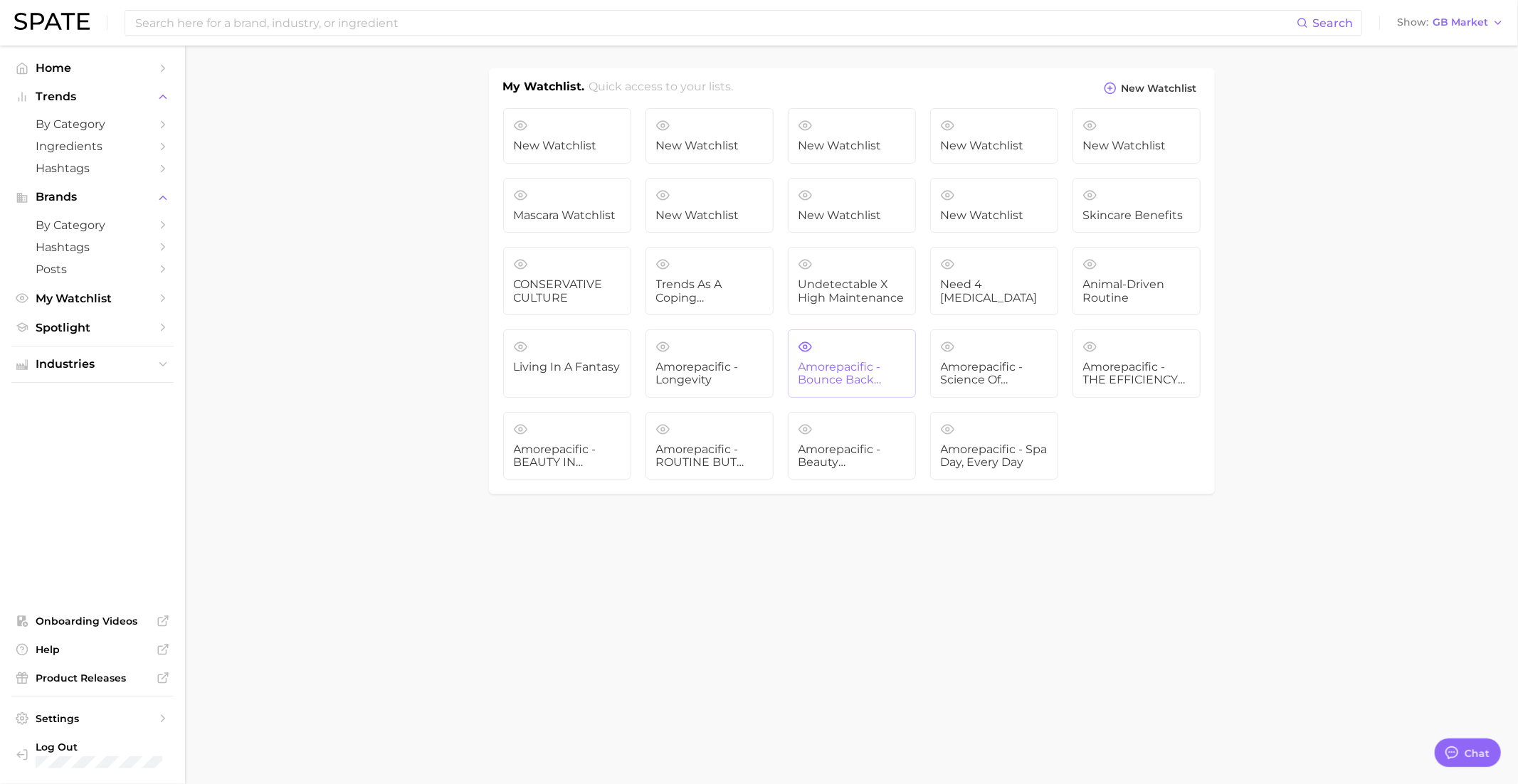
click at [833, 369] on span "Amorepacific - Bounce Back Blueprint" at bounding box center [852, 373] width 106 height 26
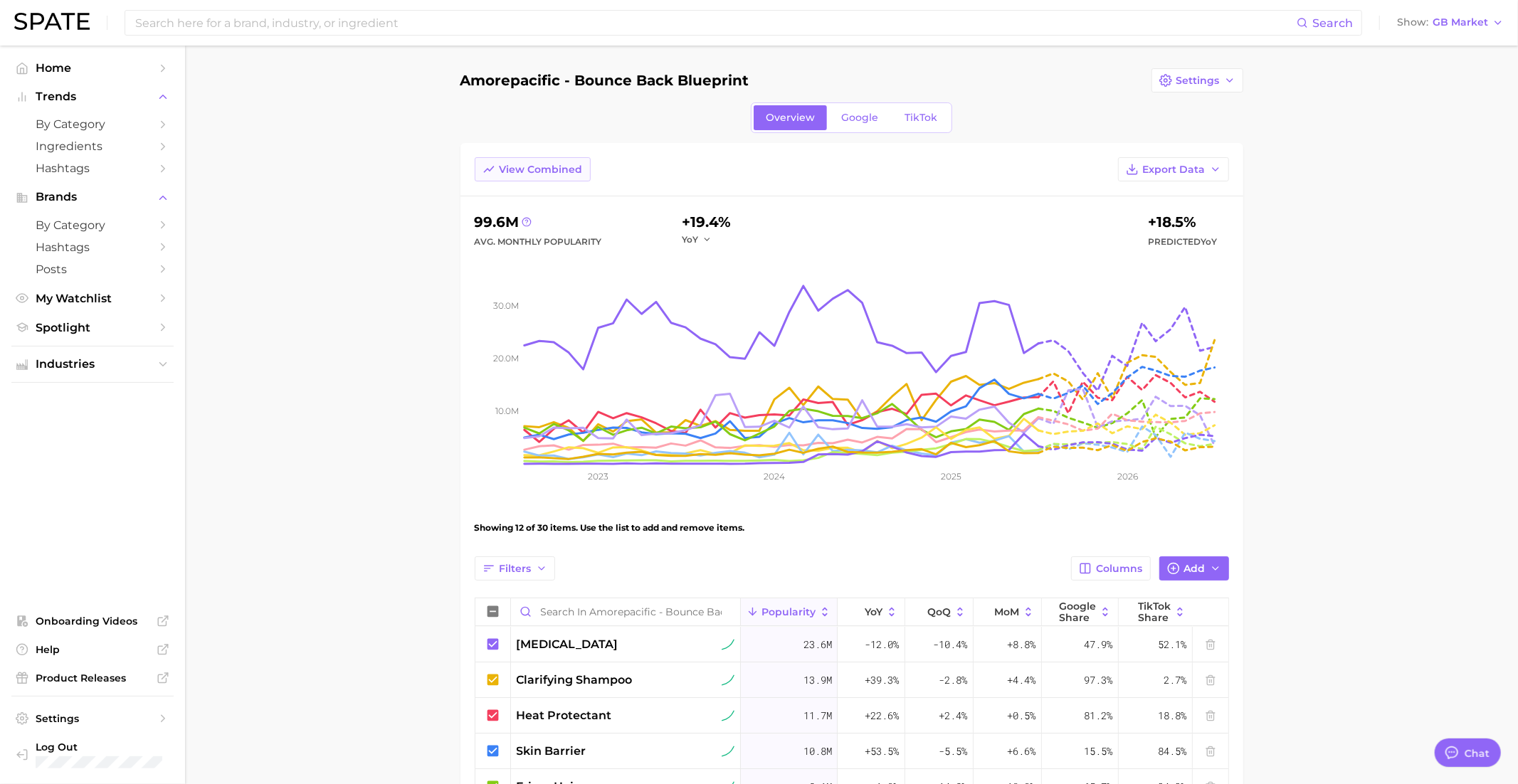
click at [541, 166] on span "View Combined" at bounding box center [541, 169] width 84 height 12
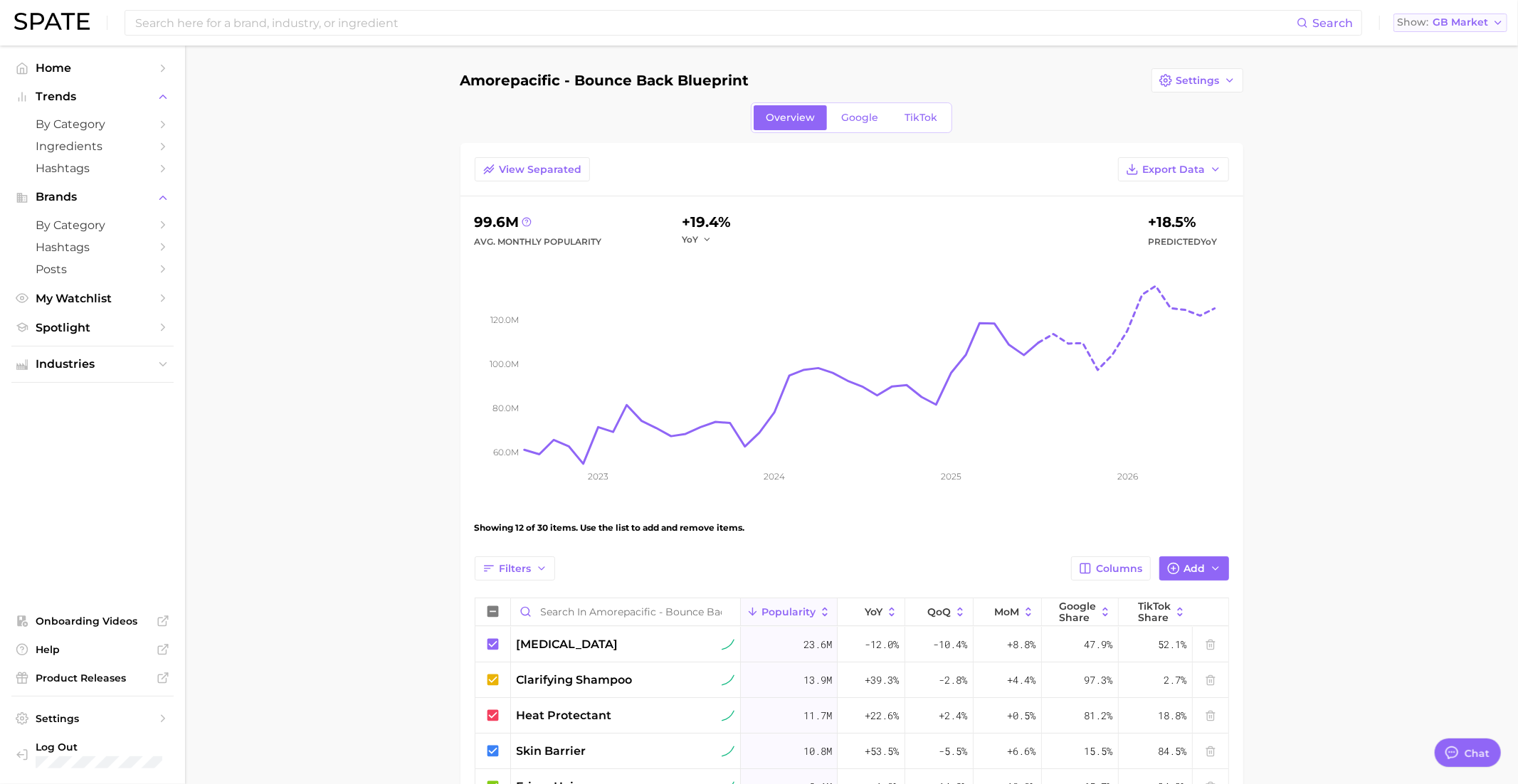
click at [1441, 24] on span "GB Market" at bounding box center [1460, 22] width 56 height 8
click at [1439, 42] on span "United States" at bounding box center [1455, 46] width 110 height 12
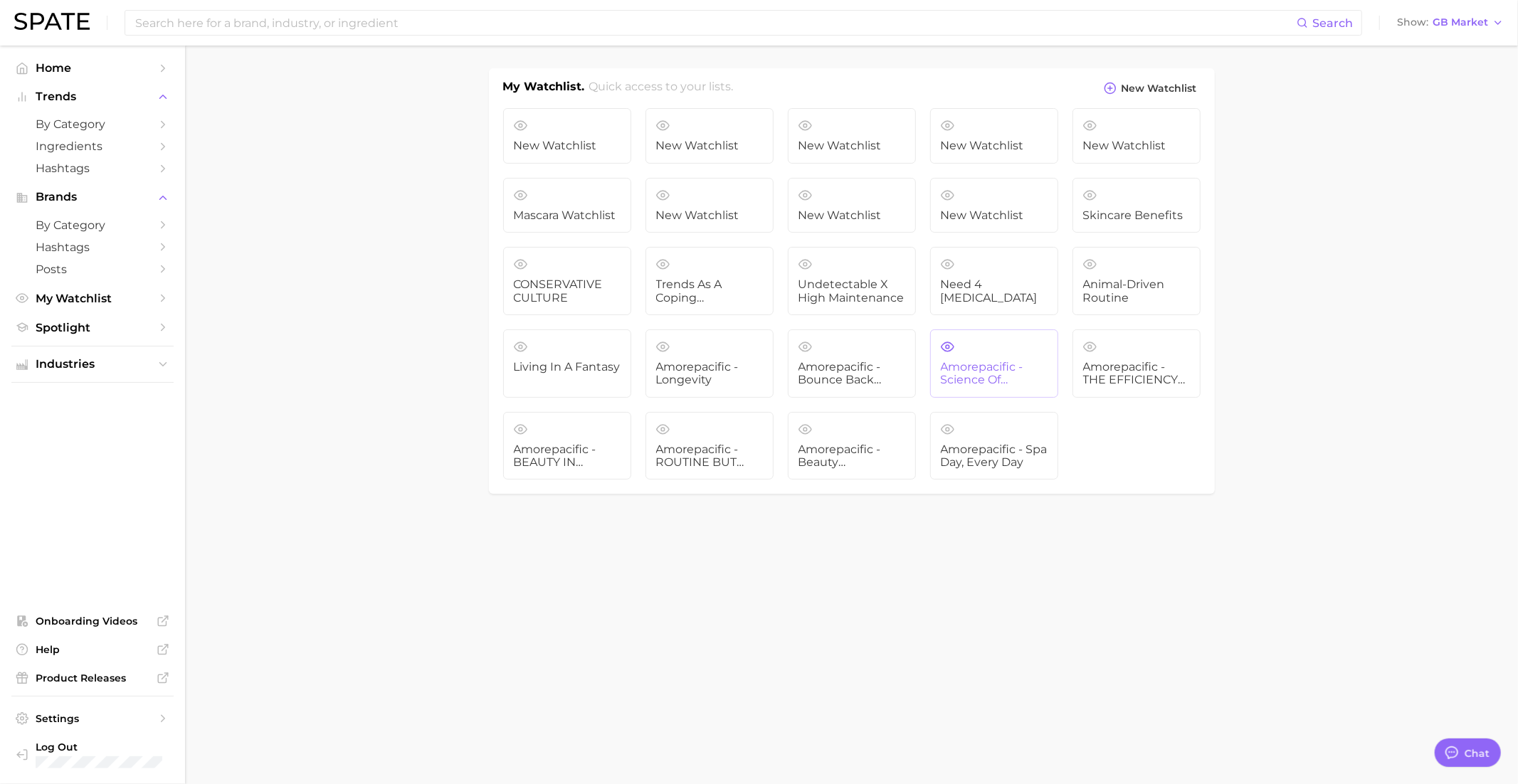
click at [1019, 361] on span "Amorepacific - Science of Slumber" at bounding box center [994, 373] width 106 height 26
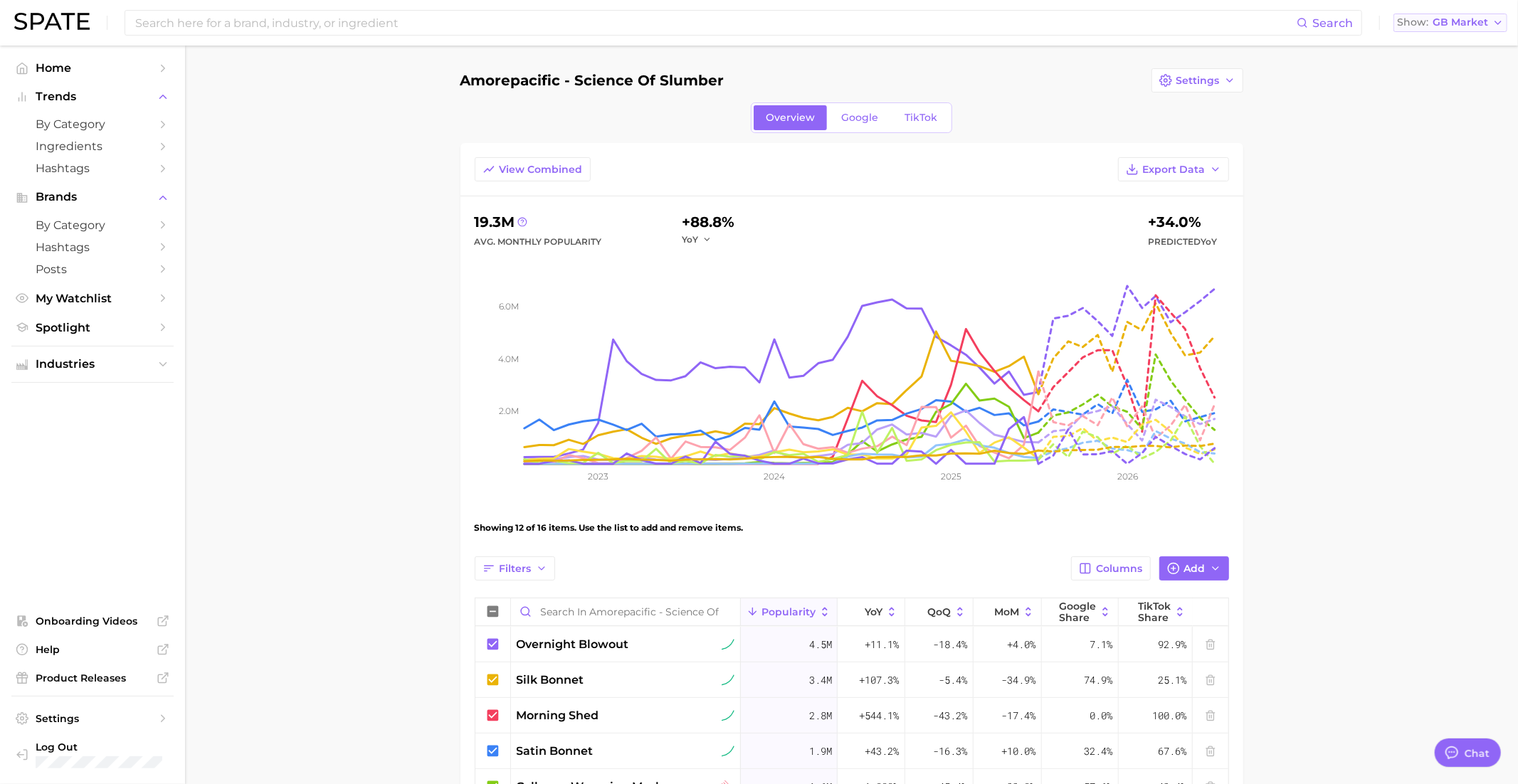
click at [1458, 26] on span "GB Market" at bounding box center [1460, 22] width 56 height 8
click at [565, 161] on button "View Combined" at bounding box center [532, 169] width 116 height 24
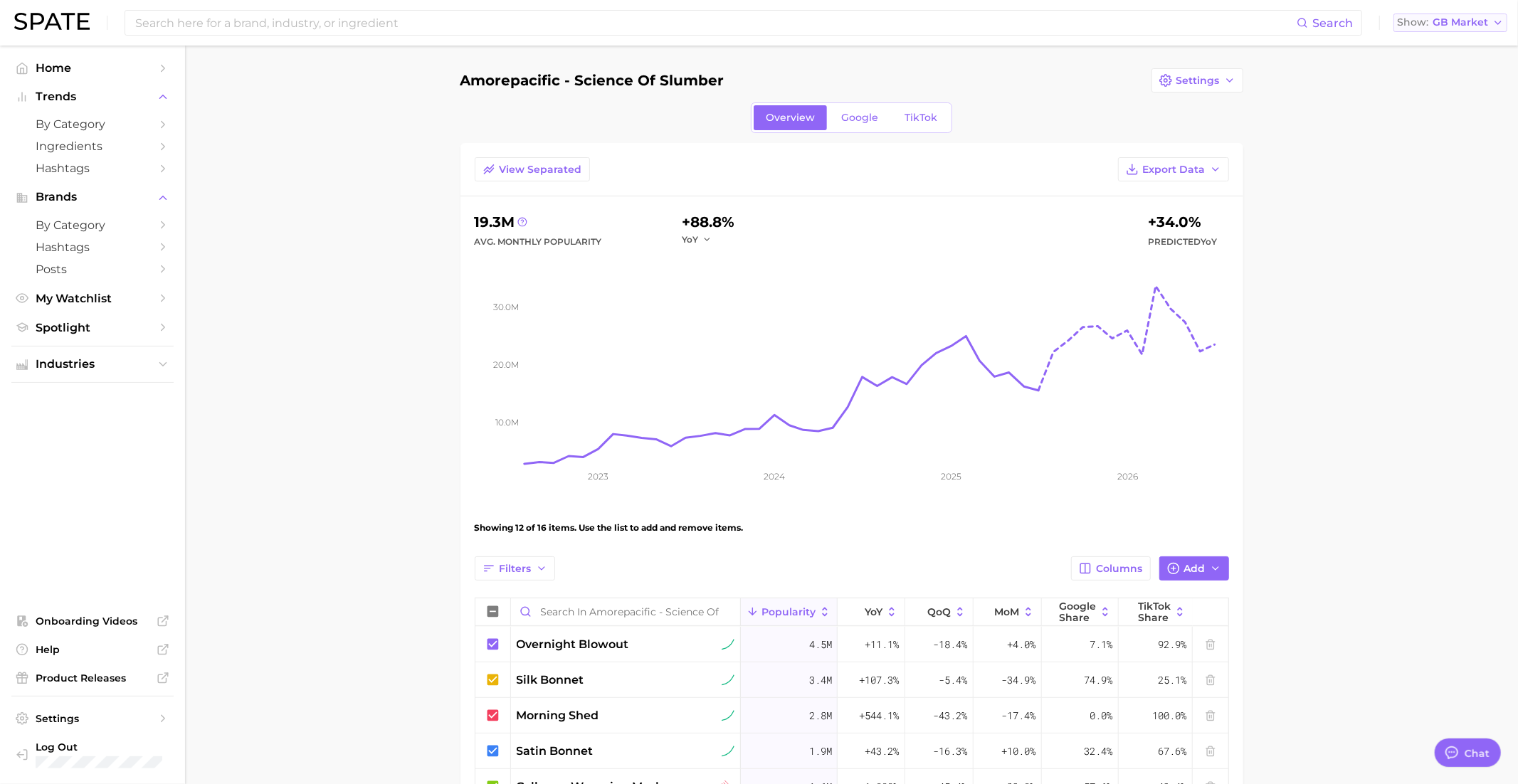
click at [1423, 26] on span "Show" at bounding box center [1412, 22] width 31 height 8
click at [1432, 44] on span "United States" at bounding box center [1455, 46] width 110 height 12
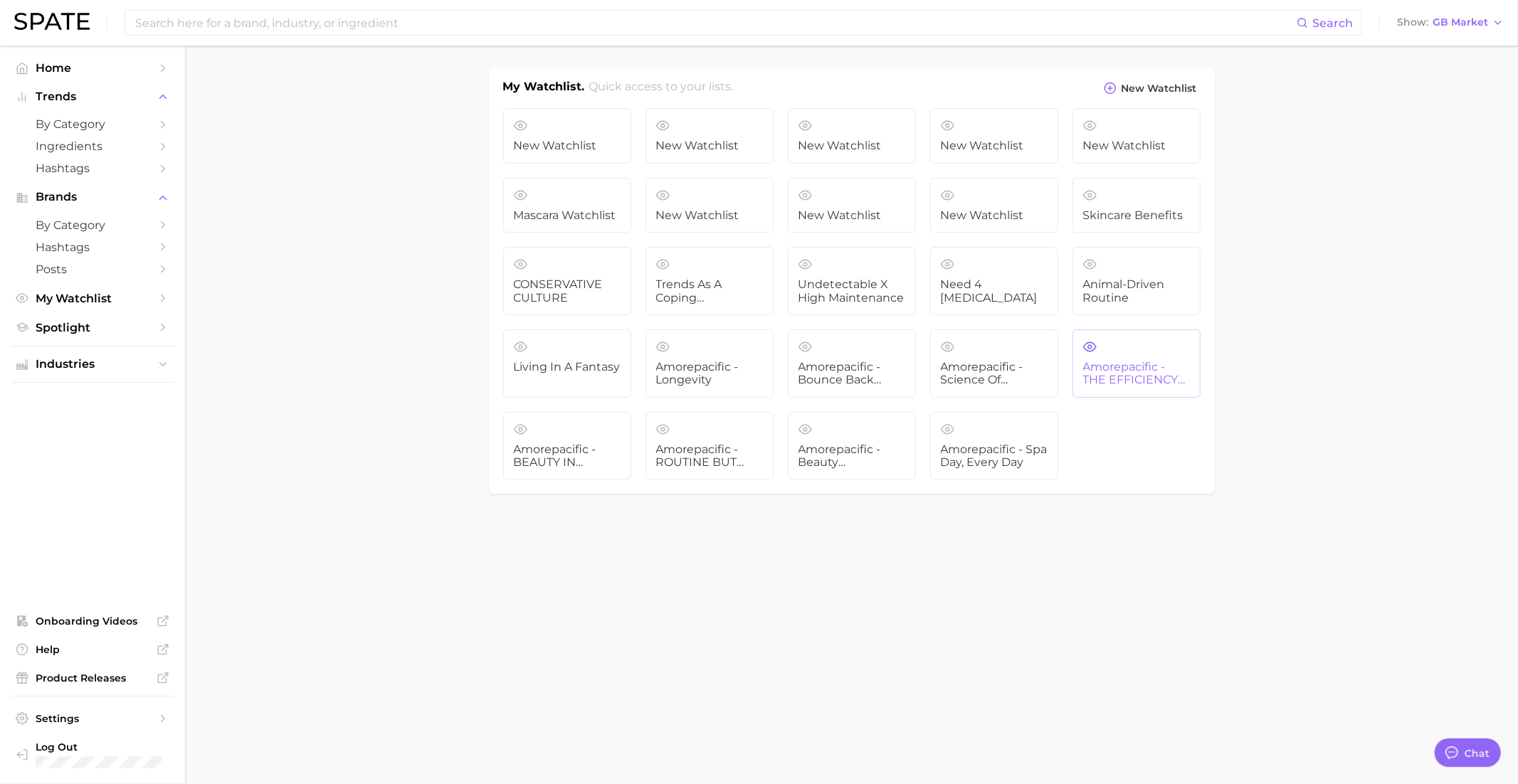
click at [1126, 373] on span "Amorepacific - THE EFFICIENCY PARADOX" at bounding box center [1136, 373] width 106 height 26
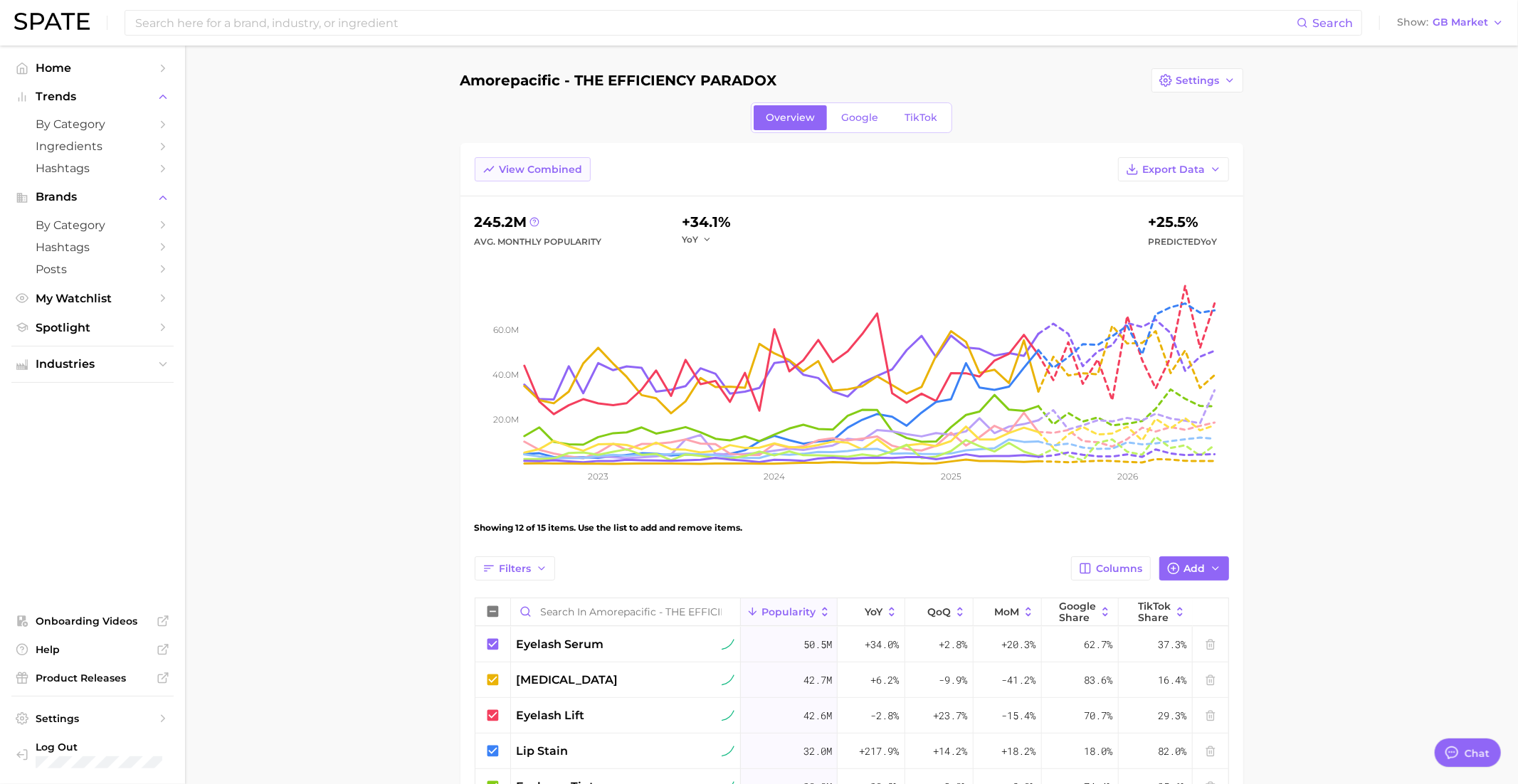
click at [545, 165] on span "View Combined" at bounding box center [541, 169] width 84 height 12
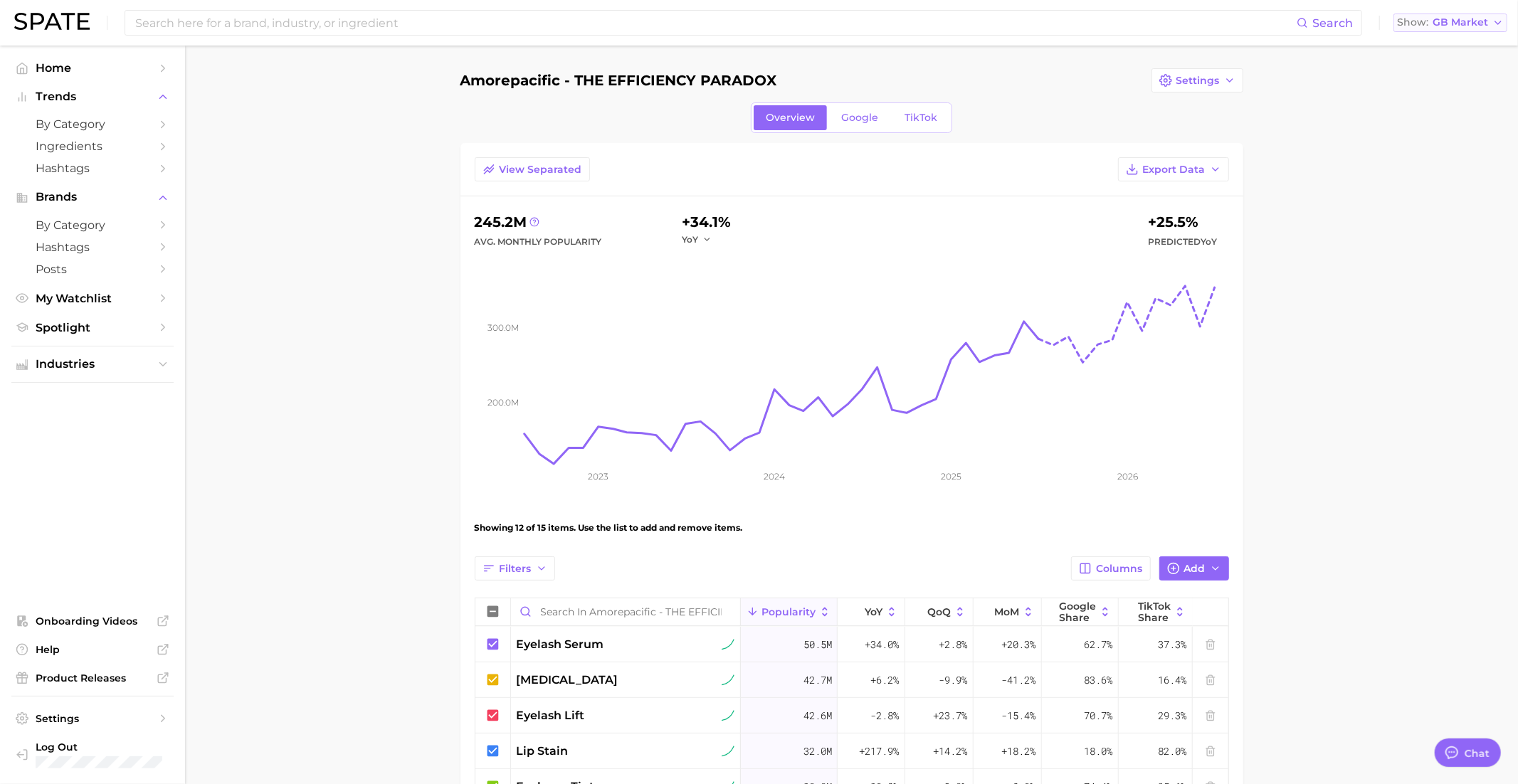
click at [1441, 16] on button "Show GB Market" at bounding box center [1449, 23] width 114 height 19
click at [1435, 44] on span "United States" at bounding box center [1455, 46] width 110 height 12
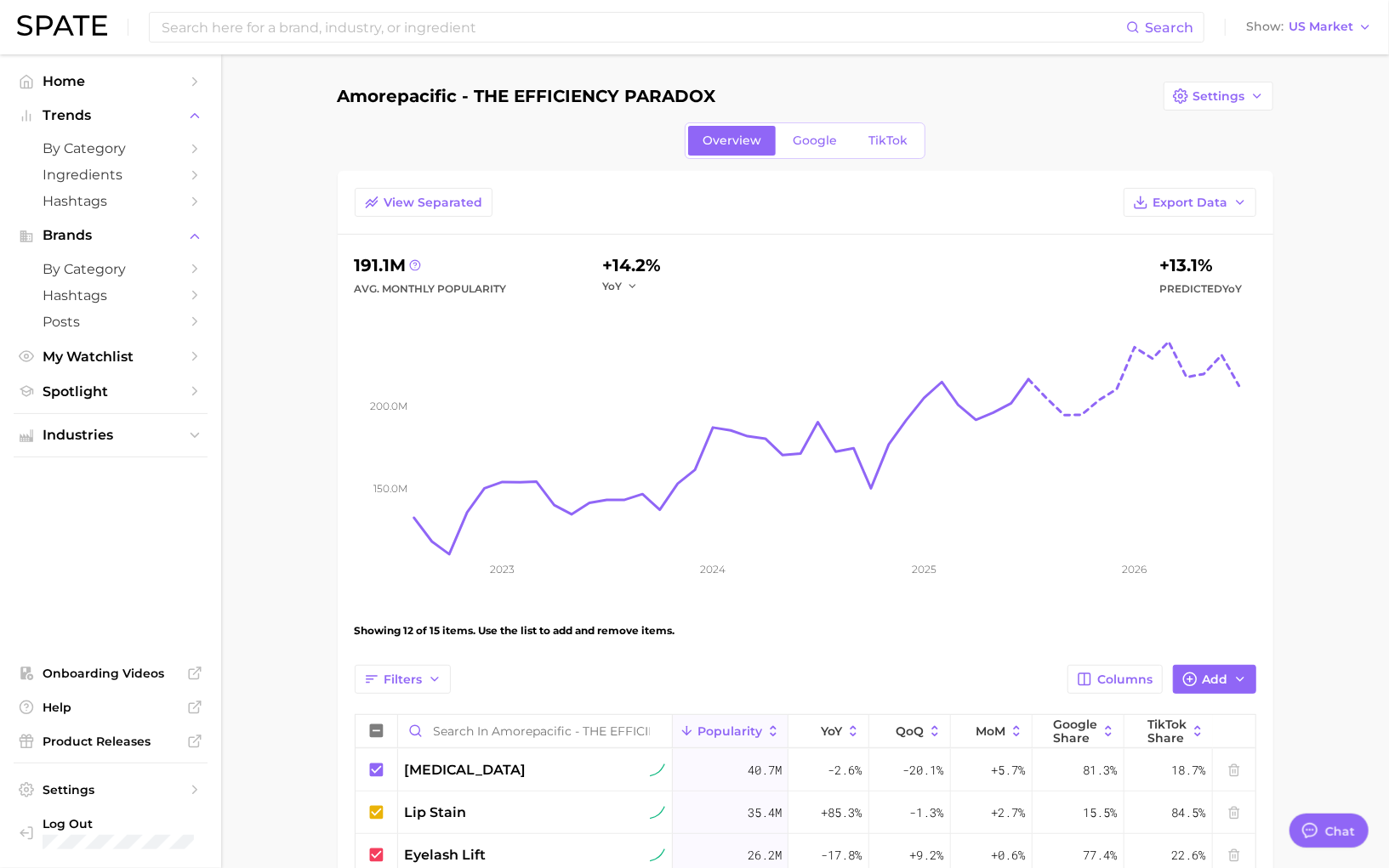
type textarea "x"
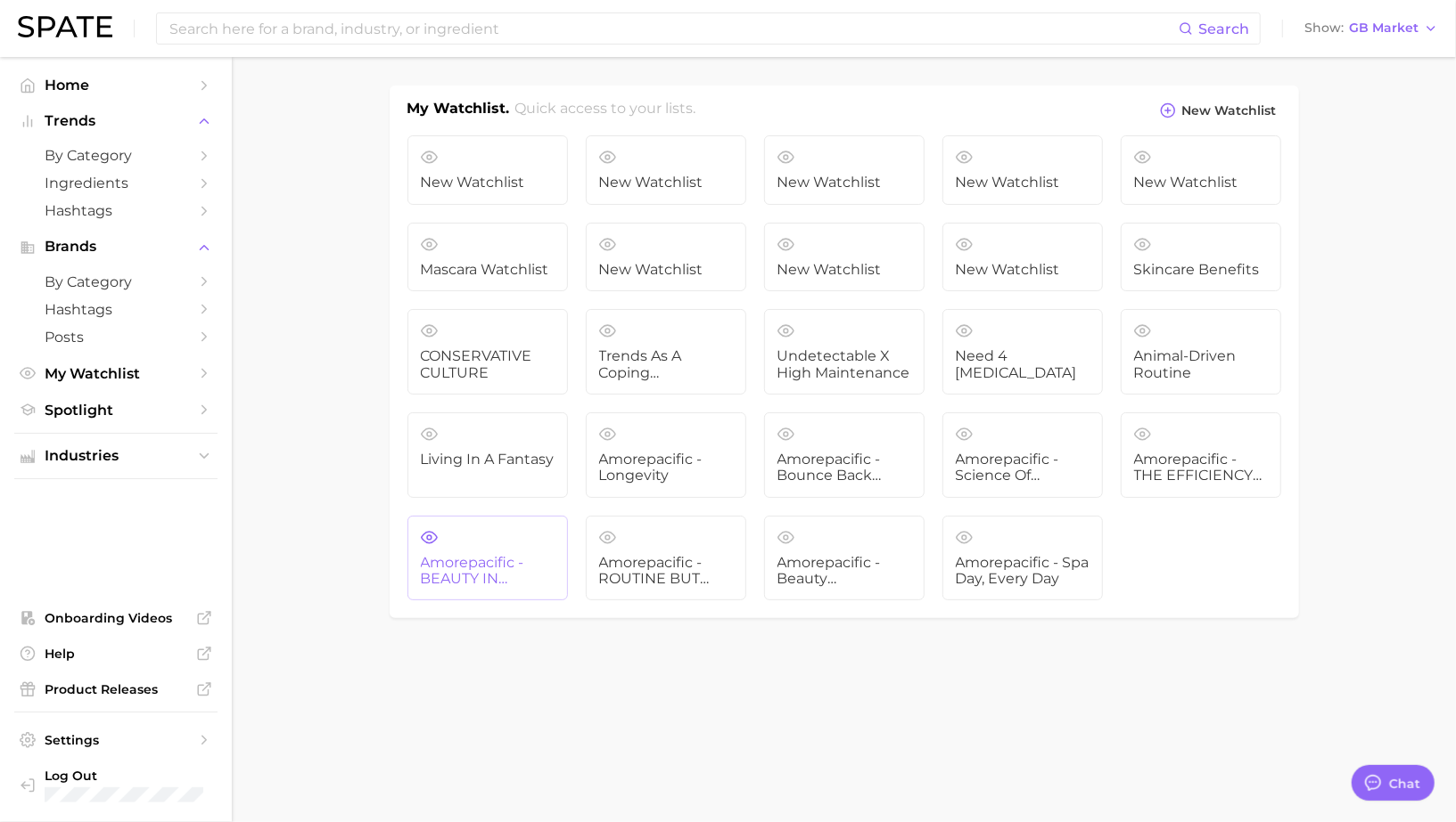
click at [478, 556] on span "Amorepacific - BEAUTY IN DISGUISE" at bounding box center [487, 572] width 133 height 33
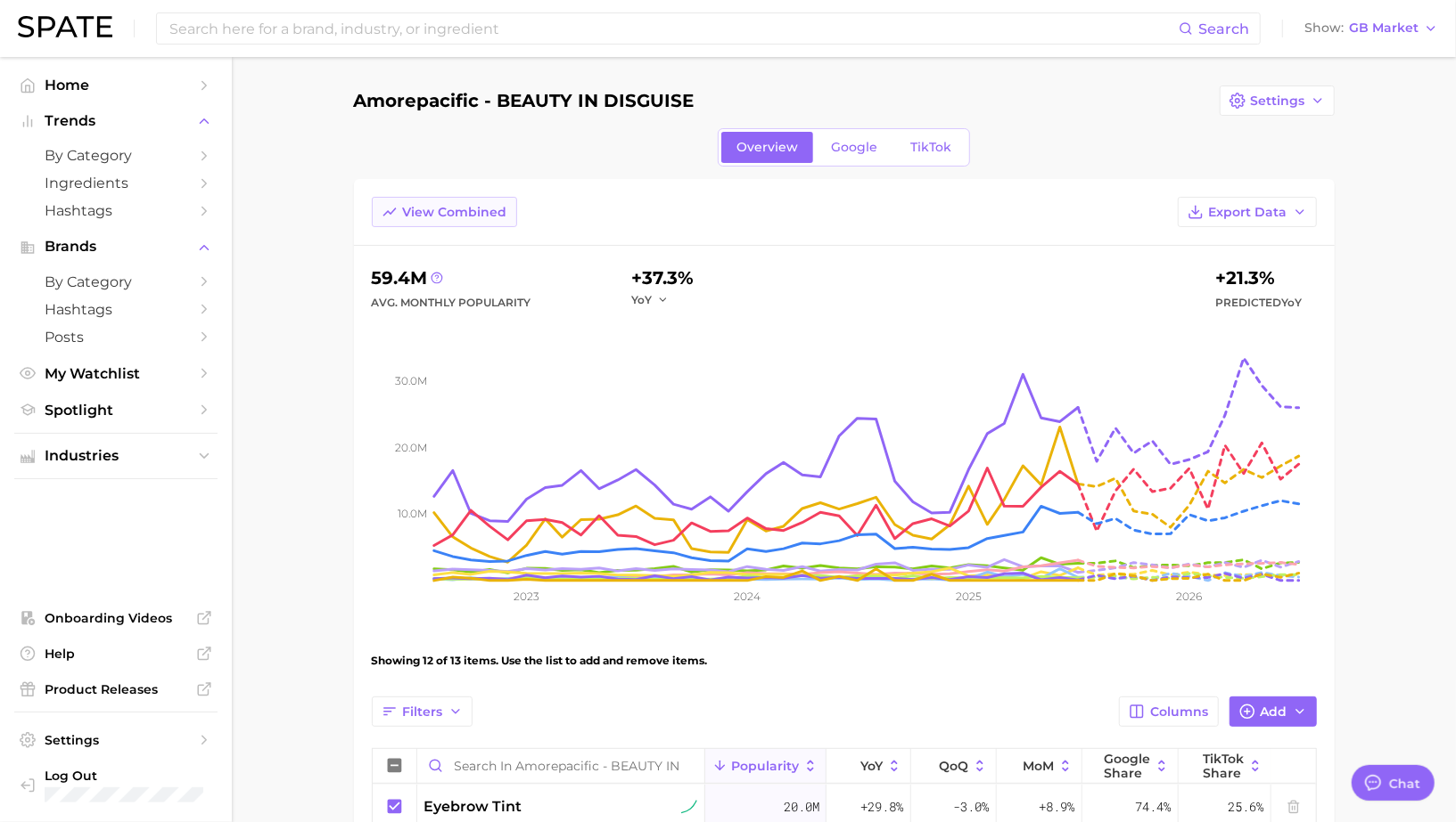
click at [438, 218] on button "View Combined" at bounding box center [444, 212] width 145 height 30
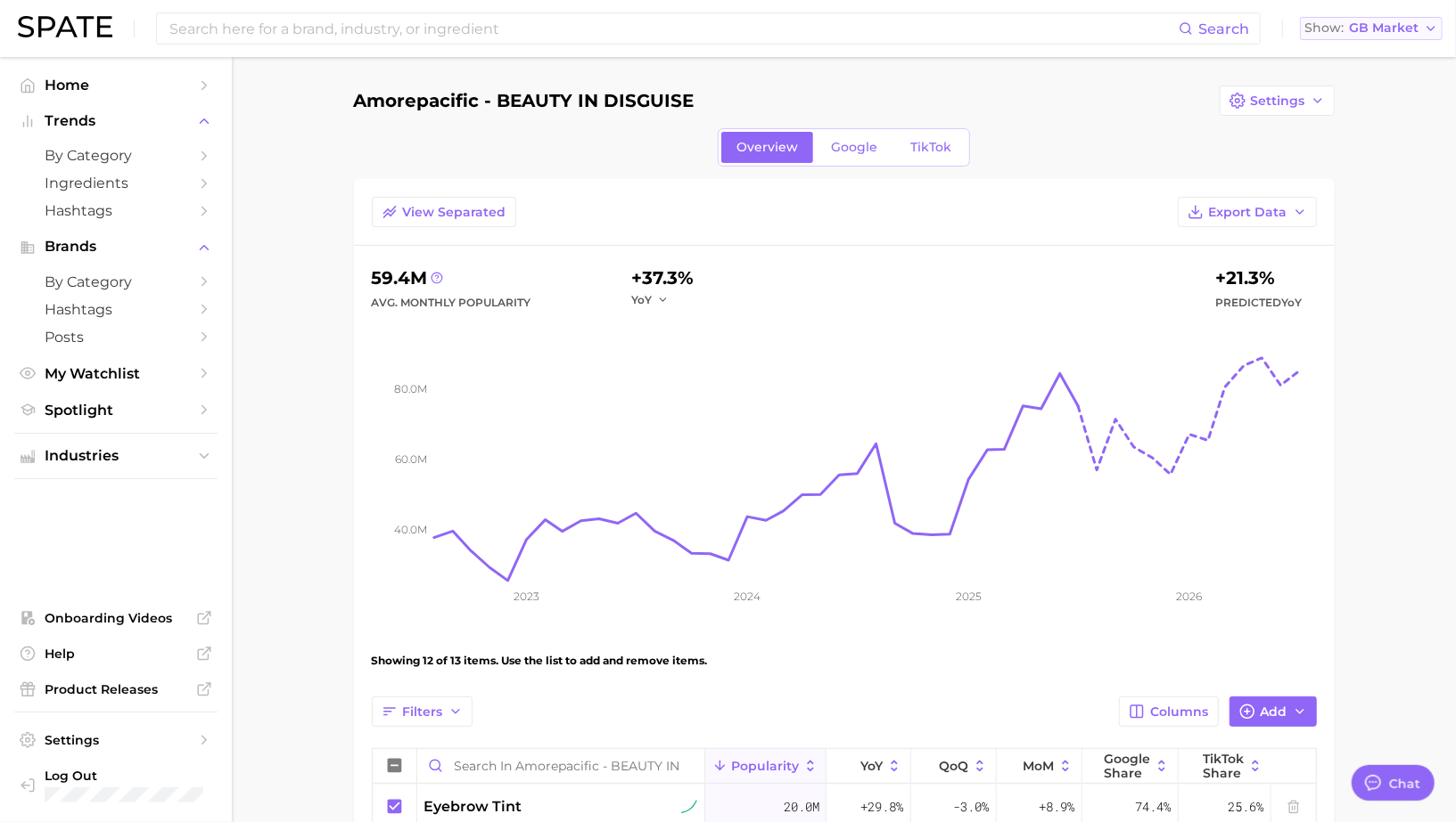
click at [1376, 30] on span "GB Market" at bounding box center [1384, 28] width 70 height 10
click at [1363, 58] on span "United States" at bounding box center [1377, 57] width 138 height 15
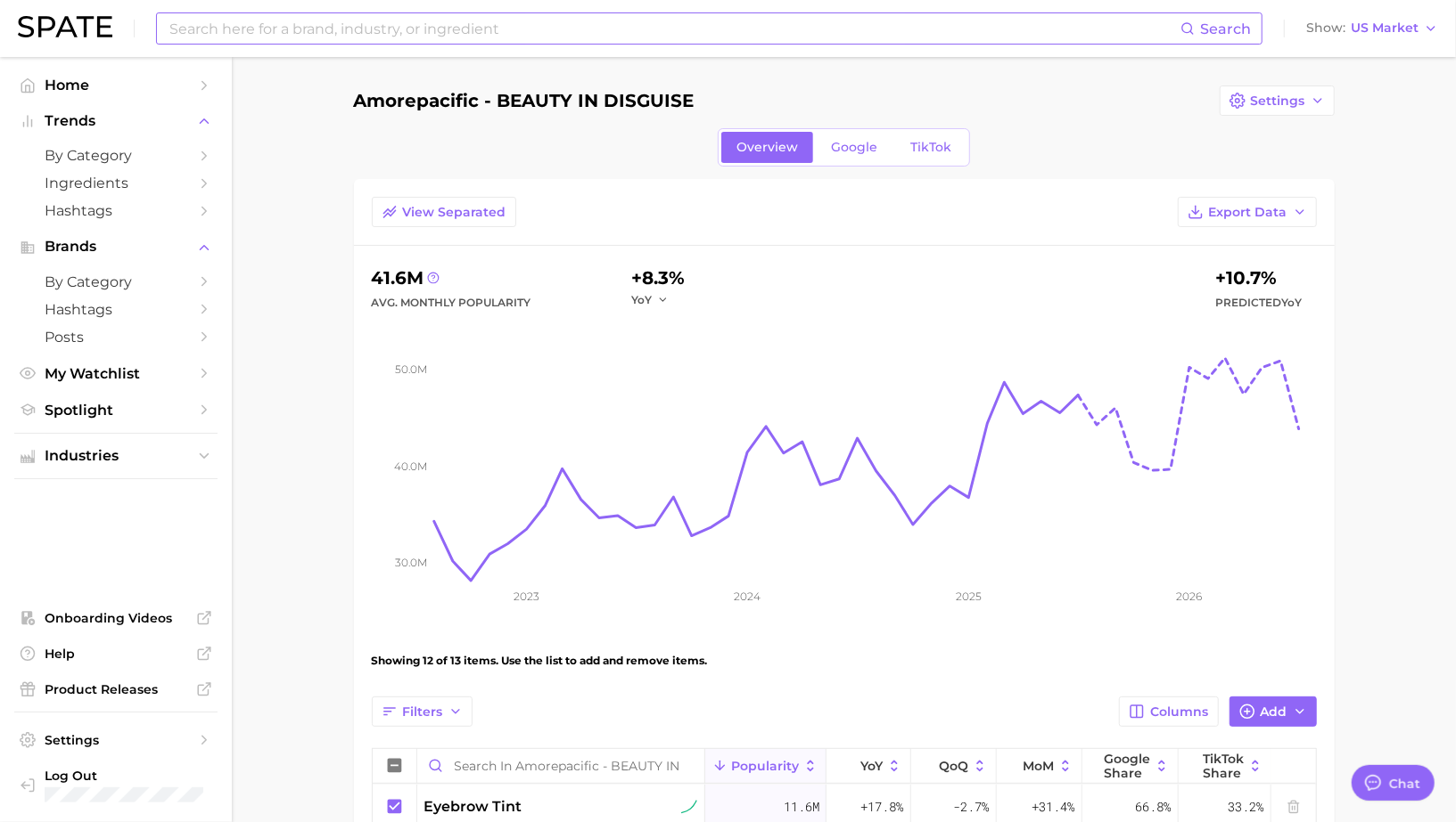
scroll to position [1, 0]
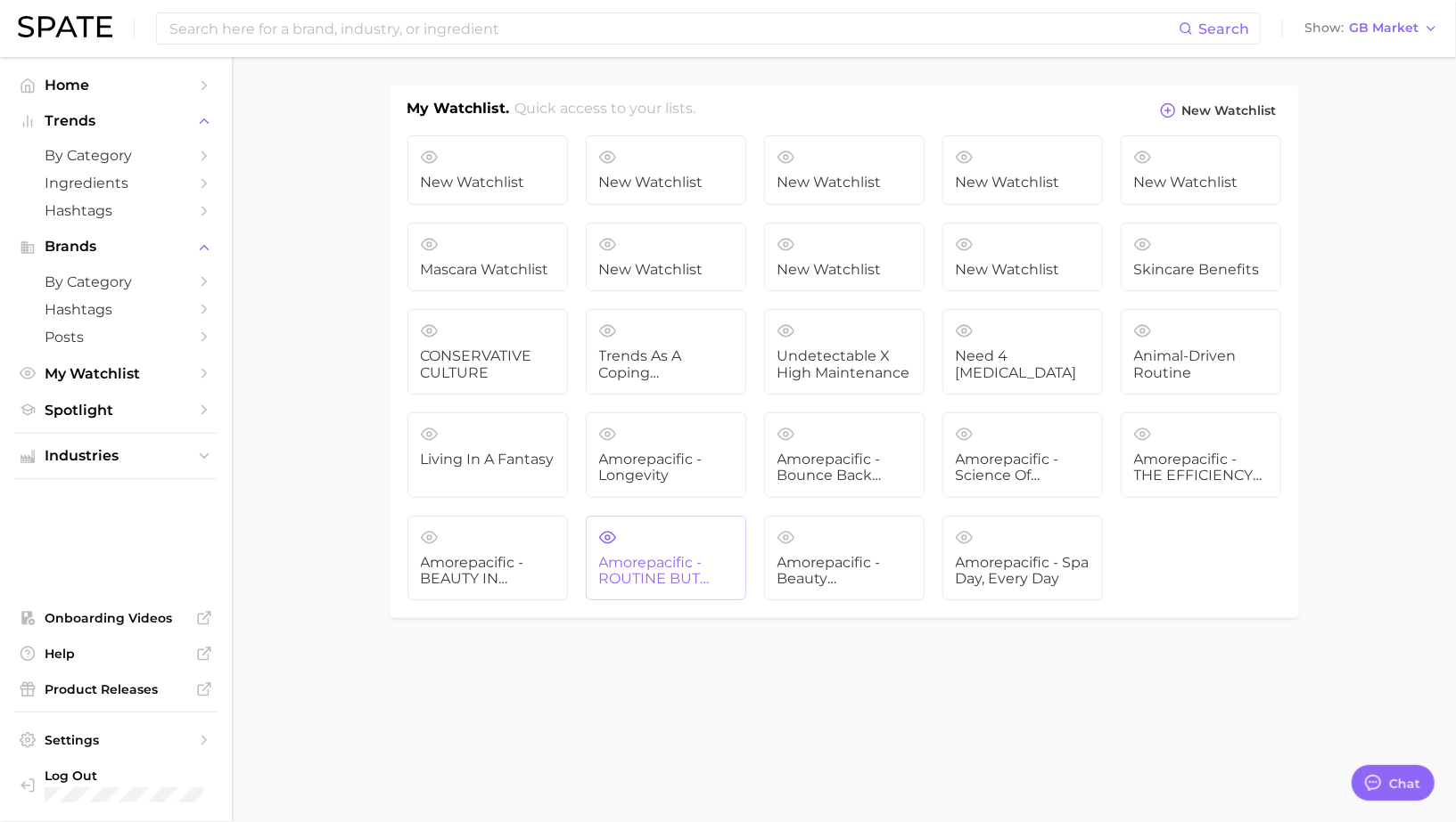
click at [653, 564] on span "Amorepacific - ROUTINE BUT MAKE IT FUN" at bounding box center [665, 572] width 133 height 33
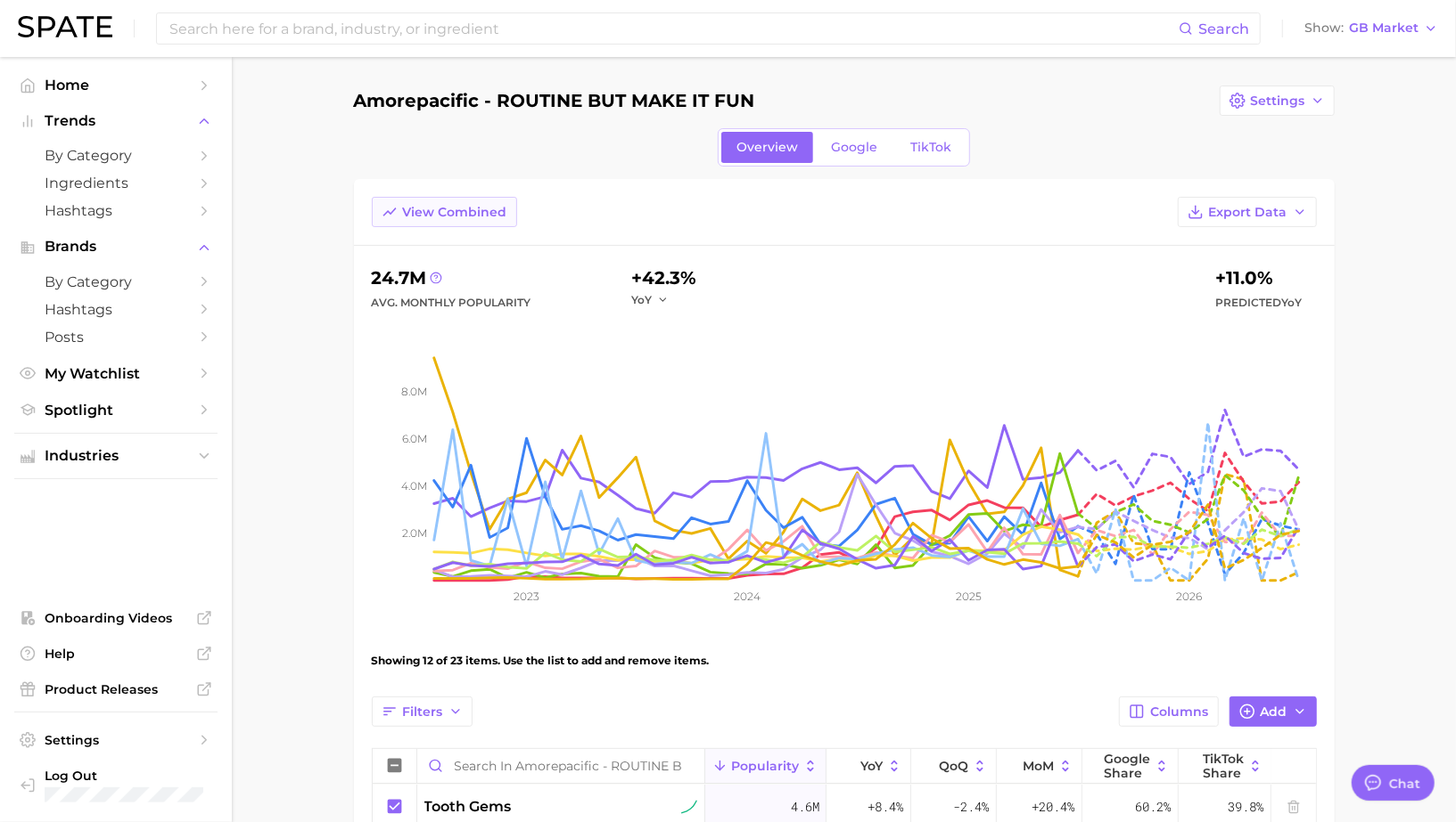
click at [474, 209] on span "View Combined" at bounding box center [455, 212] width 105 height 15
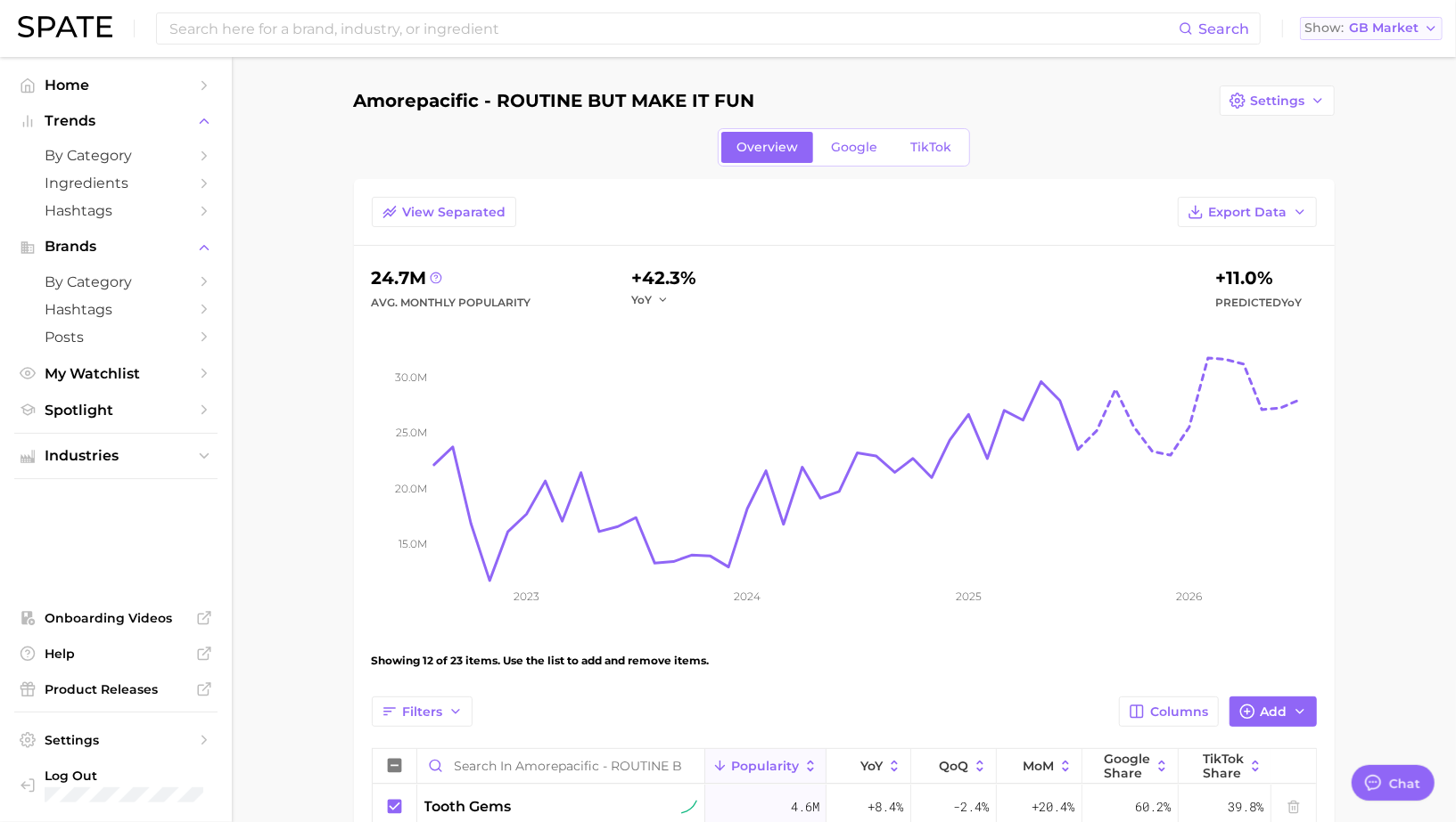
click at [1409, 32] on span "GB Market" at bounding box center [1384, 28] width 70 height 10
click at [1364, 58] on span "United States" at bounding box center [1377, 57] width 138 height 15
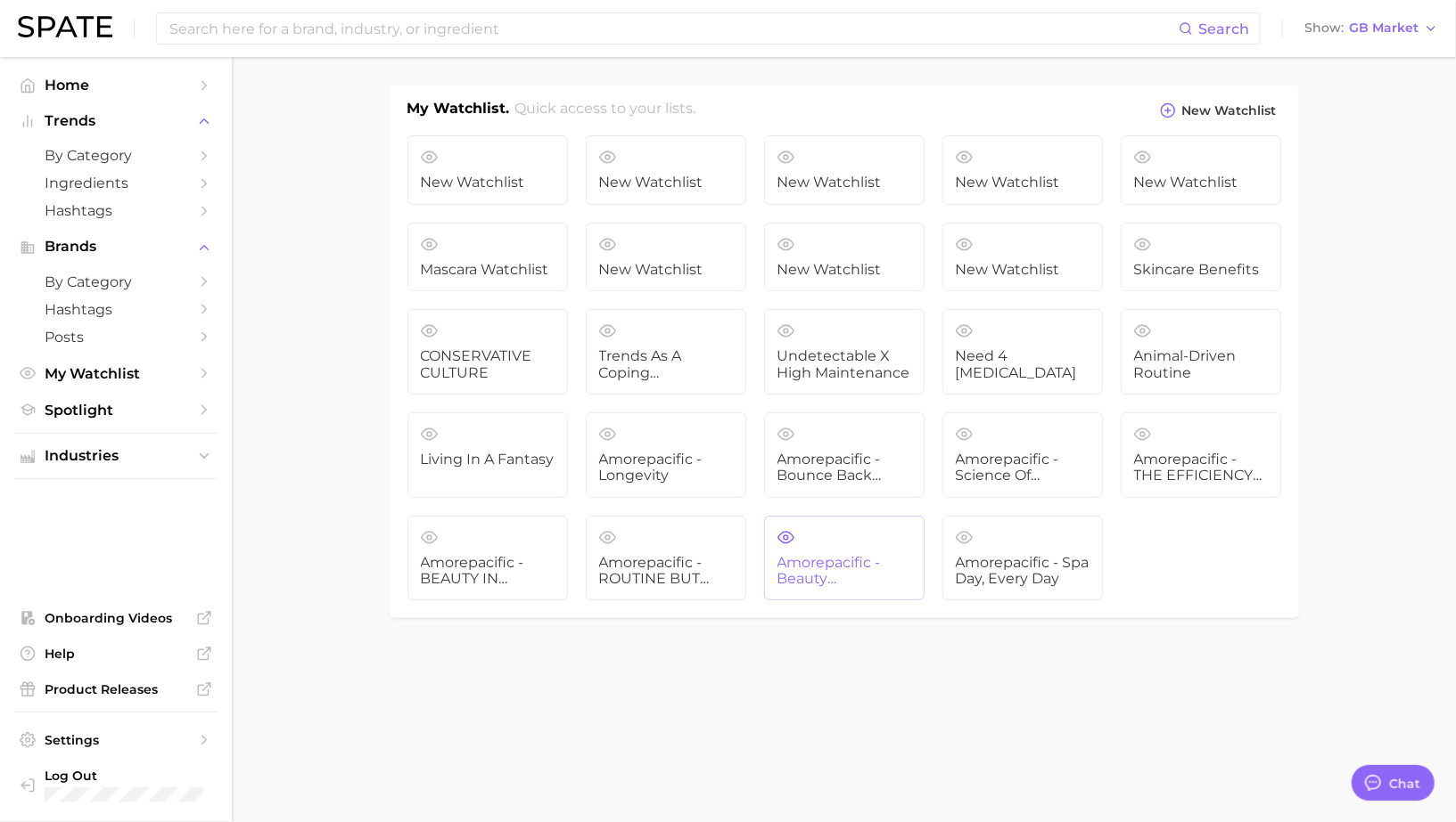
click at [805, 571] on span "Amorepacific - Beauty Multitaskers" at bounding box center [844, 572] width 133 height 33
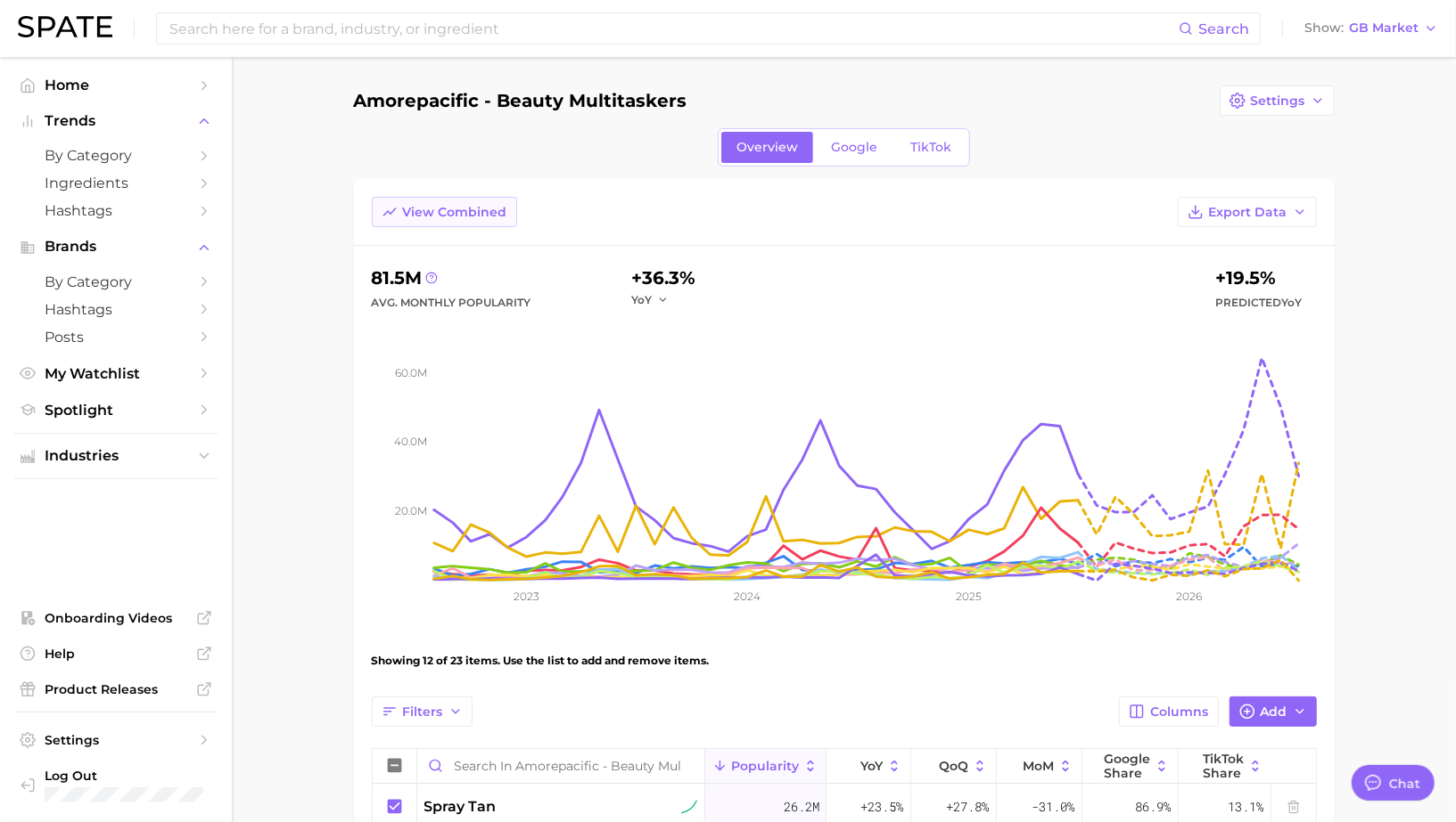
click at [440, 201] on button "View Combined" at bounding box center [444, 212] width 145 height 30
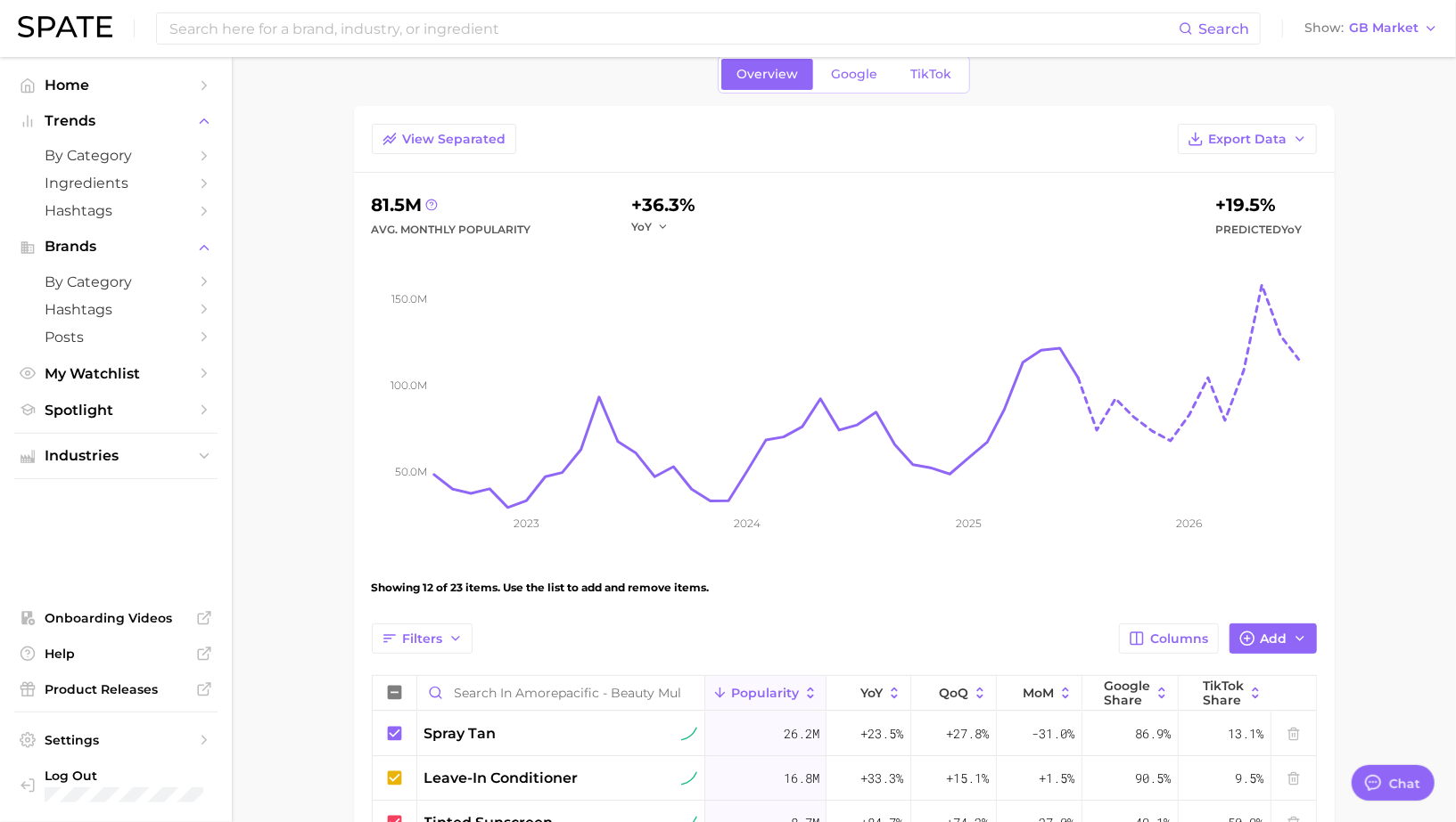
scroll to position [87, 0]
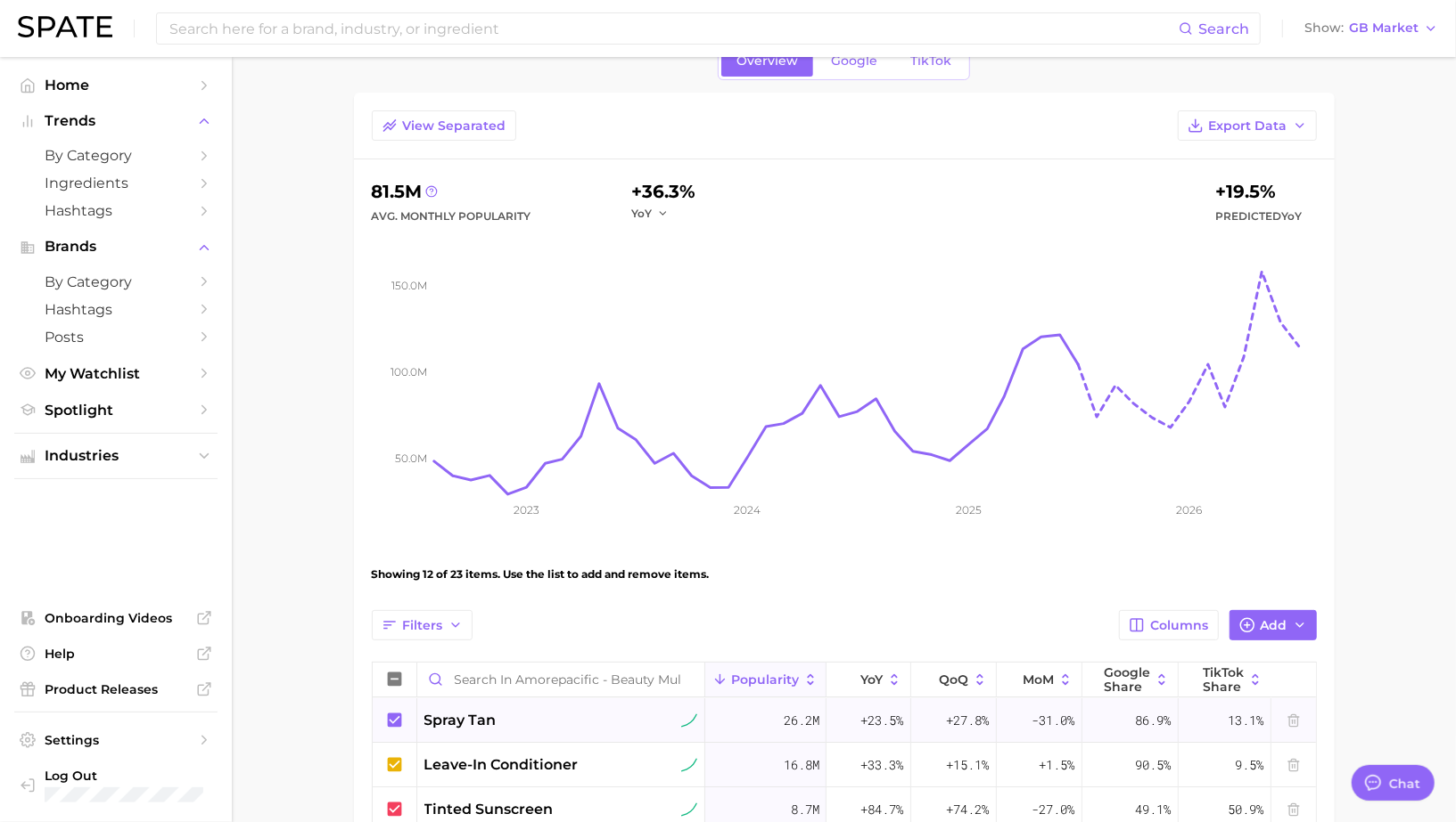
click at [396, 718] on icon at bounding box center [394, 720] width 14 height 14
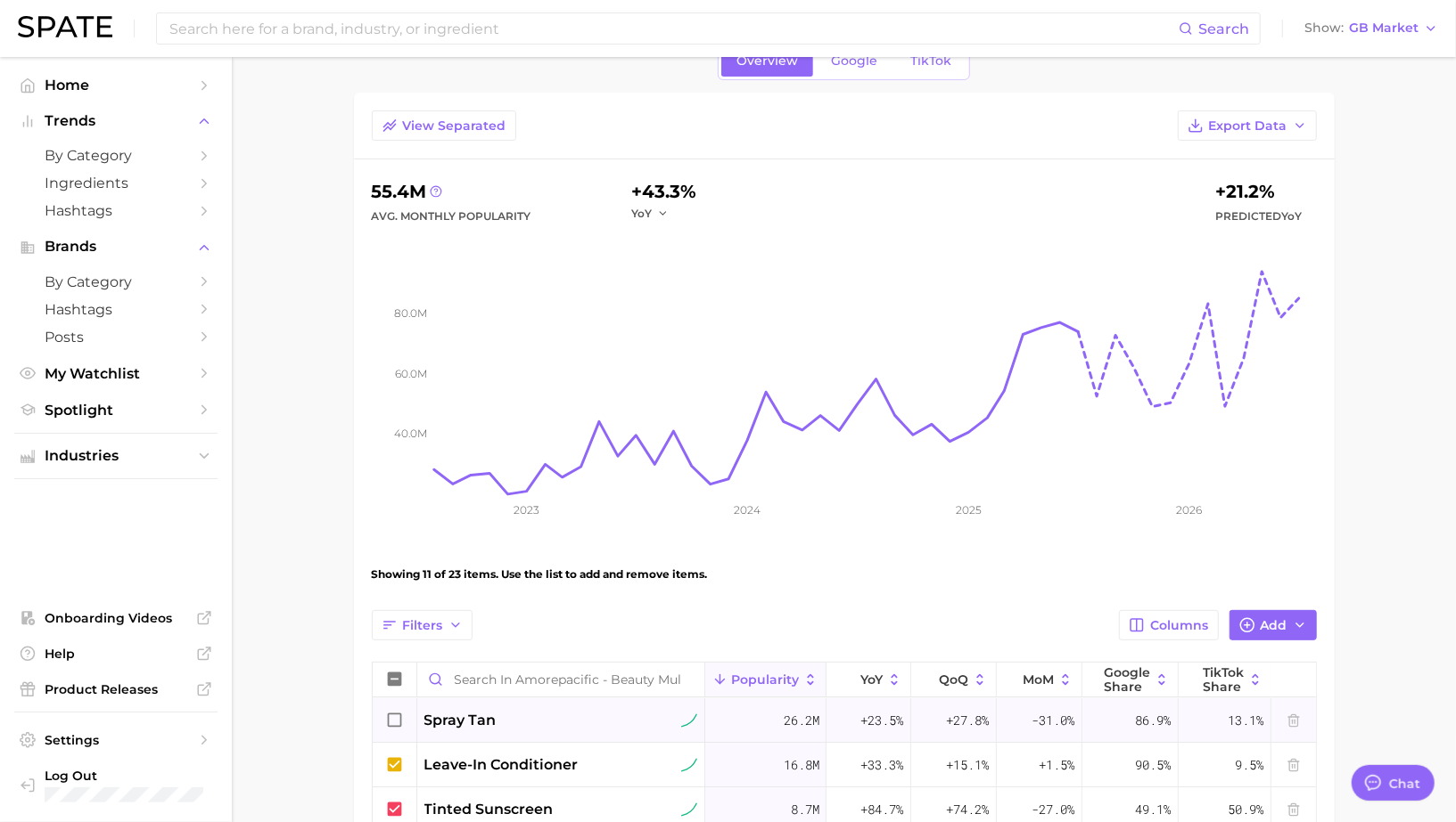
click at [396, 719] on icon at bounding box center [395, 721] width 20 height 20
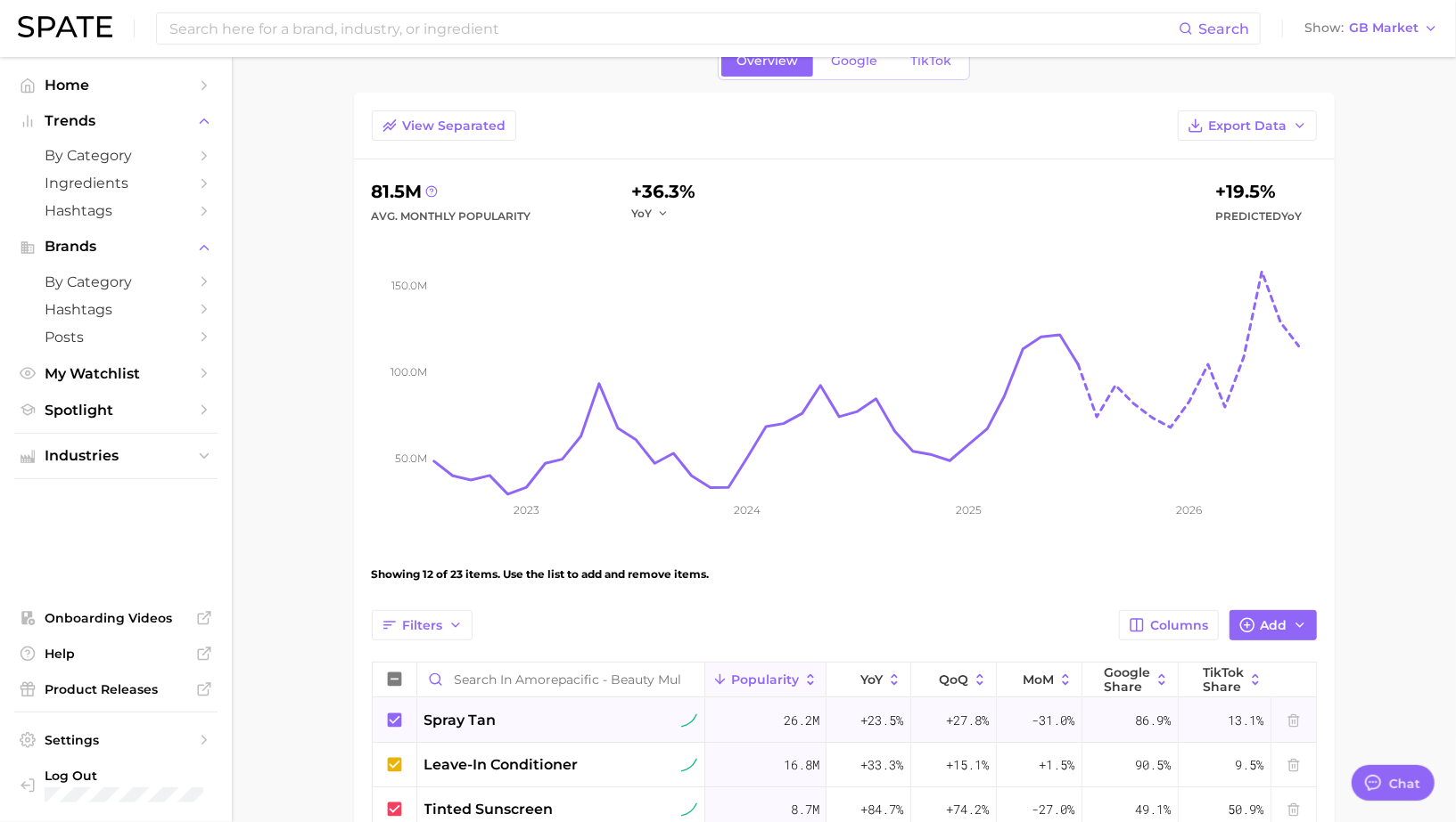
click at [396, 719] on icon at bounding box center [394, 720] width 14 height 14
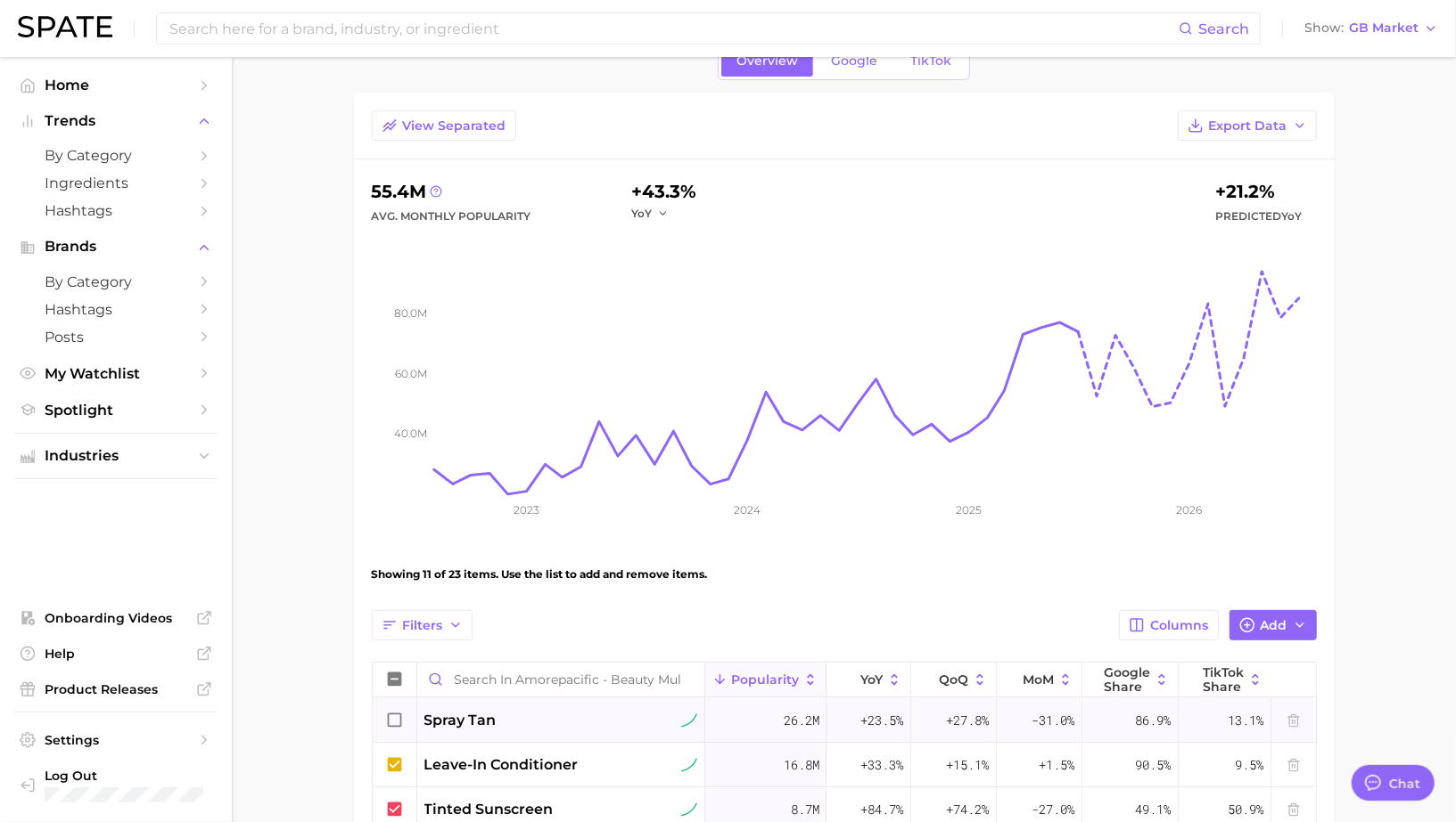
scroll to position [54, 0]
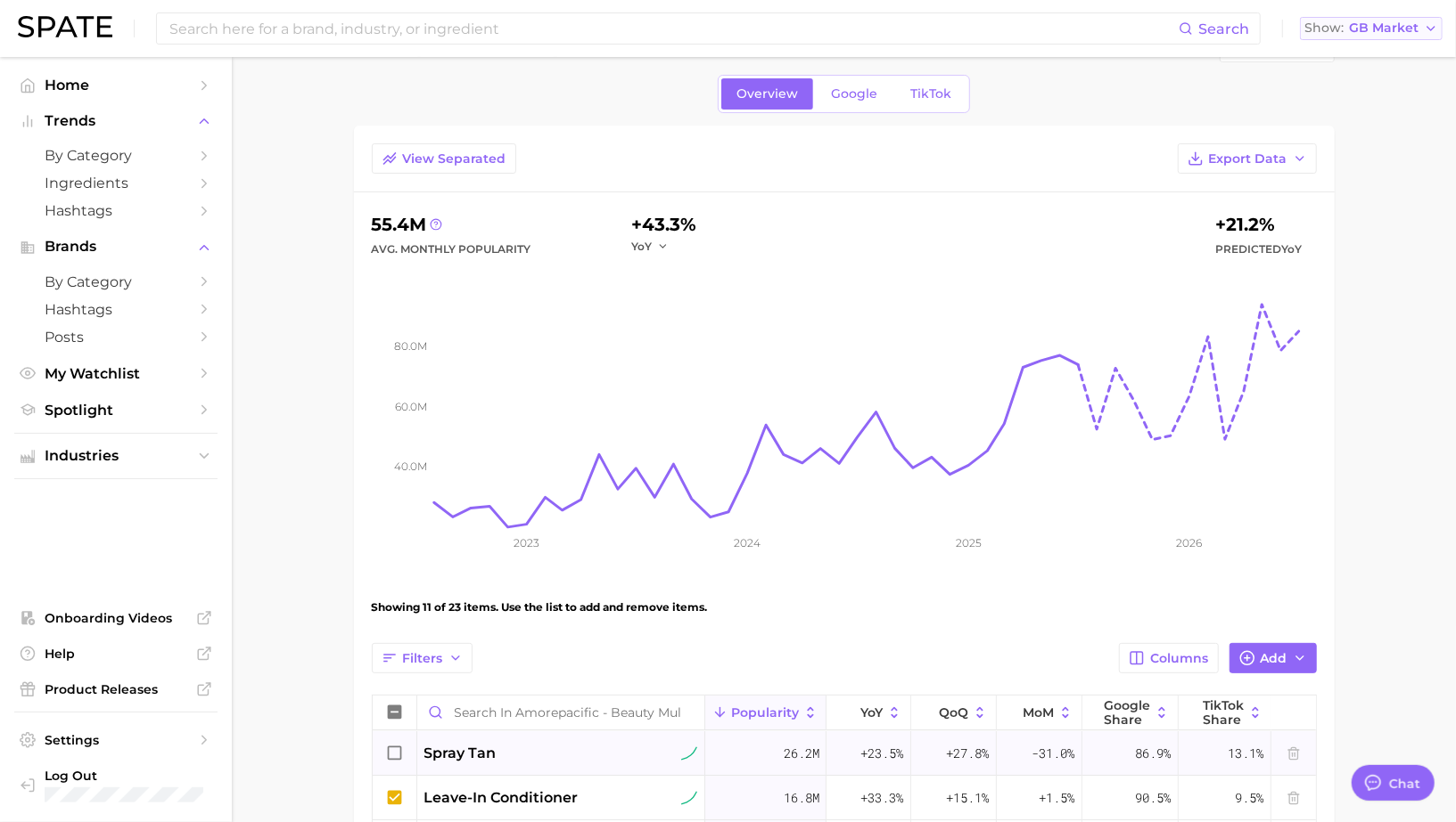
click at [1376, 30] on span "GB Market" at bounding box center [1384, 28] width 70 height 10
click at [1358, 61] on span "United States" at bounding box center [1377, 57] width 138 height 15
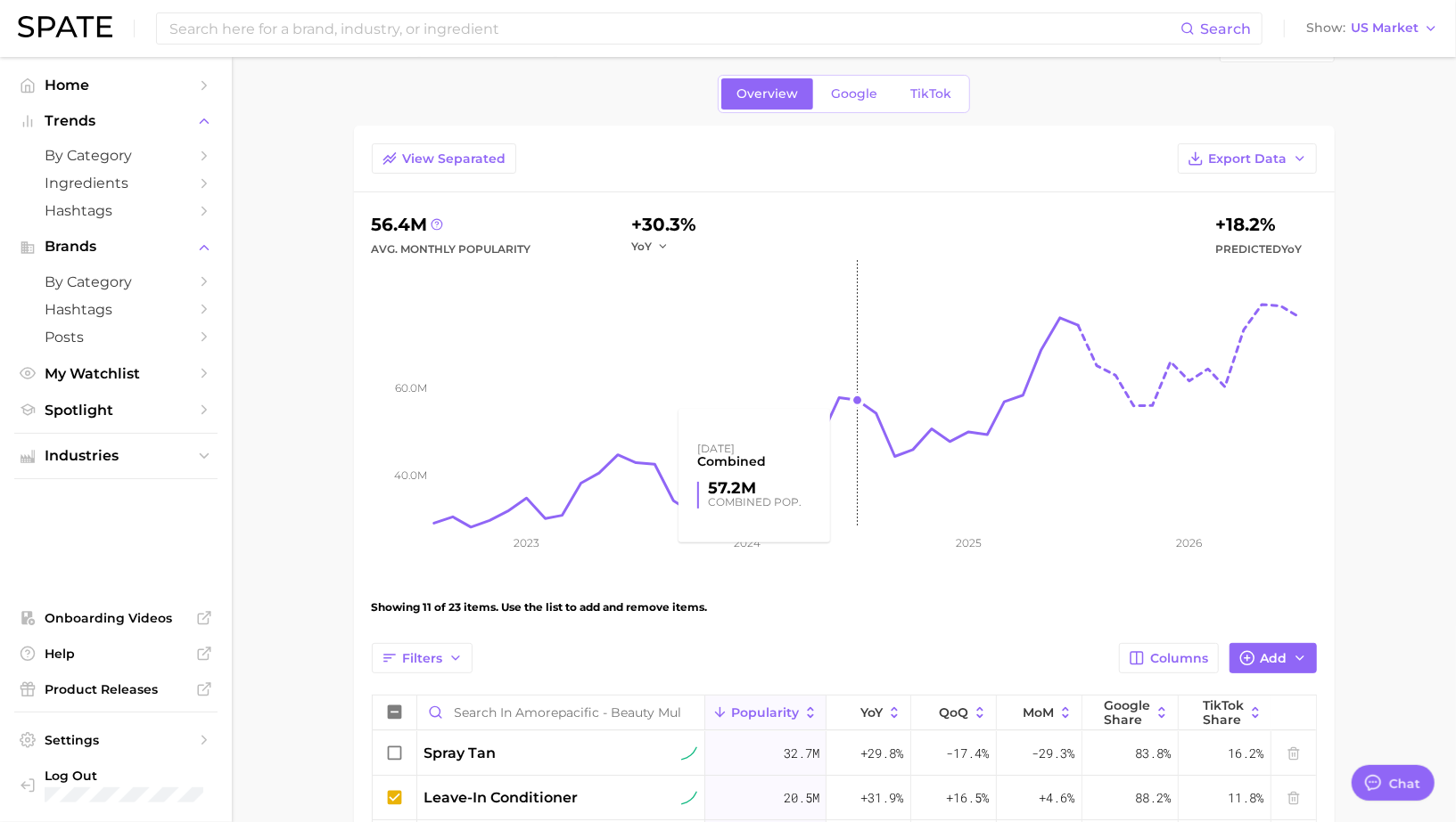
scroll to position [77, 0]
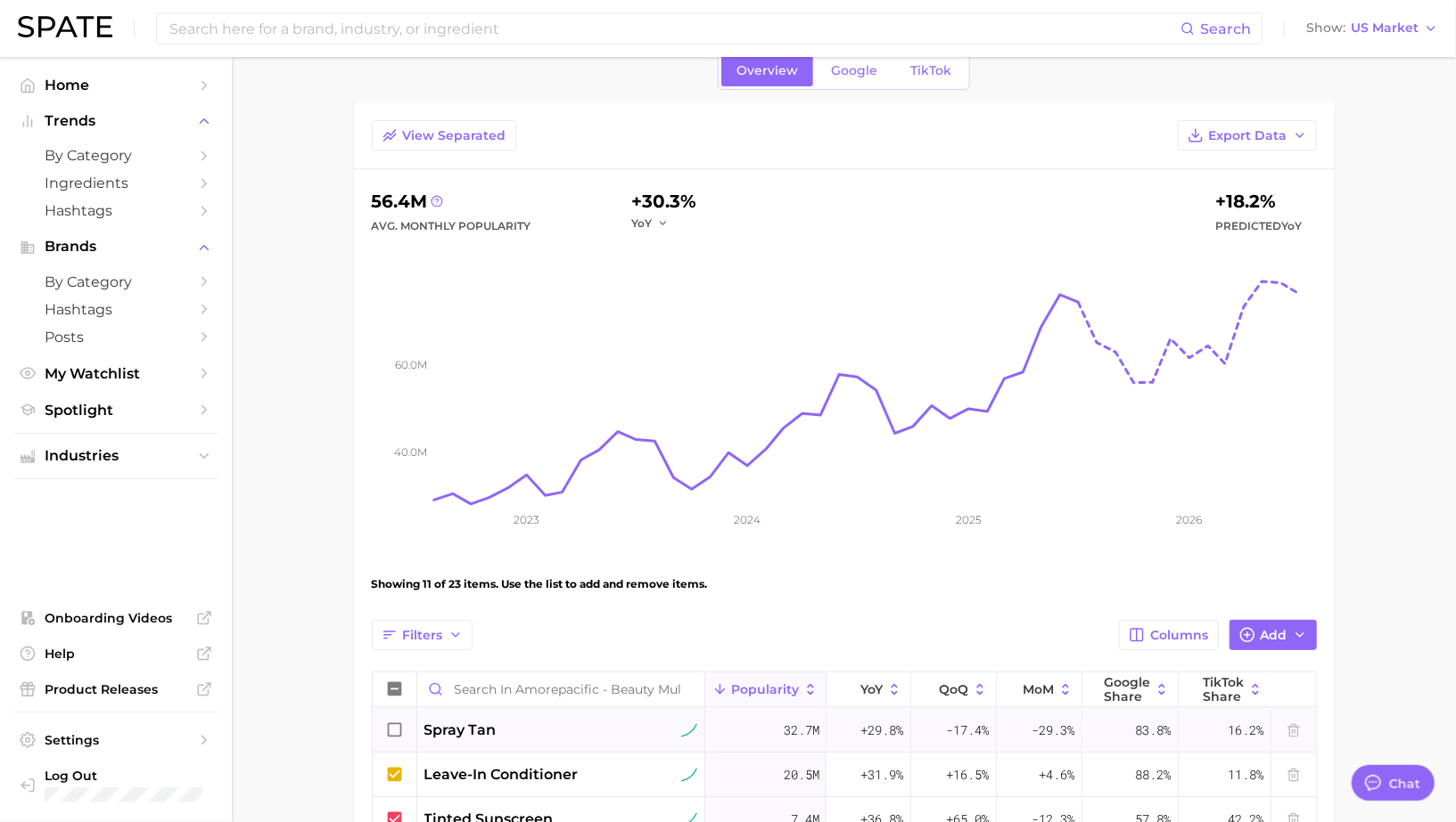
click at [396, 726] on icon at bounding box center [395, 731] width 20 height 20
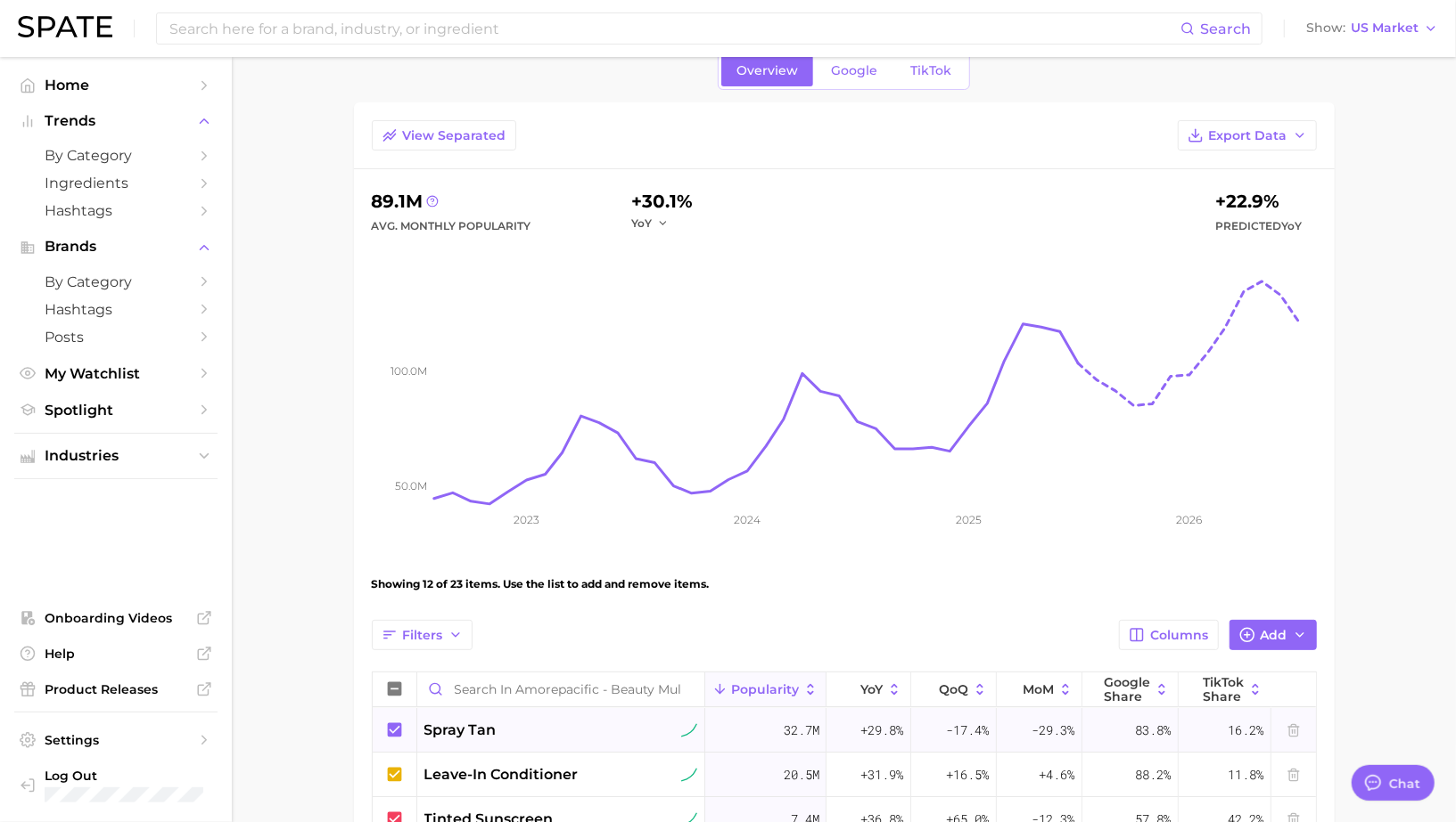
click at [391, 726] on icon at bounding box center [394, 730] width 14 height 14
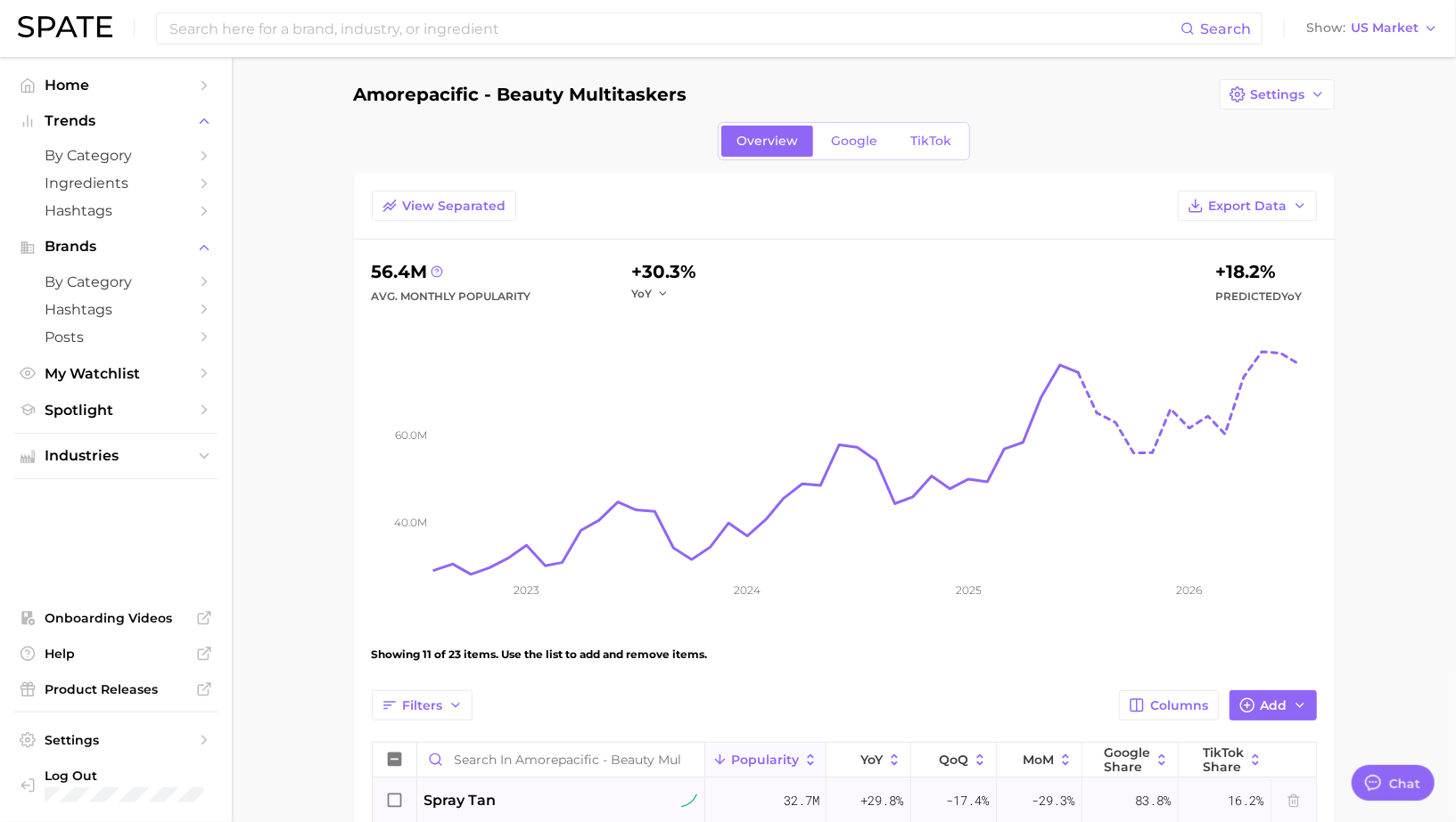
scroll to position [0, 0]
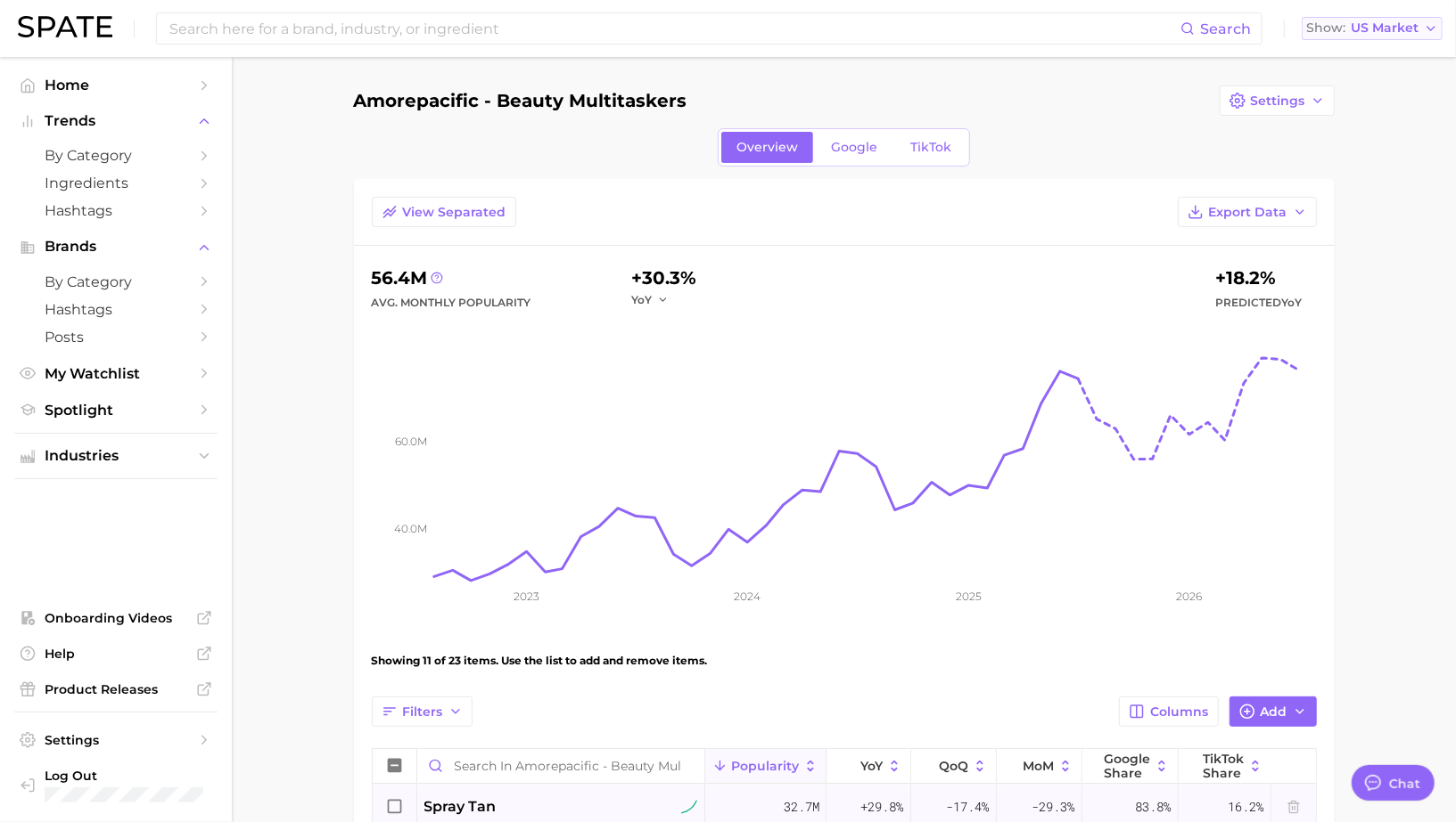
click at [1383, 32] on span "US Market" at bounding box center [1384, 28] width 68 height 10
click at [1373, 83] on span "United Kingdom" at bounding box center [1379, 89] width 138 height 15
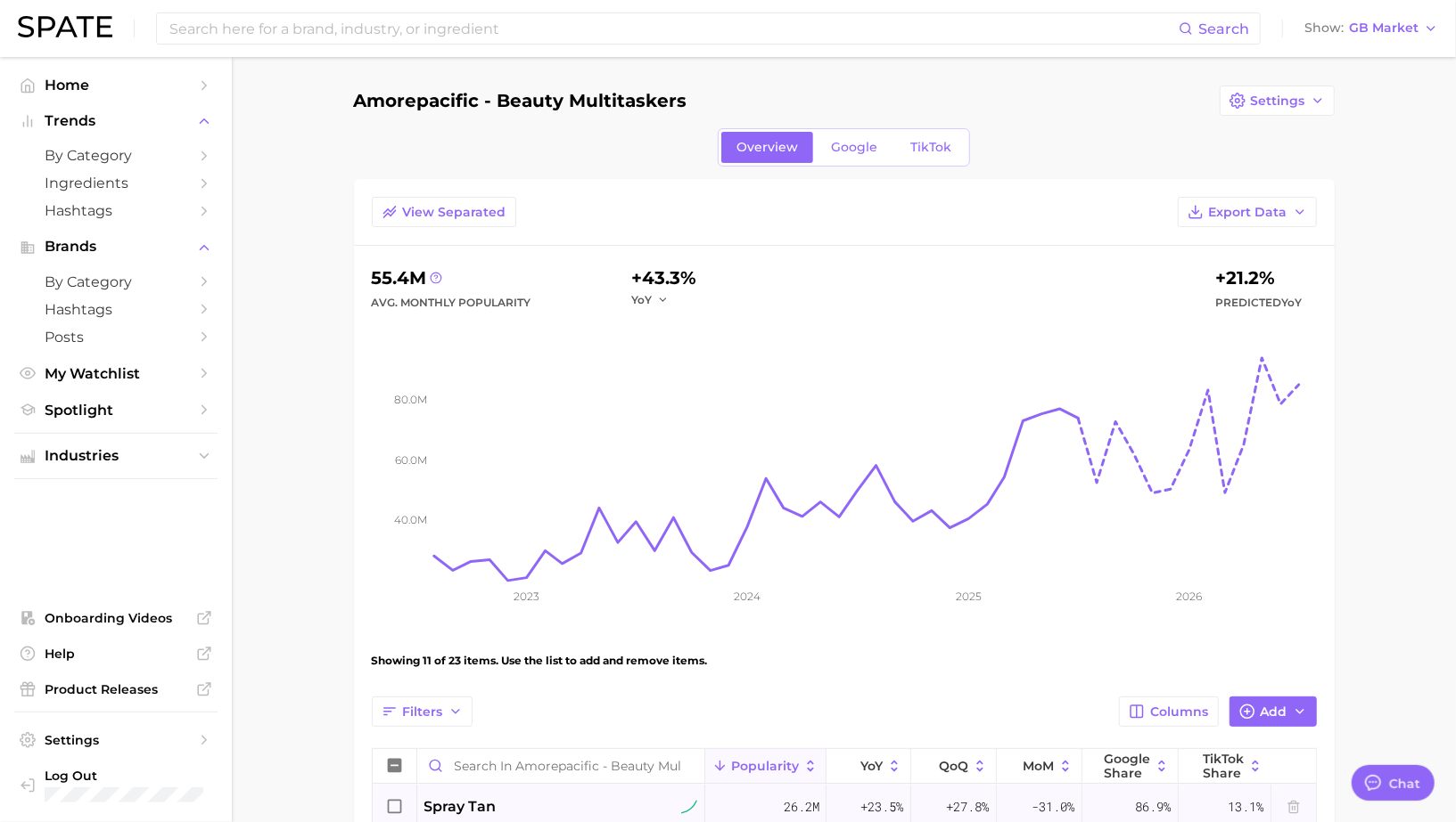
click at [397, 801] on icon at bounding box center [395, 808] width 20 height 20
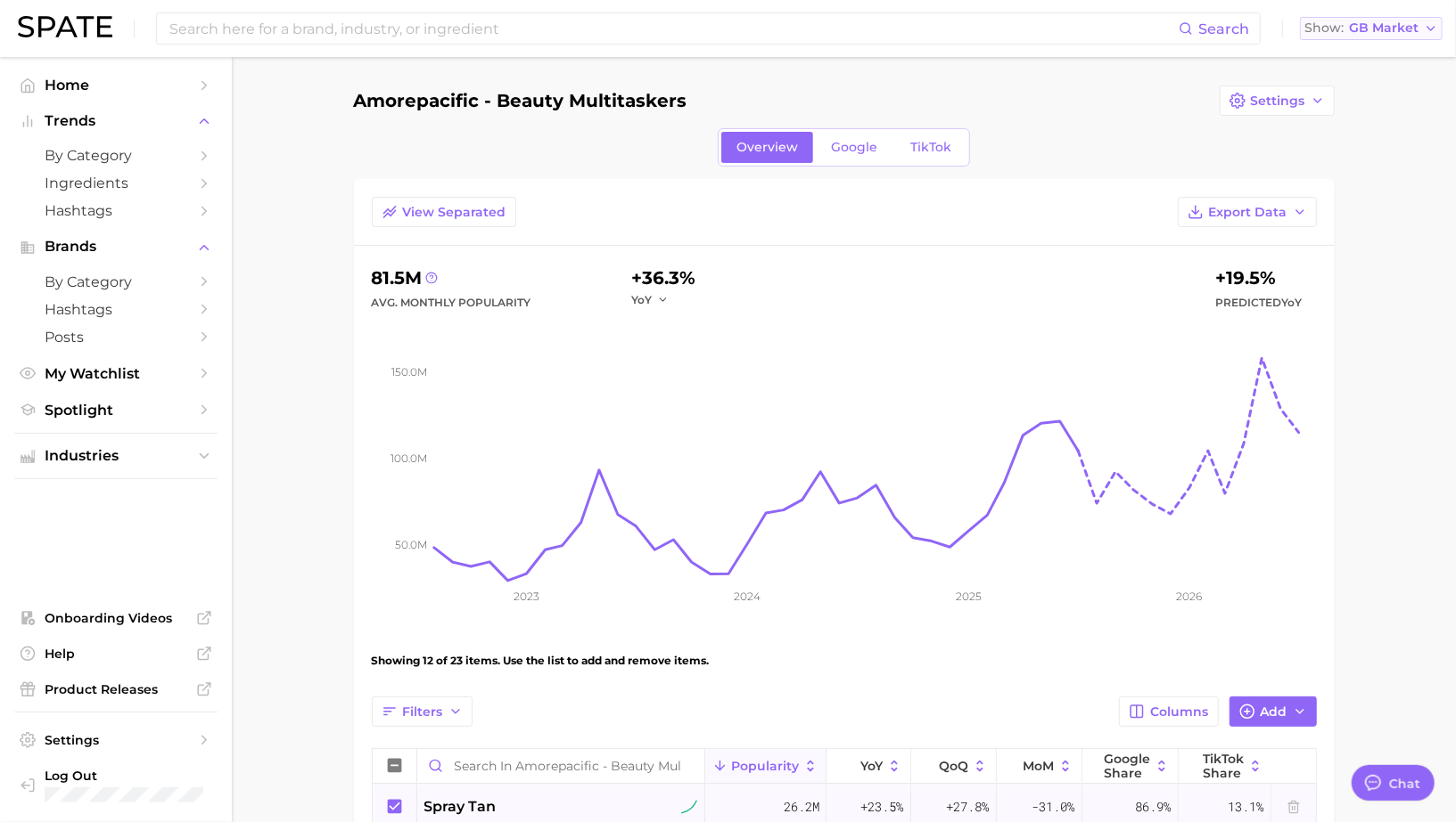
click at [1394, 36] on button "Show GB Market" at bounding box center [1370, 29] width 142 height 23
click at [1382, 60] on span "United States" at bounding box center [1377, 57] width 138 height 15
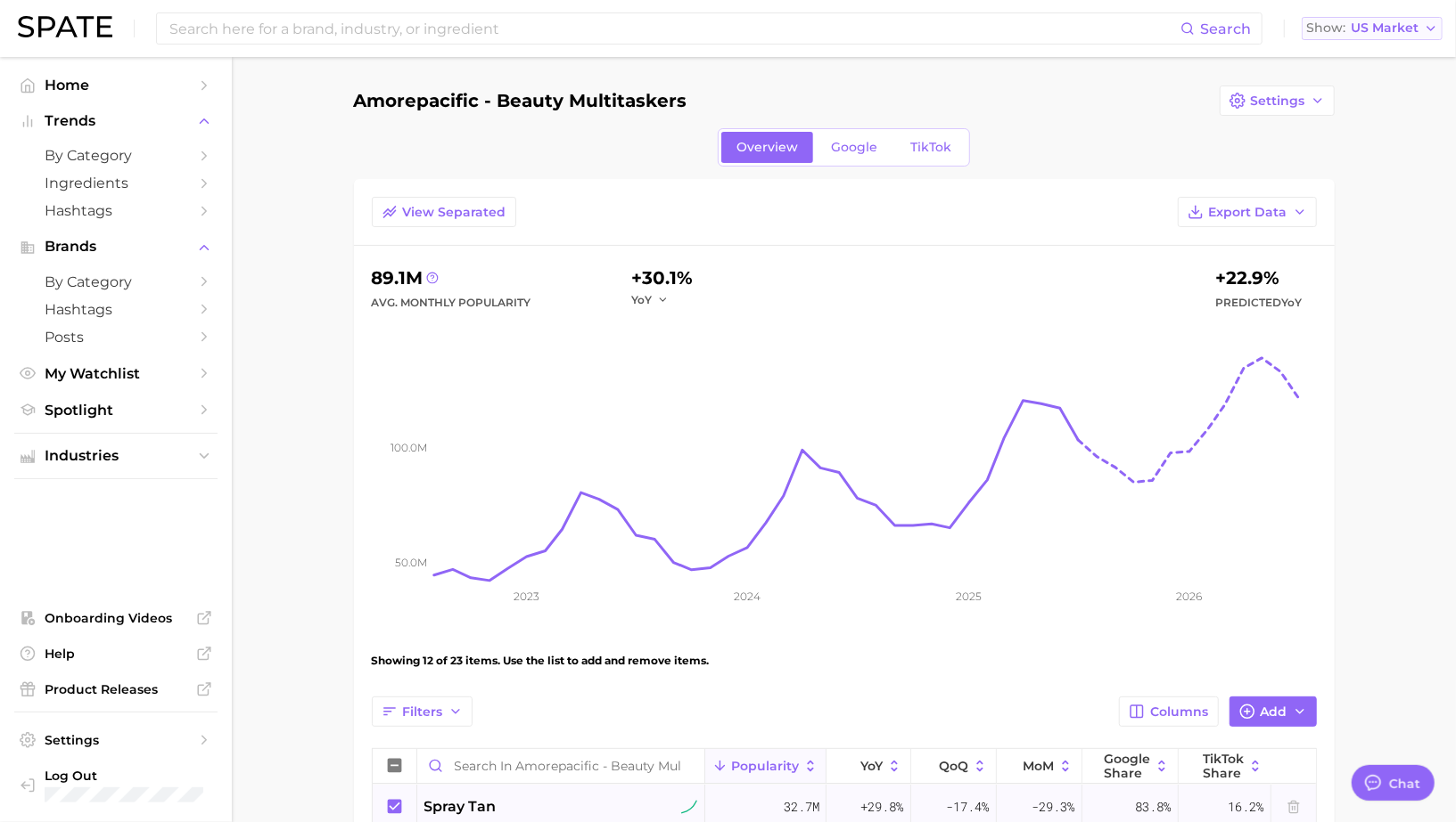
click at [1385, 38] on button "Show US Market" at bounding box center [1371, 29] width 140 height 23
click at [1364, 75] on button "United Kingdom" at bounding box center [1379, 90] width 156 height 32
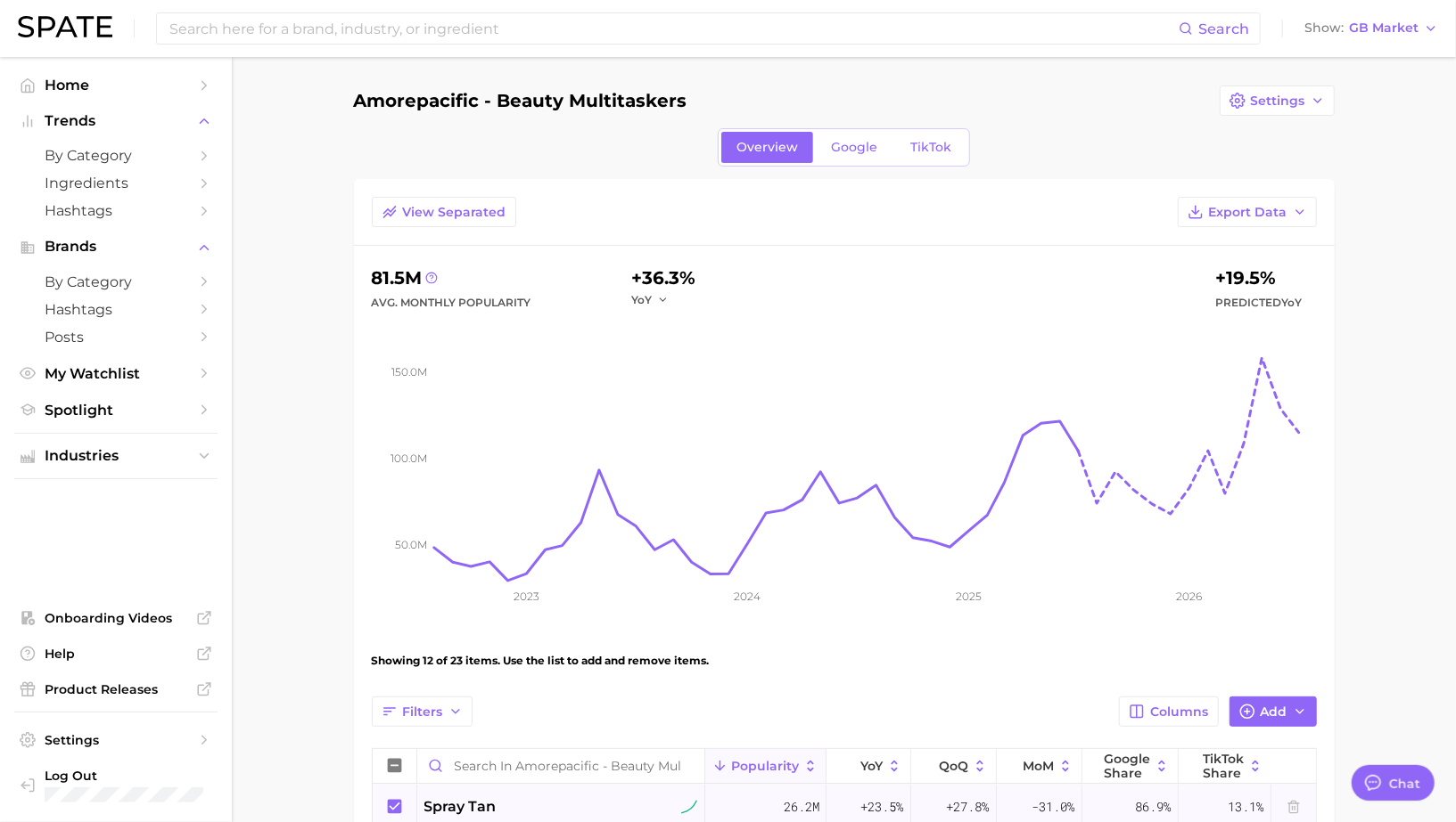
click at [396, 803] on icon at bounding box center [395, 808] width 20 height 20
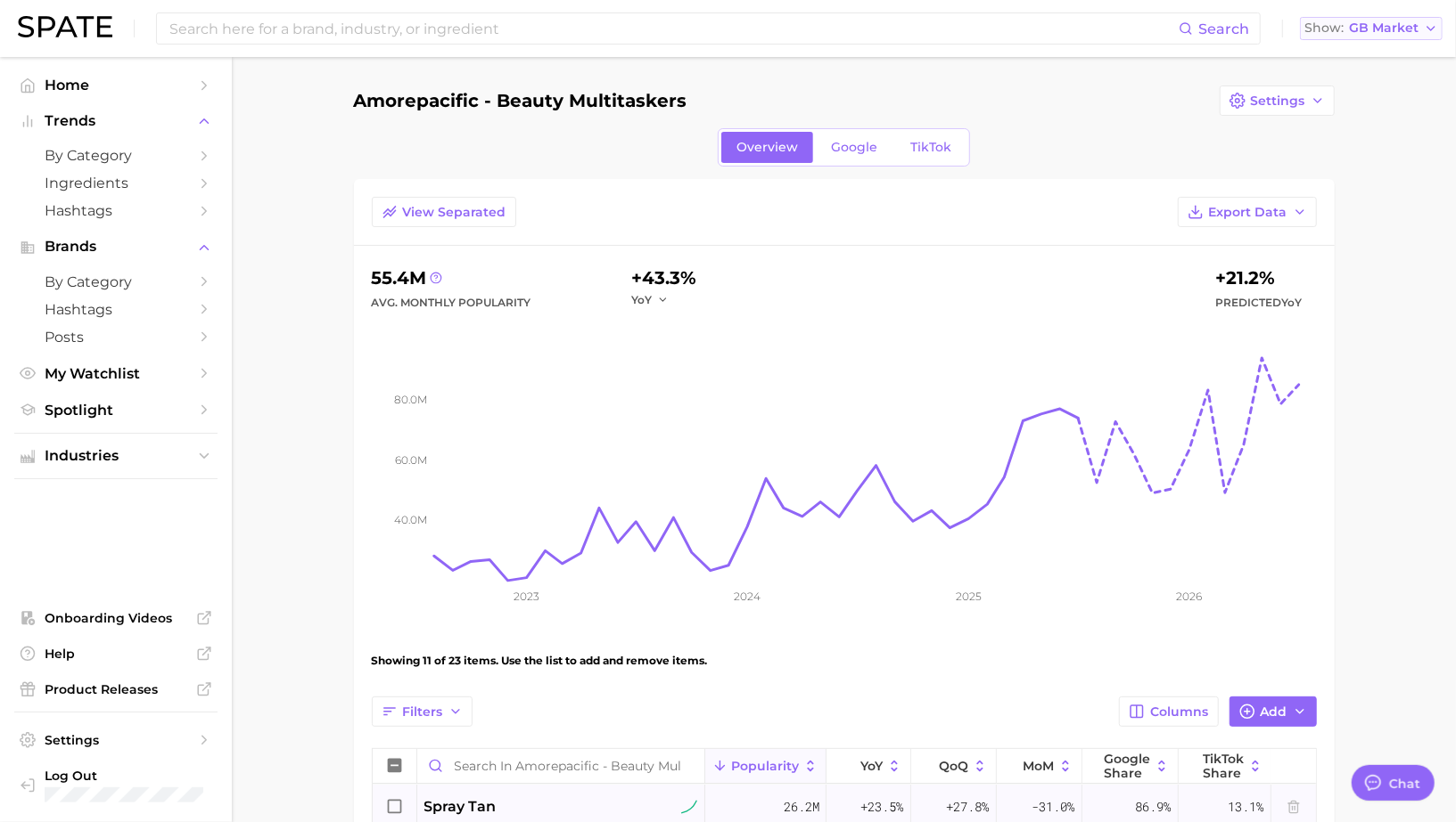
click at [1385, 27] on span "GB Market" at bounding box center [1384, 28] width 70 height 10
click at [1356, 55] on span "United States" at bounding box center [1377, 57] width 138 height 15
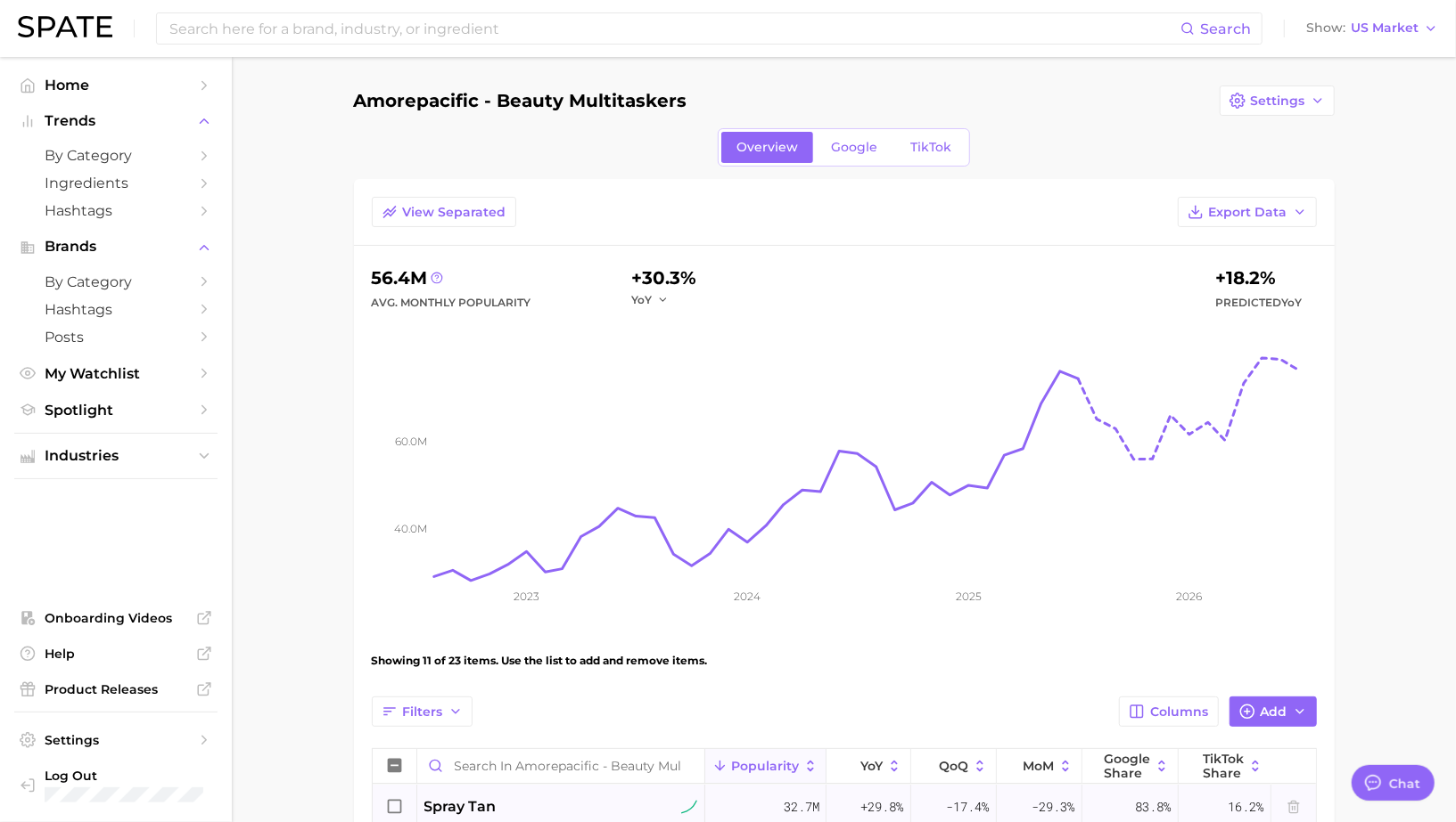
scroll to position [54, 0]
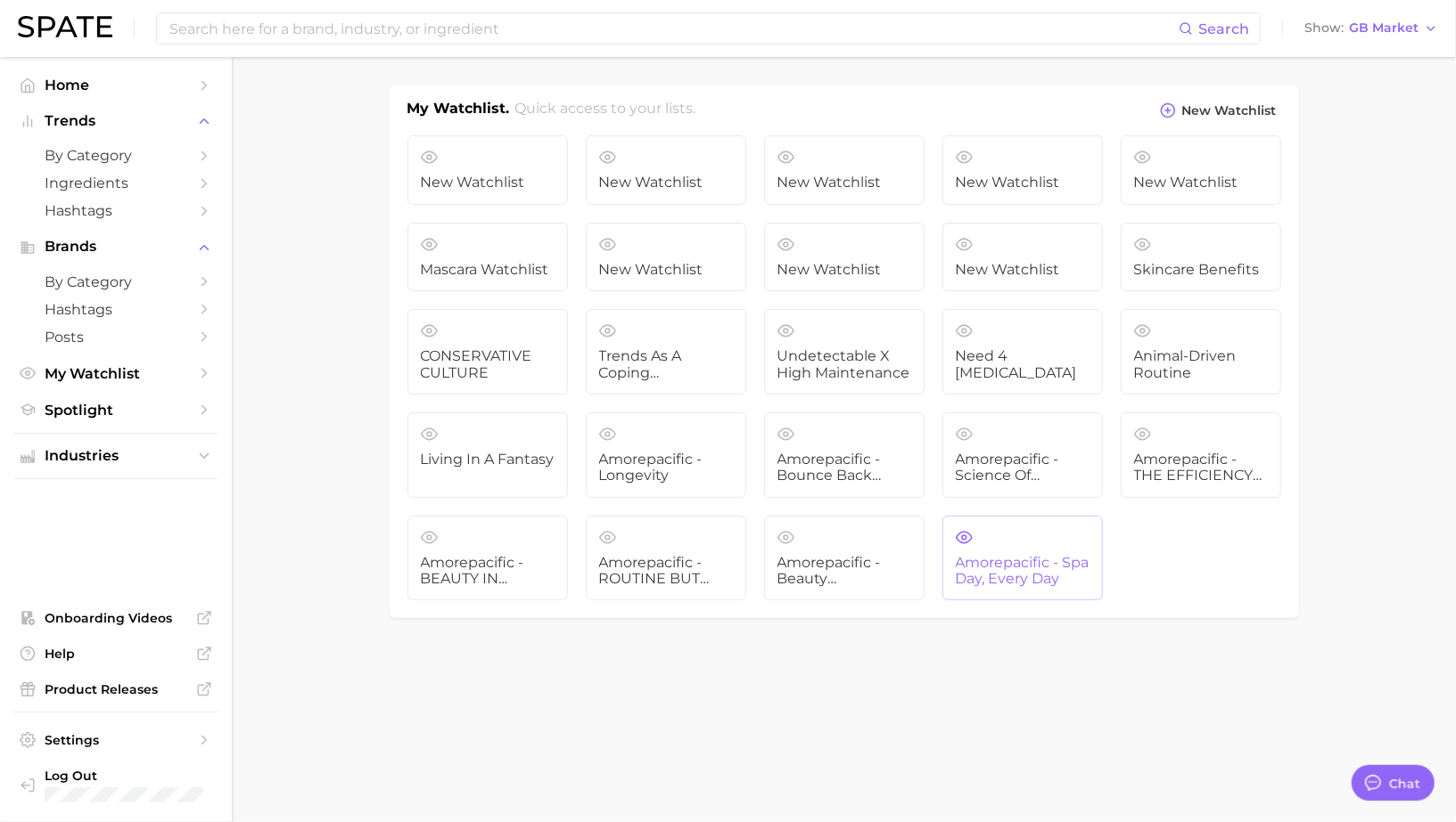
click at [1039, 559] on span "Amorepacific - Spa Day, Every Day" at bounding box center [1022, 572] width 133 height 33
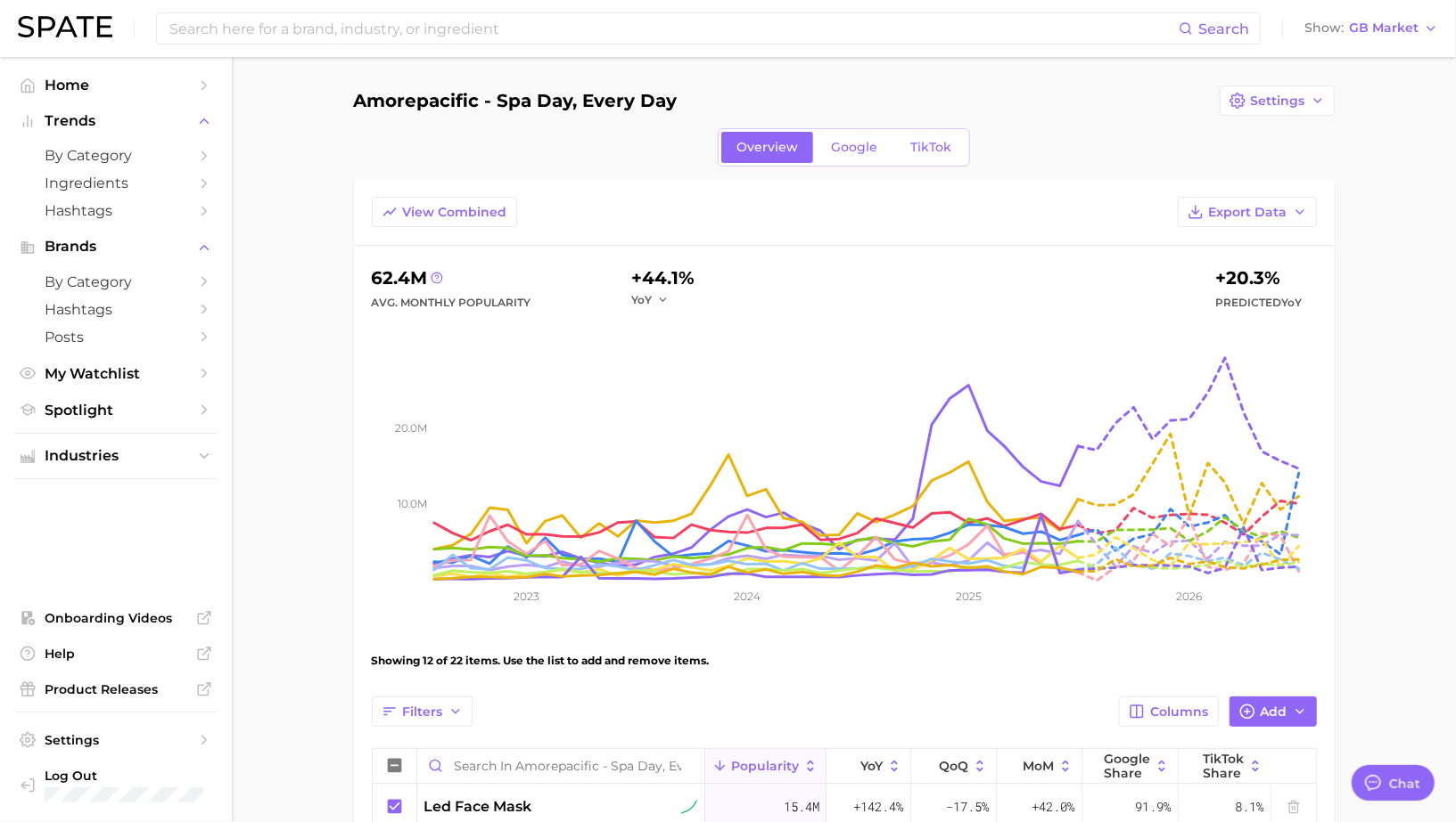
click at [410, 238] on div "View Combined Export Data" at bounding box center [844, 221] width 981 height 49
click at [410, 226] on div "View Combined Export Data" at bounding box center [844, 221] width 981 height 49
click at [403, 223] on button "View Combined" at bounding box center [444, 212] width 145 height 30
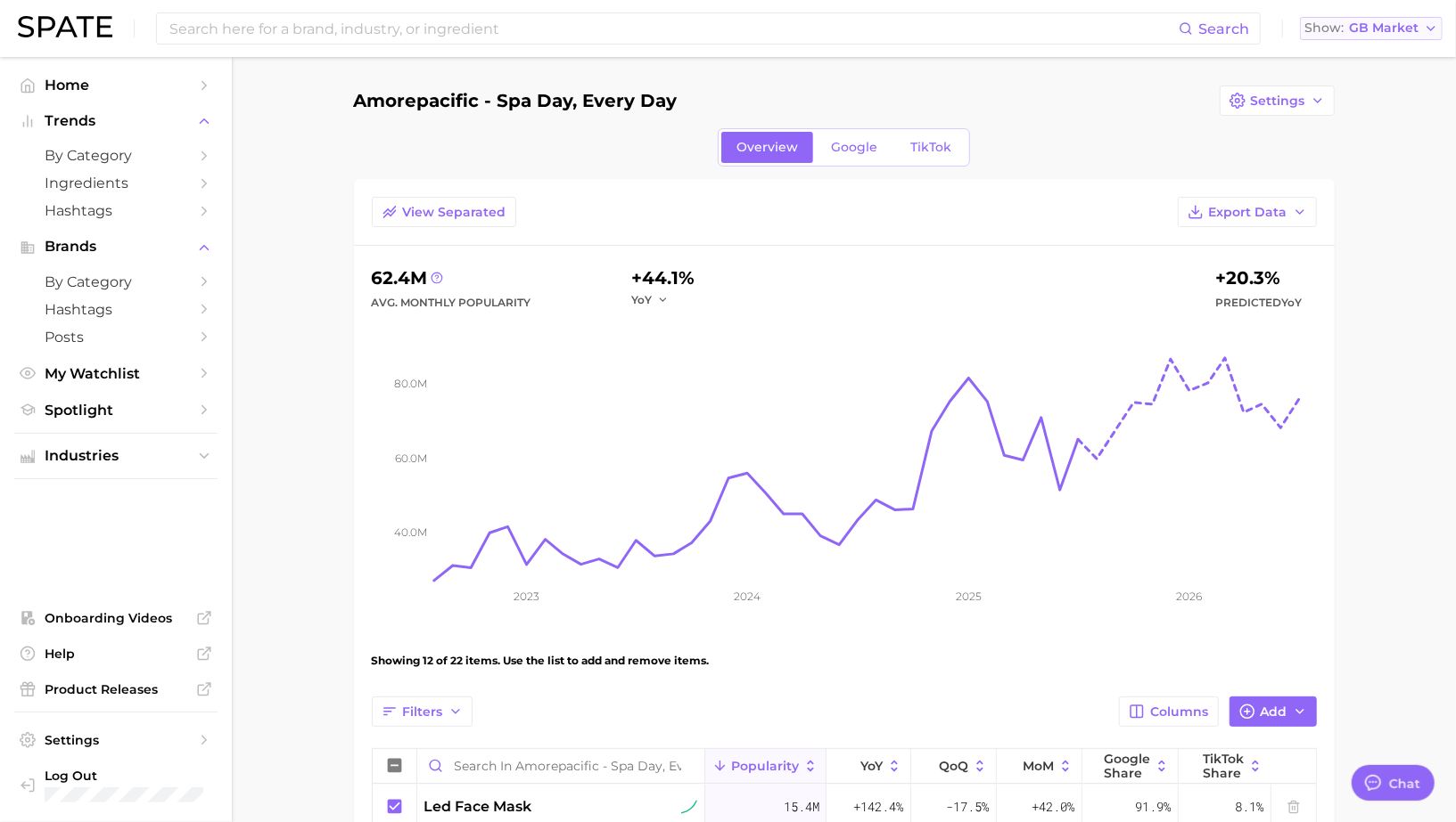
click at [1393, 30] on span "GB Market" at bounding box center [1384, 28] width 70 height 10
click at [1362, 56] on span "United States" at bounding box center [1377, 57] width 138 height 15
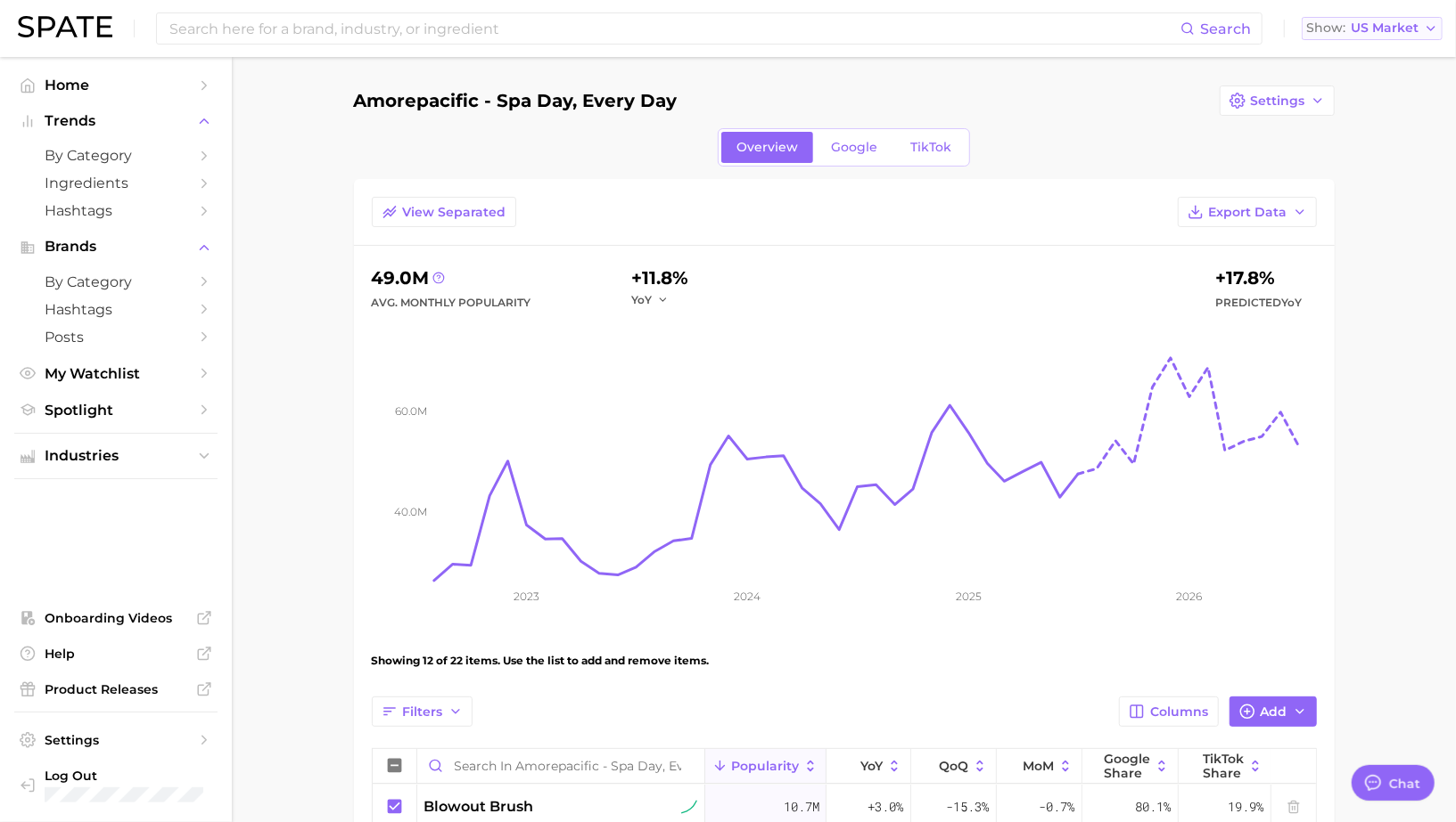
click at [1384, 29] on span "US Market" at bounding box center [1384, 28] width 68 height 10
click at [1345, 93] on span "United Kingdom" at bounding box center [1379, 89] width 138 height 15
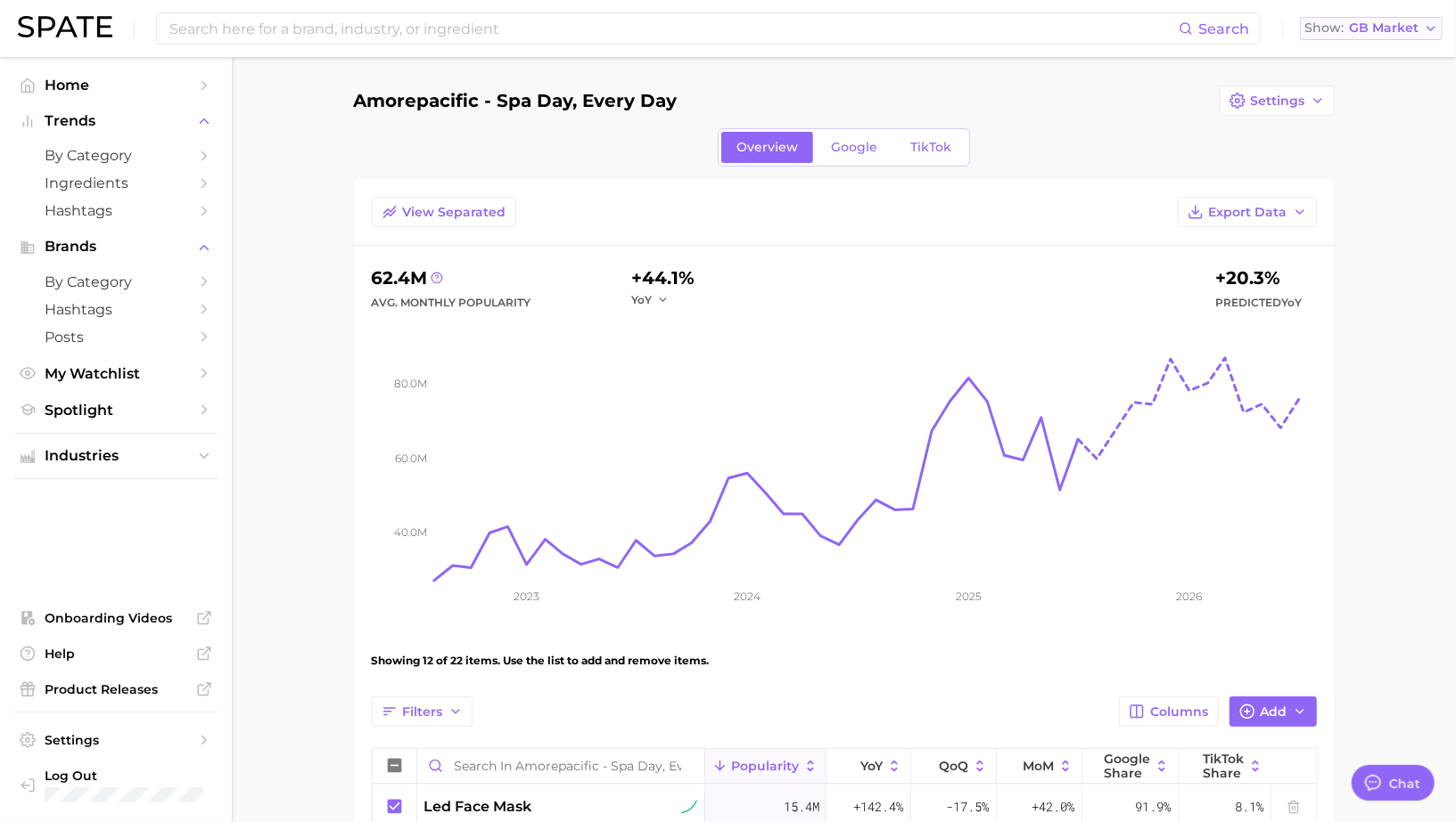
click at [1342, 37] on button "Show GB Market" at bounding box center [1370, 29] width 142 height 23
click at [1337, 59] on span "United States" at bounding box center [1377, 57] width 138 height 15
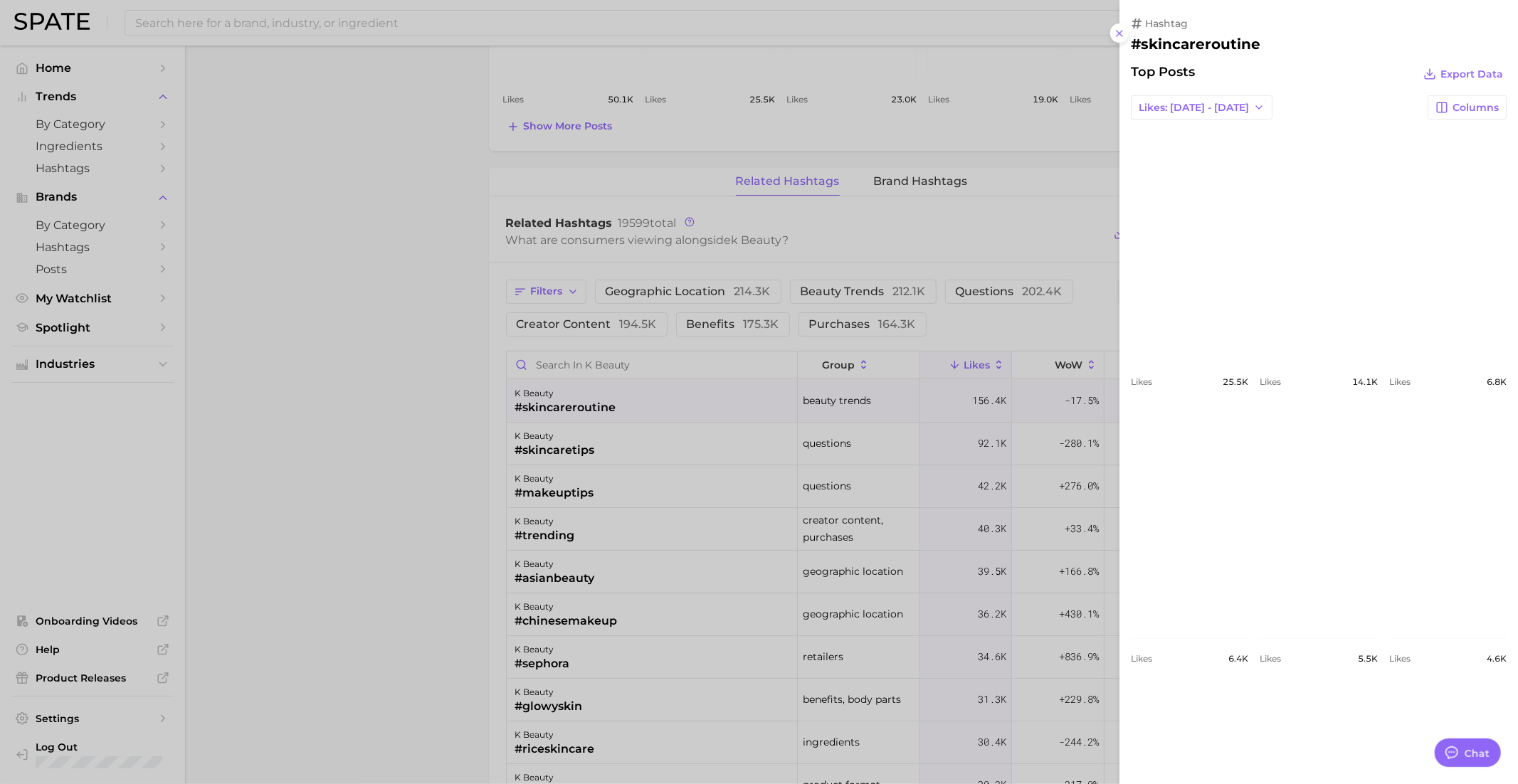
scroll to position [1378, 0]
click at [640, 197] on div at bounding box center [759, 392] width 1518 height 784
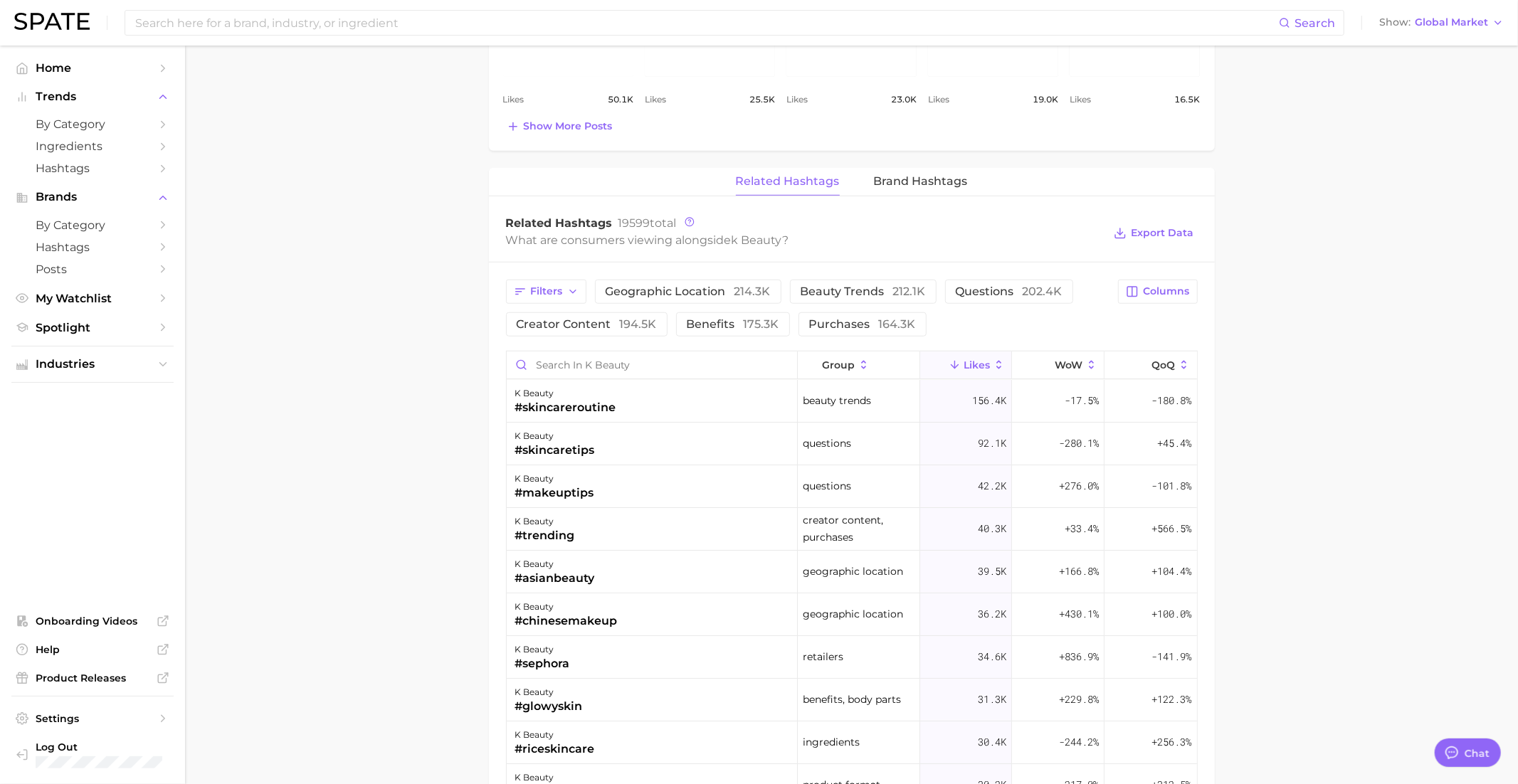
scroll to position [0, 0]
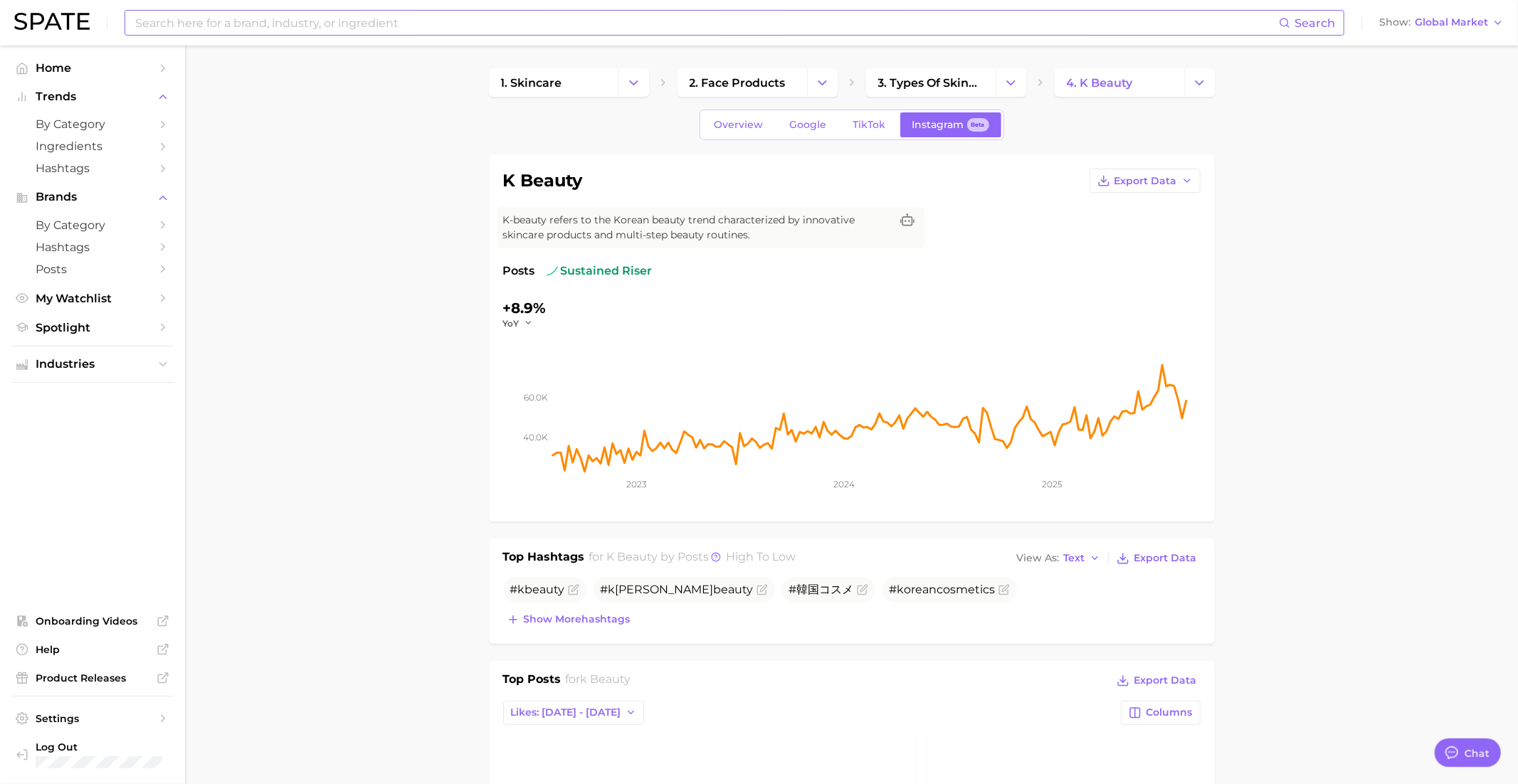
click at [609, 16] on input at bounding box center [706, 23] width 1145 height 24
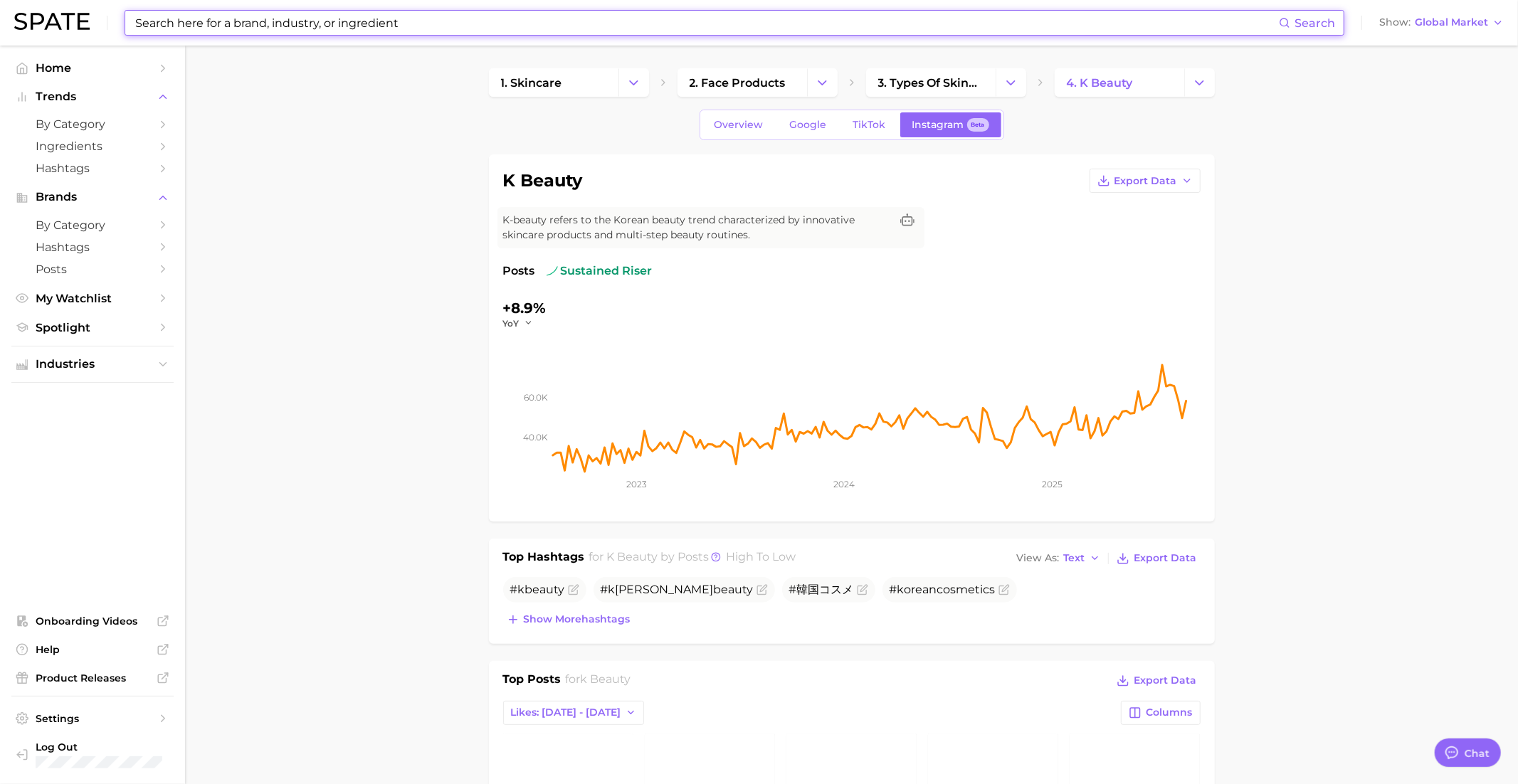
click at [609, 17] on input at bounding box center [706, 23] width 1145 height 24
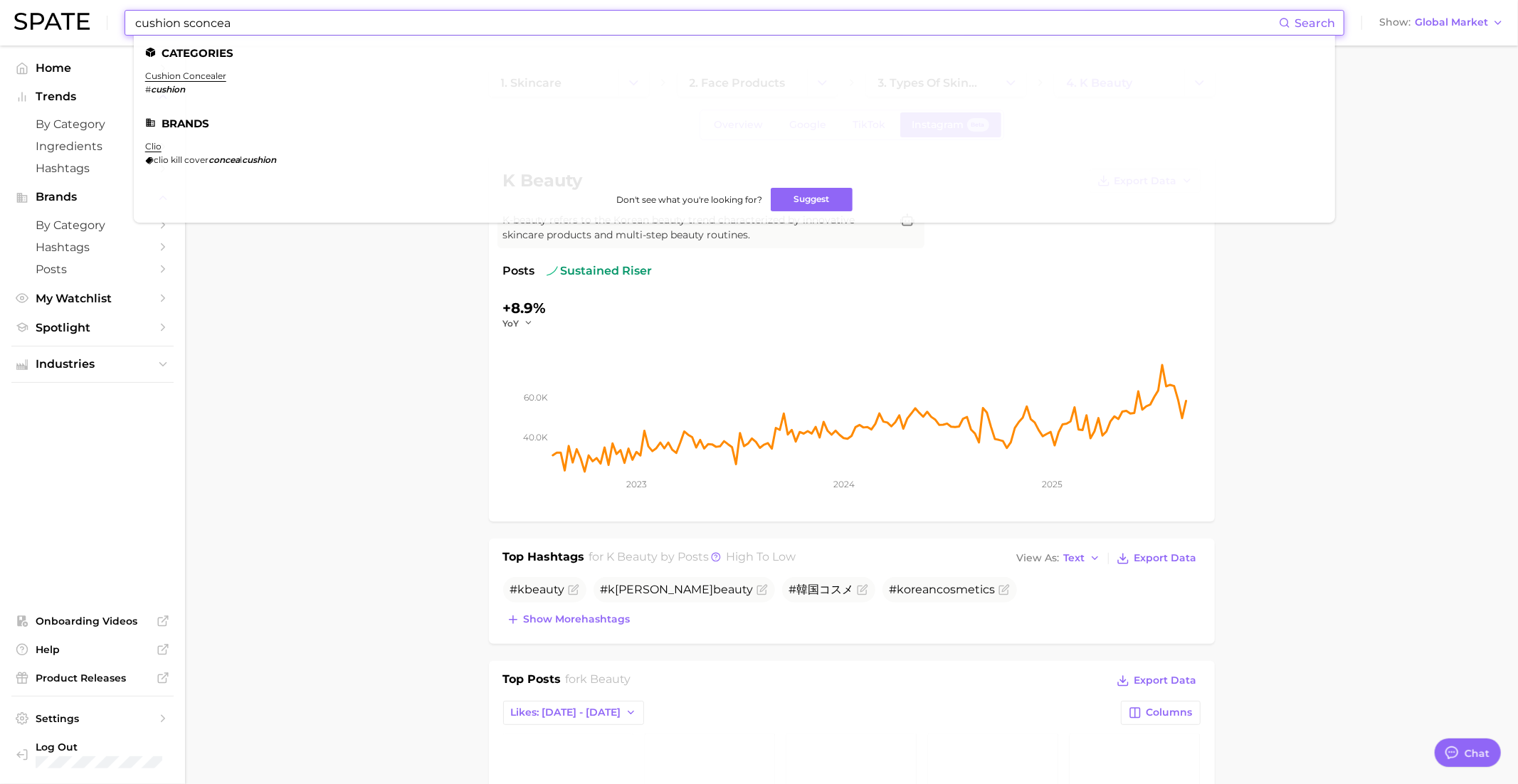
type input "cushion sconcea"
click at [172, 84] on em "cushion" at bounding box center [168, 89] width 34 height 11
click at [178, 81] on link "cushion concealer" at bounding box center [186, 76] width 81 height 11
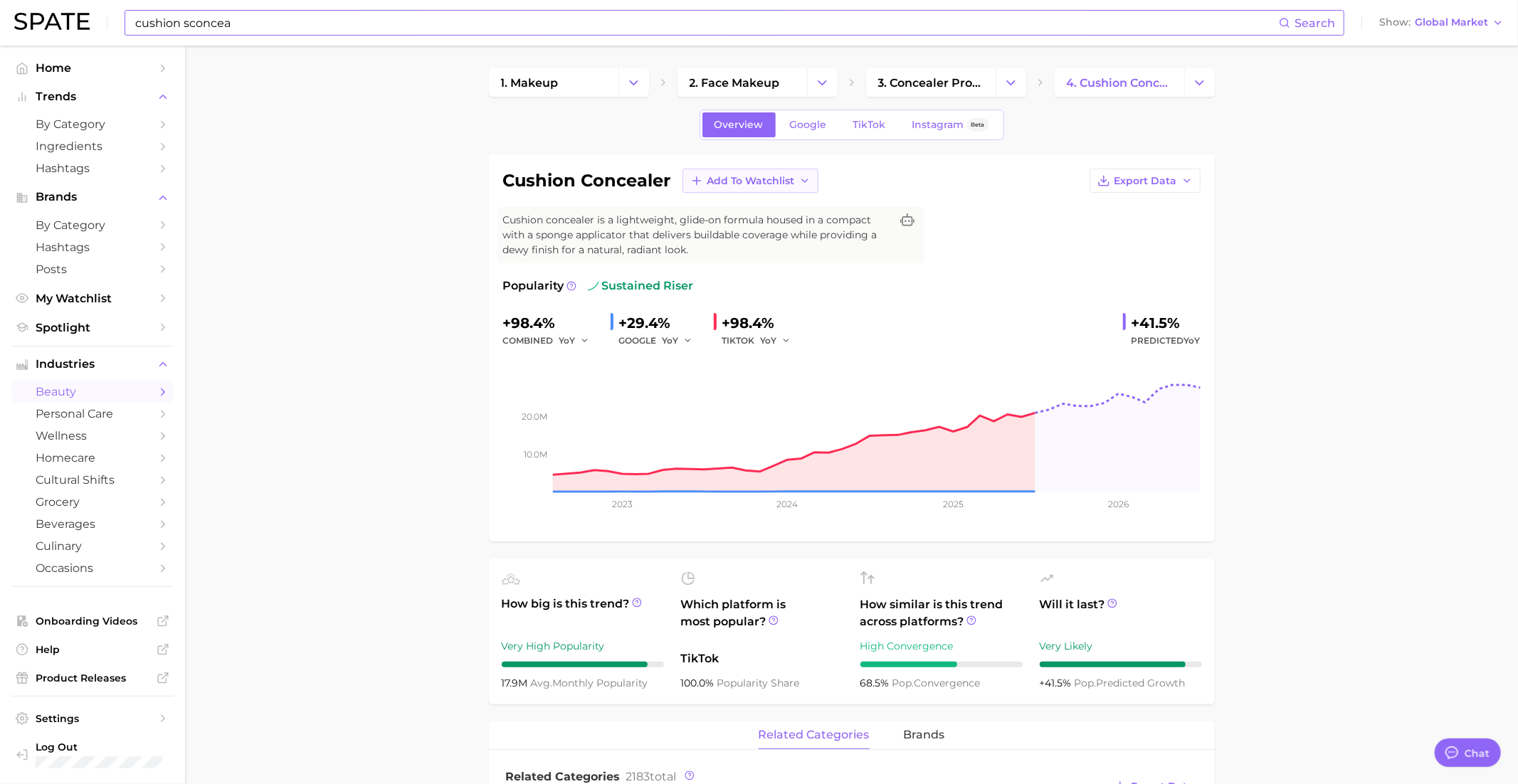
click at [746, 184] on span "Add to Watchlist" at bounding box center [751, 181] width 88 height 12
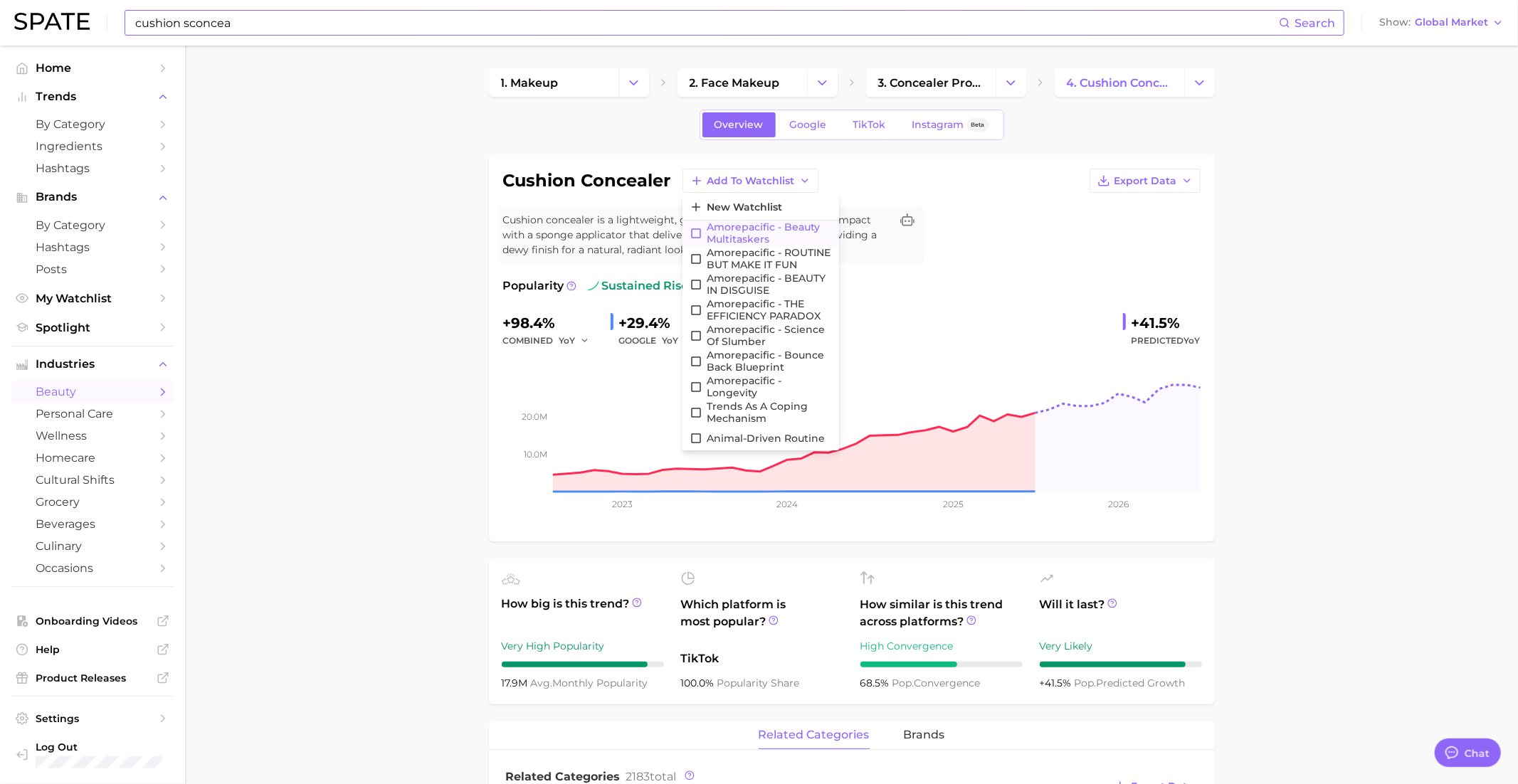
click at [753, 231] on span "Amorepacific - Beauty Multitaskers" at bounding box center [769, 233] width 125 height 24
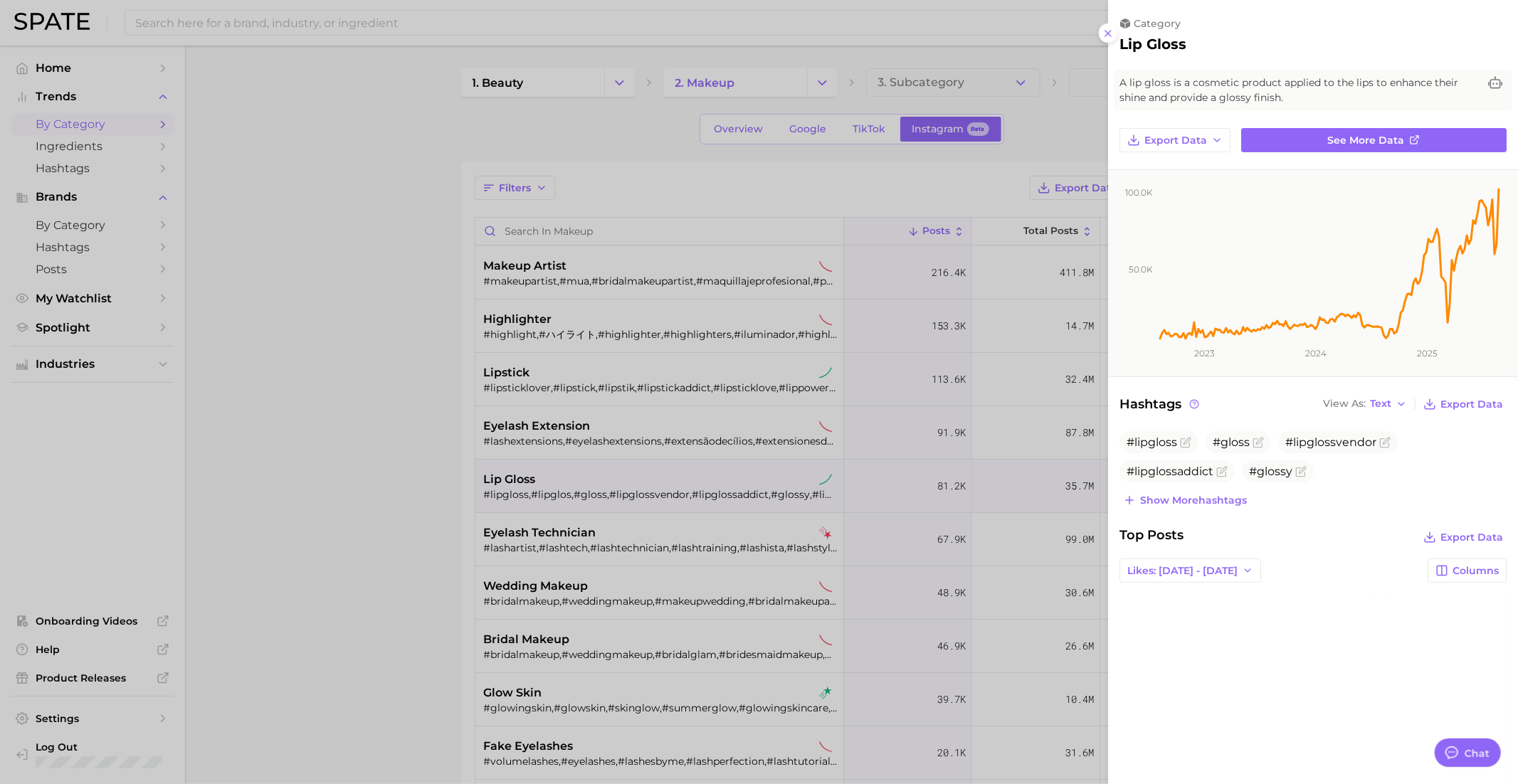
scroll to position [1378, 0]
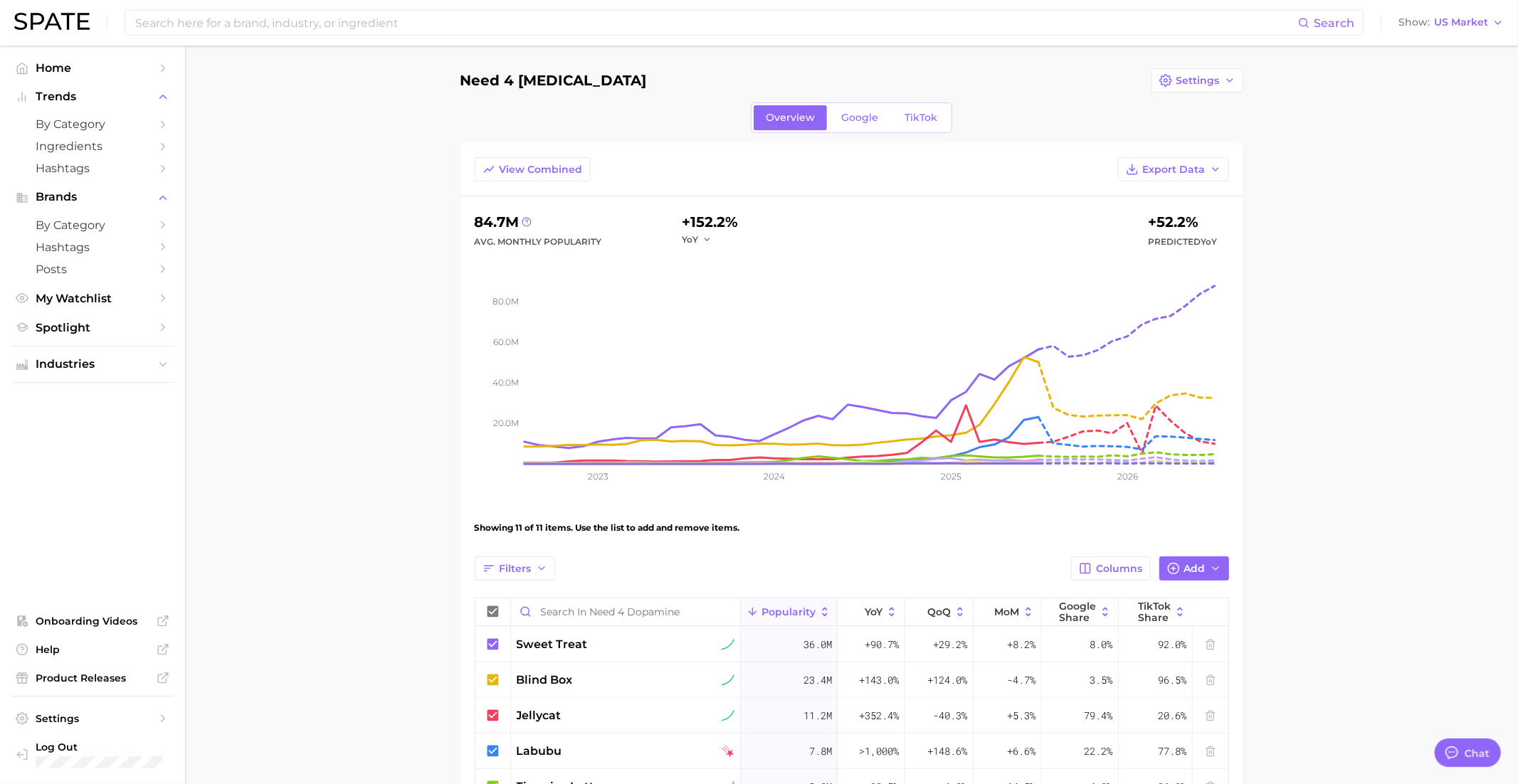
scroll to position [1378, 0]
